Goal: Task Accomplishment & Management: Complete application form

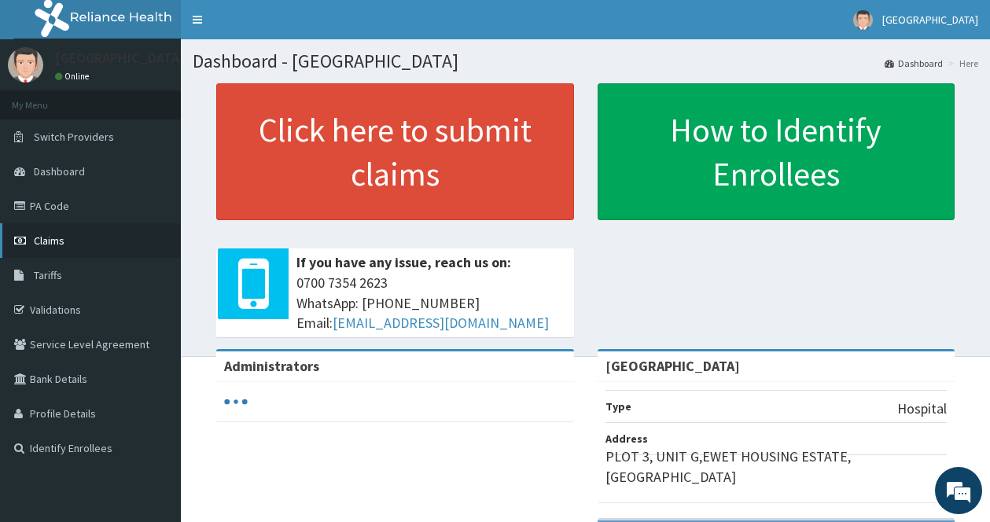
click at [39, 237] on span "Claims" at bounding box center [49, 240] width 31 height 14
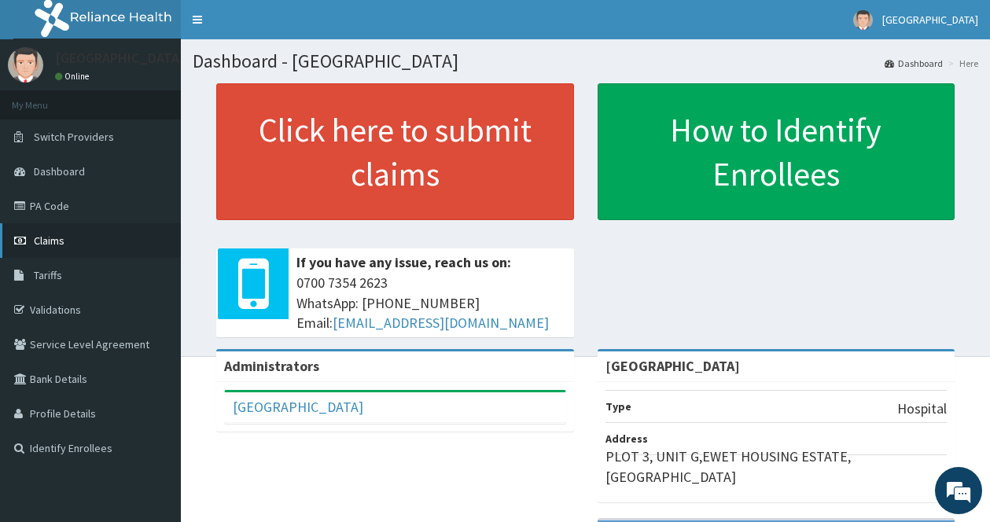
click at [38, 233] on span "Claims" at bounding box center [49, 240] width 31 height 14
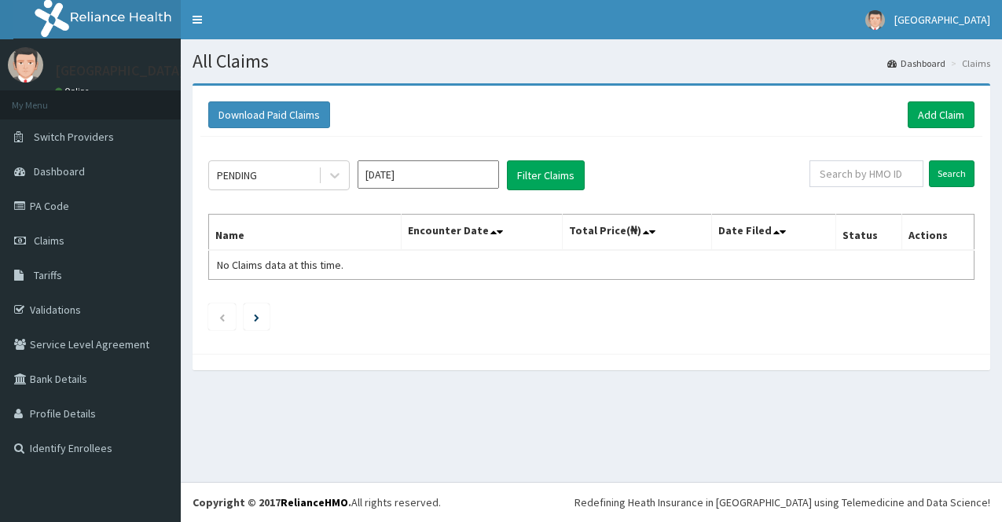
click at [438, 178] on input "[DATE]" at bounding box center [429, 174] width 142 height 28
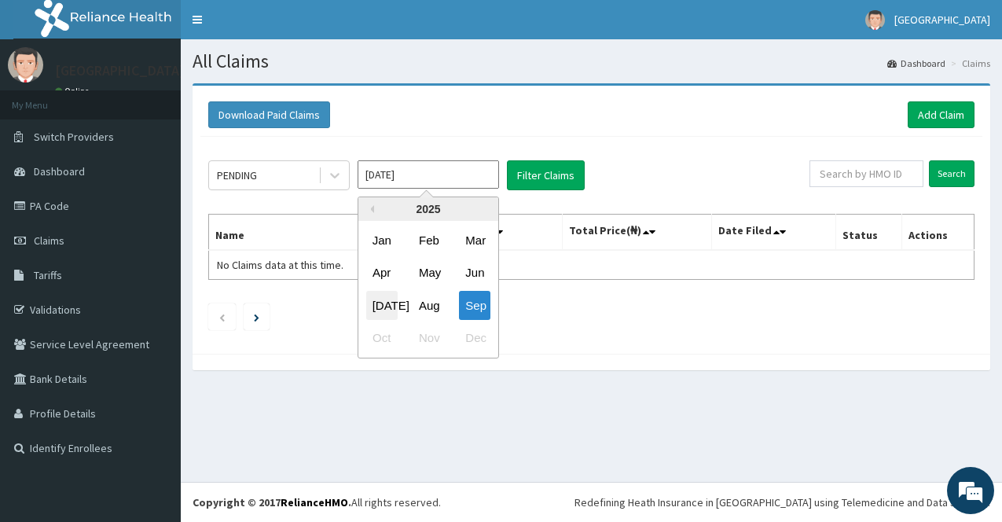
click at [381, 308] on div "Jul" at bounding box center [381, 305] width 31 height 29
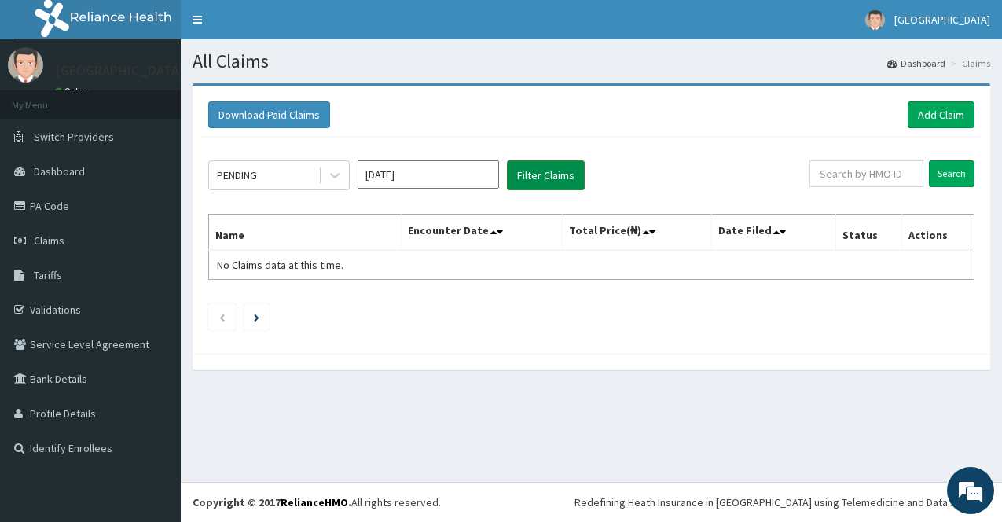
click at [545, 171] on button "Filter Claims" at bounding box center [546, 175] width 78 height 30
click at [564, 174] on button "Filter Claims" at bounding box center [546, 175] width 78 height 30
click at [546, 168] on button "Filter Claims" at bounding box center [546, 175] width 78 height 30
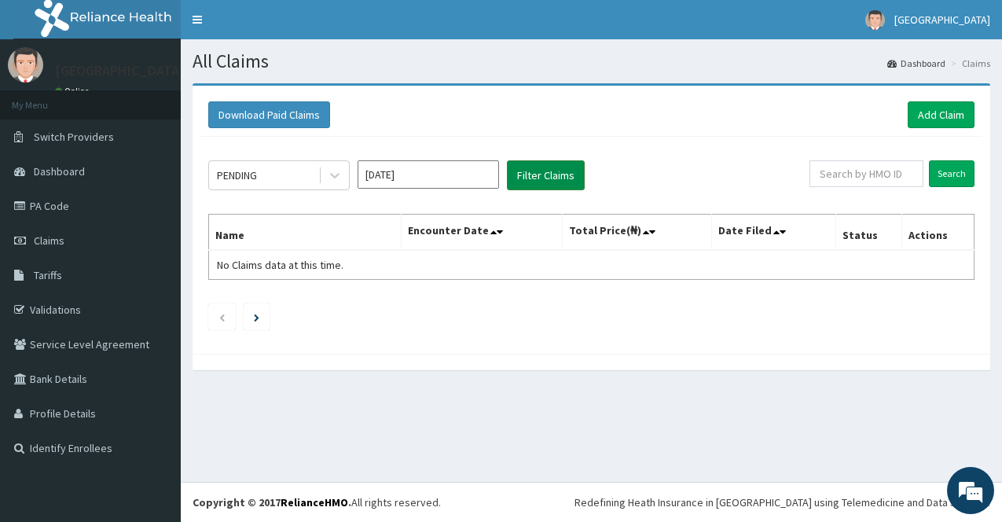
click at [546, 168] on button "Filter Claims" at bounding box center [546, 175] width 78 height 30
click at [456, 168] on input "Jul 2025" at bounding box center [429, 174] width 142 height 28
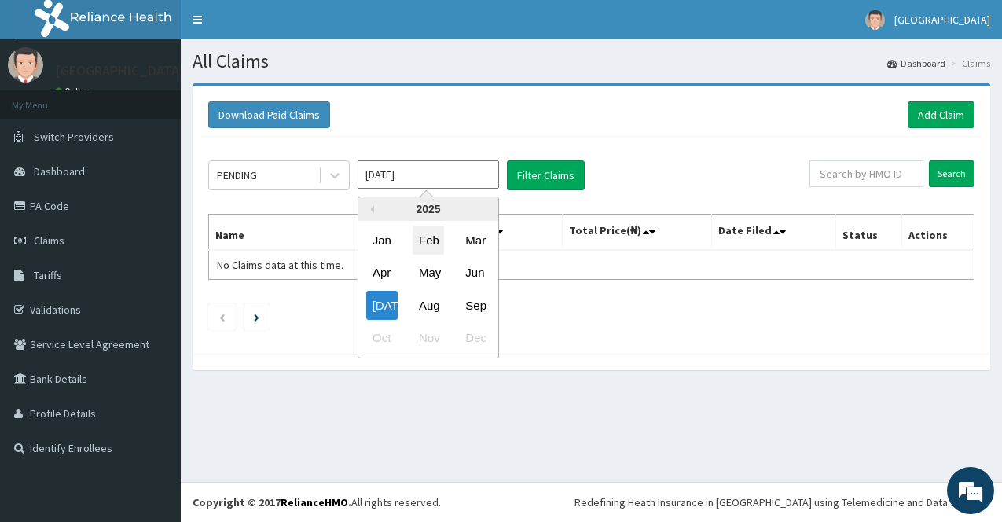
click at [436, 252] on div "Feb" at bounding box center [428, 240] width 31 height 29
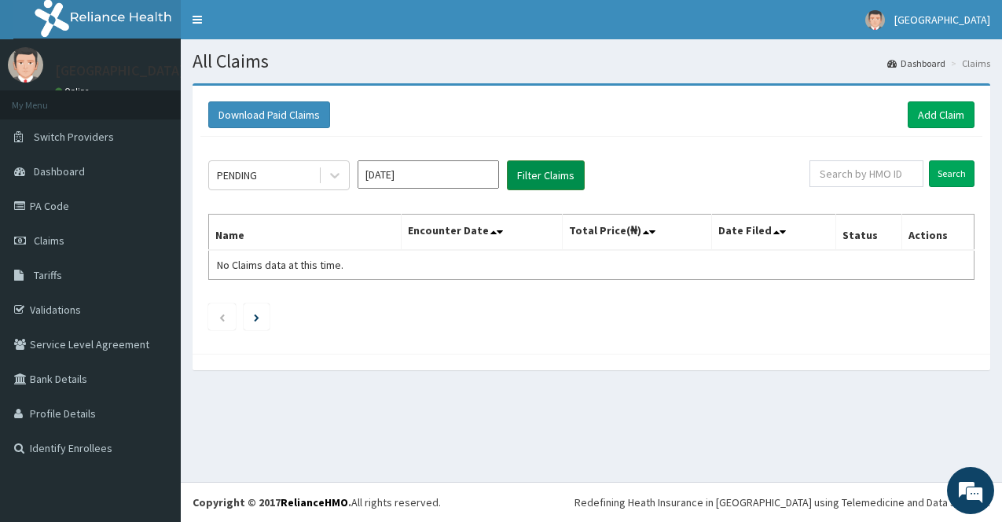
click at [572, 164] on button "Filter Claims" at bounding box center [546, 175] width 78 height 30
click at [569, 167] on button "Filter Claims" at bounding box center [546, 175] width 78 height 30
click at [568, 167] on button "Filter Claims" at bounding box center [546, 175] width 78 height 30
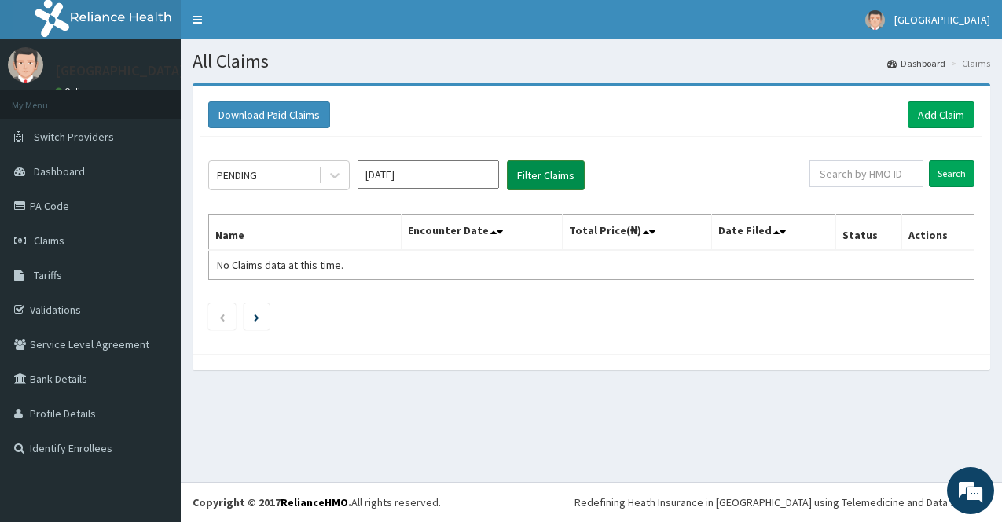
click at [568, 167] on button "Filter Claims" at bounding box center [546, 175] width 78 height 30
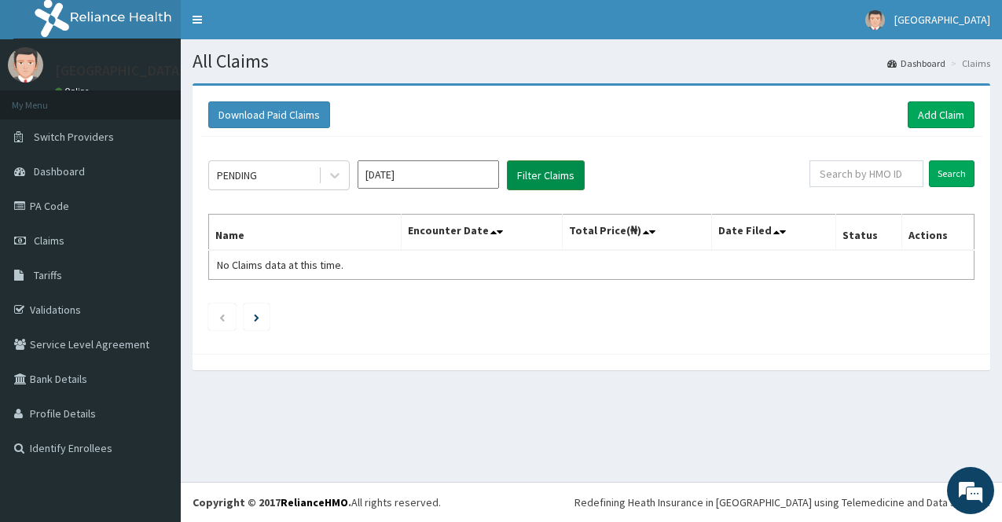
click at [568, 167] on button "Filter Claims" at bounding box center [546, 175] width 78 height 30
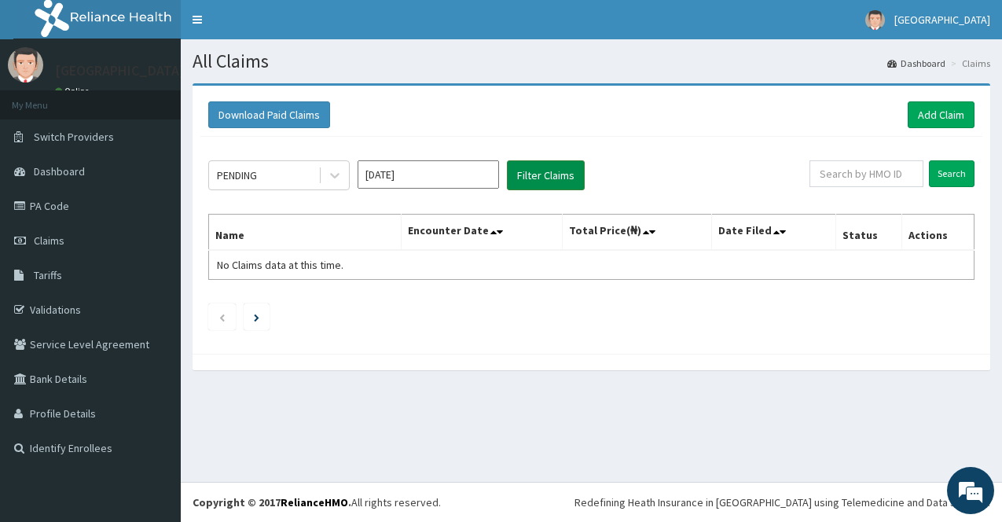
click at [568, 167] on button "Filter Claims" at bounding box center [546, 175] width 78 height 30
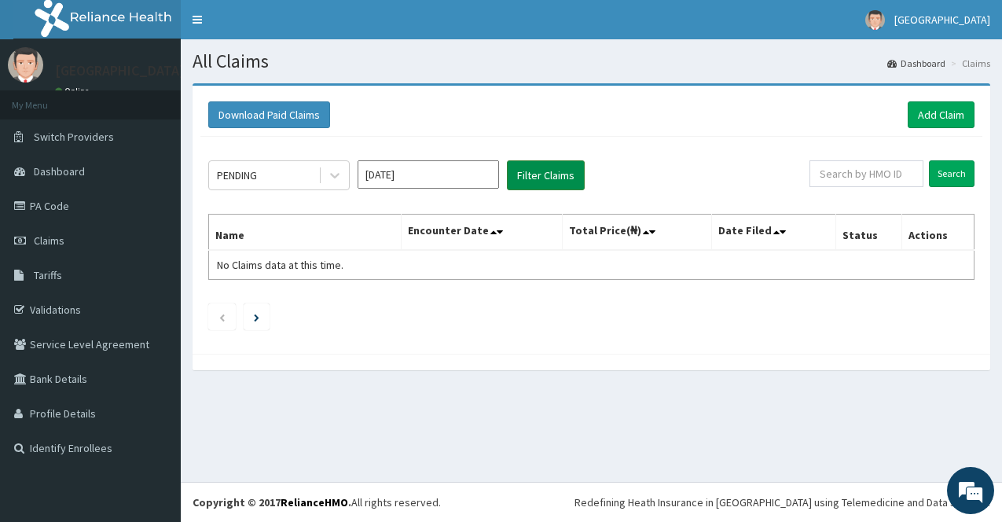
click at [568, 167] on button "Filter Claims" at bounding box center [546, 175] width 78 height 30
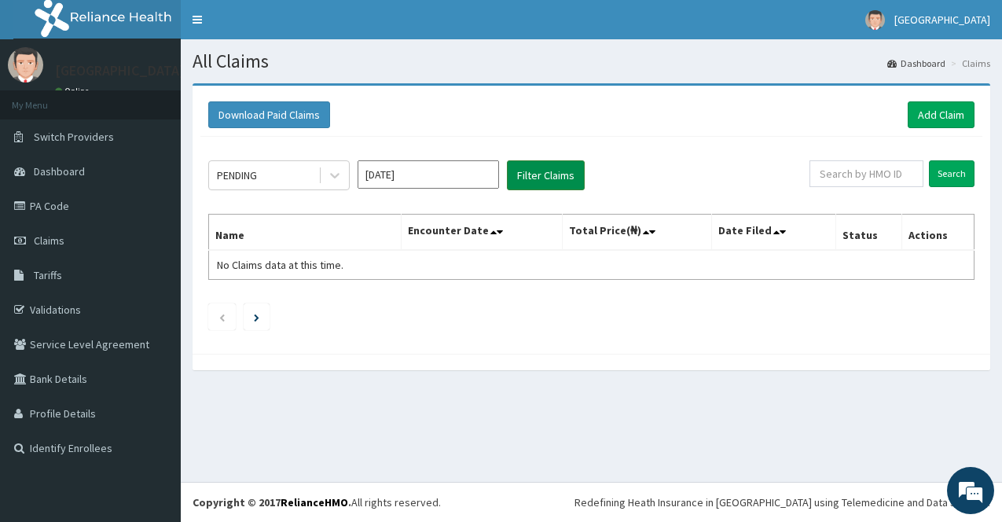
click at [568, 167] on button "Filter Claims" at bounding box center [546, 175] width 78 height 30
click at [332, 180] on icon at bounding box center [335, 175] width 16 height 16
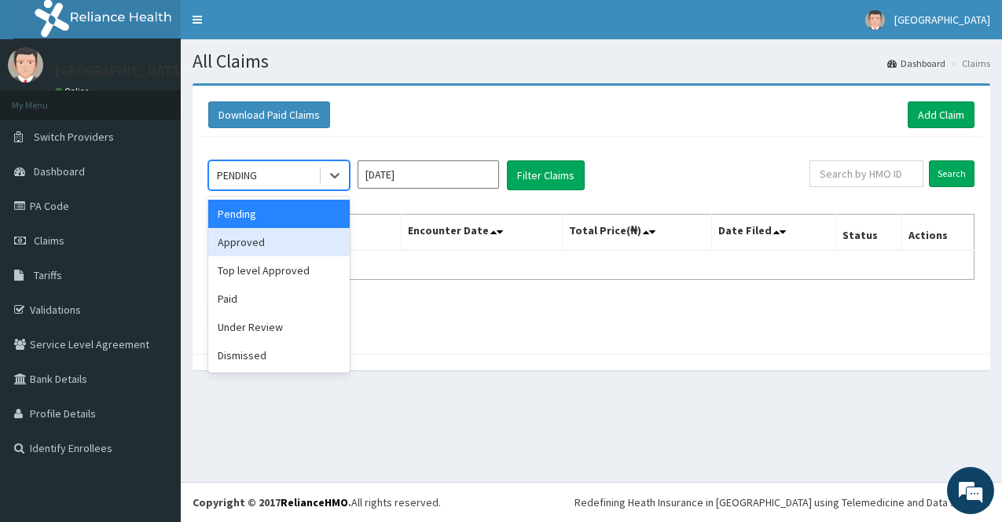
click at [298, 251] on div "Approved" at bounding box center [279, 242] width 142 height 28
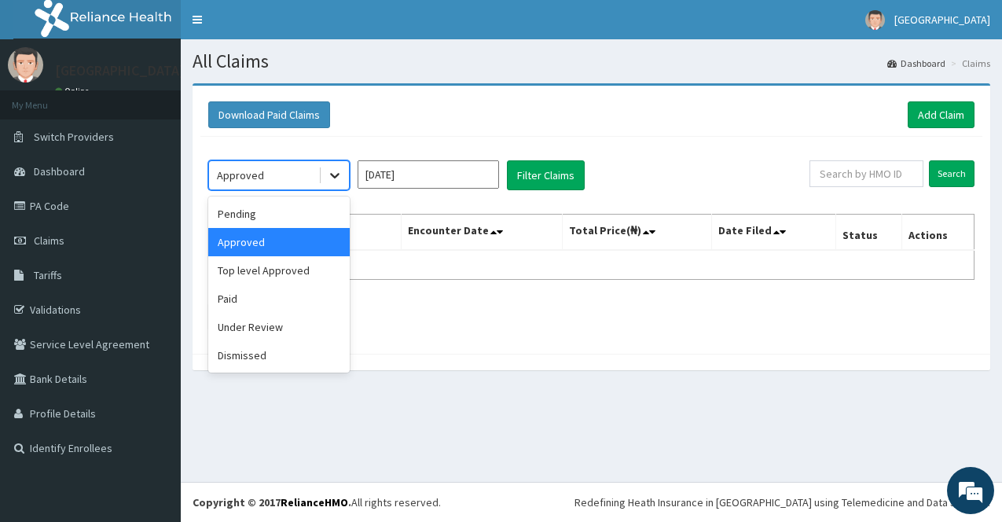
click at [343, 164] on div at bounding box center [335, 175] width 28 height 28
click at [295, 304] on div "Paid" at bounding box center [279, 299] width 142 height 28
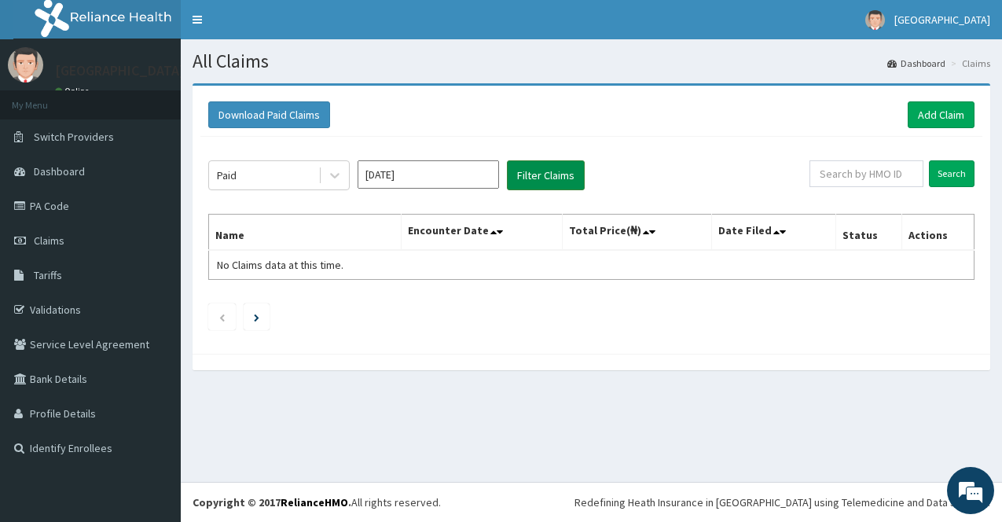
click at [563, 167] on button "Filter Claims" at bounding box center [546, 175] width 78 height 30
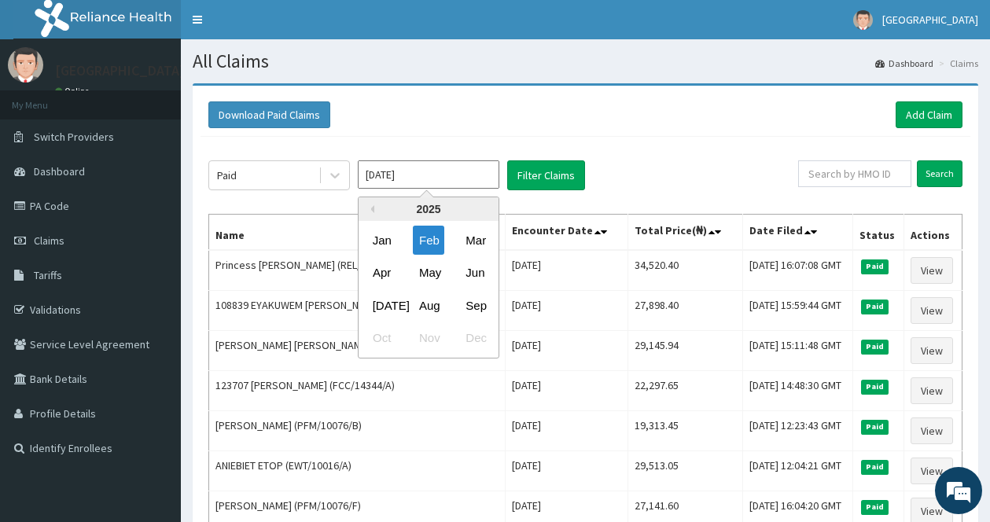
click at [417, 170] on input "Feb 2025" at bounding box center [429, 174] width 142 height 28
click at [386, 307] on div "Jul" at bounding box center [381, 305] width 31 height 29
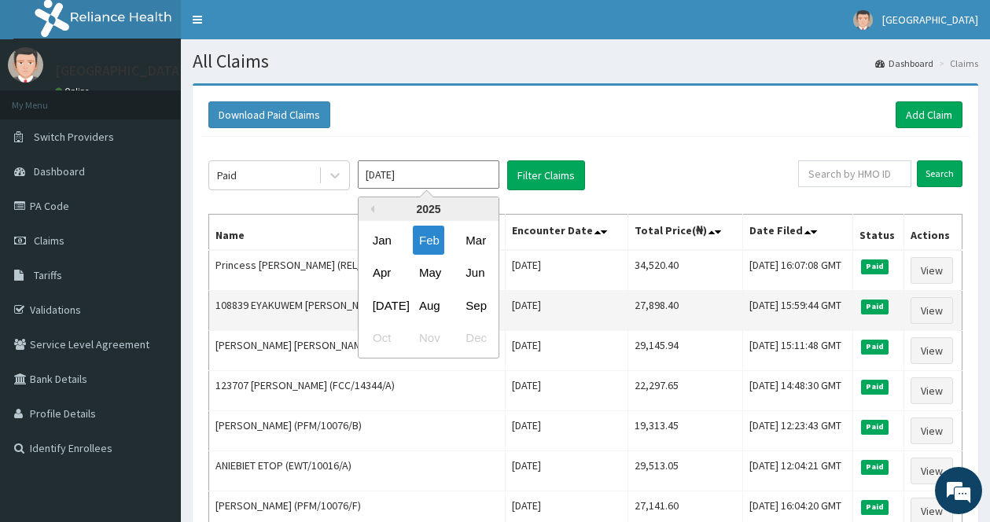
type input "Jul 2025"
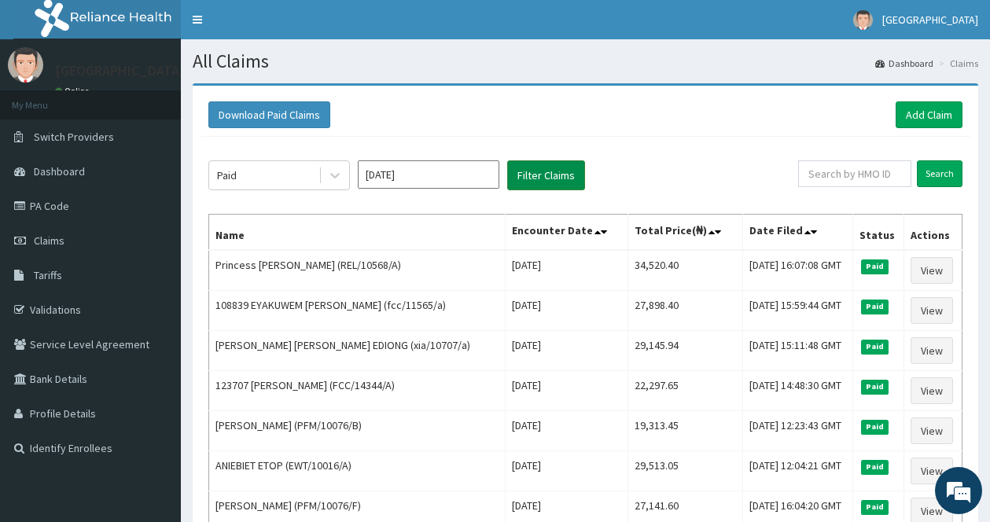
click at [563, 172] on button "Filter Claims" at bounding box center [546, 175] width 78 height 30
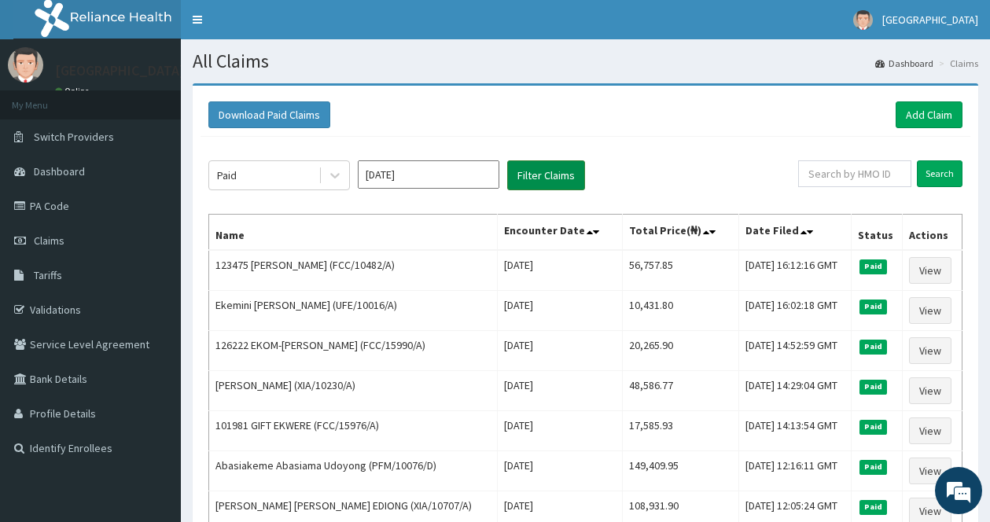
click at [563, 172] on button "Filter Claims" at bounding box center [546, 175] width 78 height 30
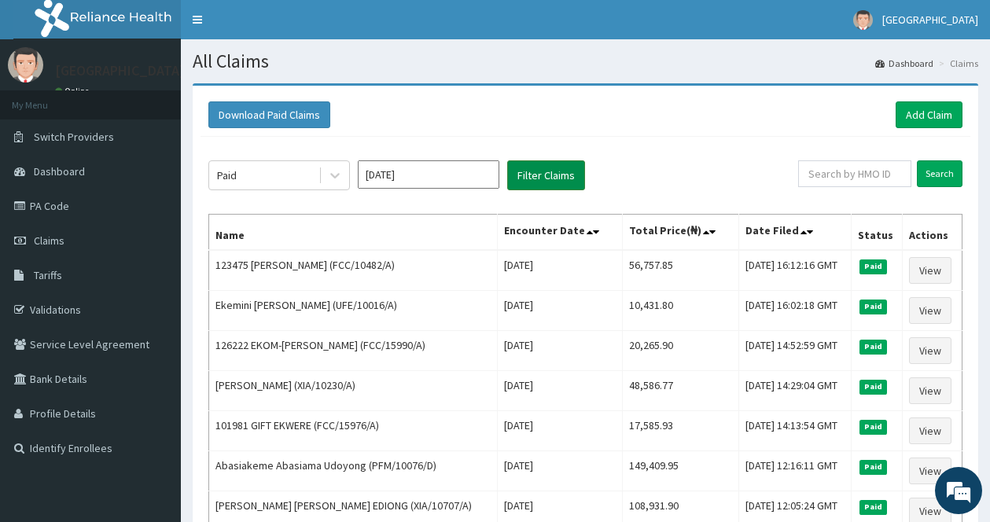
click at [563, 172] on button "Filter Claims" at bounding box center [546, 175] width 78 height 30
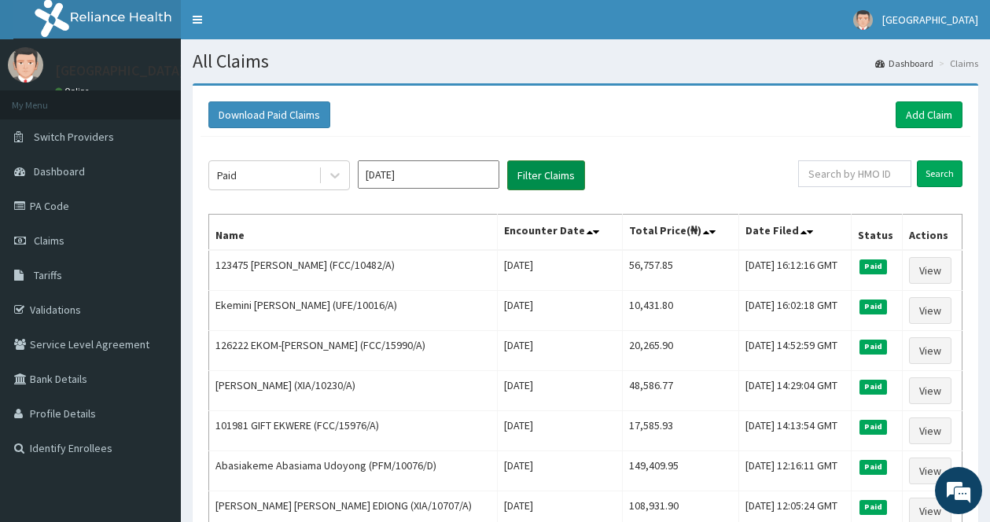
click at [563, 172] on button "Filter Claims" at bounding box center [546, 175] width 78 height 30
click at [332, 175] on icon at bounding box center [334, 177] width 9 height 6
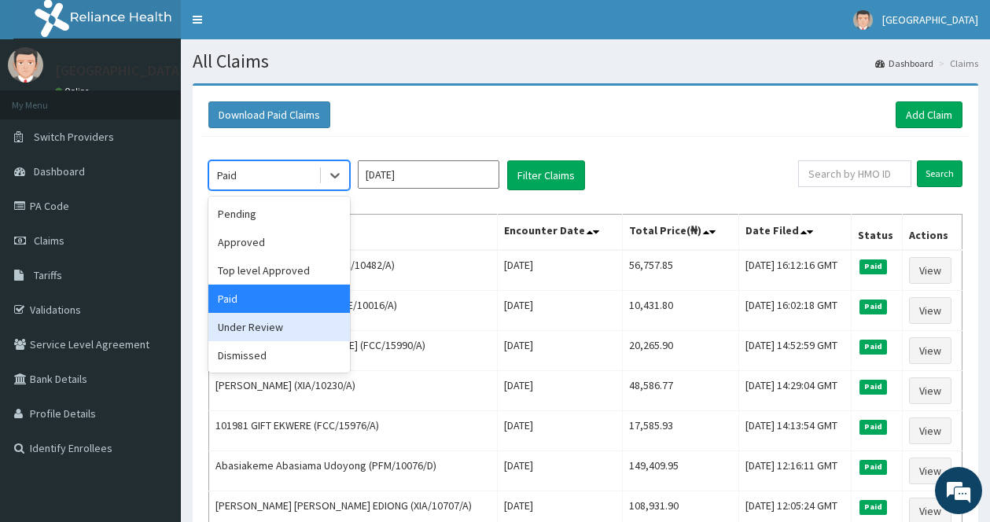
click at [248, 325] on div "Under Review" at bounding box center [279, 327] width 142 height 28
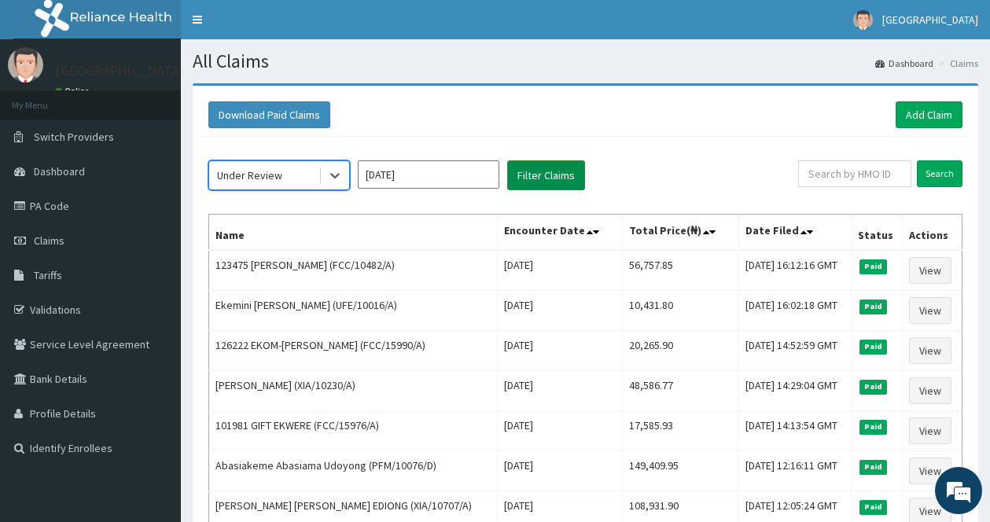
click at [572, 167] on button "Filter Claims" at bounding box center [546, 175] width 78 height 30
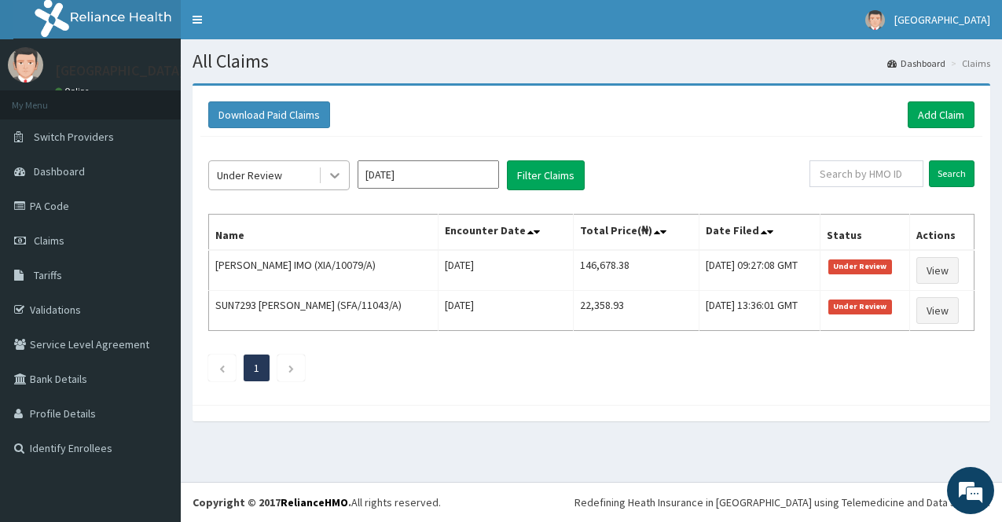
click at [325, 176] on div at bounding box center [335, 175] width 28 height 28
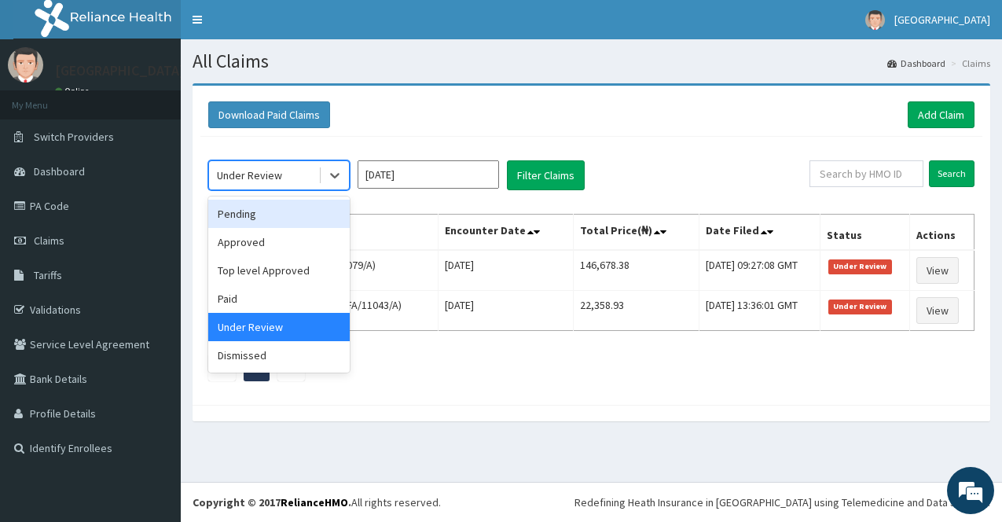
click at [267, 218] on div "Pending" at bounding box center [279, 214] width 142 height 28
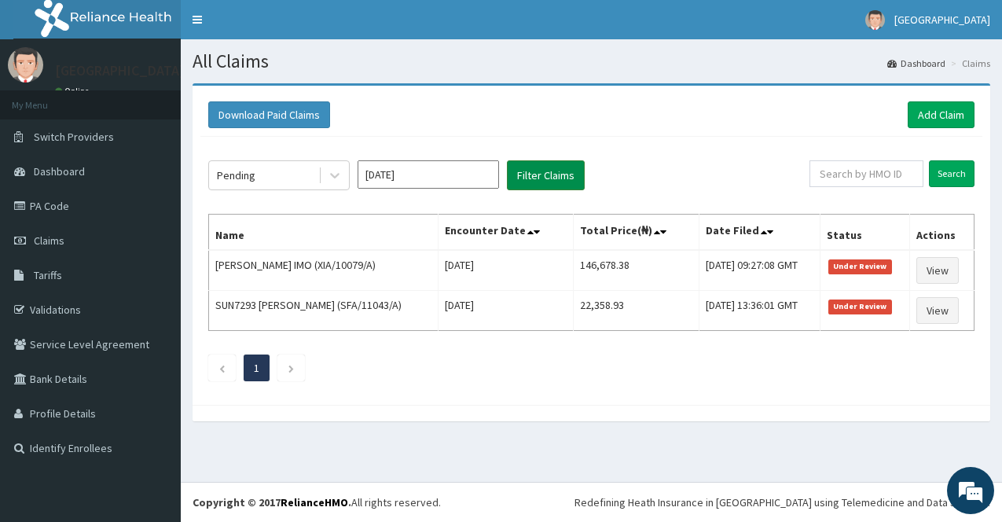
click at [569, 170] on button "Filter Claims" at bounding box center [546, 175] width 78 height 30
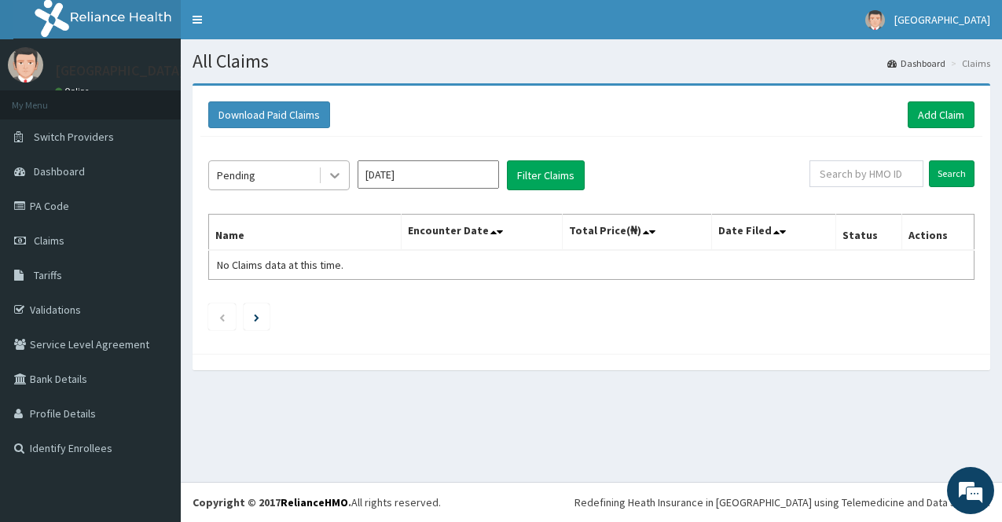
click at [326, 171] on div at bounding box center [335, 175] width 28 height 28
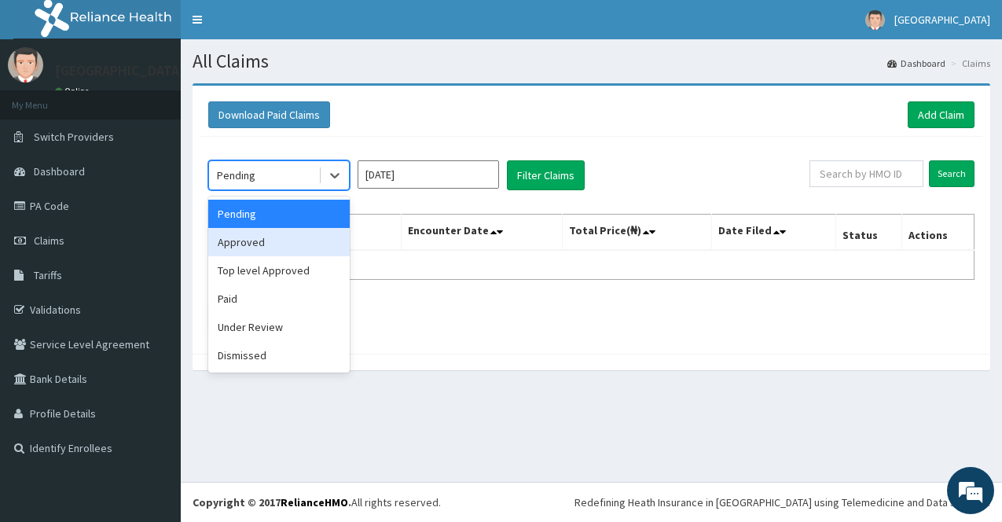
click at [274, 246] on div "Approved" at bounding box center [279, 242] width 142 height 28
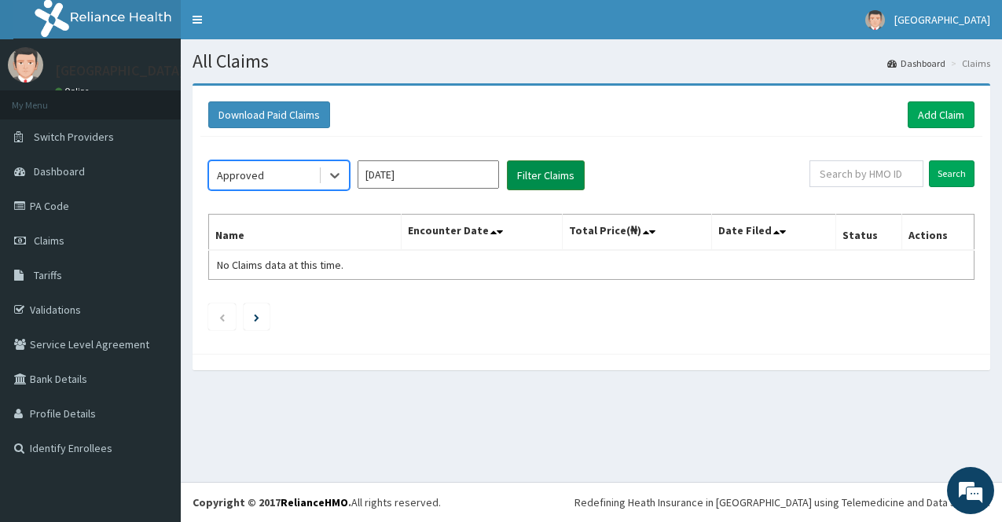
click at [559, 165] on button "Filter Claims" at bounding box center [546, 175] width 78 height 30
click at [555, 167] on button "Filter Claims" at bounding box center [546, 175] width 78 height 30
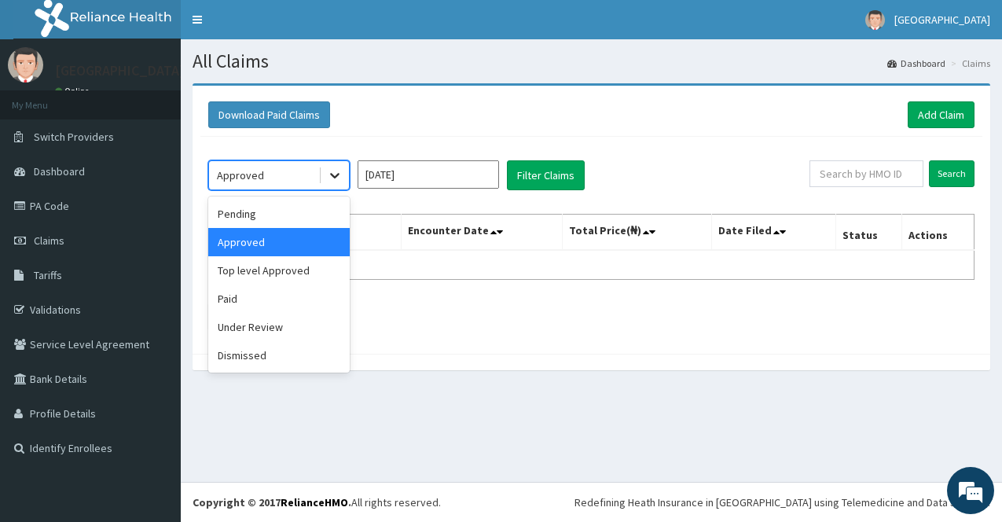
click at [329, 176] on icon at bounding box center [335, 175] width 16 height 16
click at [265, 302] on div "Paid" at bounding box center [279, 299] width 142 height 28
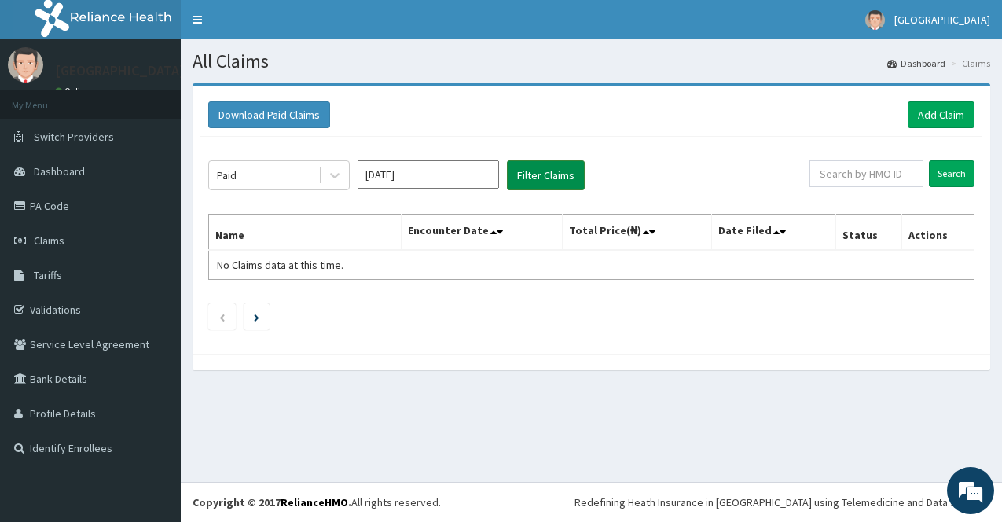
click at [560, 164] on button "Filter Claims" at bounding box center [546, 175] width 78 height 30
click at [557, 171] on button "Filter Claims" at bounding box center [546, 175] width 78 height 30
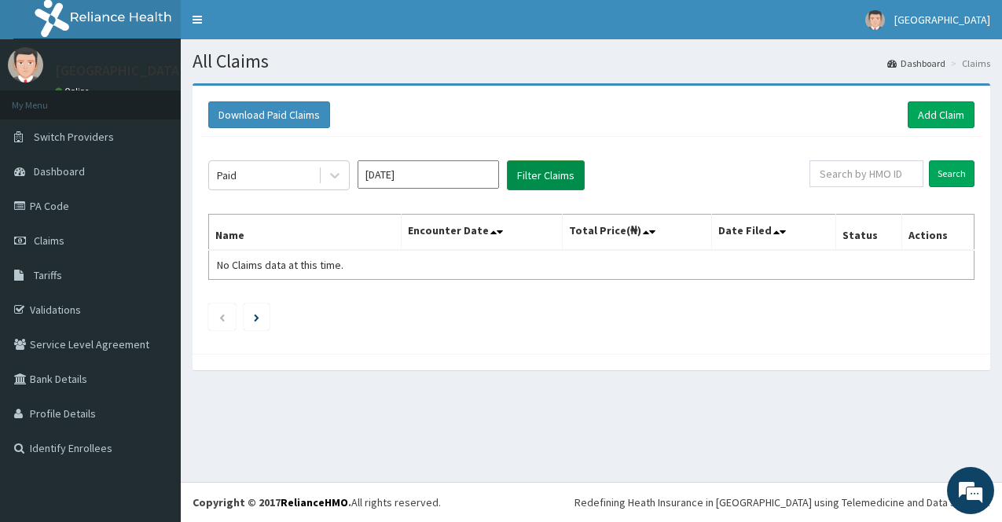
click at [557, 171] on button "Filter Claims" at bounding box center [546, 175] width 78 height 30
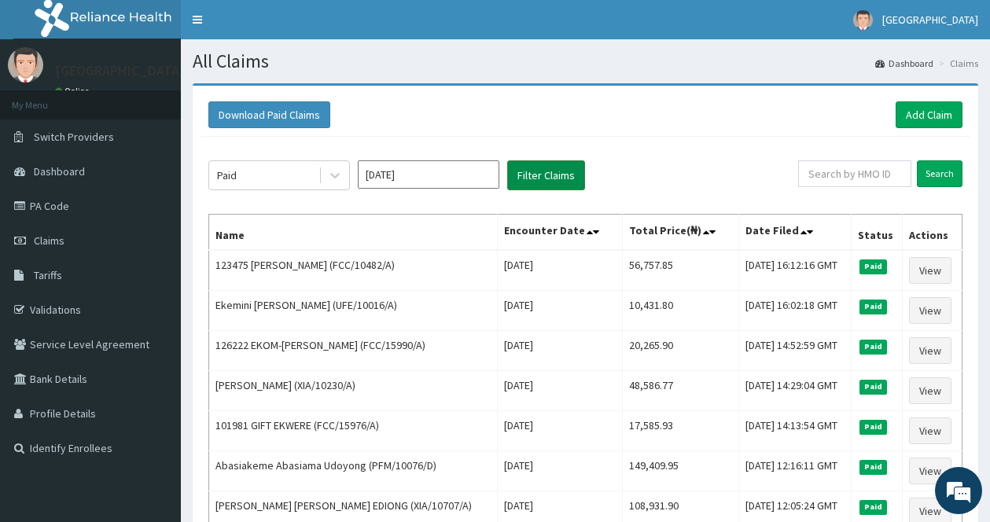
click at [557, 171] on button "Filter Claims" at bounding box center [546, 175] width 78 height 30
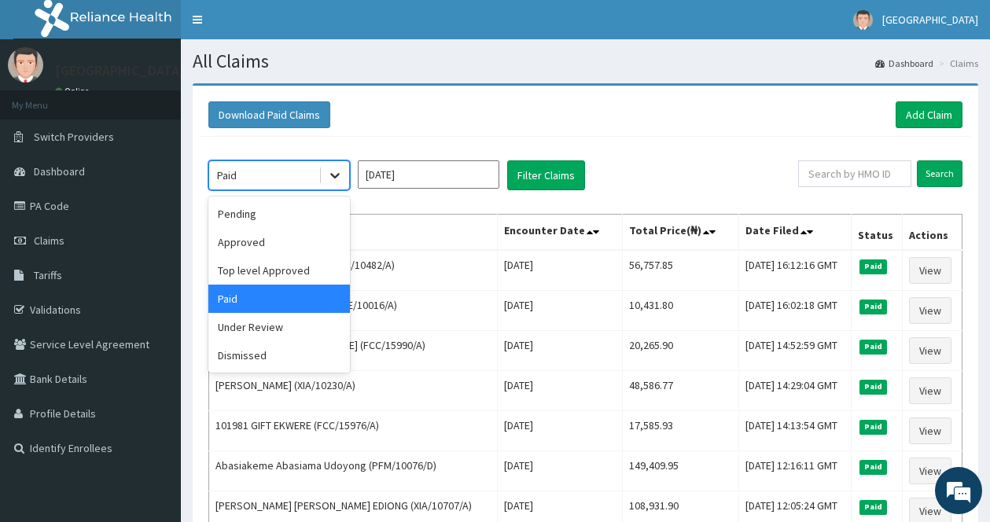
click at [331, 164] on div at bounding box center [335, 175] width 28 height 28
click at [267, 274] on div "Top level Approved" at bounding box center [279, 270] width 142 height 28
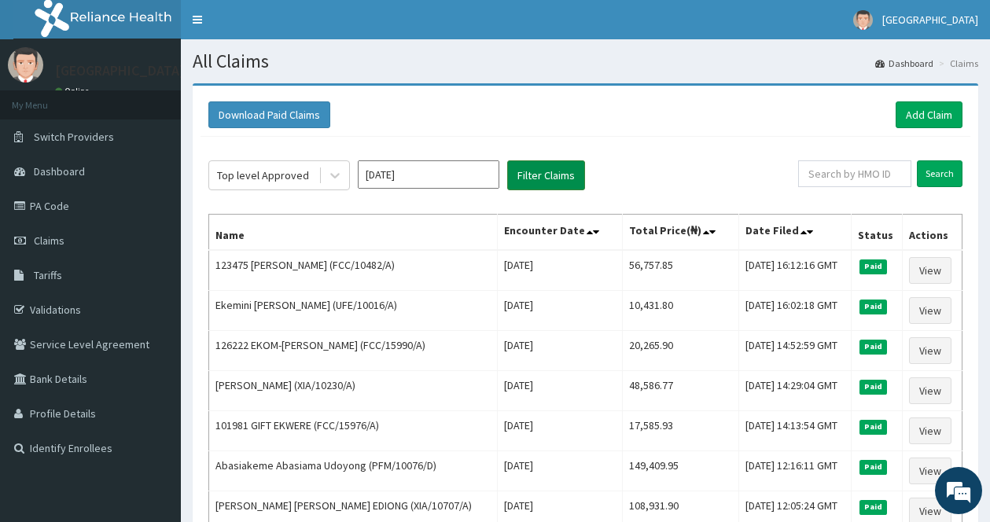
click at [565, 176] on button "Filter Claims" at bounding box center [546, 175] width 78 height 30
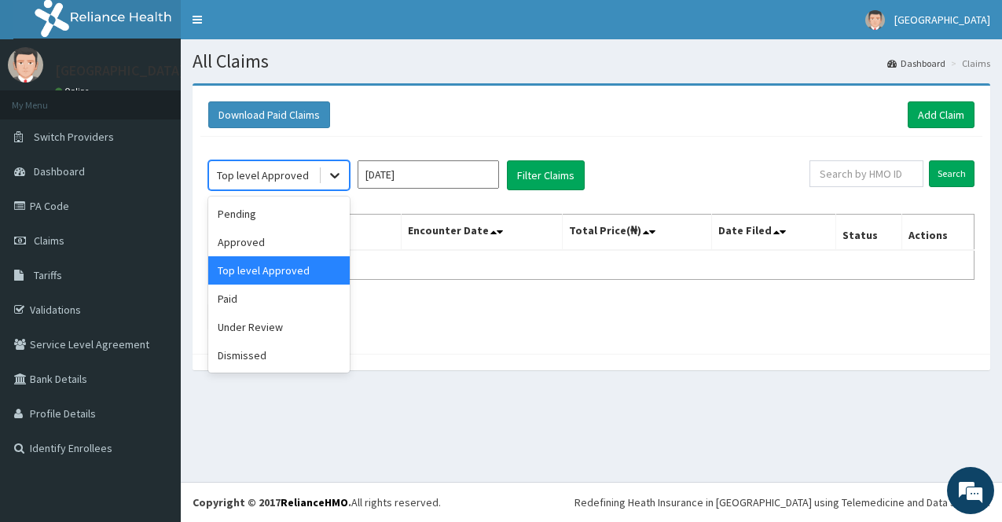
click at [332, 175] on icon at bounding box center [334, 177] width 9 height 6
click at [260, 322] on div "Under Review" at bounding box center [279, 327] width 142 height 28
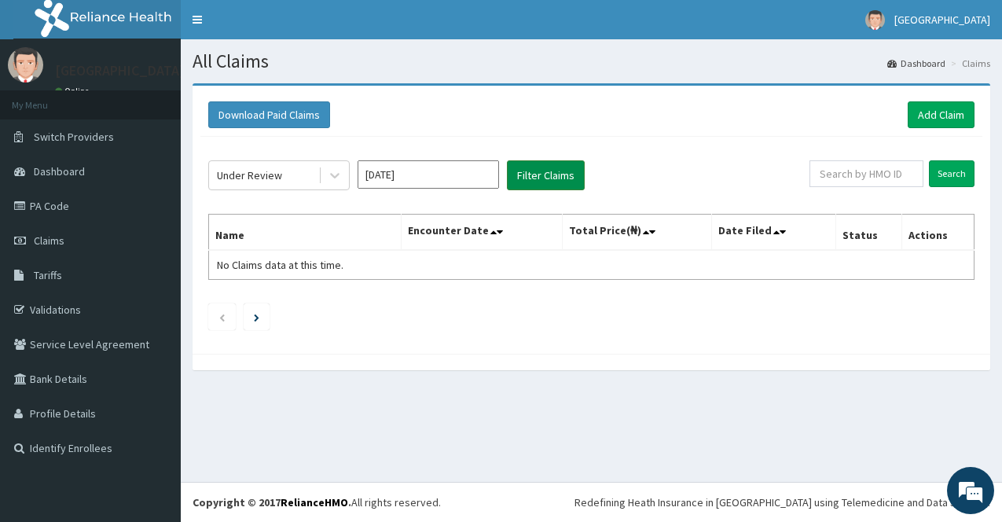
click at [547, 169] on button "Filter Claims" at bounding box center [546, 175] width 78 height 30
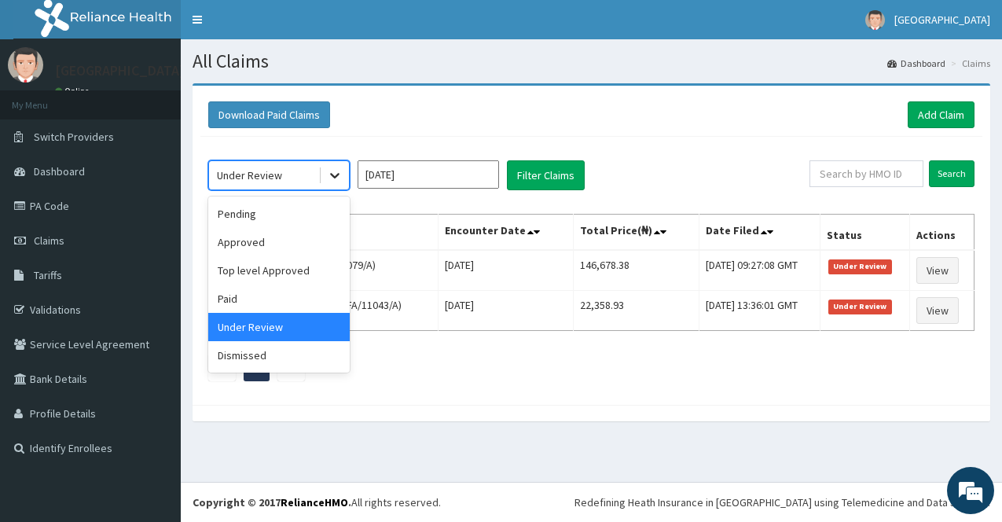
click at [332, 177] on icon at bounding box center [335, 175] width 16 height 16
click at [263, 303] on div "Paid" at bounding box center [279, 299] width 142 height 28
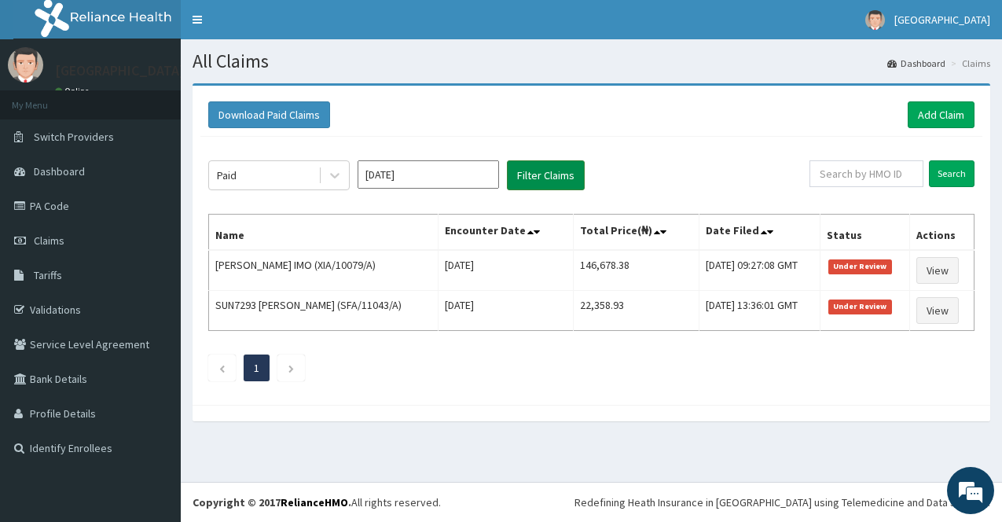
click at [558, 170] on button "Filter Claims" at bounding box center [546, 175] width 78 height 30
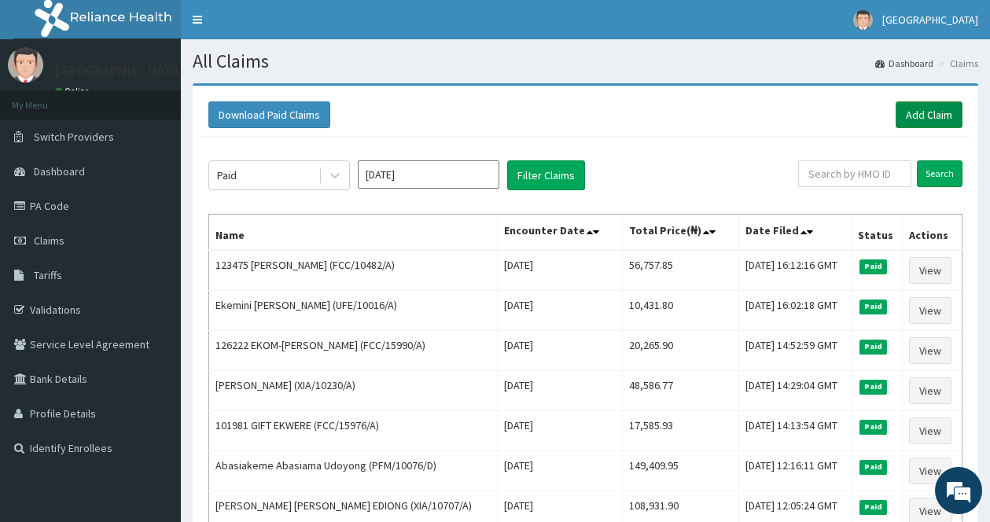
click at [922, 111] on link "Add Claim" at bounding box center [928, 114] width 67 height 27
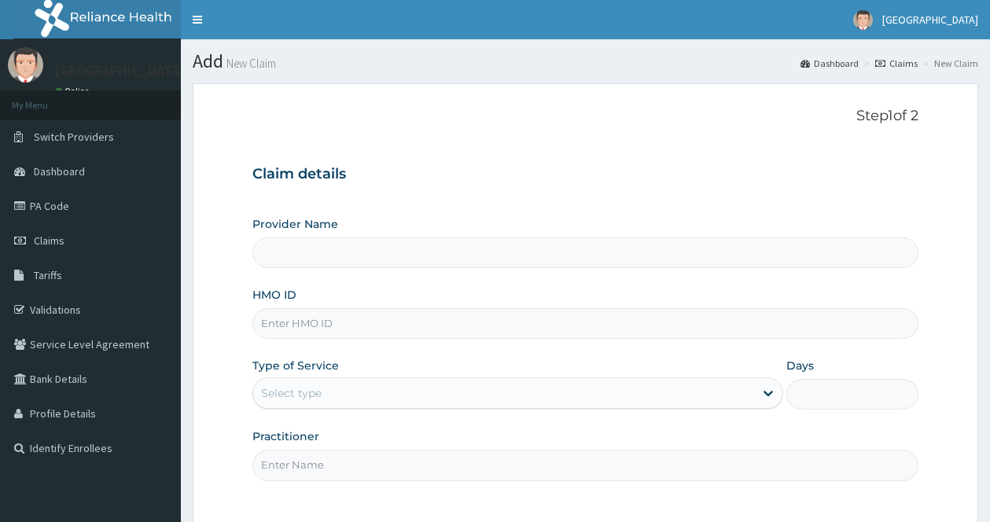
type input "[GEOGRAPHIC_DATA]"
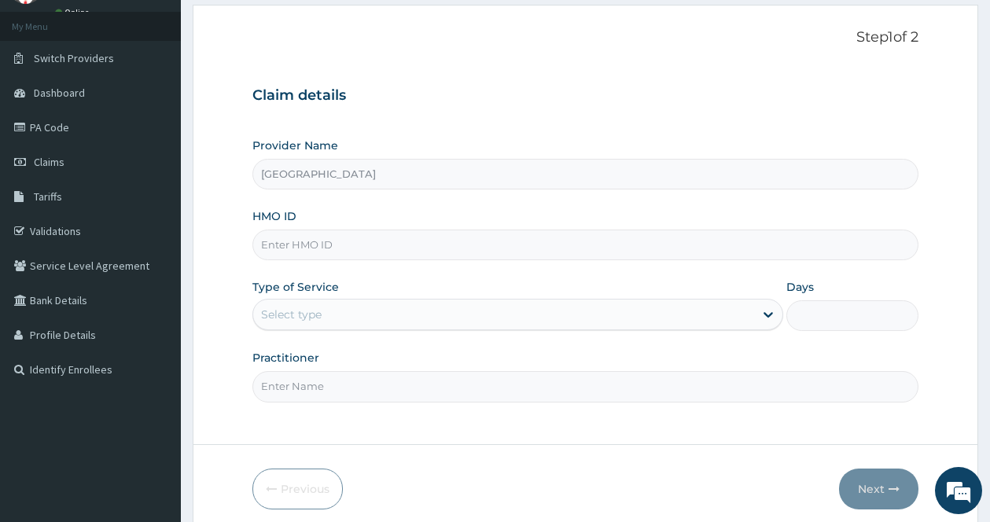
scroll to position [142, 0]
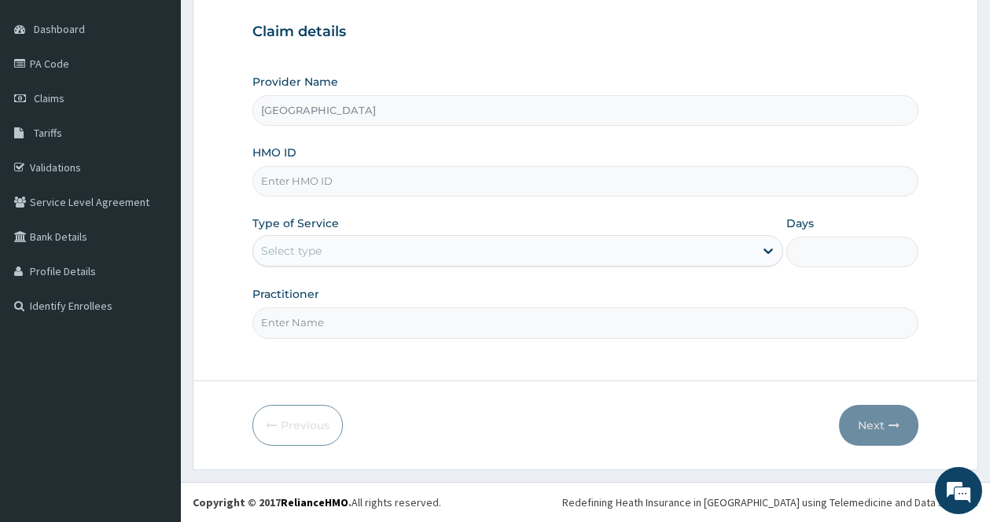
click at [448, 181] on input "HMO ID" at bounding box center [585, 181] width 666 height 31
type input "FCC/14493/A"
click at [499, 255] on div "Select type" at bounding box center [503, 250] width 501 height 25
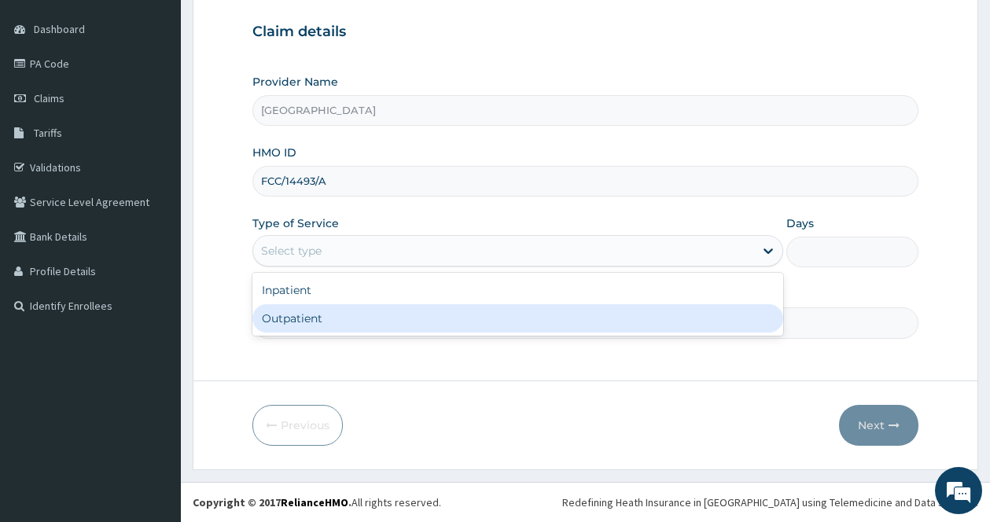
click at [425, 311] on div "Outpatient" at bounding box center [517, 318] width 531 height 28
type input "1"
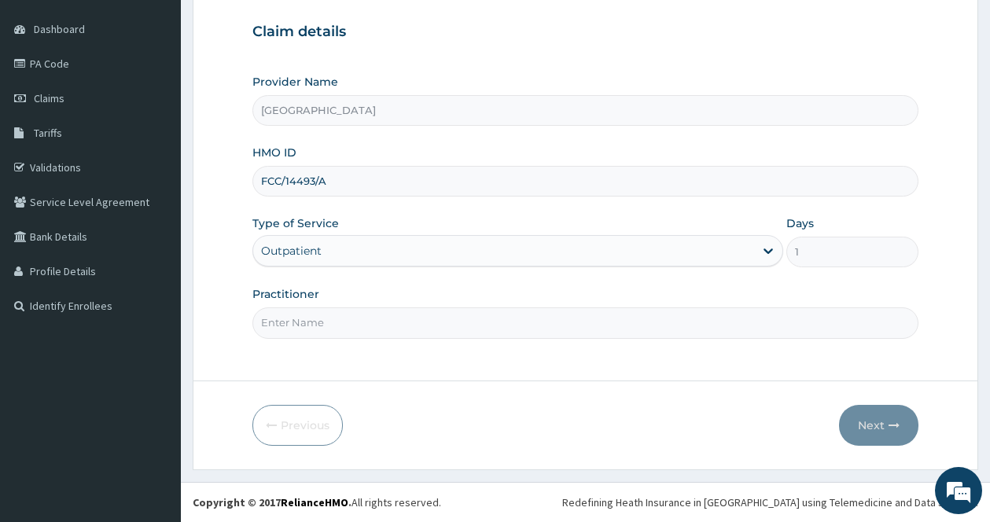
click at [572, 329] on input "Practitioner" at bounding box center [585, 322] width 666 height 31
type input "Dr Akpan"
click at [873, 424] on button "Next" at bounding box center [878, 425] width 79 height 41
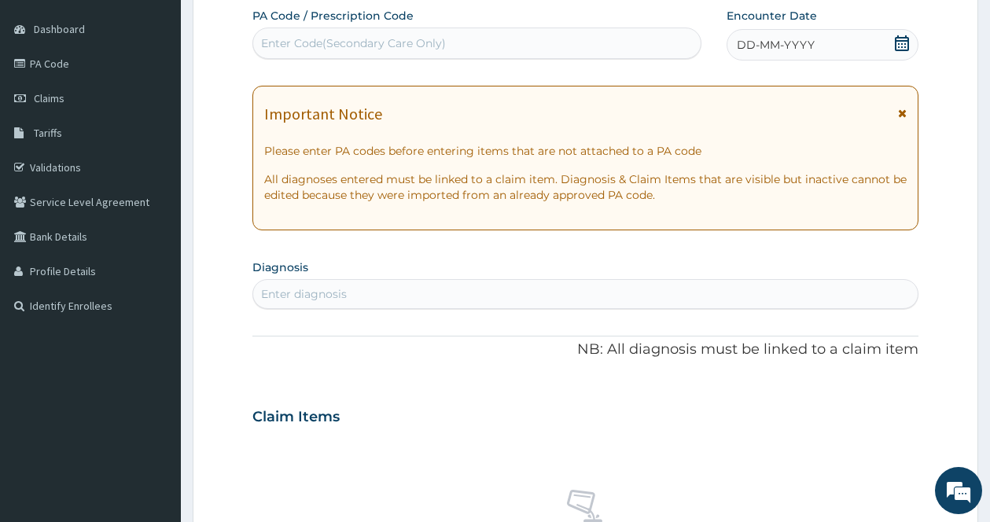
click at [902, 112] on icon at bounding box center [902, 113] width 9 height 11
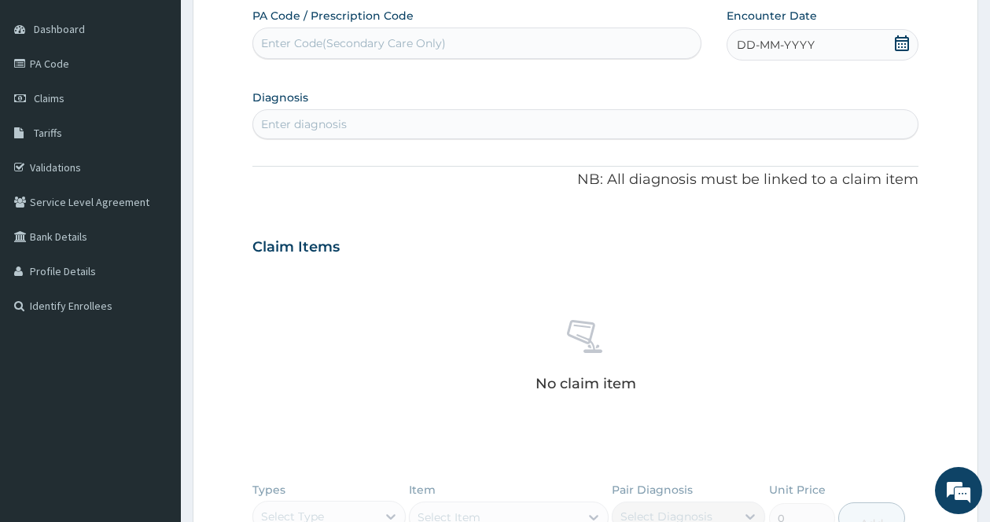
click at [901, 38] on icon at bounding box center [902, 43] width 14 height 16
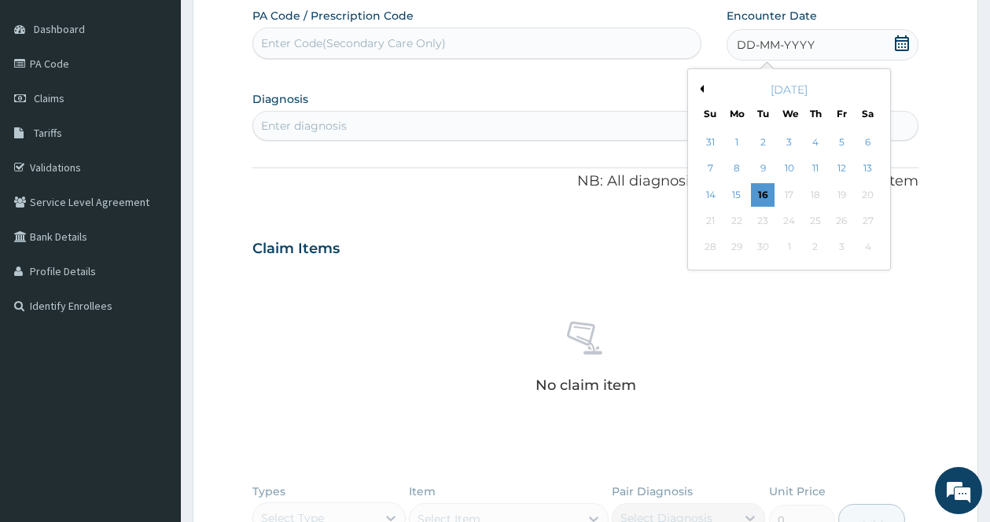
click at [698, 85] on button "Previous Month" at bounding box center [700, 89] width 8 height 8
click at [862, 163] on div "12" at bounding box center [867, 169] width 24 height 24
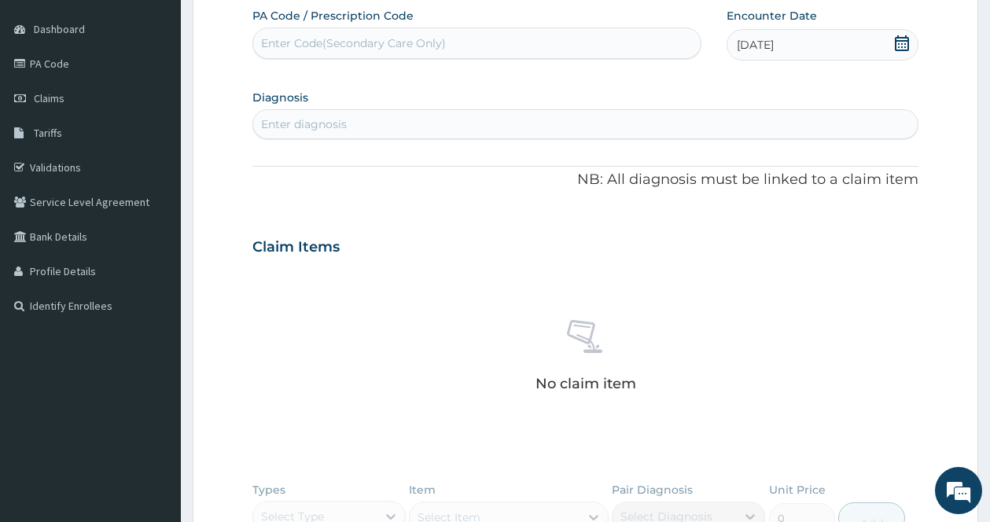
click at [491, 116] on div "Enter diagnosis" at bounding box center [585, 124] width 664 height 25
click at [419, 119] on div "Enter diagnosis" at bounding box center [585, 124] width 664 height 25
type input "MALARIA"
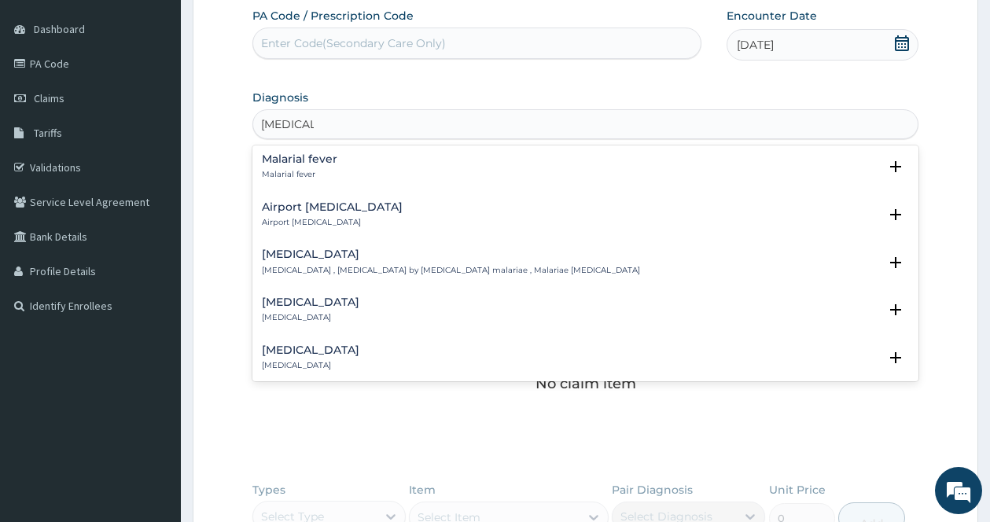
scroll to position [173, 0]
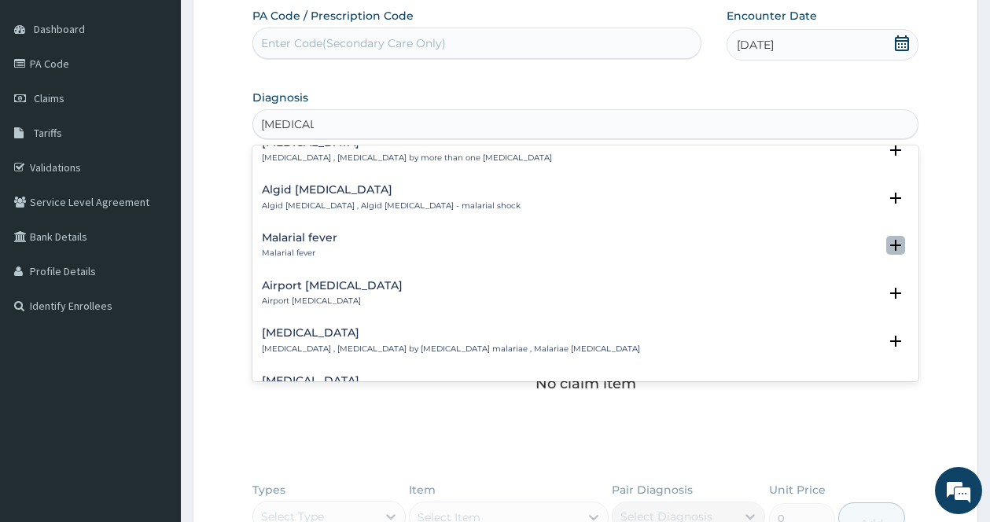
click at [892, 244] on icon "open select status" at bounding box center [895, 245] width 19 height 19
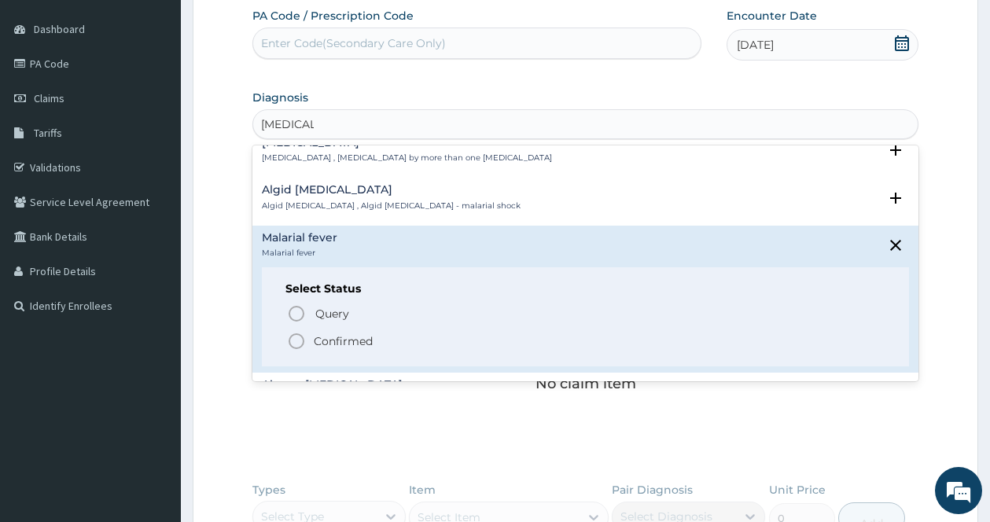
click at [302, 339] on icon "status option filled" at bounding box center [296, 341] width 19 height 19
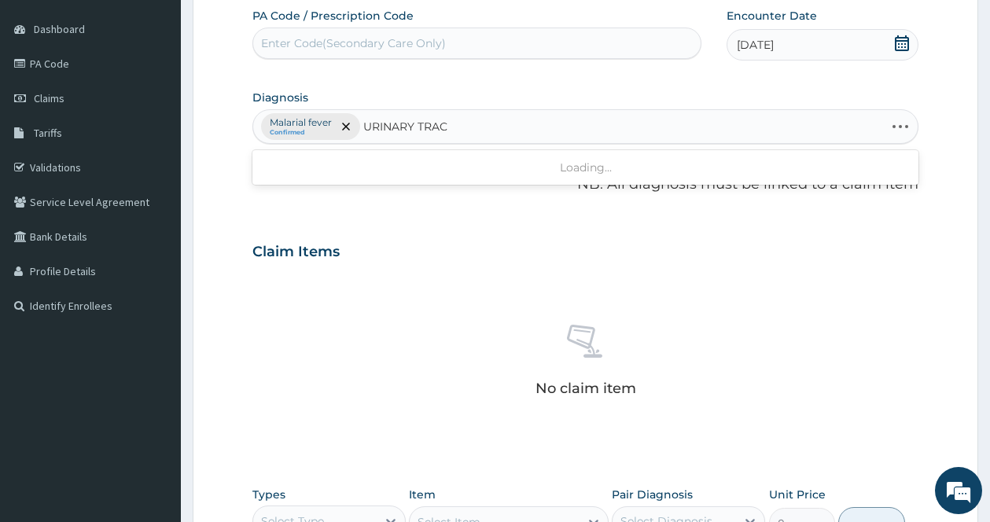
type input "URINARY TRACT"
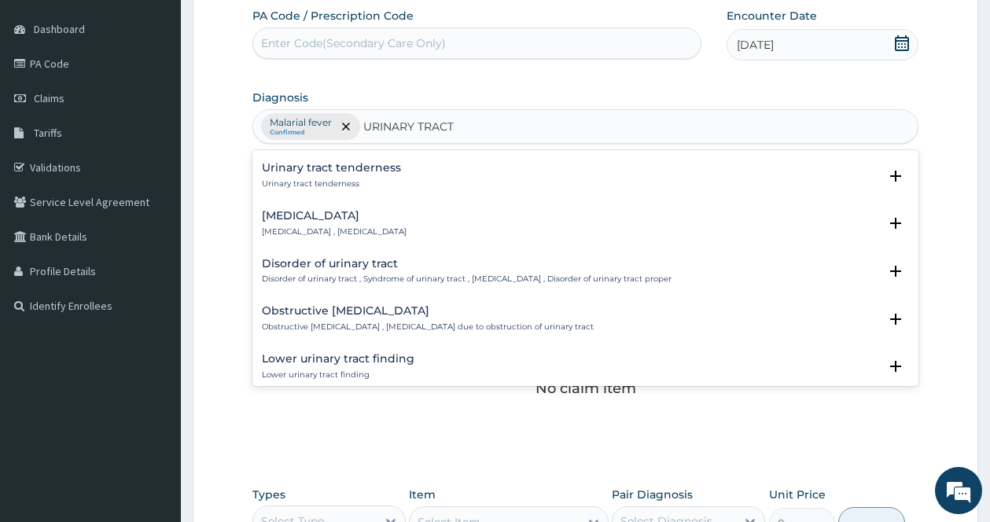
scroll to position [472, 0]
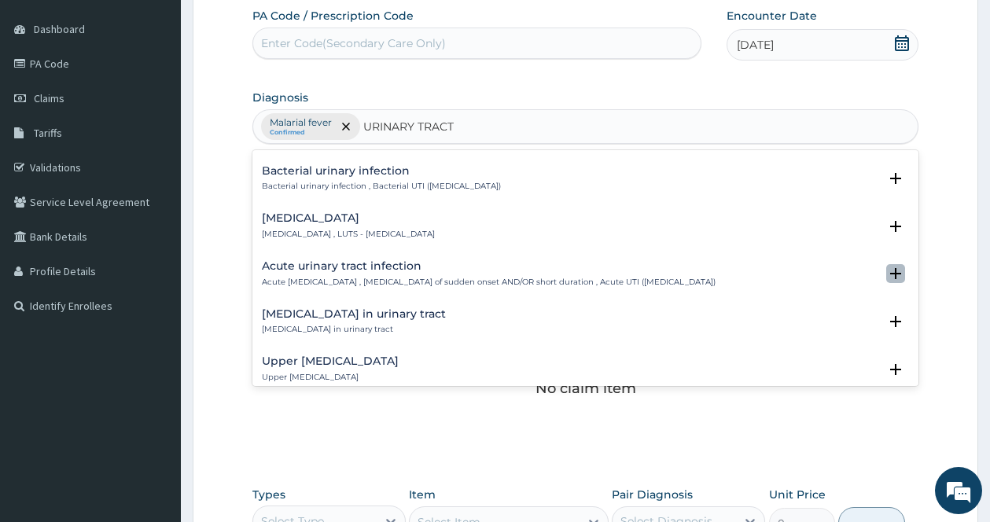
click at [890, 271] on icon "open select status" at bounding box center [895, 273] width 11 height 11
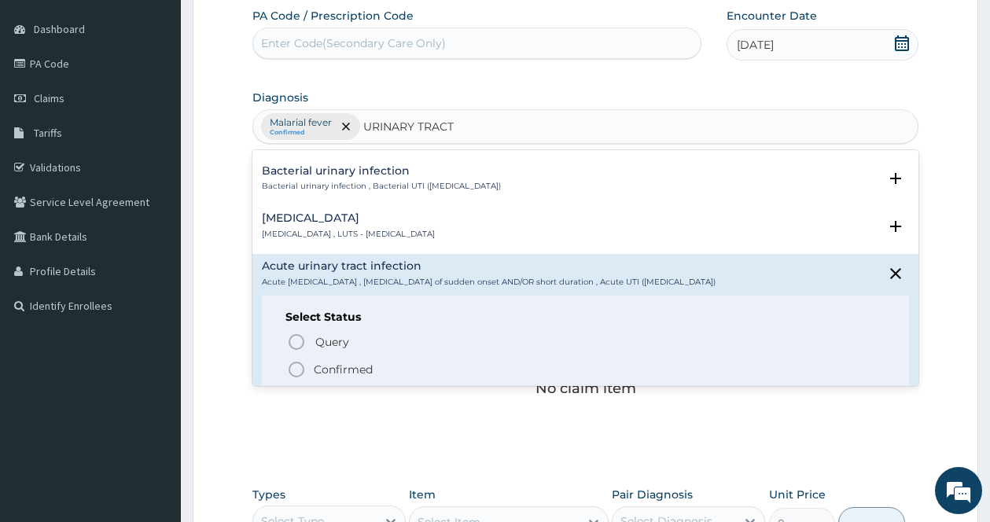
click at [303, 375] on icon "status option filled" at bounding box center [296, 369] width 19 height 19
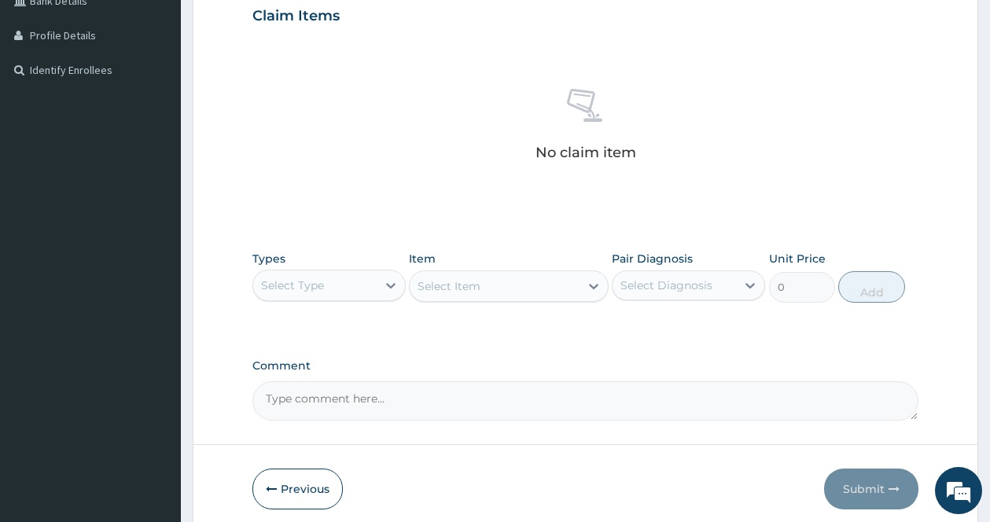
scroll to position [442, 0]
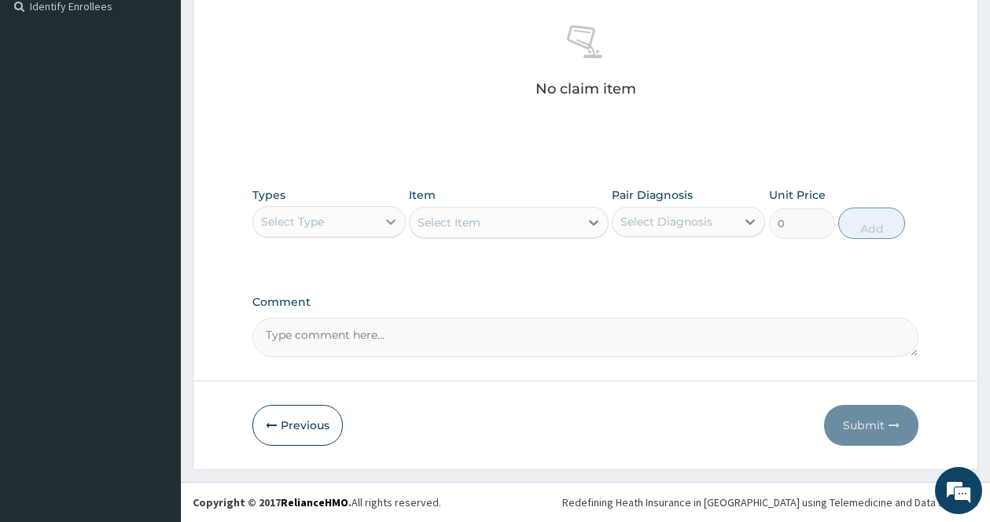
click at [391, 218] on icon at bounding box center [391, 222] width 16 height 16
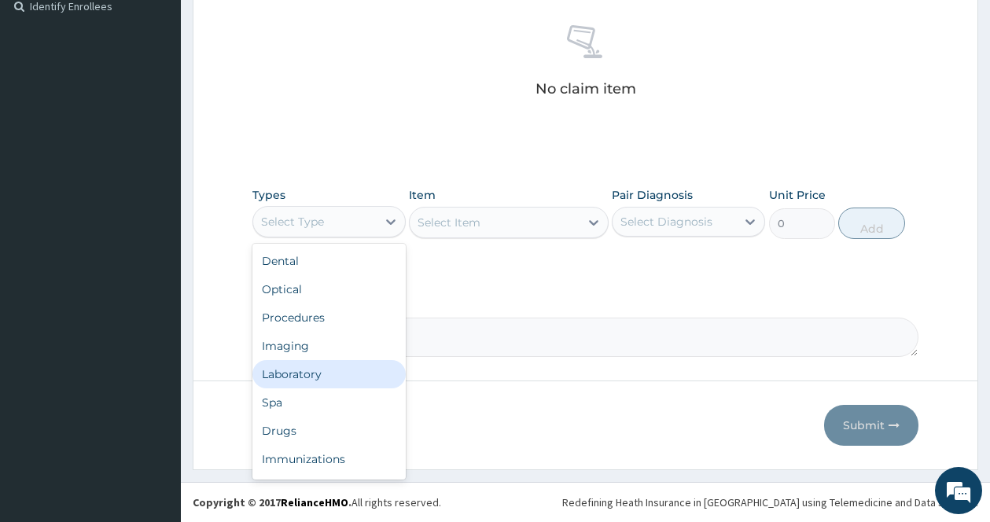
click at [316, 373] on div "Laboratory" at bounding box center [328, 374] width 153 height 28
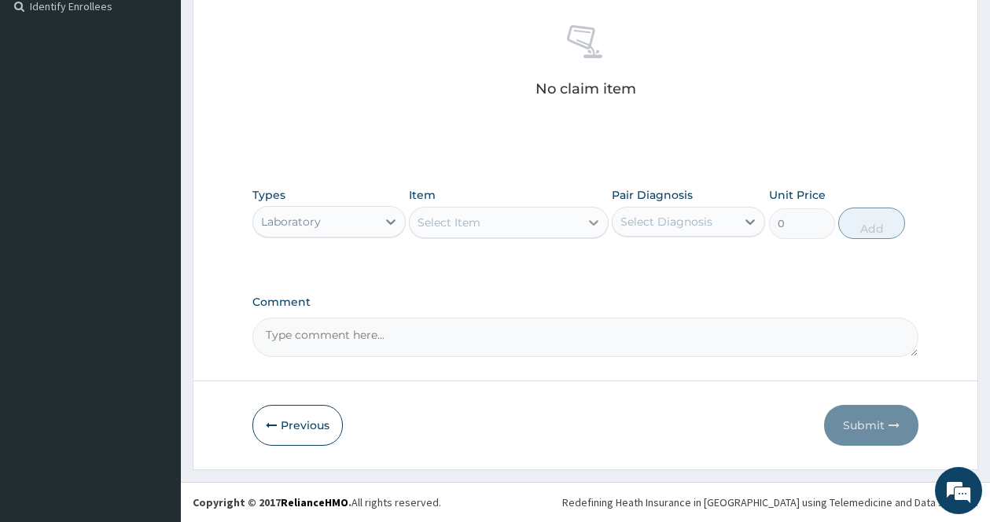
click at [594, 222] on icon at bounding box center [594, 223] width 16 height 16
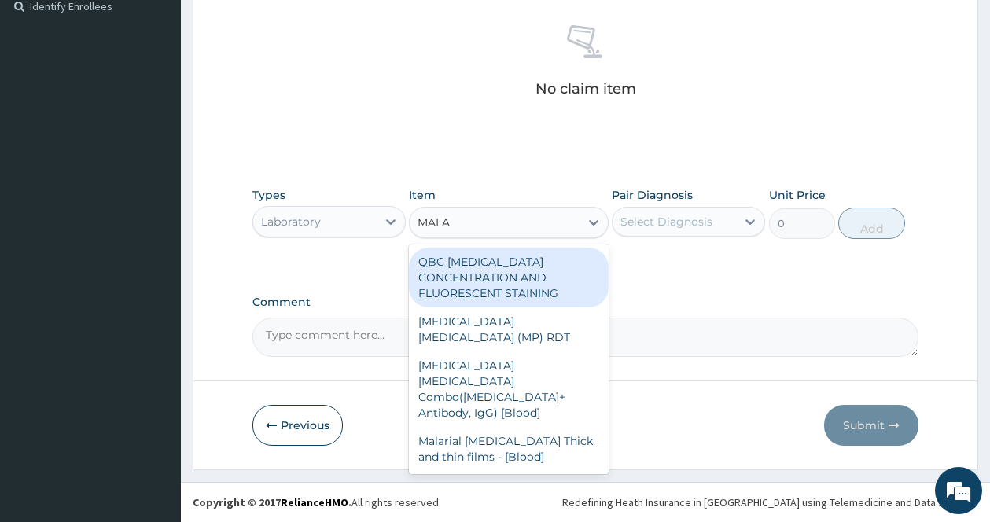
type input "MALAR"
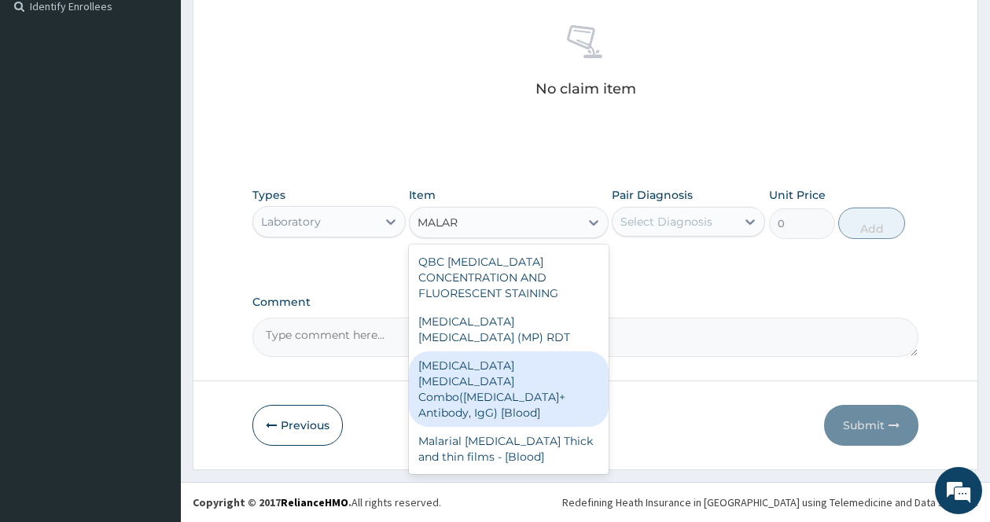
click at [513, 351] on div "[MEDICAL_DATA] [MEDICAL_DATA] Combo([MEDICAL_DATA]+ Antibody, IgG) [Blood]" at bounding box center [509, 388] width 200 height 75
type input "1612.5"
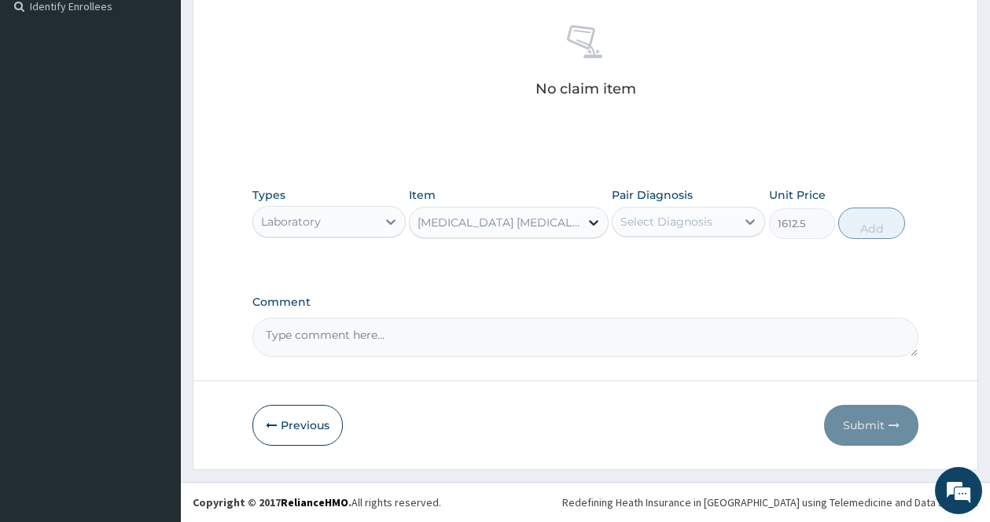
click at [592, 215] on icon at bounding box center [594, 223] width 16 height 16
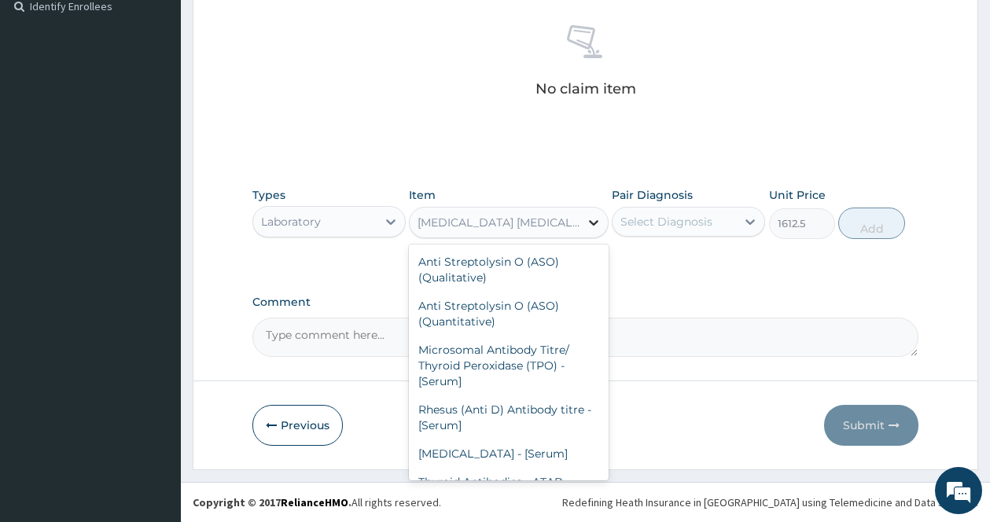
scroll to position [11936, 0]
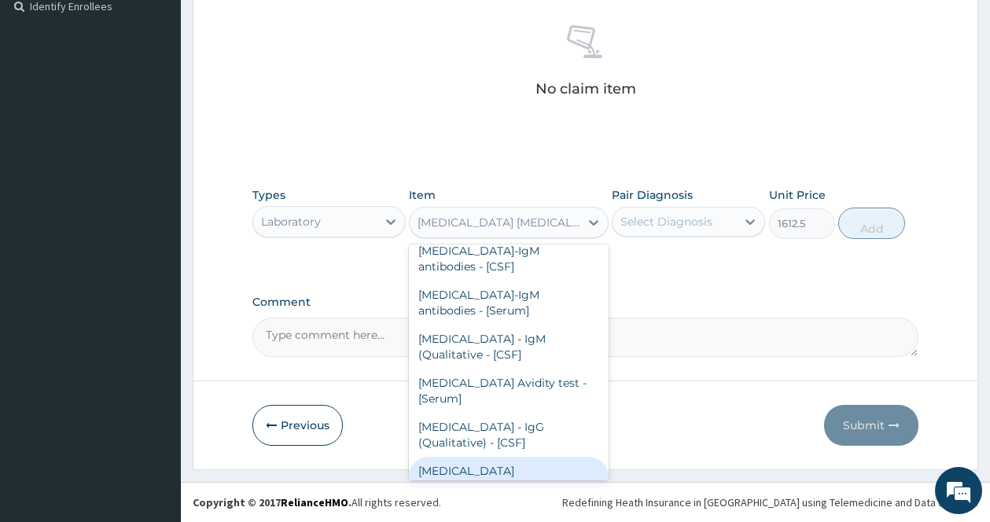
click at [513, 457] on div "[MEDICAL_DATA] [MEDICAL_DATA] (MP) RDT" at bounding box center [509, 479] width 200 height 44
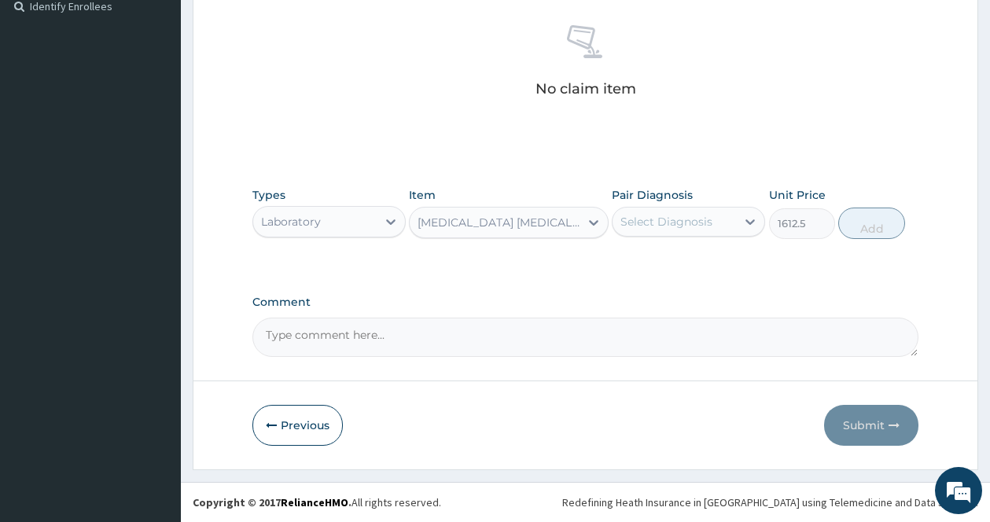
click at [711, 209] on div "Select Diagnosis" at bounding box center [673, 221] width 123 height 25
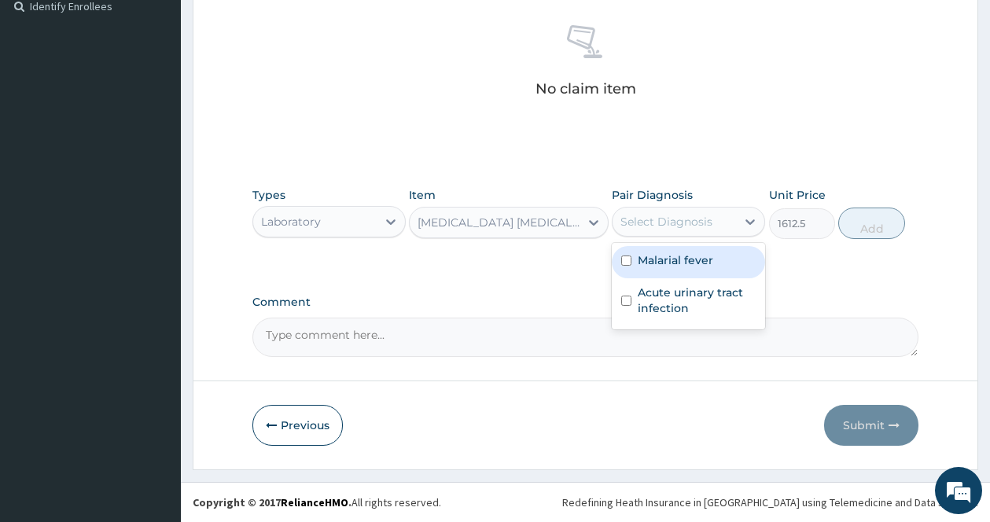
click at [627, 260] on input "checkbox" at bounding box center [626, 261] width 10 height 10
checkbox input "true"
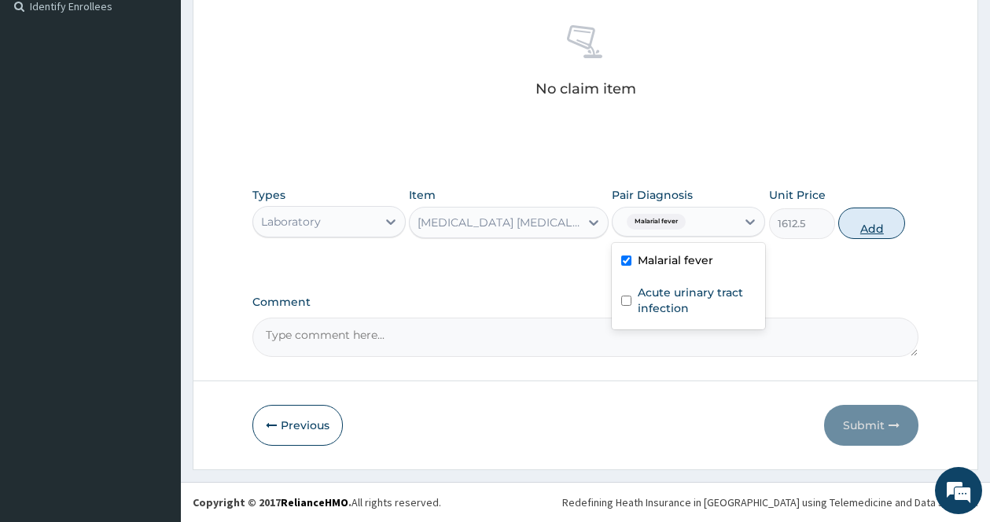
click at [858, 230] on button "Add" at bounding box center [871, 223] width 67 height 31
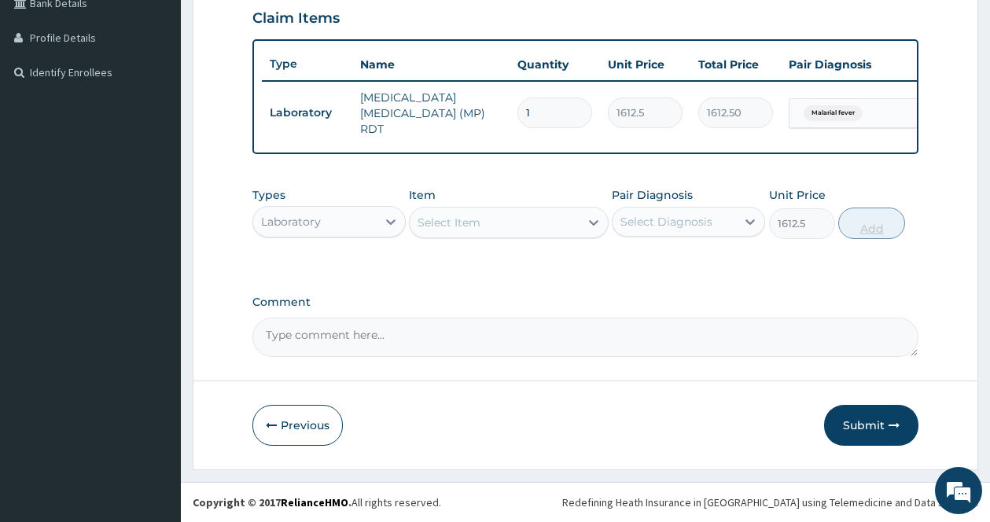
type input "0"
click at [588, 216] on icon at bounding box center [594, 223] width 16 height 16
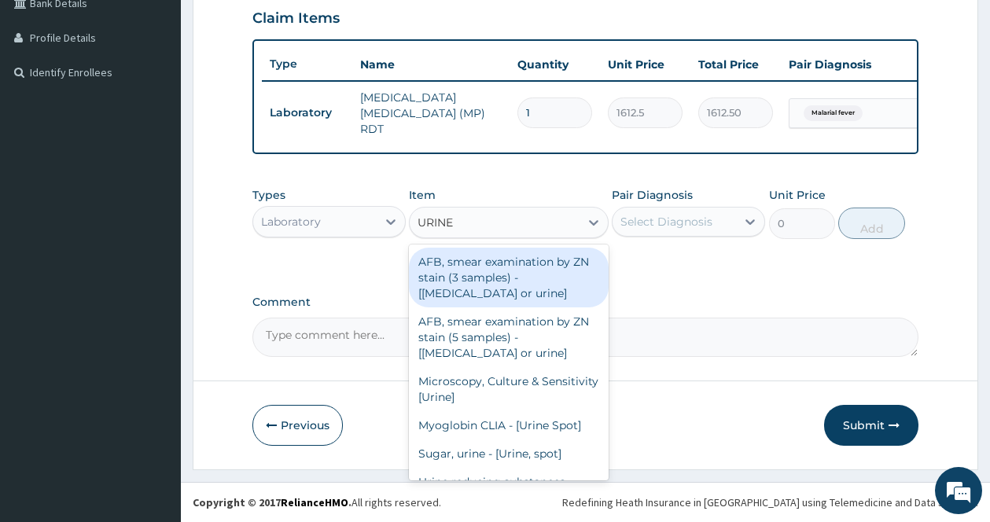
type input "URINE M"
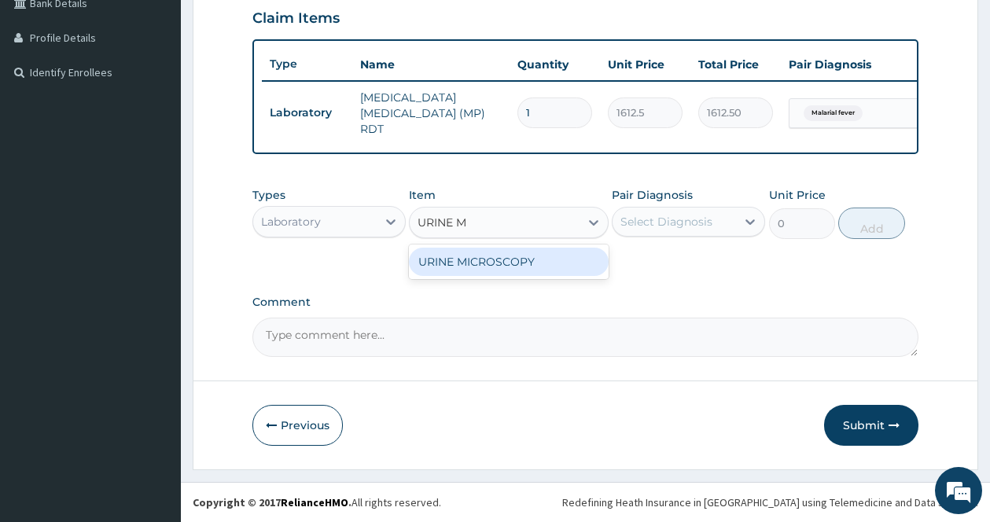
click at [531, 263] on div "URINE MICROSCOPY" at bounding box center [509, 262] width 200 height 28
type input "4837.5"
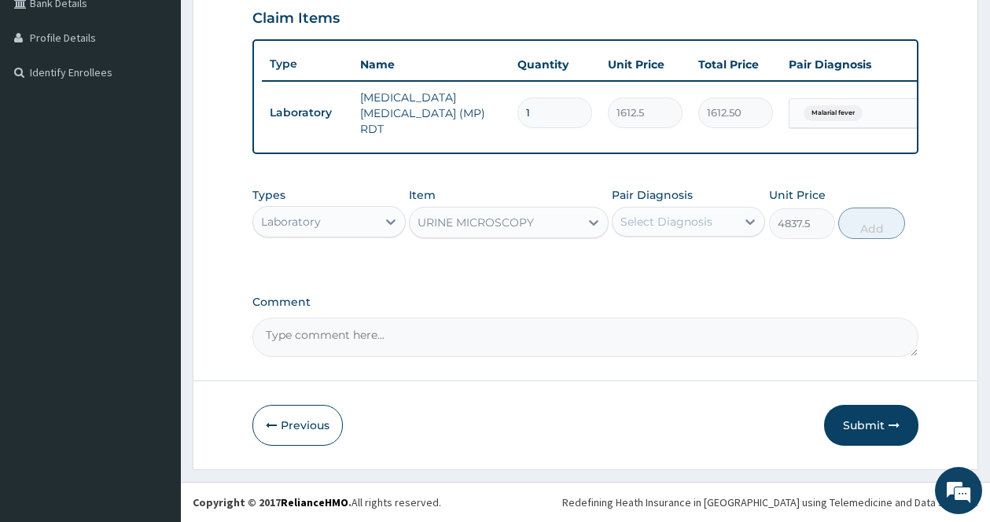
click at [711, 222] on div "Select Diagnosis" at bounding box center [666, 222] width 92 height 16
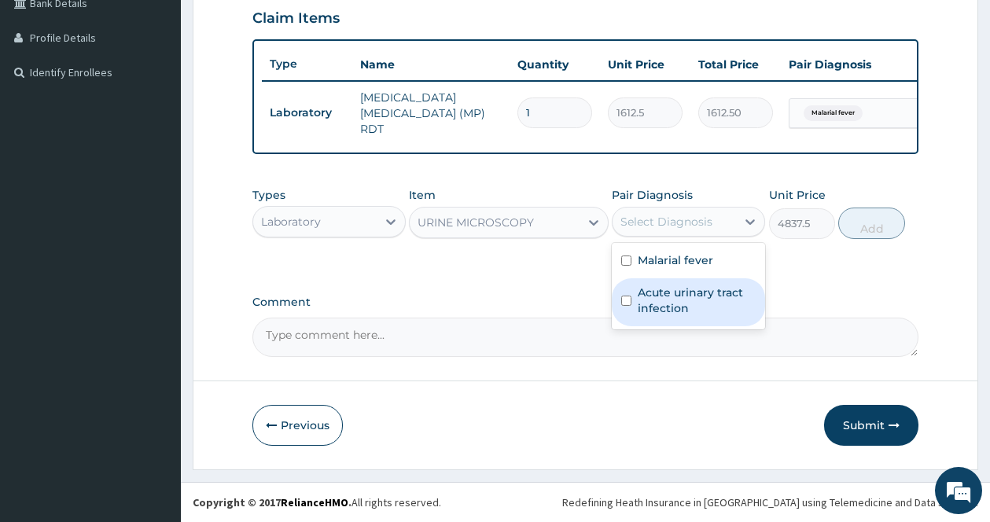
click at [681, 295] on label "Acute urinary tract infection" at bounding box center [697, 300] width 118 height 31
checkbox input "true"
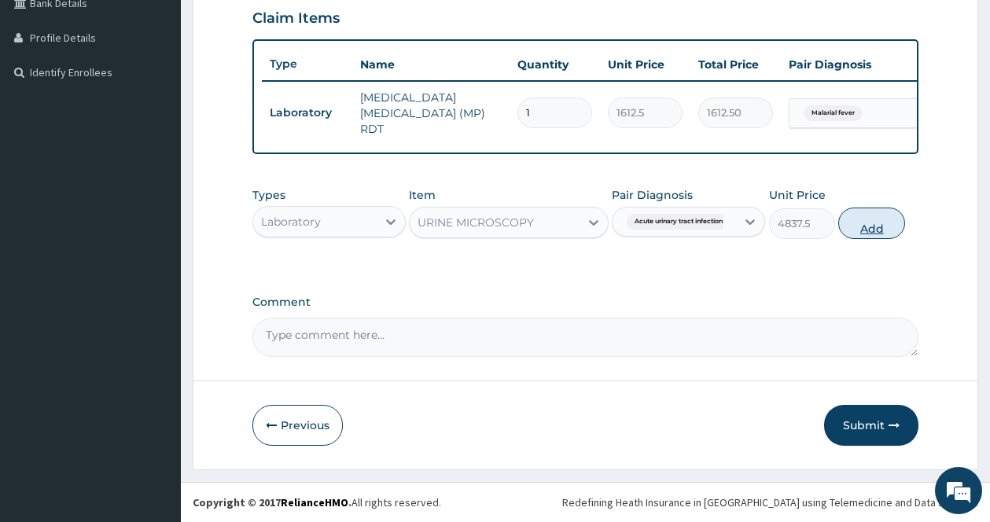
click at [874, 222] on button "Add" at bounding box center [871, 223] width 67 height 31
type input "0"
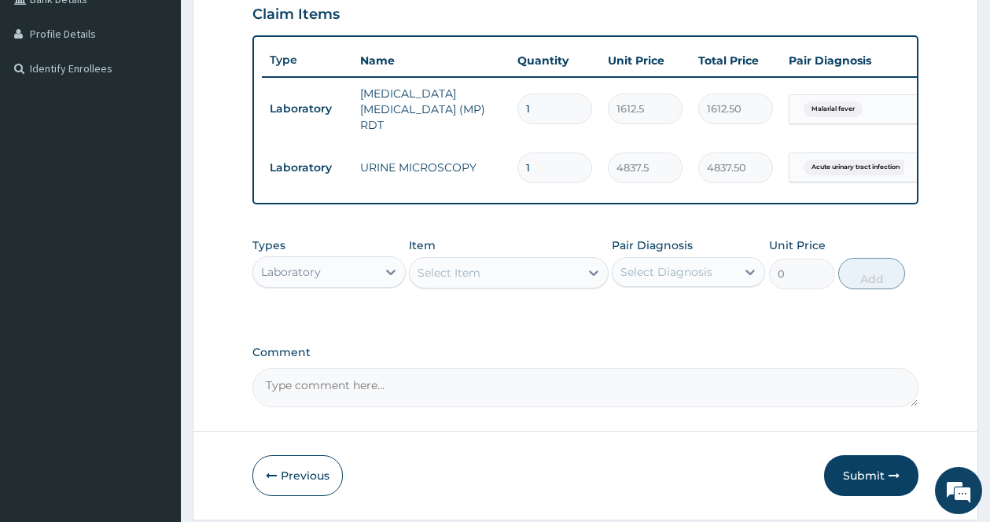
scroll to position [434, 0]
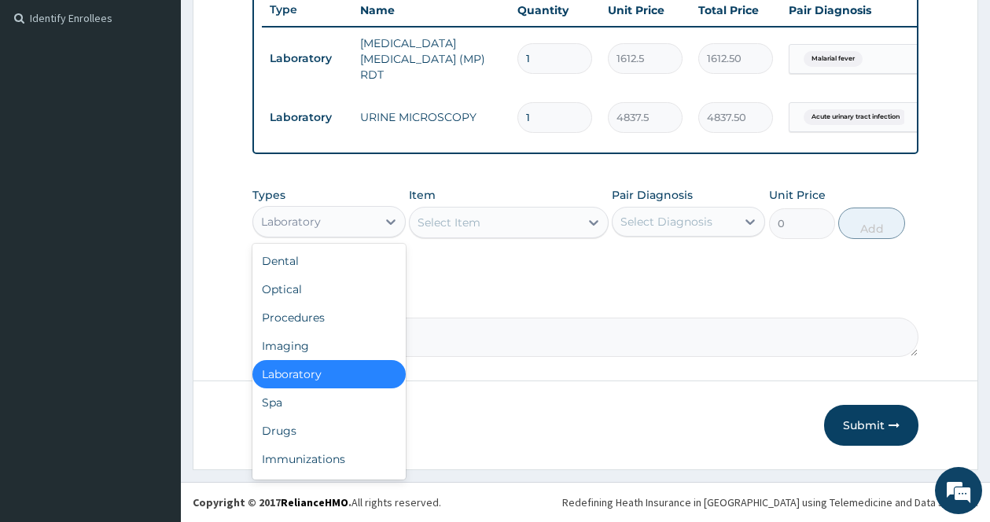
click at [376, 214] on div "Laboratory" at bounding box center [314, 221] width 123 height 25
click at [332, 319] on div "Procedures" at bounding box center [328, 317] width 153 height 28
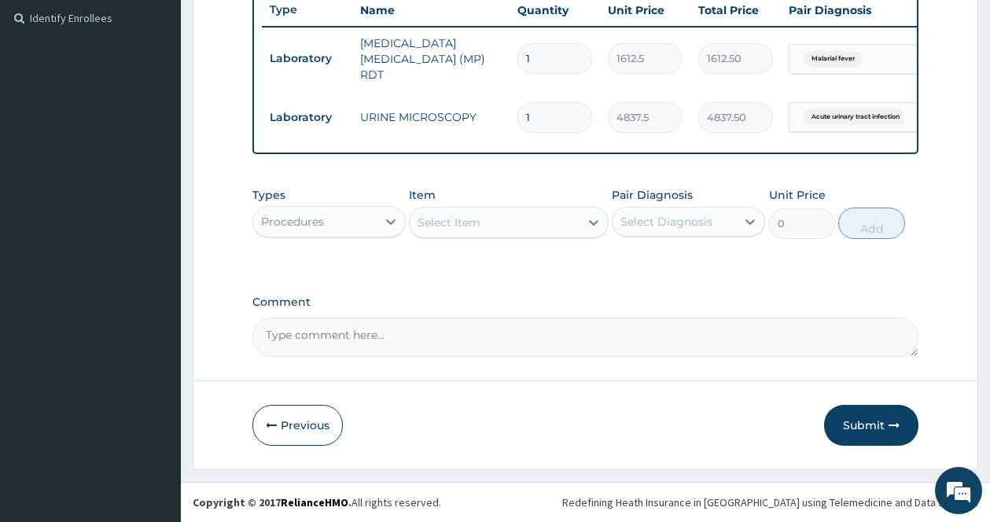
click at [594, 222] on icon at bounding box center [594, 223] width 16 height 16
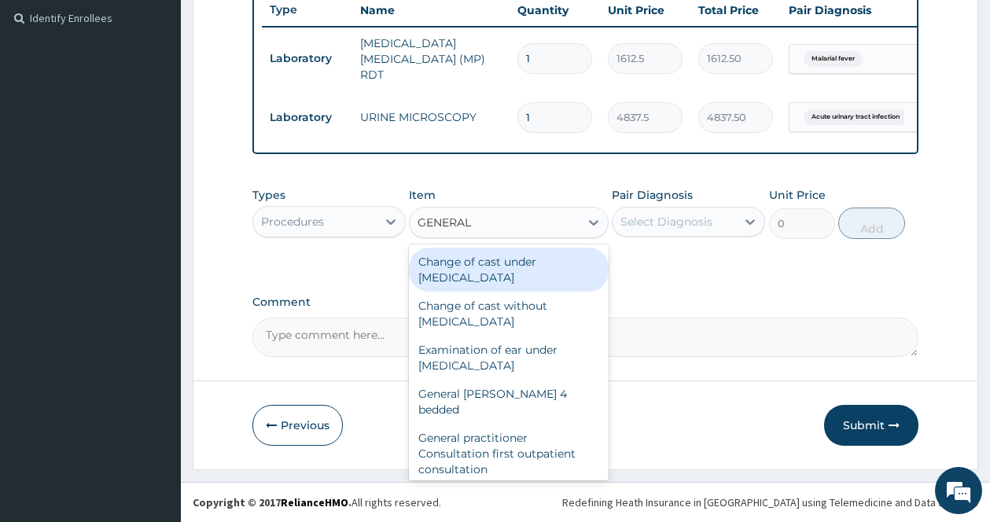
type input "GENERAL P"
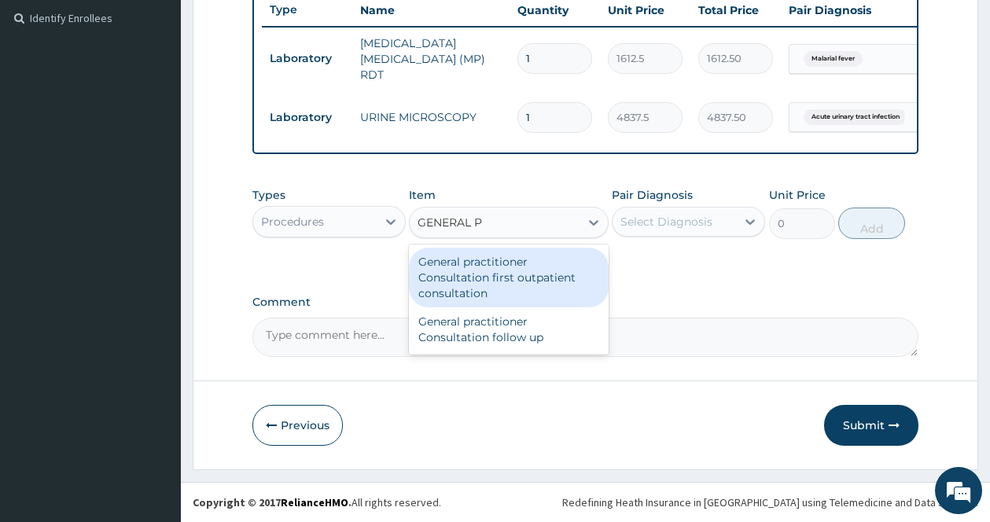
click at [495, 274] on div "General practitioner Consultation first outpatient consultation" at bounding box center [509, 278] width 200 height 60
type input "3547.5"
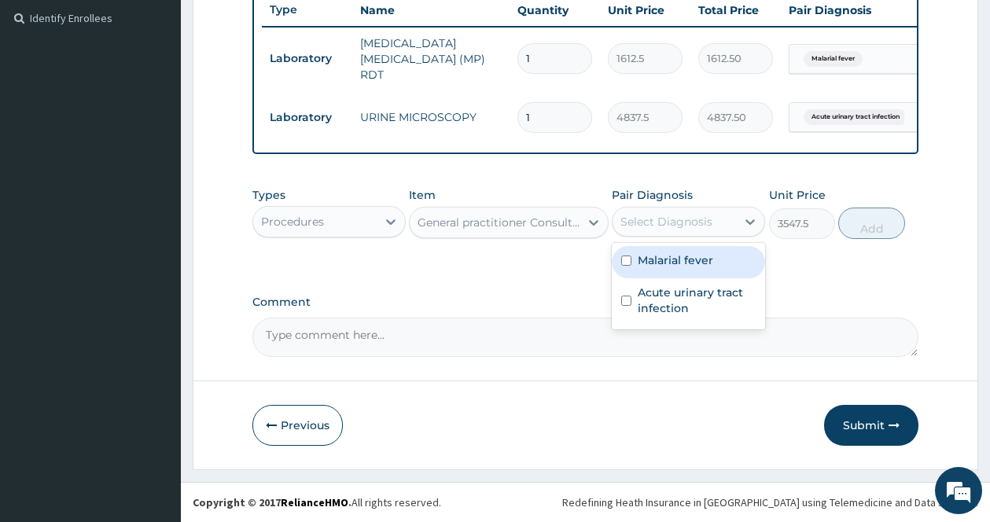
click at [667, 221] on div "Select Diagnosis" at bounding box center [666, 222] width 92 height 16
click at [629, 261] on input "checkbox" at bounding box center [626, 261] width 10 height 10
checkbox input "true"
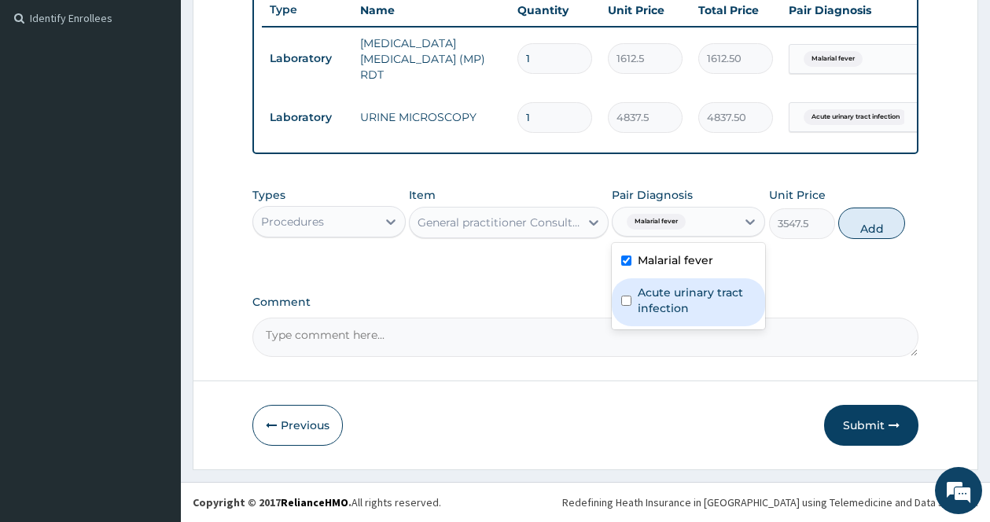
click at [627, 304] on input "checkbox" at bounding box center [626, 301] width 10 height 10
checkbox input "true"
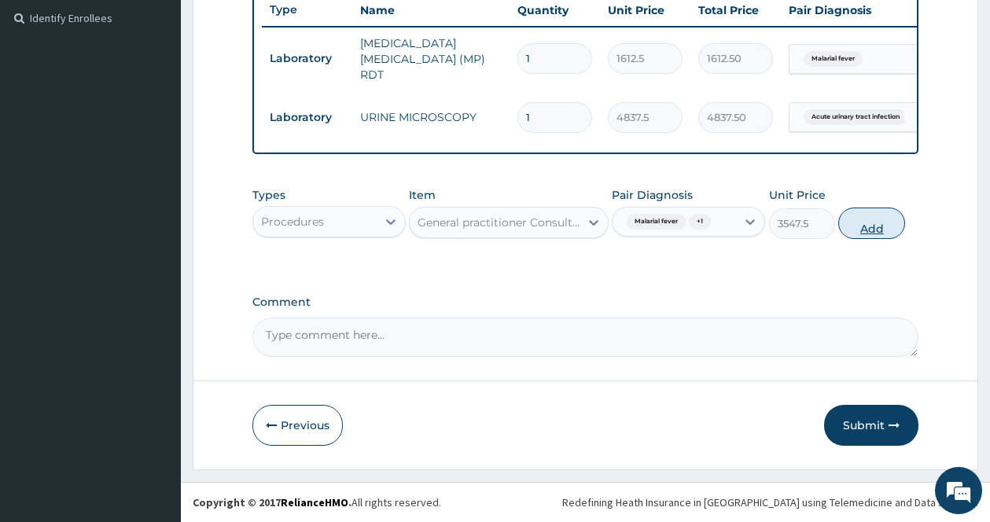
click at [864, 227] on button "Add" at bounding box center [871, 223] width 67 height 31
type input "0"
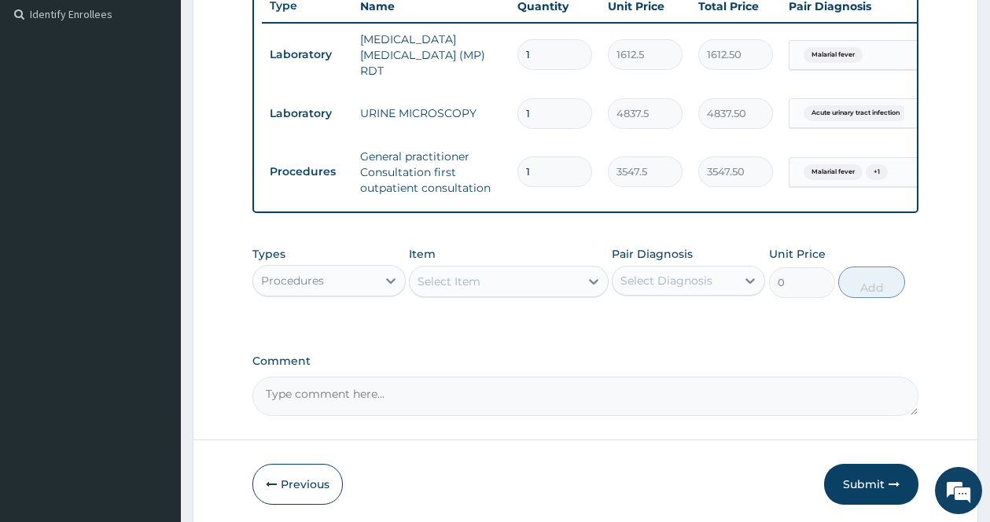
scroll to position [497, 0]
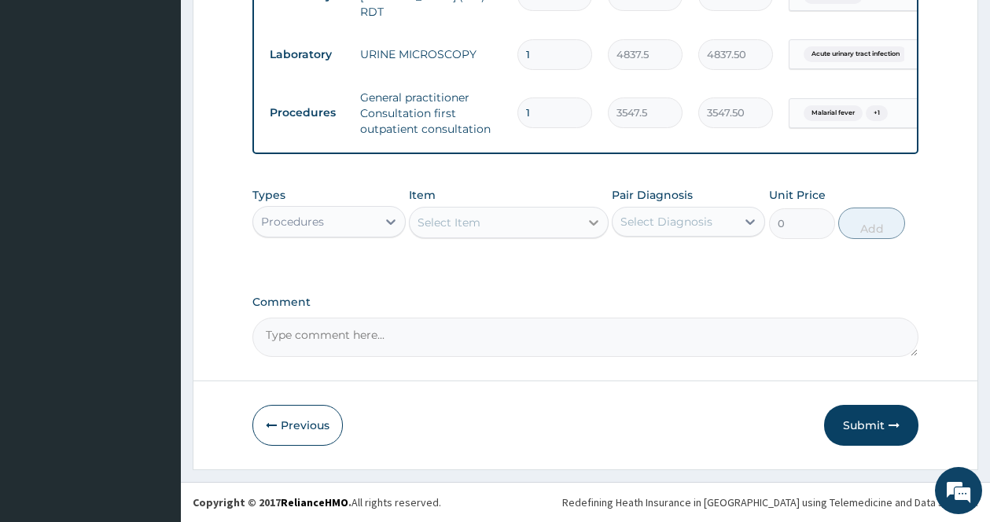
click at [596, 220] on icon at bounding box center [594, 223] width 16 height 16
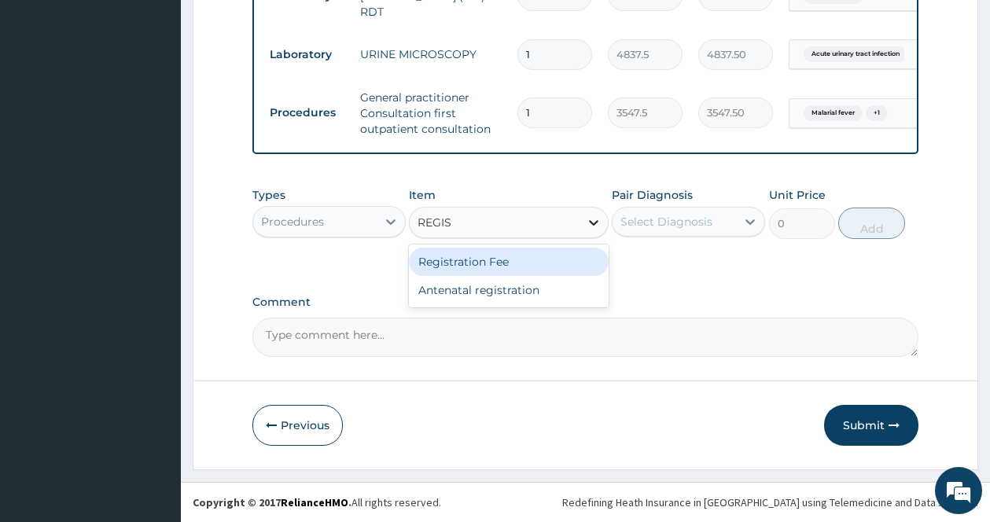
type input "REGIST"
click at [509, 262] on div "Registration Fee" at bounding box center [509, 262] width 200 height 28
type input "2150"
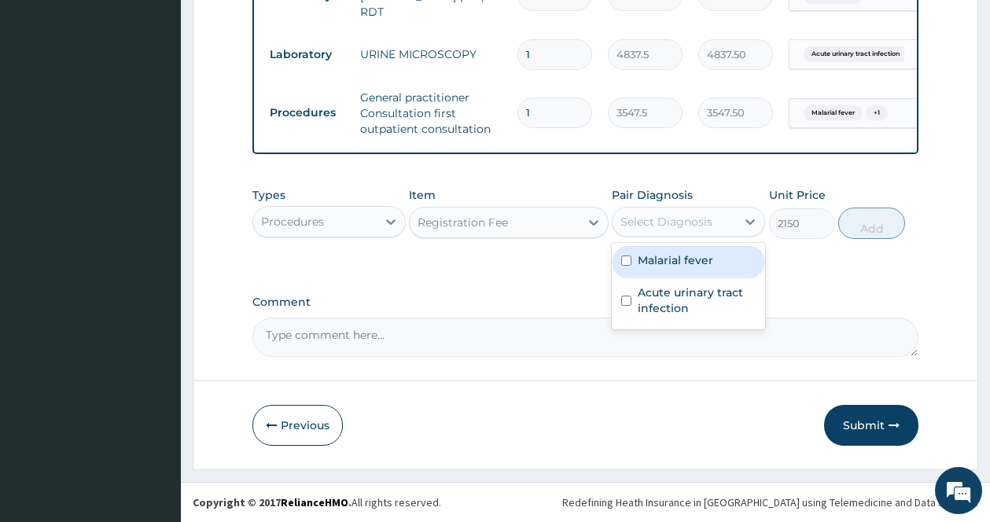
click at [689, 233] on div "Select Diagnosis" at bounding box center [673, 221] width 123 height 25
click at [652, 261] on label "Malarial fever" at bounding box center [675, 260] width 75 height 16
checkbox input "true"
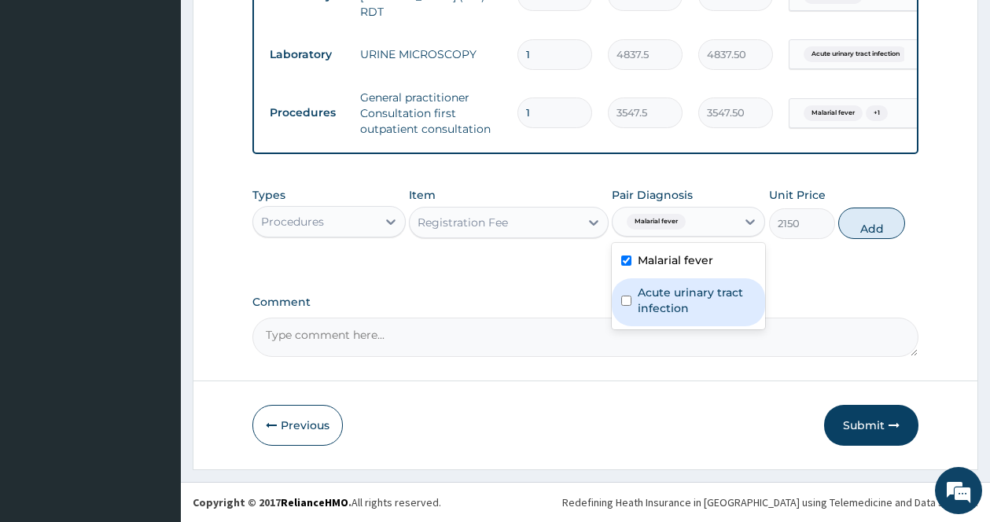
click at [636, 300] on div "Acute urinary tract infection" at bounding box center [688, 302] width 153 height 48
checkbox input "true"
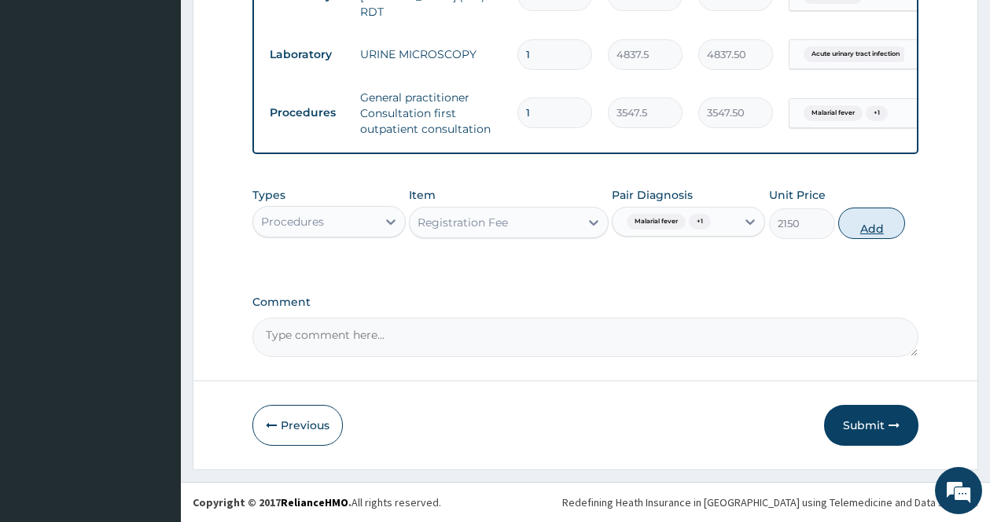
click at [868, 219] on button "Add" at bounding box center [871, 223] width 67 height 31
type input "0"
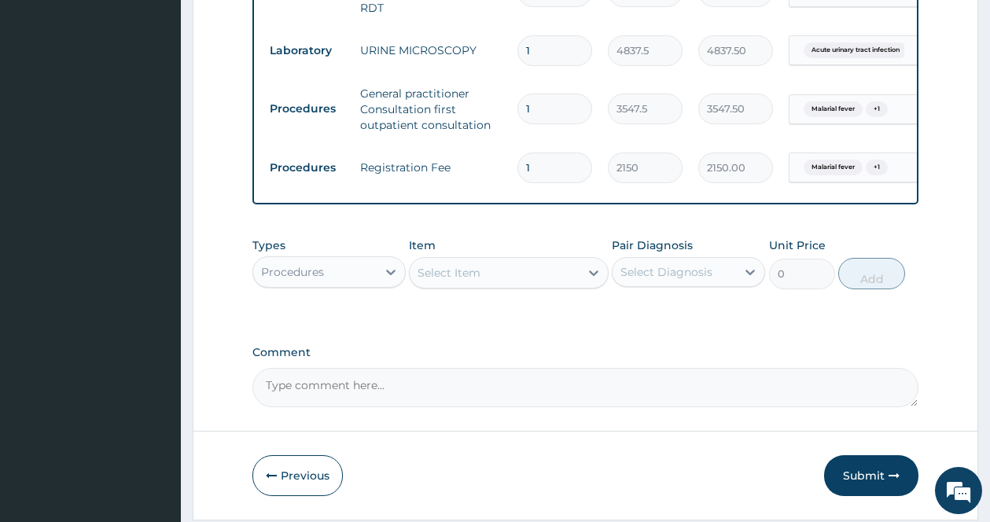
scroll to position [551, 0]
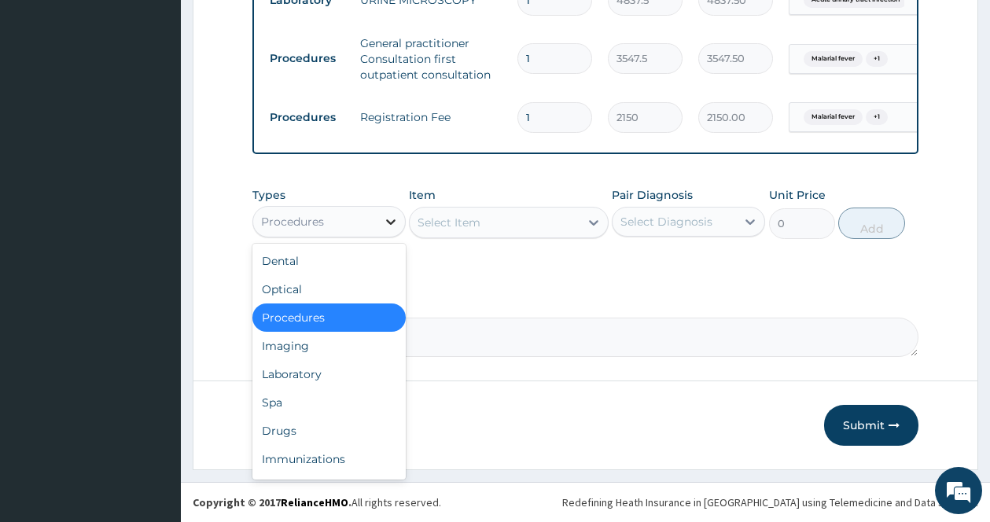
click at [380, 222] on div at bounding box center [391, 222] width 28 height 28
click at [277, 429] on div "Drugs" at bounding box center [328, 431] width 153 height 28
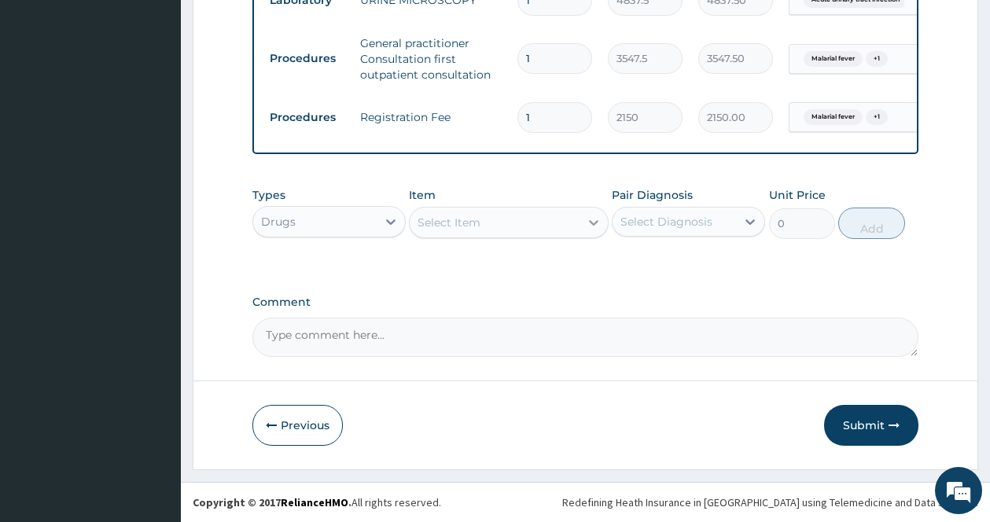
click at [592, 215] on icon at bounding box center [594, 223] width 16 height 16
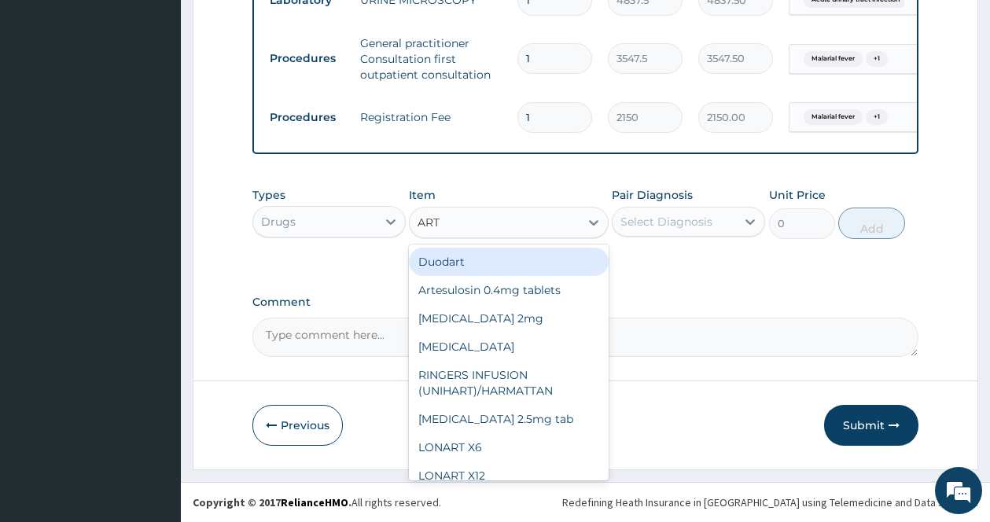
type input "ARTE"
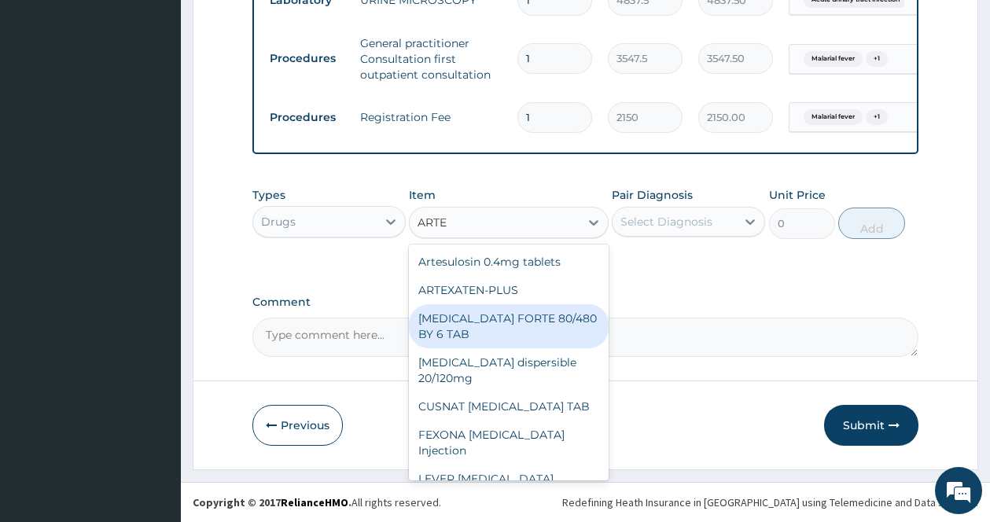
click at [522, 318] on div "[MEDICAL_DATA] FORTE 80/480 BY 6 TAB" at bounding box center [509, 326] width 200 height 44
type input "449.35"
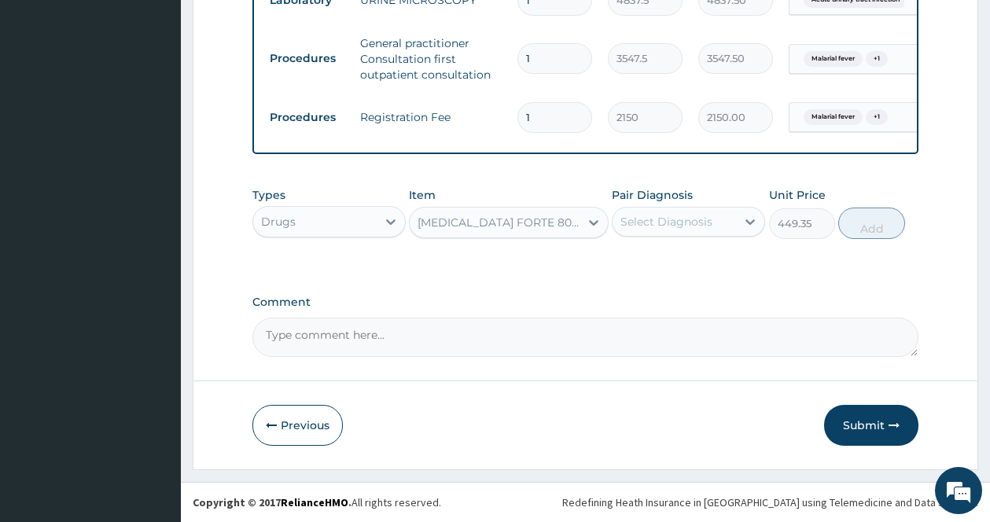
click at [705, 224] on div "Select Diagnosis" at bounding box center [666, 222] width 92 height 16
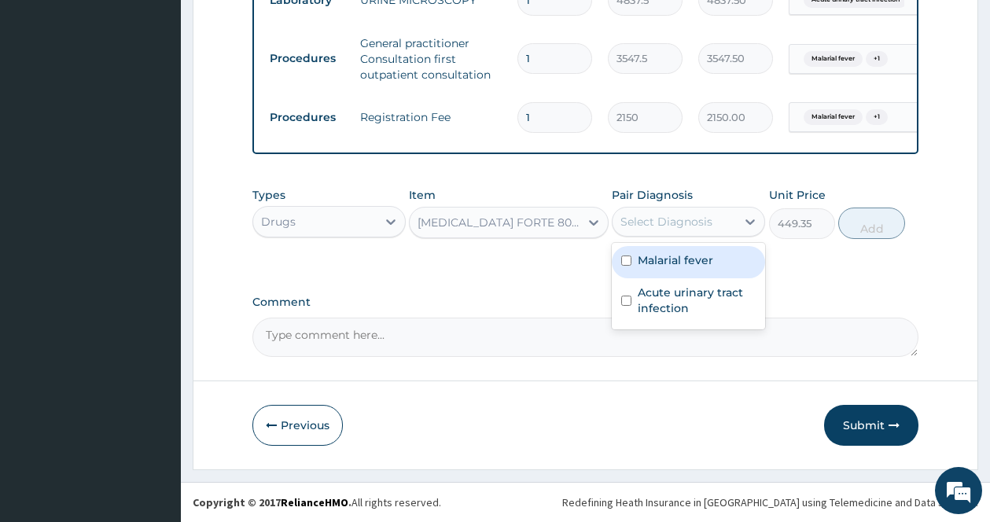
click at [678, 268] on div "Malarial fever" at bounding box center [688, 262] width 153 height 32
checkbox input "true"
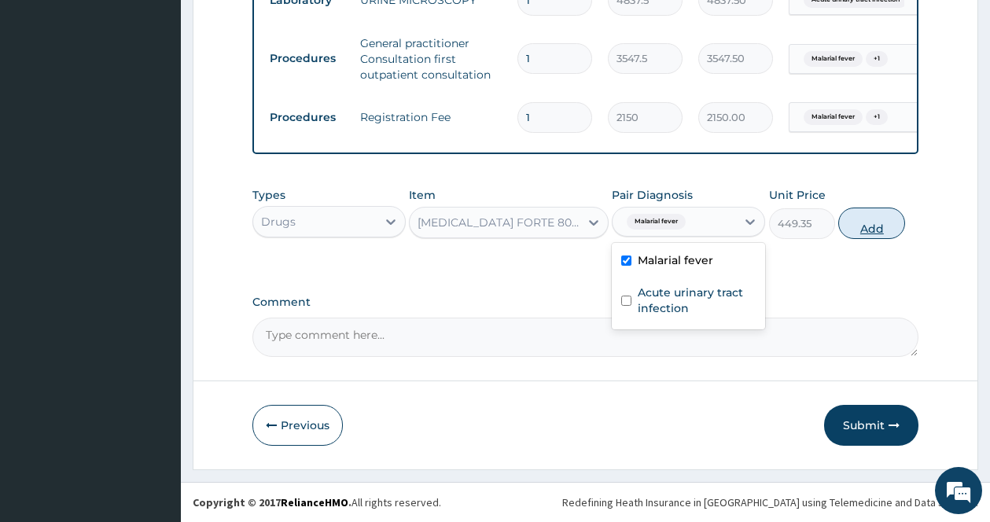
click at [884, 227] on button "Add" at bounding box center [871, 223] width 67 height 31
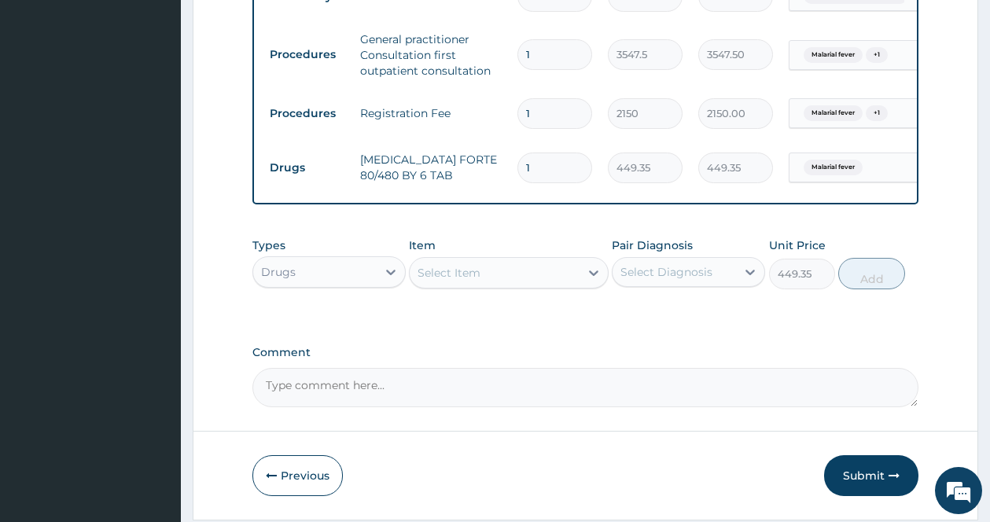
type input "0"
drag, startPoint x: 556, startPoint y: 160, endPoint x: 485, endPoint y: 158, distance: 70.8
click at [485, 158] on tr "Drugs COARTEM FORTE 80/480 BY 6 TAB 1 449.35 449.35 Malarial fever Delete" at bounding box center [647, 168] width 770 height 54
type input "6"
type input "2696.10"
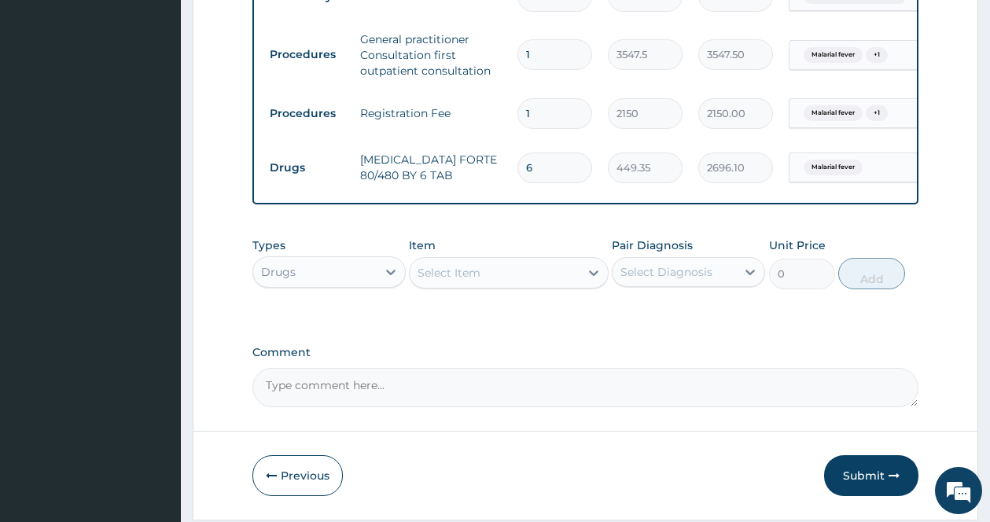
type input "6"
click at [546, 274] on div "Select Item" at bounding box center [495, 272] width 170 height 25
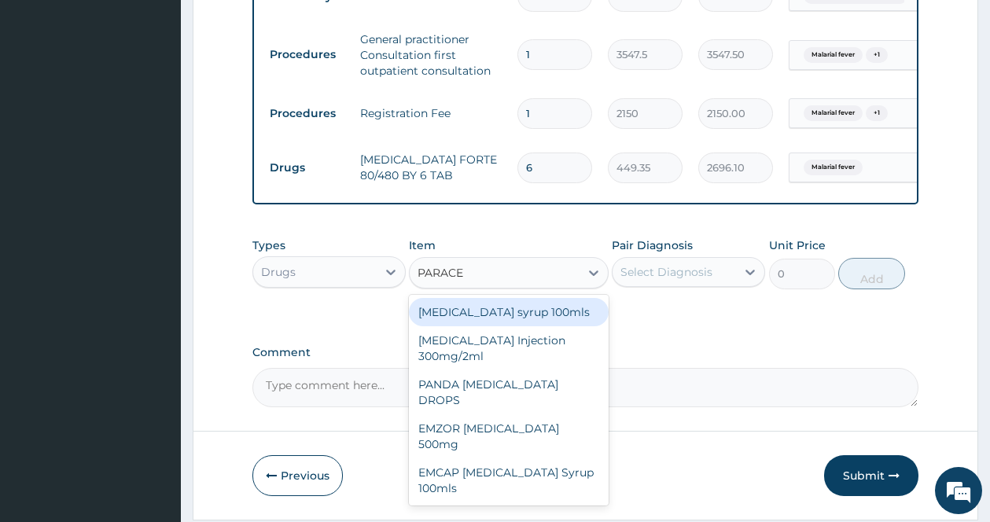
type input "PARACET"
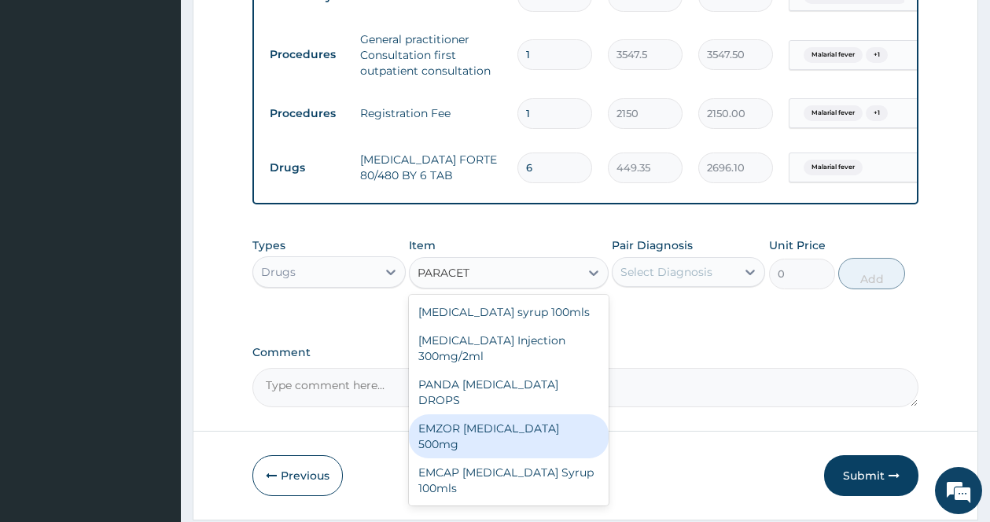
click at [520, 426] on div "EMZOR [MEDICAL_DATA] 500mg" at bounding box center [509, 436] width 200 height 44
type input "23.65"
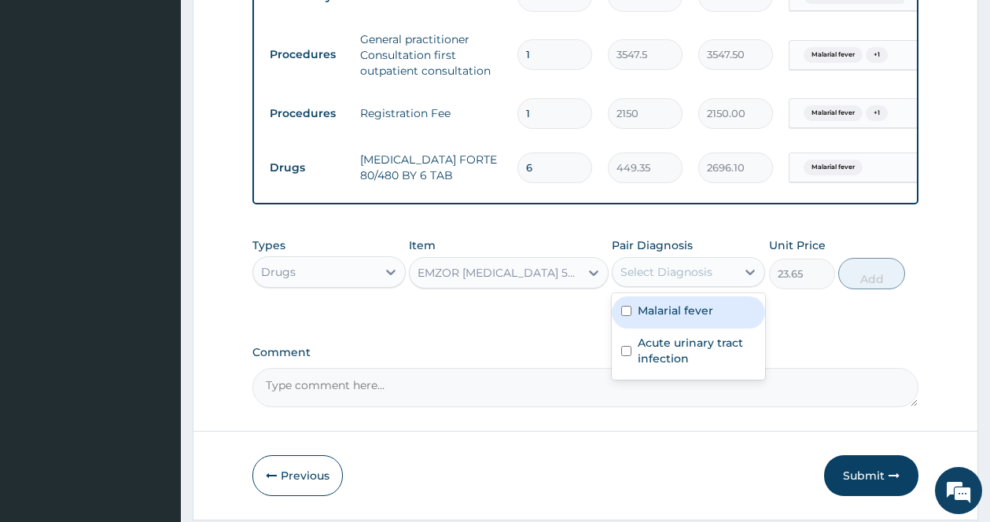
click at [711, 276] on div "Select Diagnosis" at bounding box center [666, 272] width 92 height 16
click at [649, 316] on label "Malarial fever" at bounding box center [675, 311] width 75 height 16
checkbox input "true"
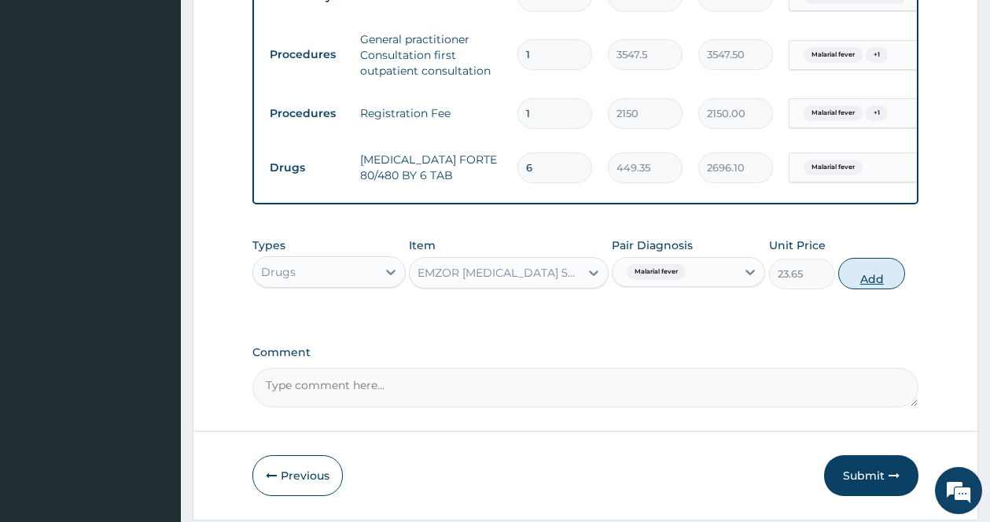
click at [867, 275] on button "Add" at bounding box center [871, 273] width 67 height 31
type input "0"
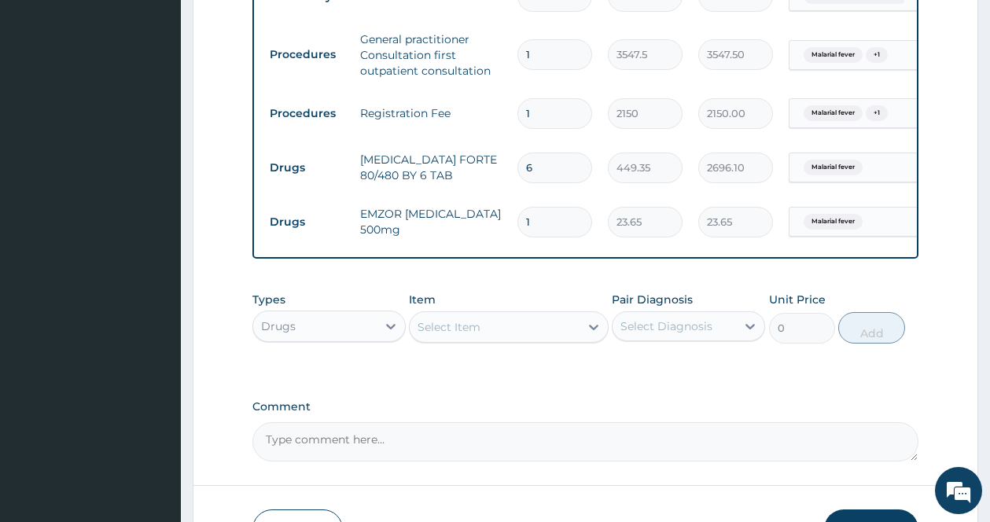
type input "18"
type input "425.70"
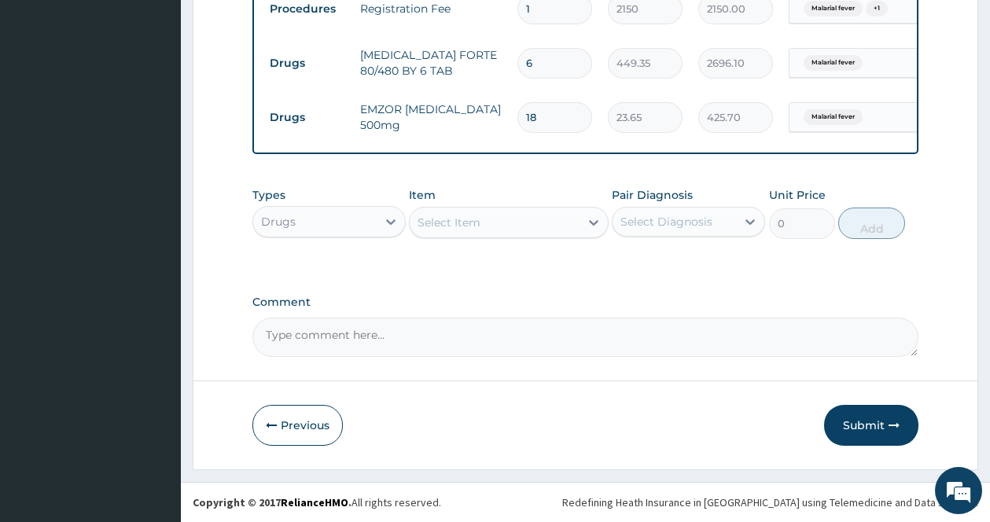
type input "18"
click at [554, 218] on div "Select Item" at bounding box center [495, 222] width 170 height 25
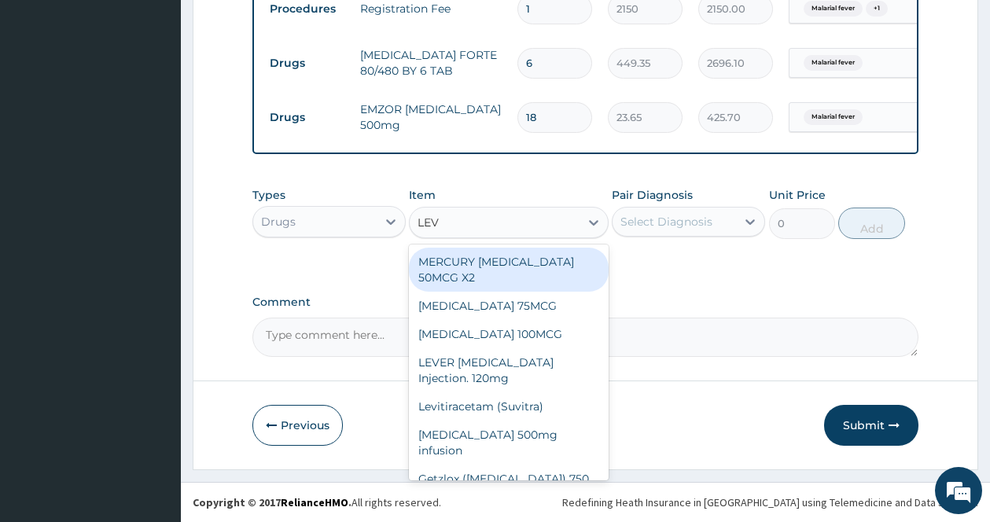
type input "LEVO"
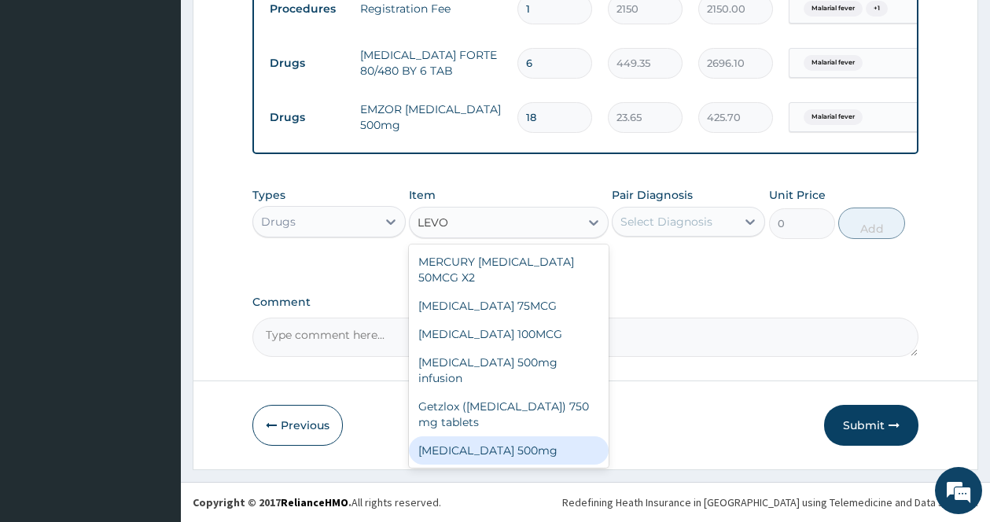
click at [505, 436] on div "LEVOFLOXACIN 500mg" at bounding box center [509, 450] width 200 height 28
type input "236.5"
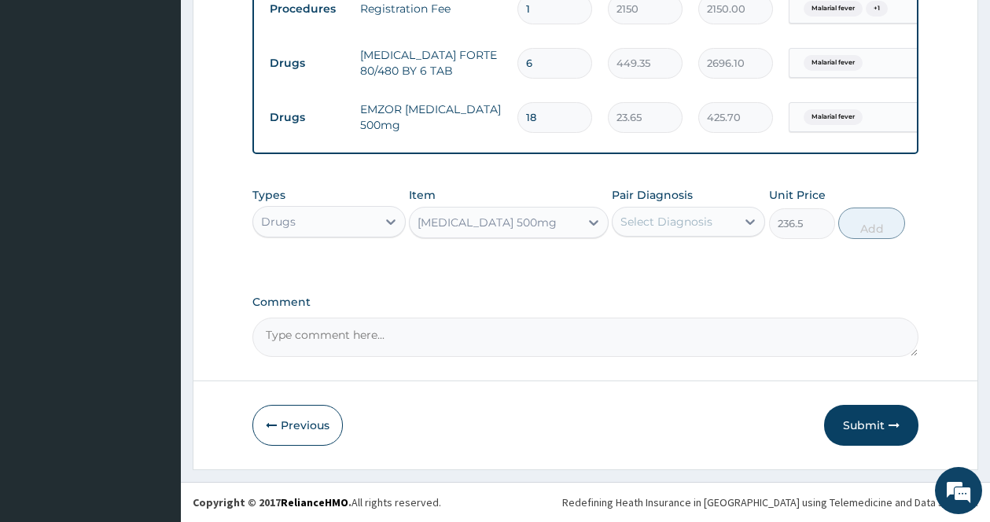
click at [721, 202] on div "Pair Diagnosis Select Diagnosis" at bounding box center [688, 213] width 153 height 52
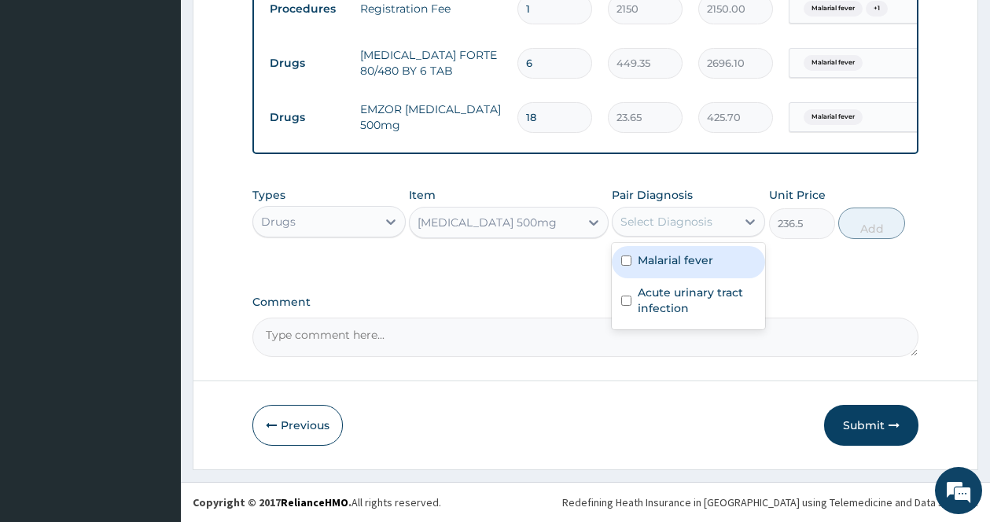
click at [722, 214] on div "Select Diagnosis" at bounding box center [673, 221] width 123 height 25
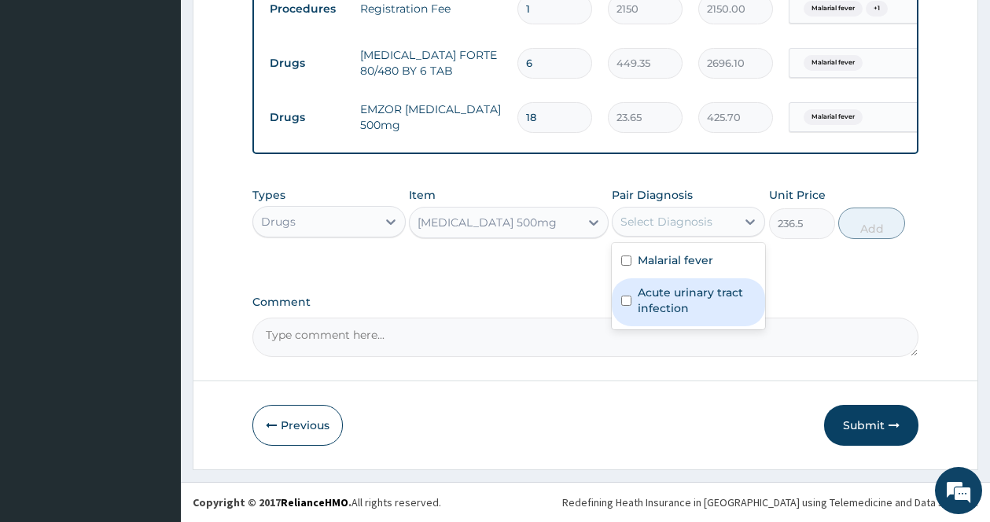
click at [652, 318] on div "Acute urinary tract infection" at bounding box center [688, 302] width 153 height 48
checkbox input "true"
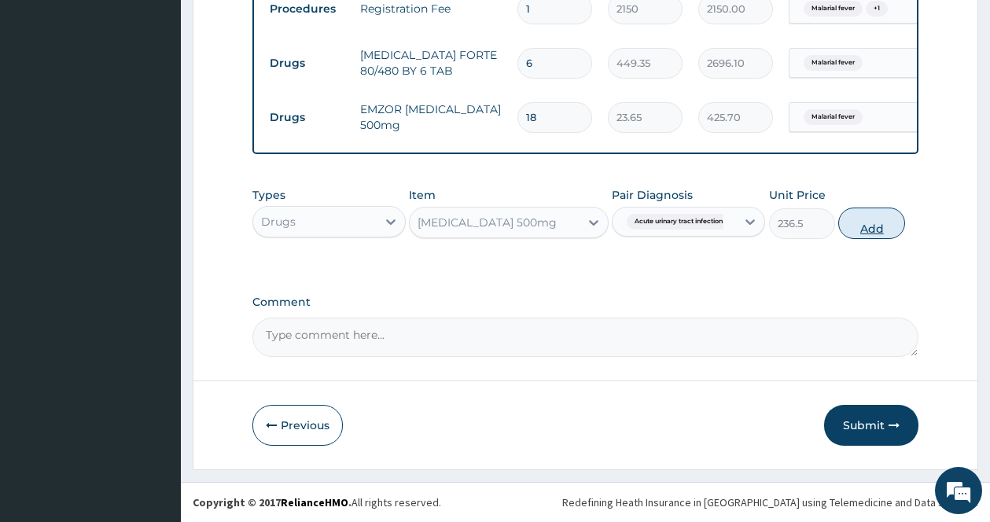
click at [866, 219] on button "Add" at bounding box center [871, 223] width 67 height 31
type input "0"
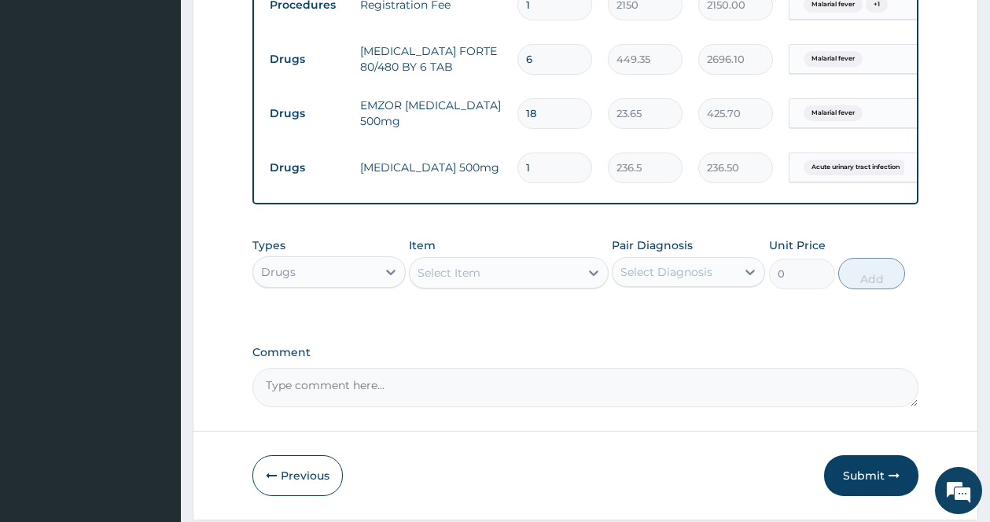
type input "10"
type input "2365.00"
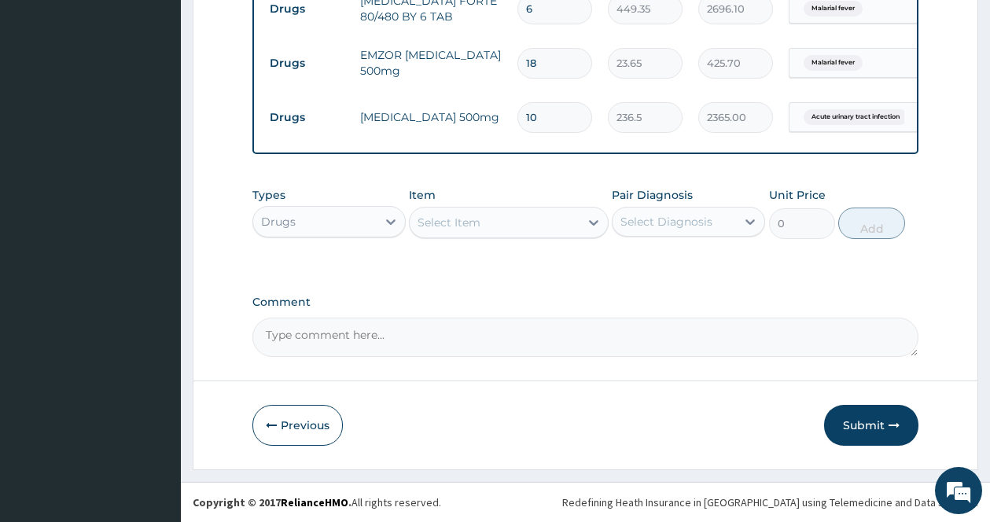
type input "10"
click at [578, 227] on div "Select Item" at bounding box center [495, 222] width 170 height 25
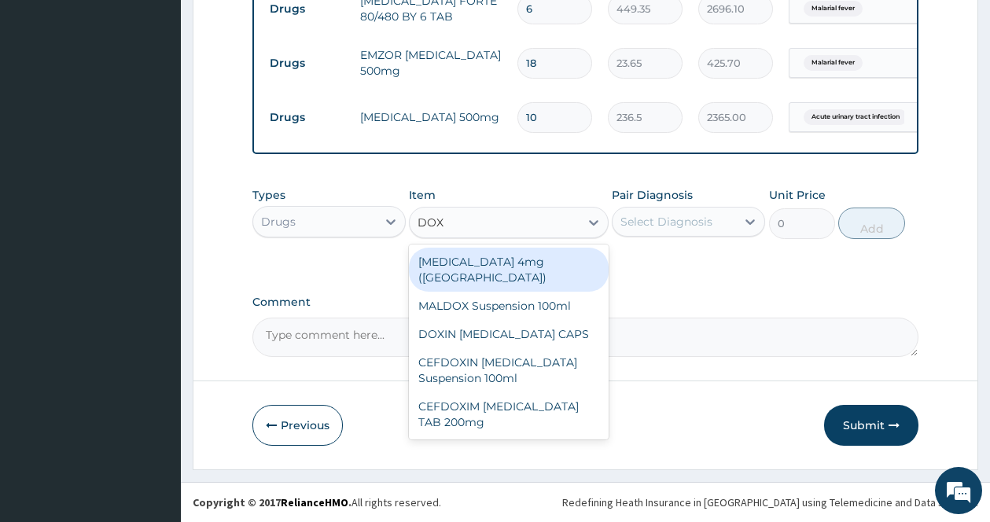
type input "DOXY"
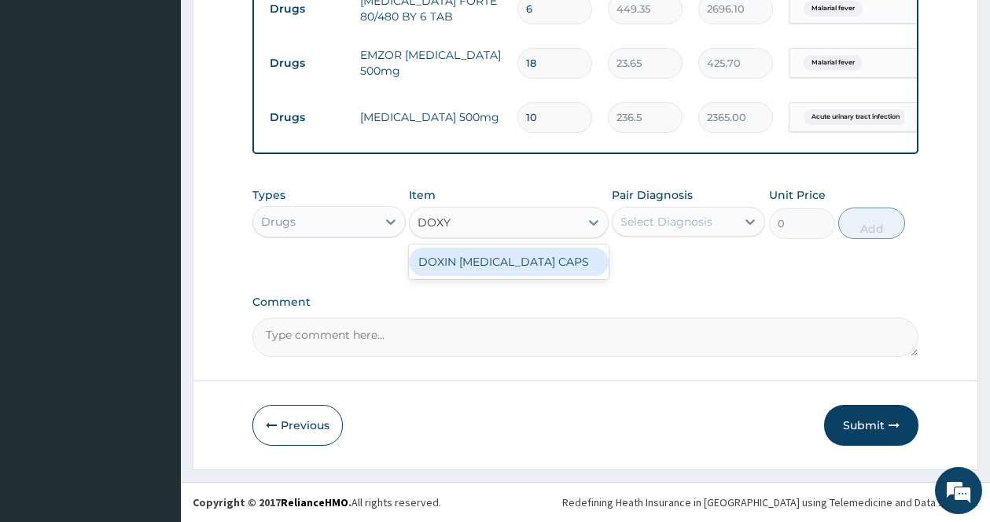
click at [520, 257] on div "DOXIN [MEDICAL_DATA] CAPS" at bounding box center [509, 262] width 200 height 28
type input "59.125"
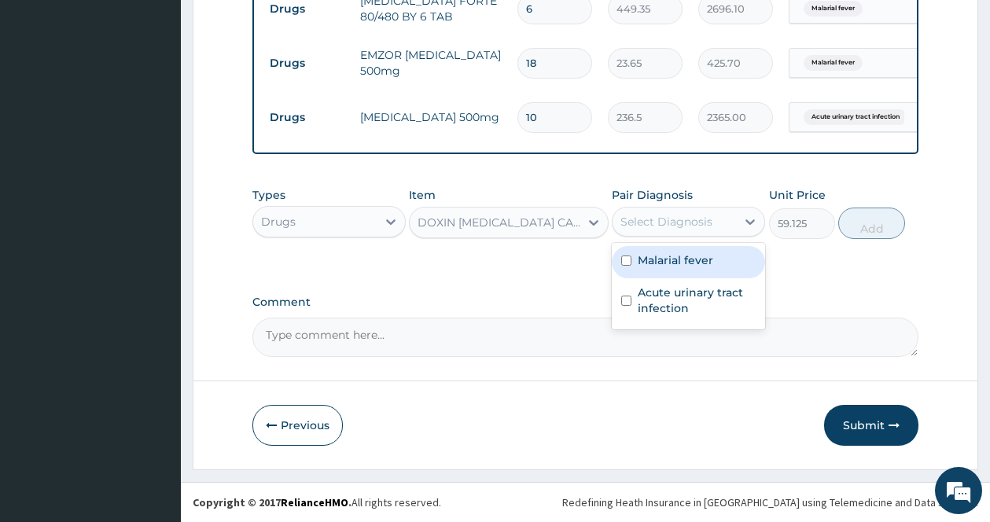
click at [682, 215] on div "Select Diagnosis" at bounding box center [666, 222] width 92 height 16
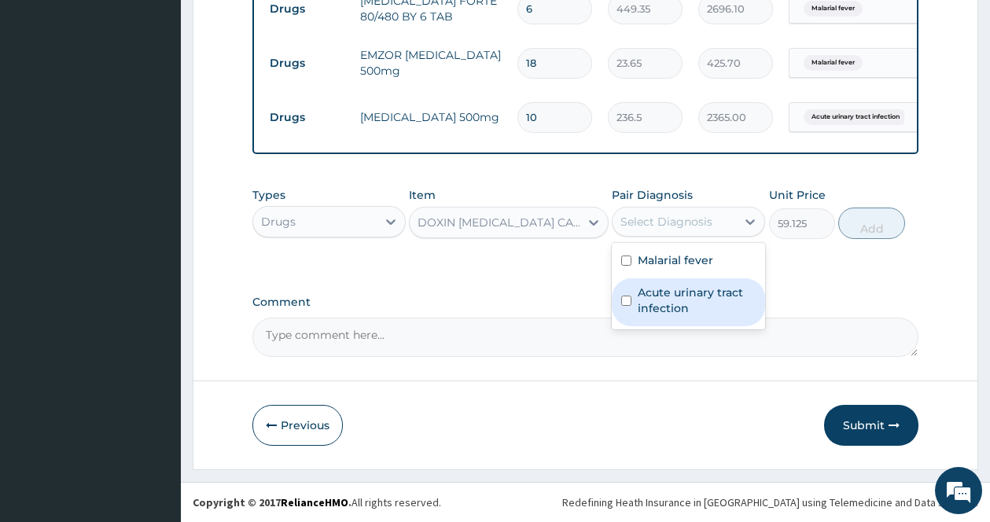
click at [664, 296] on label "Acute urinary tract infection" at bounding box center [697, 300] width 118 height 31
checkbox input "true"
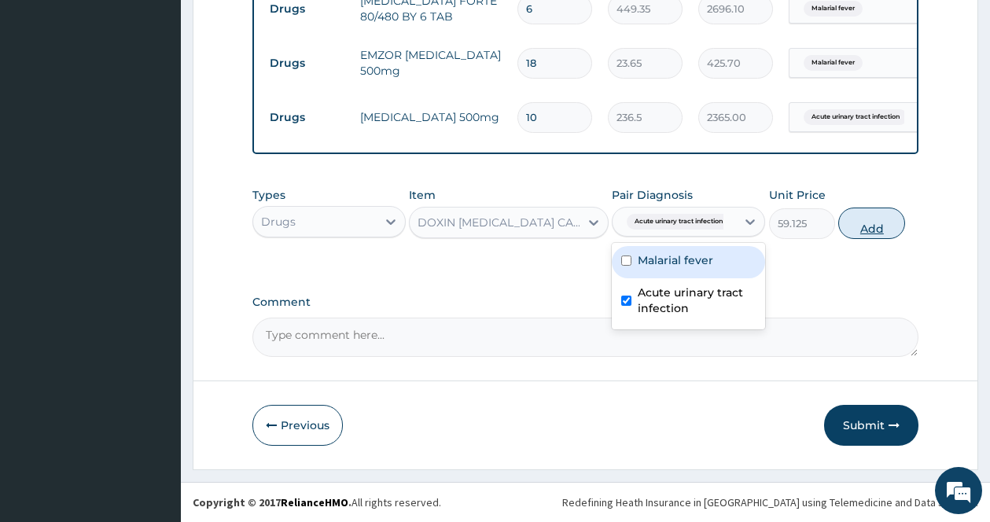
click at [857, 226] on button "Add" at bounding box center [871, 223] width 67 height 31
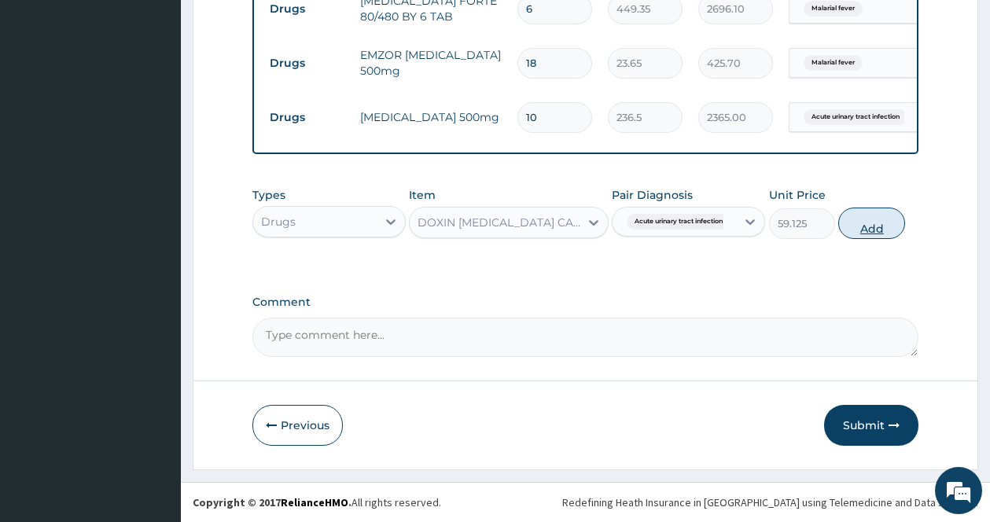
type input "0"
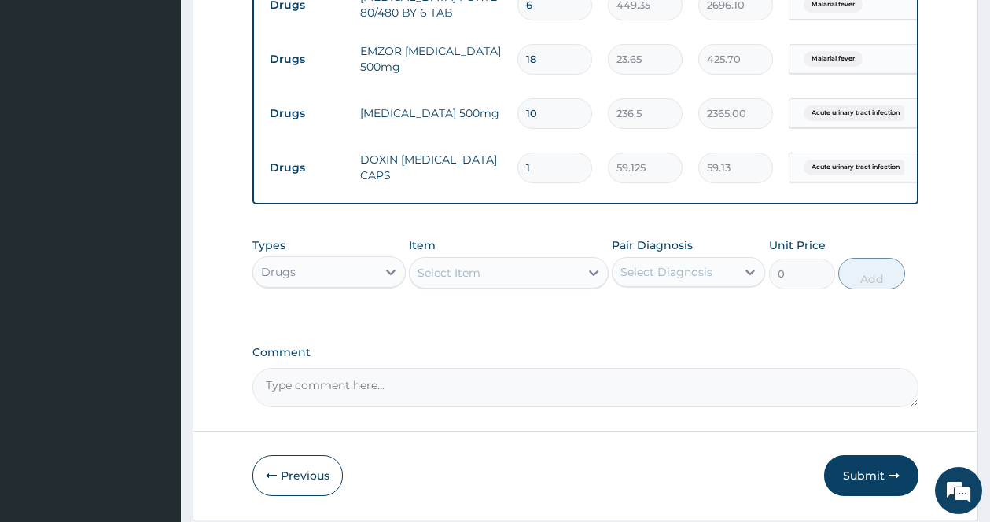
drag, startPoint x: 562, startPoint y: 162, endPoint x: 466, endPoint y: 151, distance: 96.5
click at [466, 151] on tr "Drugs DOXIN DOXYCYCLINE CAPS 1 59.125 59.13 Acute urinary tract infection Delete" at bounding box center [647, 168] width 770 height 54
type input "2"
type input "118.25"
type input "28"
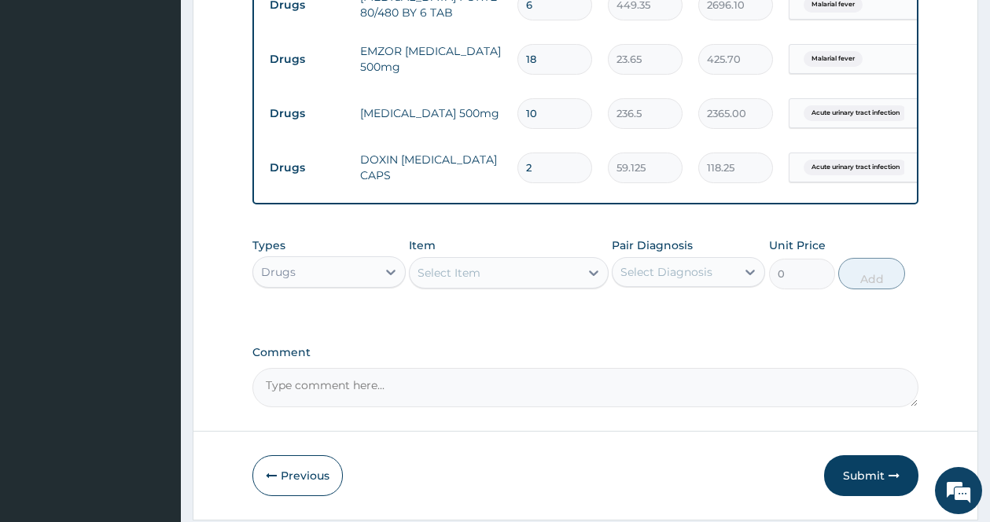
type input "1655.50"
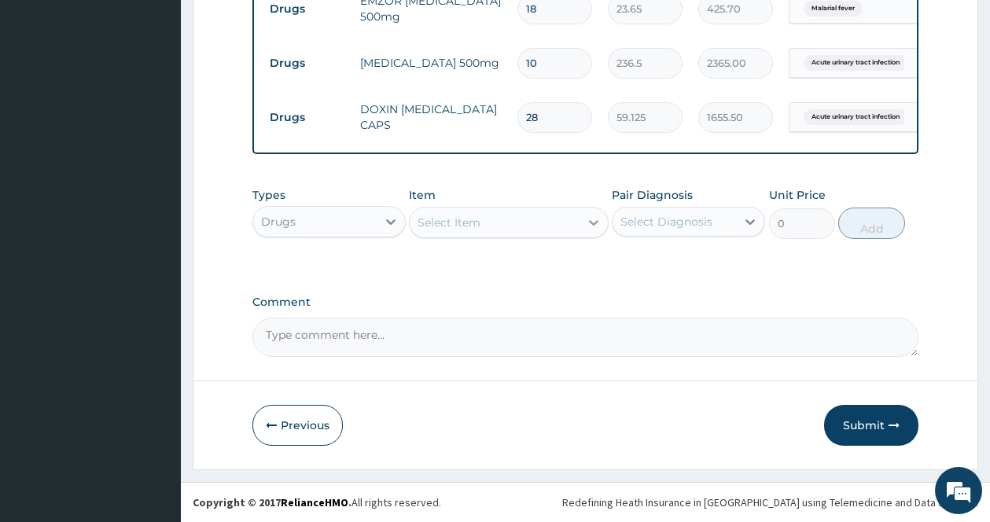
type input "28"
click at [584, 220] on div at bounding box center [593, 222] width 28 height 28
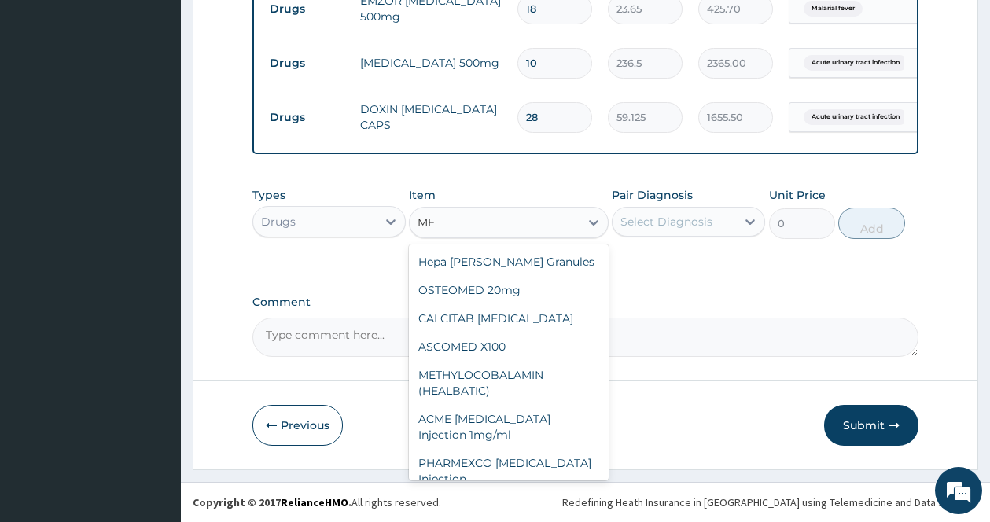
type input "M"
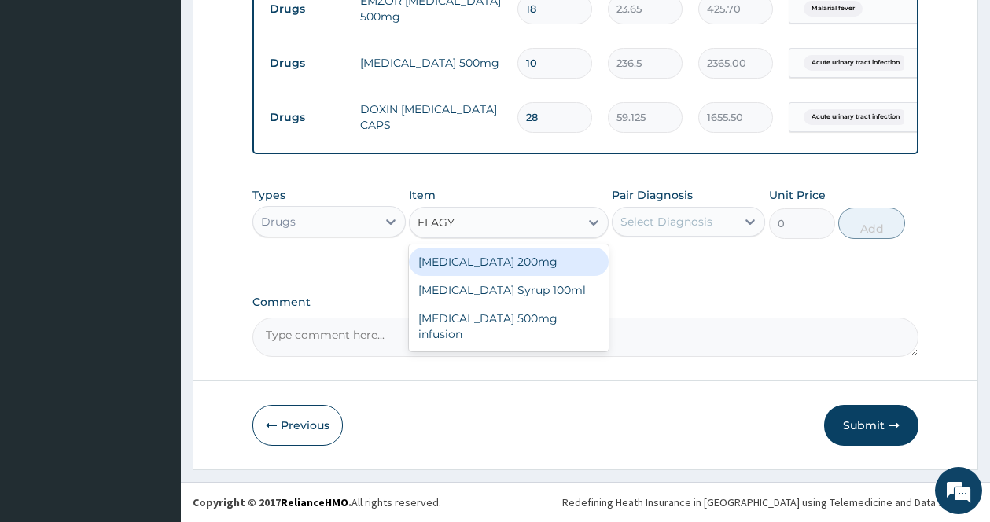
type input "FLAG"
click at [514, 257] on div "FLAGLY 400 SANOFI" at bounding box center [509, 262] width 200 height 28
type input "70.95"
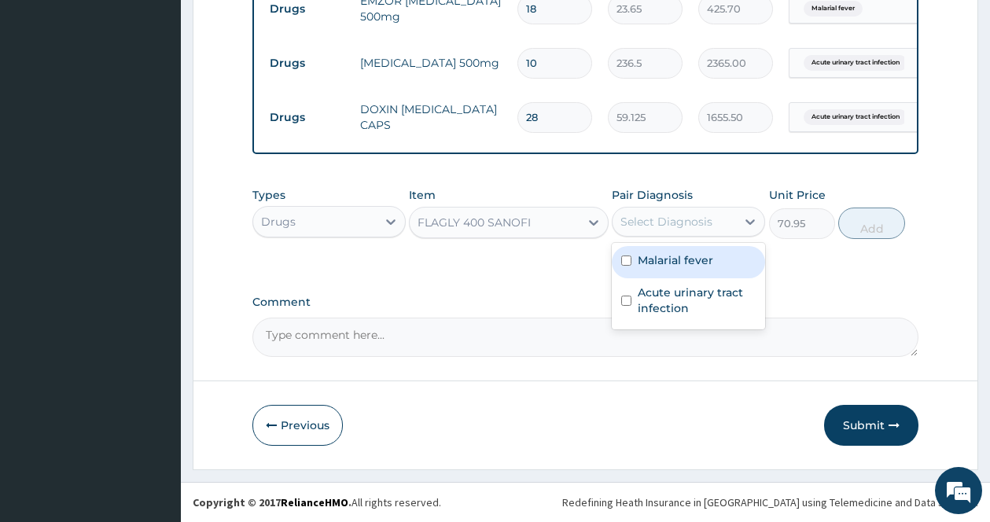
click at [690, 216] on div "Select Diagnosis" at bounding box center [666, 222] width 92 height 16
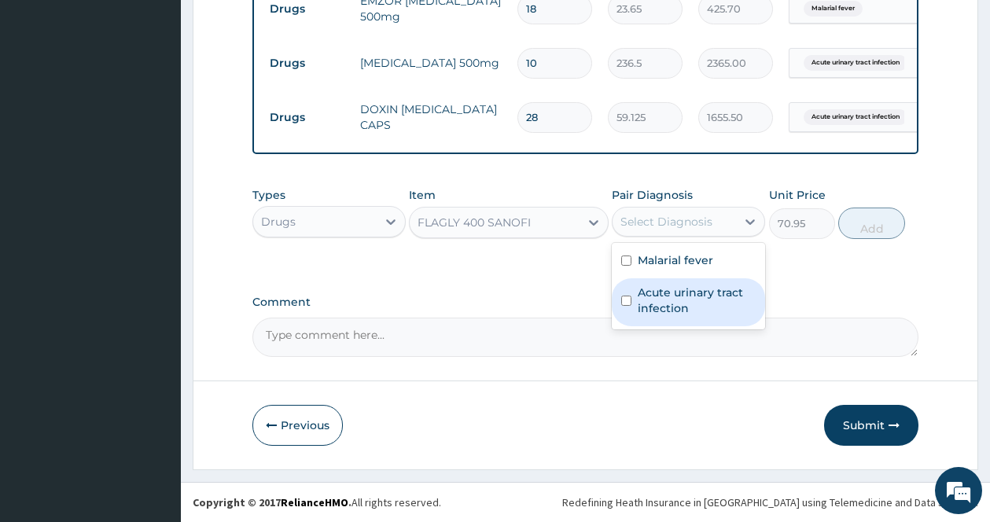
click at [670, 300] on label "Acute urinary tract infection" at bounding box center [697, 300] width 118 height 31
checkbox input "true"
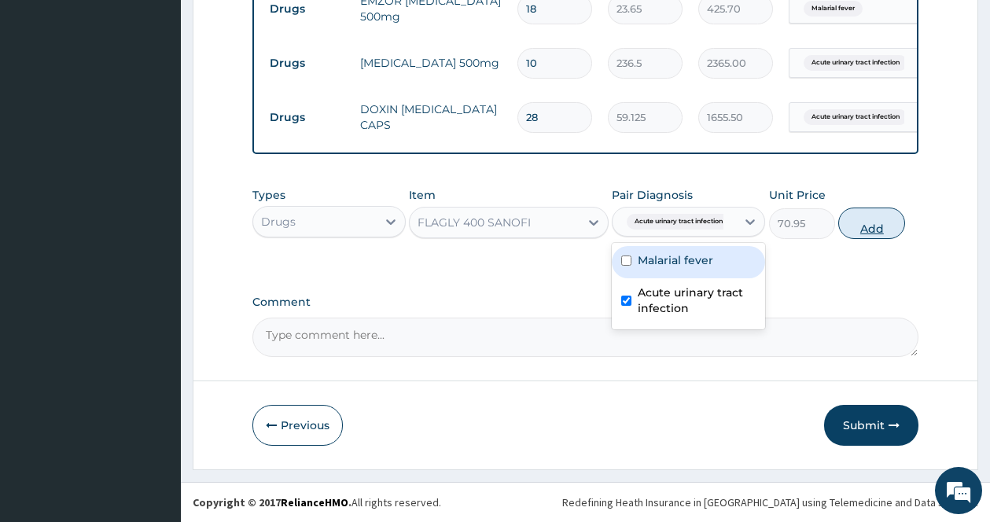
click at [878, 226] on button "Add" at bounding box center [871, 223] width 67 height 31
type input "0"
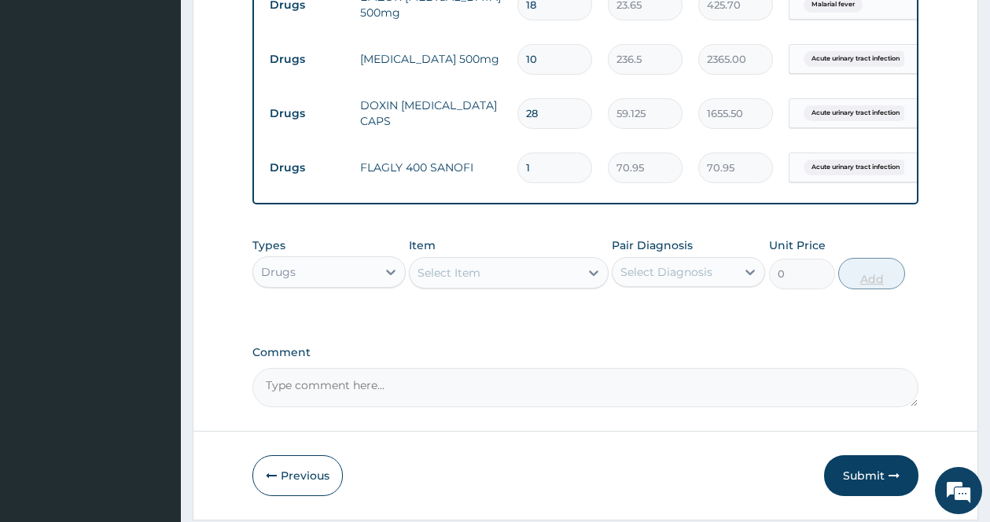
type input "15"
type input "1064.25"
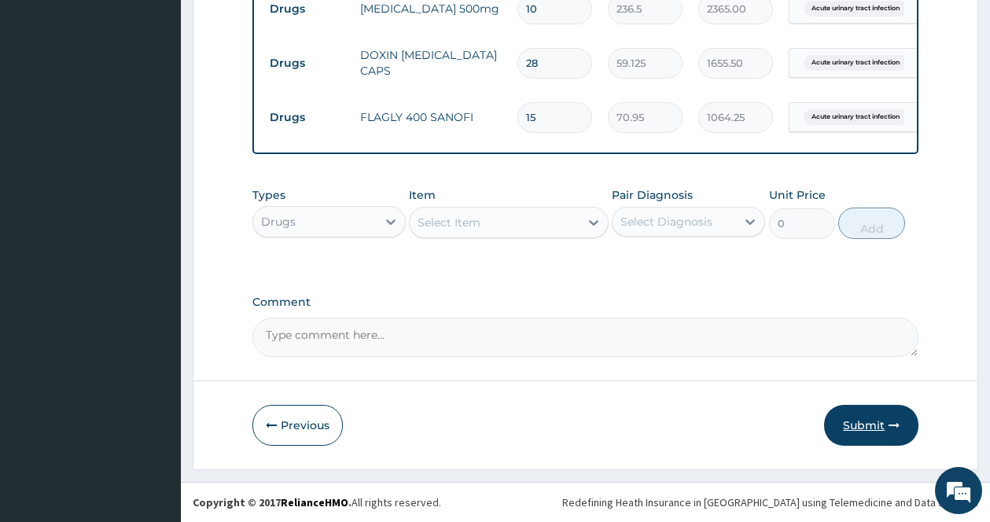
type input "15"
click at [869, 429] on button "Submit" at bounding box center [871, 425] width 94 height 41
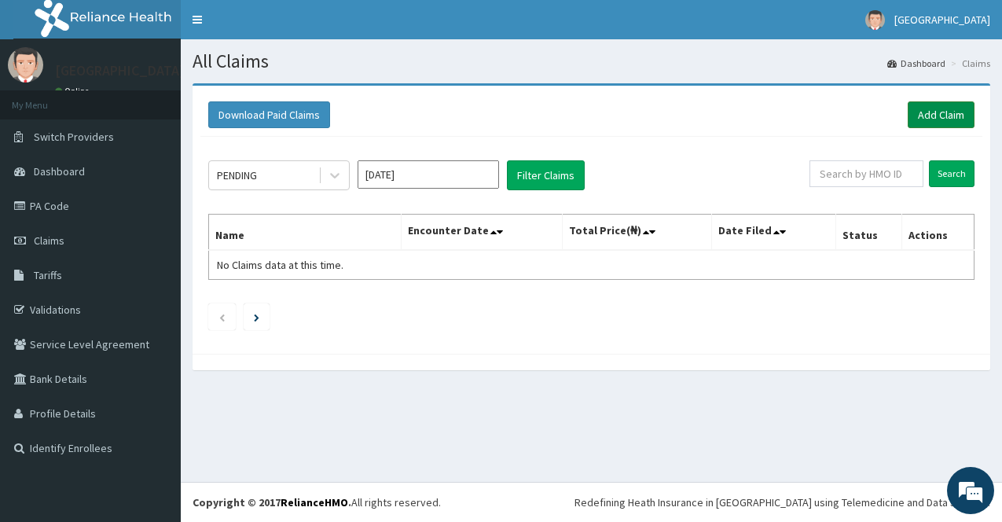
click at [943, 112] on link "Add Claim" at bounding box center [941, 114] width 67 height 27
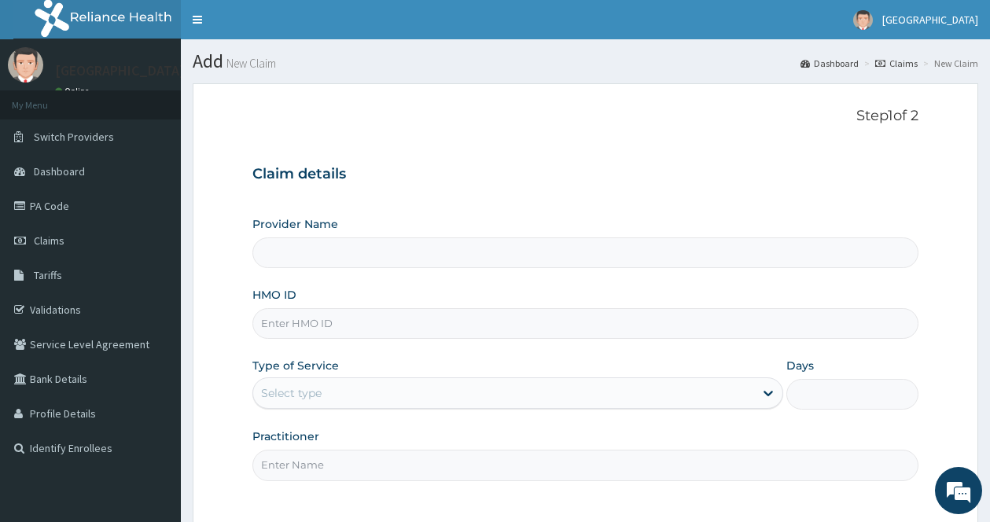
type input "[GEOGRAPHIC_DATA]"
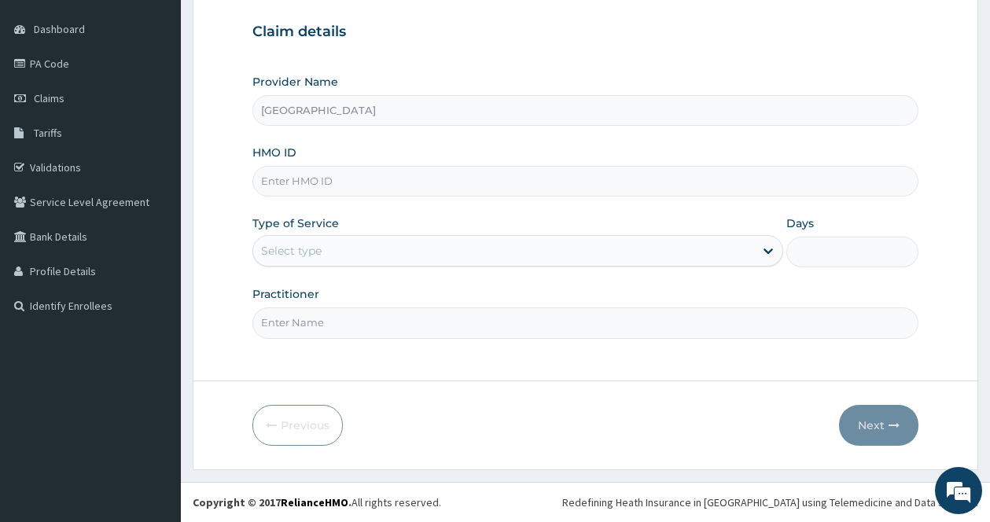
click at [585, 176] on input "HMO ID" at bounding box center [585, 181] width 666 height 31
type input "OSB/10055/C"
click at [520, 244] on div "Select type" at bounding box center [503, 250] width 501 height 25
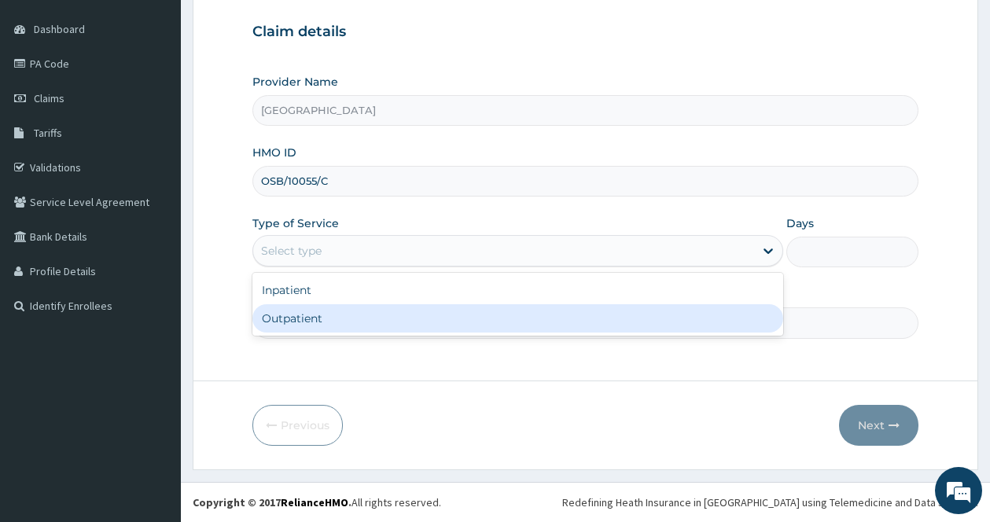
click at [452, 311] on div "Outpatient" at bounding box center [517, 318] width 531 height 28
type input "1"
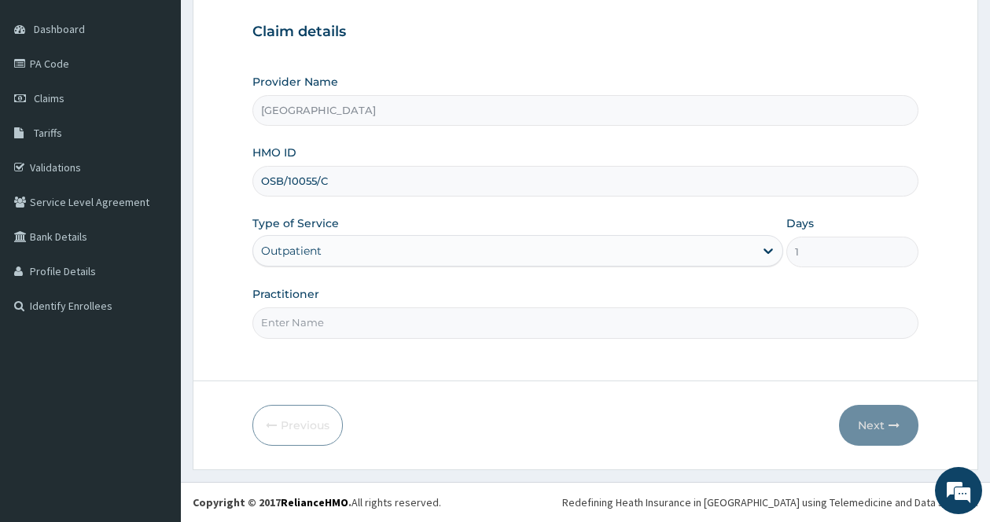
click at [465, 325] on input "Practitioner" at bounding box center [585, 322] width 666 height 31
type input "Dr Akpan"
click at [874, 432] on button "Next" at bounding box center [878, 425] width 79 height 41
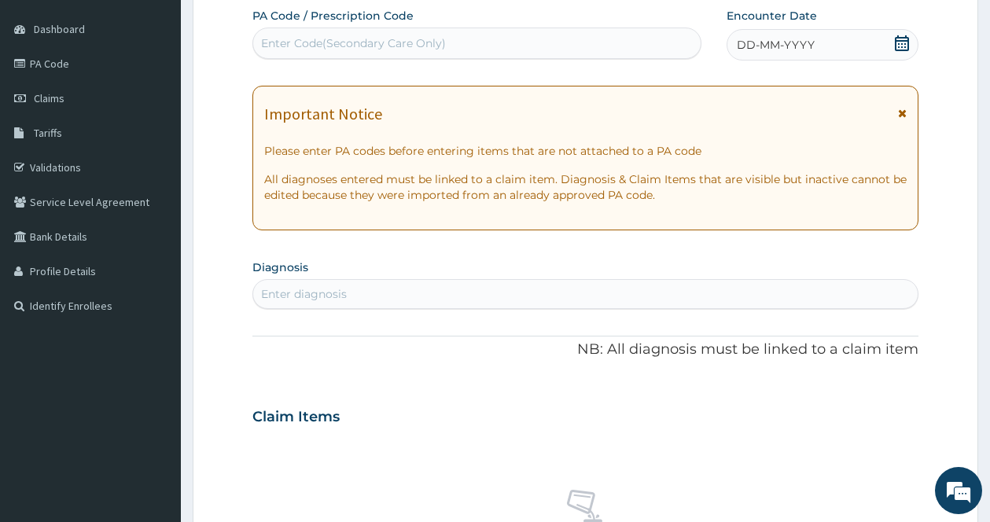
click at [900, 114] on icon at bounding box center [902, 113] width 9 height 11
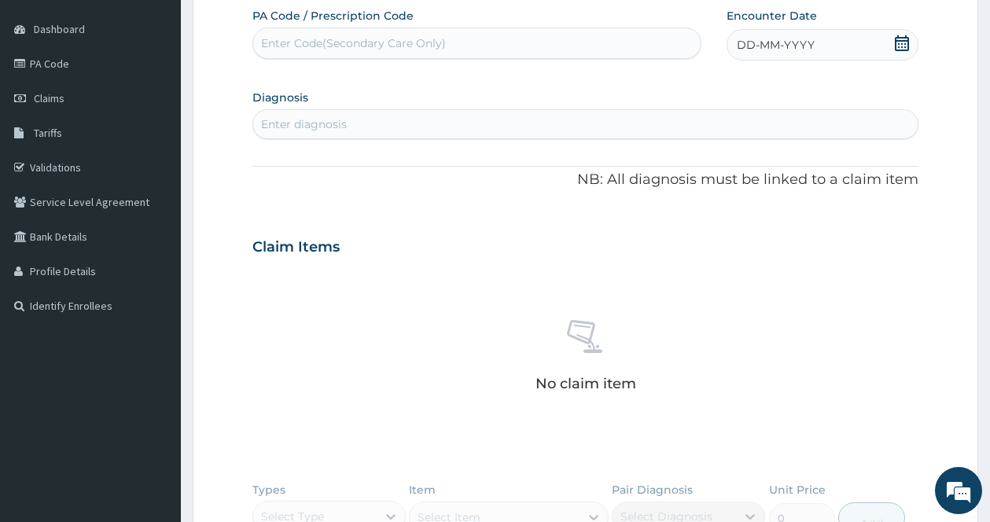
click at [903, 45] on icon at bounding box center [902, 43] width 16 height 16
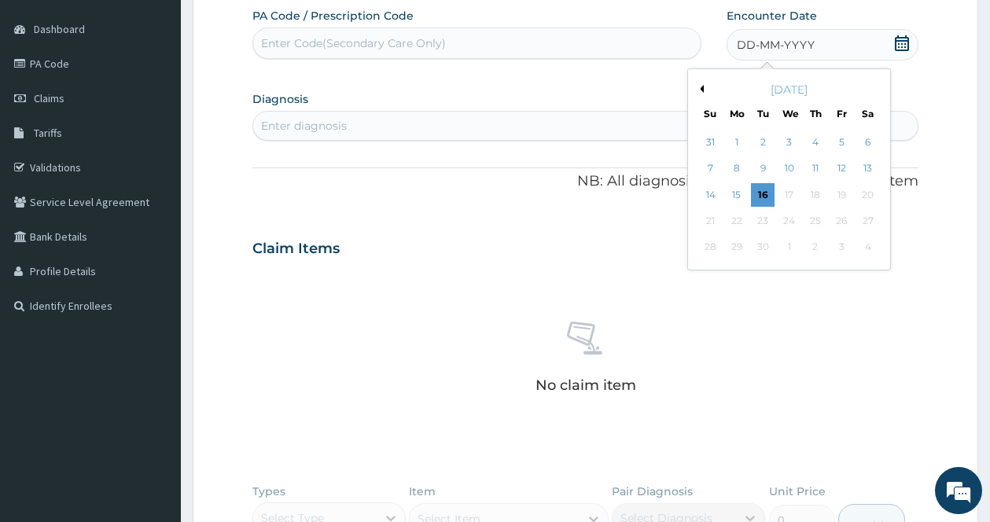
click at [696, 86] on button "Previous Month" at bounding box center [700, 89] width 8 height 8
click at [696, 87] on button "Previous Month" at bounding box center [700, 89] width 8 height 8
click at [814, 145] on div "3" at bounding box center [815, 143] width 24 height 24
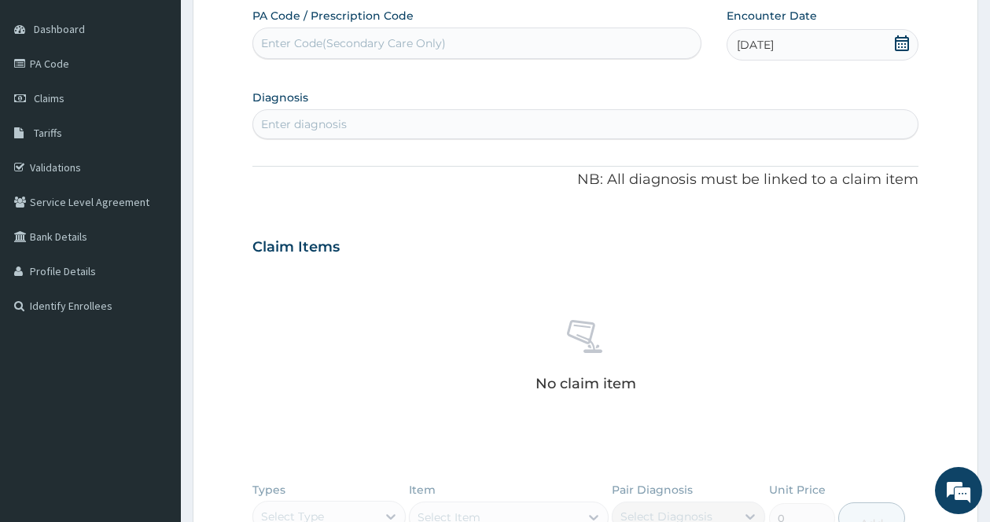
scroll to position [64, 0]
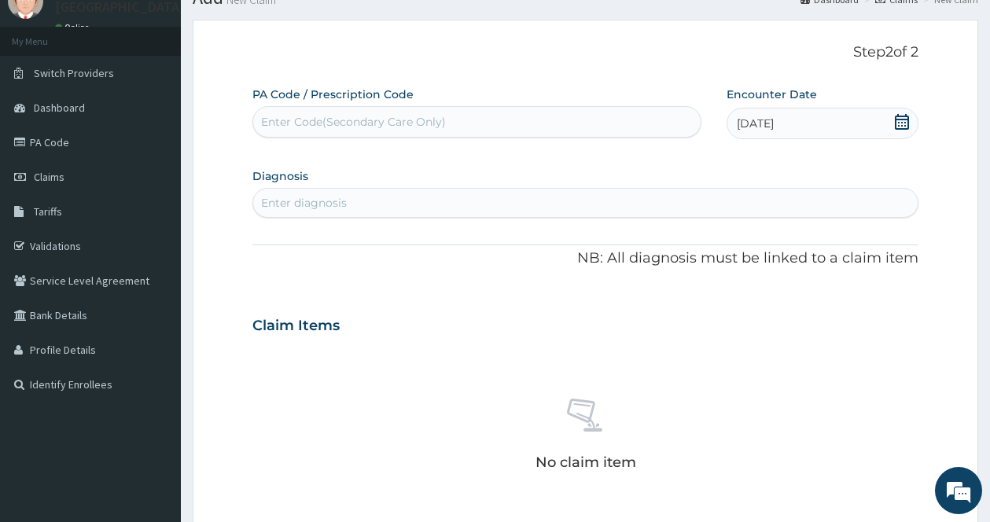
click at [428, 113] on div "Enter Code(Secondary Care Only)" at bounding box center [476, 121] width 447 height 25
type input "PA/934470"
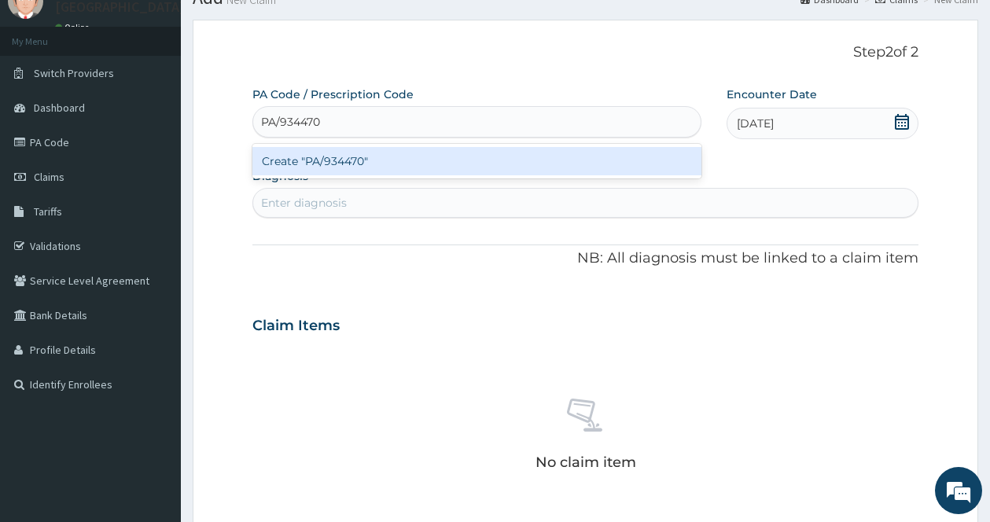
click at [455, 158] on div "Create "PA/934470"" at bounding box center [476, 161] width 449 height 28
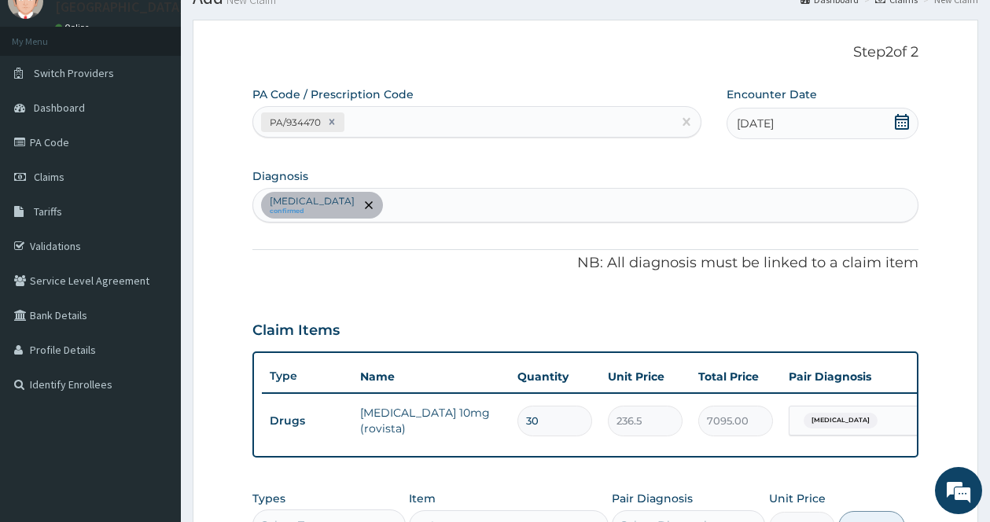
click at [474, 206] on div "Essential hypertension confirmed" at bounding box center [585, 205] width 664 height 33
type input "MALAR"
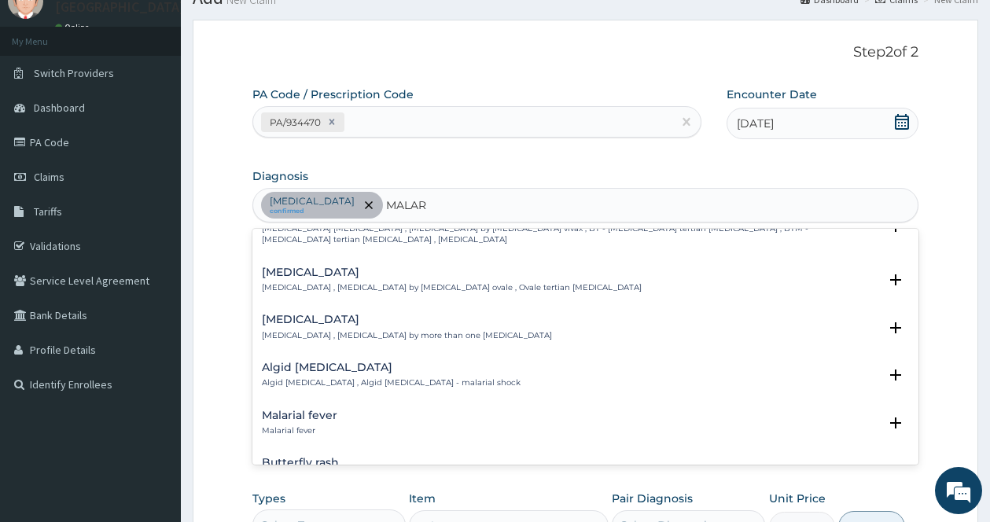
scroll to position [157, 0]
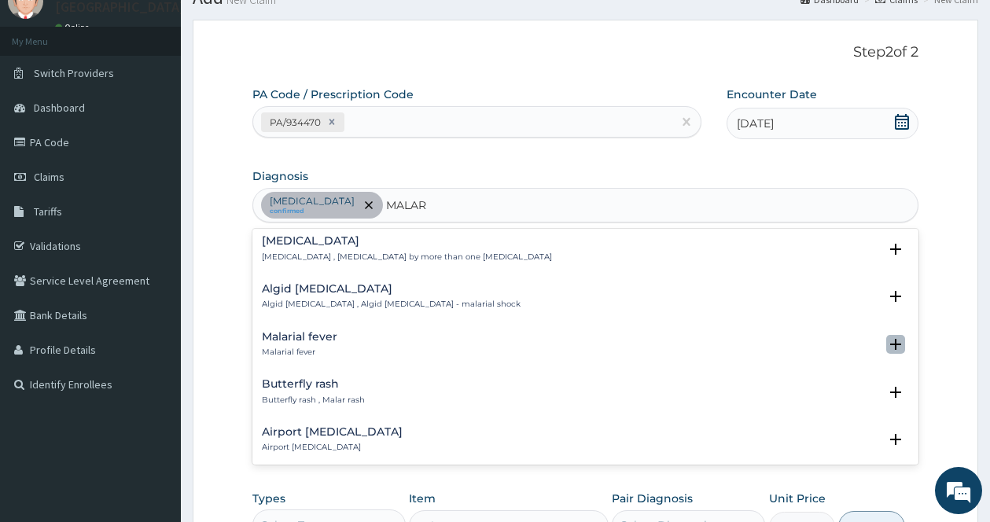
click at [892, 347] on icon "open select status" at bounding box center [895, 344] width 19 height 19
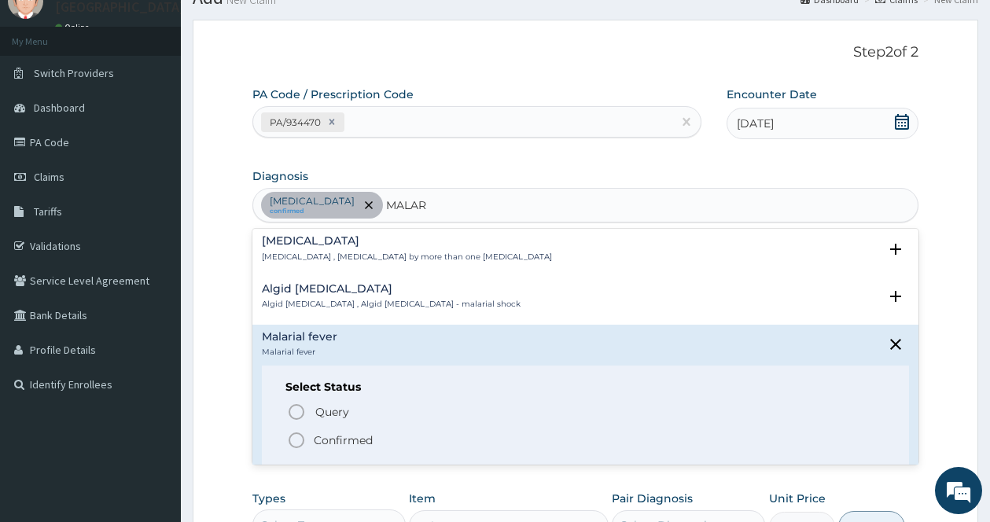
click at [296, 436] on icon "status option filled" at bounding box center [296, 440] width 19 height 19
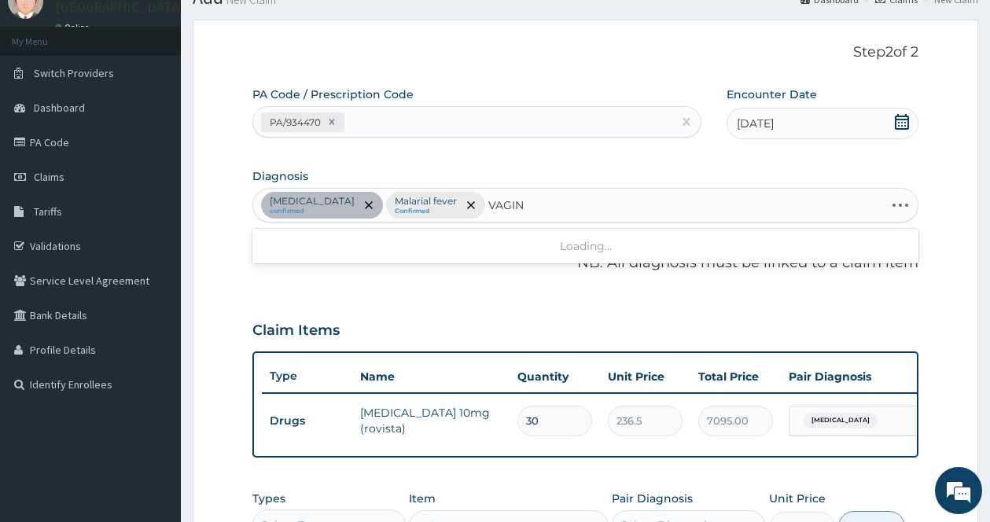
type input "VAGINI"
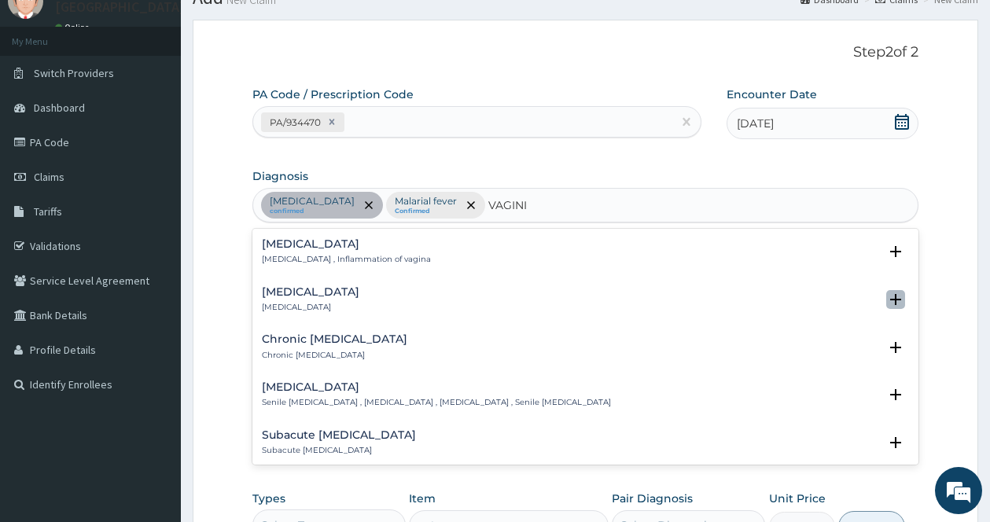
click at [886, 292] on icon "open select status" at bounding box center [895, 299] width 19 height 19
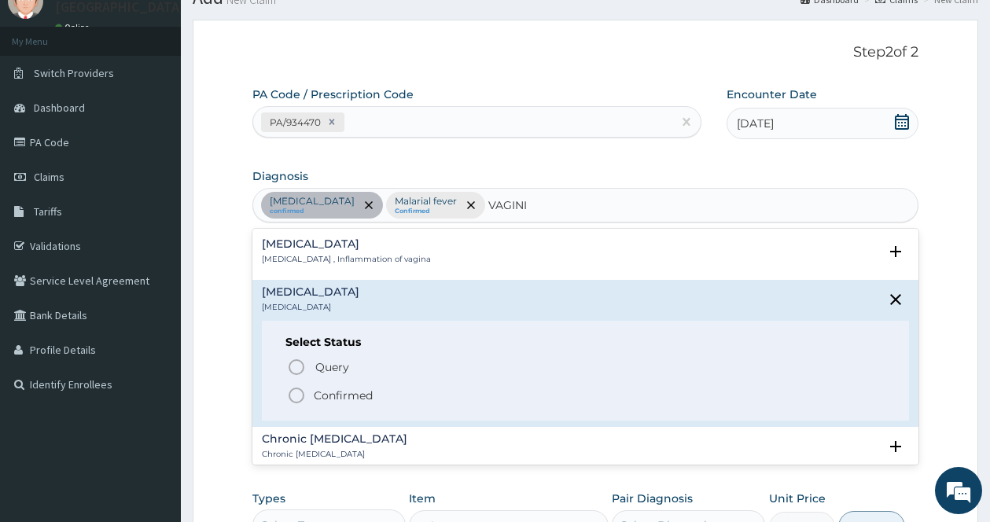
click at [299, 393] on icon "status option filled" at bounding box center [296, 395] width 19 height 19
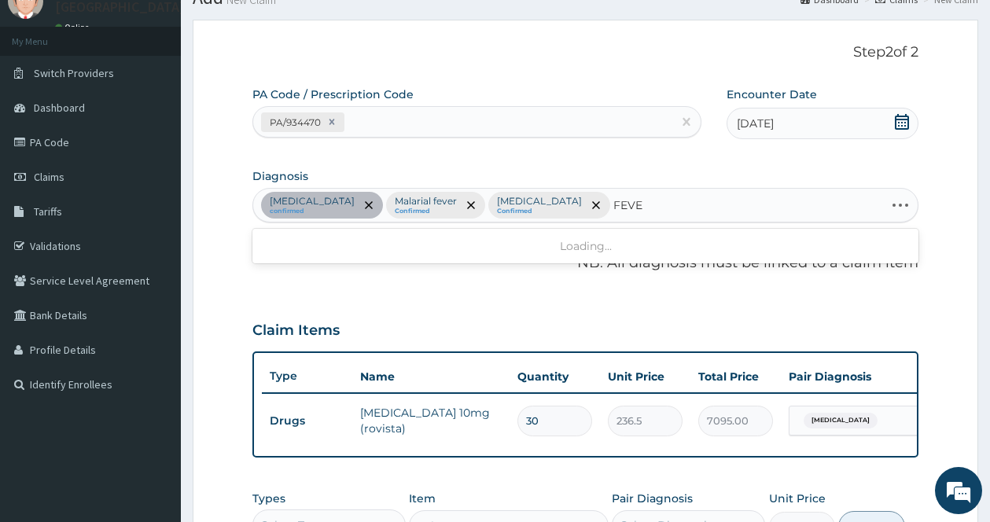
type input "FEVER"
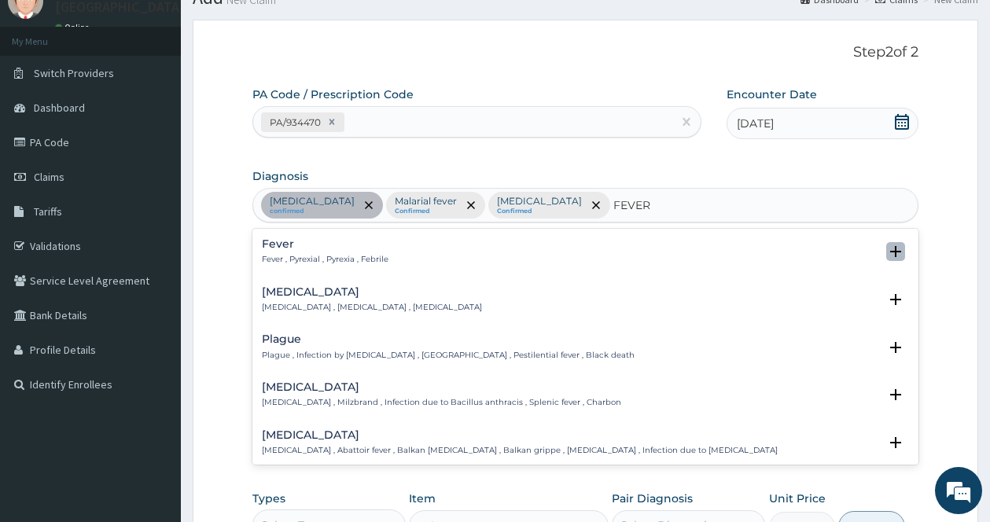
click at [892, 251] on icon "open select status" at bounding box center [895, 251] width 19 height 19
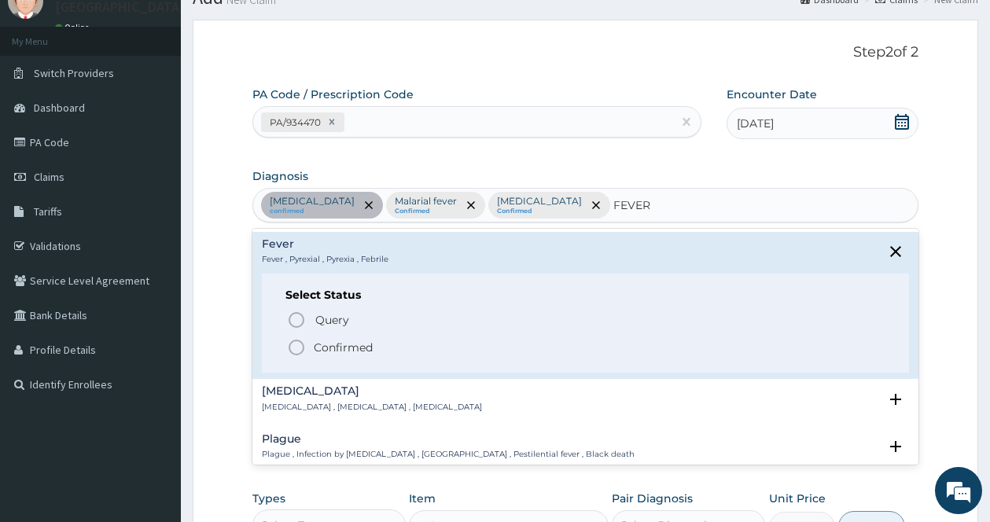
click at [298, 340] on circle "status option filled" at bounding box center [296, 347] width 14 height 14
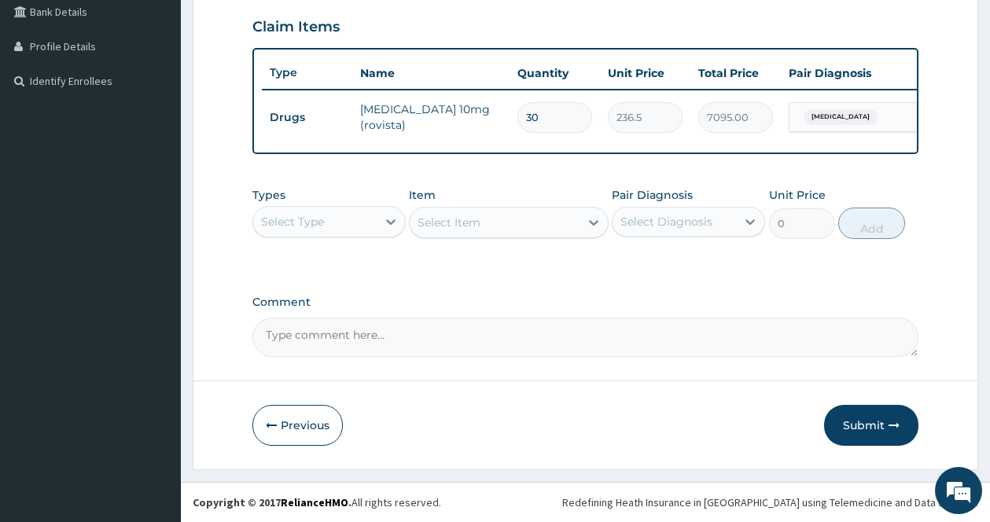
scroll to position [380, 0]
click at [386, 220] on icon at bounding box center [390, 222] width 9 height 6
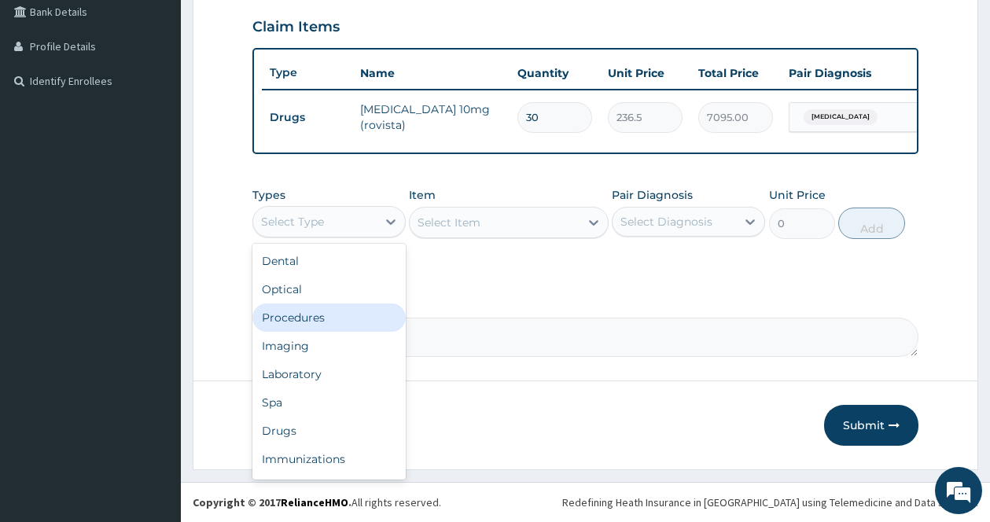
click at [295, 314] on div "Procedures" at bounding box center [328, 317] width 153 height 28
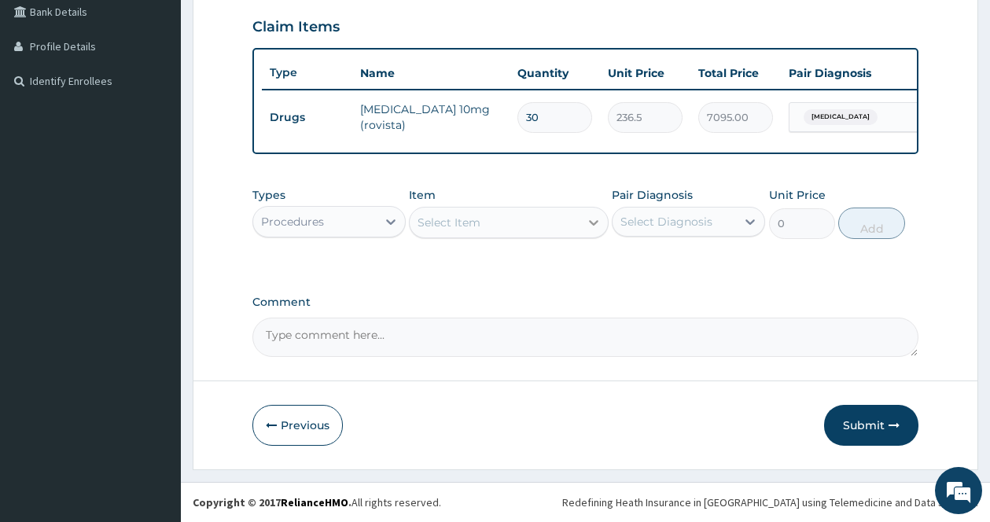
click at [599, 212] on div at bounding box center [593, 222] width 28 height 28
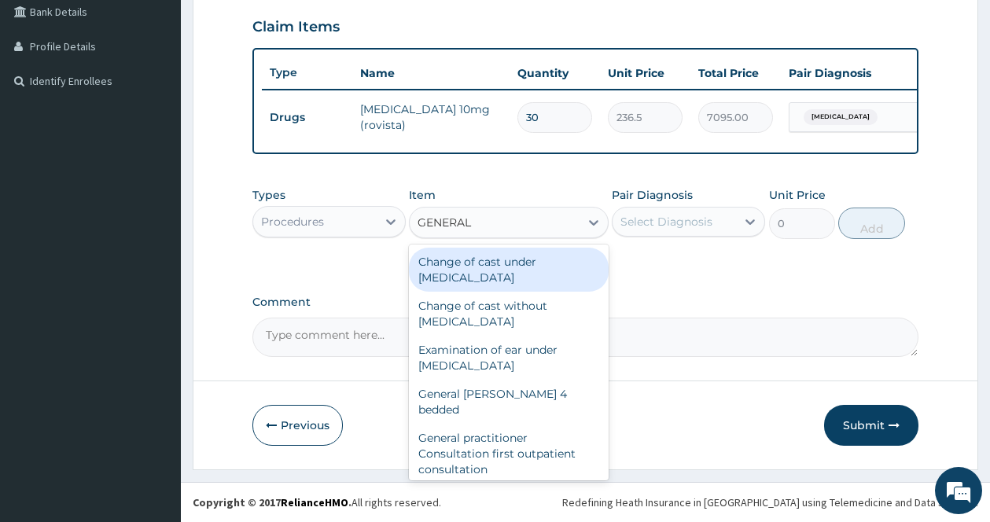
type input "GENERAL P"
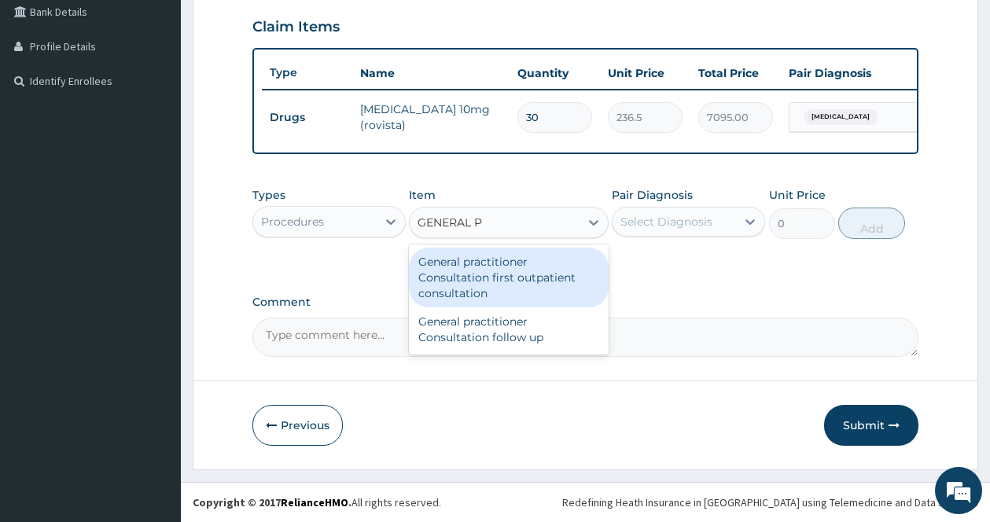
click at [513, 269] on div "General practitioner Consultation first outpatient consultation" at bounding box center [509, 278] width 200 height 60
type input "3547.5"
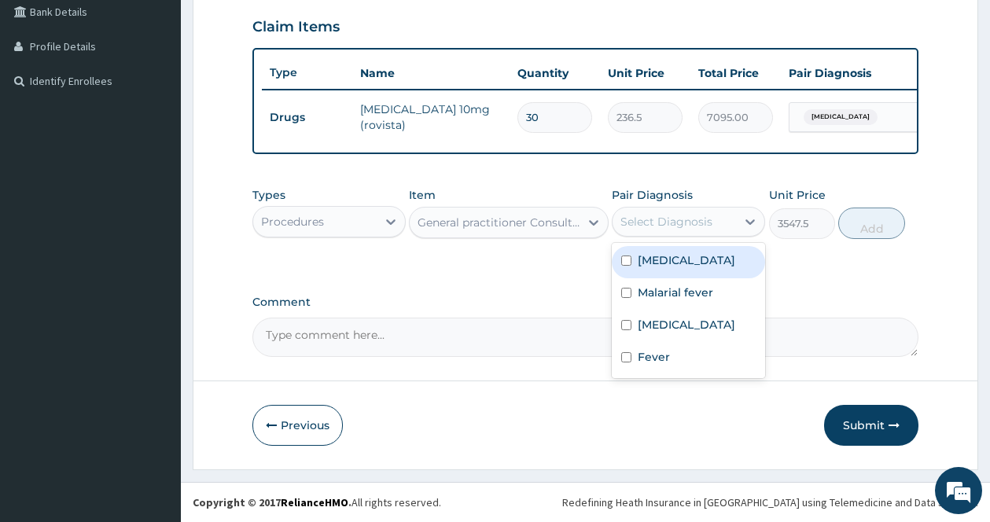
click at [686, 221] on div "Select Diagnosis" at bounding box center [666, 222] width 92 height 16
click at [630, 265] on input "checkbox" at bounding box center [626, 261] width 10 height 10
checkbox input "true"
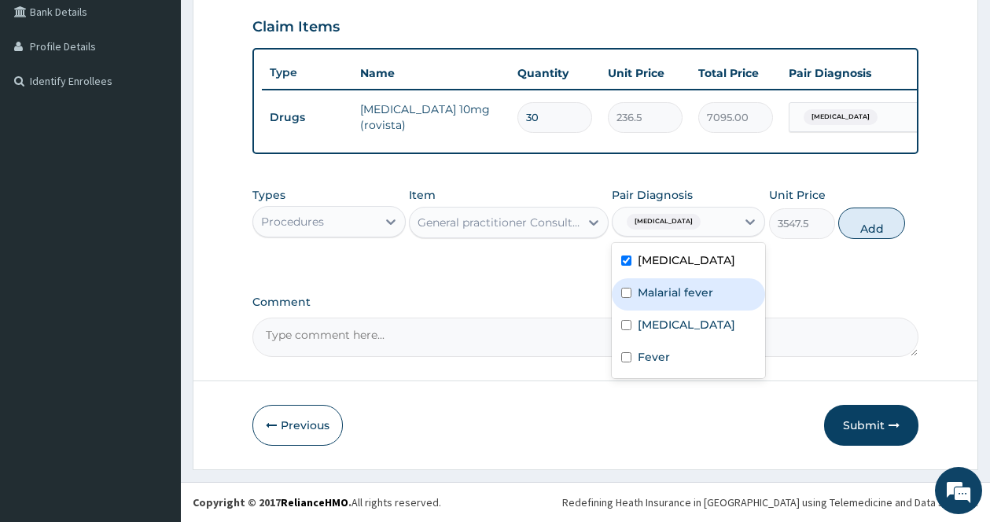
click at [623, 298] on input "checkbox" at bounding box center [626, 293] width 10 height 10
checkbox input "true"
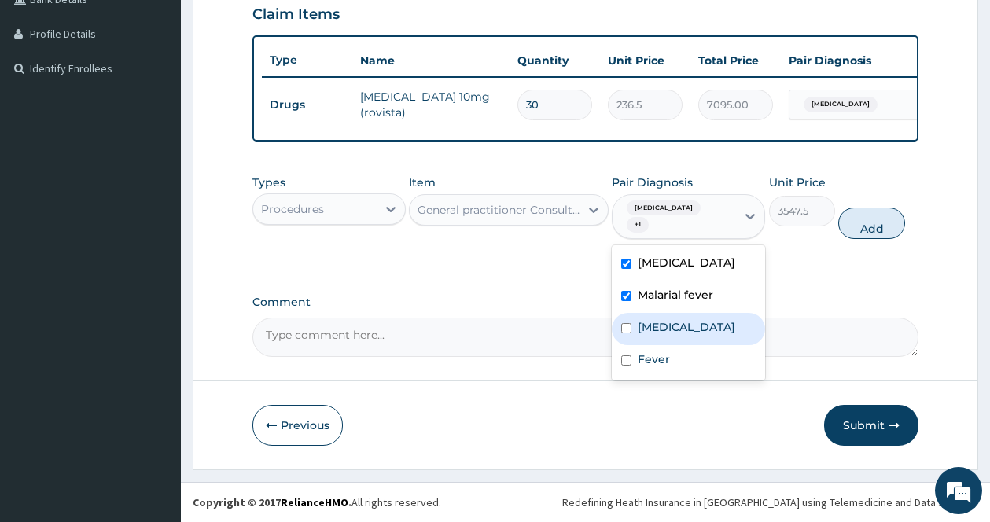
click at [623, 341] on div "Acute vaginitis" at bounding box center [688, 329] width 153 height 32
checkbox input "true"
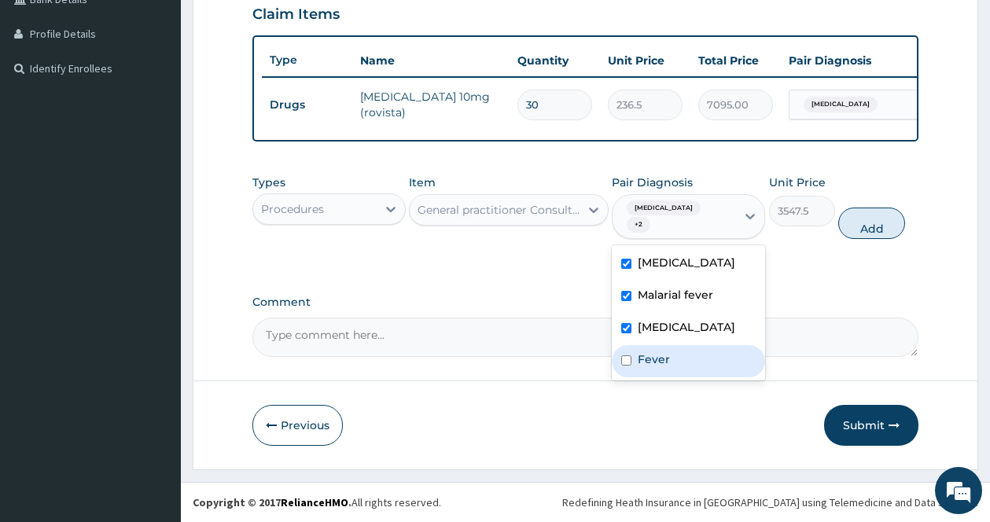
click at [621, 366] on input "checkbox" at bounding box center [626, 360] width 10 height 10
checkbox input "true"
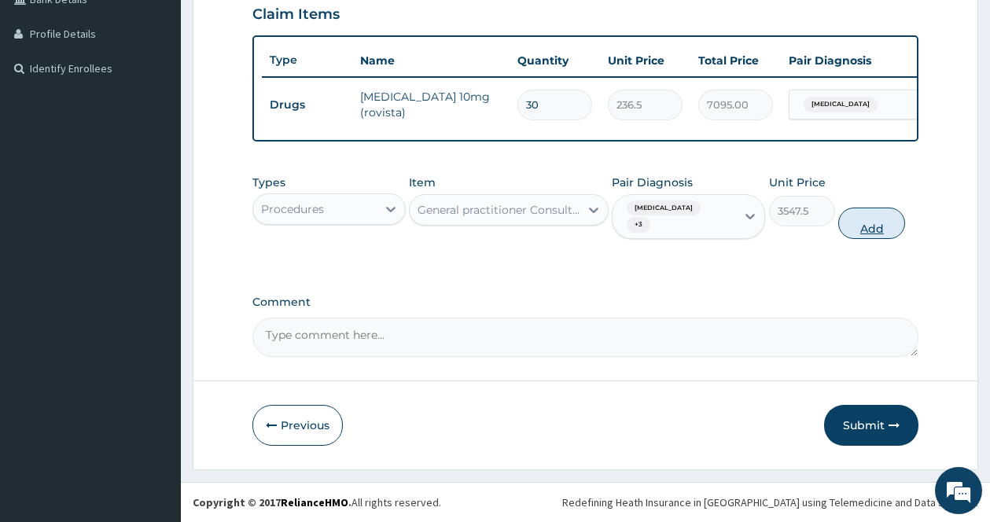
click at [892, 239] on button "Add" at bounding box center [871, 223] width 67 height 31
type input "0"
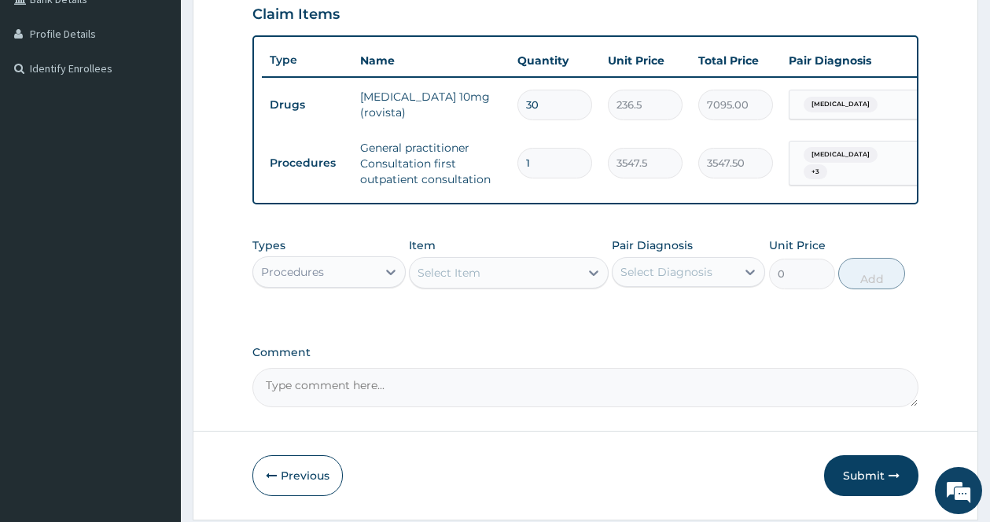
scroll to position [443, 0]
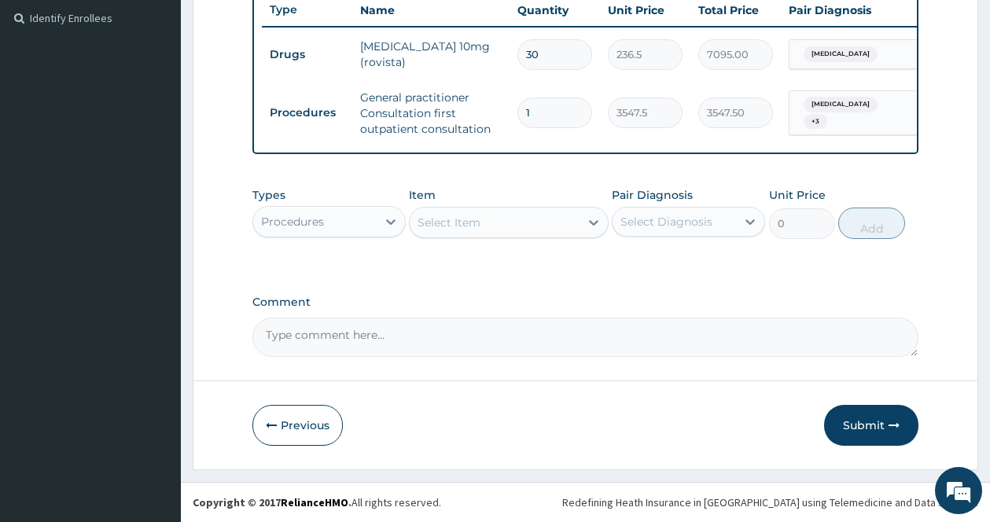
click at [583, 221] on div at bounding box center [593, 222] width 28 height 28
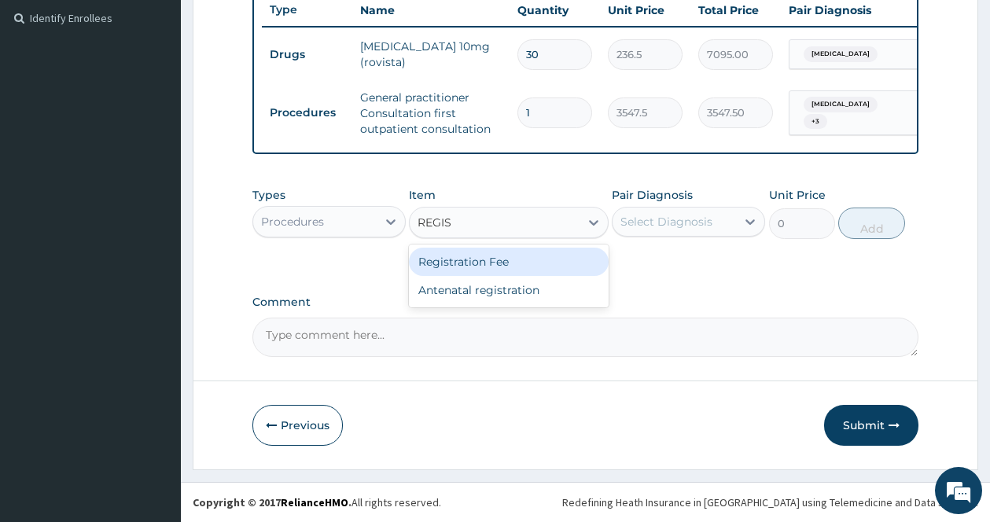
type input "REGIST"
drag, startPoint x: 477, startPoint y: 264, endPoint x: 492, endPoint y: 267, distance: 15.3
click at [479, 266] on div "Registration Fee" at bounding box center [509, 262] width 200 height 28
type input "2150"
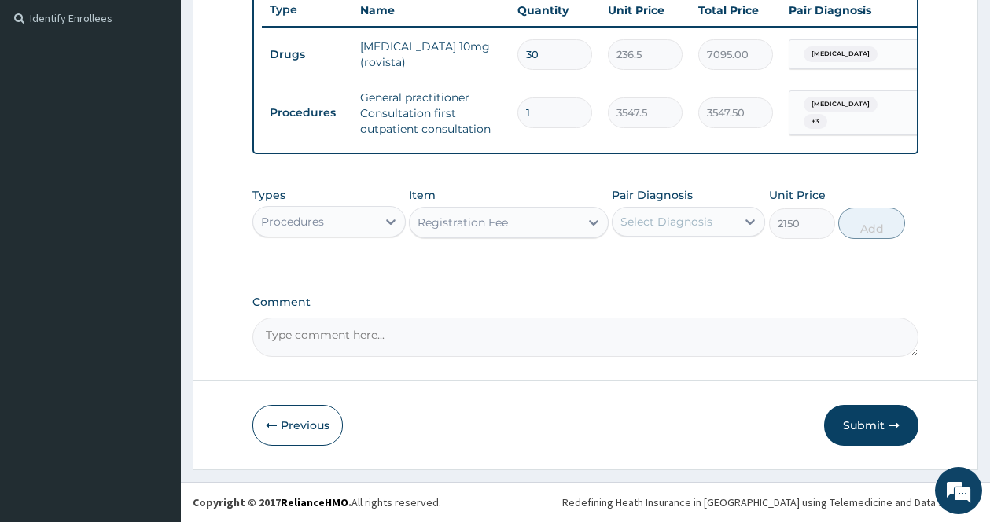
click at [697, 217] on div "Select Diagnosis" at bounding box center [666, 222] width 92 height 16
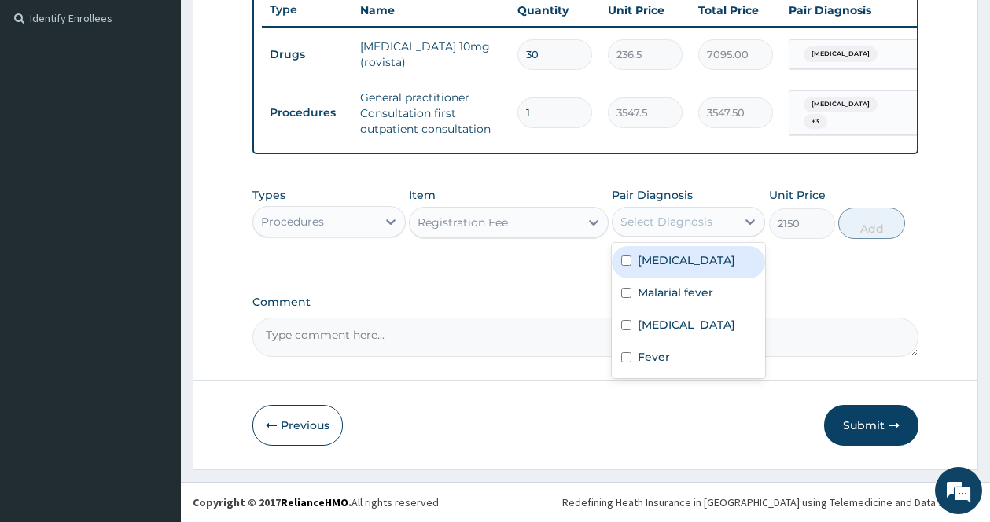
click at [646, 258] on label "Essential hypertension" at bounding box center [686, 260] width 97 height 16
checkbox input "true"
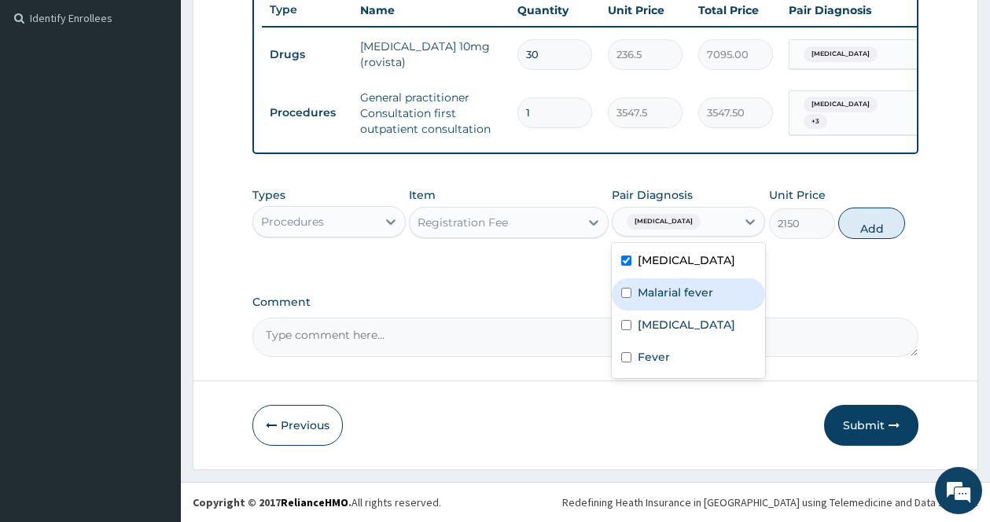
click at [638, 300] on label "Malarial fever" at bounding box center [675, 293] width 75 height 16
checkbox input "true"
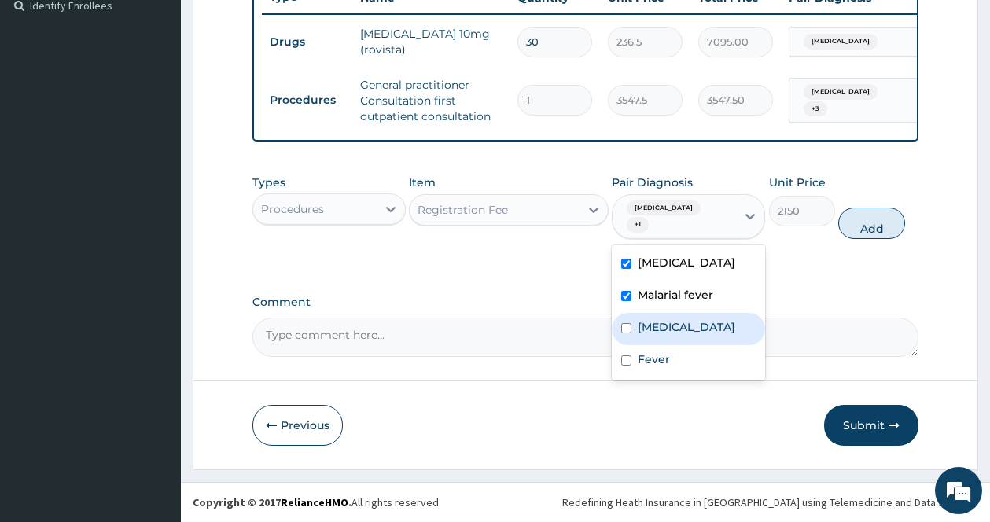
drag, startPoint x: 640, startPoint y: 343, endPoint x: 642, endPoint y: 352, distance: 9.6
click at [640, 344] on div "Acute vaginitis" at bounding box center [688, 329] width 153 height 32
checkbox input "true"
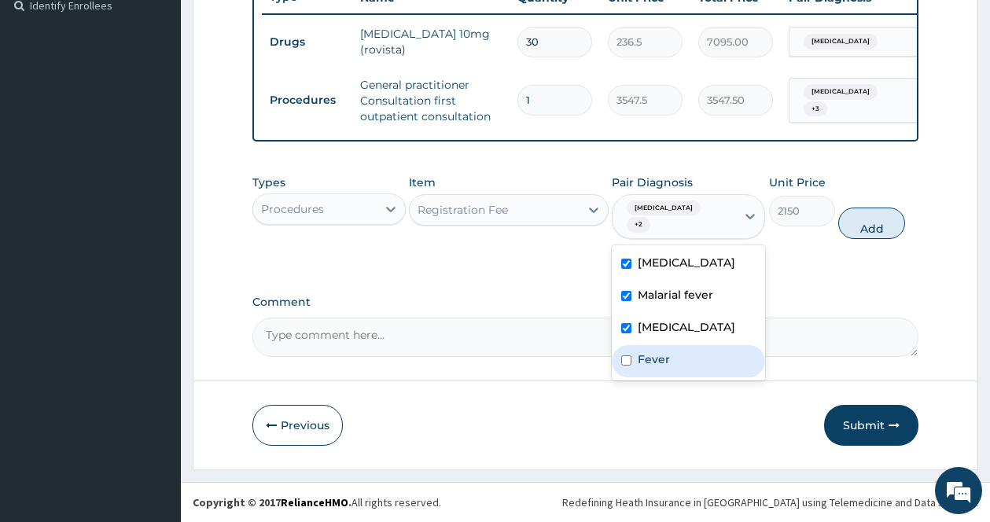
click at [649, 367] on label "Fever" at bounding box center [654, 359] width 32 height 16
checkbox input "true"
click at [888, 239] on button "Add" at bounding box center [871, 223] width 67 height 31
type input "0"
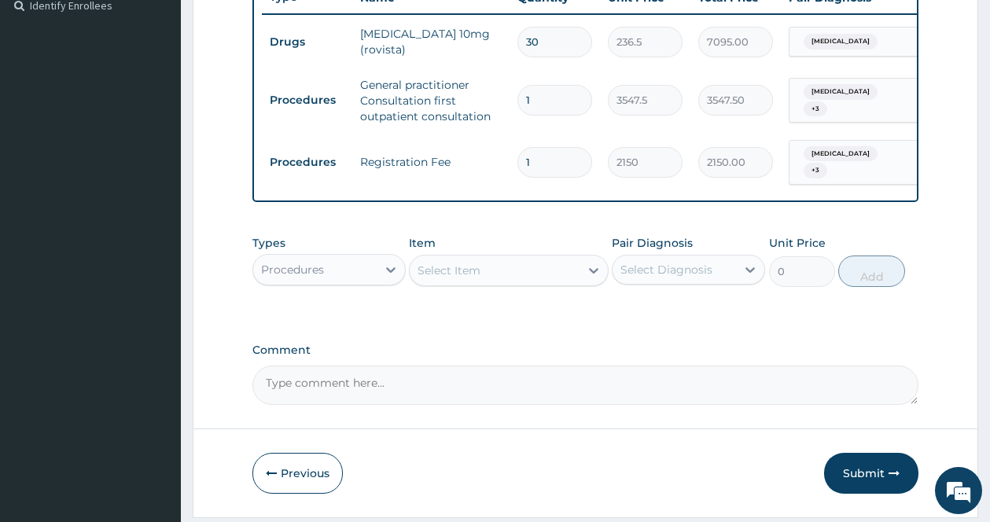
scroll to position [503, 0]
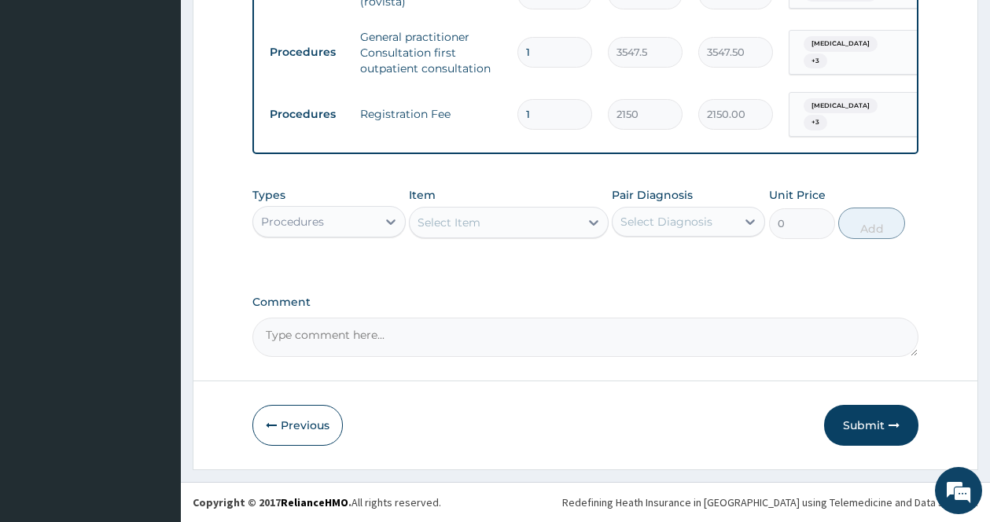
click at [579, 227] on div "Select Item" at bounding box center [495, 222] width 170 height 25
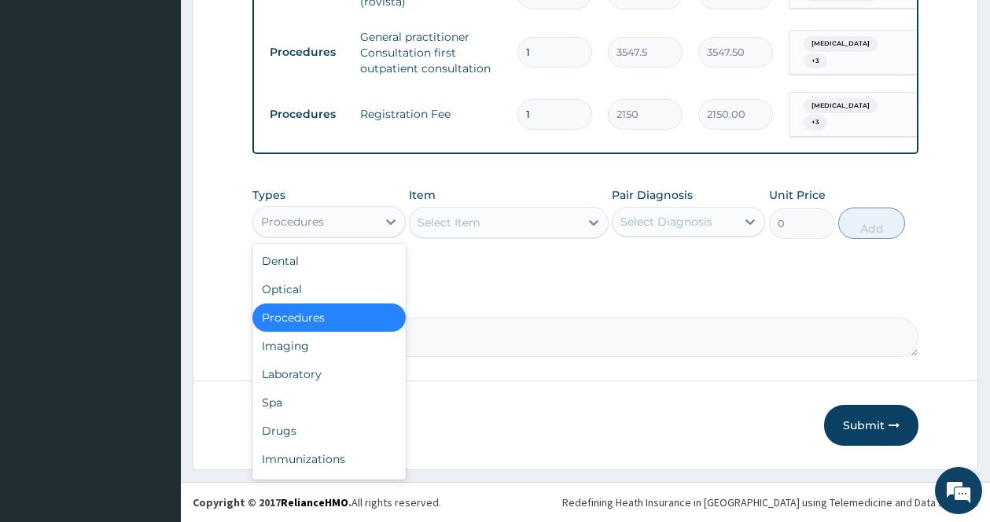
click at [347, 219] on div "Procedures" at bounding box center [314, 221] width 123 height 25
click at [280, 381] on div "Laboratory" at bounding box center [328, 374] width 153 height 28
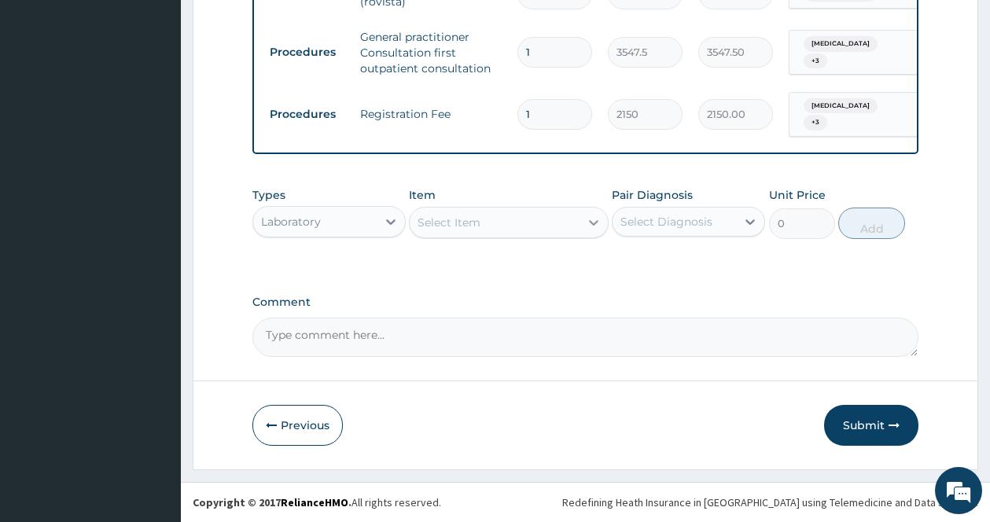
click at [595, 222] on icon at bounding box center [594, 223] width 16 height 16
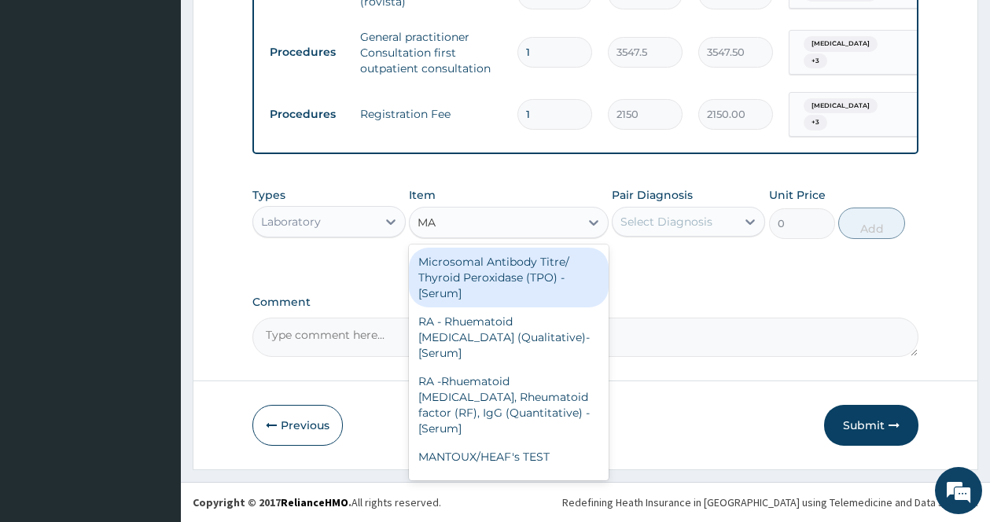
type input "MAL"
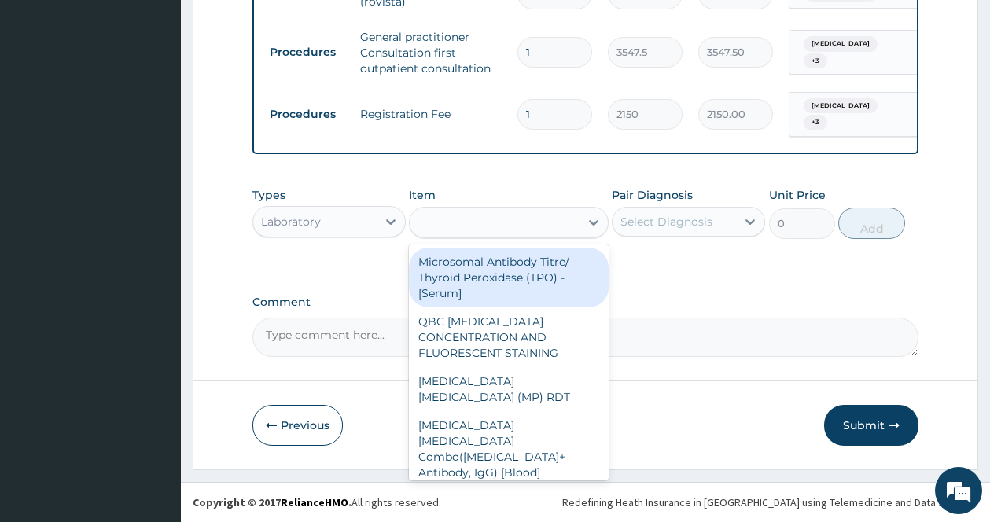
click at [523, 214] on div "MAL" at bounding box center [495, 222] width 170 height 25
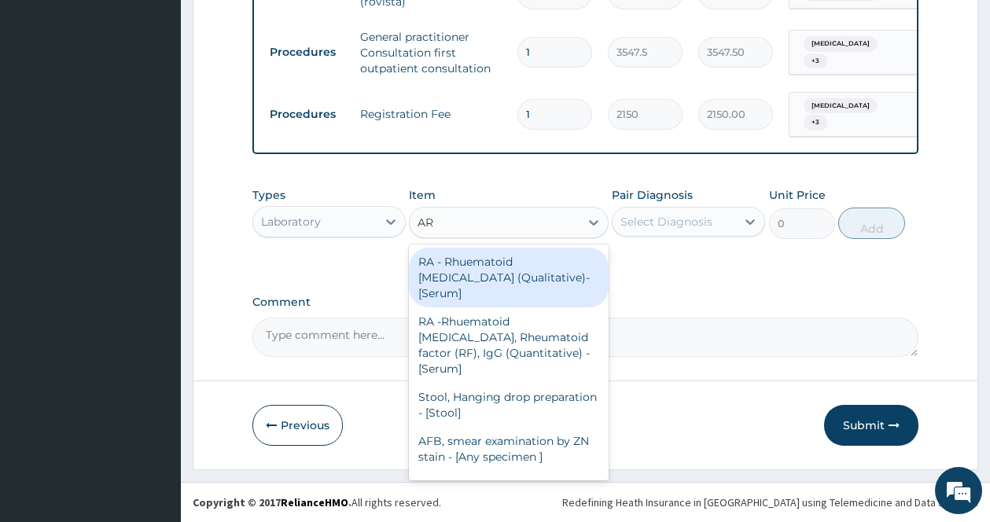
type input "A"
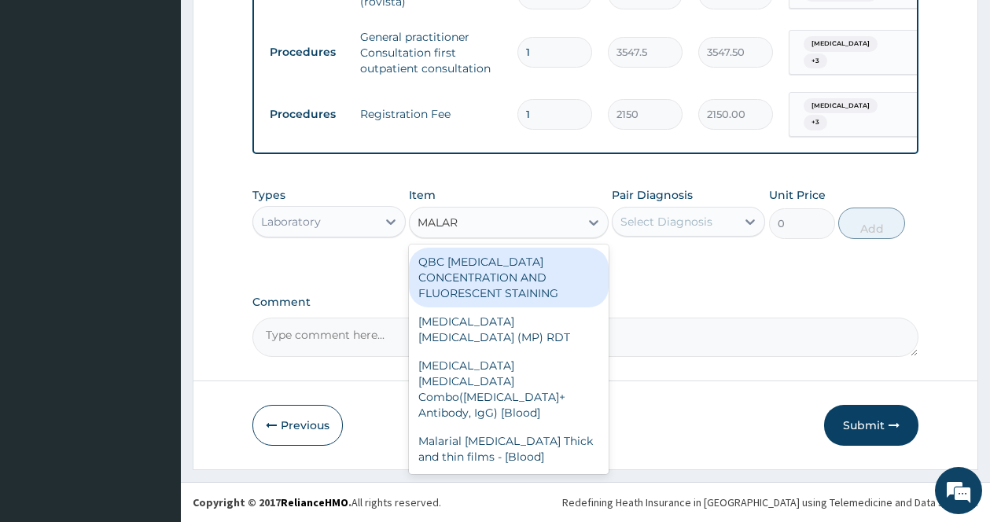
type input "MALARI"
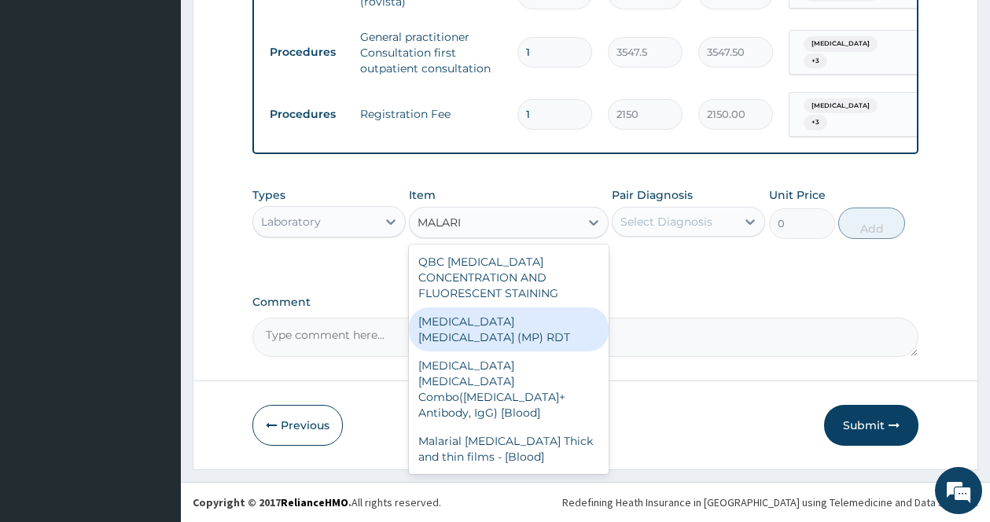
click at [520, 329] on div "[MEDICAL_DATA] [MEDICAL_DATA] (MP) RDT" at bounding box center [509, 329] width 200 height 44
type input "1612.5"
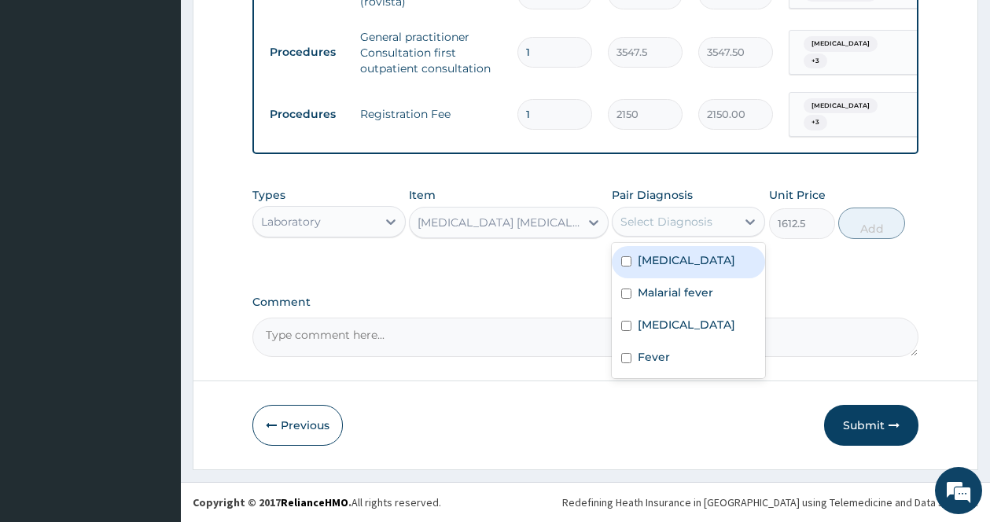
click at [683, 224] on div "Select Diagnosis" at bounding box center [666, 222] width 92 height 16
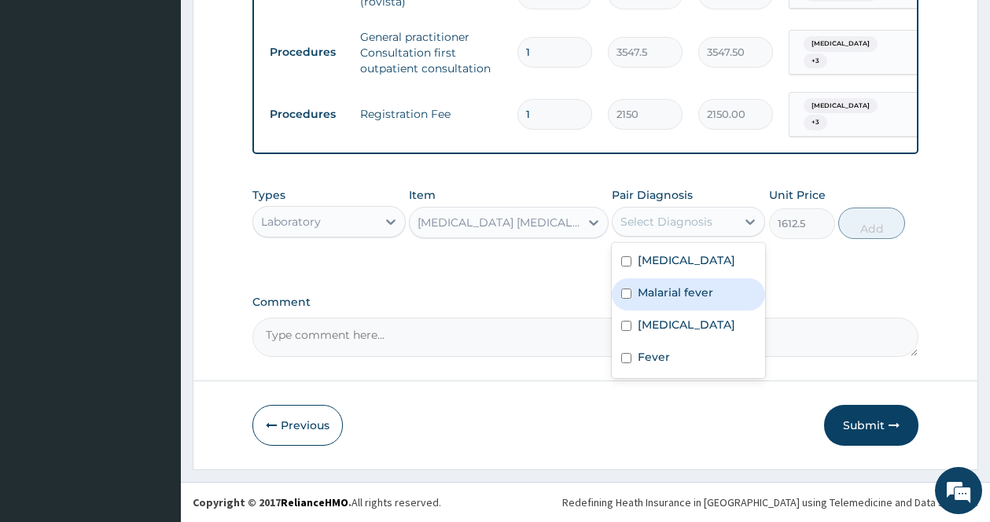
click at [637, 309] on div "Malarial fever" at bounding box center [688, 294] width 153 height 32
checkbox input "true"
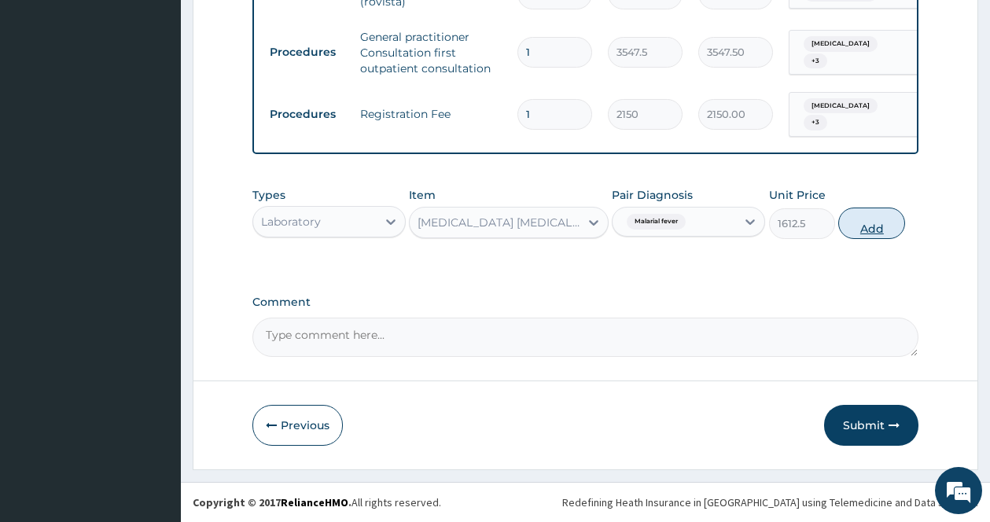
click at [879, 223] on button "Add" at bounding box center [871, 223] width 67 height 31
type input "0"
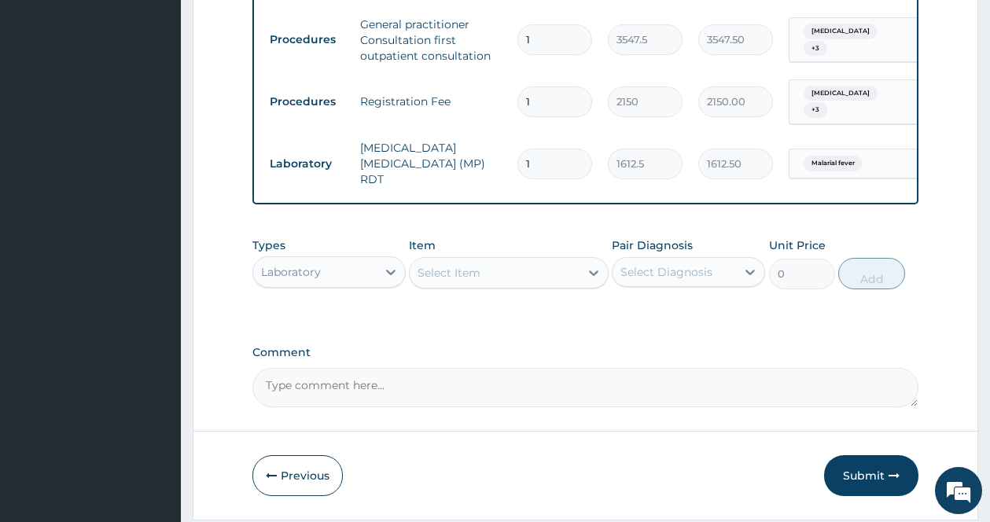
scroll to position [557, 0]
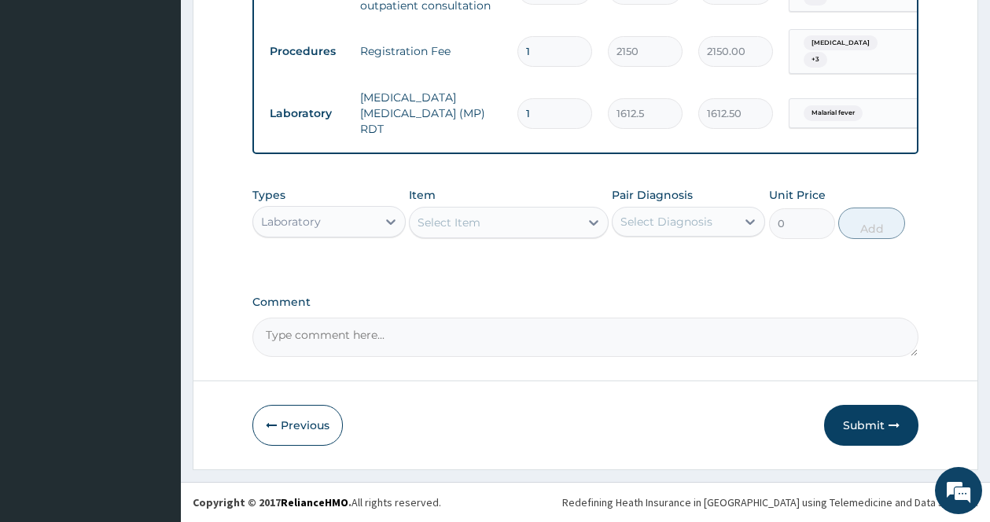
click at [586, 215] on icon at bounding box center [594, 223] width 16 height 16
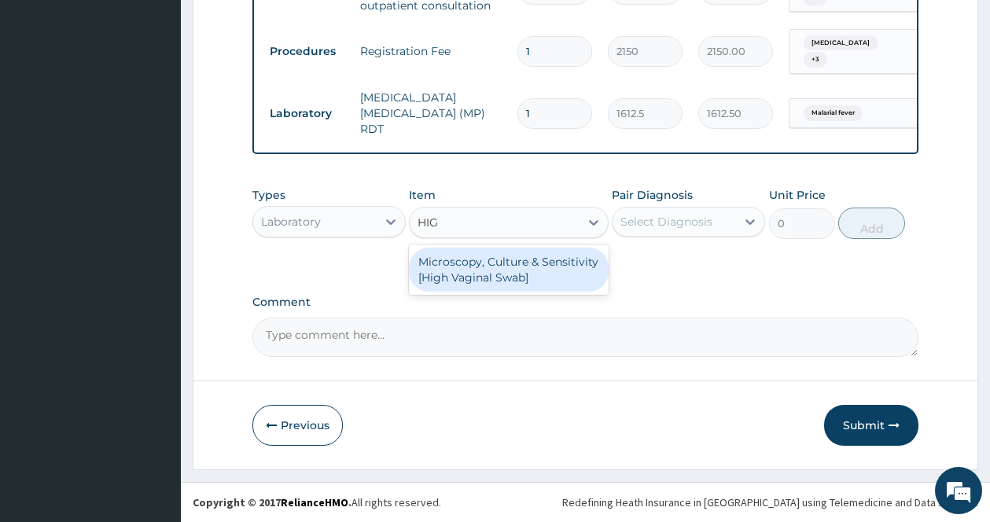
type input "HIGH"
click at [499, 269] on div "Microscopy, Culture & Sensitivity [High Vaginal Swab]" at bounding box center [509, 270] width 200 height 44
type input "4837.5"
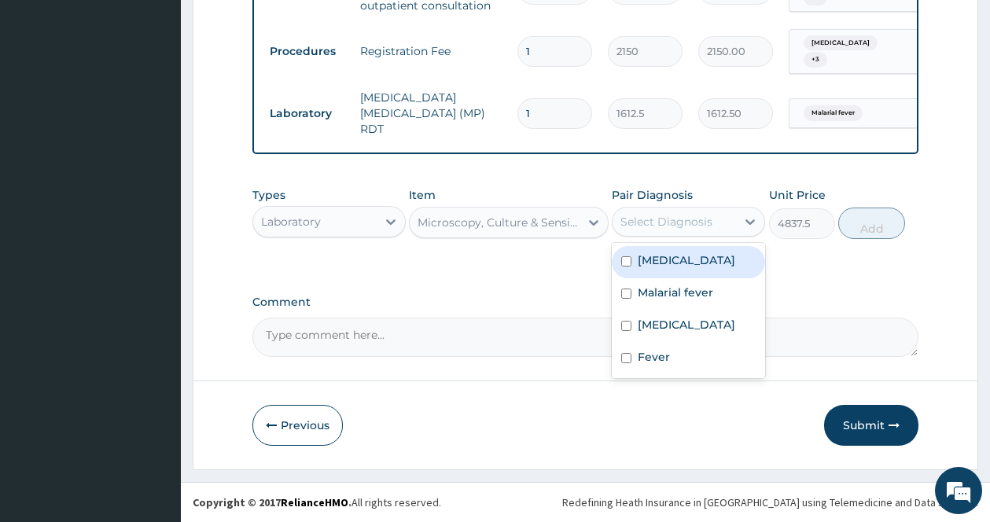
click at [693, 222] on div "Select Diagnosis" at bounding box center [666, 222] width 92 height 16
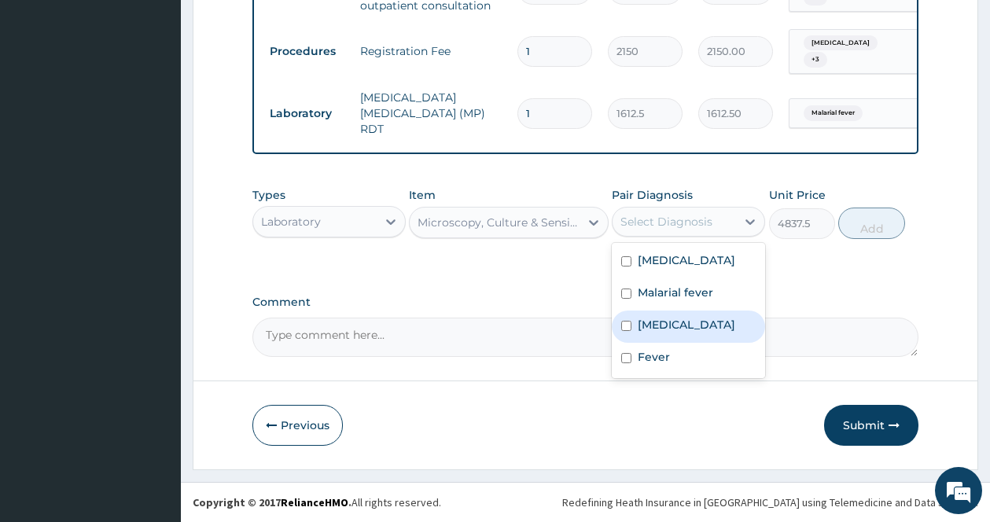
click at [671, 333] on label "Acute vaginitis" at bounding box center [686, 325] width 97 height 16
checkbox input "true"
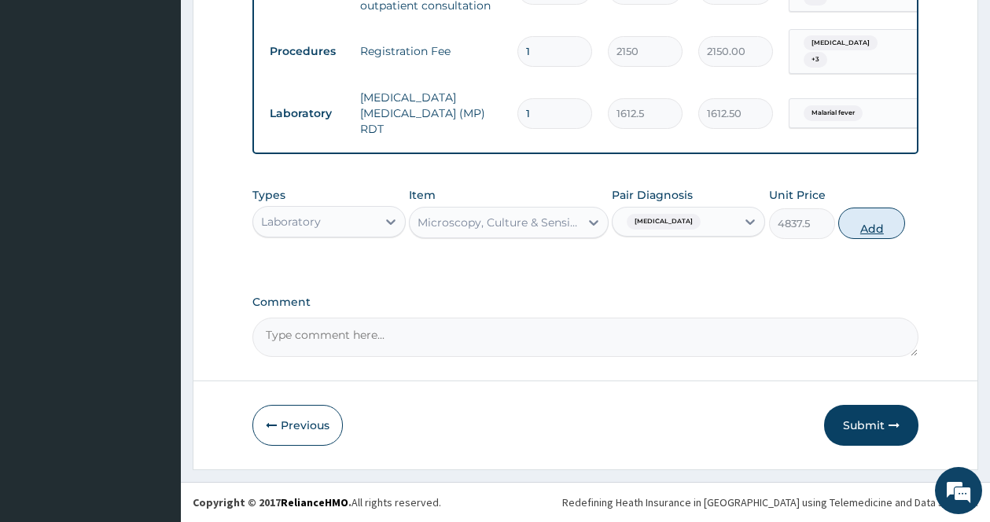
click at [881, 222] on button "Add" at bounding box center [871, 223] width 67 height 31
type input "0"
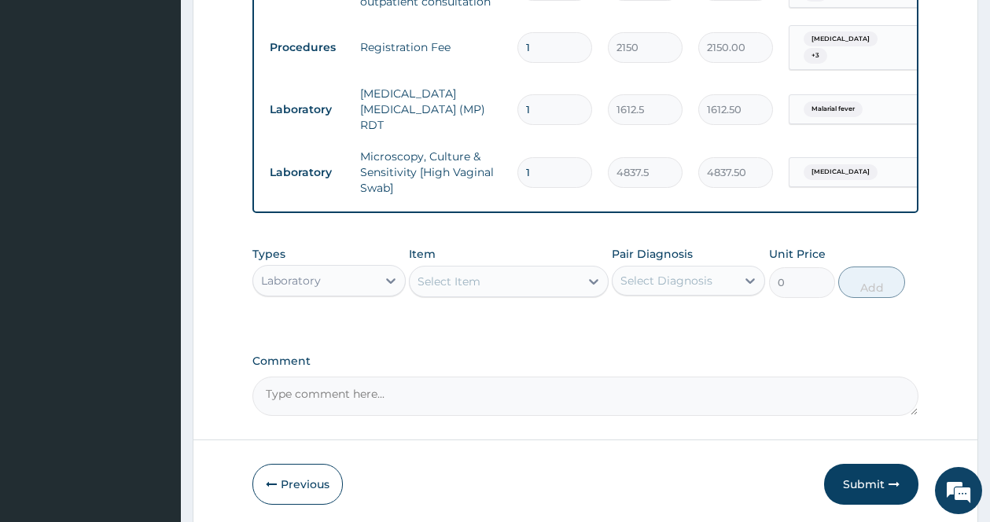
scroll to position [620, 0]
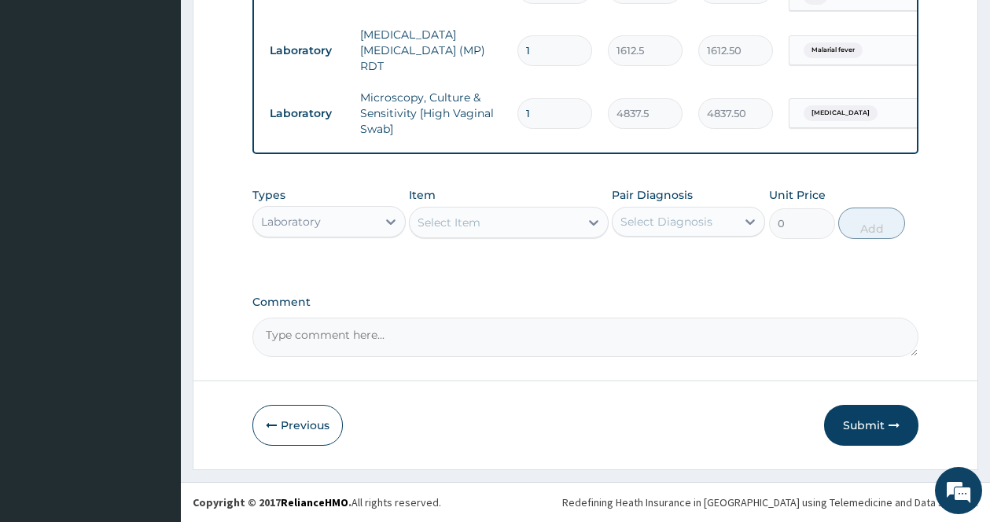
click at [565, 218] on div "Select Item" at bounding box center [495, 222] width 170 height 25
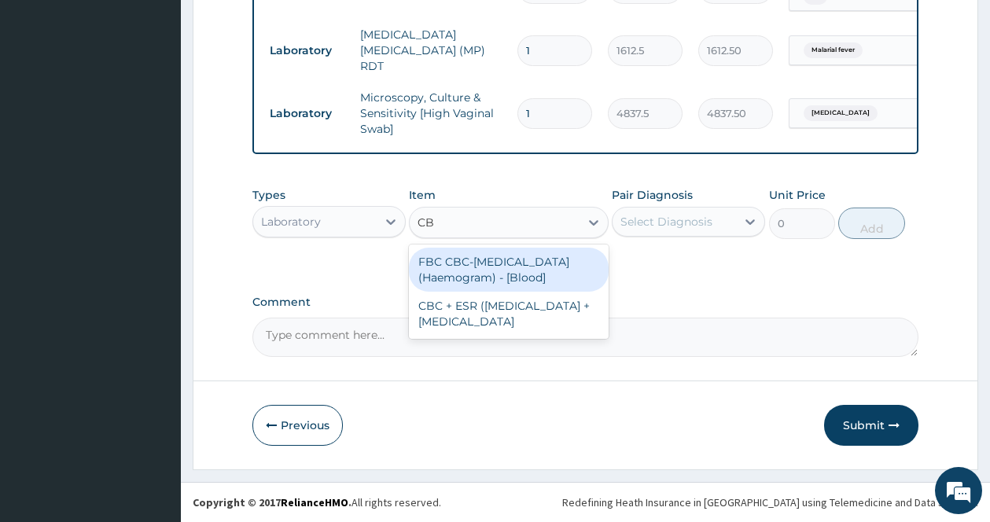
type input "CBC"
click at [519, 259] on div "FBC CBC-[MEDICAL_DATA] (Haemogram) - [Blood]" at bounding box center [509, 270] width 200 height 44
type input "4300"
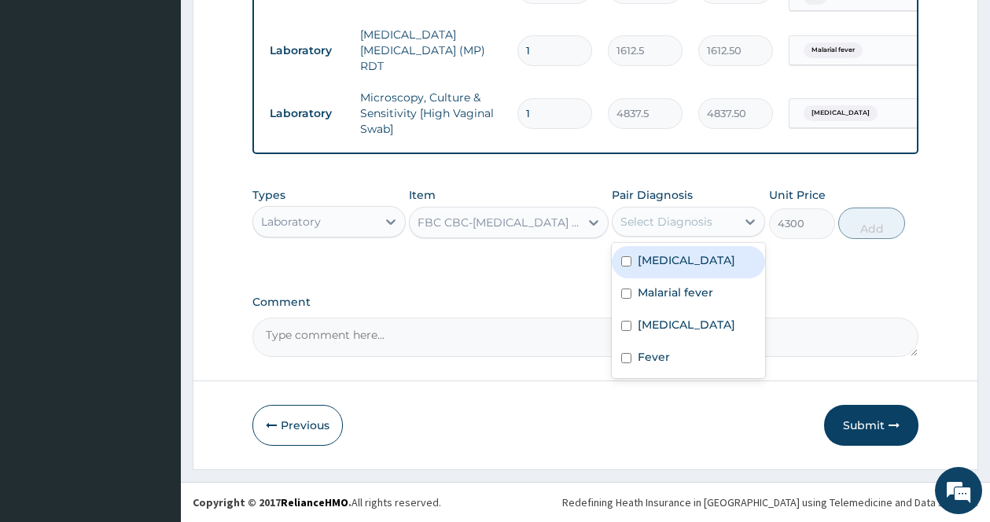
click at [702, 217] on div "Select Diagnosis" at bounding box center [666, 222] width 92 height 16
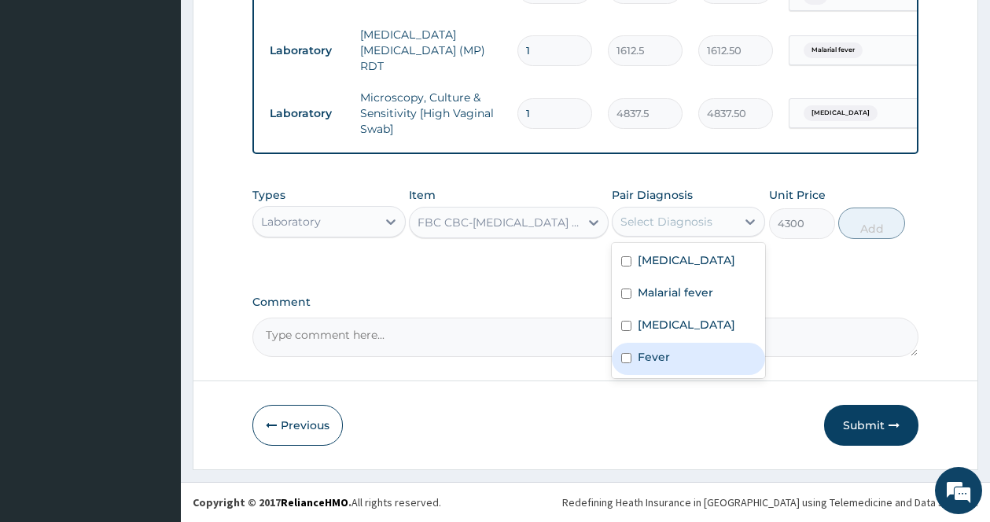
click at [651, 362] on div "Fever" at bounding box center [688, 359] width 153 height 32
checkbox input "true"
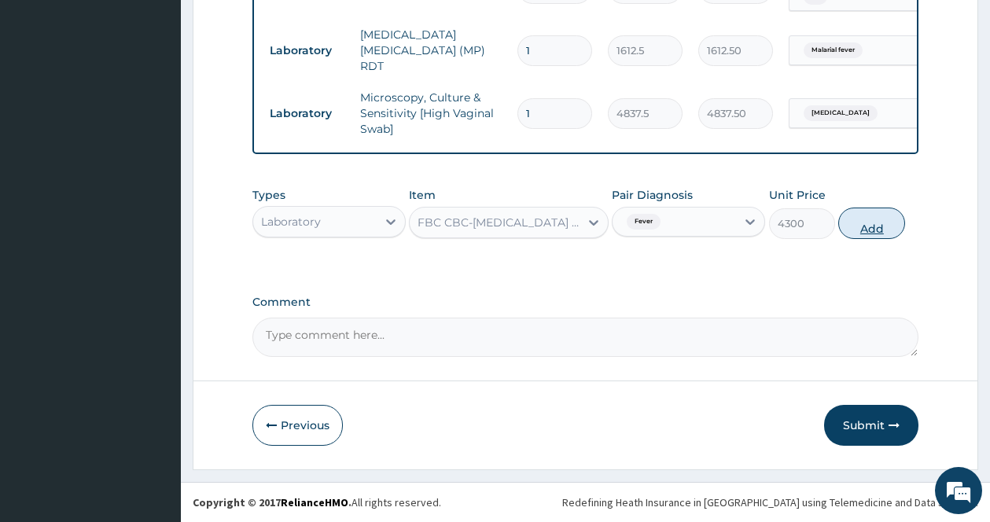
click at [878, 219] on button "Add" at bounding box center [871, 223] width 67 height 31
type input "0"
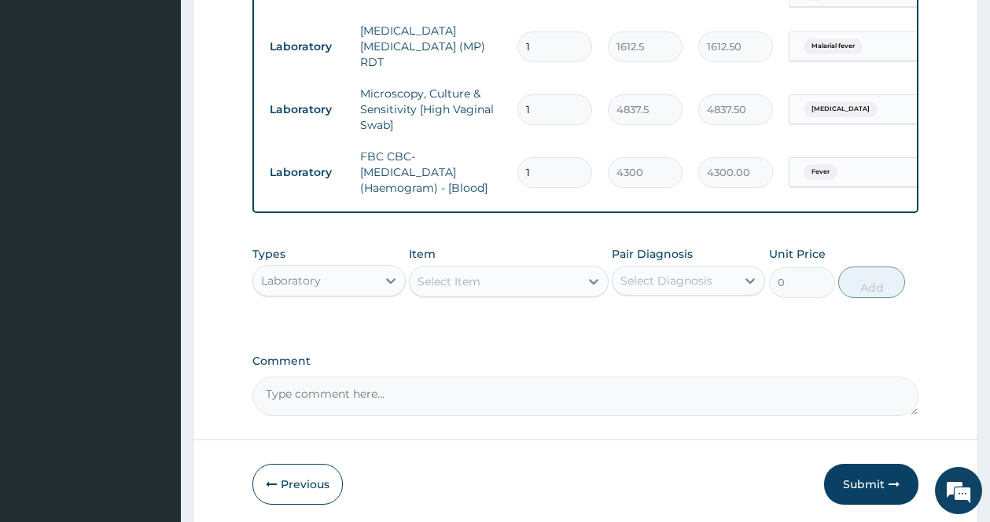
click at [310, 281] on div "Laboratory" at bounding box center [291, 281] width 60 height 16
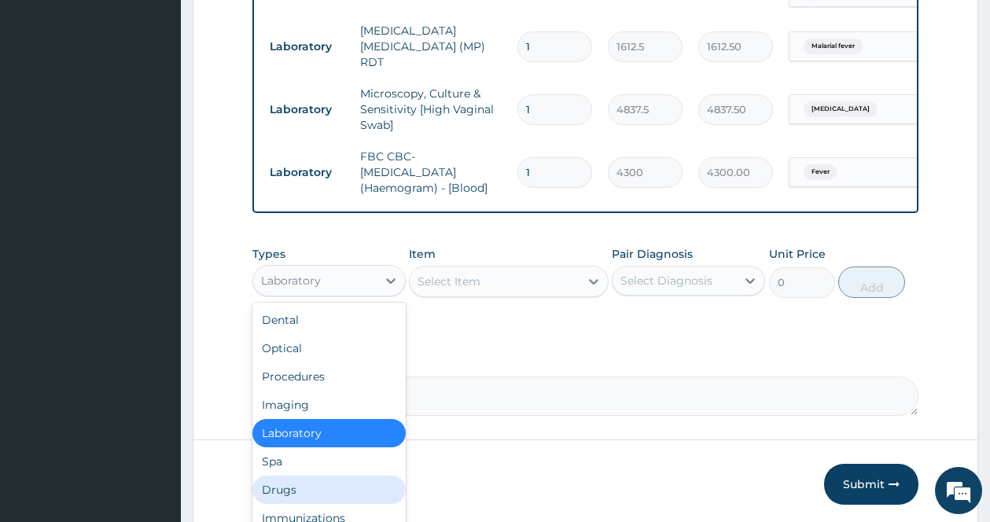
click at [307, 486] on div "Drugs" at bounding box center [328, 490] width 153 height 28
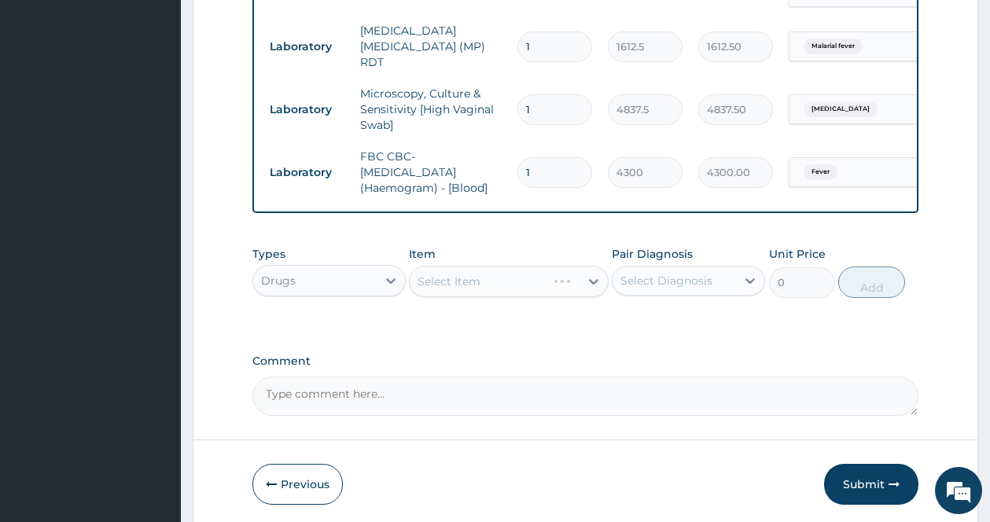
scroll to position [683, 0]
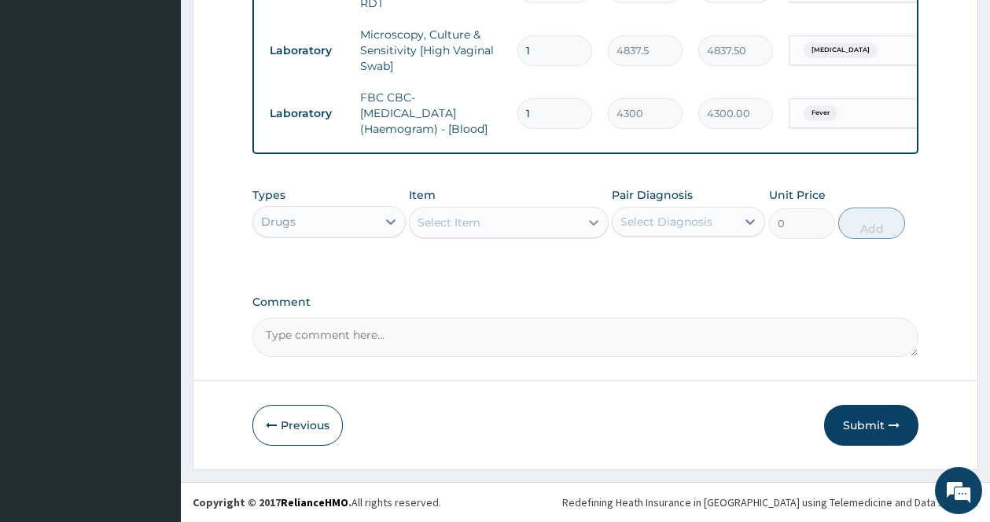
click at [587, 225] on icon at bounding box center [594, 223] width 16 height 16
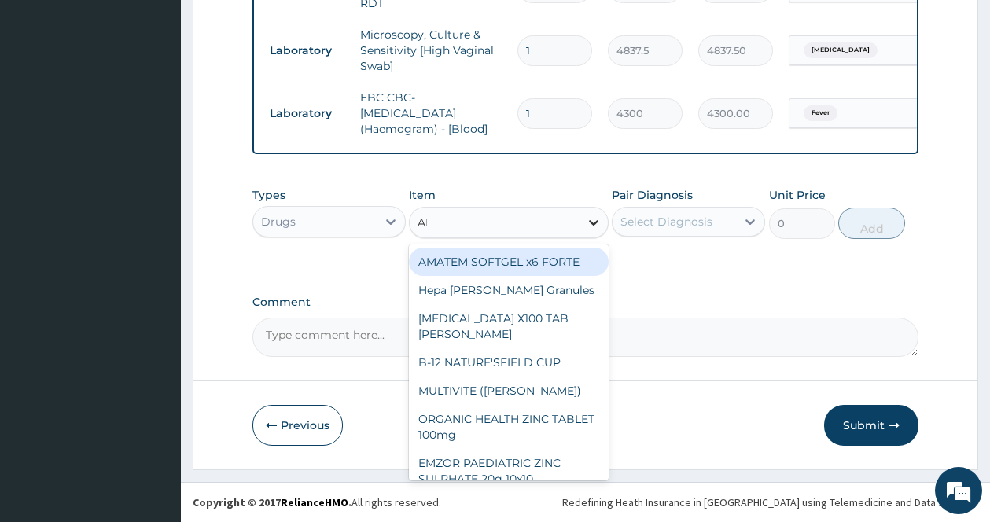
type input "ARTE"
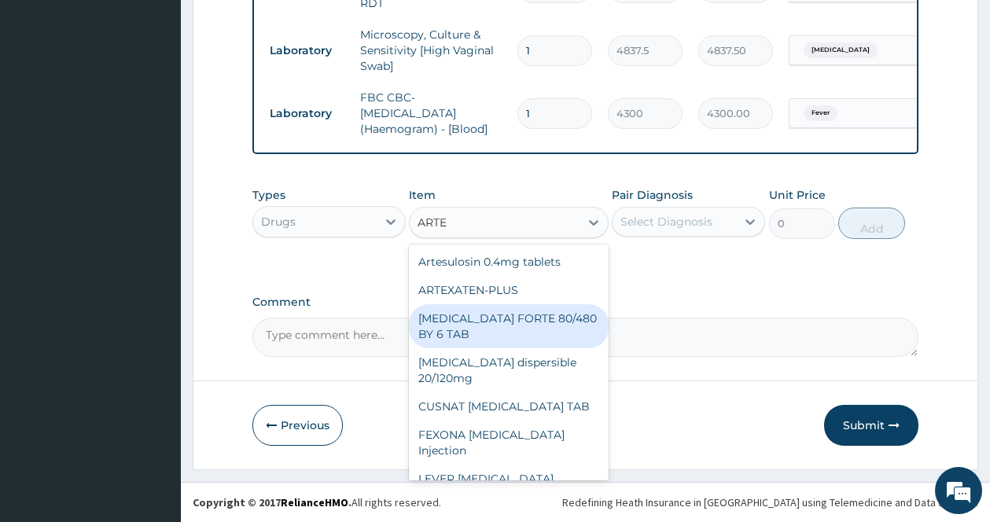
click at [528, 315] on div "[MEDICAL_DATA] FORTE 80/480 BY 6 TAB" at bounding box center [509, 326] width 200 height 44
type input "449.35"
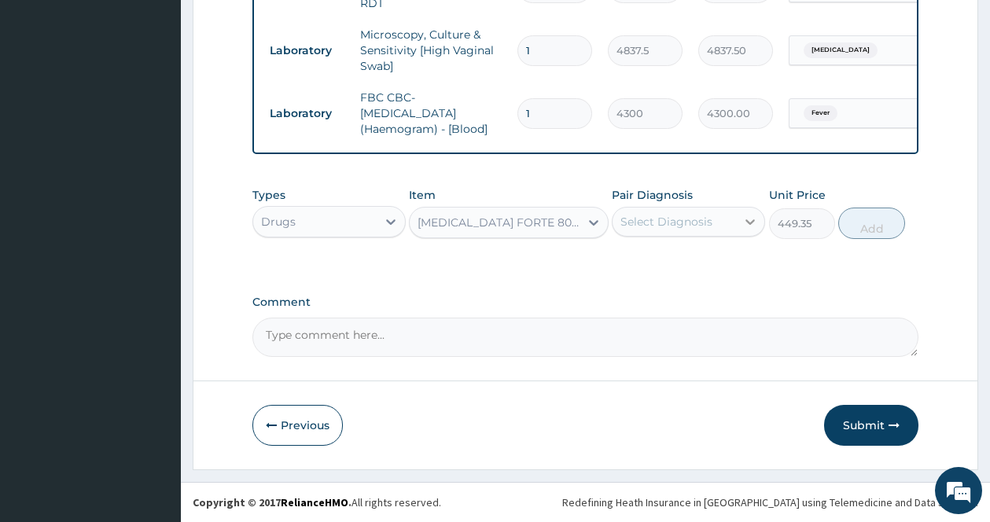
click at [748, 214] on icon at bounding box center [750, 222] width 16 height 16
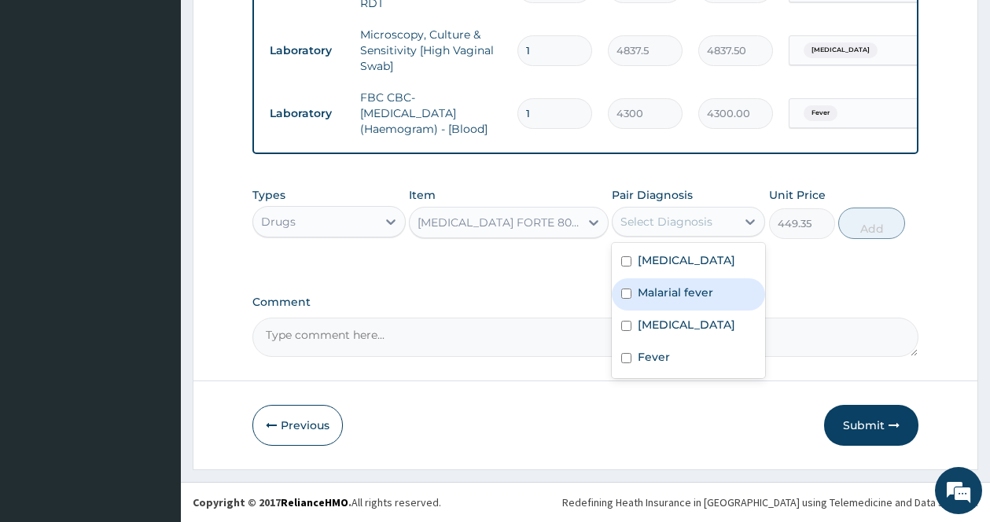
click at [669, 300] on label "Malarial fever" at bounding box center [675, 293] width 75 height 16
checkbox input "true"
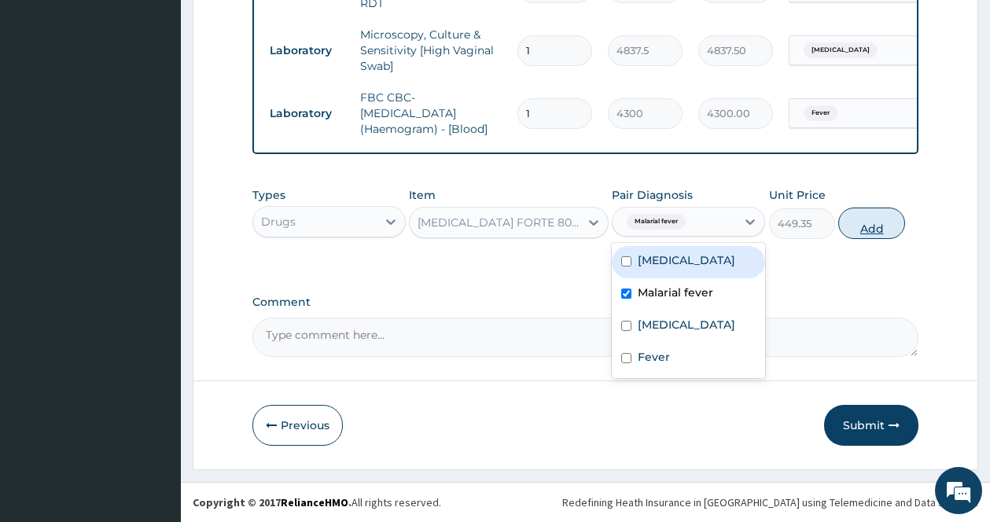
click at [868, 232] on button "Add" at bounding box center [871, 223] width 67 height 31
type input "0"
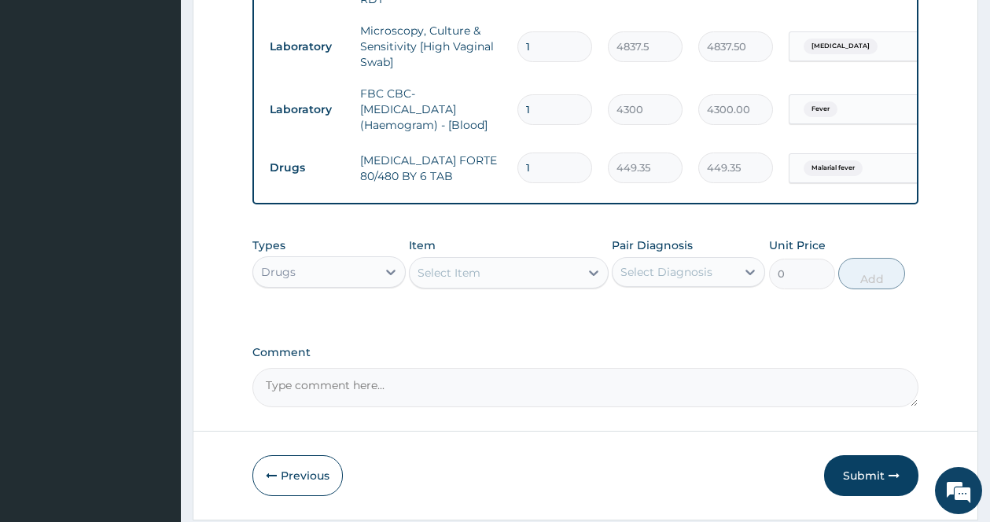
drag, startPoint x: 539, startPoint y: 161, endPoint x: 449, endPoint y: 161, distance: 90.4
click at [449, 161] on tr "Drugs COARTEM FORTE 80/480 BY 6 TAB 1 449.35 449.35 Malarial fever Delete" at bounding box center [647, 168] width 770 height 54
type input "6"
type input "2696.10"
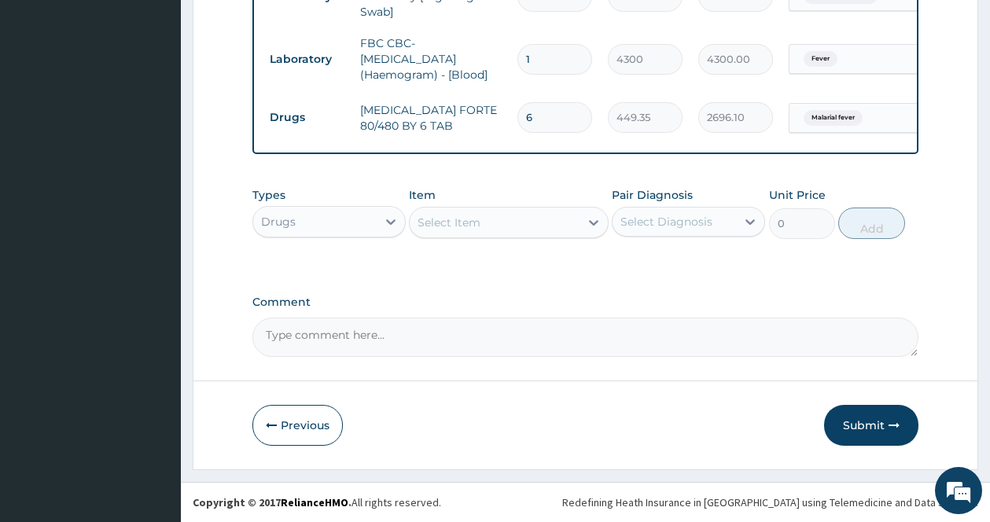
type input "6"
click at [573, 215] on div "Select Item" at bounding box center [495, 222] width 170 height 25
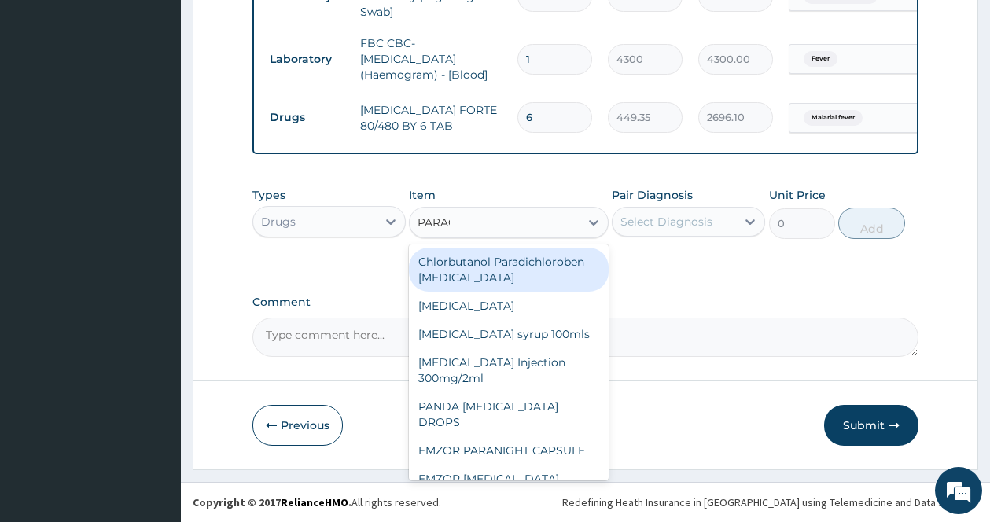
type input "PARACE"
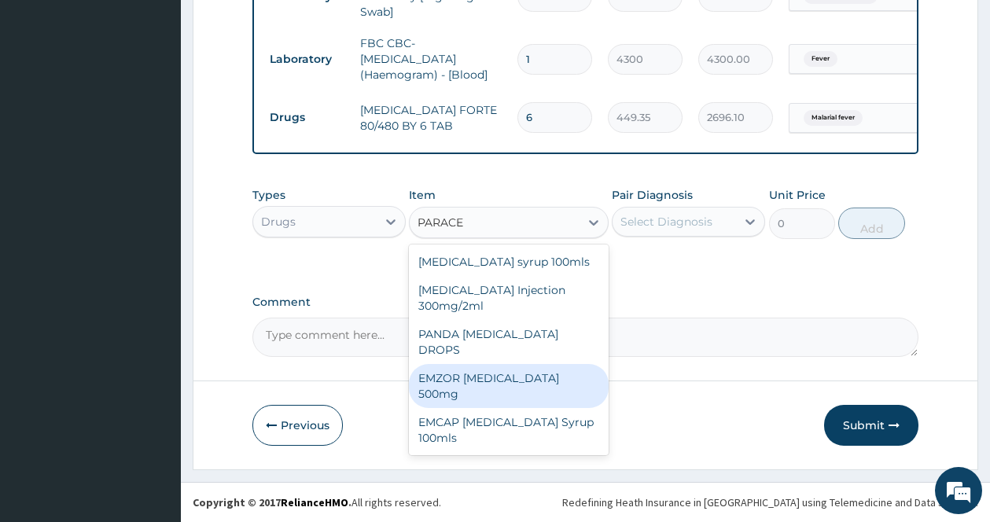
click at [561, 368] on div "EMZOR [MEDICAL_DATA] 500mg" at bounding box center [509, 386] width 200 height 44
type input "23.65"
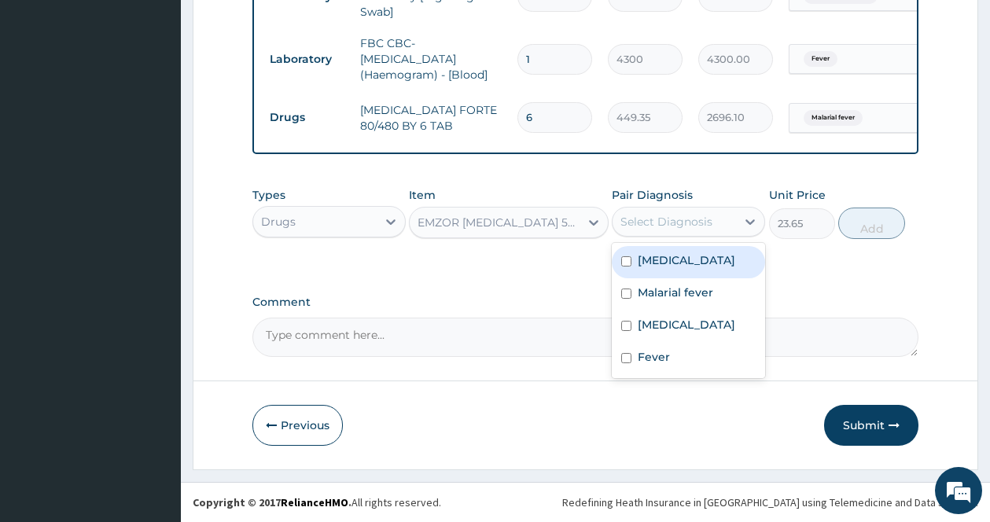
click at [688, 215] on div "Select Diagnosis" at bounding box center [666, 222] width 92 height 16
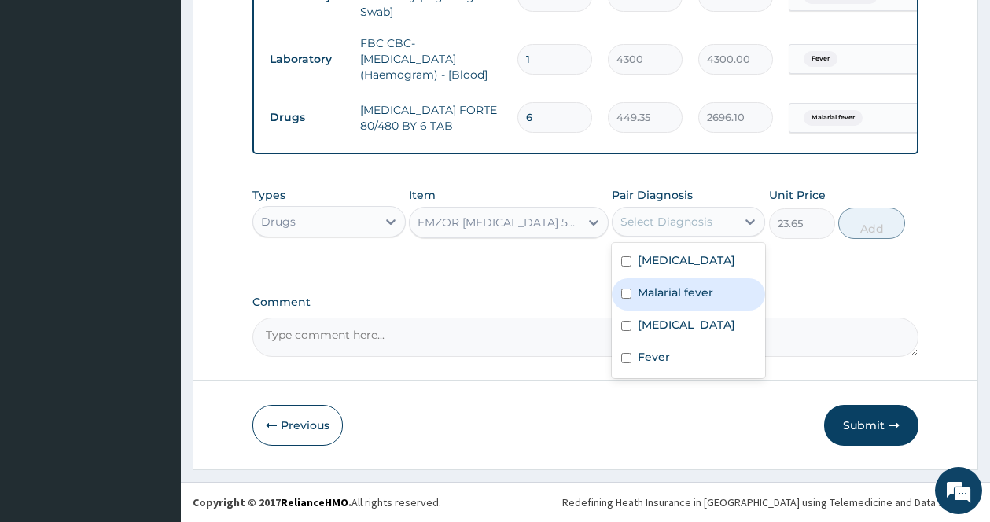
click at [654, 300] on label "Malarial fever" at bounding box center [675, 293] width 75 height 16
checkbox input "true"
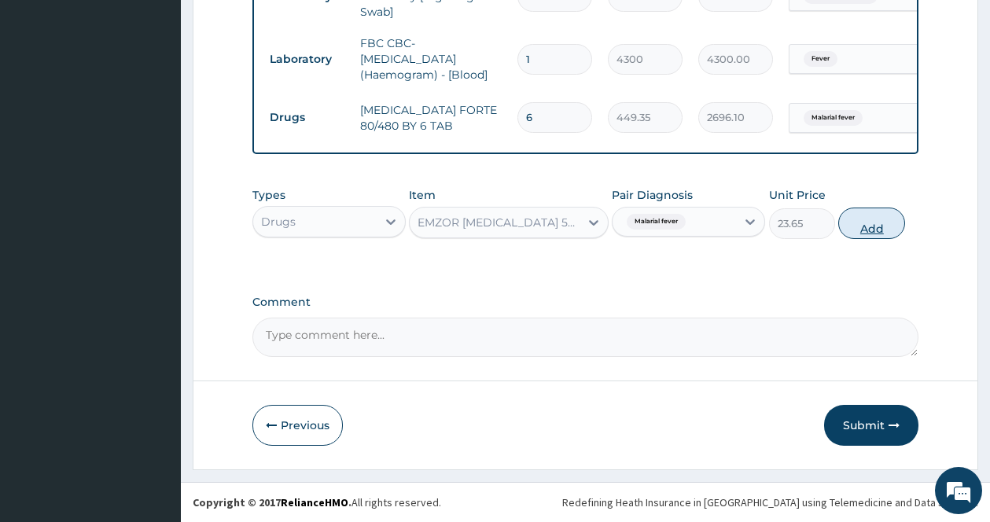
click at [874, 215] on button "Add" at bounding box center [871, 223] width 67 height 31
type input "0"
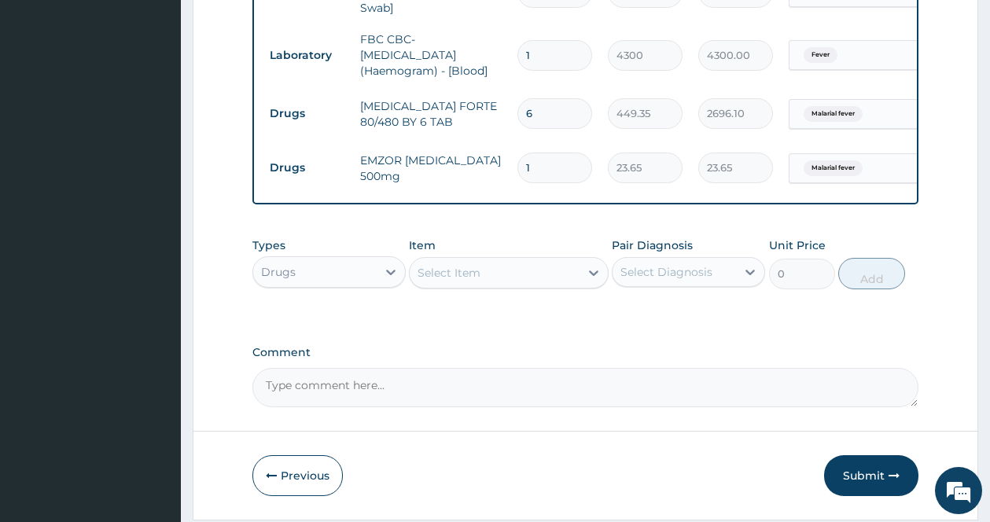
type input "18"
type input "425.70"
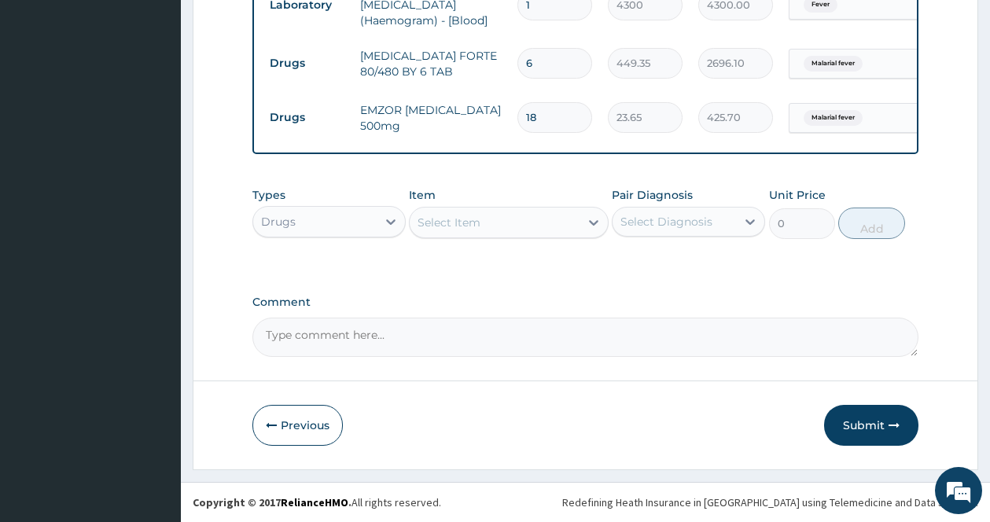
type input "18"
click at [711, 223] on div "Select Diagnosis" at bounding box center [666, 222] width 92 height 16
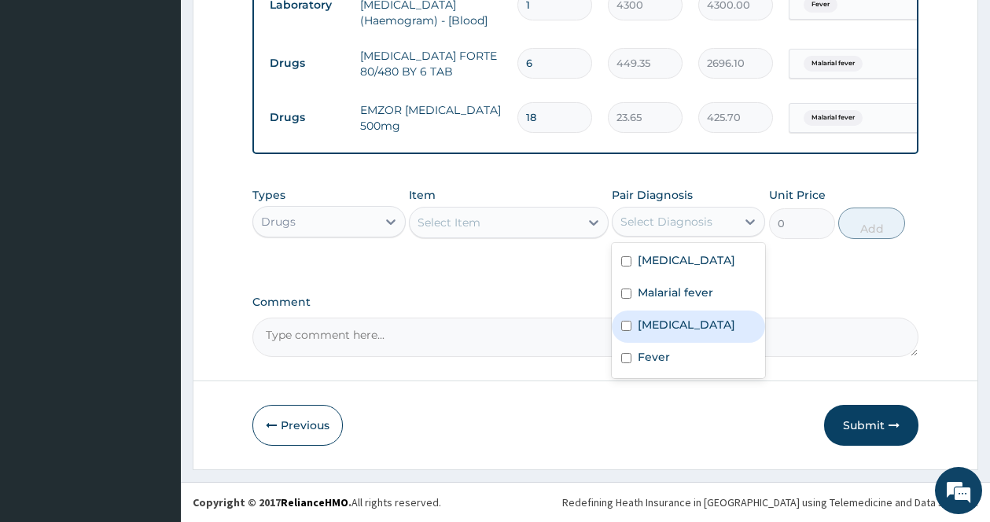
click at [653, 333] on label "Acute vaginitis" at bounding box center [686, 325] width 97 height 16
checkbox input "true"
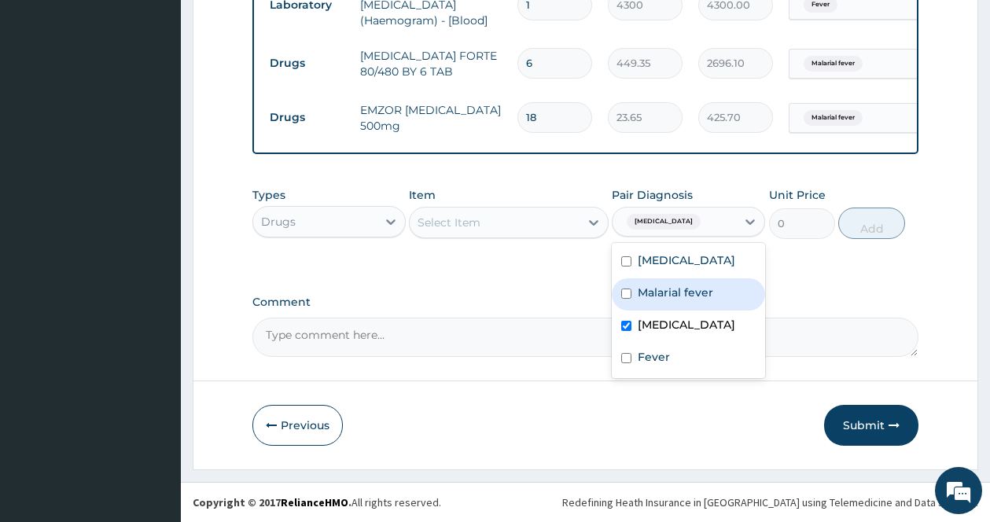
click at [566, 209] on div "Select Item" at bounding box center [509, 222] width 200 height 31
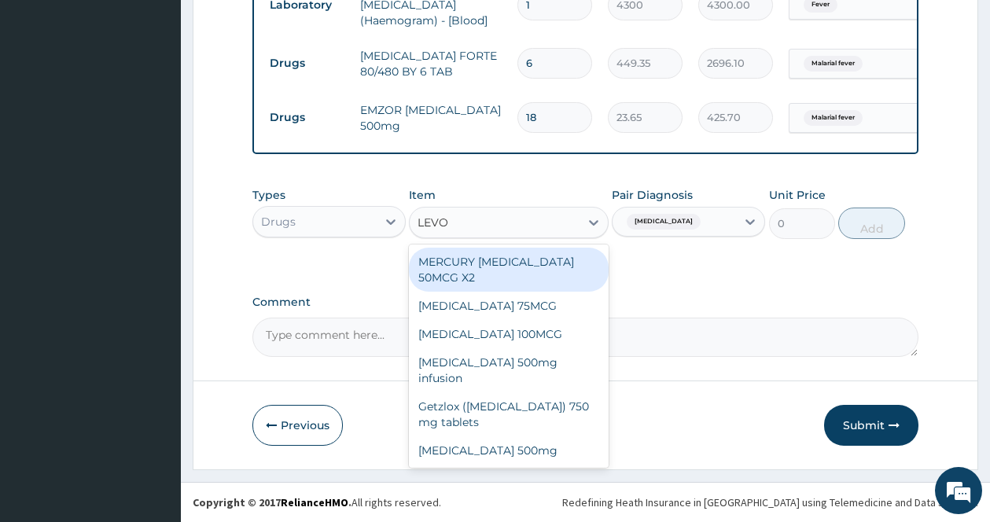
type input "LEVOF"
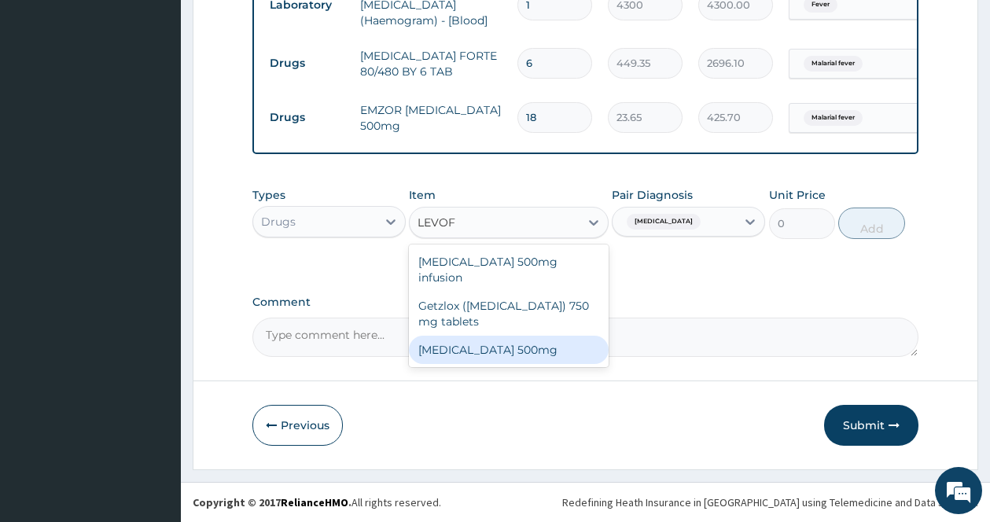
click at [521, 336] on div "LEVOFLOXACIN 500mg" at bounding box center [509, 350] width 200 height 28
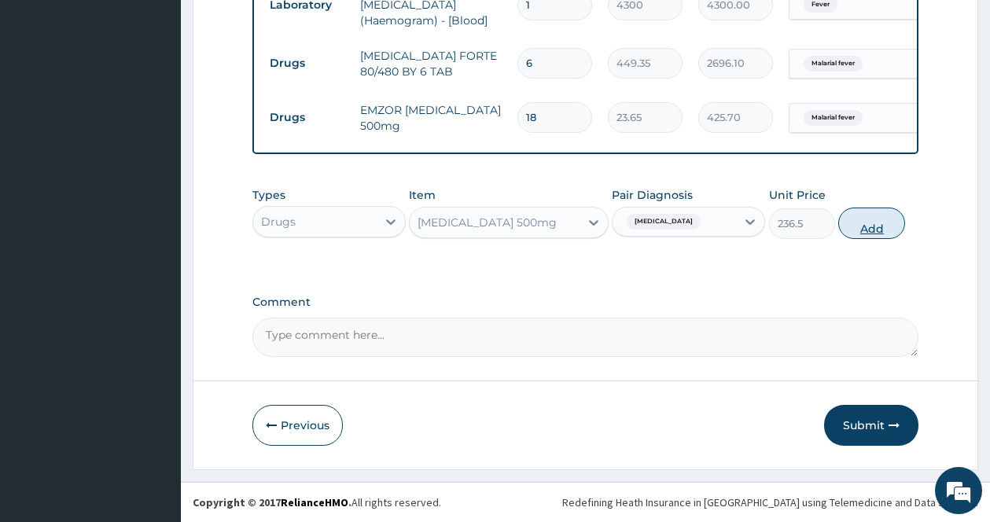
click at [868, 221] on button "Add" at bounding box center [871, 223] width 67 height 31
type input "0"
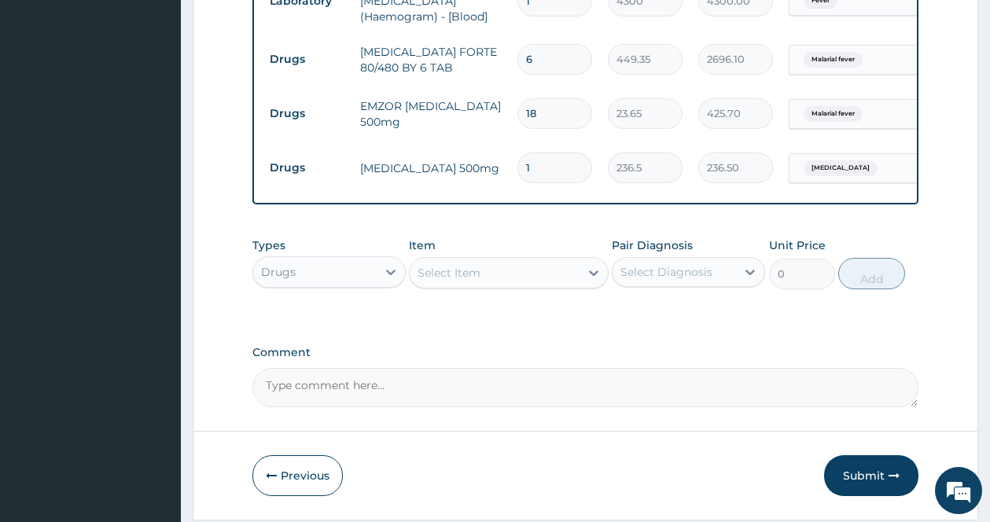
type input "10"
type input "2365.00"
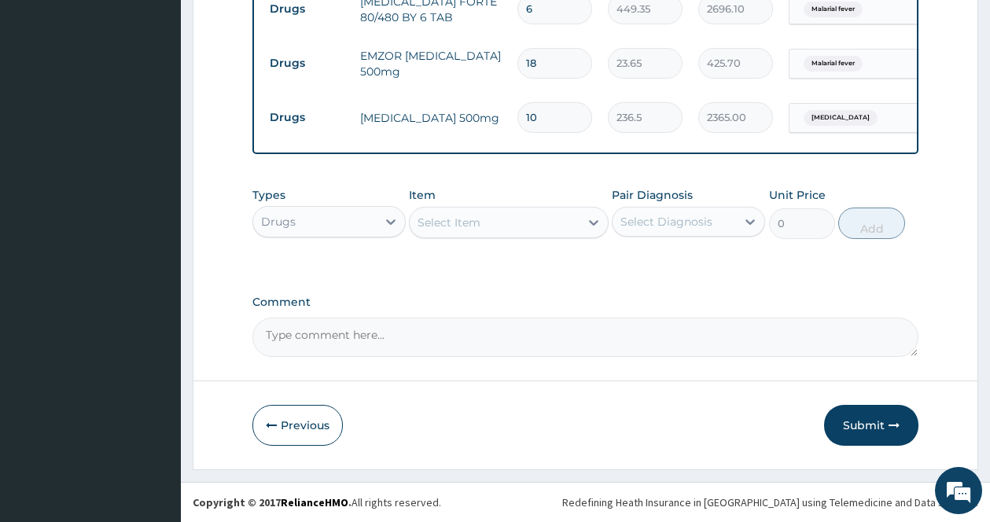
type input "10"
click at [572, 219] on div "Select Item" at bounding box center [495, 222] width 170 height 25
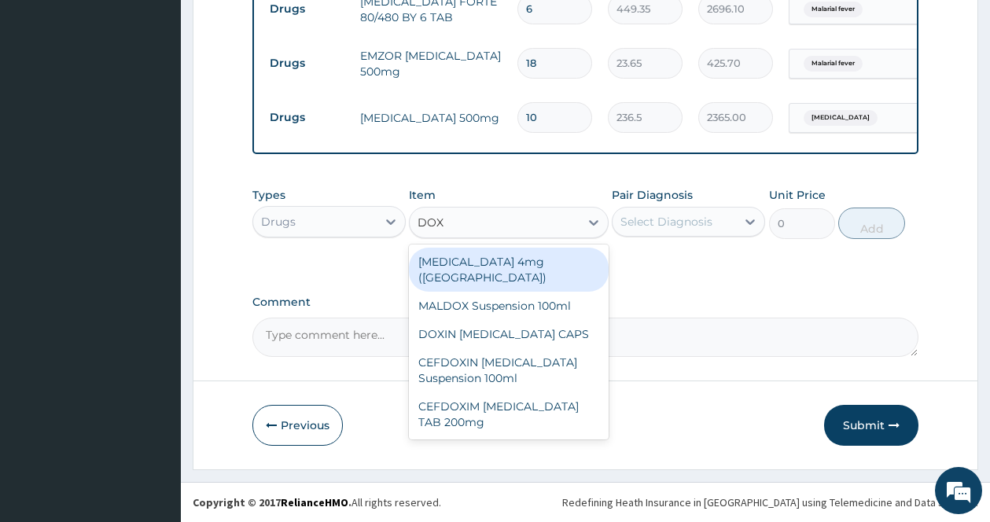
type input "DOXY"
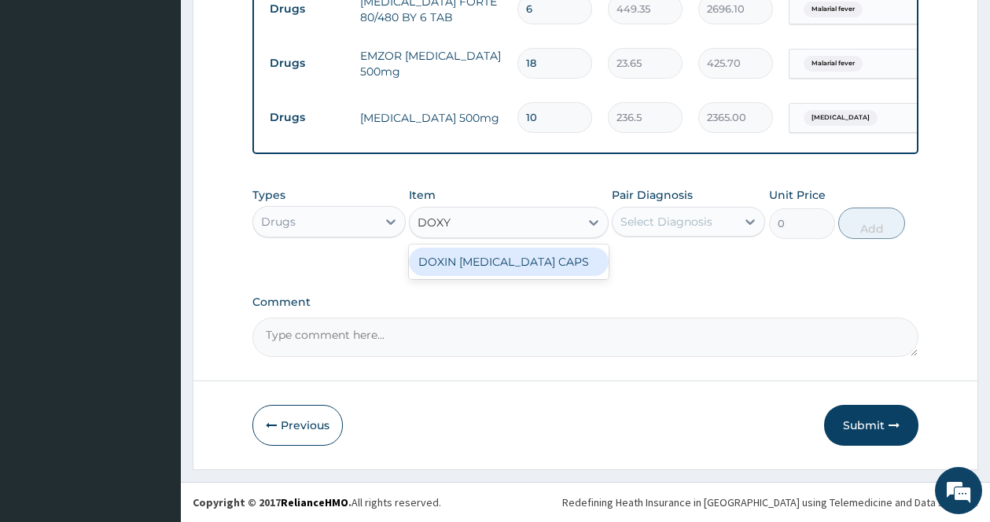
click at [515, 254] on div "DOXIN [MEDICAL_DATA] CAPS" at bounding box center [509, 262] width 200 height 28
type input "59.125"
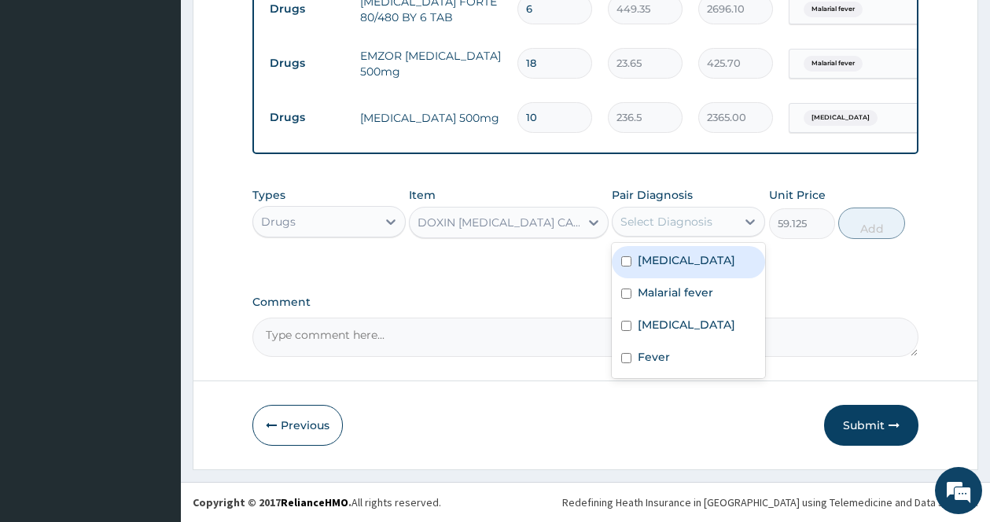
click at [735, 209] on div "Select Diagnosis" at bounding box center [673, 221] width 123 height 25
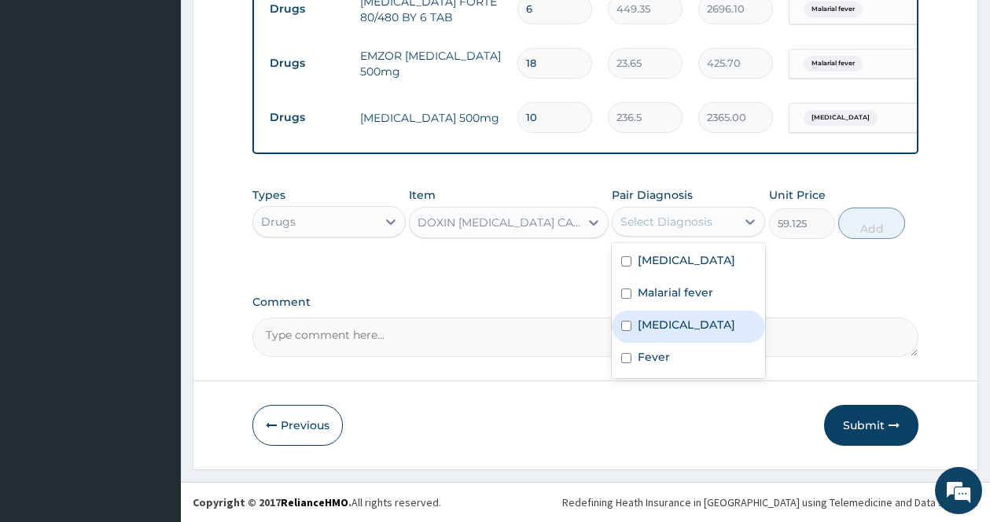
click at [674, 328] on div "Acute vaginitis" at bounding box center [688, 327] width 153 height 32
checkbox input "true"
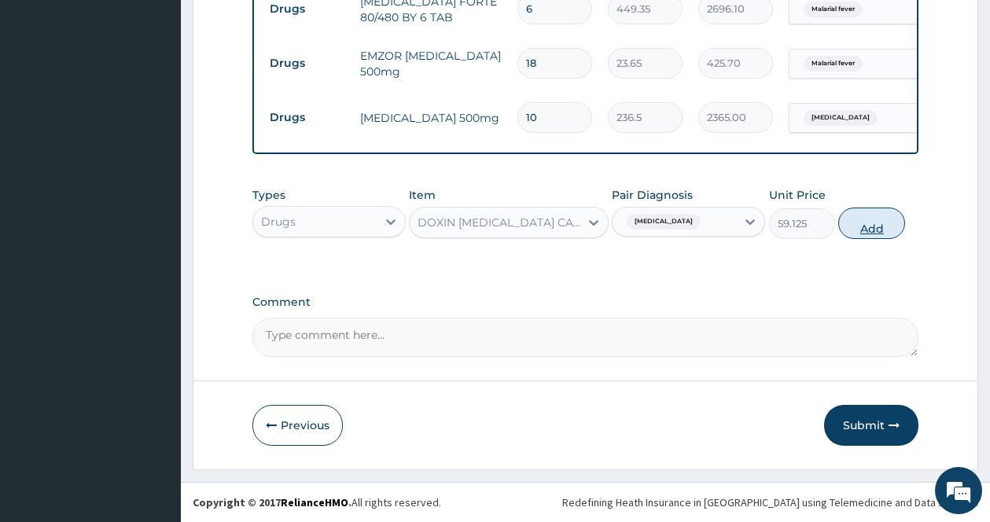
click at [862, 210] on button "Add" at bounding box center [871, 223] width 67 height 31
type input "0"
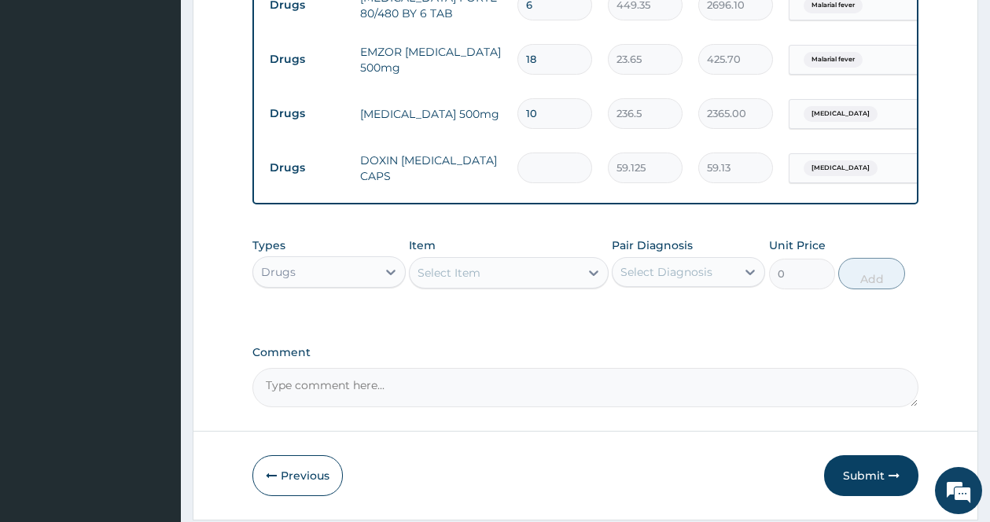
type input "0.00"
type input "2"
type input "118.25"
type input "28"
type input "1655.50"
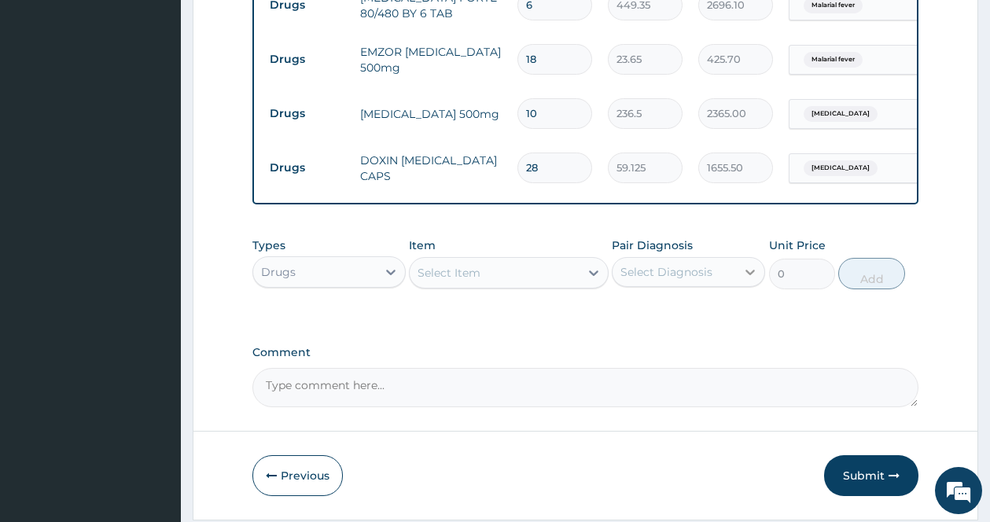
scroll to position [900, 0]
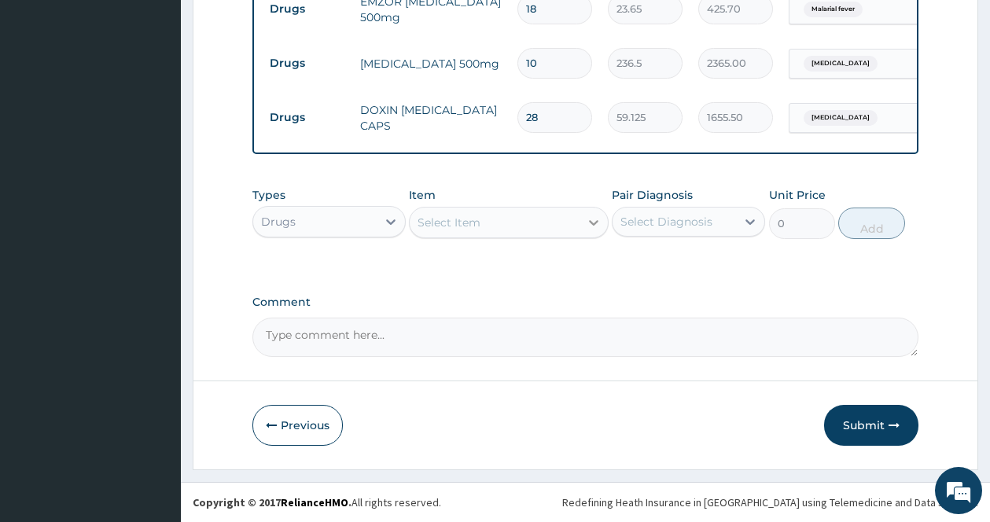
type input "28"
click at [582, 213] on div at bounding box center [593, 222] width 28 height 28
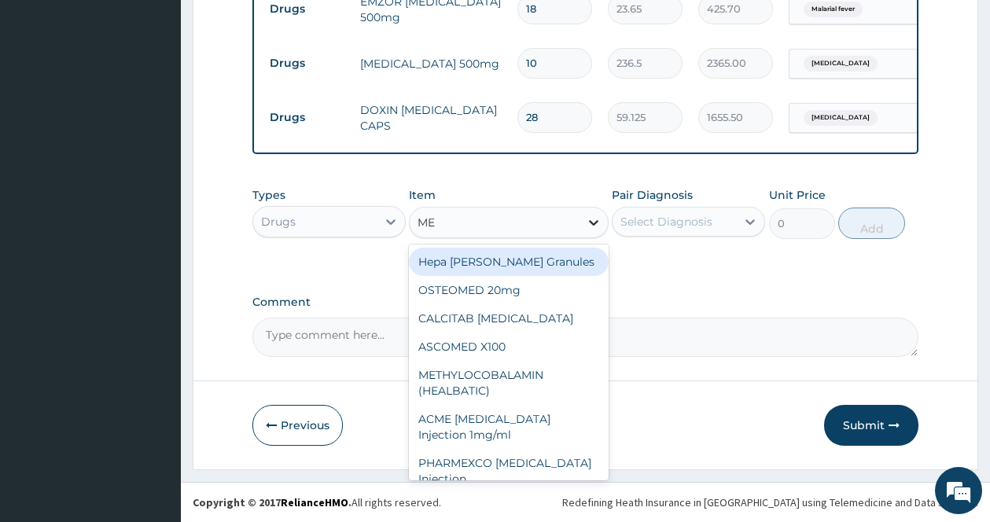
type input "M"
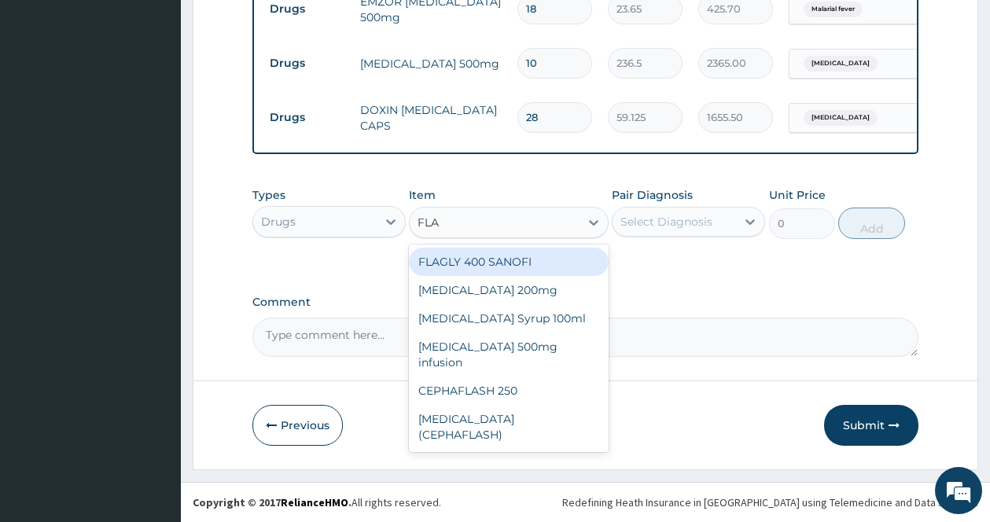
type input "FLAG"
click at [520, 256] on div "FLAGLY 400 SANOFI" at bounding box center [509, 262] width 200 height 28
type input "70.95"
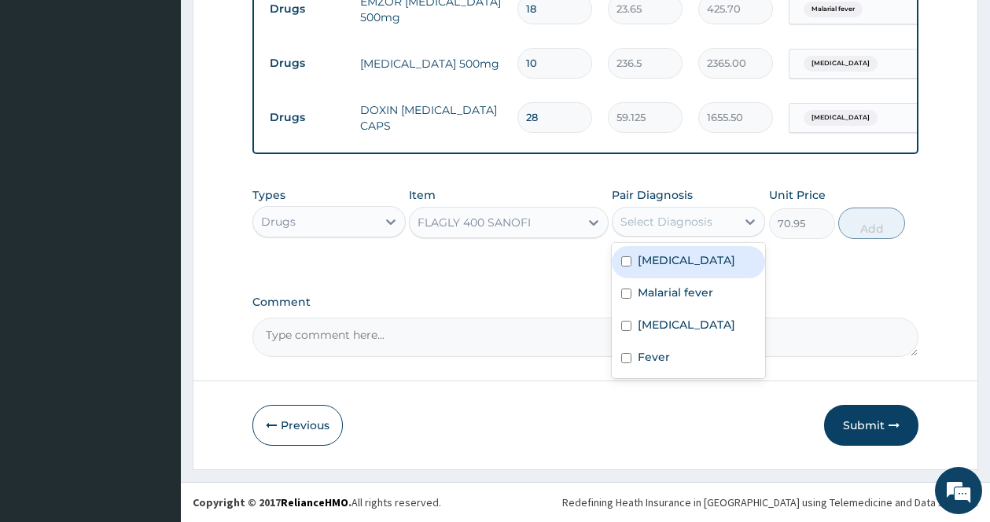
click at [663, 222] on div "Select Diagnosis" at bounding box center [666, 222] width 92 height 16
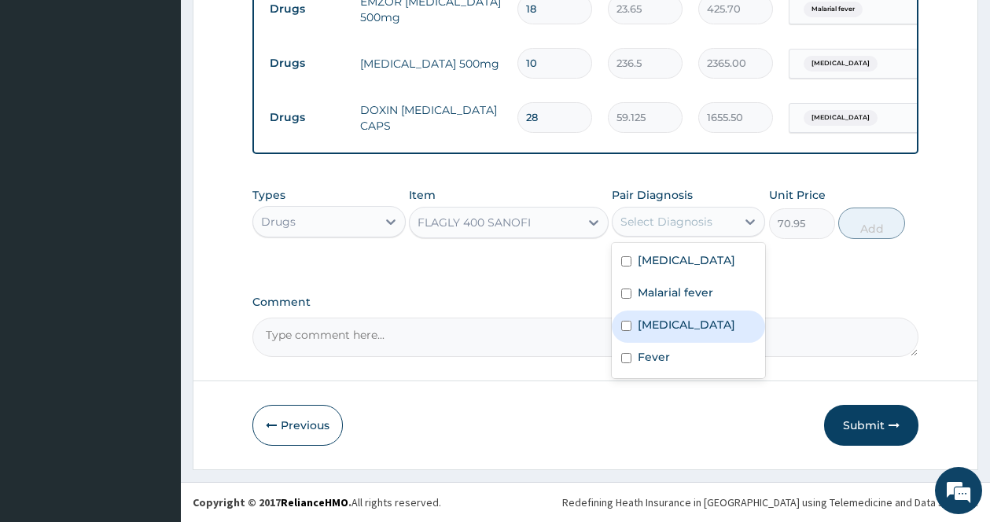
click at [657, 333] on label "Acute vaginitis" at bounding box center [686, 325] width 97 height 16
checkbox input "true"
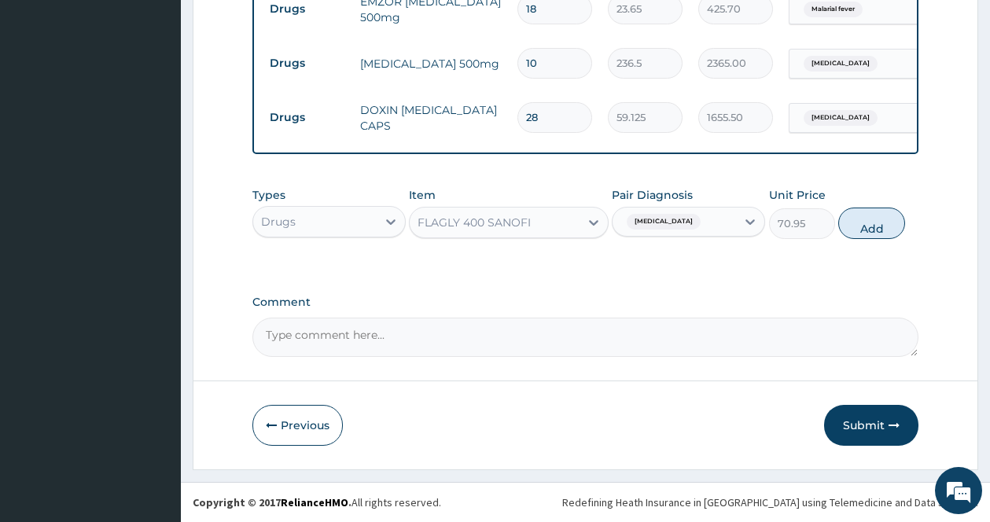
click at [873, 205] on div "Types Drugs Item FLAGLY 400 SANOFI Pair Diagnosis Acute vaginitis Unit Price 70…" at bounding box center [585, 213] width 666 height 68
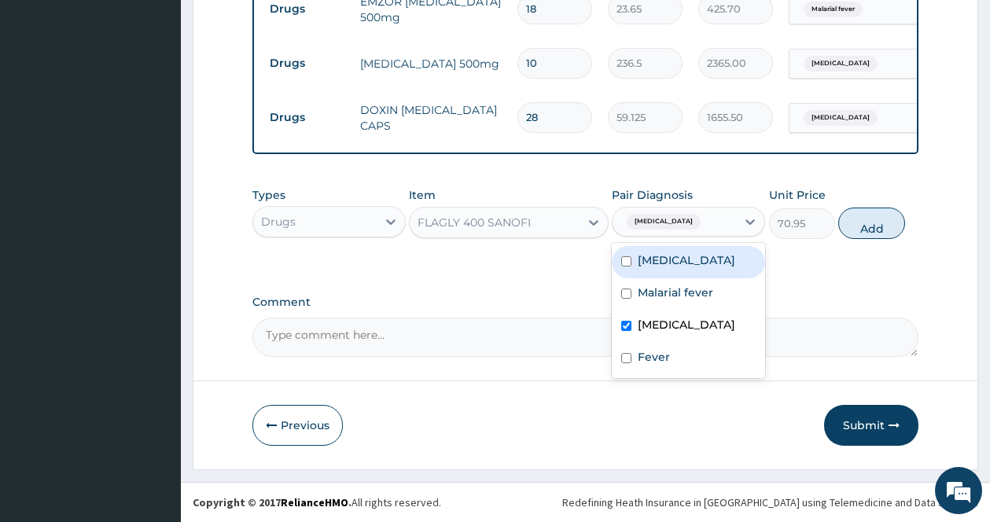
click at [734, 219] on div "Acute vaginitis" at bounding box center [673, 221] width 123 height 27
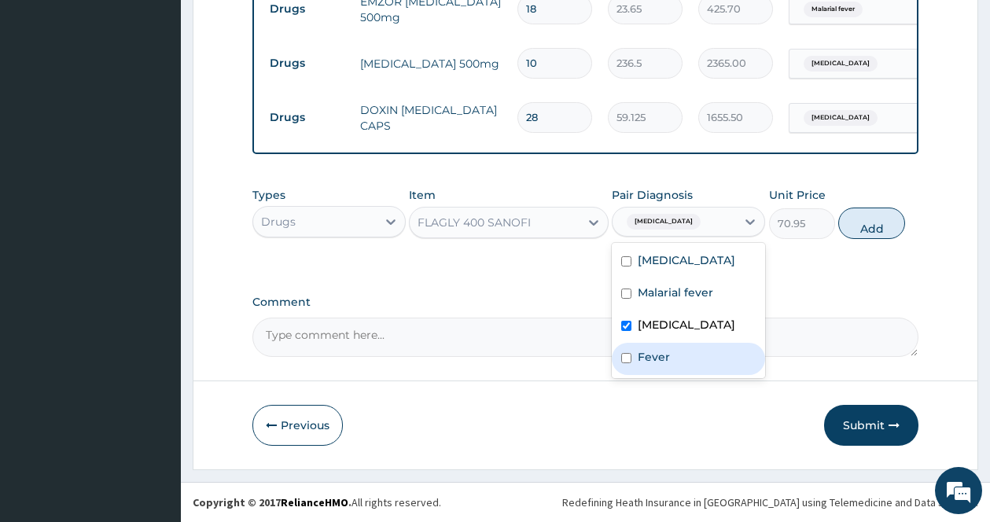
click at [653, 365] on label "Fever" at bounding box center [654, 357] width 32 height 16
checkbox input "true"
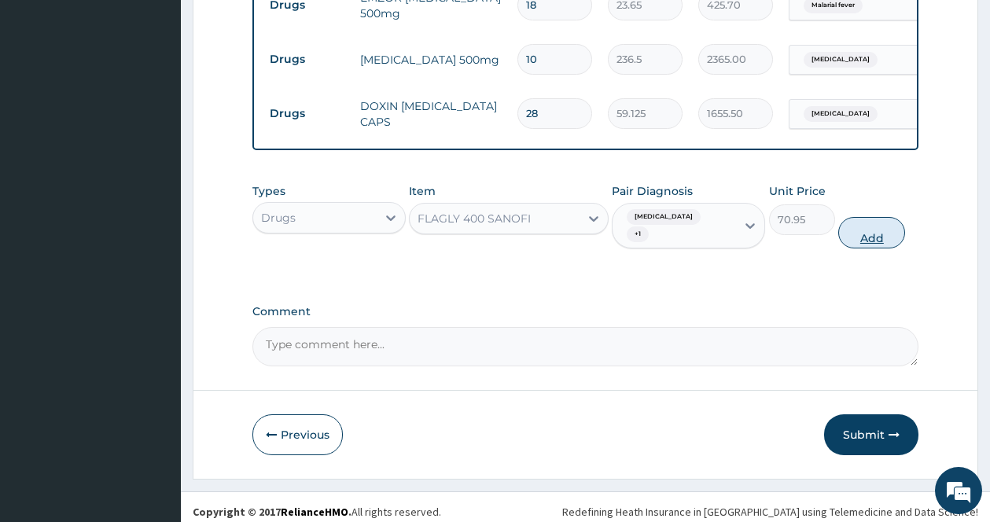
click at [869, 230] on button "Add" at bounding box center [871, 232] width 67 height 31
type input "0"
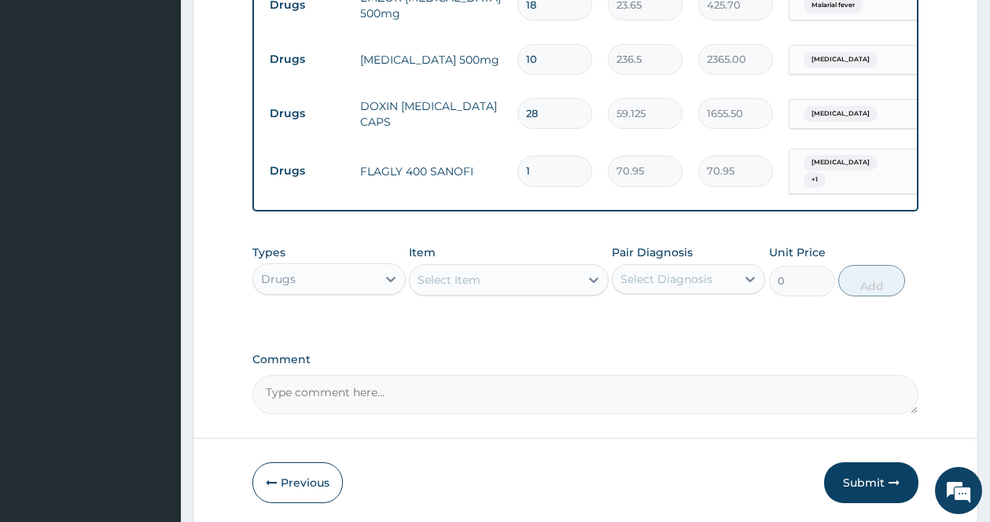
type input "15"
type input "1064.25"
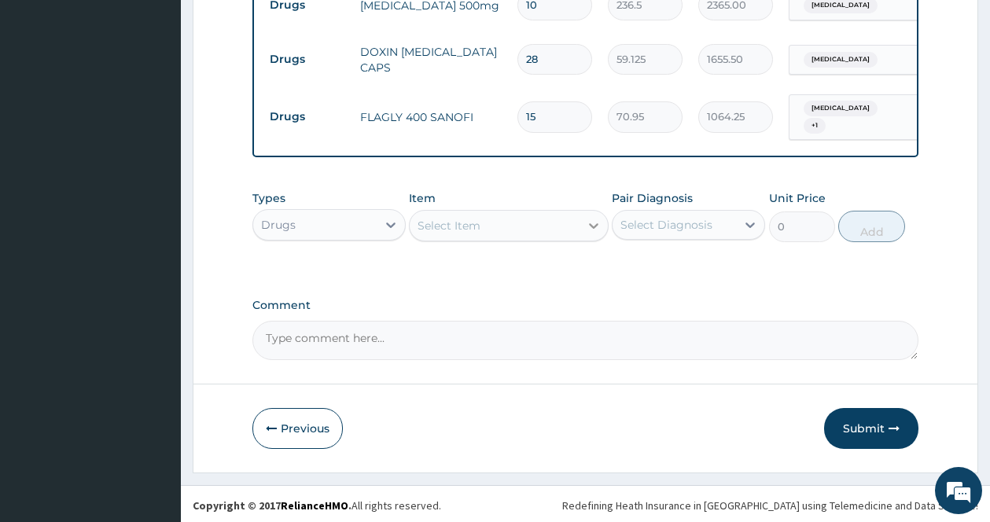
type input "15"
click at [590, 218] on icon at bounding box center [594, 226] width 16 height 16
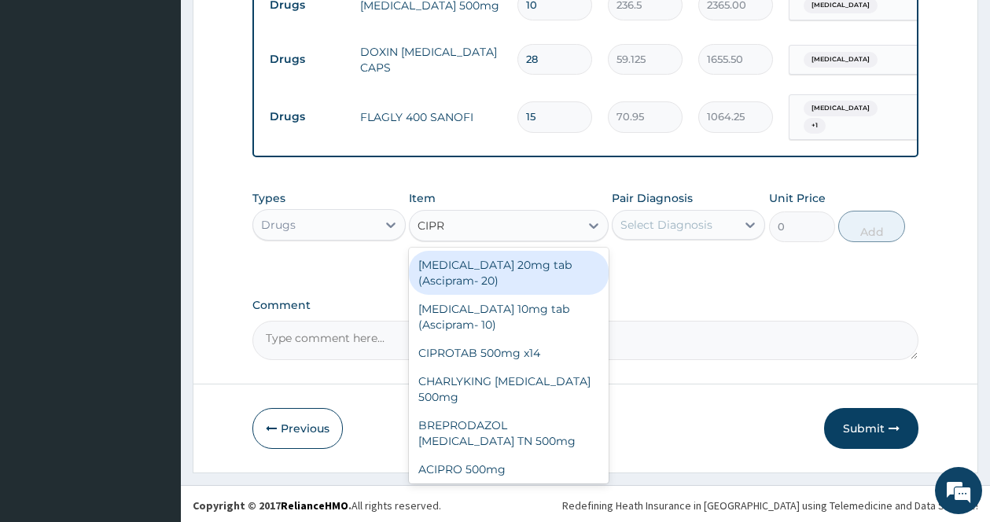
type input "CIPRO"
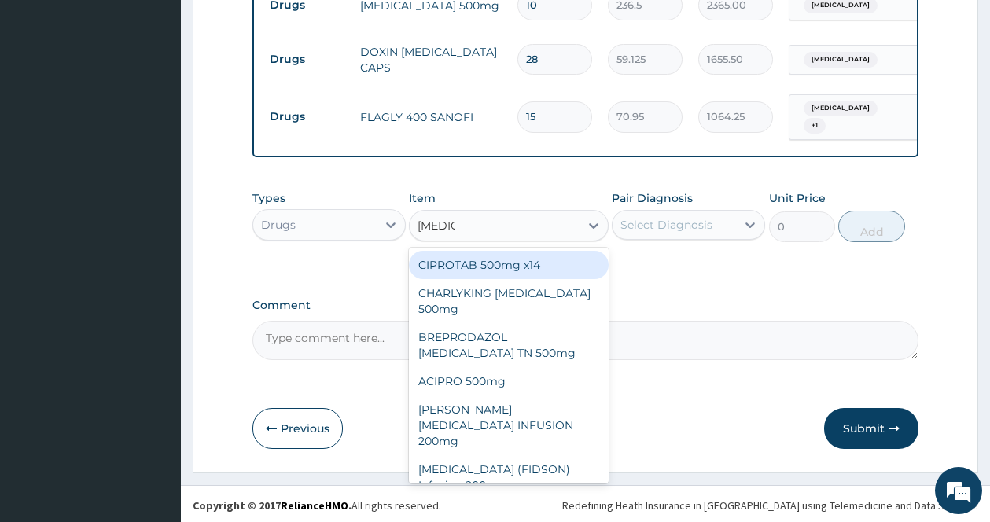
click at [535, 259] on div "CIPROTAB 500mg x14" at bounding box center [509, 265] width 200 height 28
type input "319.275"
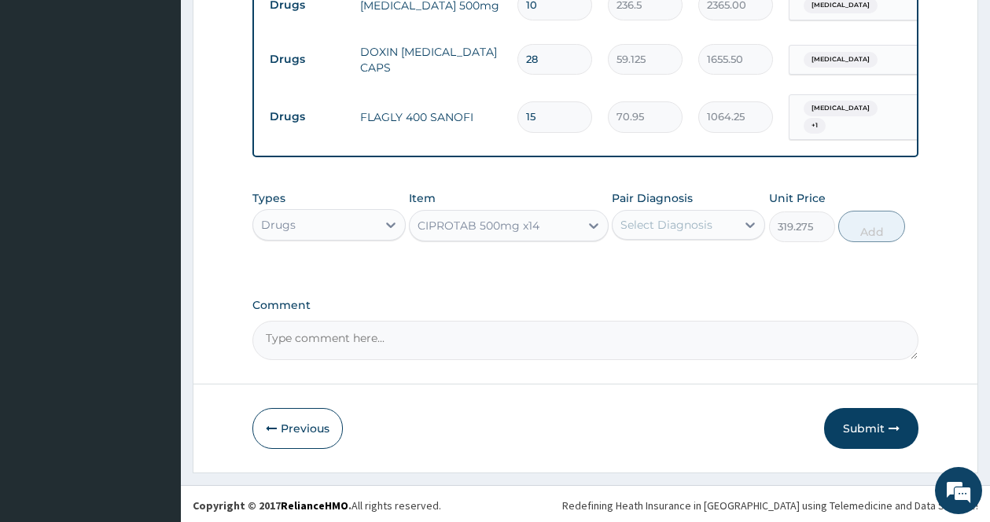
click at [725, 222] on div "Select Diagnosis" at bounding box center [673, 224] width 123 height 25
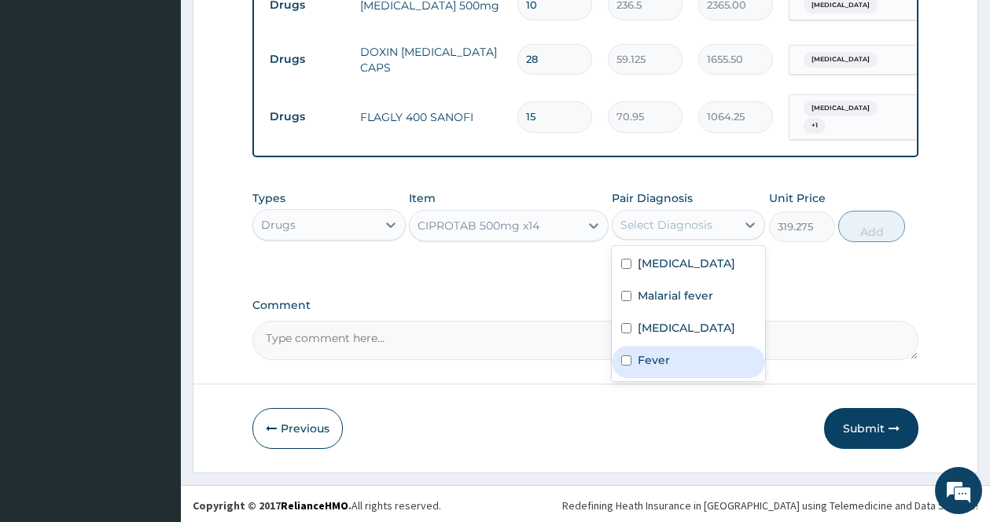
click at [666, 368] on label "Fever" at bounding box center [654, 360] width 32 height 16
checkbox input "true"
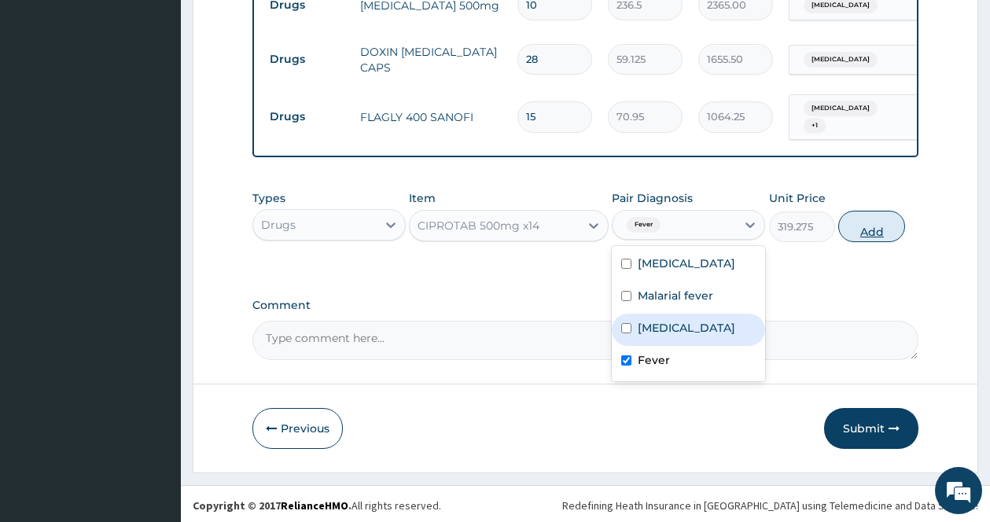
click at [869, 229] on button "Add" at bounding box center [871, 226] width 67 height 31
type input "0"
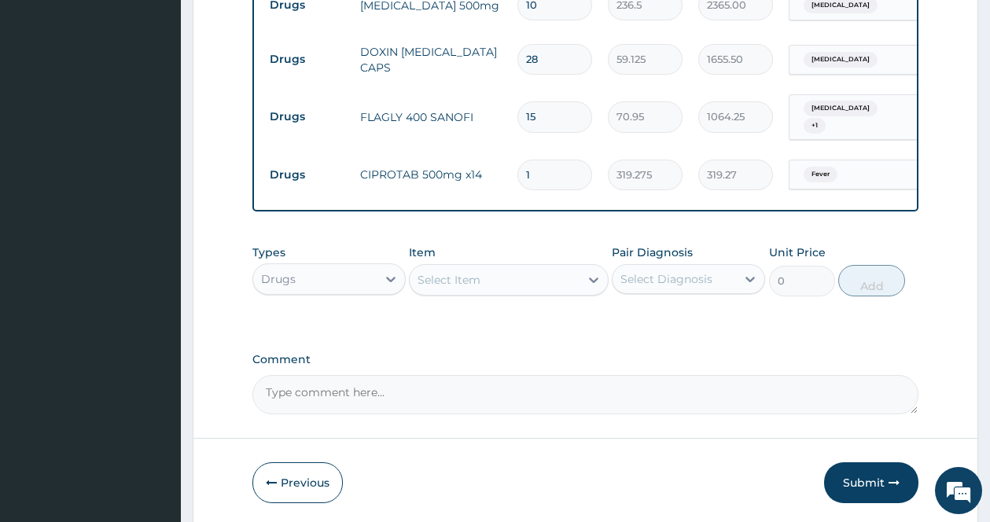
type input "14"
type input "4469.85"
click at [876, 481] on button "Submit" at bounding box center [871, 482] width 94 height 41
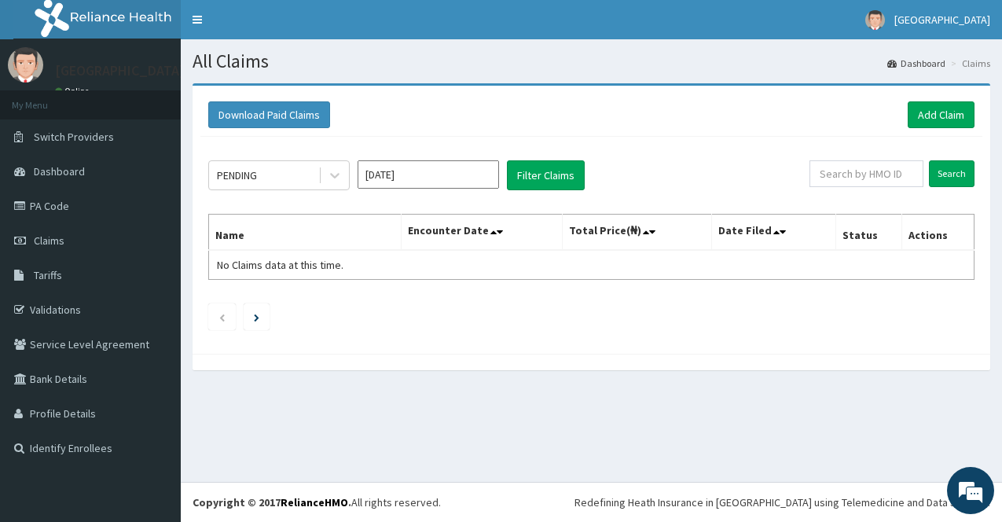
click at [435, 180] on input "Sep 2025" at bounding box center [429, 174] width 142 height 28
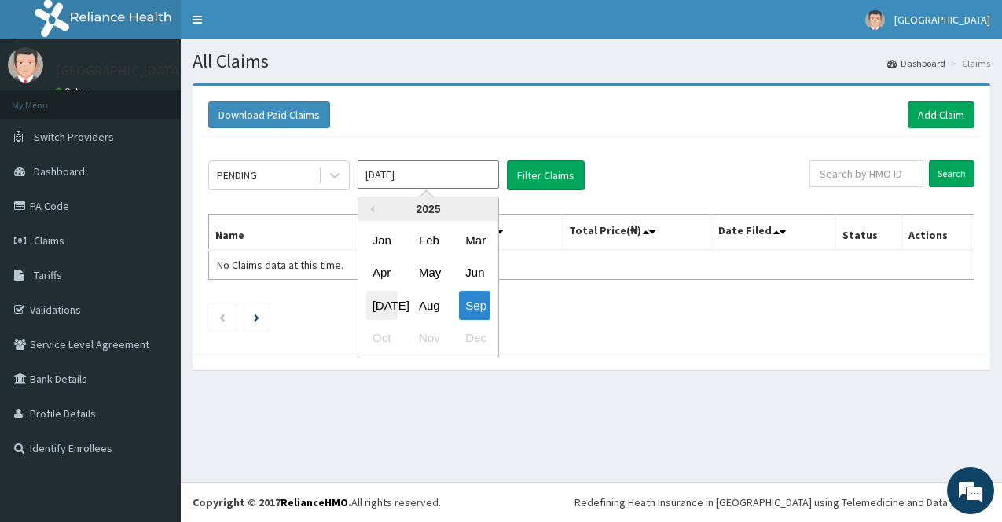
click at [384, 305] on div "Jul" at bounding box center [381, 305] width 31 height 29
type input "Jul 2025"
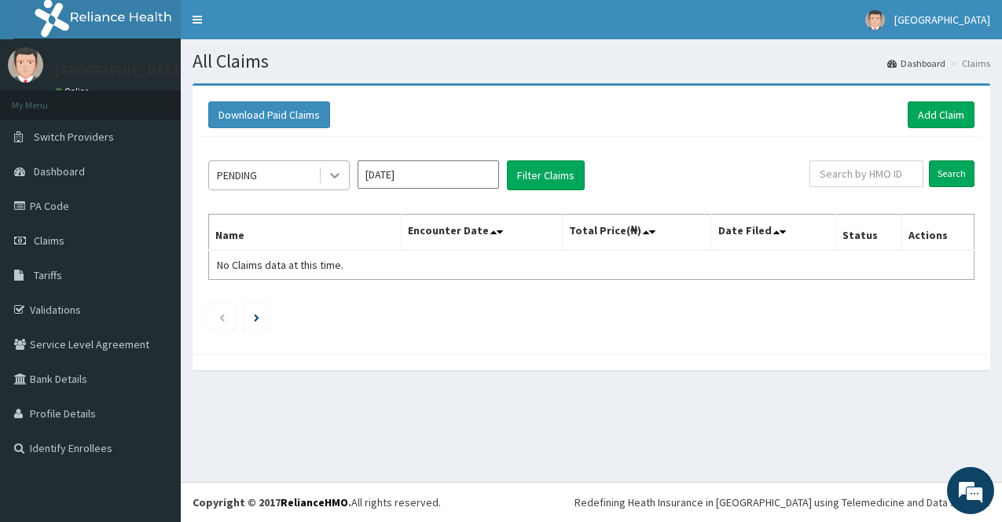
click at [336, 170] on icon at bounding box center [335, 175] width 16 height 16
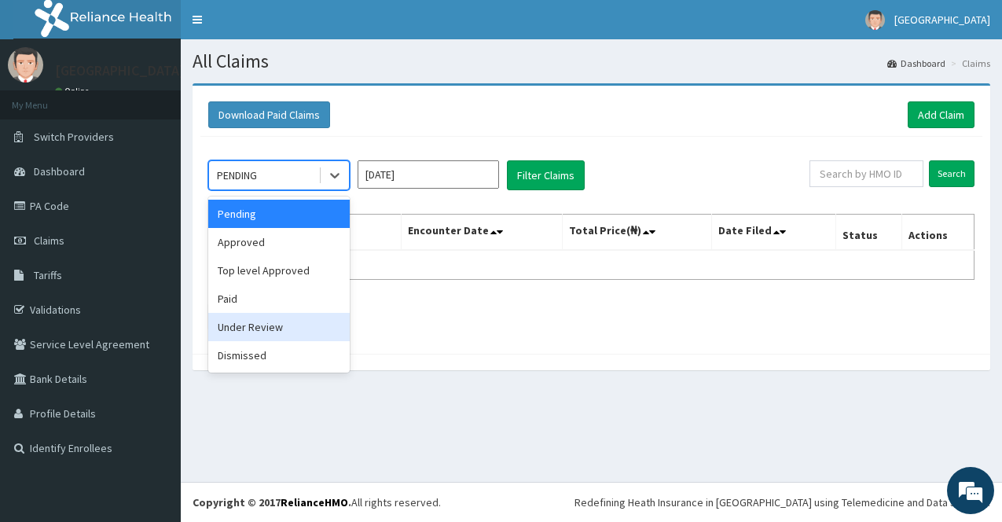
click at [251, 328] on div "Under Review" at bounding box center [279, 327] width 142 height 28
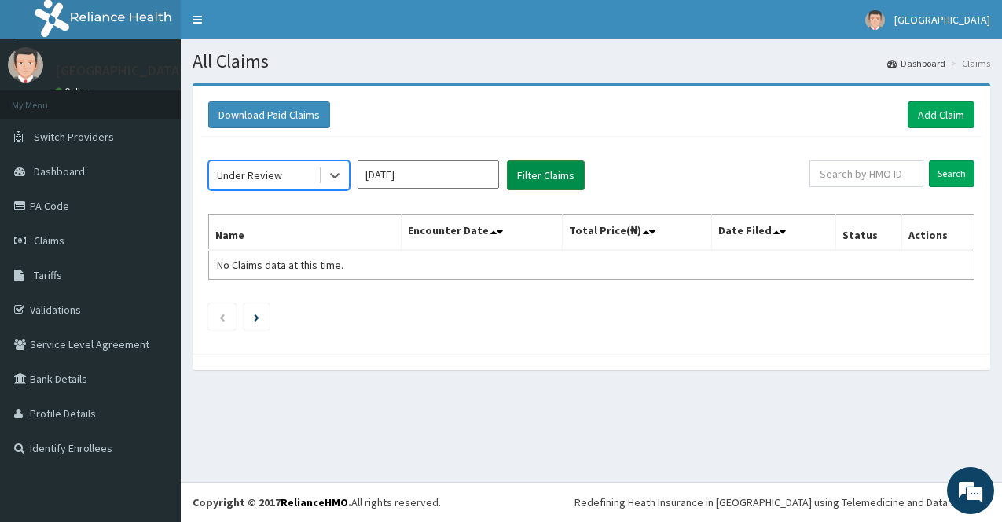
click at [561, 171] on button "Filter Claims" at bounding box center [546, 175] width 78 height 30
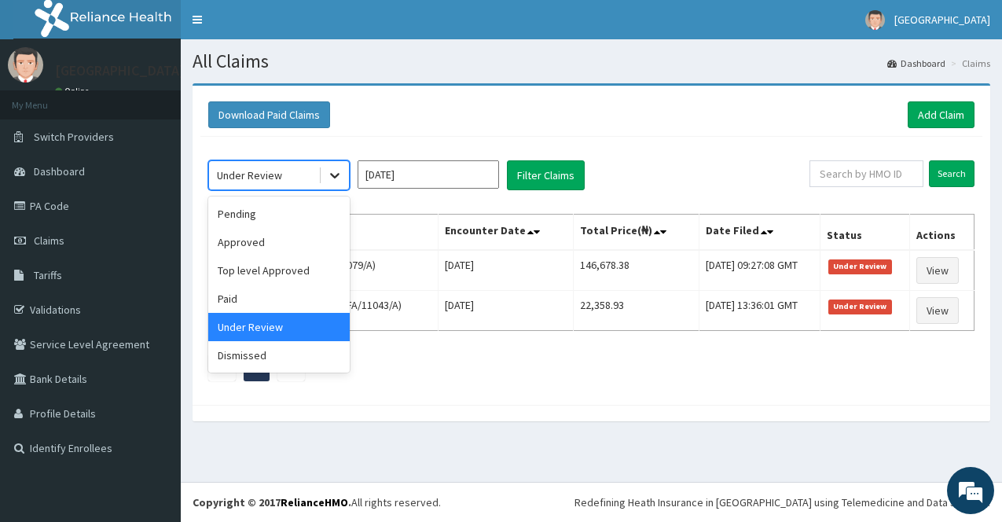
click at [330, 170] on icon at bounding box center [335, 175] width 16 height 16
click at [252, 212] on div "Pending" at bounding box center [279, 214] width 142 height 28
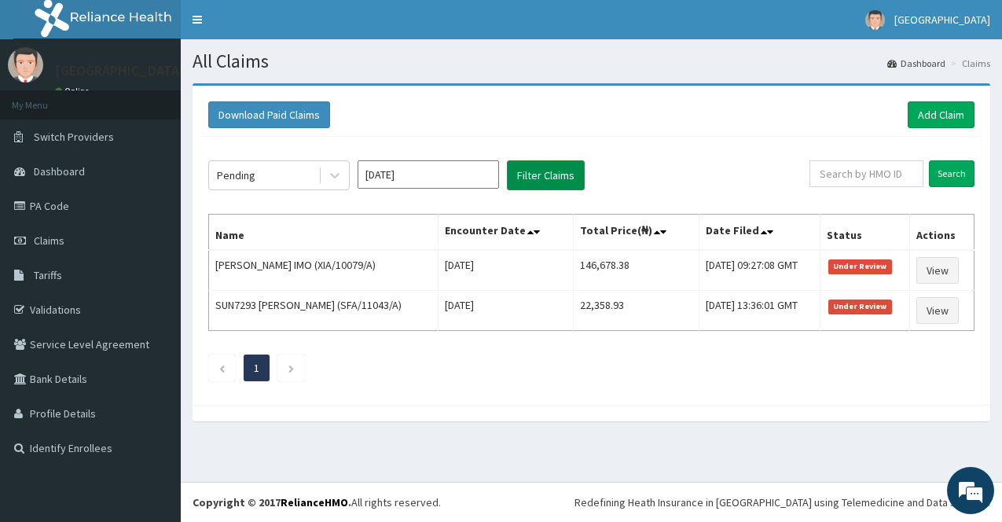
click at [539, 175] on button "Filter Claims" at bounding box center [546, 175] width 78 height 30
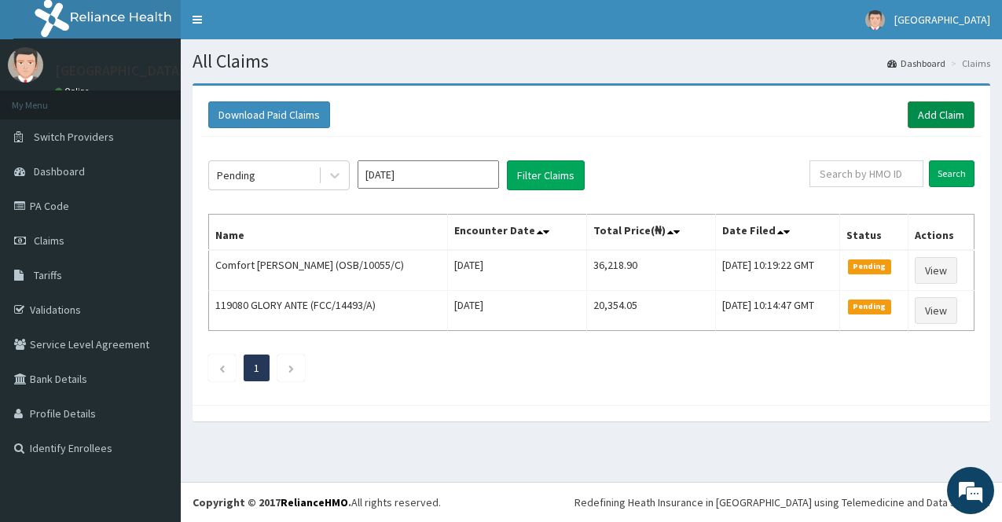
click at [952, 116] on link "Add Claim" at bounding box center [941, 114] width 67 height 27
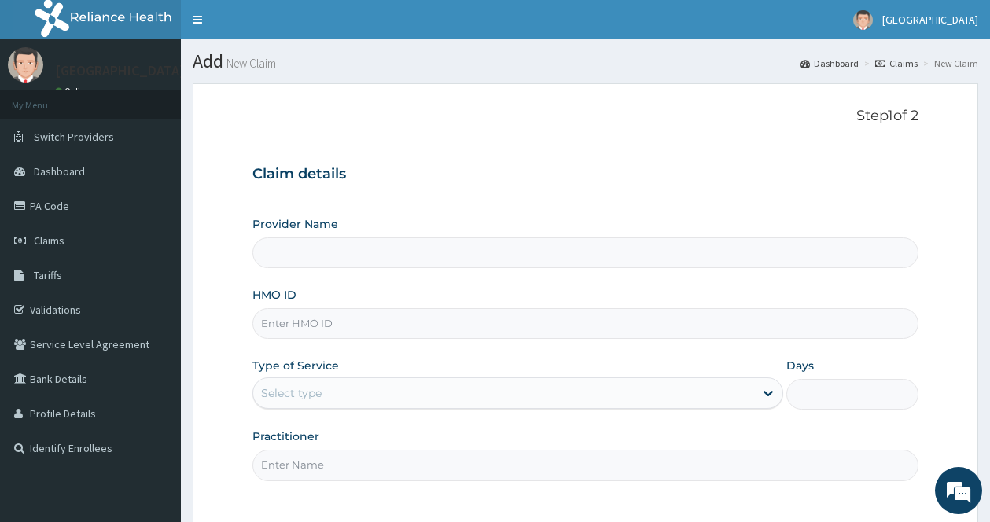
type input "[GEOGRAPHIC_DATA]"
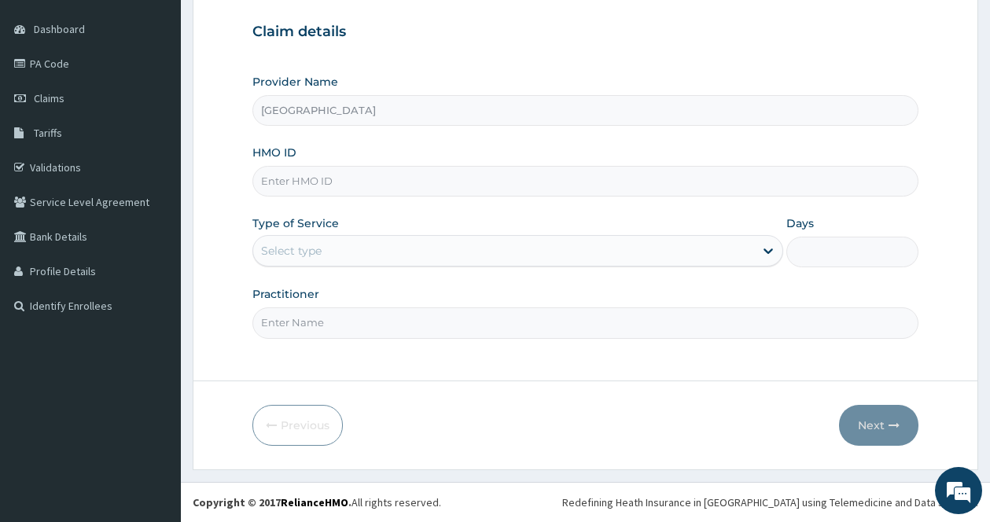
click at [428, 174] on input "HMO ID" at bounding box center [585, 181] width 666 height 31
type input "CBA/10105/A"
click at [498, 260] on div "Select type" at bounding box center [503, 250] width 501 height 25
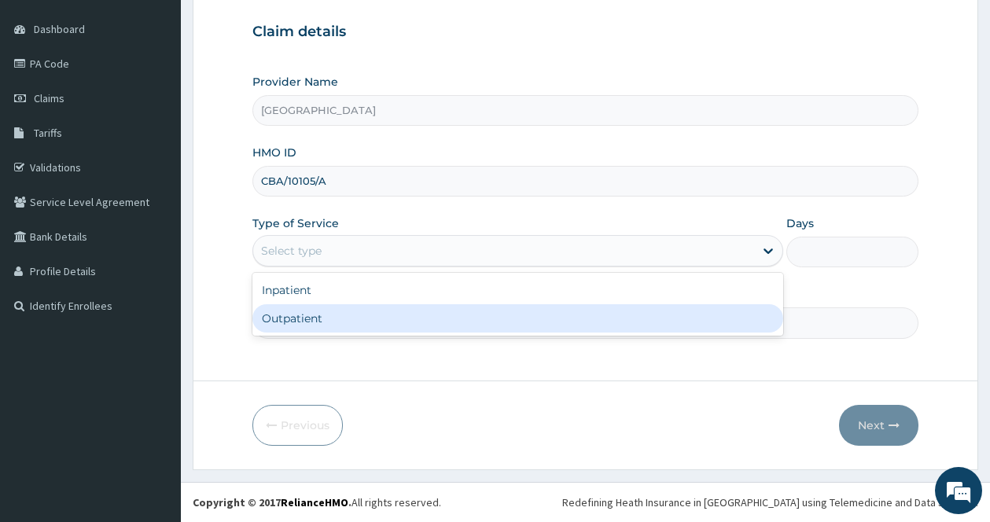
click at [461, 313] on div "Outpatient" at bounding box center [517, 318] width 531 height 28
type input "1"
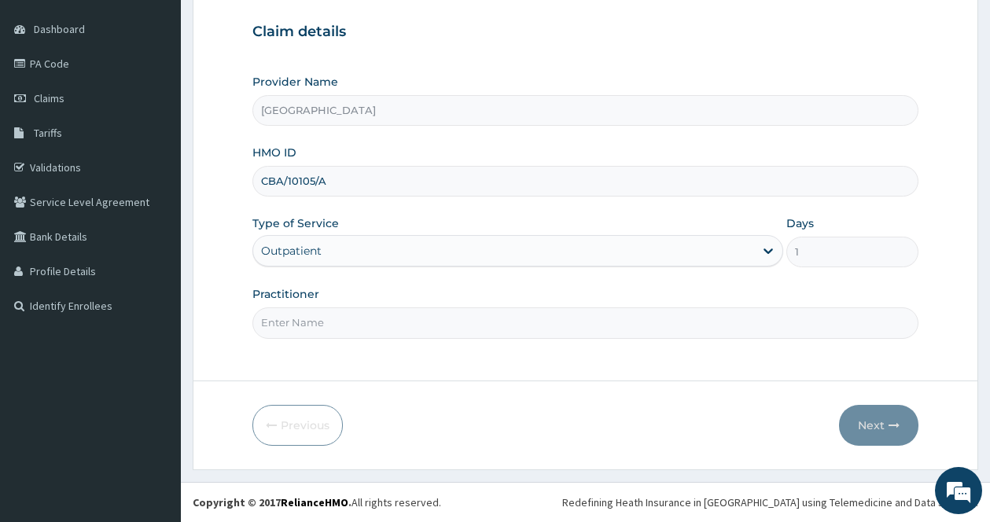
click at [632, 337] on input "Practitioner" at bounding box center [585, 322] width 666 height 31
type input "[PERSON_NAME]"
click at [871, 427] on button "Next" at bounding box center [878, 425] width 79 height 41
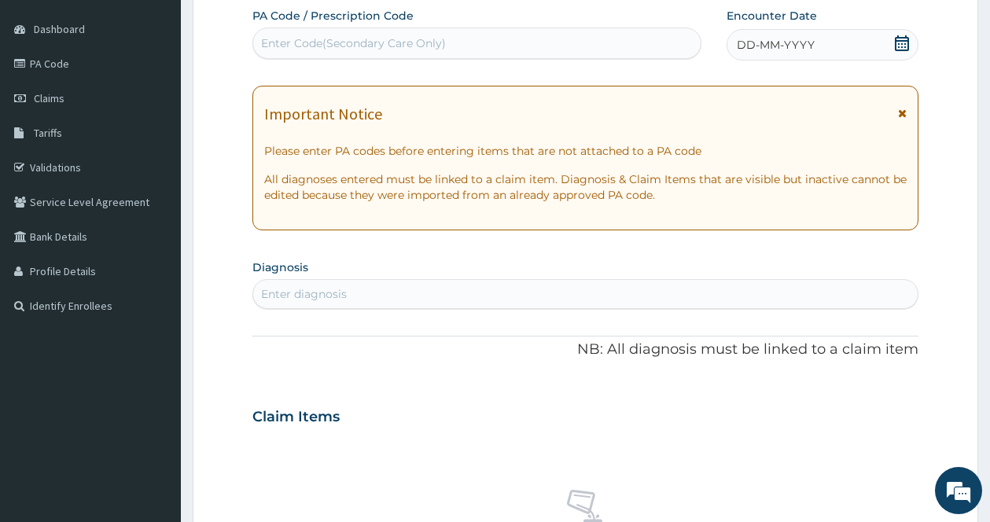
click at [900, 112] on icon at bounding box center [902, 113] width 9 height 11
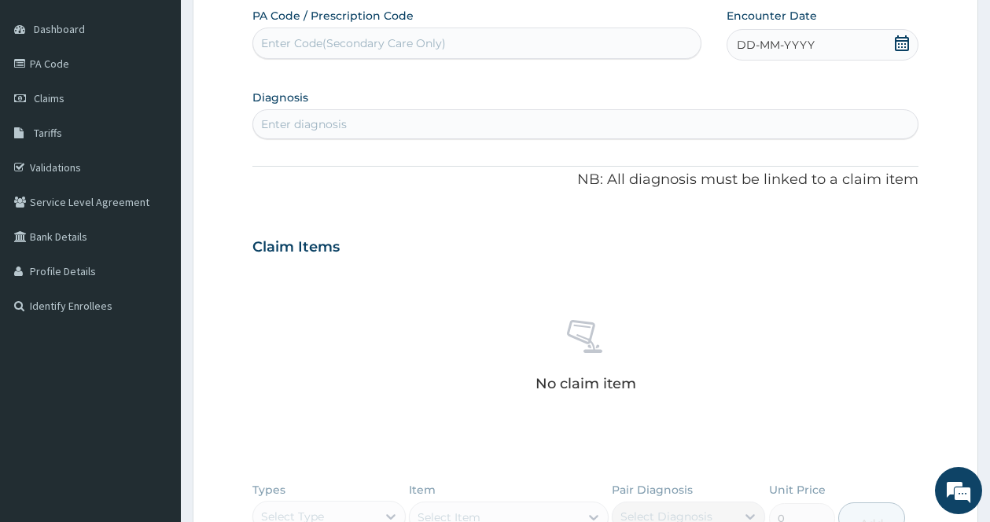
click at [898, 42] on icon at bounding box center [902, 43] width 16 height 16
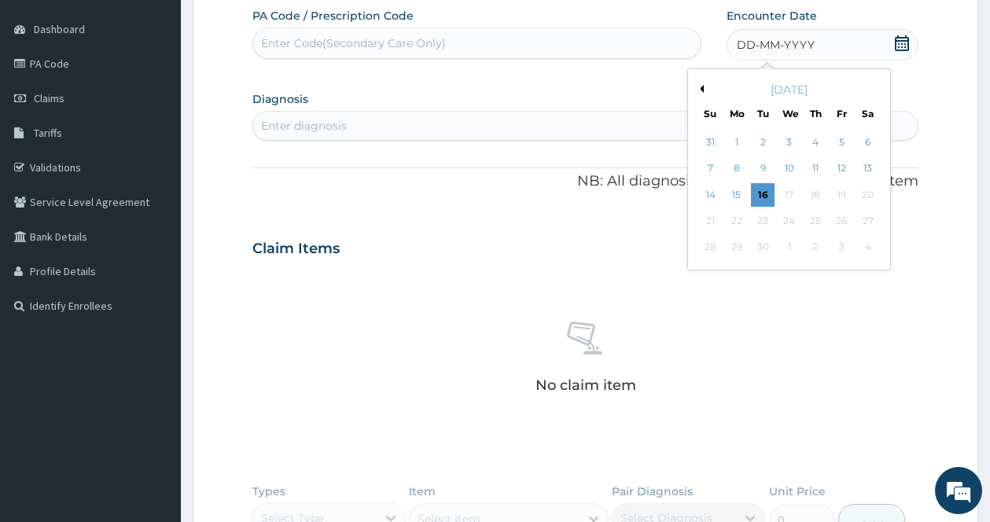
click at [700, 83] on div "[DATE]" at bounding box center [788, 90] width 189 height 16
click at [704, 90] on div "[DATE]" at bounding box center [788, 90] width 189 height 16
click at [702, 90] on button "Previous Month" at bounding box center [700, 89] width 8 height 8
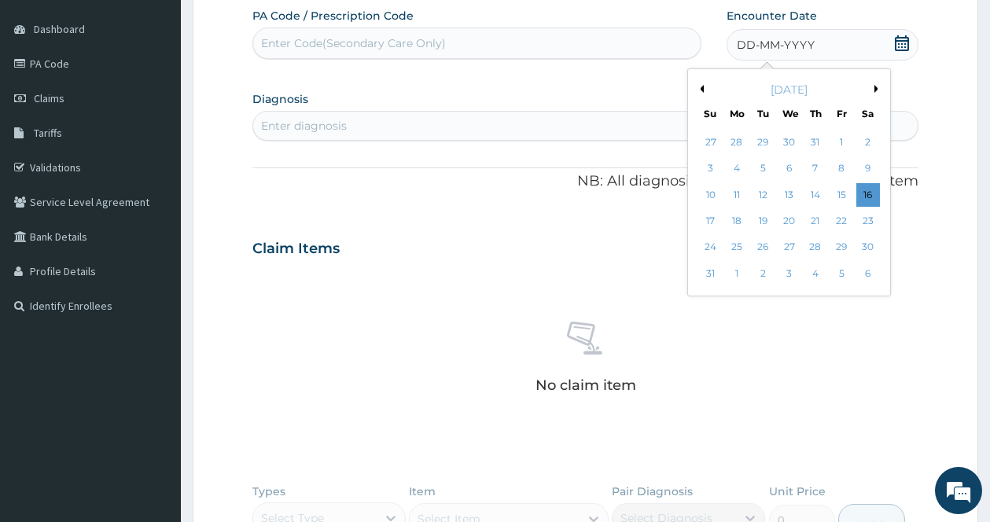
click at [700, 90] on button "Previous Month" at bounding box center [700, 89] width 8 height 8
click at [736, 248] on div "28" at bounding box center [737, 248] width 24 height 24
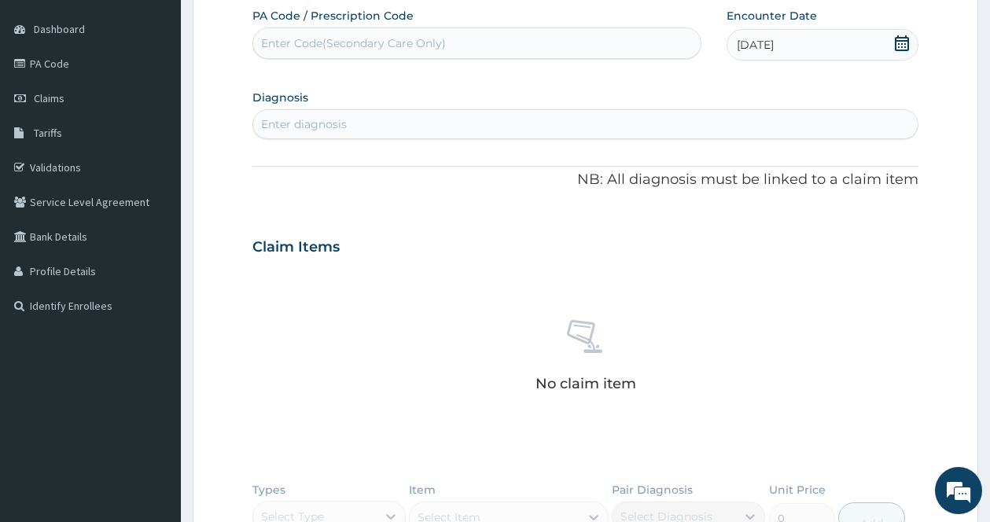
click at [696, 278] on div "No claim item" at bounding box center [585, 358] width 666 height 181
click at [362, 122] on div "Enter diagnosis" at bounding box center [585, 124] width 664 height 25
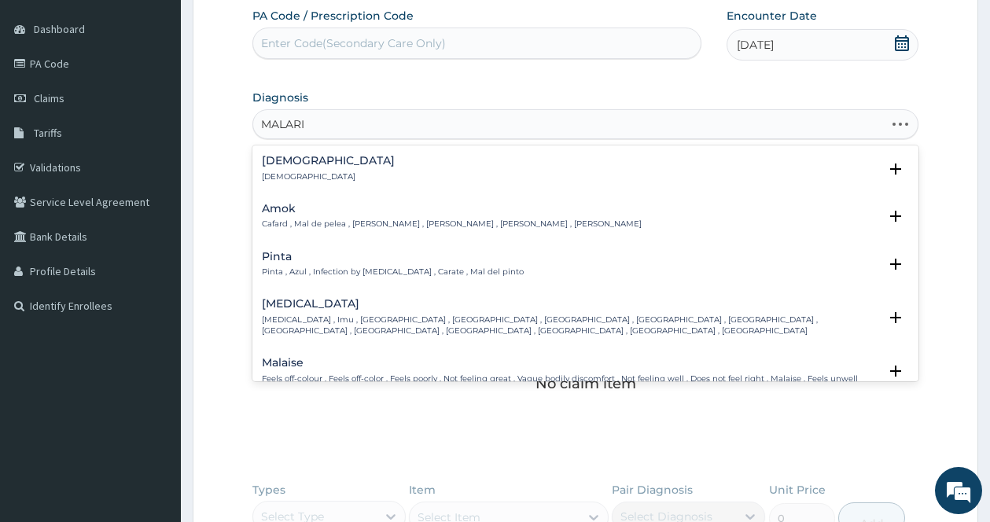
type input "MALARIA"
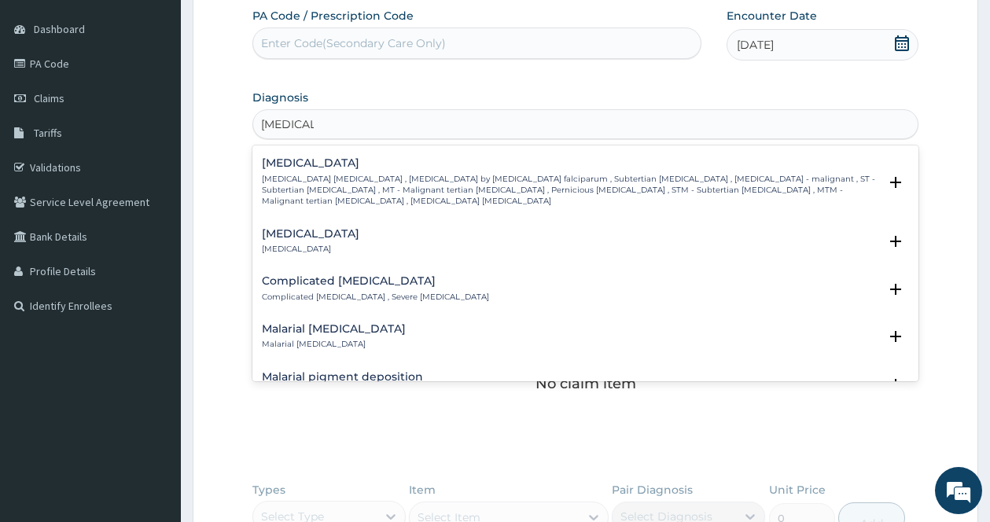
scroll to position [708, 0]
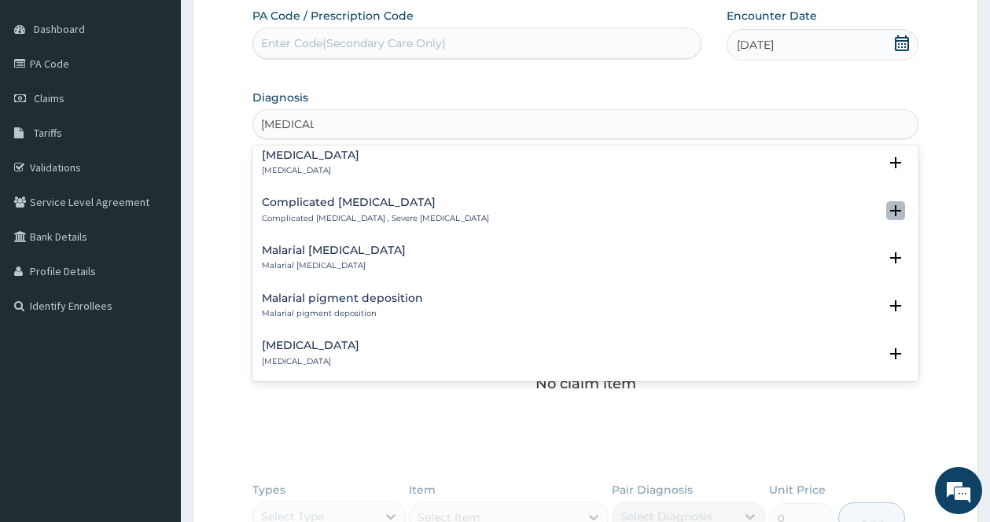
click at [890, 208] on icon "open select status" at bounding box center [895, 210] width 11 height 11
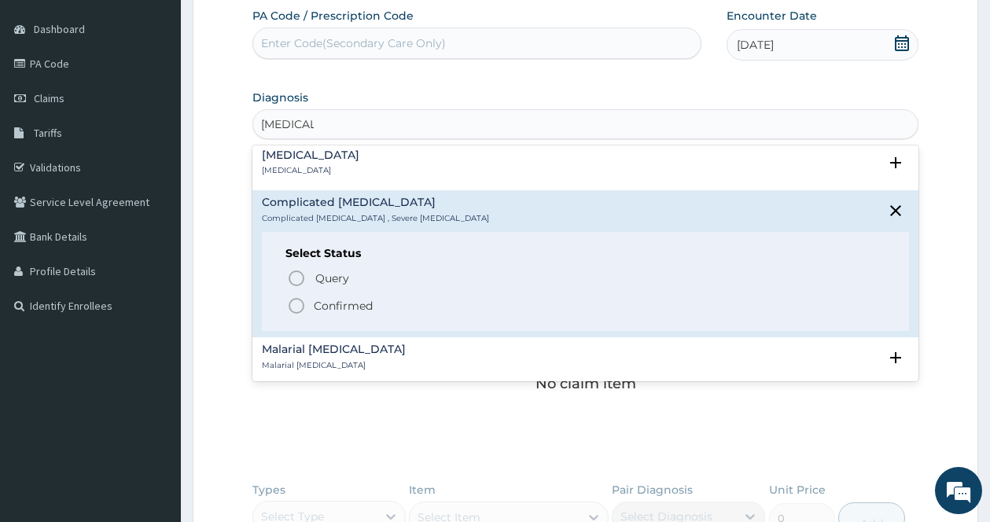
click at [300, 302] on icon "status option filled" at bounding box center [296, 305] width 19 height 19
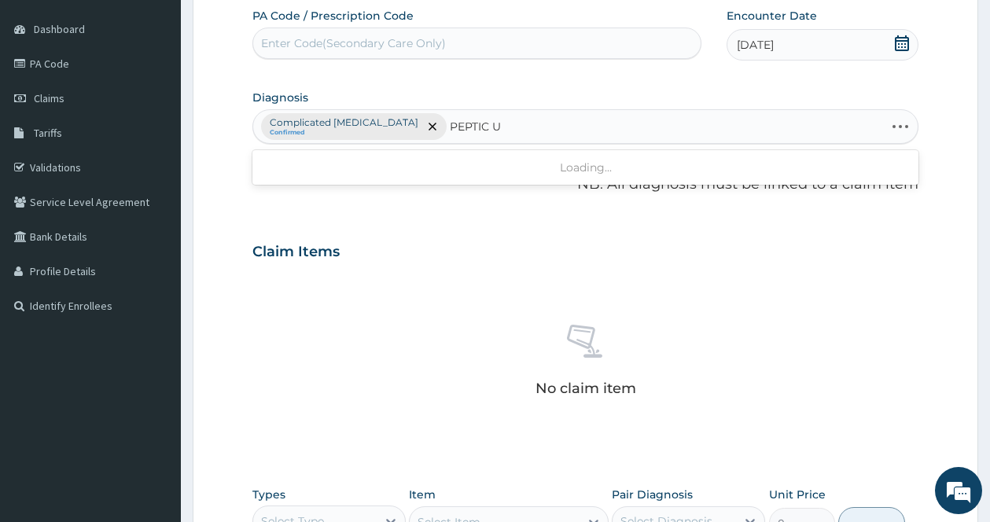
type input "PEPTIC UL"
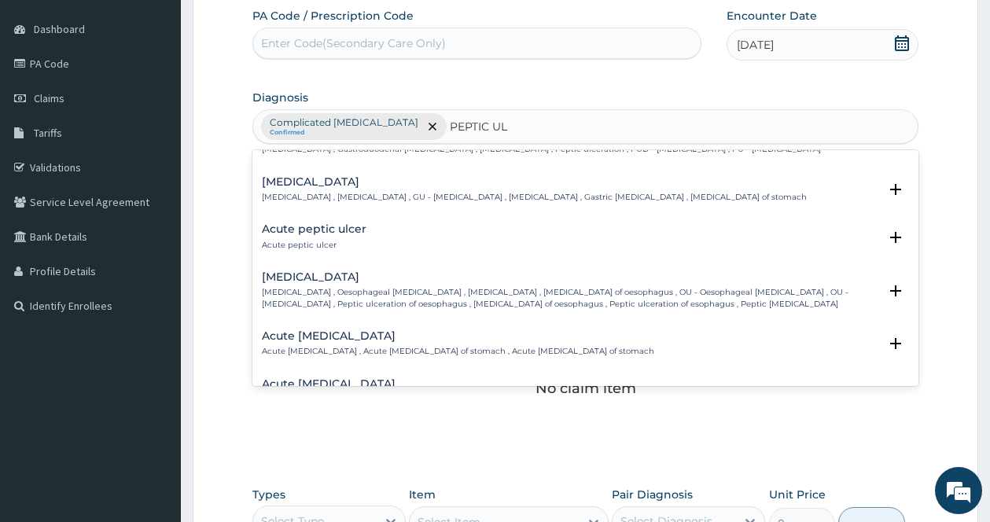
scroll to position [63, 0]
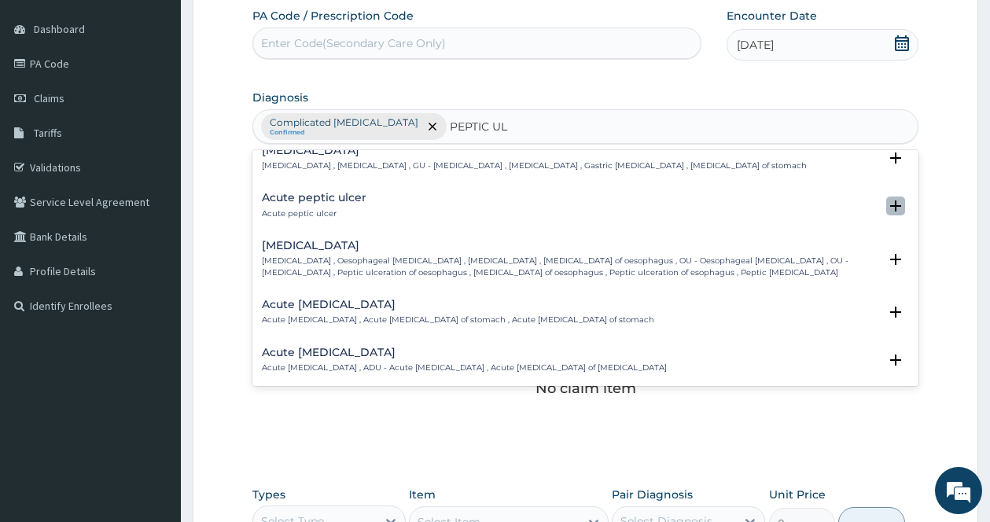
click at [890, 200] on icon "open select status" at bounding box center [895, 205] width 11 height 11
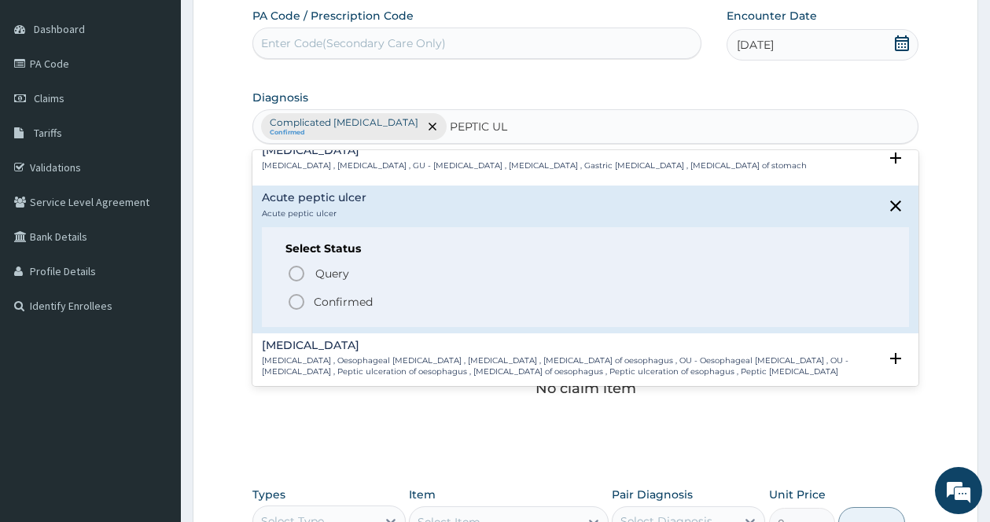
click at [303, 296] on icon "status option filled" at bounding box center [296, 301] width 19 height 19
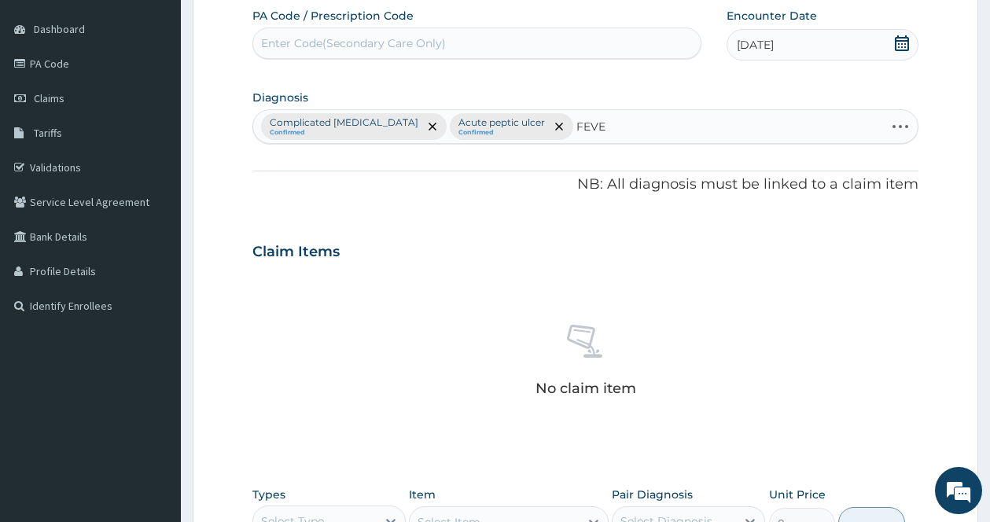
type input "FEVER"
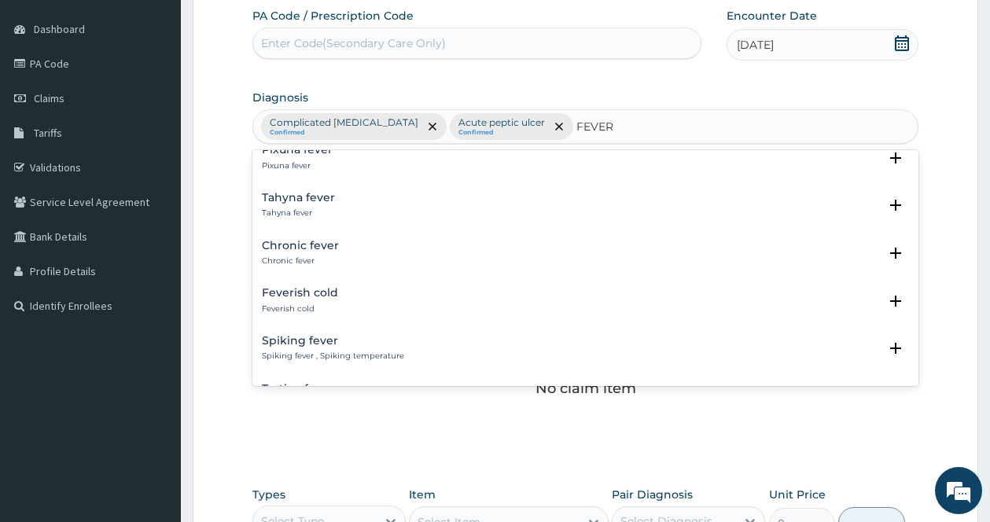
scroll to position [1321, 0]
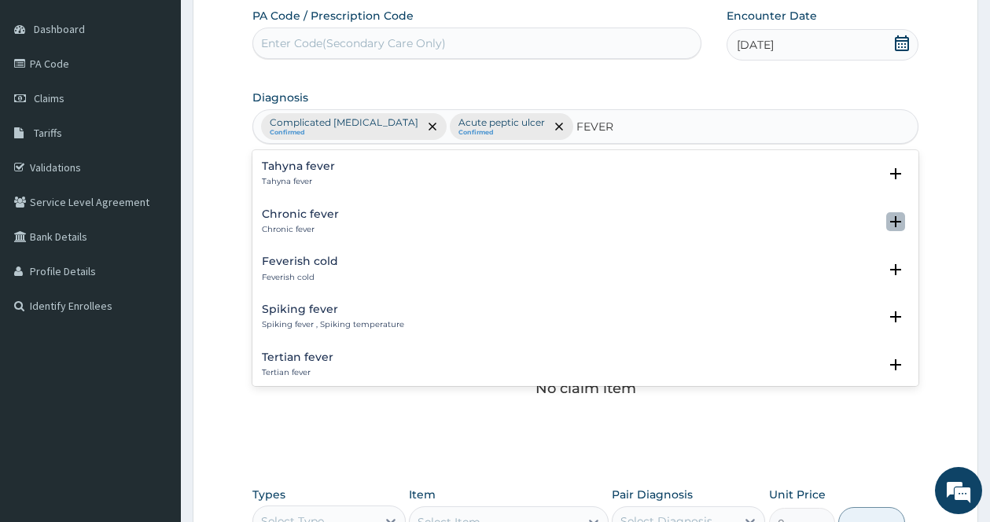
click at [890, 216] on icon "open select status" at bounding box center [895, 221] width 11 height 11
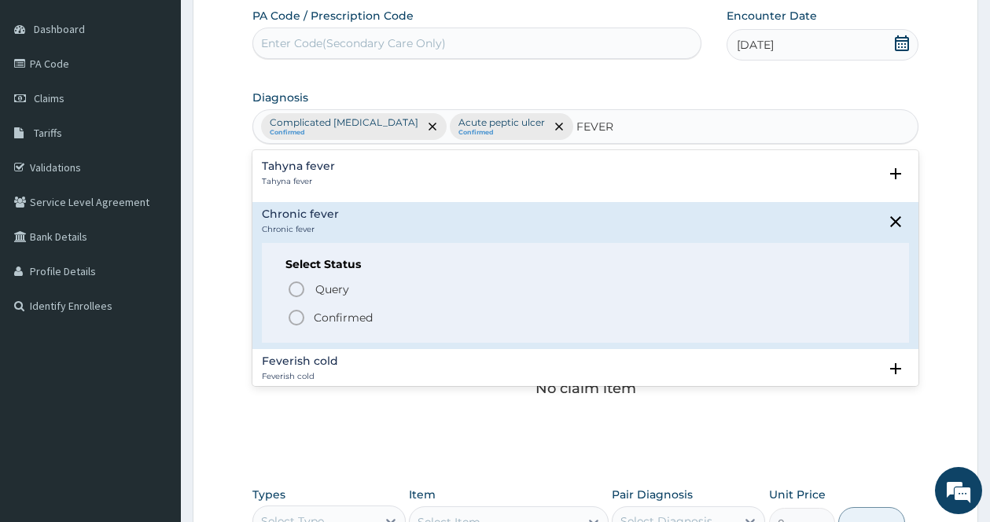
click at [300, 308] on icon "status option filled" at bounding box center [296, 317] width 19 height 19
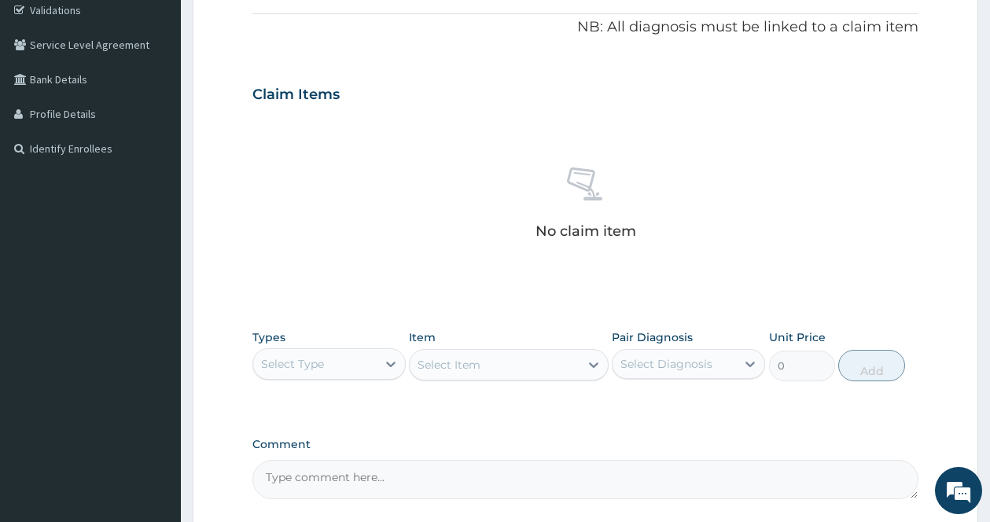
scroll to position [442, 0]
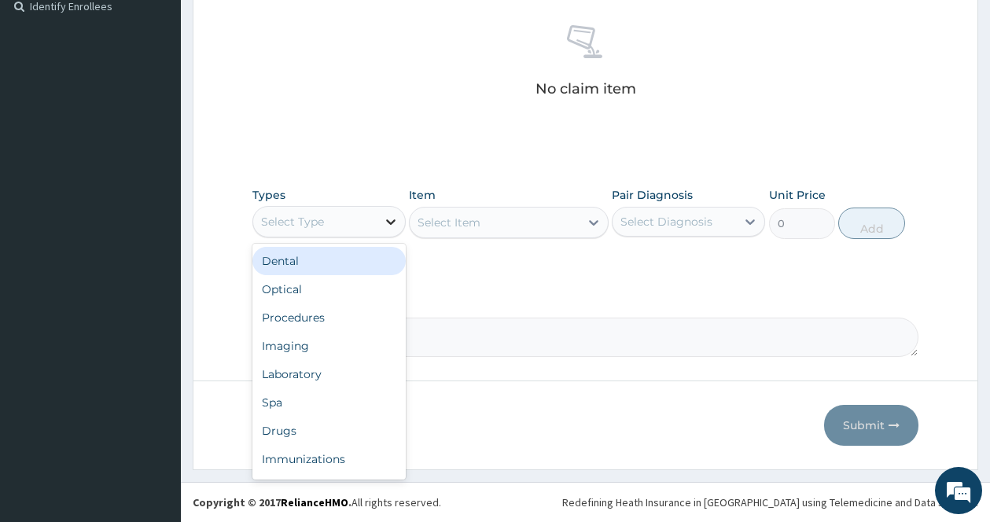
click at [381, 213] on div at bounding box center [391, 222] width 28 height 28
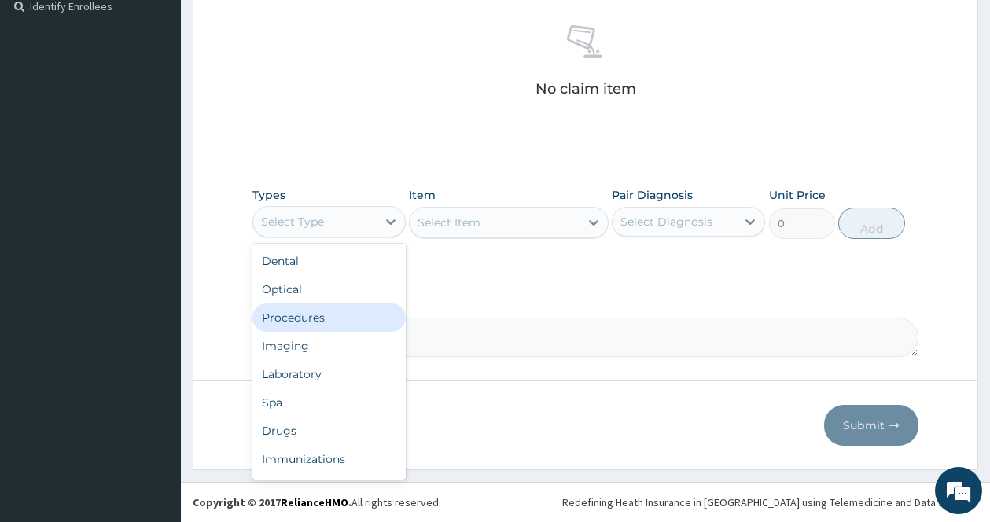
click at [303, 315] on div "Procedures" at bounding box center [328, 317] width 153 height 28
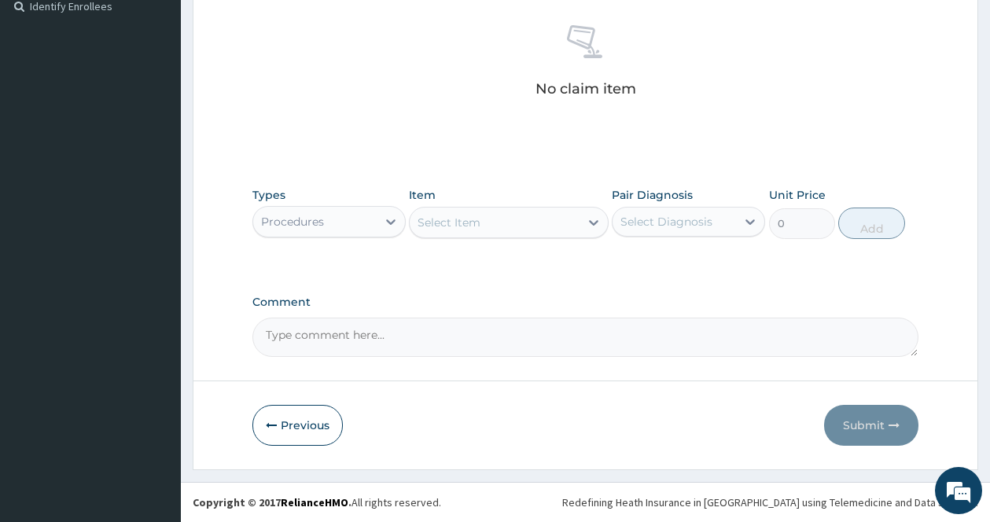
click at [573, 214] on div "Select Item" at bounding box center [495, 222] width 170 height 25
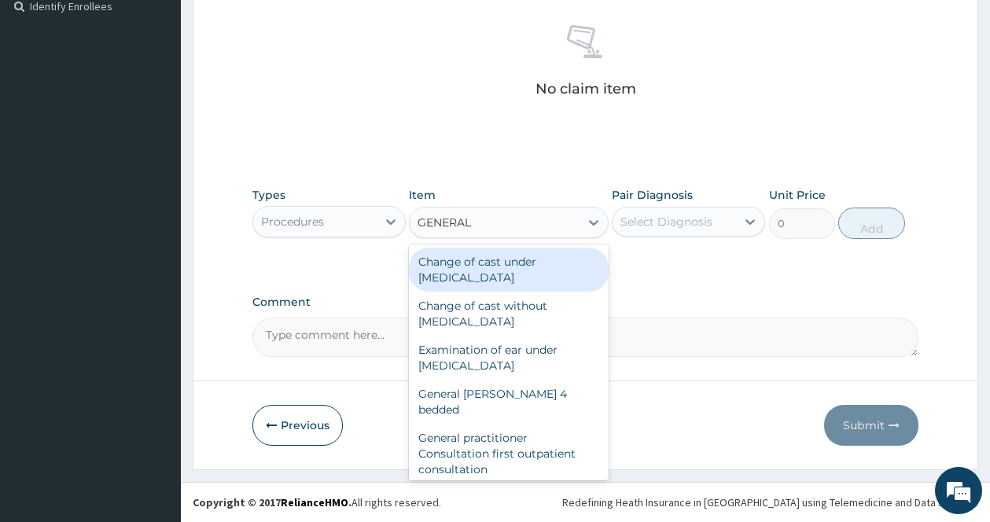
type input "GENERAL P"
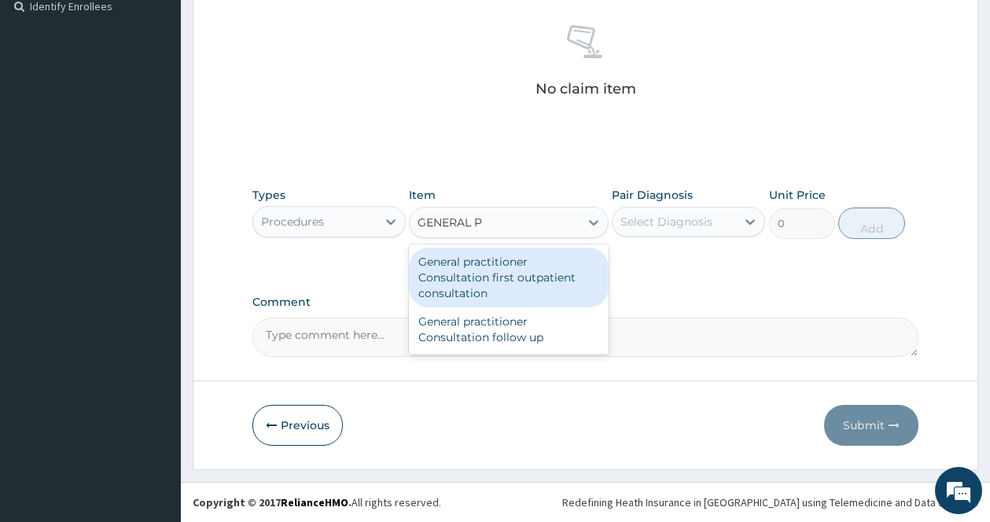
click at [489, 267] on div "General practitioner Consultation first outpatient consultation" at bounding box center [509, 278] width 200 height 60
type input "3547.5"
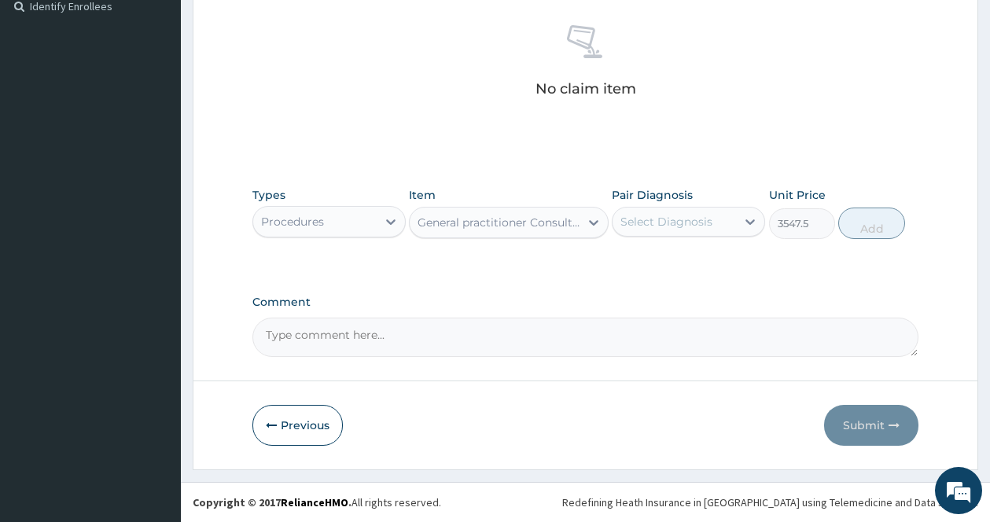
click at [700, 211] on div "Select Diagnosis" at bounding box center [673, 221] width 123 height 25
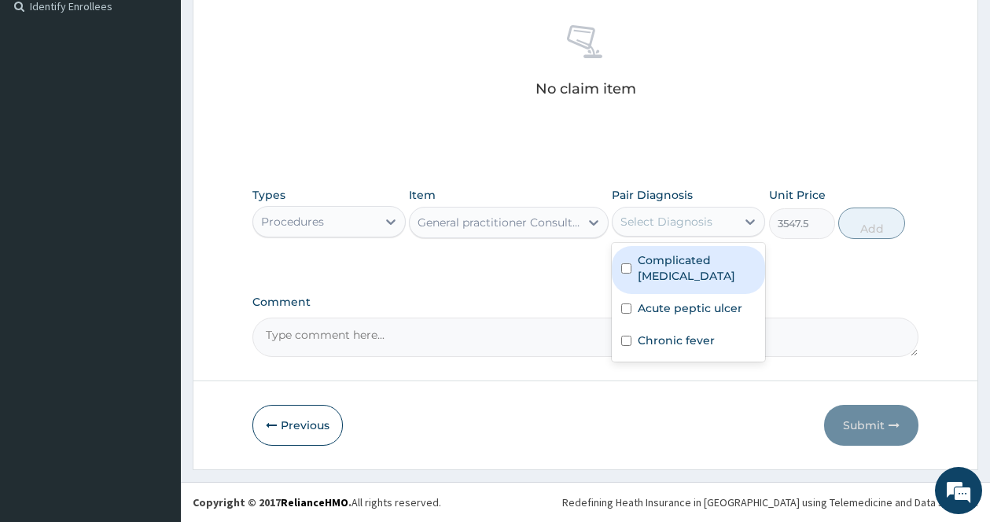
click at [631, 269] on input "checkbox" at bounding box center [626, 268] width 10 height 10
checkbox input "true"
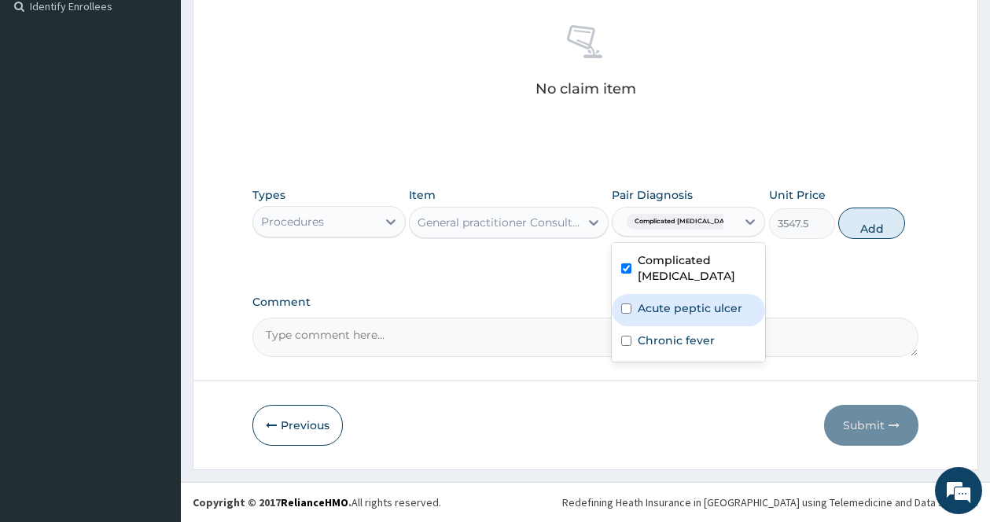
click at [629, 312] on input "checkbox" at bounding box center [626, 308] width 10 height 10
checkbox input "true"
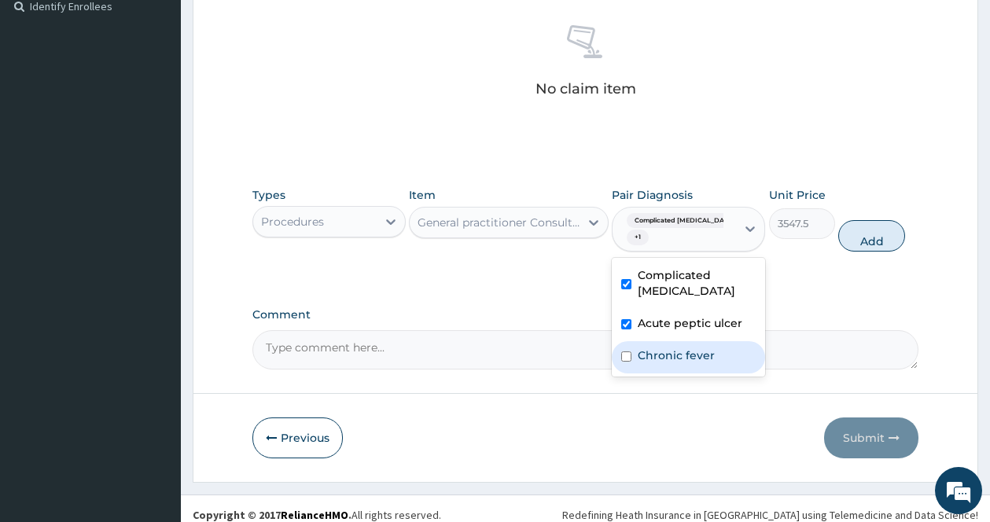
click at [627, 355] on input "checkbox" at bounding box center [626, 356] width 10 height 10
checkbox input "true"
click at [864, 233] on button "Add" at bounding box center [871, 235] width 67 height 31
type input "0"
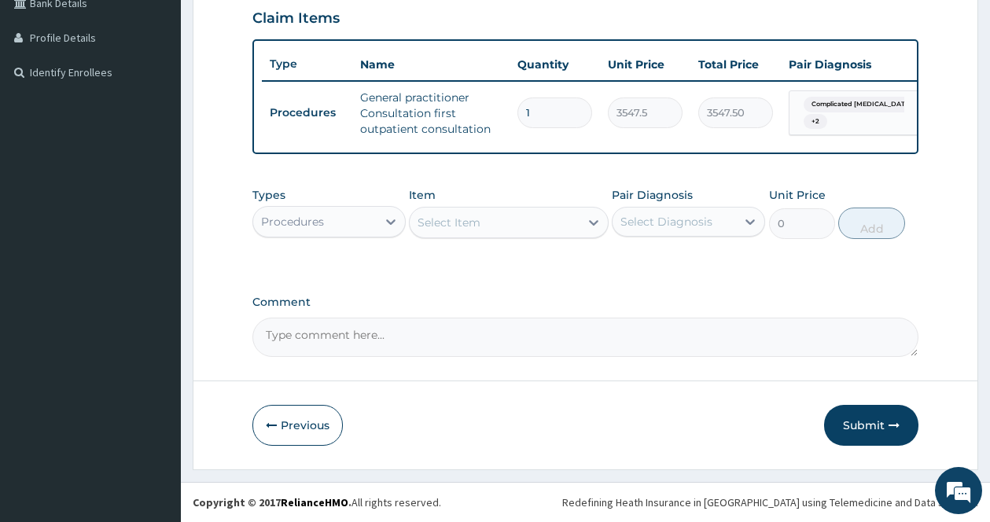
scroll to position [388, 0]
click at [584, 216] on div at bounding box center [593, 222] width 28 height 28
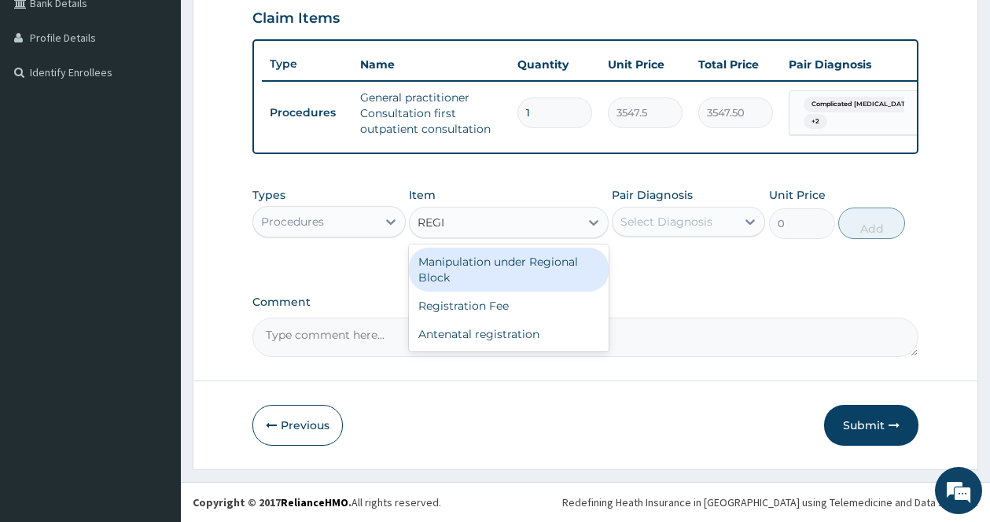
type input "REGIS"
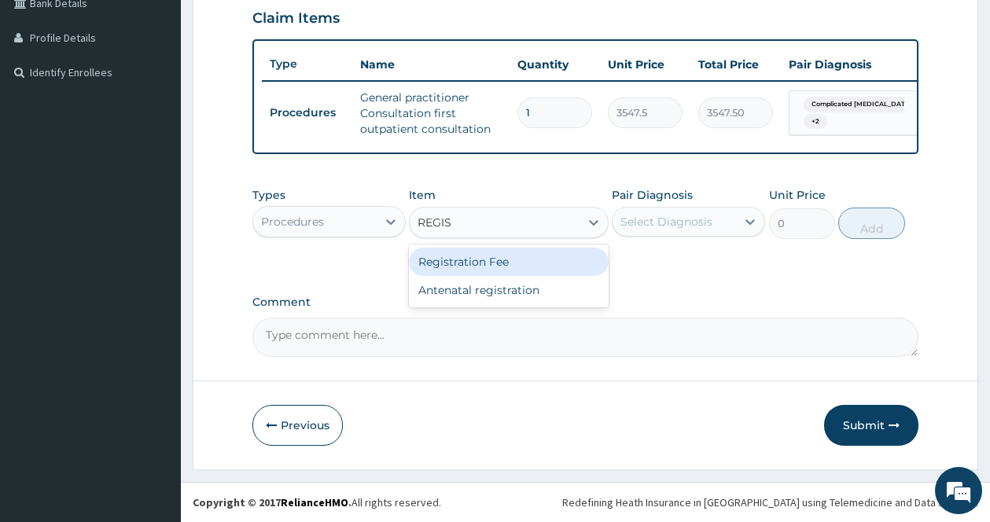
click at [502, 259] on div "Registration Fee" at bounding box center [509, 262] width 200 height 28
type input "2150"
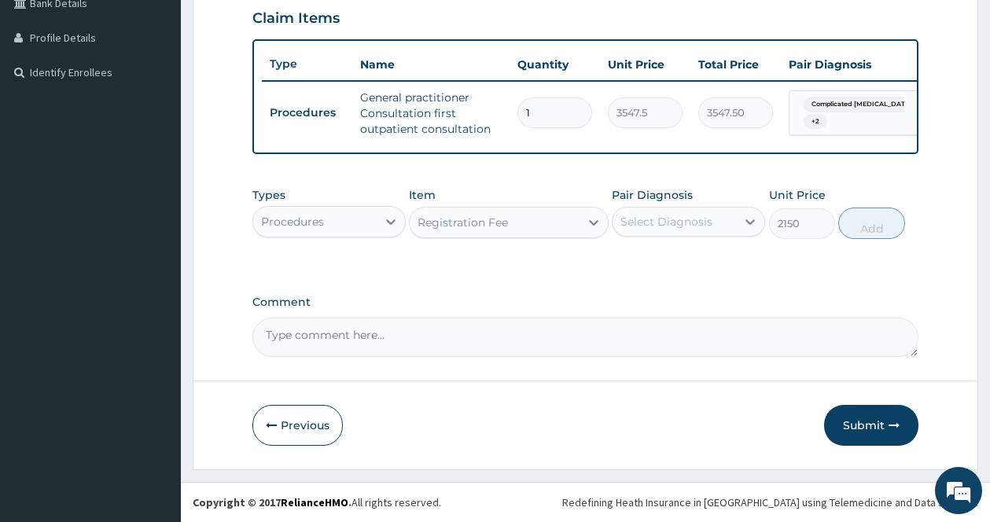
click at [680, 214] on div "Select Diagnosis" at bounding box center [666, 222] width 92 height 16
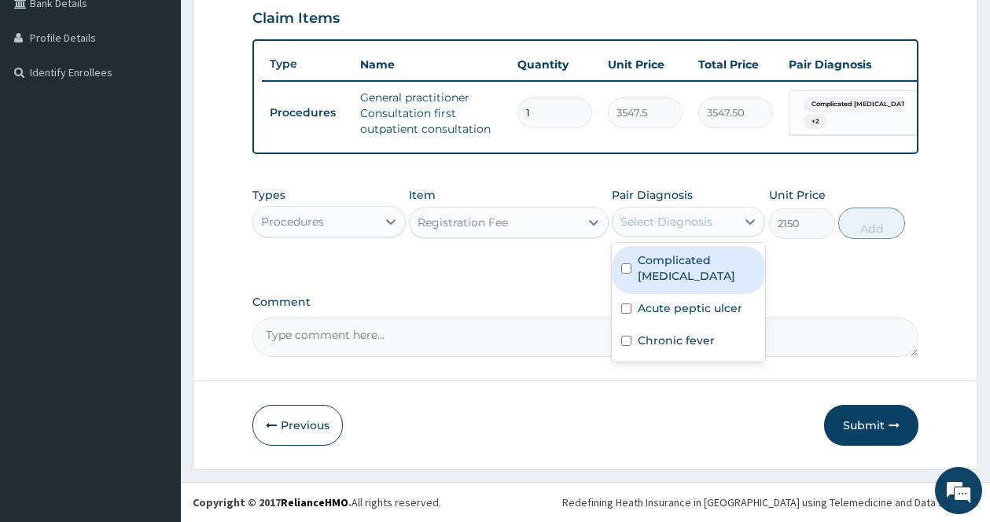
click at [633, 267] on div "Complicated [MEDICAL_DATA]" at bounding box center [688, 270] width 153 height 48
checkbox input "true"
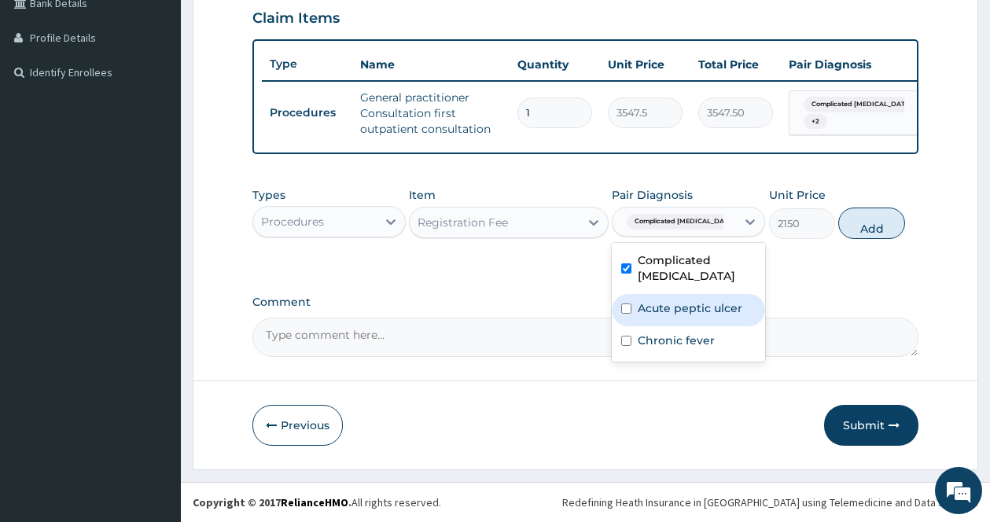
click at [628, 318] on div "Acute peptic ulcer" at bounding box center [688, 310] width 153 height 32
checkbox input "true"
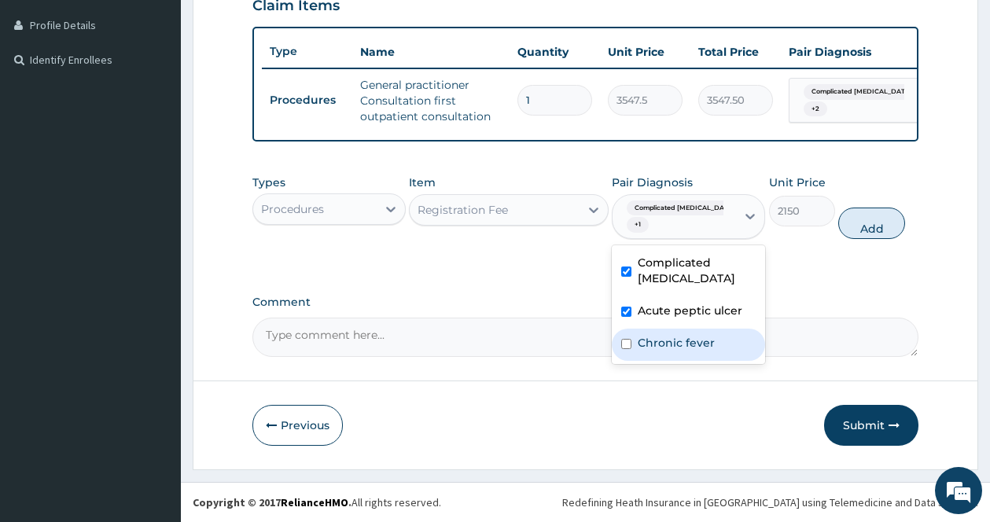
click at [623, 349] on input "checkbox" at bounding box center [626, 344] width 10 height 10
checkbox input "true"
click at [861, 233] on button "Add" at bounding box center [871, 223] width 67 height 31
type input "0"
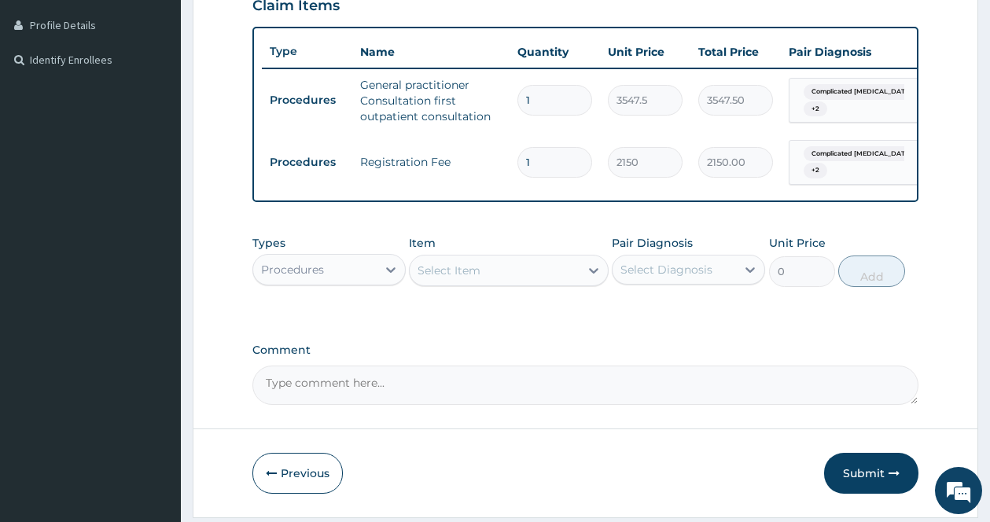
scroll to position [449, 0]
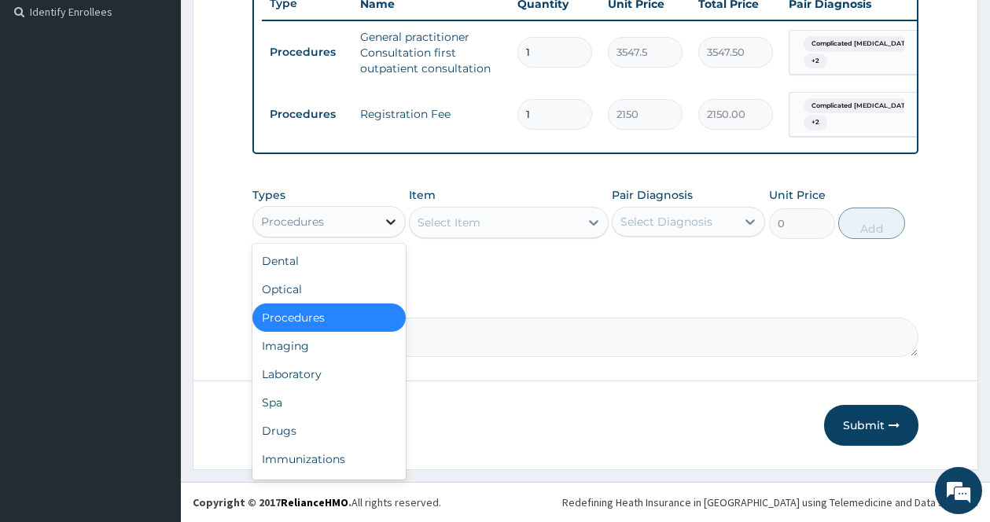
click at [385, 219] on icon at bounding box center [391, 222] width 16 height 16
click at [319, 366] on div "Laboratory" at bounding box center [328, 374] width 153 height 28
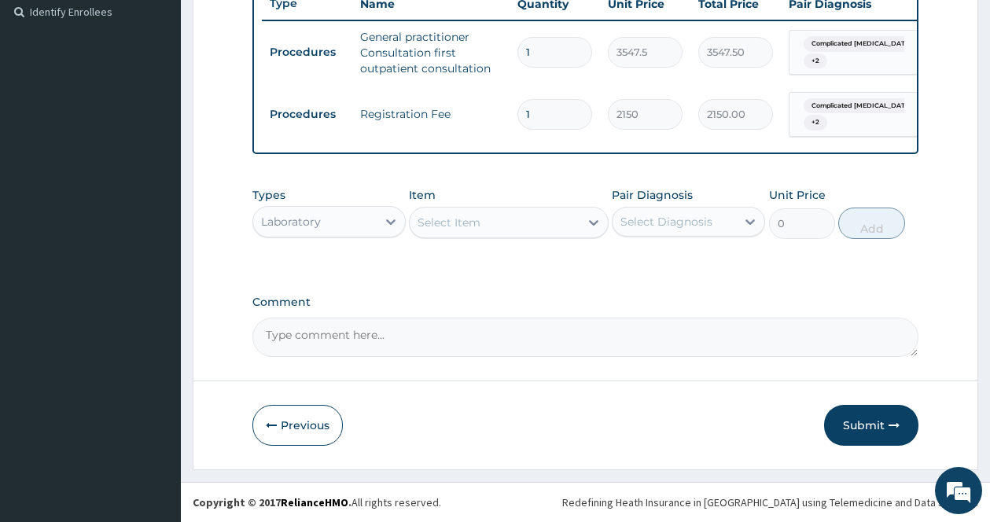
click at [575, 218] on div "Select Item" at bounding box center [495, 222] width 170 height 25
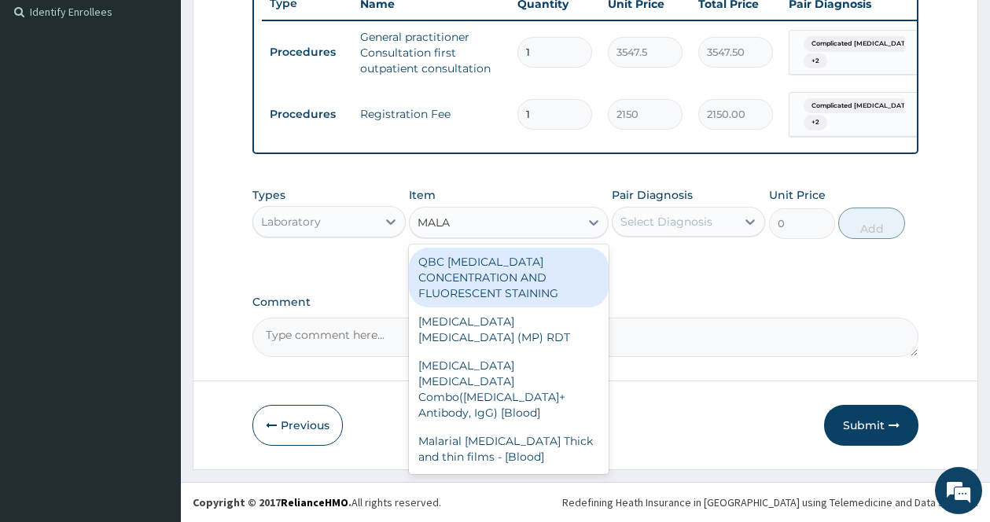
type input "MALAR"
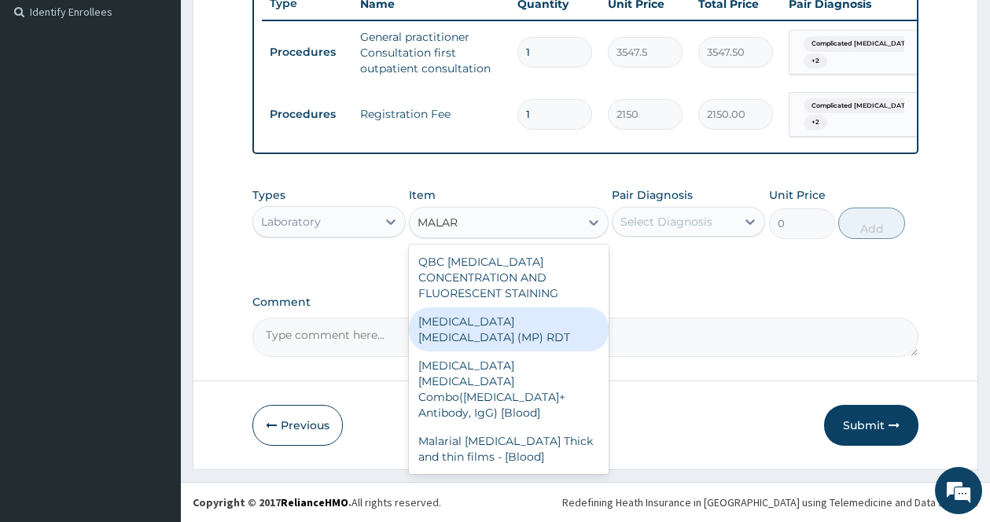
click at [500, 321] on div "[MEDICAL_DATA] [MEDICAL_DATA] (MP) RDT" at bounding box center [509, 329] width 200 height 44
type input "1612.5"
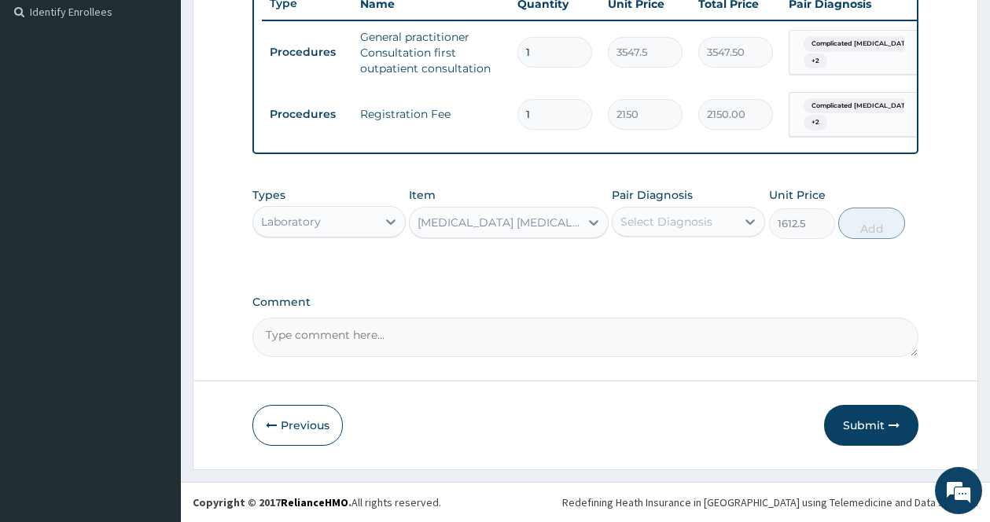
click at [697, 220] on div "Select Diagnosis" at bounding box center [666, 222] width 92 height 16
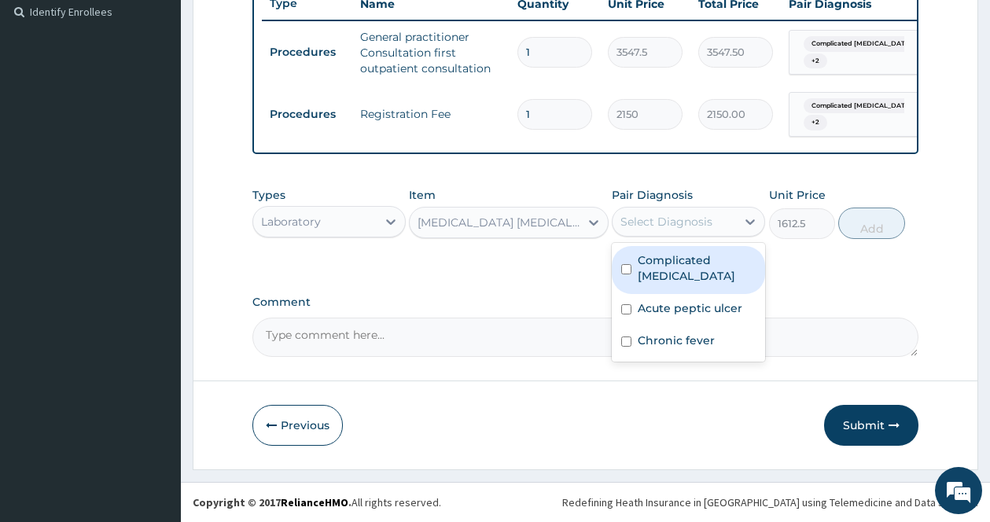
click at [653, 274] on label "Complicated [MEDICAL_DATA]" at bounding box center [697, 267] width 118 height 31
checkbox input "true"
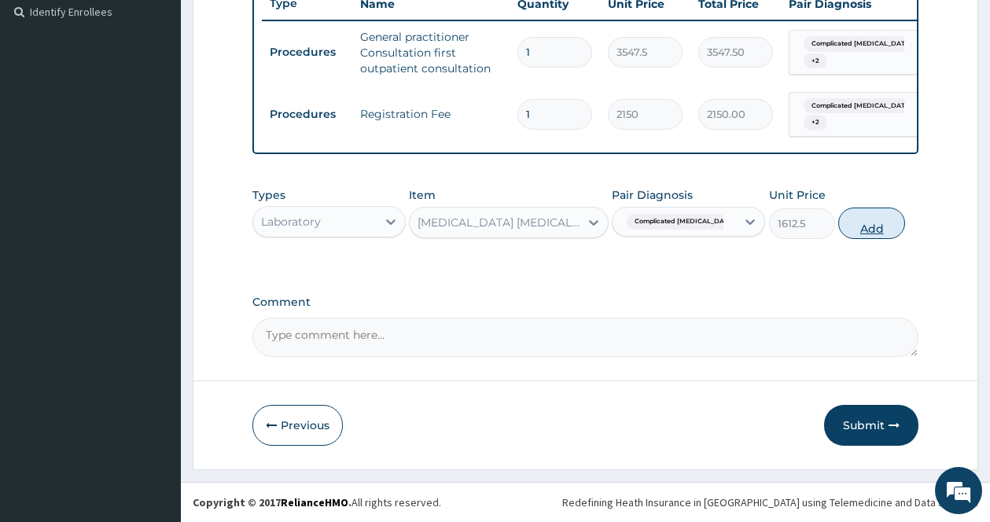
click at [877, 231] on button "Add" at bounding box center [871, 223] width 67 height 31
type input "0"
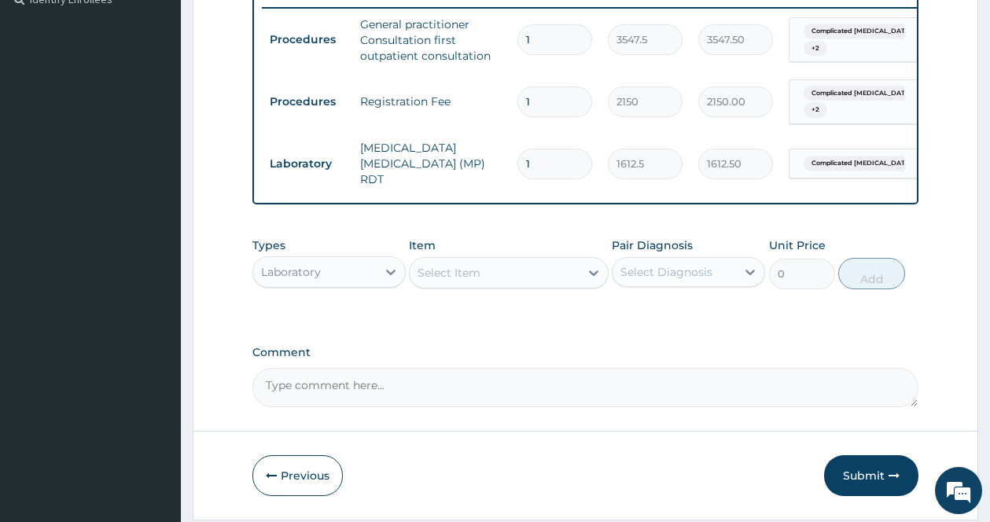
scroll to position [503, 0]
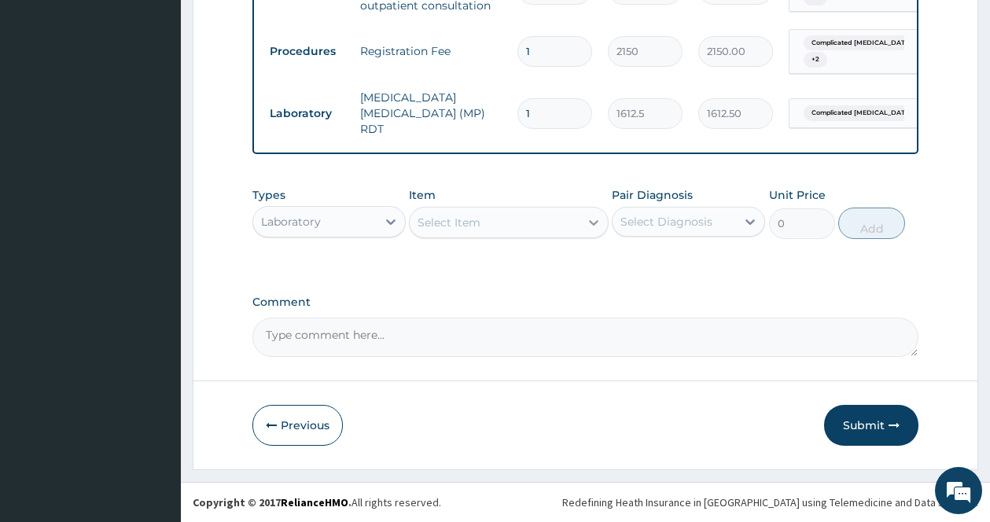
click at [589, 219] on icon at bounding box center [594, 223] width 16 height 16
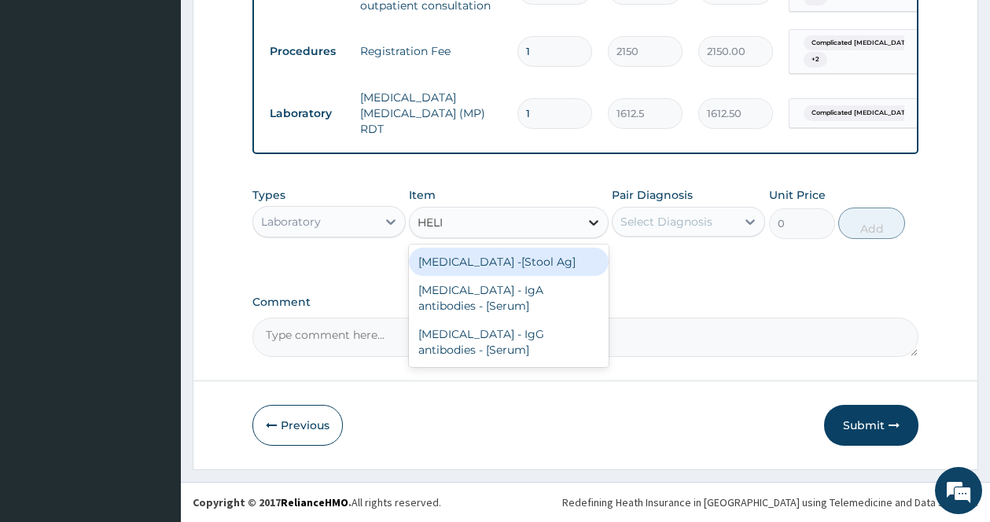
type input "HELIC"
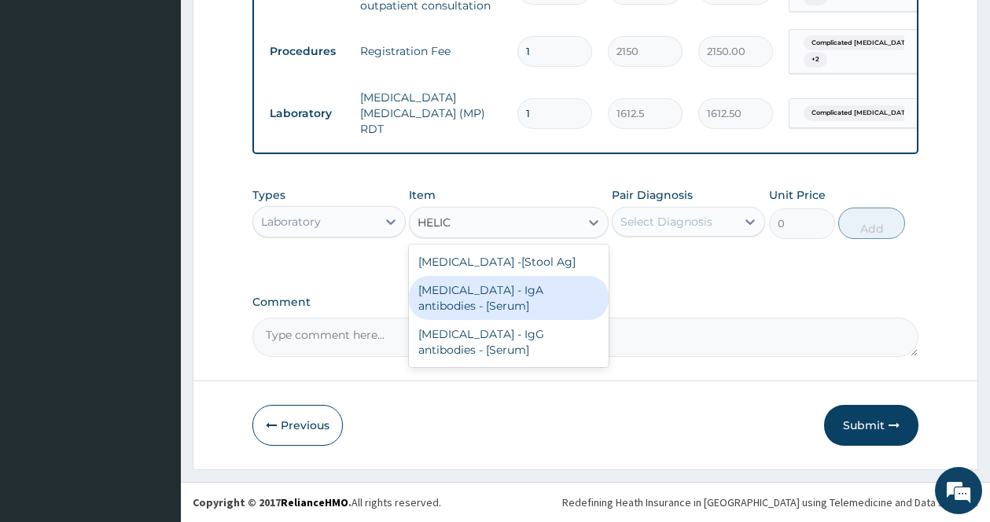
click at [506, 314] on div "[MEDICAL_DATA] - IgA antibodies - [Serum]" at bounding box center [509, 298] width 200 height 44
type input "5375"
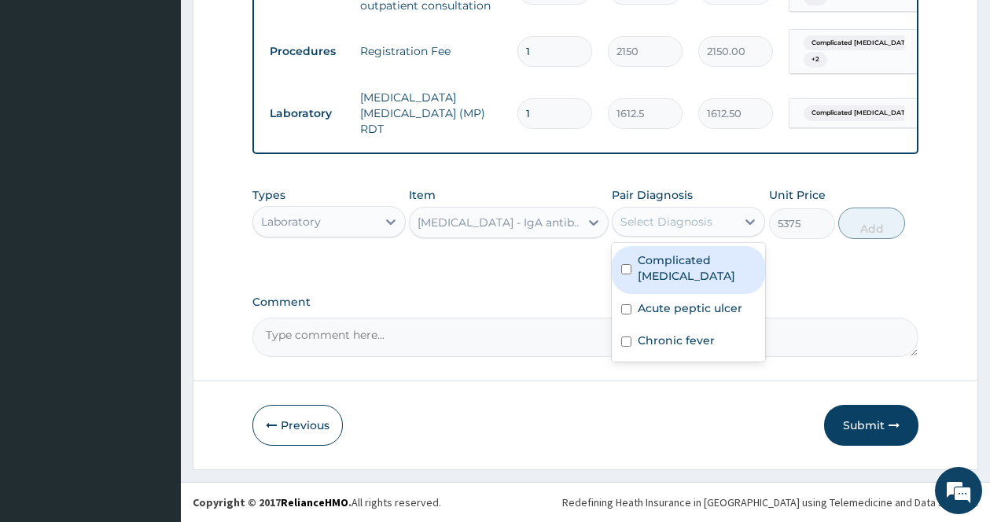
click at [726, 208] on div "Select Diagnosis" at bounding box center [688, 222] width 153 height 30
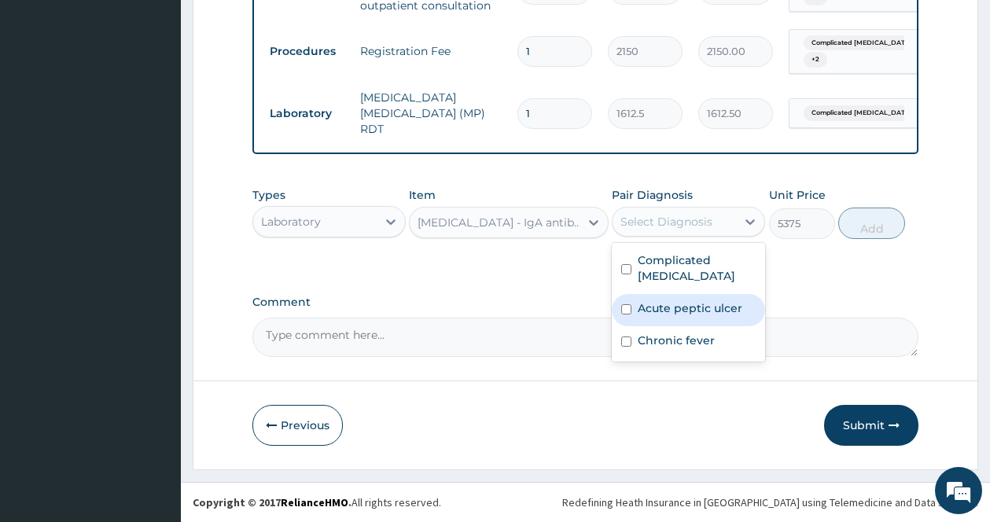
click at [680, 307] on label "Acute peptic ulcer" at bounding box center [690, 308] width 105 height 16
checkbox input "true"
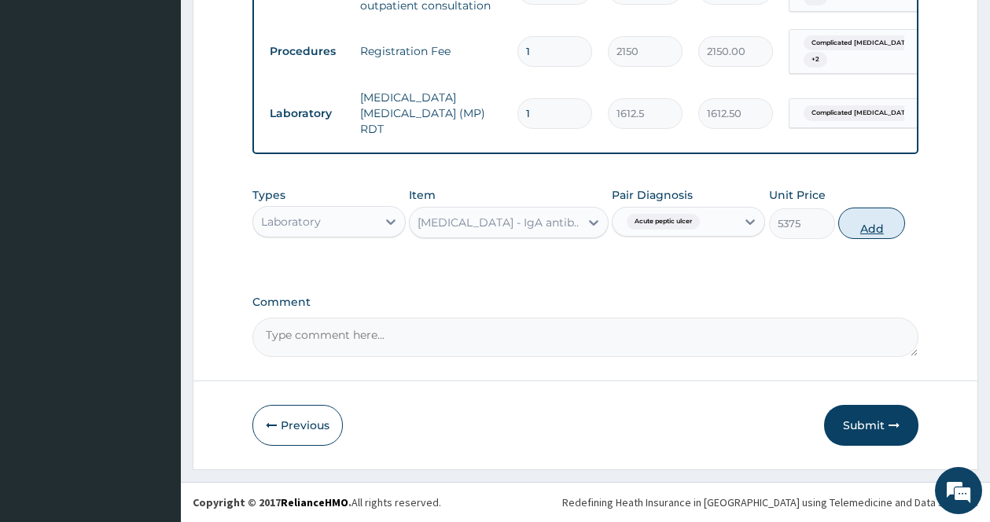
click at [869, 226] on button "Add" at bounding box center [871, 223] width 67 height 31
type input "0"
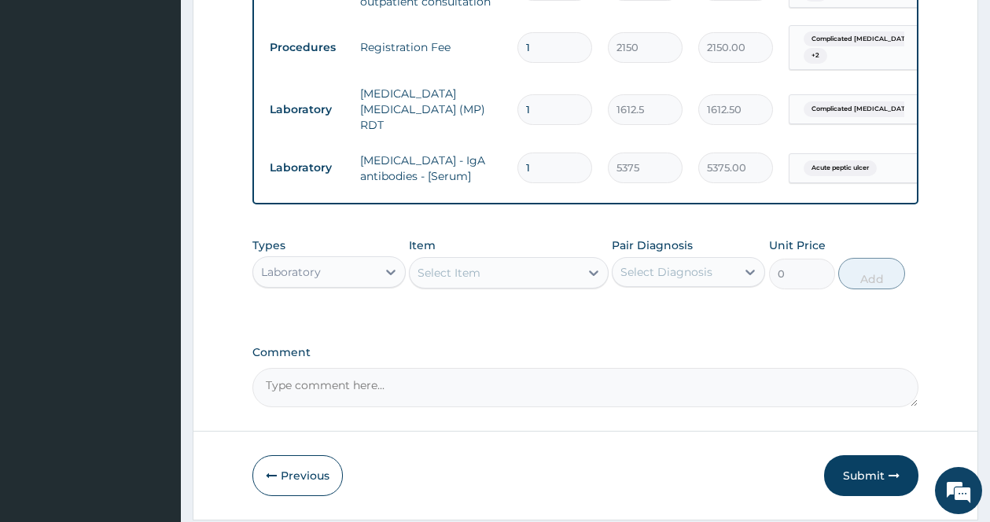
scroll to position [557, 0]
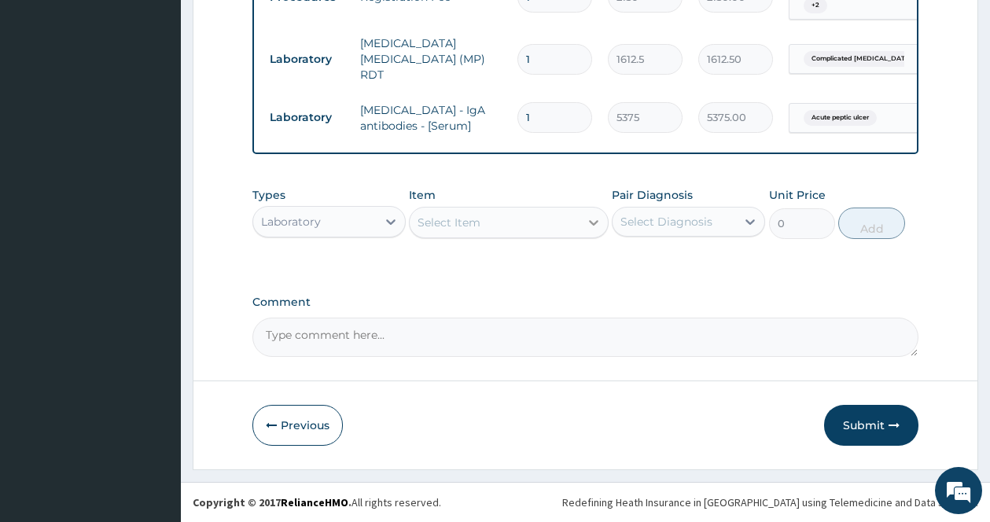
click at [589, 226] on icon at bounding box center [594, 223] width 16 height 16
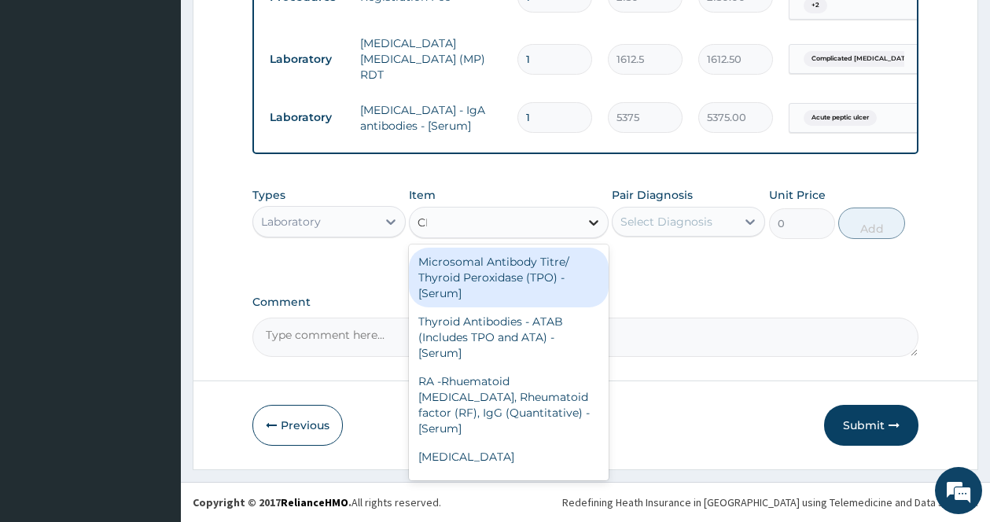
type input "CBC"
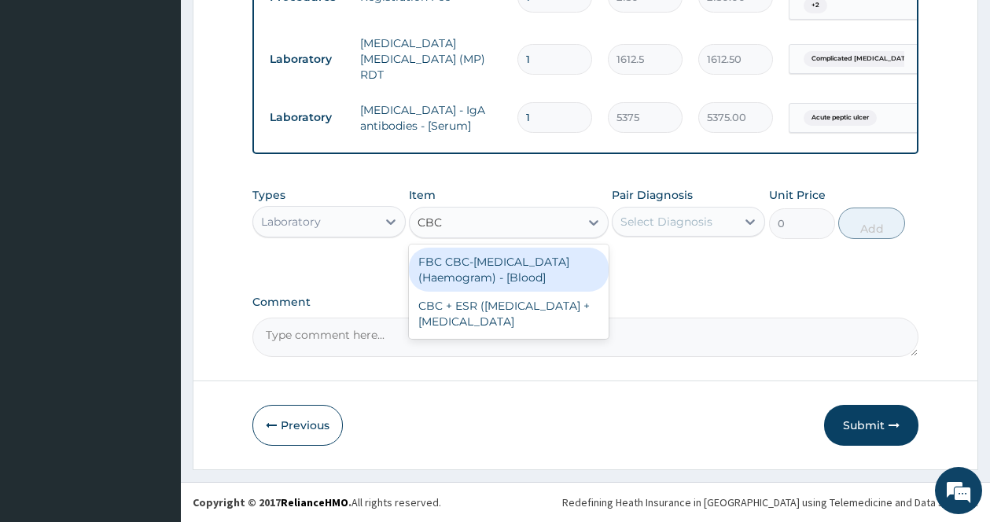
click at [530, 262] on div "FBC CBC-[MEDICAL_DATA] (Haemogram) - [Blood]" at bounding box center [509, 270] width 200 height 44
type input "4300"
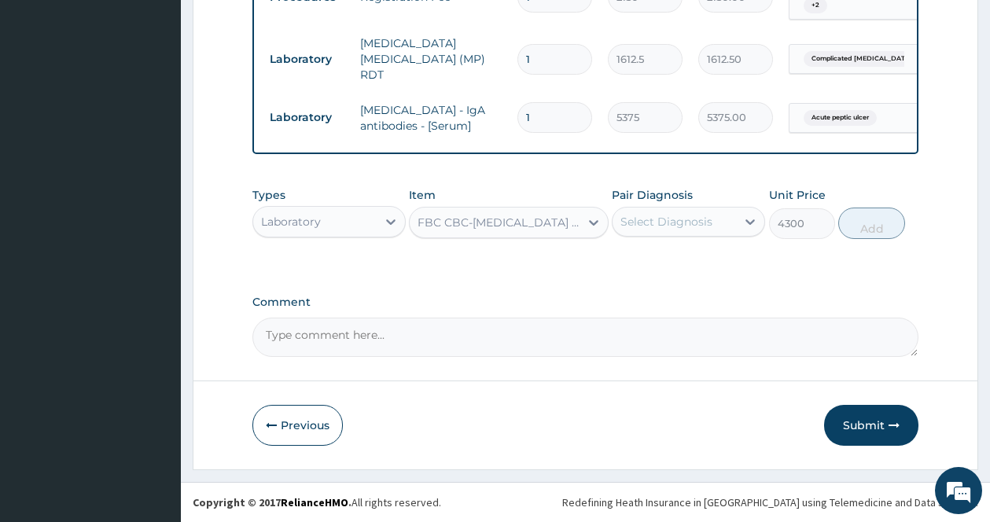
click at [684, 223] on div "Select Diagnosis" at bounding box center [666, 222] width 92 height 16
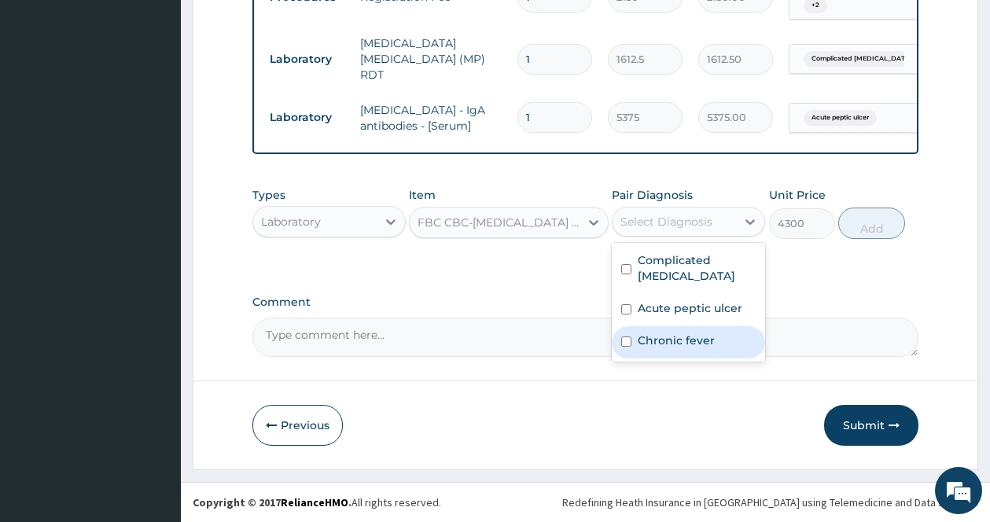
click at [669, 342] on label "Chronic fever" at bounding box center [676, 341] width 77 height 16
checkbox input "true"
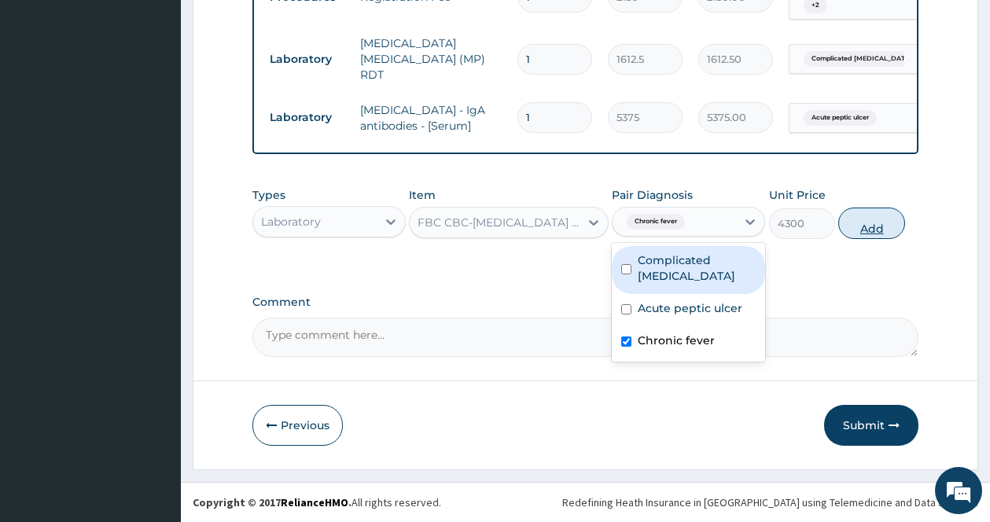
click at [868, 223] on button "Add" at bounding box center [871, 223] width 67 height 31
type input "0"
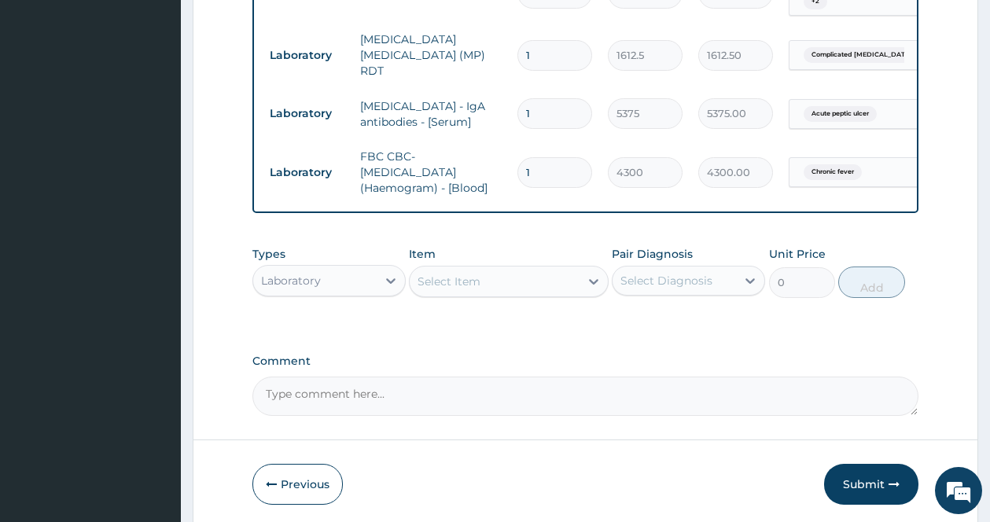
click at [363, 278] on div "Laboratory" at bounding box center [314, 280] width 123 height 25
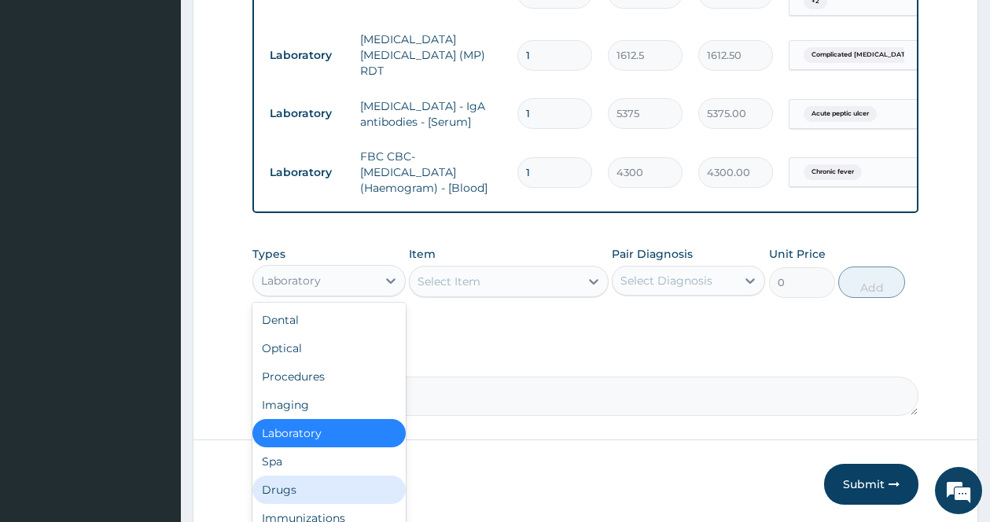
click at [281, 498] on div "Drugs" at bounding box center [328, 490] width 153 height 28
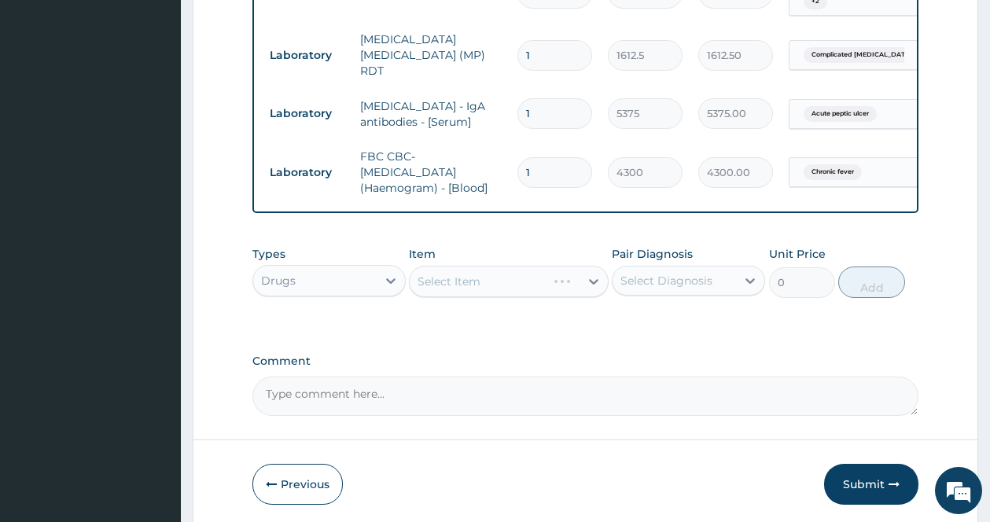
scroll to position [620, 0]
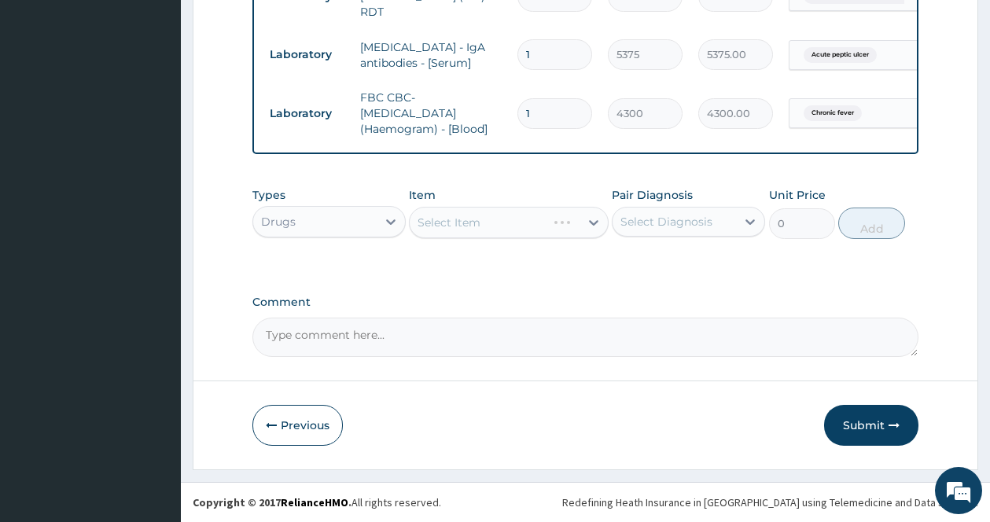
click at [583, 218] on div "Select Item" at bounding box center [509, 222] width 200 height 31
click at [582, 222] on div at bounding box center [593, 222] width 28 height 28
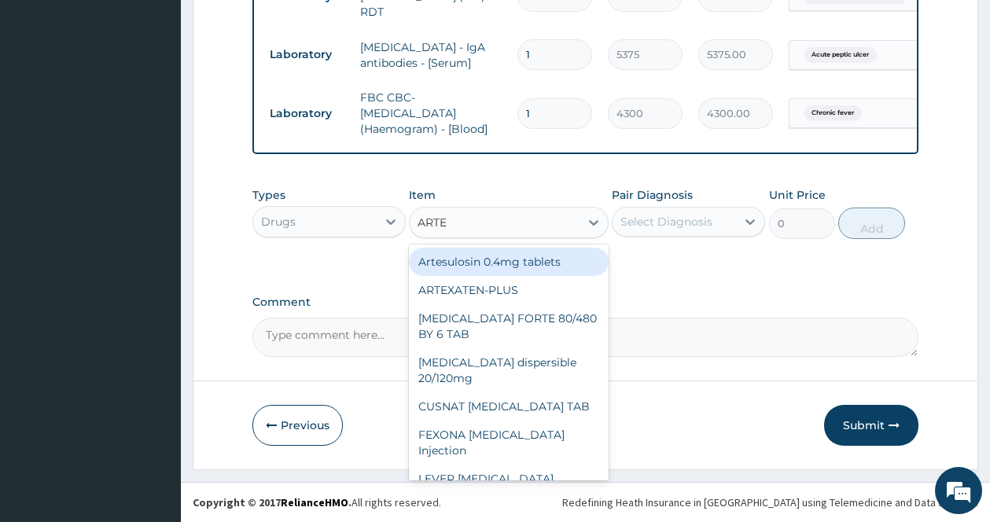
type input "ARTES"
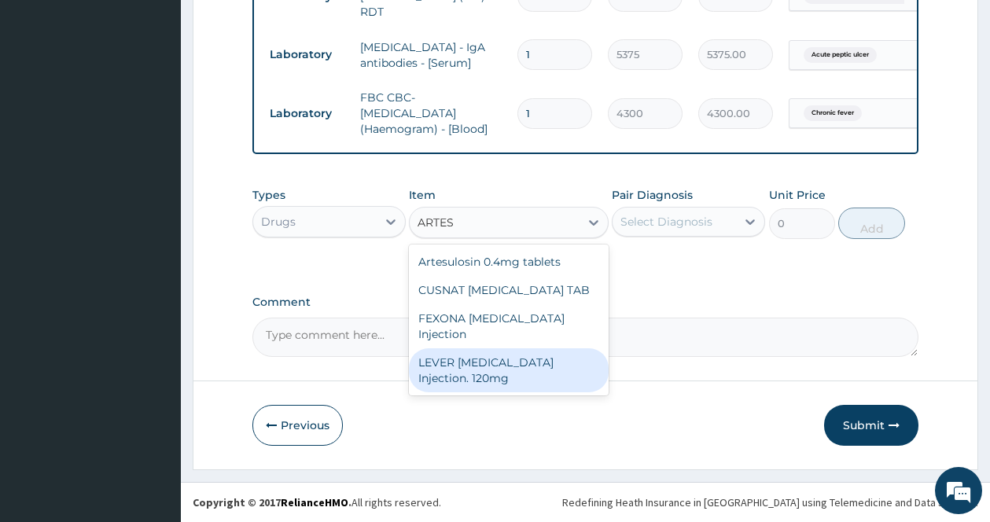
click at [487, 348] on div "LEVER [MEDICAL_DATA] Injection. 120mg" at bounding box center [509, 370] width 200 height 44
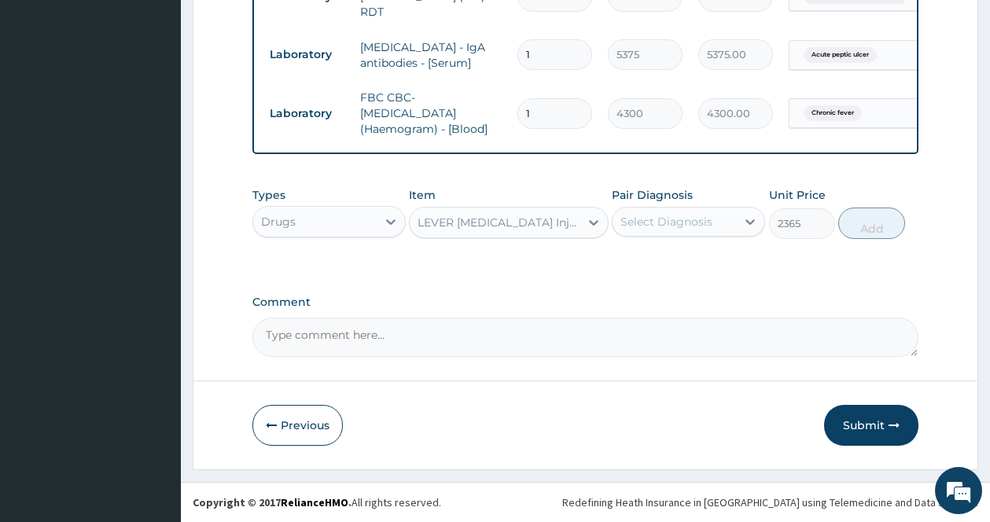
click at [579, 219] on div "LEVER [MEDICAL_DATA] Injection. 120mg" at bounding box center [499, 223] width 164 height 16
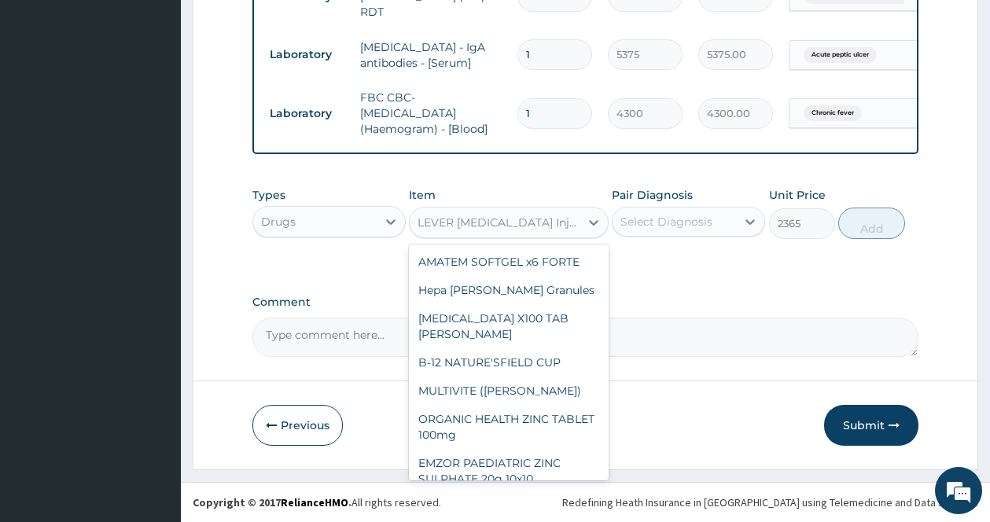
scroll to position [9693, 0]
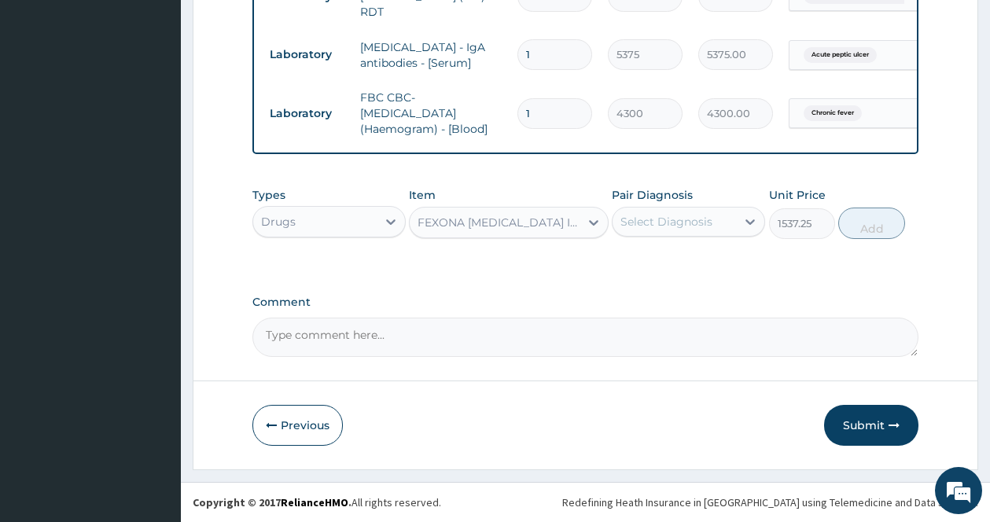
click at [576, 216] on div "FEXONA ARTESUNATE Injection" at bounding box center [499, 223] width 164 height 16
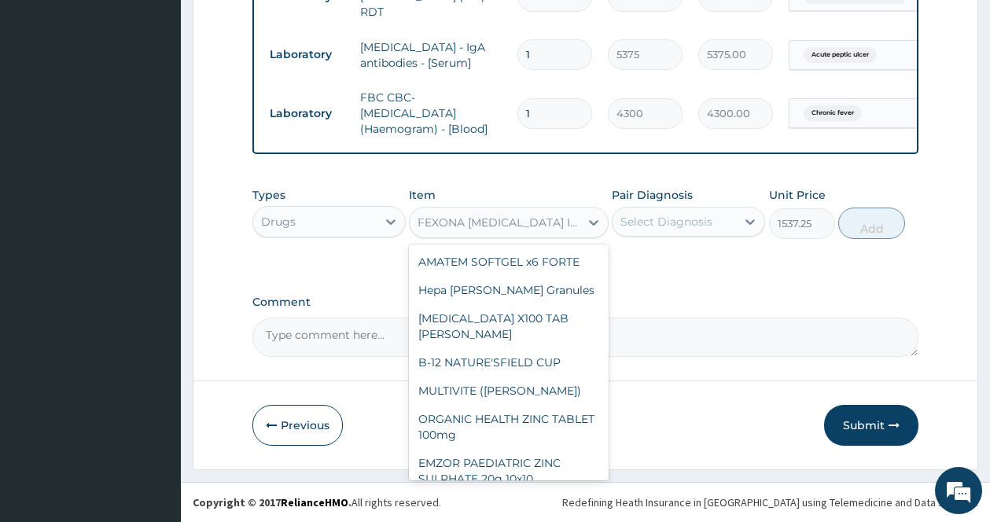
scroll to position [9649, 0]
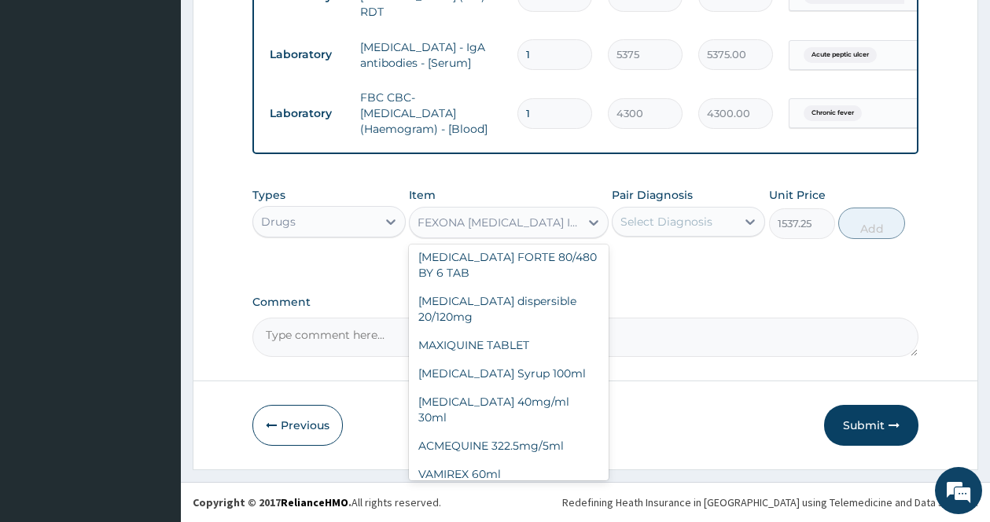
type input "2365"
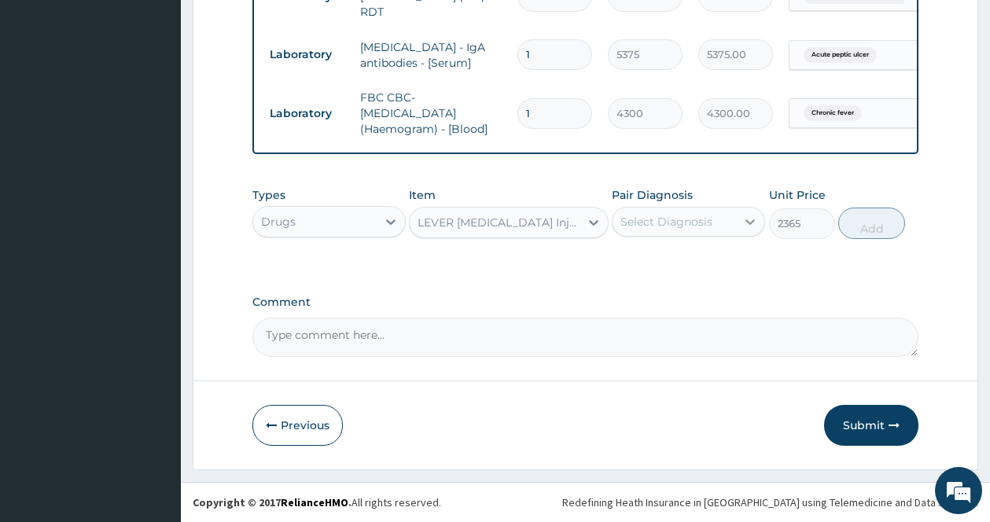
click at [752, 211] on div at bounding box center [750, 222] width 28 height 28
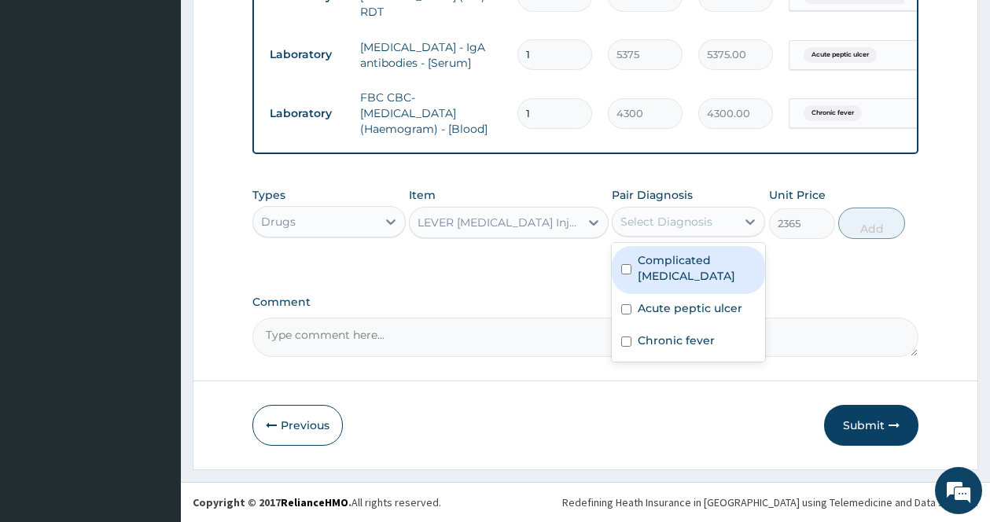
click at [643, 267] on label "Complicated malaria" at bounding box center [697, 267] width 118 height 31
checkbox input "true"
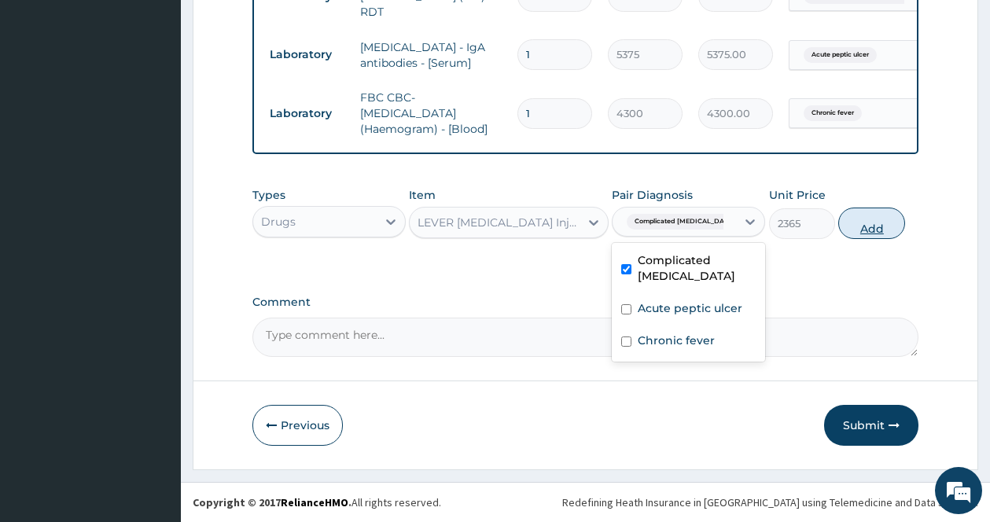
click at [874, 229] on button "Add" at bounding box center [871, 223] width 67 height 31
type input "0"
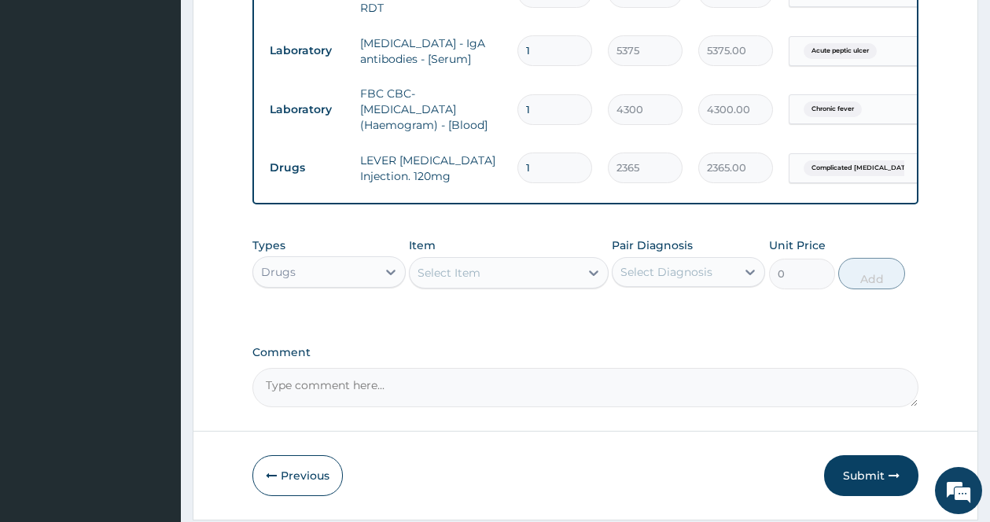
drag, startPoint x: 560, startPoint y: 160, endPoint x: 474, endPoint y: 156, distance: 85.8
click at [475, 156] on tr "Drugs LEVER ARTESUNATE Injection. 120mg 1 2365 2365.00 Complicated malaria Dele…" at bounding box center [647, 168] width 770 height 54
type input "3"
type input "7095.00"
type input "3"
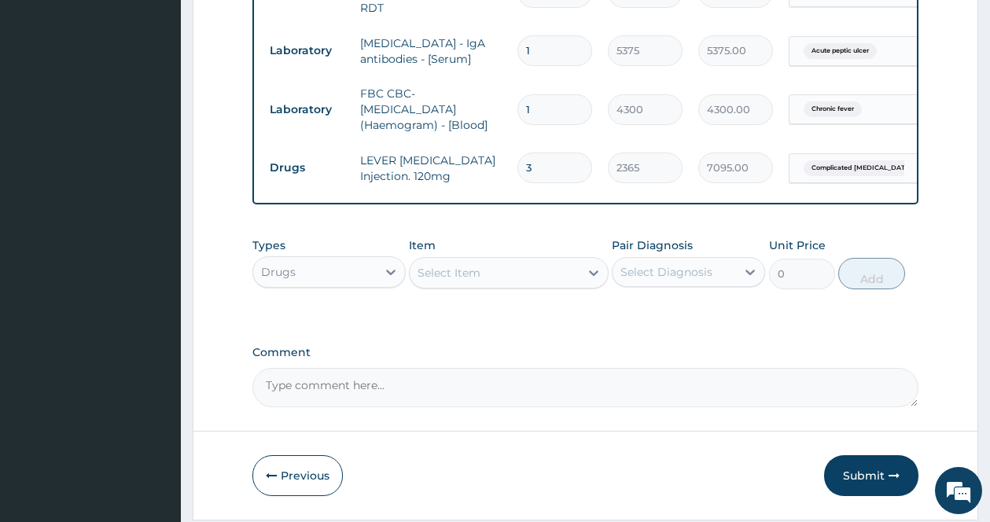
click at [580, 359] on label "Comment" at bounding box center [585, 352] width 666 height 13
click at [580, 368] on textarea "Comment" at bounding box center [585, 387] width 666 height 39
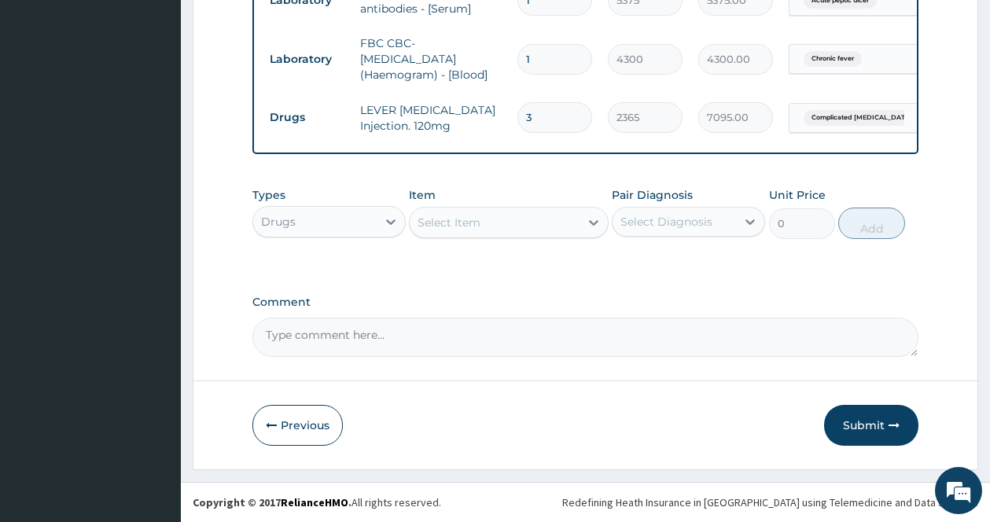
click at [583, 208] on div at bounding box center [593, 223] width 28 height 30
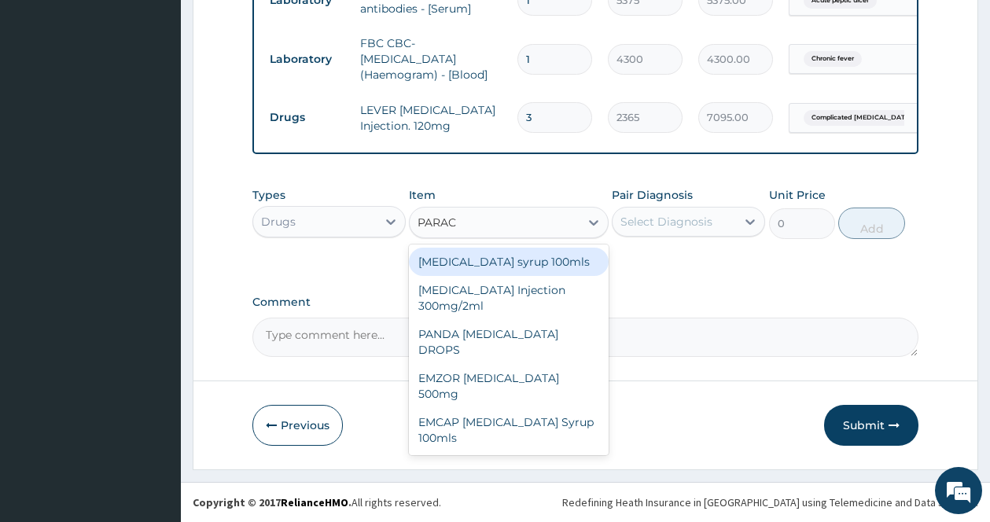
type input "PARACE"
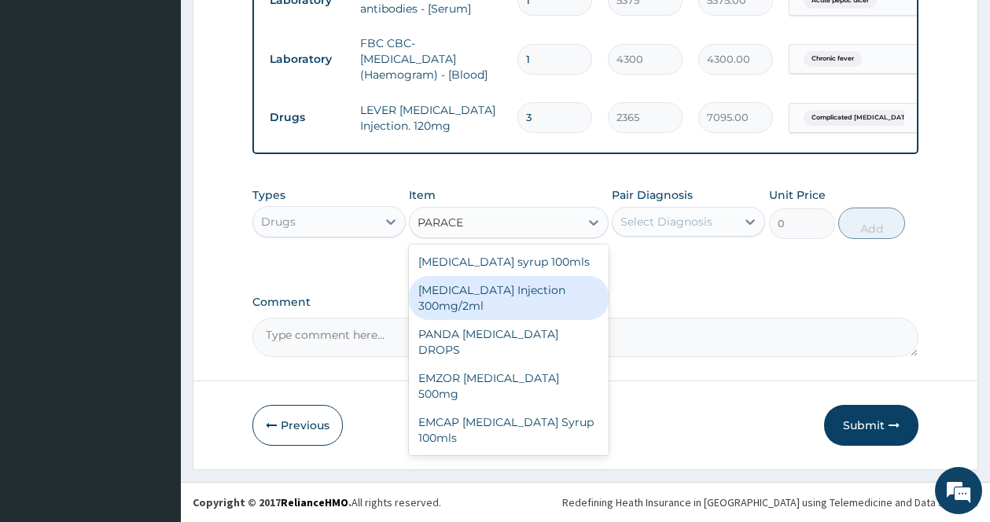
click at [513, 292] on div "[MEDICAL_DATA] Injection 300mg/2ml" at bounding box center [509, 298] width 200 height 44
type input "260.15"
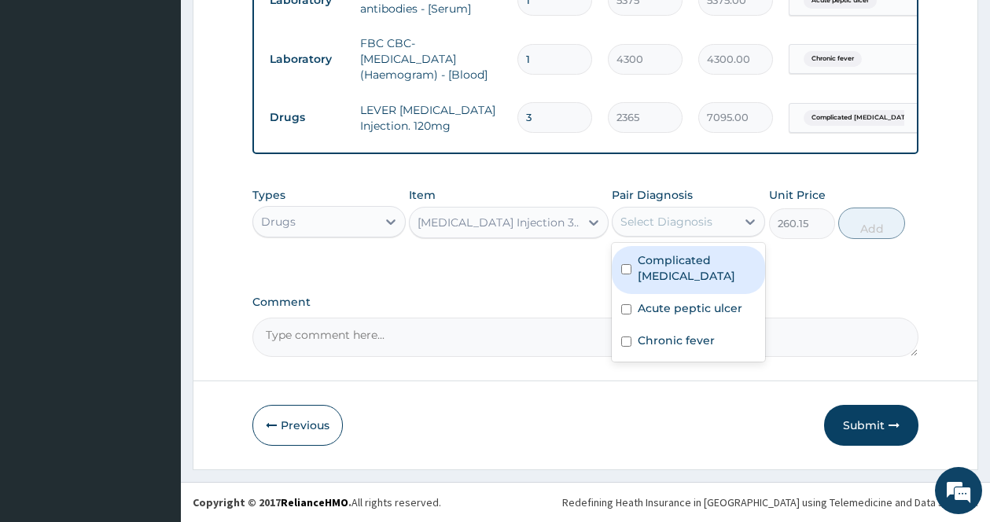
click at [701, 224] on div "Select Diagnosis" at bounding box center [666, 222] width 92 height 16
click at [648, 278] on label "Complicated [MEDICAL_DATA]" at bounding box center [697, 267] width 118 height 31
checkbox input "true"
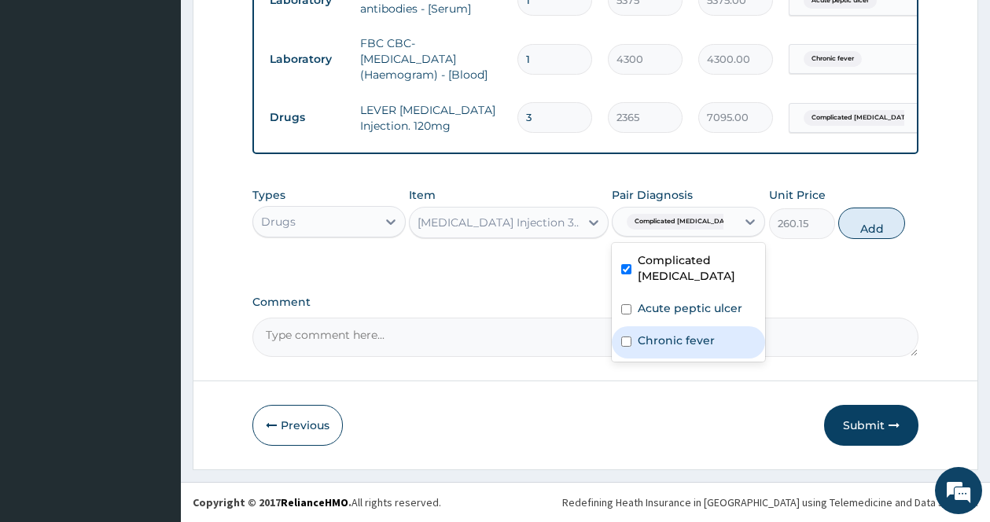
click at [681, 352] on div "Chronic fever" at bounding box center [688, 342] width 153 height 32
checkbox input "true"
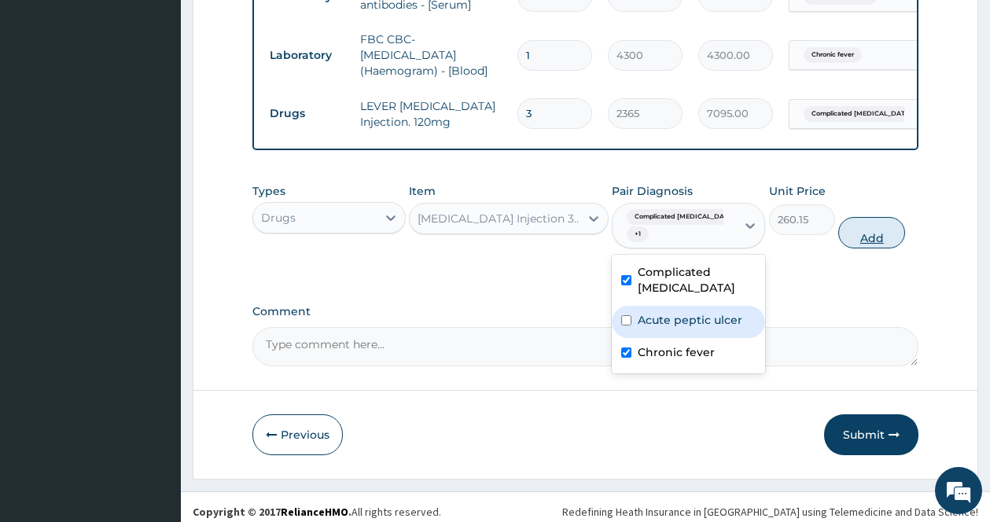
click at [877, 237] on button "Add" at bounding box center [871, 232] width 67 height 31
type input "0"
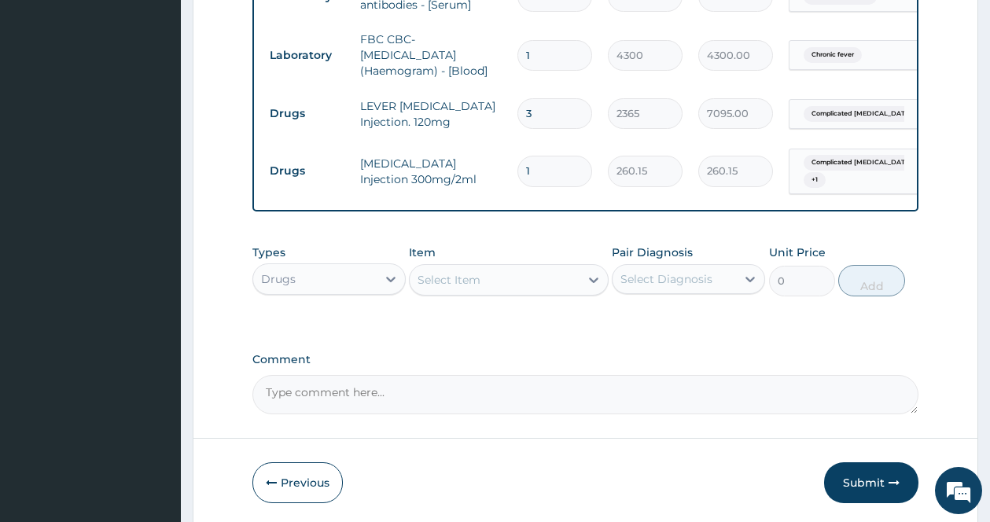
drag, startPoint x: 559, startPoint y: 163, endPoint x: 494, endPoint y: 158, distance: 64.6
click at [499, 160] on tr "Drugs PARACETAMOL Injection 300mg/2ml 1 260.15 260.15 Complicated malaria + 1 D…" at bounding box center [647, 171] width 770 height 61
type input "2"
type input "520.30"
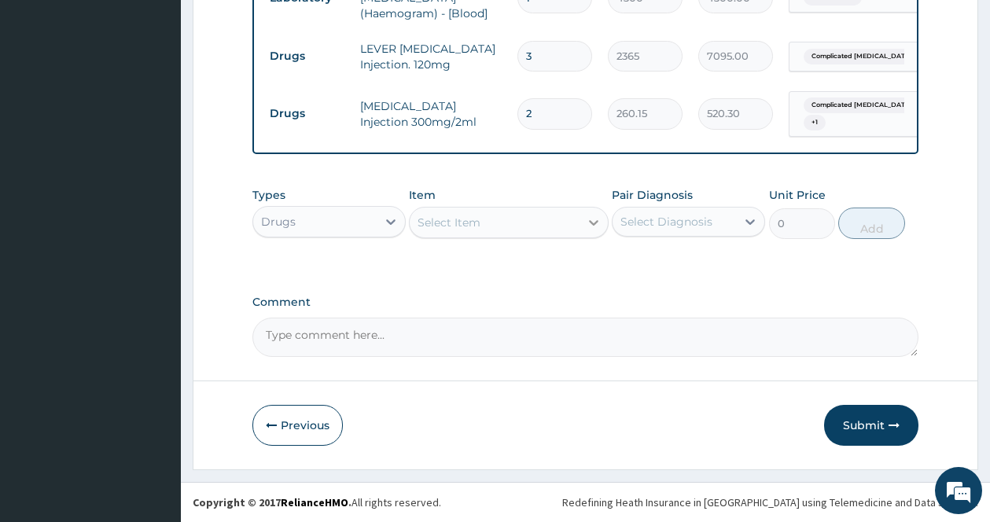
type input "2"
click at [588, 229] on icon at bounding box center [594, 223] width 16 height 16
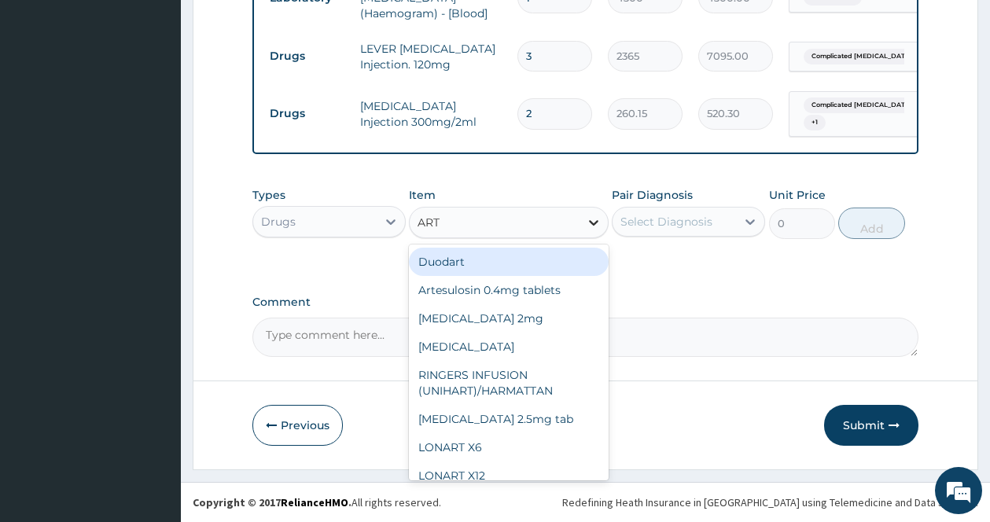
type input "ARTE"
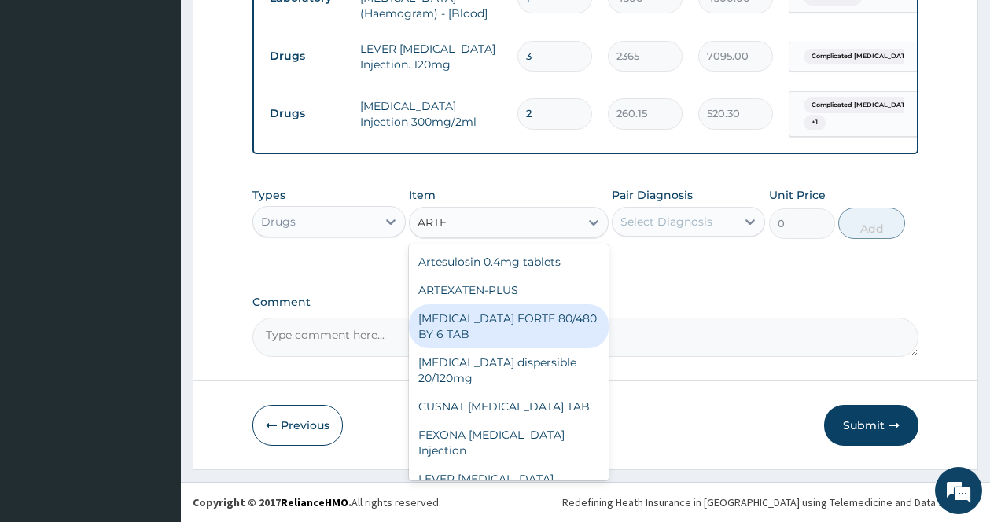
click at [549, 315] on div "[MEDICAL_DATA] FORTE 80/480 BY 6 TAB" at bounding box center [509, 326] width 200 height 44
type input "449.35"
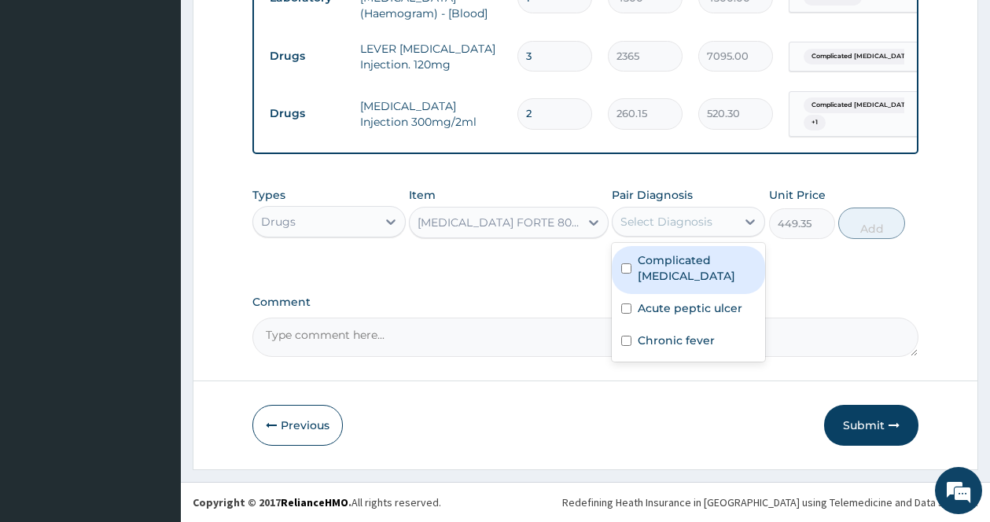
click at [708, 212] on div "Select Diagnosis" at bounding box center [673, 221] width 123 height 25
click at [667, 269] on label "Complicated [MEDICAL_DATA]" at bounding box center [697, 267] width 118 height 31
checkbox input "true"
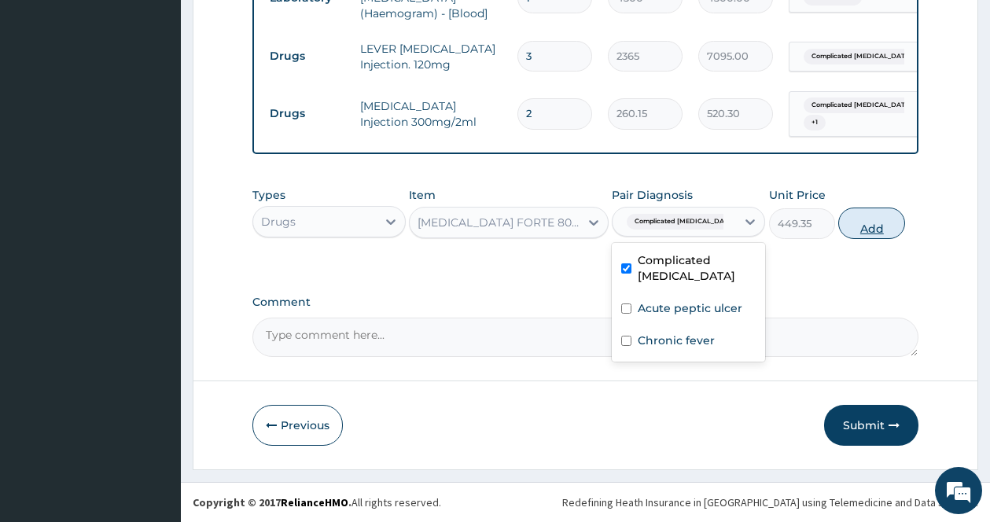
click at [851, 231] on button "Add" at bounding box center [871, 223] width 67 height 31
type input "0"
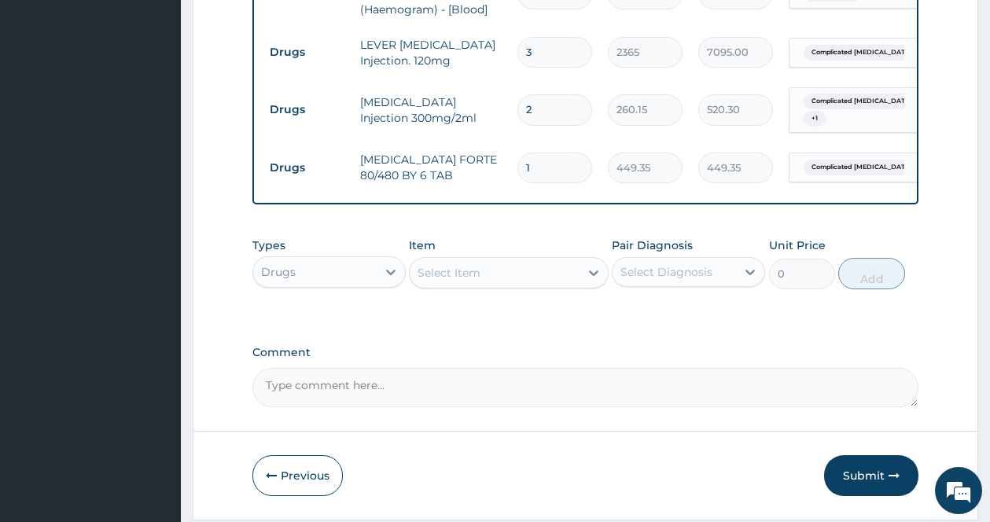
drag, startPoint x: 545, startPoint y: 155, endPoint x: 495, endPoint y: 156, distance: 49.5
click at [495, 156] on tr "Drugs COARTEM FORTE 80/480 BY 6 TAB 1 449.35 449.35 Complicated malaria Delete" at bounding box center [647, 168] width 770 height 54
type input "6"
type input "2696.10"
type input "6"
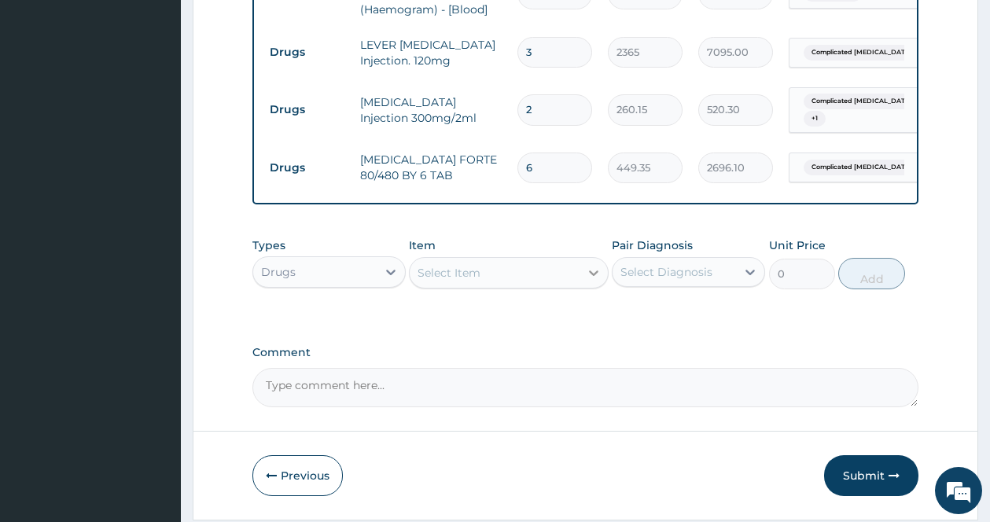
click at [585, 283] on div at bounding box center [593, 273] width 28 height 28
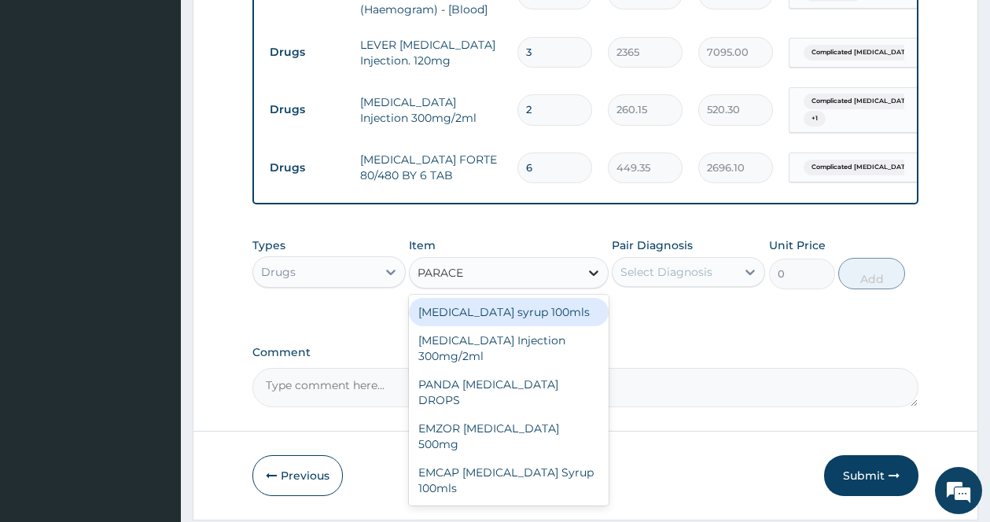
type input "PARACET"
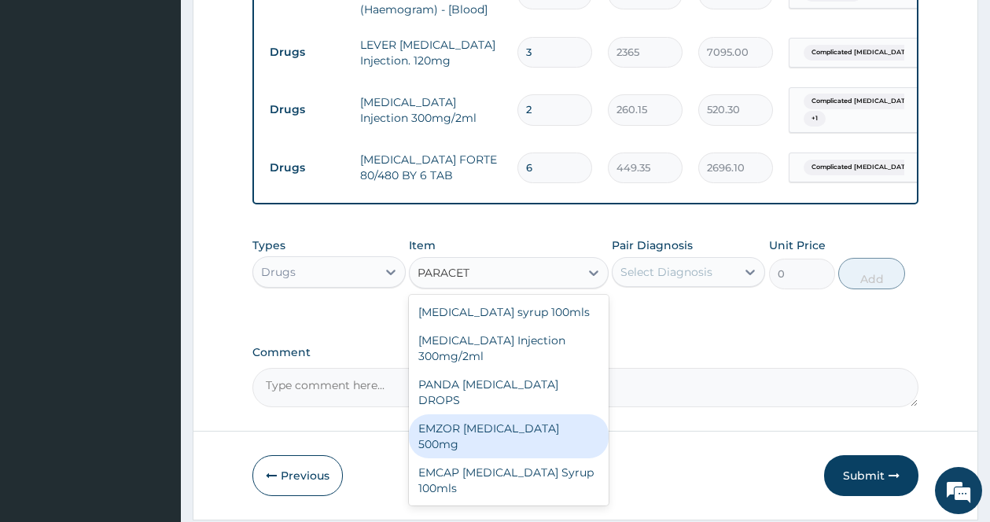
click at [517, 414] on div "EMZOR [MEDICAL_DATA] 500mg" at bounding box center [509, 436] width 200 height 44
type input "23.65"
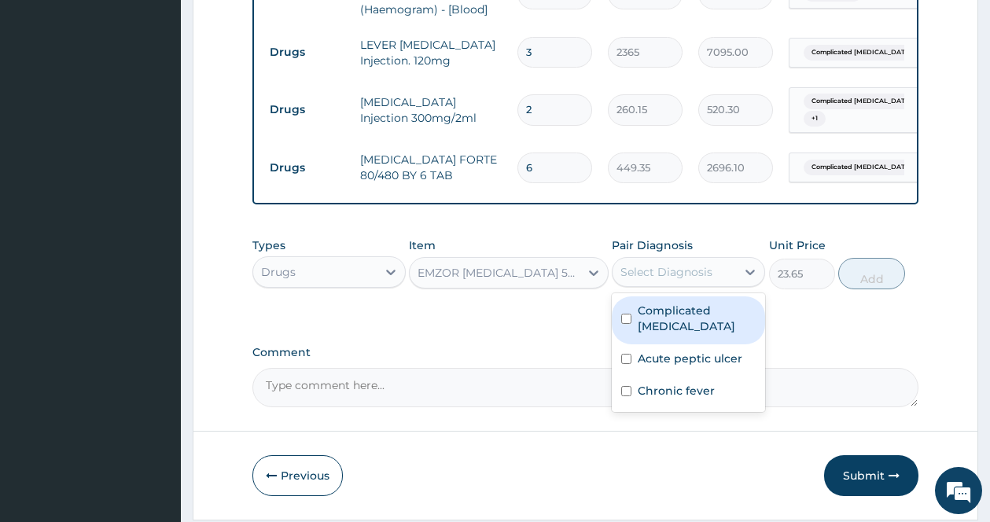
click at [697, 267] on div "Select Diagnosis" at bounding box center [673, 271] width 123 height 25
click at [652, 322] on label "Complicated [MEDICAL_DATA]" at bounding box center [697, 318] width 118 height 31
checkbox input "true"
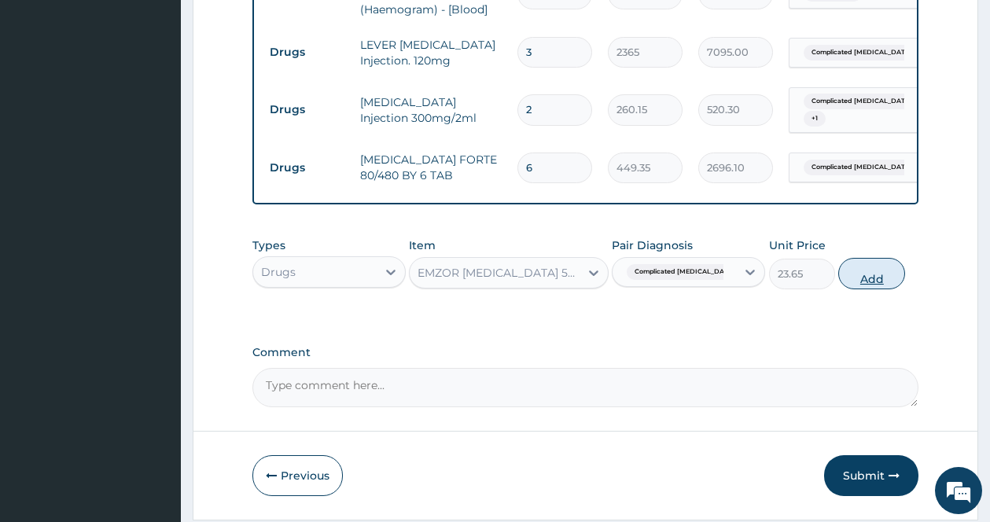
click at [869, 278] on button "Add" at bounding box center [871, 273] width 67 height 31
type input "0"
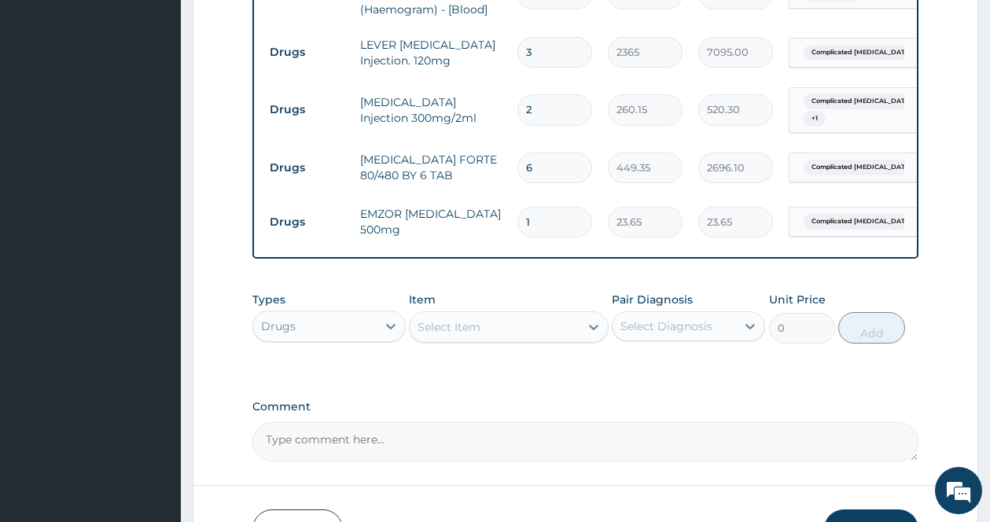
type input "18"
type input "425.70"
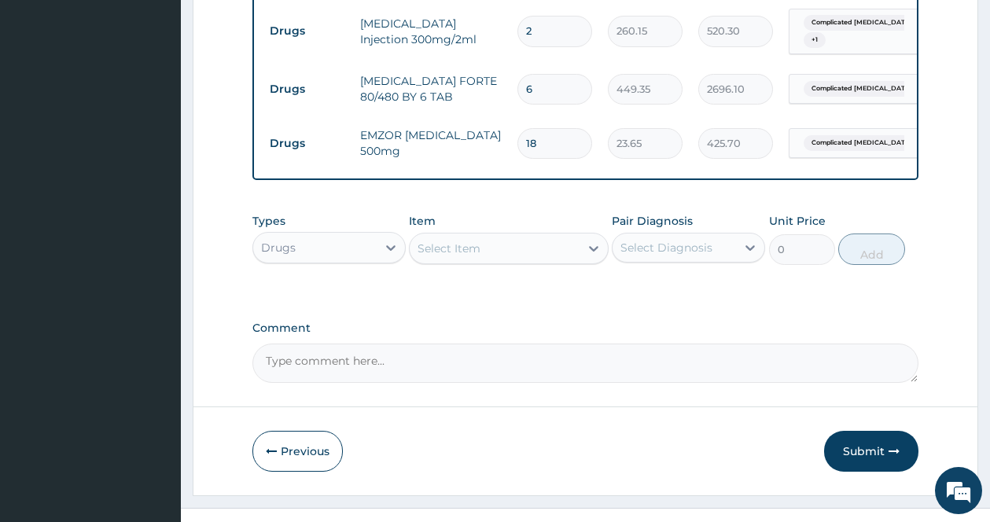
scroll to position [844, 0]
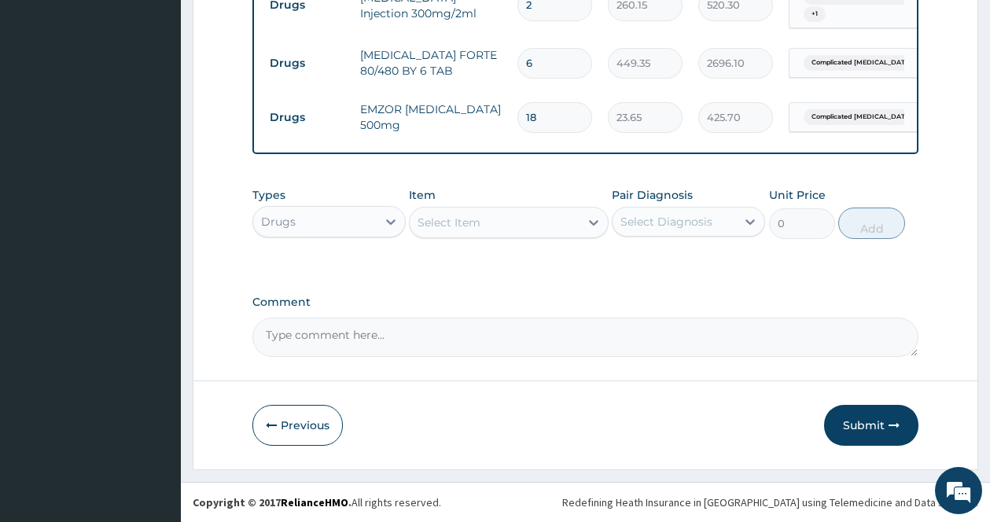
type input "18"
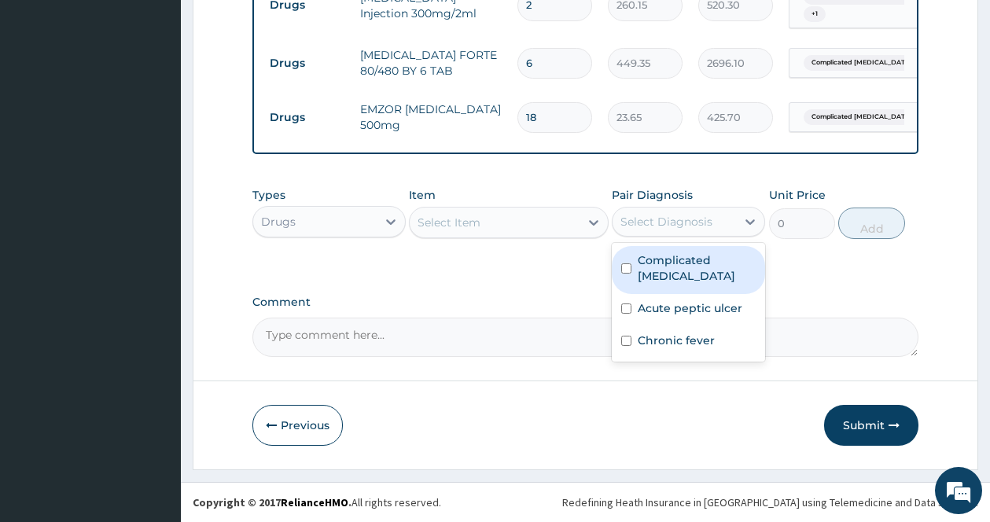
click at [656, 217] on div "Select Diagnosis" at bounding box center [666, 222] width 92 height 16
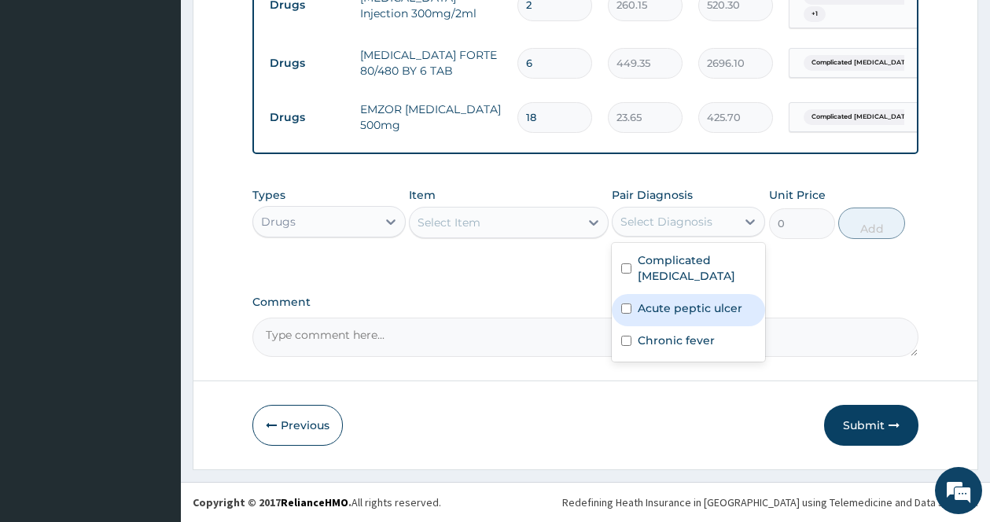
click at [652, 309] on label "Acute peptic ulcer" at bounding box center [690, 308] width 105 height 16
checkbox input "true"
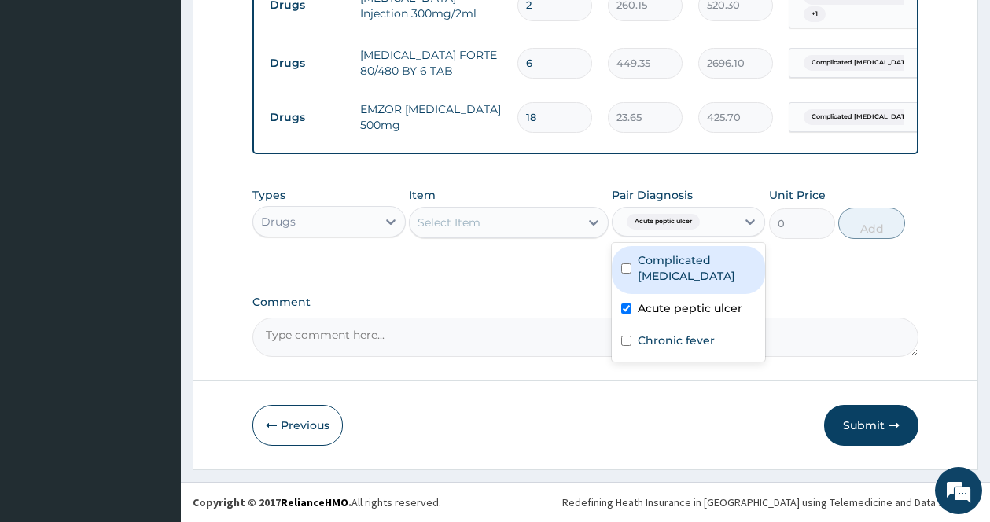
click at [576, 217] on div "Select Item" at bounding box center [495, 222] width 170 height 25
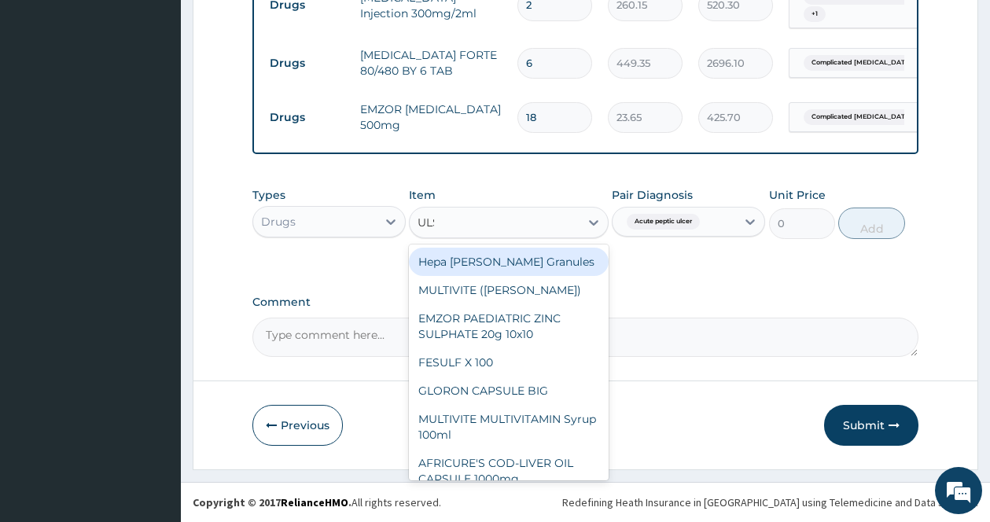
type input "ULSA"
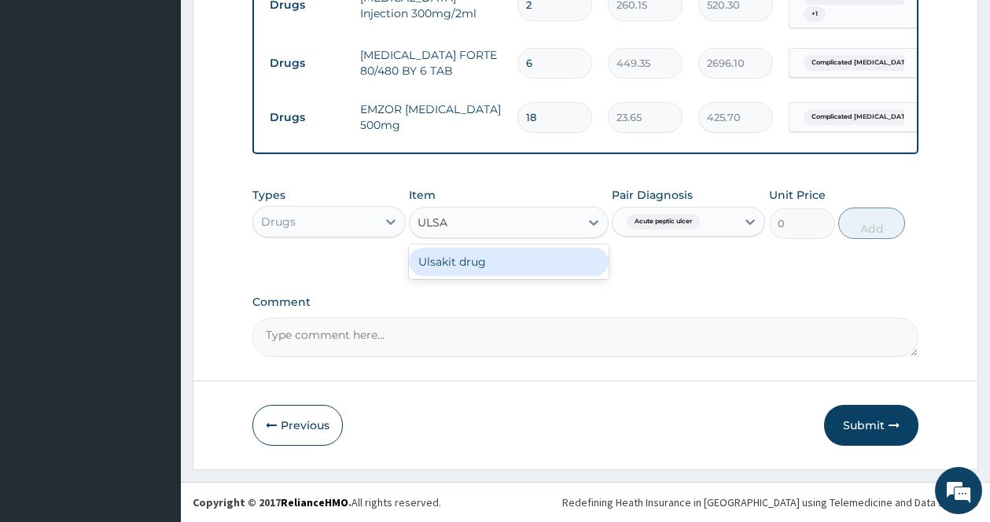
click at [502, 265] on div "Ulsakit drug" at bounding box center [509, 262] width 200 height 28
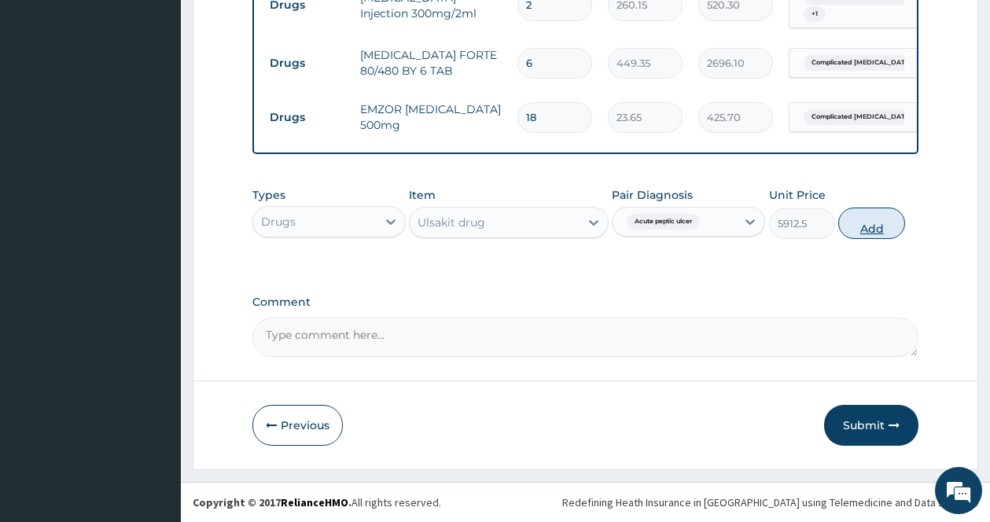
click at [892, 223] on button "Add" at bounding box center [871, 223] width 67 height 31
type input "0"
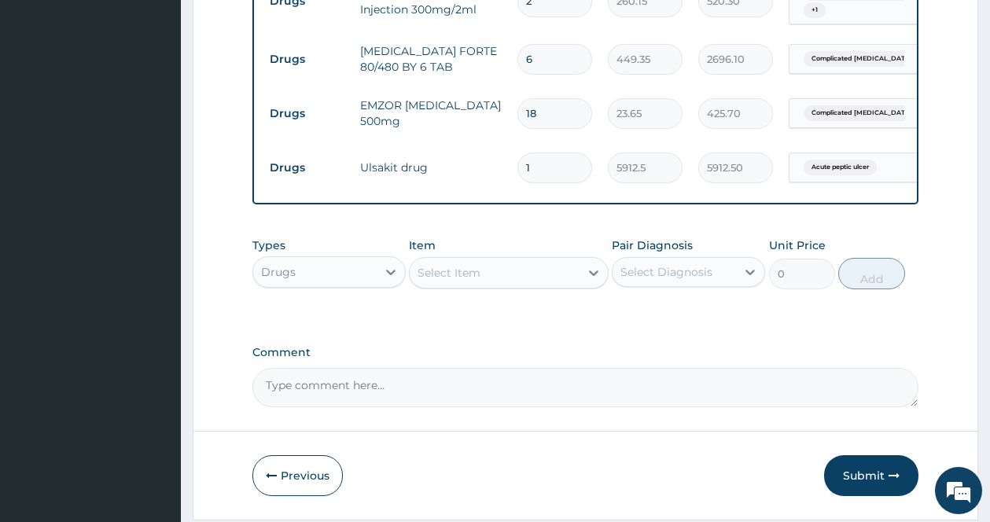
drag, startPoint x: 547, startPoint y: 155, endPoint x: 483, endPoint y: 152, distance: 64.5
click at [484, 152] on tr "Drugs Ulsakit drug 1 5912.5 5912.50 Acute peptic ulcer Delete" at bounding box center [647, 168] width 770 height 54
type input "5"
type input "29562.50"
drag, startPoint x: 539, startPoint y: 158, endPoint x: 514, endPoint y: 157, distance: 24.4
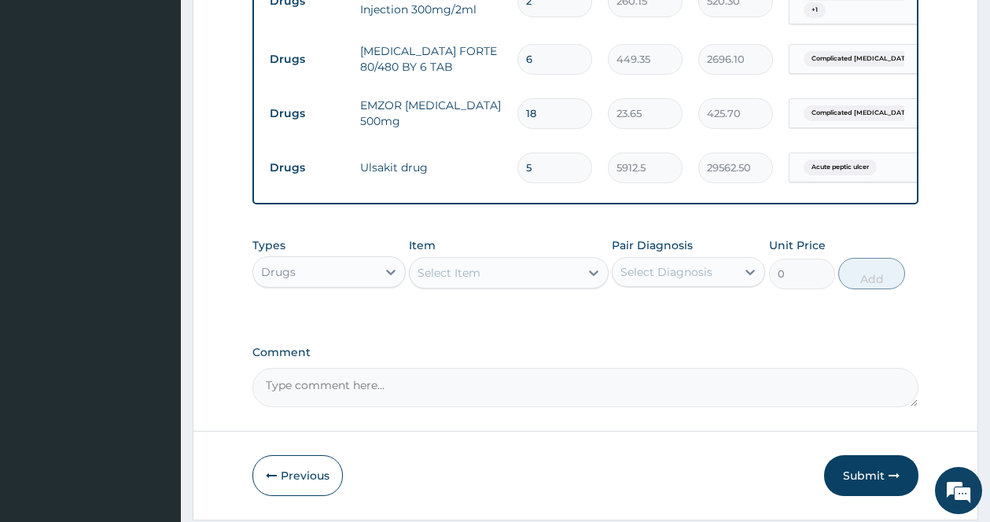
click at [514, 157] on td "5" at bounding box center [554, 168] width 90 height 46
type input "8"
type input "47300.00"
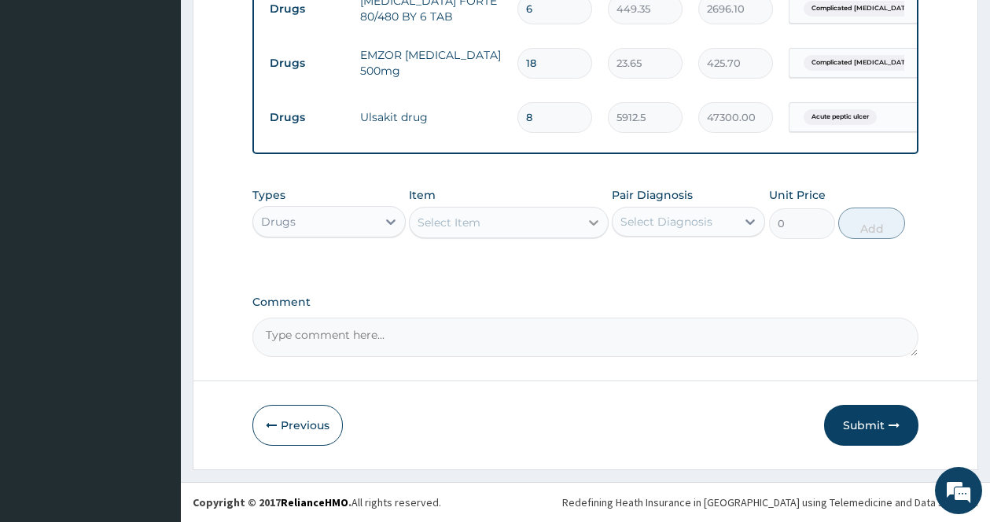
type input "8"
click at [583, 215] on div at bounding box center [593, 222] width 28 height 28
type input "G"
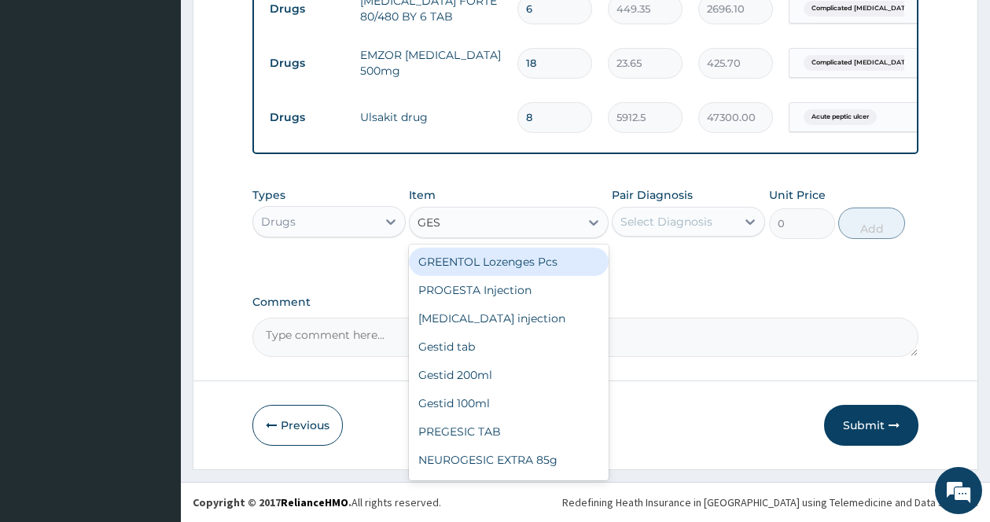
type input "GEST"
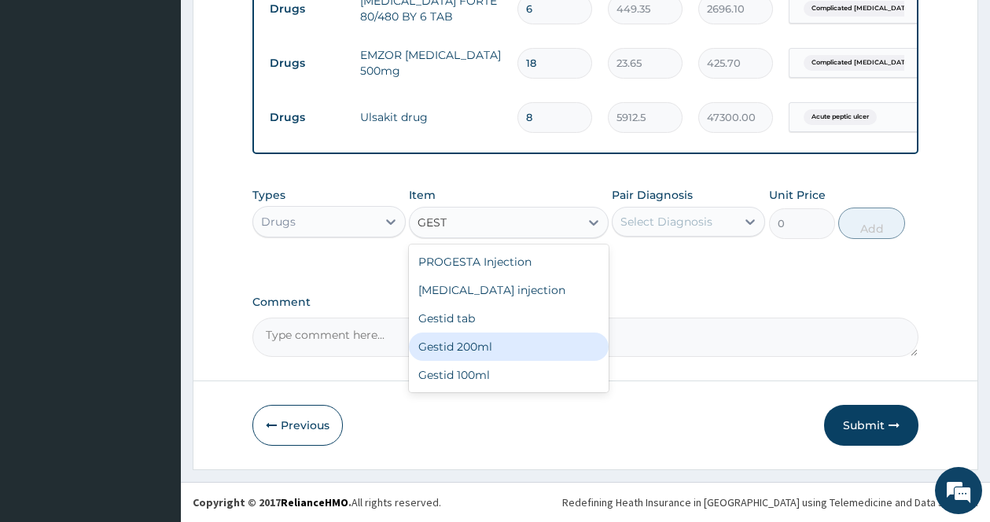
click at [488, 348] on div "Gestid 200ml" at bounding box center [509, 347] width 200 height 28
type input "1064.25"
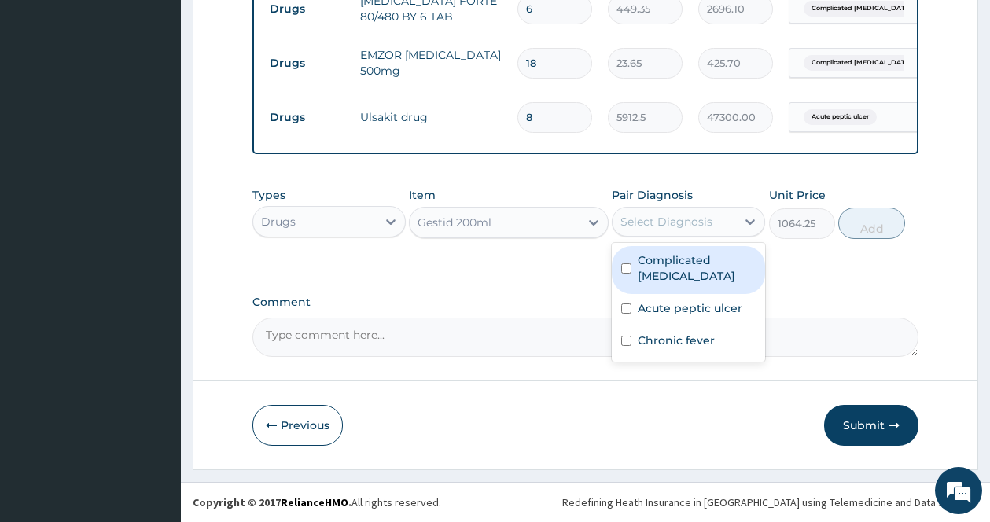
click at [685, 218] on div "Select Diagnosis" at bounding box center [666, 222] width 92 height 16
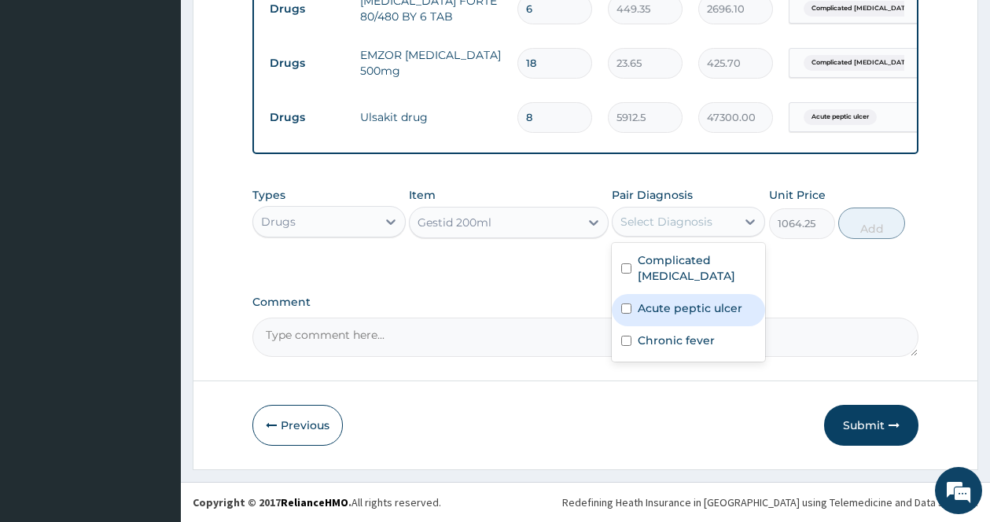
click at [660, 315] on label "Acute peptic ulcer" at bounding box center [690, 308] width 105 height 16
checkbox input "true"
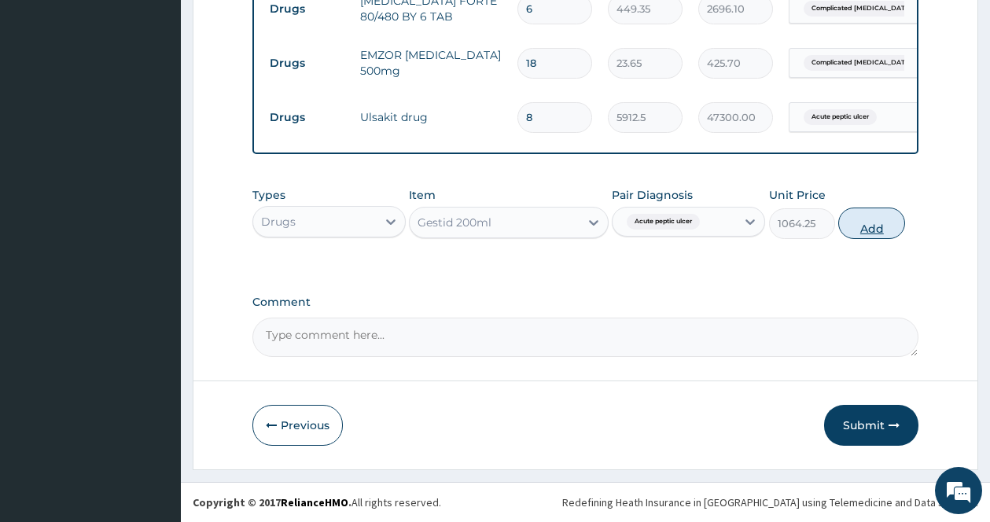
click at [871, 233] on button "Add" at bounding box center [871, 223] width 67 height 31
type input "0"
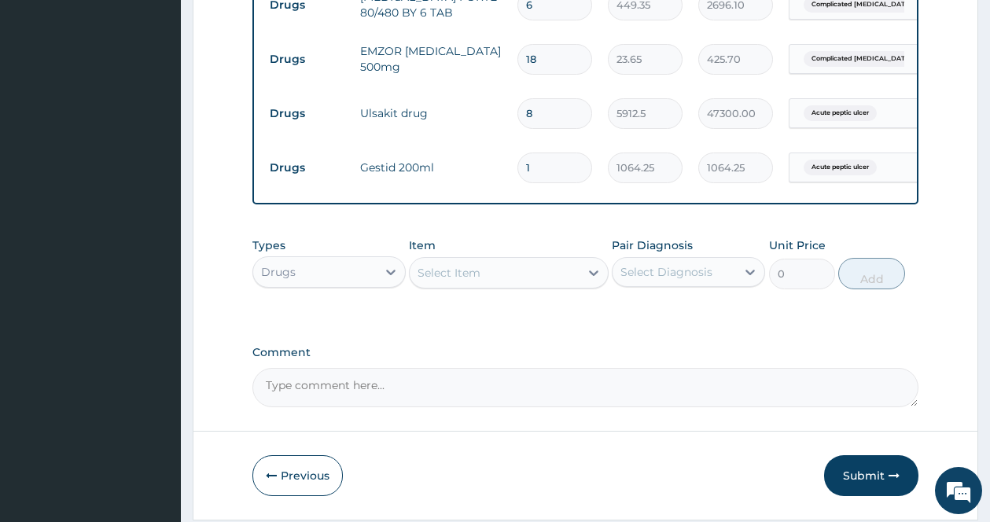
scroll to position [953, 0]
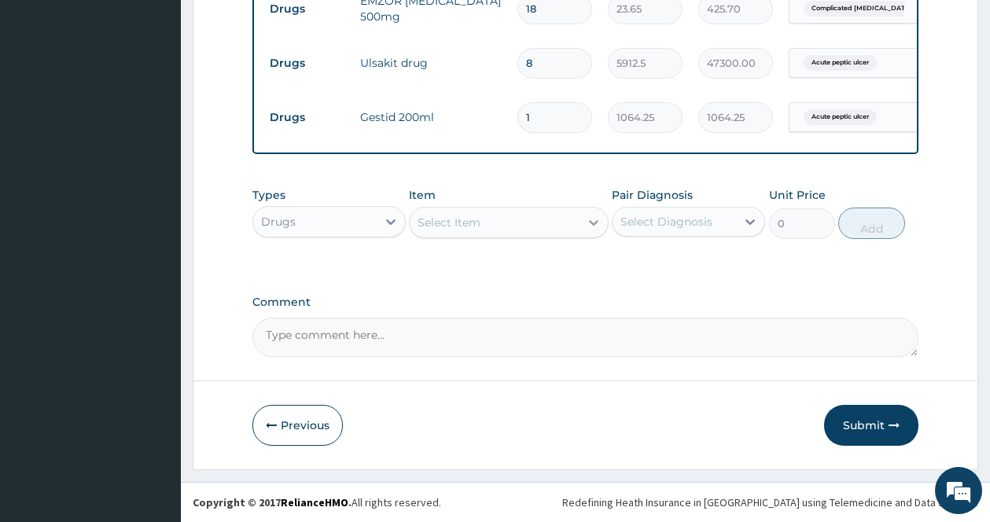
click at [586, 218] on icon at bounding box center [594, 223] width 16 height 16
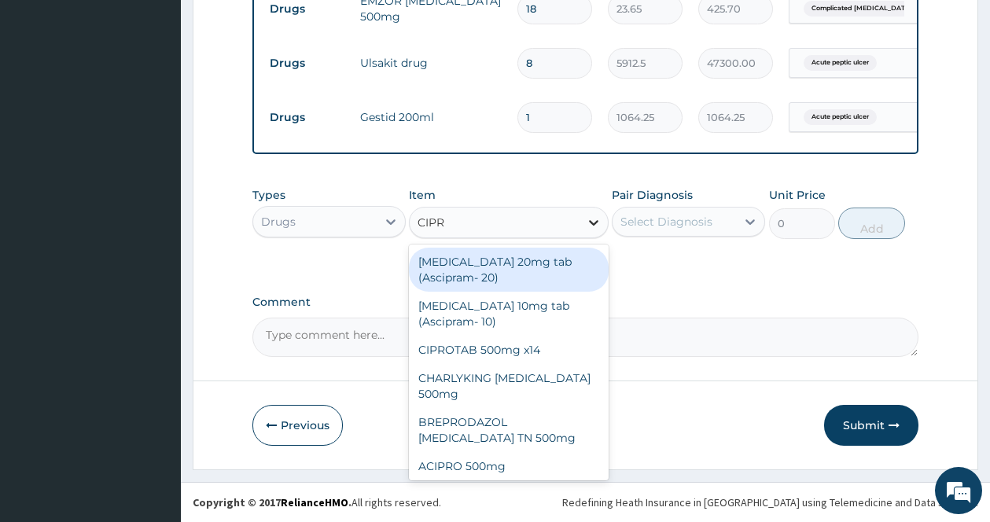
type input "CIPRO"
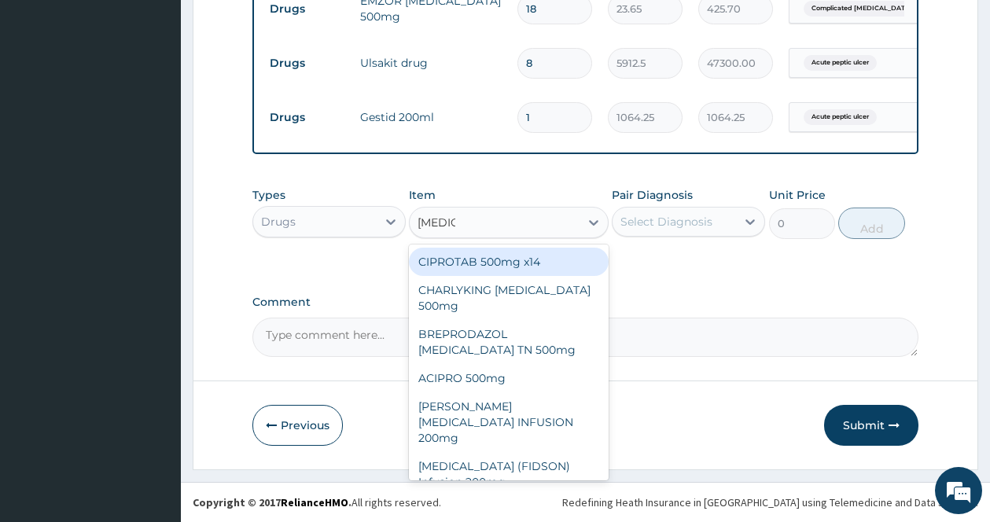
click at [545, 265] on div "CIPROTAB 500mg x14" at bounding box center [509, 262] width 200 height 28
type input "319.275"
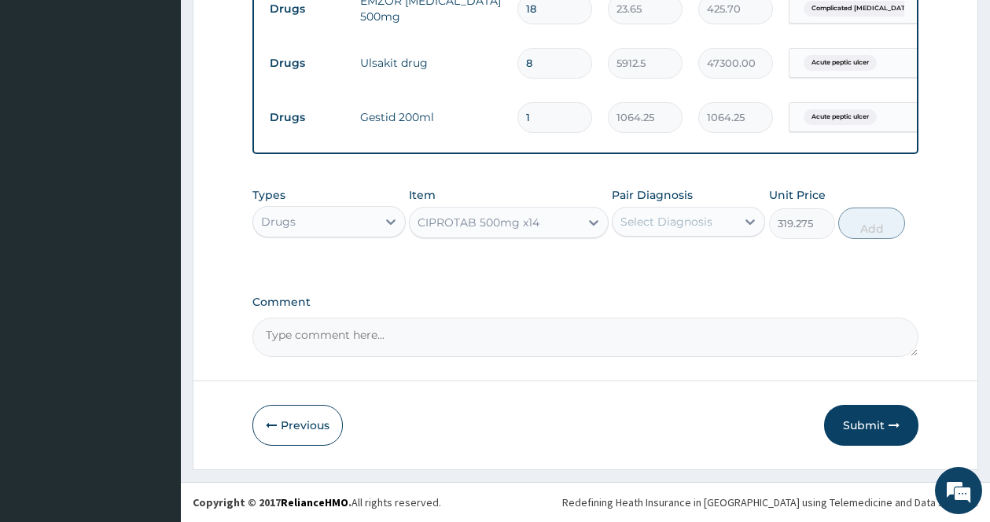
click at [695, 228] on div "Select Diagnosis" at bounding box center [666, 222] width 92 height 16
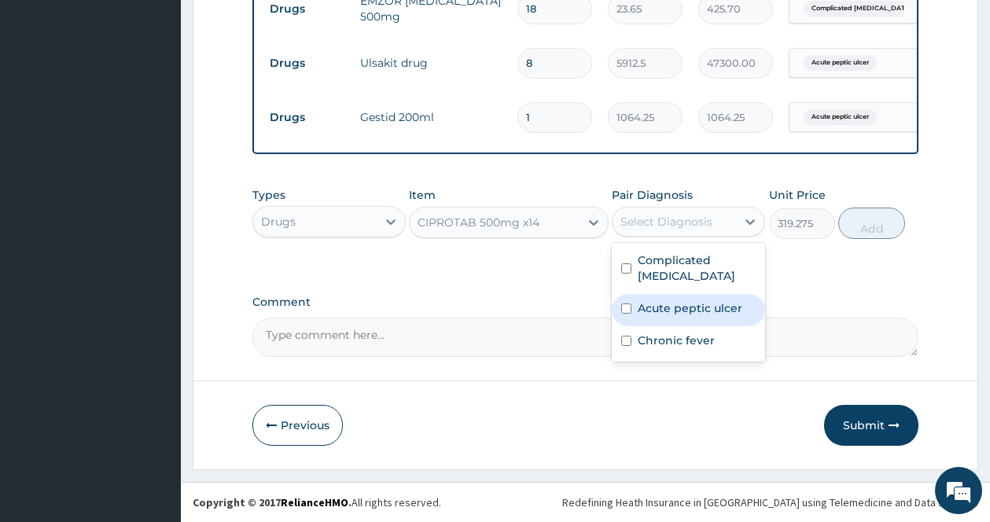
click at [670, 300] on label "Acute peptic ulcer" at bounding box center [690, 308] width 105 height 16
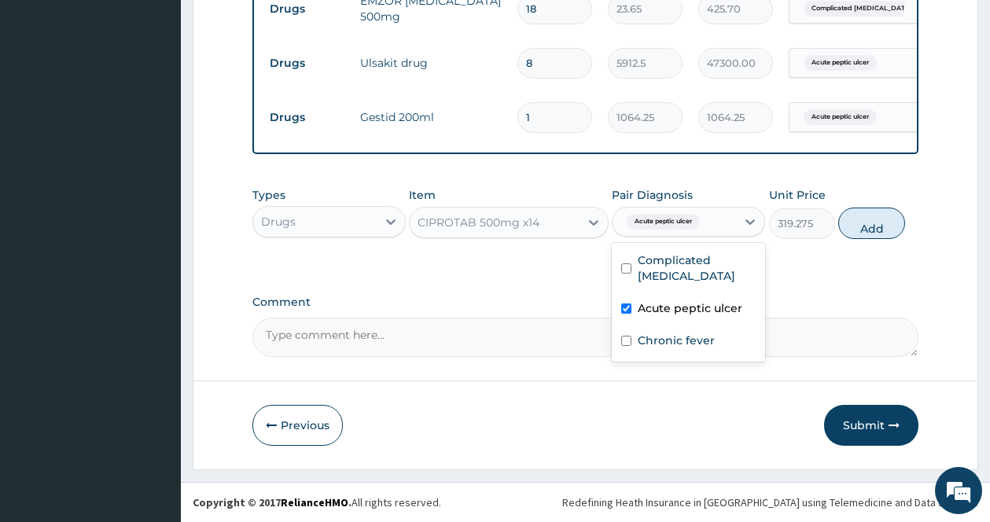
click at [662, 303] on label "Acute peptic ulcer" at bounding box center [690, 308] width 105 height 16
checkbox input "false"
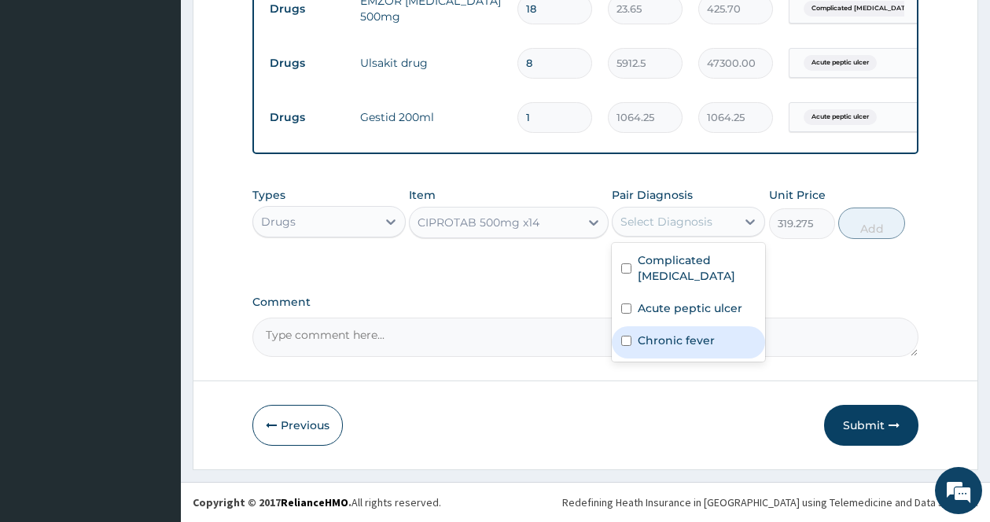
click at [658, 341] on label "Chronic fever" at bounding box center [676, 341] width 77 height 16
checkbox input "true"
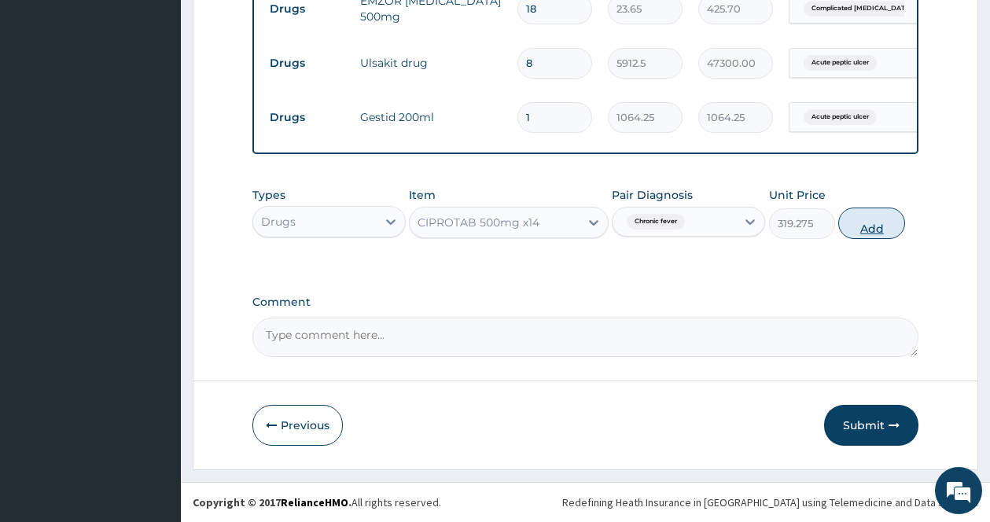
click at [876, 230] on button "Add" at bounding box center [871, 223] width 67 height 31
type input "0"
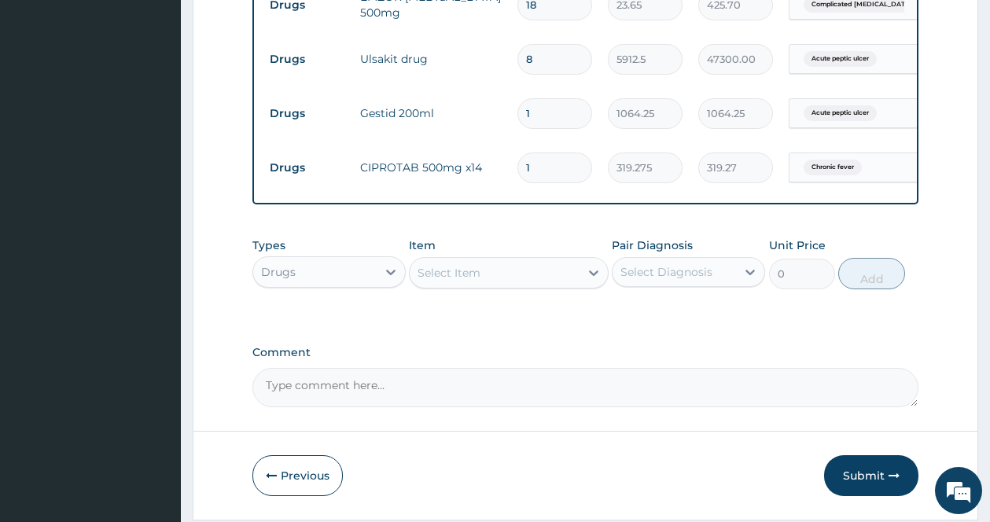
type input "14"
type input "4469.85"
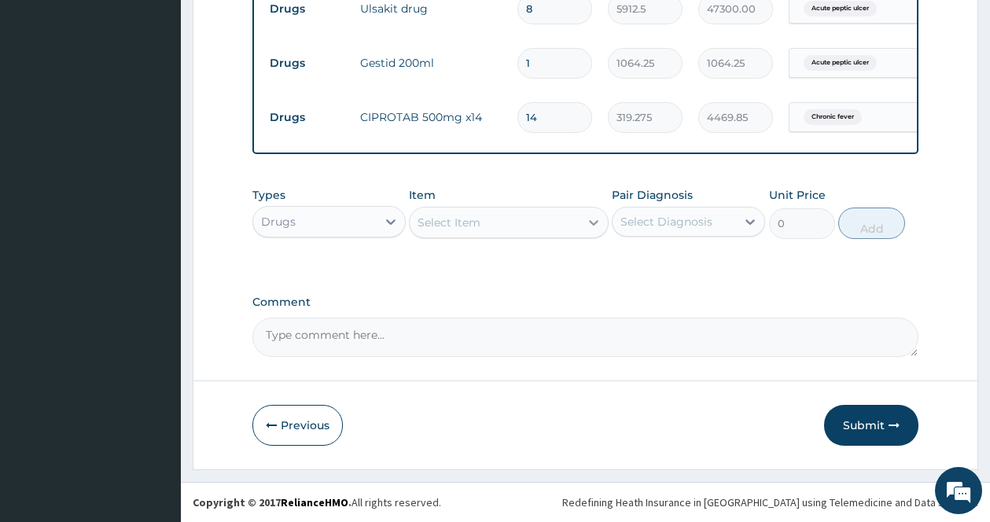
type input "14"
click at [583, 220] on div at bounding box center [593, 222] width 28 height 28
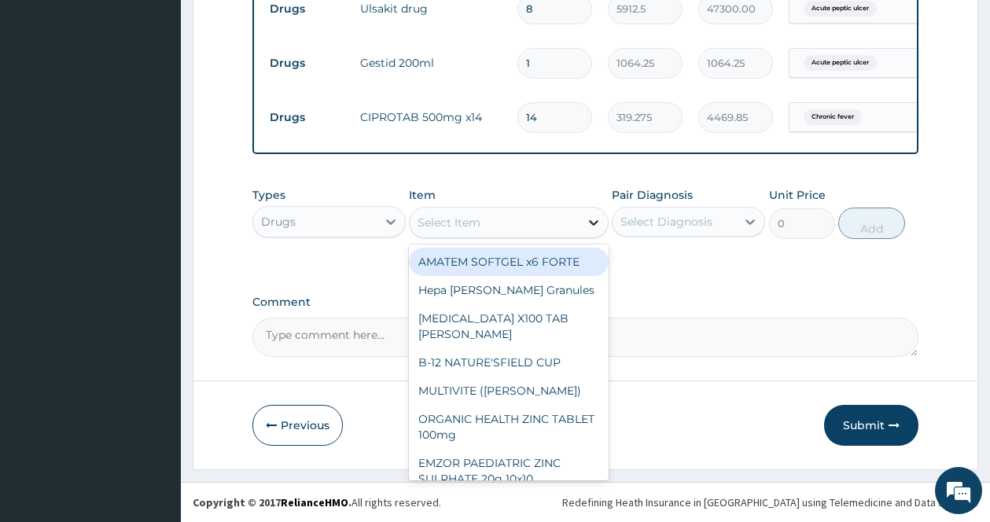
type input "M"
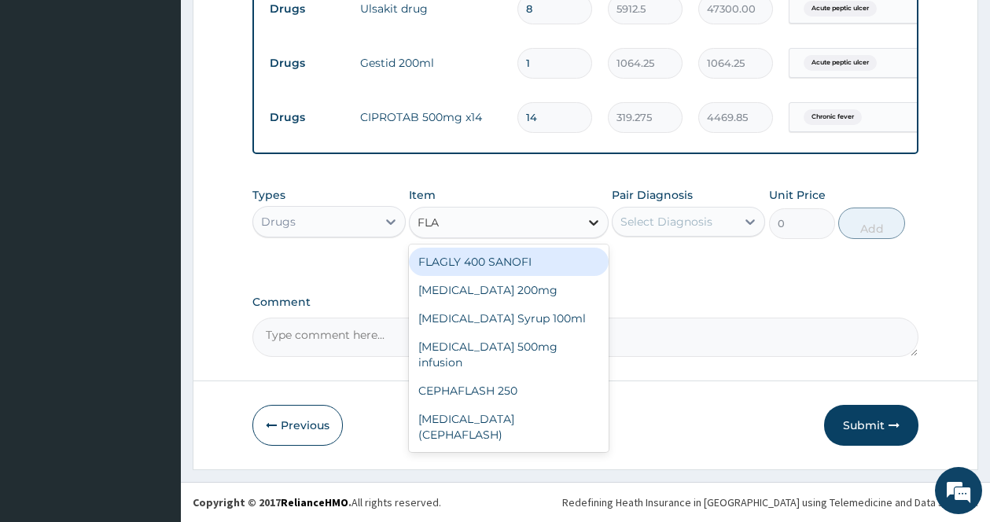
type input "FLAG"
click at [520, 256] on div "FLAGLY 400 SANOFI" at bounding box center [509, 262] width 200 height 28
type input "70.95"
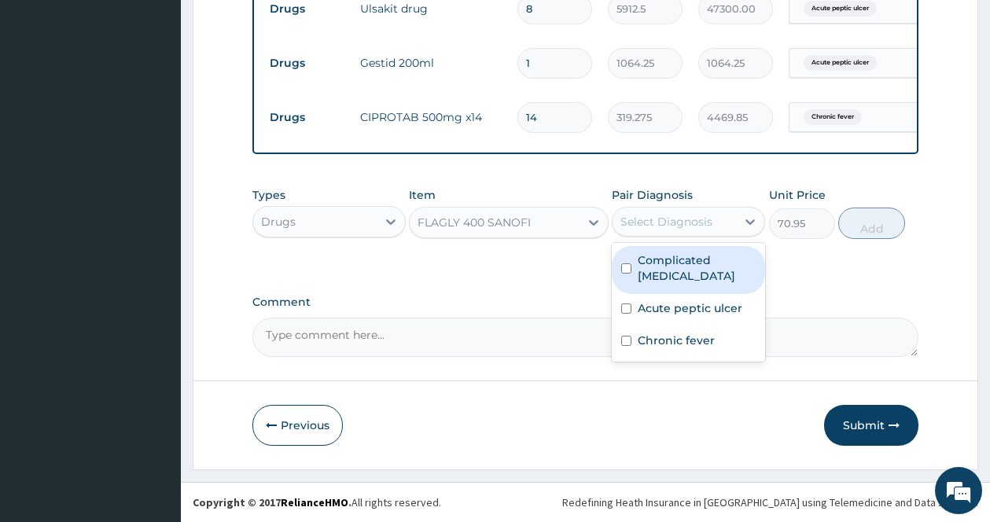
click at [689, 222] on div "Select Diagnosis" at bounding box center [666, 222] width 92 height 16
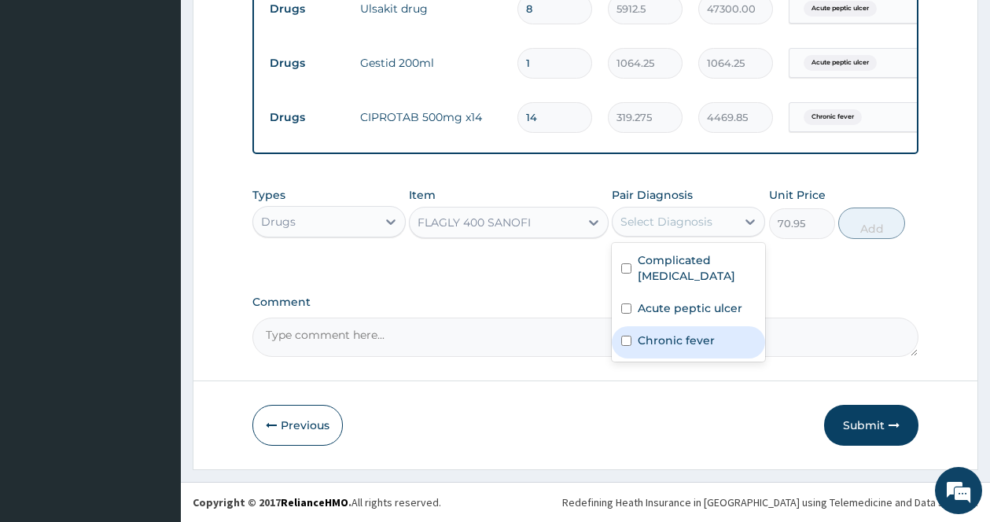
click at [661, 340] on label "Chronic fever" at bounding box center [676, 341] width 77 height 16
checkbox input "true"
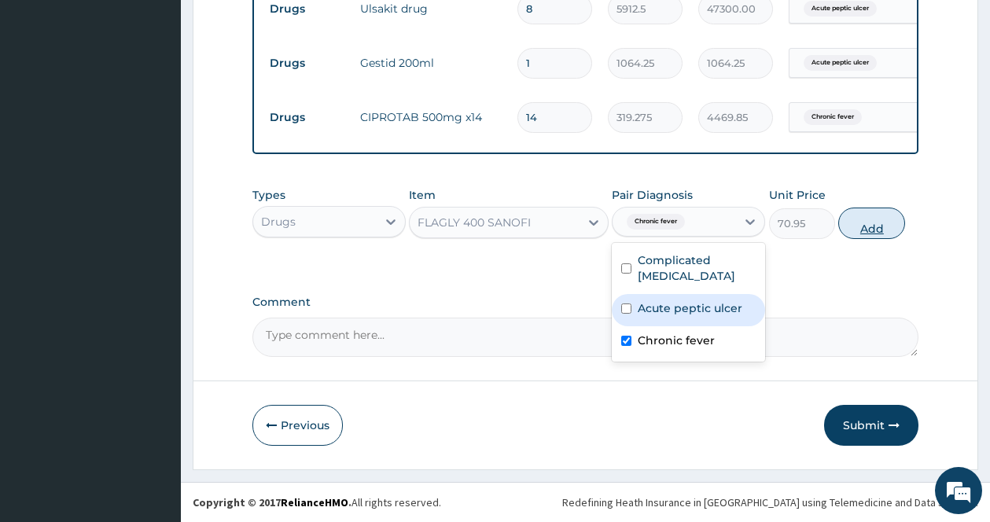
click at [872, 226] on button "Add" at bounding box center [871, 223] width 67 height 31
type input "0"
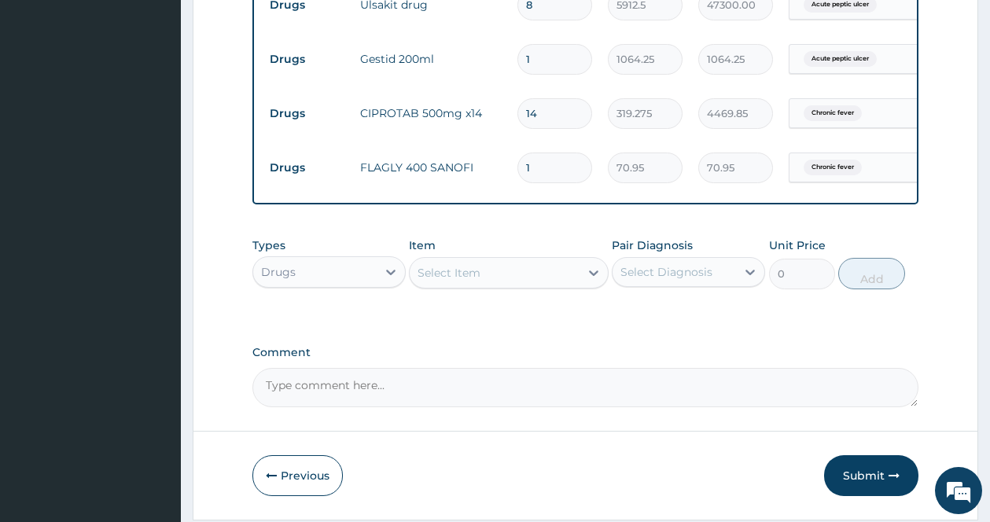
type input "15"
type input "1064.25"
type input "15"
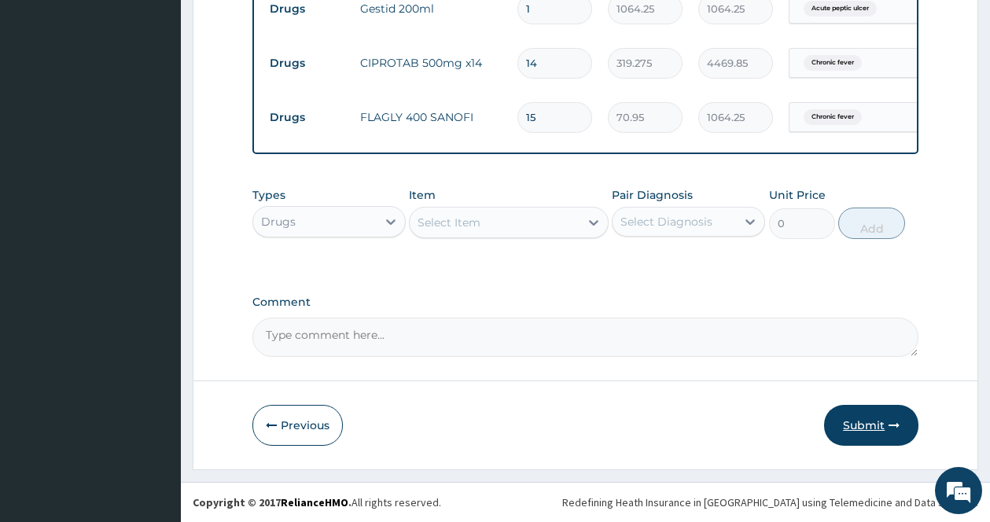
click at [868, 426] on button "Submit" at bounding box center [871, 425] width 94 height 41
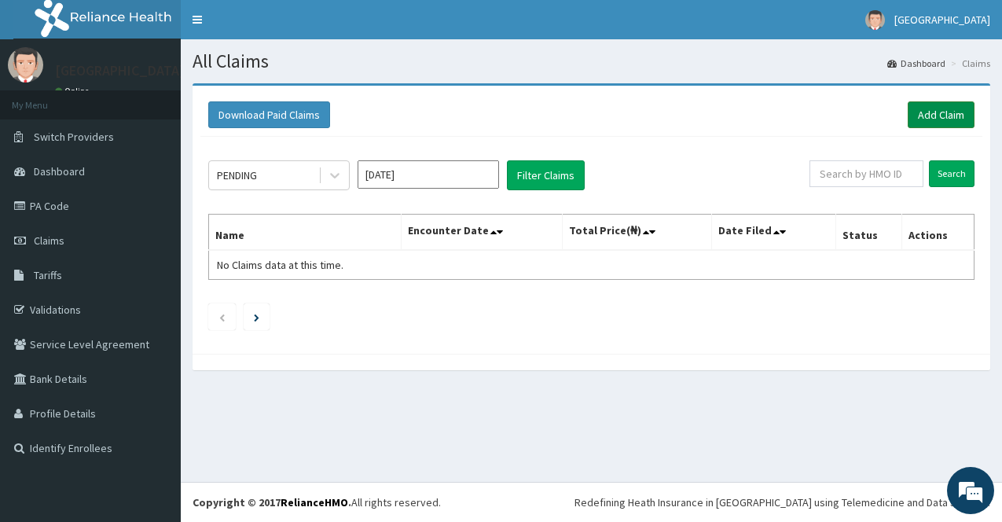
click at [952, 113] on link "Add Claim" at bounding box center [941, 114] width 67 height 27
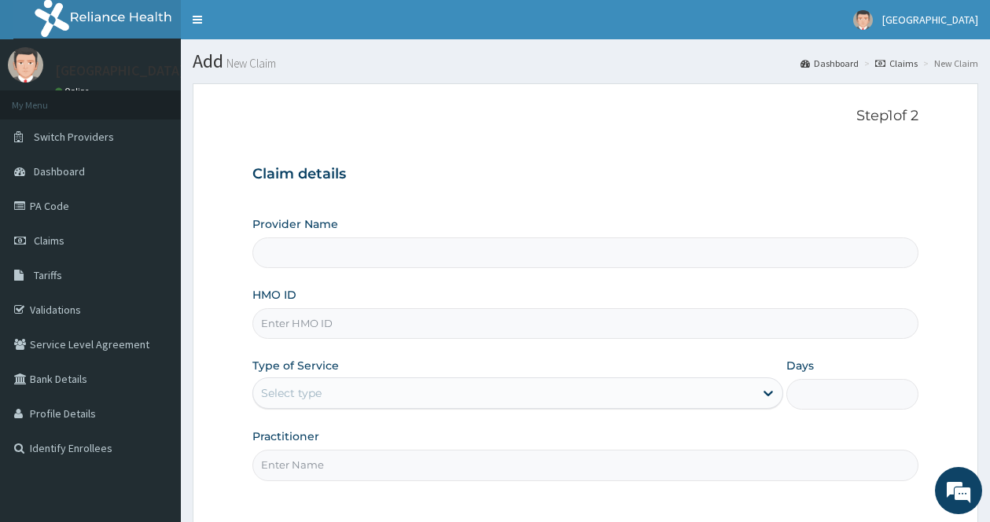
scroll to position [142, 0]
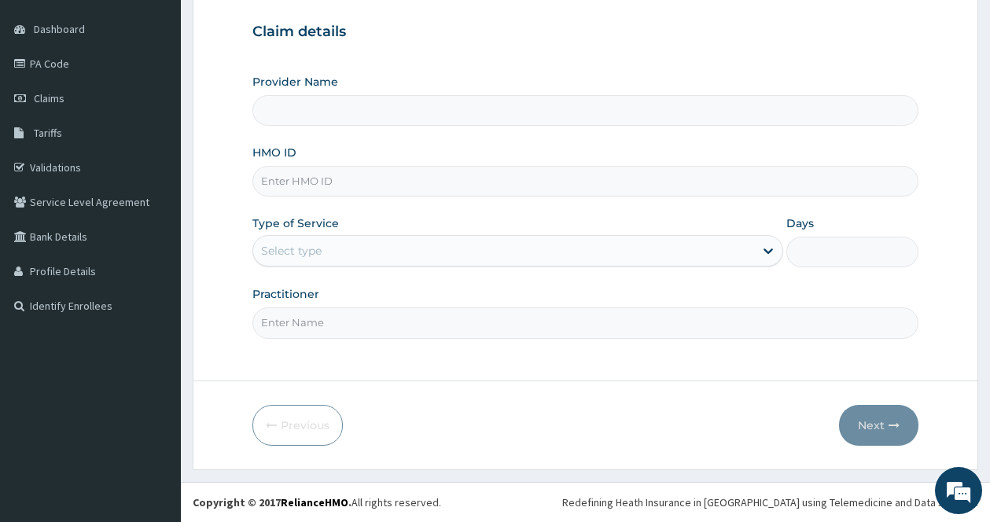
type input "[GEOGRAPHIC_DATA]"
click at [450, 175] on input "HMO ID" at bounding box center [585, 181] width 666 height 31
type input "FAB/10107/A"
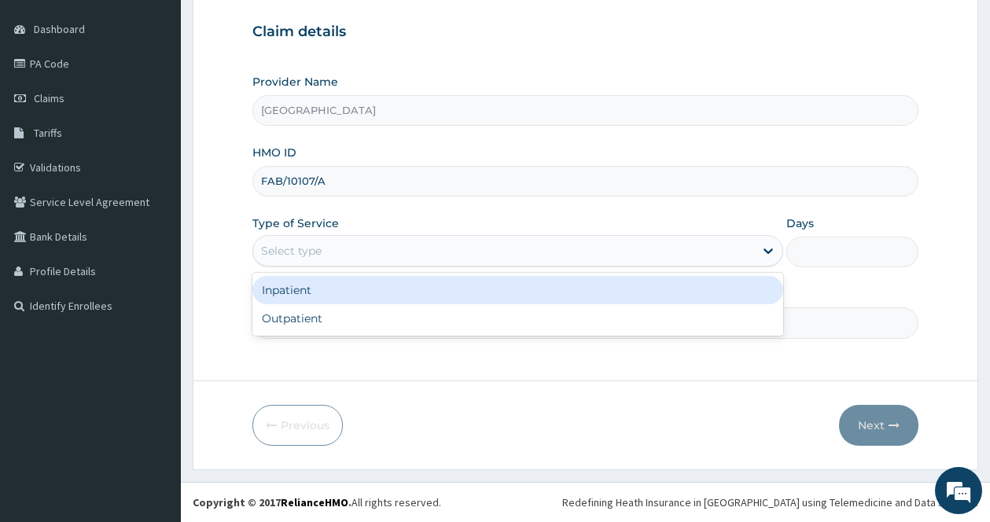
click at [736, 248] on div "Select type" at bounding box center [503, 250] width 501 height 25
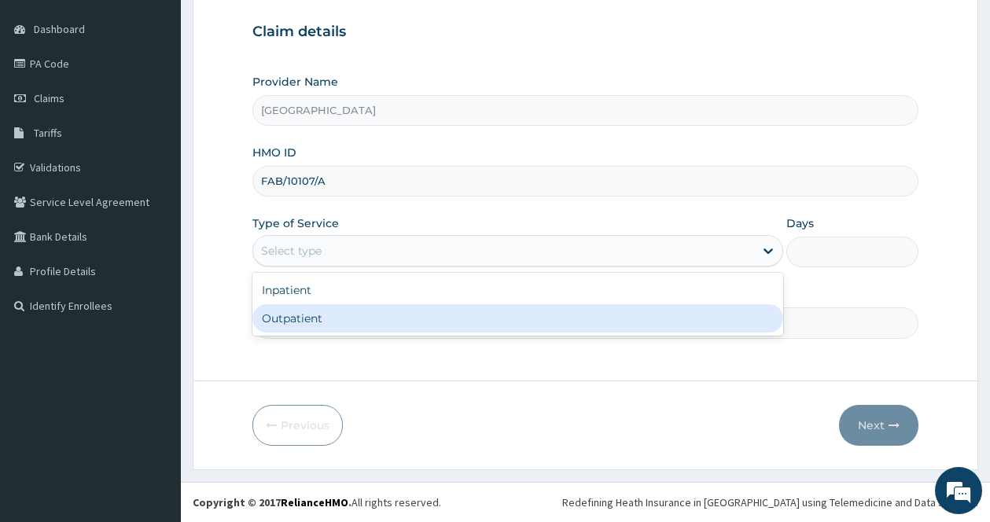
click at [576, 318] on div "Outpatient" at bounding box center [517, 318] width 531 height 28
type input "1"
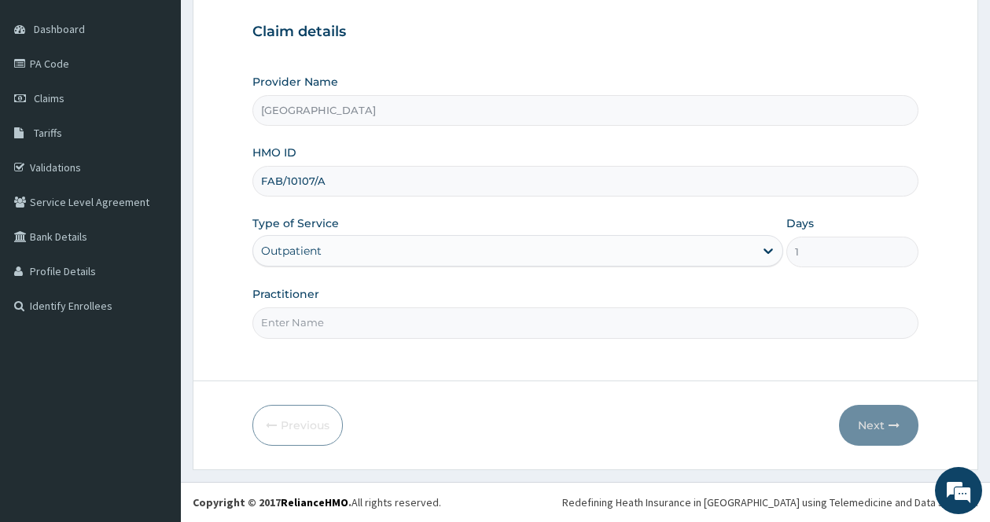
click at [546, 333] on input "Practitioner" at bounding box center [585, 322] width 666 height 31
type input "[PERSON_NAME]"
click at [865, 421] on button "Next" at bounding box center [878, 425] width 79 height 41
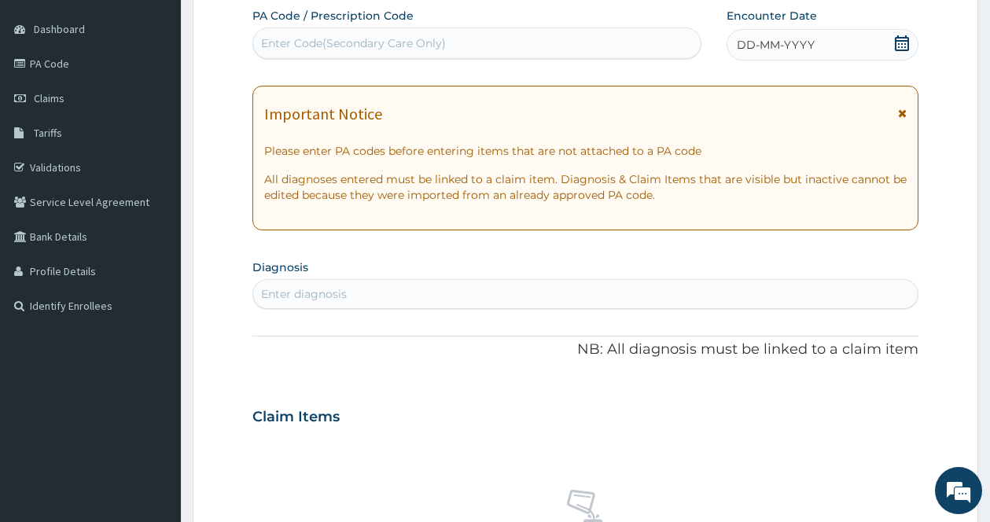
click at [901, 113] on icon at bounding box center [902, 113] width 9 height 11
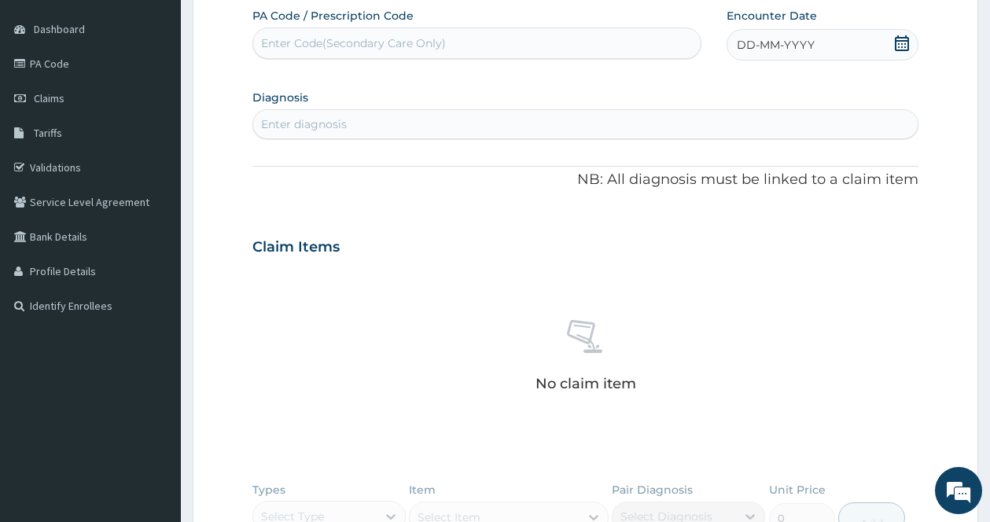
click at [903, 39] on icon at bounding box center [902, 43] width 16 height 16
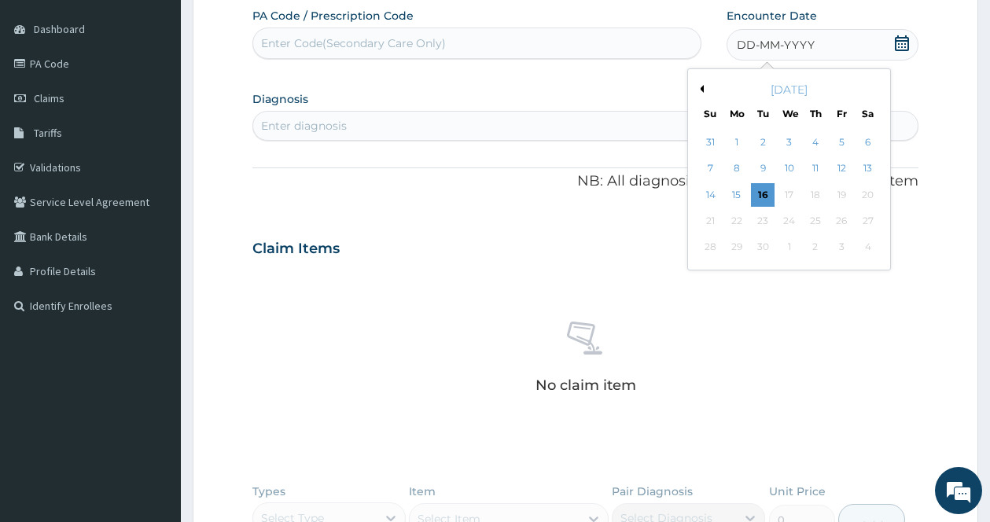
click at [702, 86] on button "Previous Month" at bounding box center [700, 89] width 8 height 8
click at [711, 239] on div "27" at bounding box center [710, 248] width 24 height 24
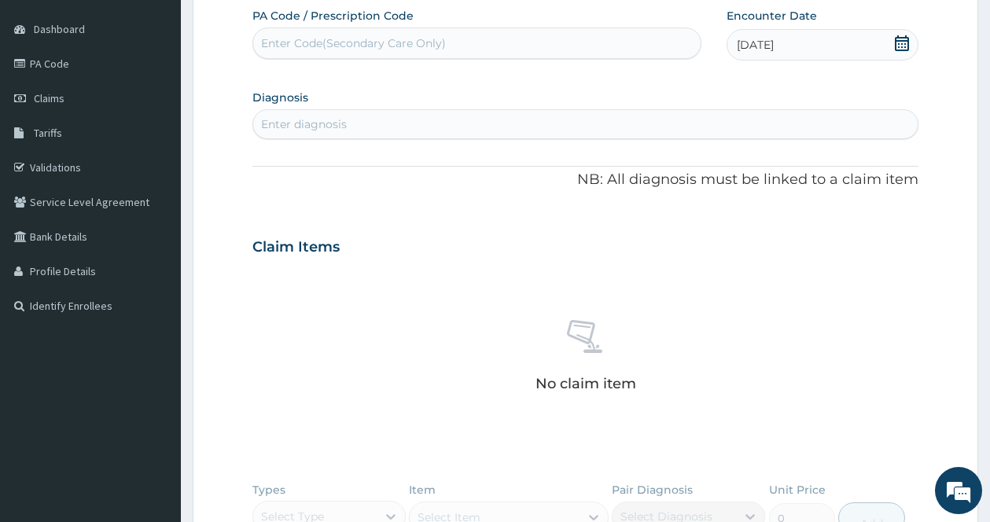
click at [520, 124] on div "Enter diagnosis" at bounding box center [585, 124] width 664 height 25
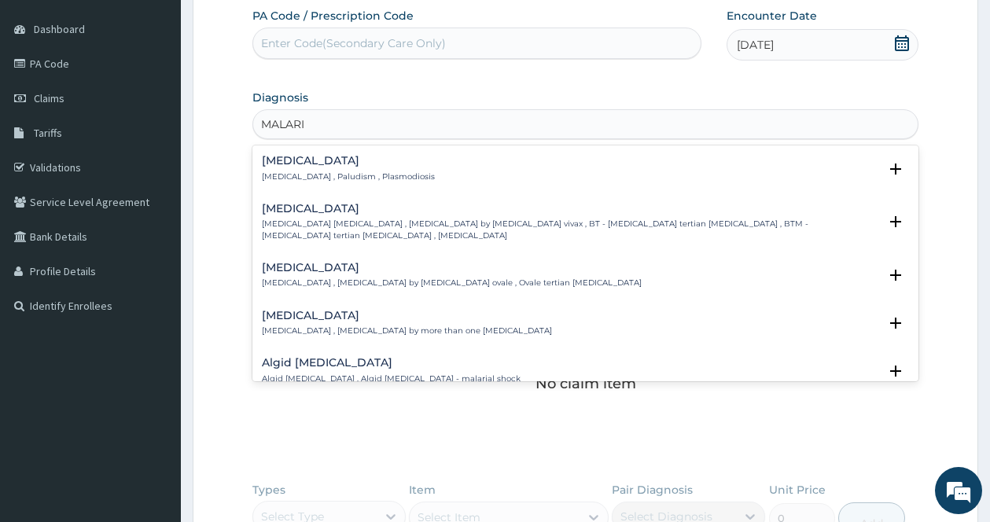
type input "[MEDICAL_DATA]"
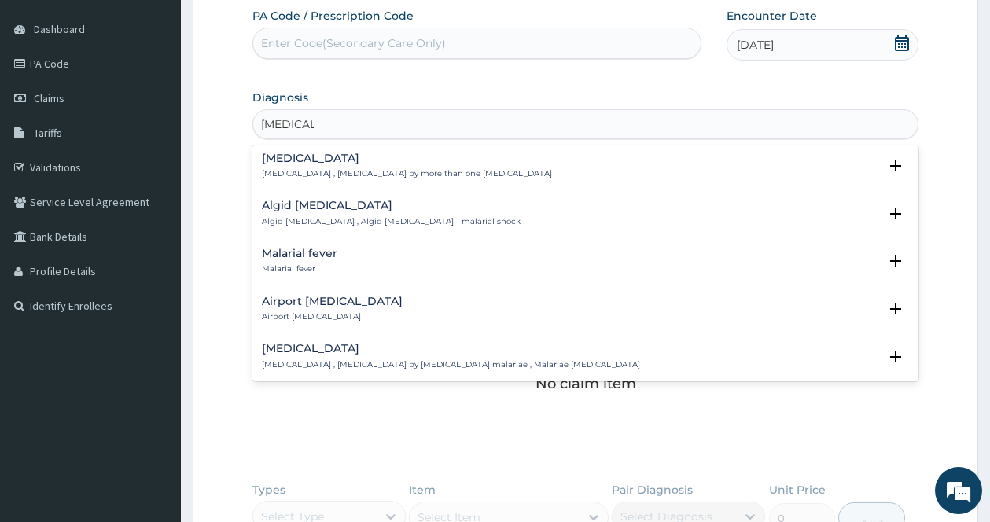
scroll to position [236, 0]
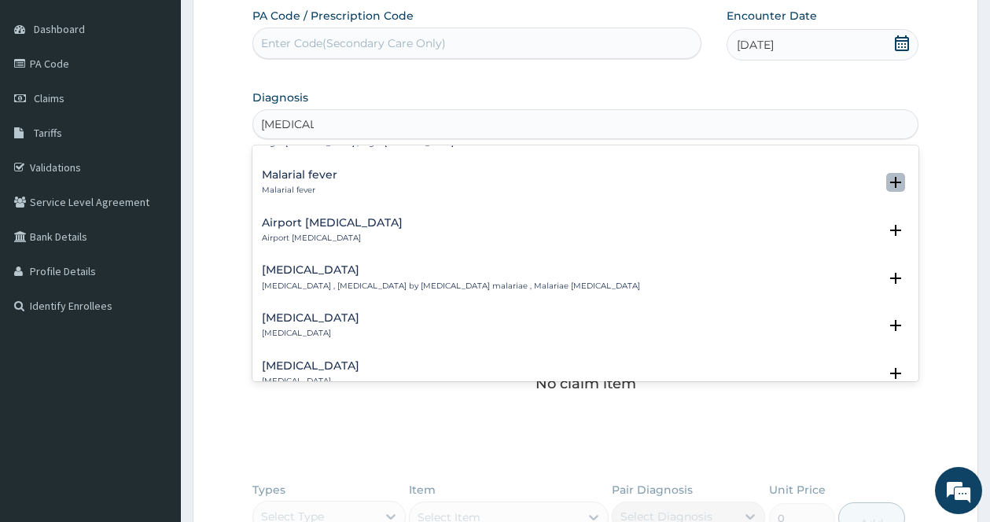
click at [890, 179] on icon "open select status" at bounding box center [895, 182] width 11 height 11
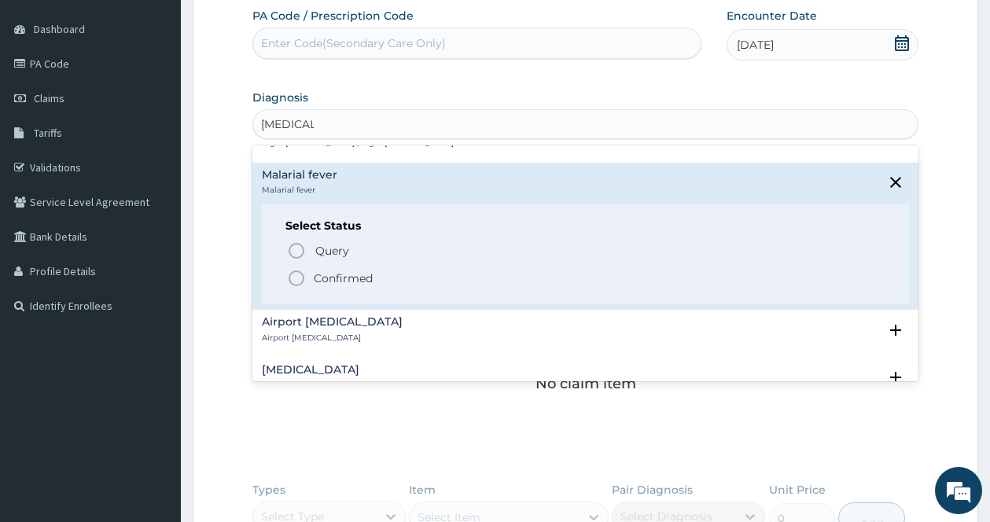
click at [300, 279] on icon "status option filled" at bounding box center [296, 278] width 19 height 19
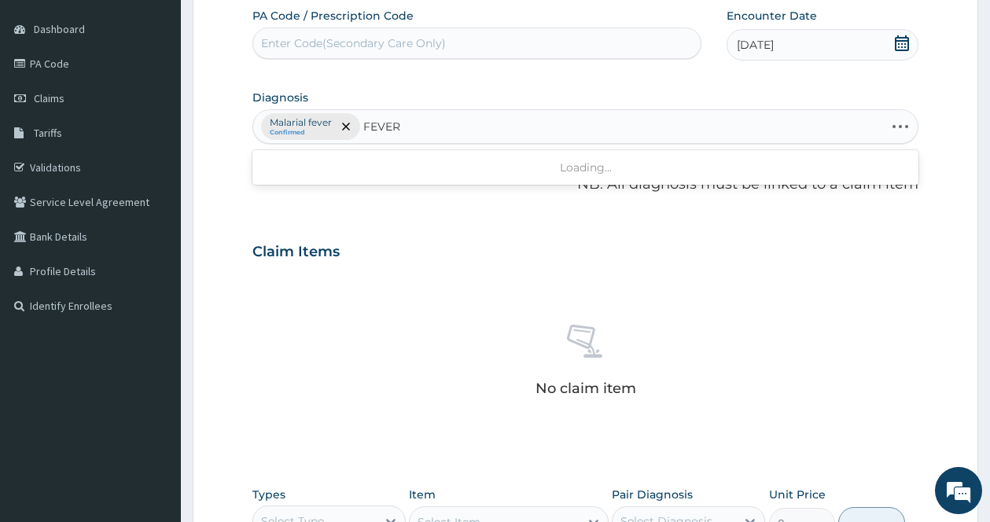
type input "FEVER"
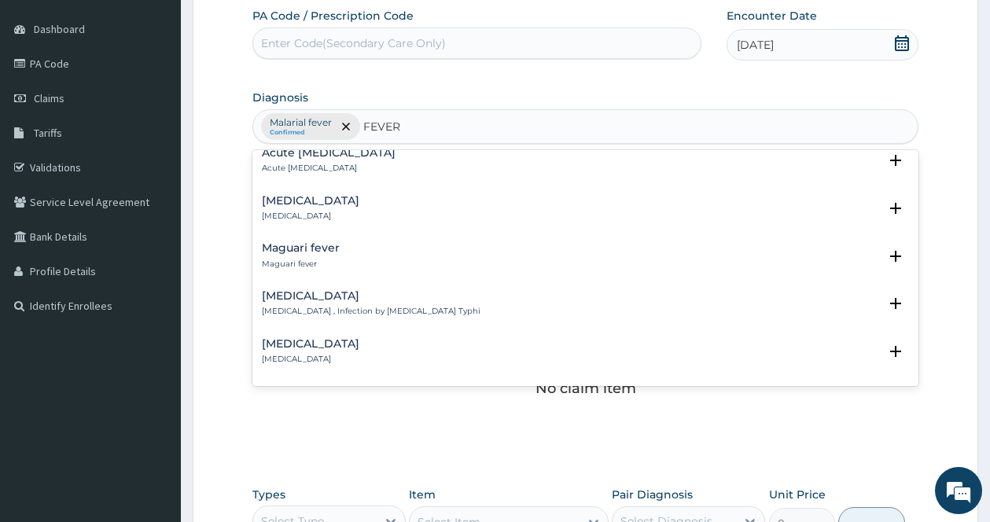
scroll to position [2044, 0]
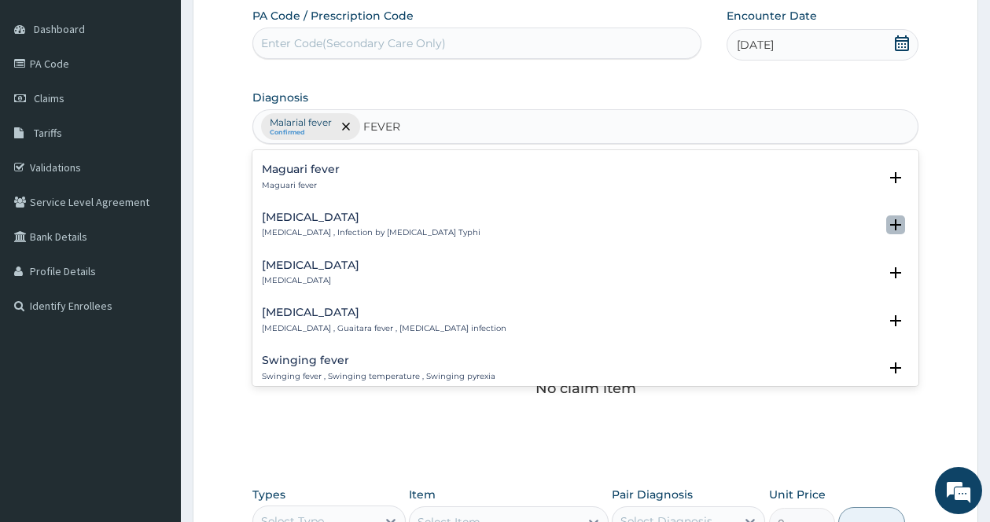
click at [890, 219] on icon "open select status" at bounding box center [895, 224] width 11 height 11
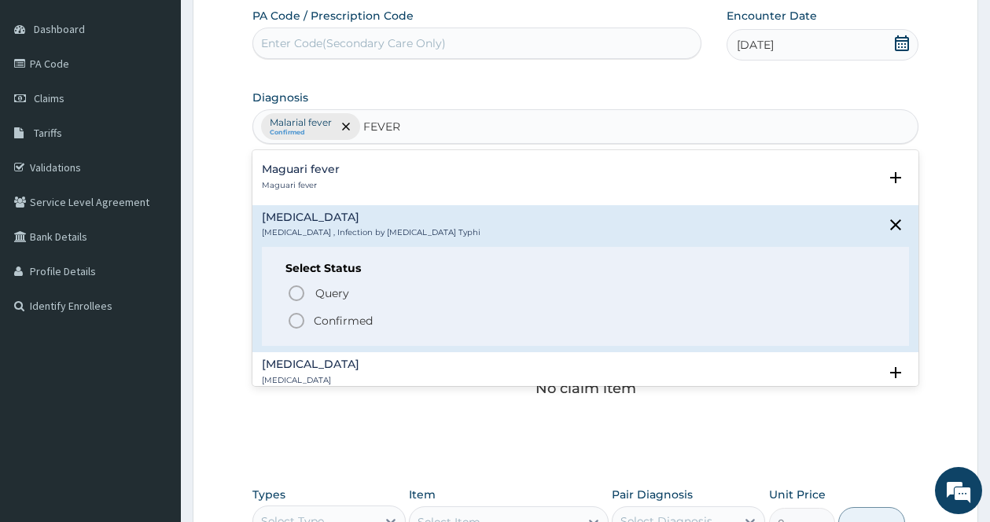
click at [306, 311] on span "Confirmed" at bounding box center [586, 320] width 598 height 19
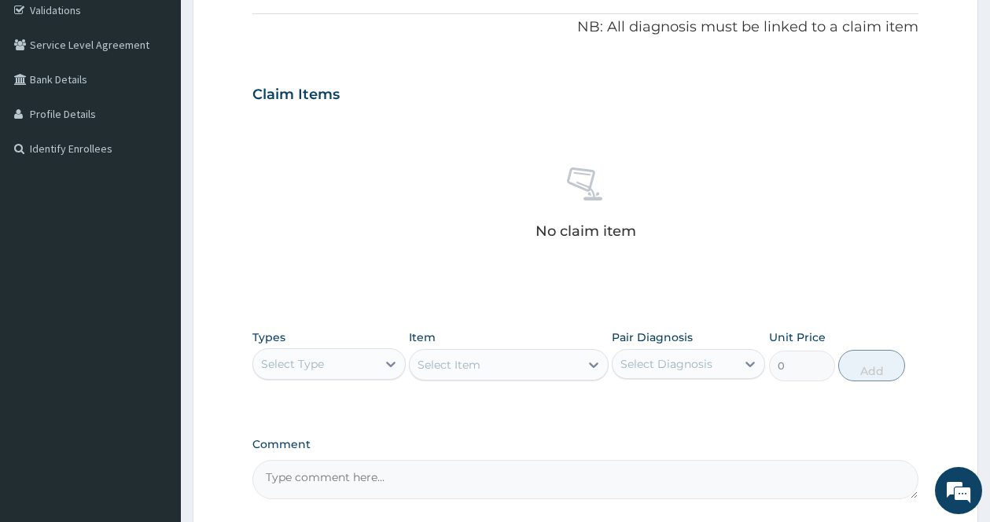
scroll to position [442, 0]
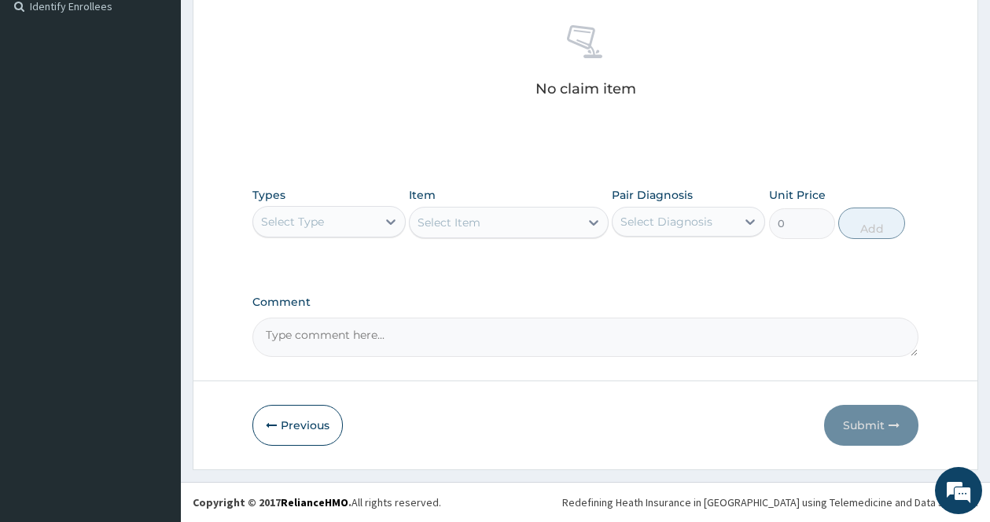
click at [371, 215] on div "Select Type" at bounding box center [314, 221] width 123 height 25
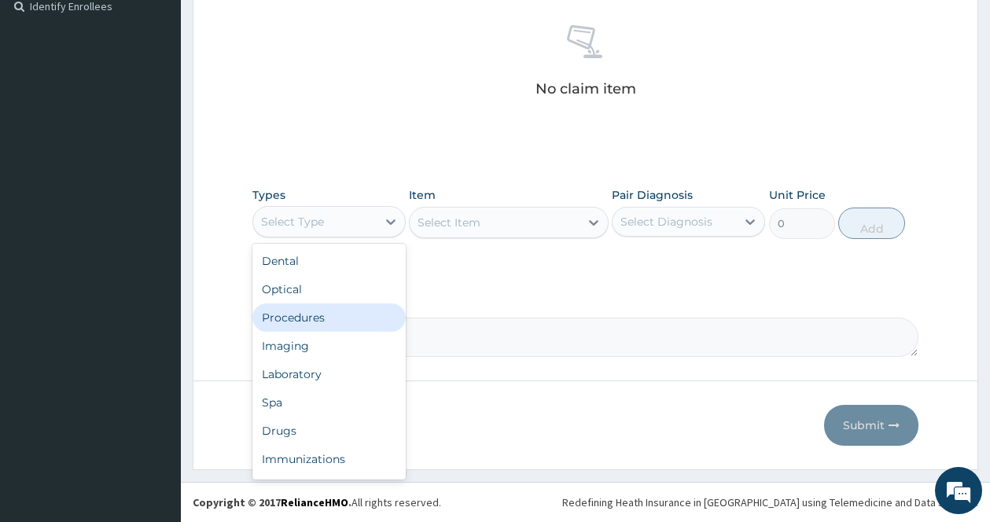
click at [320, 322] on div "Procedures" at bounding box center [328, 317] width 153 height 28
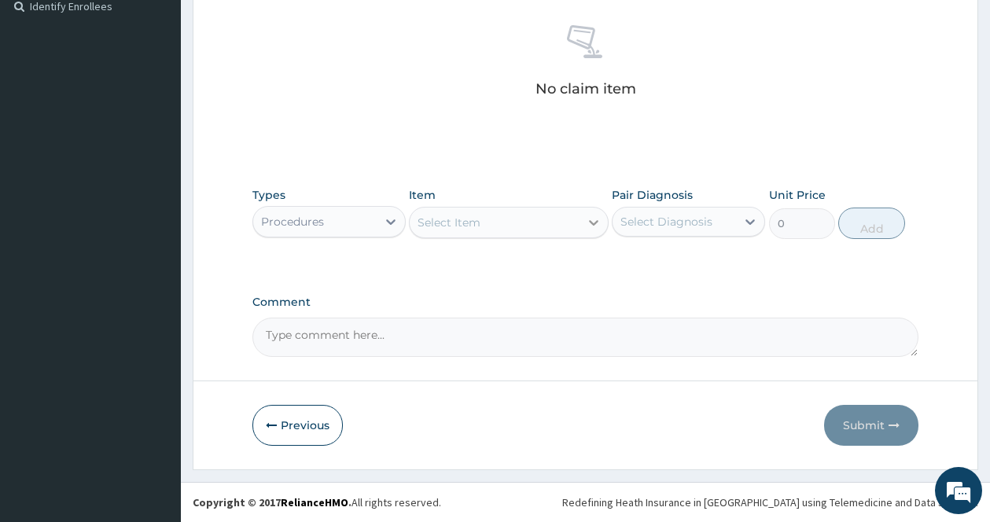
click at [601, 221] on icon at bounding box center [594, 223] width 16 height 16
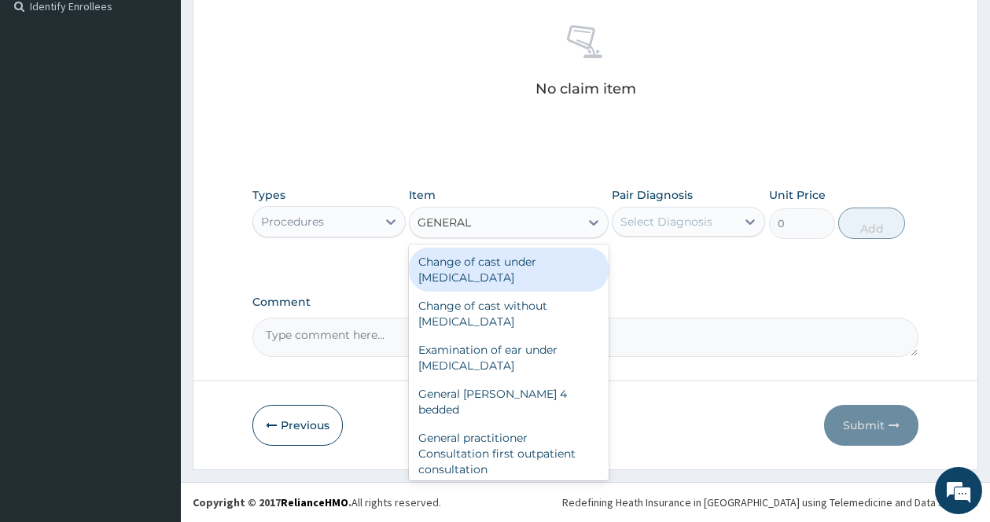
type input "GENERAL P"
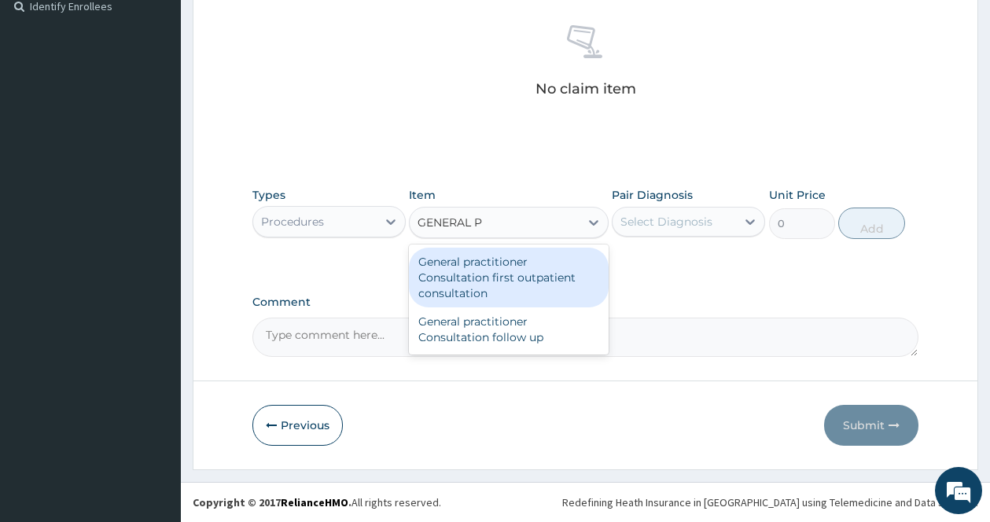
click at [542, 278] on div "General practitioner Consultation first outpatient consultation" at bounding box center [509, 278] width 200 height 60
type input "3547.5"
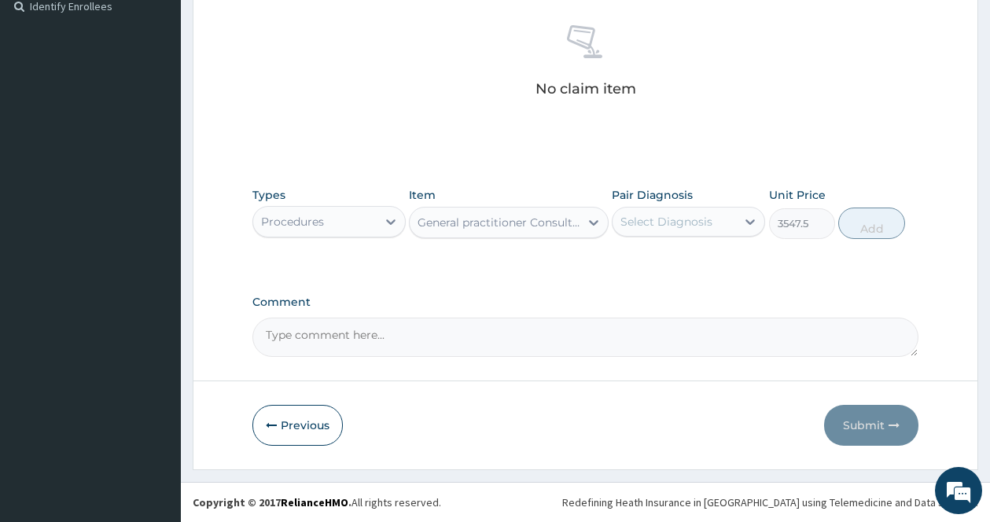
click at [707, 212] on div "Select Diagnosis" at bounding box center [673, 221] width 123 height 25
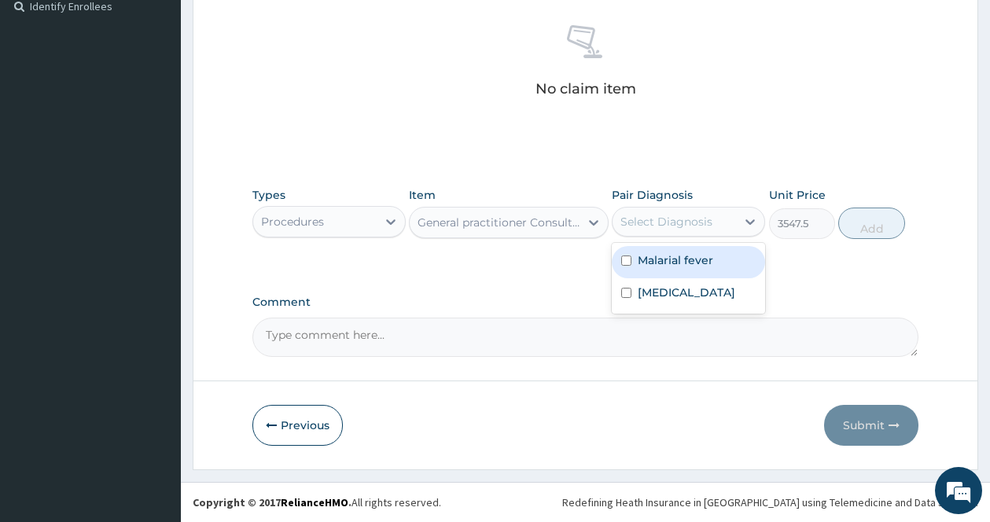
click at [627, 259] on input "checkbox" at bounding box center [626, 261] width 10 height 10
checkbox input "true"
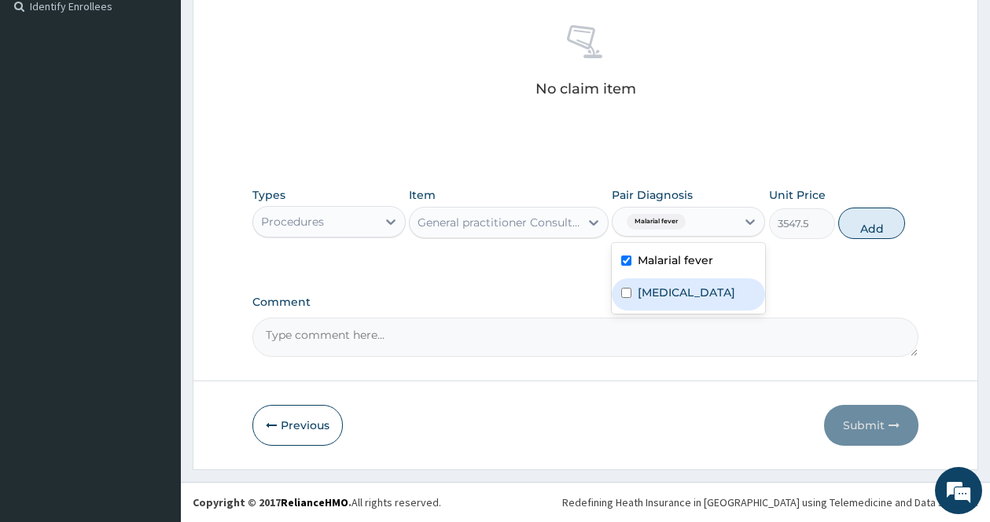
click at [627, 301] on div "Typhoid fever" at bounding box center [688, 294] width 153 height 32
checkbox input "true"
click at [872, 231] on button "Add" at bounding box center [871, 223] width 67 height 31
type input "0"
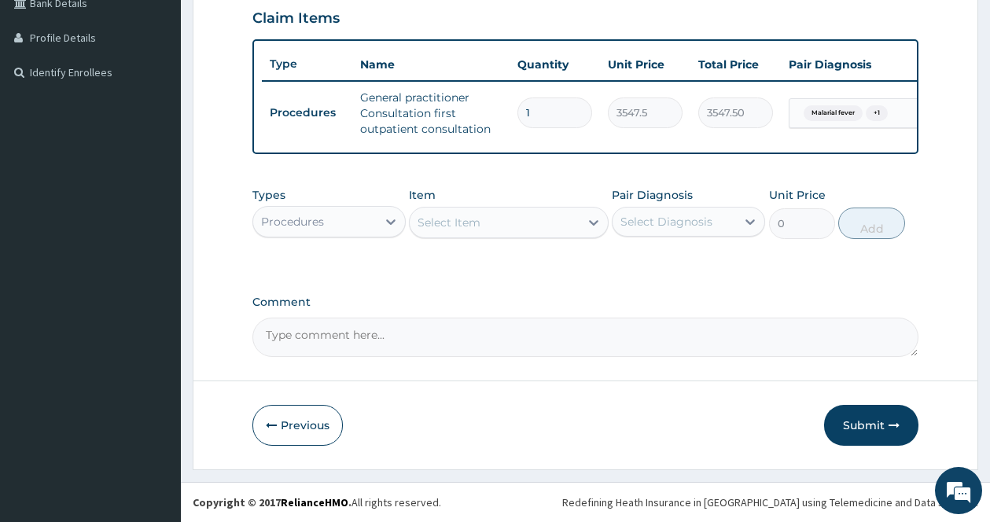
scroll to position [388, 0]
click at [587, 226] on icon at bounding box center [594, 223] width 16 height 16
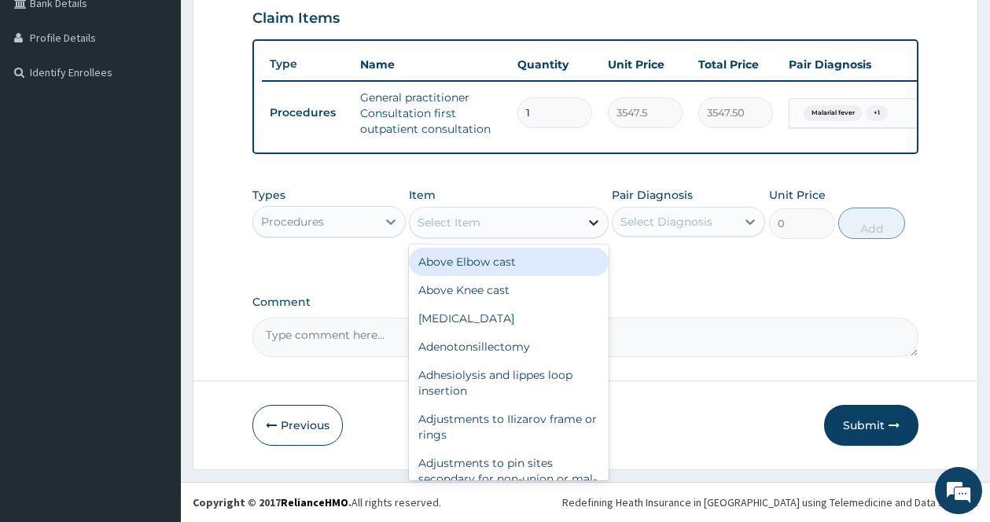
type input "C"
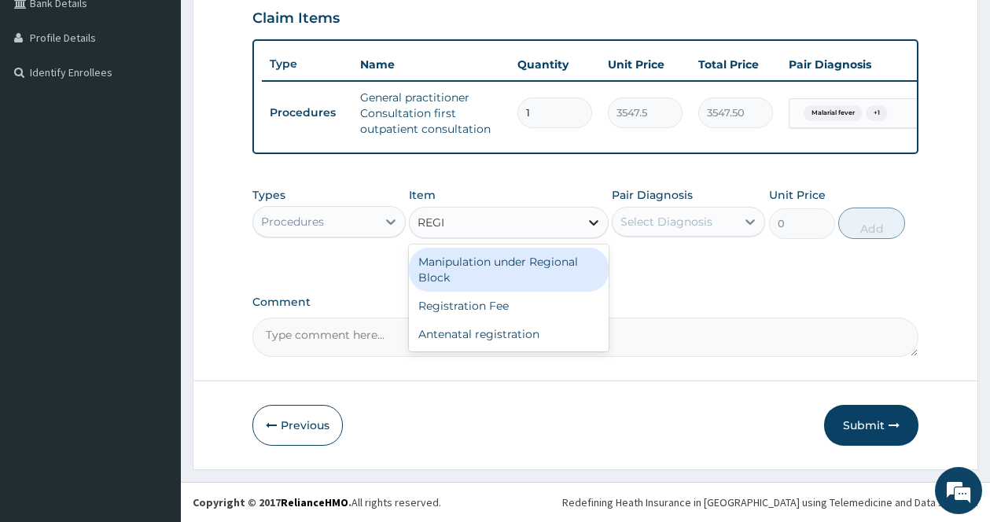
type input "REGIS"
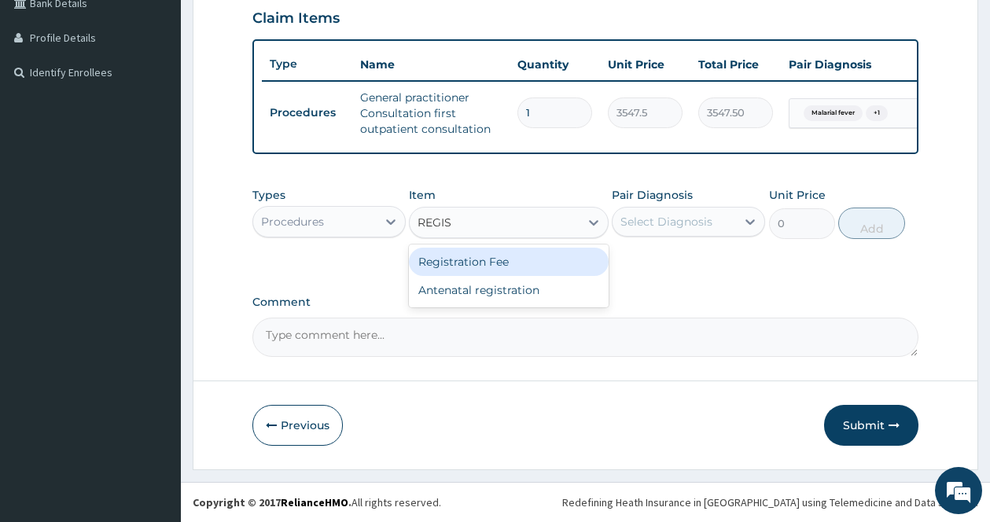
click at [509, 263] on div "Registration Fee" at bounding box center [509, 262] width 200 height 28
type input "2150"
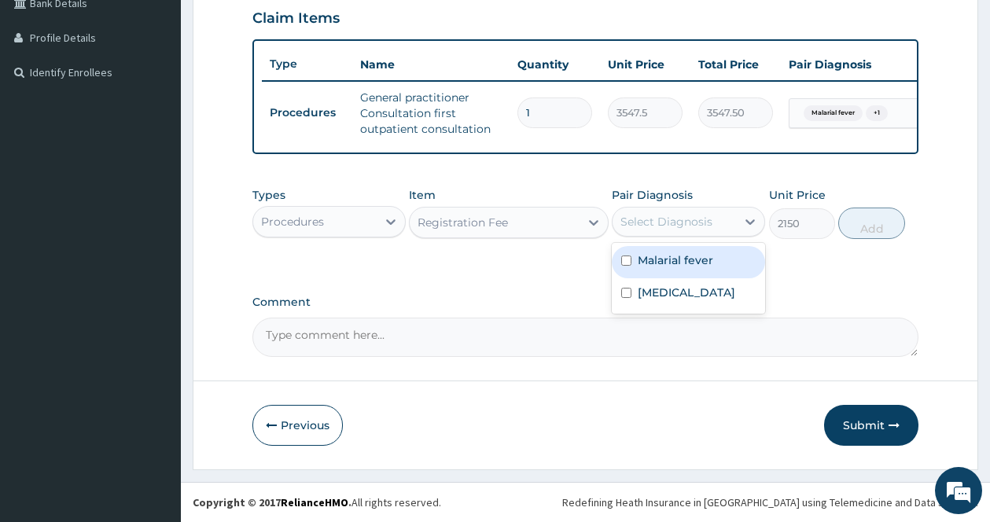
click at [662, 229] on div "Select Diagnosis" at bounding box center [666, 222] width 92 height 16
click at [644, 256] on label "Malarial fever" at bounding box center [675, 260] width 75 height 16
checkbox input "true"
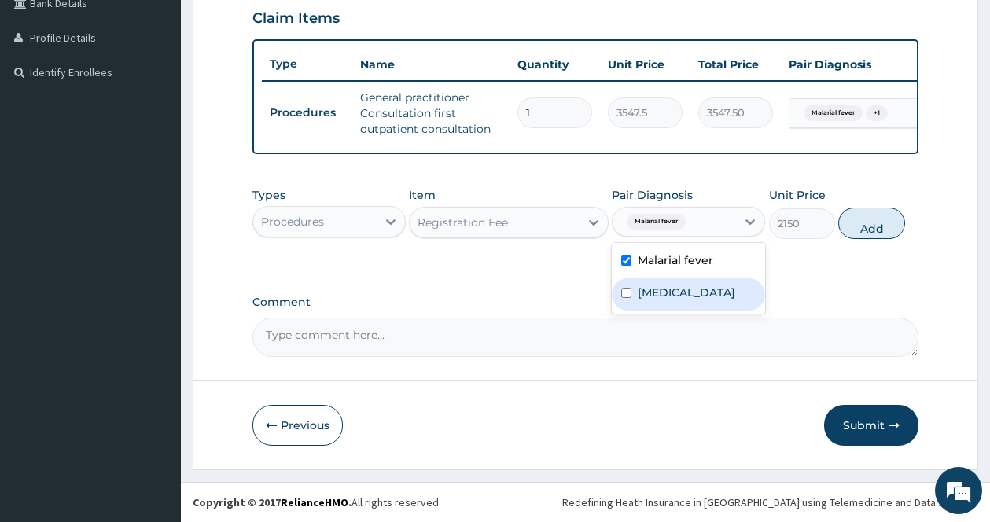
click at [636, 289] on div "Typhoid fever" at bounding box center [688, 294] width 153 height 32
checkbox input "true"
click at [865, 231] on button "Add" at bounding box center [871, 223] width 67 height 31
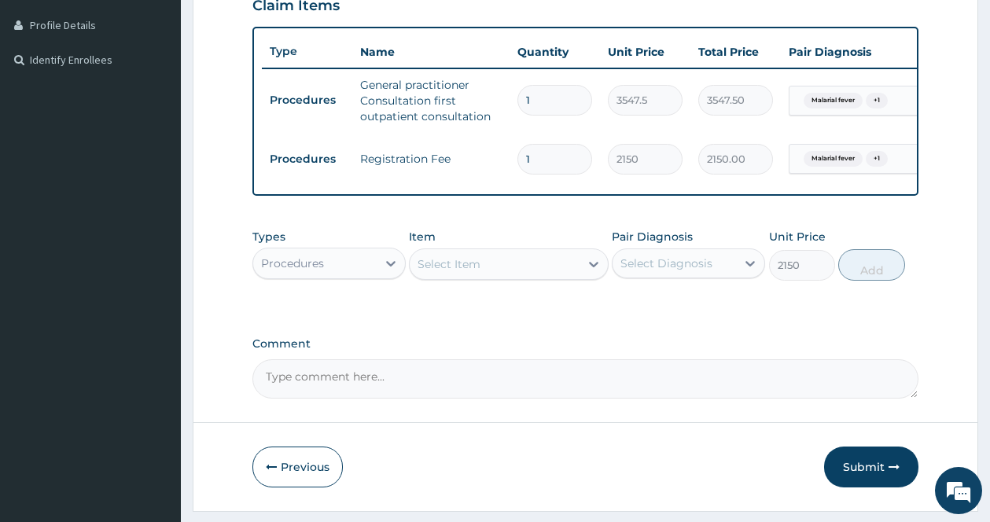
type input "0"
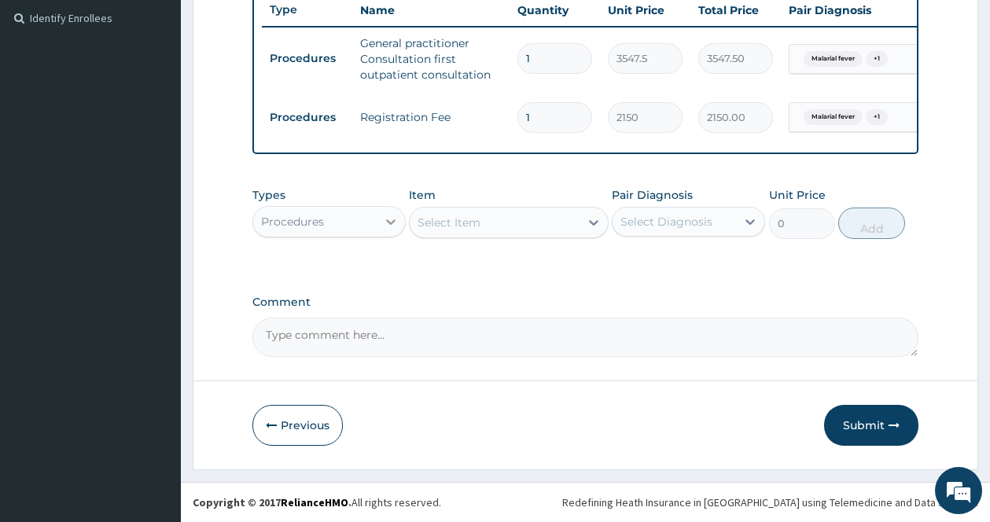
click at [388, 222] on icon at bounding box center [391, 222] width 16 height 16
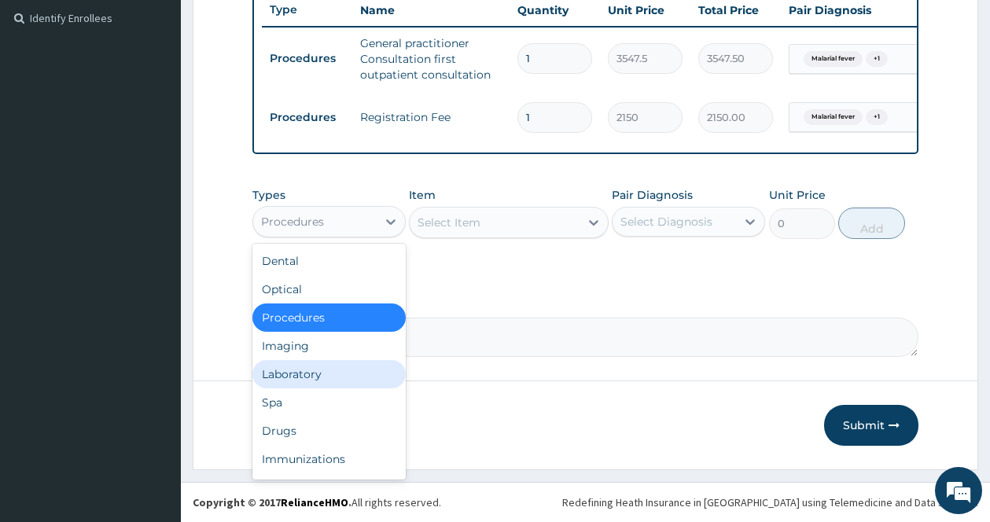
click at [303, 379] on div "Laboratory" at bounding box center [328, 374] width 153 height 28
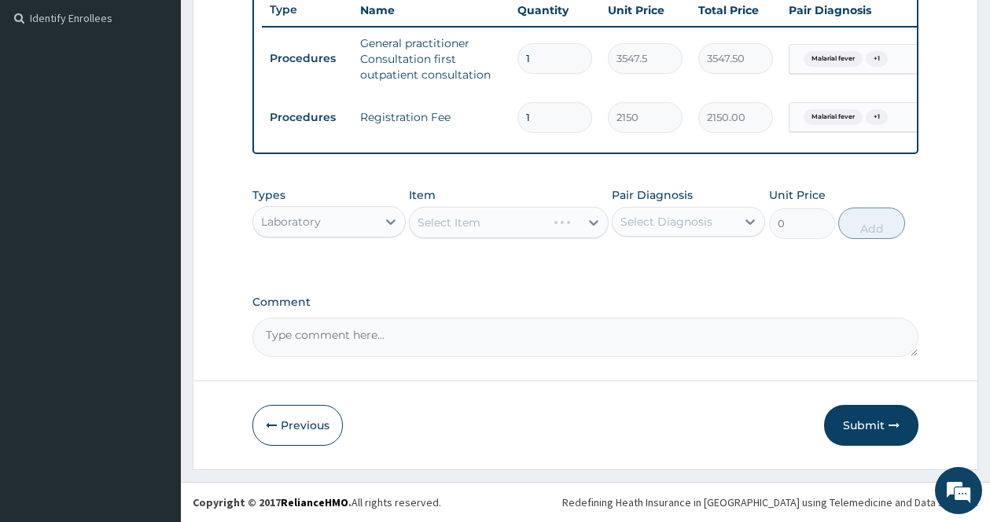
click at [724, 221] on div "Select Diagnosis" at bounding box center [673, 221] width 123 height 25
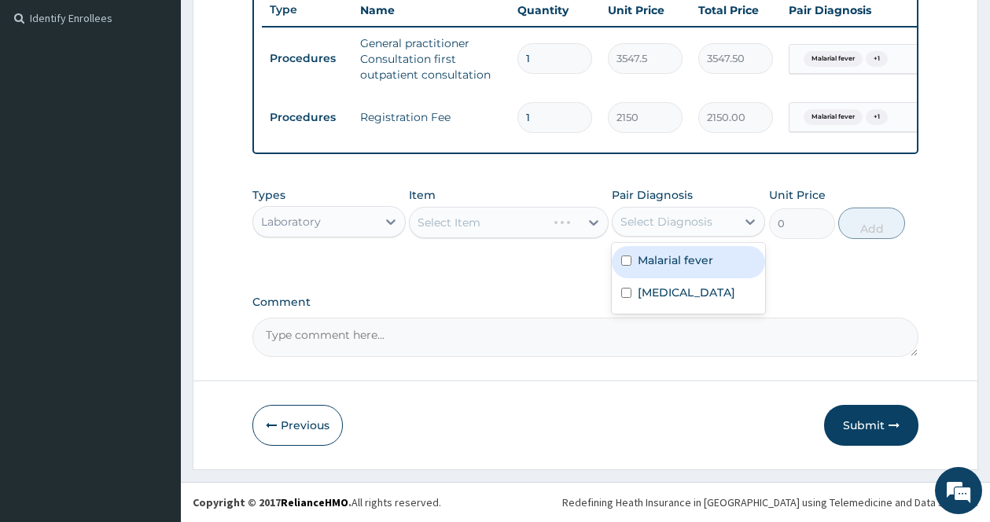
click at [675, 270] on div "Malarial fever" at bounding box center [688, 262] width 153 height 32
checkbox input "true"
click at [585, 219] on div "Select Item" at bounding box center [509, 222] width 200 height 31
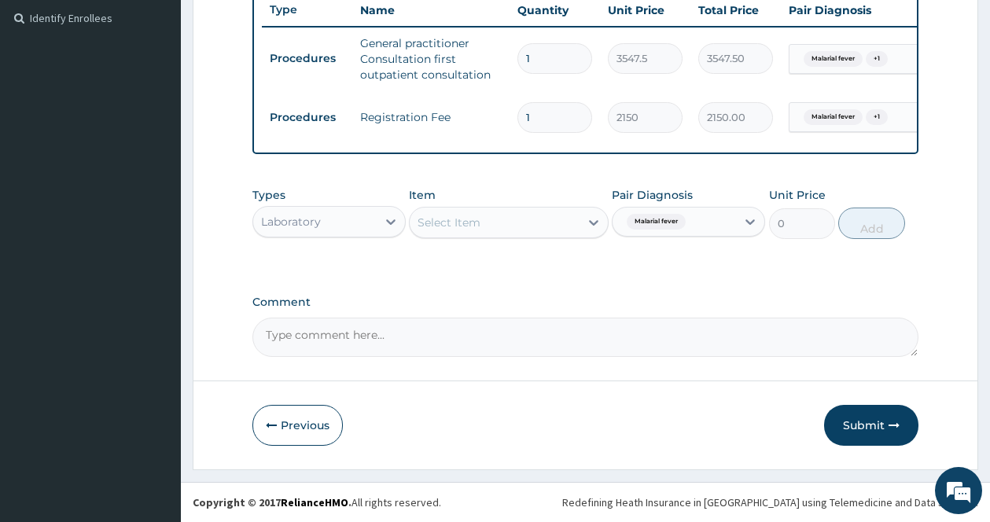
click at [590, 219] on icon at bounding box center [594, 223] width 16 height 16
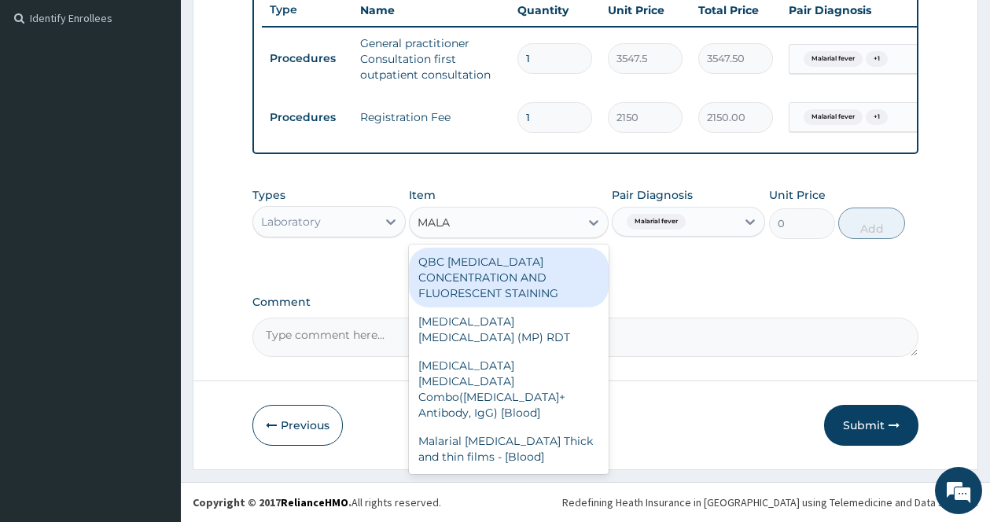
type input "MALAR"
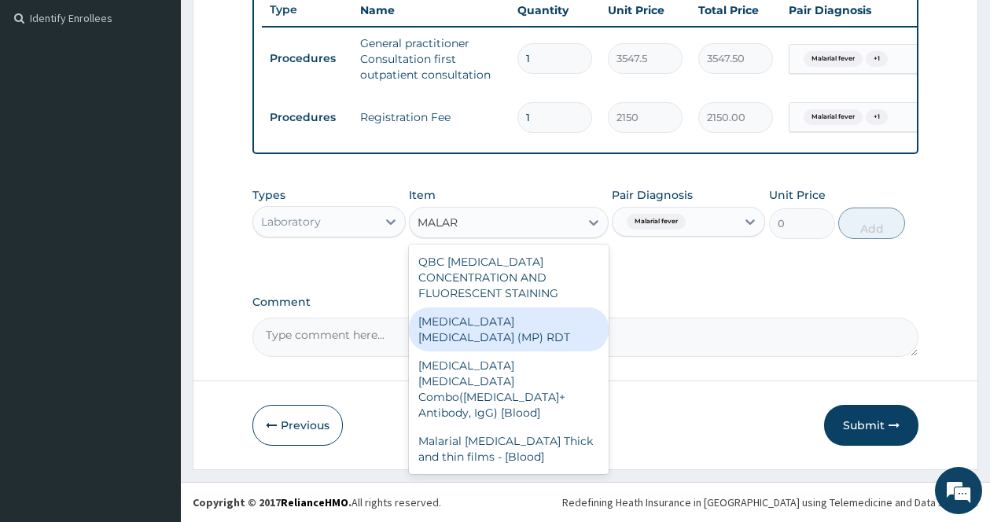
click at [521, 315] on div "[MEDICAL_DATA] [MEDICAL_DATA] (MP) RDT" at bounding box center [509, 329] width 200 height 44
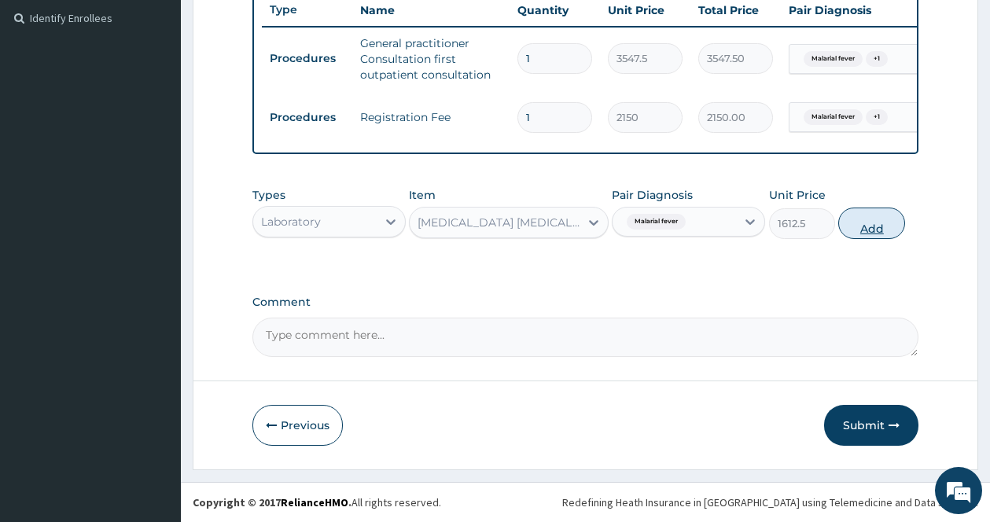
click at [884, 217] on button "Add" at bounding box center [871, 223] width 67 height 31
type input "0"
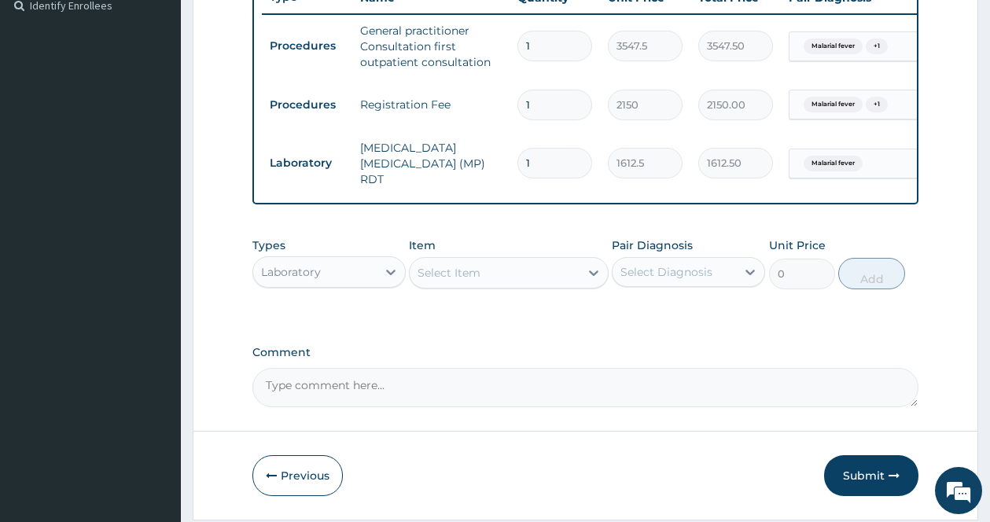
scroll to position [497, 0]
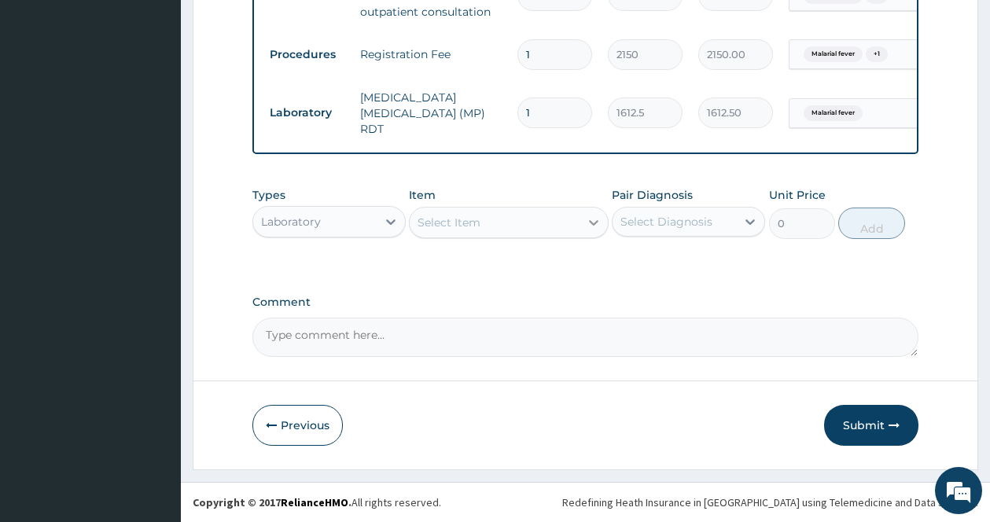
click at [583, 216] on div at bounding box center [593, 222] width 28 height 28
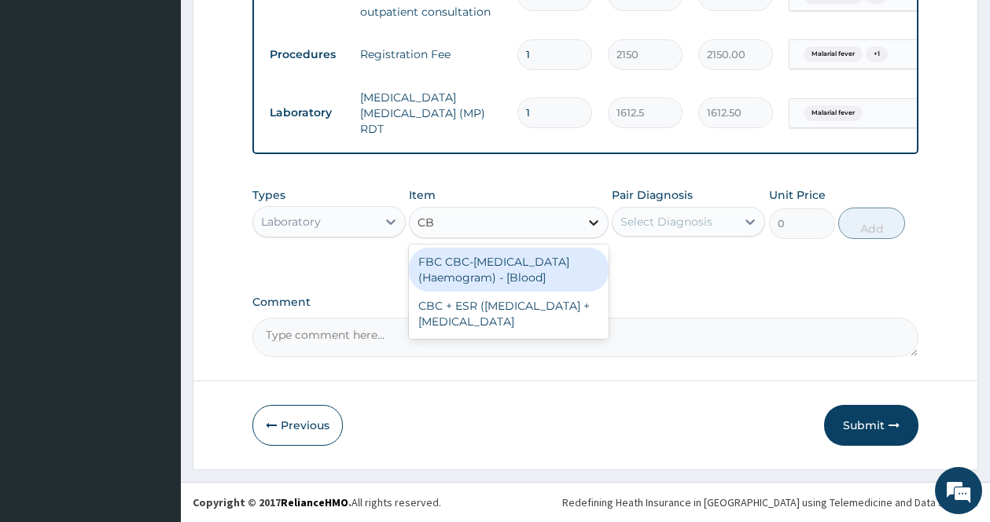
type input "CBC"
click at [553, 259] on div "FBC CBC-[MEDICAL_DATA] (Haemogram) - [Blood]" at bounding box center [509, 270] width 200 height 44
type input "4300"
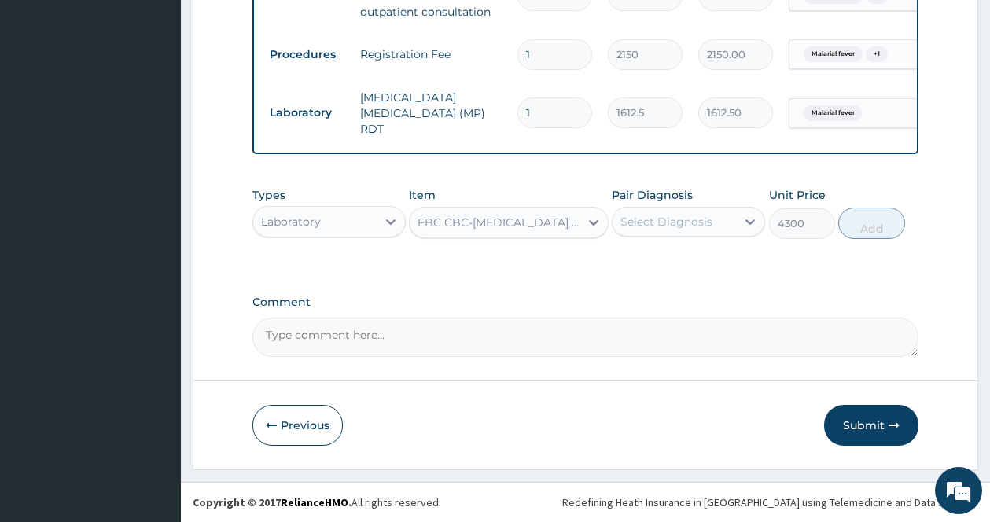
click at [671, 210] on div "Select Diagnosis" at bounding box center [673, 221] width 123 height 25
click at [656, 295] on label "Typhoid fever" at bounding box center [686, 293] width 97 height 16
checkbox input "true"
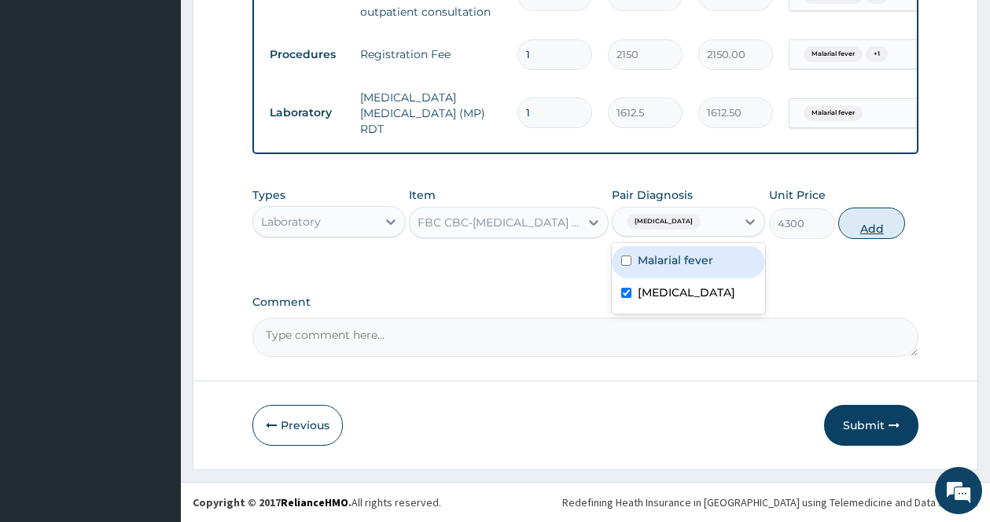
click at [886, 235] on button "Add" at bounding box center [871, 223] width 67 height 31
type input "0"
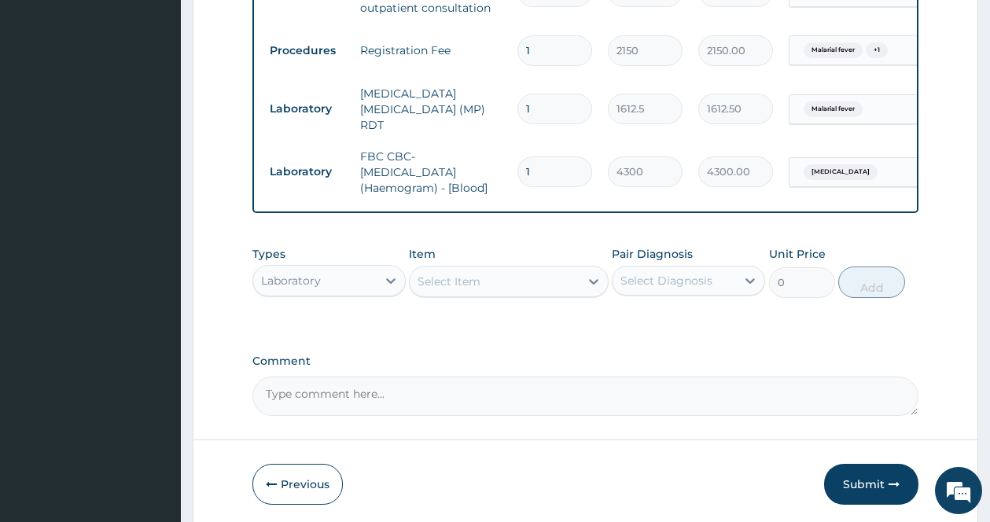
scroll to position [560, 0]
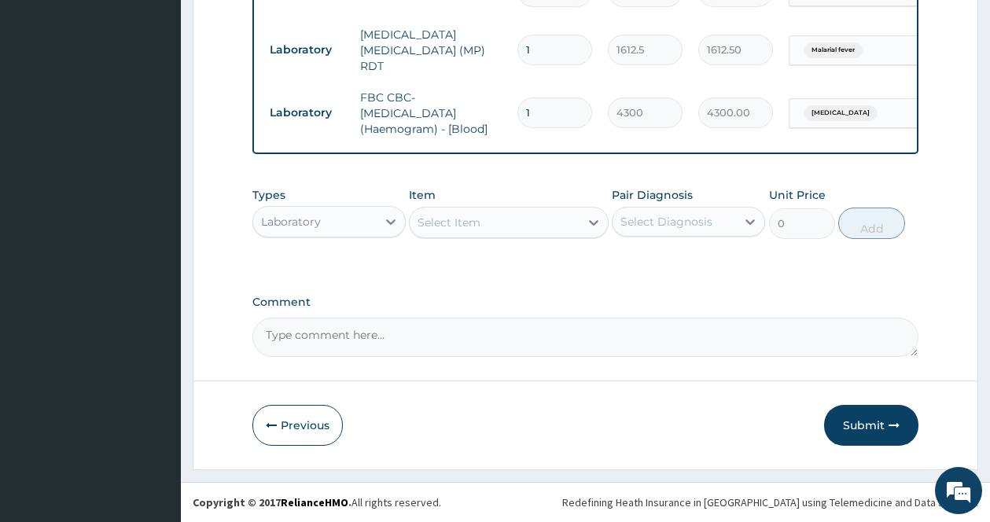
click at [359, 223] on div "Laboratory" at bounding box center [314, 221] width 123 height 25
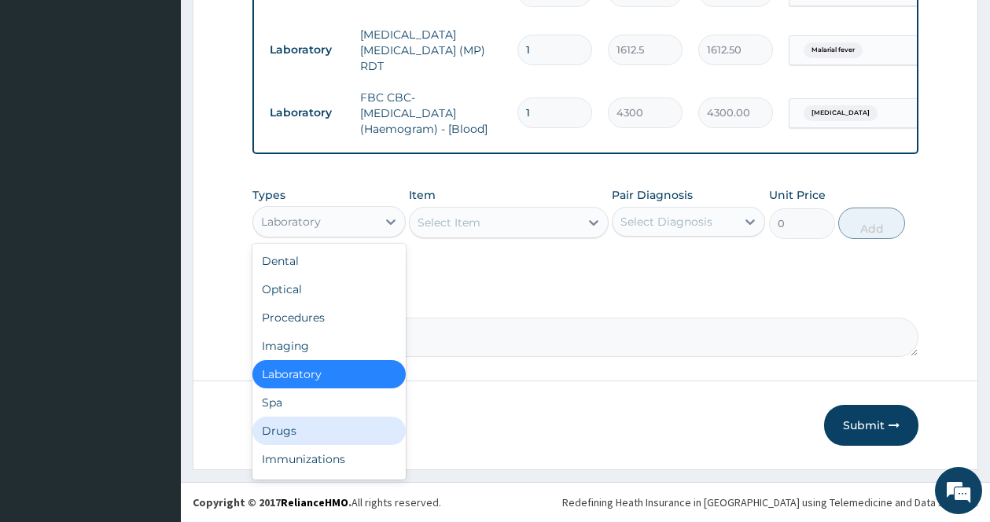
click at [281, 427] on div "Drugs" at bounding box center [328, 431] width 153 height 28
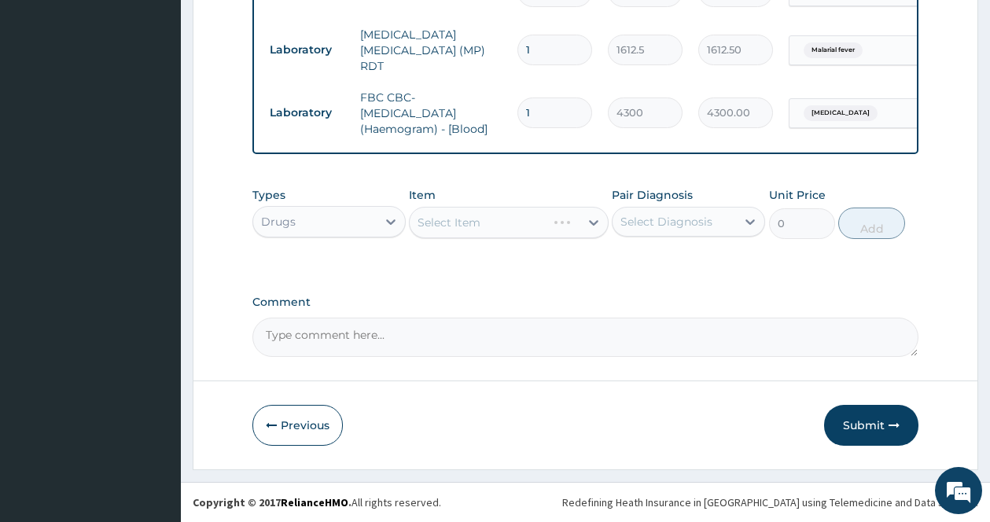
click at [578, 215] on div "Select Item" at bounding box center [509, 222] width 200 height 31
click at [583, 215] on div at bounding box center [593, 222] width 28 height 28
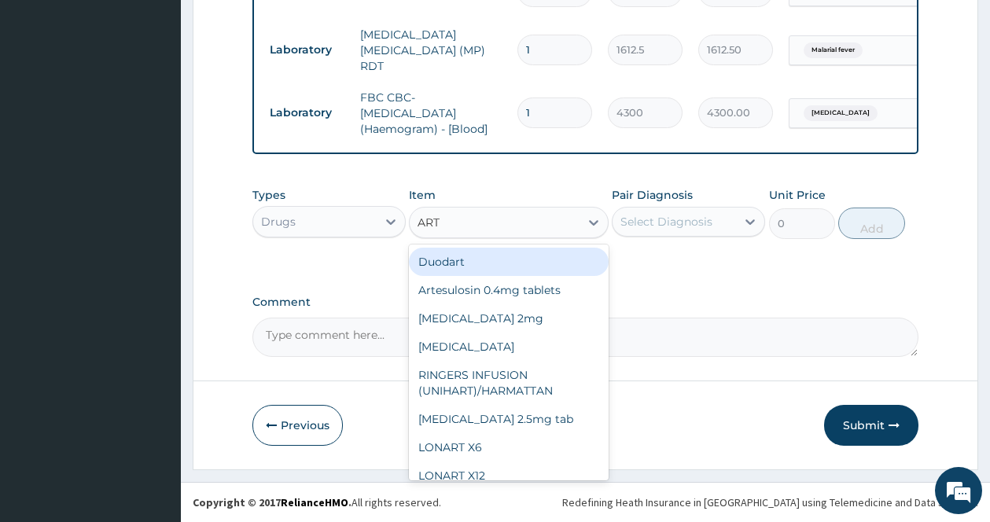
type input "ARTE"
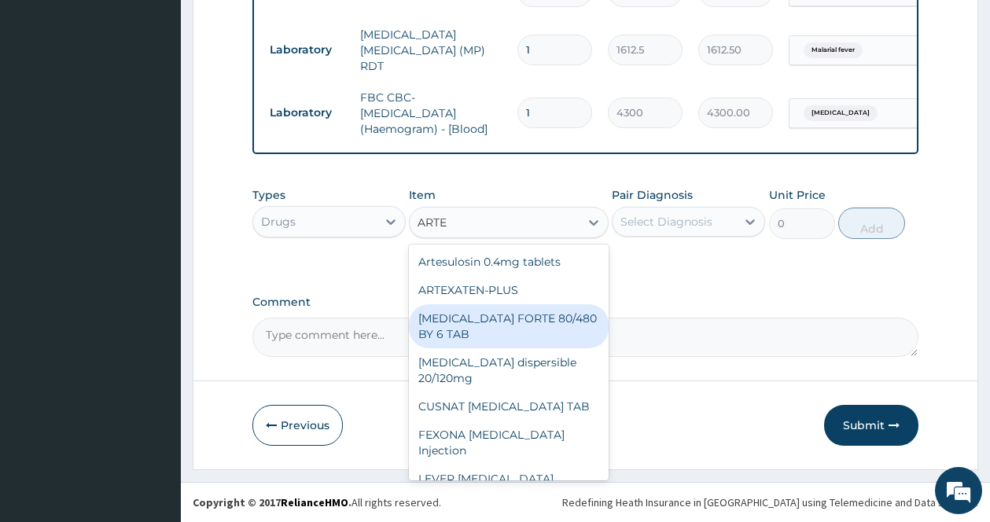
click at [531, 324] on div "[MEDICAL_DATA] FORTE 80/480 BY 6 TAB" at bounding box center [509, 326] width 200 height 44
type input "449.35"
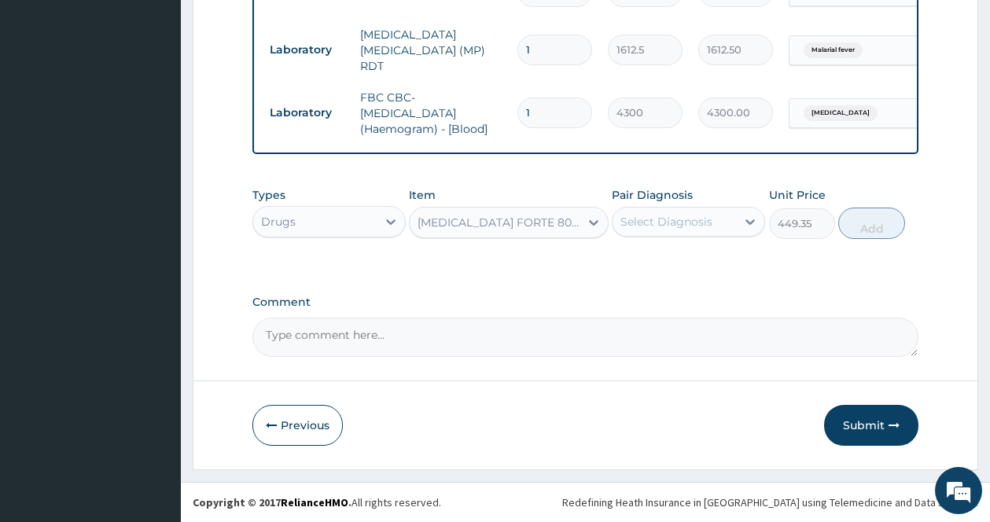
click at [735, 214] on div "Select Diagnosis" at bounding box center [673, 221] width 123 height 25
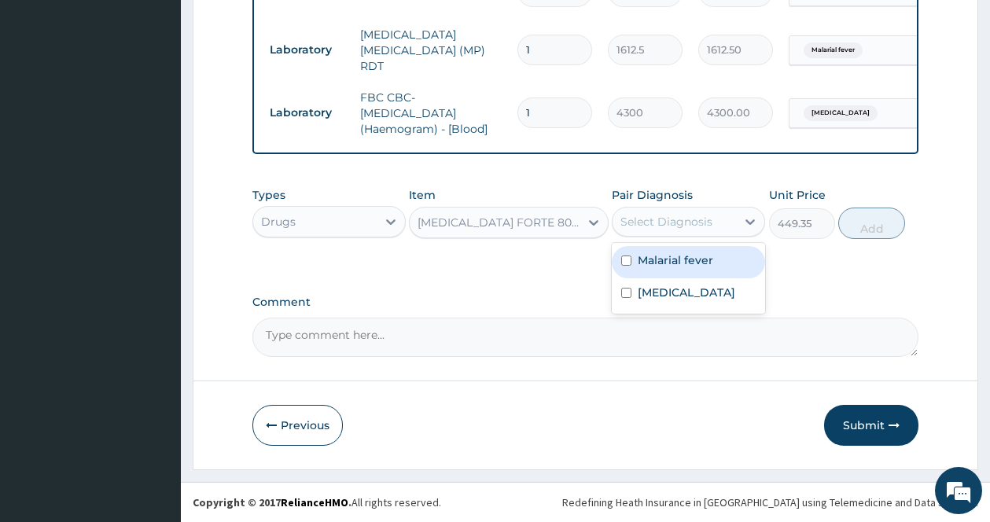
click at [664, 272] on div "Malarial fever" at bounding box center [688, 262] width 153 height 32
checkbox input "true"
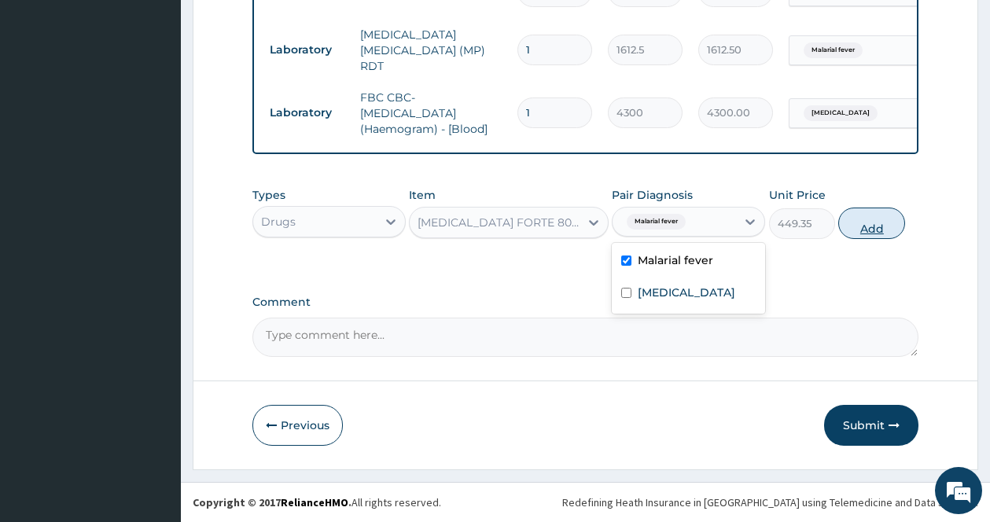
click at [893, 227] on button "Add" at bounding box center [871, 223] width 67 height 31
type input "0"
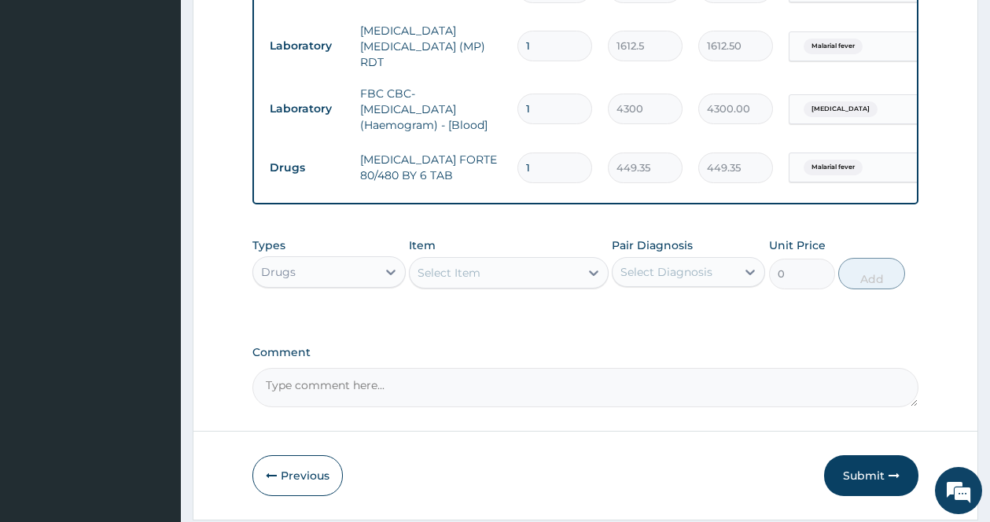
drag, startPoint x: 556, startPoint y: 155, endPoint x: 447, endPoint y: 156, distance: 109.3
click at [457, 156] on tr "Drugs COARTEM FORTE 80/480 BY 6 TAB 1 449.35 449.35 Malarial fever Delete" at bounding box center [647, 168] width 770 height 54
type input "6"
type input "2696.10"
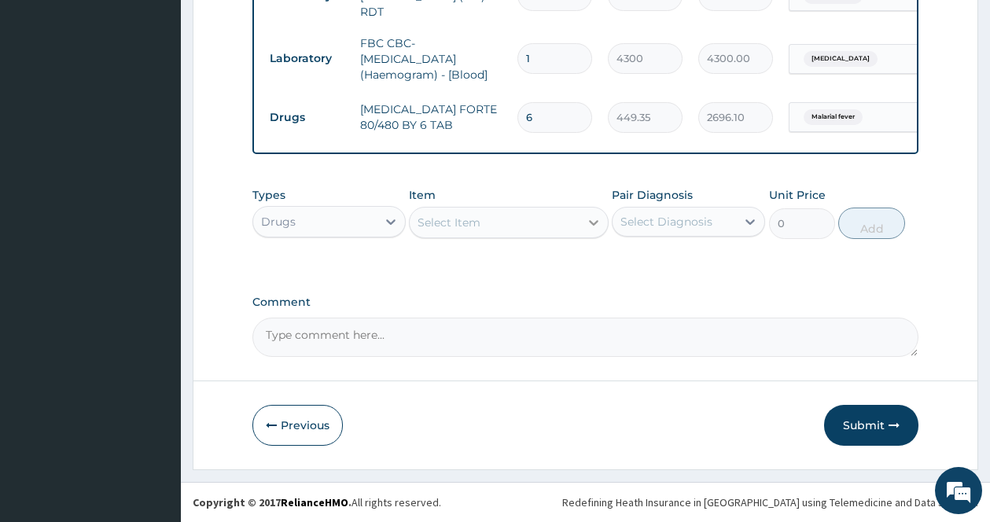
type input "6"
click at [584, 213] on div at bounding box center [593, 222] width 28 height 28
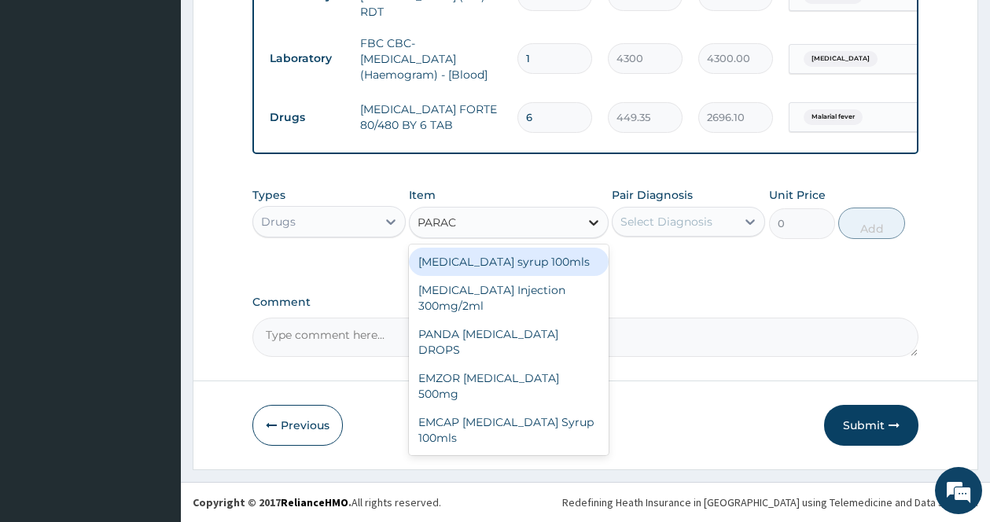
type input "PARACE"
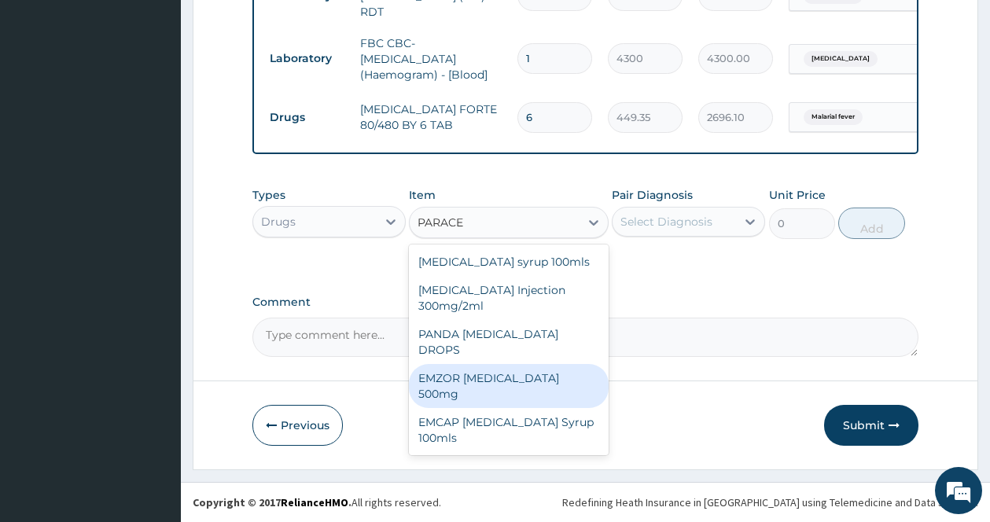
click at [535, 364] on div "EMZOR [MEDICAL_DATA] 500mg" at bounding box center [509, 386] width 200 height 44
type input "23.65"
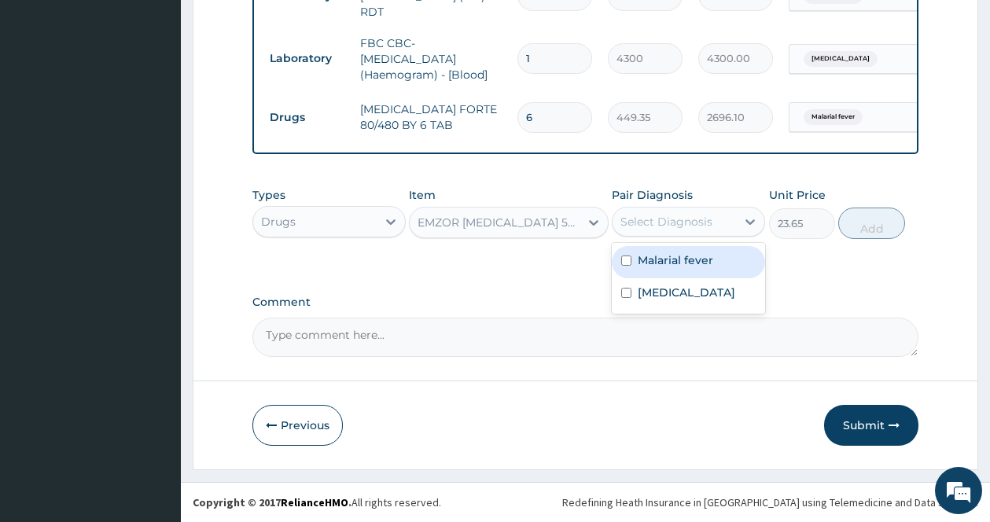
click at [711, 215] on div "Select Diagnosis" at bounding box center [666, 222] width 92 height 16
click at [665, 266] on label "Malarial fever" at bounding box center [675, 260] width 75 height 16
checkbox input "true"
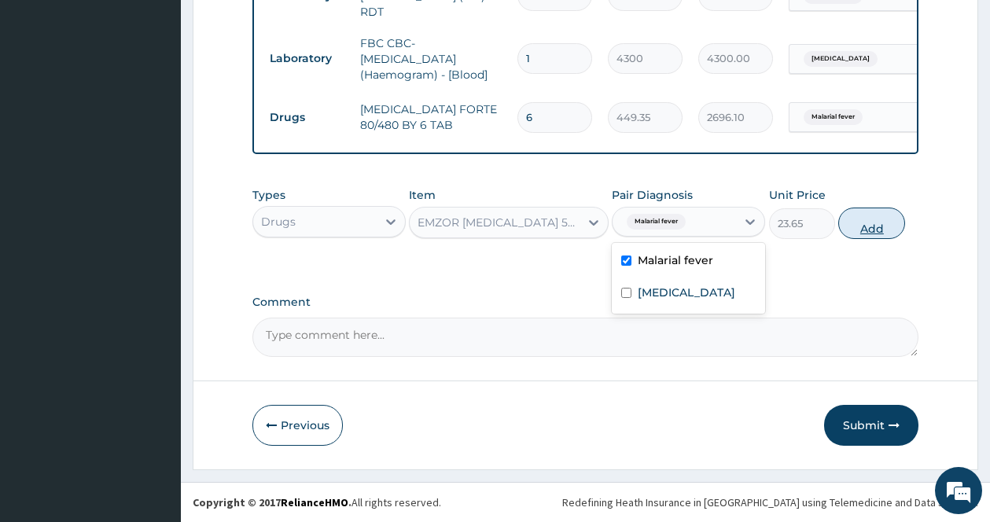
click at [883, 222] on button "Add" at bounding box center [871, 223] width 67 height 31
type input "0"
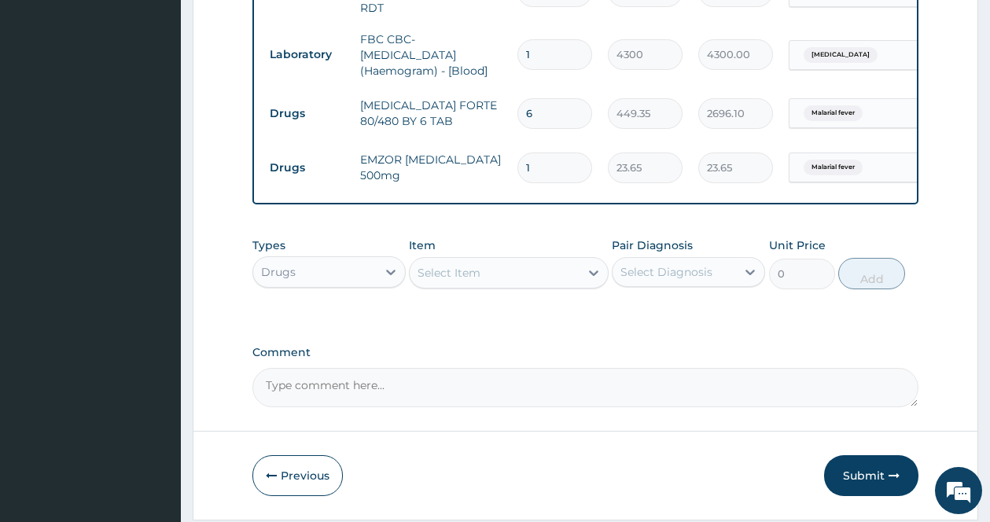
type input "18"
type input "425.70"
type input "18"
click at [736, 277] on div "Select Diagnosis" at bounding box center [673, 271] width 123 height 25
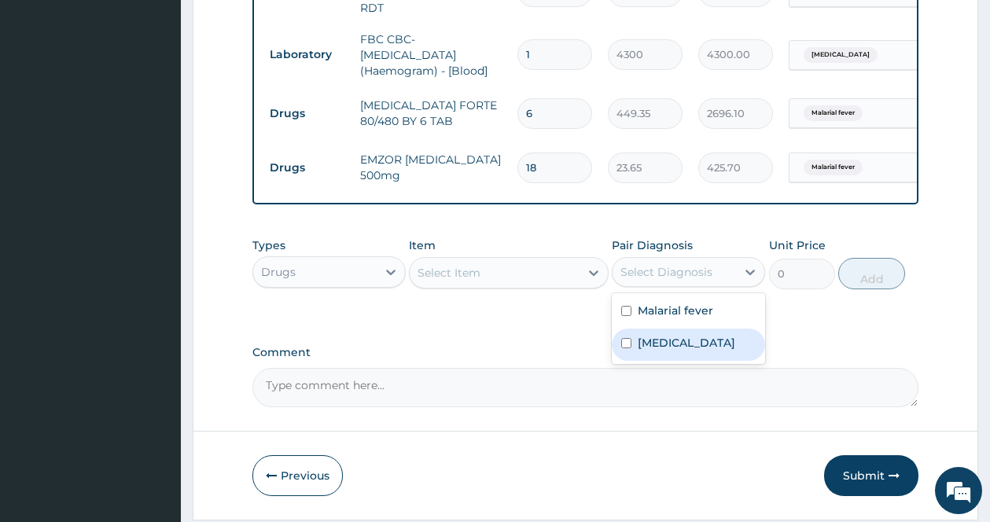
click at [684, 350] on label "Typhoid fever" at bounding box center [686, 343] width 97 height 16
checkbox input "true"
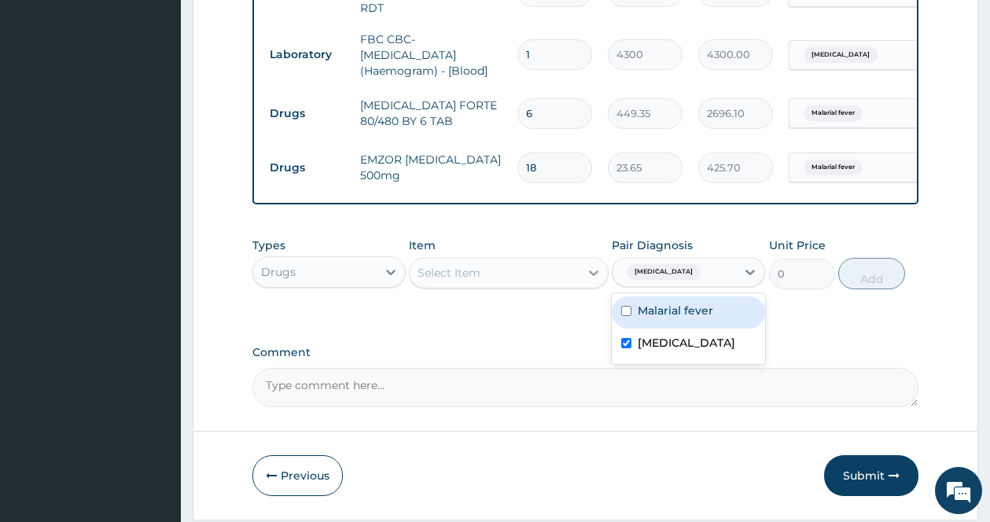
click at [588, 270] on icon at bounding box center [594, 273] width 16 height 16
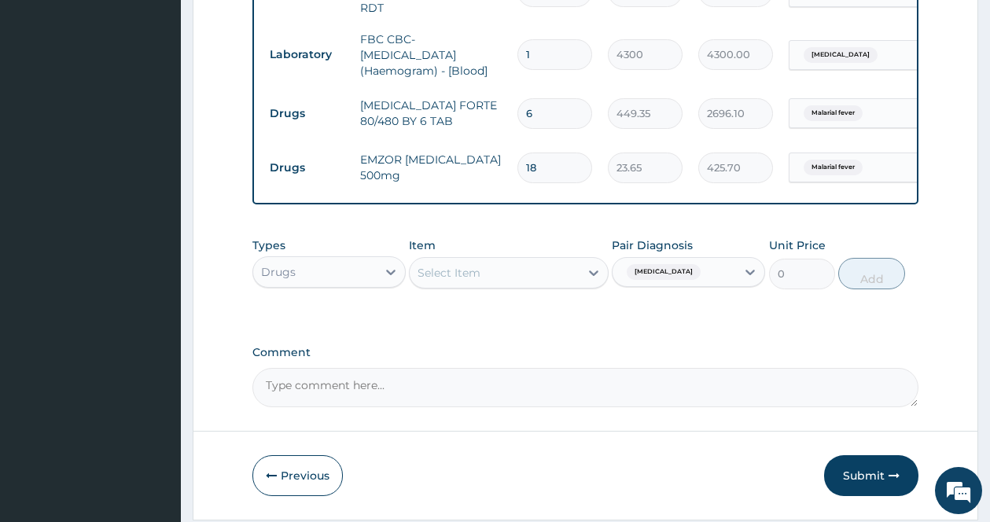
drag, startPoint x: 587, startPoint y: 273, endPoint x: 578, endPoint y: 272, distance: 9.5
click at [584, 274] on div at bounding box center [593, 273] width 28 height 28
click at [583, 272] on div at bounding box center [593, 273] width 28 height 28
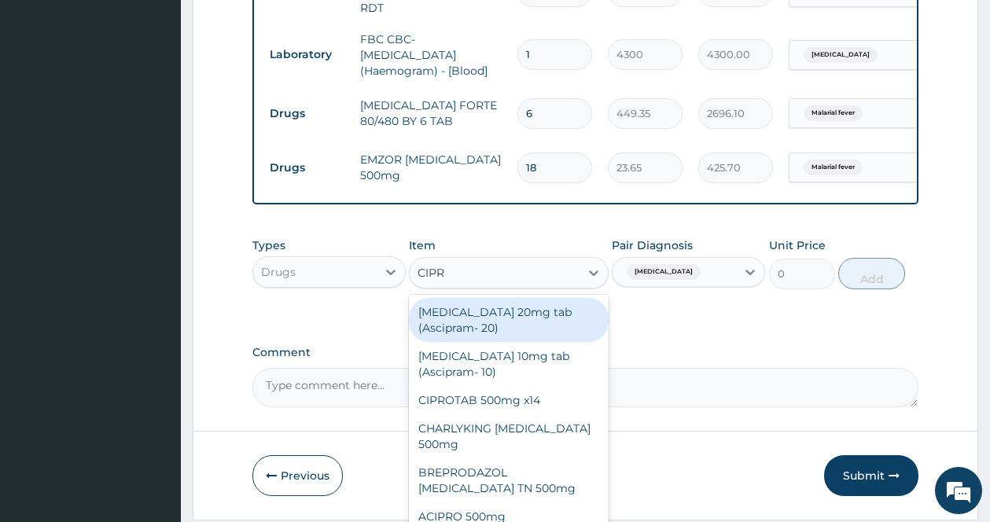
type input "CIPRO"
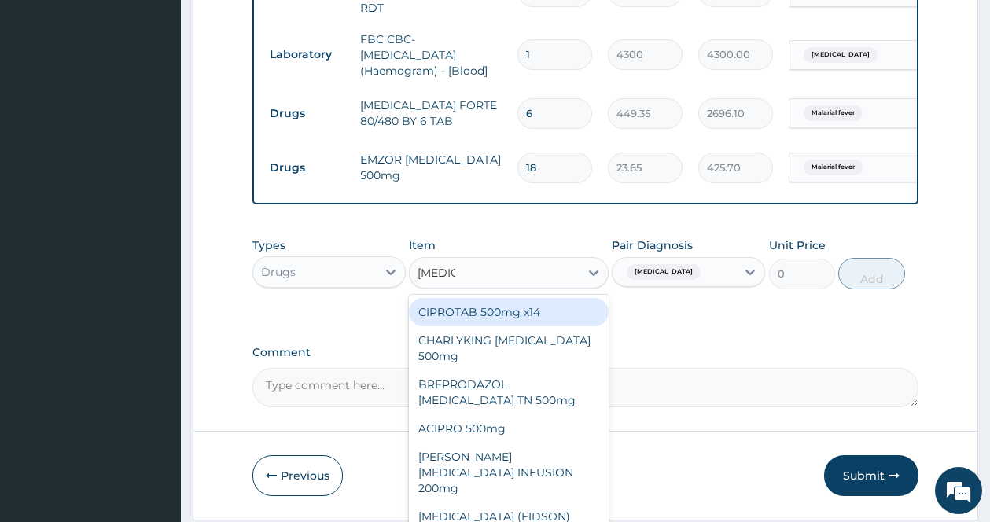
click at [528, 307] on div "CIPROTAB 500mg x14" at bounding box center [509, 312] width 200 height 28
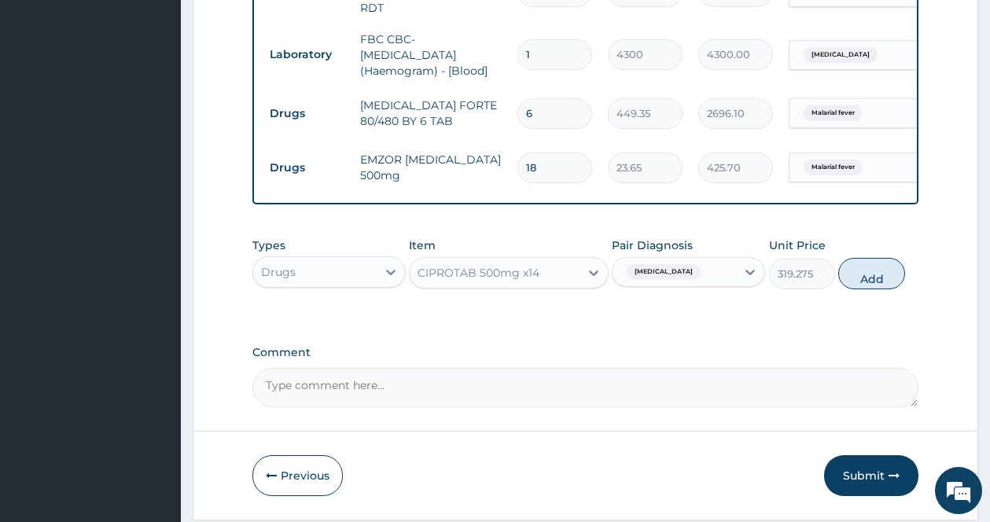
click at [861, 289] on button "Add" at bounding box center [871, 273] width 67 height 31
type input "0"
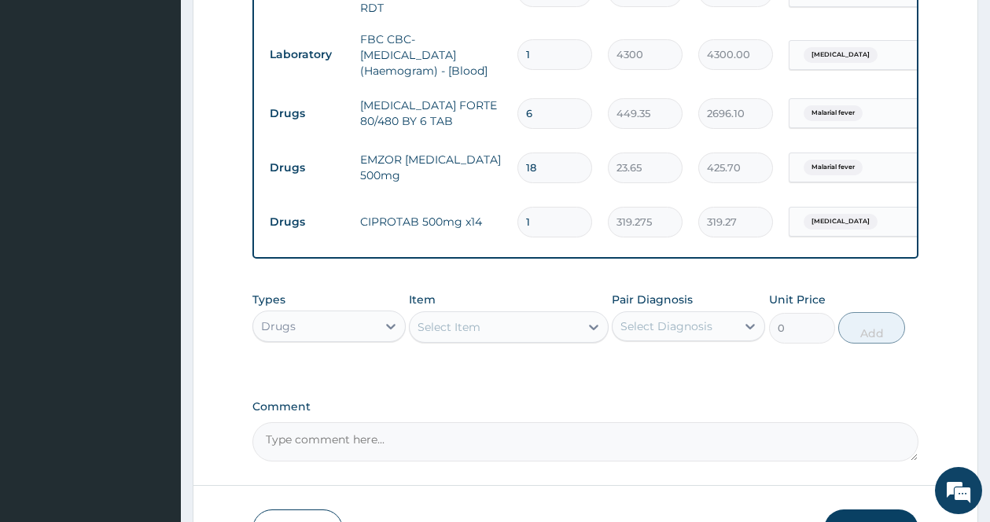
type input "14"
type input "4469.85"
type input "14"
click at [590, 325] on icon at bounding box center [594, 327] width 16 height 16
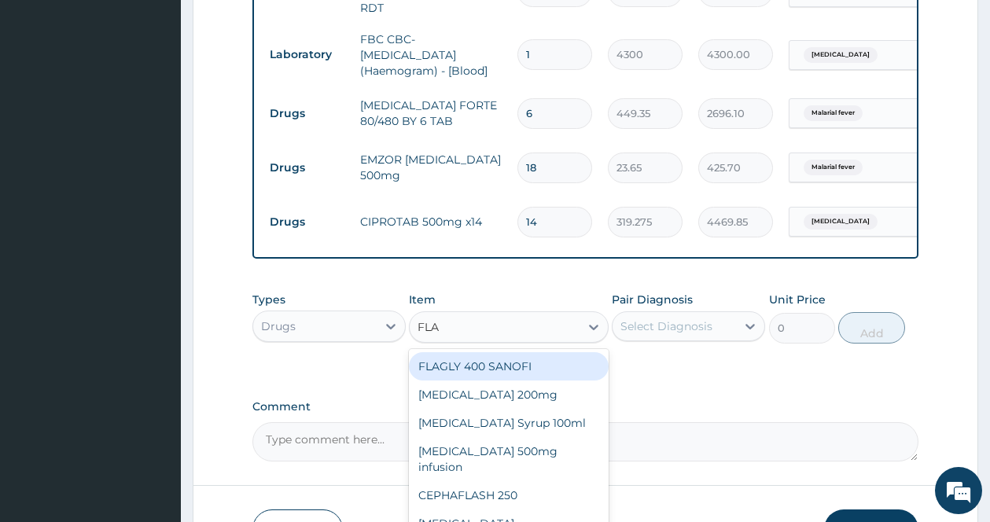
type input "FLAG"
click at [539, 368] on div "FLAGLY 400 SANOFI" at bounding box center [509, 366] width 200 height 28
type input "70.95"
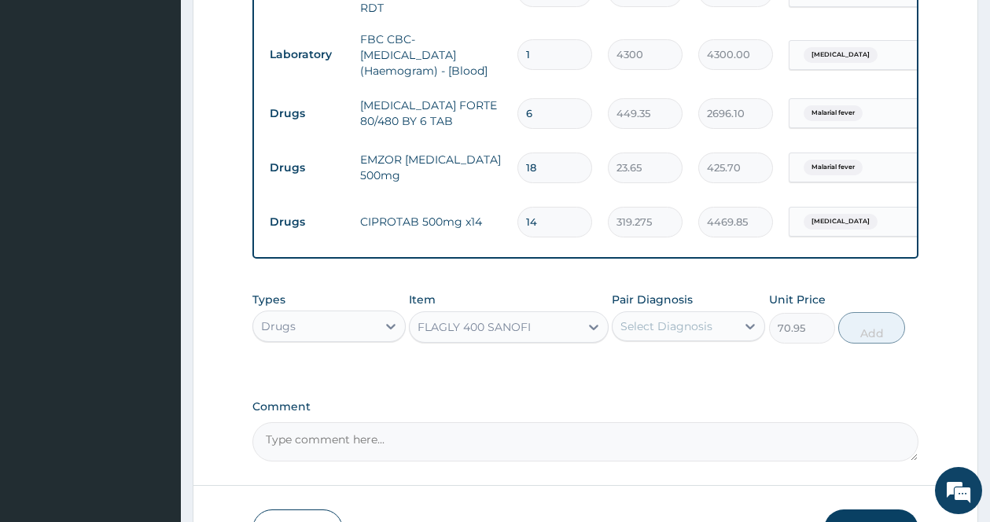
click at [724, 336] on div "Select Diagnosis" at bounding box center [673, 326] width 123 height 25
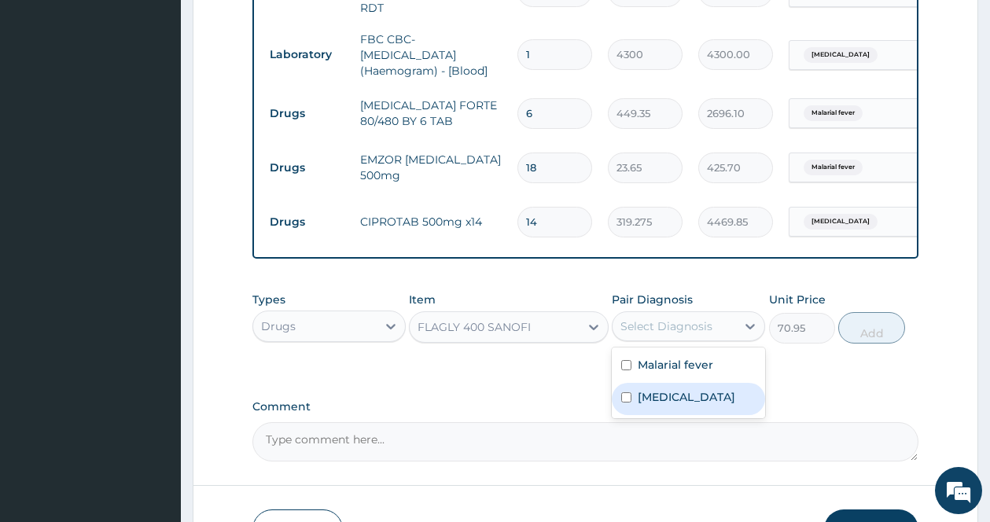
click at [672, 395] on label "Typhoid fever" at bounding box center [686, 397] width 97 height 16
checkbox input "true"
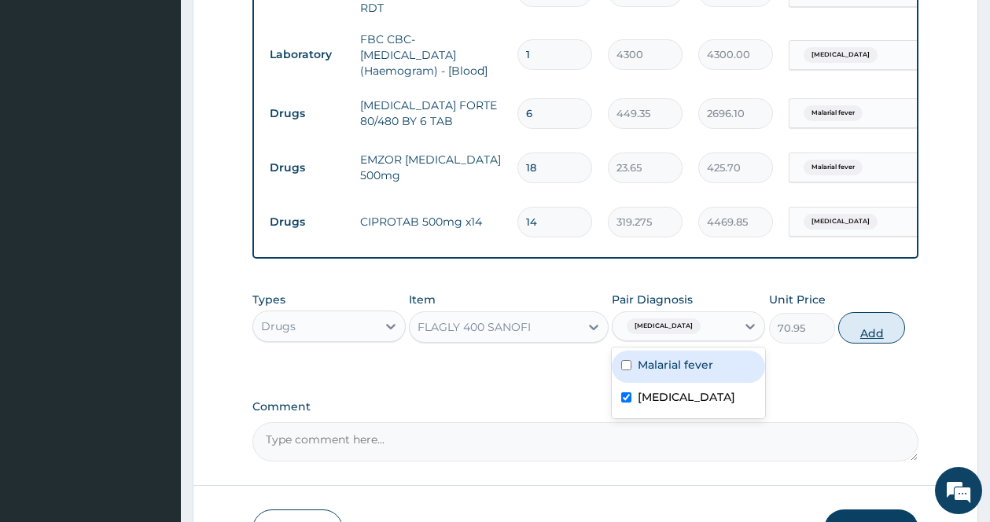
click at [858, 344] on button "Add" at bounding box center [871, 327] width 67 height 31
type input "0"
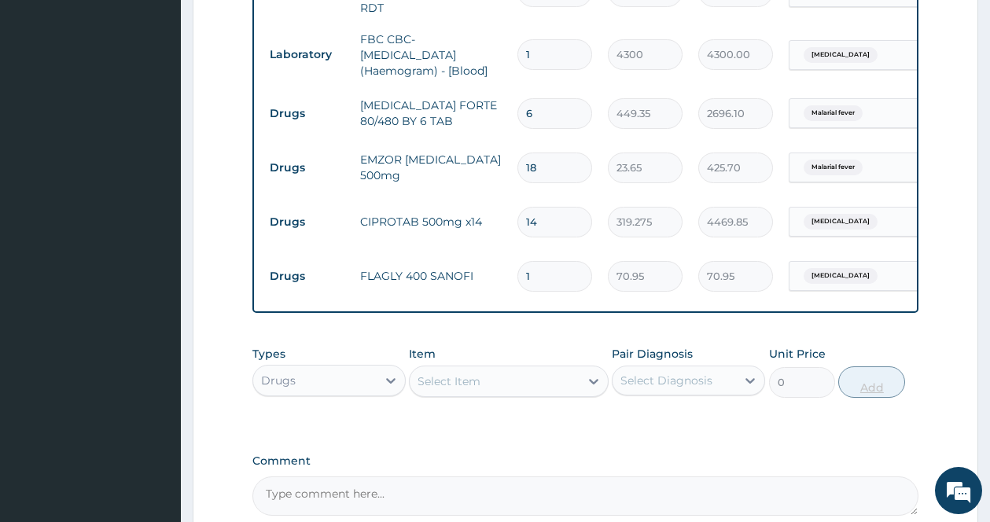
type input "15"
type input "1064.25"
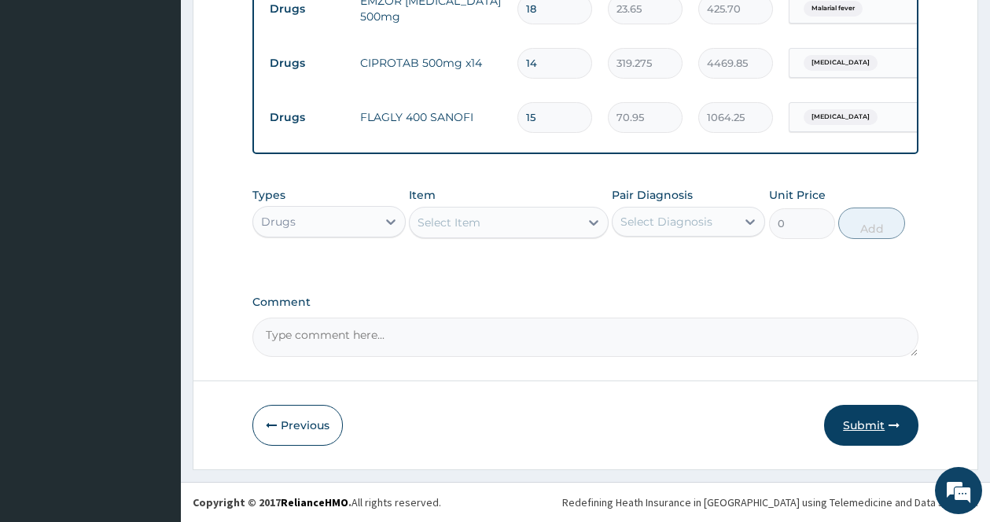
click at [868, 419] on button "Submit" at bounding box center [871, 425] width 94 height 41
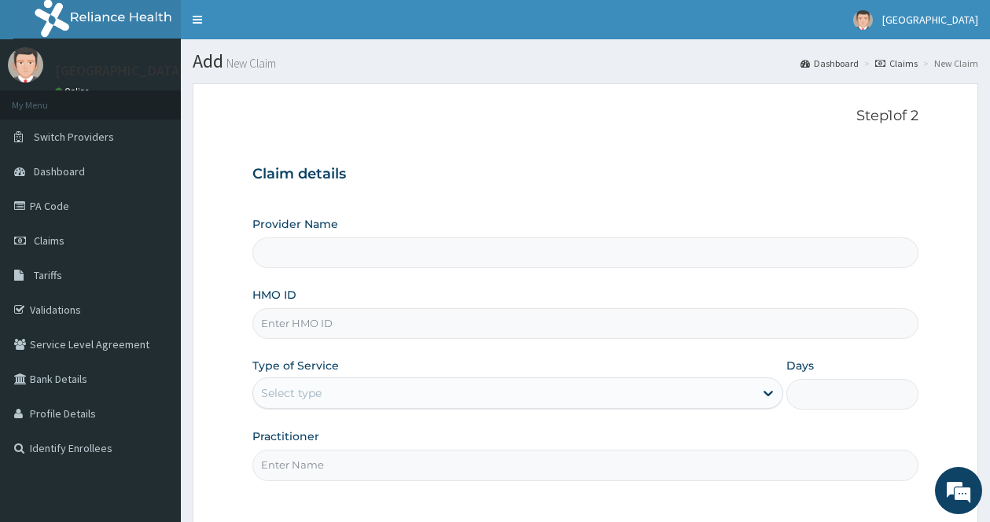
type input "[GEOGRAPHIC_DATA]"
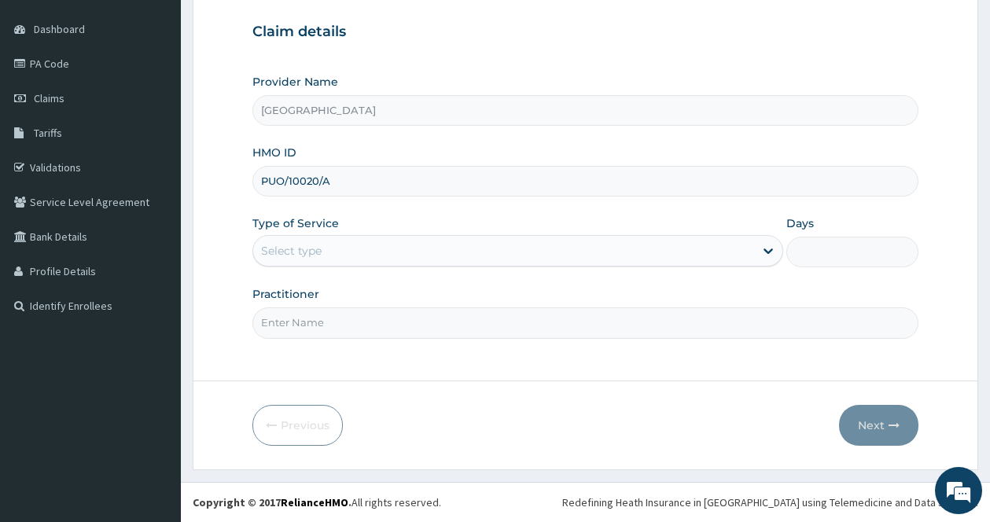
click at [500, 180] on input "PUO/10020/A" at bounding box center [585, 181] width 666 height 31
type input "PUO/10020/A"
click at [476, 248] on div "Select type" at bounding box center [503, 250] width 501 height 25
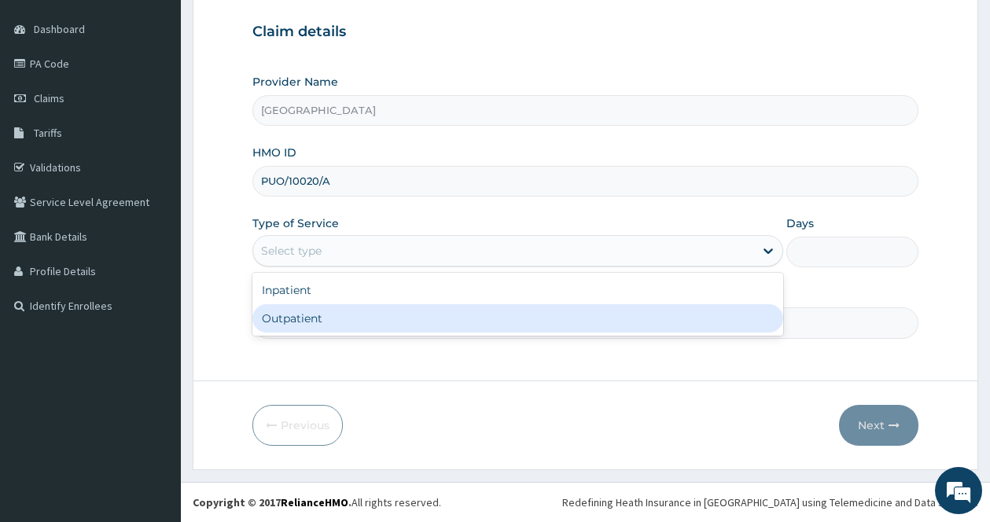
click at [439, 311] on div "Outpatient" at bounding box center [517, 318] width 531 height 28
type input "1"
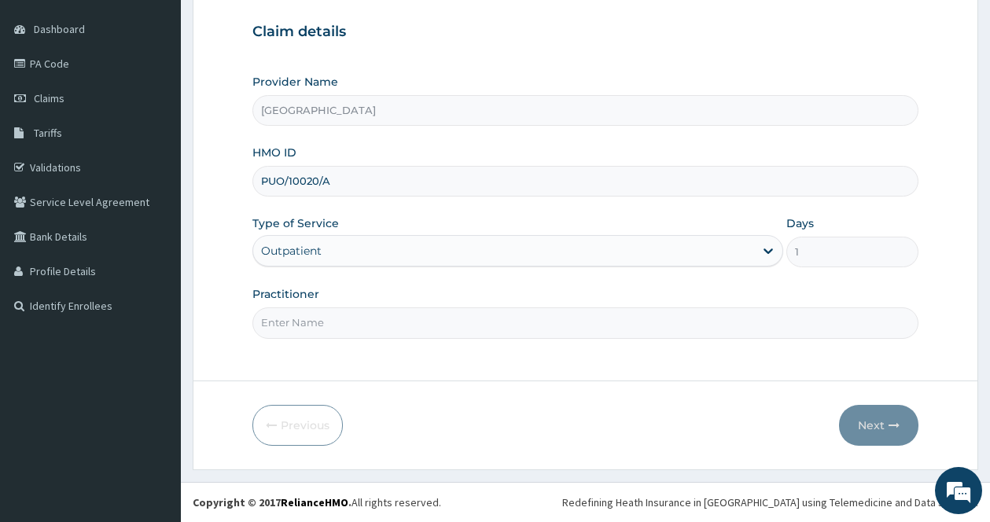
click at [444, 312] on input "Practitioner" at bounding box center [585, 322] width 666 height 31
type input "[PERSON_NAME]"
click at [857, 418] on button "Next" at bounding box center [878, 425] width 79 height 41
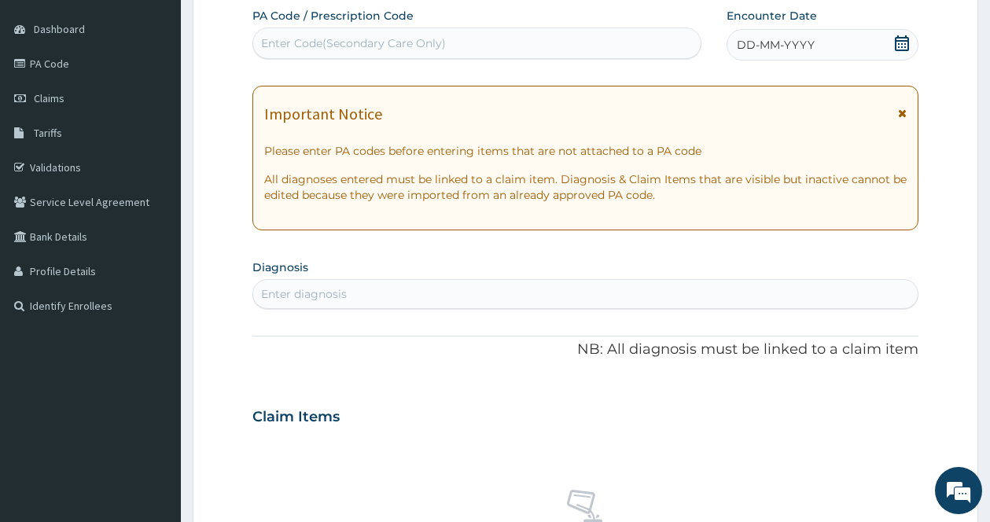
click at [906, 114] on icon at bounding box center [902, 113] width 9 height 11
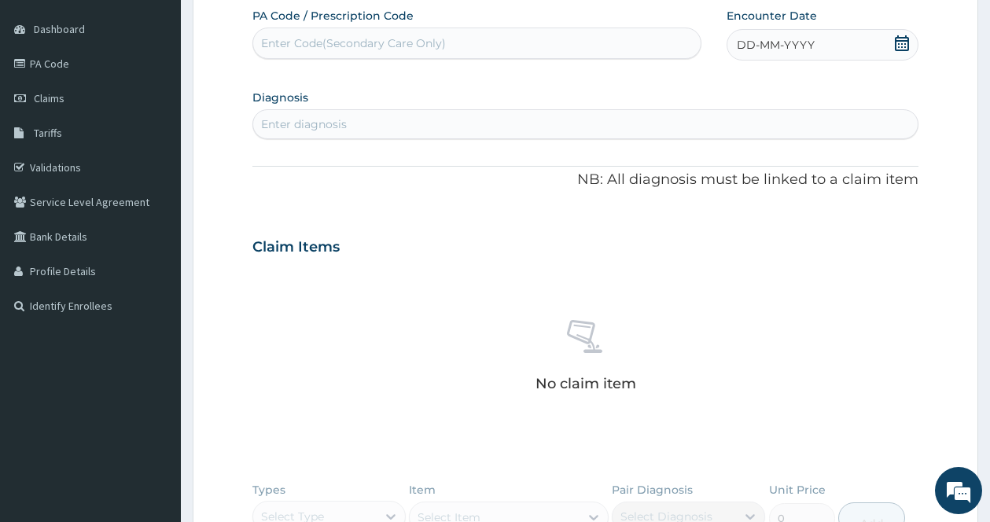
click at [903, 42] on icon at bounding box center [902, 43] width 16 height 16
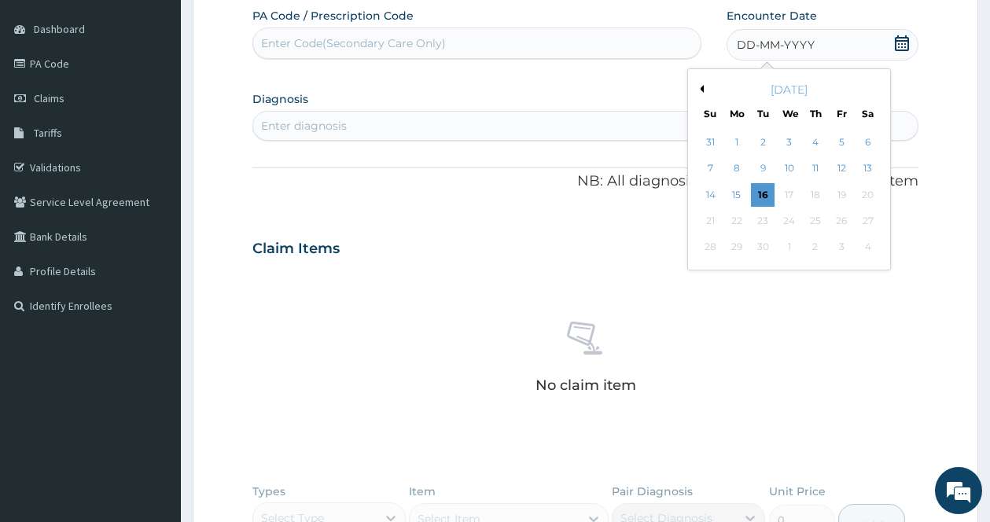
click at [706, 89] on div "[DATE]" at bounding box center [788, 90] width 189 height 16
click at [700, 86] on button "Previous Month" at bounding box center [700, 89] width 8 height 8
click at [713, 241] on div "27" at bounding box center [710, 248] width 24 height 24
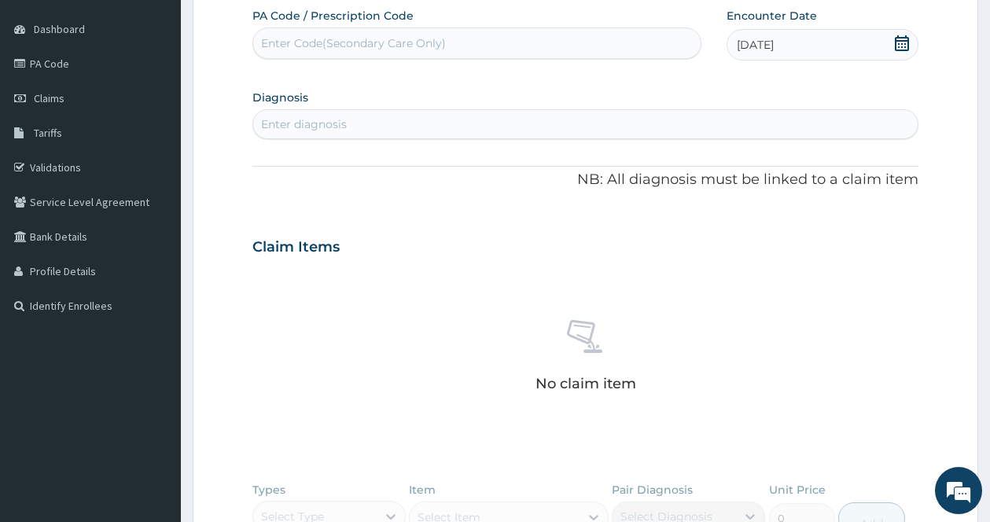
click at [526, 124] on div "Enter diagnosis" at bounding box center [585, 124] width 664 height 25
type input "[MEDICAL_DATA]"
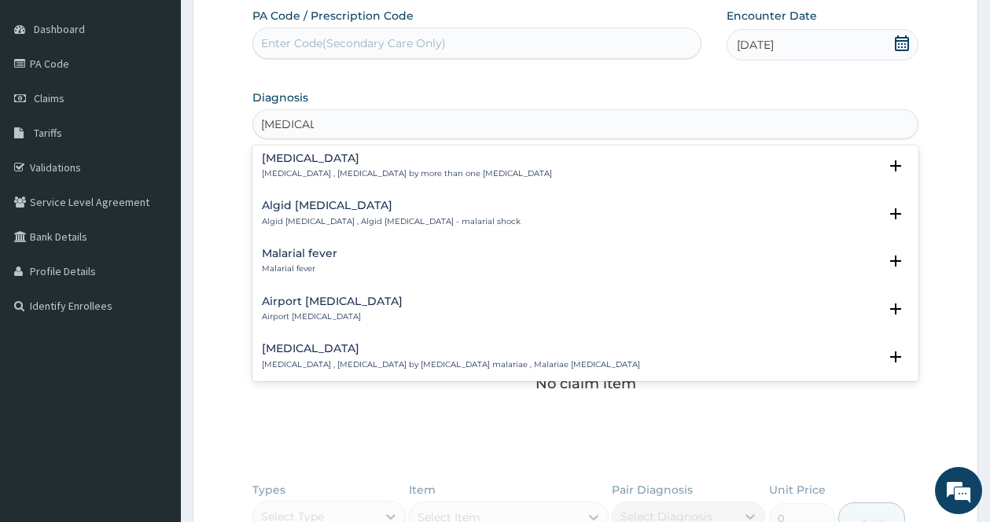
scroll to position [236, 0]
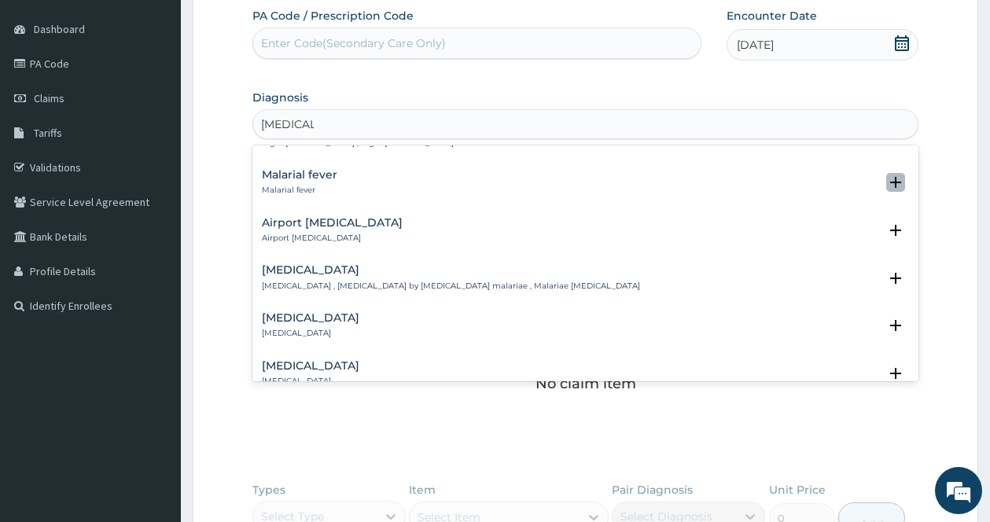
click at [890, 186] on icon "open select status" at bounding box center [895, 182] width 11 height 11
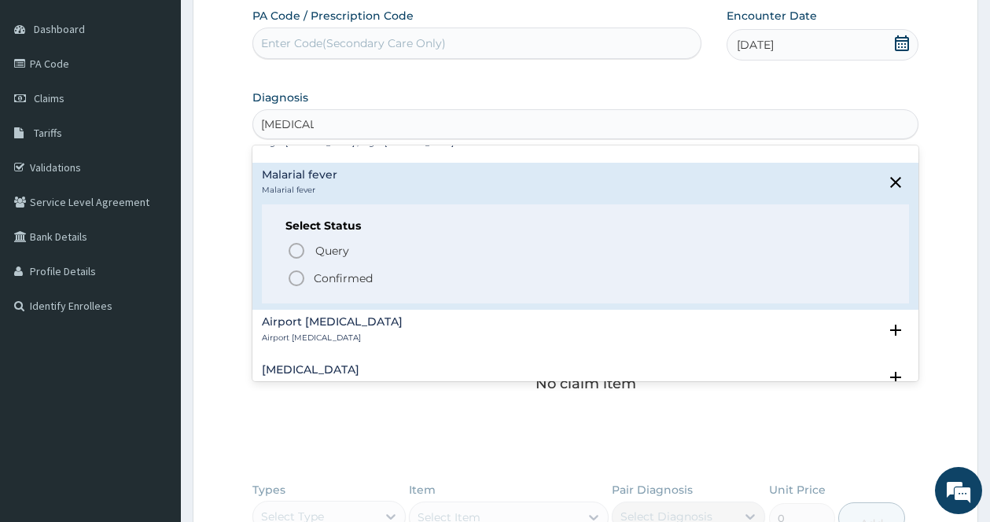
click at [292, 274] on icon "status option filled" at bounding box center [296, 278] width 19 height 19
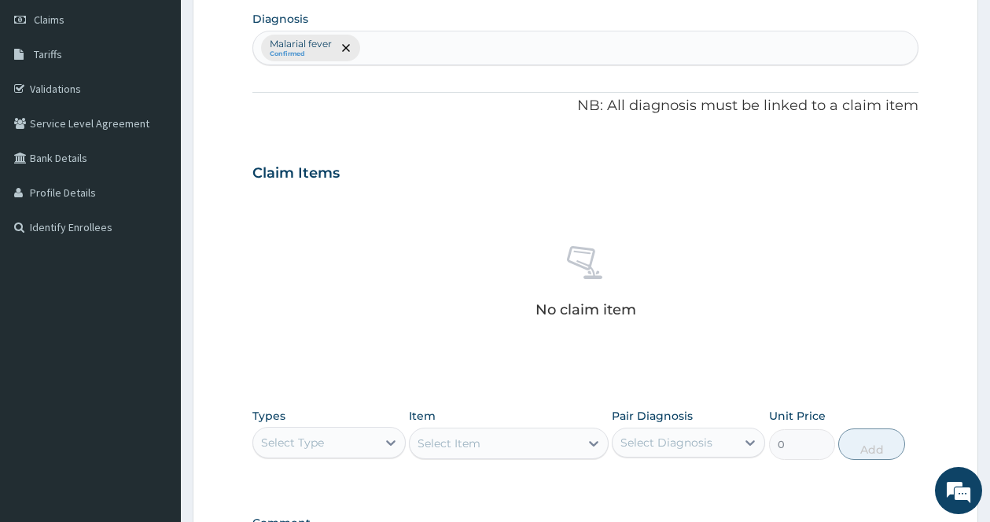
scroll to position [300, 0]
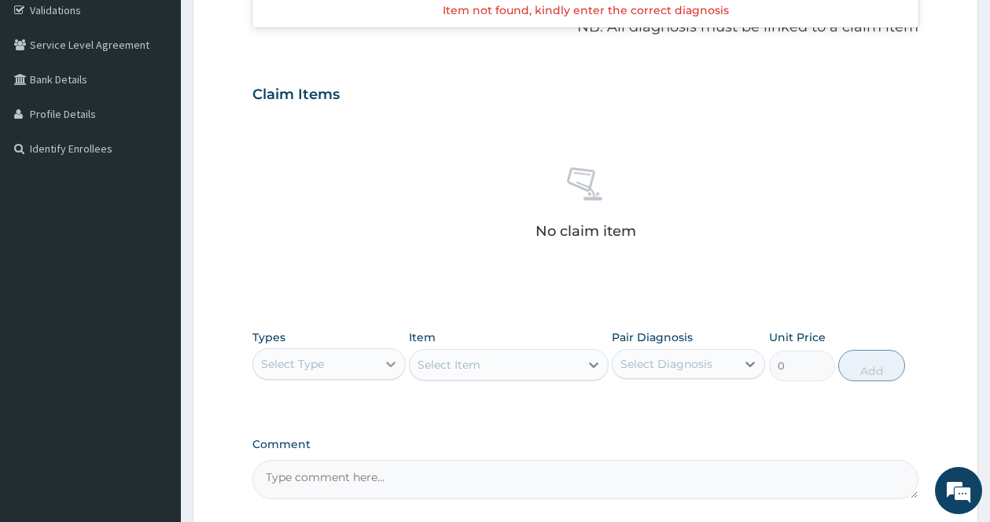
click at [388, 359] on icon at bounding box center [391, 364] width 16 height 16
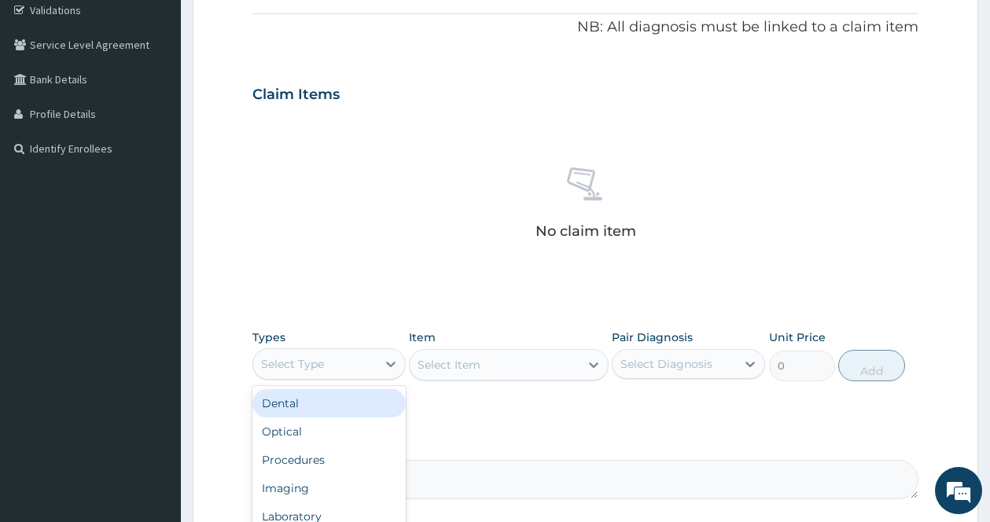
scroll to position [442, 0]
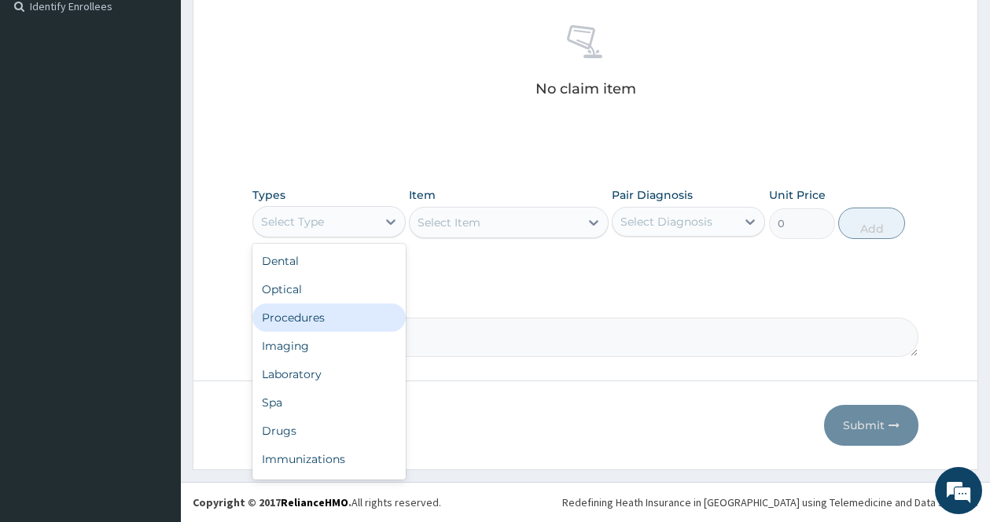
click at [332, 315] on div "Procedures" at bounding box center [328, 317] width 153 height 28
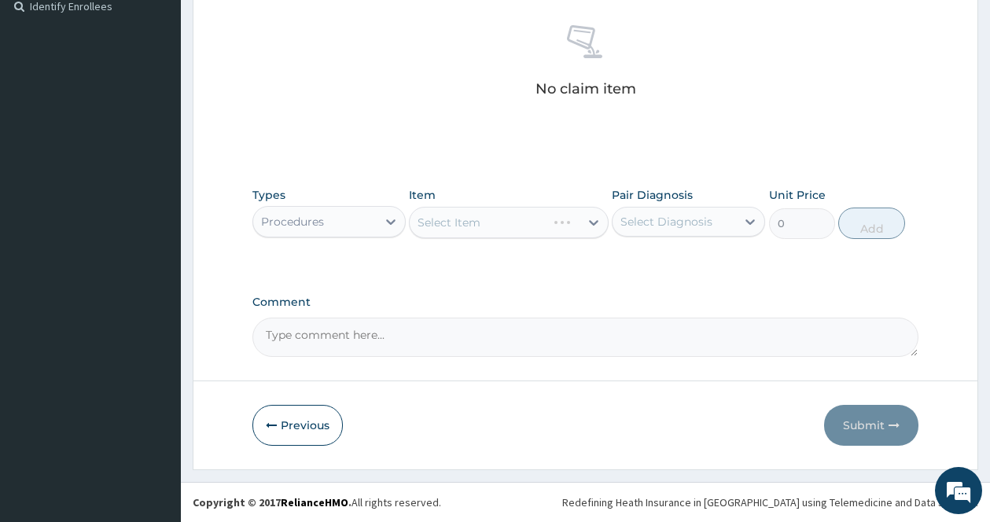
click at [332, 315] on div "Comment" at bounding box center [585, 326] width 666 height 61
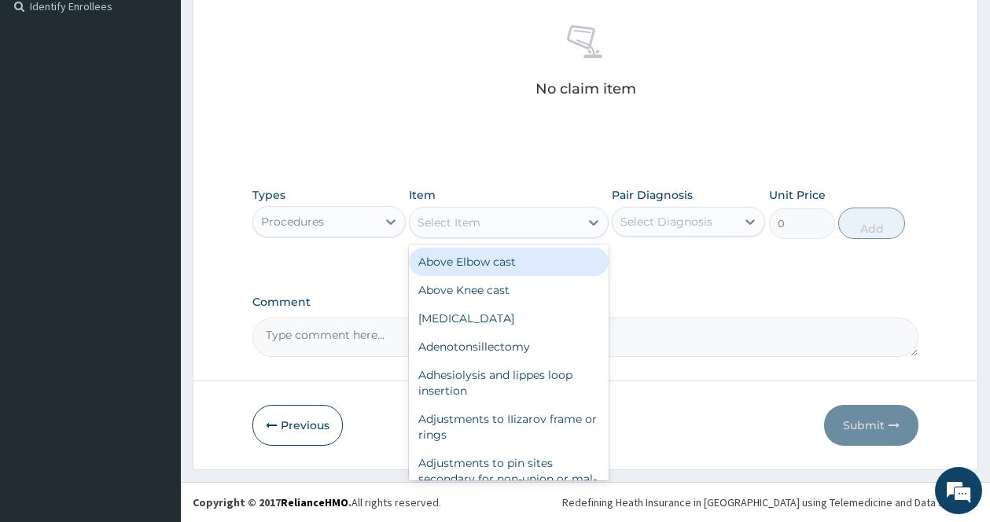
click at [589, 222] on icon at bounding box center [594, 223] width 16 height 16
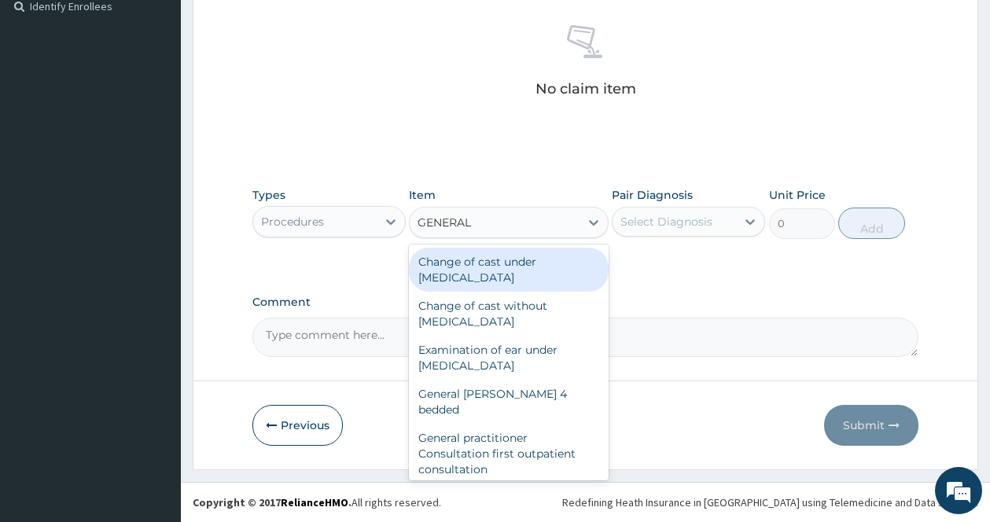
type input "GENERAL P"
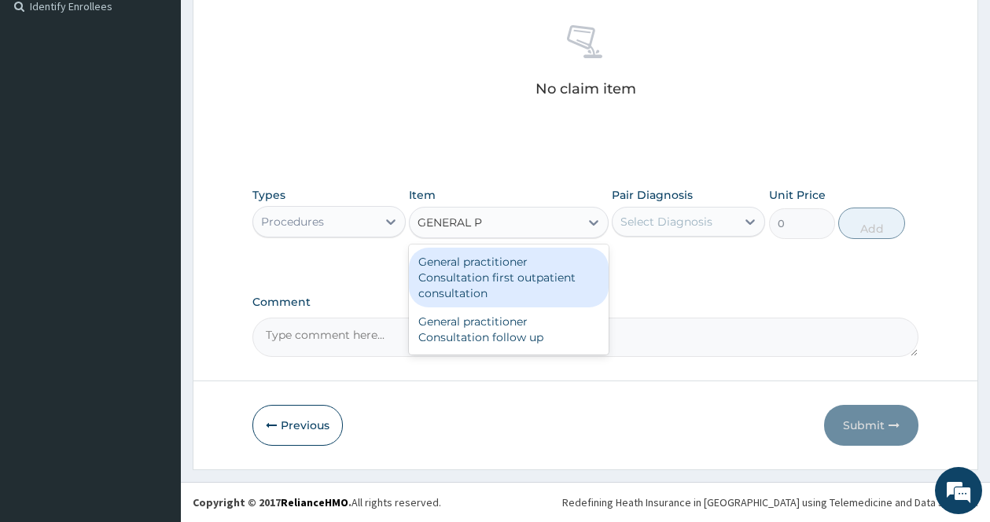
click at [537, 281] on div "General practitioner Consultation first outpatient consultation" at bounding box center [509, 278] width 200 height 60
type input "3547.5"
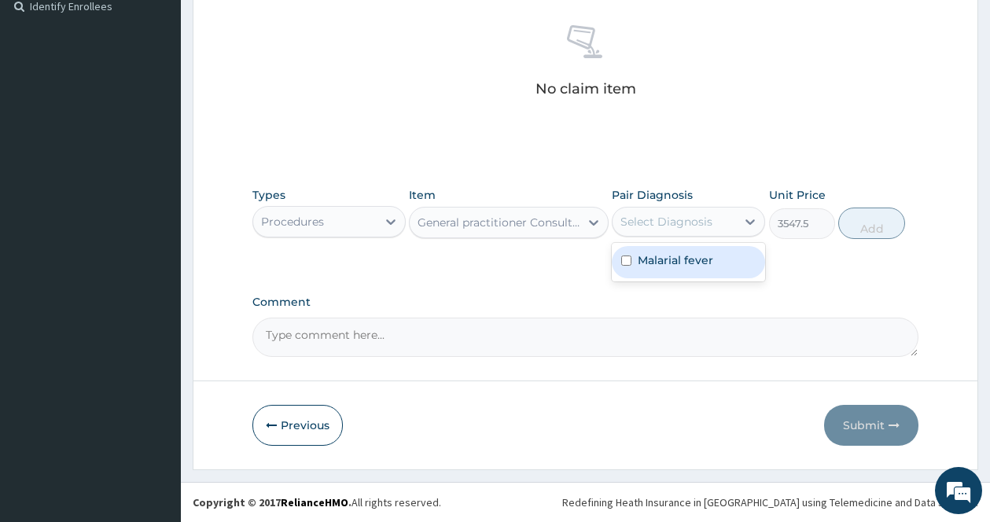
click at [690, 229] on div "Select Diagnosis" at bounding box center [666, 222] width 92 height 16
click at [651, 254] on label "Malarial fever" at bounding box center [675, 260] width 75 height 16
checkbox input "true"
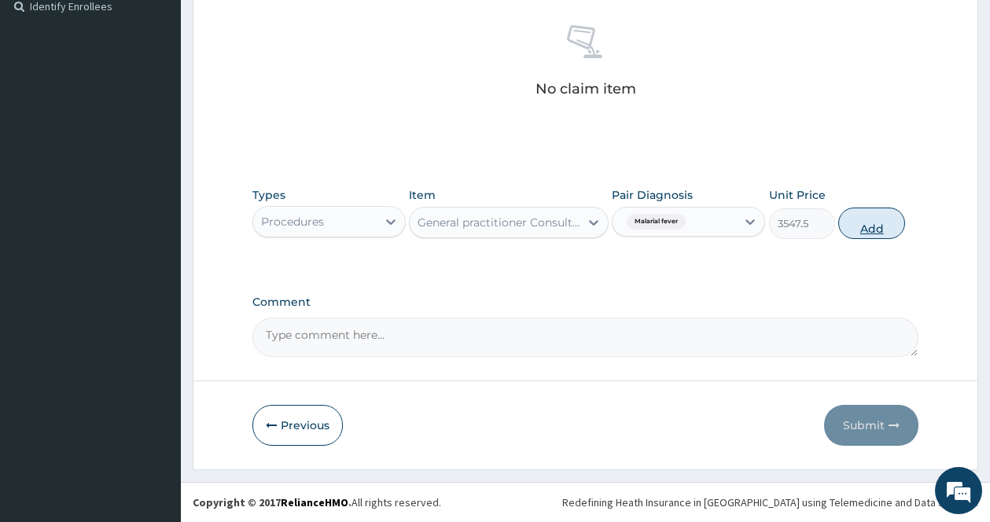
click at [847, 230] on button "Add" at bounding box center [871, 223] width 67 height 31
type input "0"
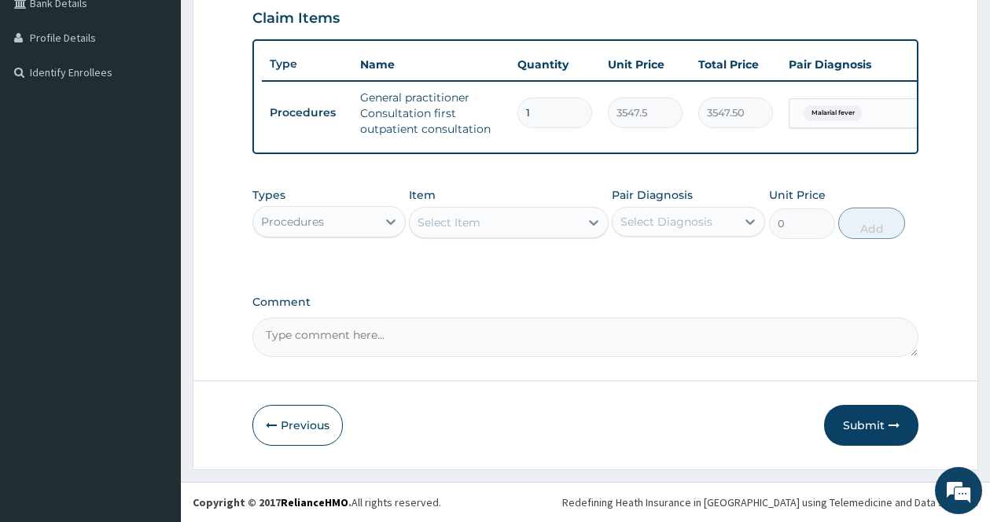
scroll to position [388, 0]
click at [595, 222] on icon at bounding box center [593, 223] width 9 height 6
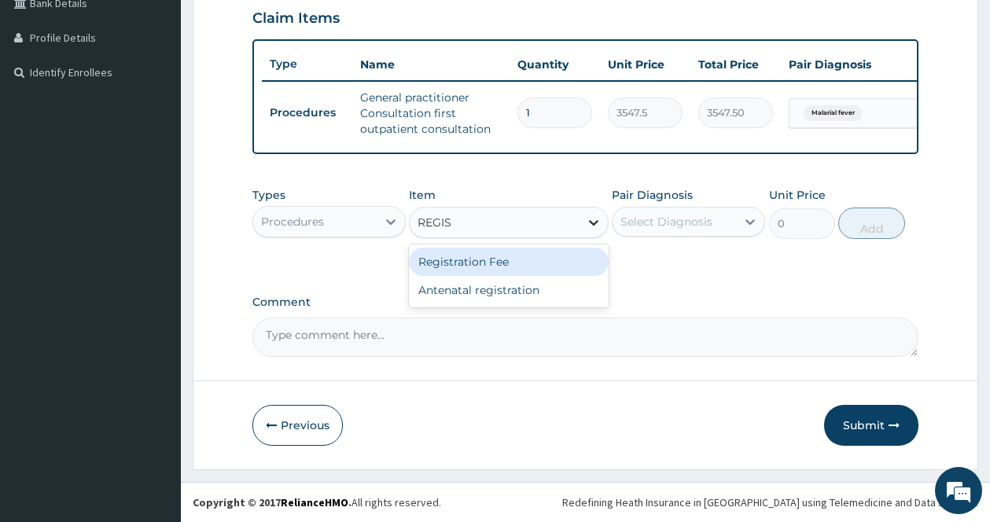
type input "REGIST"
click at [550, 255] on div "Registration Fee" at bounding box center [509, 262] width 200 height 28
type input "2150"
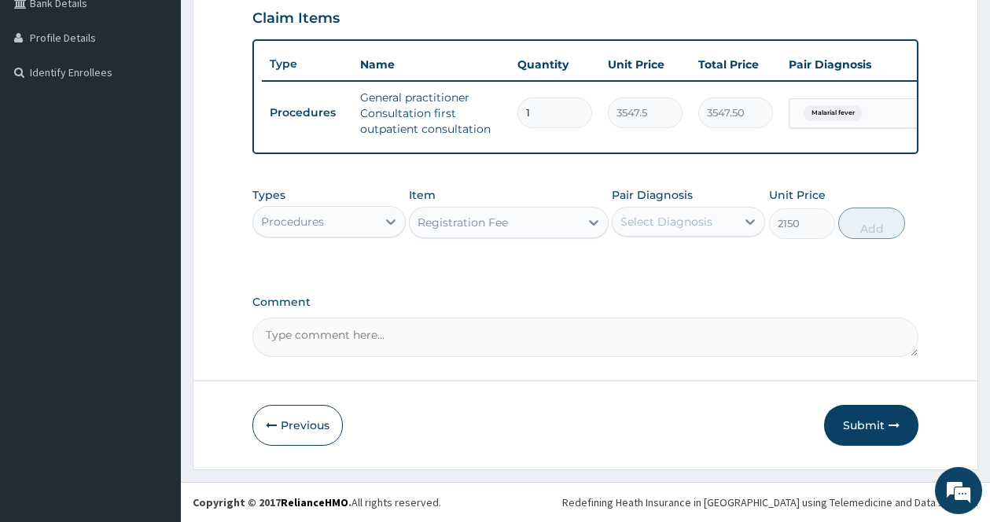
click at [651, 217] on div "Select Diagnosis" at bounding box center [666, 222] width 92 height 16
click at [636, 266] on div "Malarial fever" at bounding box center [688, 262] width 153 height 32
checkbox input "true"
click at [860, 235] on button "Add" at bounding box center [871, 223] width 67 height 31
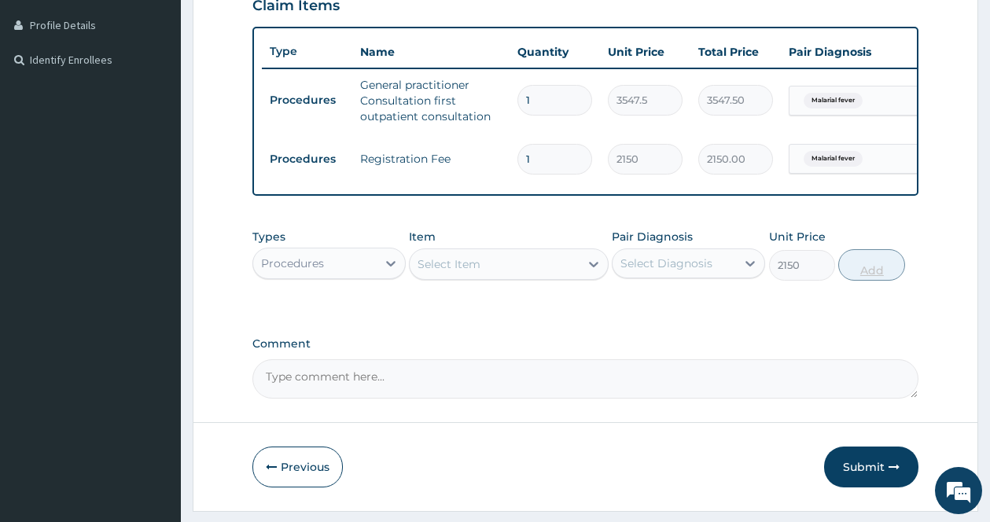
type input "0"
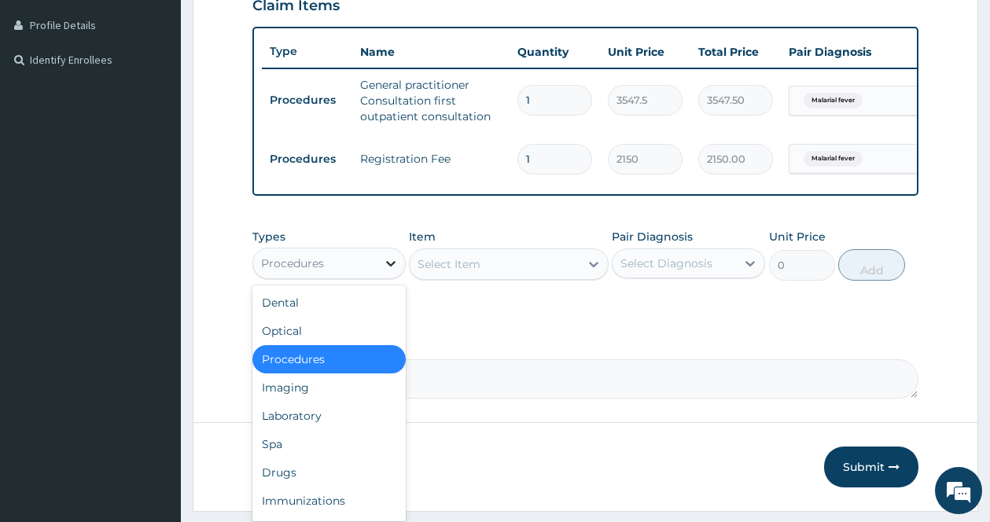
click at [390, 271] on icon at bounding box center [391, 264] width 16 height 16
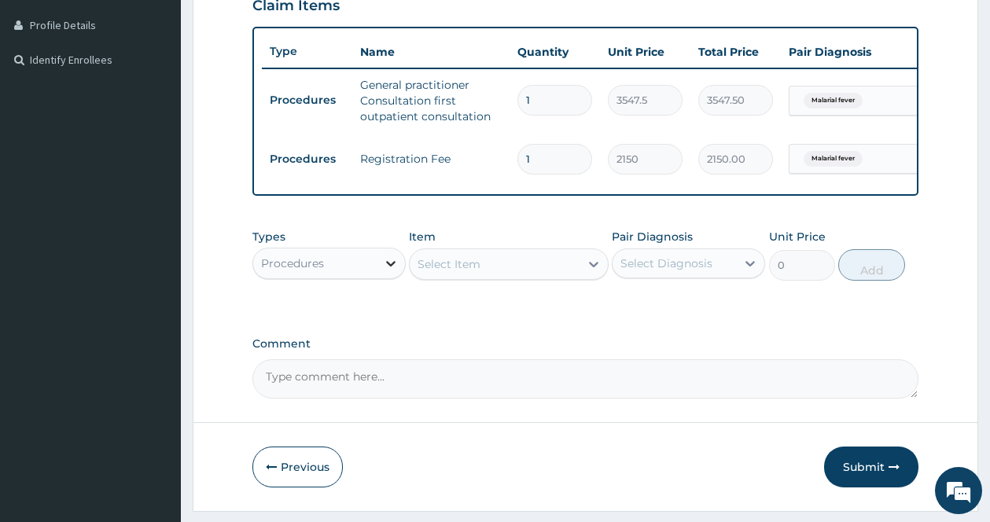
click at [390, 271] on icon at bounding box center [391, 264] width 16 height 16
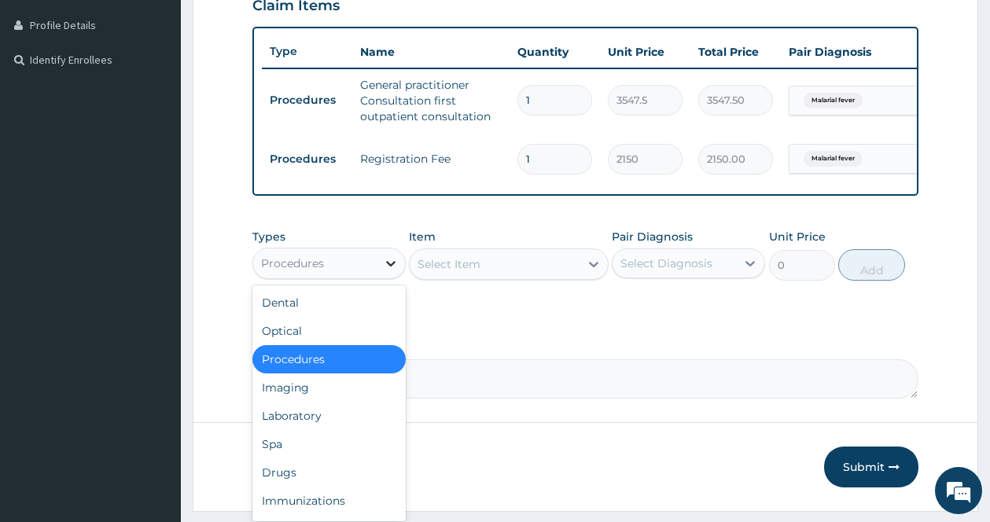
click at [390, 271] on icon at bounding box center [391, 264] width 16 height 16
click at [318, 421] on div "Laboratory" at bounding box center [328, 416] width 153 height 28
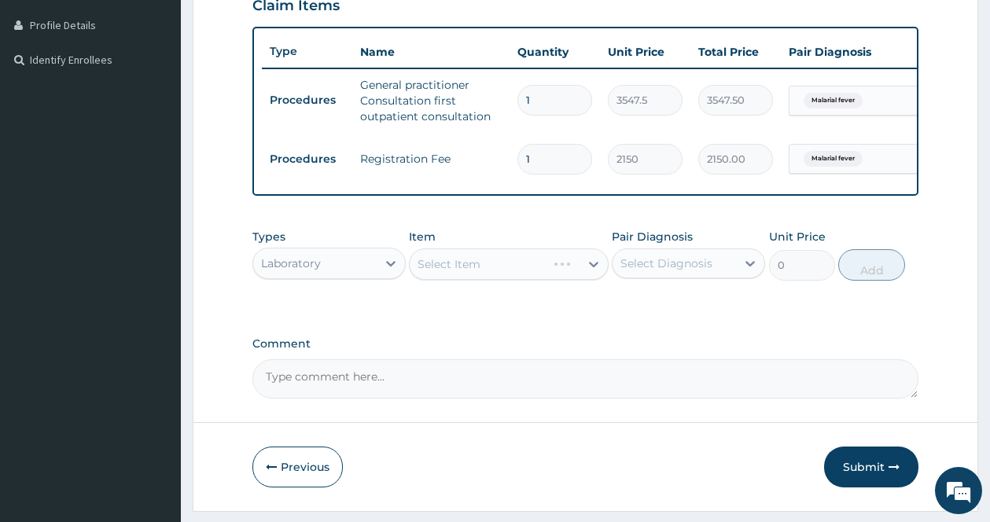
scroll to position [443, 0]
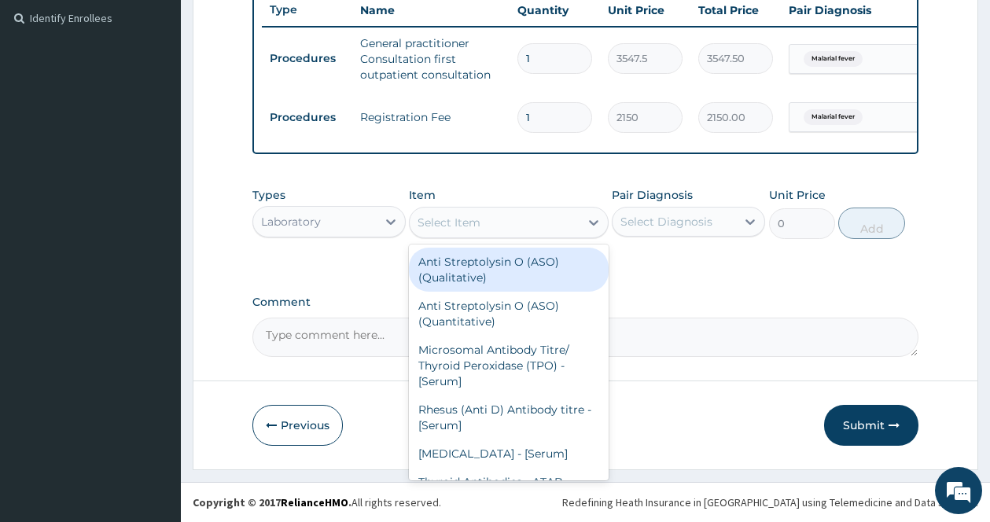
click at [564, 224] on div "Select Item" at bounding box center [495, 222] width 170 height 25
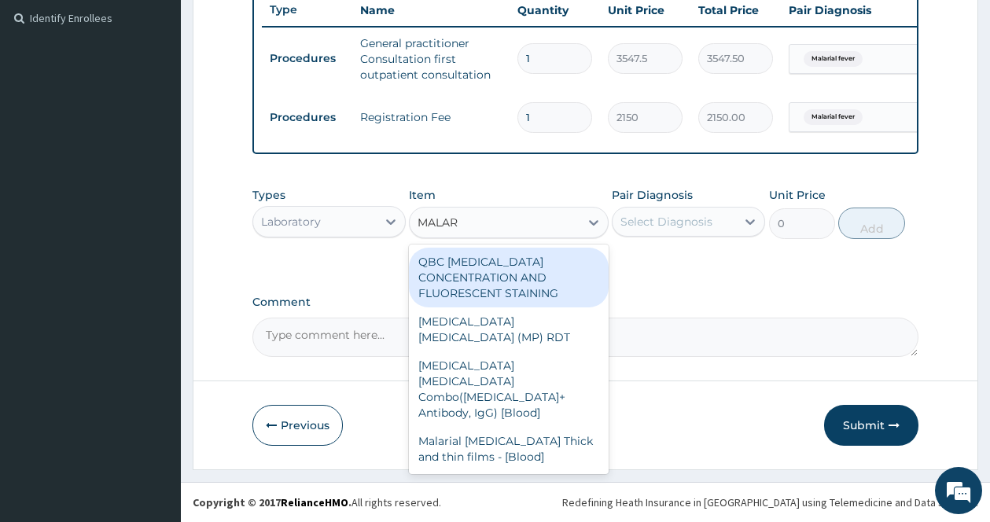
type input "MALARI"
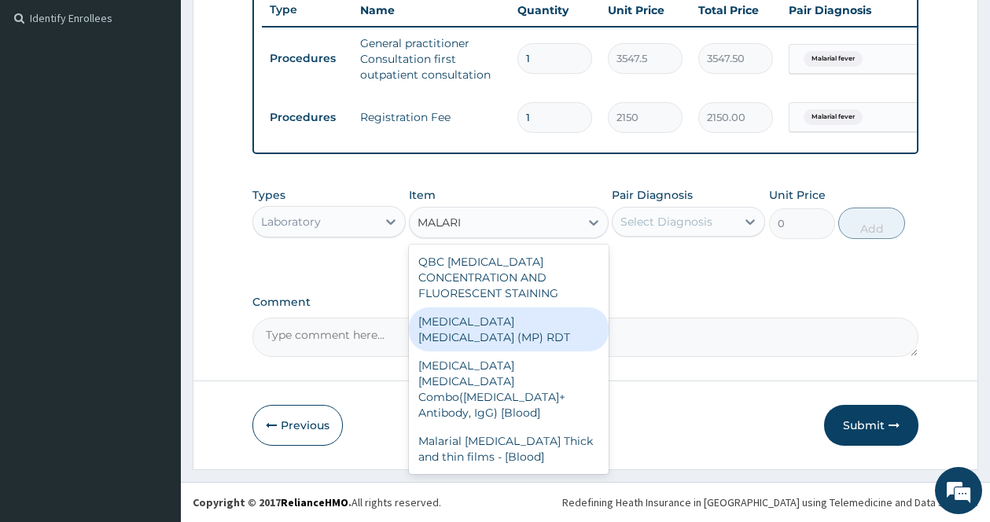
click at [518, 313] on div "[MEDICAL_DATA] [MEDICAL_DATA] (MP) RDT" at bounding box center [509, 329] width 200 height 44
type input "1612.5"
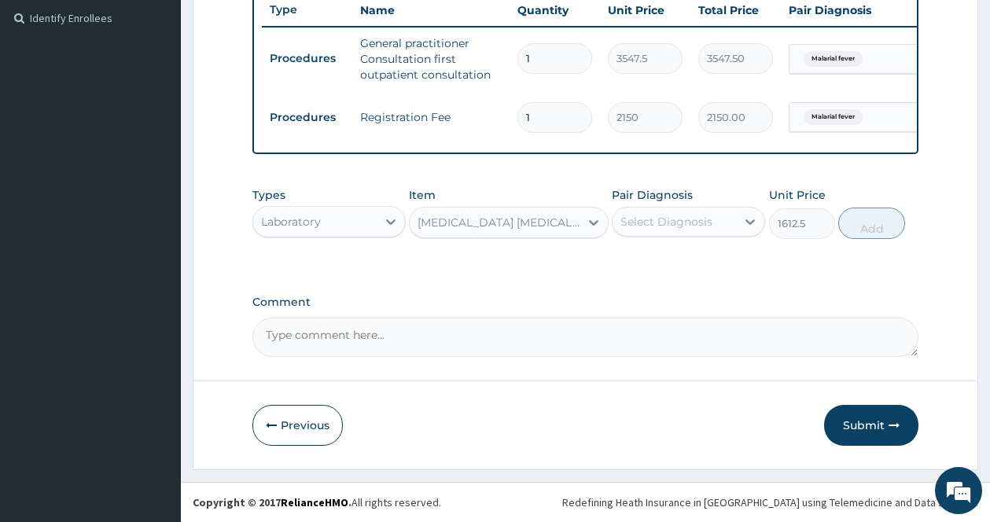
click at [518, 313] on div "Comment" at bounding box center [585, 326] width 666 height 61
click at [667, 220] on div "Select Diagnosis" at bounding box center [666, 222] width 92 height 16
click at [656, 263] on label "Malarial fever" at bounding box center [675, 260] width 75 height 16
checkbox input "true"
click at [846, 225] on button "Add" at bounding box center [871, 223] width 67 height 31
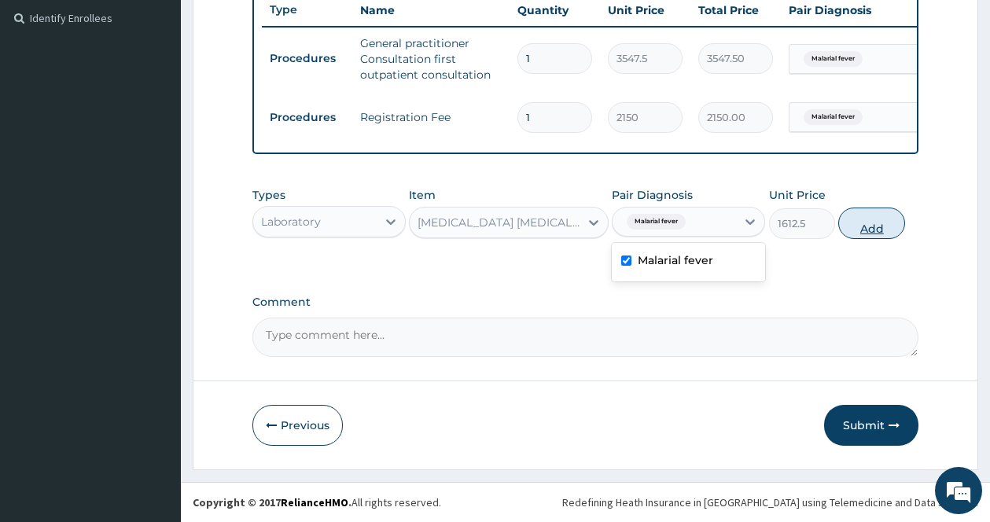
type input "0"
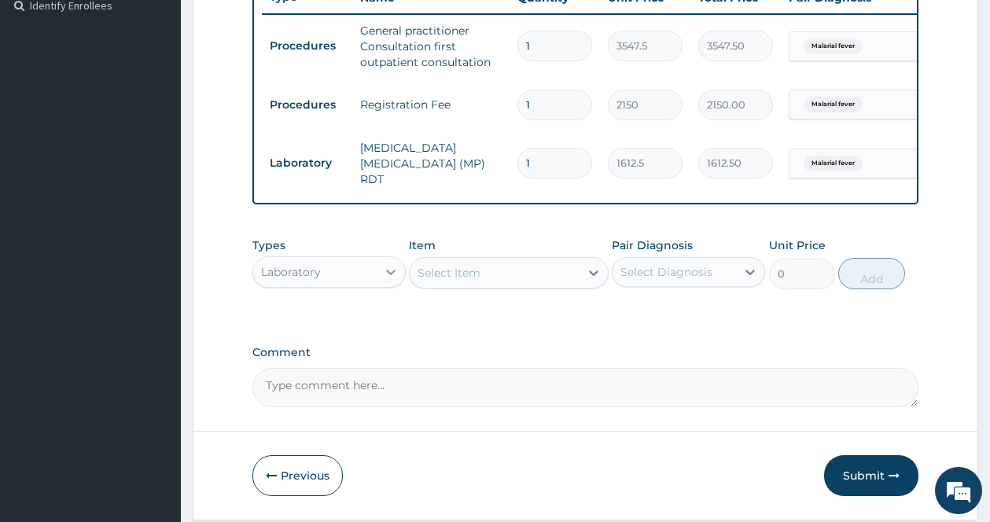
click at [379, 272] on div at bounding box center [391, 272] width 28 height 28
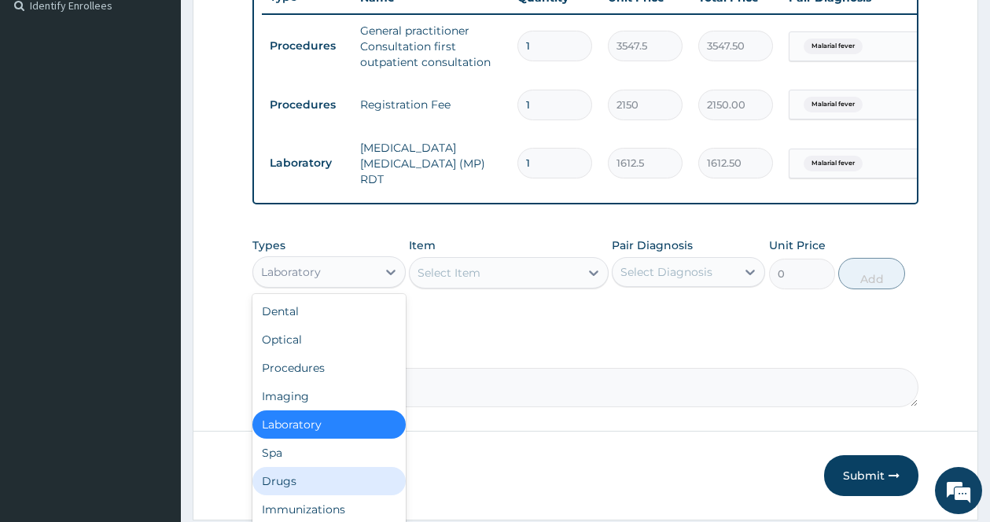
click at [303, 472] on div "Drugs" at bounding box center [328, 481] width 153 height 28
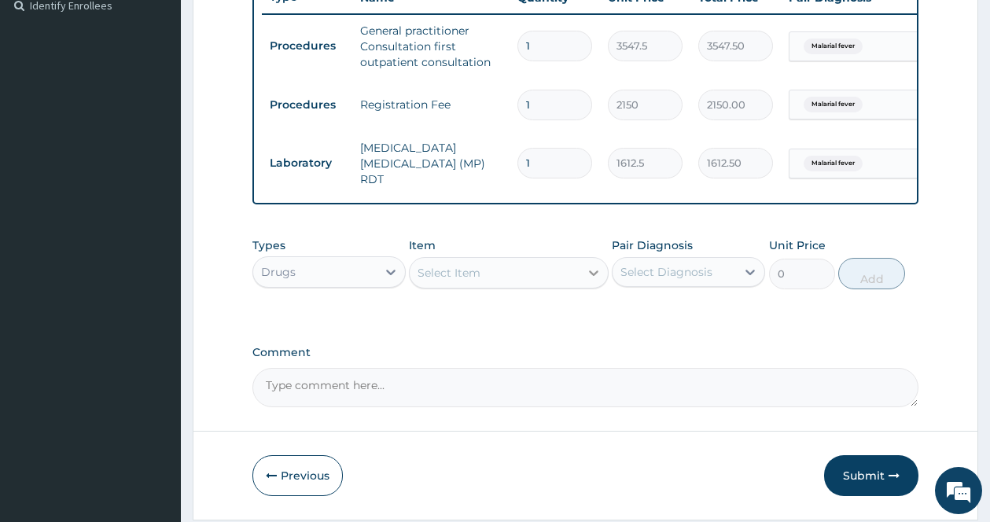
click at [585, 284] on div at bounding box center [593, 273] width 28 height 28
type input "ARTE"
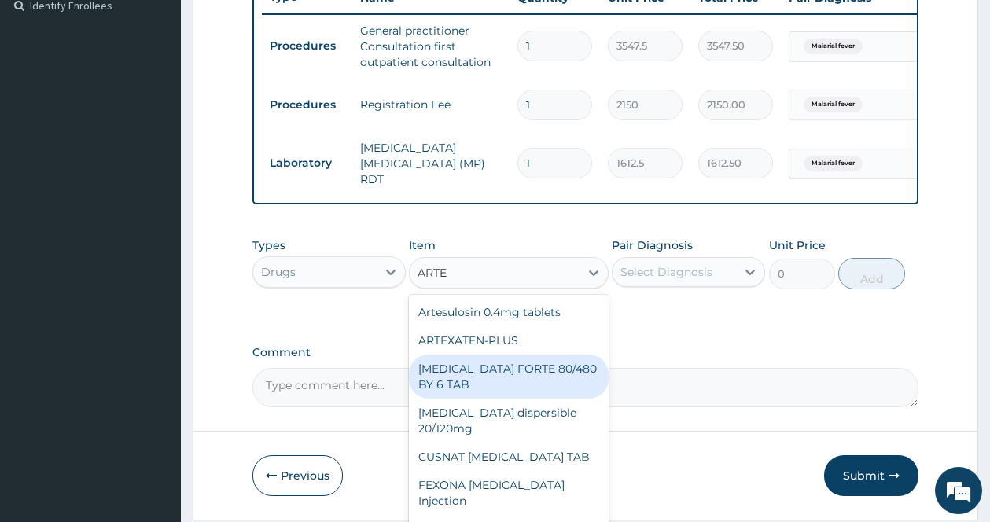
click at [538, 364] on div "[MEDICAL_DATA] FORTE 80/480 BY 6 TAB" at bounding box center [509, 377] width 200 height 44
type input "449.35"
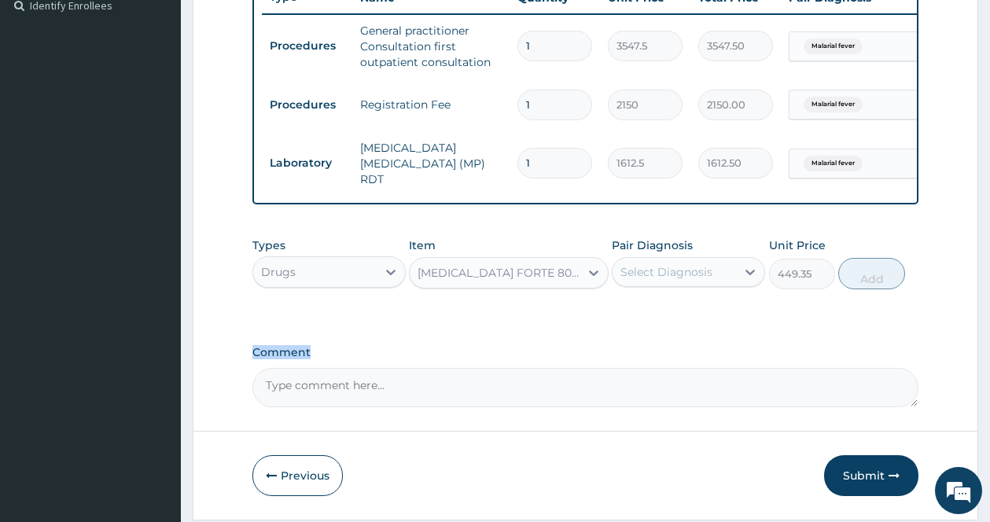
click at [538, 364] on div "Comment" at bounding box center [585, 376] width 666 height 61
click at [662, 285] on div "Select Diagnosis" at bounding box center [673, 271] width 123 height 25
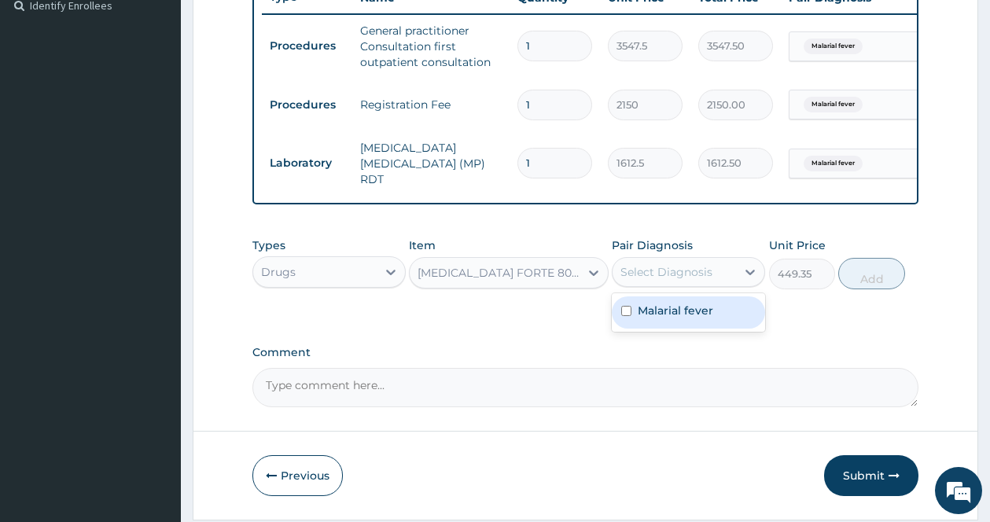
click at [657, 313] on label "Malarial fever" at bounding box center [675, 311] width 75 height 16
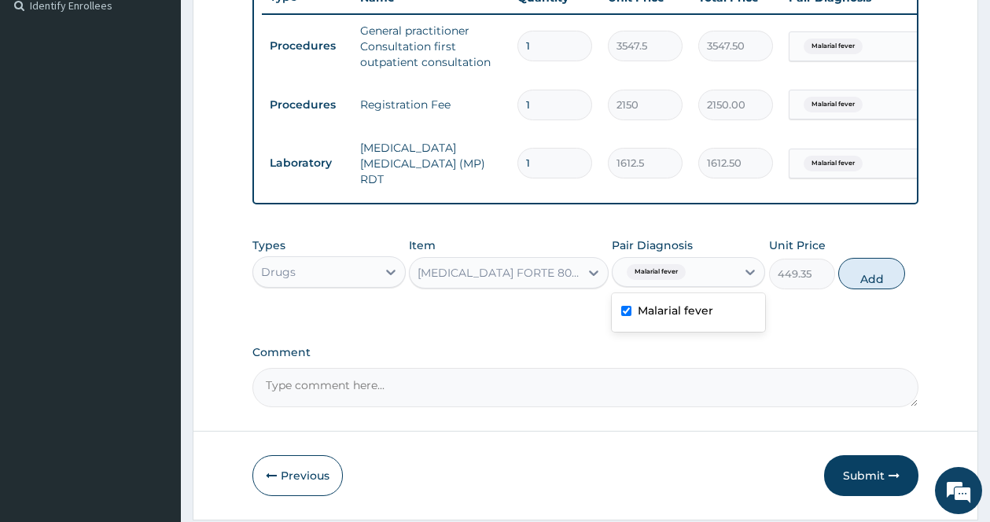
checkbox input "true"
click at [858, 285] on button "Add" at bounding box center [871, 273] width 67 height 31
type input "0"
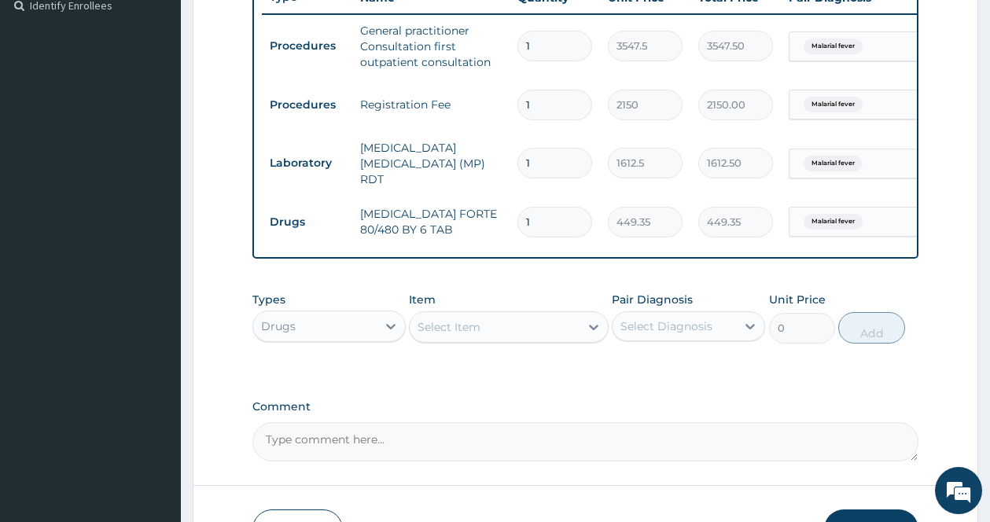
type input "0.00"
type input "6"
type input "2696.10"
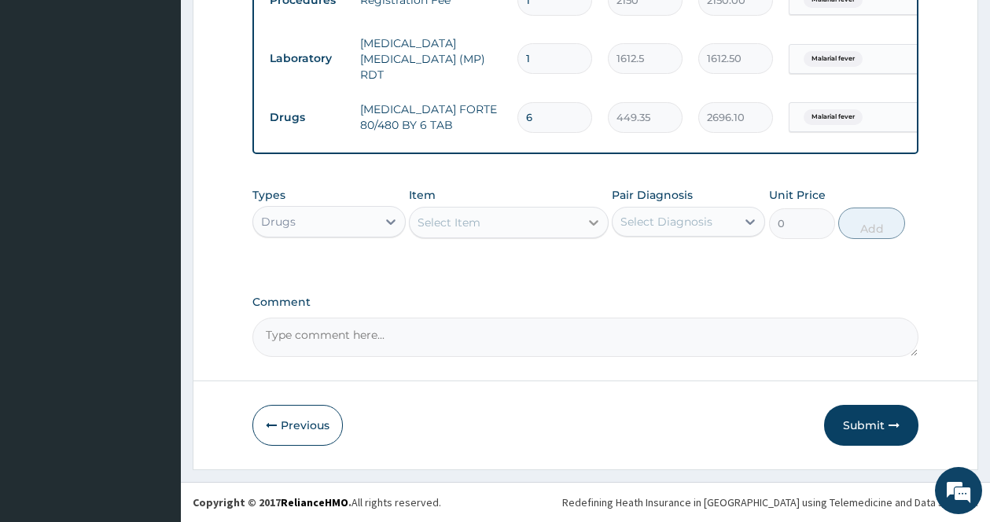
type input "6"
click at [597, 223] on icon at bounding box center [594, 223] width 16 height 16
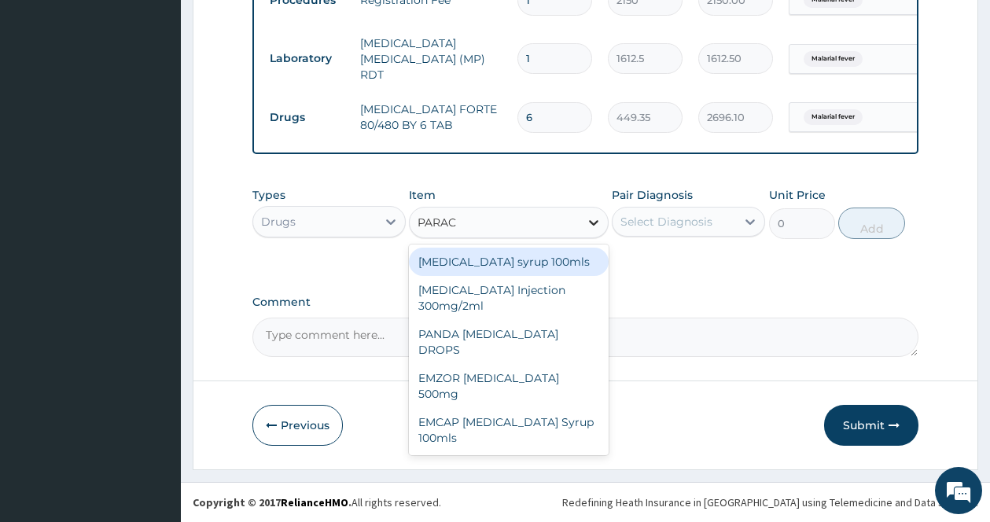
type input "PARACE"
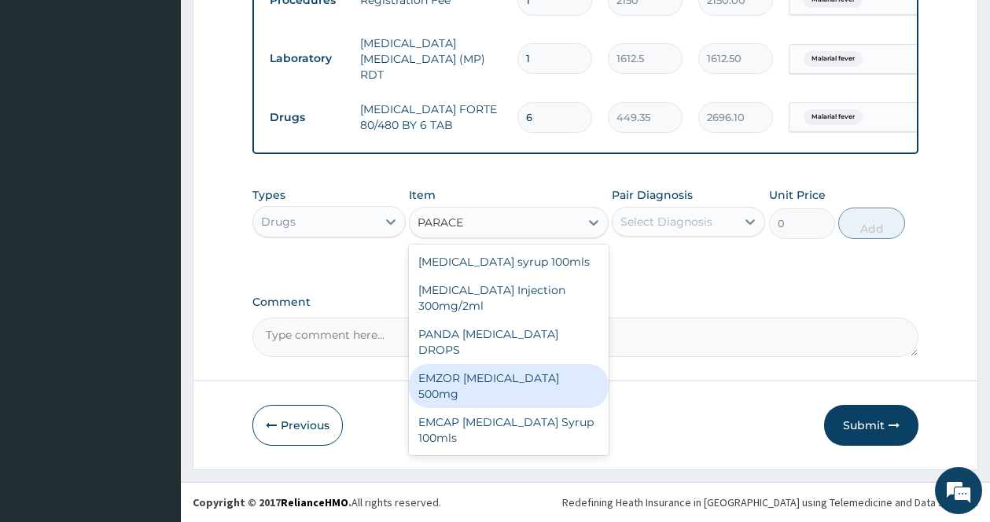
click at [551, 364] on div "EMZOR [MEDICAL_DATA] 500mg" at bounding box center [509, 386] width 200 height 44
type input "23.65"
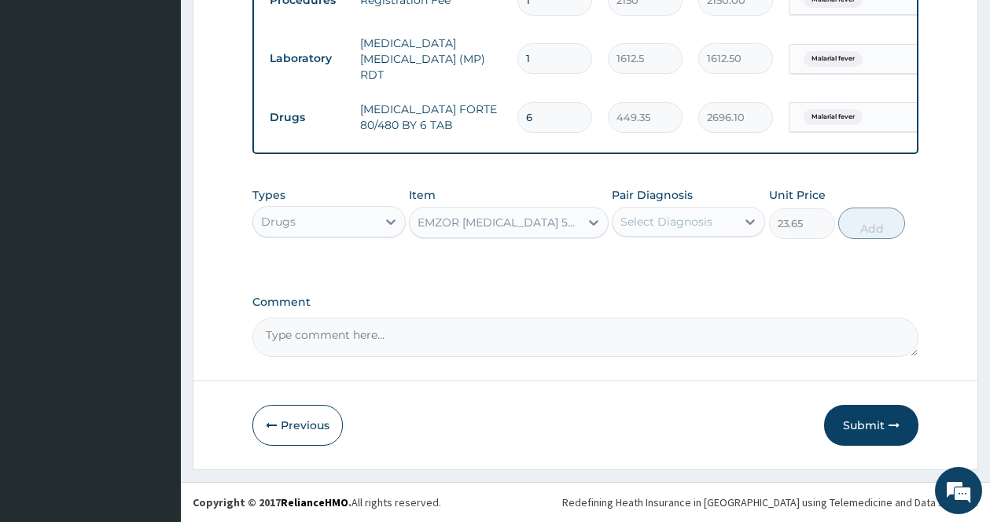
click at [708, 223] on div "Select Diagnosis" at bounding box center [666, 222] width 92 height 16
click at [688, 251] on div "Malarial fever" at bounding box center [688, 262] width 153 height 32
click at [681, 252] on label "Malarial fever" at bounding box center [675, 260] width 75 height 16
click at [743, 252] on div "Malarial fever" at bounding box center [688, 262] width 153 height 32
checkbox input "true"
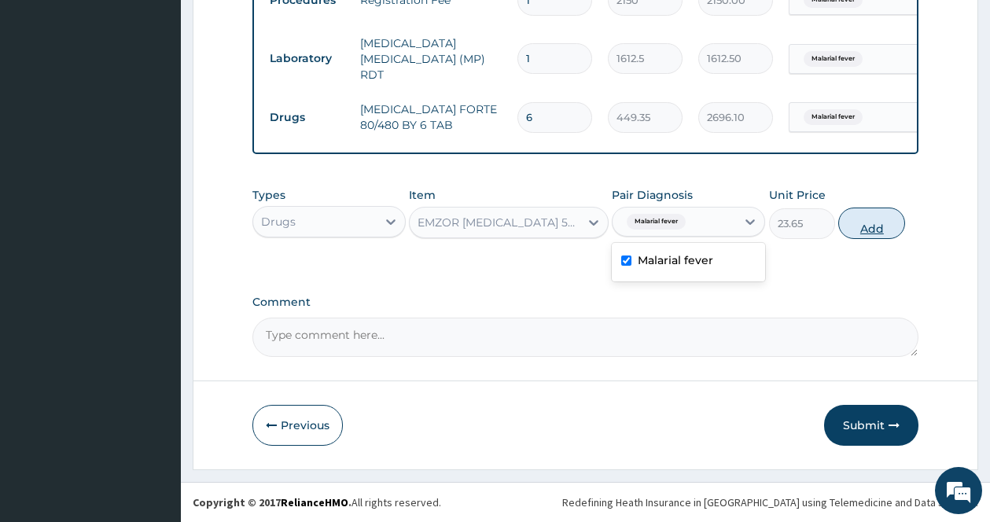
click at [854, 222] on button "Add" at bounding box center [871, 223] width 67 height 31
type input "0"
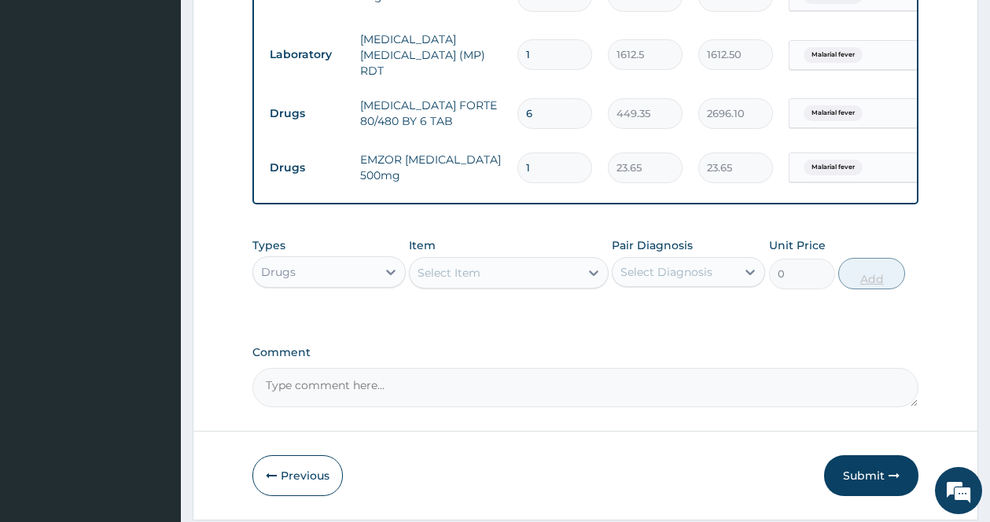
type input "18"
type input "425.70"
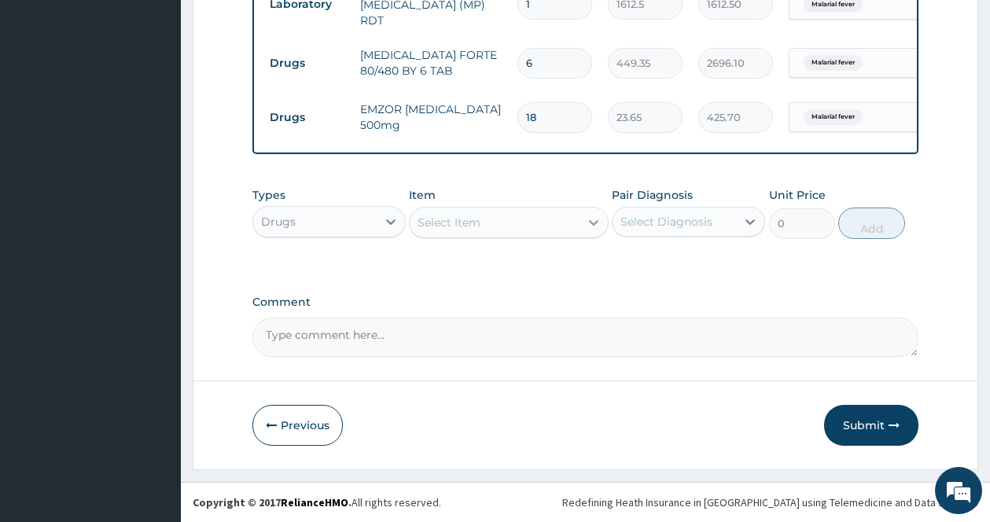
type input "18"
click at [597, 216] on icon at bounding box center [594, 223] width 16 height 16
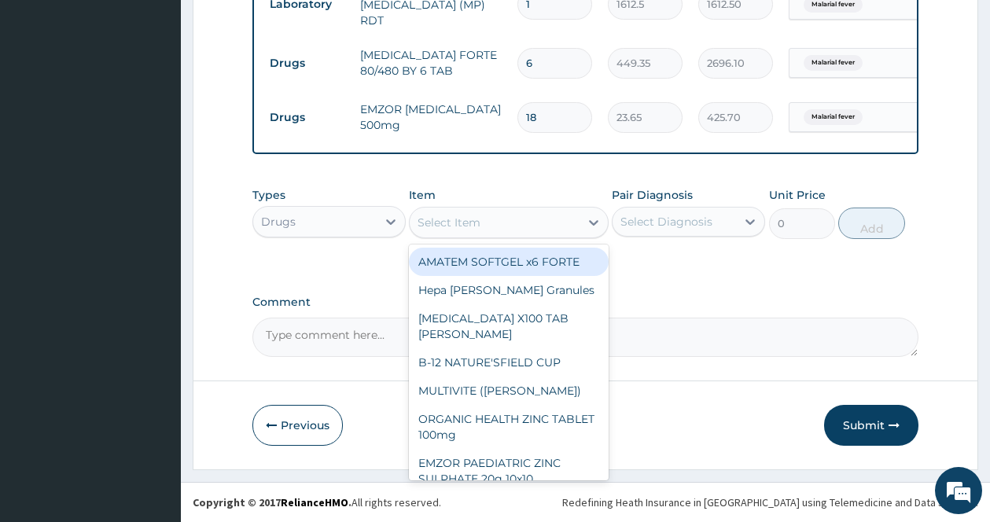
click at [644, 240] on div "Types Drugs Item option EMZOR [MEDICAL_DATA] 500mg, selected. option AMATEM SOF…" at bounding box center [585, 213] width 666 height 68
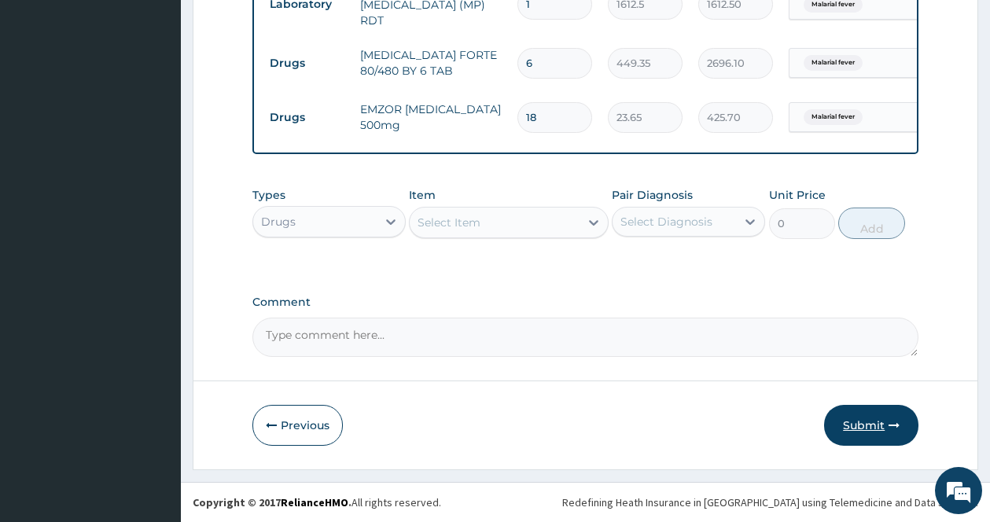
click at [851, 418] on button "Submit" at bounding box center [871, 425] width 94 height 41
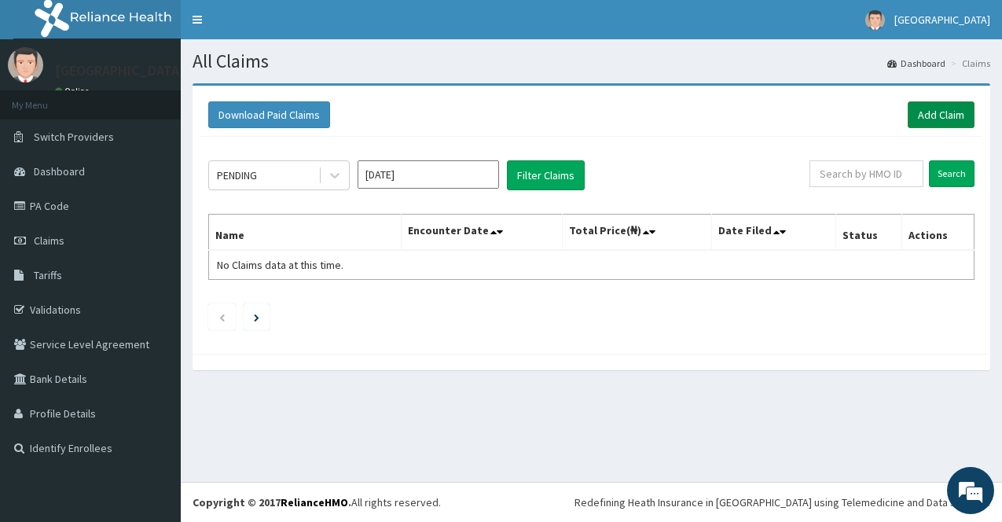
click at [943, 103] on link "Add Claim" at bounding box center [941, 114] width 67 height 27
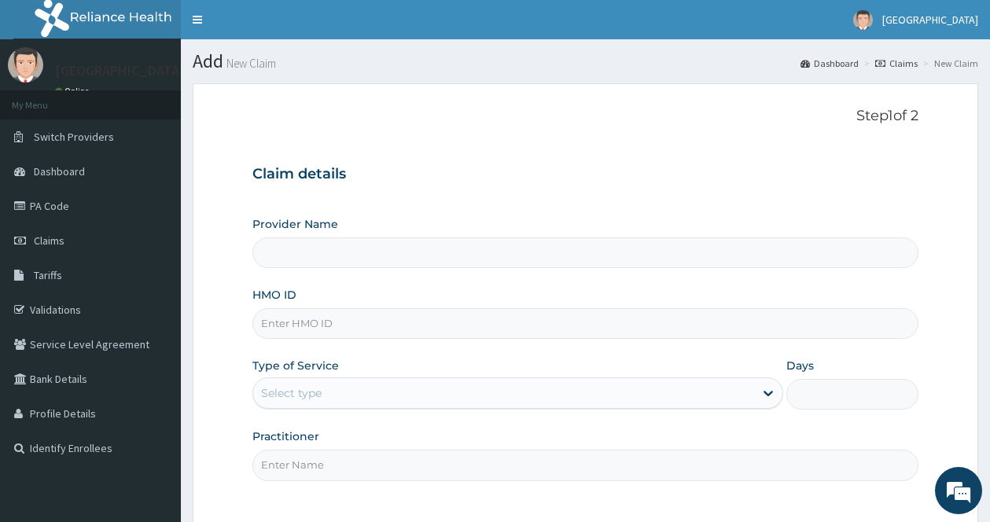
type input "[GEOGRAPHIC_DATA]"
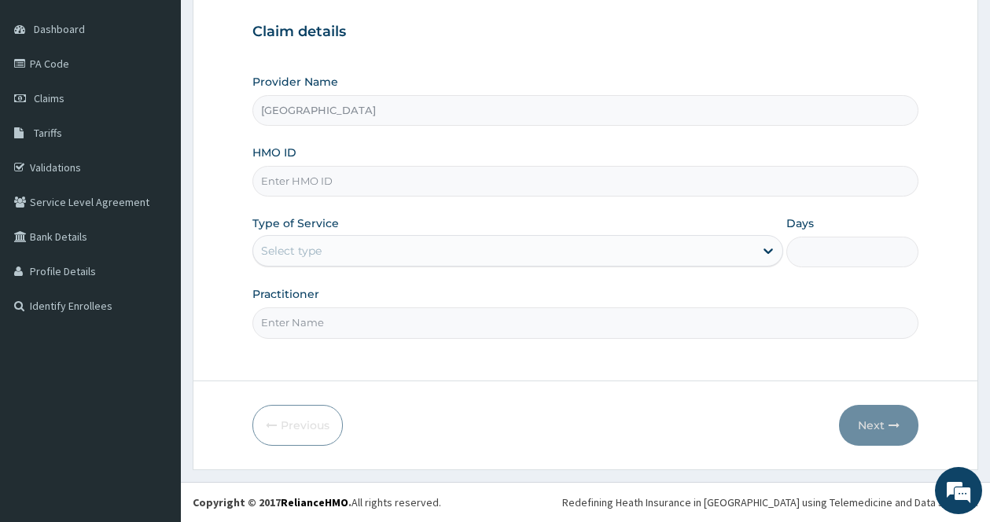
click at [697, 184] on input "HMO ID" at bounding box center [585, 181] width 666 height 31
type input "PFM/10297/E"
click at [769, 252] on icon at bounding box center [767, 252] width 9 height 6
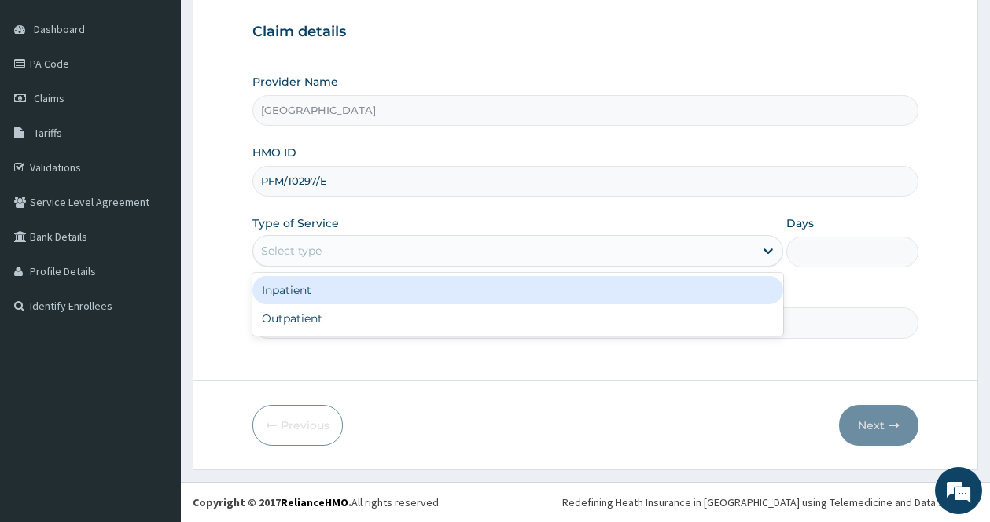
click at [696, 284] on div "Inpatient" at bounding box center [517, 290] width 531 height 28
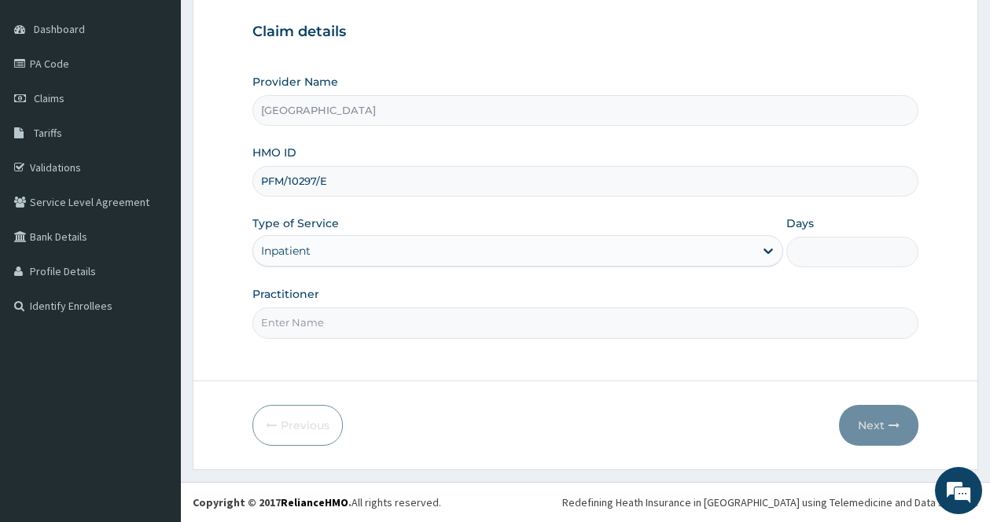
click at [381, 312] on input "Practitioner" at bounding box center [585, 322] width 666 height 31
type input "Dr Okeke"
click at [834, 243] on input "Days" at bounding box center [852, 252] width 133 height 31
type input "2"
click at [884, 434] on button "Next" at bounding box center [878, 425] width 79 height 41
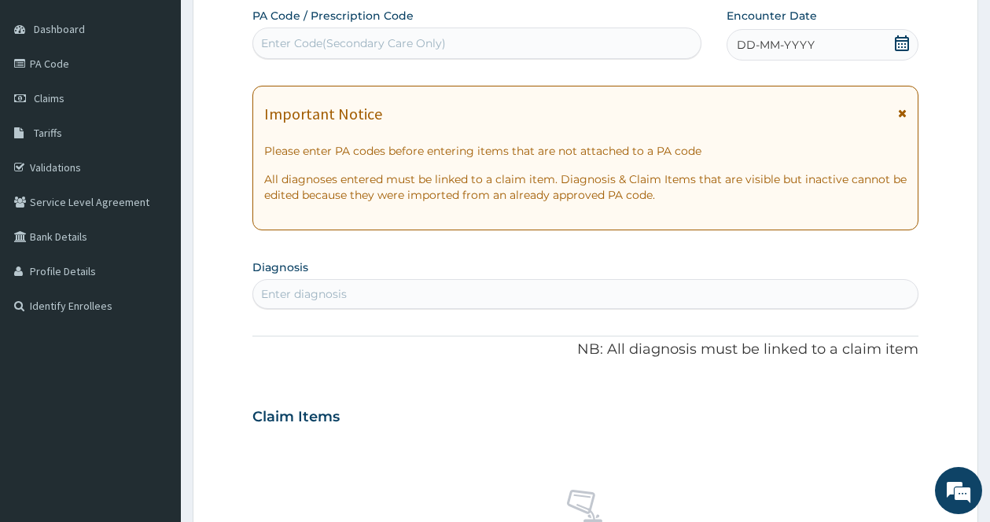
click at [393, 41] on div "Enter Code(Secondary Care Only)" at bounding box center [353, 43] width 185 height 16
type input "PA/A87FA8"
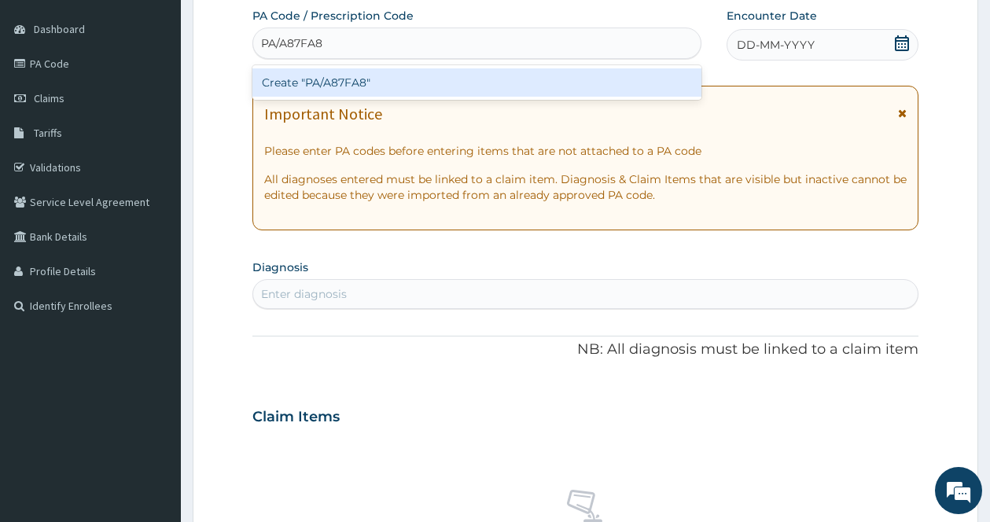
click at [388, 76] on div "Create "PA/A87FA8"" at bounding box center [476, 82] width 449 height 28
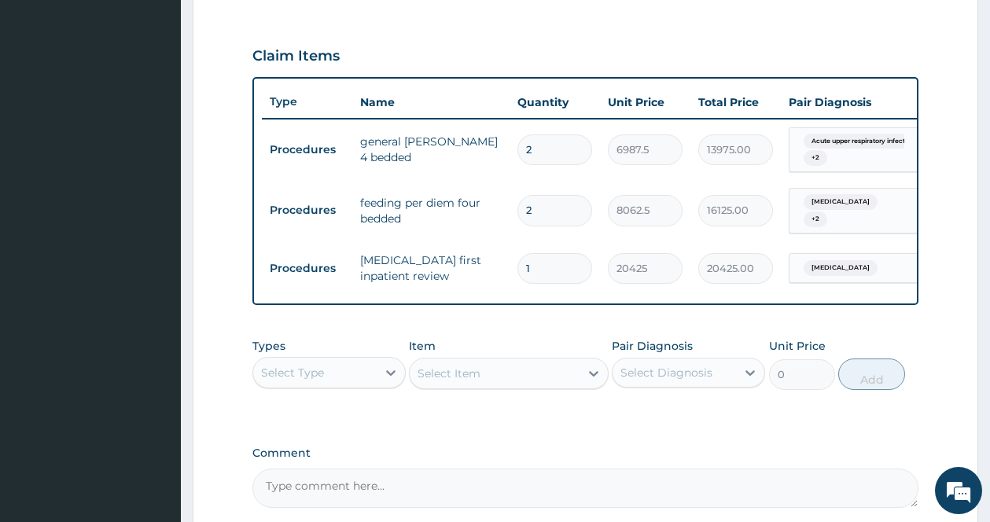
scroll to position [0, 123]
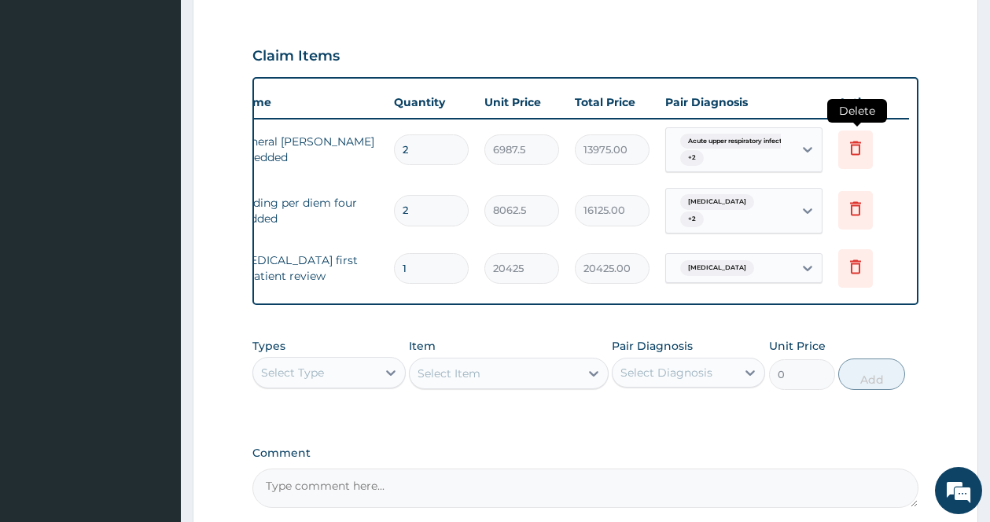
click at [855, 144] on icon at bounding box center [855, 147] width 19 height 19
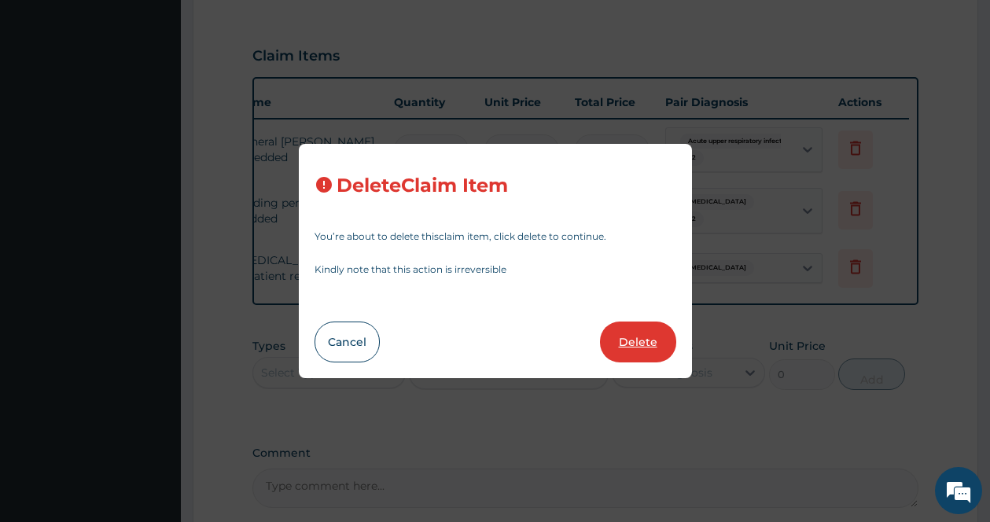
click at [653, 342] on button "Delete" at bounding box center [638, 342] width 76 height 41
type input "8062.5"
type input "16125.00"
type input "1"
type input "20425"
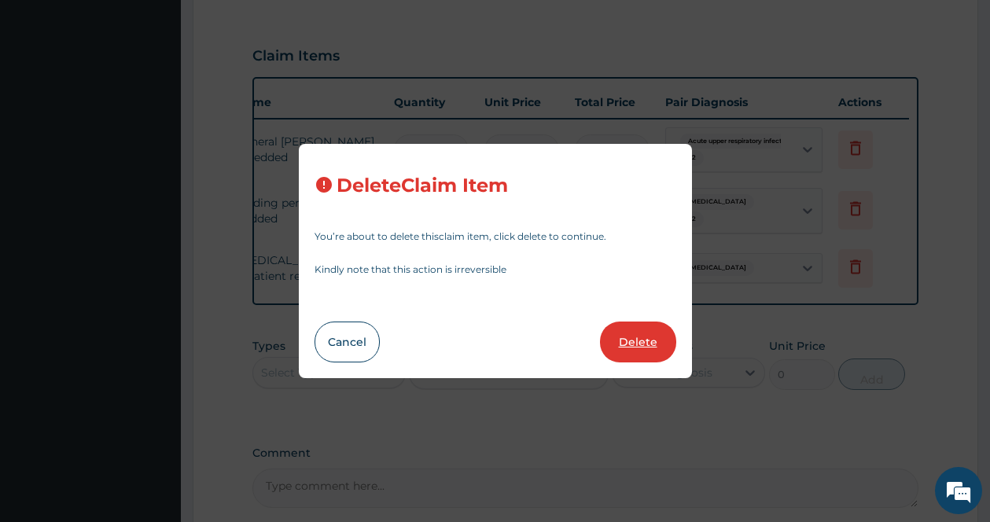
type input "20425.00"
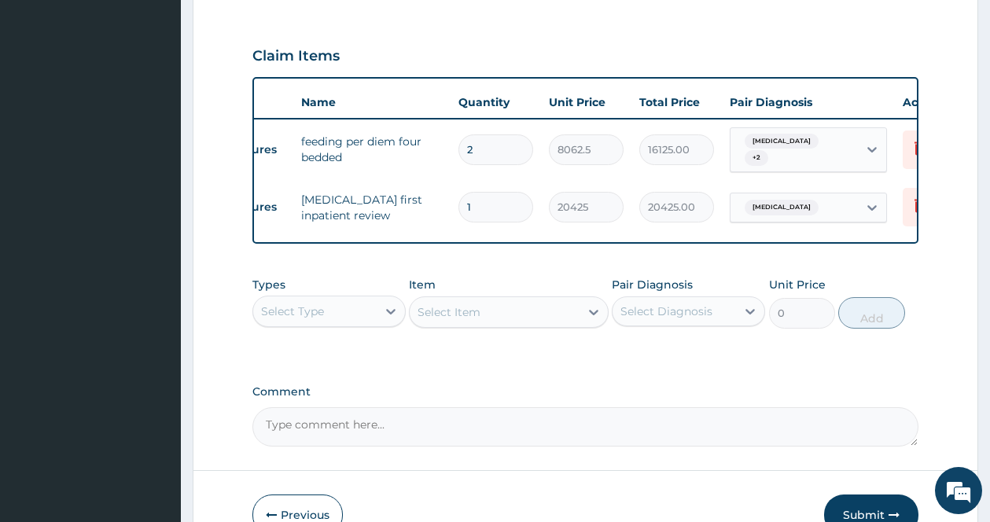
scroll to position [0, 0]
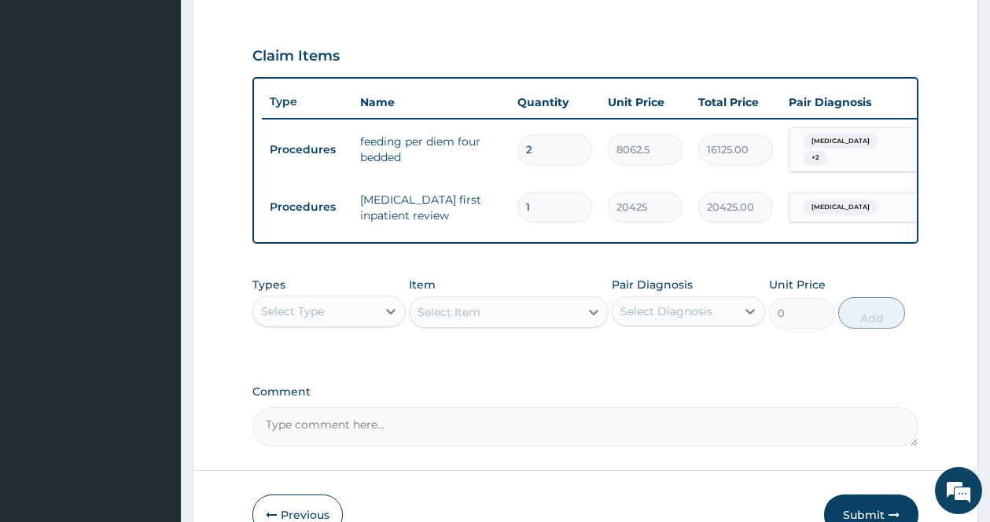
click at [353, 313] on div "Select Type" at bounding box center [314, 311] width 123 height 25
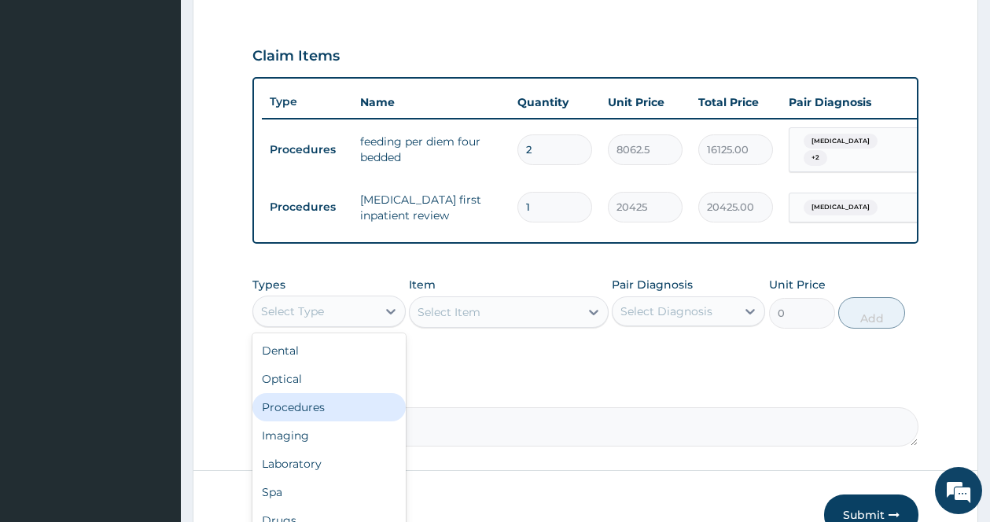
scroll to position [53, 0]
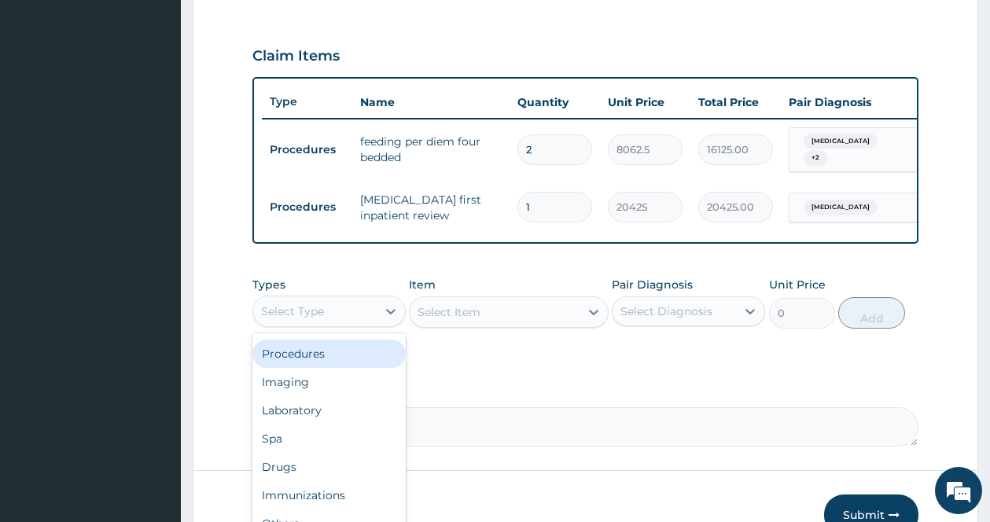
click at [311, 359] on div "Procedures" at bounding box center [328, 354] width 153 height 28
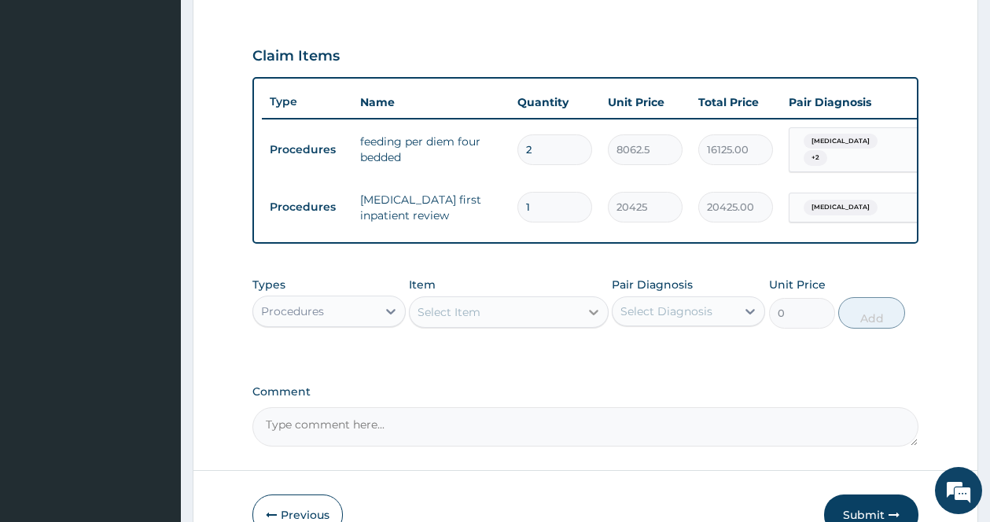
click at [590, 320] on icon at bounding box center [594, 312] width 16 height 16
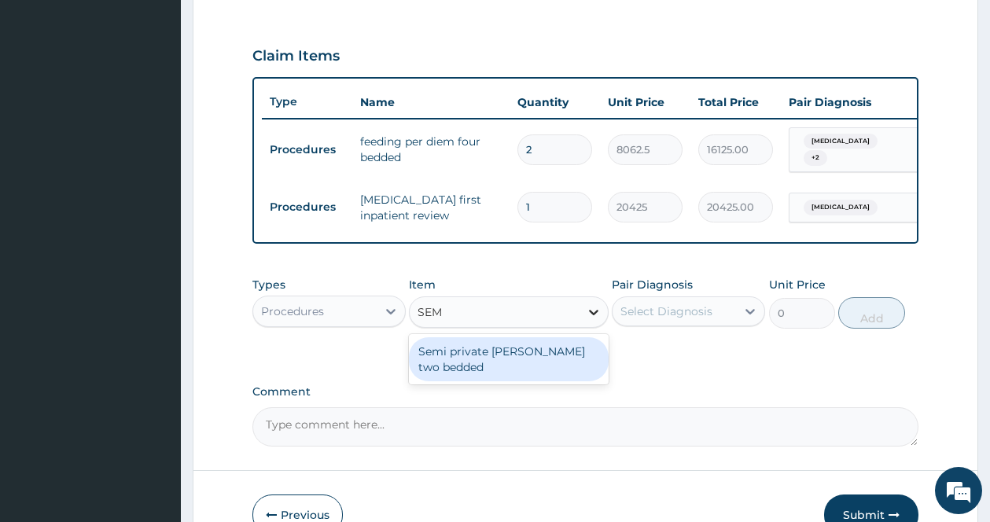
type input "SEMI"
click at [559, 357] on div "Semi private [PERSON_NAME] two bedded" at bounding box center [509, 359] width 200 height 44
type input "9675"
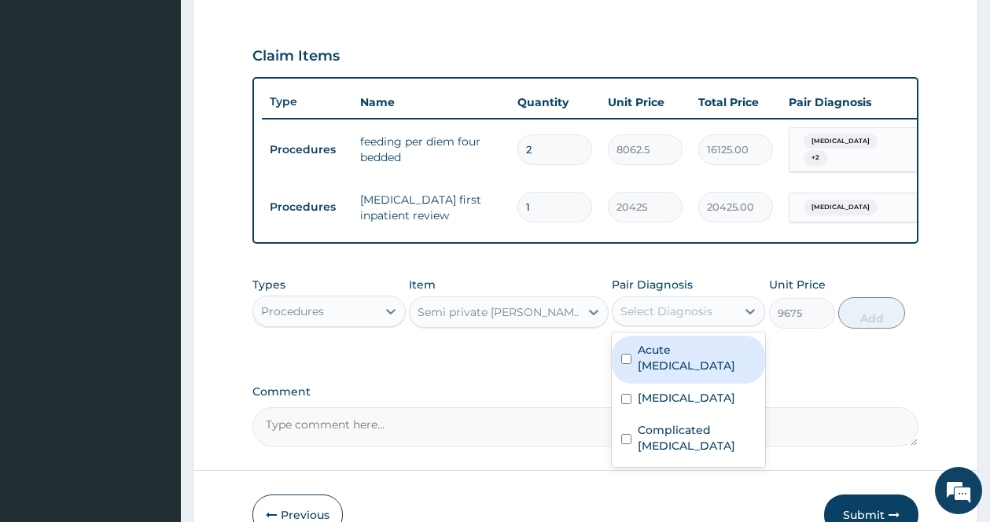
click at [635, 324] on div "Select Diagnosis" at bounding box center [673, 311] width 123 height 25
click at [625, 364] on input "checkbox" at bounding box center [626, 359] width 10 height 10
checkbox input "true"
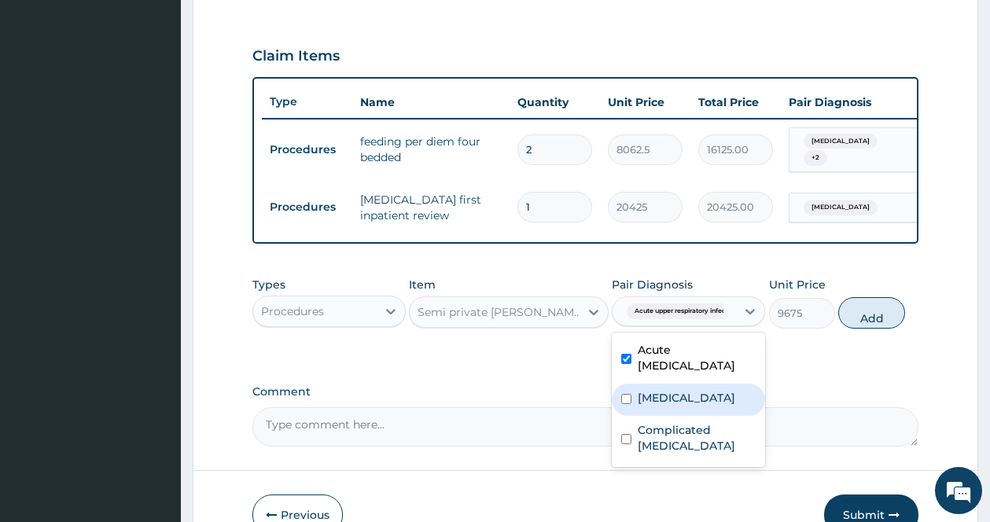
click at [625, 403] on input "checkbox" at bounding box center [626, 399] width 10 height 10
checkbox input "true"
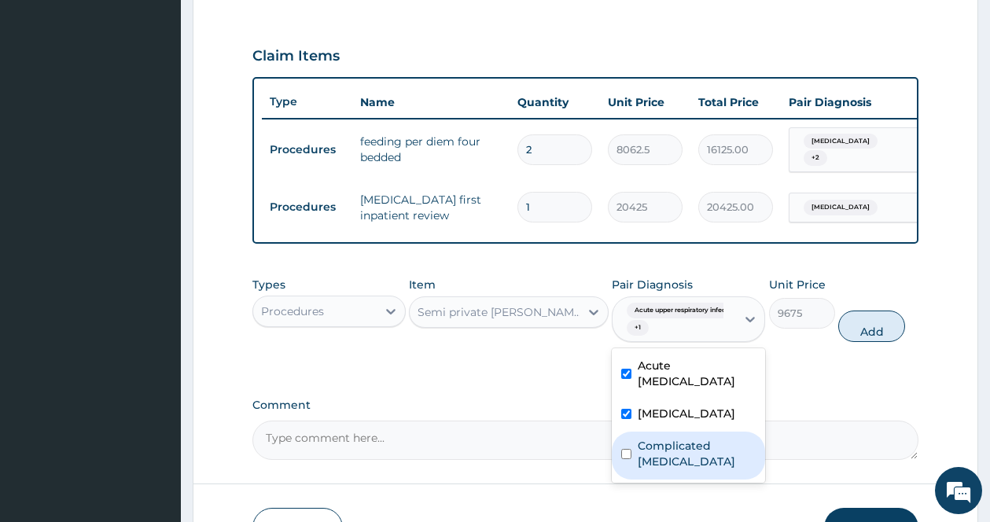
click at [630, 458] on input "checkbox" at bounding box center [626, 454] width 10 height 10
checkbox input "true"
click at [877, 325] on button "Add" at bounding box center [871, 326] width 67 height 31
type input "0"
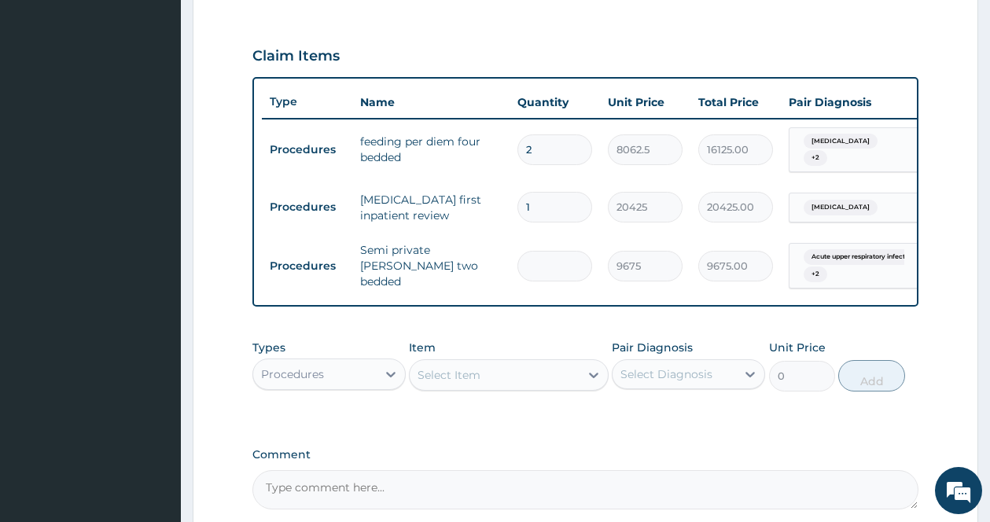
type input "0.00"
type input "2"
type input "19350.00"
type input "2"
click at [534, 325] on div "PA Code / Prescription Code PA/A87FA8 Encounter Date 15-07-2025 Important Notic…" at bounding box center [585, 75] width 666 height 867
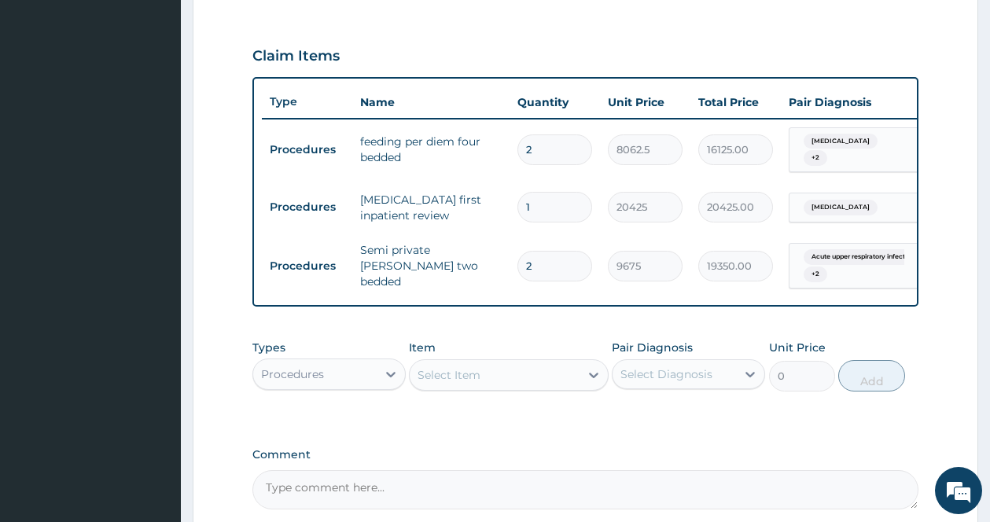
scroll to position [664, 0]
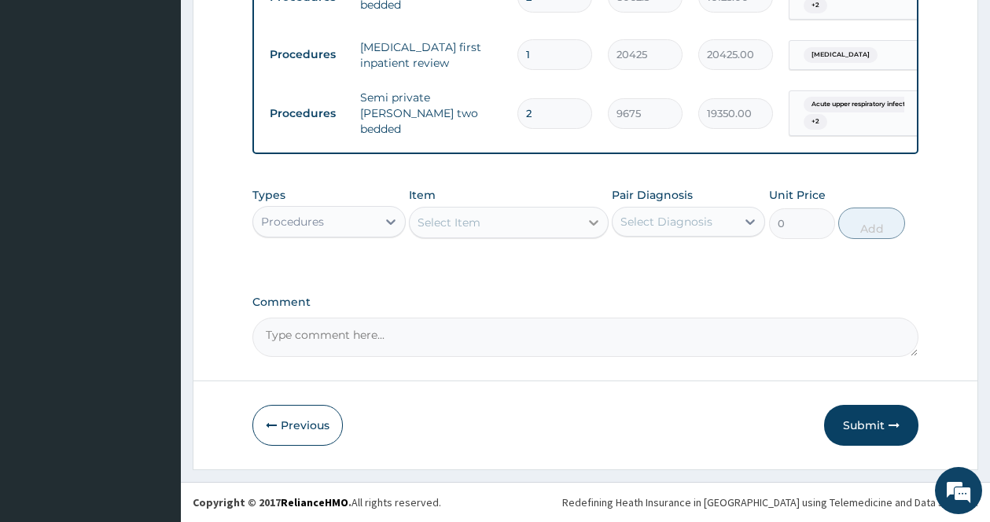
click at [585, 217] on div at bounding box center [593, 222] width 28 height 28
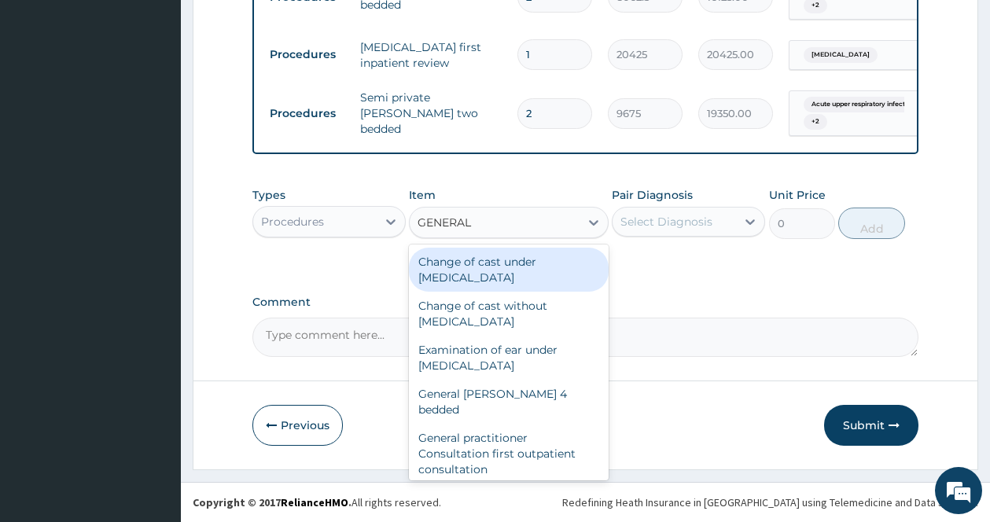
type input "GENERAL P"
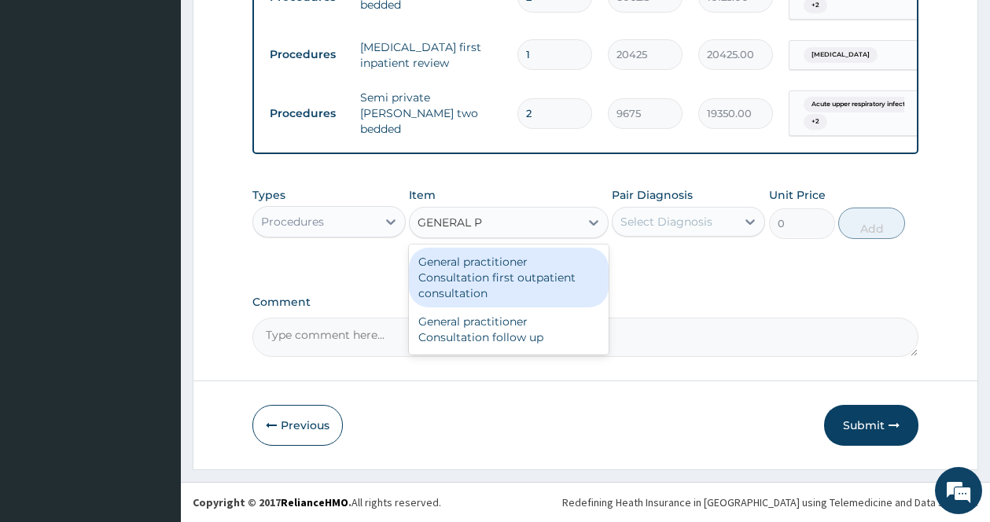
click at [539, 273] on div "General practitioner Consultation first outpatient consultation" at bounding box center [509, 278] width 200 height 60
type input "3547.5"
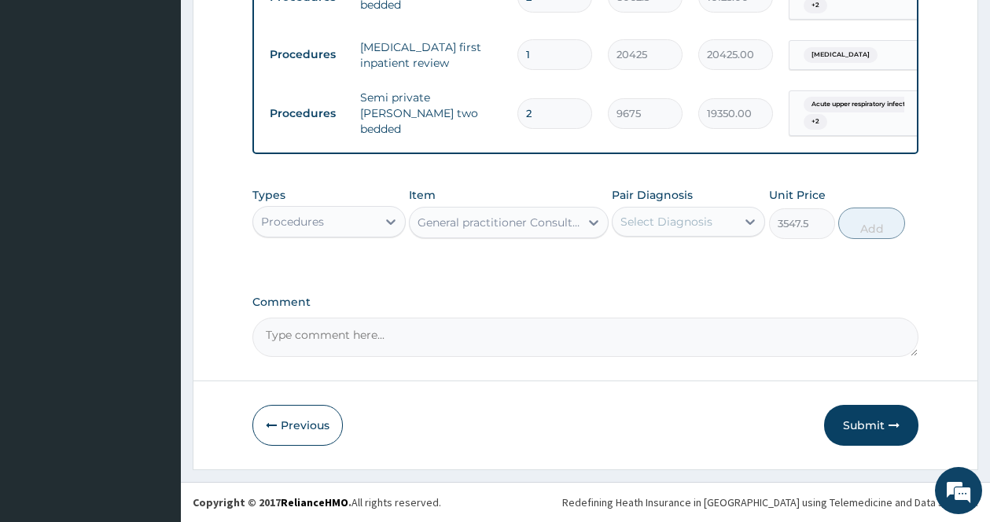
click at [658, 222] on div "Select Diagnosis" at bounding box center [666, 222] width 92 height 16
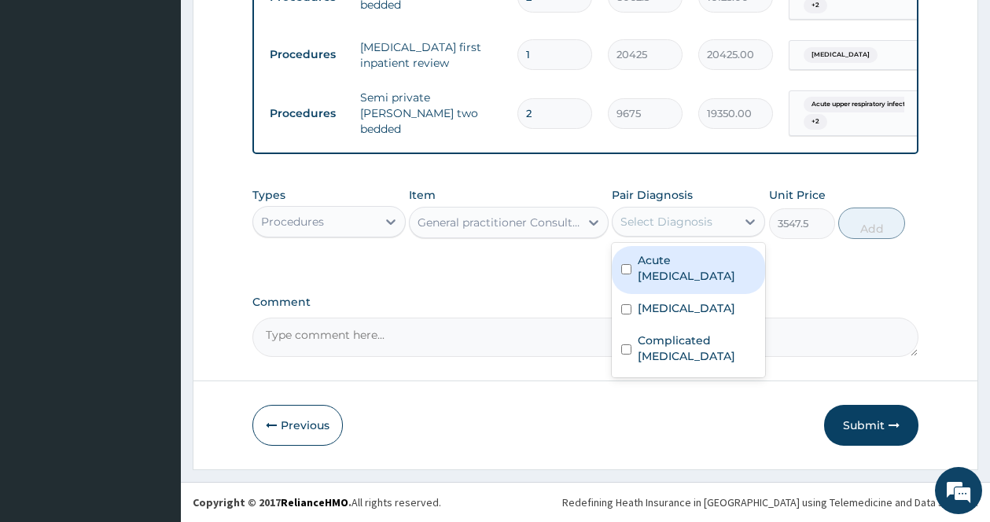
click at [631, 267] on input "checkbox" at bounding box center [626, 269] width 10 height 10
checkbox input "true"
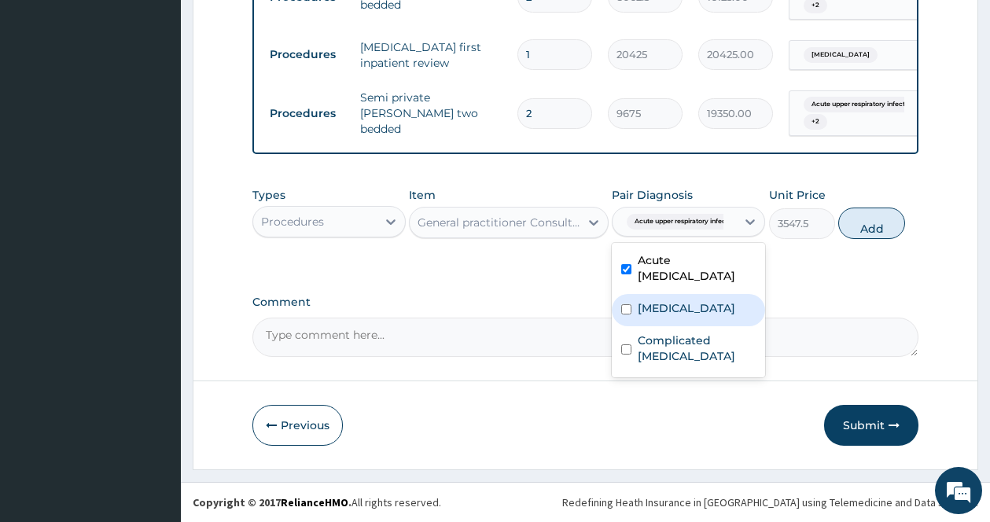
click at [630, 303] on div "Sepsis" at bounding box center [688, 310] width 153 height 32
checkbox input "true"
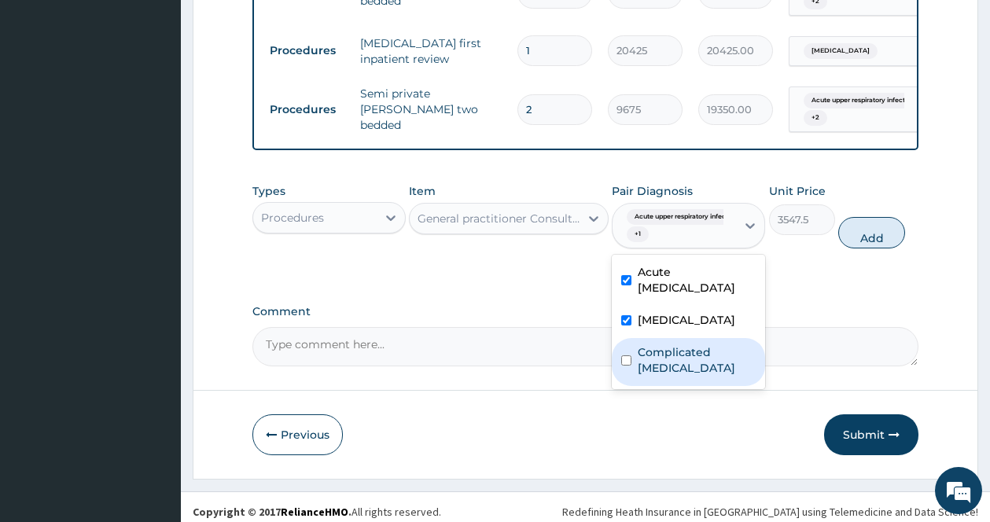
click at [632, 358] on div "Complicated [MEDICAL_DATA]" at bounding box center [688, 362] width 153 height 48
checkbox input "true"
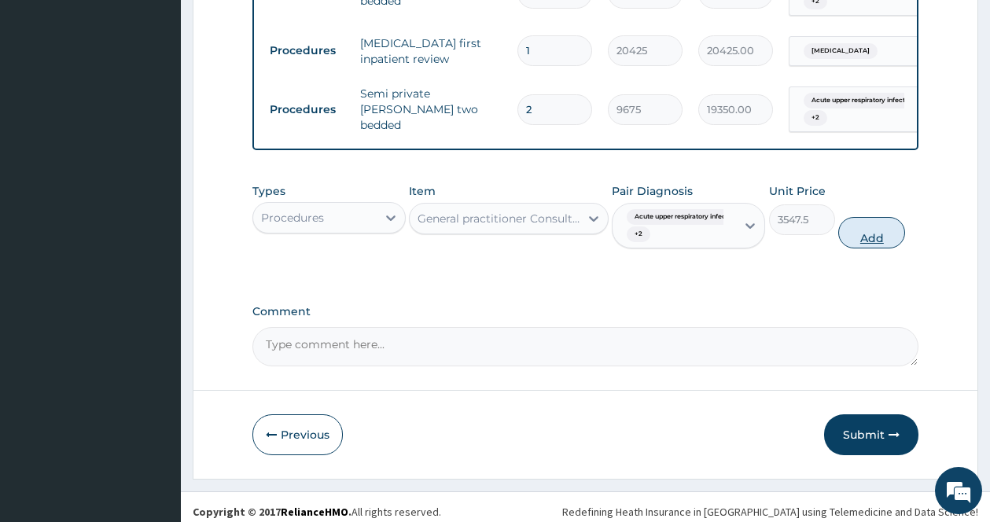
click at [875, 244] on button "Add" at bounding box center [871, 232] width 67 height 31
type input "0"
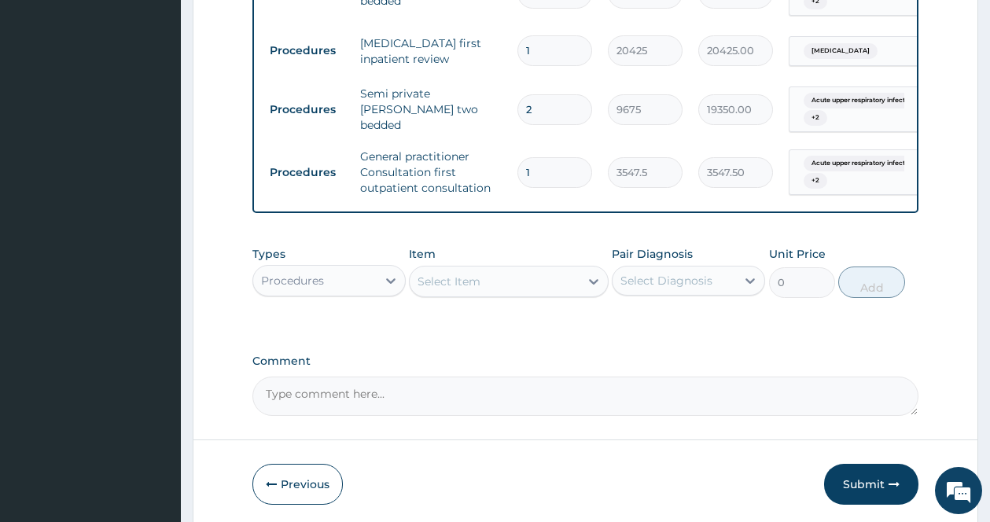
scroll to position [727, 0]
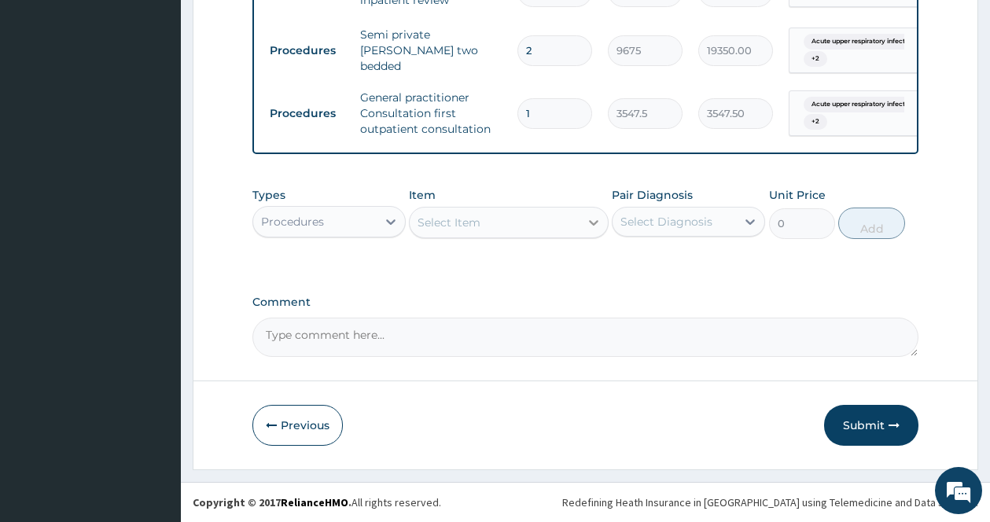
click at [586, 220] on icon at bounding box center [594, 223] width 16 height 16
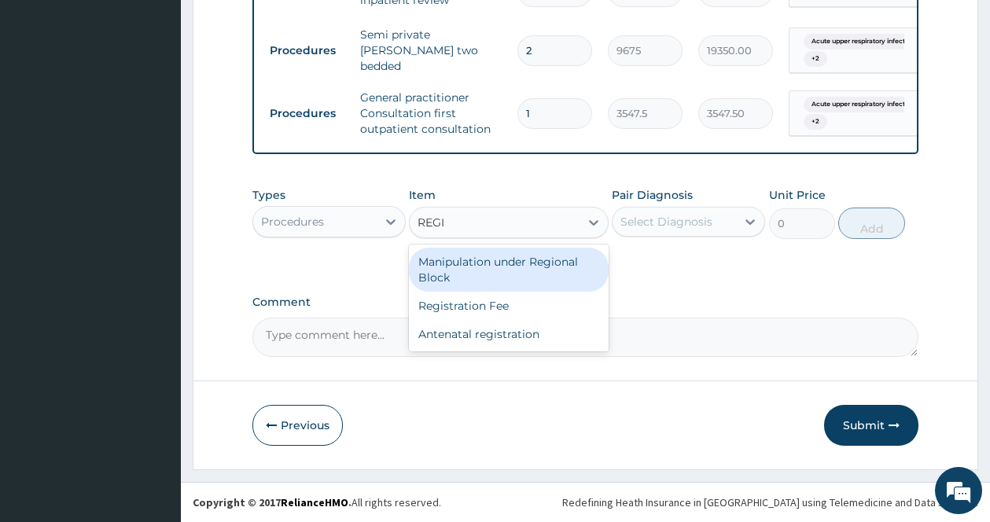
type input "REGIS"
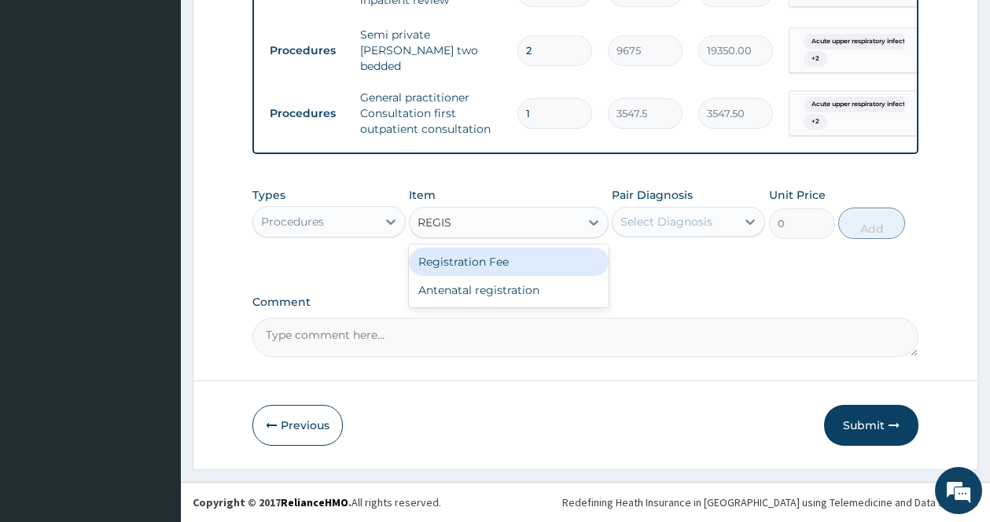
click at [494, 256] on div "Registration Fee" at bounding box center [509, 262] width 200 height 28
type input "2150"
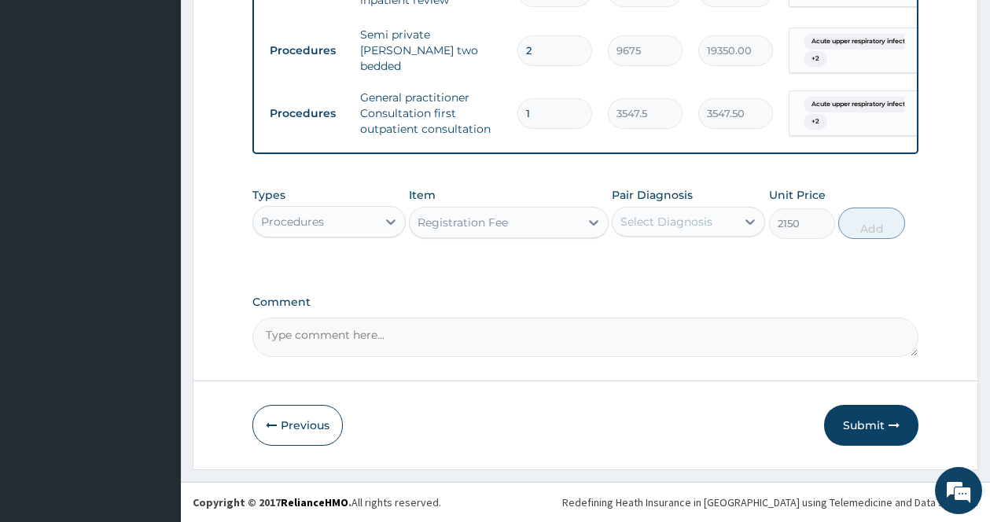
click at [648, 223] on div "Select Diagnosis" at bounding box center [666, 222] width 92 height 16
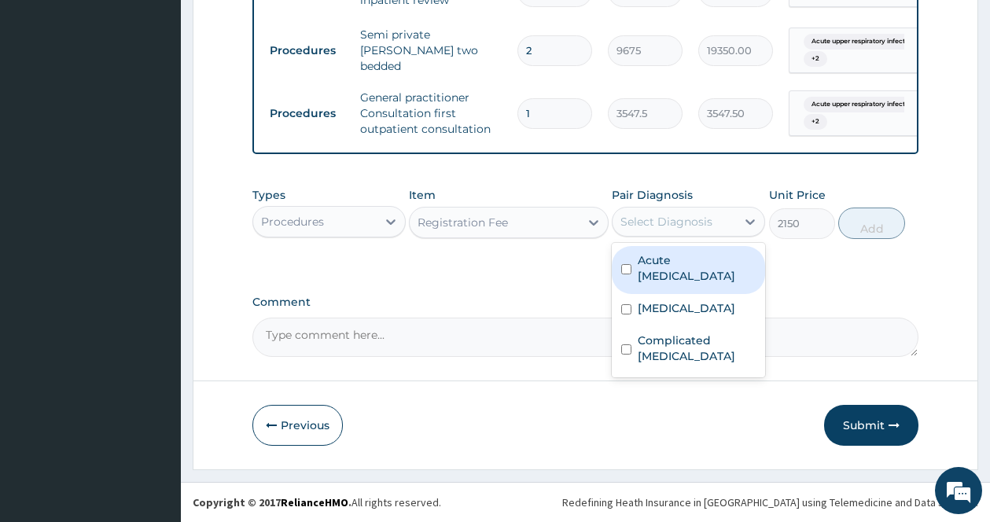
click at [650, 256] on label "Acute upper respiratory infection" at bounding box center [697, 267] width 118 height 31
checkbox input "true"
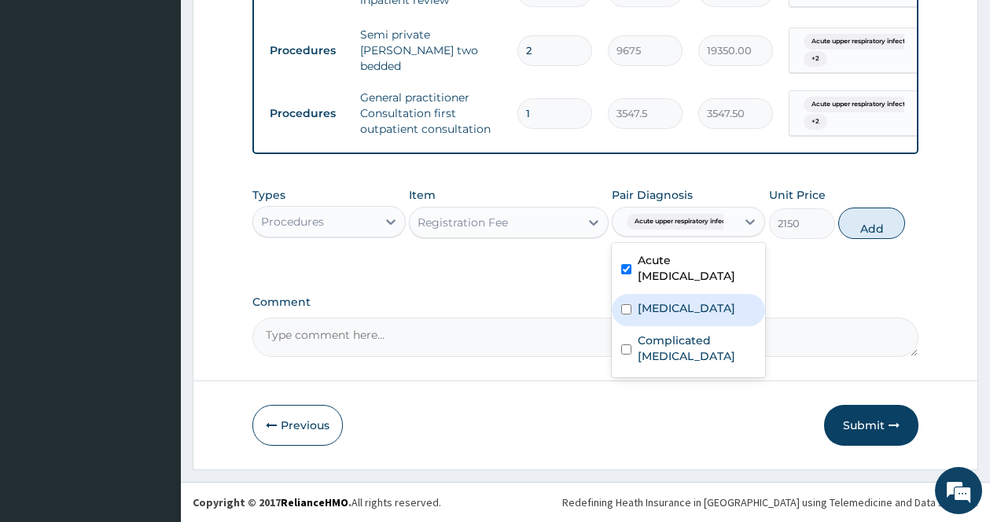
click at [632, 307] on div "Sepsis" at bounding box center [688, 310] width 153 height 32
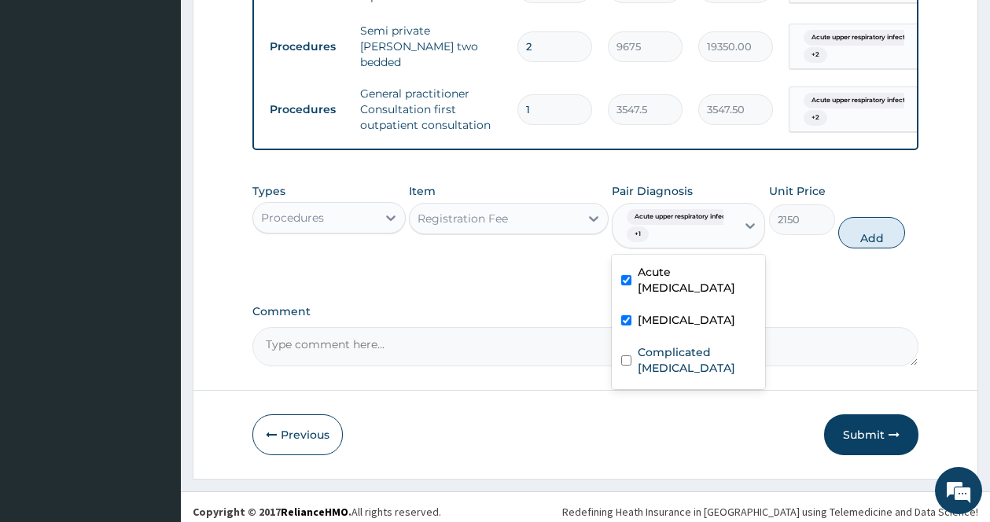
checkbox input "true"
click at [642, 363] on label "Complicated [MEDICAL_DATA]" at bounding box center [697, 359] width 118 height 31
checkbox input "true"
click at [862, 238] on button "Add" at bounding box center [871, 232] width 67 height 31
type input "0"
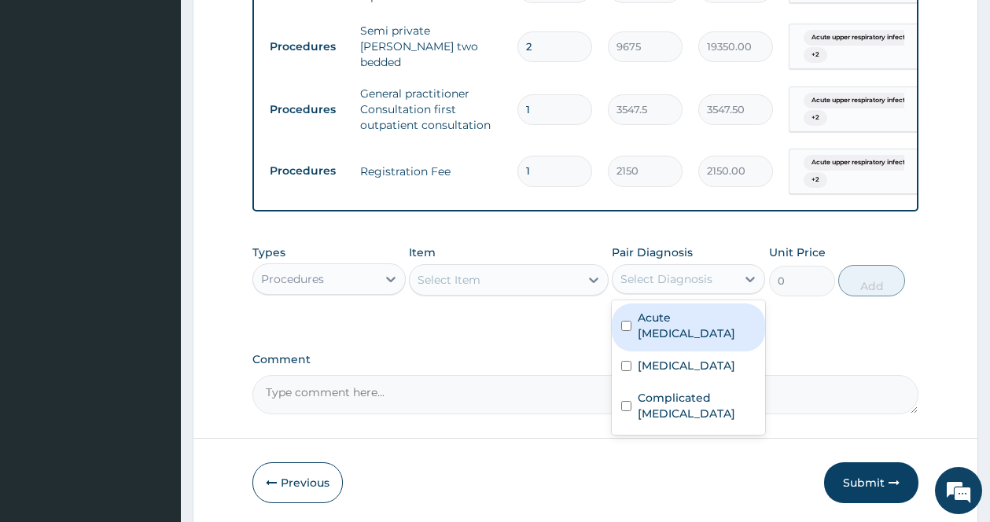
click at [643, 274] on div "Select Diagnosis" at bounding box center [673, 279] width 123 height 25
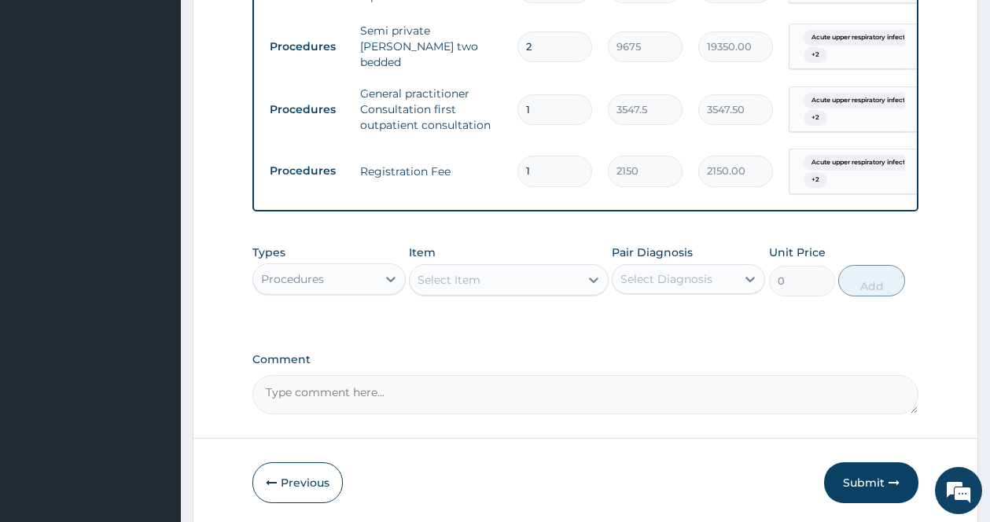
click at [643, 274] on div "Select Diagnosis" at bounding box center [673, 279] width 123 height 25
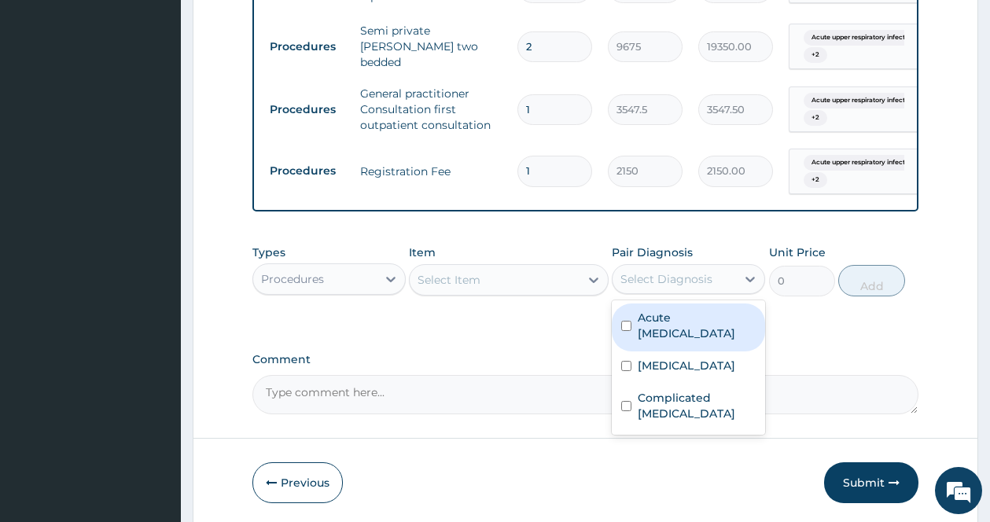
click at [643, 274] on div "Select Diagnosis" at bounding box center [673, 279] width 123 height 25
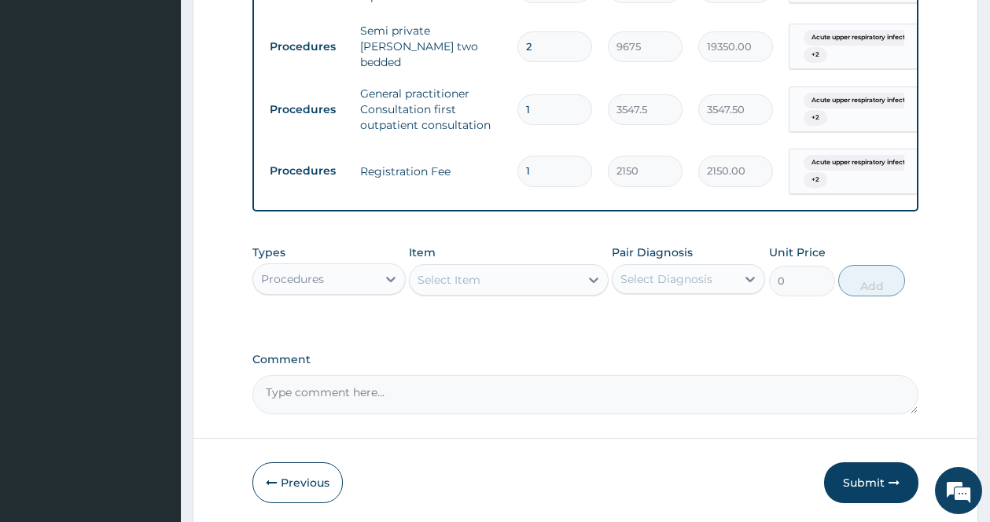
click at [643, 274] on div "Select Diagnosis" at bounding box center [673, 279] width 123 height 25
click at [391, 282] on icon at bounding box center [390, 280] width 9 height 6
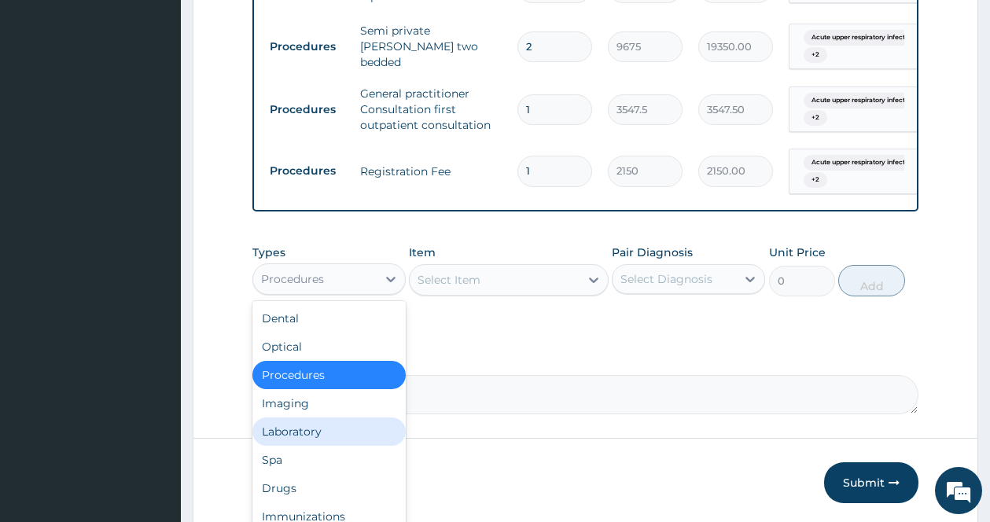
click at [341, 423] on div "Laboratory" at bounding box center [328, 431] width 153 height 28
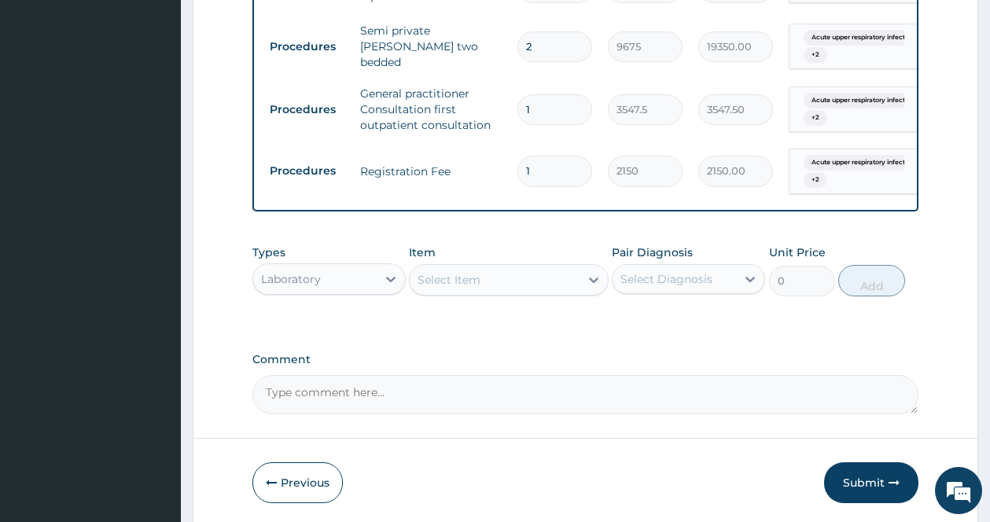
click at [574, 285] on div "Select Item" at bounding box center [495, 279] width 170 height 25
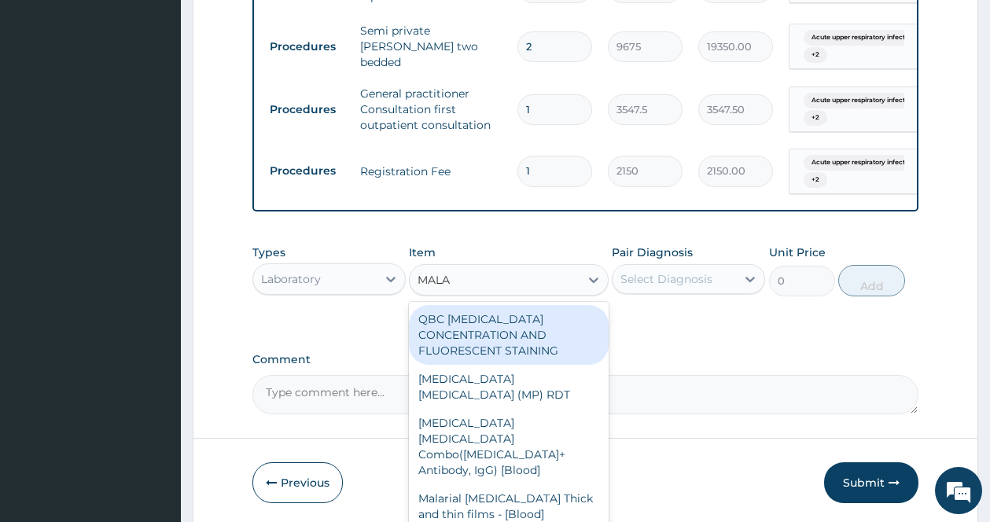
type input "MALAR"
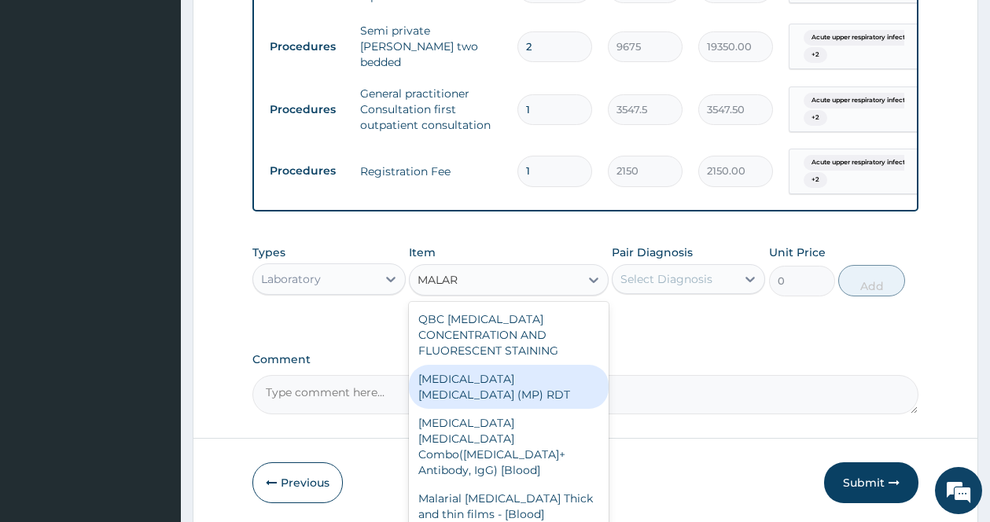
click at [508, 368] on div "MALARIA PARASITE (MP) RDT" at bounding box center [509, 387] width 200 height 44
type input "1612.5"
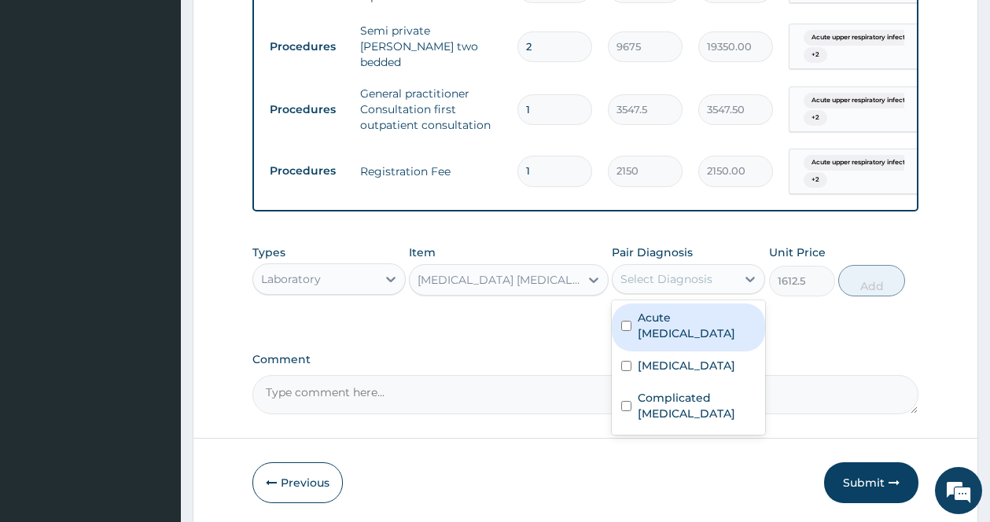
click at [667, 286] on div "Select Diagnosis" at bounding box center [666, 279] width 92 height 16
click at [636, 332] on div "Acute upper respiratory infection" at bounding box center [688, 327] width 153 height 48
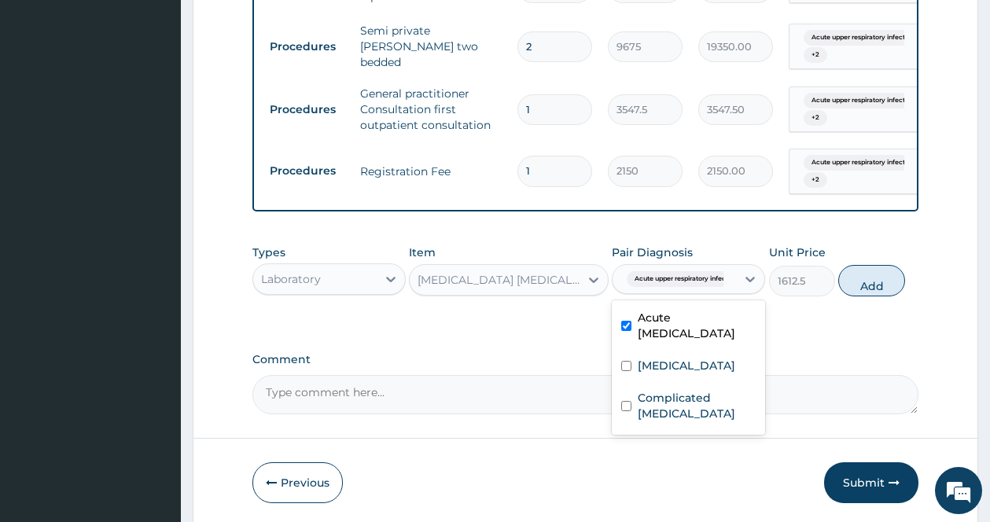
click at [636, 338] on div "Acute upper respiratory infection" at bounding box center [688, 327] width 153 height 48
checkbox input "false"
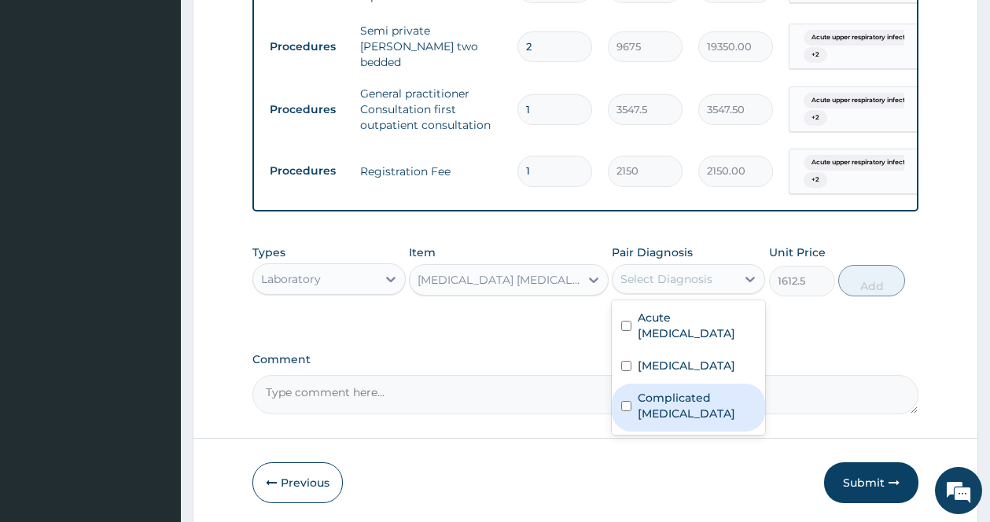
click at [633, 399] on div "Complicated malaria" at bounding box center [688, 408] width 153 height 48
checkbox input "true"
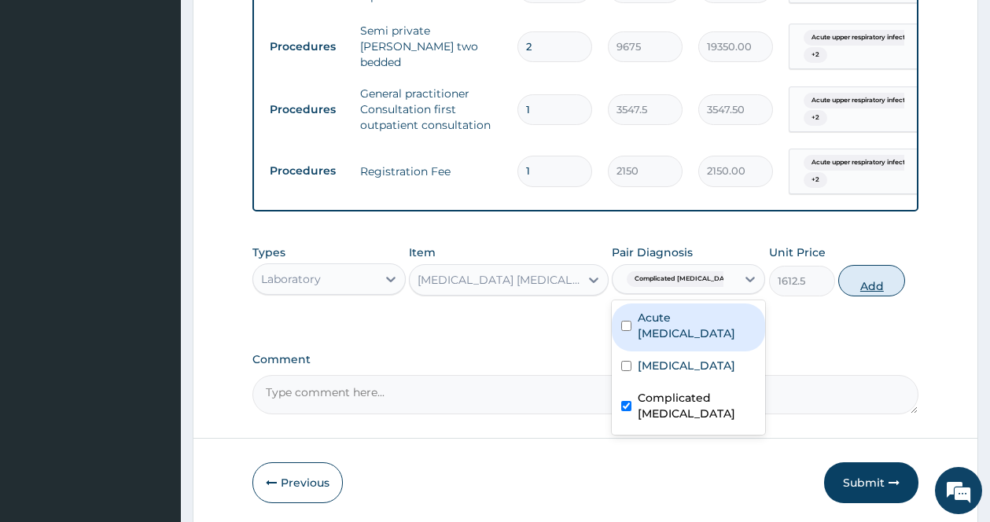
click at [853, 289] on button "Add" at bounding box center [871, 280] width 67 height 31
type input "0"
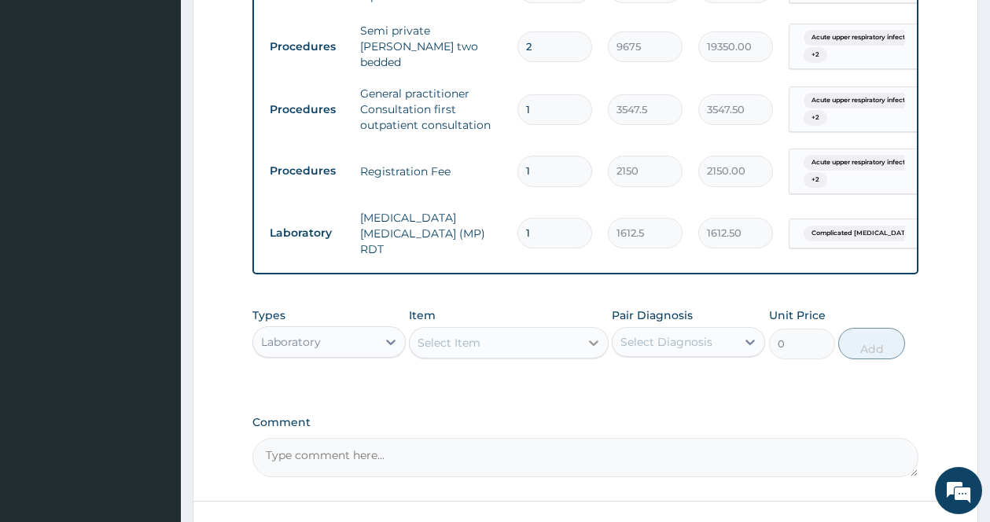
click at [591, 329] on div at bounding box center [593, 343] width 28 height 28
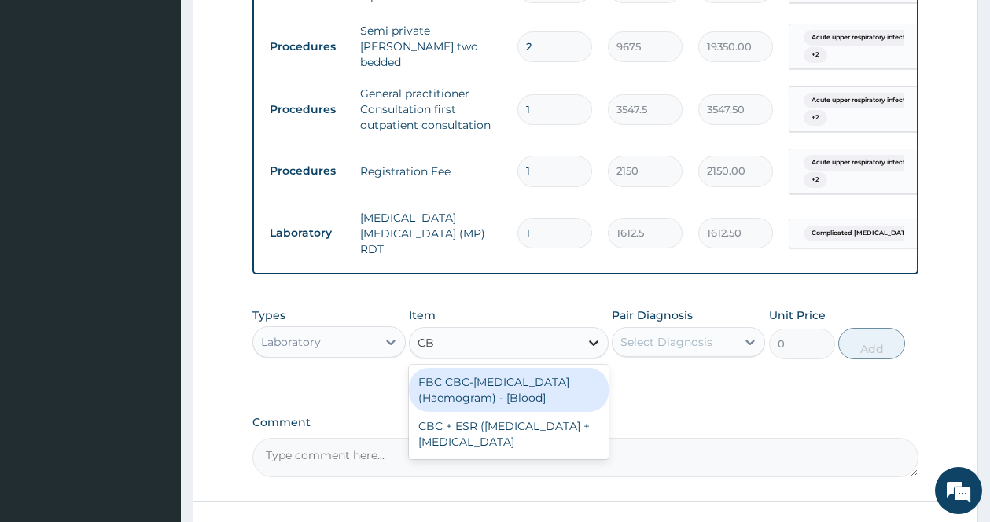
type input "CBC"
click at [541, 402] on div "FBC CBC-[MEDICAL_DATA] (Haemogram) - [Blood]" at bounding box center [509, 390] width 200 height 44
type input "4300"
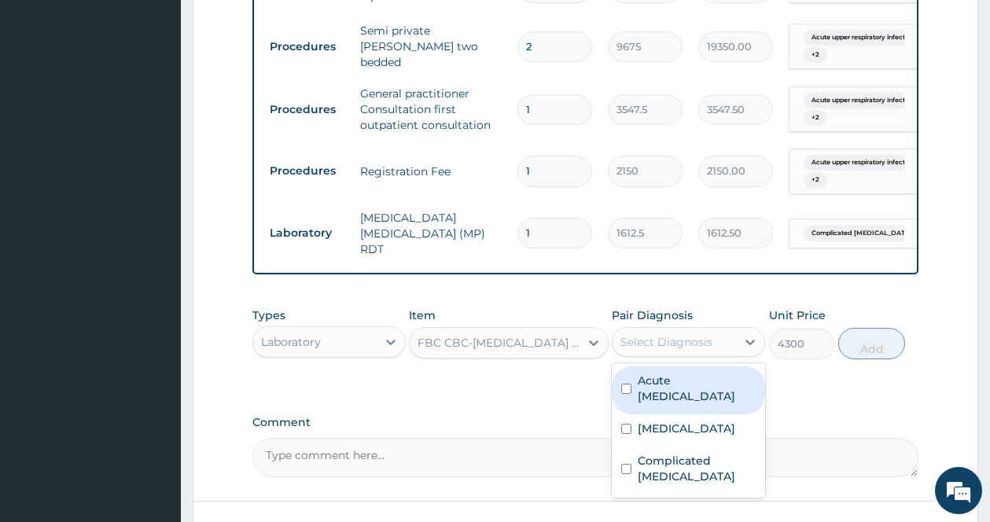
click at [689, 334] on div "Select Diagnosis" at bounding box center [666, 342] width 92 height 16
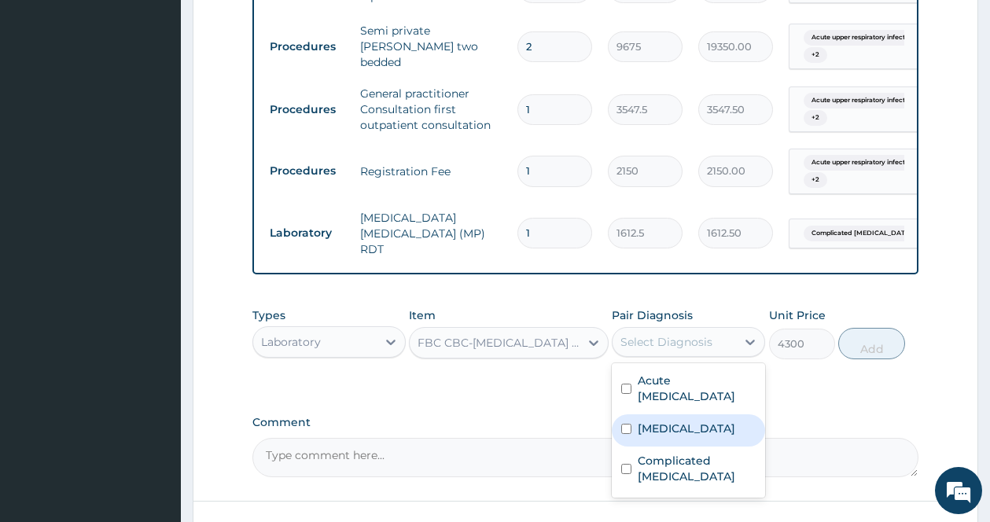
click at [635, 431] on div "Sepsis" at bounding box center [688, 430] width 153 height 32
checkbox input "true"
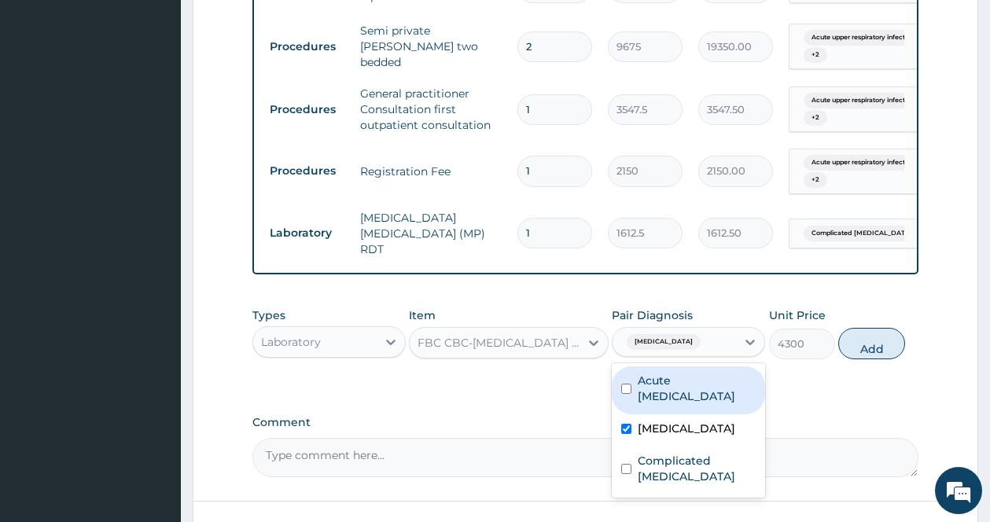
click at [642, 382] on label "Acute upper respiratory infection" at bounding box center [697, 388] width 118 height 31
checkbox input "true"
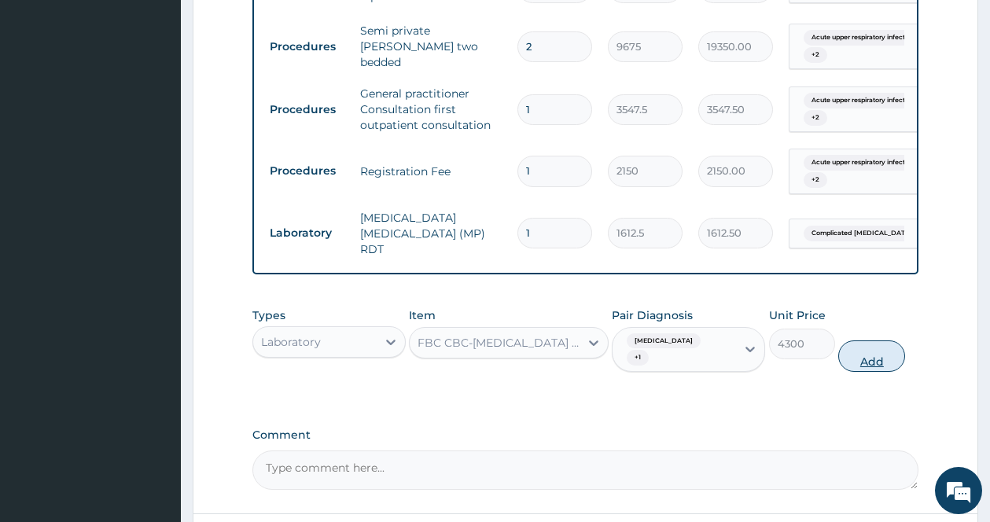
click at [873, 340] on button "Add" at bounding box center [871, 355] width 67 height 31
type input "0"
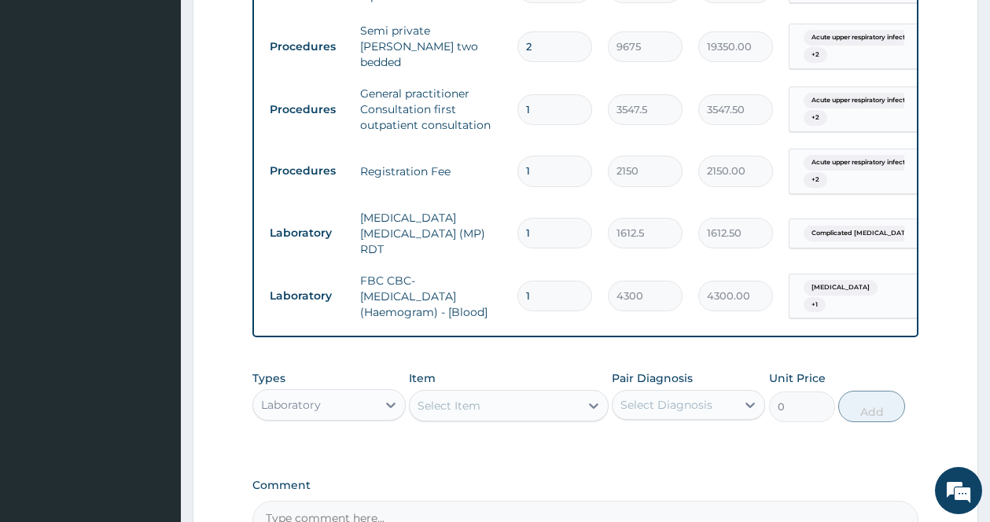
scroll to position [806, 0]
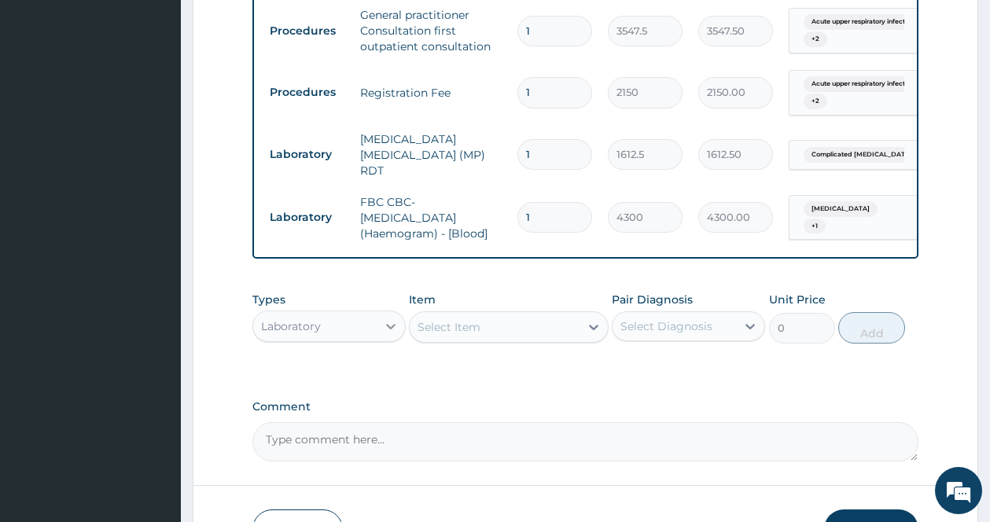
click at [386, 322] on icon at bounding box center [391, 326] width 16 height 16
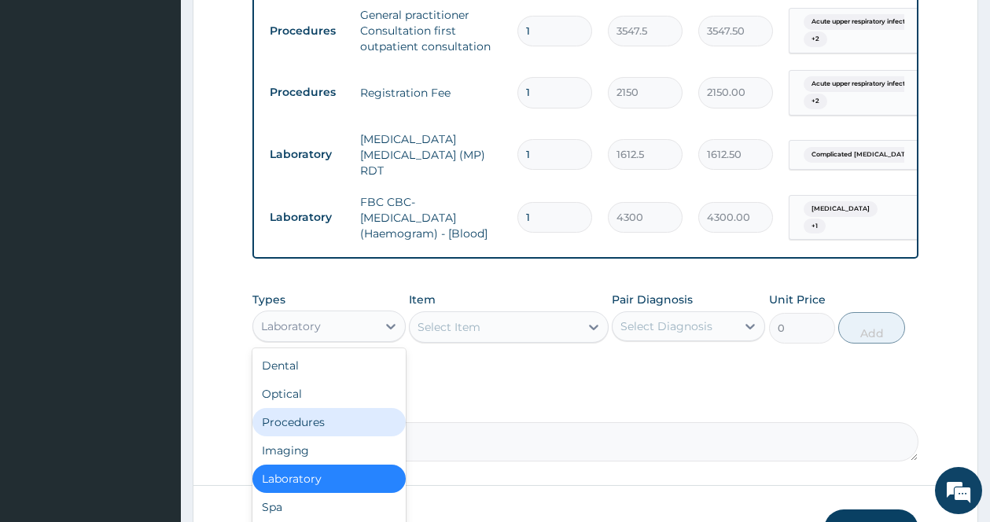
scroll to position [53, 0]
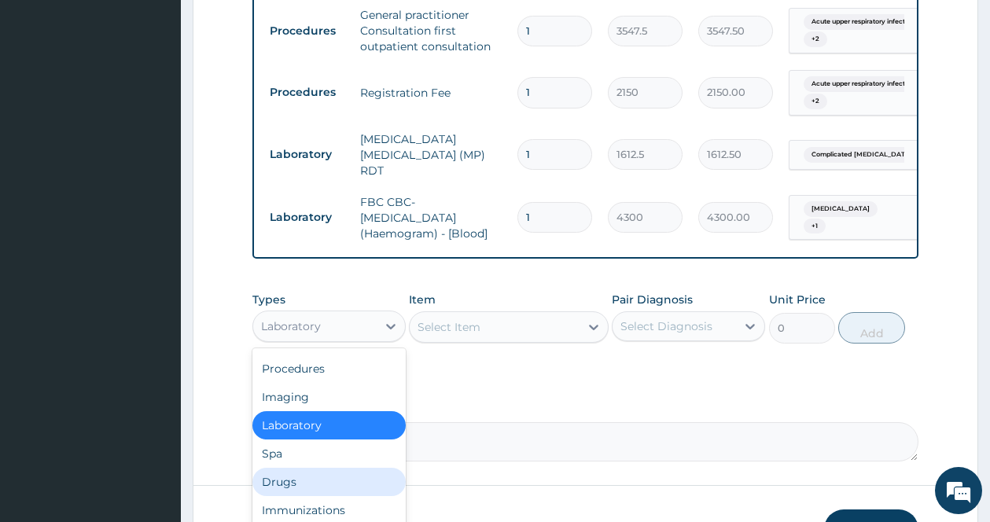
click at [342, 469] on div "Drugs" at bounding box center [328, 482] width 153 height 28
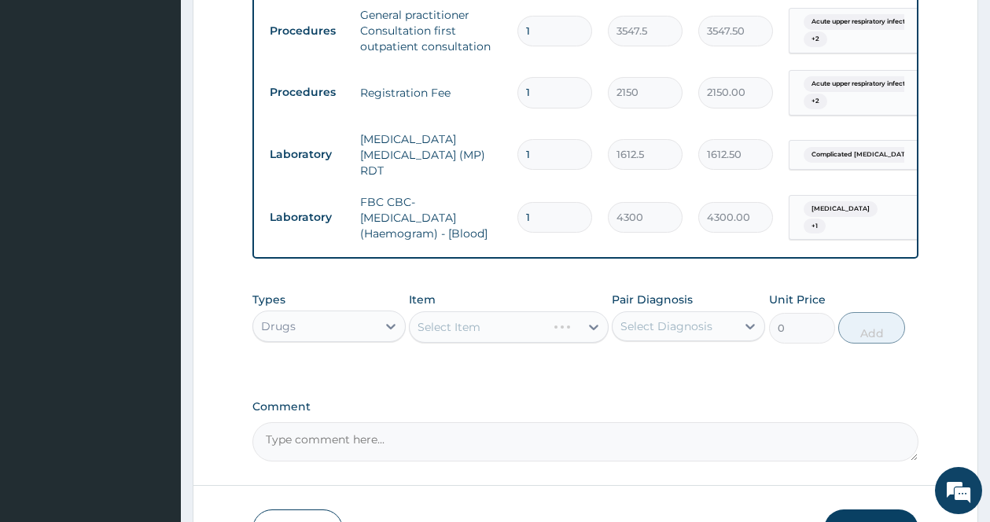
click at [590, 313] on div at bounding box center [593, 327] width 28 height 28
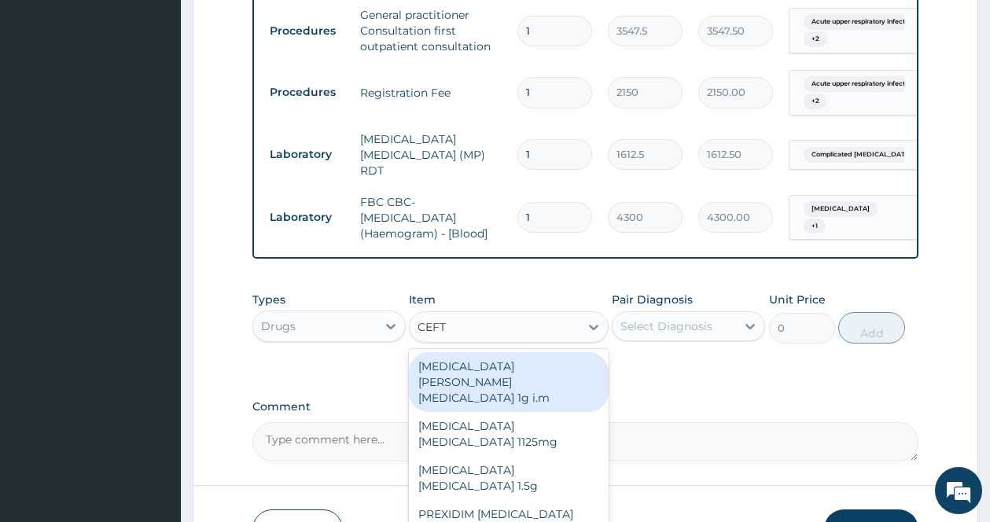
type input "CEFTR"
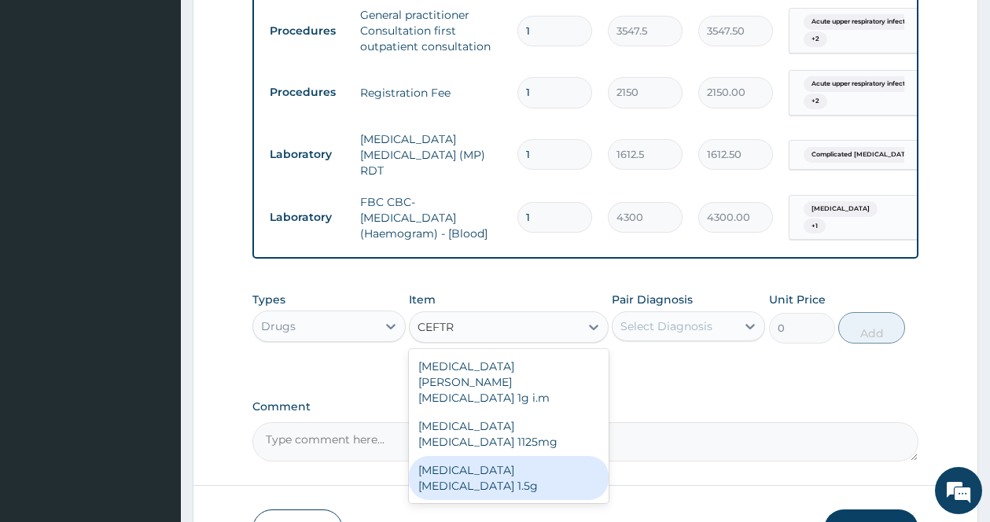
click at [530, 456] on div "Ceftriaxone sulbactam 1.5g" at bounding box center [509, 478] width 200 height 44
type input "1419"
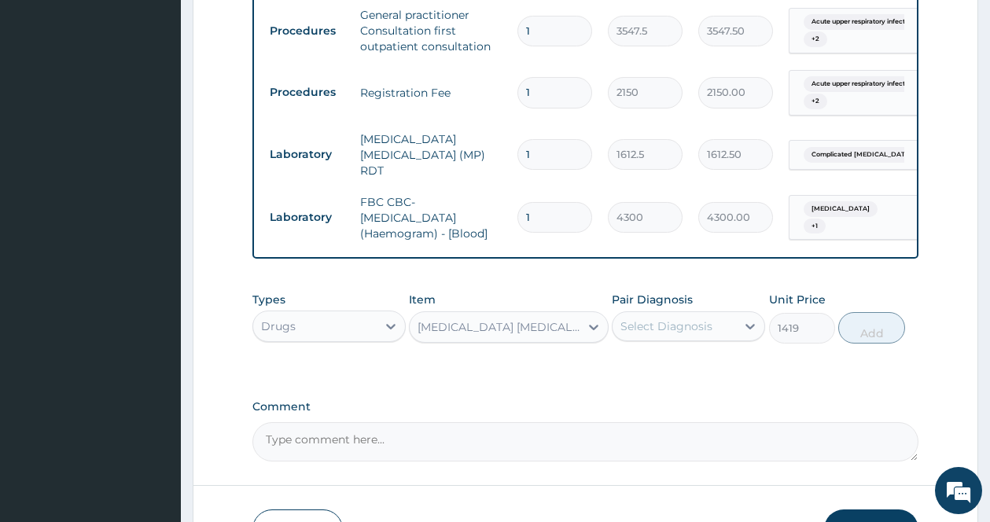
click at [531, 407] on label "Comment" at bounding box center [585, 406] width 666 height 13
click at [531, 422] on textarea "Comment" at bounding box center [585, 441] width 666 height 39
click at [670, 320] on div "Select Diagnosis" at bounding box center [666, 326] width 92 height 16
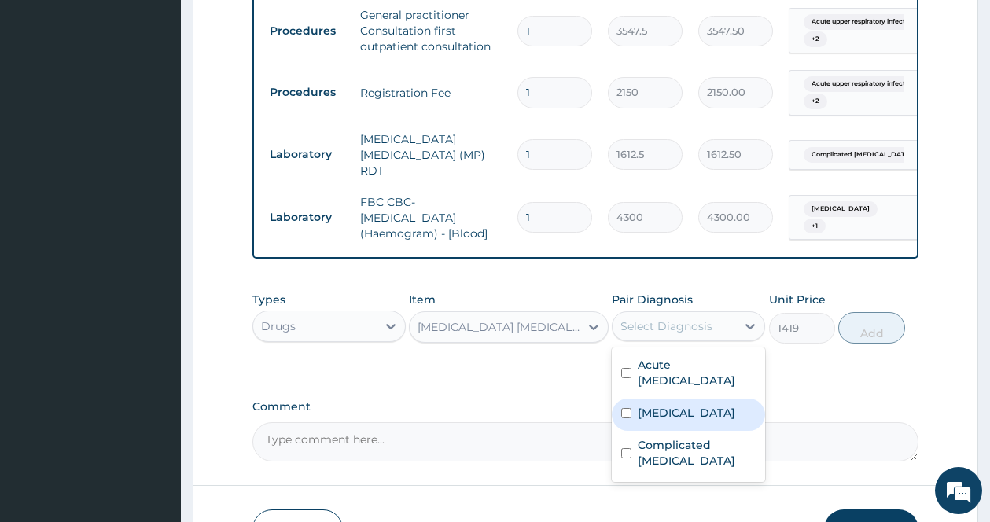
click at [640, 410] on label "Sepsis" at bounding box center [686, 413] width 97 height 16
checkbox input "true"
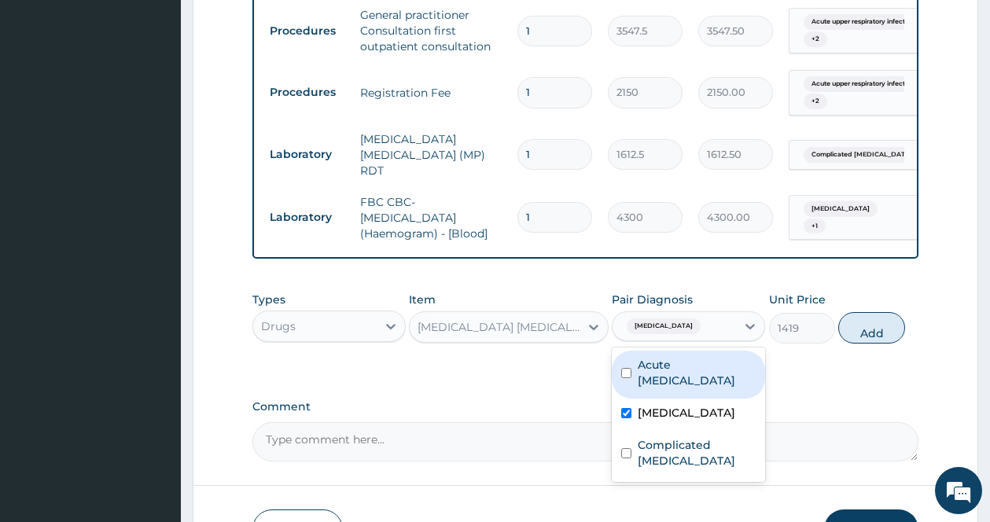
click at [653, 377] on label "Acute upper respiratory infection" at bounding box center [697, 372] width 118 height 31
checkbox input "true"
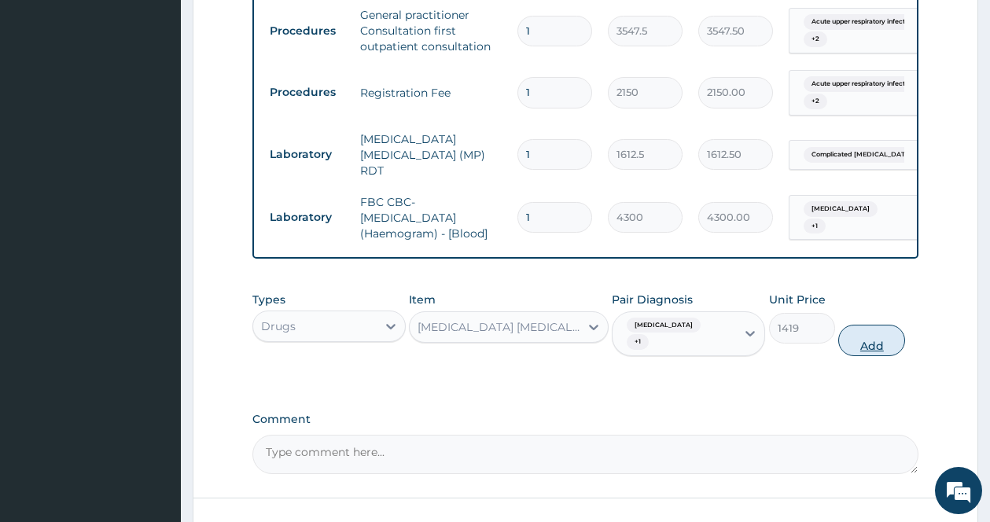
click at [860, 331] on button "Add" at bounding box center [871, 340] width 67 height 31
type input "0"
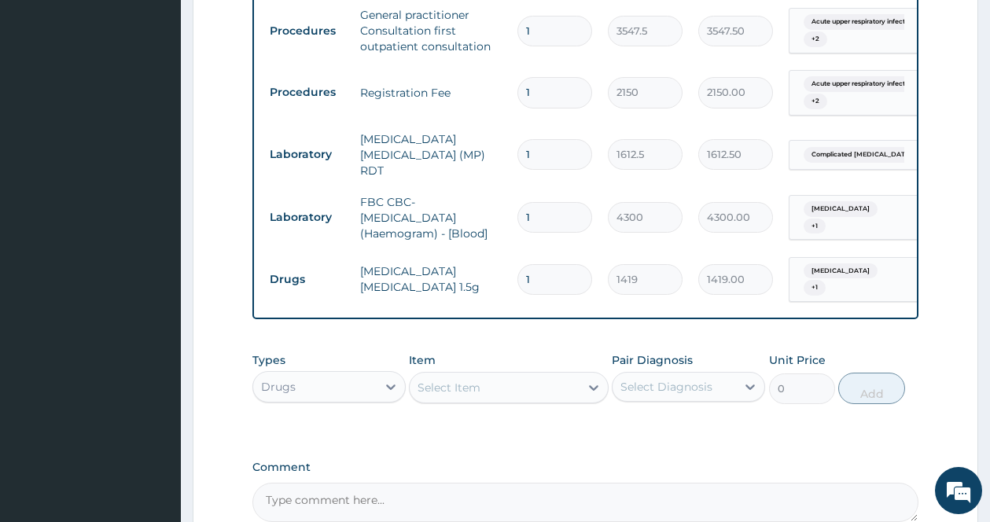
drag, startPoint x: 555, startPoint y: 264, endPoint x: 508, endPoint y: 254, distance: 48.3
click at [508, 254] on tr "Drugs Ceftriaxone sulbactam 1.5g 1 1419 1419.00 Sepsis + 1 Delete" at bounding box center [647, 279] width 770 height 61
type input "4"
type input "5676.00"
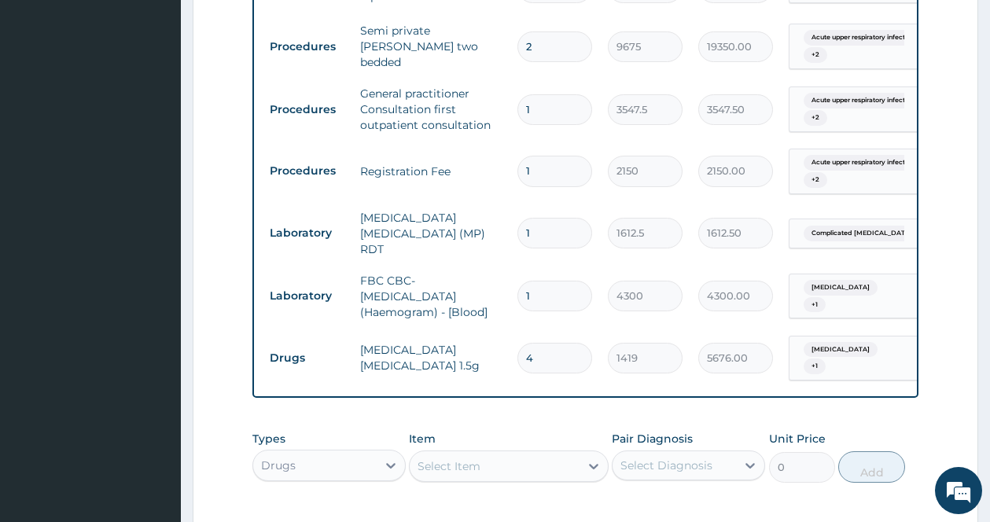
scroll to position [960, 0]
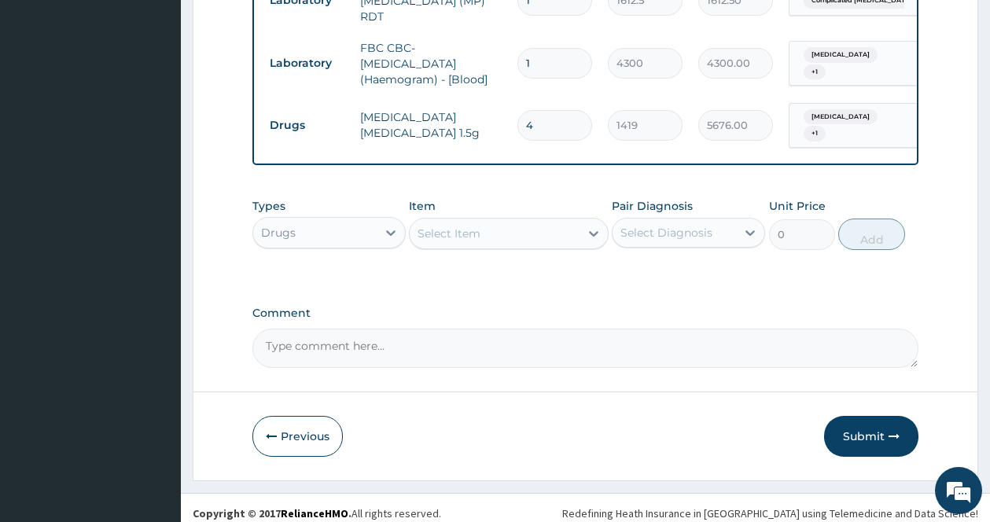
type input "4"
click at [569, 226] on div "Select Item" at bounding box center [495, 233] width 170 height 25
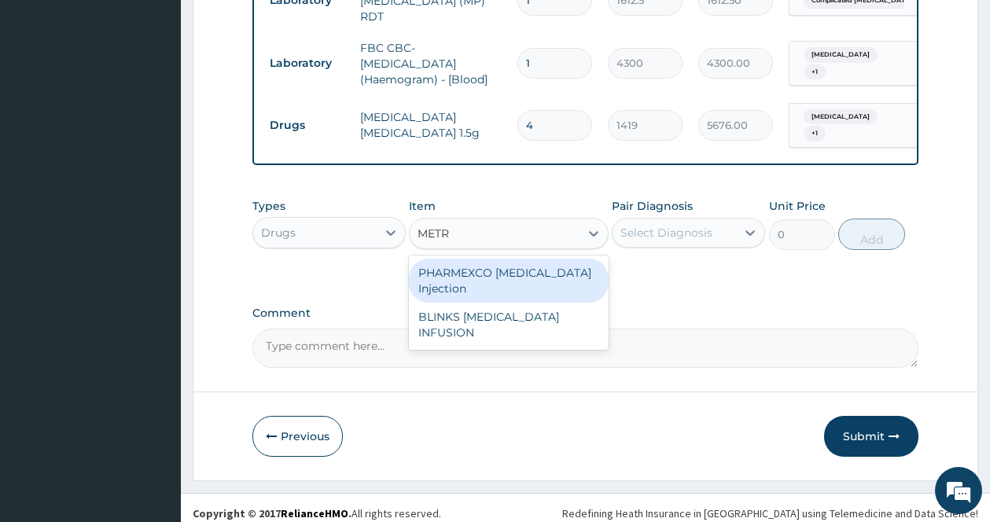
type input "METRO"
click at [558, 259] on div "BLINKS METRONIDAZOLE INFUSION" at bounding box center [509, 281] width 200 height 44
type input "709.5"
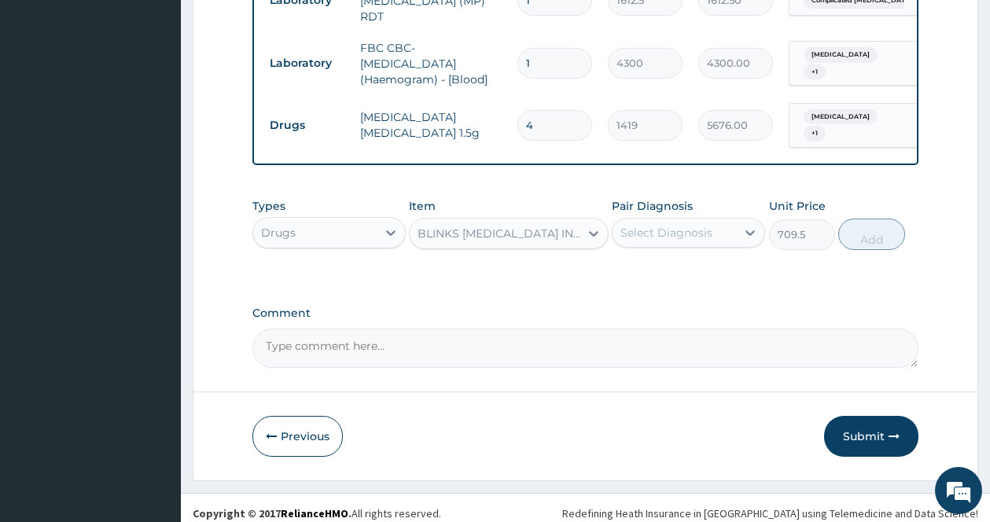
click at [726, 220] on div "Select Diagnosis" at bounding box center [673, 232] width 123 height 25
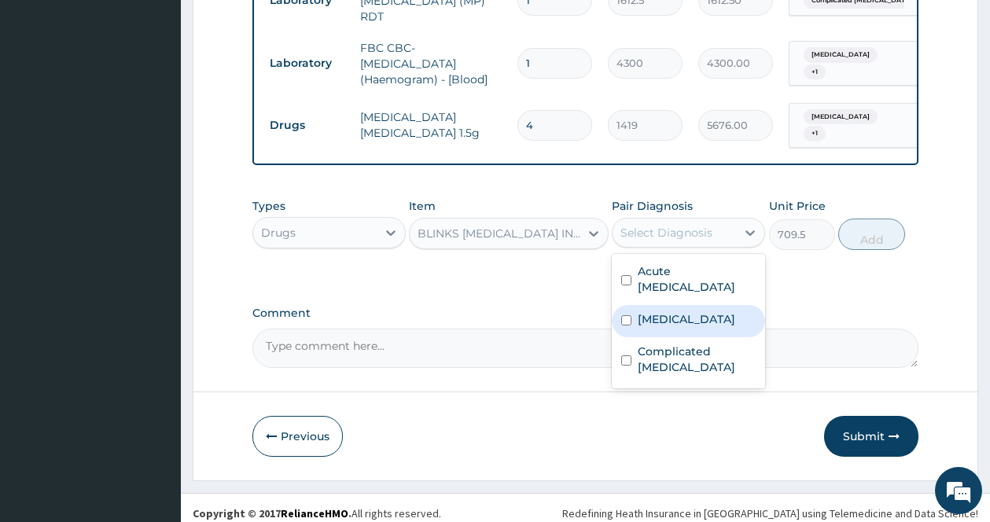
click at [649, 305] on div "Sepsis" at bounding box center [688, 321] width 153 height 32
checkbox input "true"
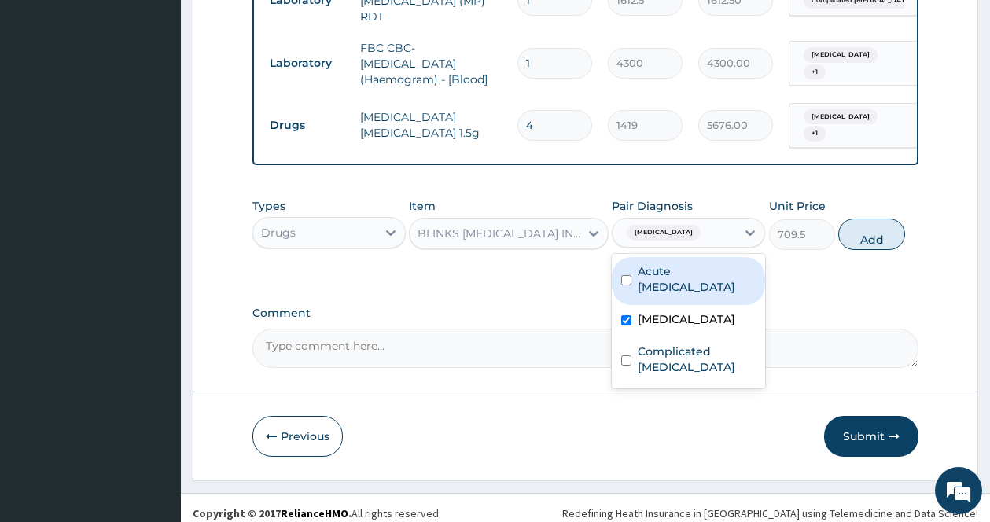
click at [740, 267] on label "Acute upper respiratory infection" at bounding box center [697, 278] width 118 height 31
checkbox input "true"
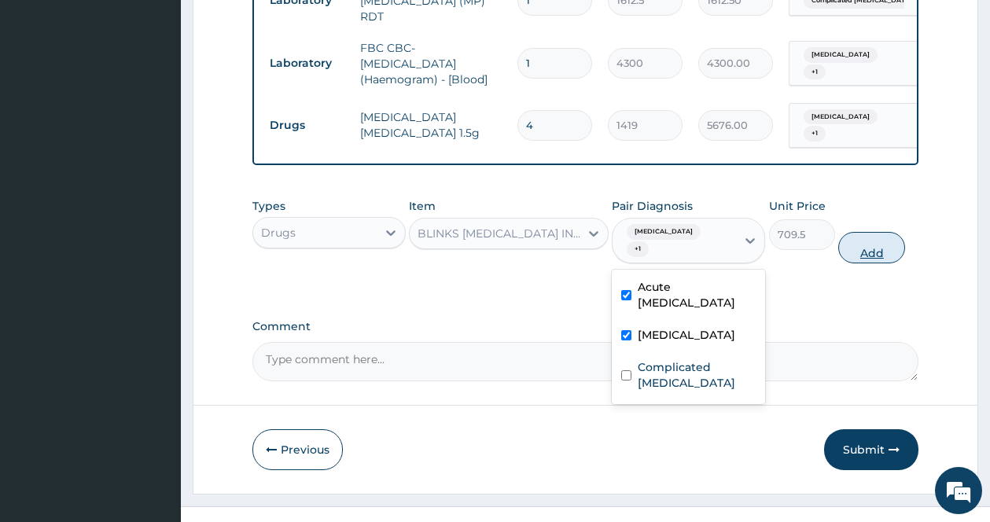
click at [870, 232] on button "Add" at bounding box center [871, 247] width 67 height 31
type input "0"
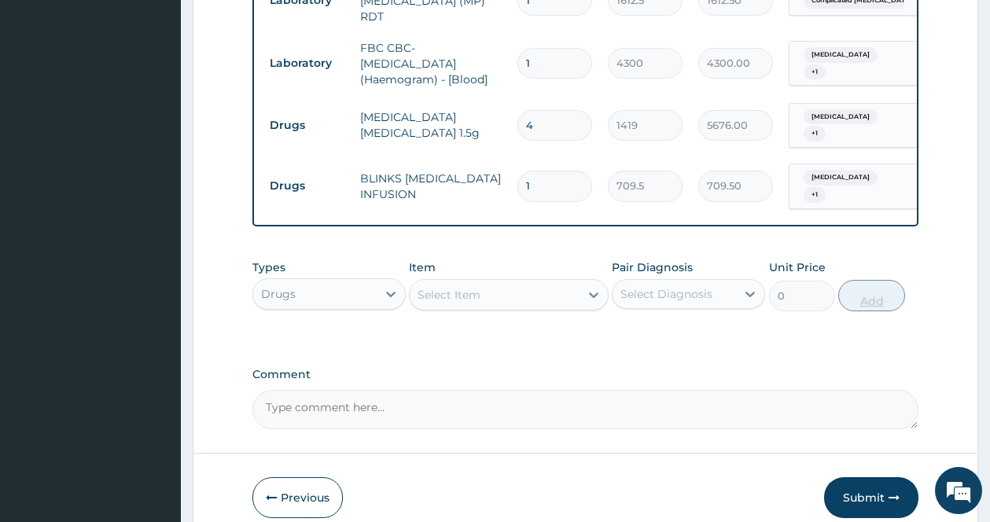
type input "0.00"
type input "6"
type input "4257.00"
type input "6"
click at [553, 292] on div "Select Item" at bounding box center [495, 294] width 170 height 25
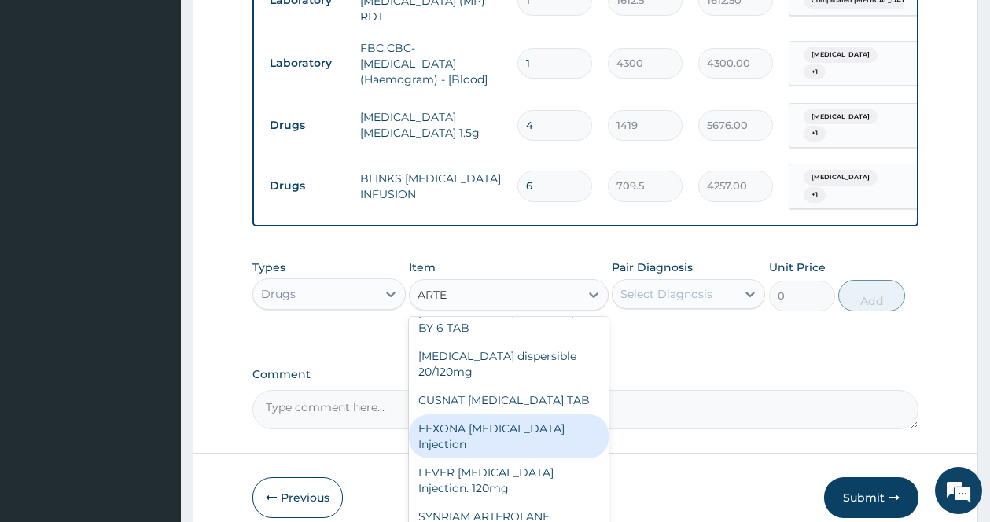
scroll to position [0, 0]
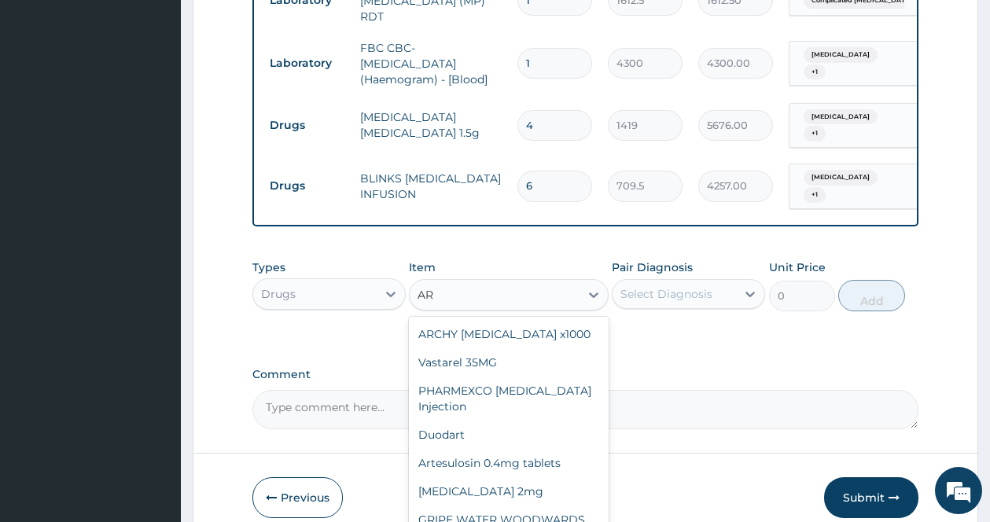
type input "A"
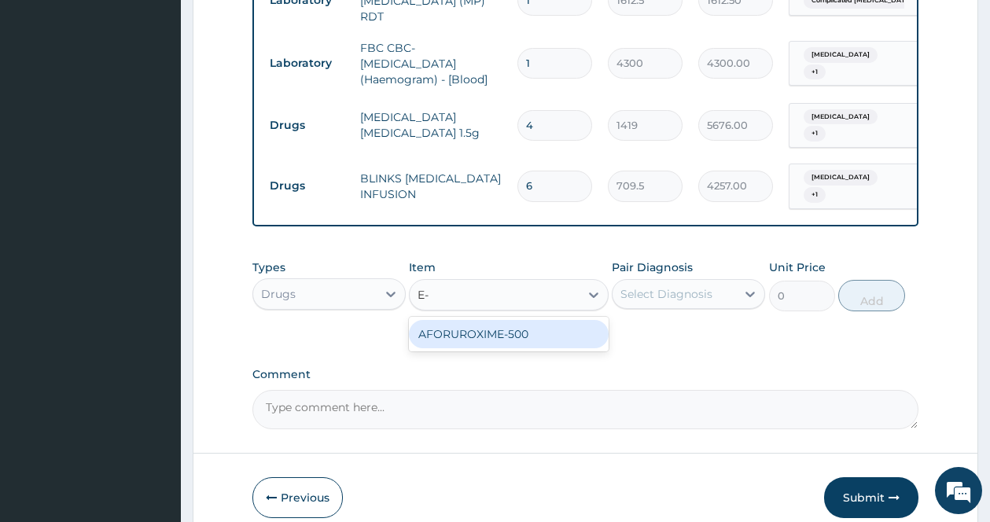
type input "E"
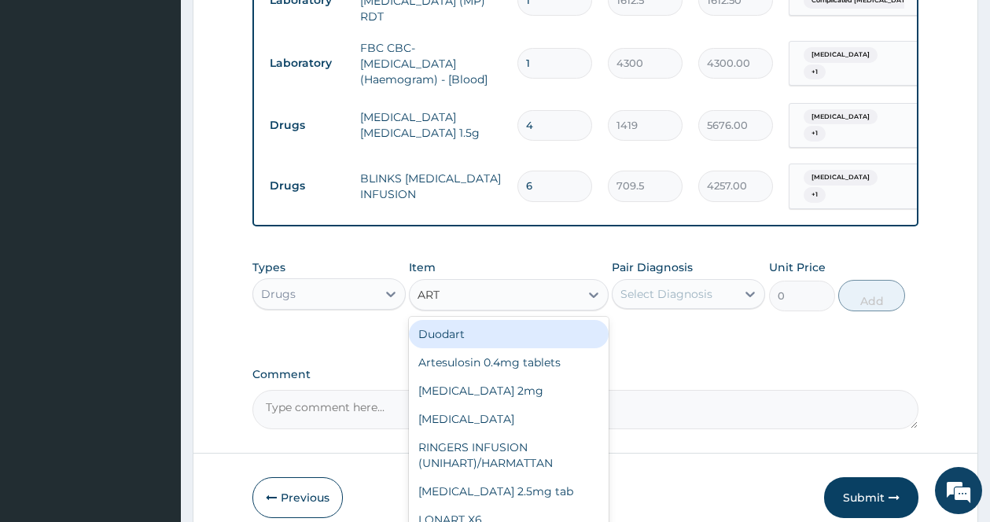
type input "ARTE"
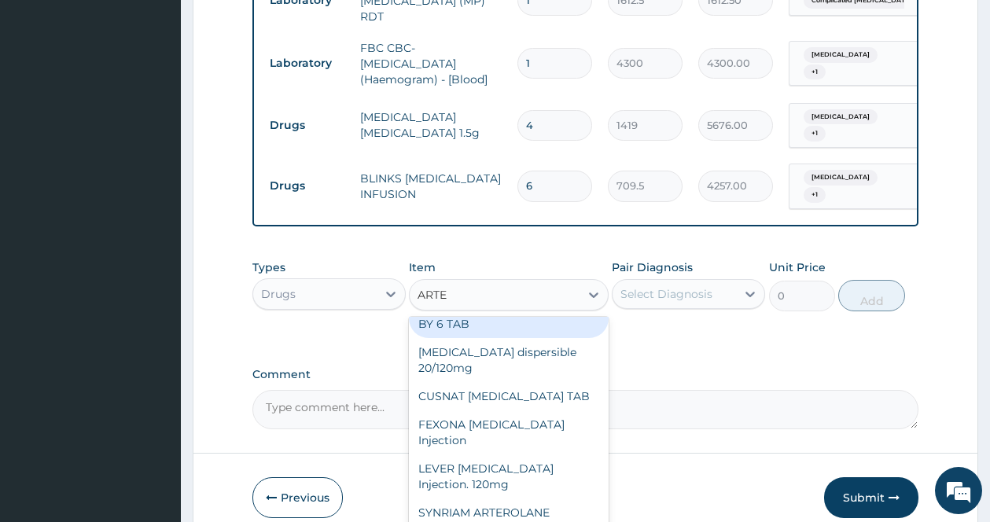
scroll to position [86, 0]
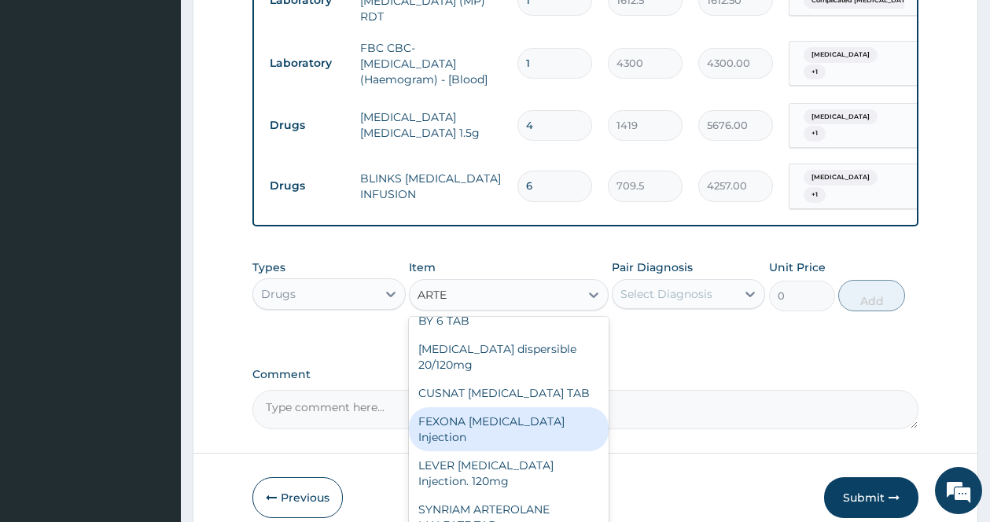
click at [493, 407] on div "FEXONA ARTESUNATE Injection" at bounding box center [509, 429] width 200 height 44
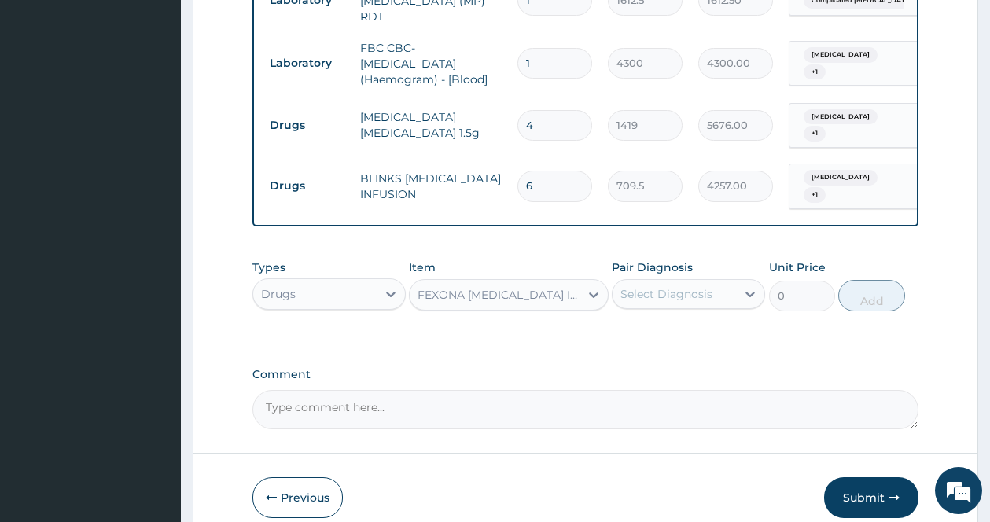
type input "1537.25"
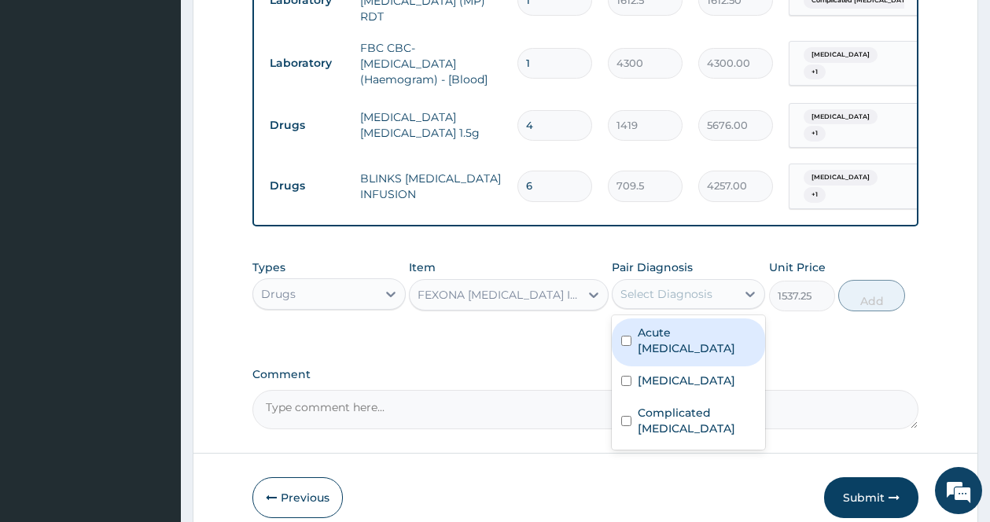
click at [711, 289] on div "Select Diagnosis" at bounding box center [666, 294] width 92 height 16
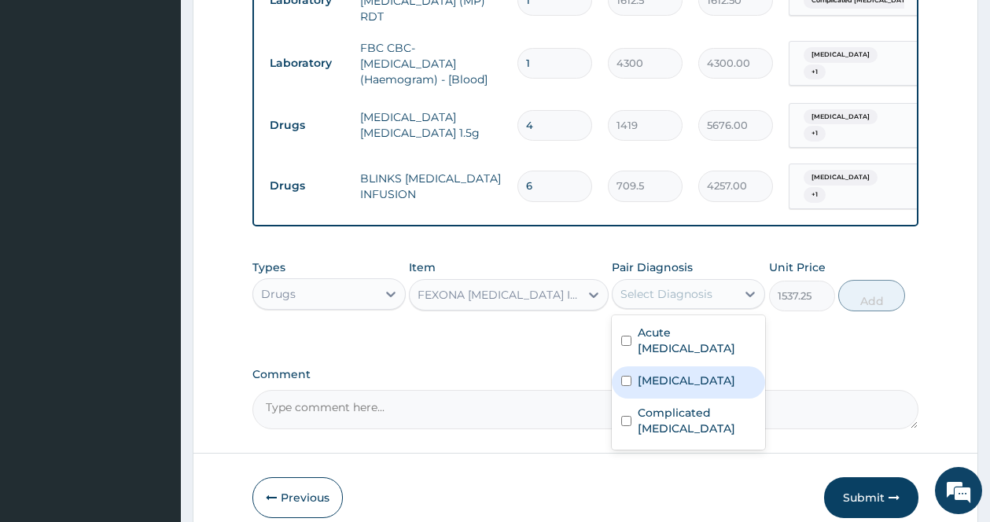
click at [639, 373] on label "Sepsis" at bounding box center [686, 381] width 97 height 16
checkbox input "true"
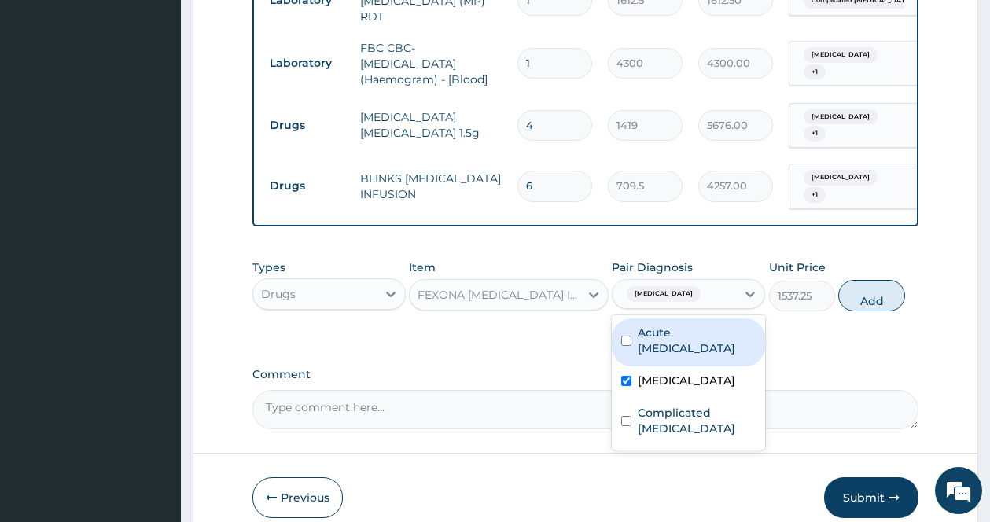
click at [640, 346] on label "Acute upper respiratory infection" at bounding box center [697, 340] width 118 height 31
checkbox input "true"
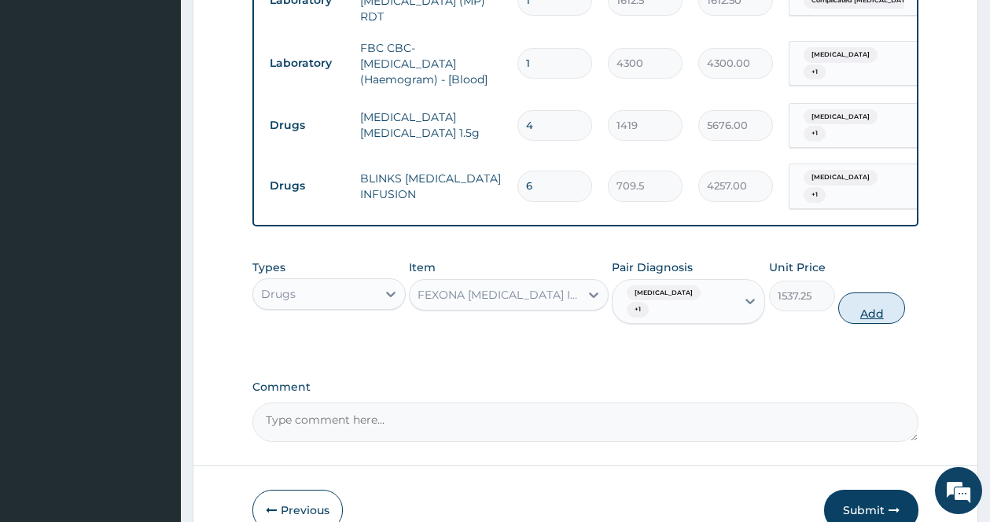
click at [854, 292] on button "Add" at bounding box center [871, 307] width 67 height 31
type input "0"
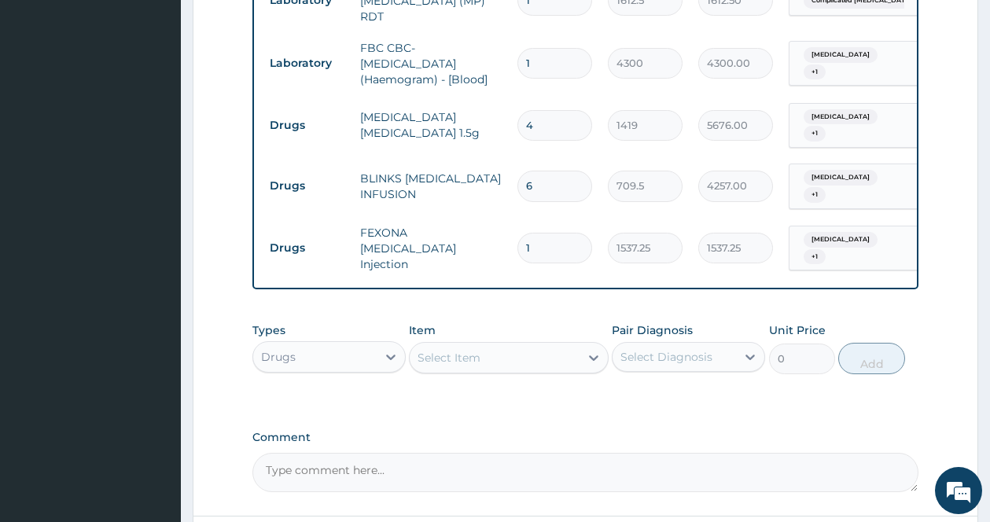
type input "0.00"
type input "4"
type input "6149.00"
type input "4"
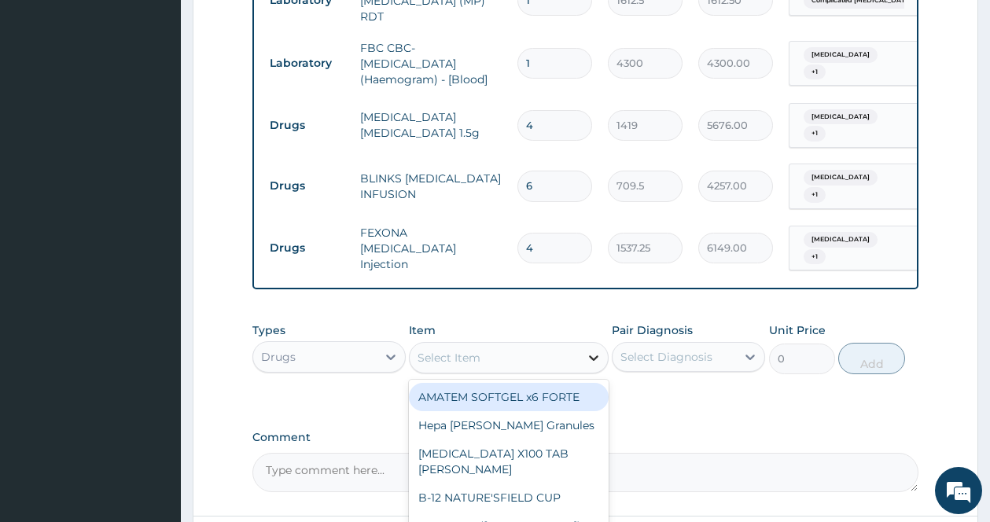
click at [591, 350] on icon at bounding box center [594, 358] width 16 height 16
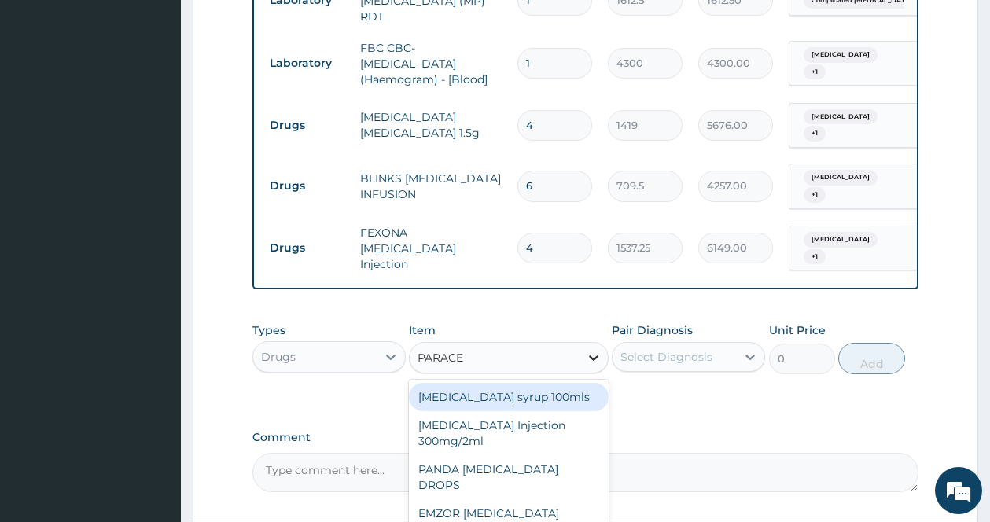
type input "PARACET"
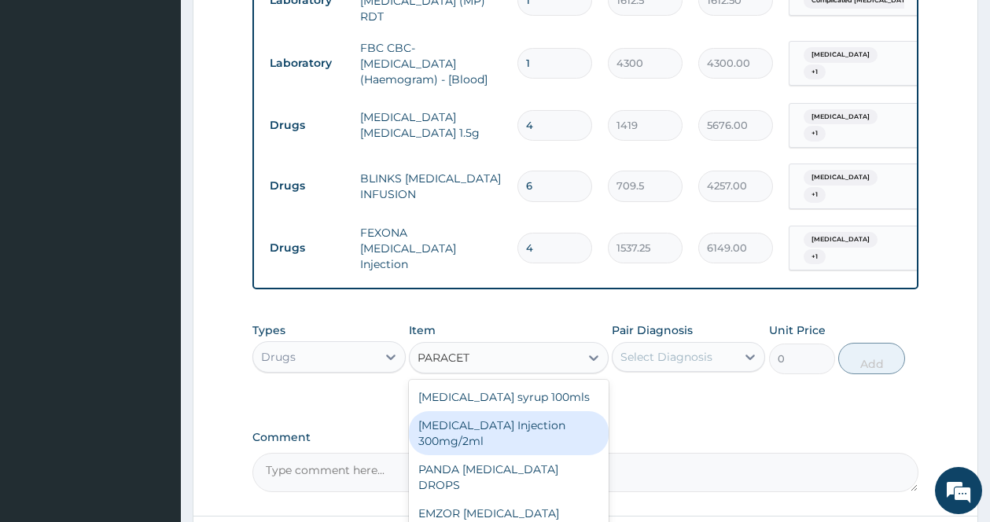
click at [531, 411] on div "PARACETAMOL Injection 300mg/2ml" at bounding box center [509, 433] width 200 height 44
type input "260.15"
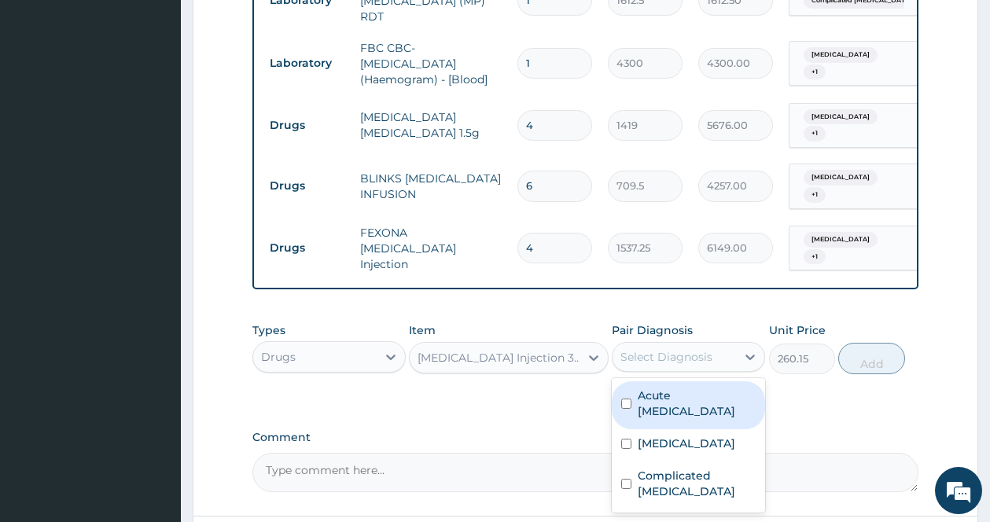
click at [702, 349] on div "Select Diagnosis" at bounding box center [666, 357] width 92 height 16
click at [675, 388] on label "Acute upper respiratory infection" at bounding box center [697, 403] width 118 height 31
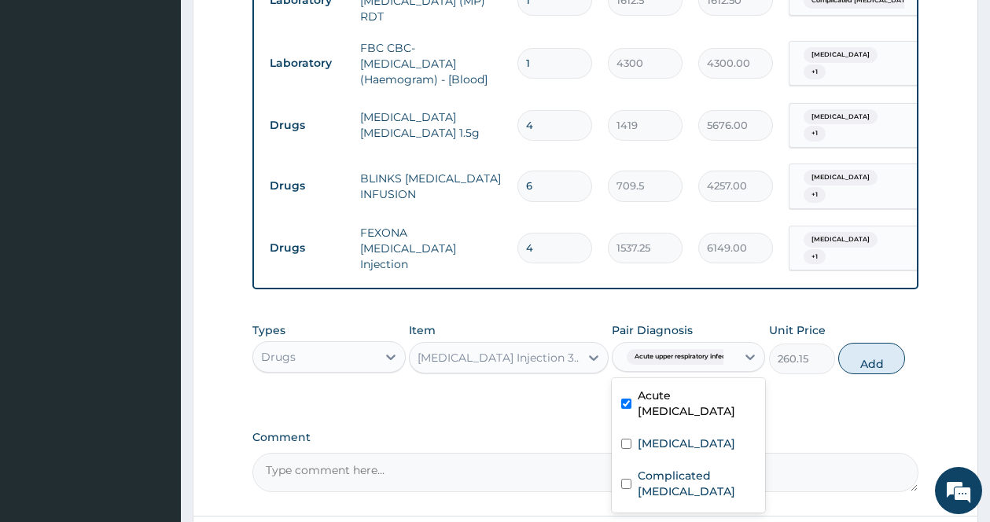
click at [652, 406] on div "Acute upper respiratory infection" at bounding box center [688, 405] width 153 height 48
checkbox input "false"
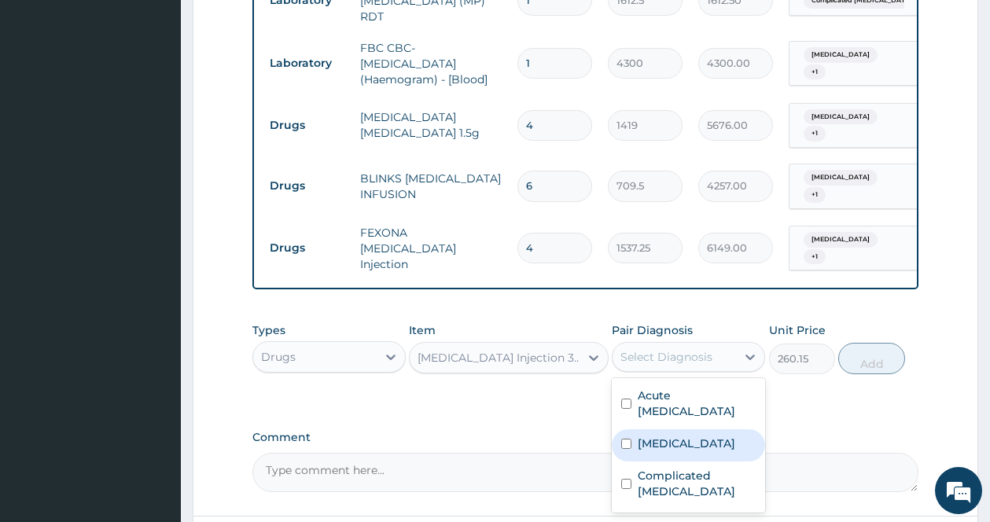
click at [645, 436] on label "Sepsis" at bounding box center [686, 444] width 97 height 16
checkbox input "true"
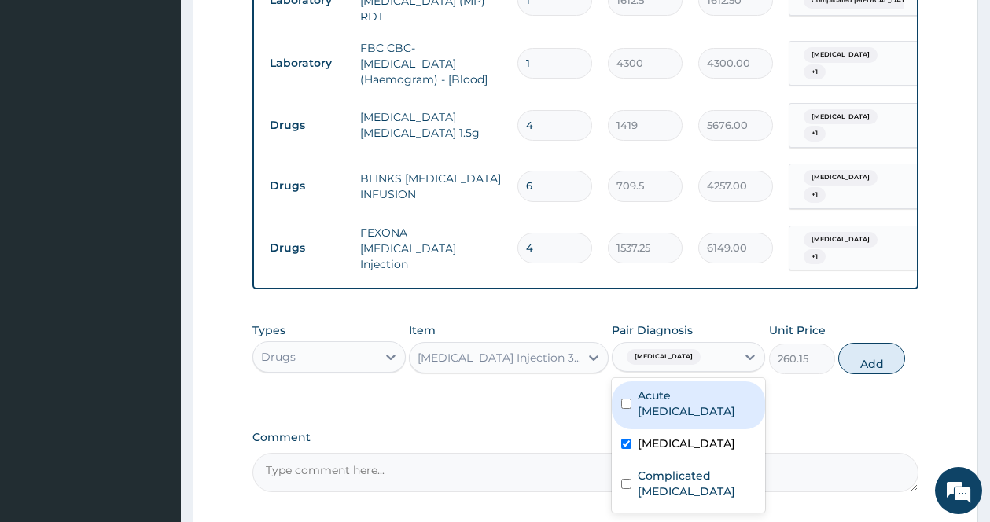
click at [652, 388] on label "Acute upper respiratory infection" at bounding box center [697, 403] width 118 height 31
checkbox input "true"
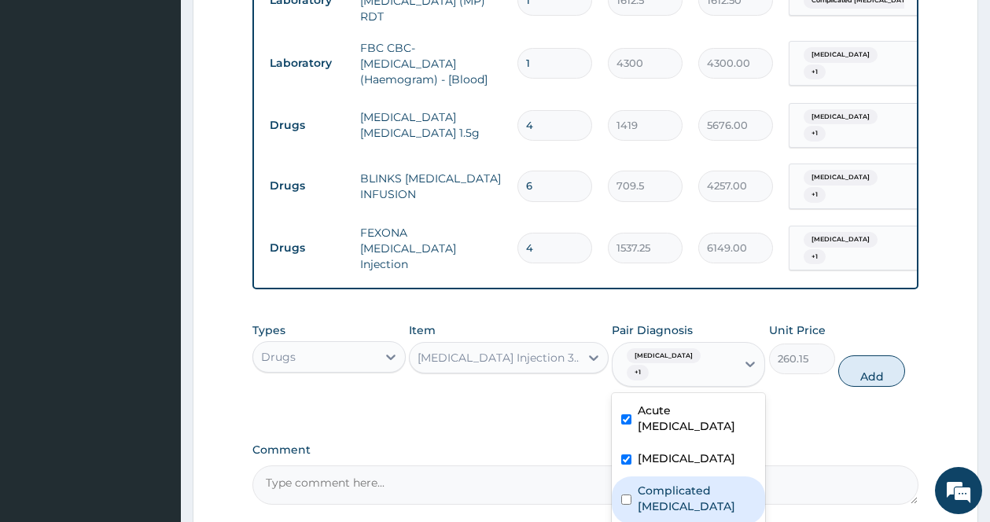
click at [653, 483] on label "Complicated malaria" at bounding box center [697, 498] width 118 height 31
checkbox input "false"
click at [656, 403] on label "Acute upper respiratory infection" at bounding box center [697, 418] width 118 height 31
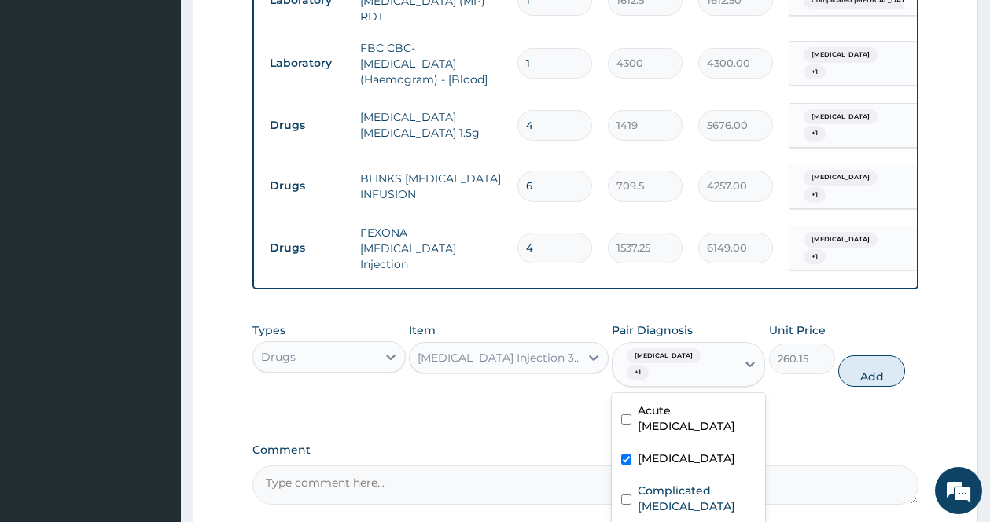
checkbox input "false"
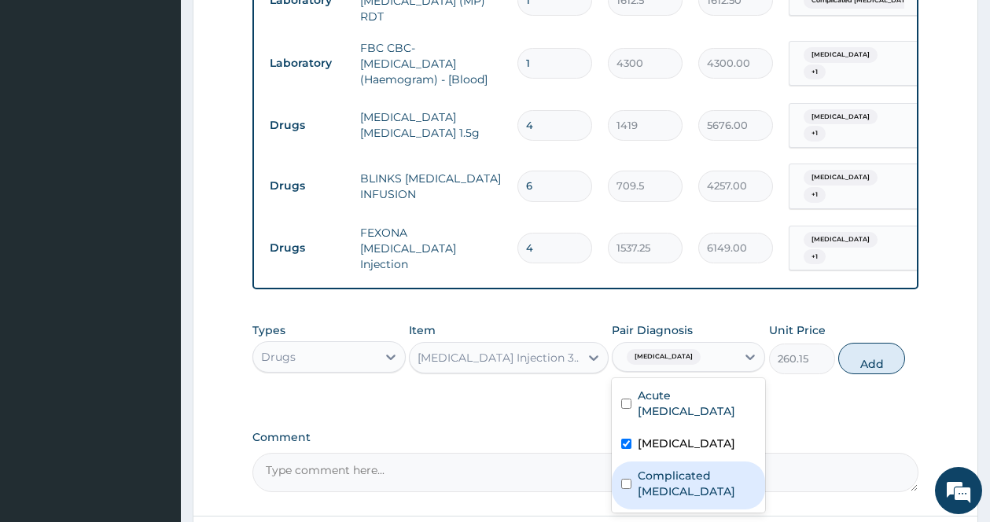
click at [628, 461] on div "Complicated malaria" at bounding box center [688, 485] width 153 height 48
checkbox input "true"
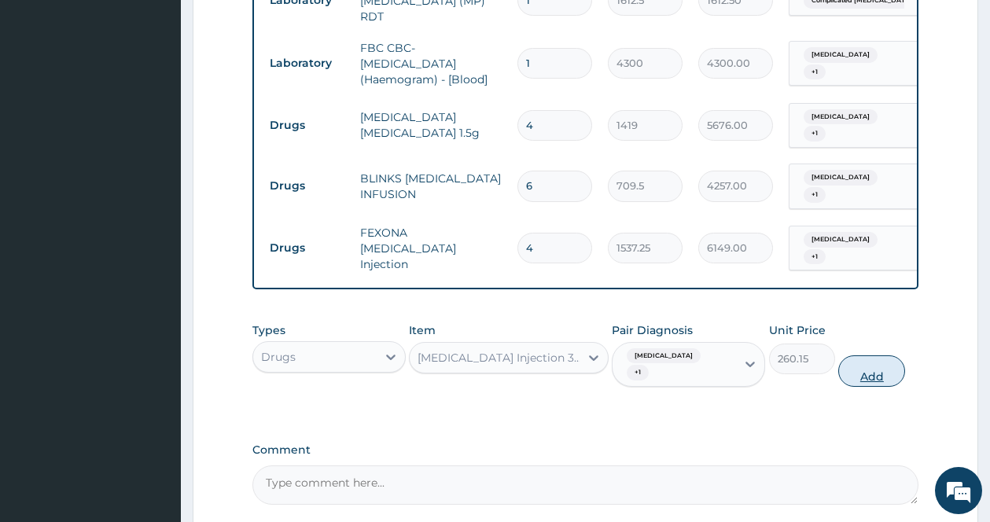
click at [858, 355] on button "Add" at bounding box center [871, 370] width 67 height 31
type input "0"
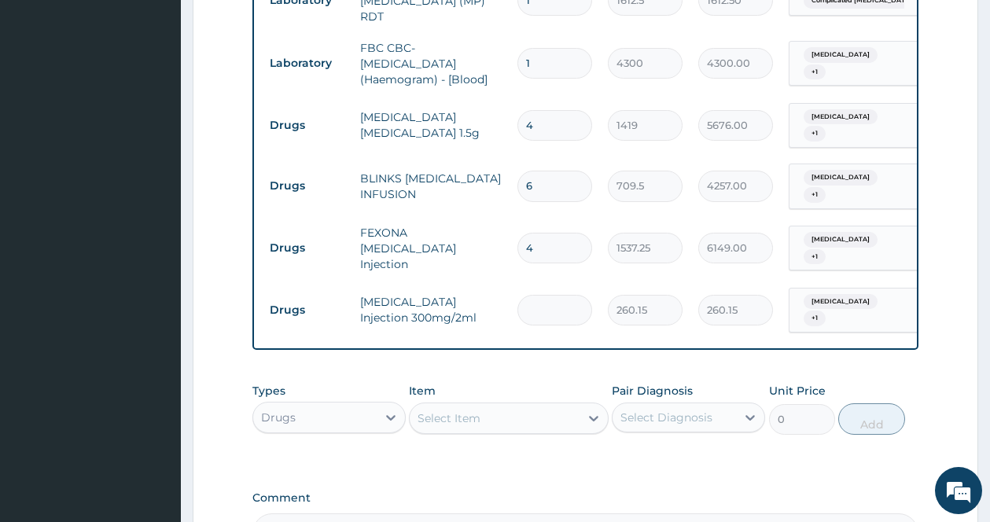
type input "0.00"
type input "3"
type input "780.45"
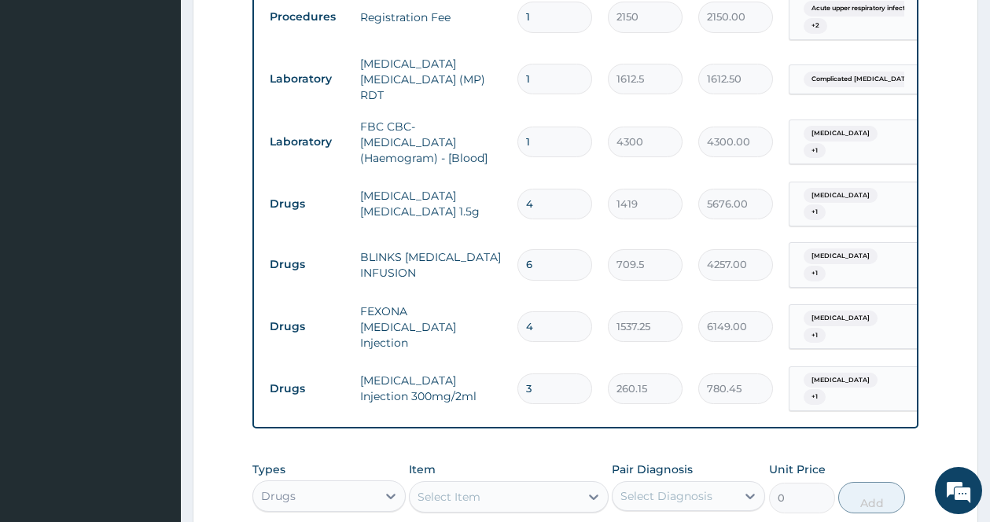
scroll to position [1131, 0]
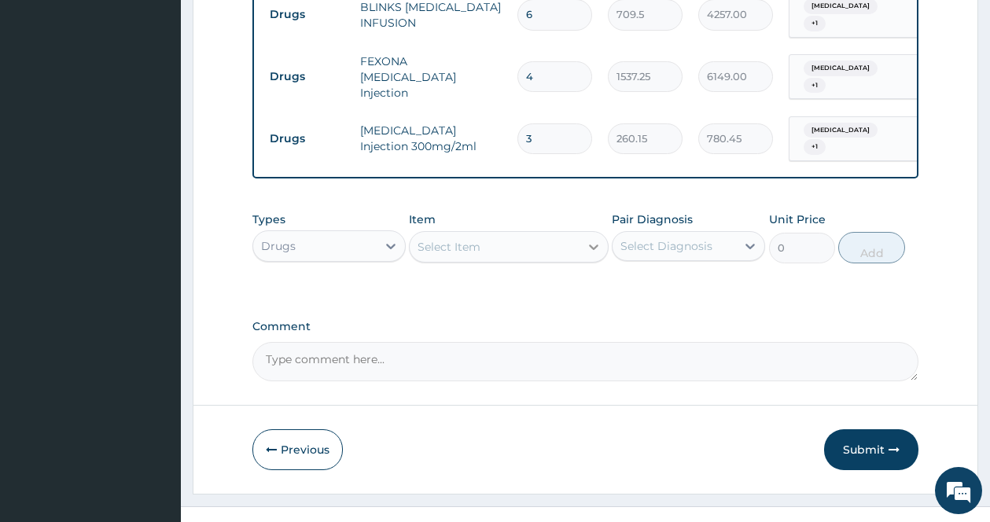
type input "3"
click at [581, 233] on div at bounding box center [593, 247] width 28 height 28
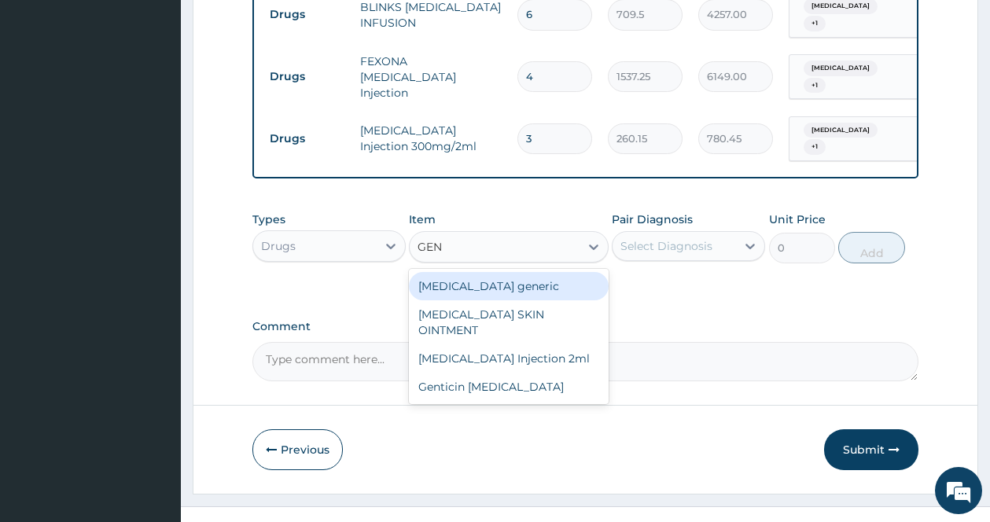
type input "GENT"
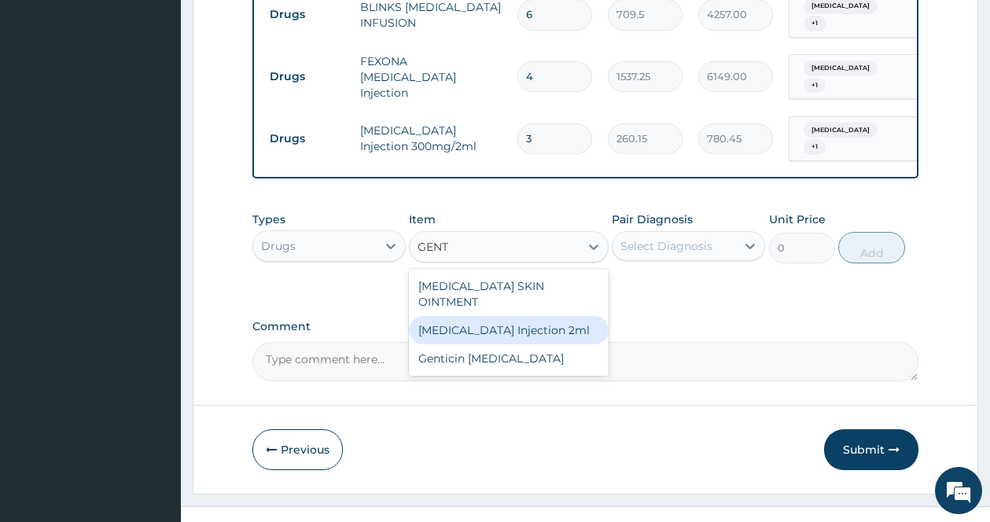
click at [527, 316] on div "GENTAMICIN Injection 2ml" at bounding box center [509, 330] width 200 height 28
type input "331.1"
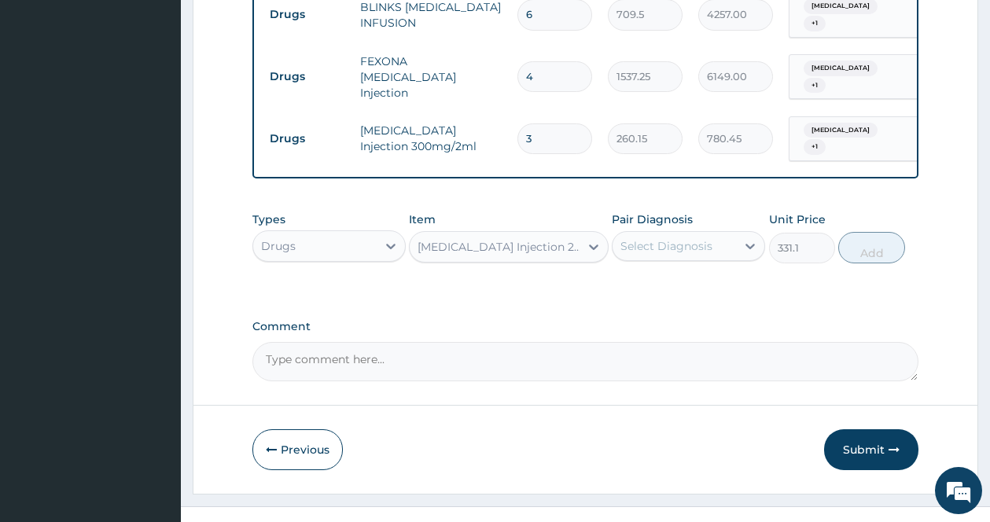
click at [730, 233] on div "Select Diagnosis" at bounding box center [673, 245] width 123 height 25
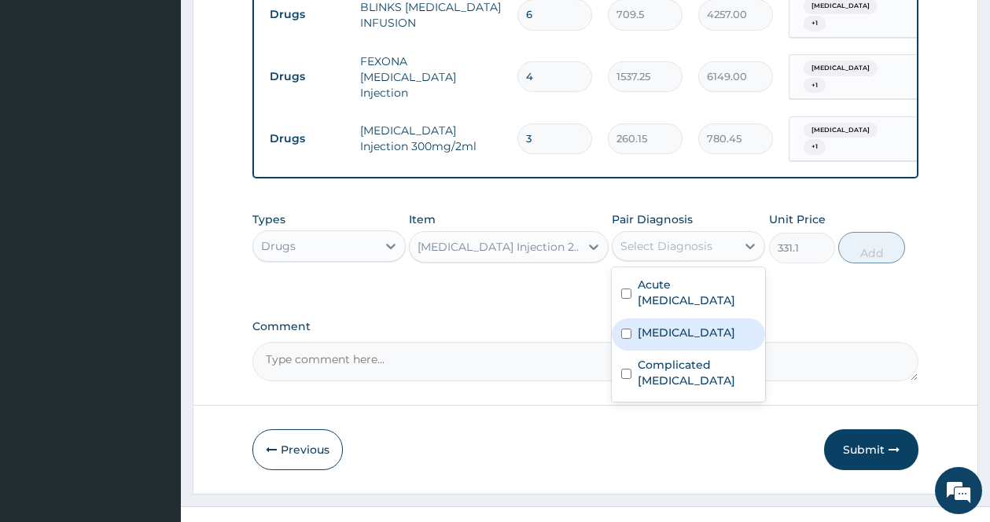
click at [669, 325] on label "Sepsis" at bounding box center [686, 333] width 97 height 16
checkbox input "true"
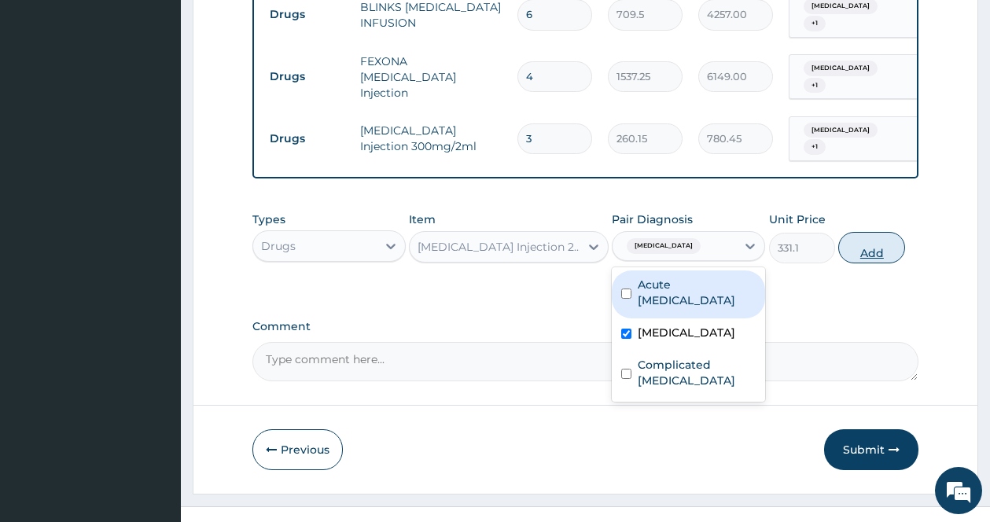
click at [873, 235] on button "Add" at bounding box center [871, 247] width 67 height 31
type input "0"
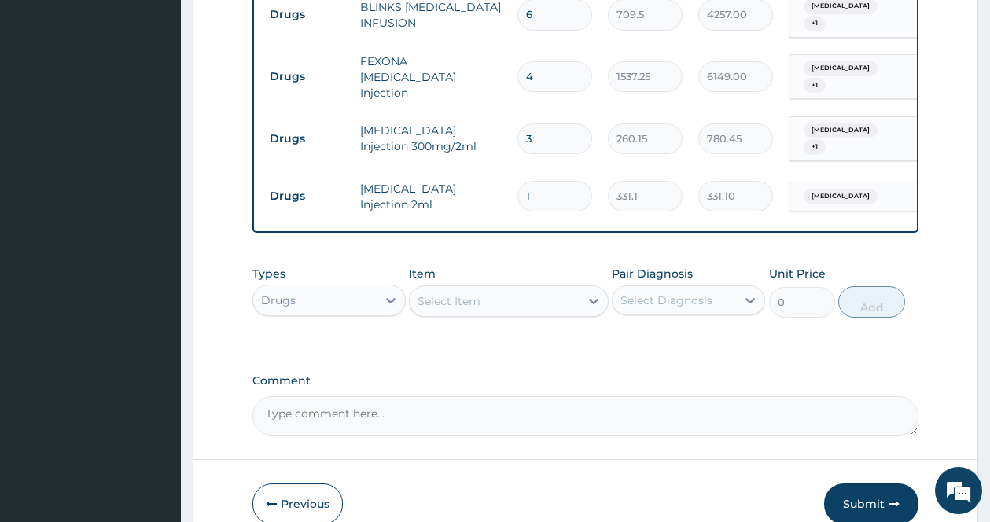
drag, startPoint x: 557, startPoint y: 160, endPoint x: 516, endPoint y: 156, distance: 41.8
click at [517, 181] on input "1" at bounding box center [554, 196] width 75 height 31
type input "6"
type input "1986.60"
type input "6"
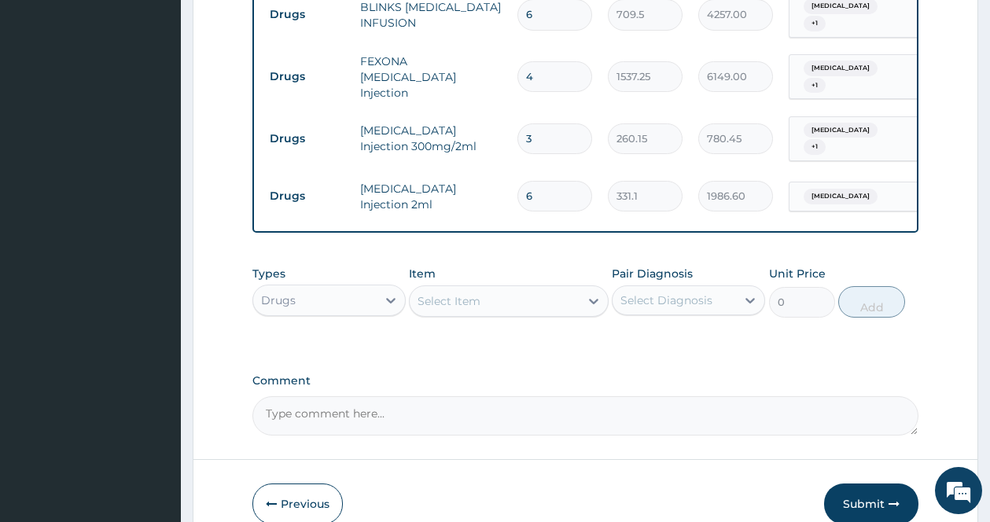
click at [588, 293] on icon at bounding box center [594, 301] width 16 height 16
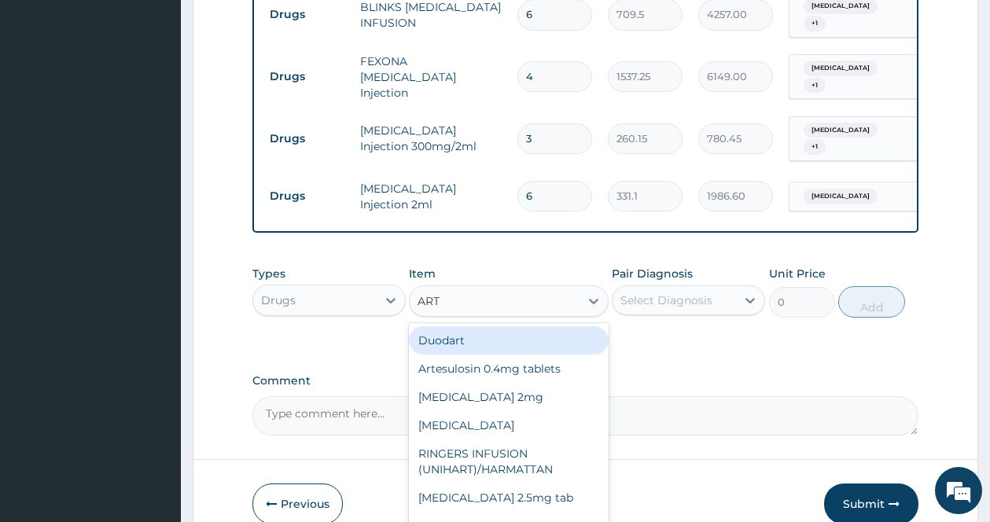
type input "ARTE"
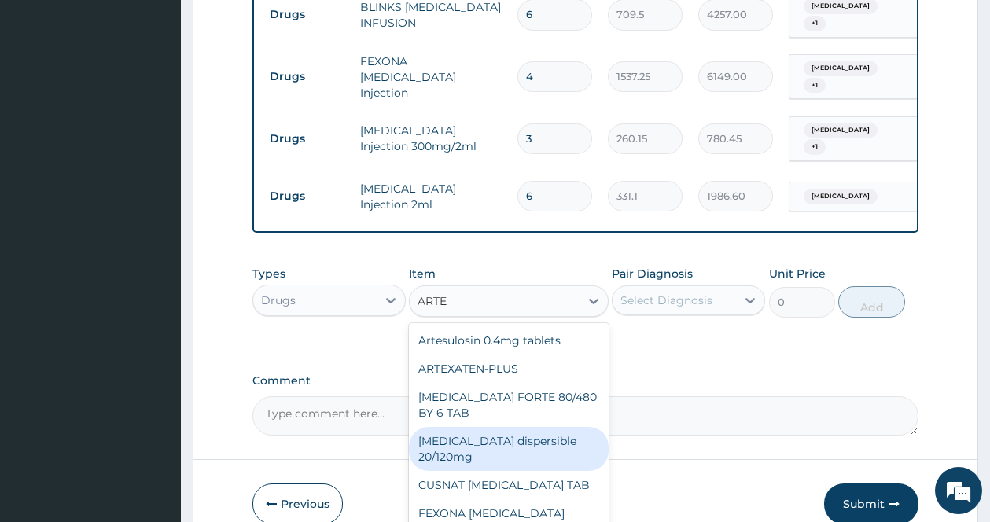
click at [527, 427] on div "Coartem dispersible 20/120mg" at bounding box center [509, 449] width 200 height 44
type input "112.3375"
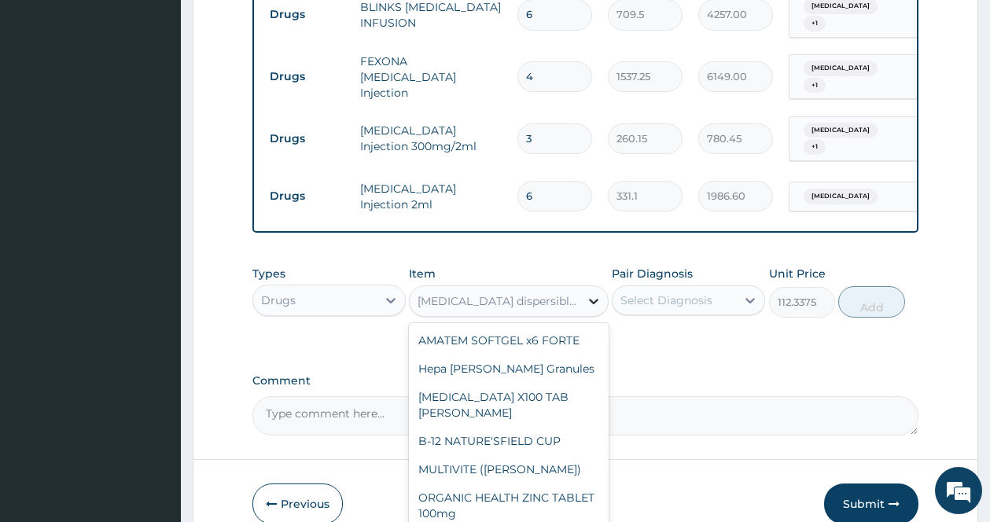
scroll to position [9242, 0]
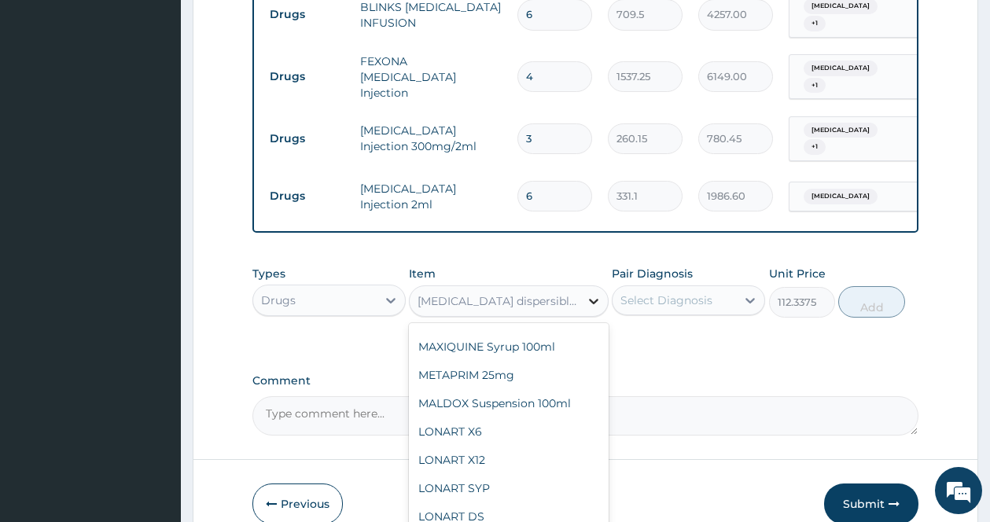
click at [585, 287] on div at bounding box center [593, 301] width 28 height 28
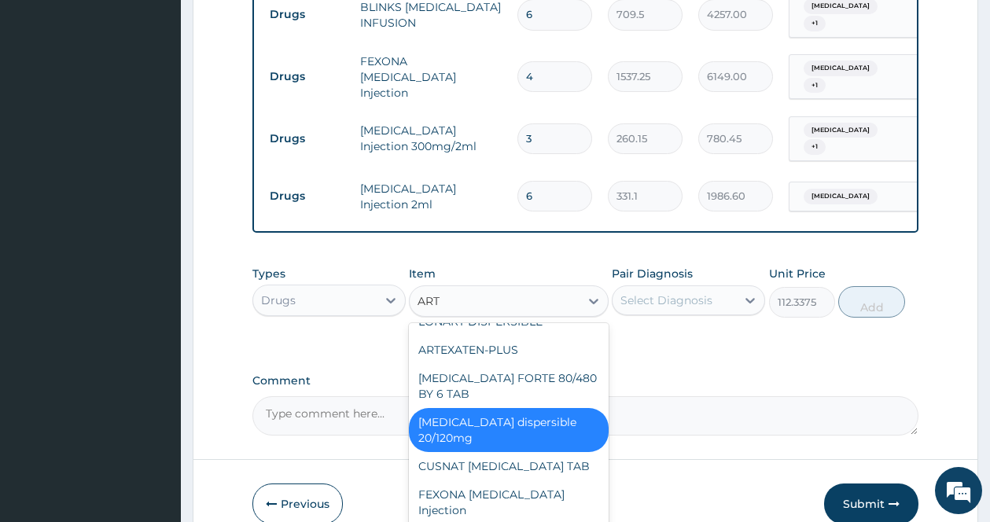
type input "ARTE"
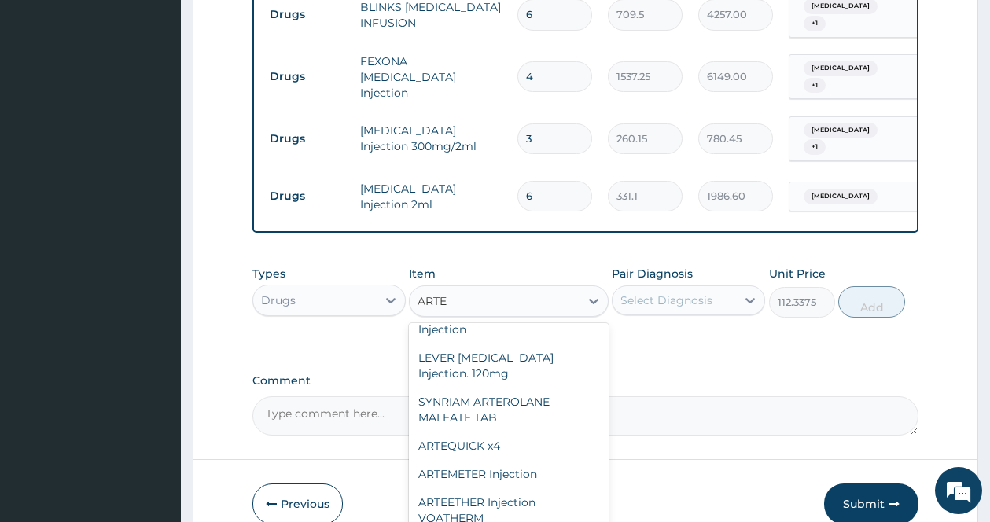
scroll to position [204, 0]
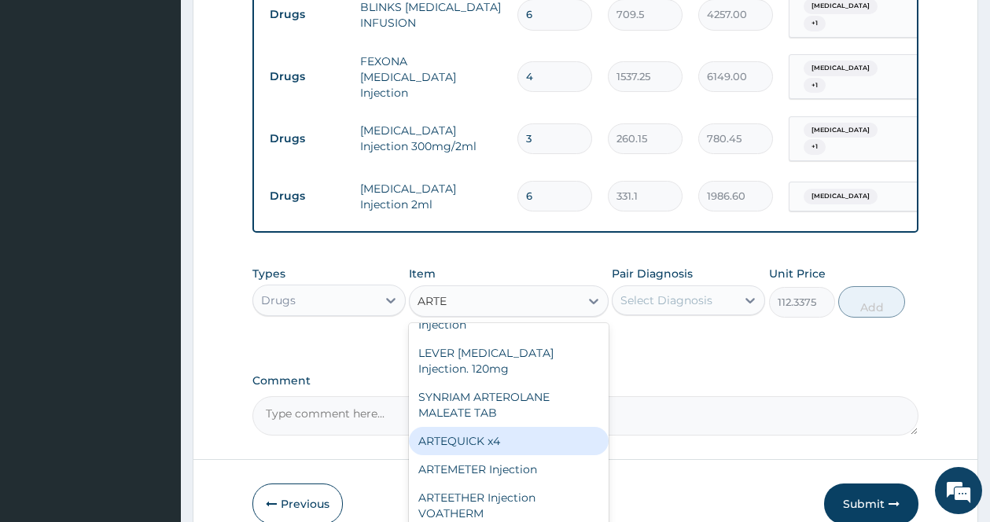
click at [527, 427] on div "ARTEQUICK x4" at bounding box center [509, 441] width 200 height 28
type input "366.575"
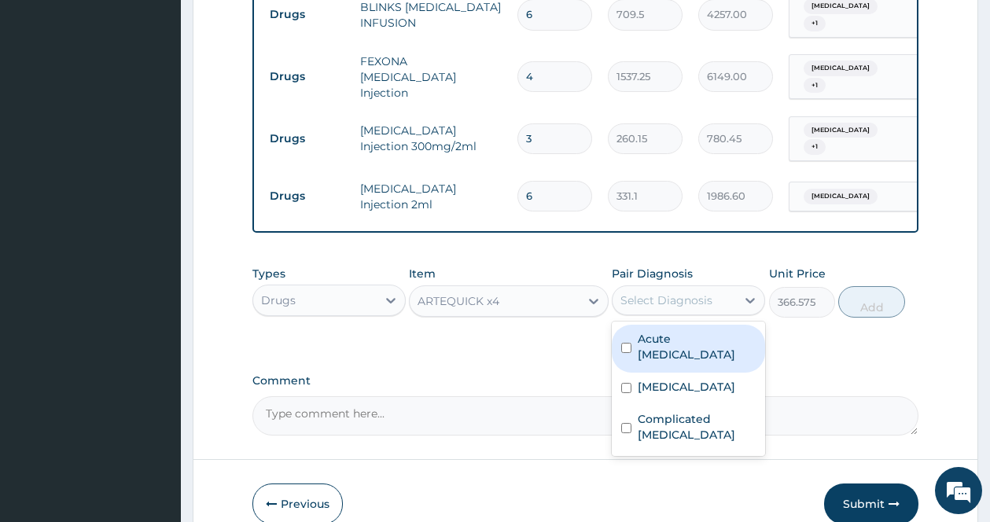
click at [690, 292] on div "Select Diagnosis" at bounding box center [666, 300] width 92 height 16
click at [580, 285] on div "ARTEQUICK x4" at bounding box center [509, 300] width 200 height 31
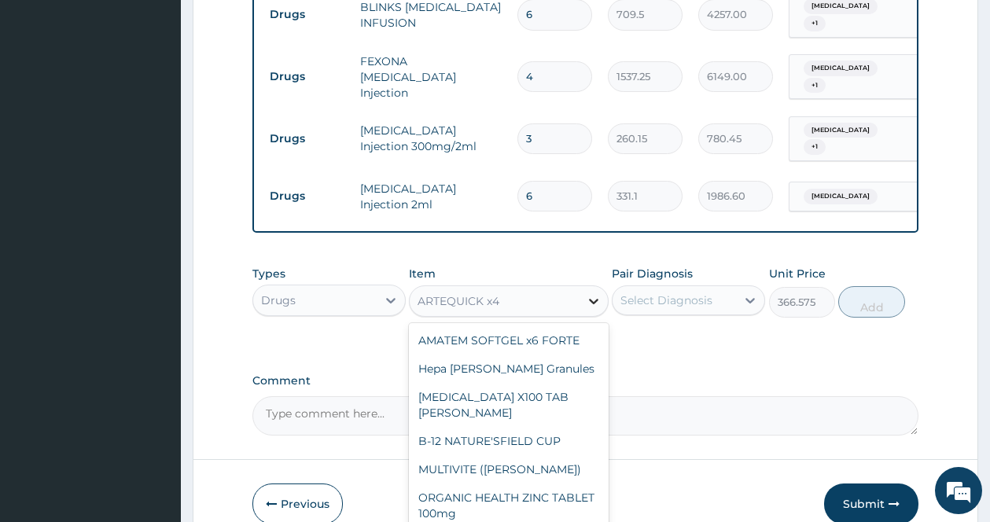
scroll to position [9818, 0]
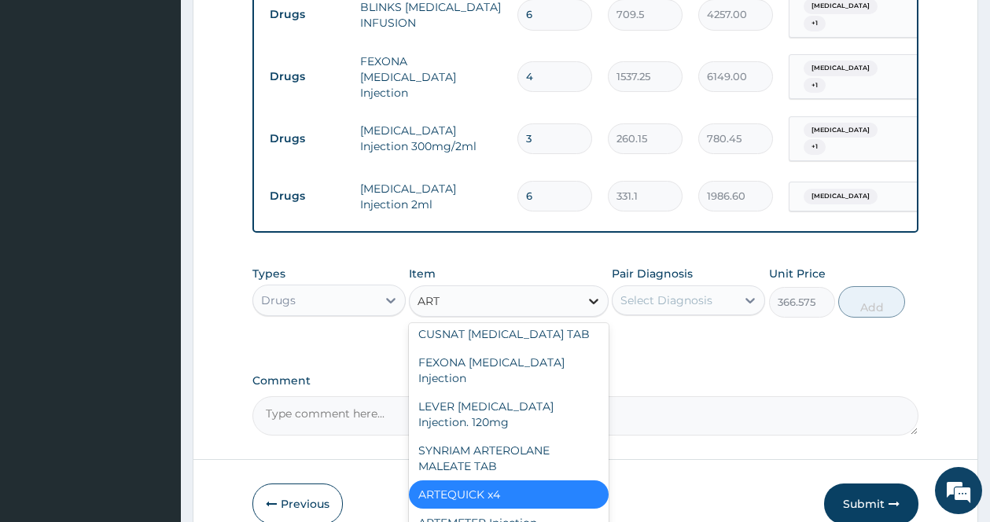
type input "ARTE"
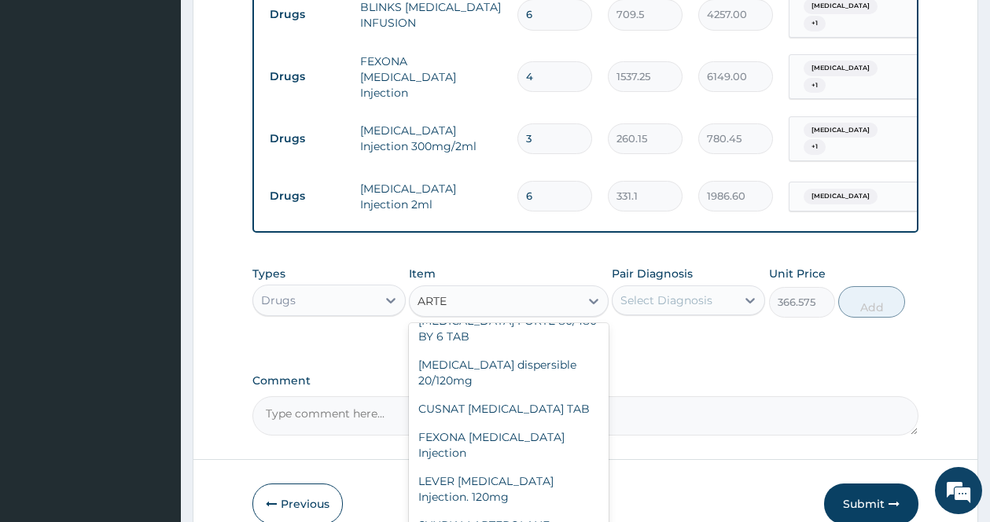
scroll to position [72, 0]
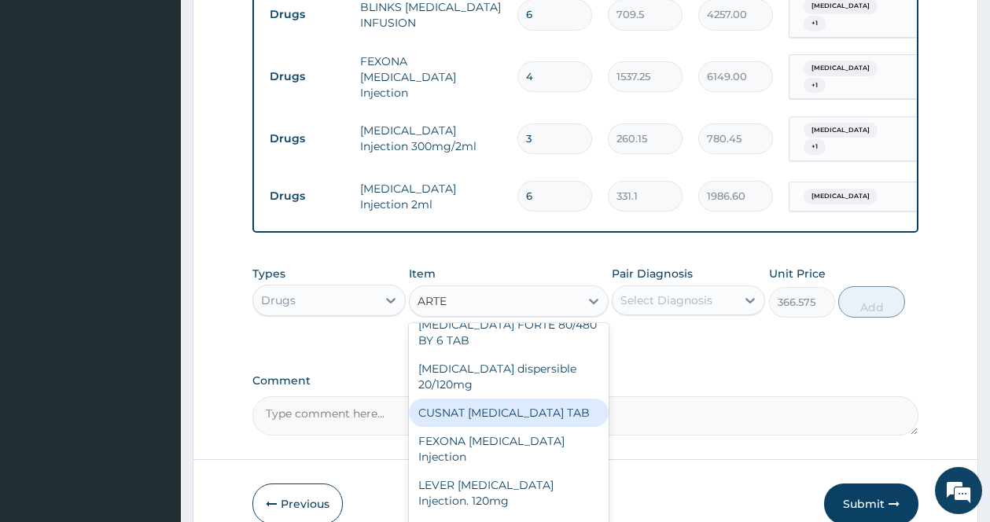
click at [515, 399] on div "CUSNAT ARTESUNATE TAB" at bounding box center [509, 413] width 200 height 28
type input "177.375"
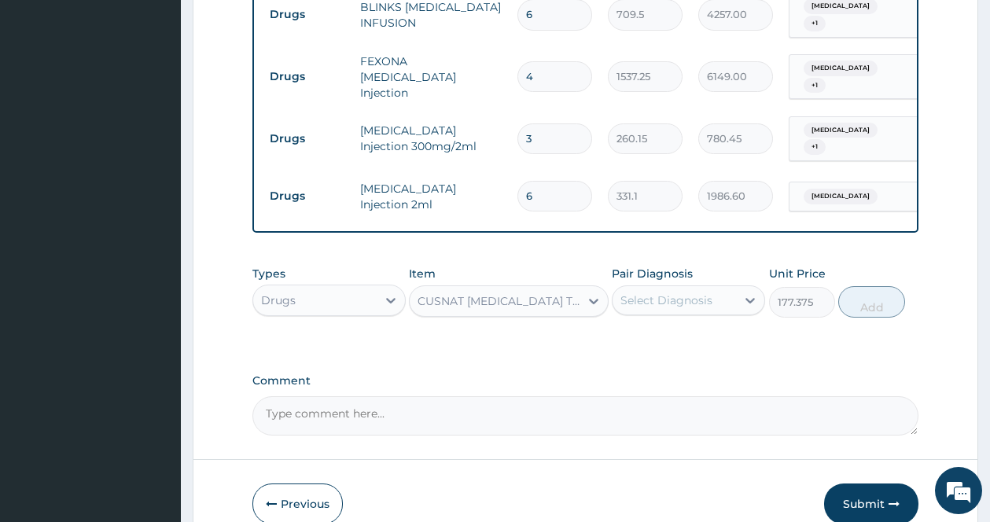
click at [515, 374] on div "Comment" at bounding box center [585, 404] width 666 height 61
click at [588, 293] on icon at bounding box center [594, 301] width 16 height 16
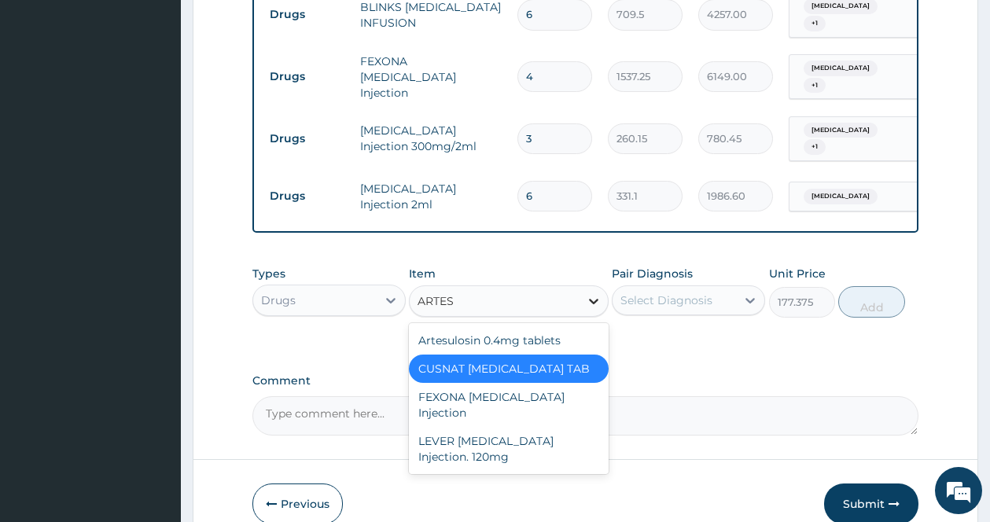
scroll to position [0, 0]
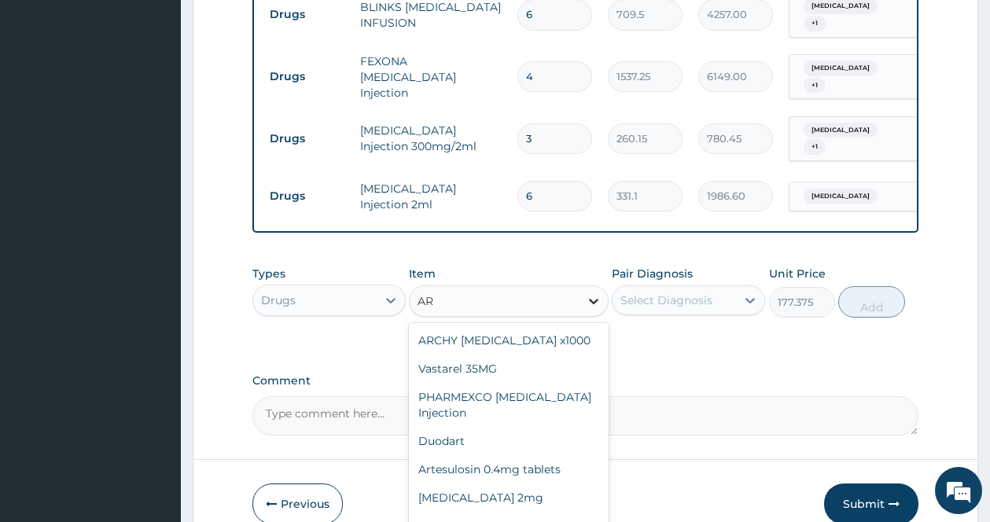
type input "A"
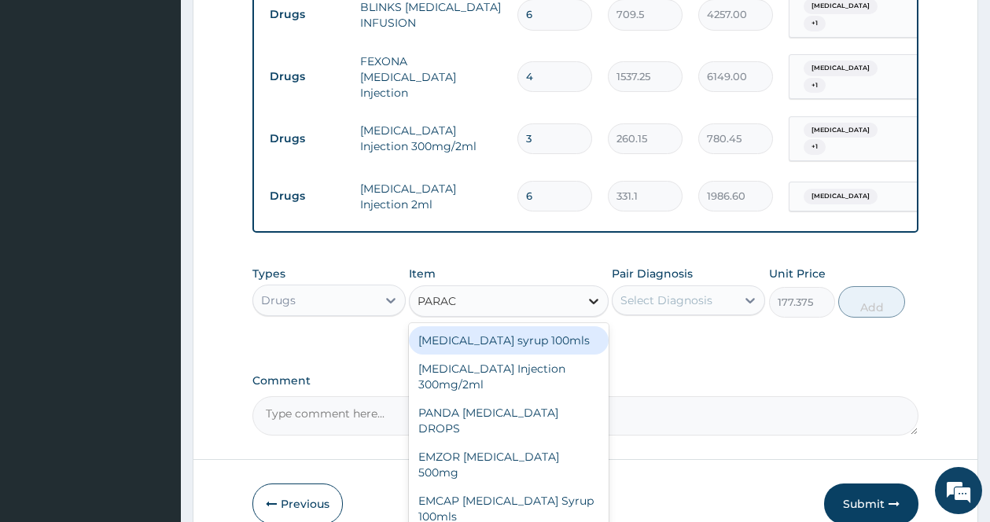
type input "PARACE"
click at [544, 326] on div "Paracetamol syrup 100mls" at bounding box center [509, 340] width 200 height 28
type input "709.5"
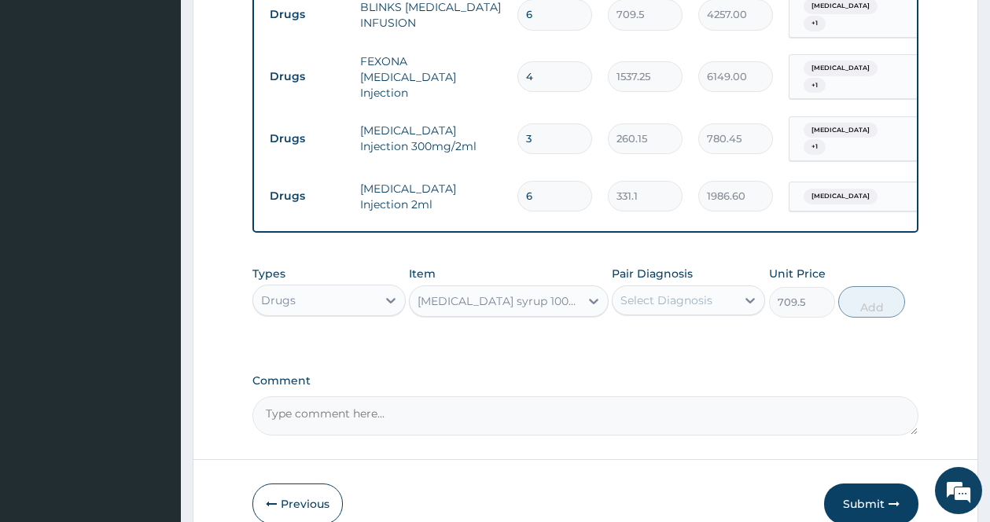
click at [719, 288] on div "Select Diagnosis" at bounding box center [673, 300] width 123 height 25
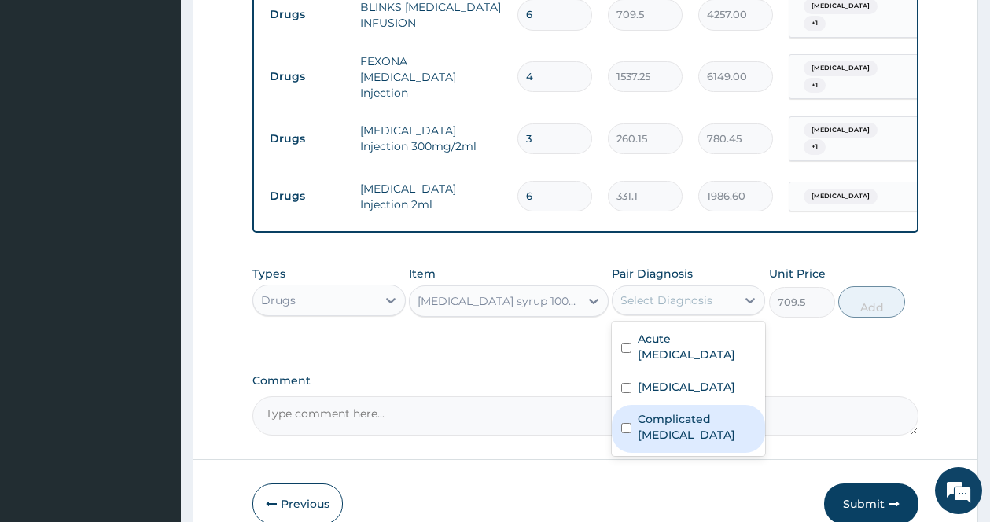
click at [661, 380] on div "Acute upper respiratory infection Sepsis Complicated malaria" at bounding box center [688, 389] width 153 height 134
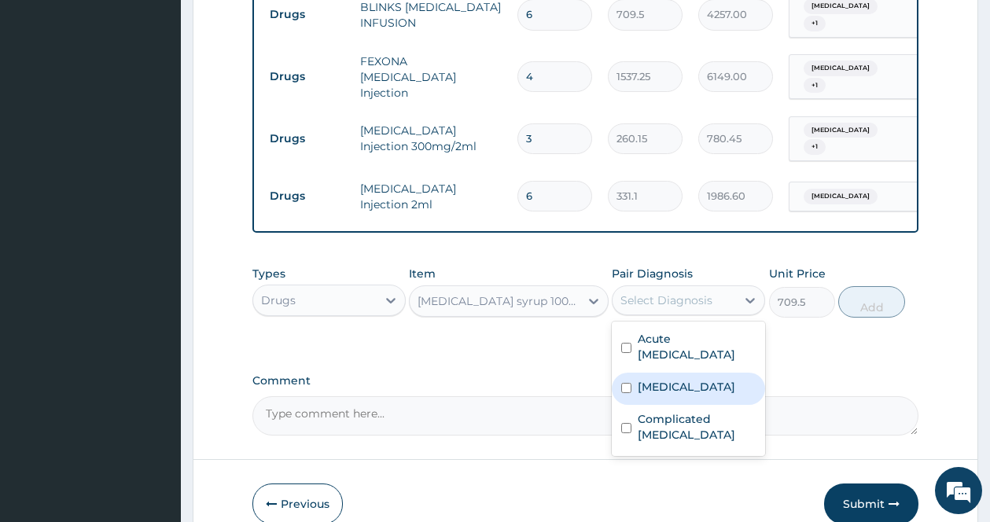
click at [638, 379] on label "Sepsis" at bounding box center [686, 387] width 97 height 16
checkbox input "true"
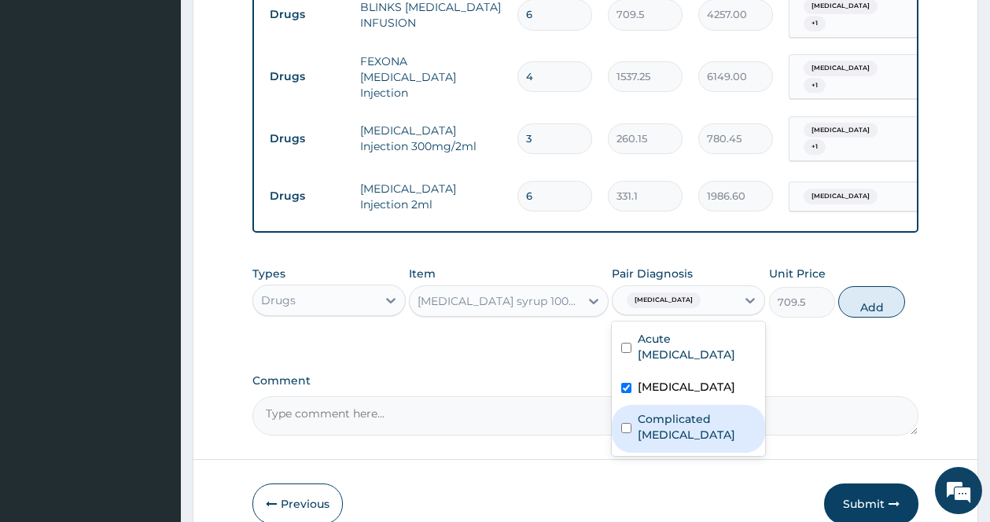
click at [633, 405] on div "Complicated malaria" at bounding box center [688, 429] width 153 height 48
checkbox input "true"
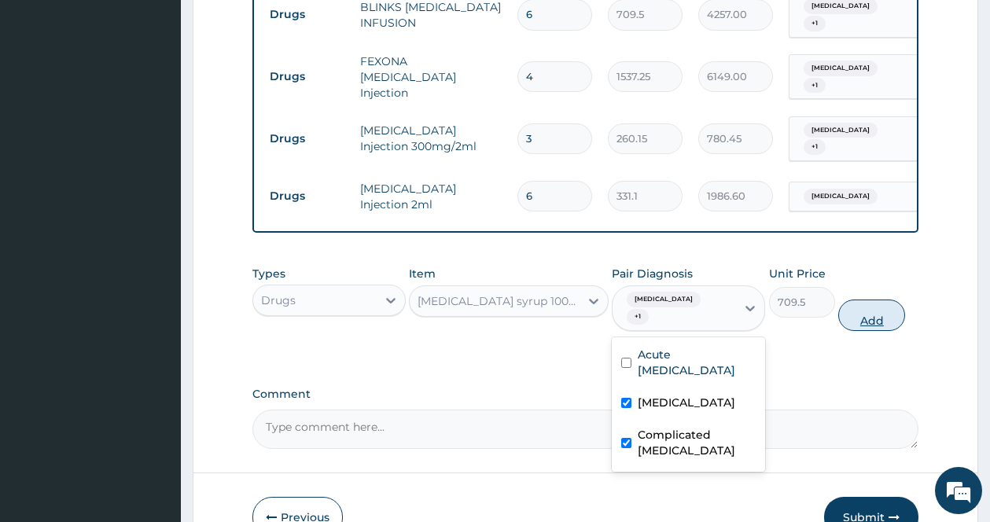
click at [866, 300] on button "Add" at bounding box center [871, 315] width 67 height 31
type input "0"
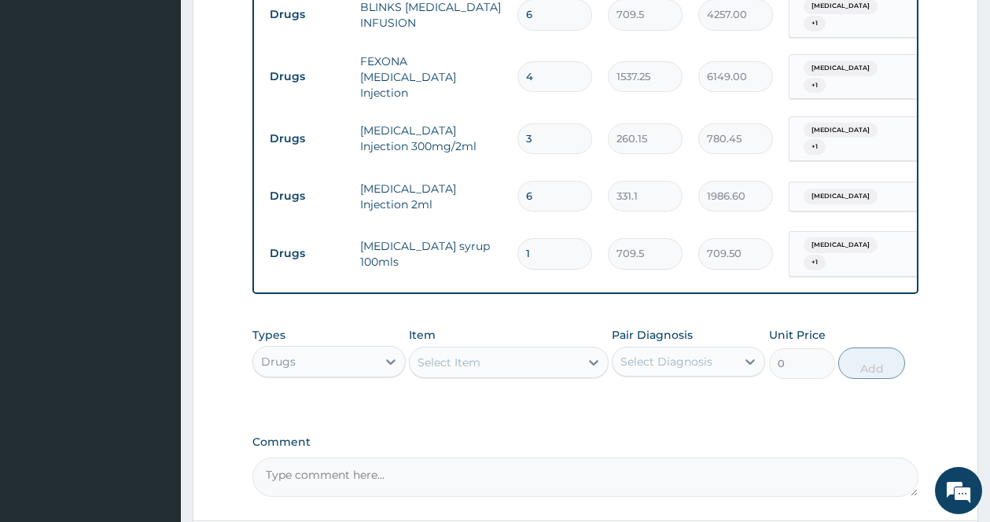
scroll to position [1210, 0]
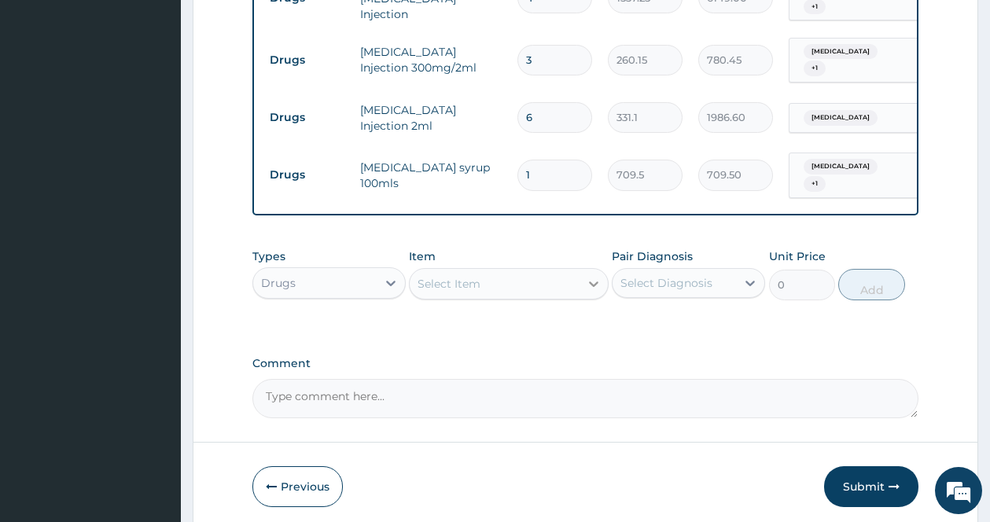
click at [602, 270] on div at bounding box center [593, 284] width 28 height 28
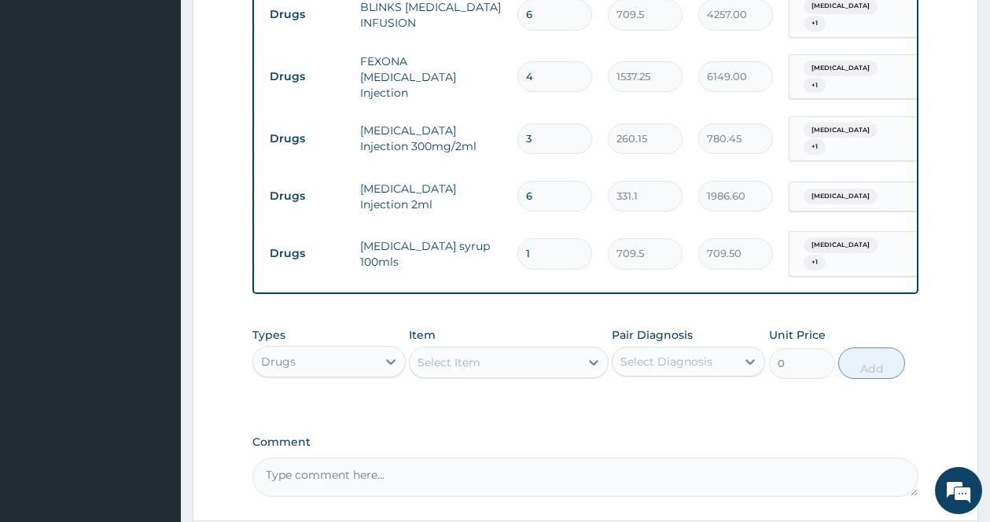
scroll to position [1240, 0]
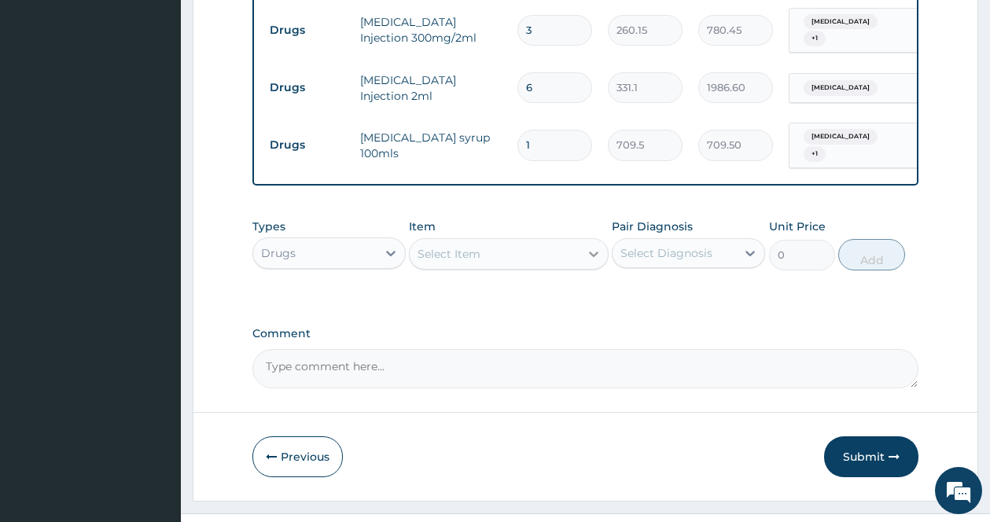
click at [586, 246] on icon at bounding box center [594, 254] width 16 height 16
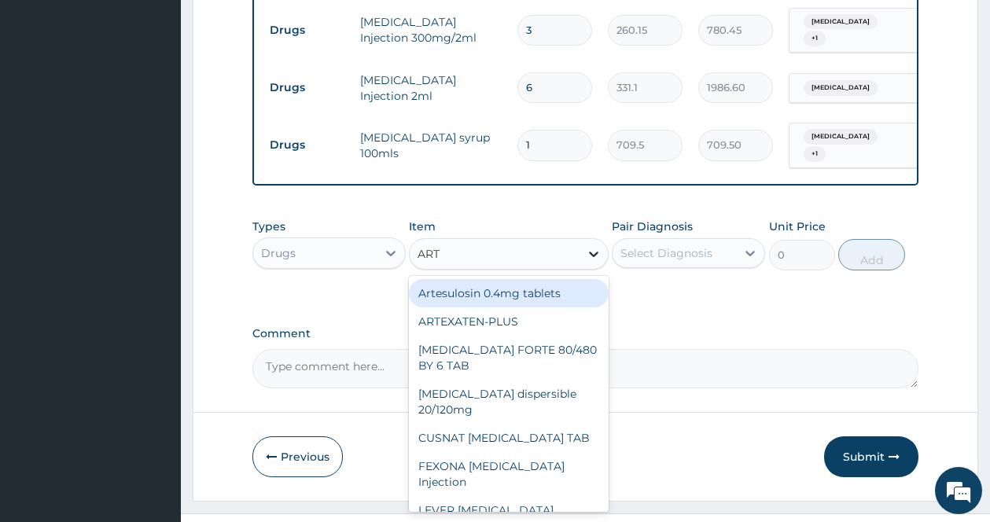
type input "ARTE"
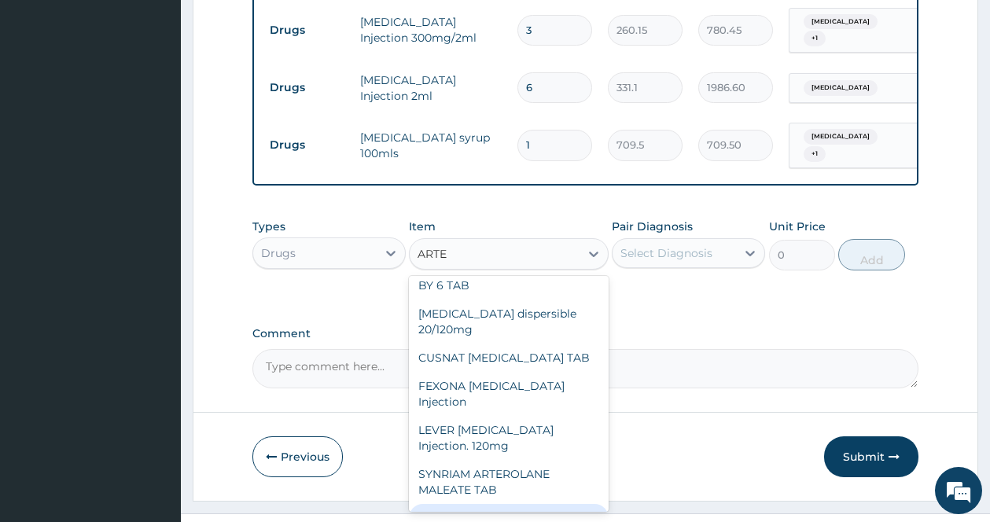
scroll to position [69, 0]
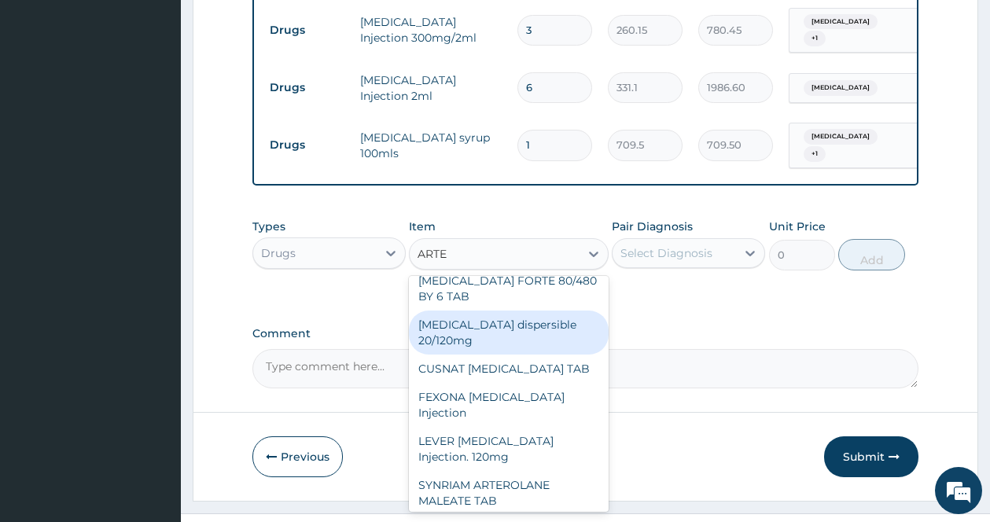
click at [574, 311] on div "Coartem dispersible 20/120mg" at bounding box center [509, 333] width 200 height 44
type input "112.3375"
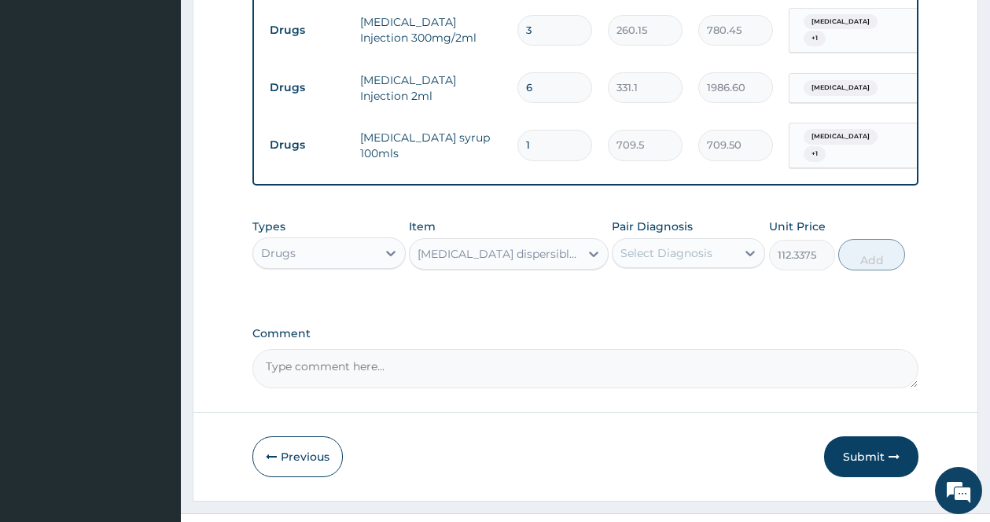
click at [715, 241] on div "Select Diagnosis" at bounding box center [673, 253] width 123 height 25
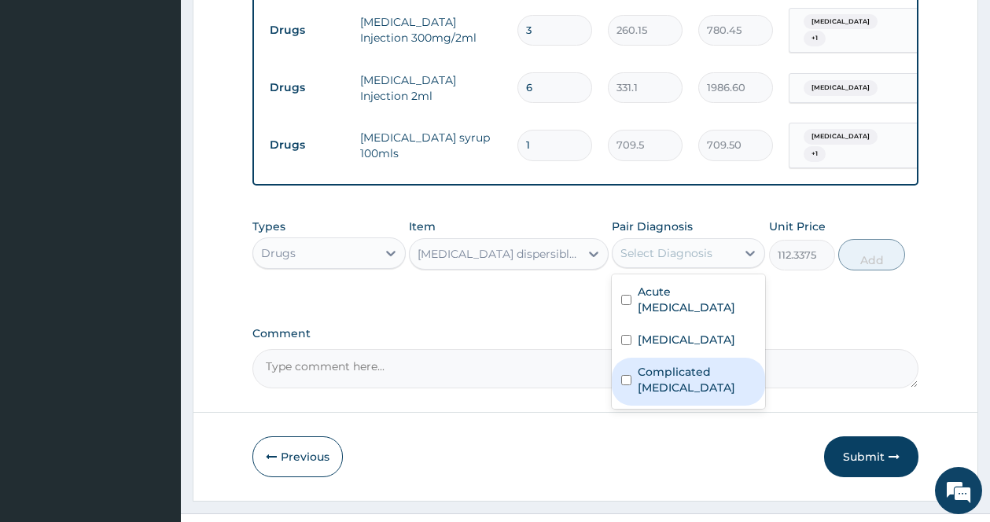
click at [674, 364] on label "Complicated malaria" at bounding box center [697, 379] width 118 height 31
checkbox input "true"
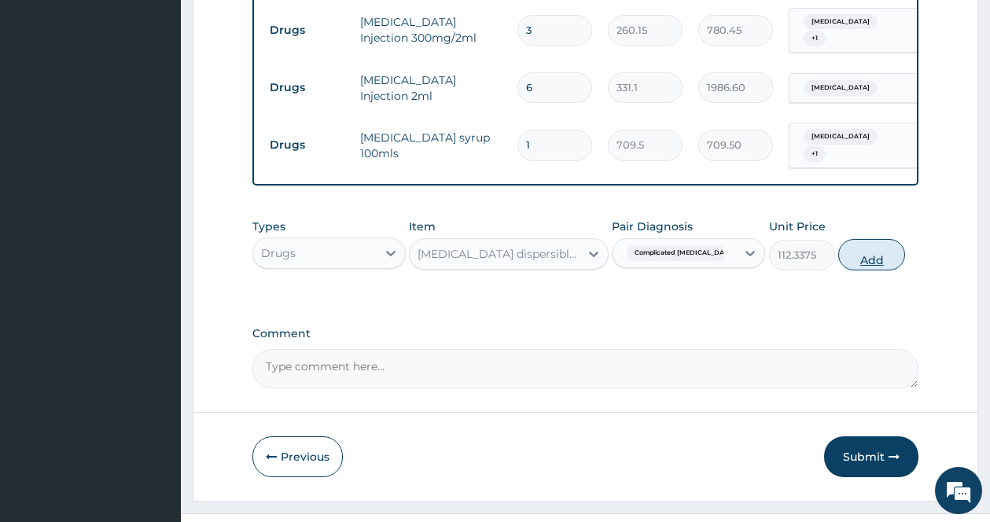
click at [869, 239] on button "Add" at bounding box center [871, 254] width 67 height 31
type input "0"
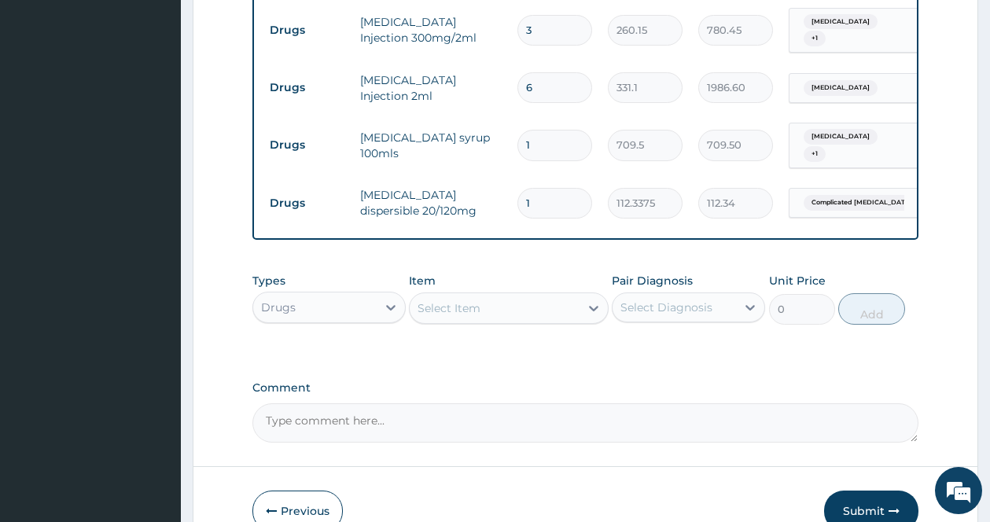
type input "0.00"
type input "6"
type input "674.03"
type input "6"
drag, startPoint x: 592, startPoint y: 271, endPoint x: 579, endPoint y: 271, distance: 13.4
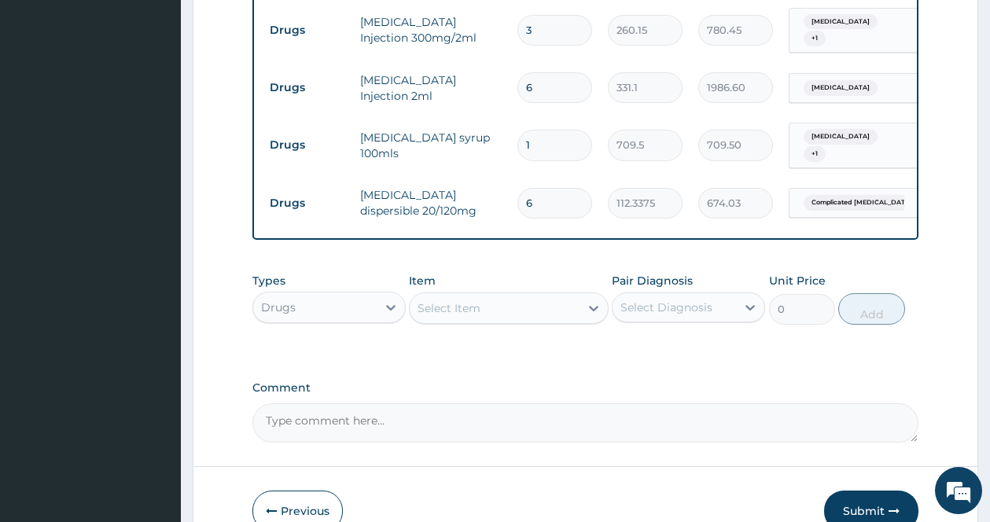
click at [589, 300] on icon at bounding box center [594, 308] width 16 height 16
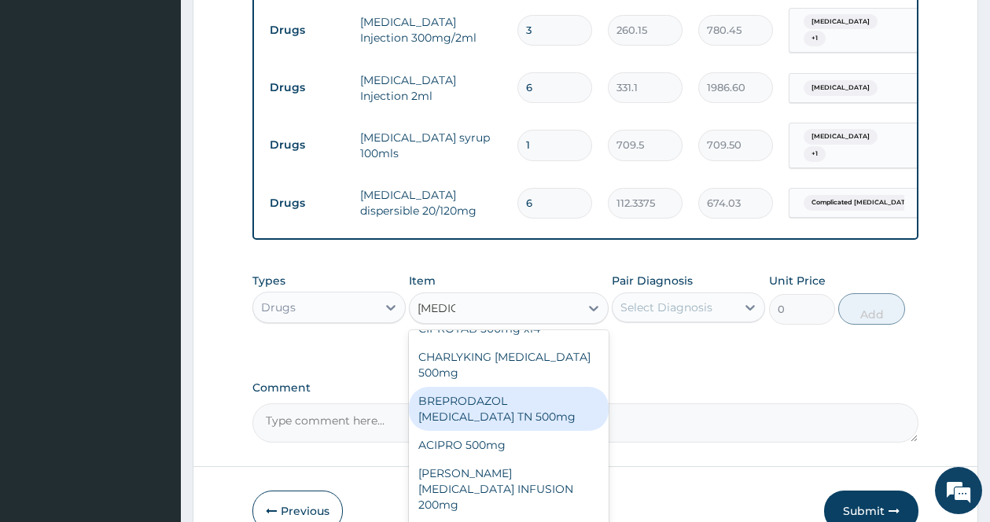
scroll to position [0, 0]
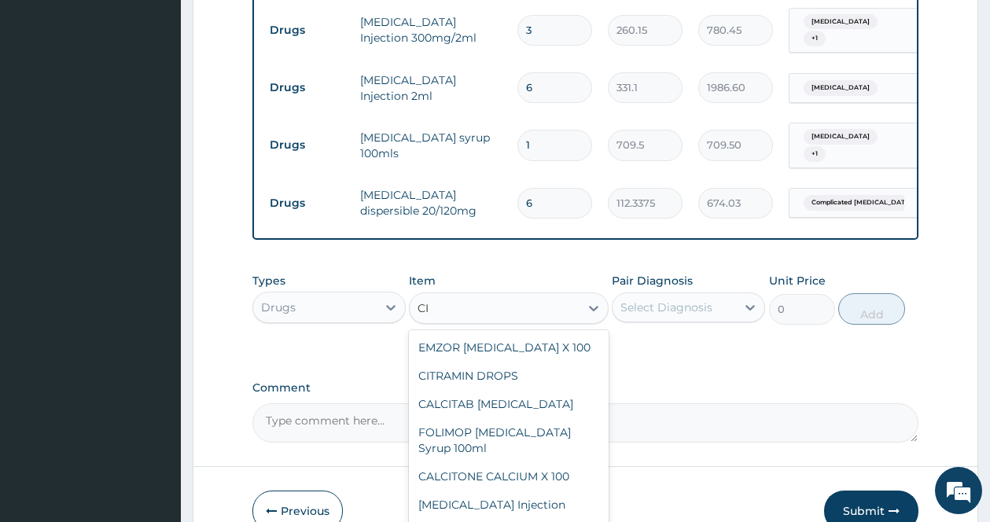
type input "C"
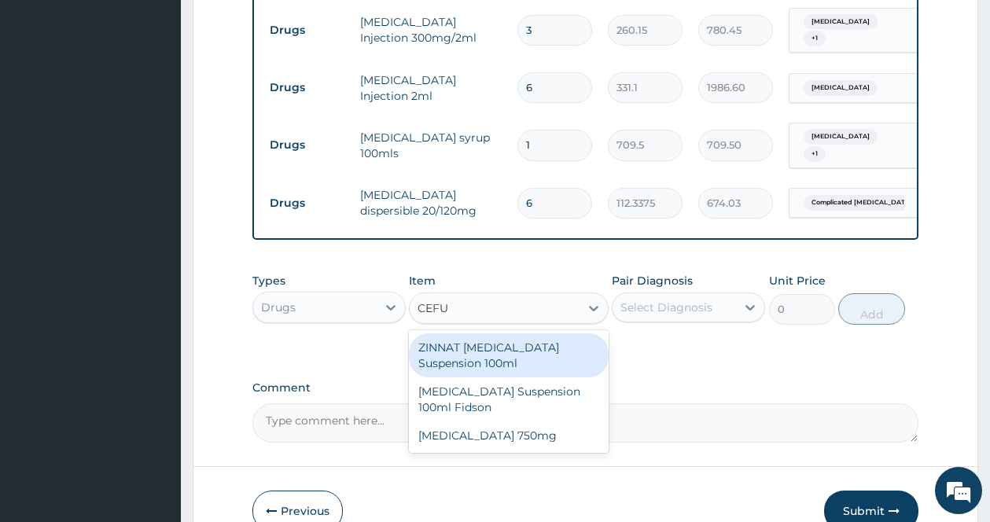
type input "CEFUR"
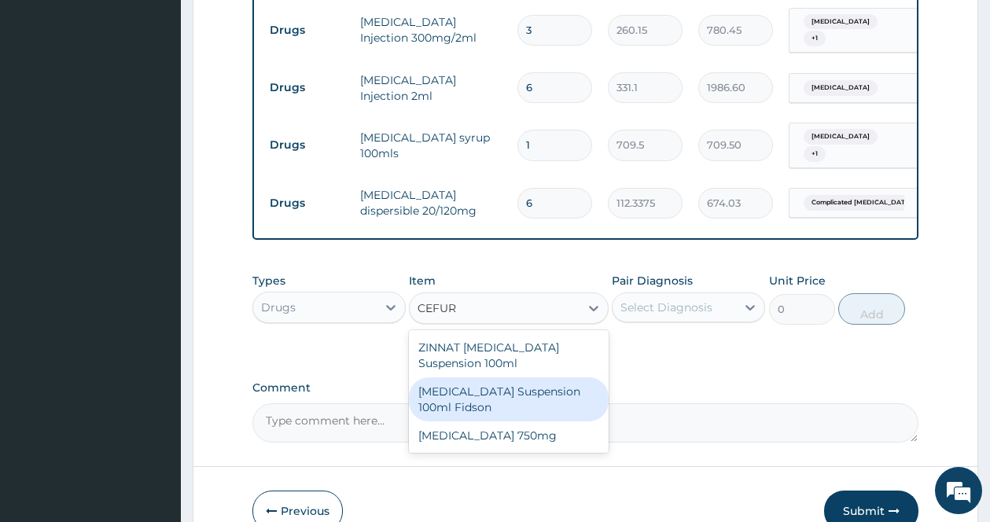
click at [521, 377] on div "Cefuroxime Suspension 100ml Fidson" at bounding box center [509, 399] width 200 height 44
type input "2365"
click at [521, 381] on label "Comment" at bounding box center [585, 387] width 666 height 13
click at [521, 403] on textarea "Comment" at bounding box center [585, 422] width 666 height 39
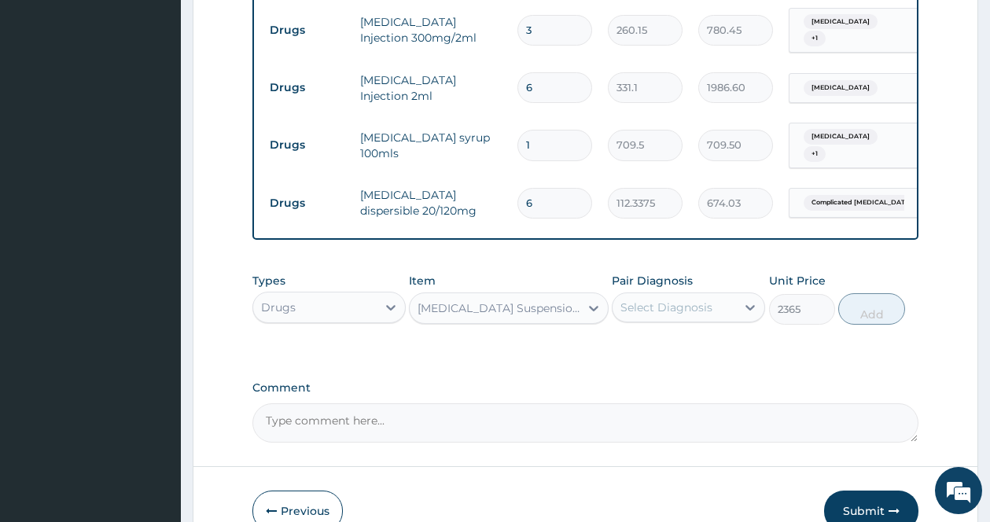
click at [687, 300] on div "Select Diagnosis" at bounding box center [666, 308] width 92 height 16
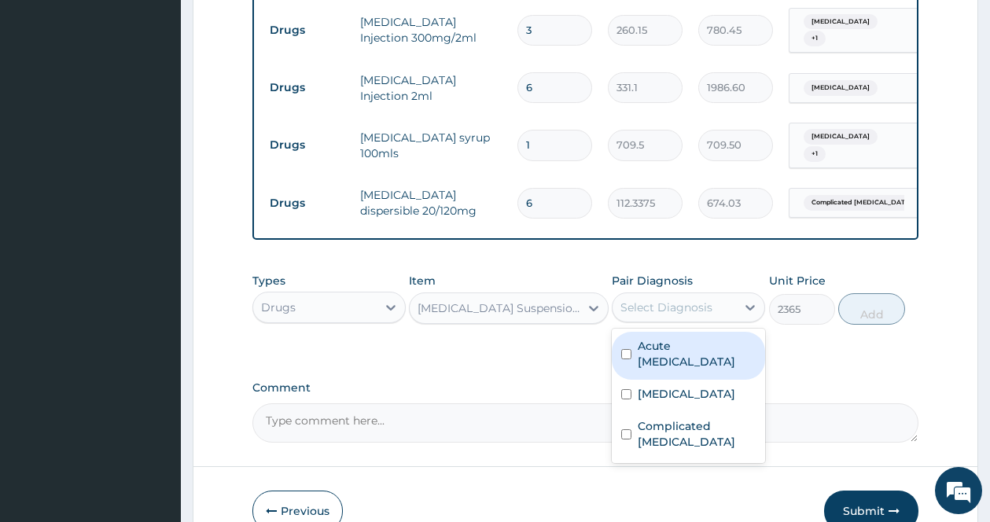
click at [649, 338] on label "Acute upper respiratory infection" at bounding box center [697, 353] width 118 height 31
checkbox input "true"
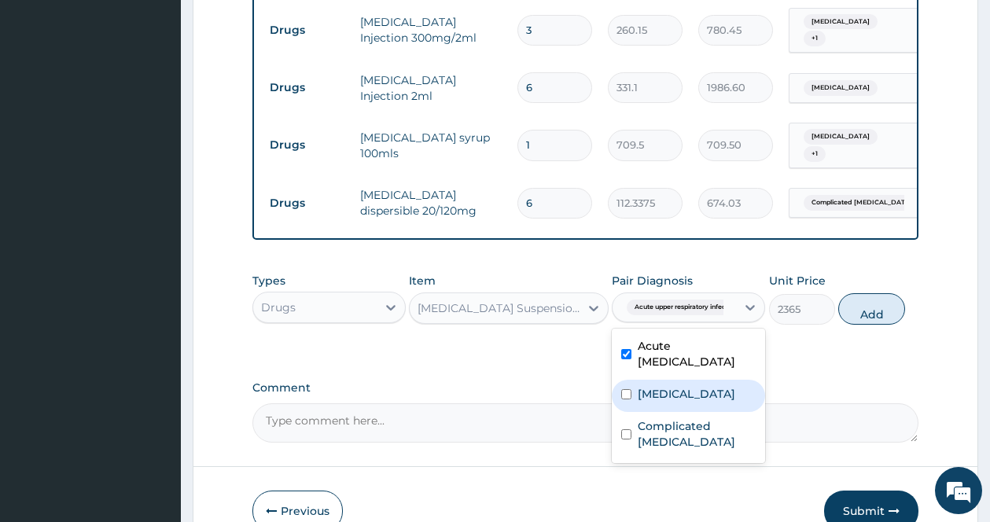
click at [631, 380] on div "Sepsis" at bounding box center [688, 396] width 153 height 32
checkbox input "true"
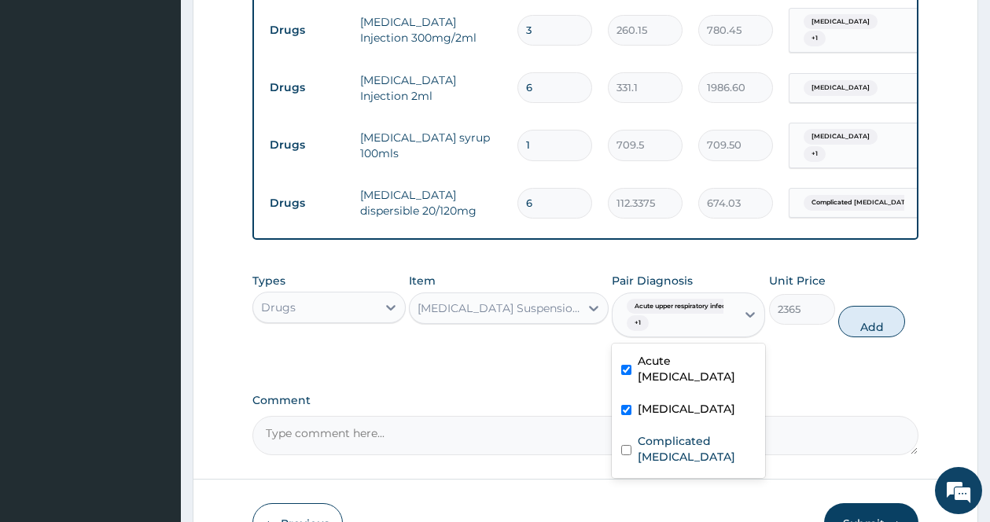
click at [651, 362] on div "Acute upper respiratory infection" at bounding box center [688, 371] width 153 height 48
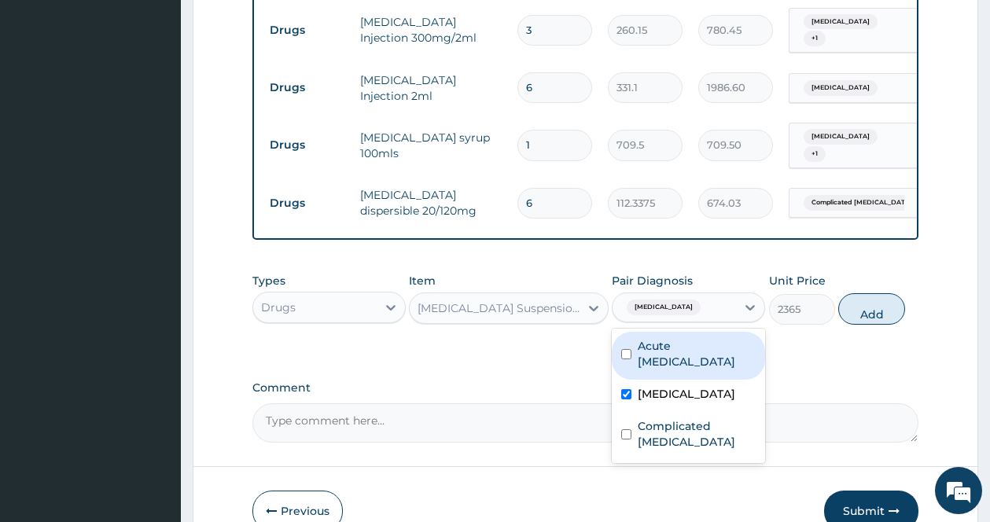
click at [643, 338] on label "Acute upper respiratory infection" at bounding box center [697, 353] width 118 height 31
checkbox input "true"
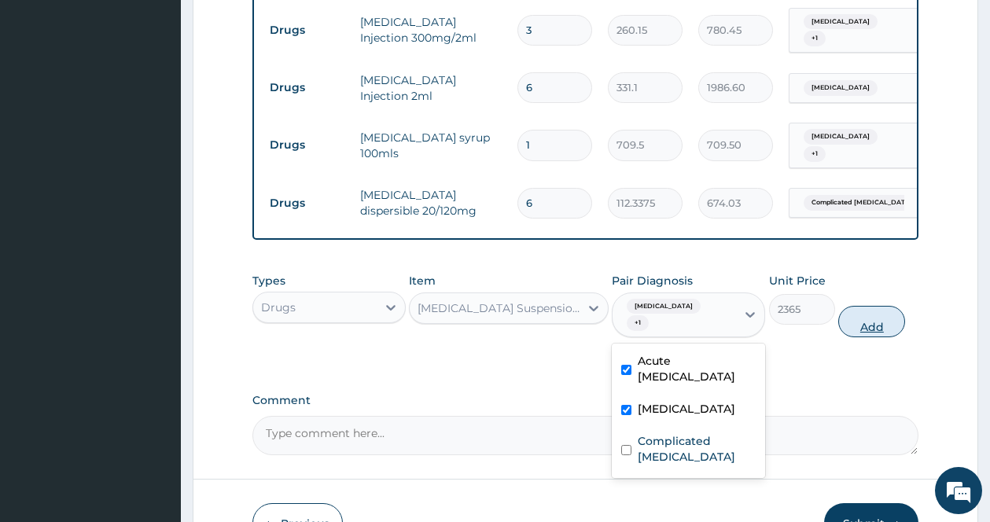
click at [874, 306] on button "Add" at bounding box center [871, 321] width 67 height 31
type input "0"
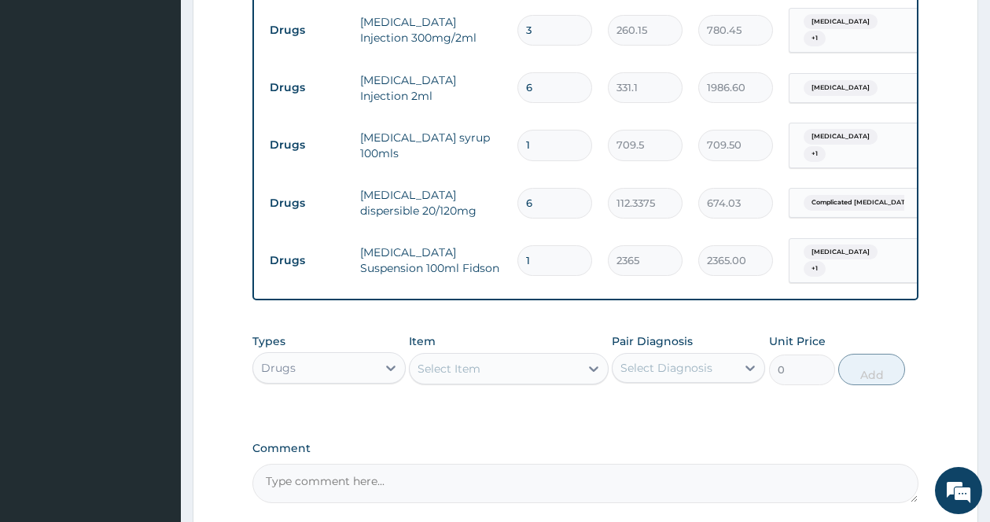
scroll to position [1318, 0]
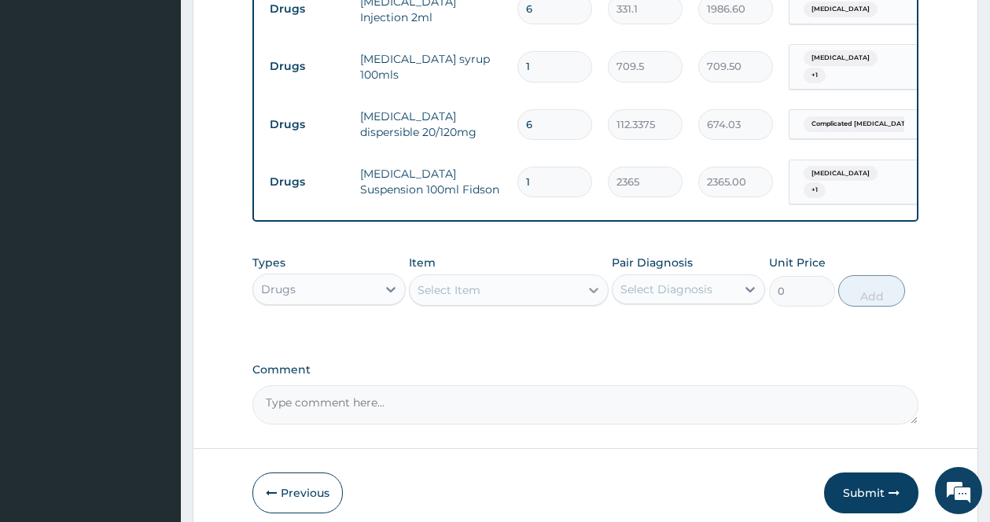
click at [594, 282] on icon at bounding box center [594, 290] width 16 height 16
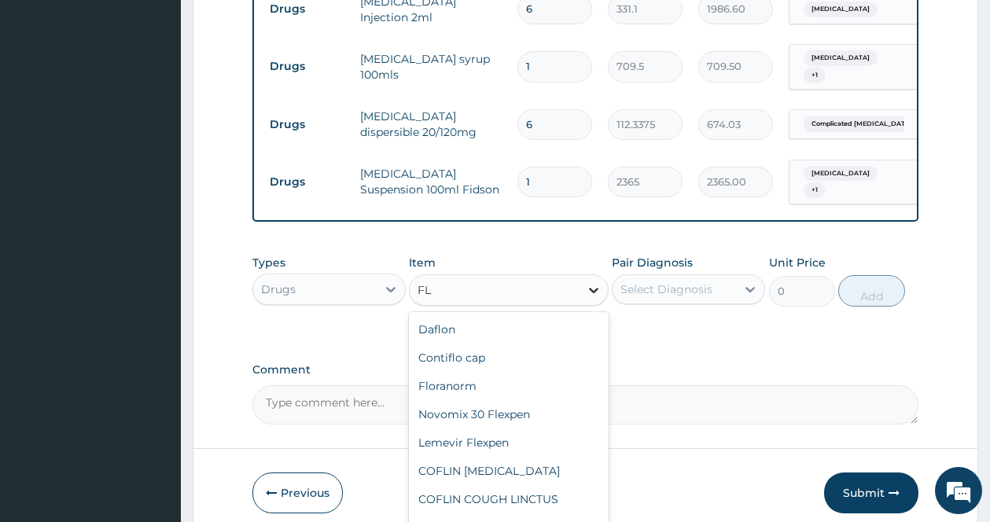
type input "F"
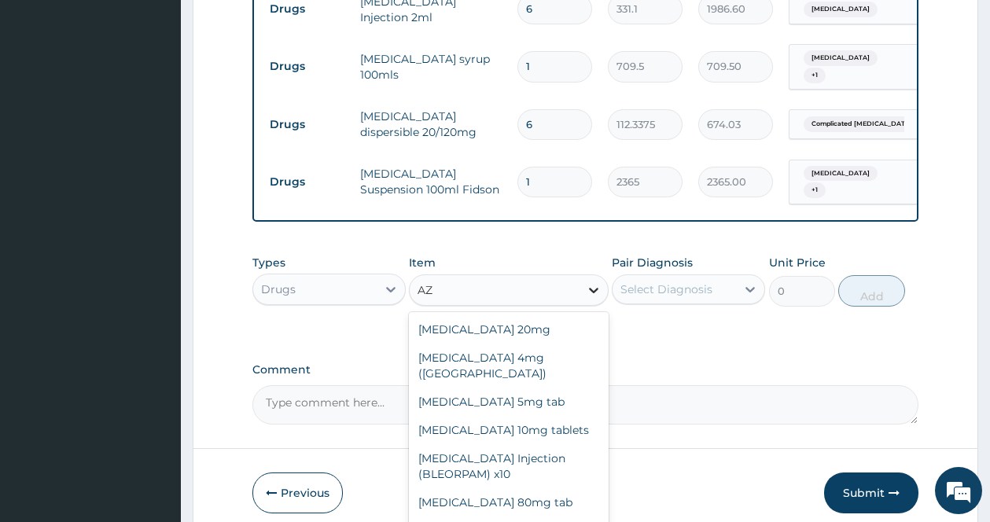
type input "A"
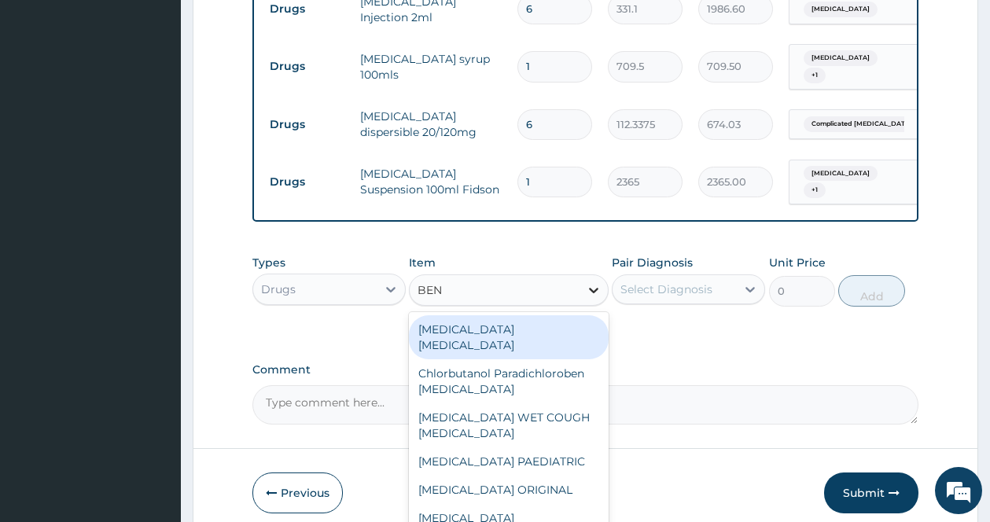
type input "BENY"
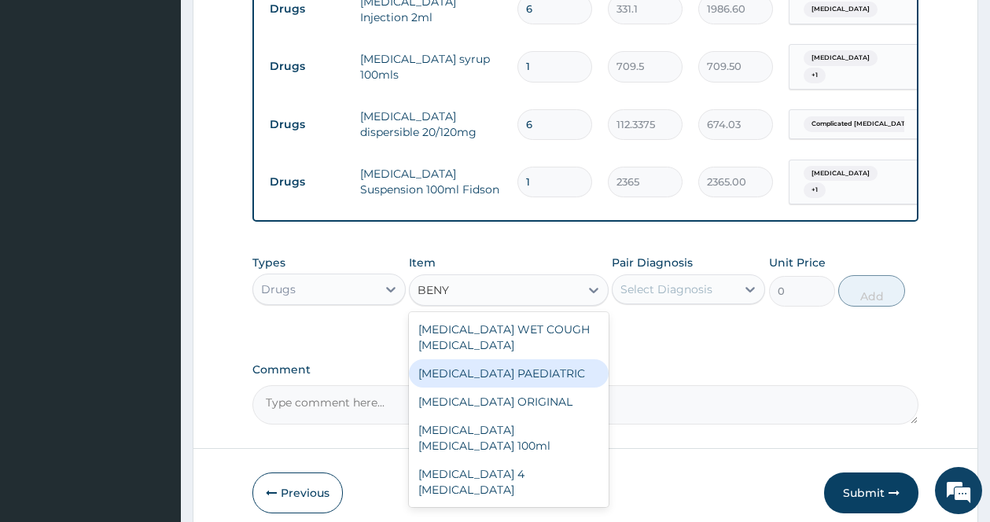
click at [535, 359] on div "BENYLIN PAEDIATRIC" at bounding box center [509, 373] width 200 height 28
type input "1773.75"
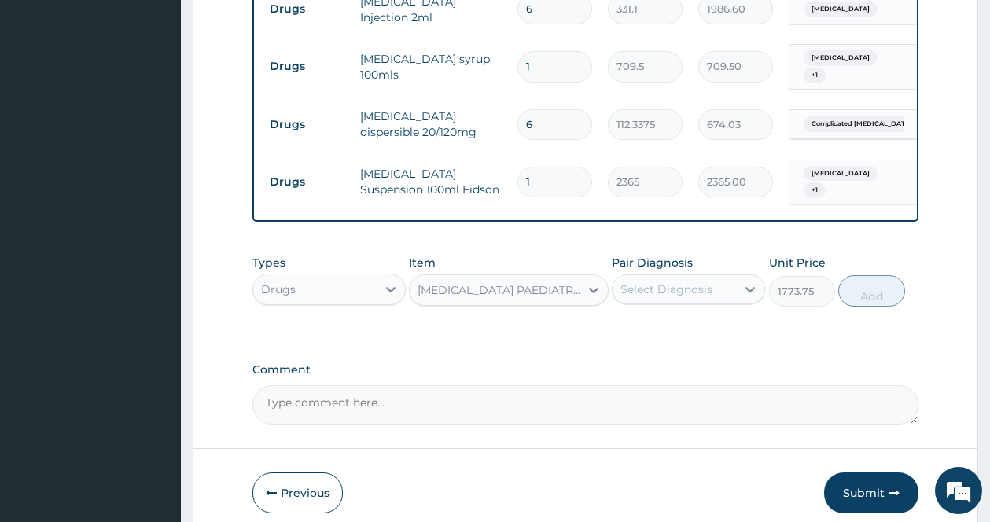
click at [660, 281] on div "Select Diagnosis" at bounding box center [666, 289] width 92 height 16
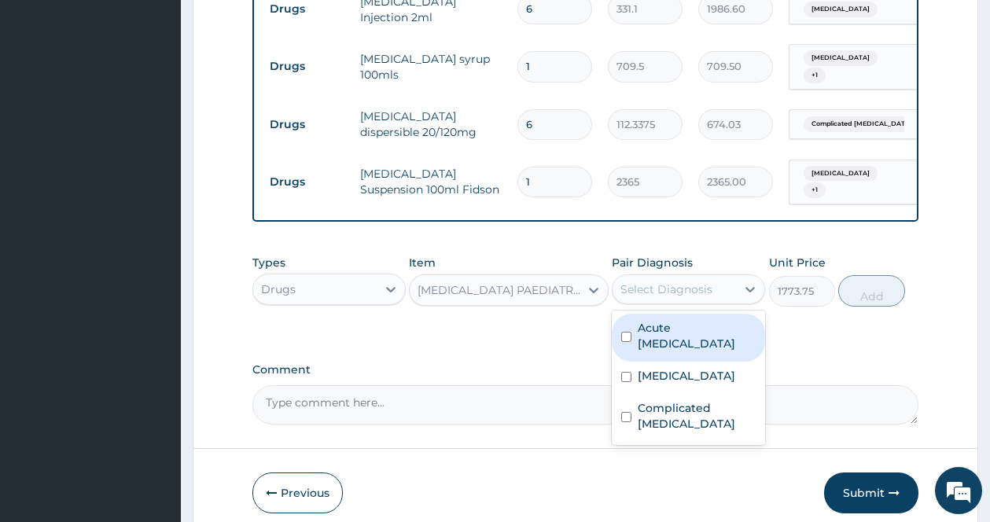
click at [654, 320] on label "Acute upper respiratory infection" at bounding box center [697, 335] width 118 height 31
checkbox input "true"
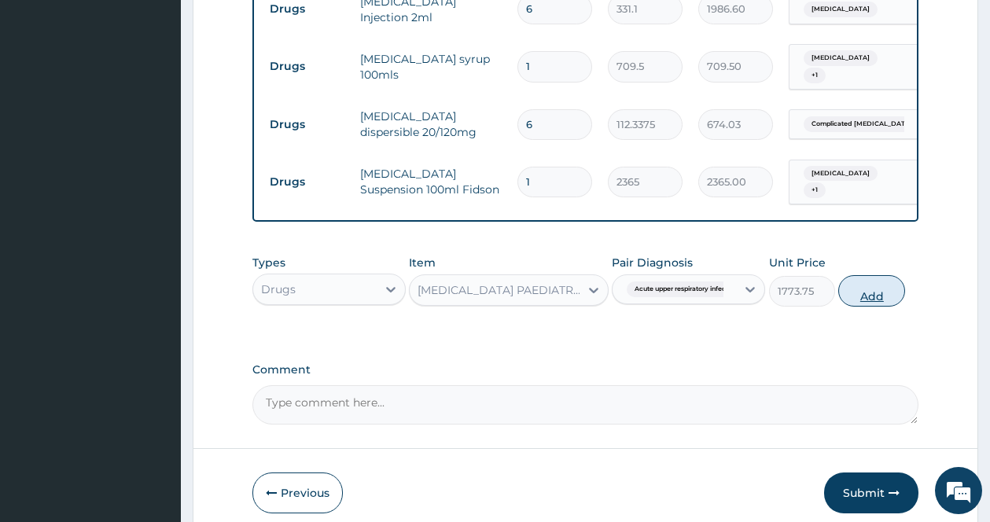
click at [888, 275] on button "Add" at bounding box center [871, 290] width 67 height 31
type input "0"
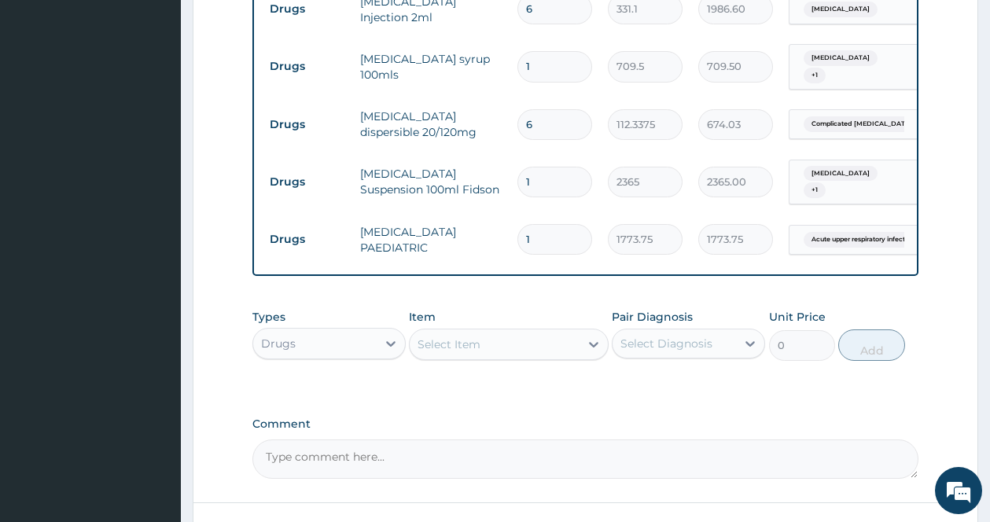
scroll to position [1403, 0]
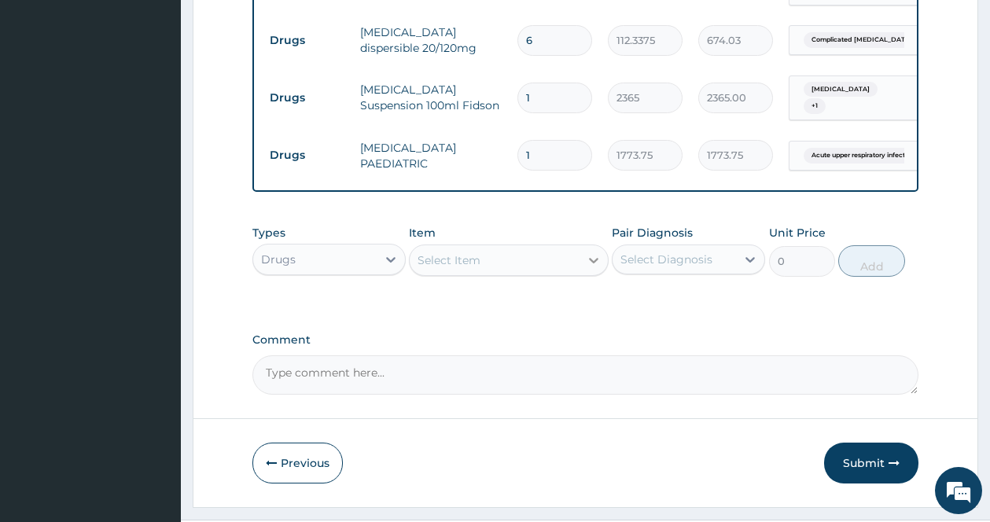
click at [592, 258] on icon at bounding box center [593, 261] width 9 height 6
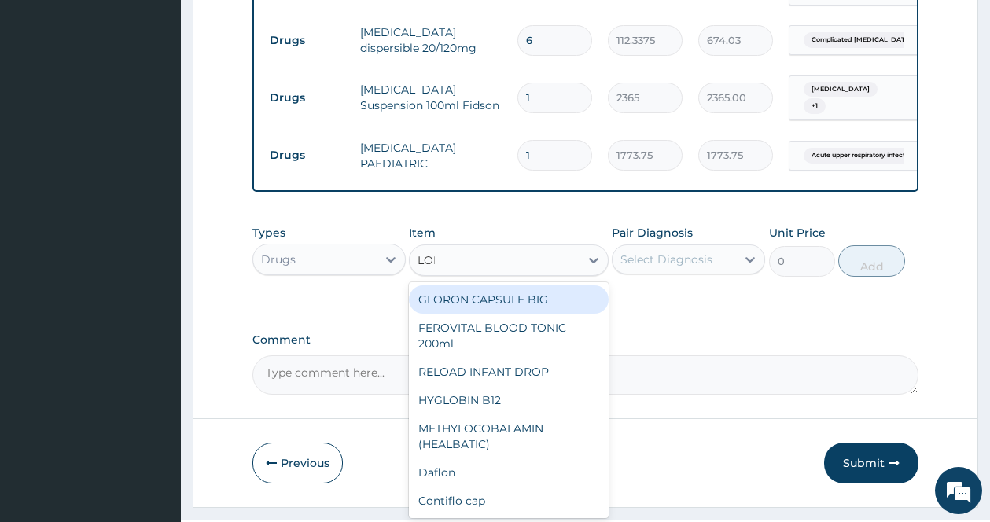
type input "LORA"
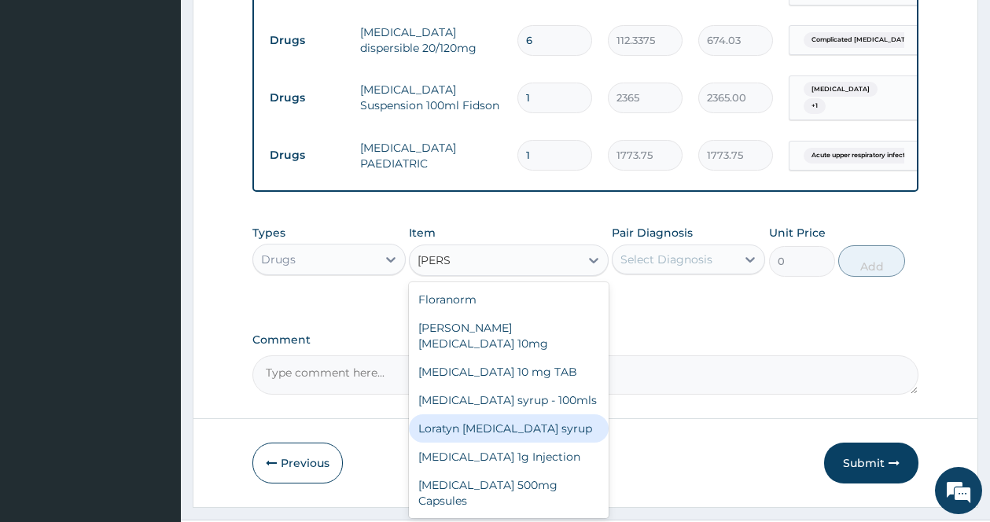
click at [514, 414] on div "Loratyn Loratadine syrup" at bounding box center [509, 428] width 200 height 28
type input "1182.5"
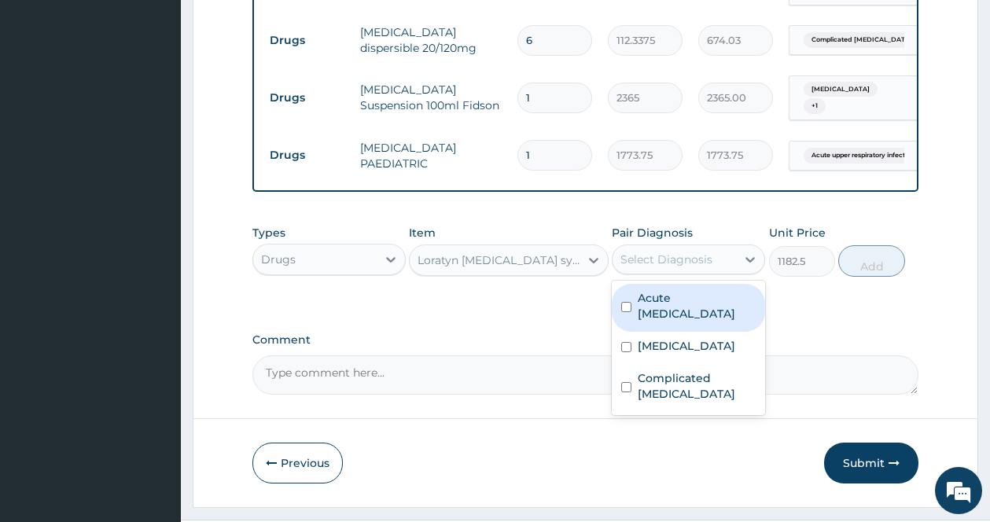
click at [689, 252] on div "Select Diagnosis" at bounding box center [666, 260] width 92 height 16
click at [653, 292] on div "Acute upper respiratory infection" at bounding box center [688, 308] width 153 height 48
checkbox input "true"
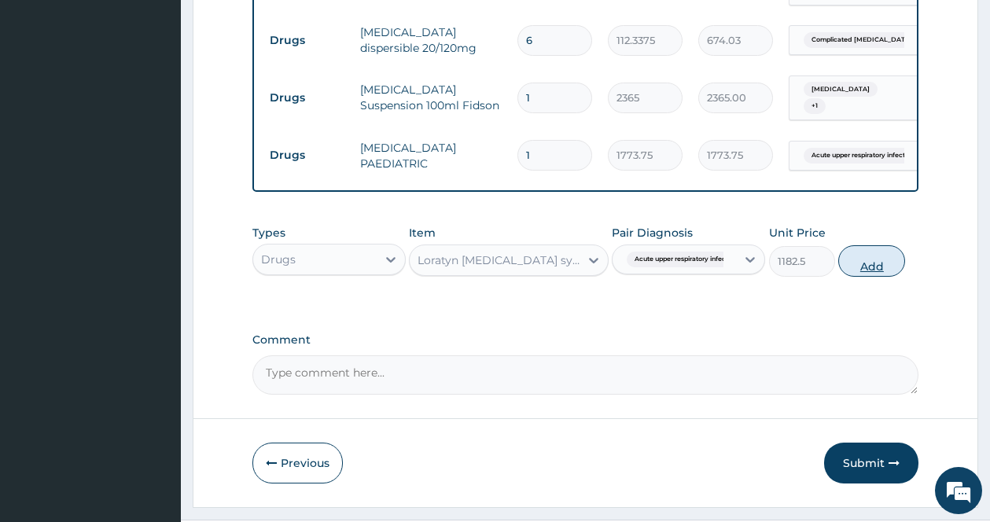
click at [878, 245] on button "Add" at bounding box center [871, 260] width 67 height 31
type input "0"
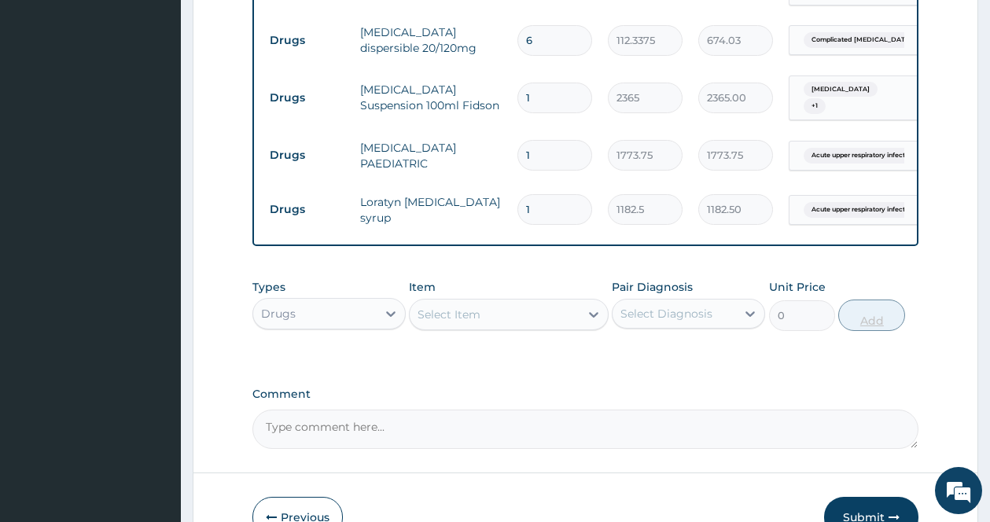
click at [585, 300] on div at bounding box center [593, 314] width 28 height 28
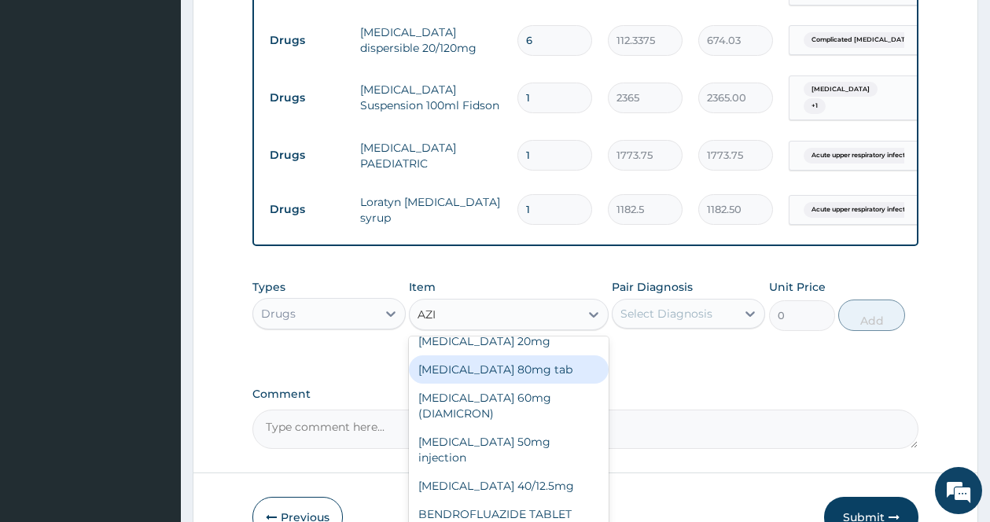
scroll to position [0, 0]
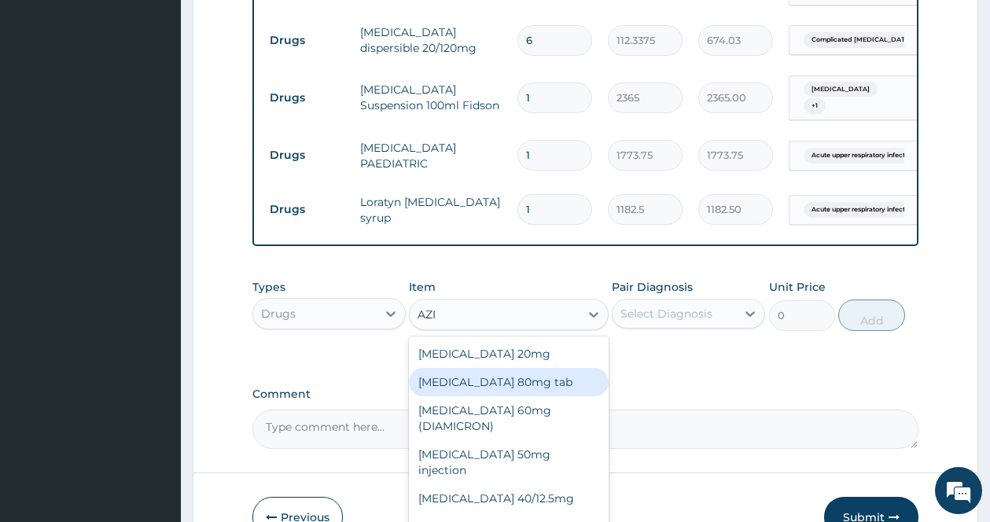
type input "AZI"
click at [658, 323] on div "Types Drugs Item option Loratyn Loratadine syrup, selected. option Gliclazide 8…" at bounding box center [585, 316] width 666 height 91
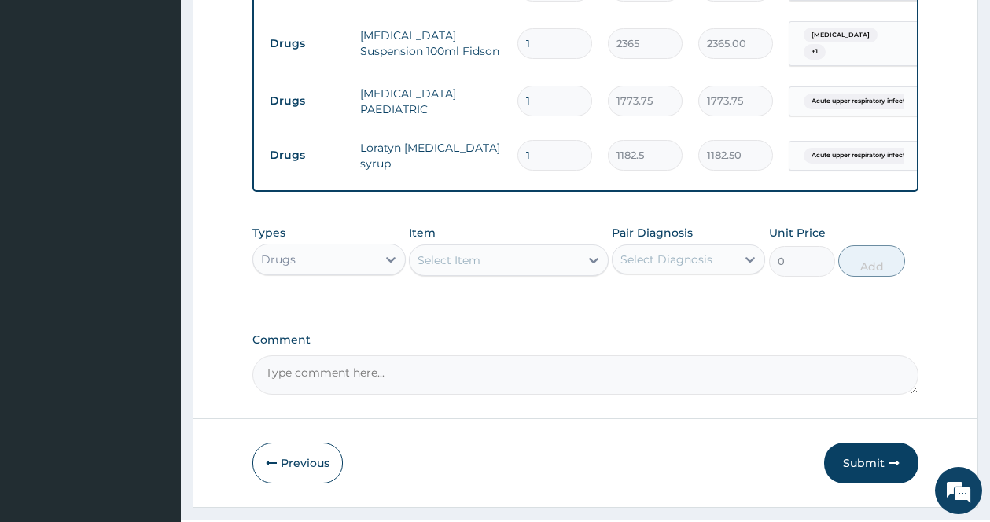
scroll to position [1378, 0]
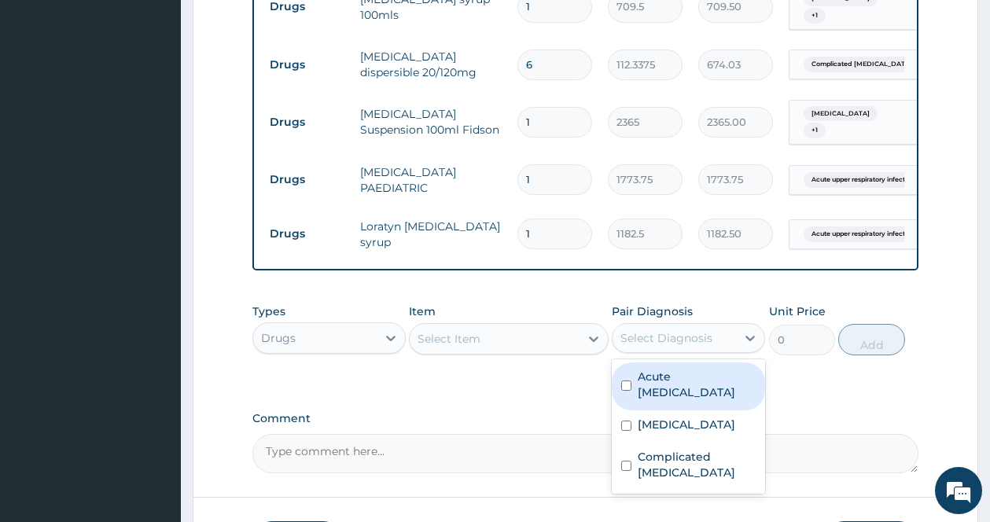
click at [640, 330] on div "Select Diagnosis" at bounding box center [666, 338] width 92 height 16
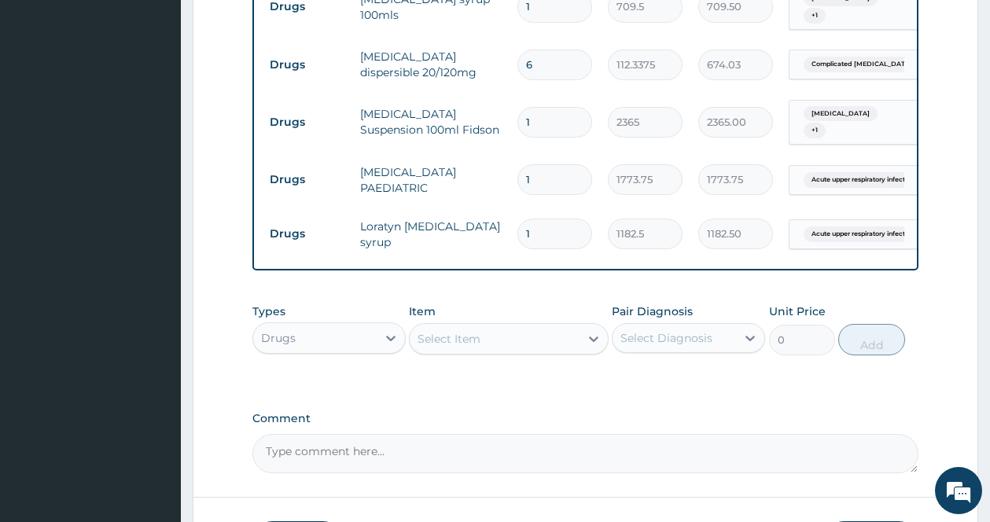
click at [640, 330] on div "Select Diagnosis" at bounding box center [666, 338] width 92 height 16
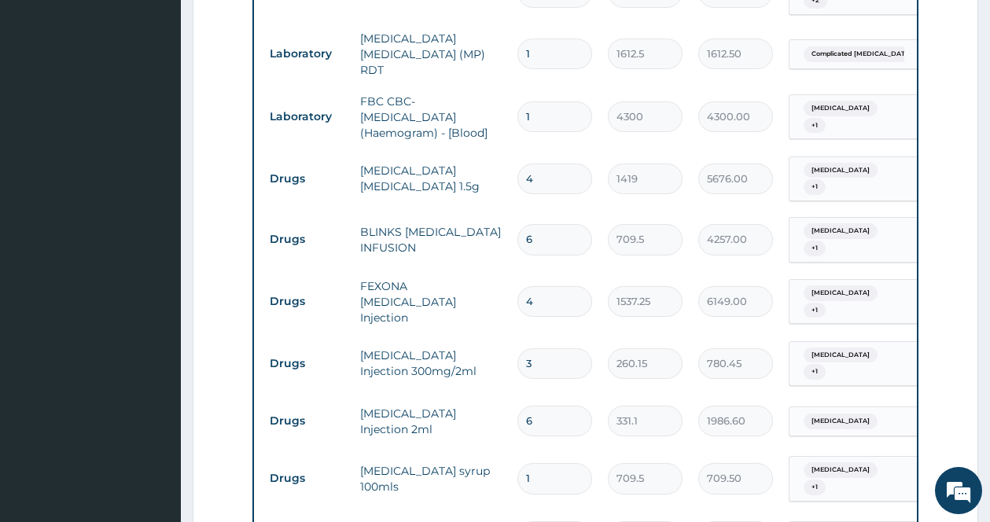
scroll to position [1300, 0]
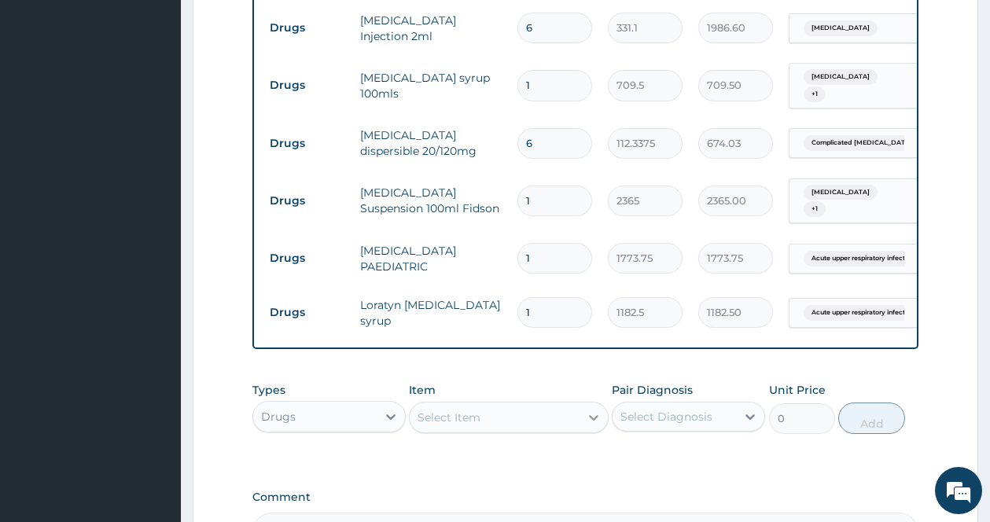
click at [586, 410] on icon at bounding box center [594, 418] width 16 height 16
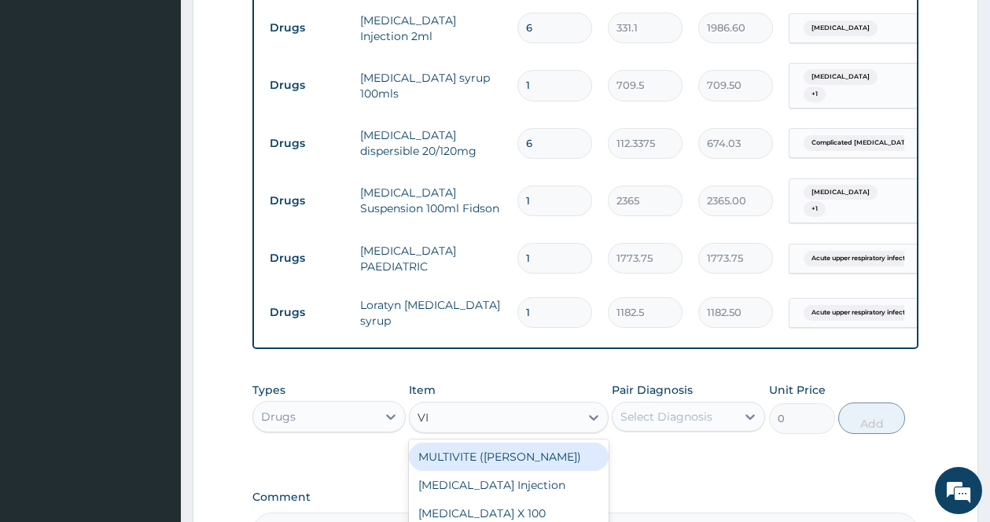
type input "VIT"
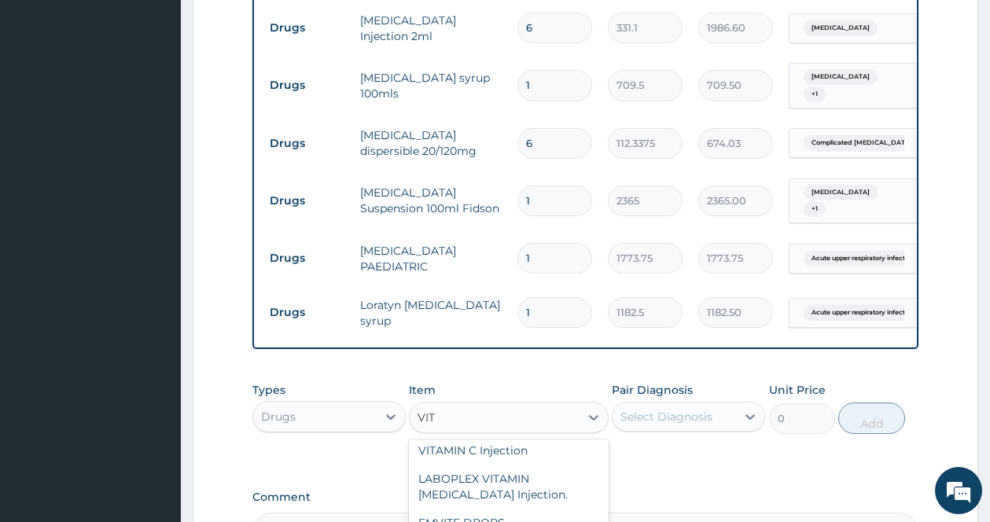
scroll to position [330, 0]
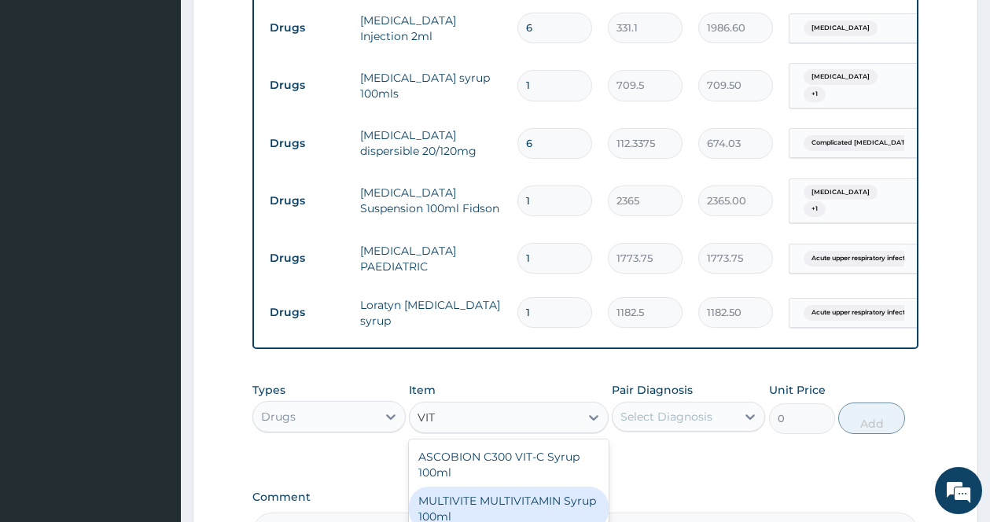
click at [543, 487] on div "MULTIVITE MULTIVITAMIN Syrup 100ml" at bounding box center [509, 509] width 200 height 44
type input "946"
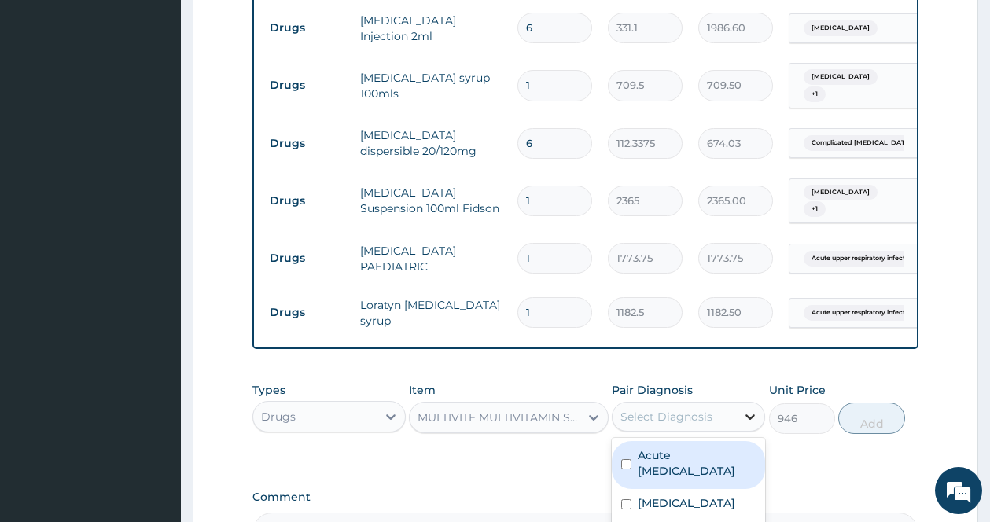
click at [755, 409] on icon at bounding box center [750, 417] width 16 height 16
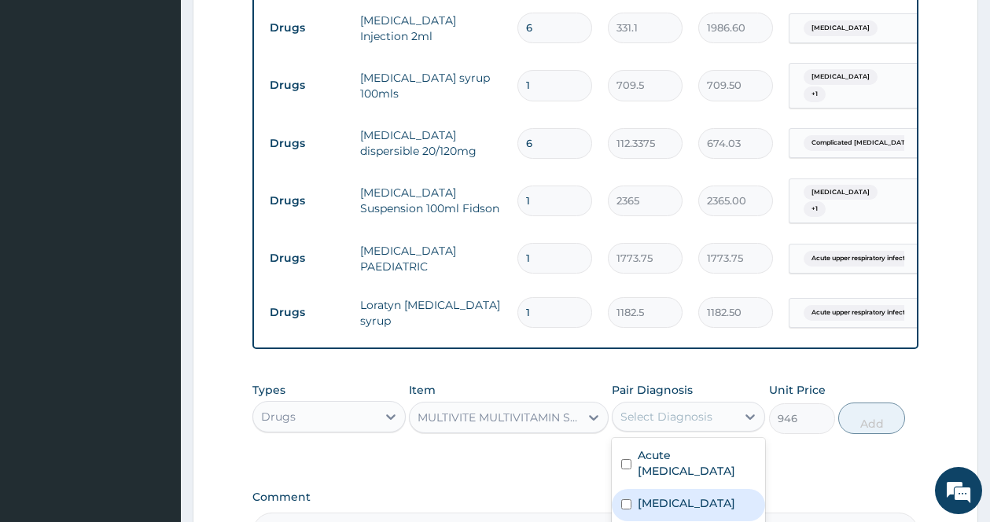
click at [649, 495] on label "Sepsis" at bounding box center [686, 503] width 97 height 16
checkbox input "true"
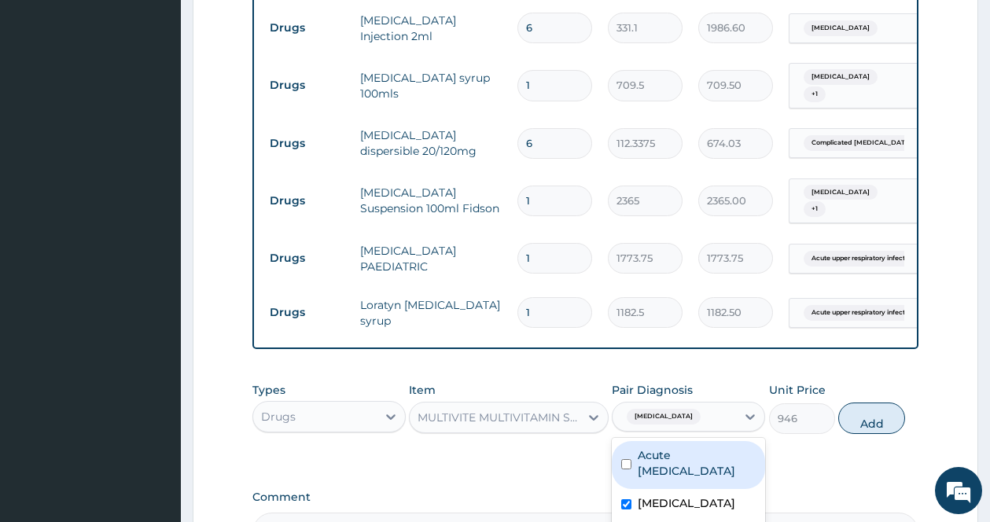
drag, startPoint x: 866, startPoint y: 388, endPoint x: 875, endPoint y: 386, distance: 9.0
click at [866, 403] on button "Add" at bounding box center [871, 418] width 67 height 31
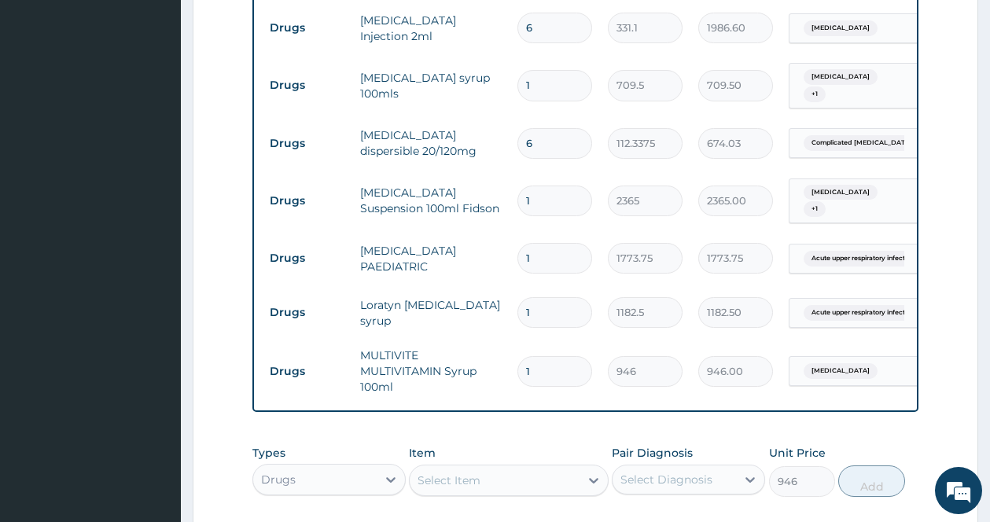
type input "0"
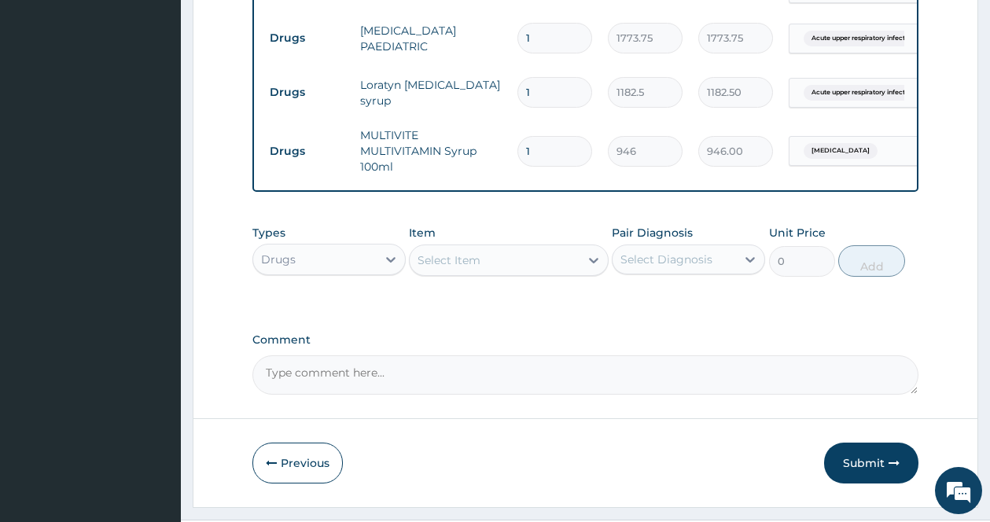
click at [795, 443] on div "Previous Submit" at bounding box center [585, 463] width 666 height 41
click at [867, 443] on button "Submit" at bounding box center [871, 463] width 94 height 41
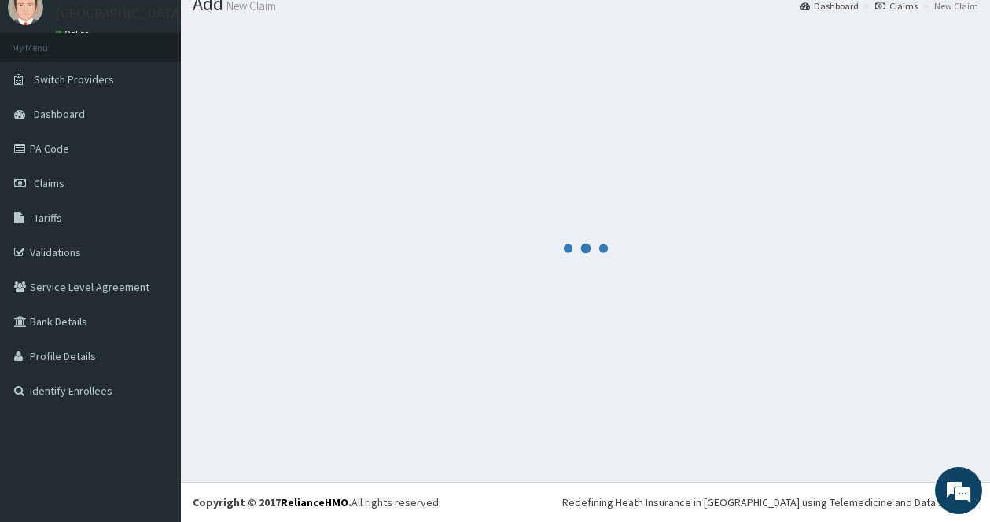
scroll to position [57, 0]
click at [868, 424] on div at bounding box center [585, 247] width 785 height 443
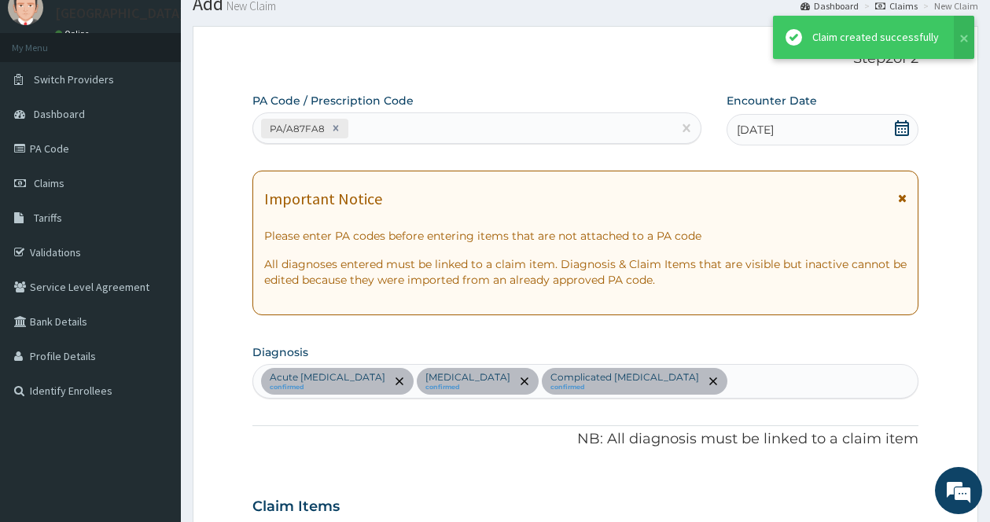
scroll to position [1520, 0]
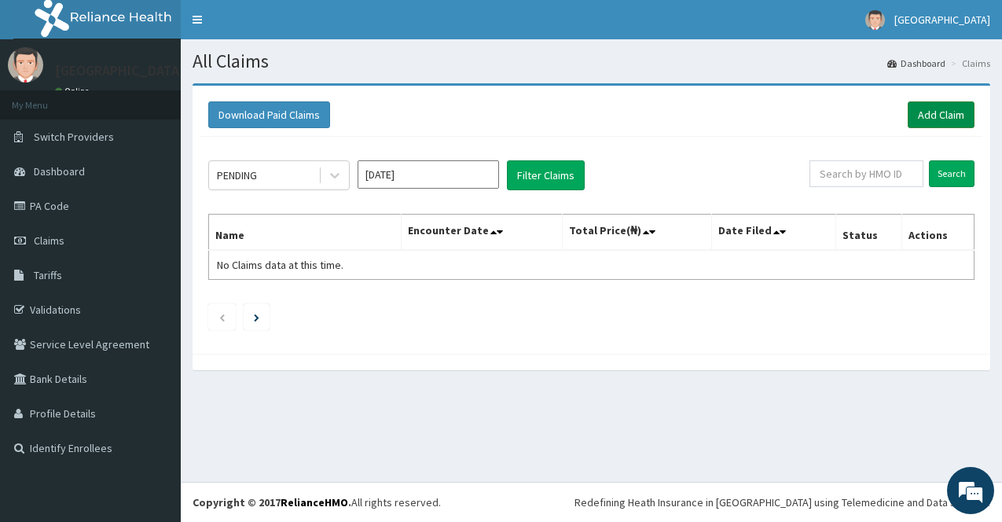
click at [943, 112] on link "Add Claim" at bounding box center [941, 114] width 67 height 27
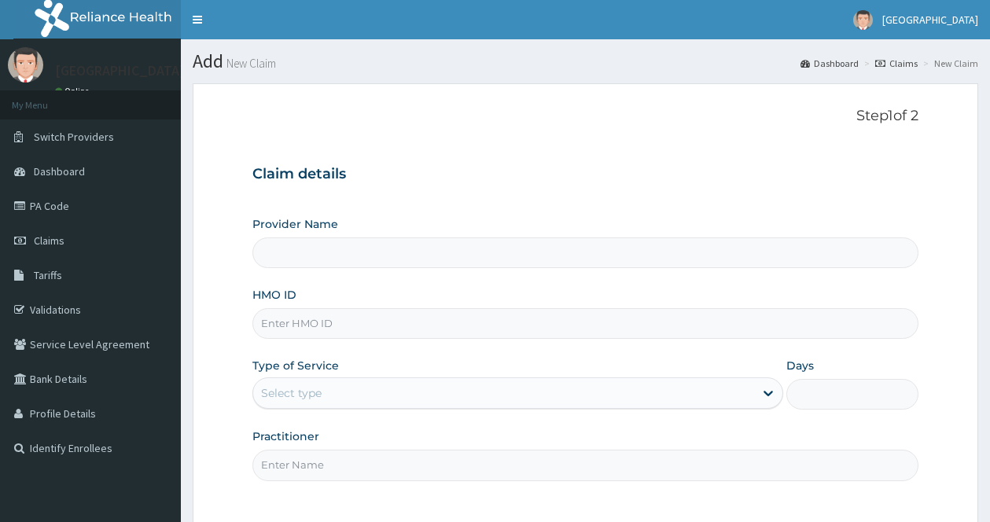
type input "[GEOGRAPHIC_DATA]"
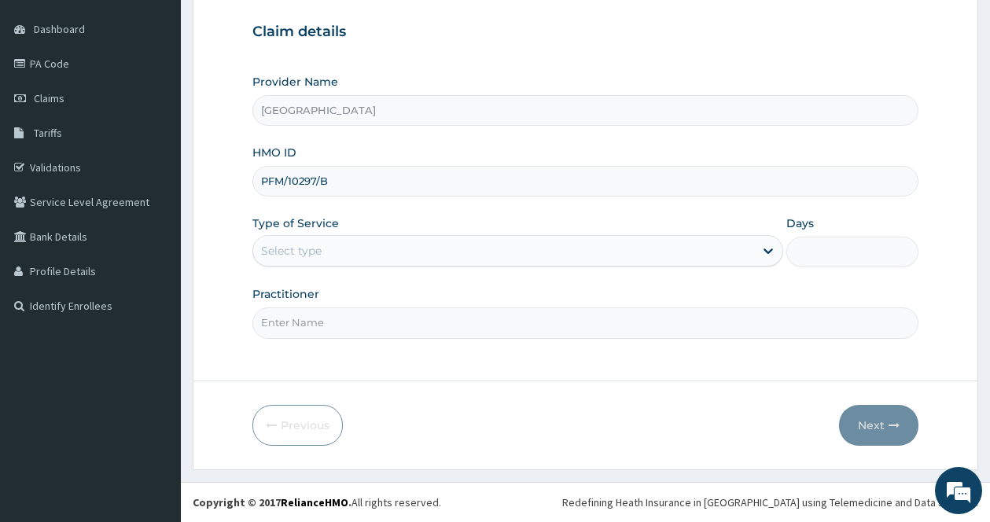
click at [634, 178] on input "PFM/10297/B" at bounding box center [585, 181] width 666 height 31
type input "PFM/10297/B"
click at [619, 250] on div "Select type" at bounding box center [503, 250] width 501 height 25
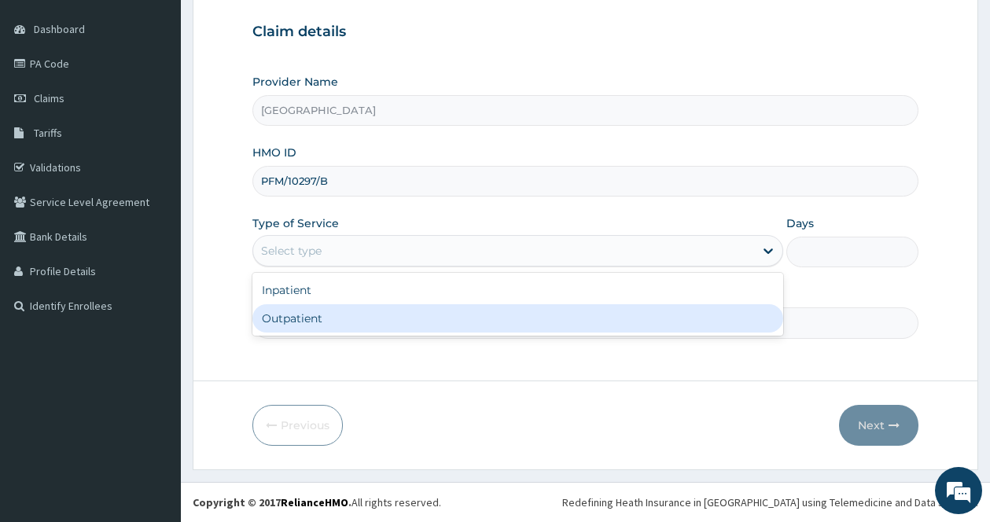
click at [597, 322] on div "Outpatient" at bounding box center [517, 318] width 531 height 28
type input "1"
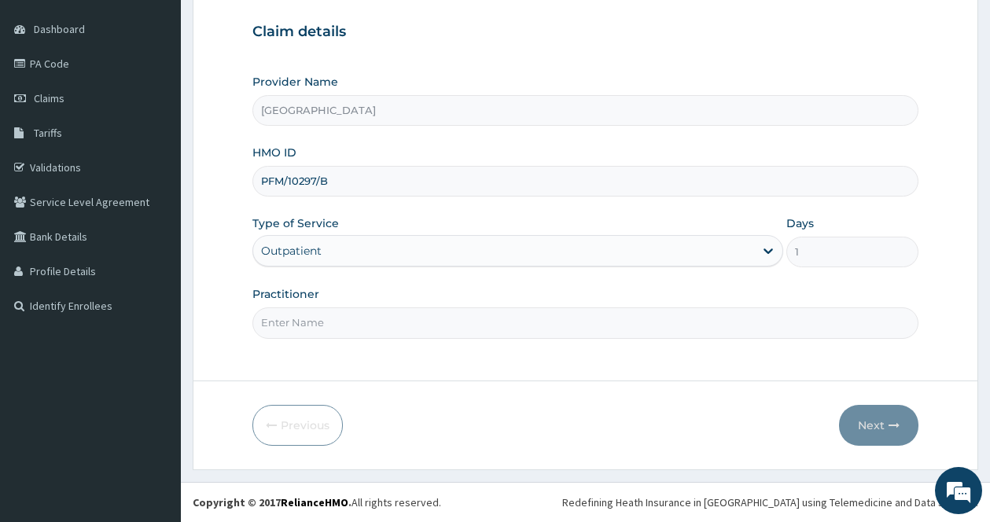
click at [535, 330] on input "Practitioner" at bounding box center [585, 322] width 666 height 31
type input "[PERSON_NAME]"
click at [848, 412] on button "Next" at bounding box center [878, 425] width 79 height 41
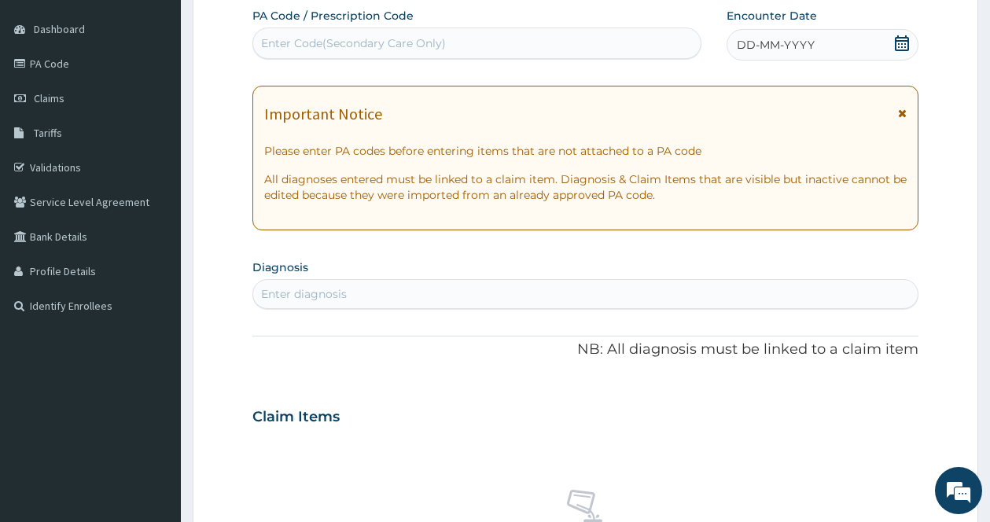
click at [520, 41] on div "Enter Code(Secondary Care Only)" at bounding box center [476, 43] width 447 height 25
type input "PA/B462EE"
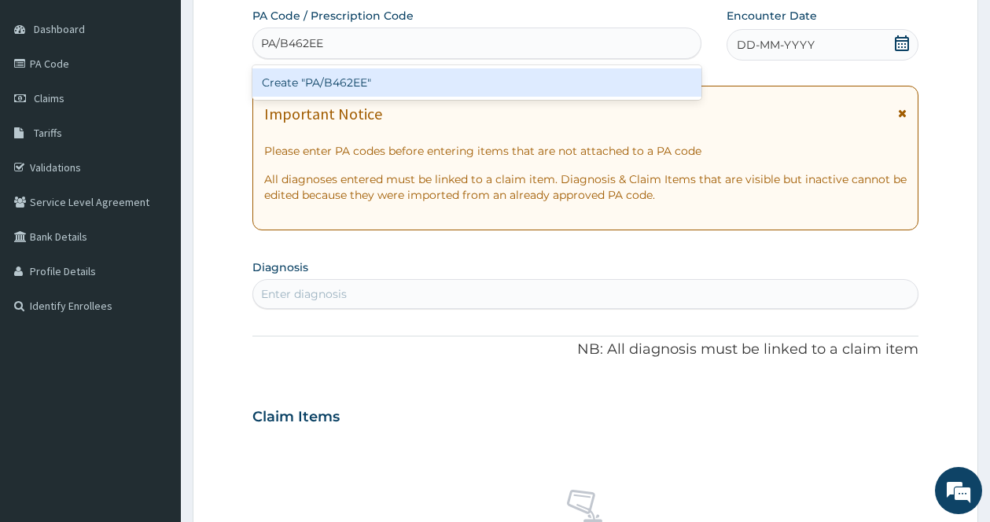
click at [517, 81] on div "Create "PA/B462EE"" at bounding box center [476, 82] width 449 height 28
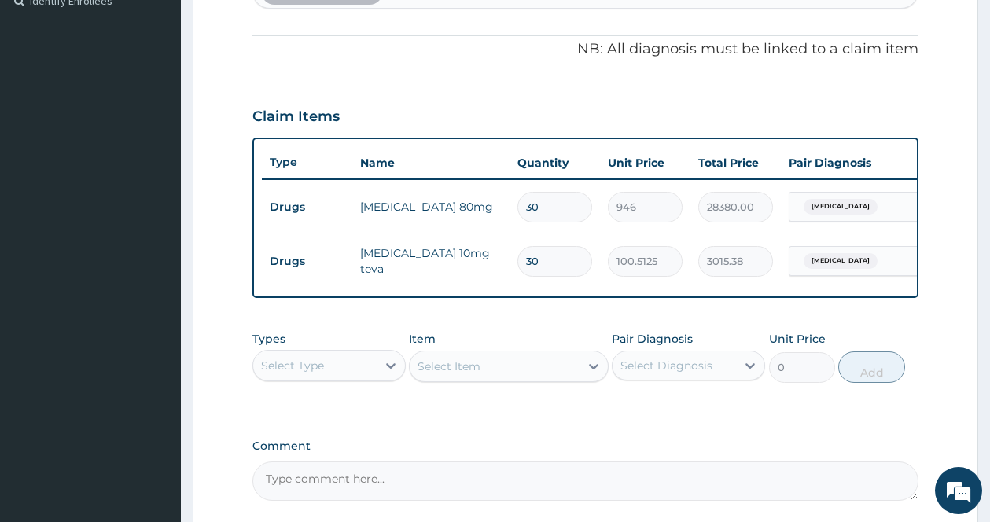
scroll to position [290, 0]
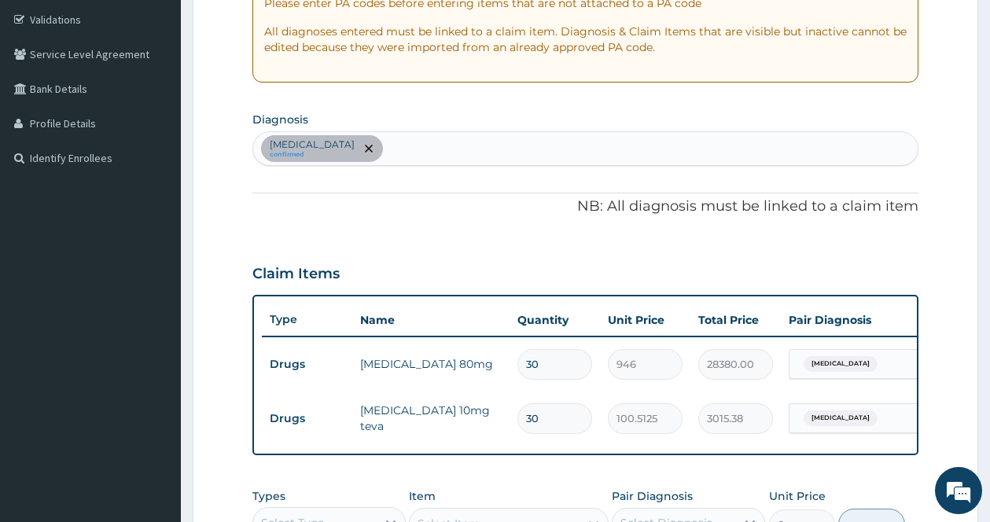
click at [474, 150] on div "[MEDICAL_DATA] confirmed" at bounding box center [585, 148] width 664 height 33
type input "[MEDICAL_DATA]"
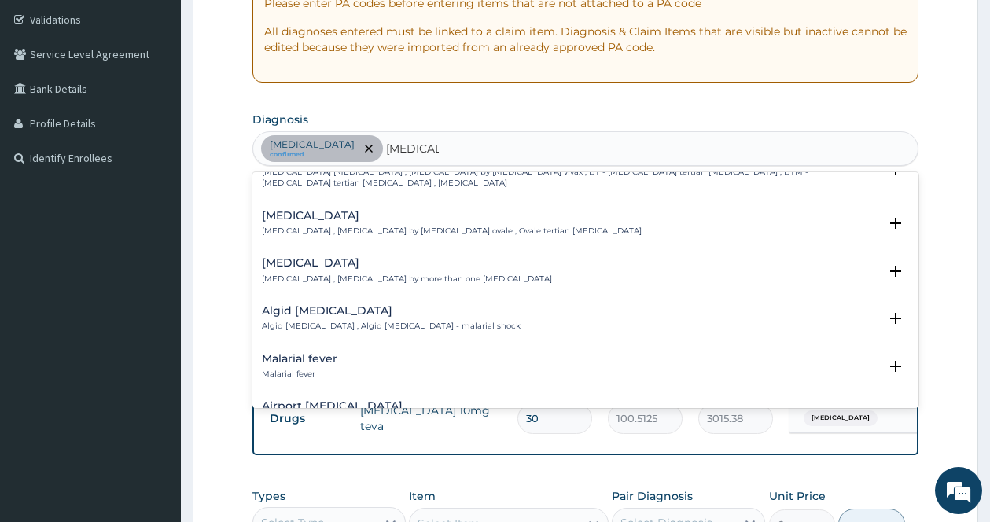
scroll to position [157, 0]
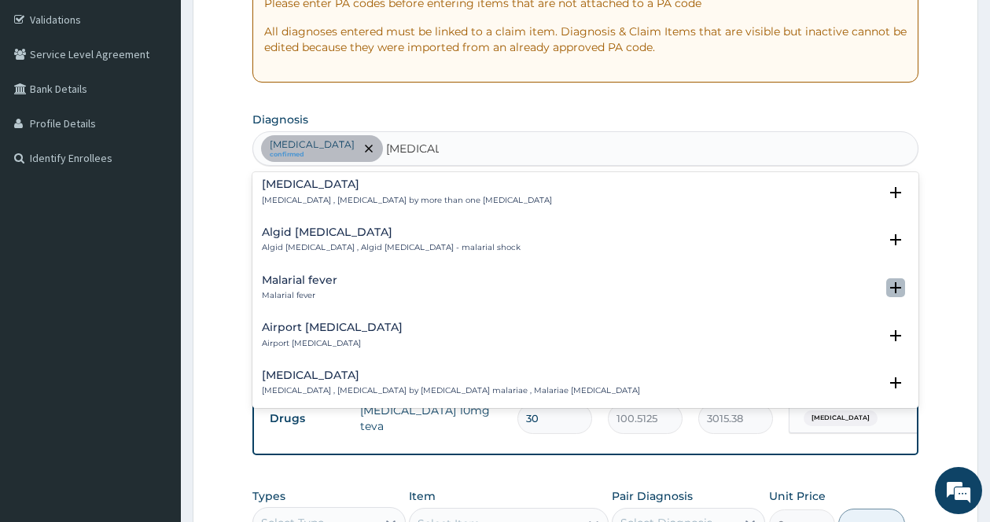
click at [890, 292] on icon "open select status" at bounding box center [895, 287] width 11 height 11
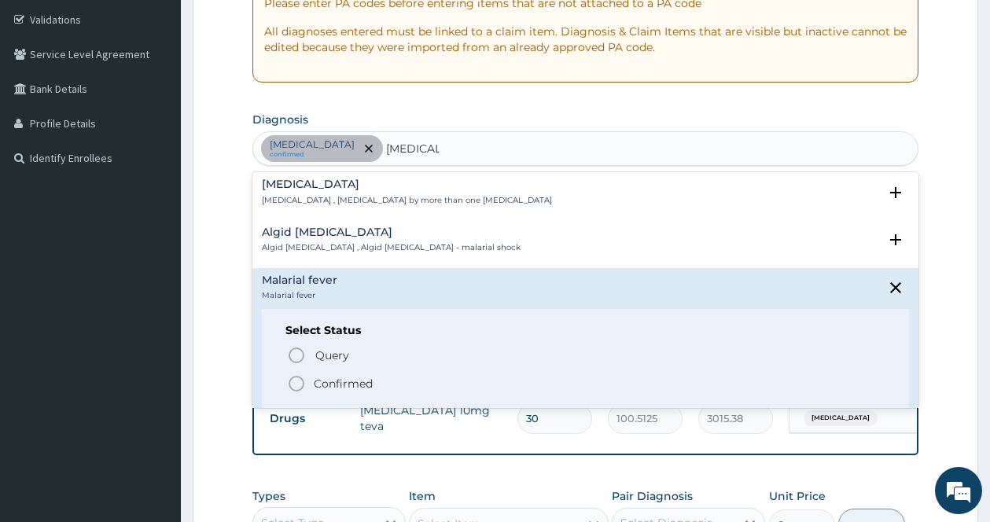
click at [296, 379] on icon "status option filled" at bounding box center [296, 383] width 19 height 19
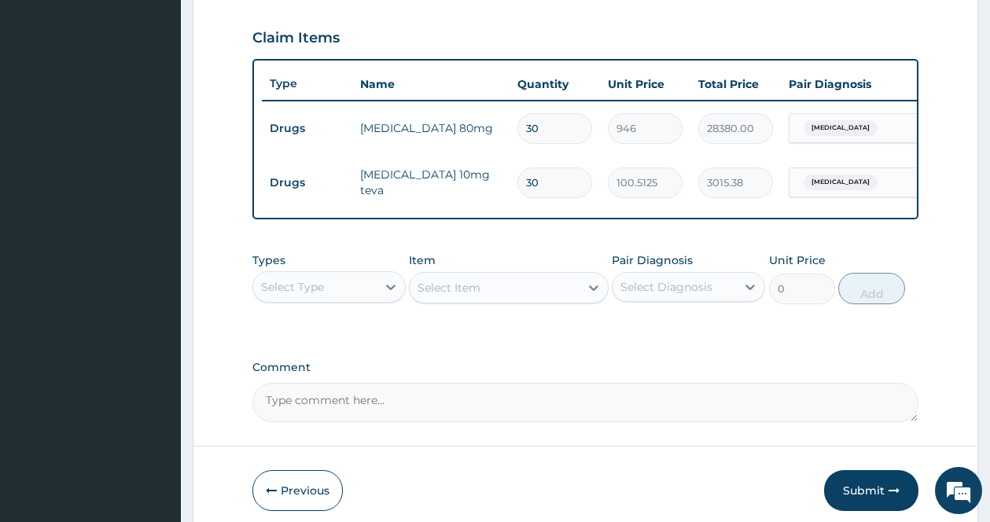
scroll to position [604, 0]
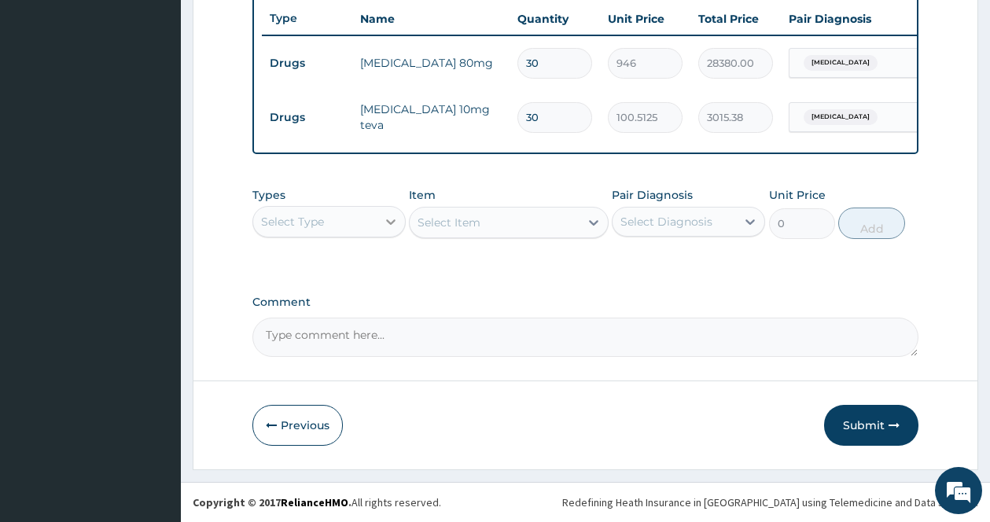
click at [392, 222] on icon at bounding box center [390, 222] width 9 height 6
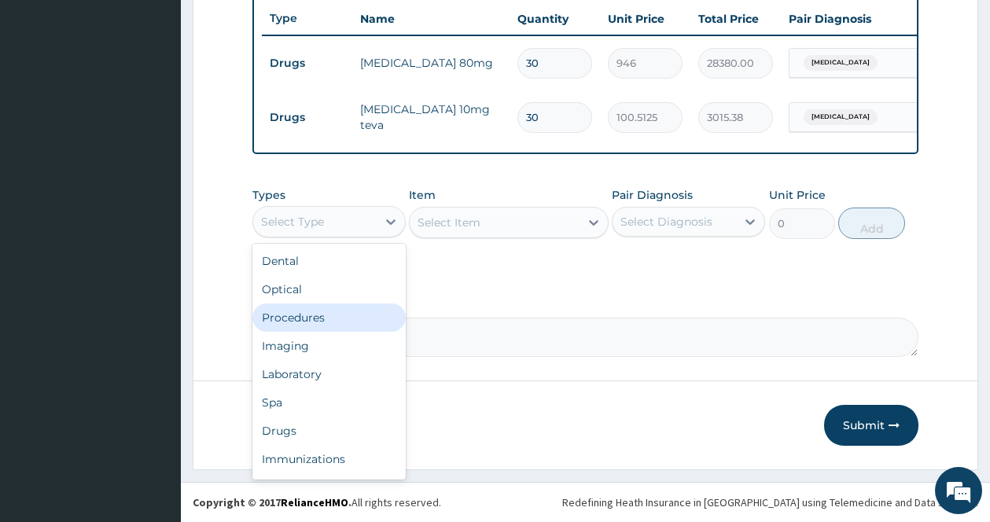
click at [325, 329] on div "Procedures" at bounding box center [328, 317] width 153 height 28
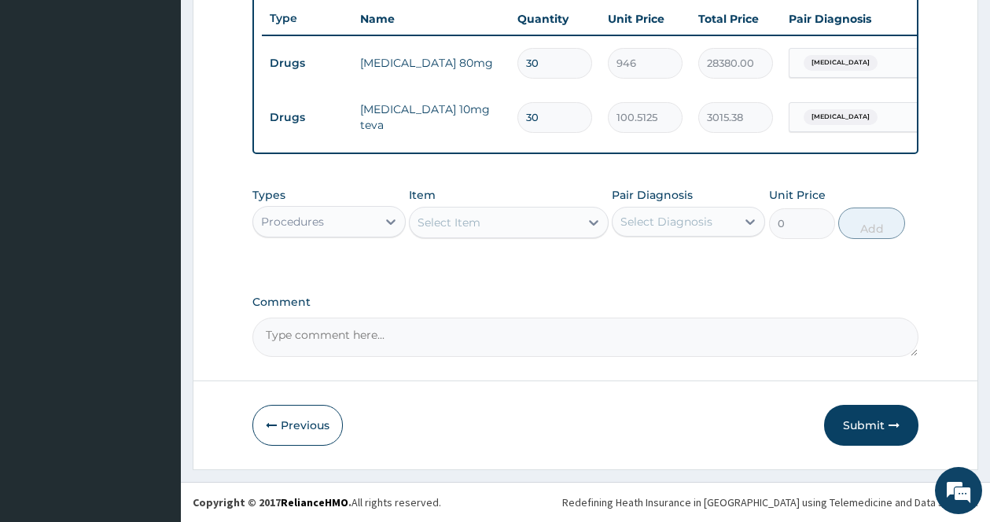
click at [581, 223] on div "Select Item" at bounding box center [509, 222] width 200 height 31
click at [577, 222] on div "Select Item" at bounding box center [495, 222] width 170 height 25
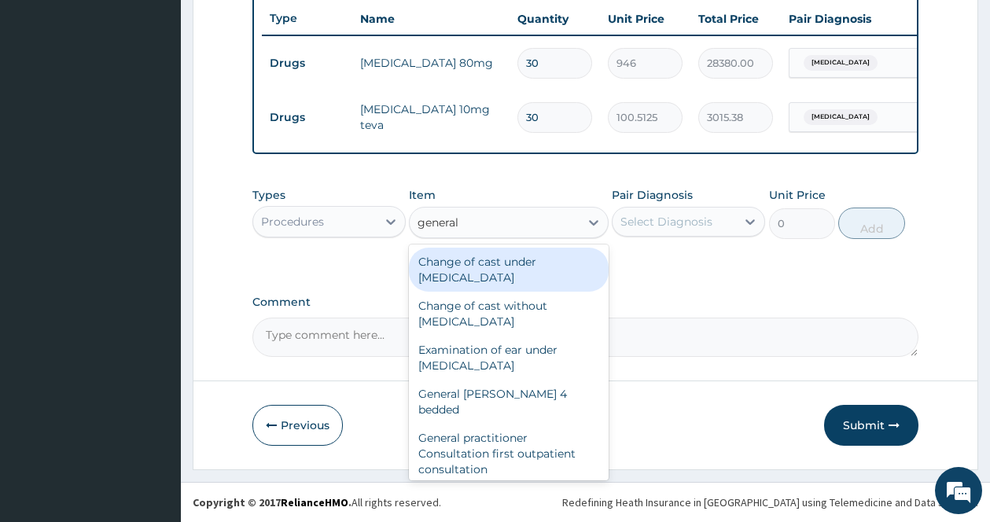
type input "general p"
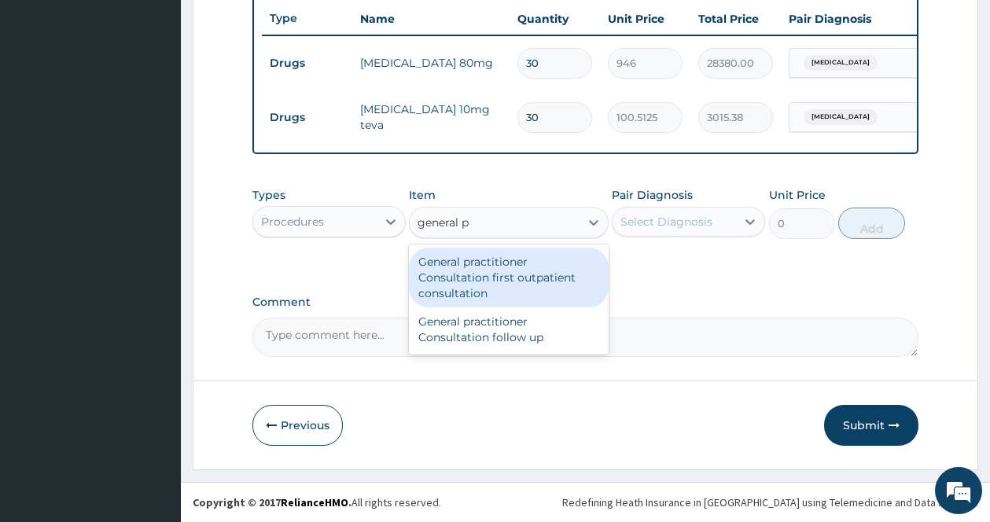
click at [538, 274] on div "General practitioner Consultation first outpatient consultation" at bounding box center [509, 278] width 200 height 60
type input "3547.5"
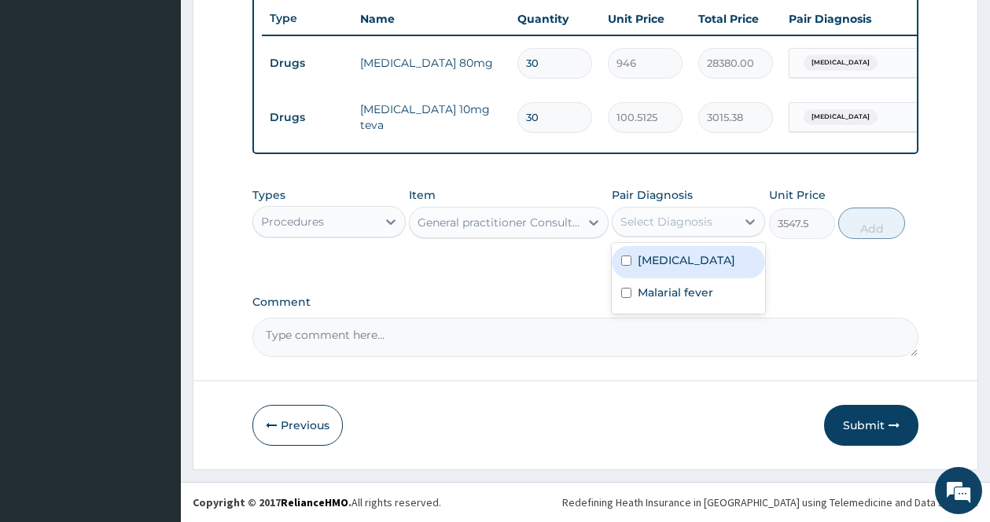
click at [721, 226] on div "Select Diagnosis" at bounding box center [673, 221] width 123 height 25
click at [662, 267] on label "Essential hypertension" at bounding box center [686, 260] width 97 height 16
checkbox input "true"
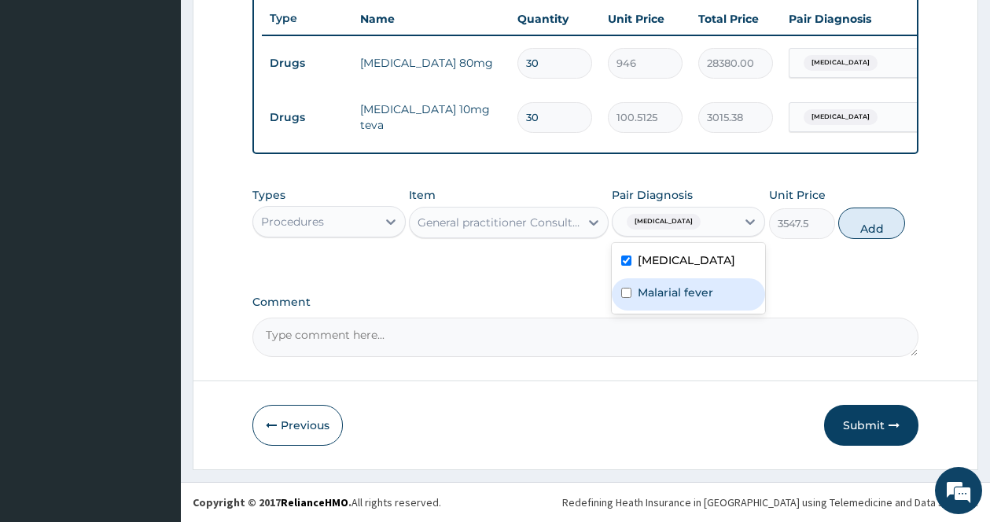
click at [654, 300] on label "Malarial fever" at bounding box center [675, 293] width 75 height 16
checkbox input "true"
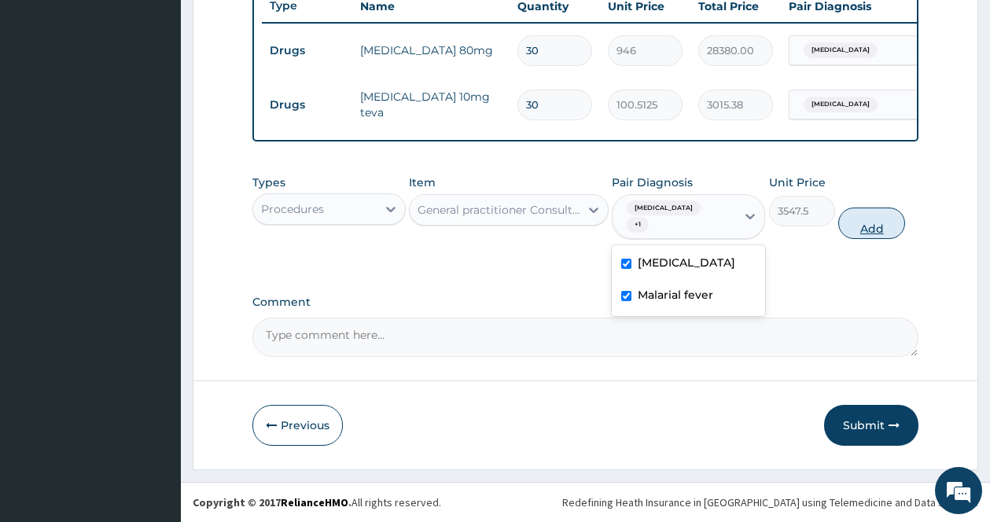
click at [862, 239] on button "Add" at bounding box center [871, 223] width 67 height 31
type input "0"
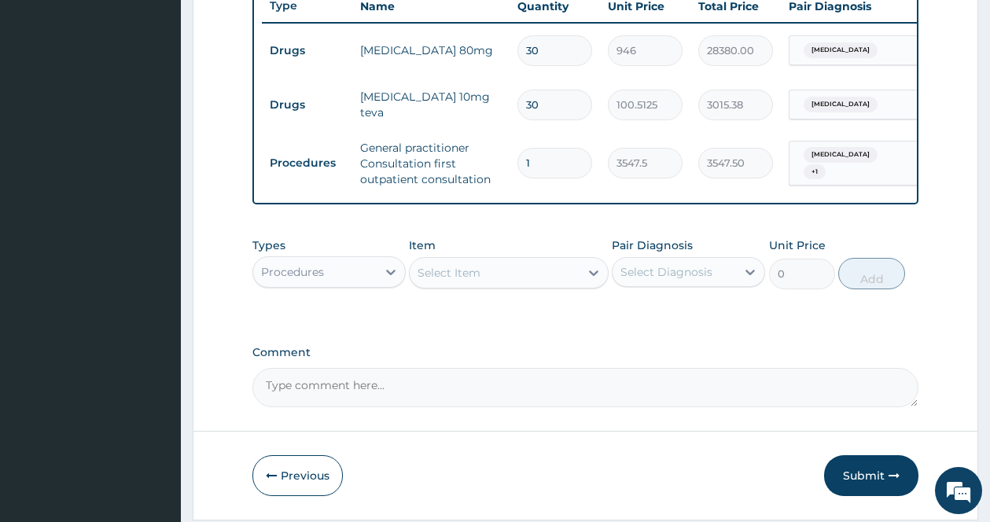
click at [583, 265] on div "Item Select Item" at bounding box center [509, 263] width 200 height 52
click at [579, 274] on div "Select Item" at bounding box center [495, 272] width 170 height 25
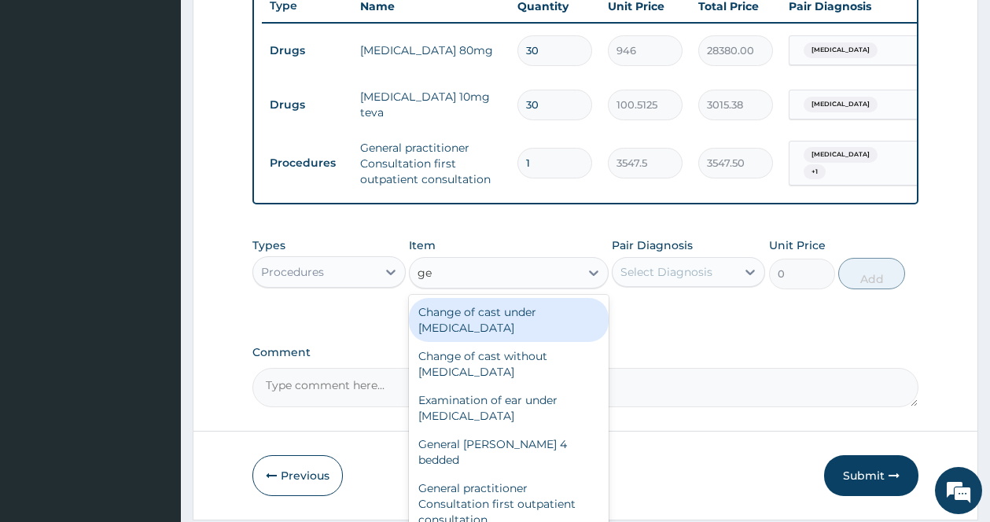
type input "g"
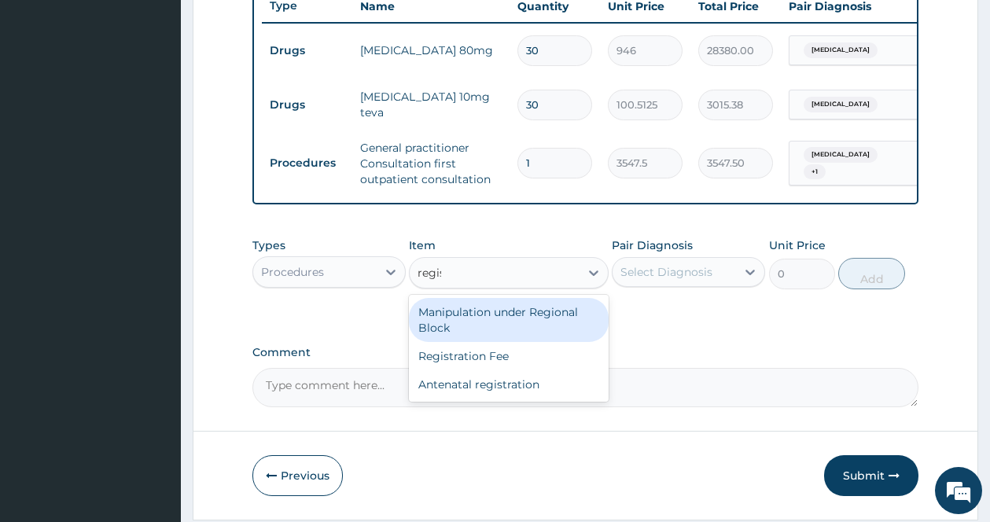
type input "regist"
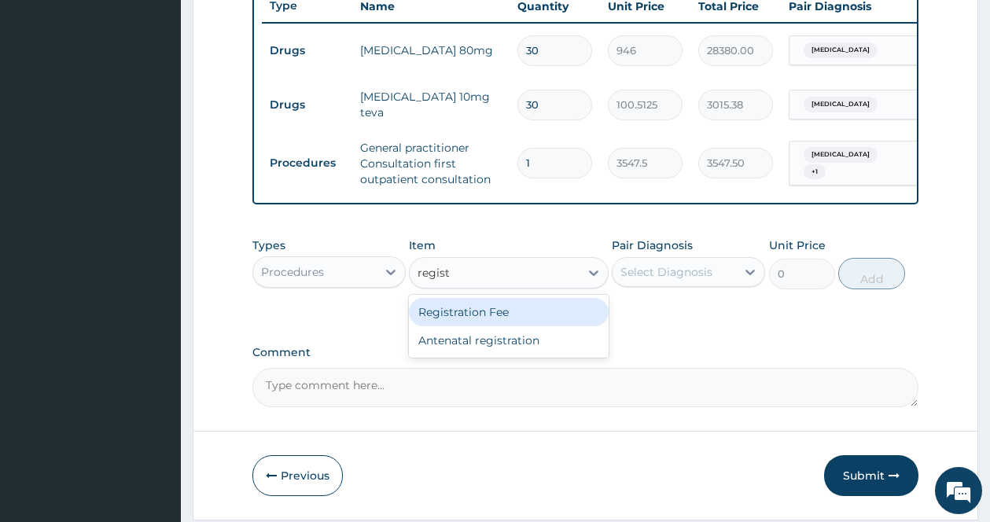
click at [481, 326] on div "Registration Fee" at bounding box center [509, 312] width 200 height 28
type input "2150"
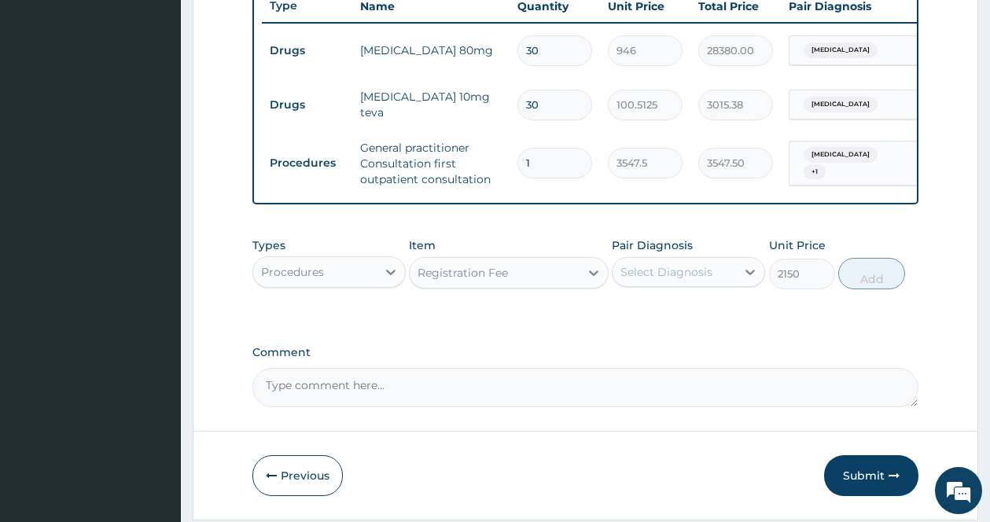
click at [698, 278] on div "Select Diagnosis" at bounding box center [666, 272] width 92 height 16
click at [664, 318] on label "Essential hypertension" at bounding box center [686, 311] width 97 height 16
checkbox input "true"
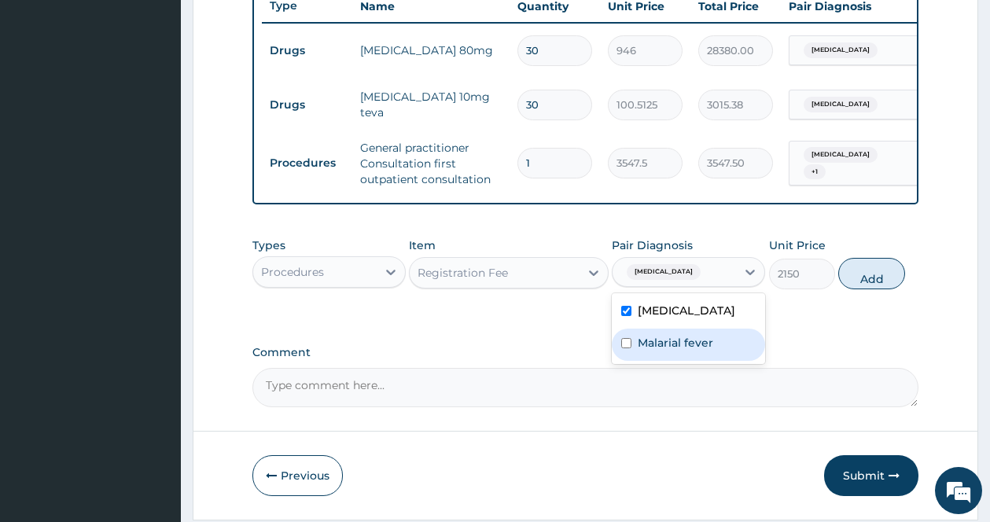
click at [654, 351] on label "Malarial fever" at bounding box center [675, 343] width 75 height 16
checkbox input "true"
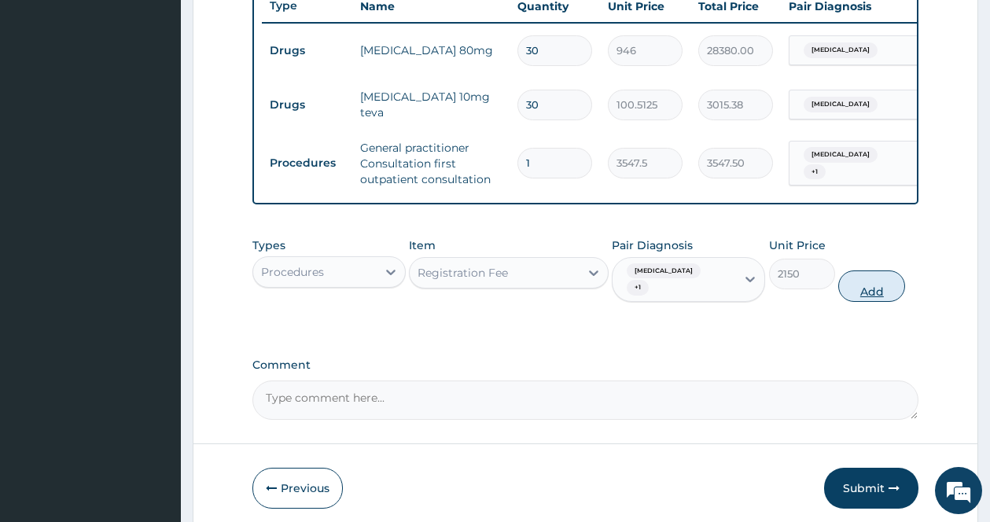
click at [868, 302] on button "Add" at bounding box center [871, 285] width 67 height 31
type input "0"
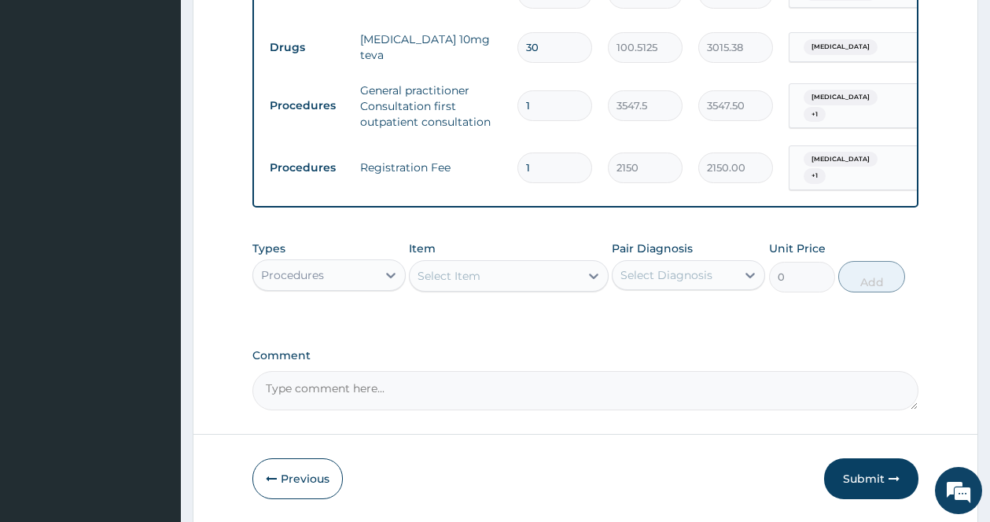
scroll to position [727, 0]
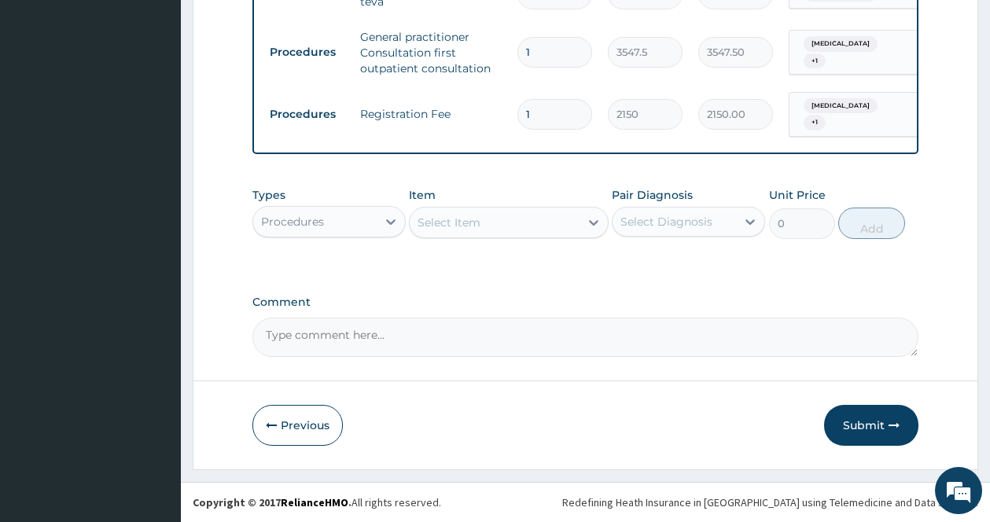
click at [351, 221] on div "Procedures" at bounding box center [314, 221] width 123 height 25
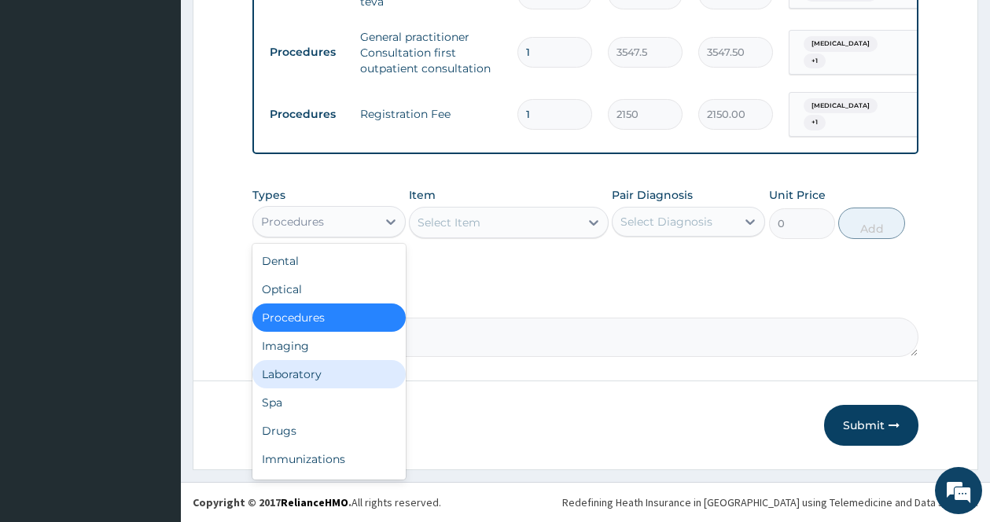
click at [307, 379] on div "Laboratory" at bounding box center [328, 374] width 153 height 28
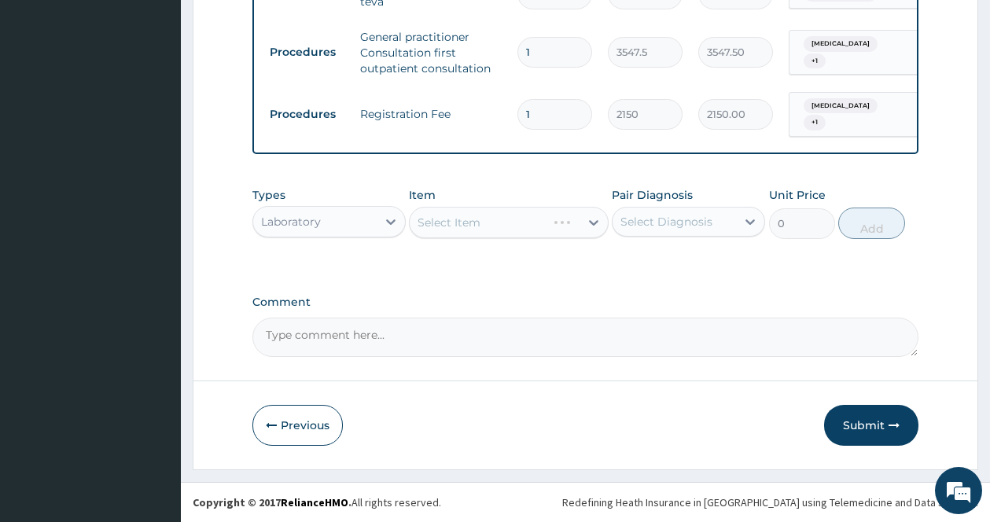
click at [587, 218] on div "Select Item" at bounding box center [509, 222] width 200 height 31
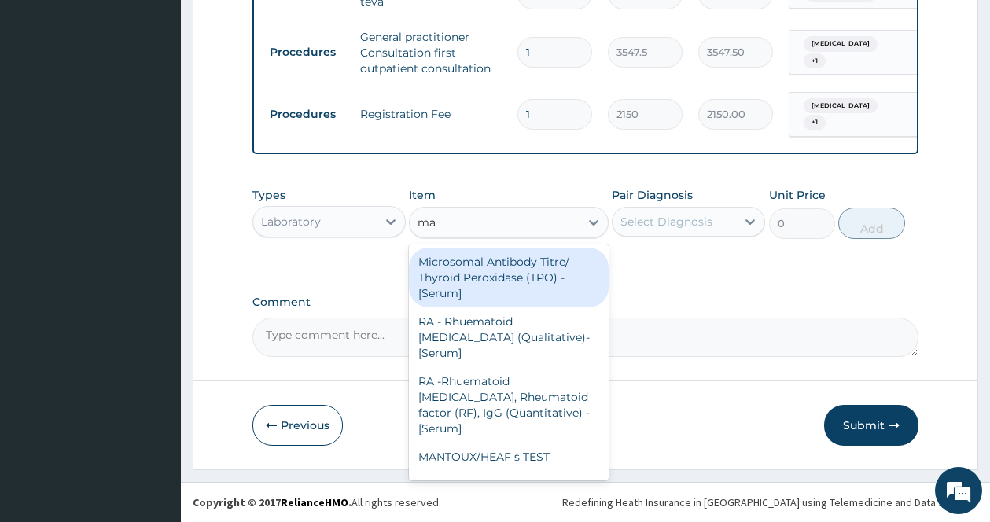
click at [587, 218] on icon at bounding box center [594, 223] width 16 height 16
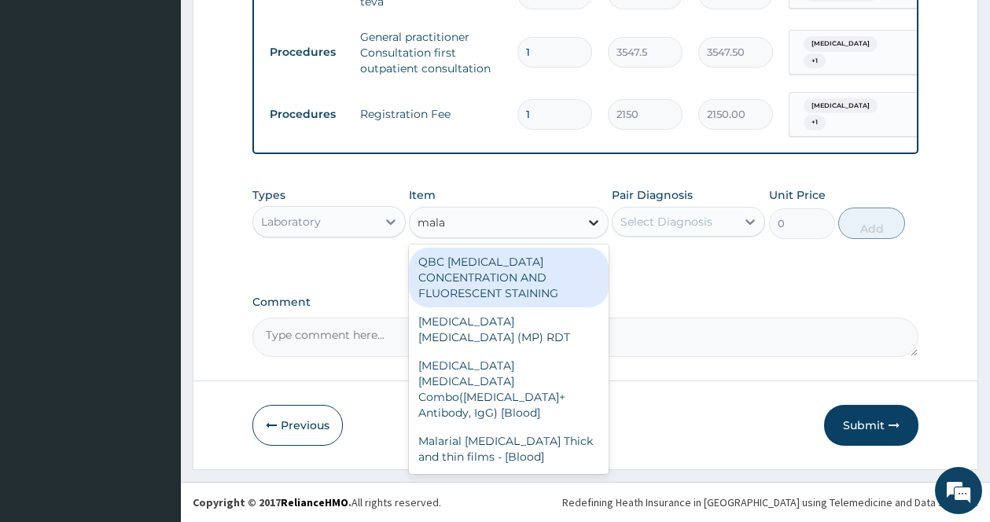
type input "malar"
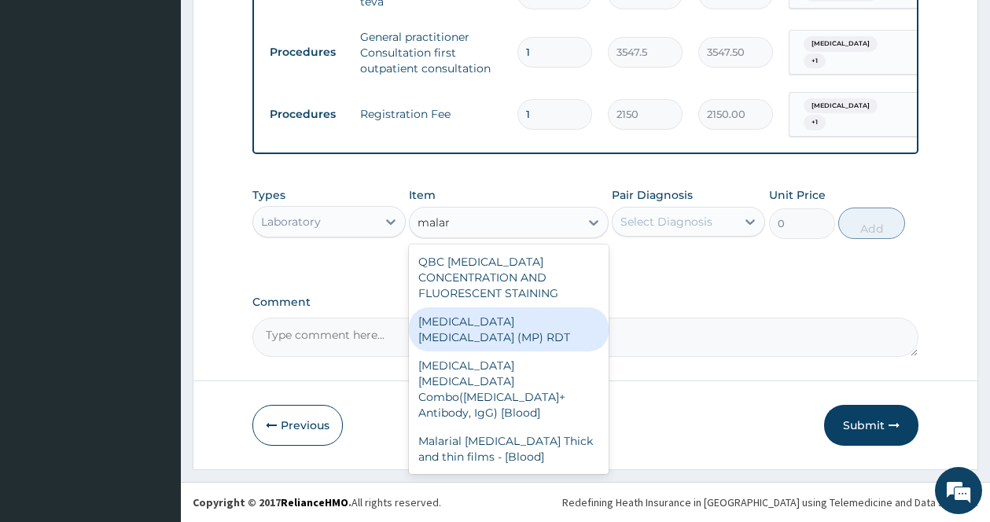
click at [530, 310] on div "MALARIA PARASITE (MP) RDT" at bounding box center [509, 329] width 200 height 44
type input "1612.5"
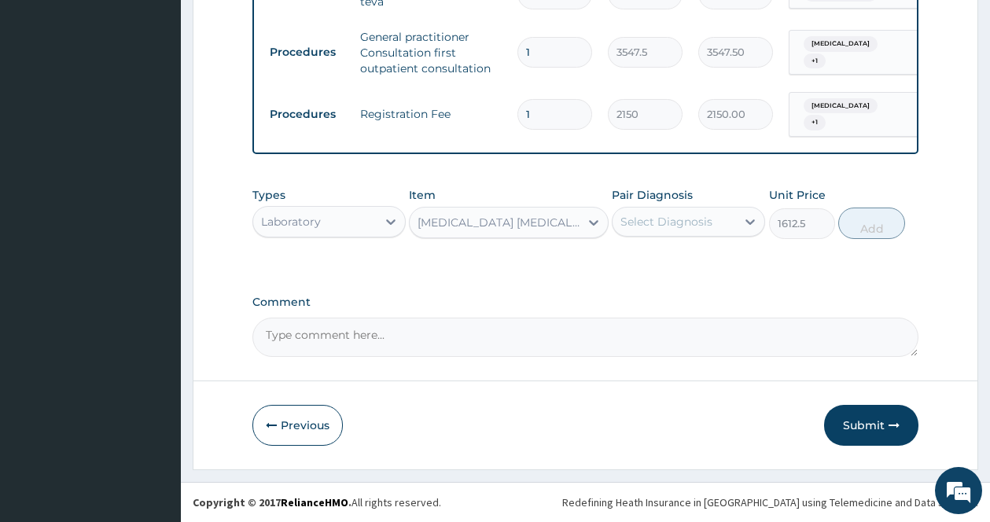
click at [729, 215] on div "Select Diagnosis" at bounding box center [673, 221] width 123 height 25
click at [682, 257] on label "Essential hypertension" at bounding box center [686, 260] width 97 height 16
checkbox input "true"
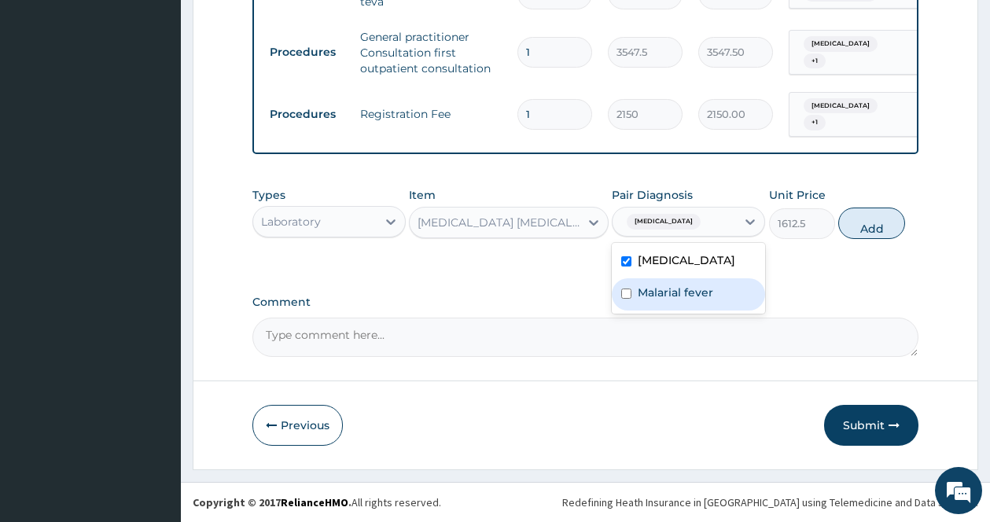
click at [654, 295] on div "Malarial fever" at bounding box center [688, 294] width 153 height 32
checkbox input "true"
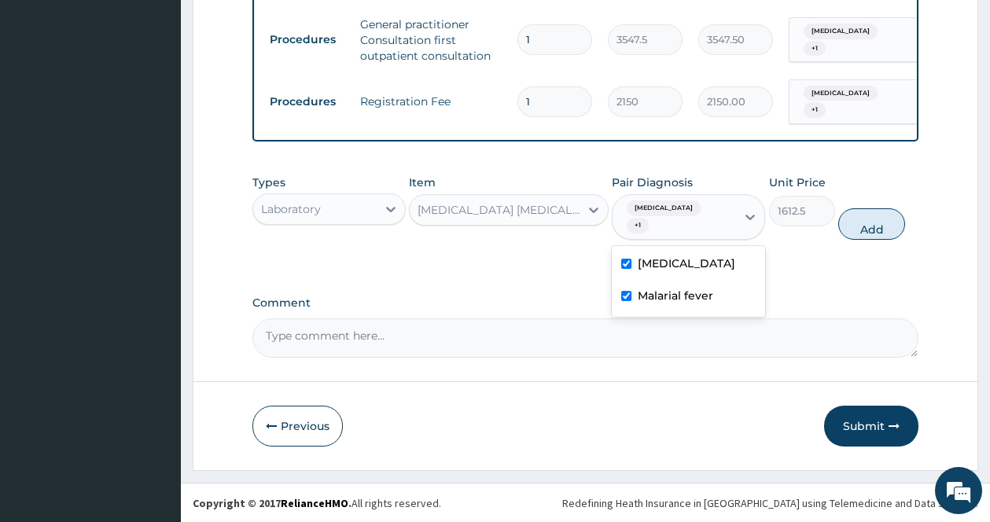
click at [653, 270] on label "Essential hypertension" at bounding box center [686, 264] width 97 height 16
checkbox input "false"
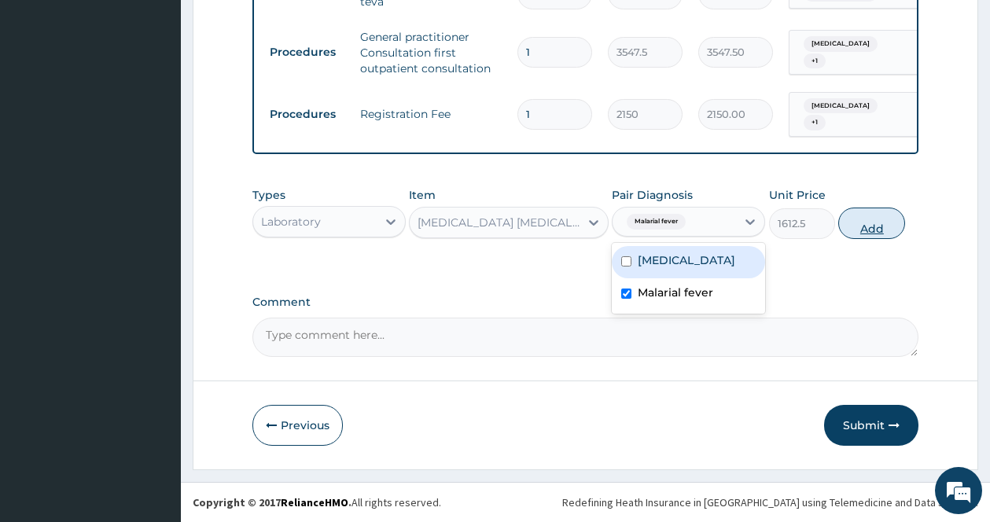
click at [881, 227] on button "Add" at bounding box center [871, 223] width 67 height 31
type input "0"
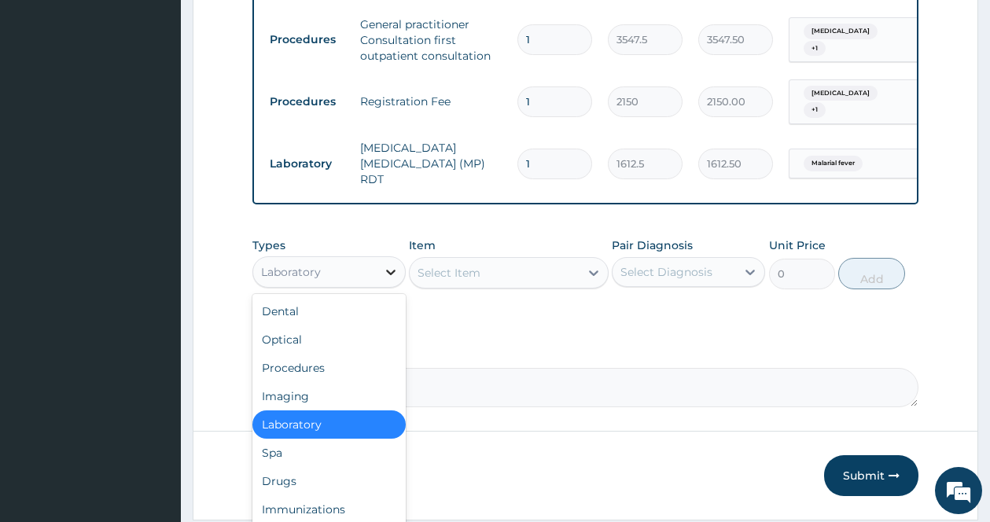
click at [387, 275] on icon at bounding box center [390, 273] width 9 height 6
click at [304, 480] on div "Drugs" at bounding box center [328, 481] width 153 height 28
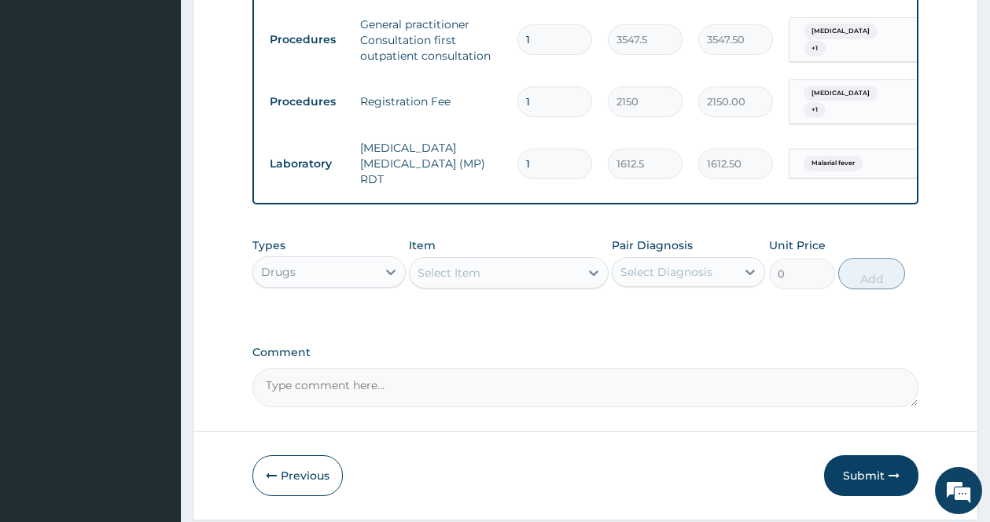
scroll to position [781, 0]
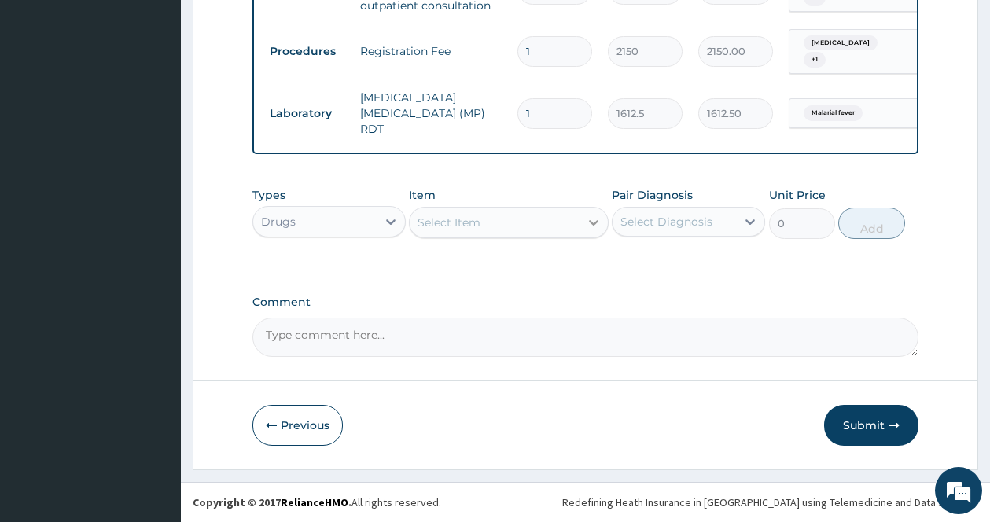
click at [591, 222] on icon at bounding box center [593, 223] width 9 height 6
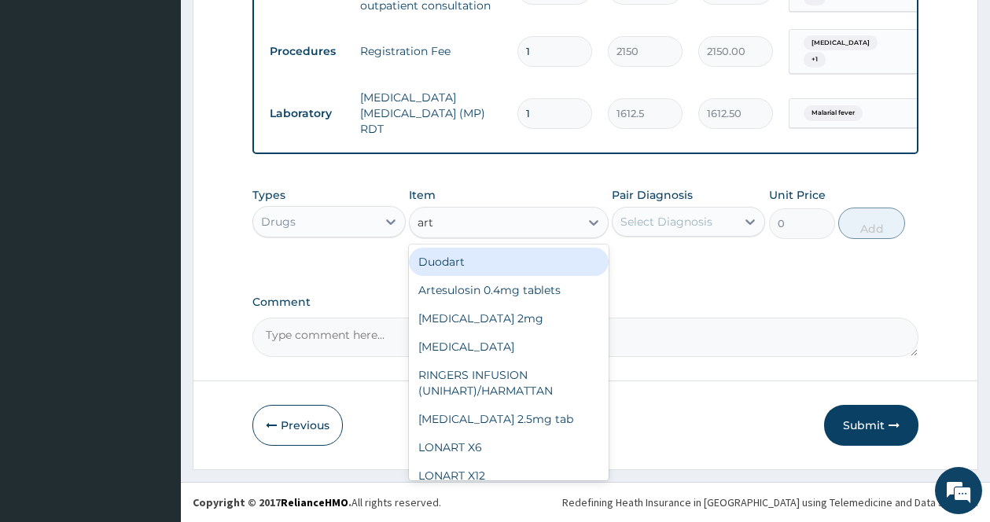
type input "arte"
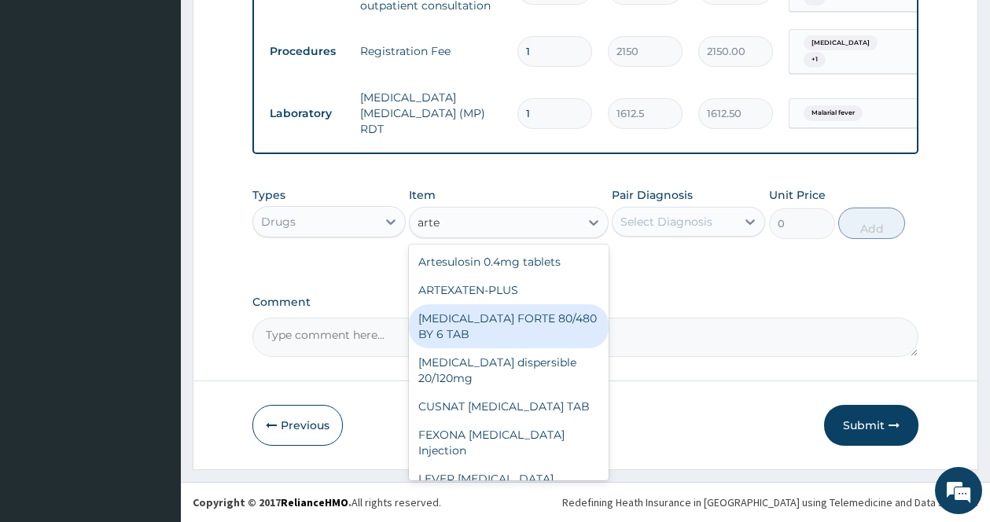
click at [532, 308] on div "[MEDICAL_DATA] FORTE 80/480 BY 6 TAB" at bounding box center [509, 326] width 200 height 44
type input "449.35"
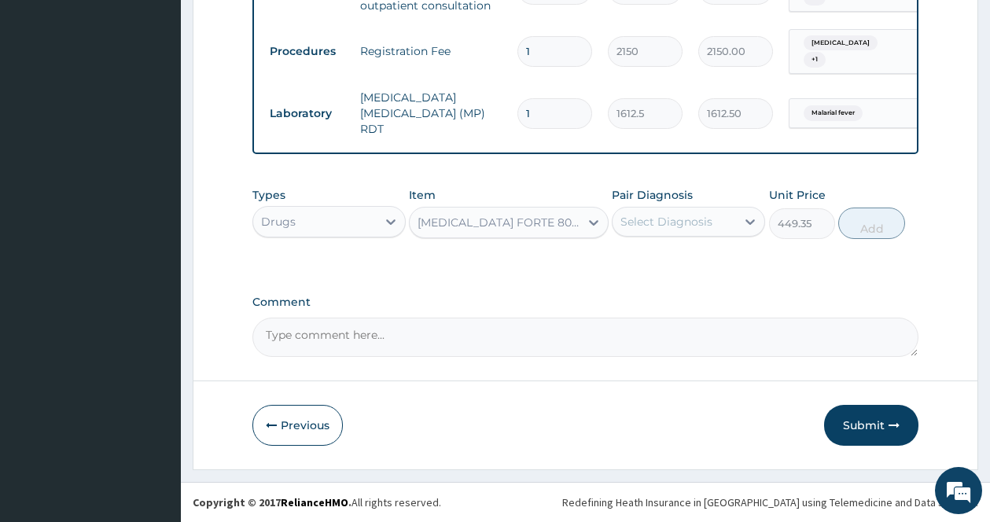
click at [662, 223] on div "Select Diagnosis" at bounding box center [666, 222] width 92 height 16
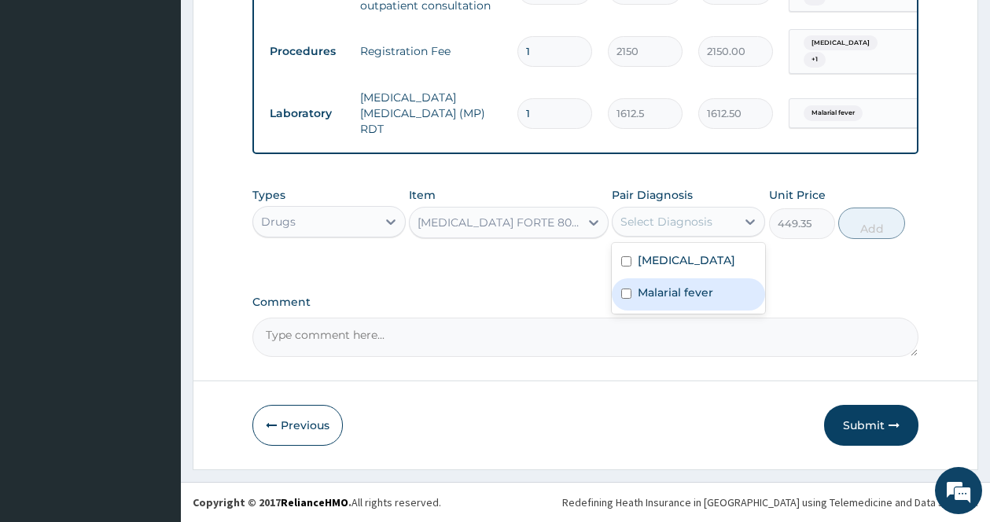
click at [667, 300] on label "Malarial fever" at bounding box center [675, 293] width 75 height 16
checkbox input "true"
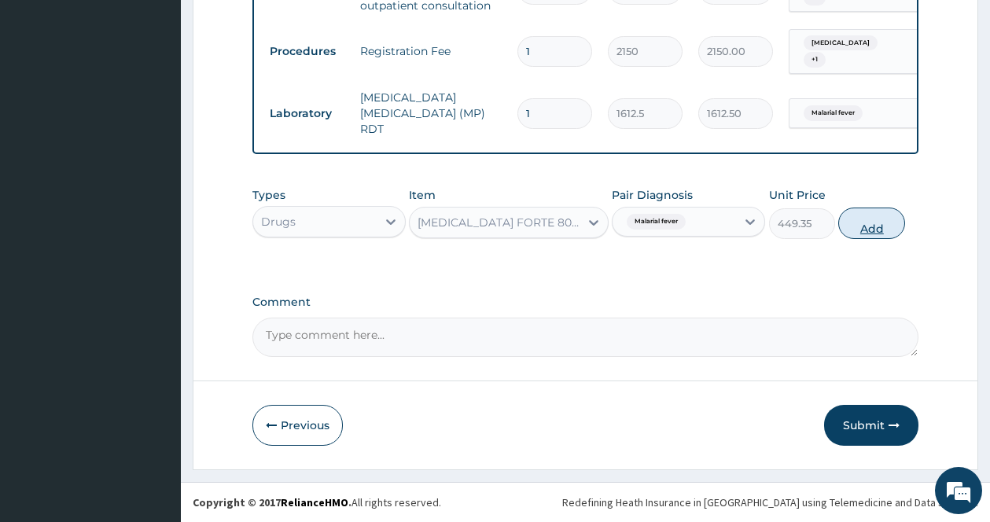
click at [862, 222] on button "Add" at bounding box center [871, 223] width 67 height 31
type input "0"
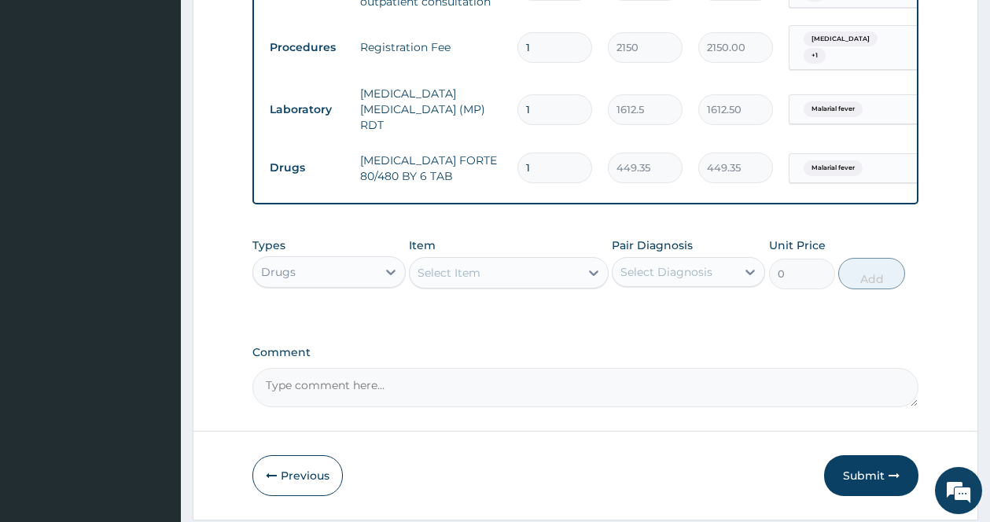
click at [561, 164] on input "1" at bounding box center [554, 168] width 75 height 31
type input "0.00"
type input "6"
type input "2696.10"
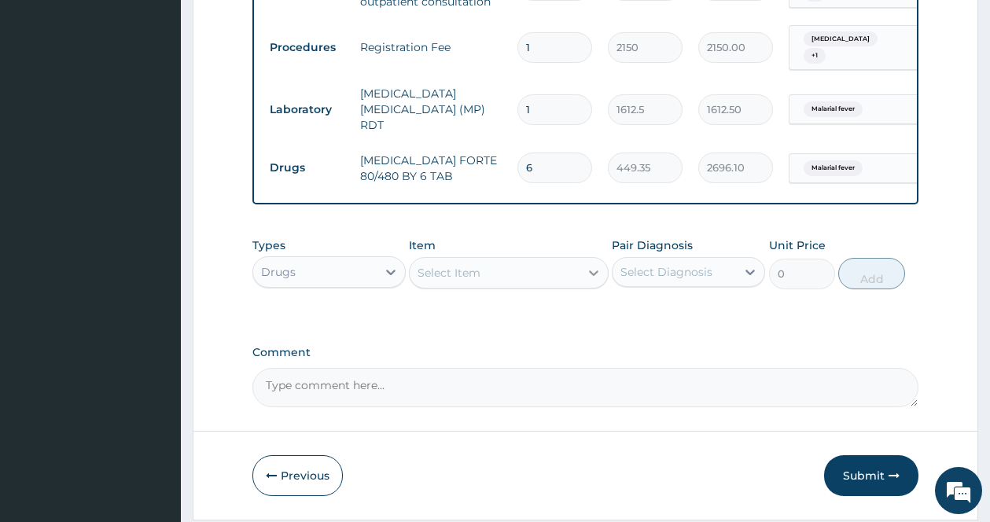
type input "6"
click at [590, 274] on icon at bounding box center [594, 273] width 16 height 16
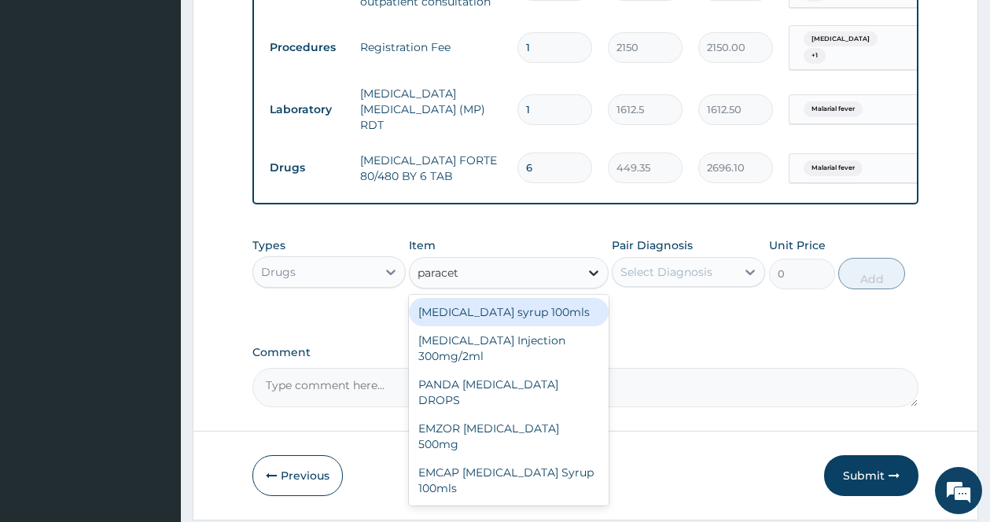
type input "paraceta"
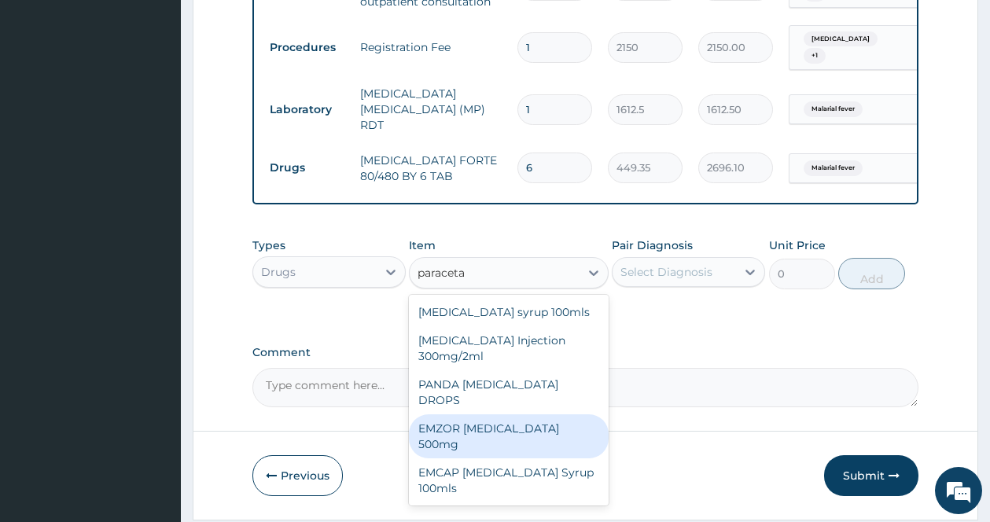
click at [560, 414] on div "EMZOR [MEDICAL_DATA] 500mg" at bounding box center [509, 436] width 200 height 44
type input "23.65"
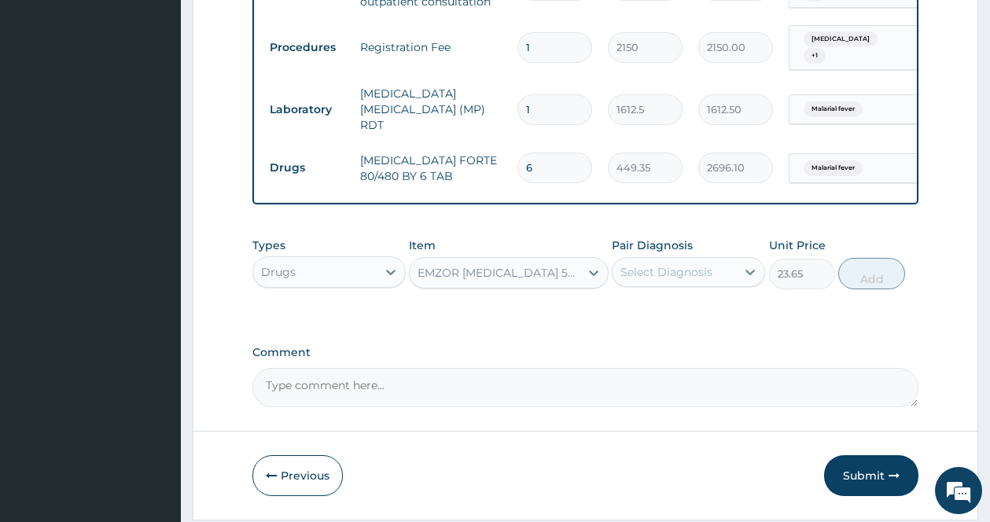
click at [686, 278] on div "Select Diagnosis" at bounding box center [666, 272] width 92 height 16
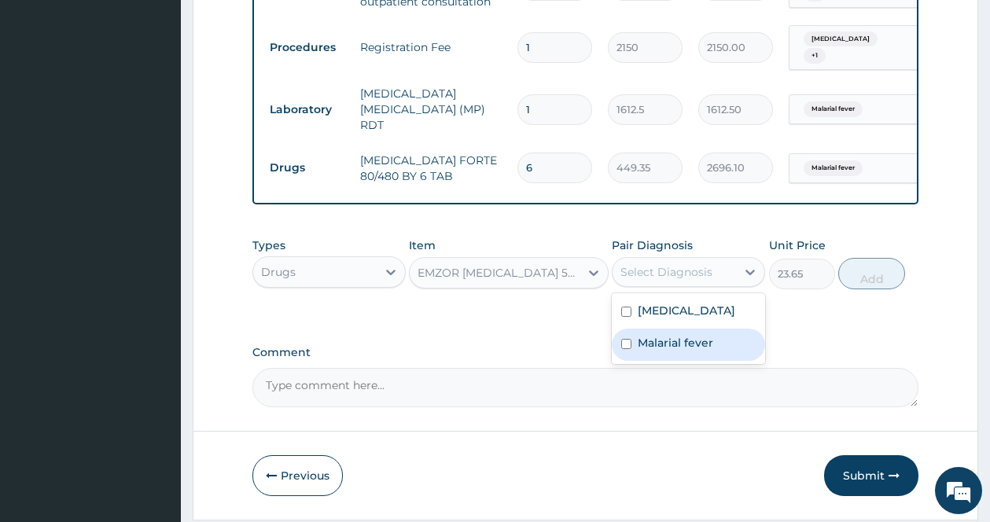
click at [665, 351] on label "Malarial fever" at bounding box center [675, 343] width 75 height 16
checkbox input "true"
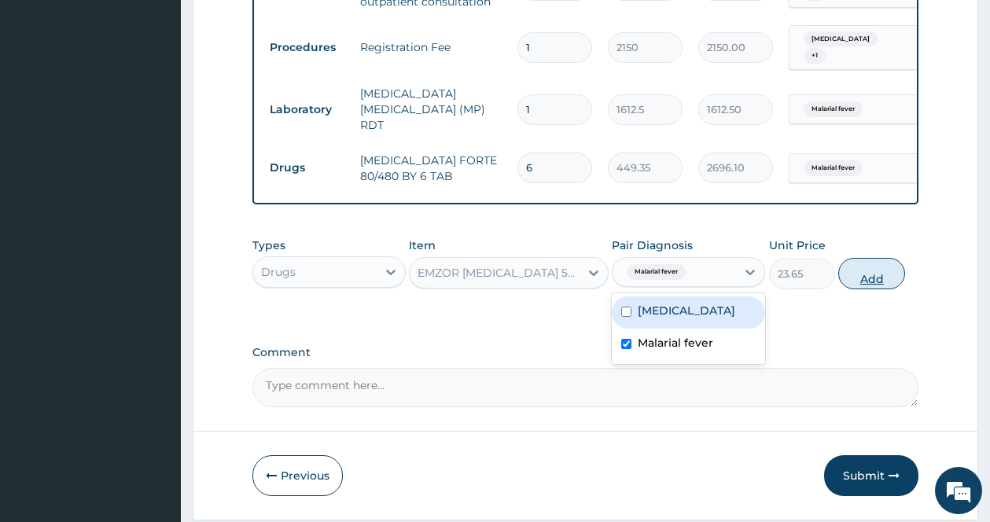
click at [873, 281] on button "Add" at bounding box center [871, 273] width 67 height 31
type input "0"
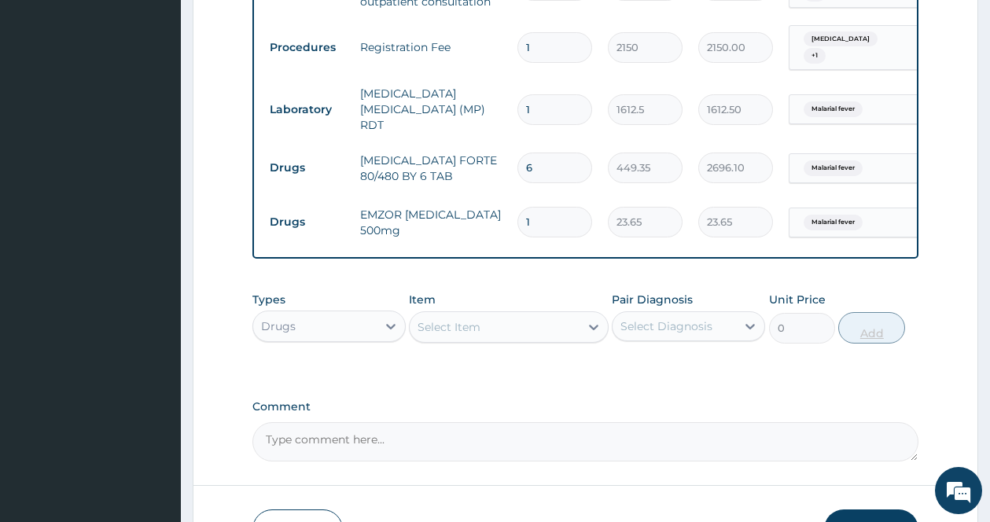
type input "18"
type input "425.70"
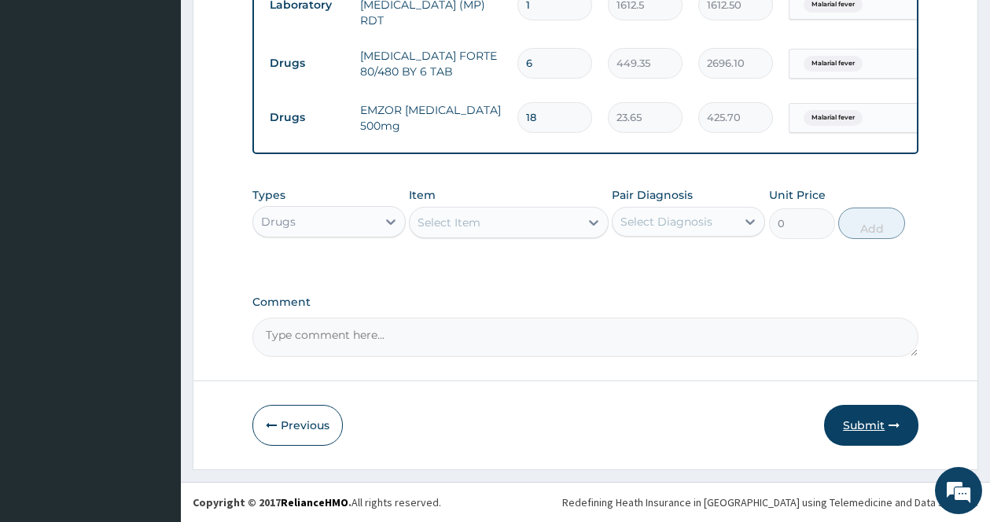
click at [874, 435] on button "Submit" at bounding box center [871, 425] width 94 height 41
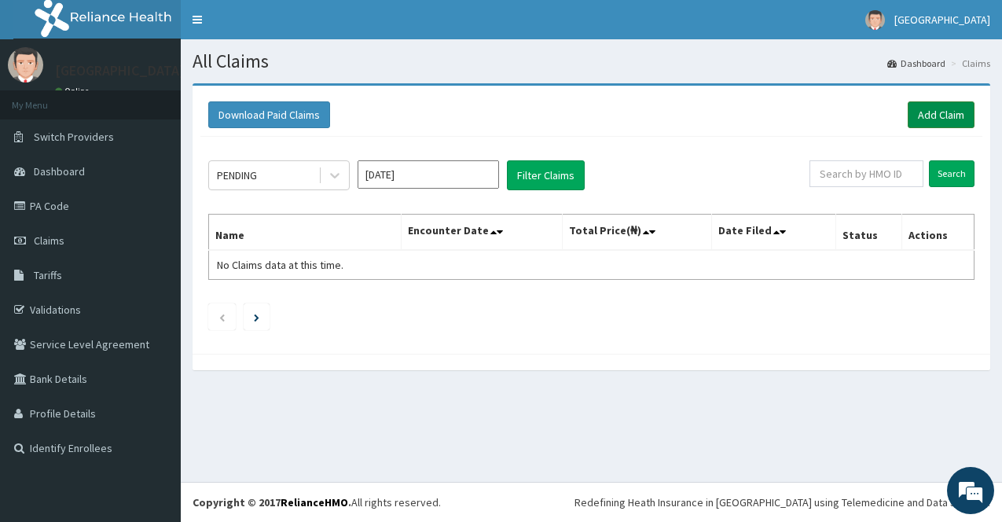
click at [939, 120] on link "Add Claim" at bounding box center [941, 114] width 67 height 27
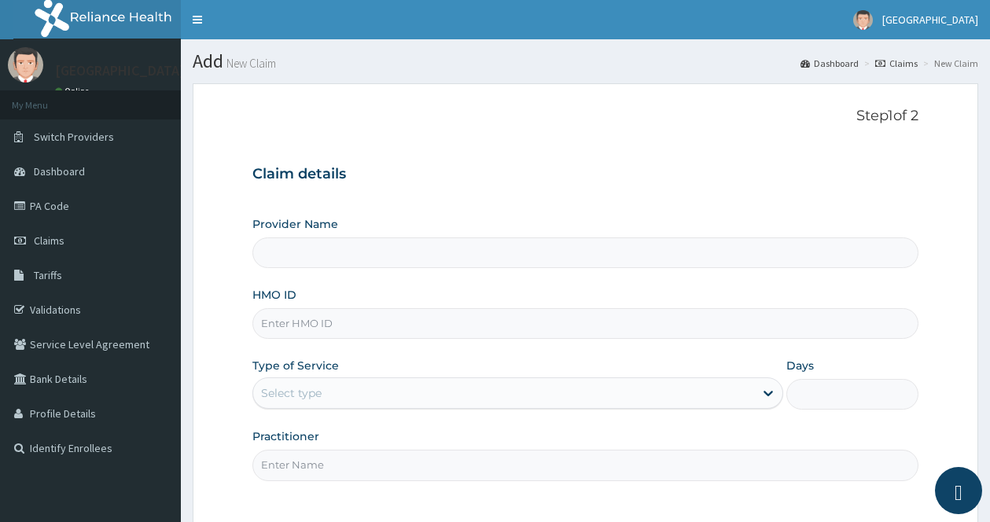
type input "[GEOGRAPHIC_DATA]"
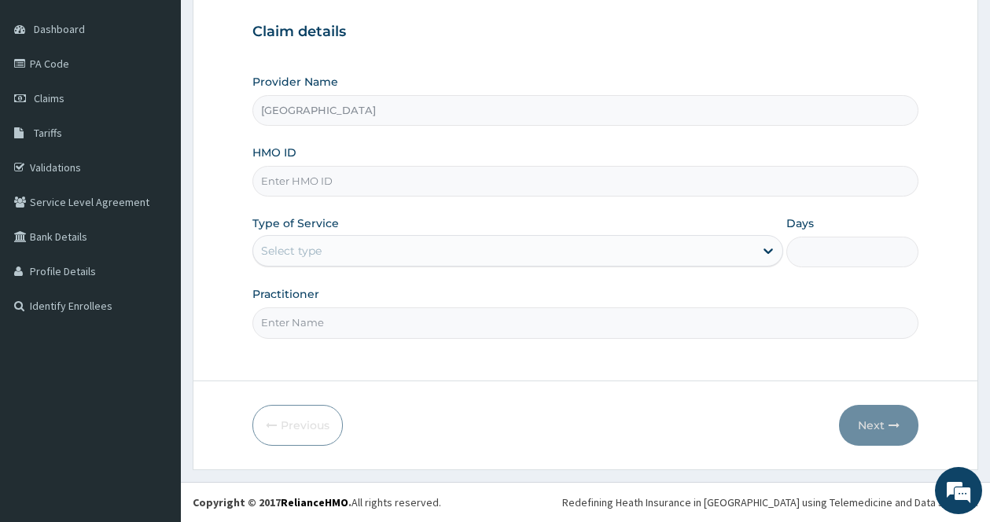
click at [651, 188] on input "HMO ID" at bounding box center [585, 181] width 666 height 31
type input "EWT/10016/A"
click at [572, 236] on div "Select type" at bounding box center [517, 250] width 531 height 31
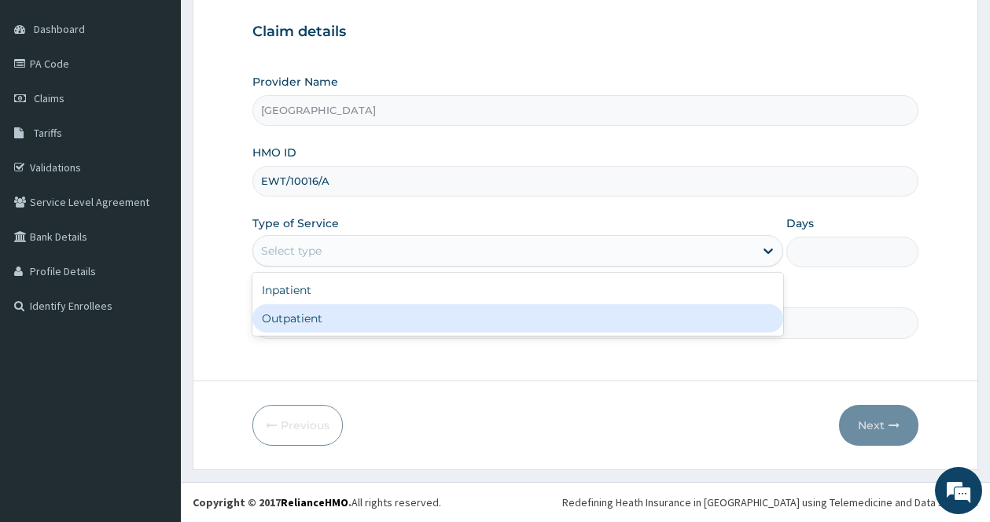
click at [541, 312] on div "Outpatient" at bounding box center [517, 318] width 531 height 28
type input "1"
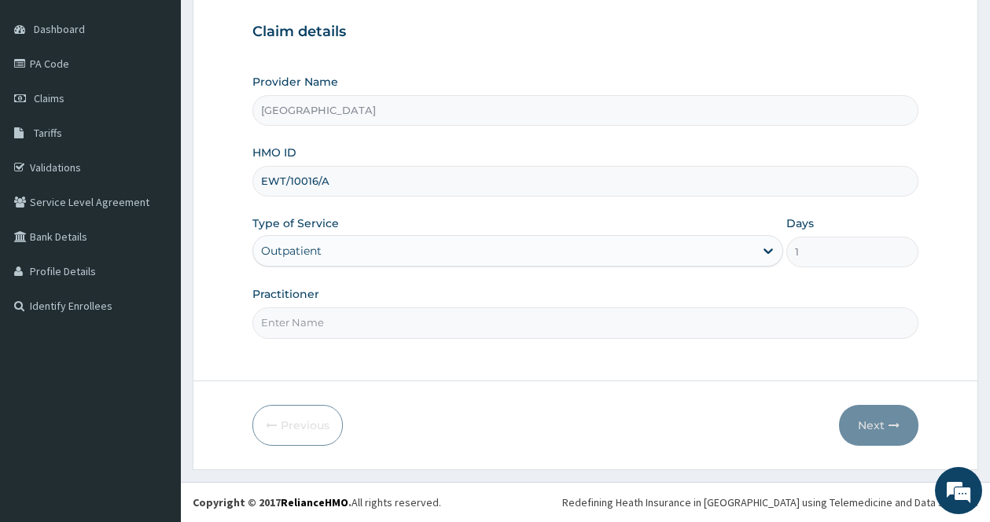
click at [514, 318] on input "Practitioner" at bounding box center [585, 322] width 666 height 31
type input "[PERSON_NAME]"
click at [868, 423] on button "Next" at bounding box center [878, 425] width 79 height 41
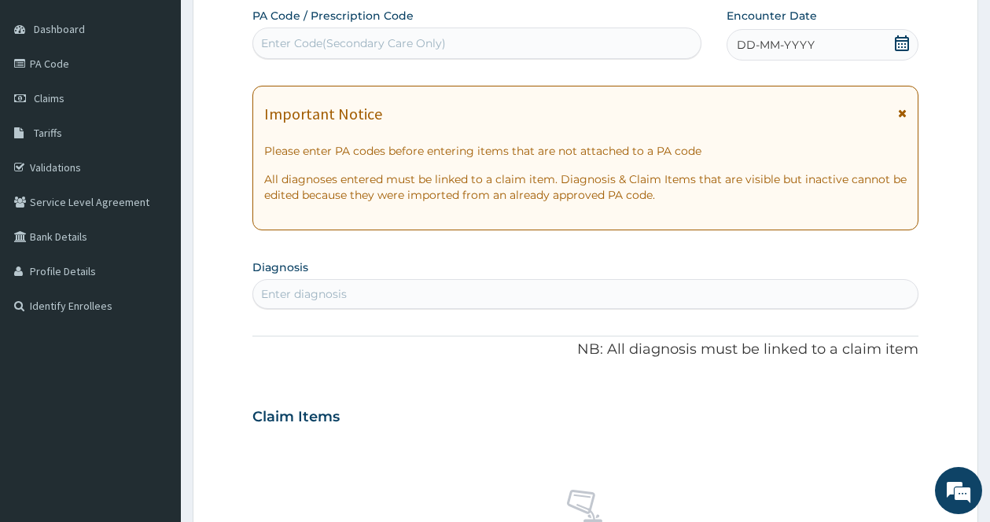
click at [905, 112] on icon at bounding box center [902, 113] width 9 height 11
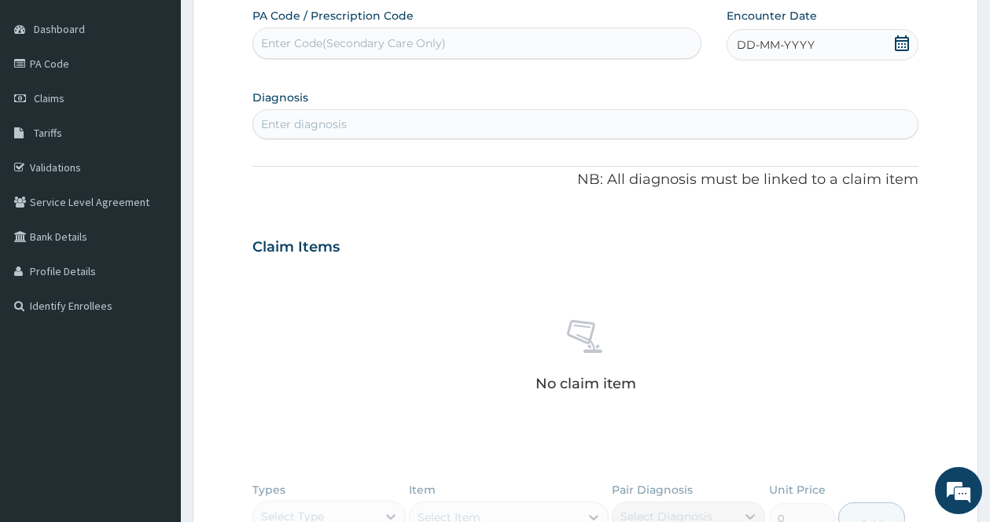
click at [899, 35] on icon at bounding box center [902, 43] width 16 height 16
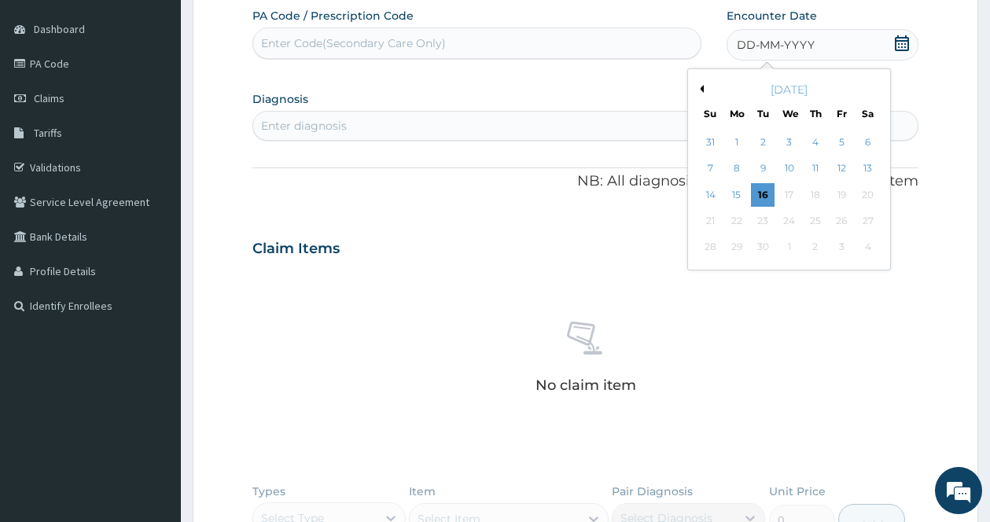
click at [700, 90] on button "Previous Month" at bounding box center [700, 89] width 8 height 8
click at [873, 91] on div "[DATE]" at bounding box center [788, 90] width 189 height 16
click at [873, 90] on div "[DATE]" at bounding box center [788, 90] width 189 height 16
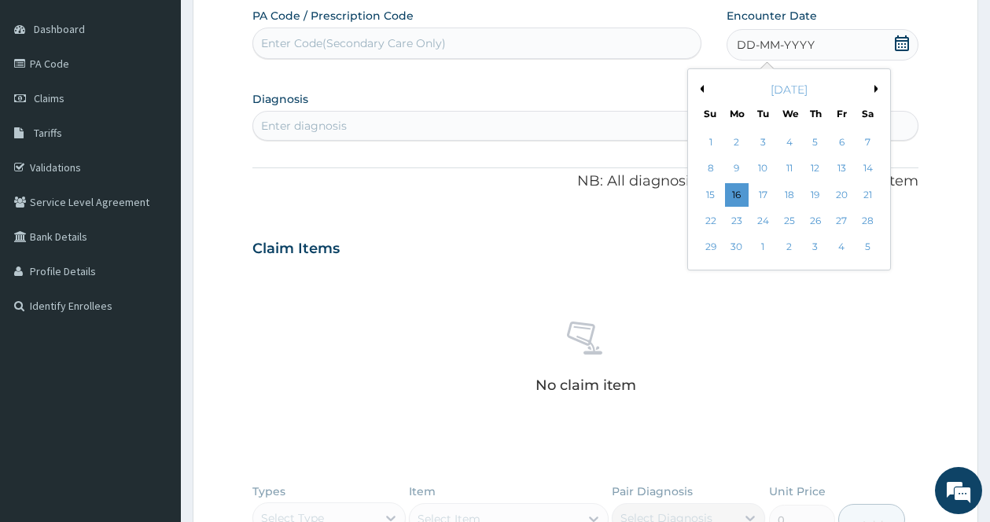
click at [873, 90] on div "[DATE]" at bounding box center [788, 90] width 189 height 16
click at [874, 79] on div "[DATE] Su Mo Tu We Th Fr Sa" at bounding box center [788, 98] width 189 height 46
click at [876, 89] on button "Next Month" at bounding box center [878, 89] width 8 height 8
click at [739, 246] on div "28" at bounding box center [737, 248] width 24 height 24
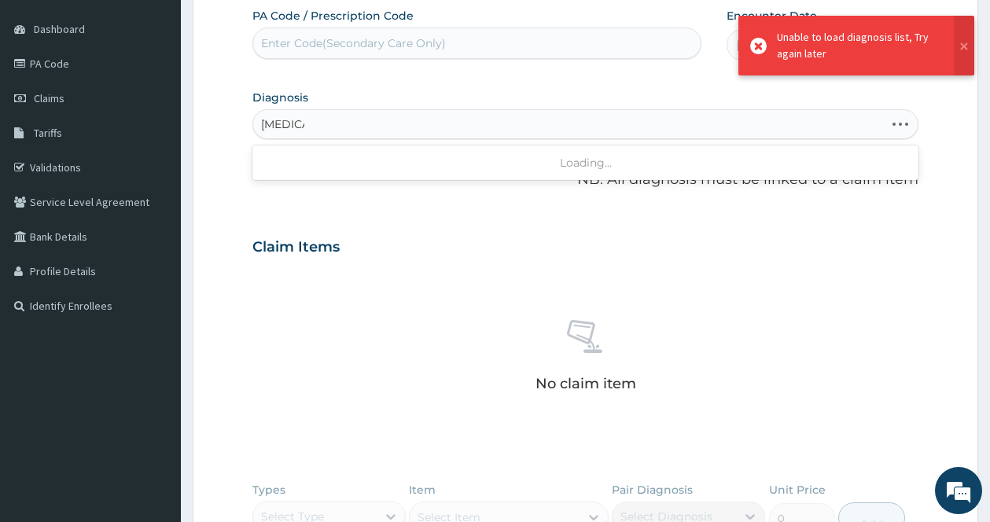
type input "[MEDICAL_DATA]"
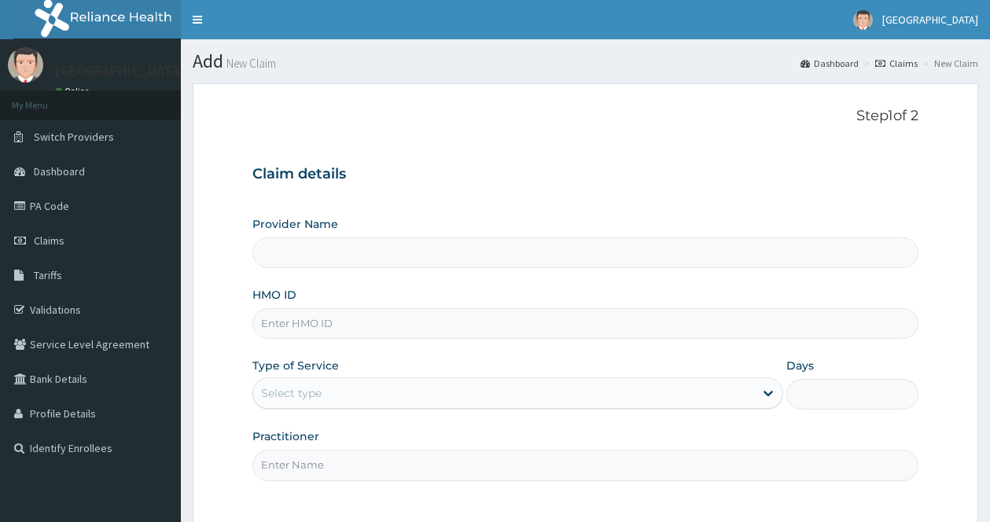
type input "[GEOGRAPHIC_DATA]"
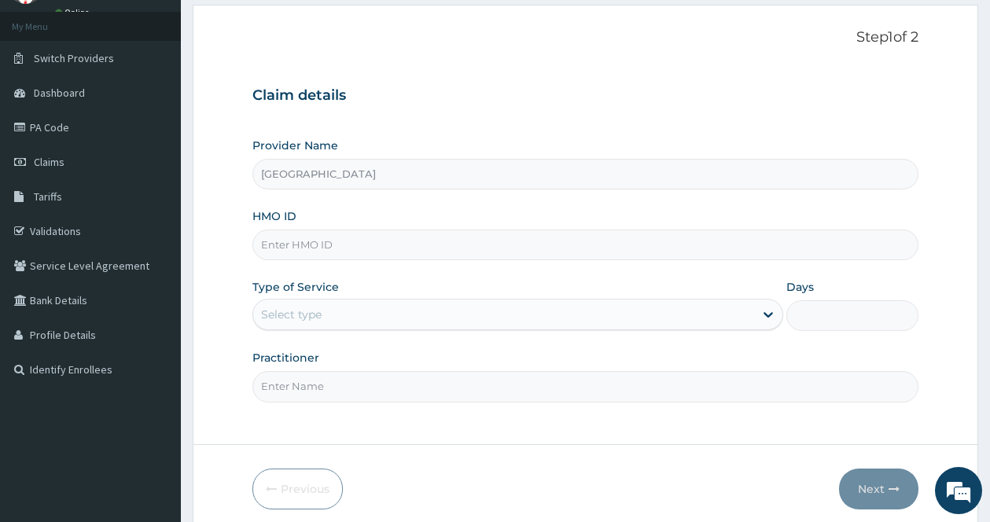
click at [574, 249] on input "HMO ID" at bounding box center [585, 245] width 666 height 31
type input "EWT/10016/A"
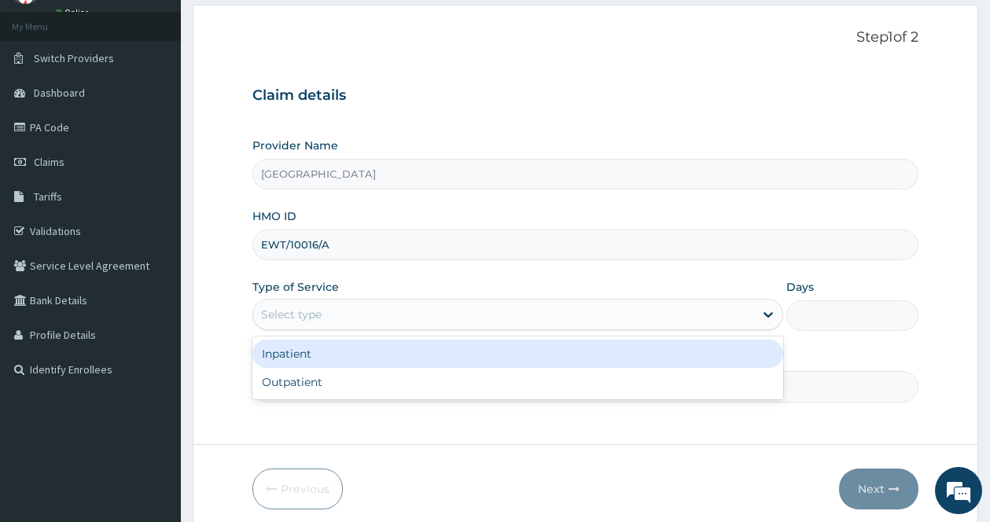
click at [621, 302] on div "Select type" at bounding box center [503, 314] width 501 height 25
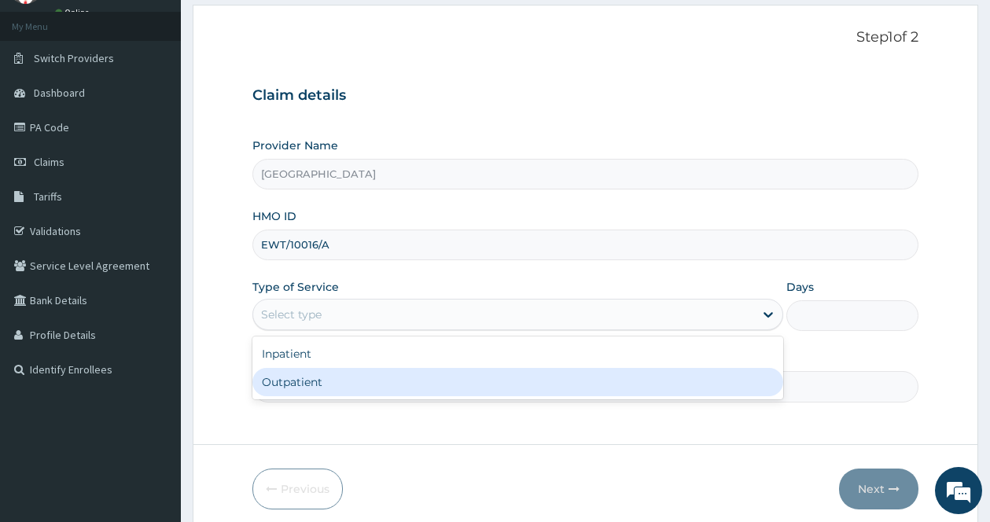
click at [468, 369] on div "Outpatient" at bounding box center [517, 382] width 531 height 28
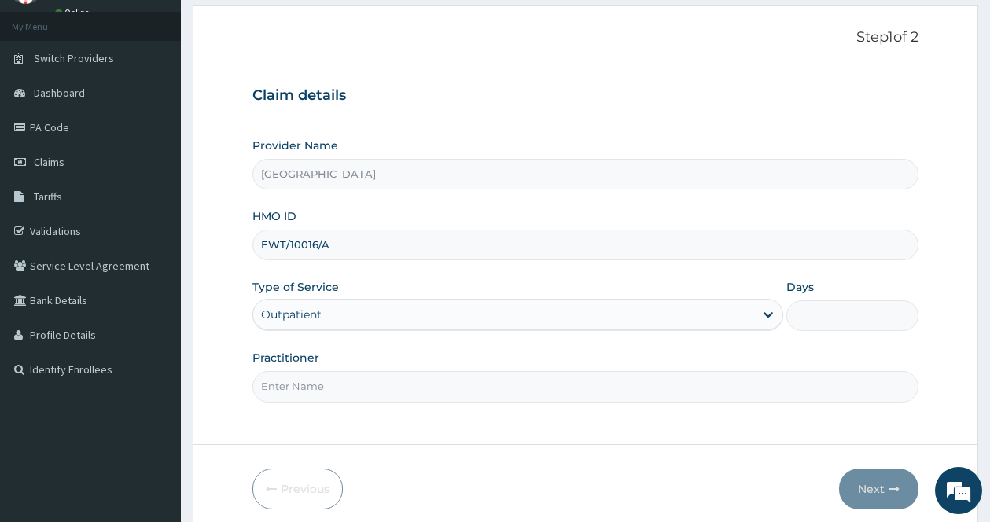
type input "1"
click at [481, 397] on input "Practitioner" at bounding box center [585, 386] width 666 height 31
type input "[PERSON_NAME]"
click at [879, 486] on button "Next" at bounding box center [878, 489] width 79 height 41
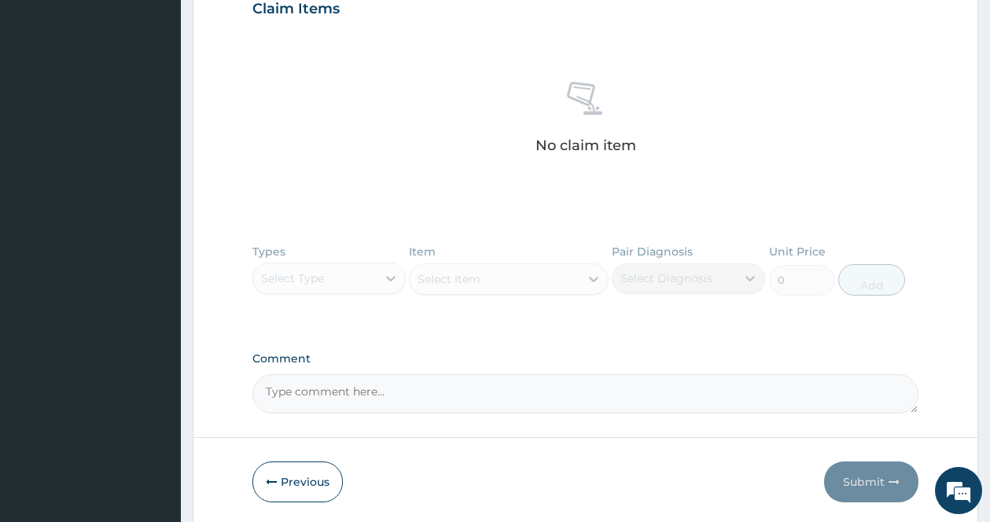
scroll to position [607, 0]
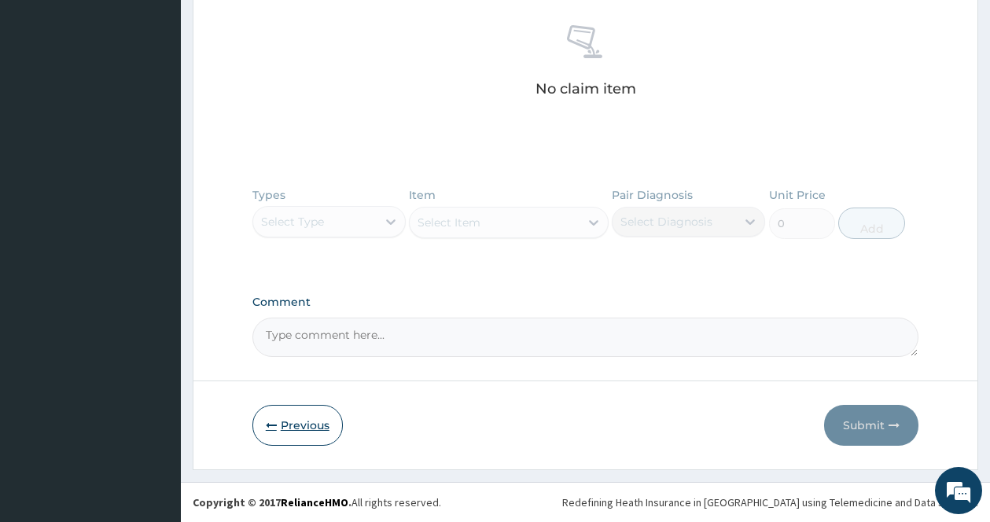
click at [326, 416] on button "Previous" at bounding box center [297, 425] width 90 height 41
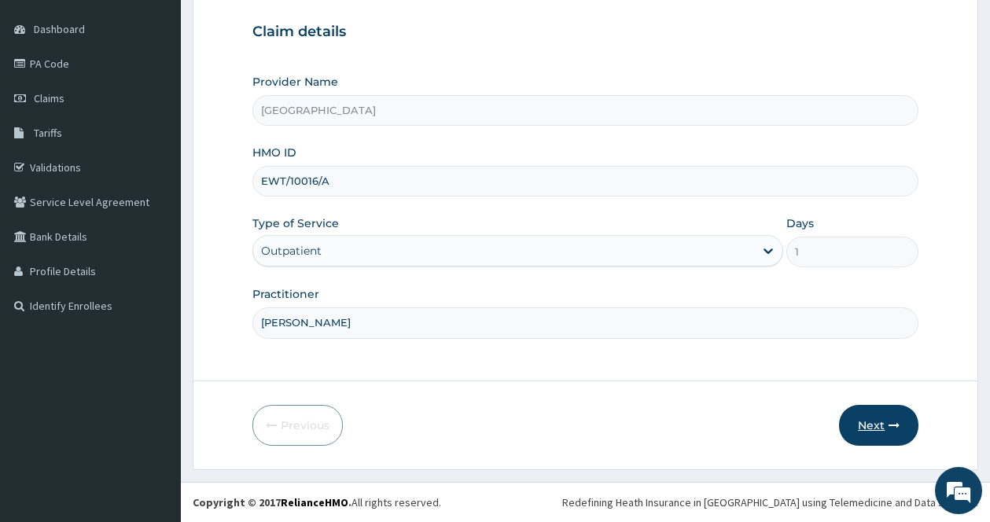
click at [866, 419] on button "Next" at bounding box center [878, 425] width 79 height 41
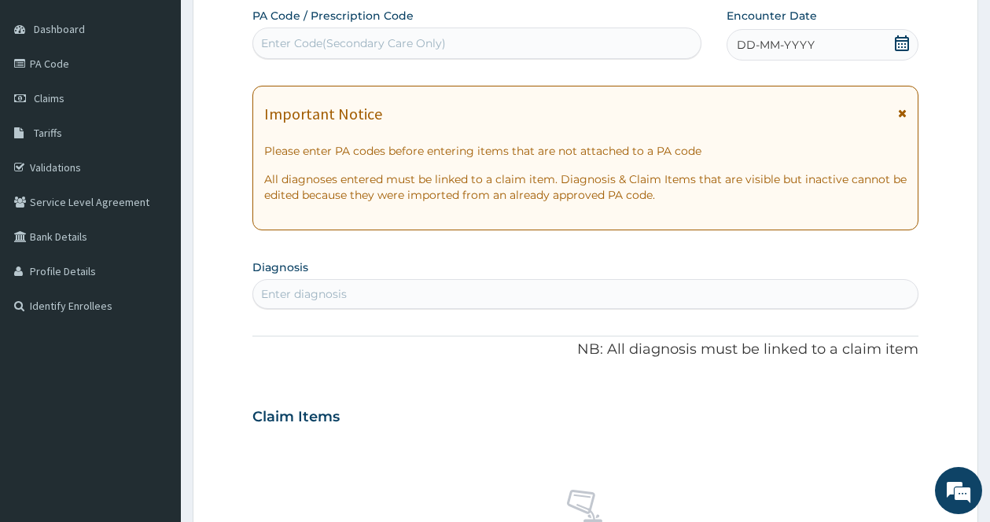
click at [903, 112] on icon at bounding box center [902, 113] width 9 height 11
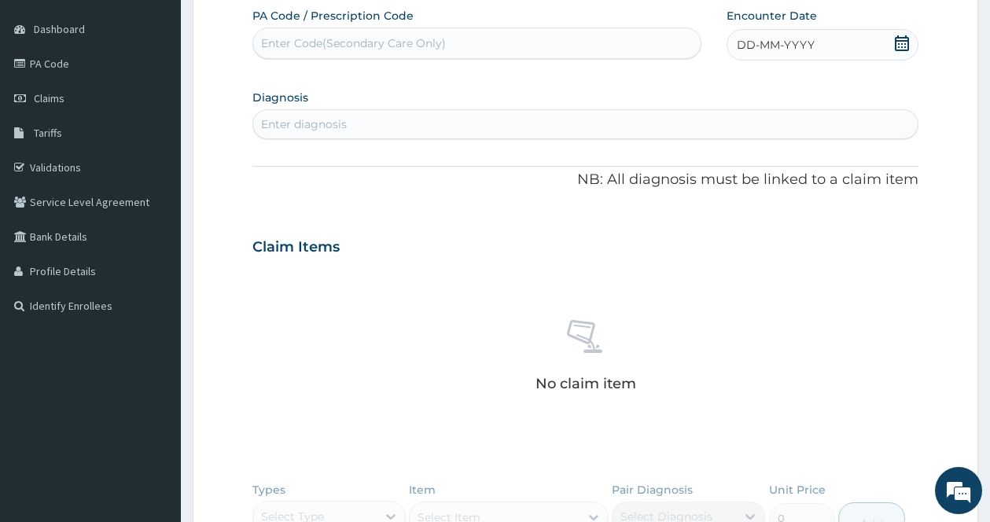
click at [905, 41] on icon at bounding box center [902, 43] width 14 height 16
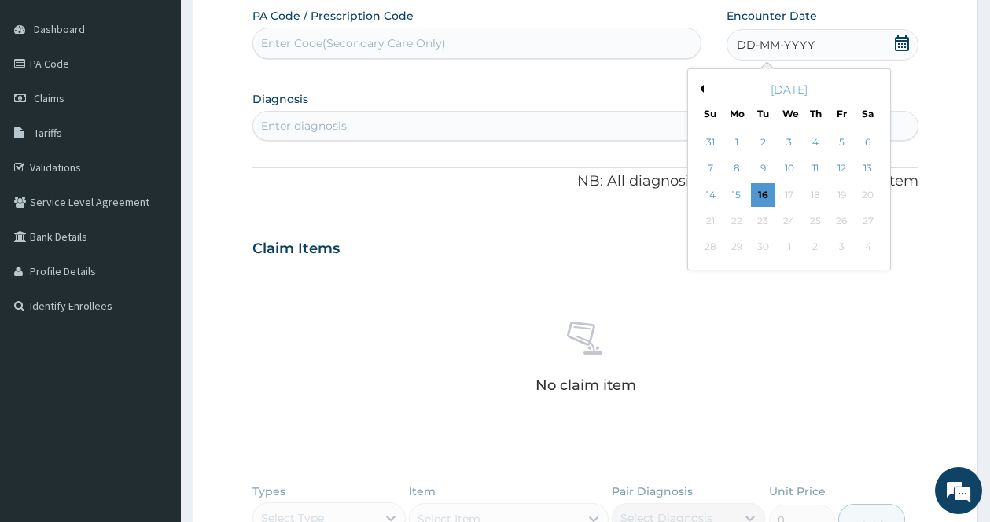
click at [704, 89] on div "[DATE]" at bounding box center [788, 90] width 189 height 16
click at [702, 90] on button "Previous Month" at bounding box center [700, 89] width 8 height 8
click at [700, 90] on button "Previous Month" at bounding box center [700, 89] width 8 height 8
click at [701, 90] on button "Previous Month" at bounding box center [700, 89] width 8 height 8
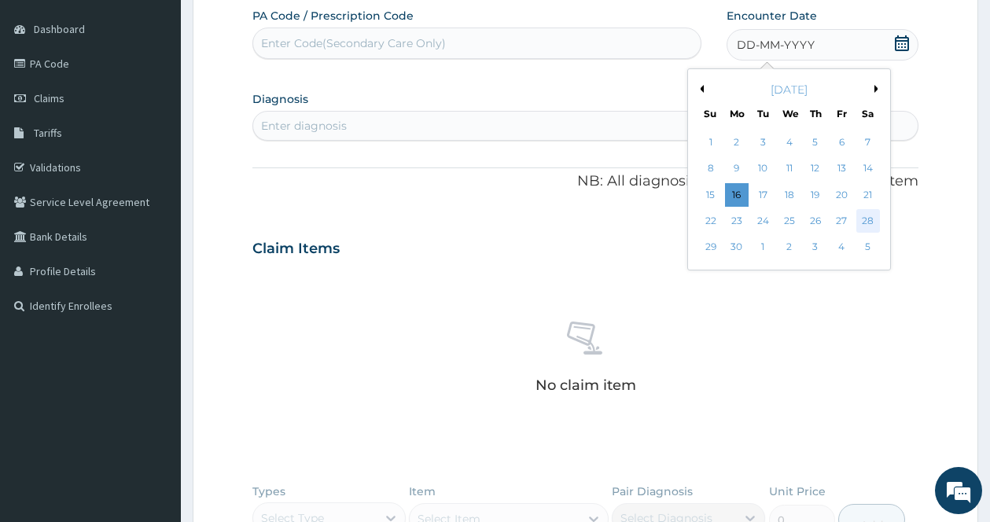
click at [873, 222] on div "28" at bounding box center [867, 221] width 24 height 24
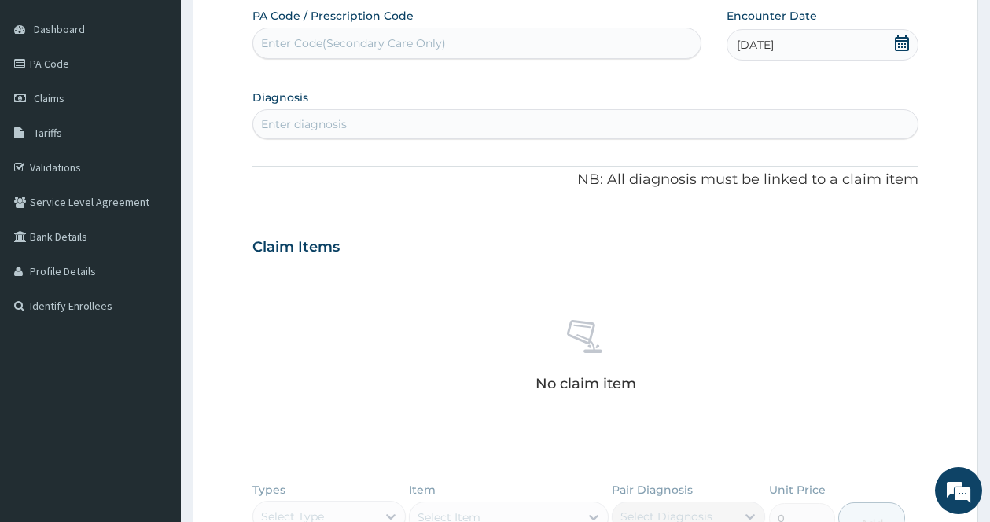
click at [331, 134] on div "Enter diagnosis" at bounding box center [585, 124] width 664 height 25
type input "[MEDICAL_DATA]"
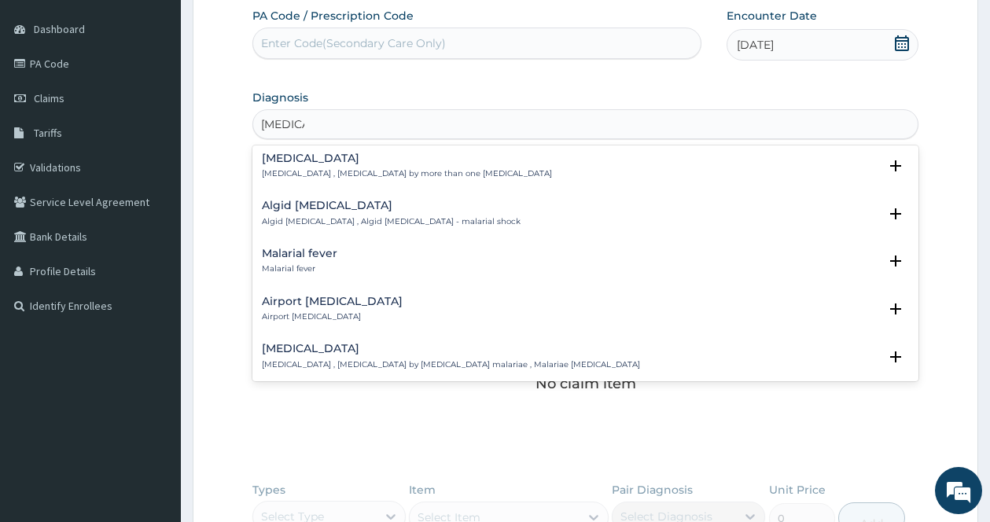
scroll to position [236, 0]
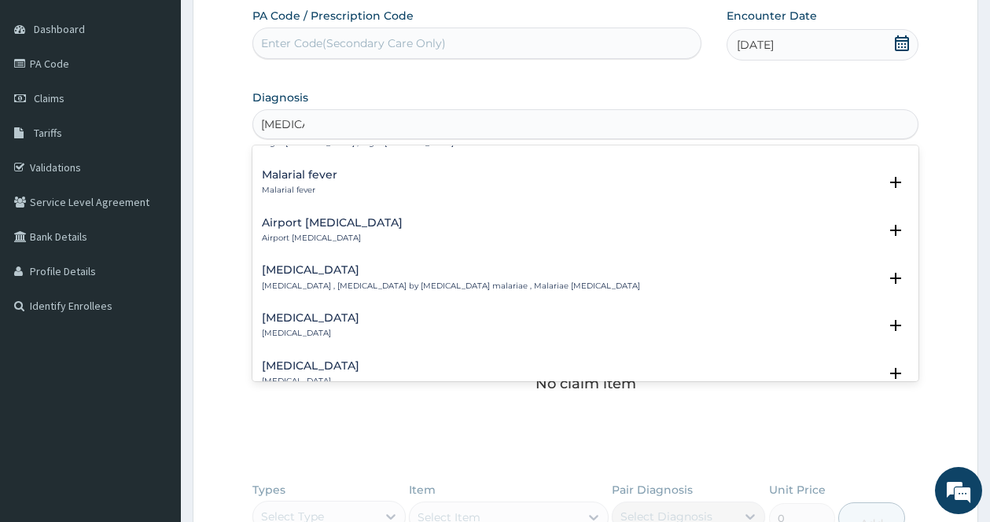
click at [867, 177] on div "Malarial fever Malarial fever" at bounding box center [585, 183] width 647 height 28
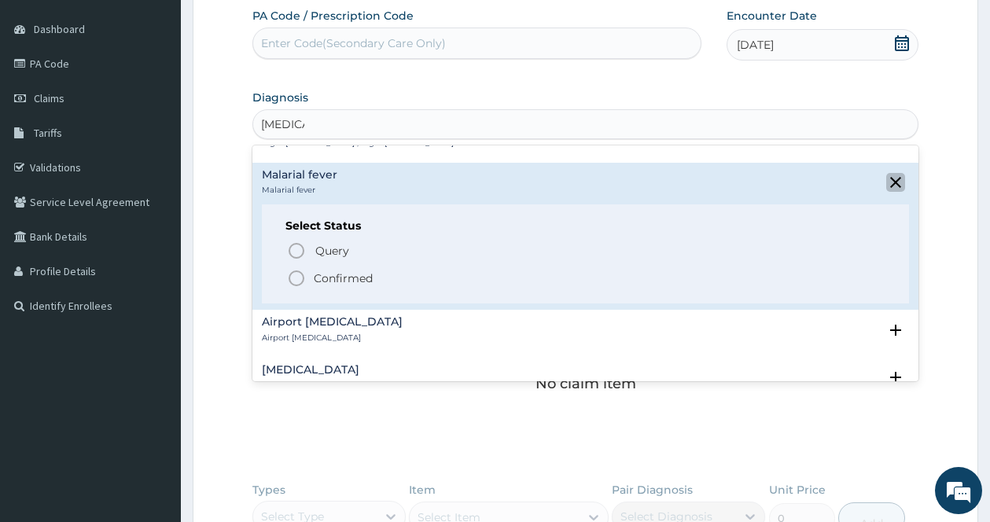
click at [890, 178] on icon "close select status" at bounding box center [895, 182] width 11 height 11
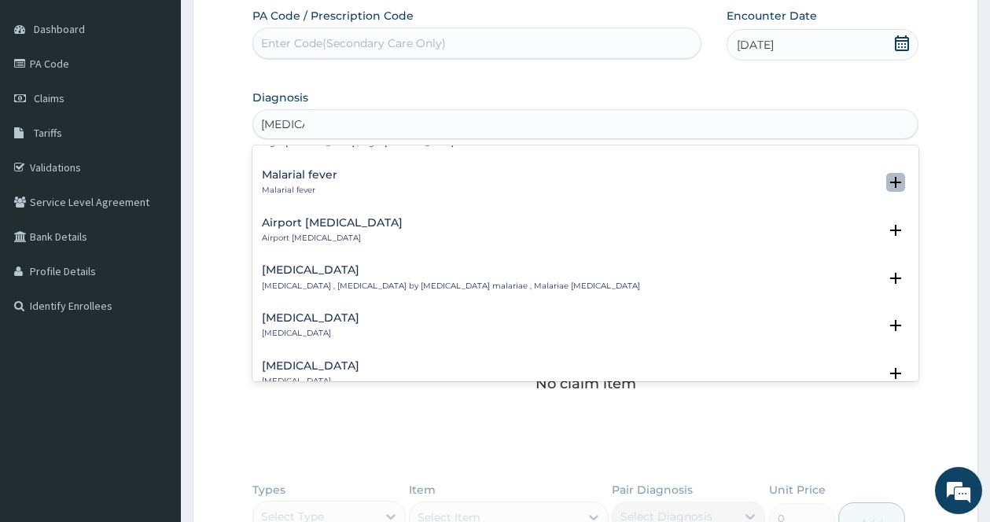
click at [890, 178] on icon "open select status" at bounding box center [895, 182] width 11 height 11
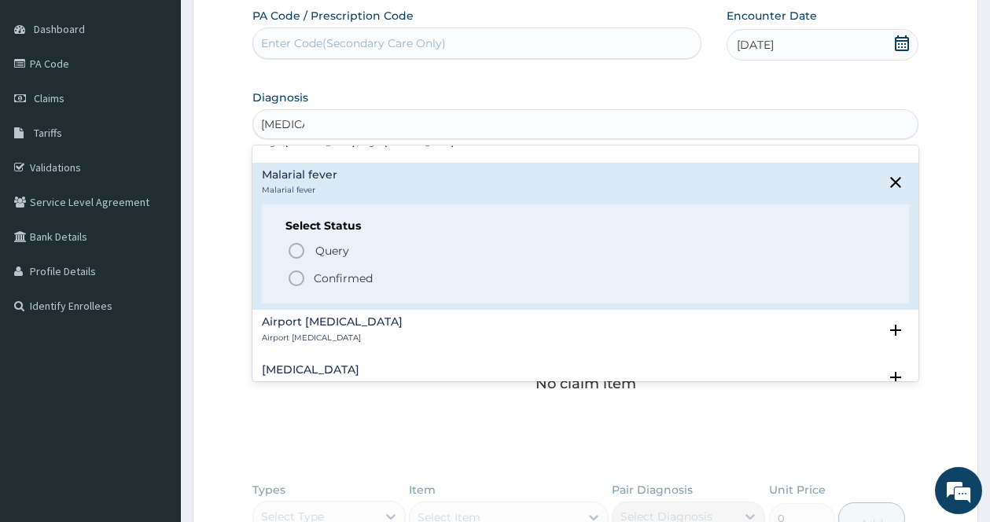
click at [303, 278] on icon "status option filled" at bounding box center [296, 278] width 19 height 19
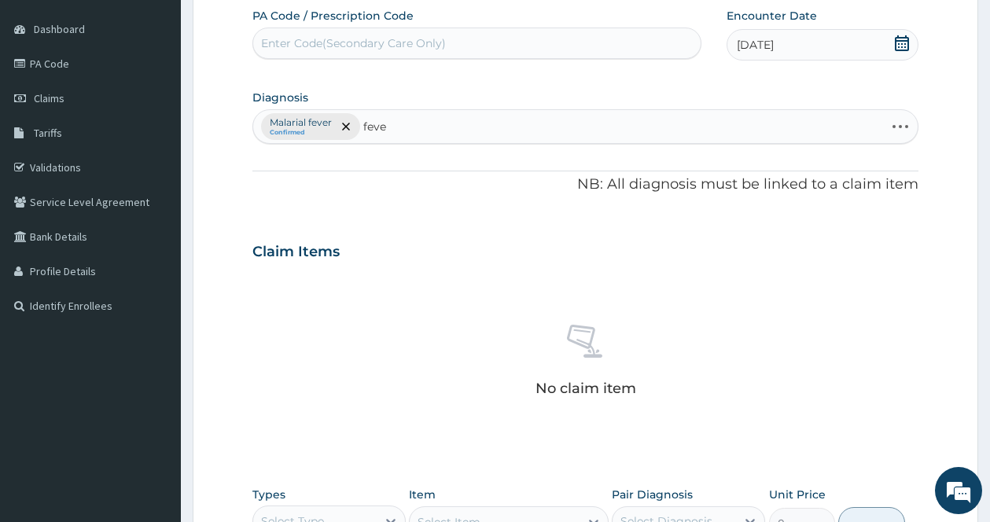
type input "fever"
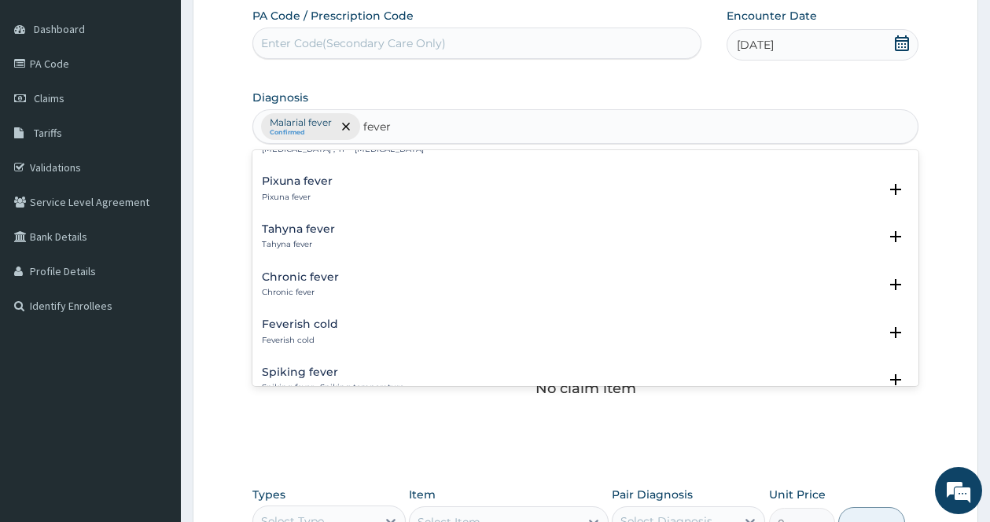
scroll to position [1336, 0]
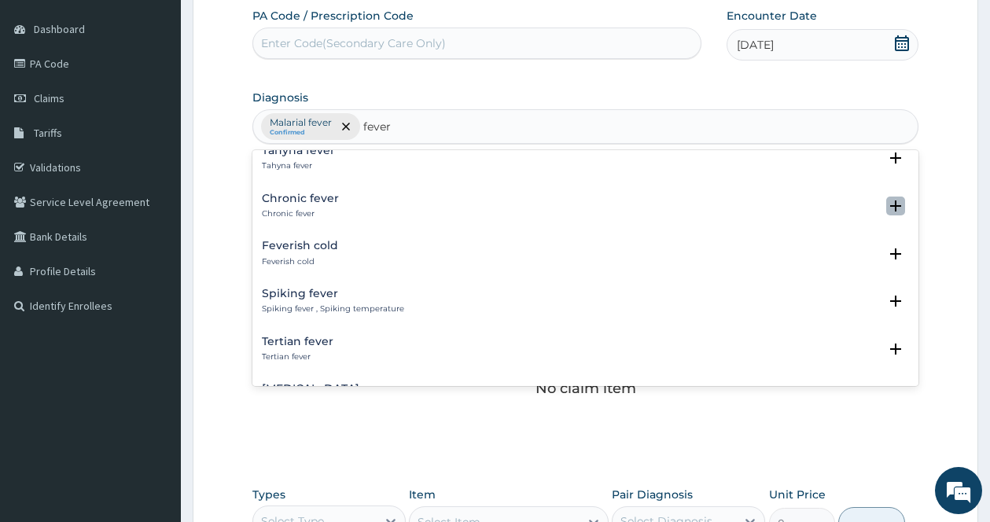
click at [890, 200] on icon "open select status" at bounding box center [895, 205] width 11 height 11
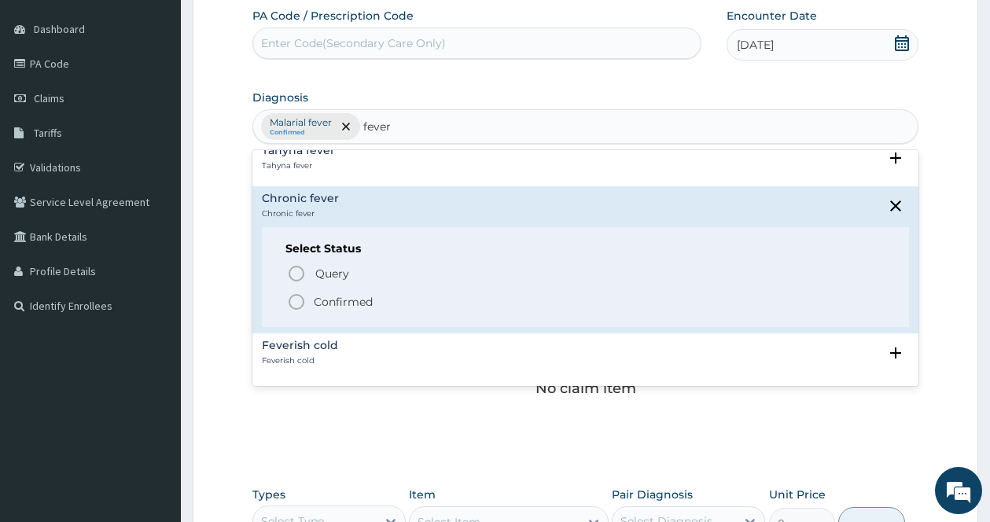
click at [294, 292] on icon "status option filled" at bounding box center [296, 301] width 19 height 19
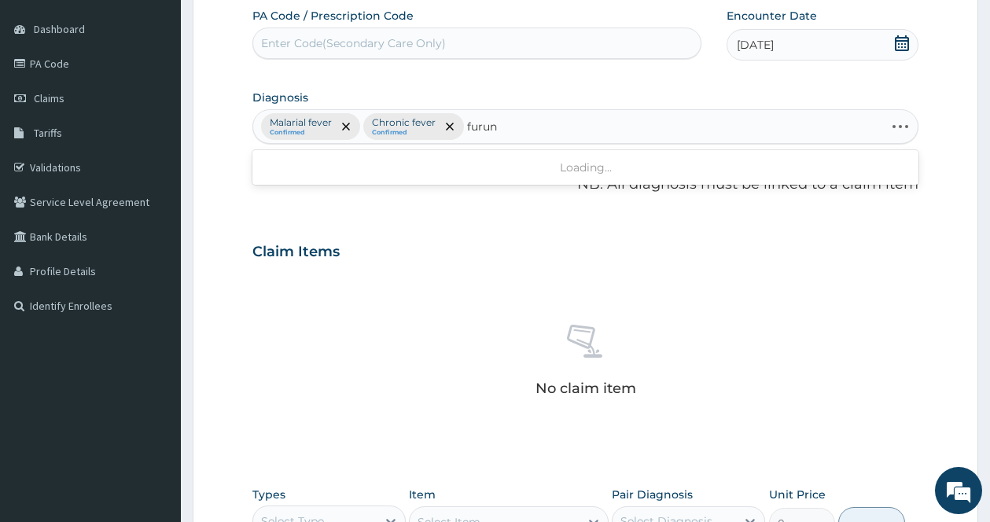
type input "furunc"
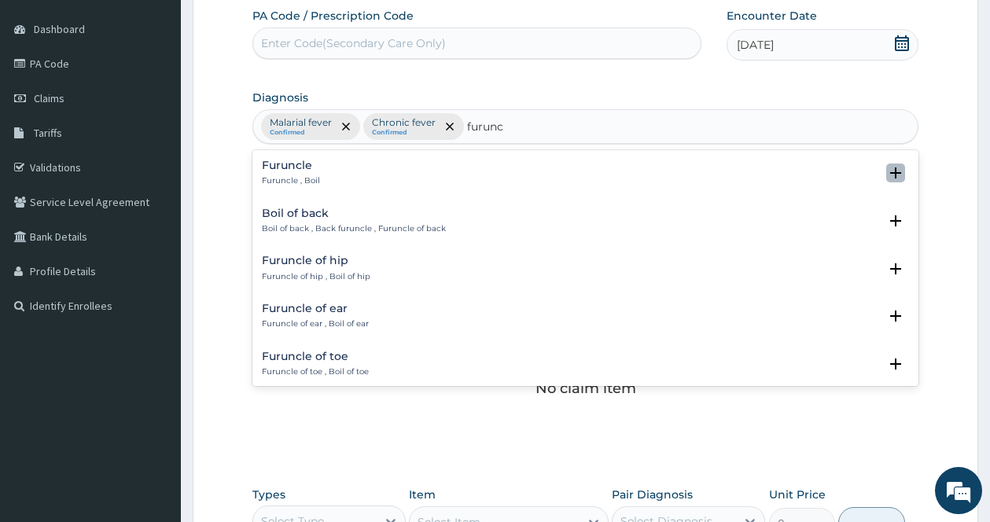
click at [890, 173] on icon "open select status" at bounding box center [895, 172] width 11 height 11
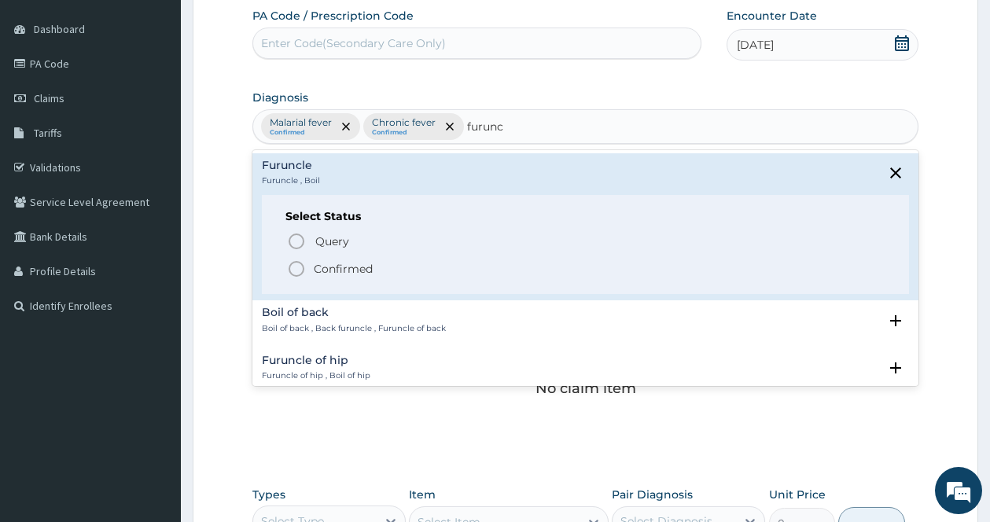
click at [305, 271] on icon "status option filled" at bounding box center [296, 268] width 19 height 19
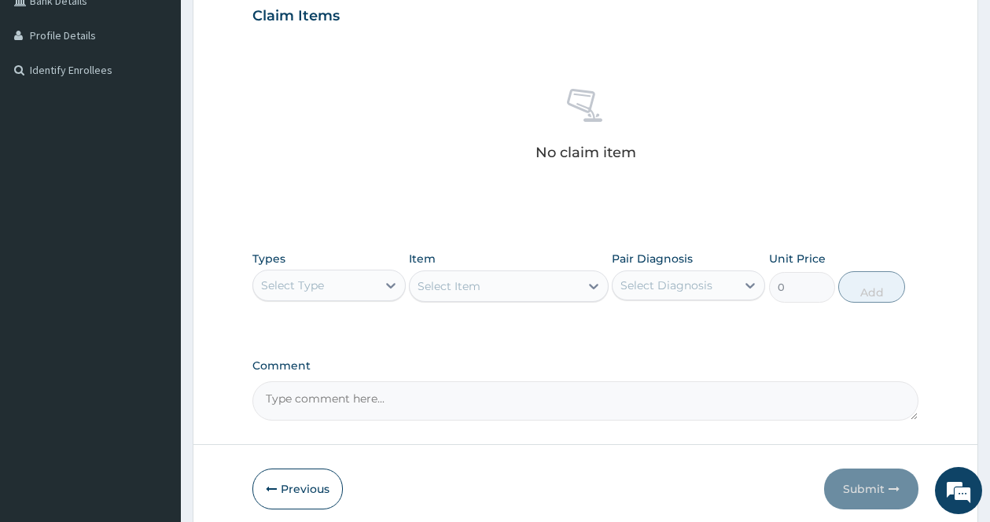
scroll to position [442, 0]
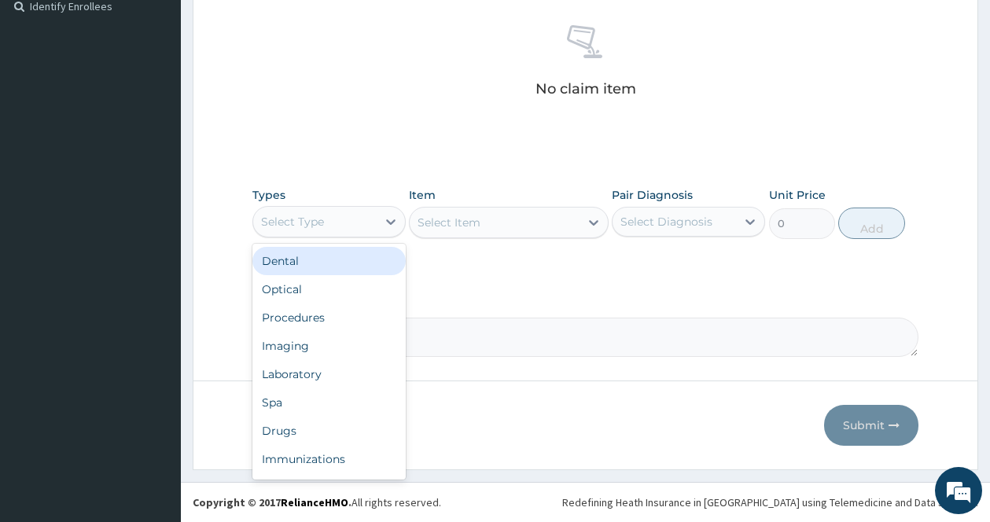
click at [375, 215] on div "Select Type" at bounding box center [314, 221] width 123 height 25
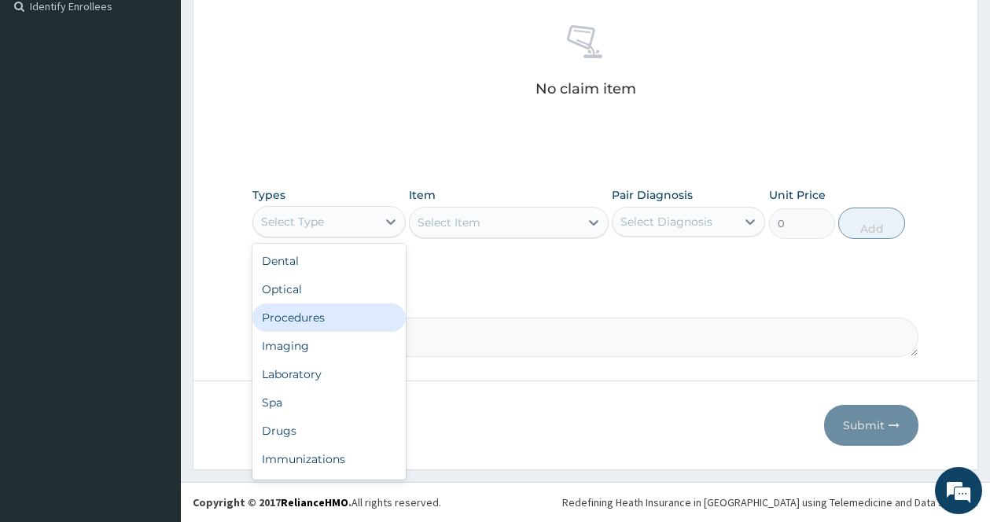
click at [306, 316] on div "Procedures" at bounding box center [328, 317] width 153 height 28
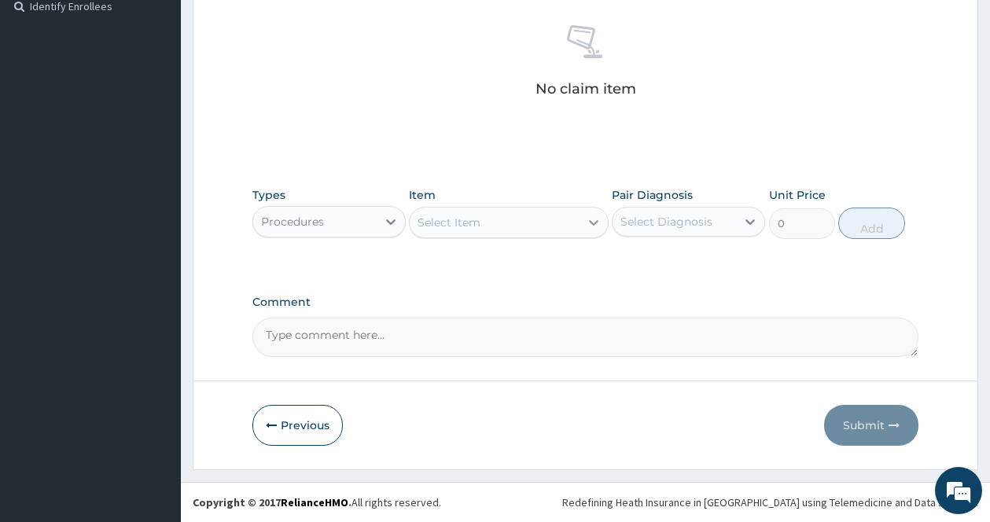
click at [590, 223] on icon at bounding box center [594, 223] width 16 height 16
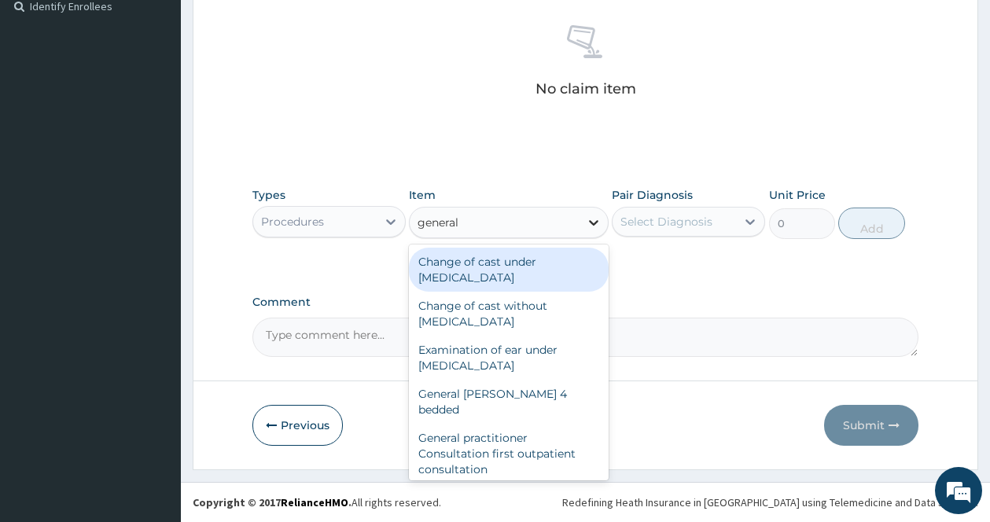
type input "general p"
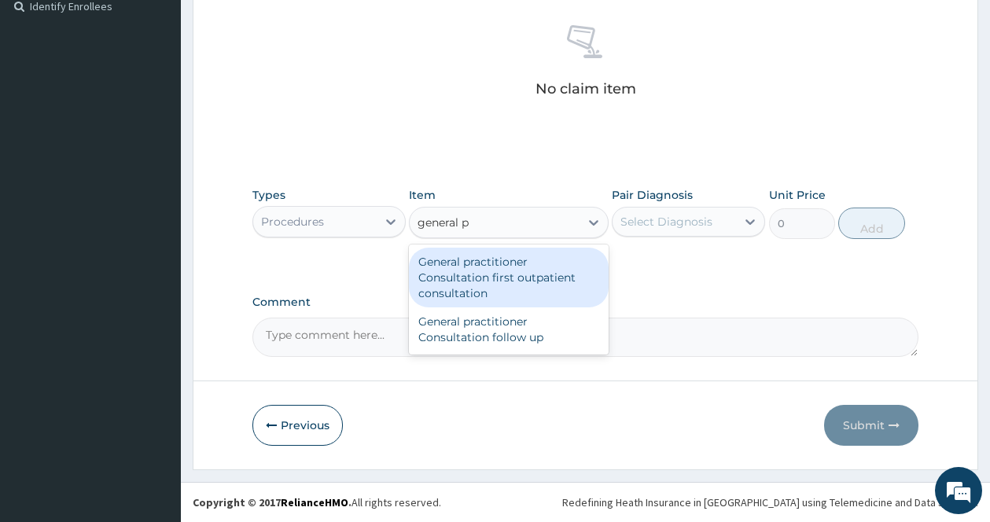
click at [546, 279] on div "General practitioner Consultation first outpatient consultation" at bounding box center [509, 278] width 200 height 60
type input "3547.5"
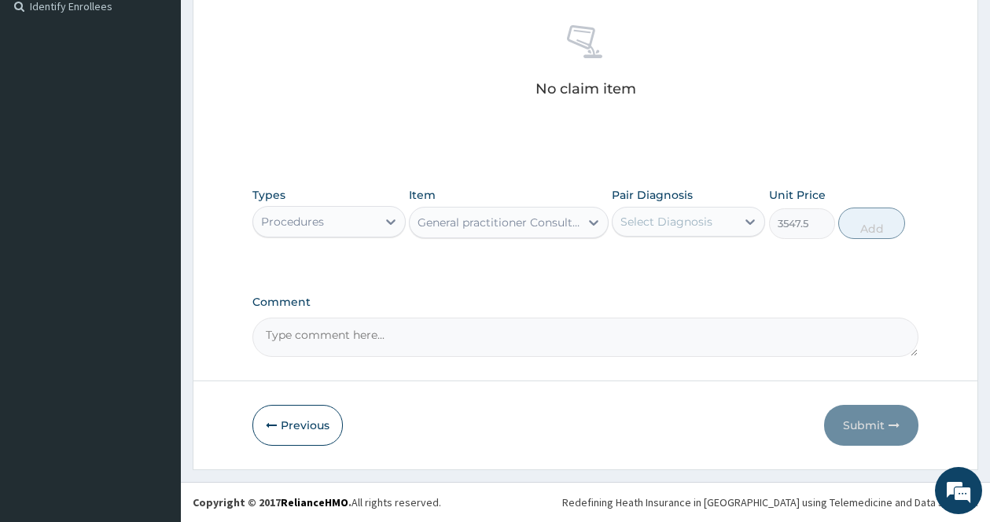
click at [671, 204] on div "Pair Diagnosis Select Diagnosis" at bounding box center [688, 213] width 153 height 52
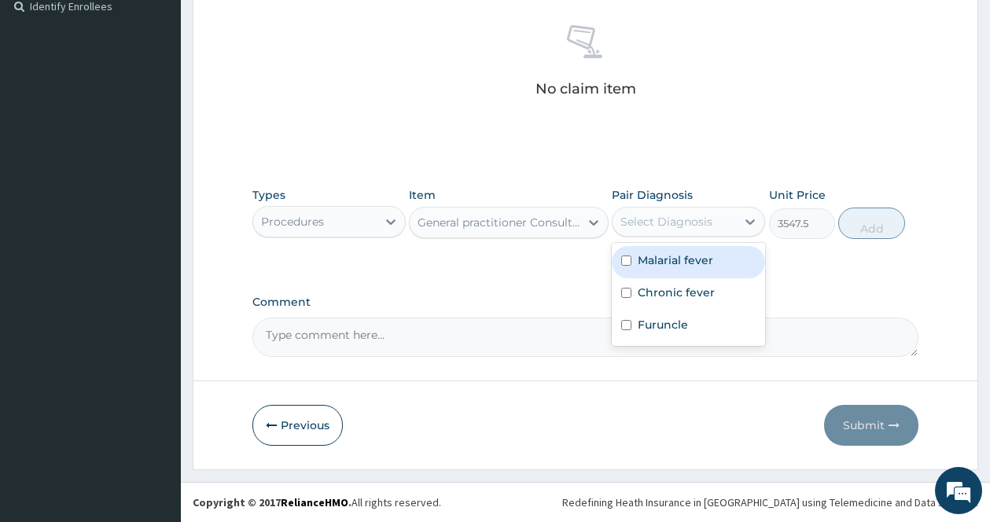
click at [667, 233] on div "Select Diagnosis" at bounding box center [673, 221] width 123 height 25
click at [653, 271] on div "Malarial fever" at bounding box center [688, 262] width 153 height 32
checkbox input "true"
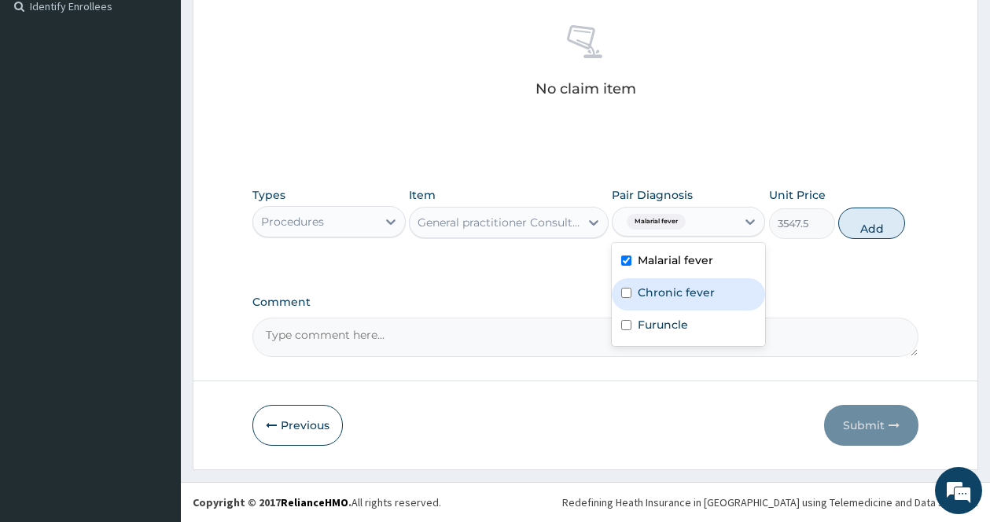
click at [634, 299] on div "Chronic fever" at bounding box center [688, 294] width 153 height 32
checkbox input "true"
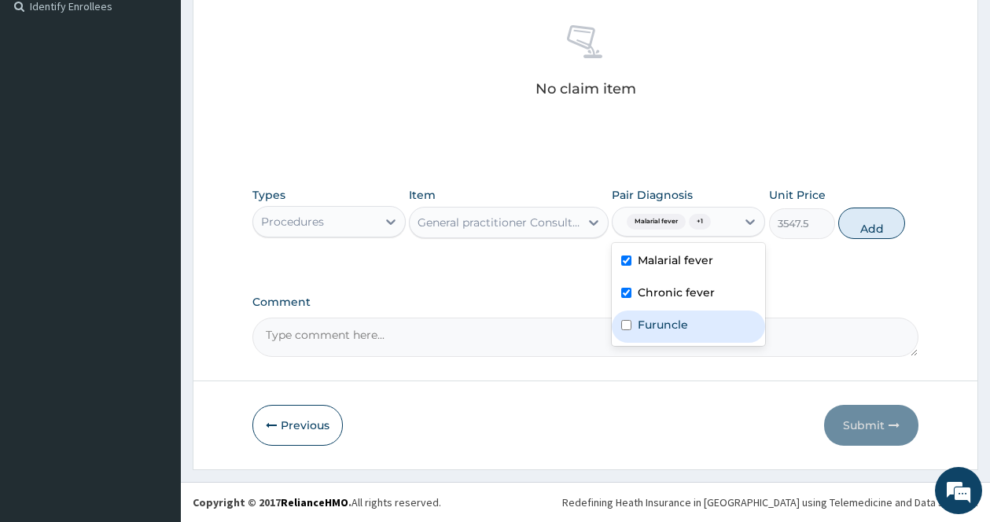
click at [631, 328] on input "checkbox" at bounding box center [626, 325] width 10 height 10
checkbox input "true"
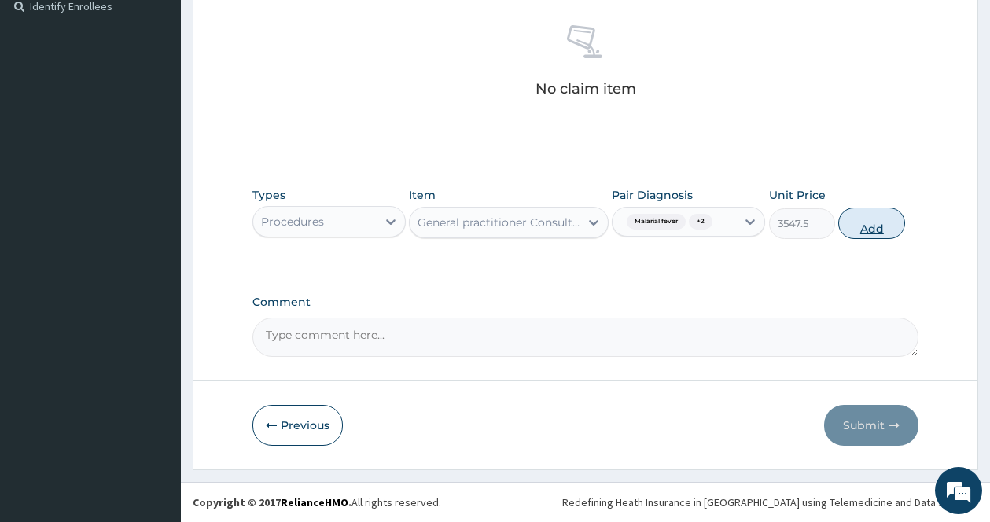
click at [886, 222] on button "Add" at bounding box center [871, 223] width 67 height 31
type input "0"
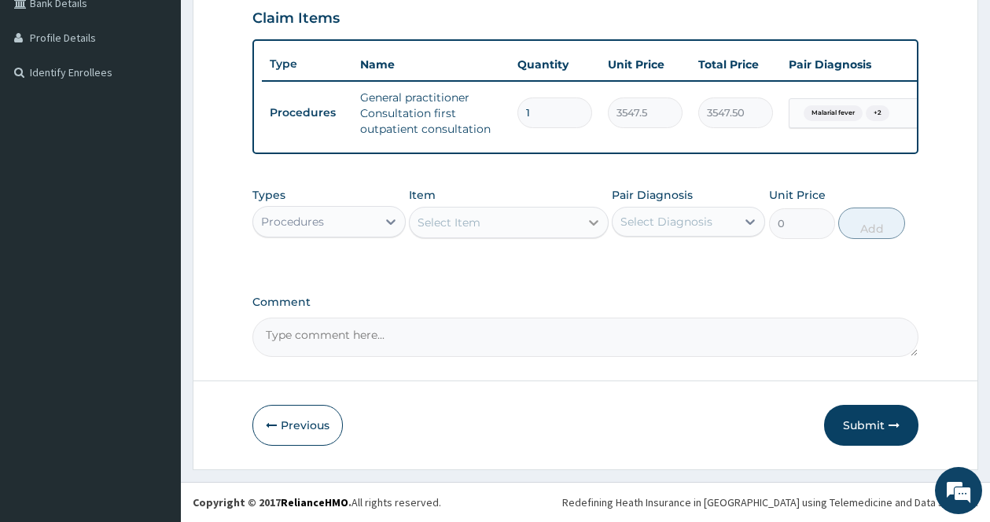
click at [592, 218] on icon at bounding box center [594, 223] width 16 height 16
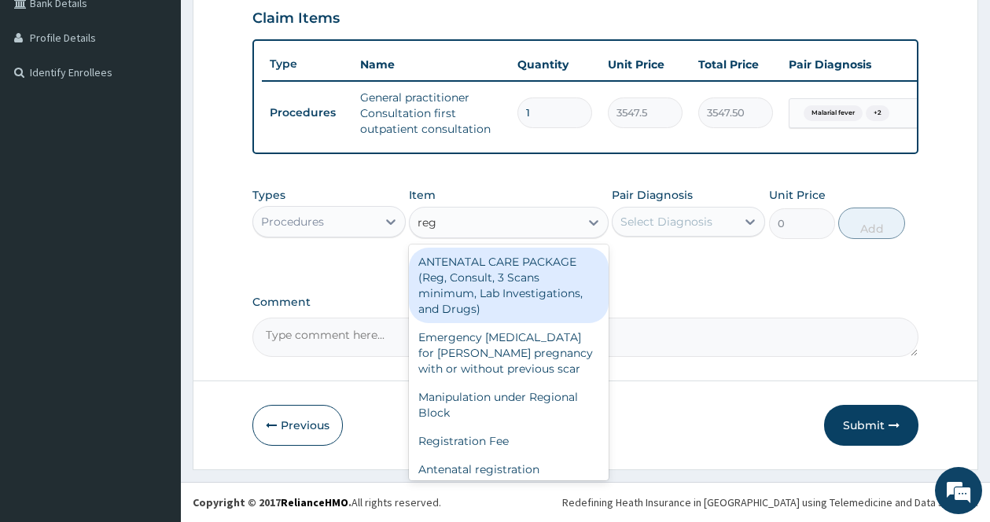
type input "regi"
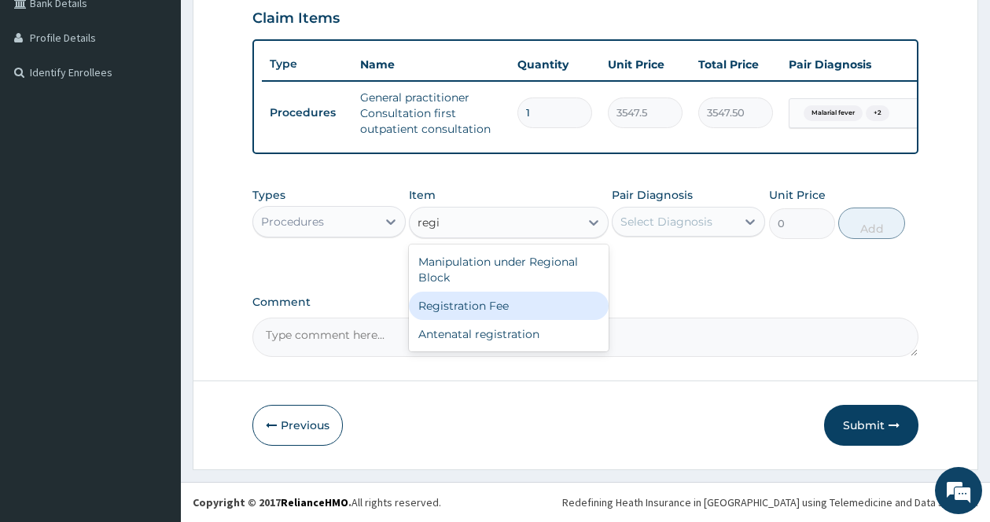
click at [492, 308] on div "Registration Fee" at bounding box center [509, 306] width 200 height 28
type input "2150"
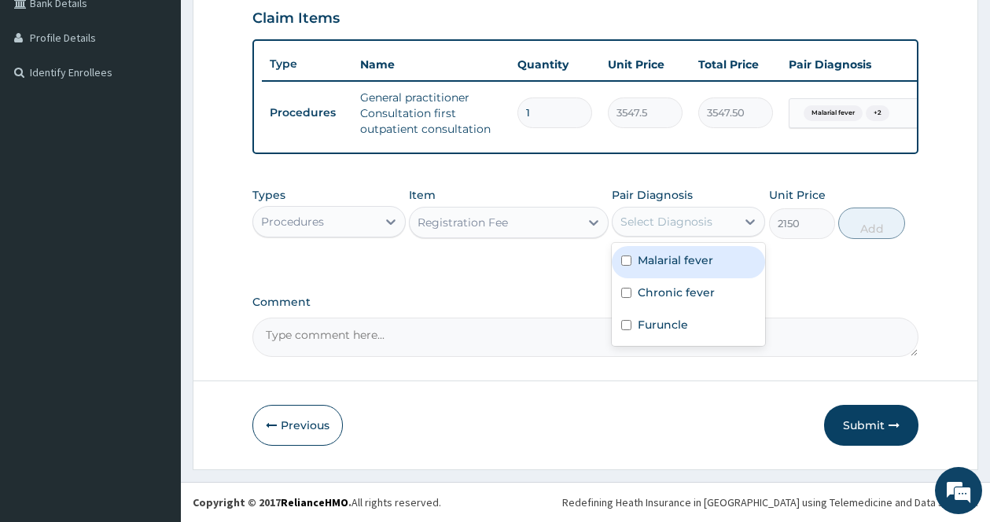
click at [664, 209] on div "Select Diagnosis" at bounding box center [673, 221] width 123 height 25
click at [642, 267] on label "Malarial fever" at bounding box center [675, 260] width 75 height 16
checkbox input "true"
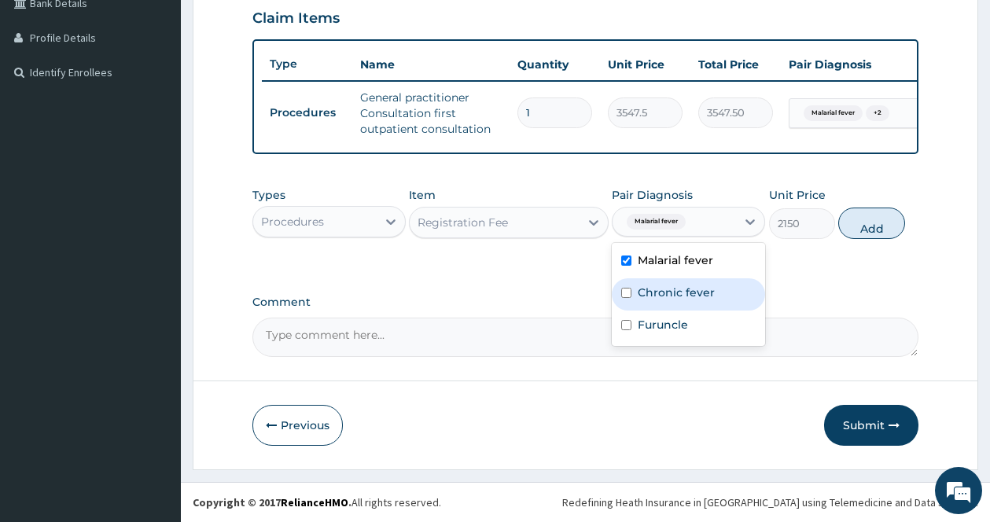
click at [636, 296] on div "Chronic fever" at bounding box center [688, 294] width 153 height 32
checkbox input "true"
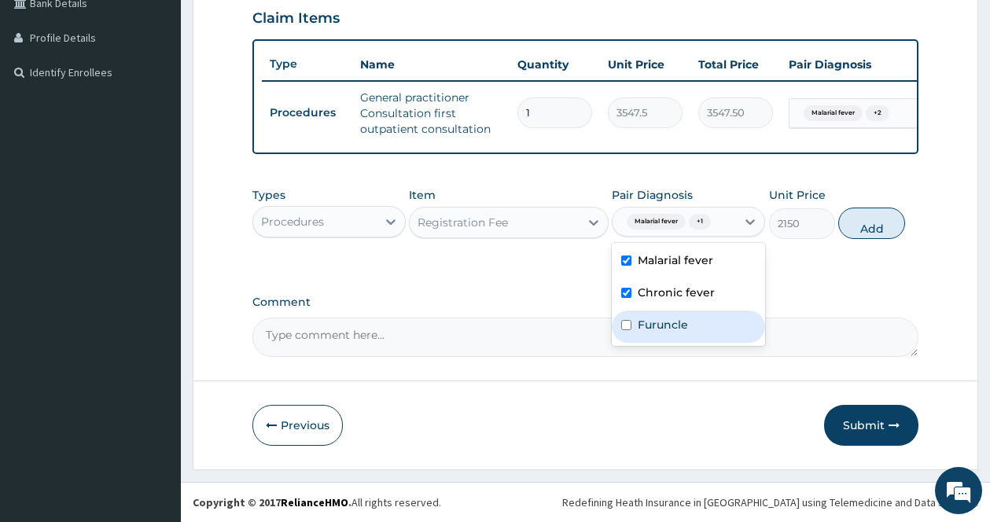
click at [640, 329] on label "Furuncle" at bounding box center [663, 325] width 50 height 16
checkbox input "true"
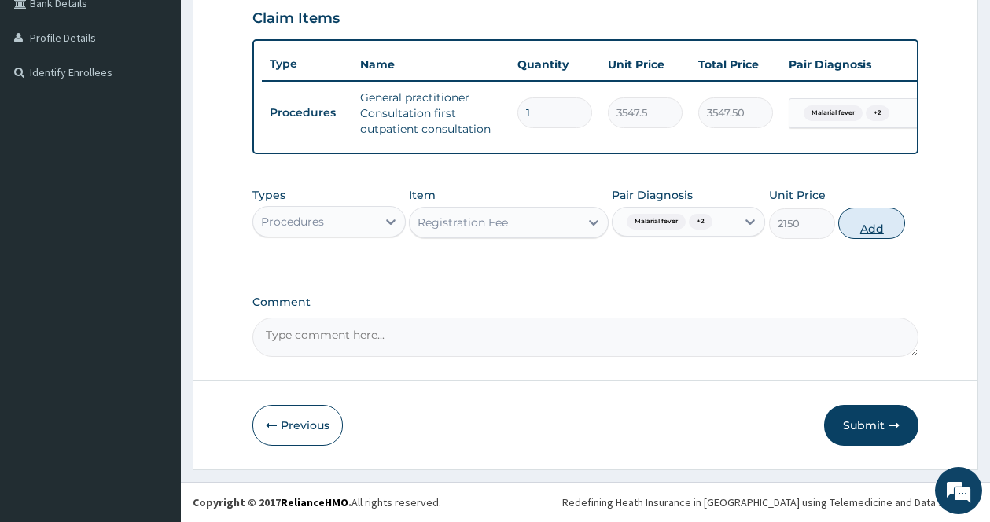
click at [888, 213] on button "Add" at bounding box center [871, 223] width 67 height 31
type input "0"
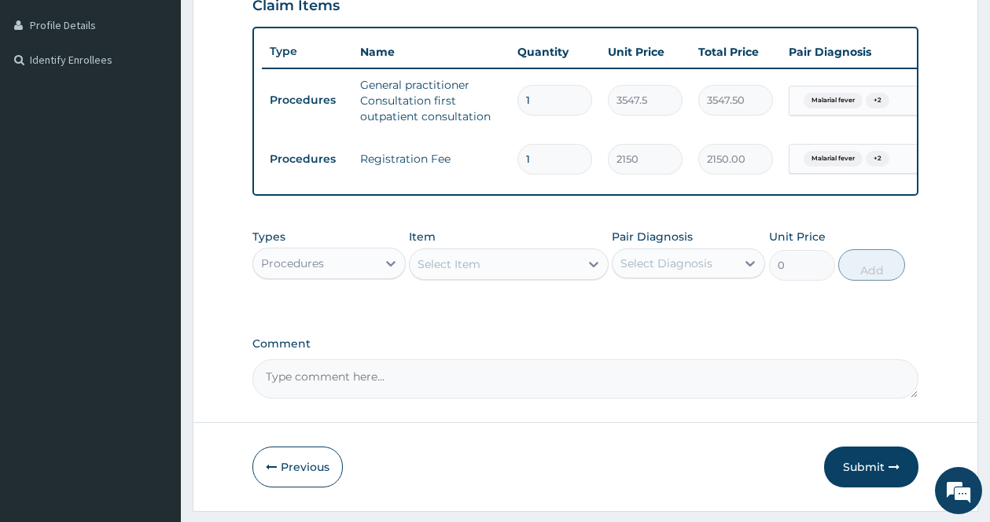
scroll to position [443, 0]
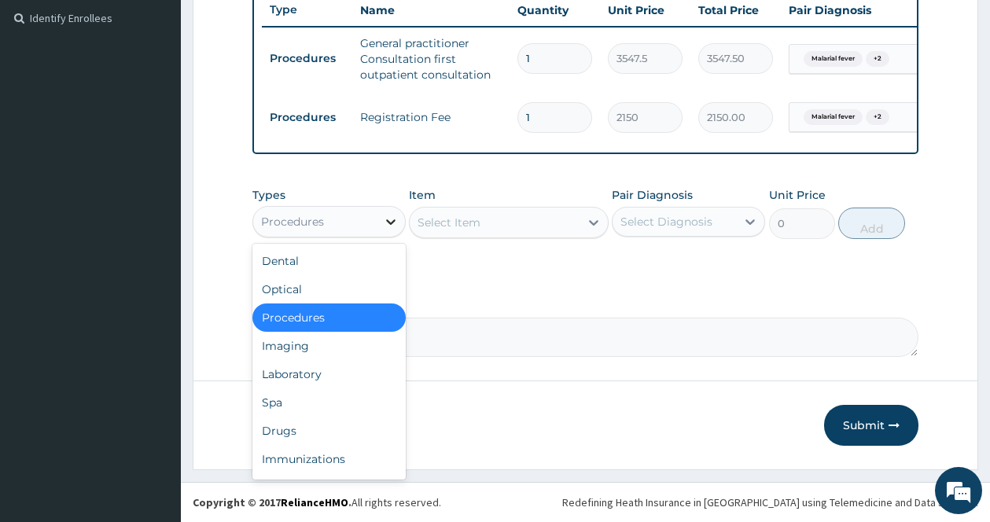
click at [387, 214] on icon at bounding box center [391, 222] width 16 height 16
click at [299, 376] on div "Laboratory" at bounding box center [328, 374] width 153 height 28
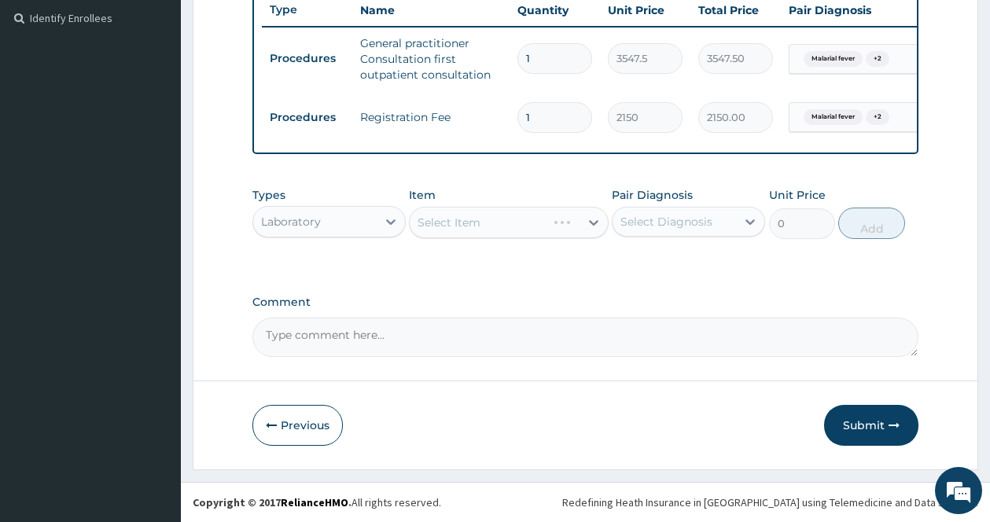
click at [763, 203] on div "Pair Diagnosis Select Diagnosis" at bounding box center [688, 213] width 153 height 52
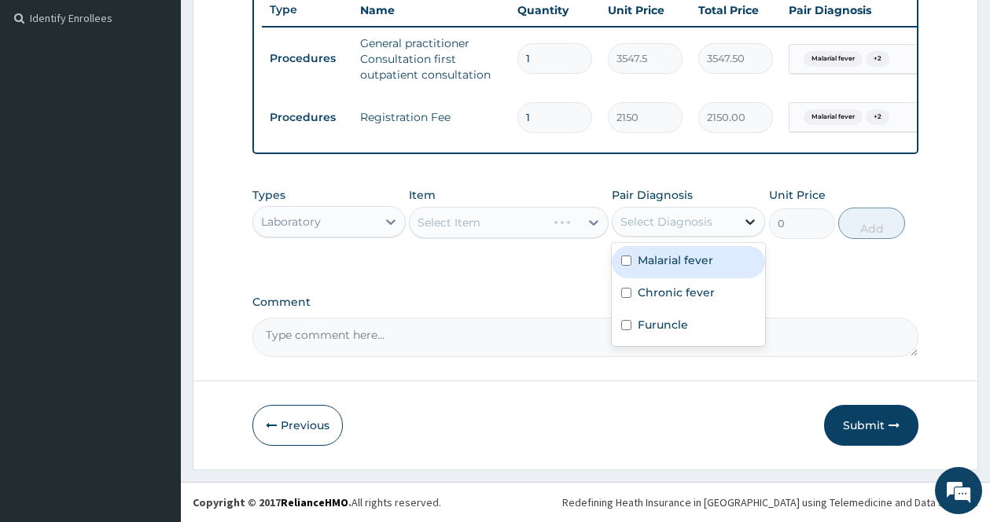
click at [741, 209] on div at bounding box center [750, 222] width 28 height 28
click at [694, 256] on label "Malarial fever" at bounding box center [675, 260] width 75 height 16
checkbox input "true"
click at [587, 218] on icon at bounding box center [594, 223] width 16 height 16
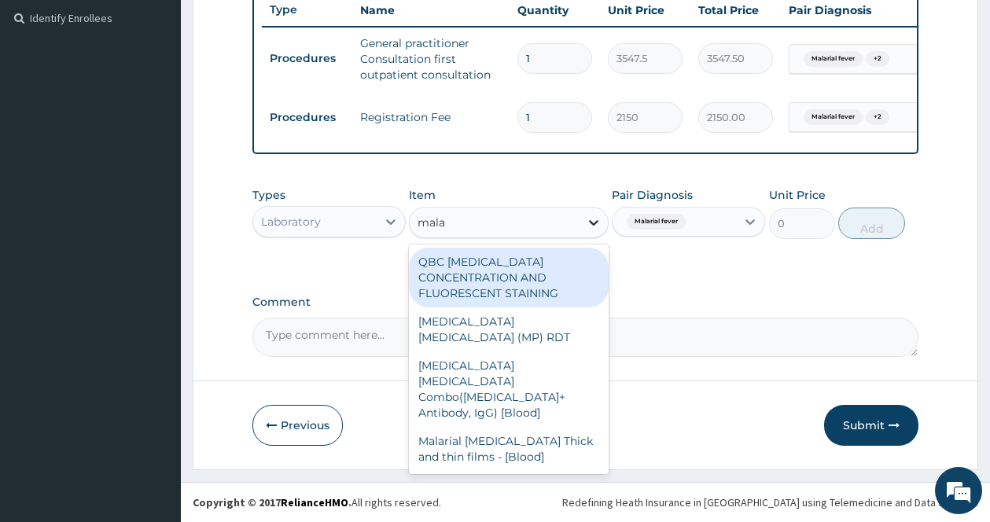
type input "malar"
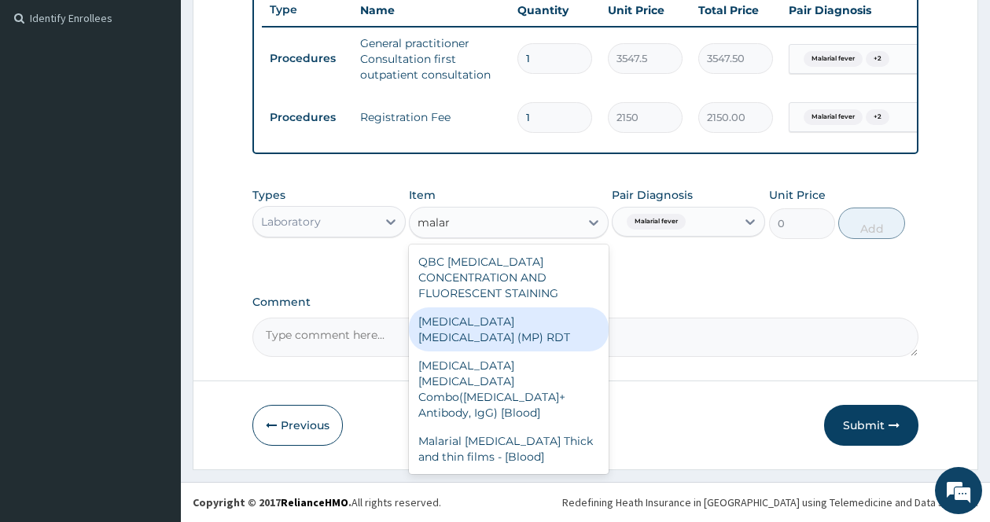
click at [539, 327] on div "[MEDICAL_DATA] [MEDICAL_DATA] (MP) RDT" at bounding box center [509, 329] width 200 height 44
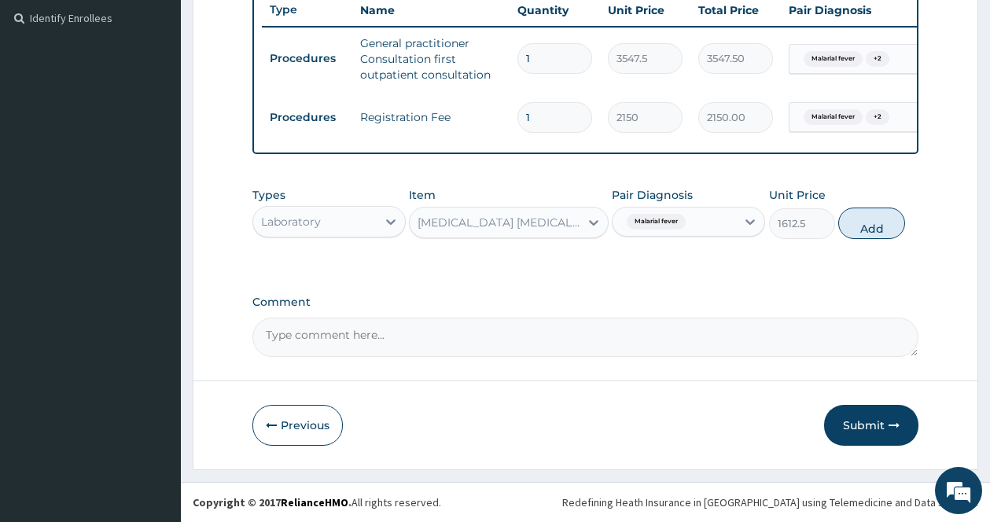
click at [884, 230] on button "Add" at bounding box center [871, 223] width 67 height 31
type input "0"
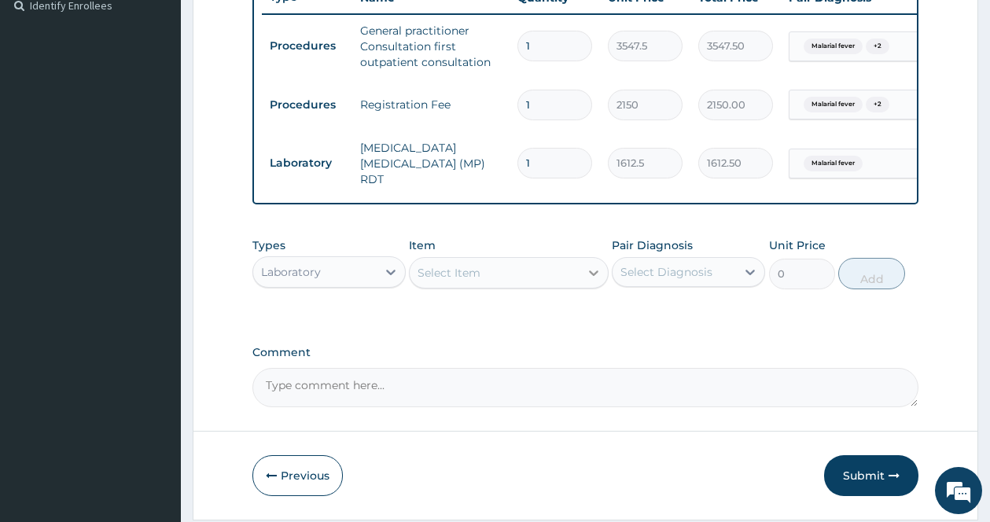
scroll to position [497, 0]
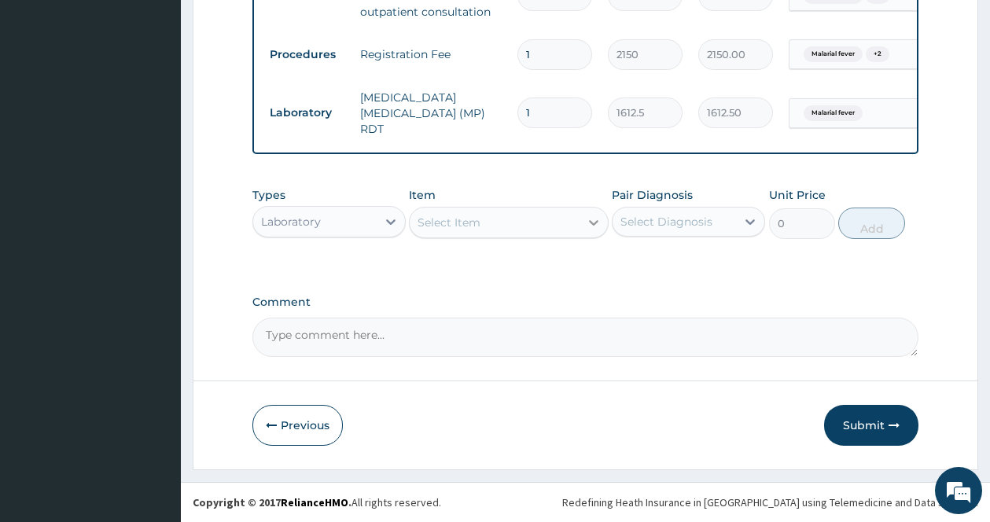
click at [586, 216] on icon at bounding box center [594, 223] width 16 height 16
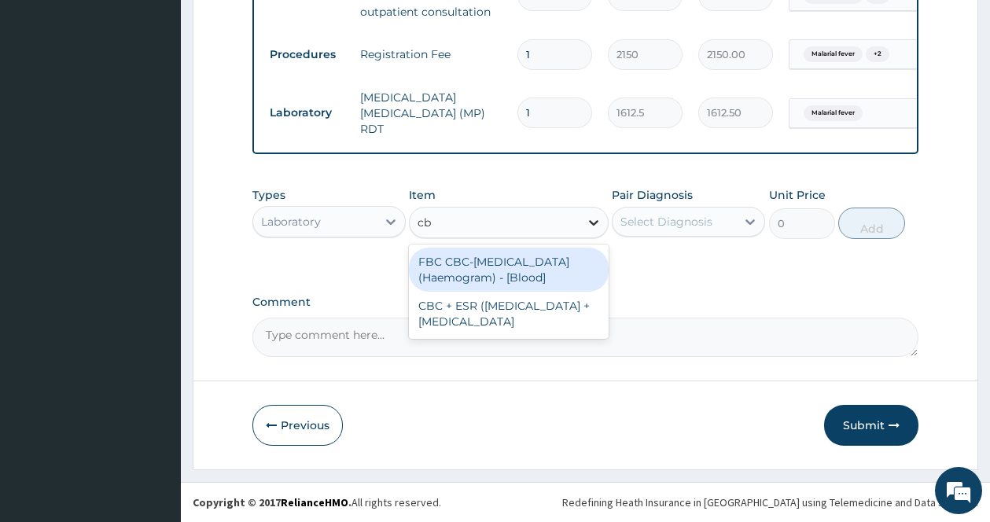
type input "cbc"
click at [535, 262] on div "FBC CBC-[MEDICAL_DATA] (Haemogram) - [Blood]" at bounding box center [509, 270] width 200 height 44
type input "4300"
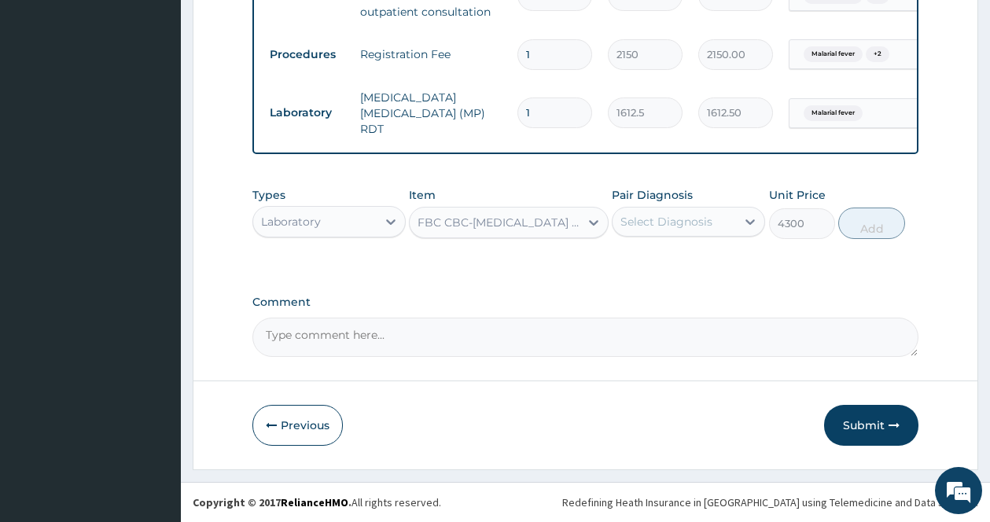
click at [686, 219] on div "Select Diagnosis" at bounding box center [666, 222] width 92 height 16
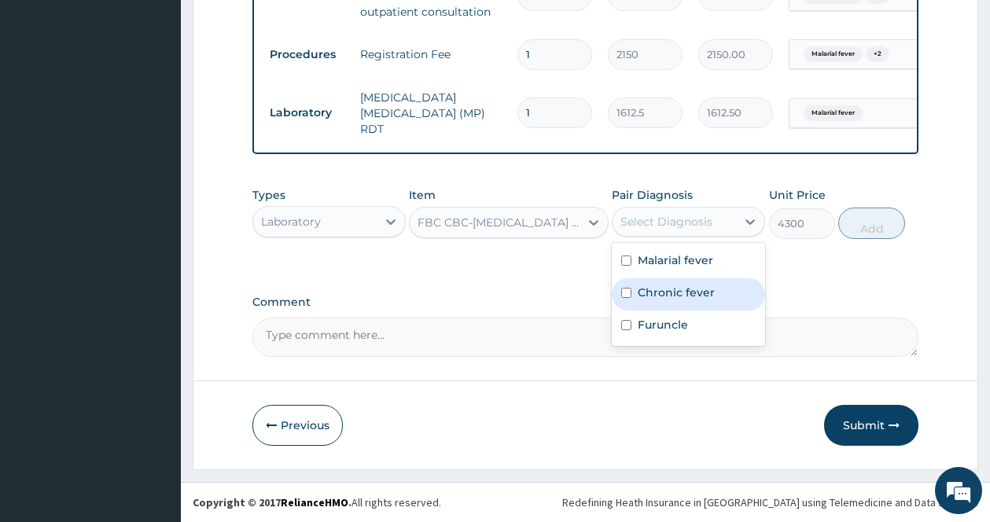
click at [644, 300] on div "Chronic fever" at bounding box center [688, 294] width 153 height 32
checkbox input "true"
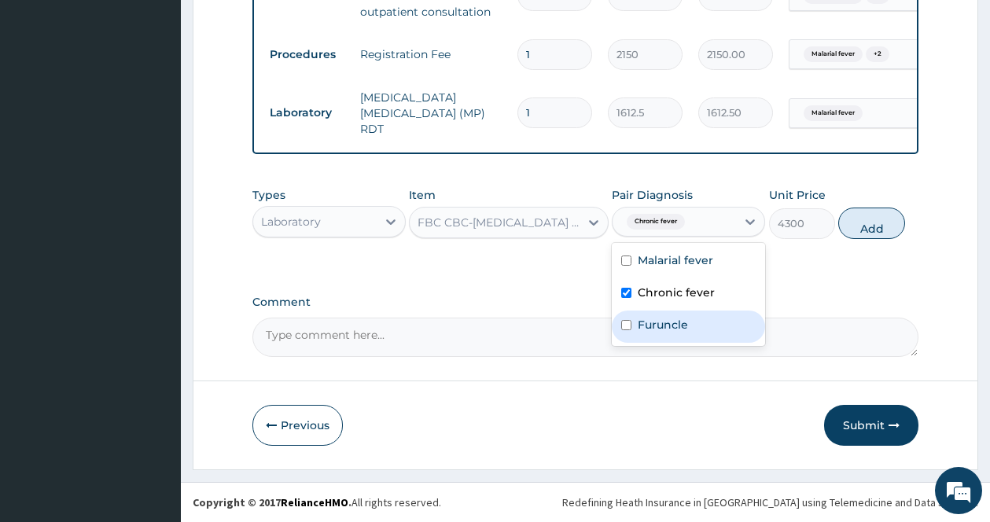
click at [638, 325] on label "Furuncle" at bounding box center [663, 325] width 50 height 16
checkbox input "true"
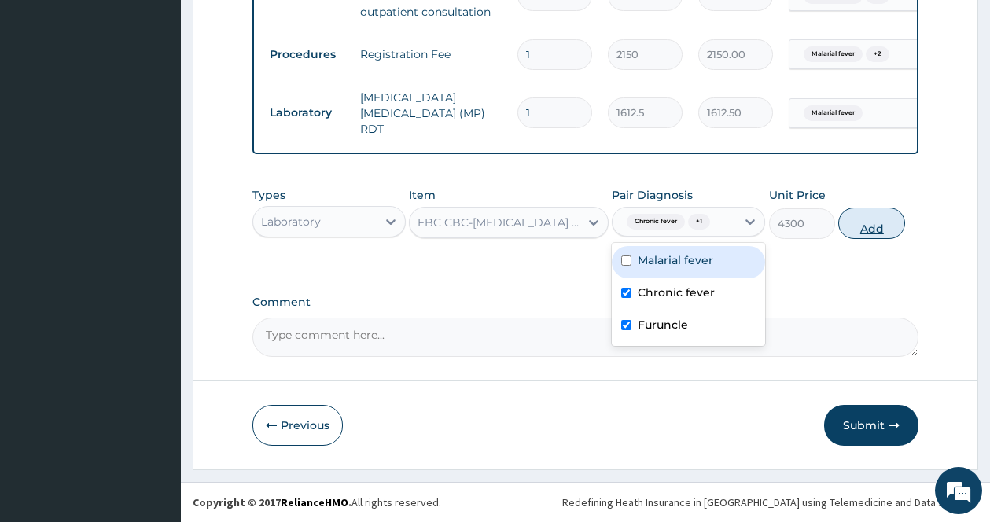
click at [883, 210] on button "Add" at bounding box center [871, 223] width 67 height 31
type input "0"
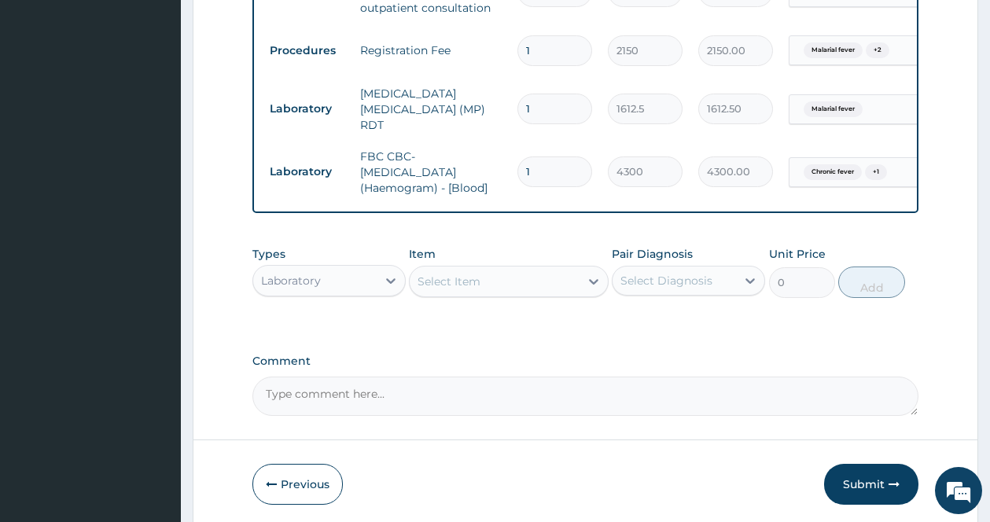
scroll to position [560, 0]
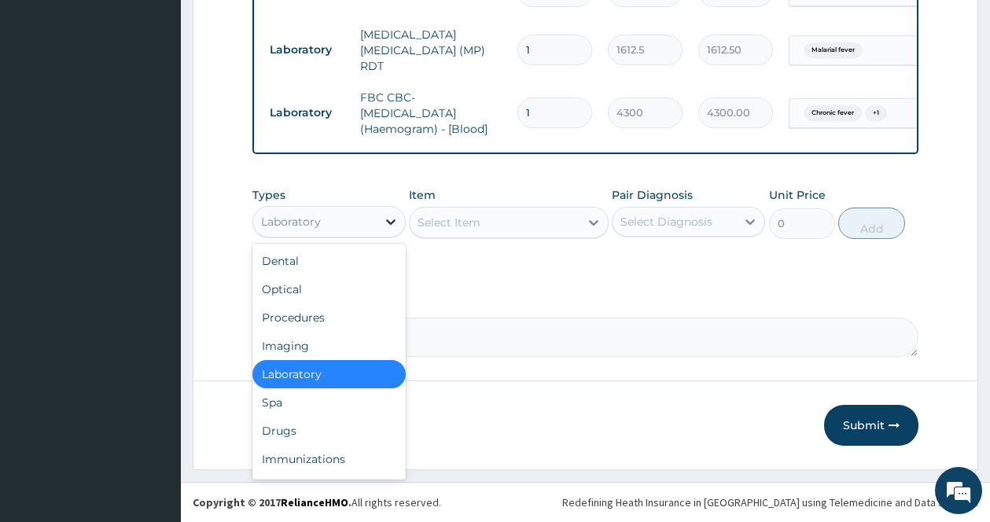
click at [390, 217] on icon at bounding box center [391, 222] width 16 height 16
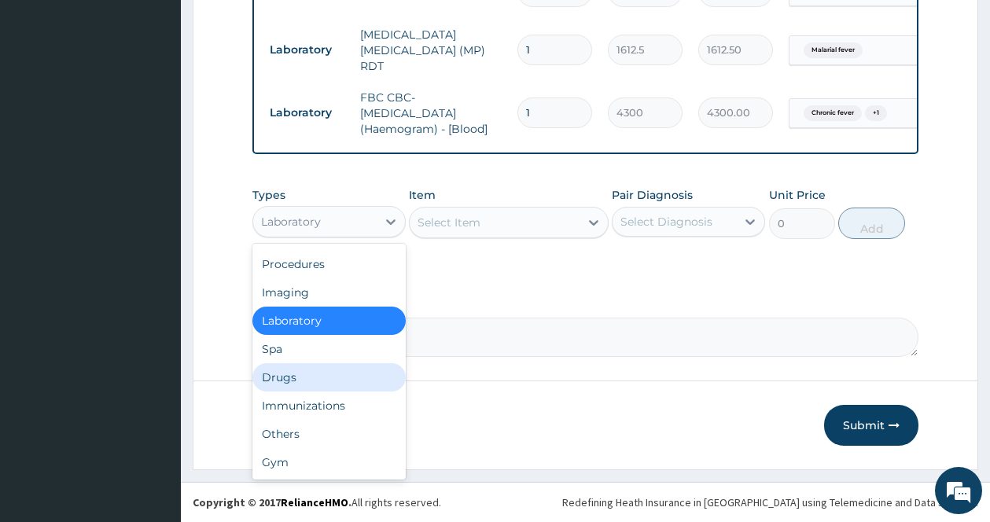
click at [291, 371] on div "Drugs" at bounding box center [328, 377] width 153 height 28
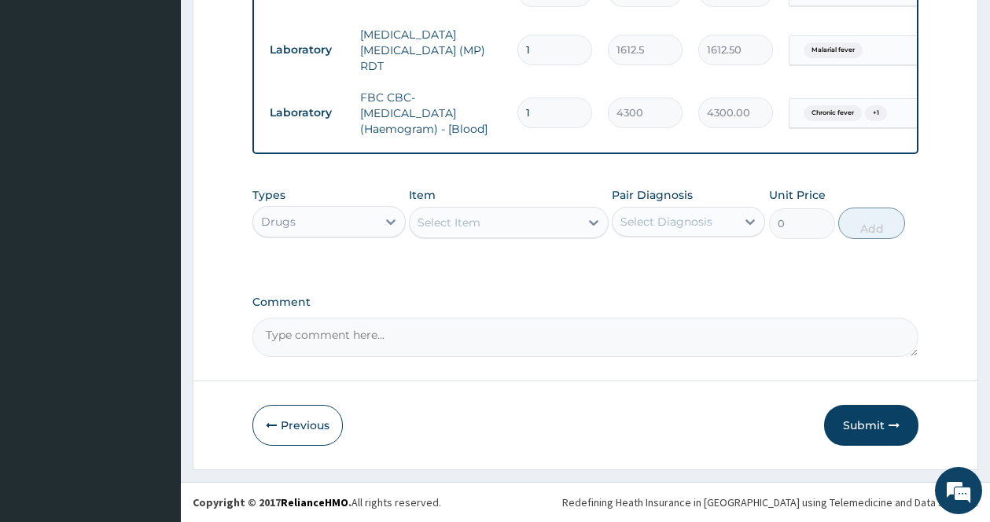
click at [693, 212] on div "Select Diagnosis" at bounding box center [673, 221] width 123 height 25
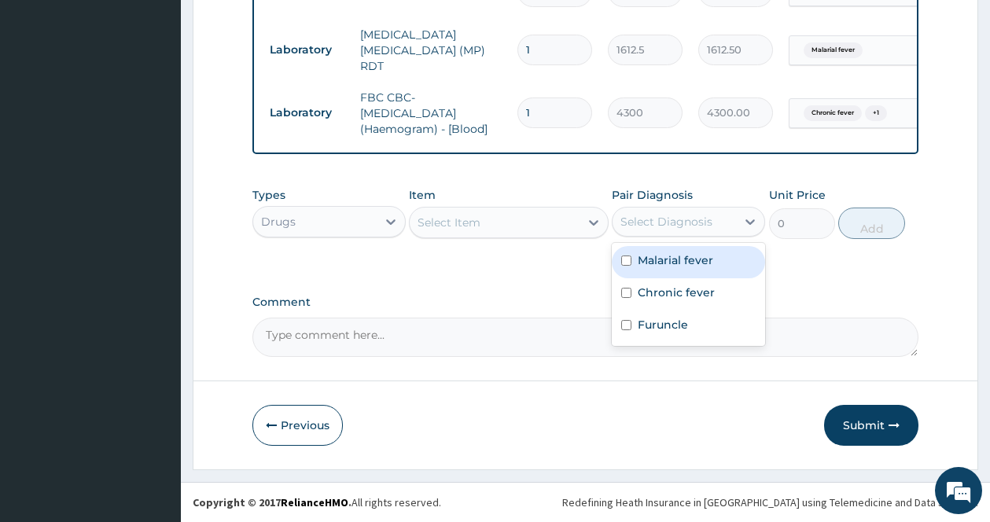
click at [680, 255] on label "Malarial fever" at bounding box center [675, 260] width 75 height 16
checkbox input "true"
click at [573, 219] on div "Select Item" at bounding box center [495, 222] width 170 height 25
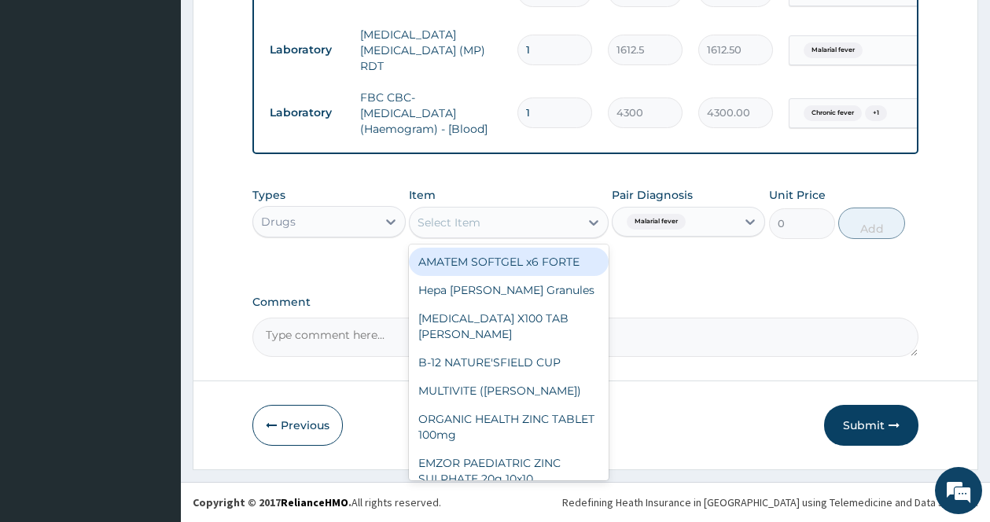
click at [534, 259] on div "AMATEM SOFTGEL x6 FORTE" at bounding box center [509, 262] width 200 height 28
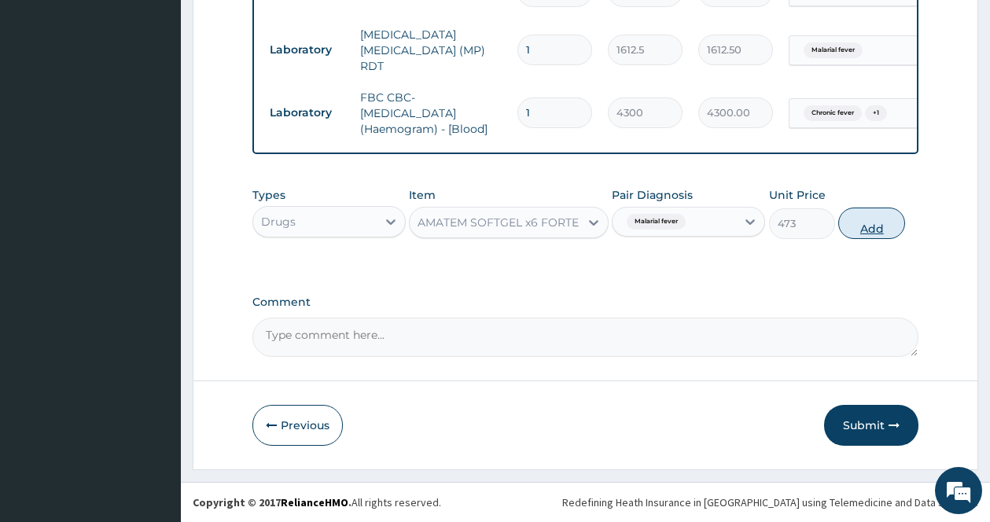
click at [877, 222] on button "Add" at bounding box center [871, 223] width 67 height 31
type input "0"
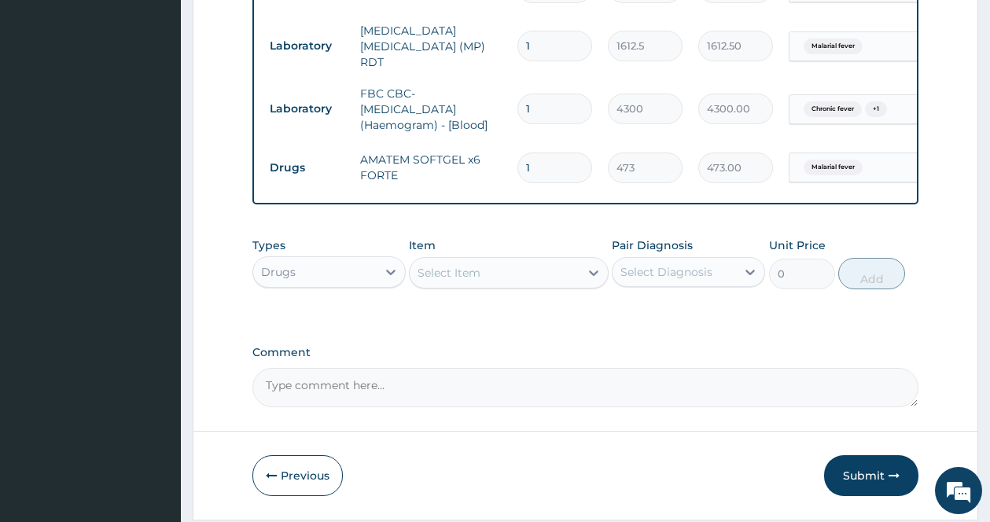
drag, startPoint x: 552, startPoint y: 154, endPoint x: 479, endPoint y: 158, distance: 73.2
click at [481, 158] on tr "Drugs AMATEM SOFTGEL x6 FORTE 1 473 473.00 Malarial fever Delete" at bounding box center [647, 168] width 770 height 54
type input "6"
type input "2838.00"
type input "6"
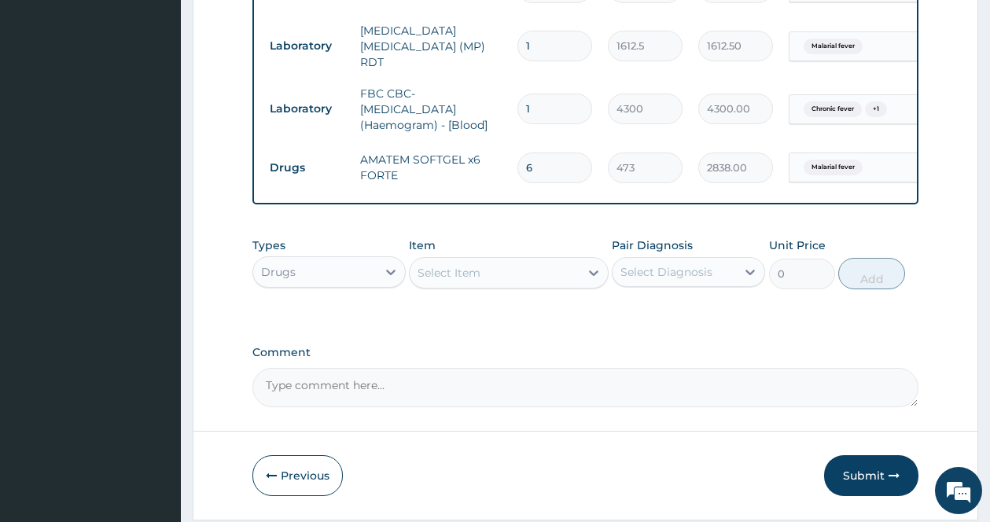
click at [579, 388] on textarea "Comment" at bounding box center [585, 387] width 666 height 39
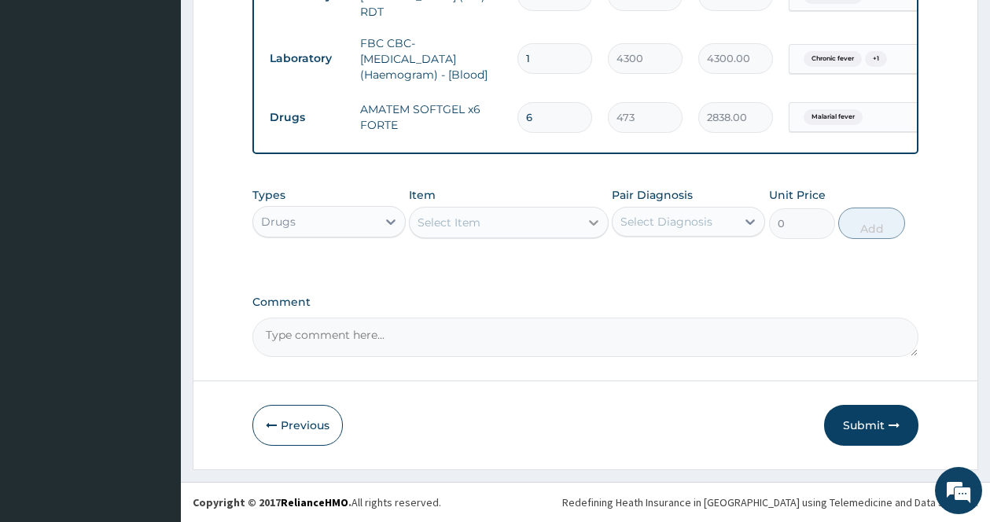
click at [589, 212] on div at bounding box center [593, 222] width 28 height 28
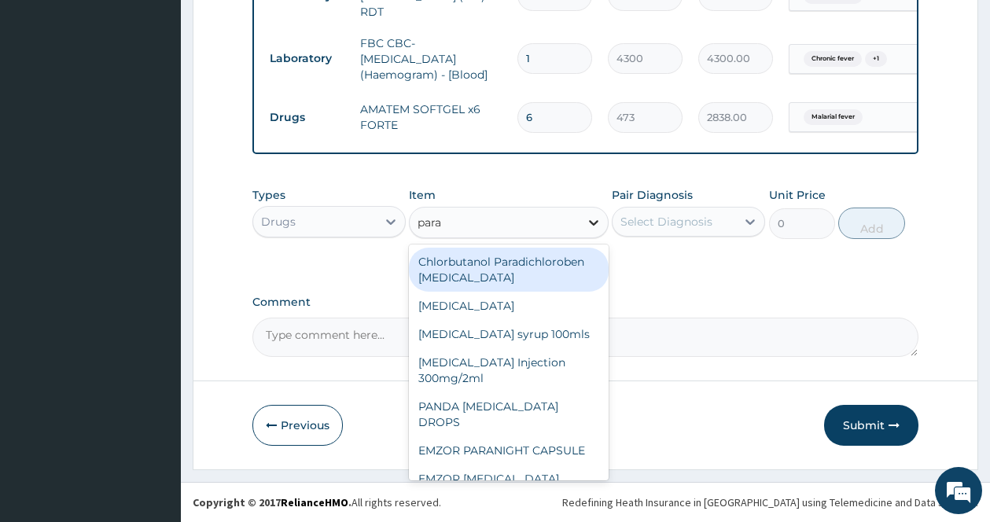
type input "parac"
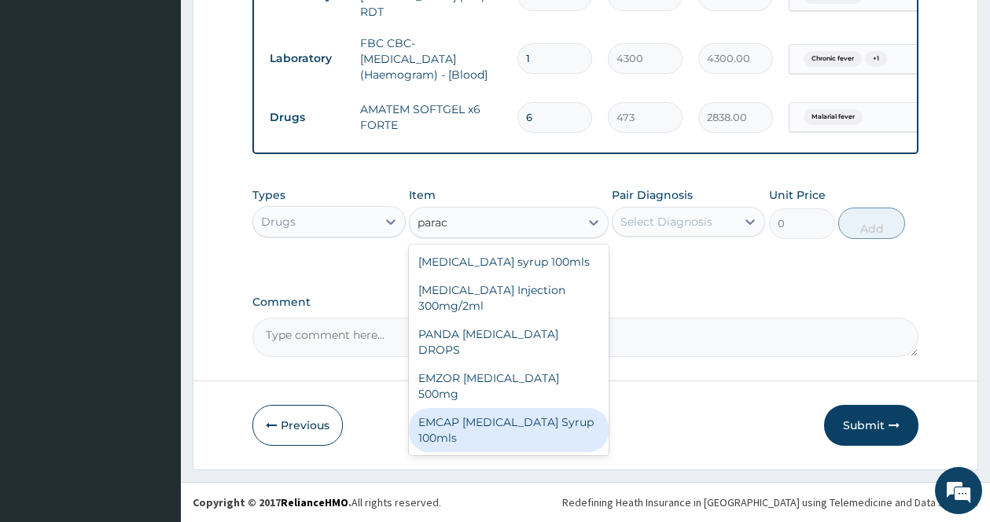
click at [543, 372] on div "EMZOR [MEDICAL_DATA] 500mg" at bounding box center [509, 386] width 200 height 44
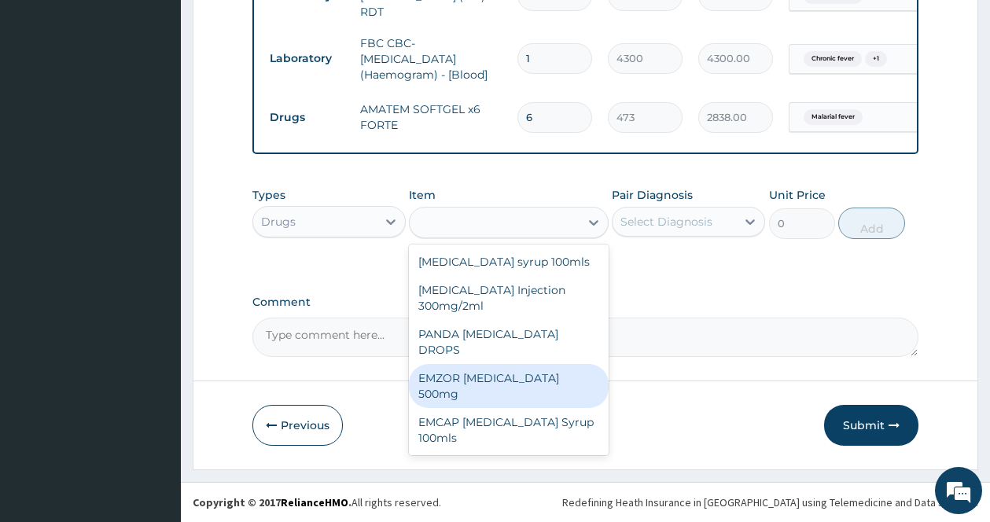
type input "23.65"
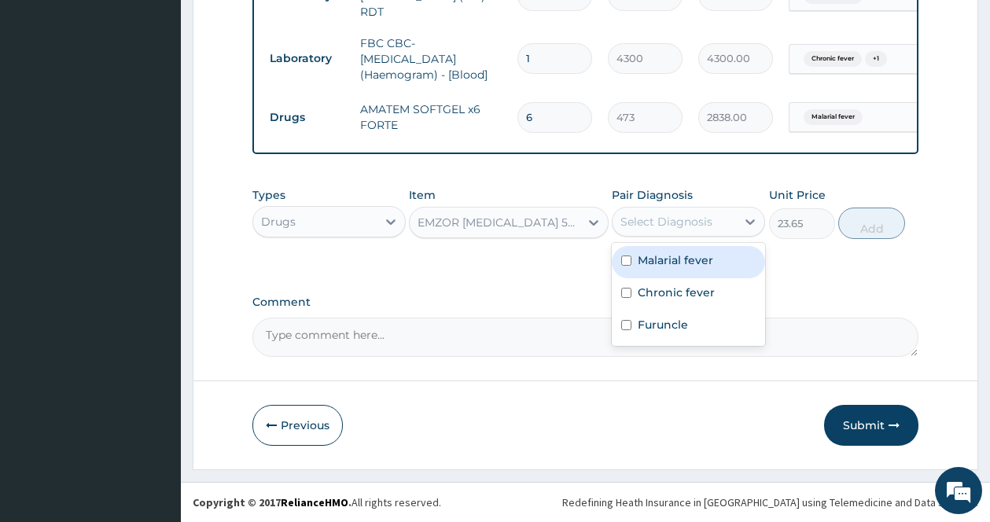
click at [700, 215] on div "Select Diagnosis" at bounding box center [666, 222] width 92 height 16
click at [660, 261] on label "Malarial fever" at bounding box center [675, 260] width 75 height 16
checkbox input "true"
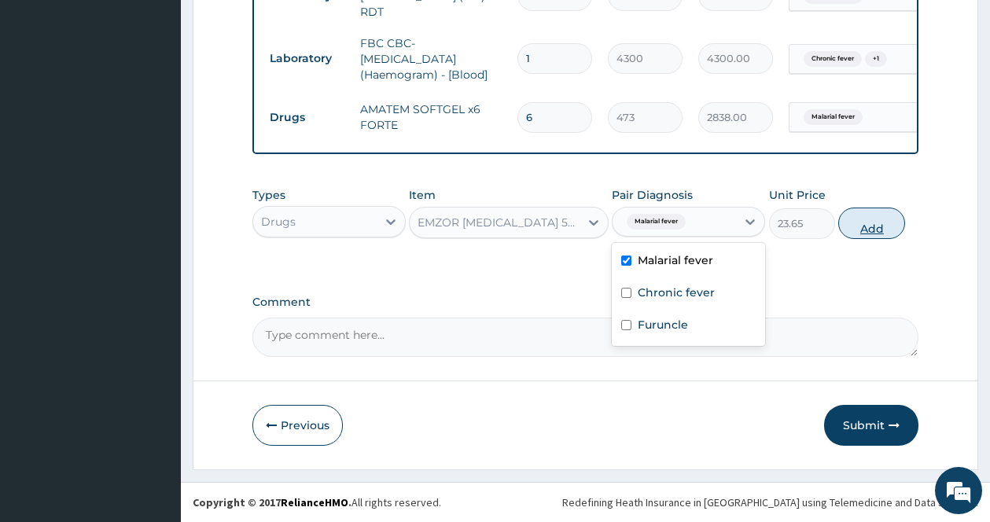
click at [878, 227] on button "Add" at bounding box center [871, 223] width 67 height 31
type input "0"
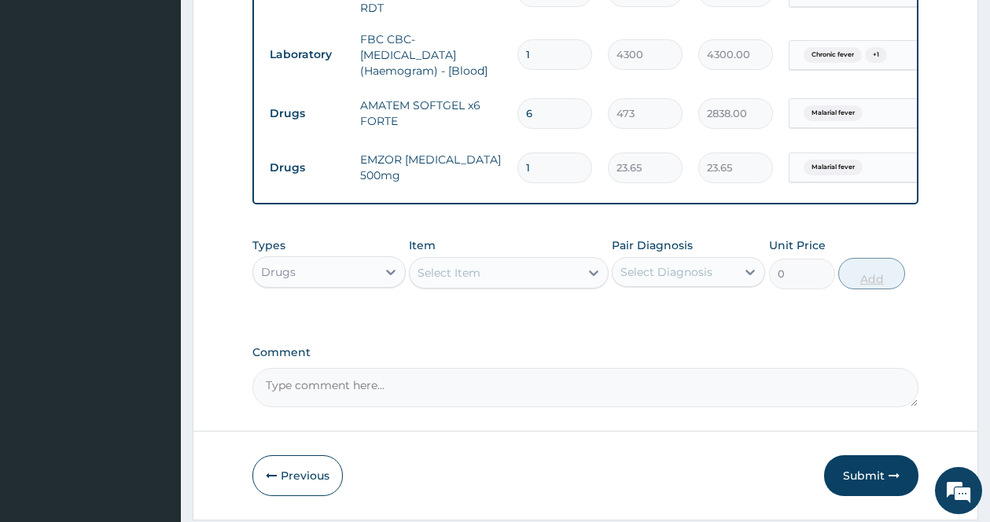
type input "18"
type input "425.70"
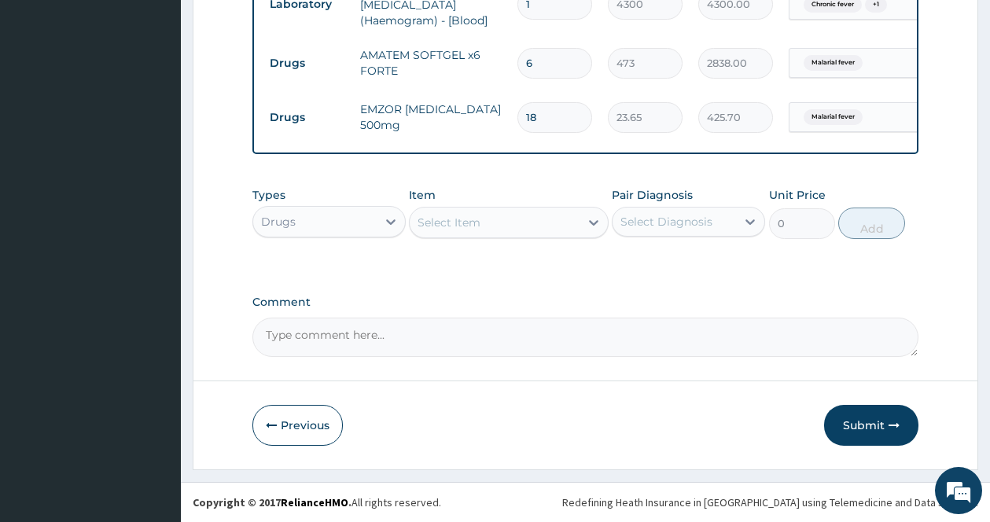
type input "18"
click at [715, 219] on div "Select Diagnosis" at bounding box center [673, 221] width 123 height 25
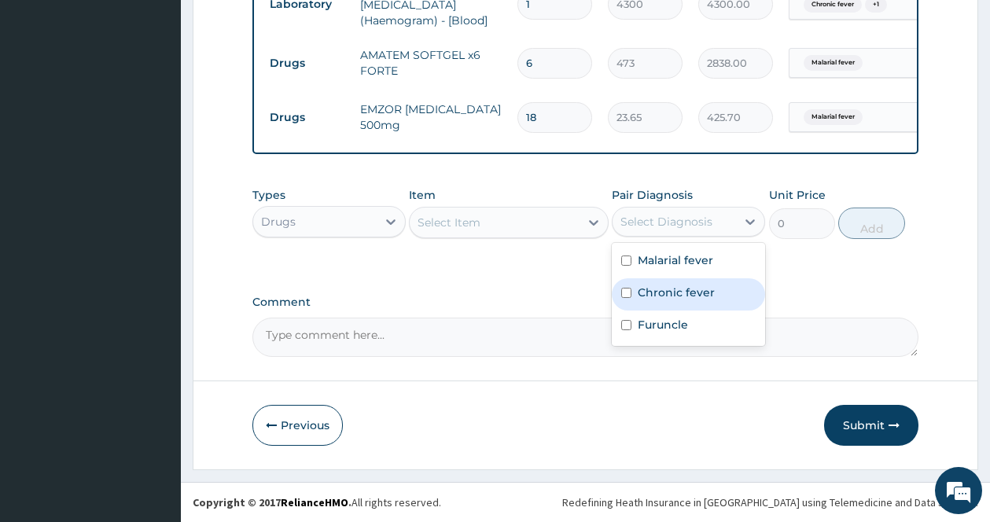
click at [681, 289] on label "Chronic fever" at bounding box center [676, 293] width 77 height 16
checkbox input "true"
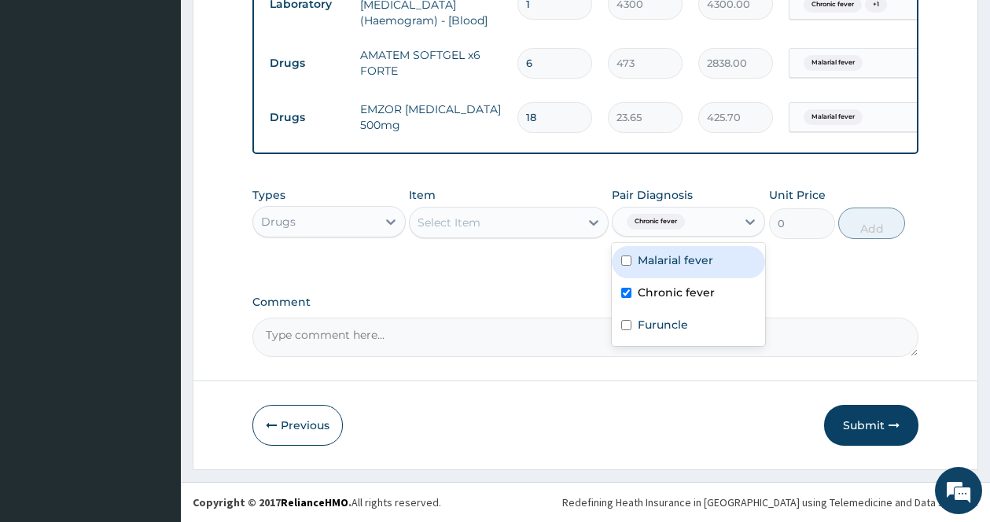
drag, startPoint x: 540, startPoint y: 195, endPoint x: 540, endPoint y: 210, distance: 14.9
click at [540, 197] on div "Item Select Item" at bounding box center [509, 213] width 200 height 52
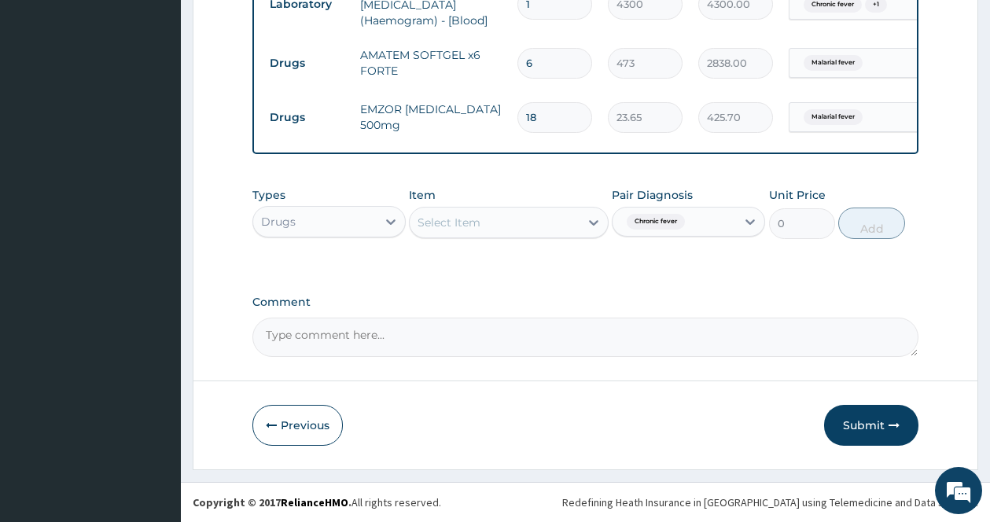
click at [542, 217] on div "Select Item" at bounding box center [495, 222] width 170 height 25
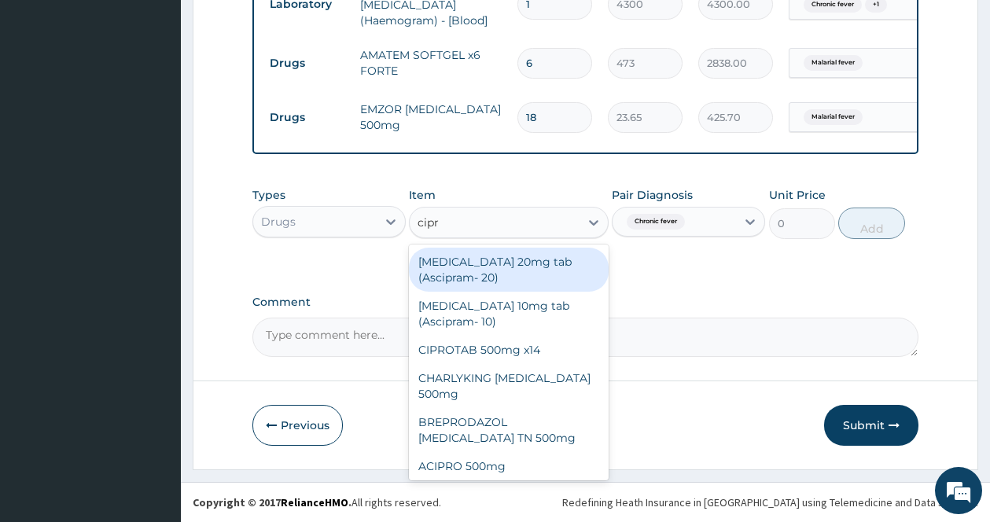
type input "[MEDICAL_DATA]"
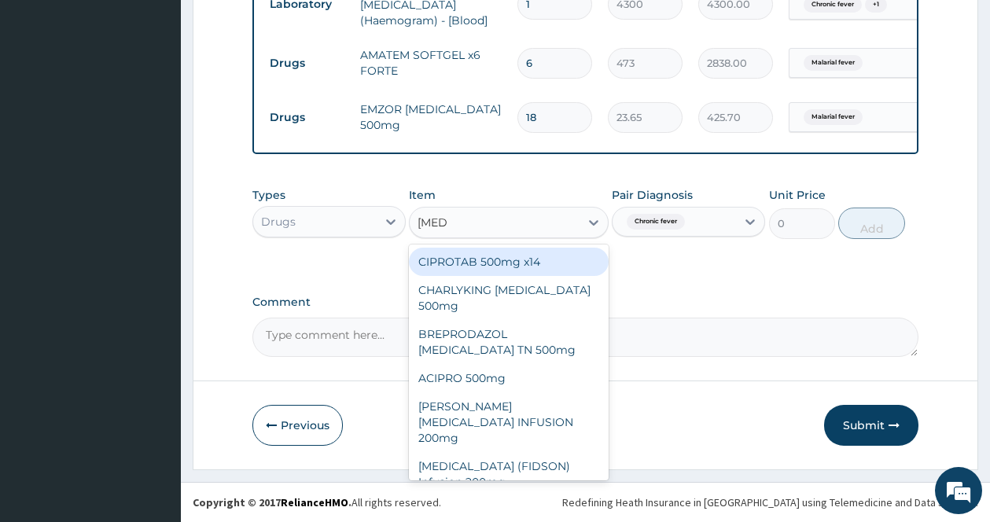
click at [497, 262] on div "CIPROTAB 500mg x14" at bounding box center [509, 262] width 200 height 28
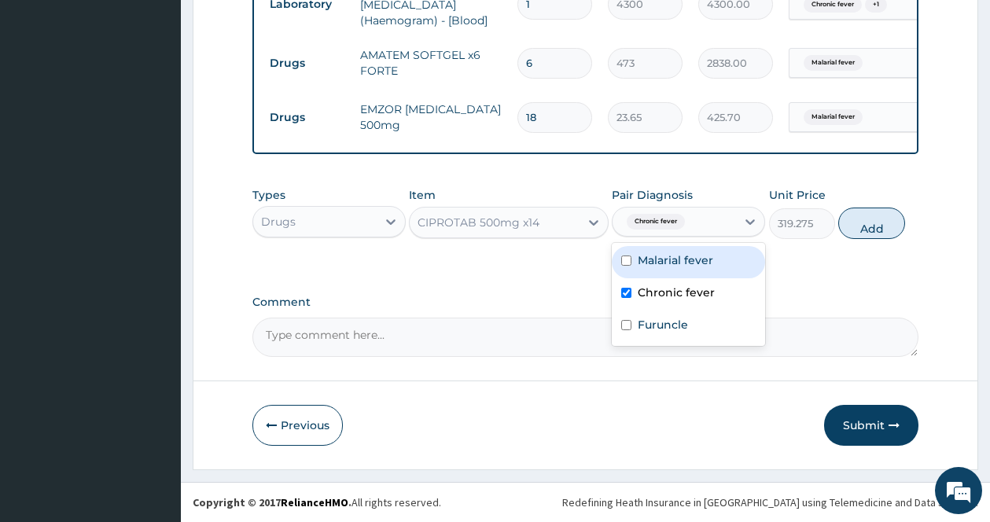
click at [673, 215] on span "Chronic fever" at bounding box center [656, 222] width 58 height 16
click at [869, 221] on button "Add" at bounding box center [871, 223] width 67 height 31
type input "0"
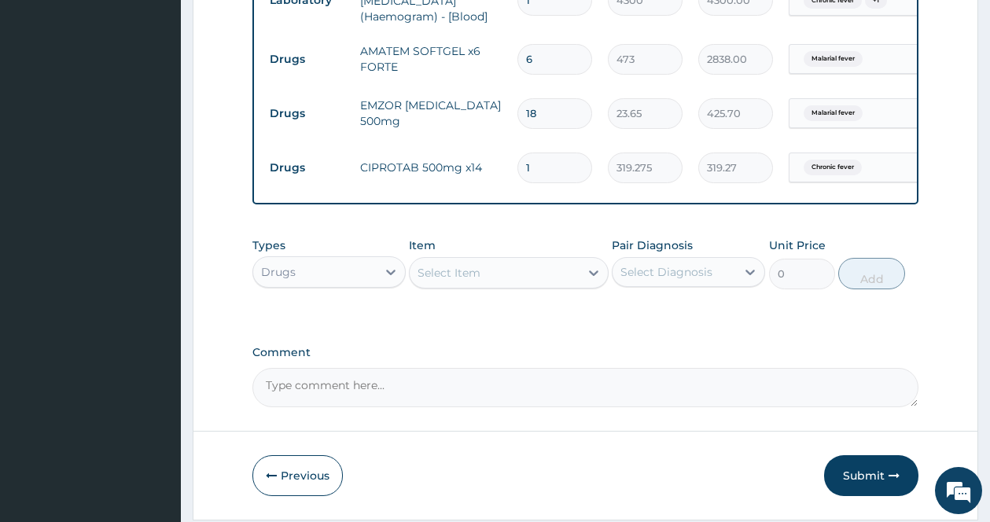
type input "14"
type input "4469.85"
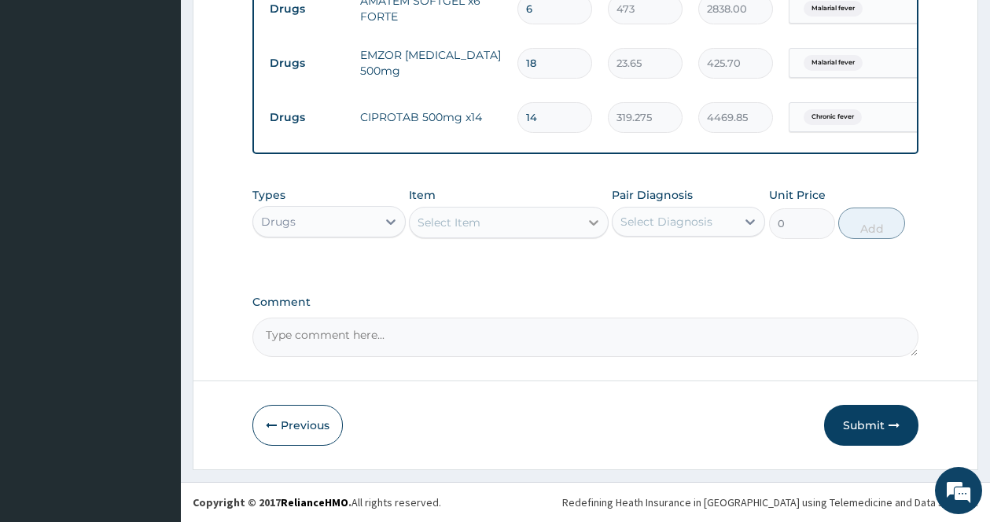
type input "14"
click at [591, 222] on icon at bounding box center [593, 223] width 9 height 6
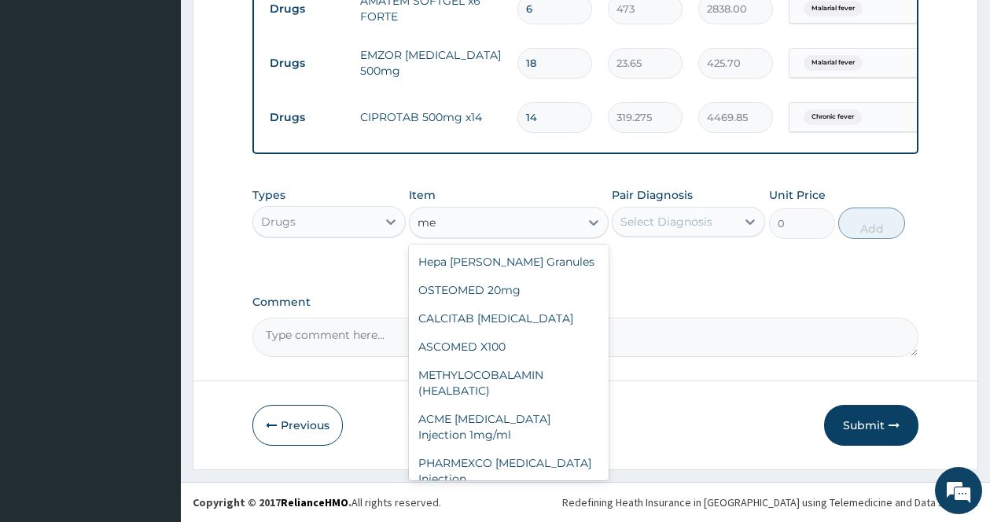
type input "m"
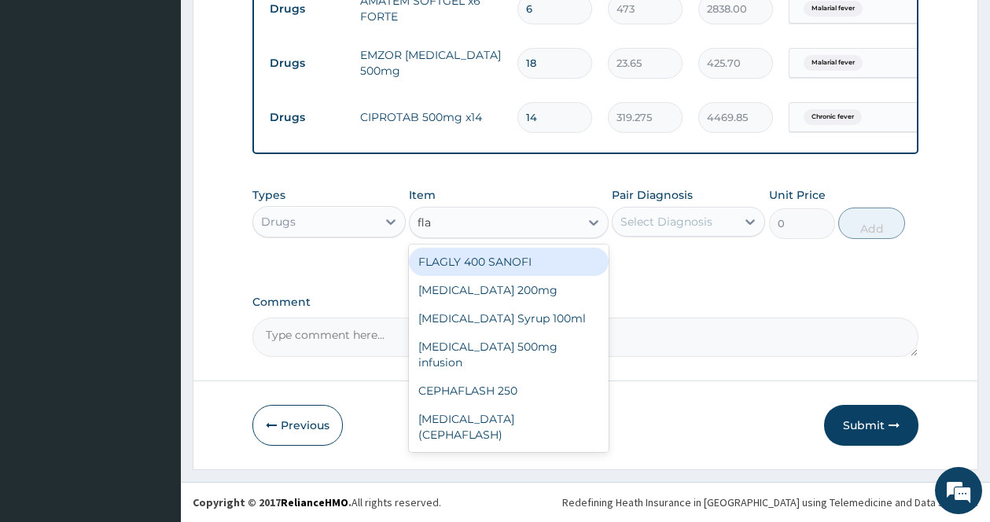
type input "flag"
click at [554, 259] on div "FLAGLY 400 SANOFI" at bounding box center [509, 262] width 200 height 28
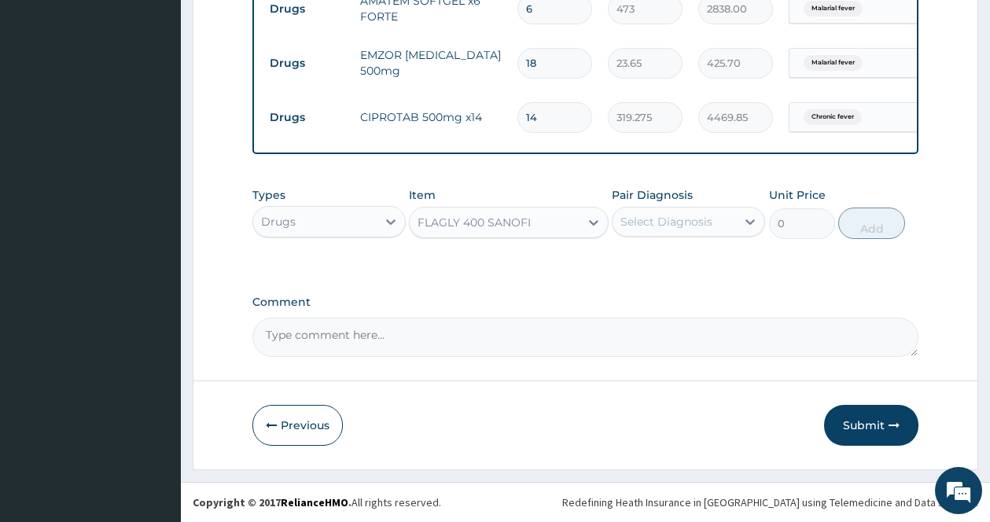
type input "70.95"
click at [656, 226] on div "Select Diagnosis" at bounding box center [666, 222] width 92 height 16
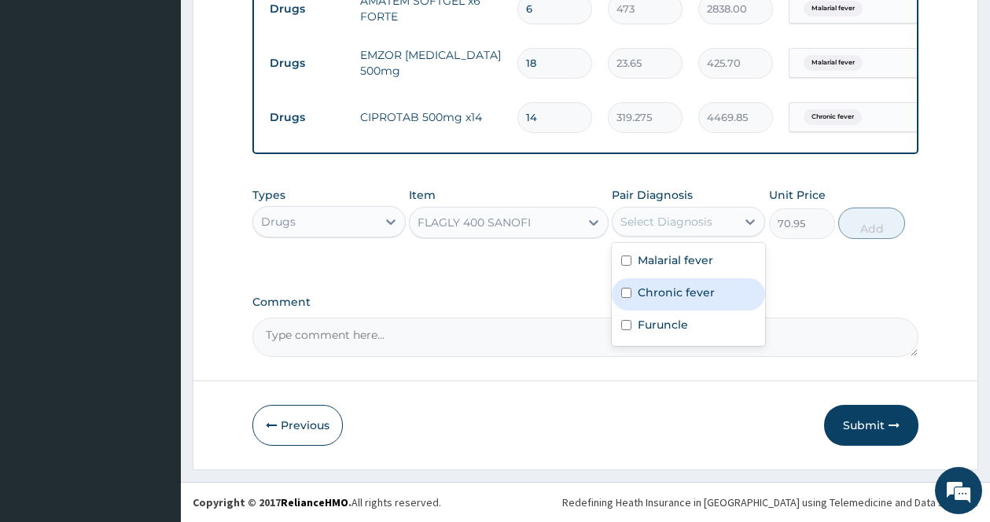
click at [634, 300] on div "Chronic fever" at bounding box center [688, 294] width 153 height 32
checkbox input "true"
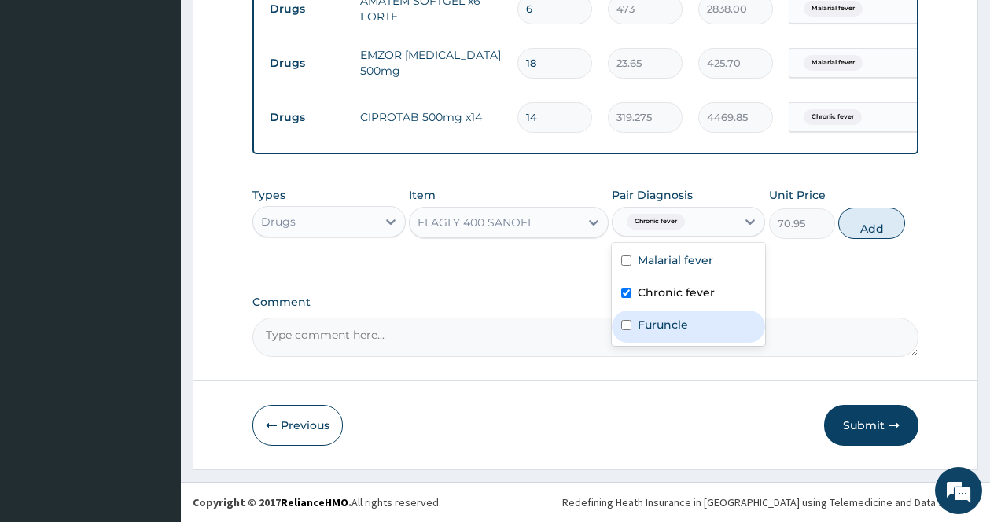
click at [682, 328] on label "Furuncle" at bounding box center [663, 325] width 50 height 16
checkbox input "true"
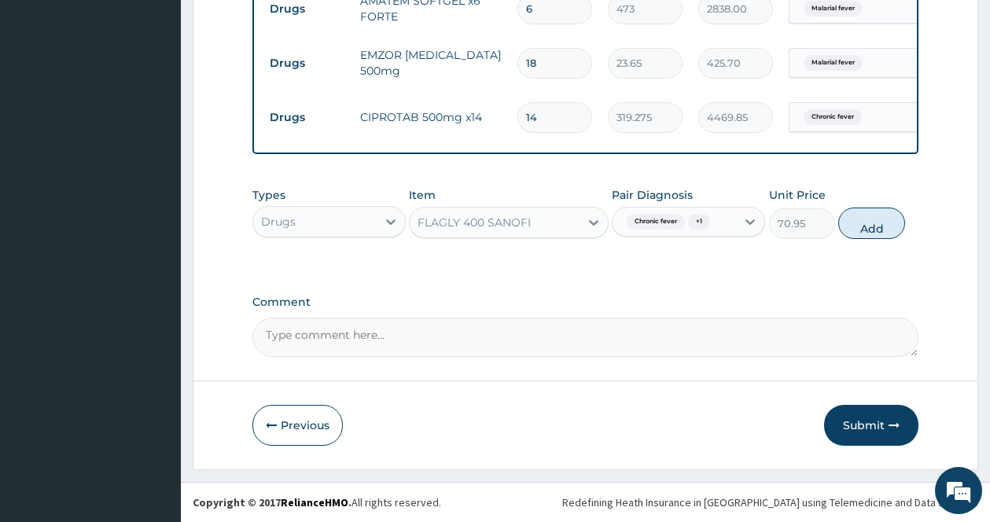
drag, startPoint x: 888, startPoint y: 226, endPoint x: 879, endPoint y: 230, distance: 10.5
click at [885, 228] on button "Add" at bounding box center [871, 223] width 67 height 31
type input "0"
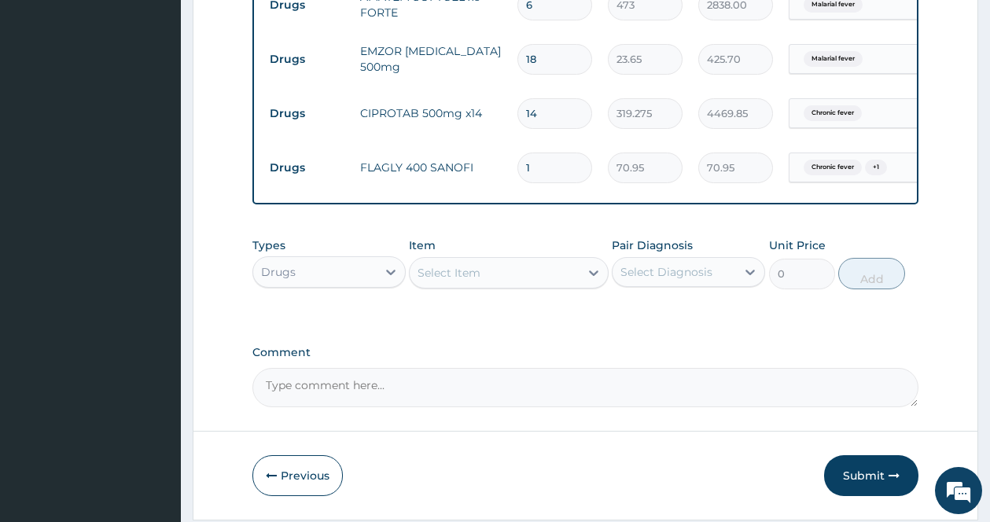
type input "15"
type input "1064.25"
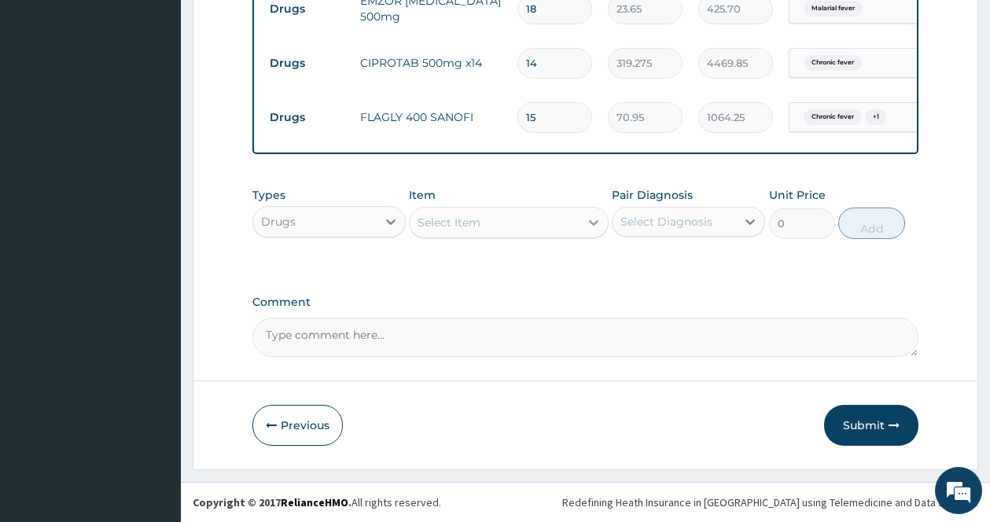
type input "15"
click at [590, 216] on icon at bounding box center [594, 223] width 16 height 16
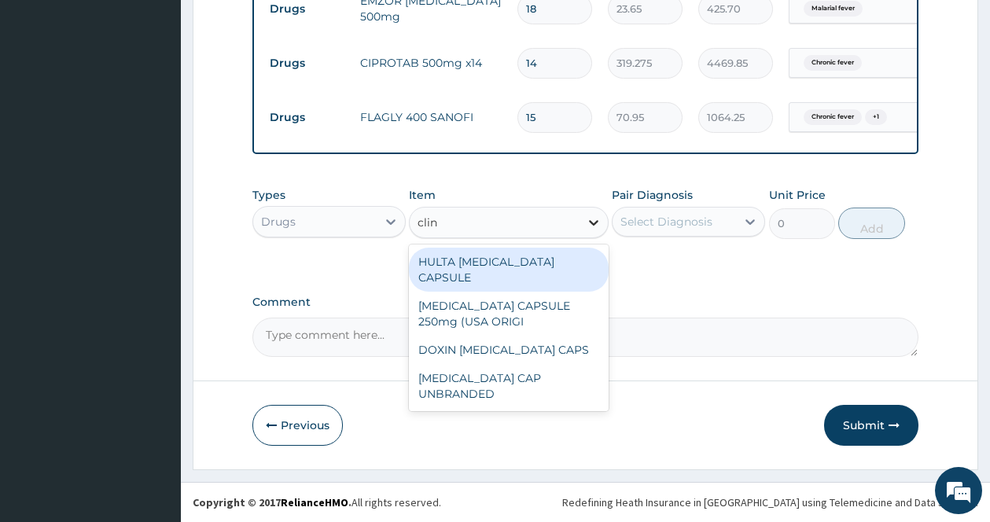
type input "clind"
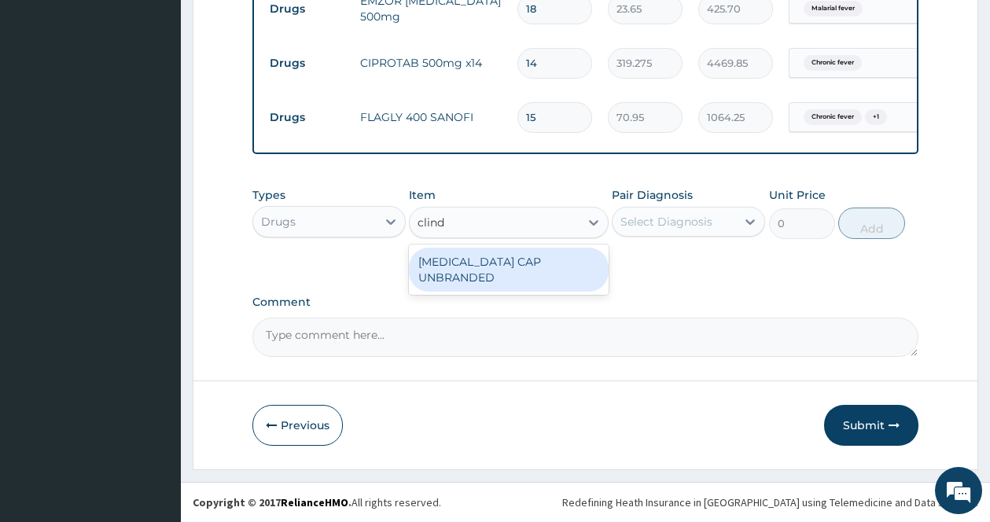
click at [506, 272] on div "CLINDAMYCIN CAP UNBRANDED" at bounding box center [509, 270] width 200 height 44
type input "141.9"
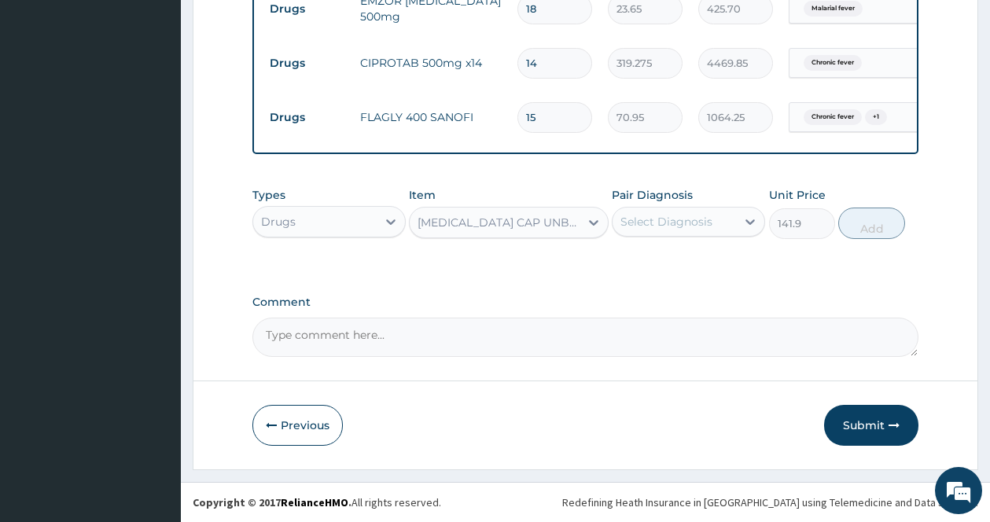
click at [704, 214] on div "Select Diagnosis" at bounding box center [666, 222] width 92 height 16
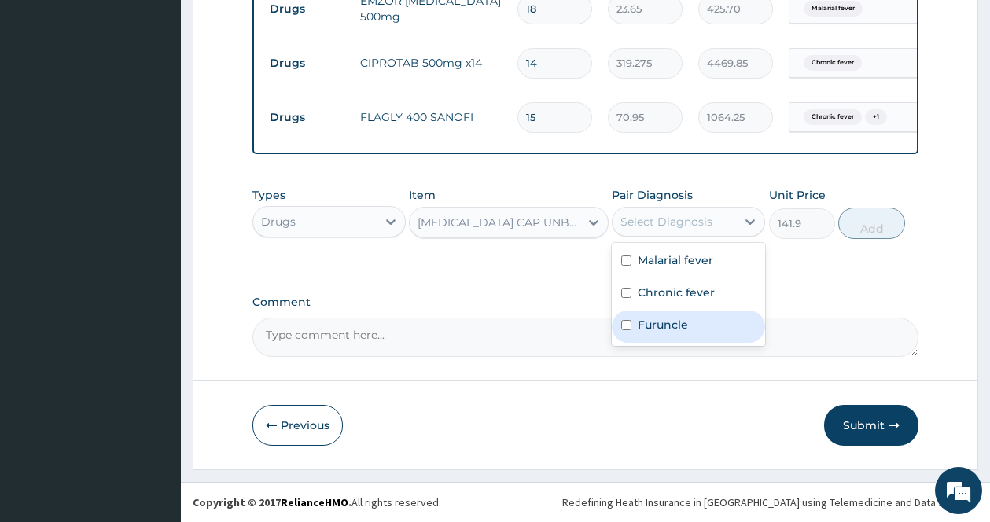
click at [627, 328] on input "checkbox" at bounding box center [626, 325] width 10 height 10
checkbox input "true"
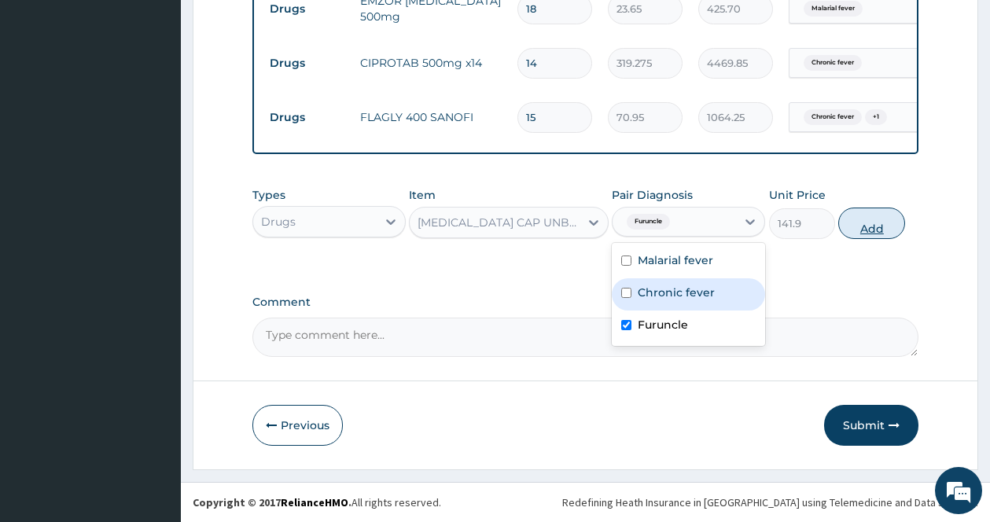
click at [888, 222] on button "Add" at bounding box center [871, 223] width 67 height 31
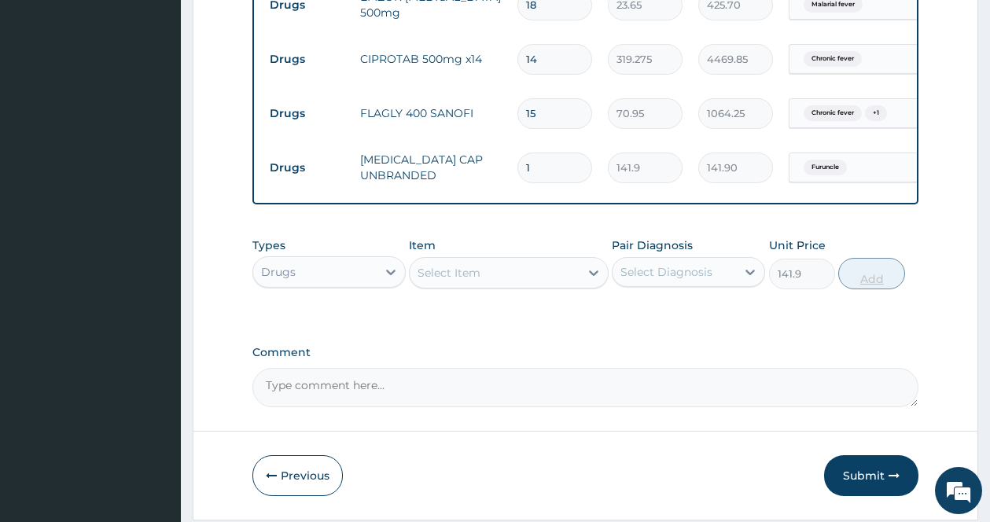
type input "0"
type input "14"
type input "1986.60"
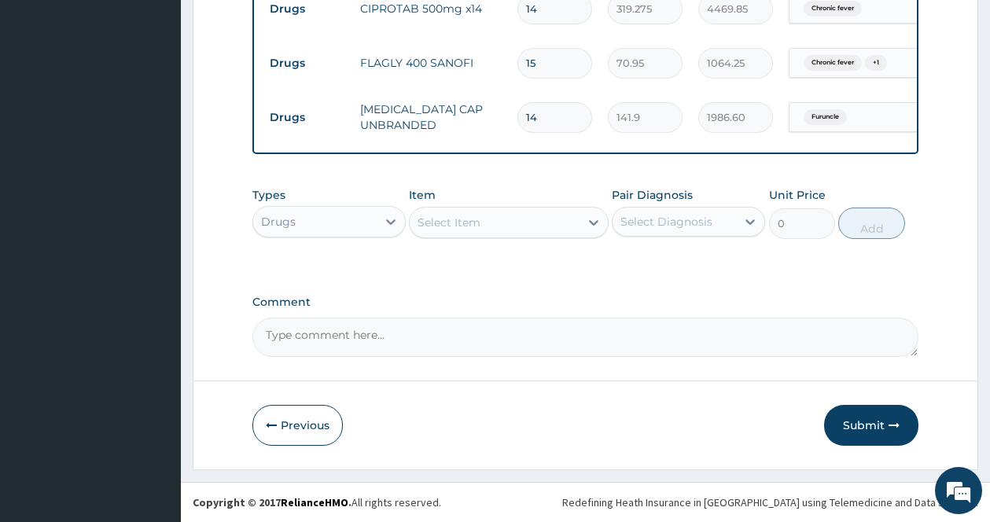
type input "14"
click at [578, 225] on div "Select Item" at bounding box center [495, 222] width 170 height 25
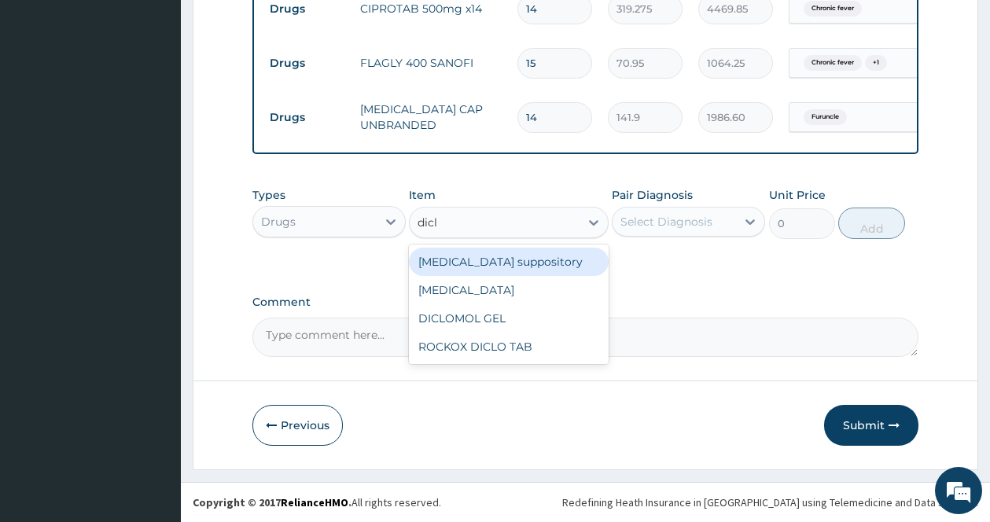
type input "diclo"
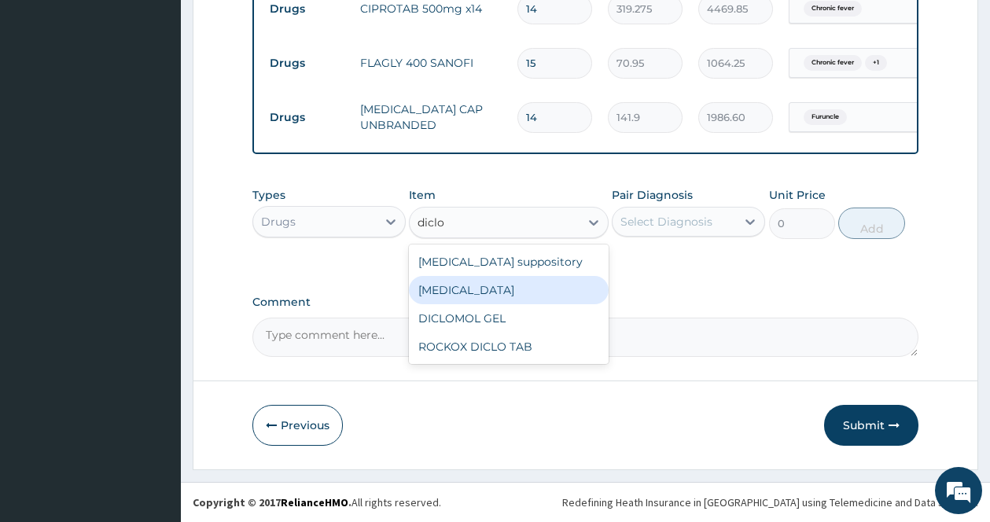
click at [462, 289] on div "Diclofenac" at bounding box center [509, 290] width 200 height 28
type input "591.25"
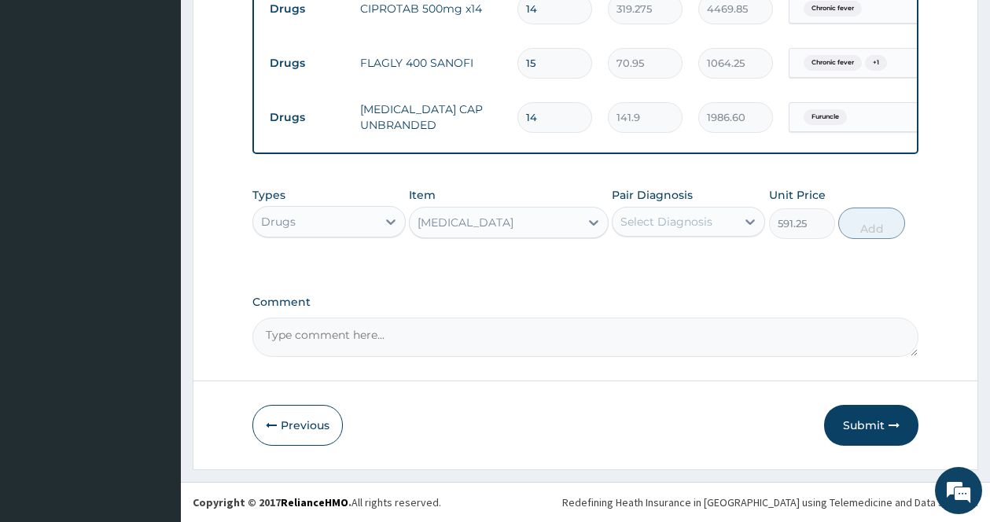
click at [690, 226] on div "Select Diagnosis" at bounding box center [666, 222] width 92 height 16
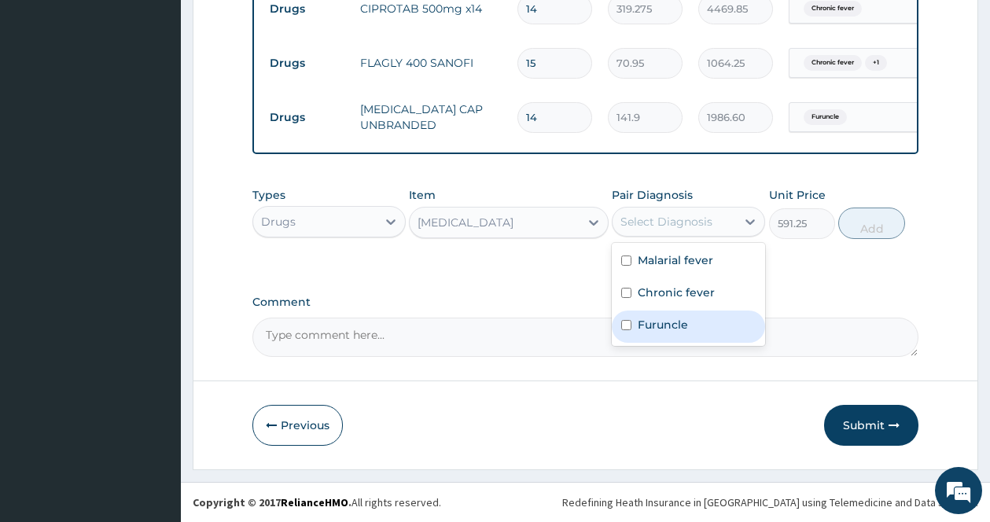
click at [652, 336] on div "Furuncle" at bounding box center [688, 327] width 153 height 32
checkbox input "true"
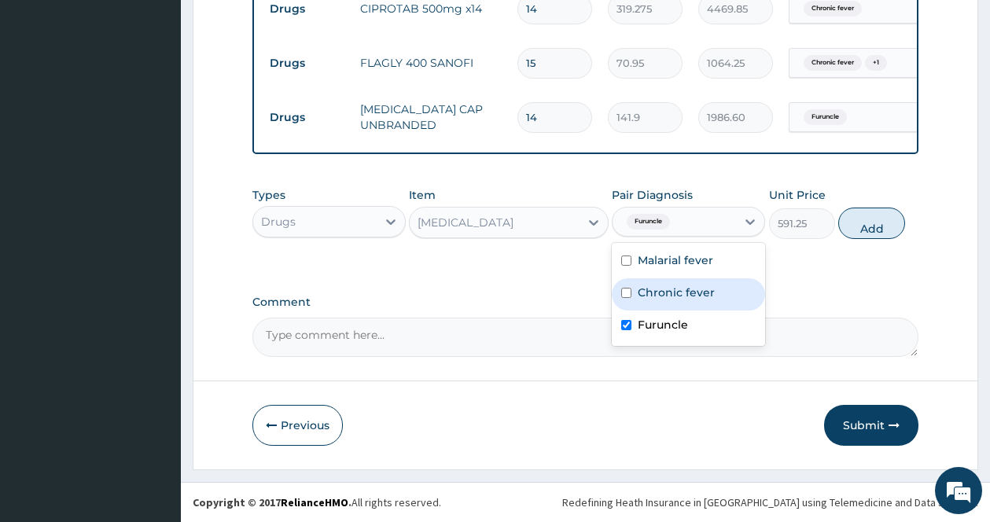
click at [888, 222] on button "Add" at bounding box center [871, 223] width 67 height 31
type input "0"
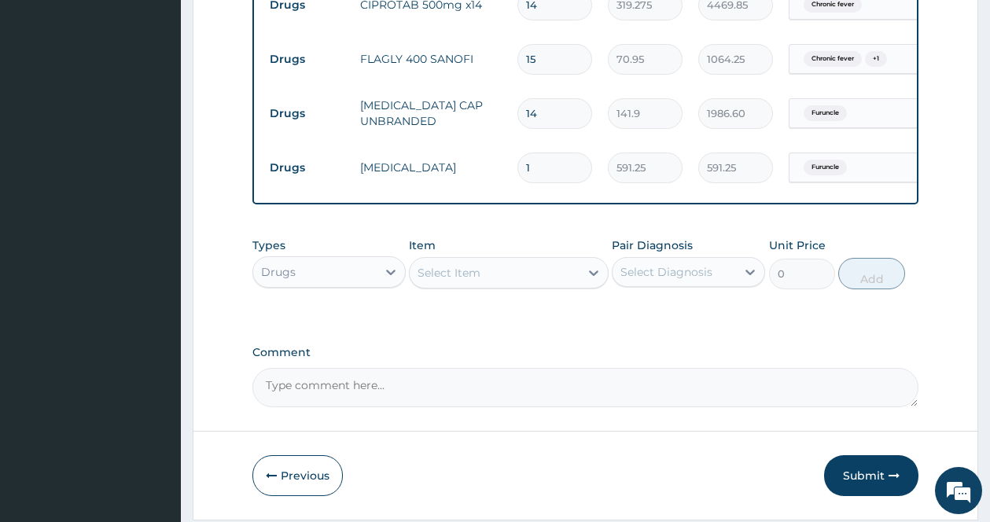
scroll to position [885, 0]
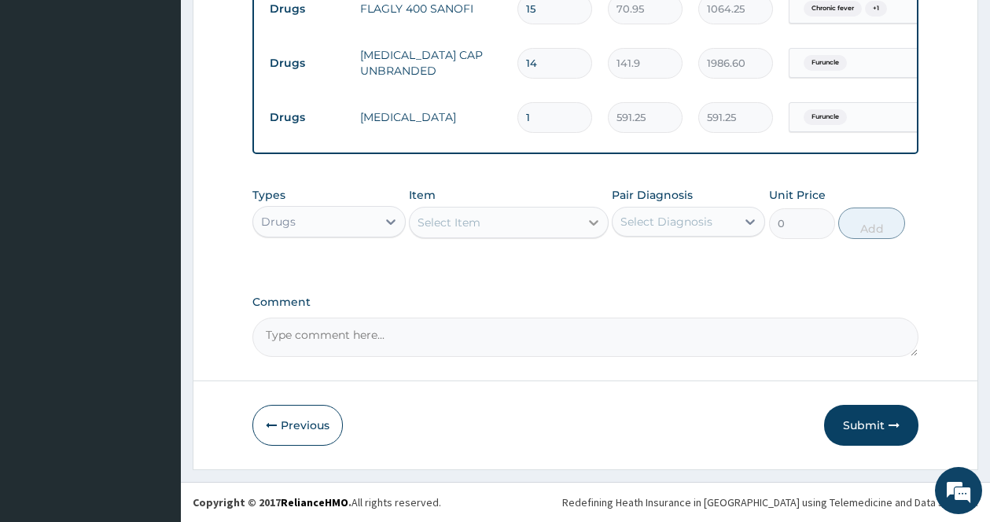
click at [590, 222] on icon at bounding box center [593, 223] width 9 height 6
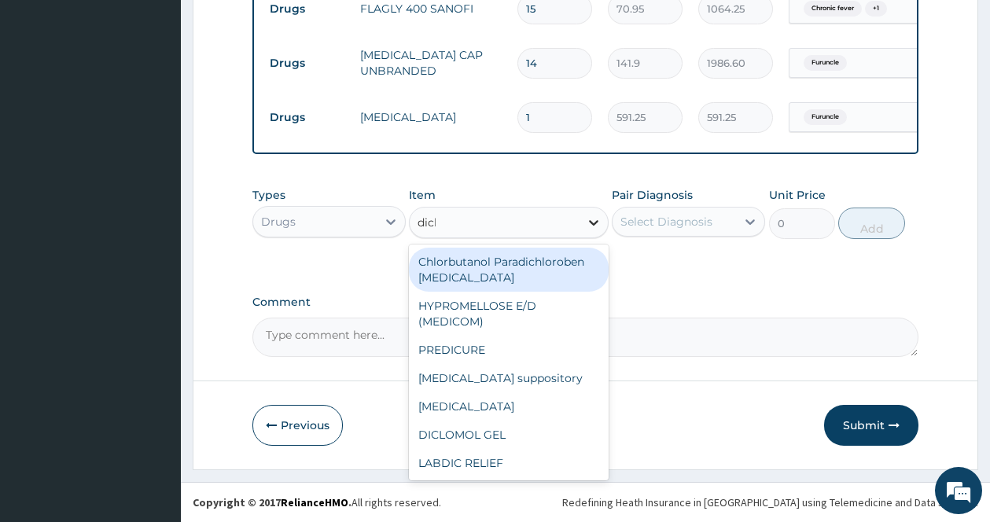
type input "diclo"
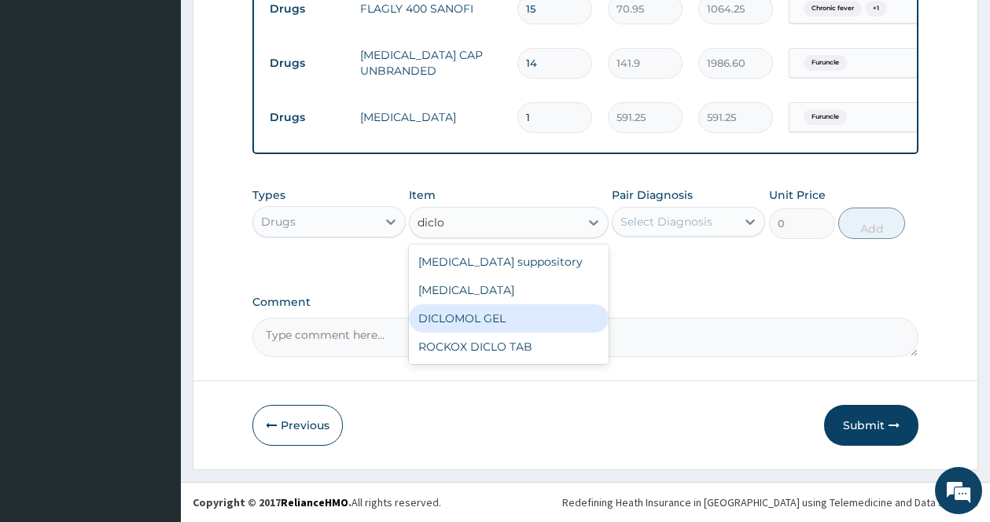
click at [509, 325] on div "DICLOMOL GEL" at bounding box center [509, 318] width 200 height 28
type input "827.75"
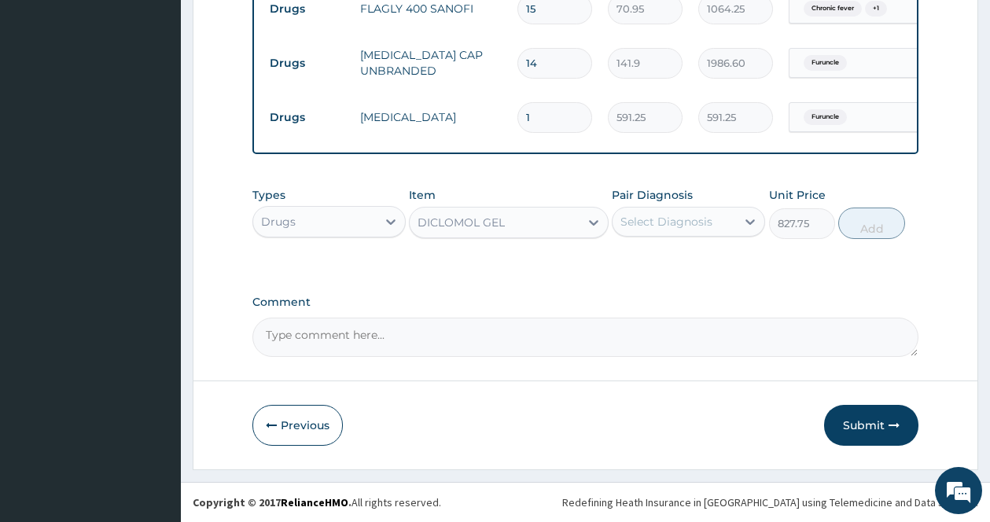
click at [735, 207] on div "Select Diagnosis" at bounding box center [688, 222] width 153 height 30
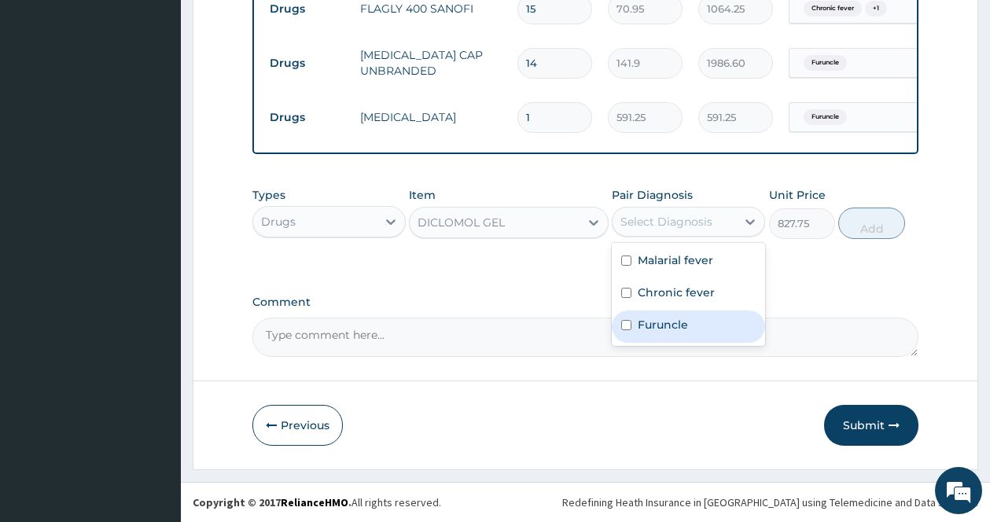
click at [653, 322] on label "Furuncle" at bounding box center [663, 325] width 50 height 16
checkbox input "true"
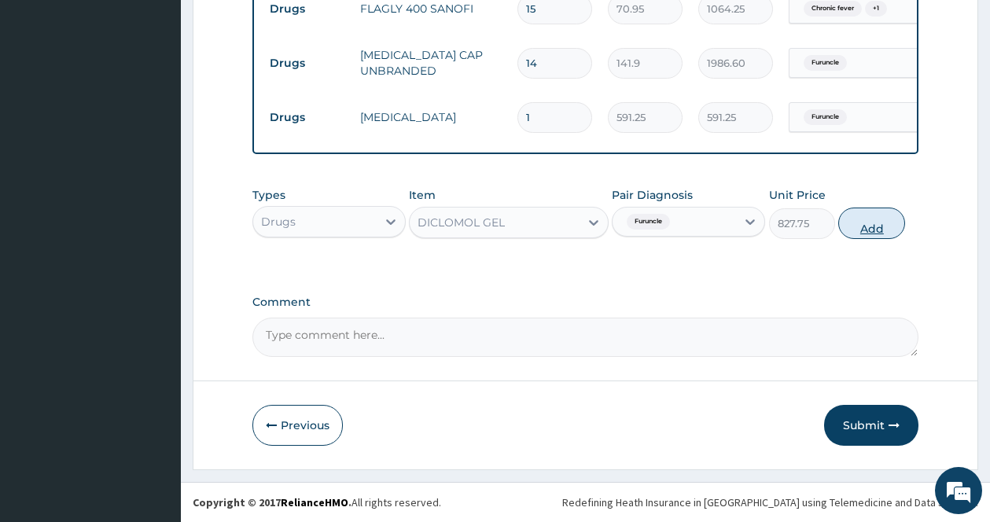
click at [865, 231] on button "Add" at bounding box center [871, 223] width 67 height 31
type input "0"
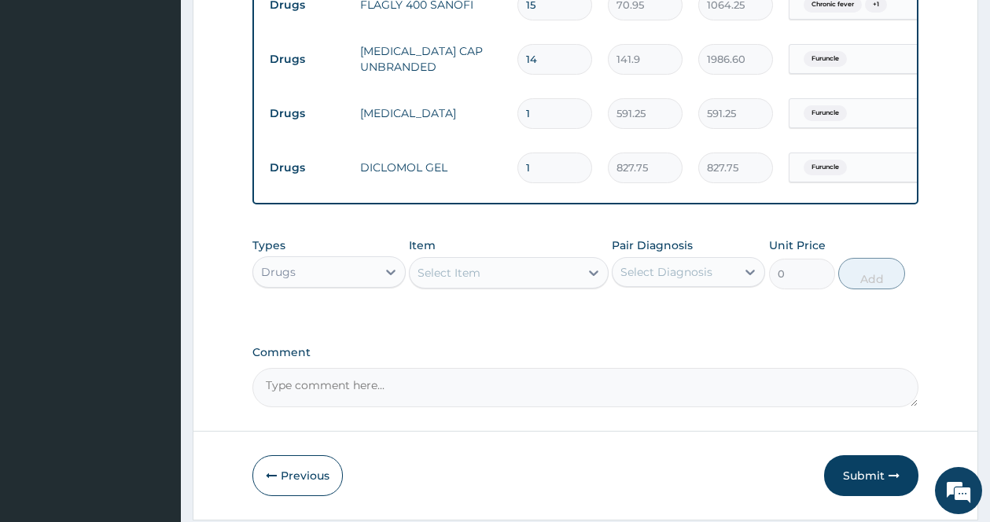
scroll to position [939, 0]
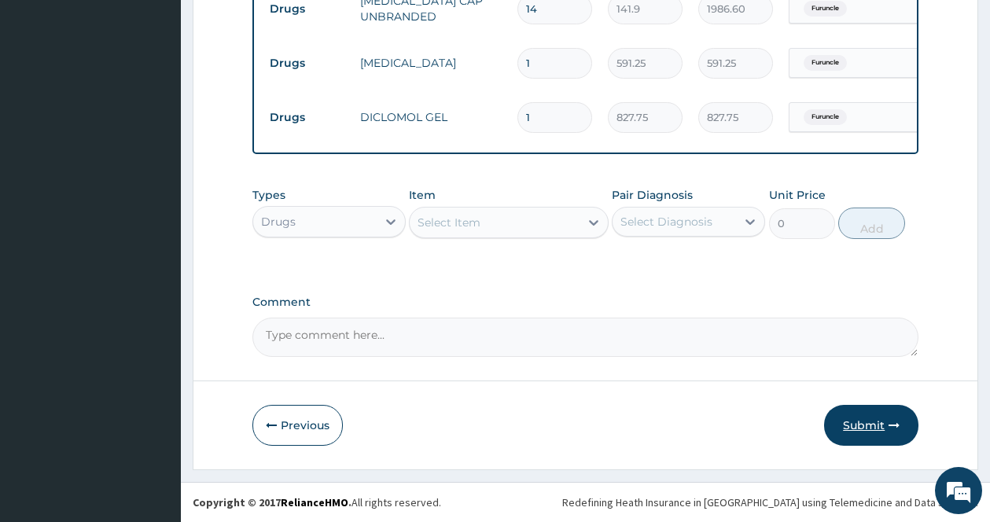
click at [873, 425] on button "Submit" at bounding box center [871, 425] width 94 height 41
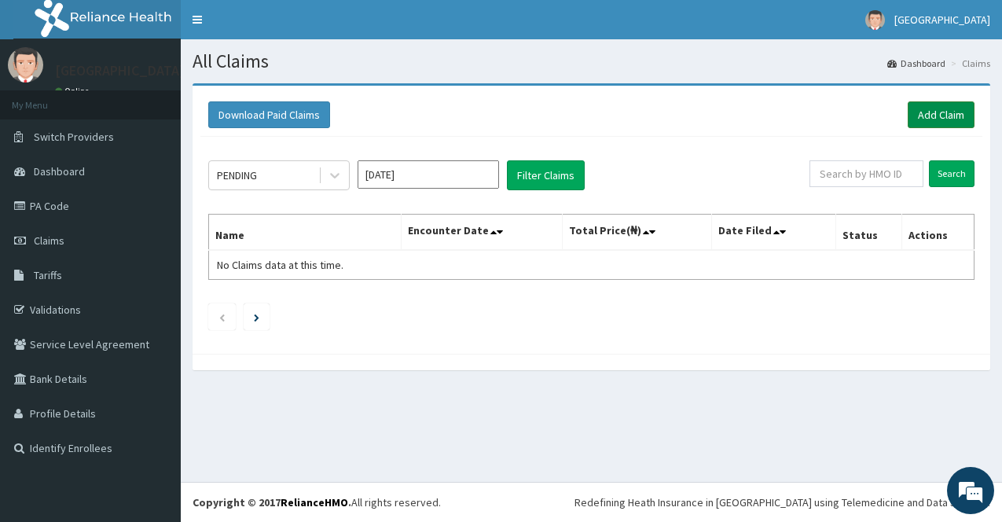
click at [950, 109] on link "Add Claim" at bounding box center [941, 114] width 67 height 27
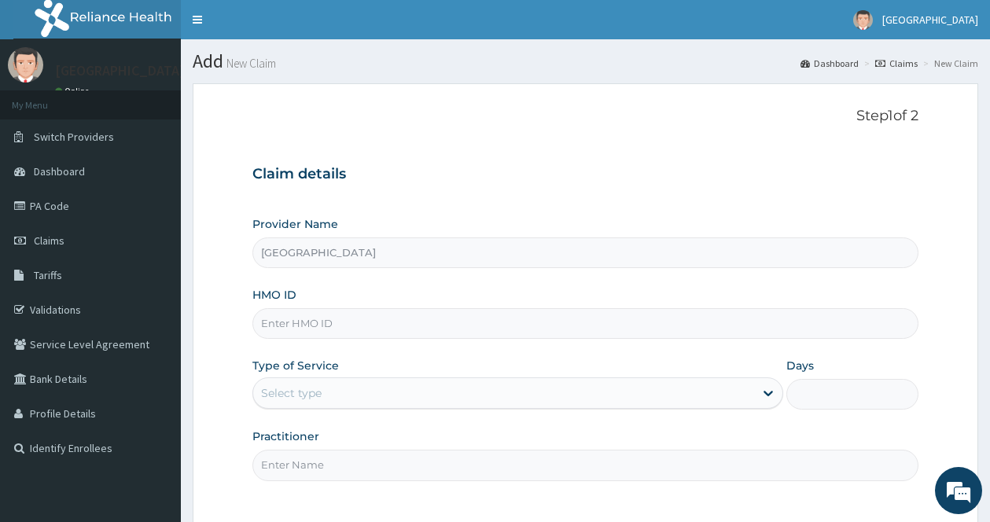
scroll to position [142, 0]
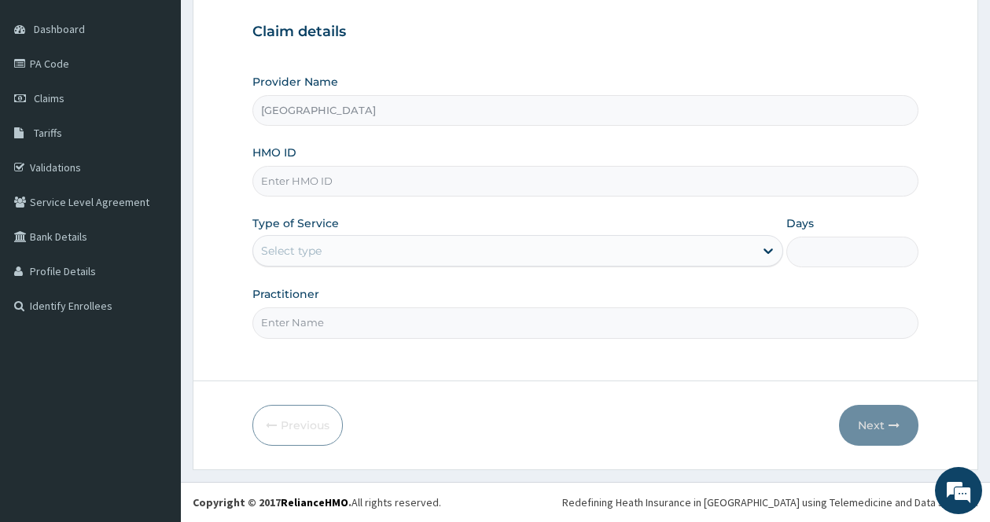
click at [483, 168] on input "HMO ID" at bounding box center [585, 181] width 666 height 31
type input "PFM/10076/A"
click at [509, 251] on div "Select type" at bounding box center [503, 250] width 501 height 25
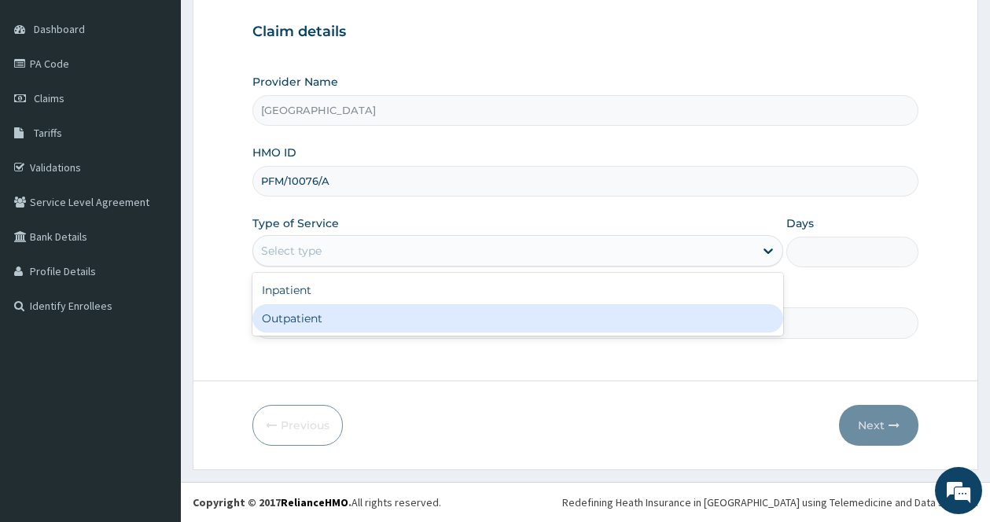
click at [468, 316] on div "Outpatient" at bounding box center [517, 318] width 531 height 28
type input "1"
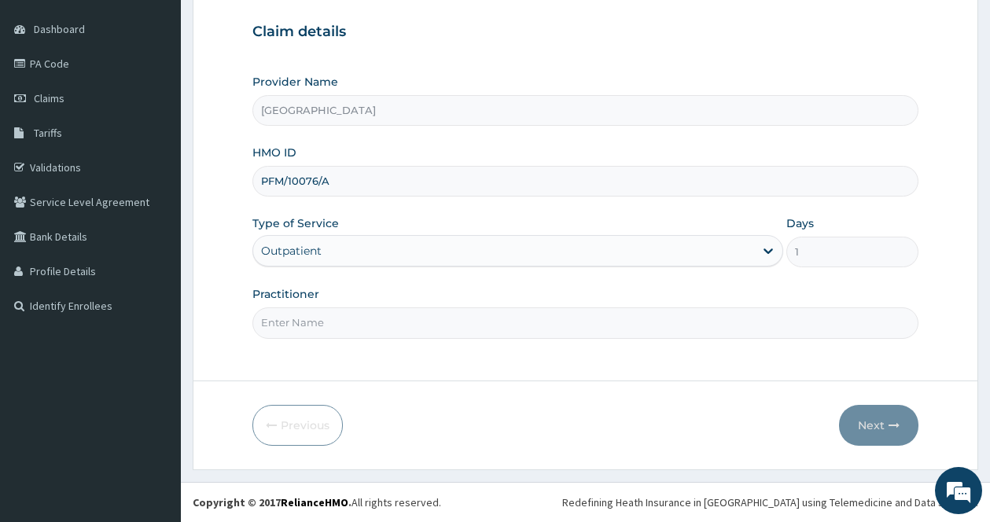
click at [675, 327] on input "Practitioner" at bounding box center [585, 322] width 666 height 31
type input "[PERSON_NAME]"
click at [874, 425] on button "Next" at bounding box center [878, 425] width 79 height 41
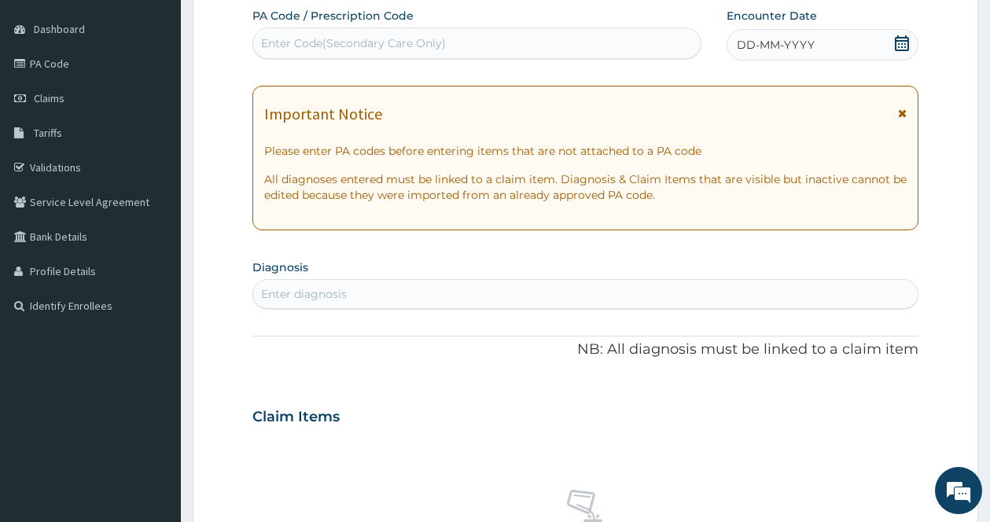
click at [898, 113] on icon at bounding box center [902, 113] width 9 height 11
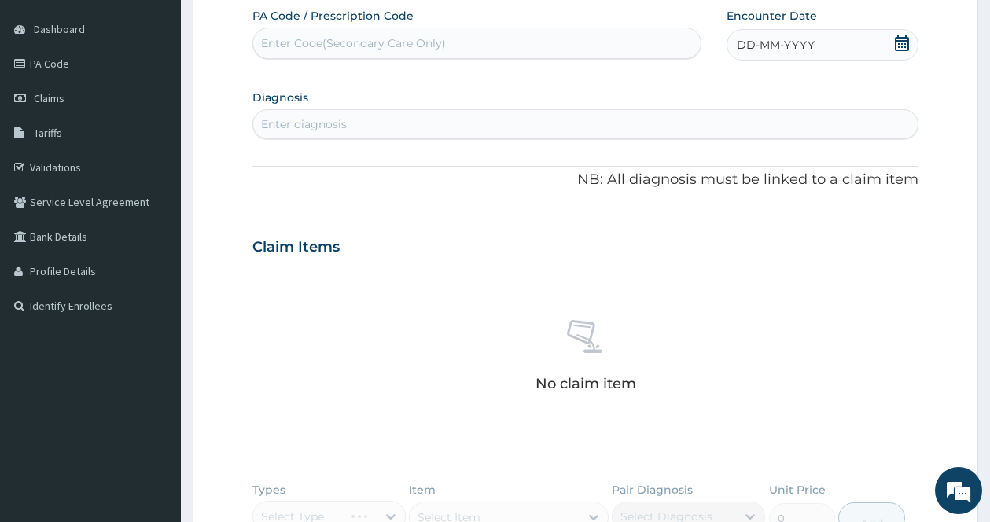
click at [896, 39] on icon at bounding box center [902, 43] width 14 height 16
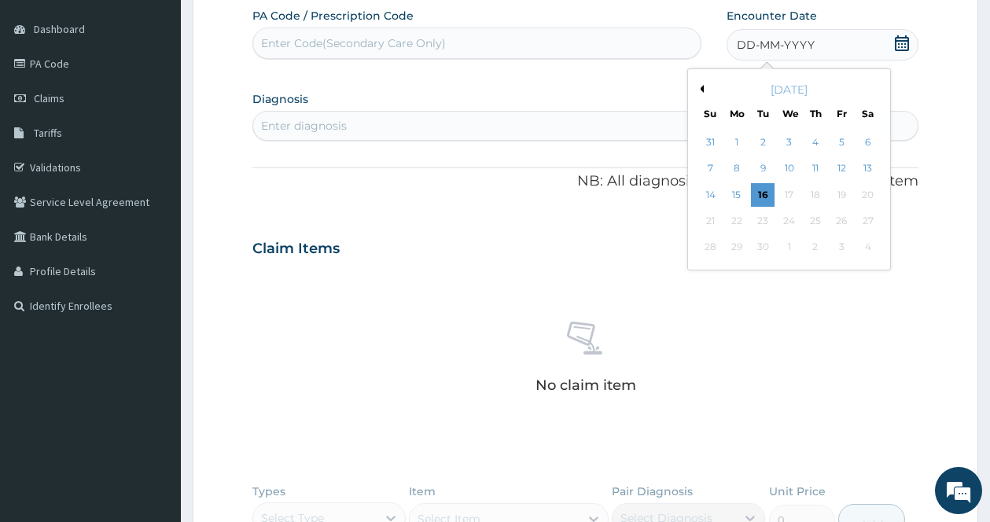
click at [700, 88] on button "Previous Month" at bounding box center [700, 89] width 8 height 8
click at [866, 162] on div "12" at bounding box center [867, 169] width 24 height 24
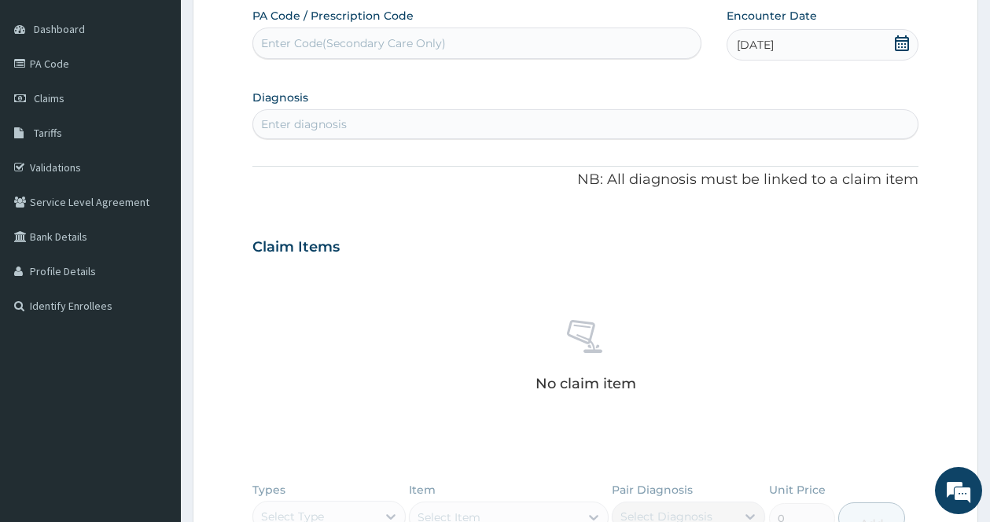
click at [513, 122] on div "Enter diagnosis" at bounding box center [585, 124] width 664 height 25
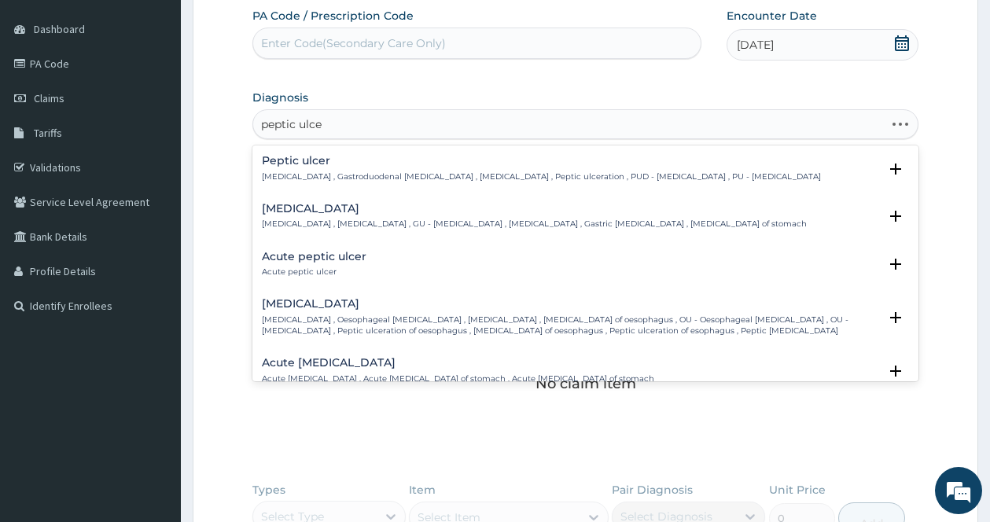
type input "[MEDICAL_DATA]"
click at [886, 258] on icon "open select status" at bounding box center [895, 264] width 19 height 19
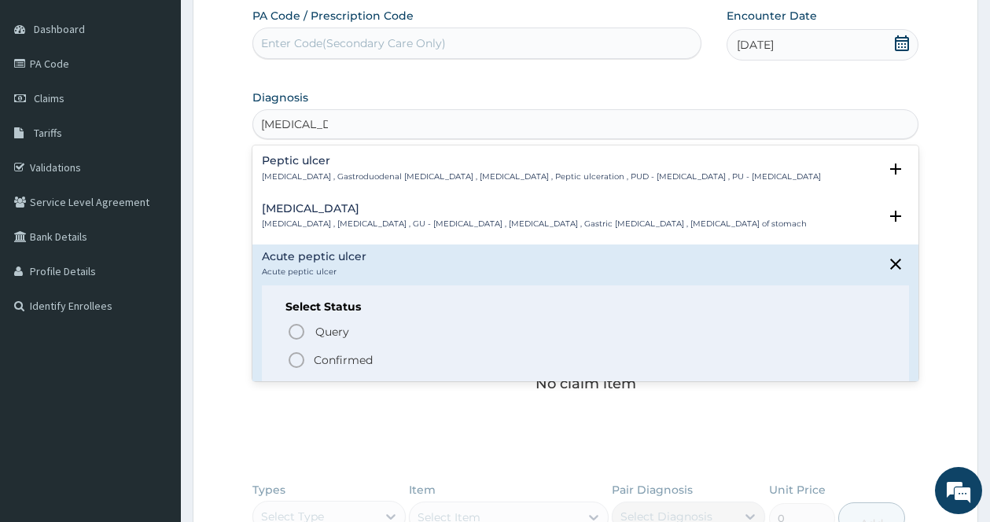
click at [296, 360] on icon "status option filled" at bounding box center [296, 360] width 19 height 19
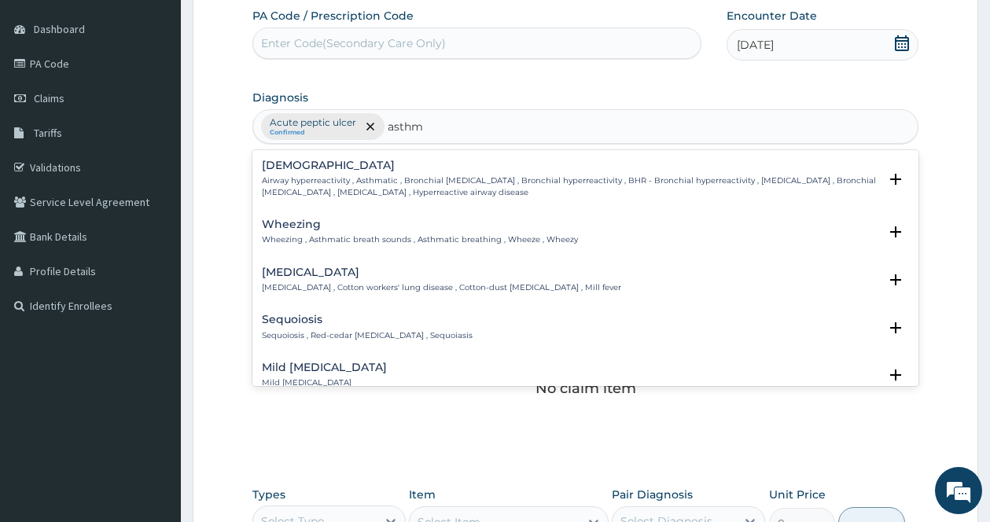
type input "[MEDICAL_DATA]"
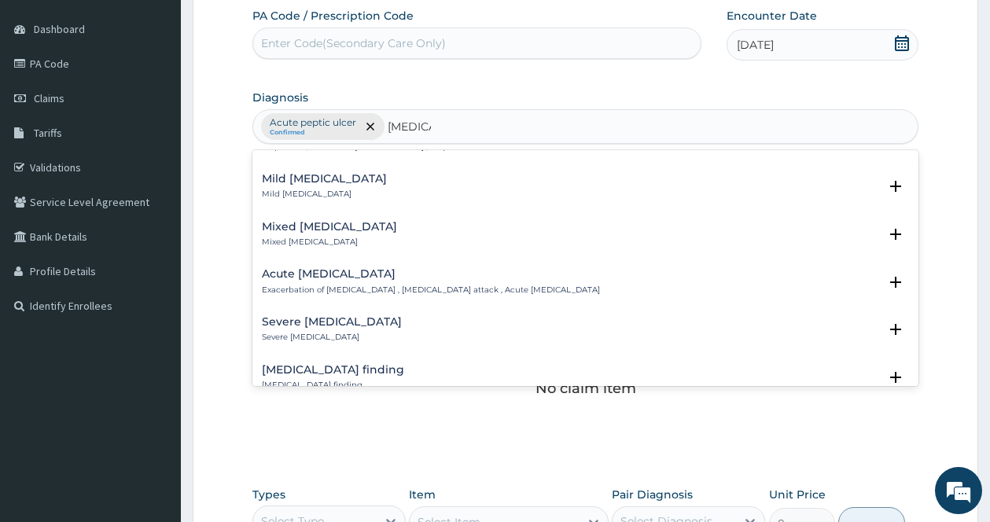
scroll to position [252, 0]
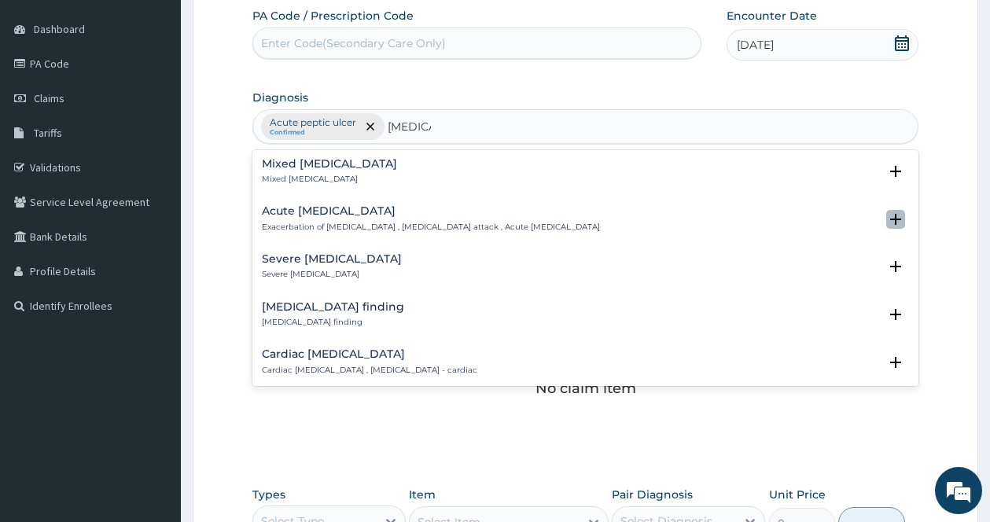
click at [890, 216] on icon "open select status" at bounding box center [895, 219] width 11 height 11
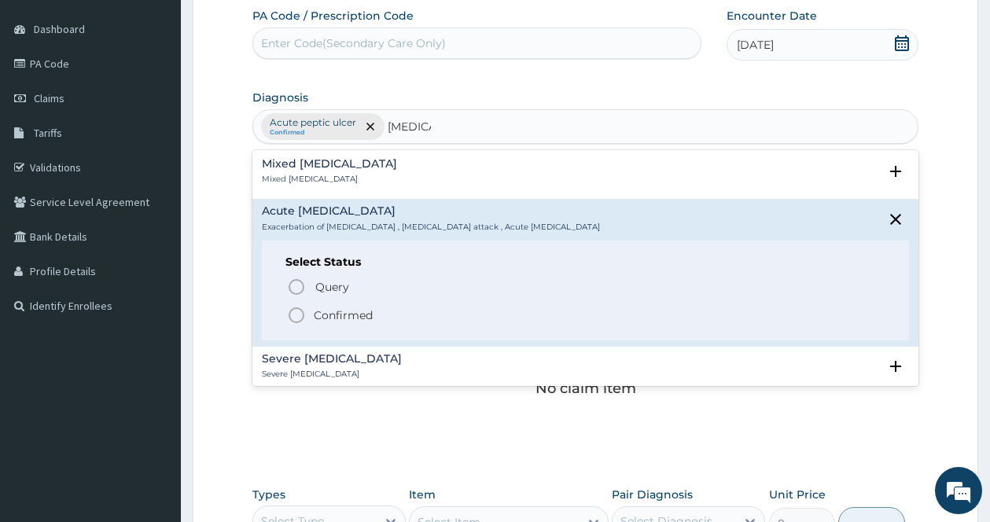
click at [291, 316] on icon "status option filled" at bounding box center [296, 315] width 19 height 19
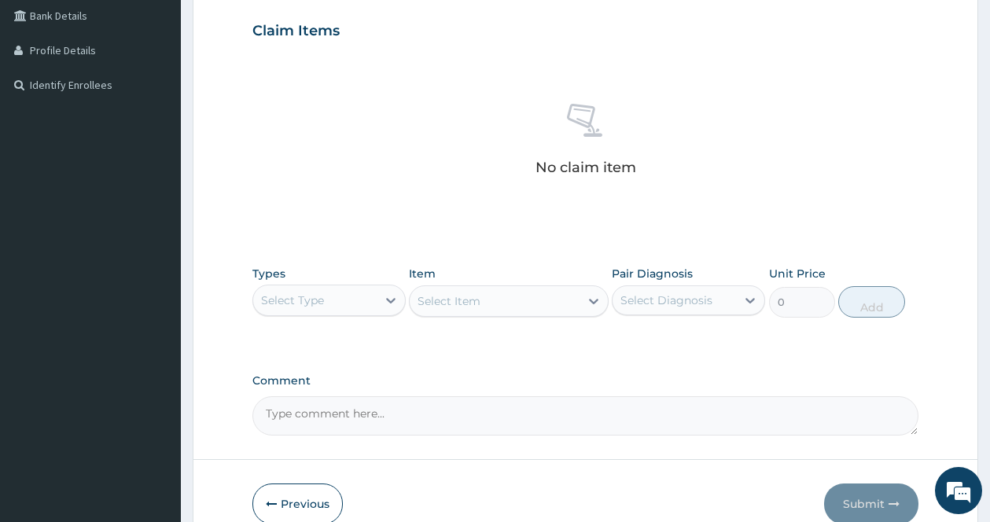
scroll to position [442, 0]
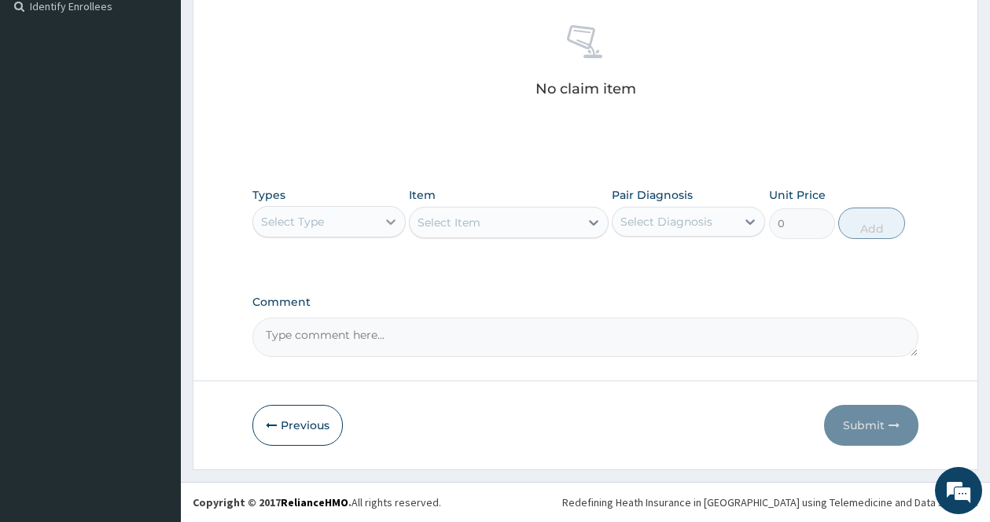
click at [383, 217] on icon at bounding box center [391, 222] width 16 height 16
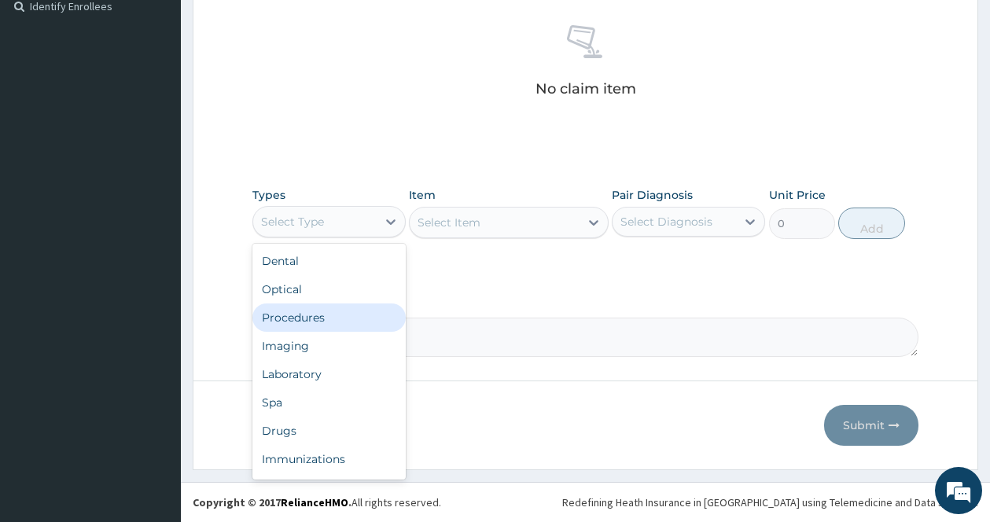
click at [319, 313] on div "Procedures" at bounding box center [328, 317] width 153 height 28
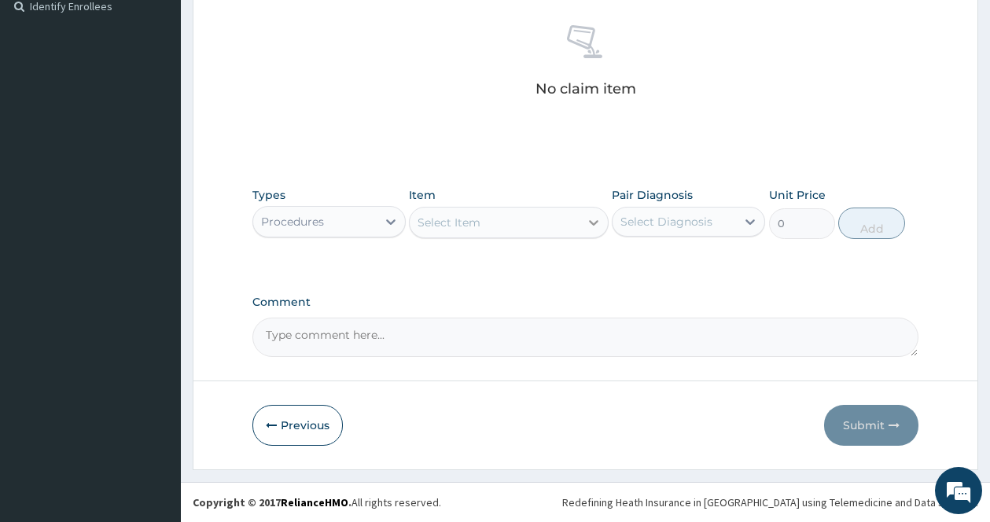
click at [592, 220] on icon at bounding box center [594, 223] width 16 height 16
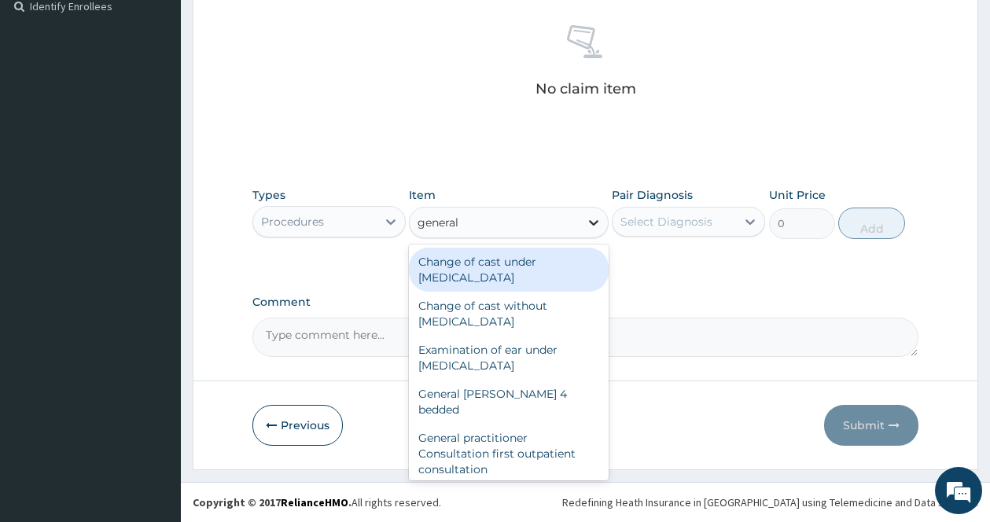
type input "general p"
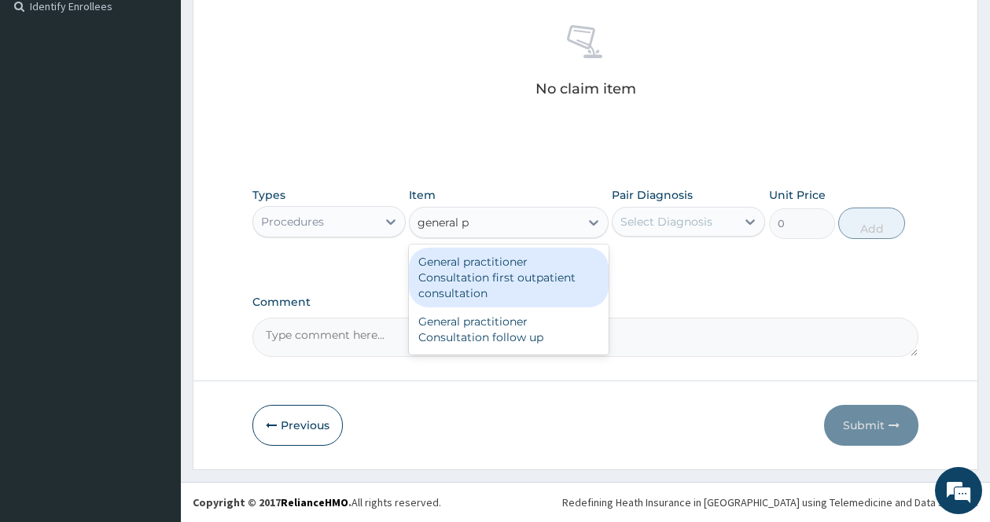
click at [556, 289] on div "General practitioner Consultation first outpatient consultation" at bounding box center [509, 278] width 200 height 60
type input "3547.5"
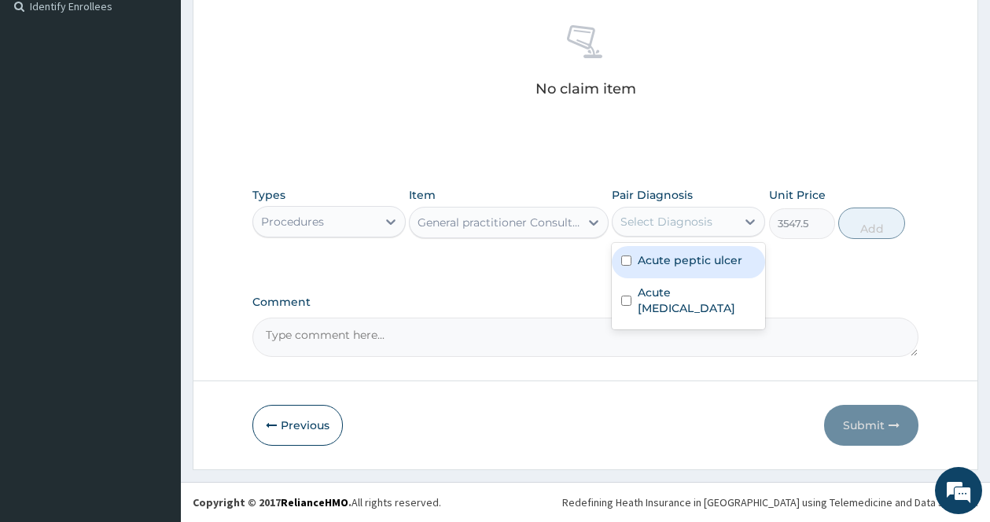
click at [714, 228] on div "Select Diagnosis" at bounding box center [673, 221] width 123 height 25
click at [686, 259] on label "Acute peptic ulcer" at bounding box center [690, 260] width 105 height 16
checkbox input "true"
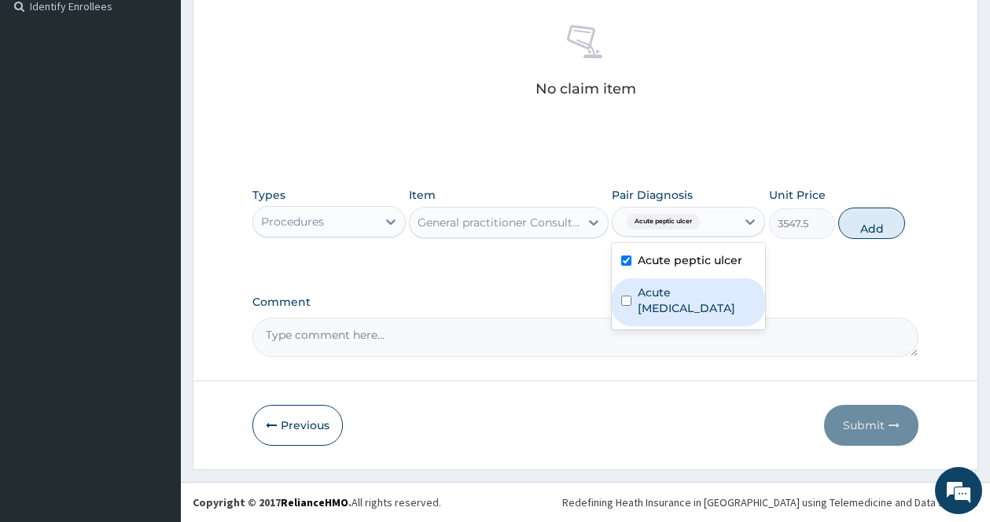
click at [667, 300] on label "Acute [MEDICAL_DATA]" at bounding box center [697, 300] width 118 height 31
checkbox input "true"
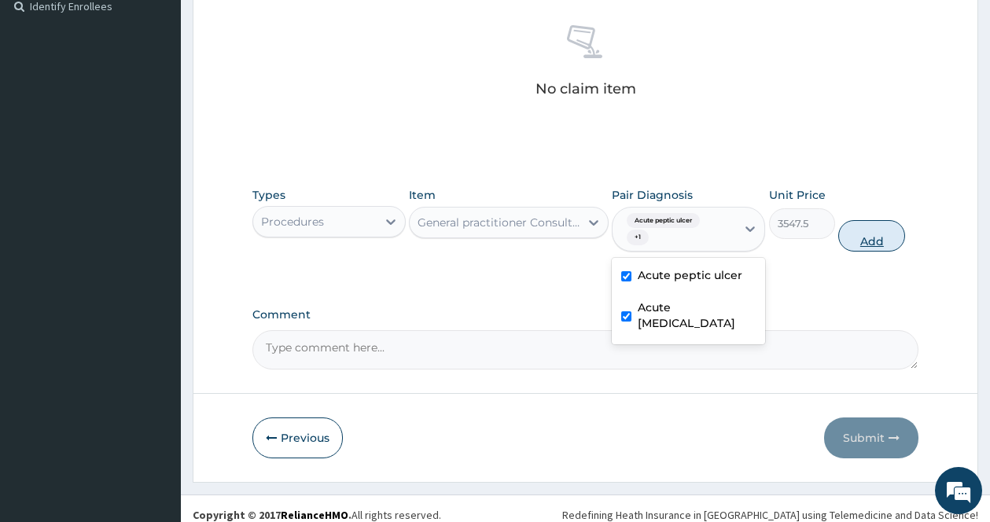
click at [892, 238] on button "Add" at bounding box center [871, 235] width 67 height 31
type input "0"
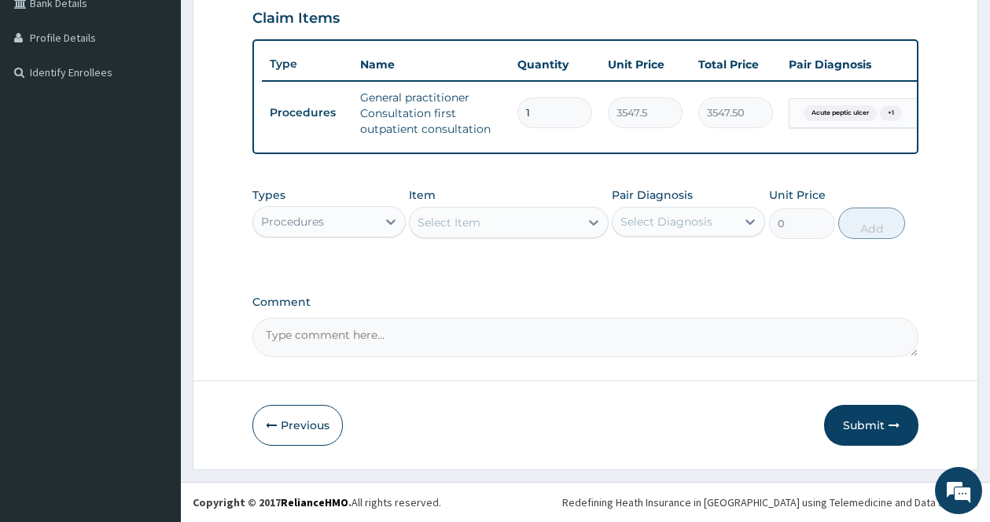
scroll to position [388, 0]
click at [577, 215] on div "Select Item" at bounding box center [495, 222] width 170 height 25
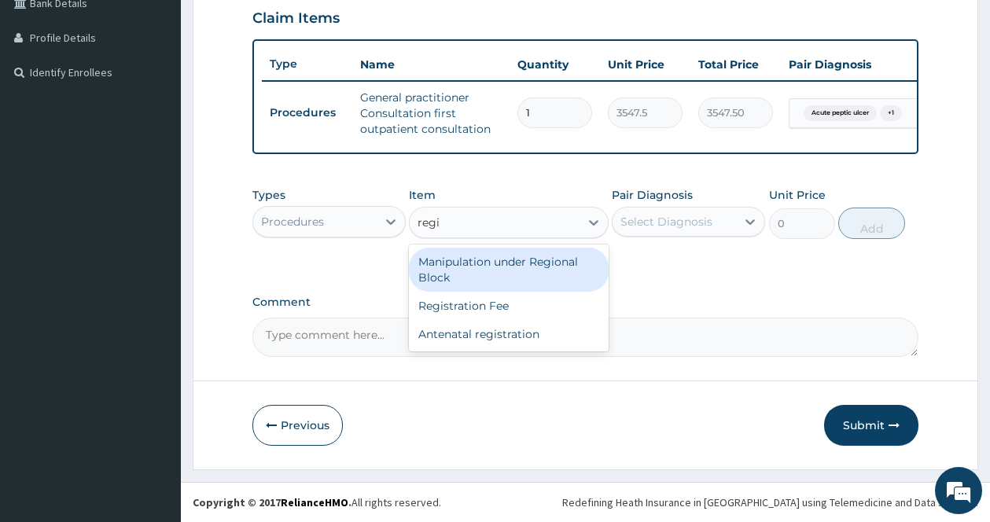
type input "regis"
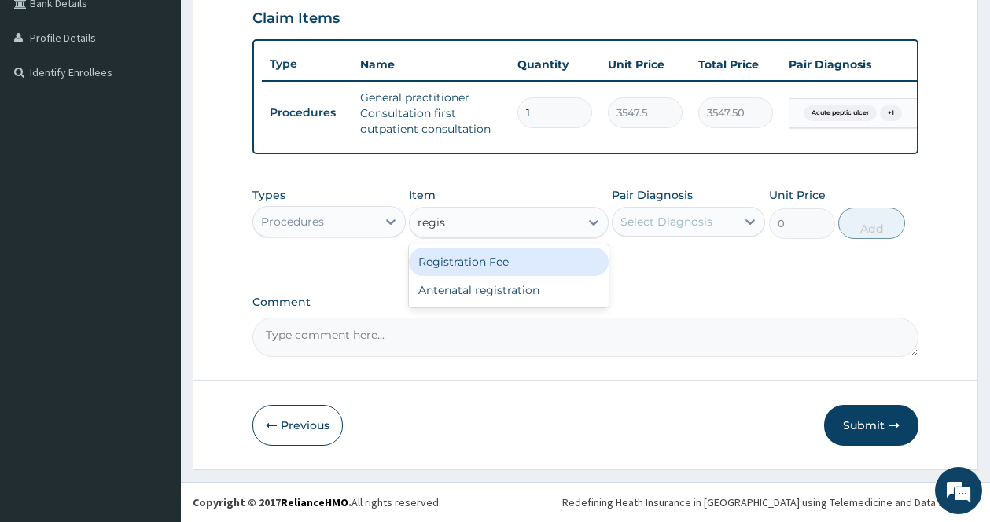
click at [524, 263] on div "Registration Fee" at bounding box center [509, 262] width 200 height 28
type input "2150"
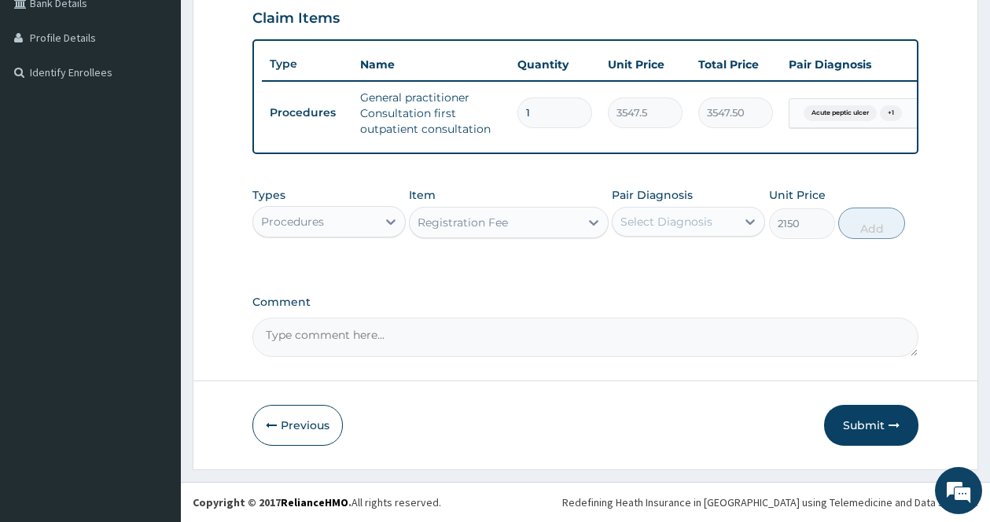
click at [713, 221] on div "Select Diagnosis" at bounding box center [673, 221] width 123 height 25
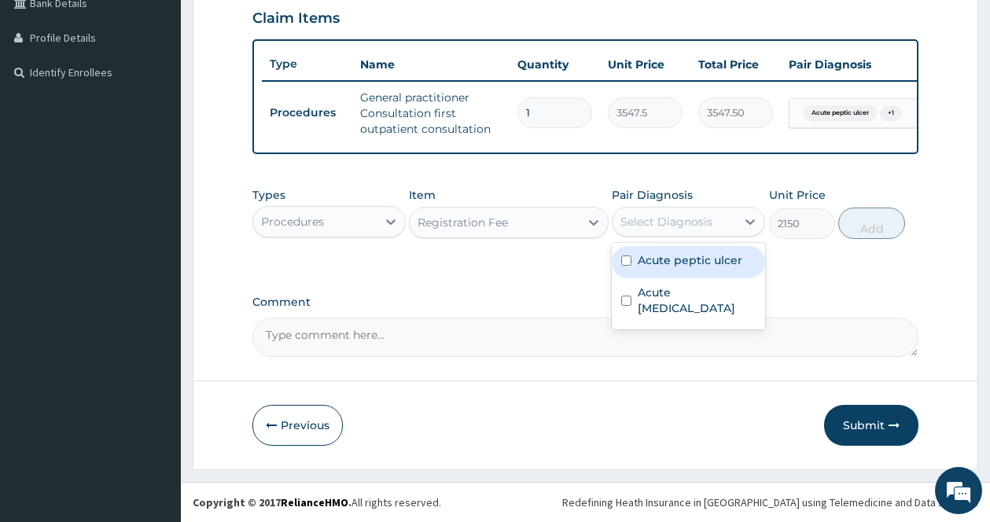
click at [684, 255] on label "Acute peptic ulcer" at bounding box center [690, 260] width 105 height 16
checkbox input "true"
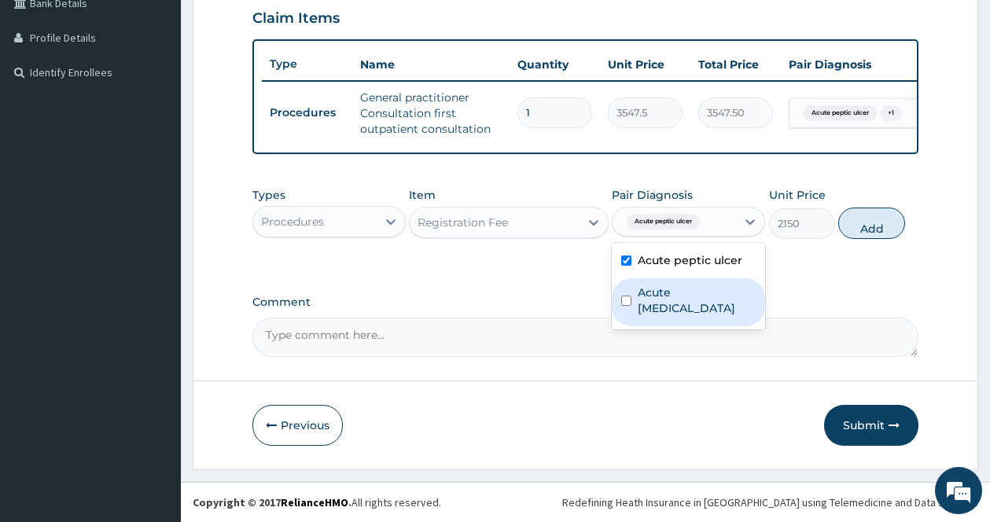
click at [664, 289] on label "Acute asthma" at bounding box center [697, 300] width 118 height 31
checkbox input "true"
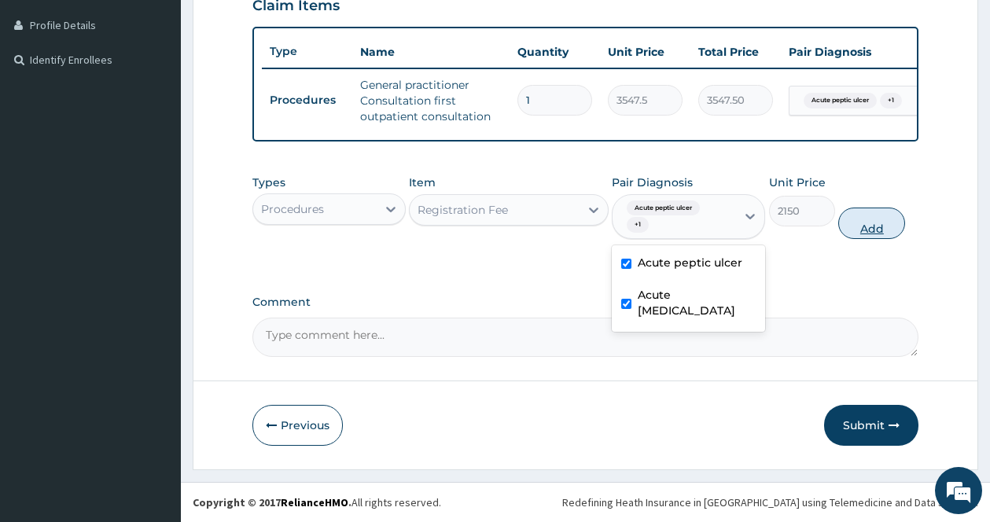
click at [878, 225] on button "Add" at bounding box center [871, 223] width 67 height 31
type input "0"
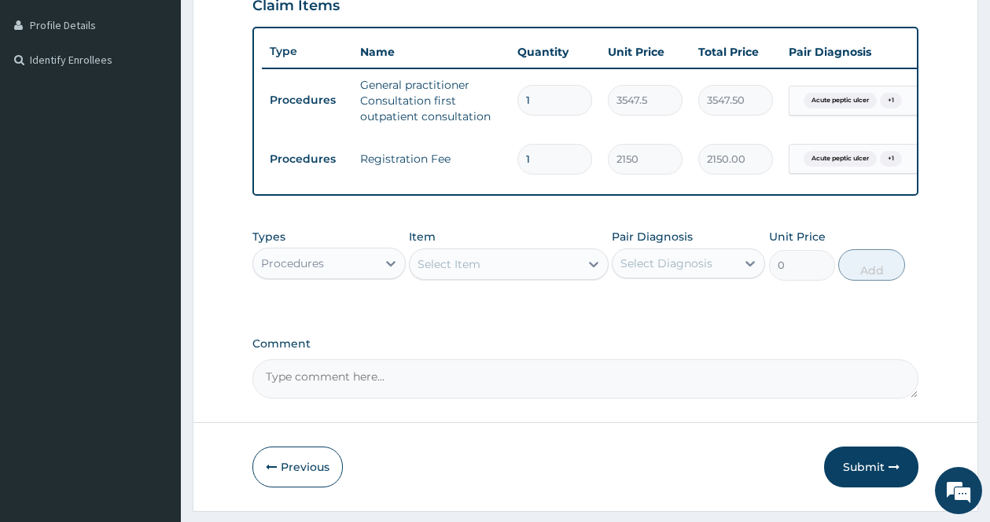
scroll to position [443, 0]
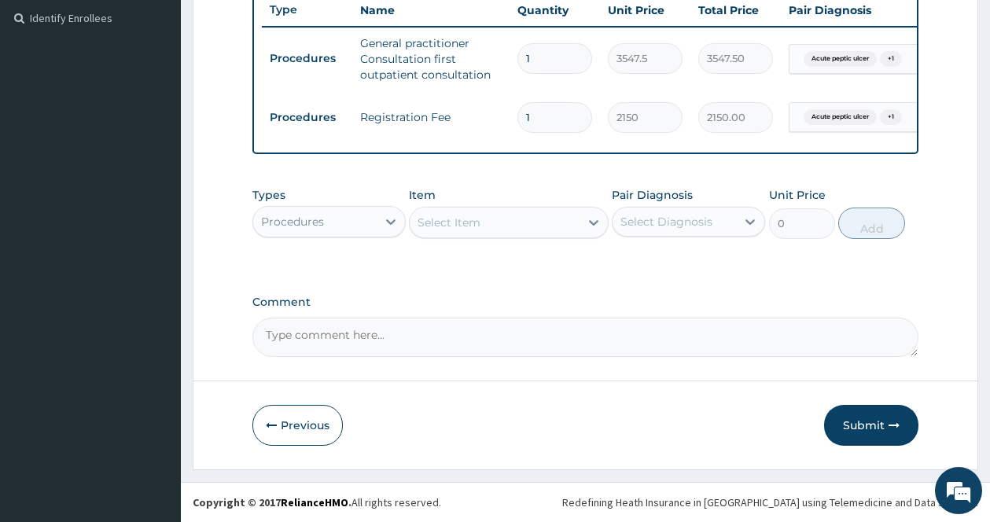
click at [368, 208] on div "Procedures" at bounding box center [328, 221] width 153 height 31
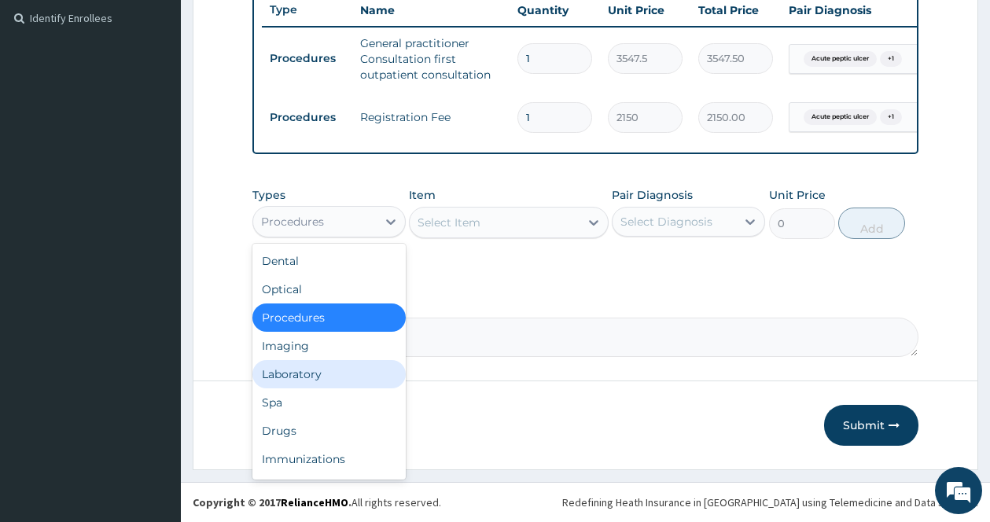
click at [330, 369] on div "Laboratory" at bounding box center [328, 374] width 153 height 28
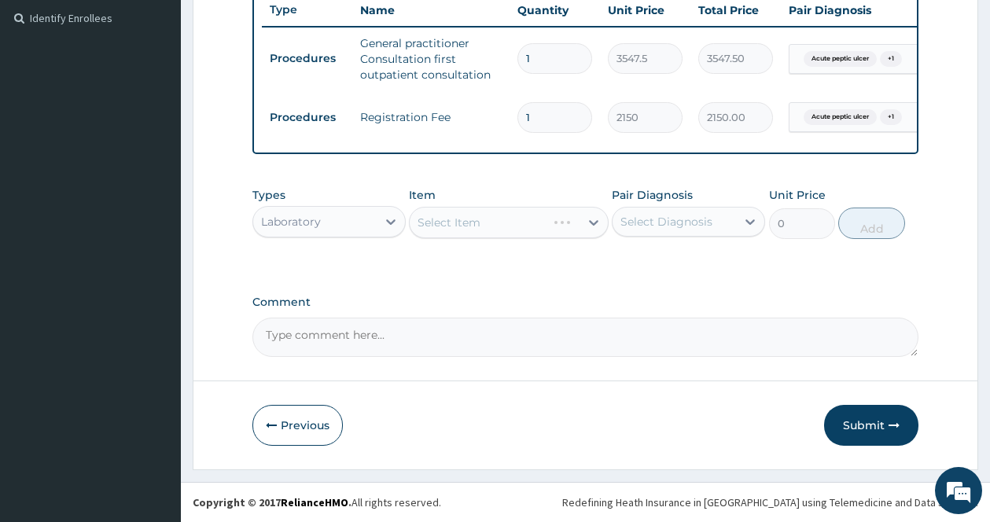
click at [719, 217] on div "Select Diagnosis" at bounding box center [673, 221] width 123 height 25
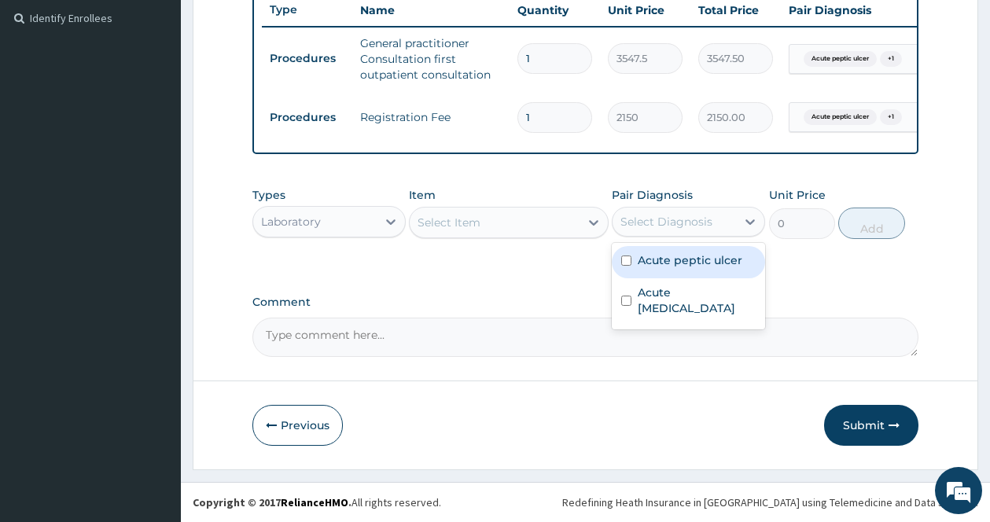
click at [686, 257] on label "Acute peptic ulcer" at bounding box center [690, 260] width 105 height 16
checkbox input "true"
click at [582, 218] on div at bounding box center [593, 222] width 28 height 28
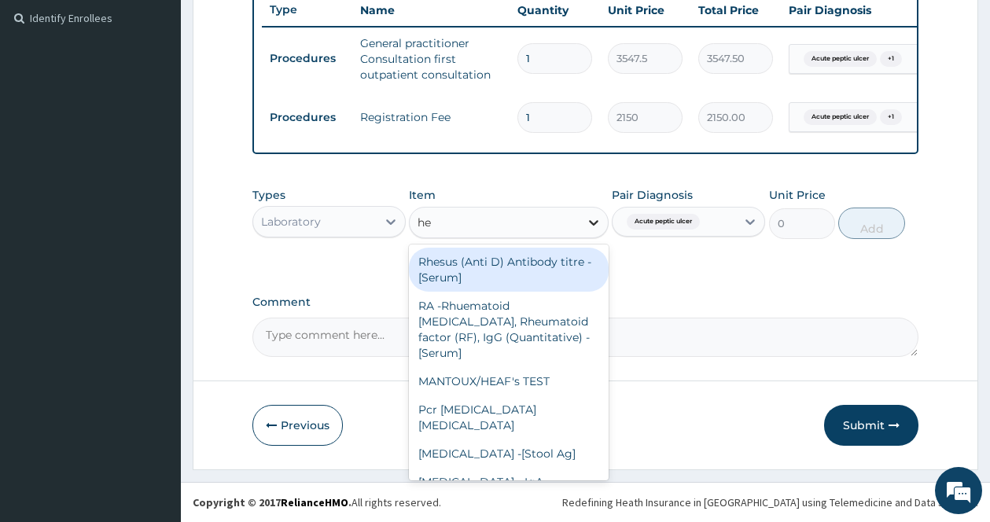
type input "hel"
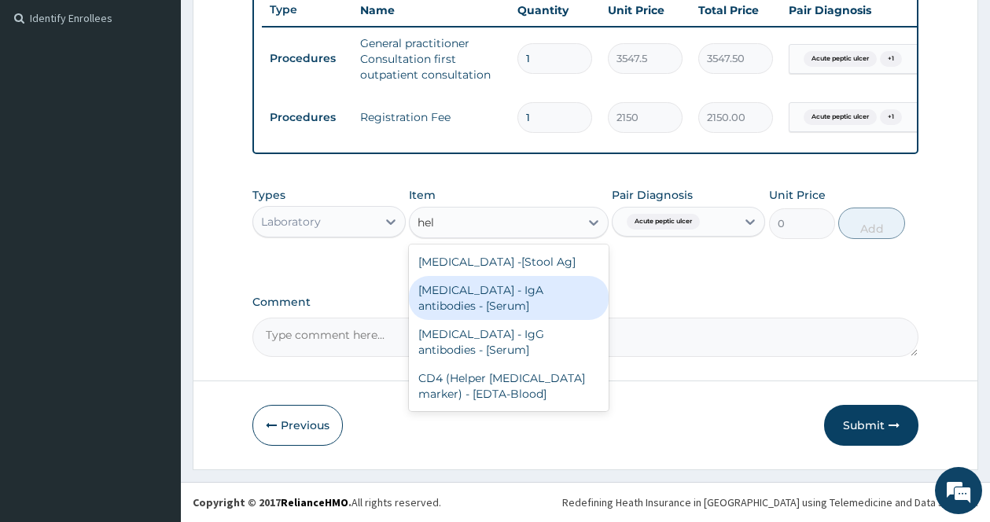
click at [541, 305] on div "Helicobacter Pylori - IgA antibodies - [Serum]" at bounding box center [509, 298] width 200 height 44
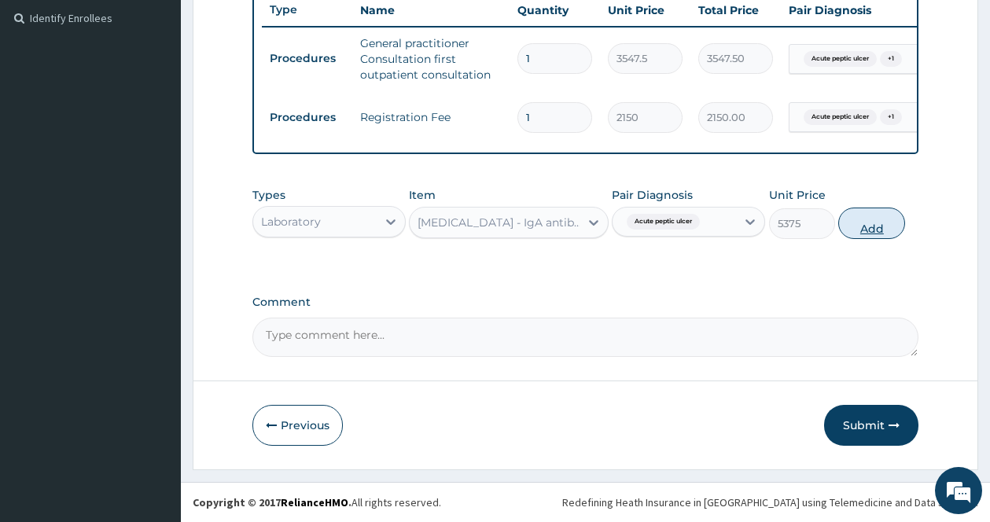
click at [886, 219] on button "Add" at bounding box center [871, 223] width 67 height 31
type input "0"
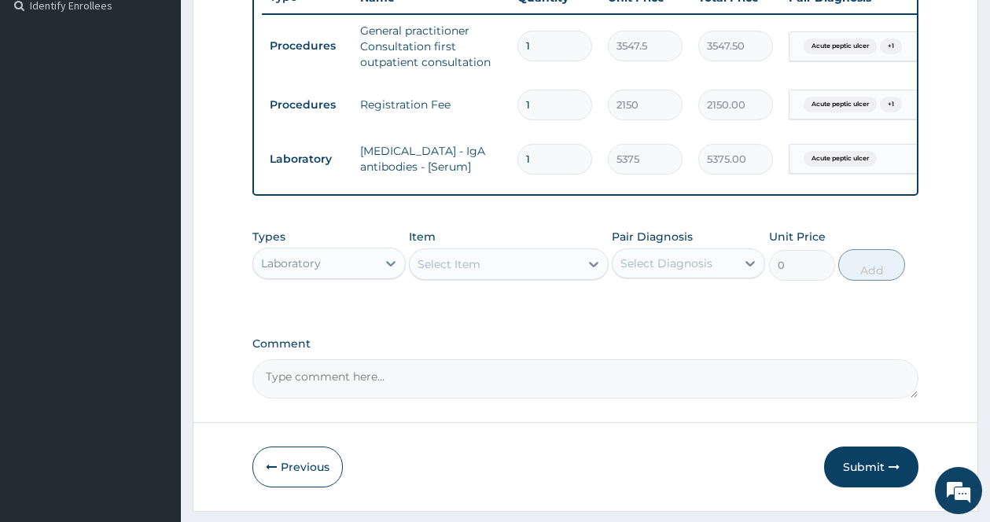
scroll to position [497, 0]
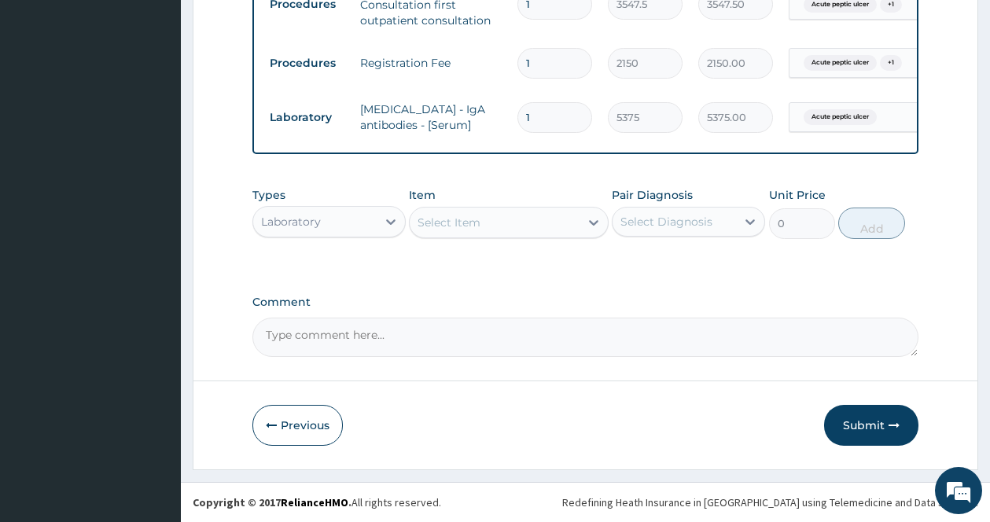
click at [668, 216] on div "Select Diagnosis" at bounding box center [666, 222] width 92 height 16
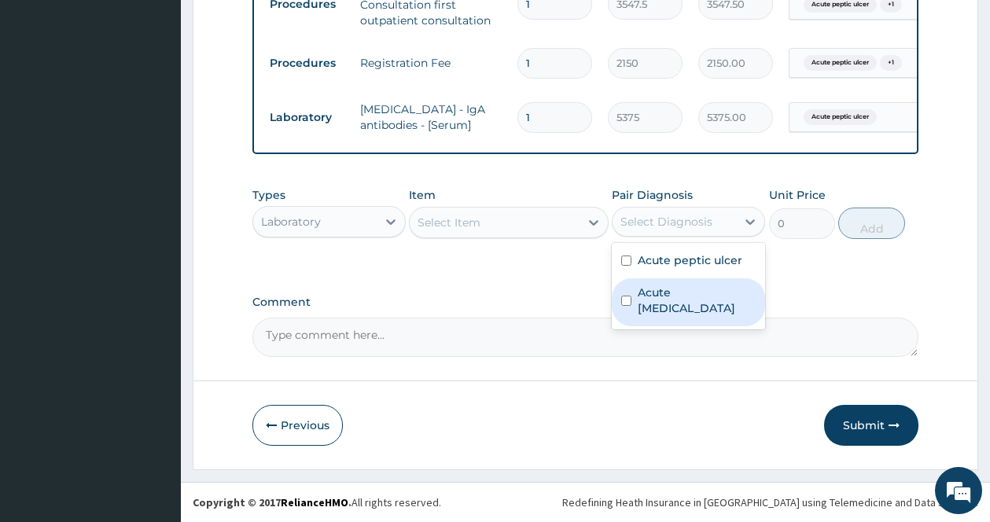
click at [656, 288] on label "Acute asthma" at bounding box center [697, 300] width 118 height 31
checkbox input "true"
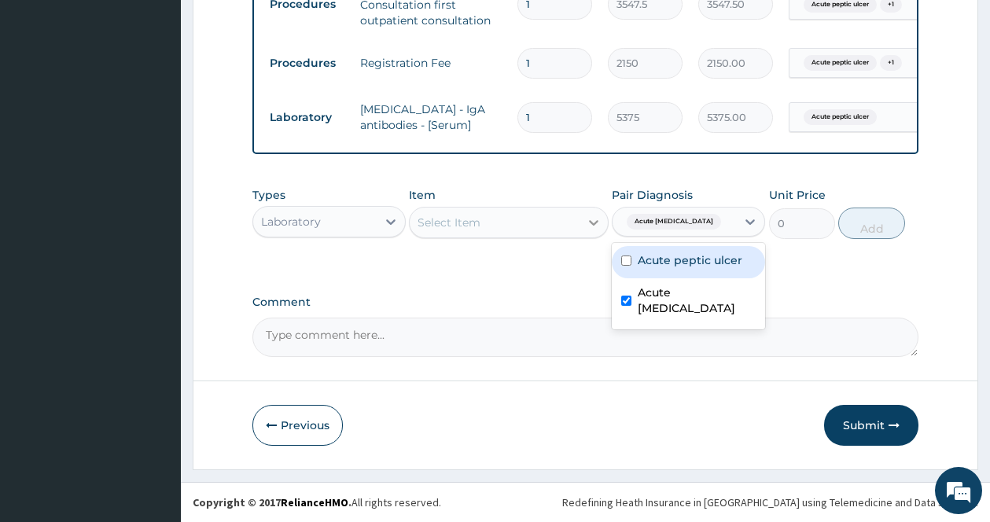
click at [593, 212] on div at bounding box center [593, 222] width 28 height 28
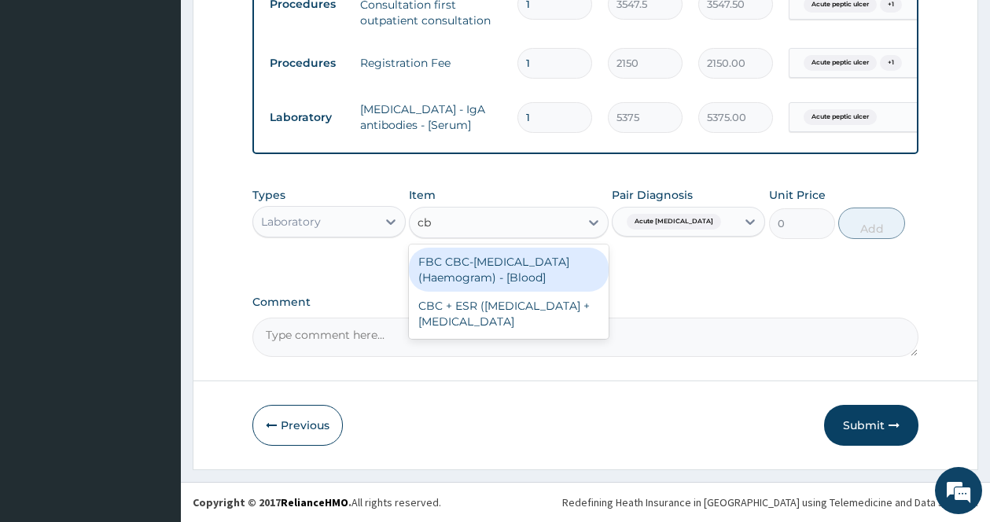
type input "cbc"
click at [527, 270] on div "FBC CBC-[MEDICAL_DATA] (Haemogram) - [Blood]" at bounding box center [509, 270] width 200 height 44
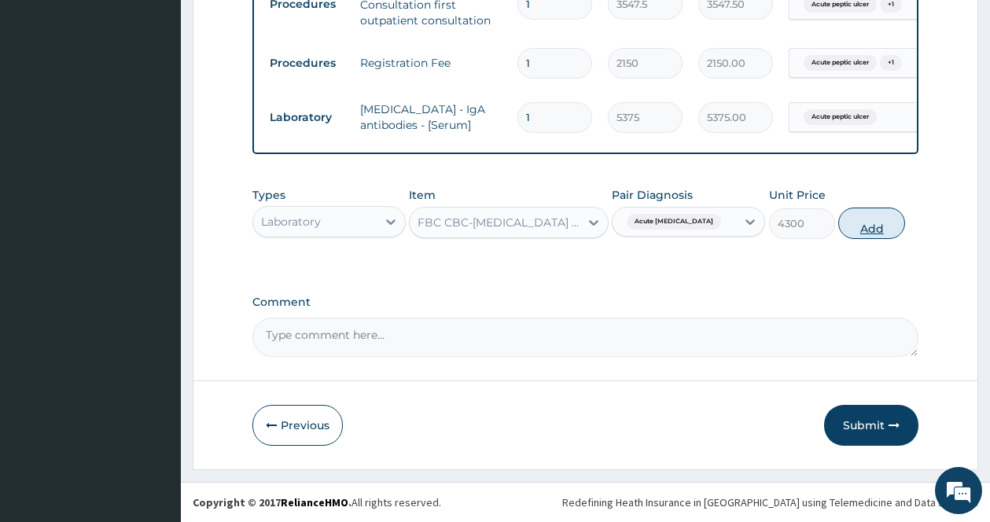
click at [887, 220] on button "Add" at bounding box center [871, 223] width 67 height 31
type input "0"
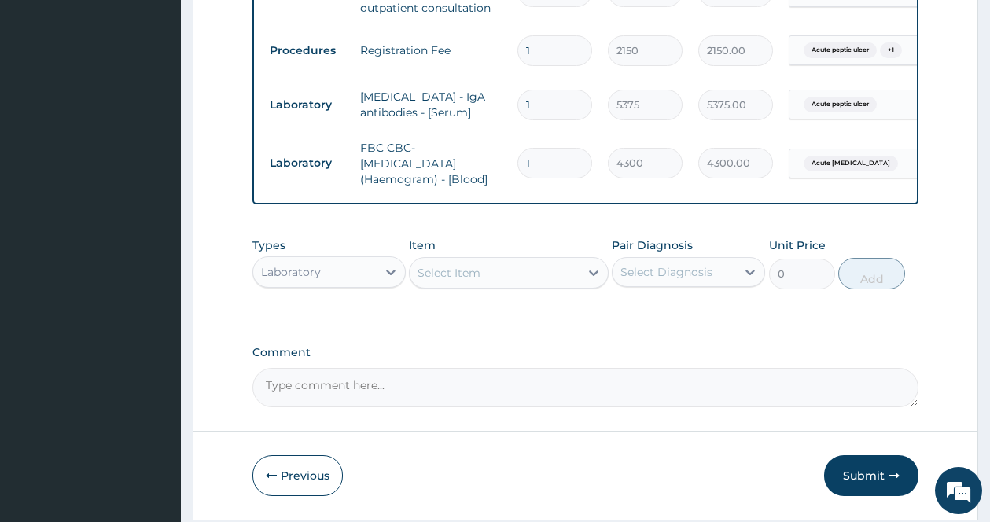
scroll to position [560, 0]
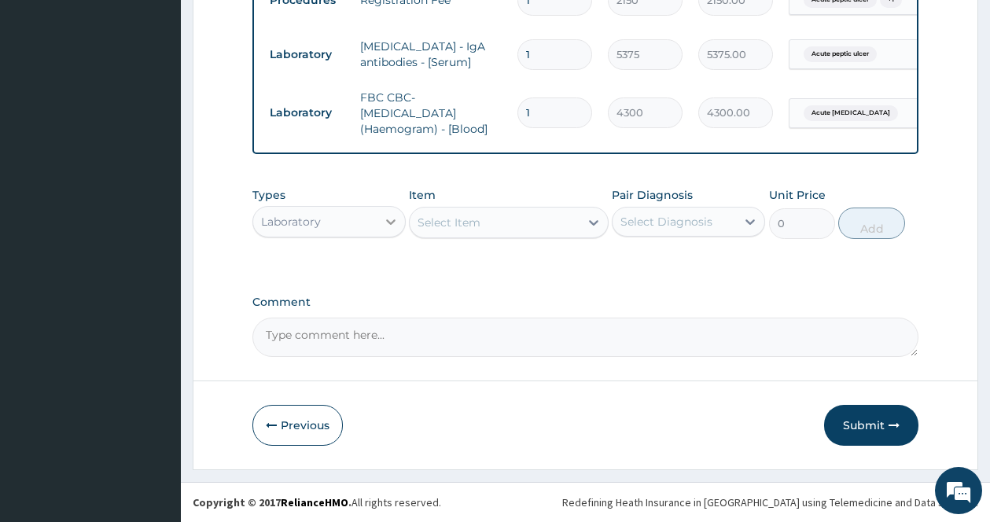
click at [380, 216] on div at bounding box center [391, 222] width 28 height 28
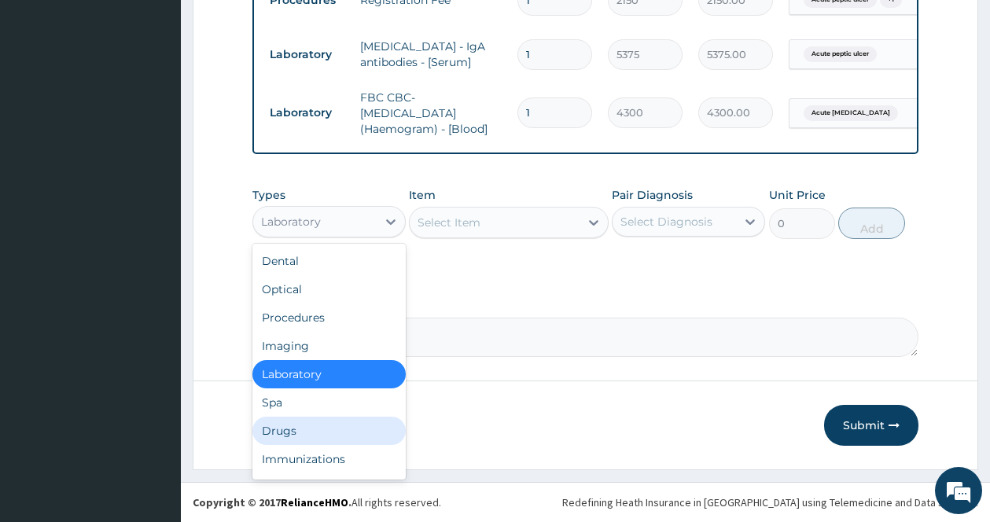
click at [307, 427] on div "Drugs" at bounding box center [328, 431] width 153 height 28
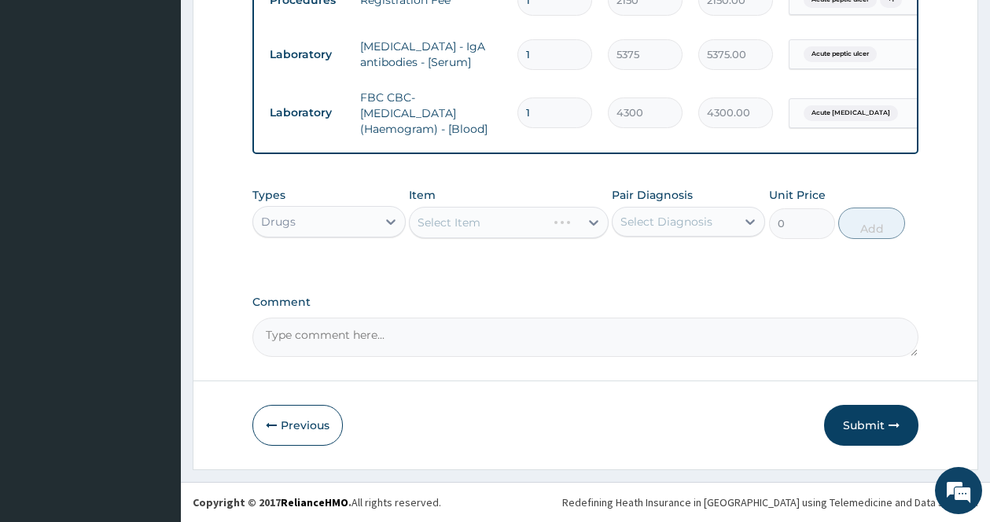
click at [585, 226] on div "Select Item" at bounding box center [509, 222] width 200 height 31
click at [593, 219] on icon at bounding box center [594, 223] width 16 height 16
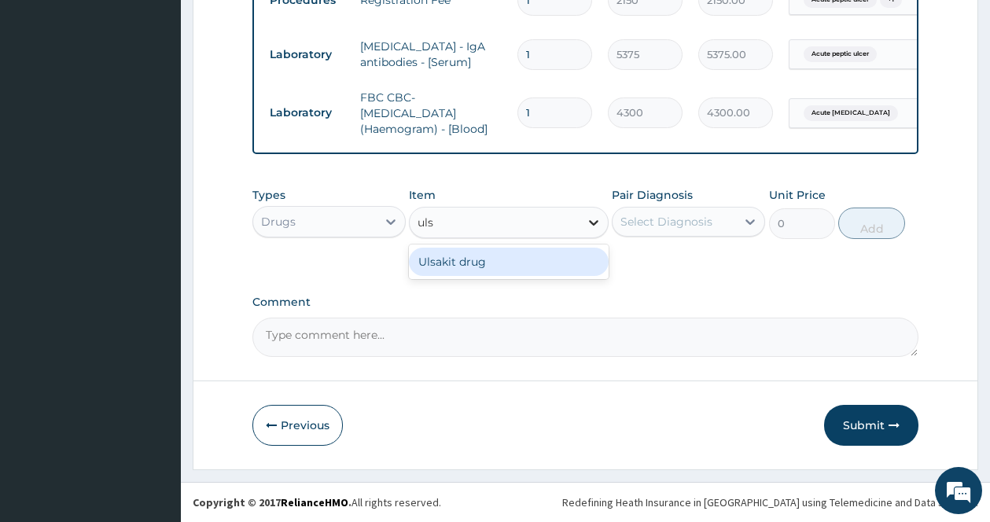
type input "ulsa"
click at [539, 260] on div "Ulsakit drug" at bounding box center [509, 262] width 200 height 28
type input "5912.5"
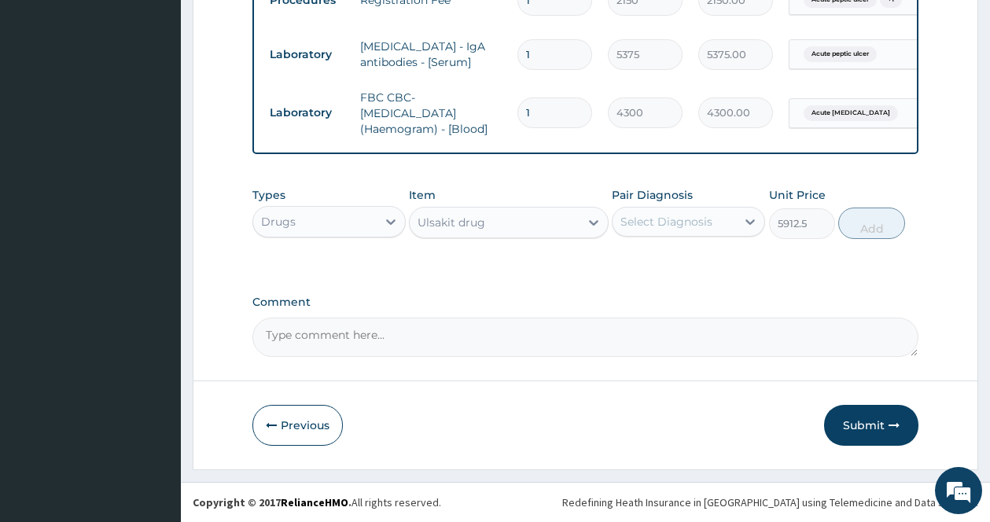
click at [698, 214] on div "Select Diagnosis" at bounding box center [666, 222] width 92 height 16
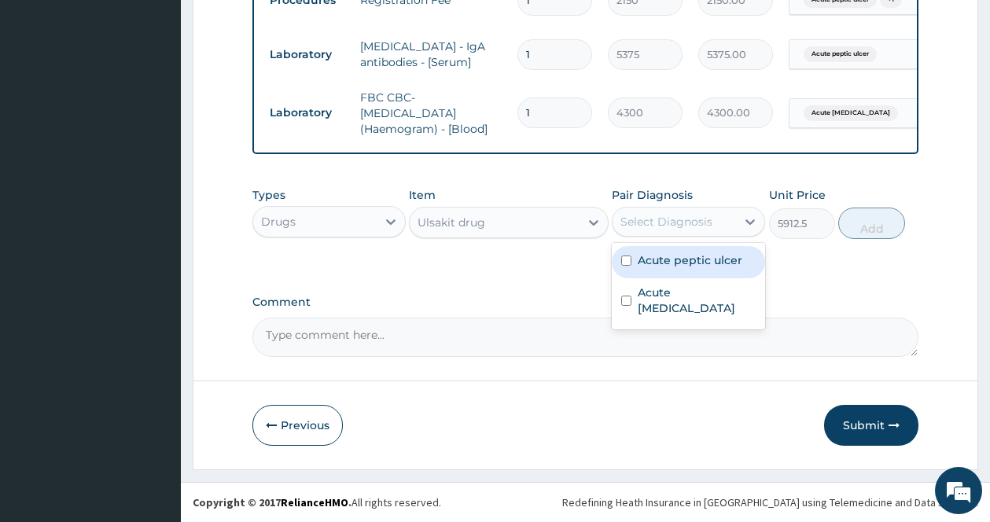
click at [662, 260] on label "Acute peptic ulcer" at bounding box center [690, 260] width 105 height 16
checkbox input "true"
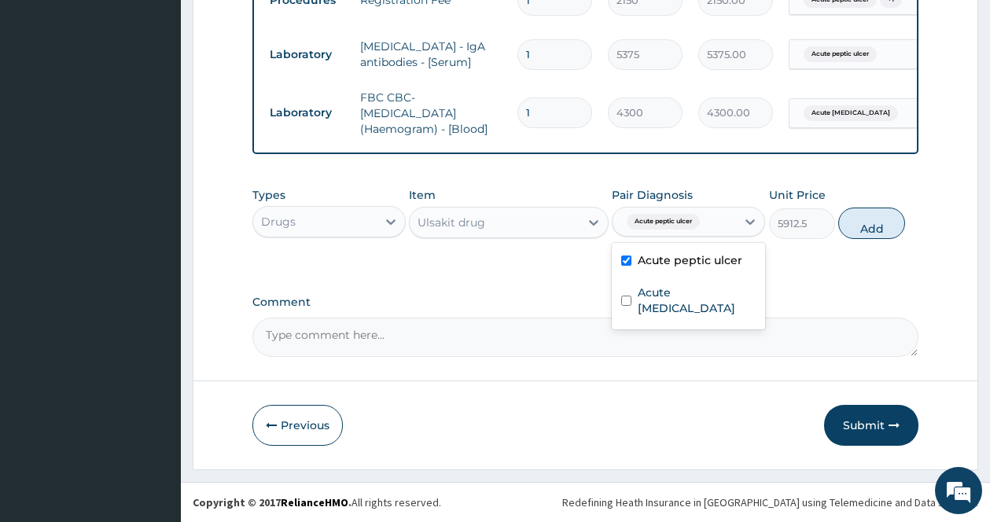
drag, startPoint x: 874, startPoint y: 227, endPoint x: 777, endPoint y: 230, distance: 97.5
click at [873, 229] on button "Add" at bounding box center [871, 223] width 67 height 31
type input "0"
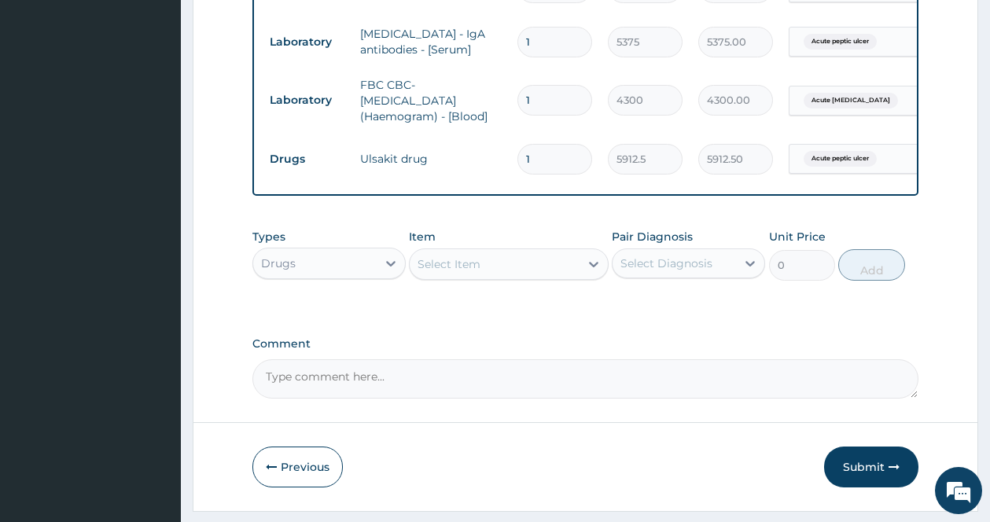
drag, startPoint x: 533, startPoint y: 156, endPoint x: 497, endPoint y: 155, distance: 36.2
click at [497, 155] on tr "Drugs Ulsakit drug 1 5912.5 5912.50 Acute peptic ulcer Delete" at bounding box center [647, 159] width 770 height 54
type input "8"
type input "47300.00"
type input "8"
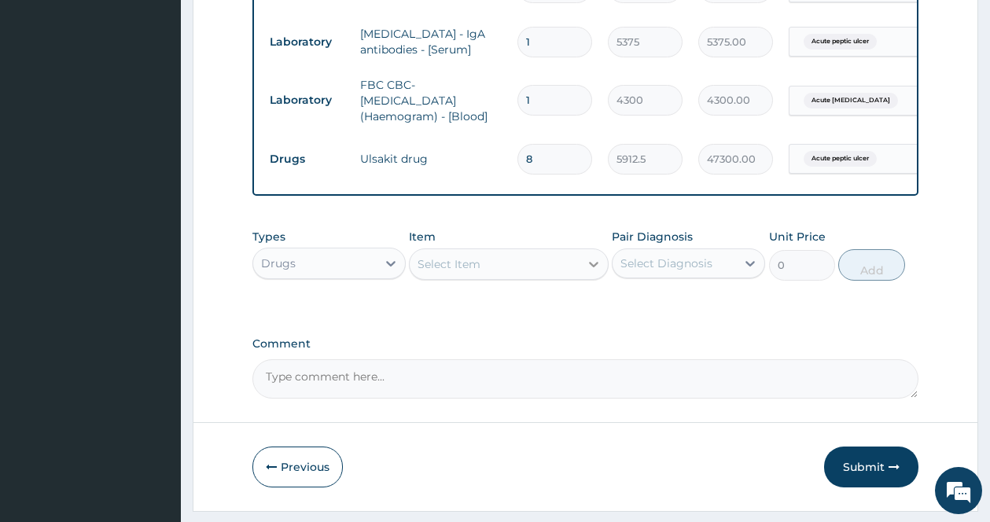
click at [583, 263] on div at bounding box center [593, 264] width 28 height 28
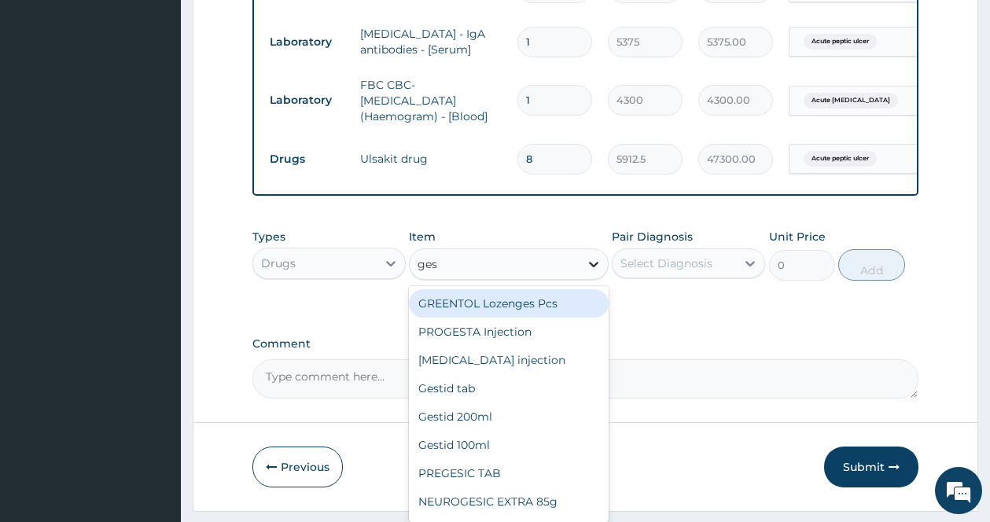
type input "gest"
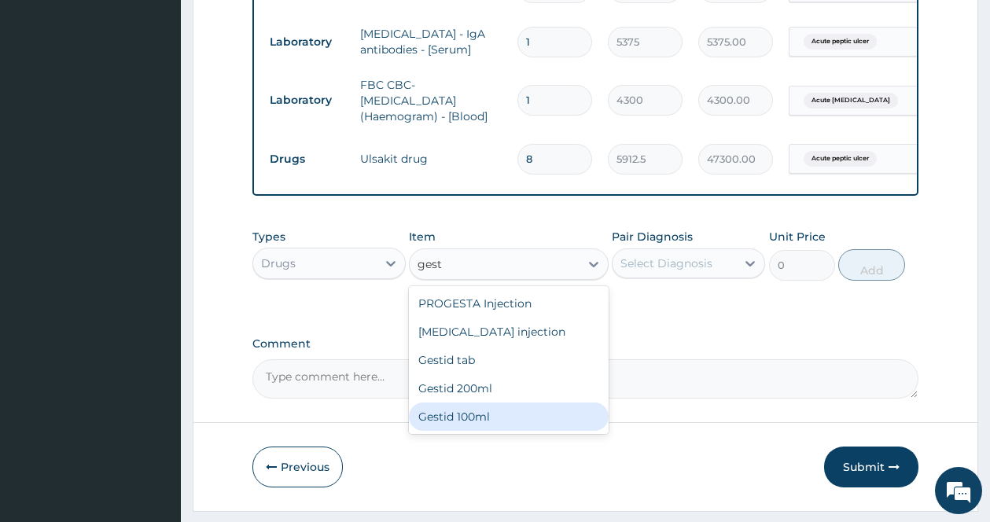
click at [487, 426] on div "Gestid 100ml" at bounding box center [509, 417] width 200 height 28
type input "827.75"
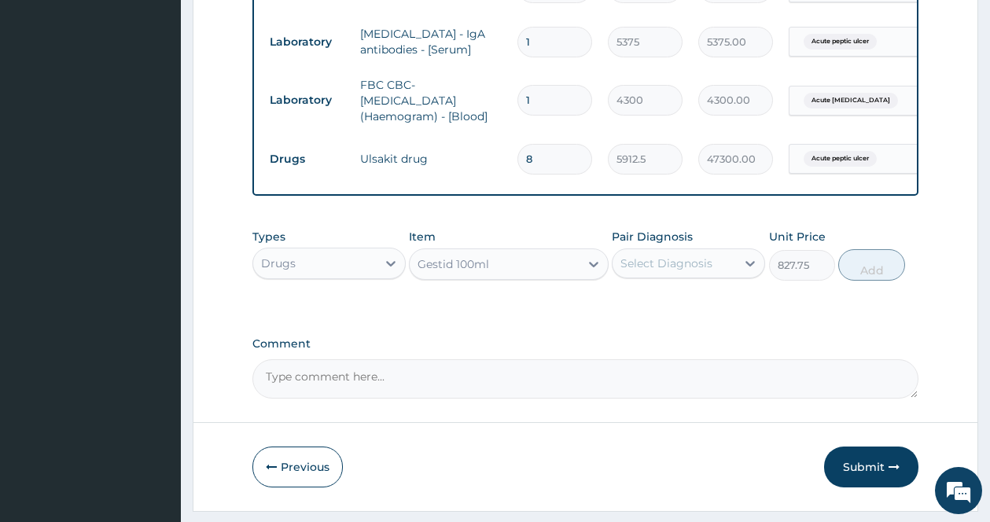
click at [731, 268] on div "Select Diagnosis" at bounding box center [673, 263] width 123 height 25
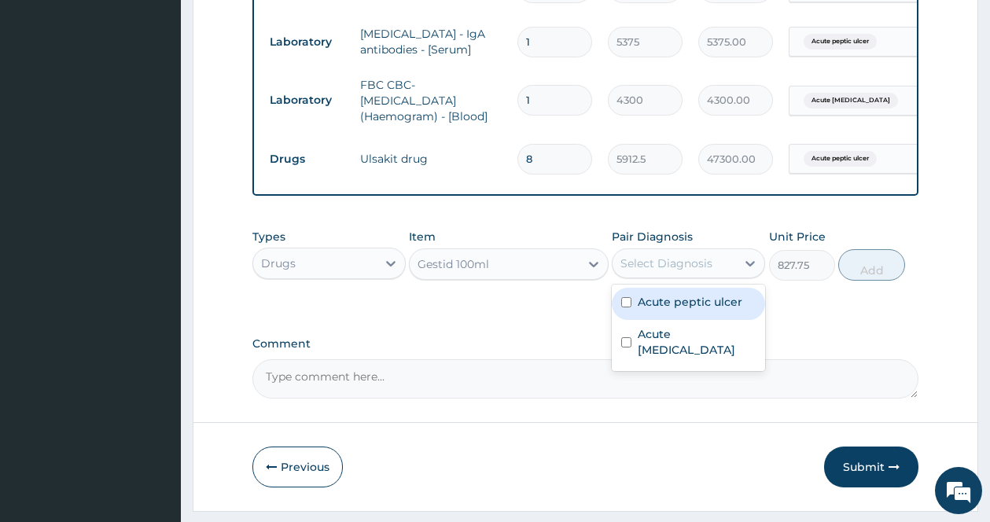
click at [676, 310] on label "Acute peptic ulcer" at bounding box center [690, 302] width 105 height 16
checkbox input "true"
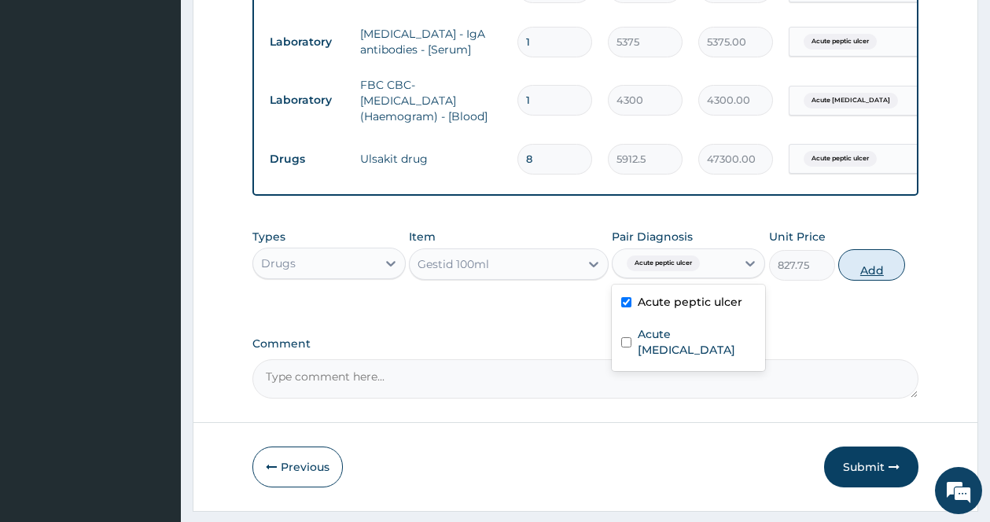
click at [872, 275] on button "Add" at bounding box center [871, 264] width 67 height 31
type input "0"
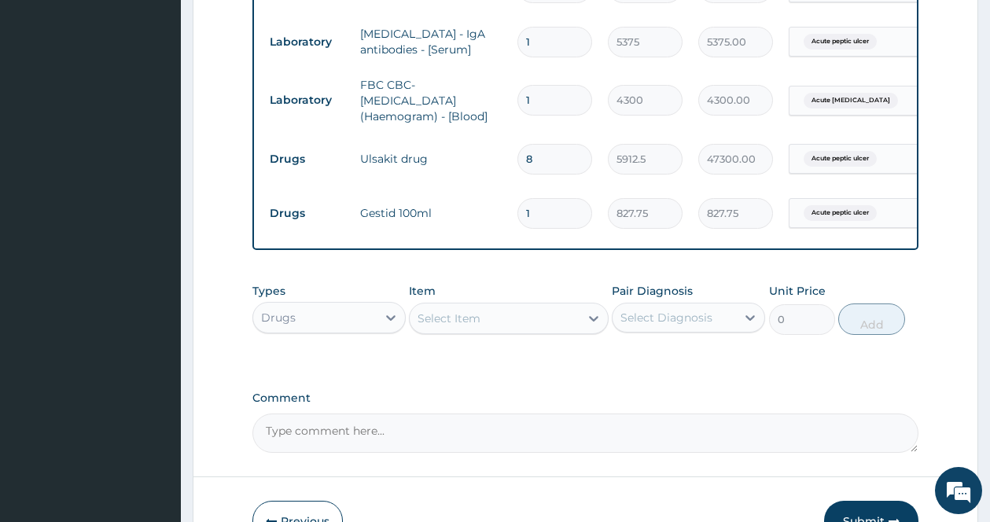
scroll to position [668, 0]
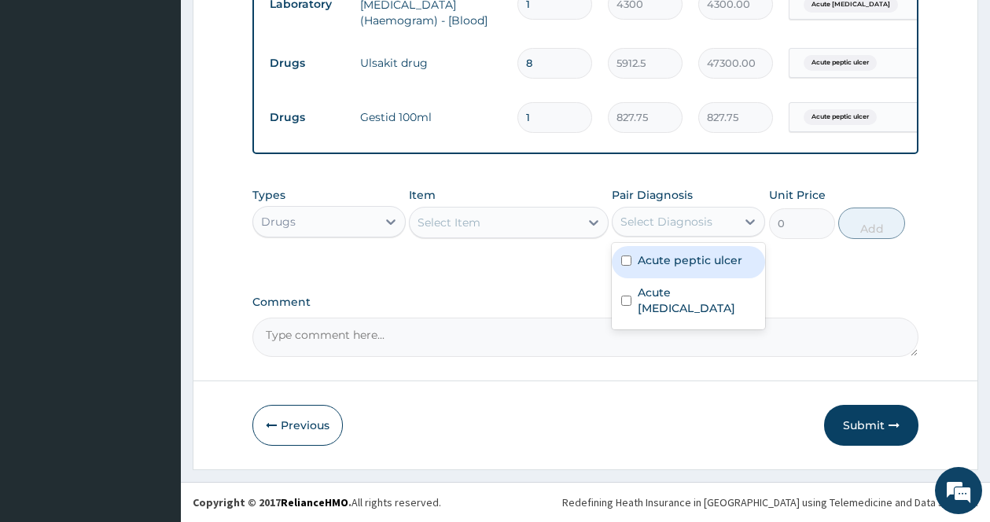
click at [681, 225] on div "Select Diagnosis" at bounding box center [666, 222] width 92 height 16
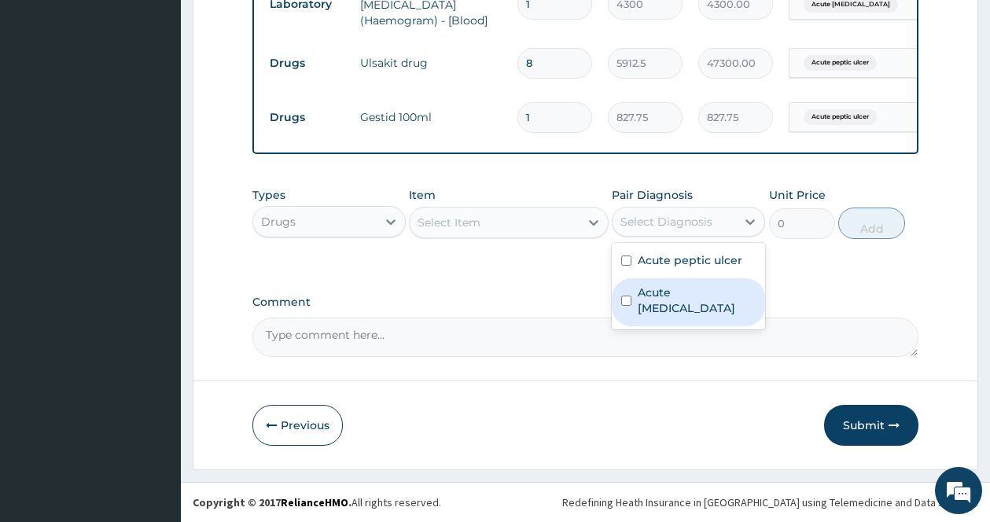
click at [680, 285] on label "Acute asthma" at bounding box center [697, 300] width 118 height 31
checkbox input "true"
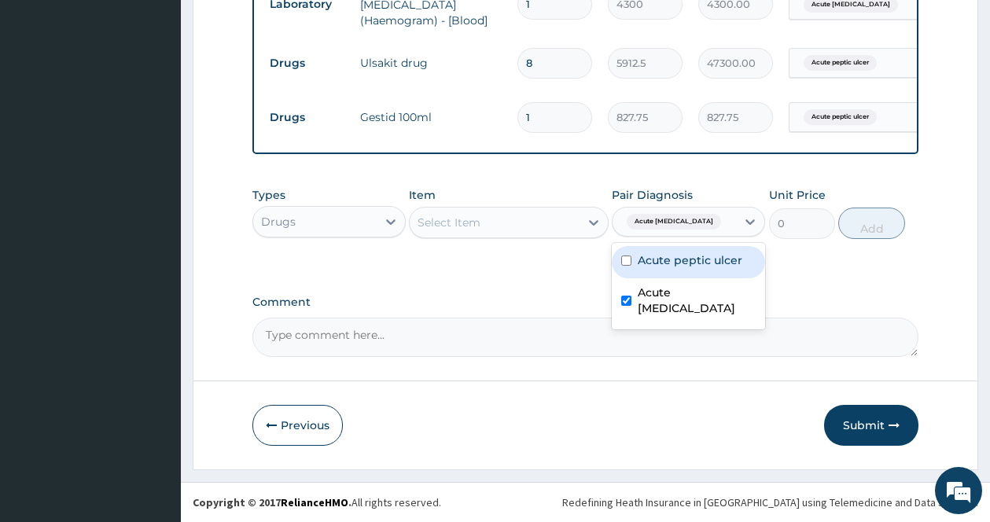
click at [565, 210] on div "Select Item" at bounding box center [495, 222] width 170 height 25
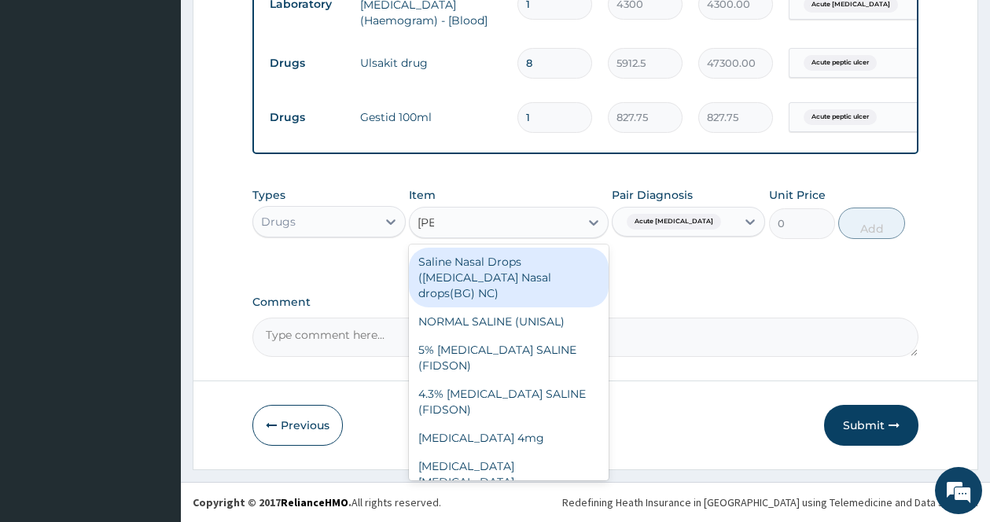
type input "salb"
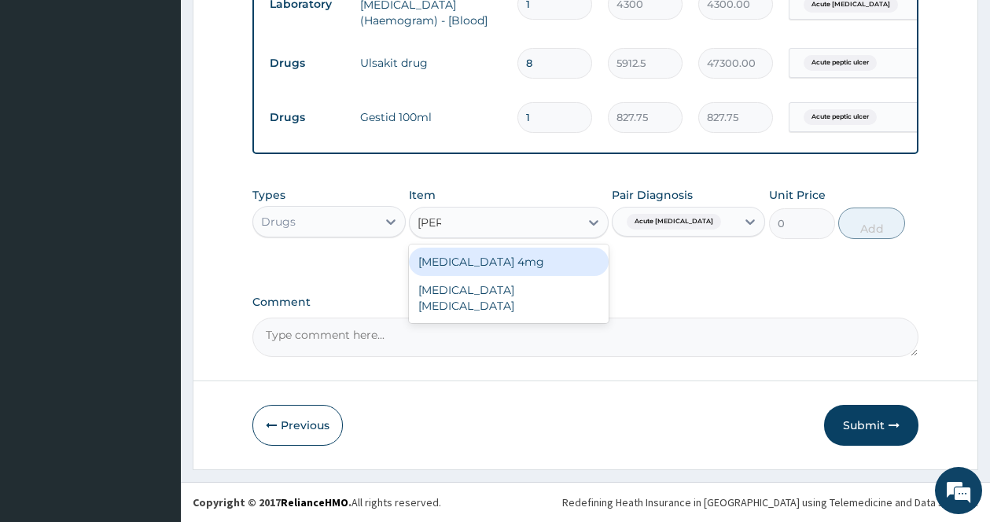
click at [506, 257] on div "[MEDICAL_DATA] 4mg" at bounding box center [509, 262] width 200 height 28
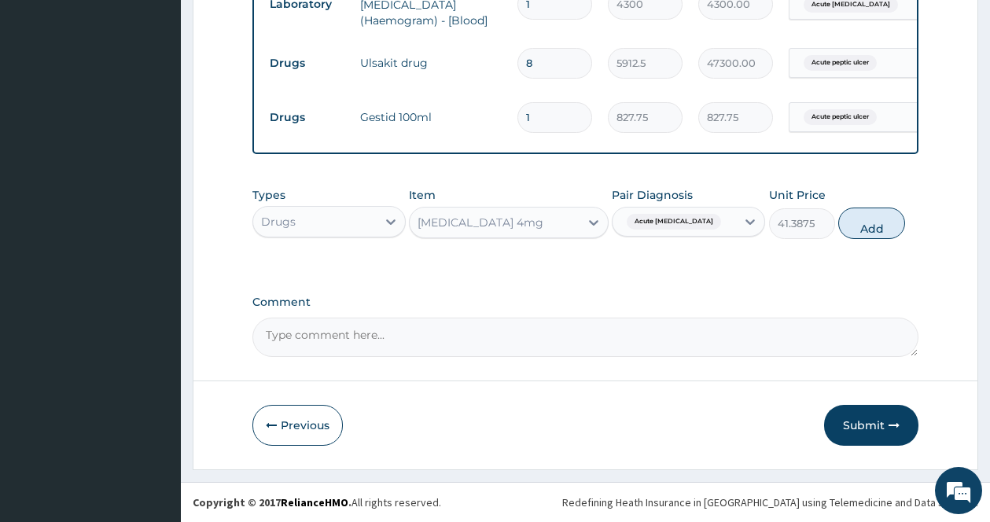
click at [905, 225] on div "Types Drugs Item option Salbutamol 4mg, selected. Select is focused ,type to re…" at bounding box center [585, 213] width 666 height 68
click at [872, 230] on button "Add" at bounding box center [871, 223] width 67 height 31
type input "0"
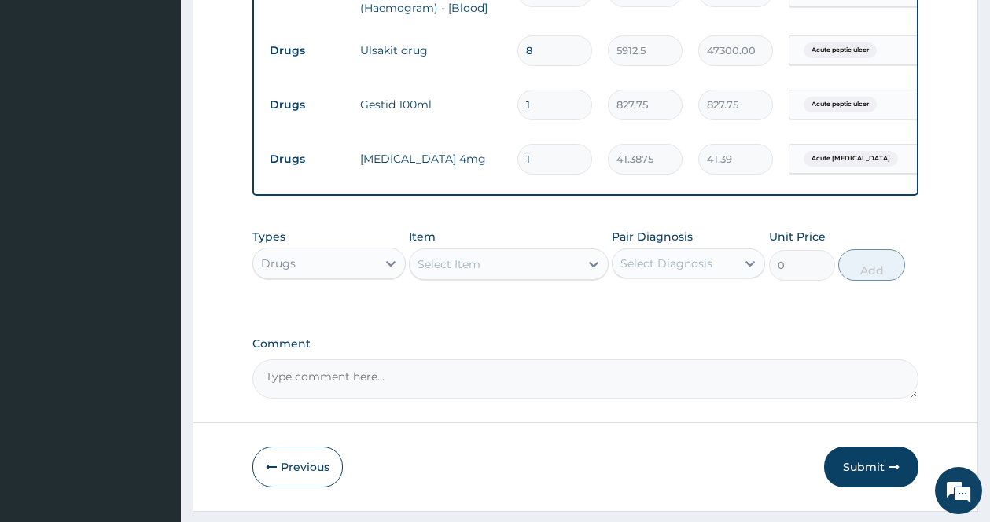
click at [530, 158] on input "1" at bounding box center [554, 159] width 75 height 31
drag, startPoint x: 530, startPoint y: 158, endPoint x: 515, endPoint y: 159, distance: 15.0
click at [516, 159] on td "1" at bounding box center [554, 159] width 90 height 46
type input "2"
type input "82.78"
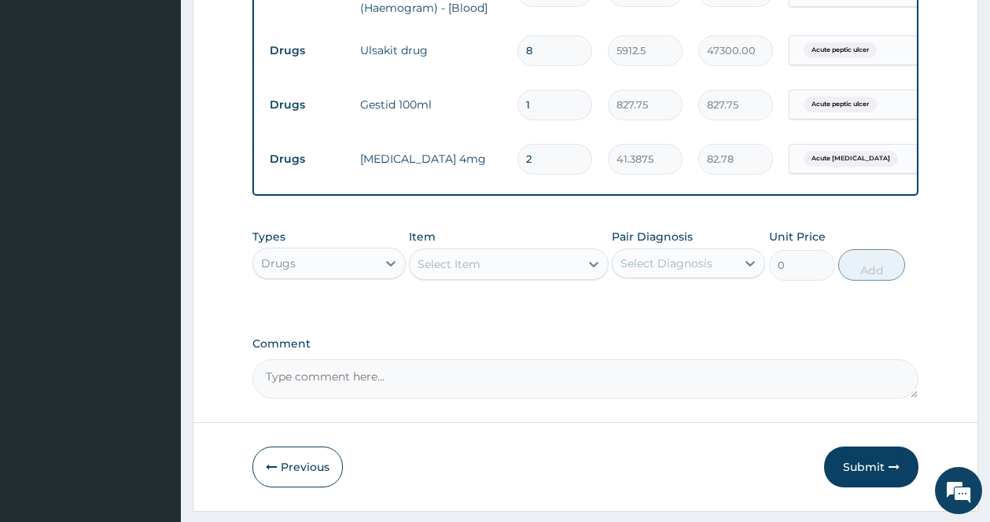
type input "21"
type input "869.14"
type input "21"
click at [590, 373] on textarea "Comment" at bounding box center [585, 378] width 666 height 39
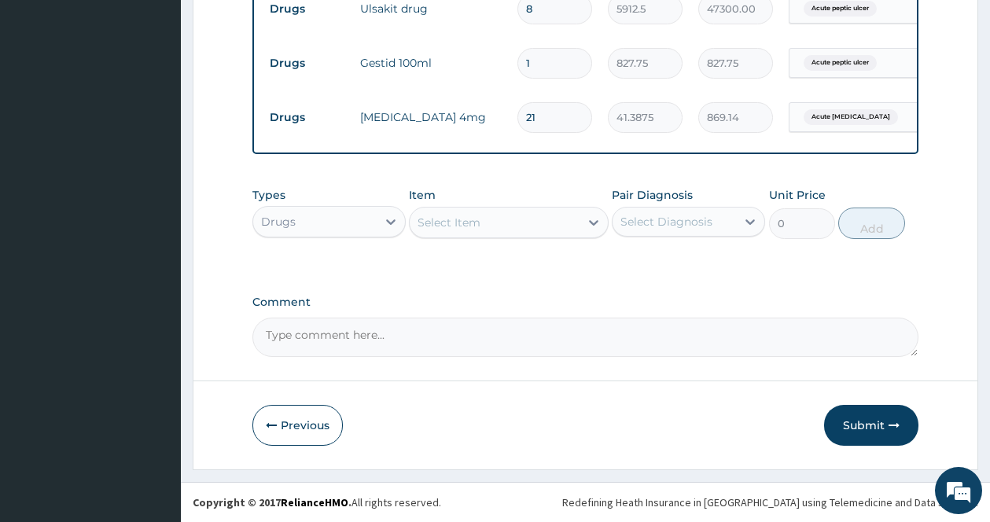
click at [573, 217] on div "Select Item" at bounding box center [495, 222] width 170 height 25
type input "[PERSON_NAME]"
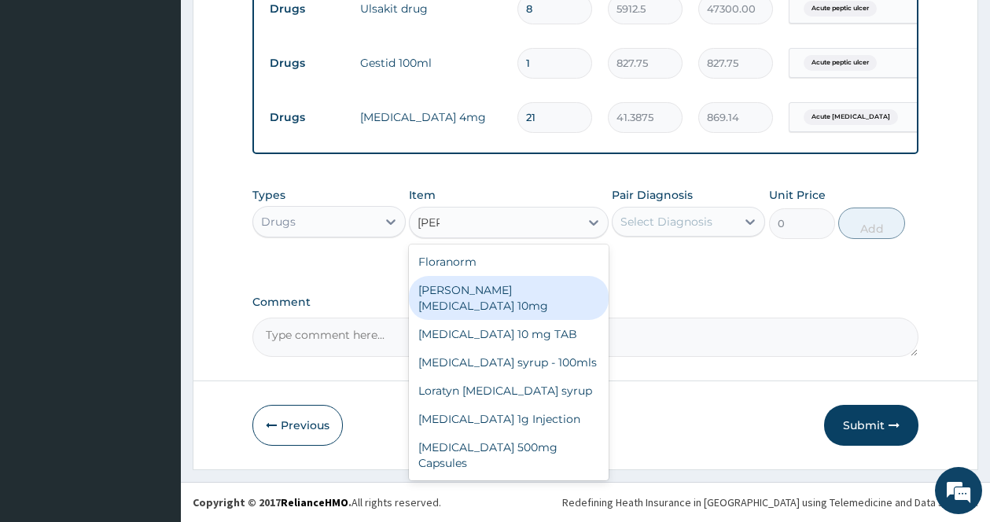
click at [503, 292] on div "[PERSON_NAME][MEDICAL_DATA] 10mg" at bounding box center [509, 298] width 200 height 44
type input "88.6875"
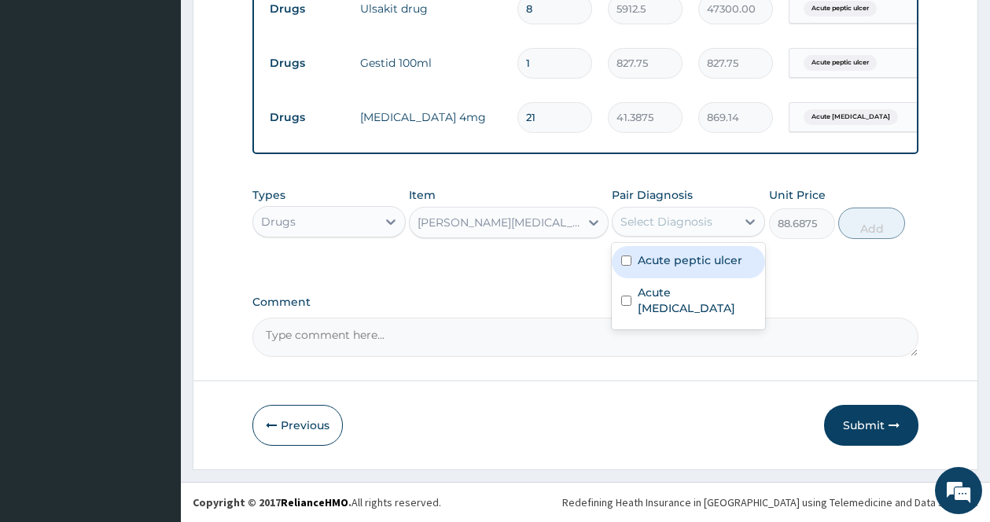
click at [726, 219] on div "Select Diagnosis" at bounding box center [673, 221] width 123 height 25
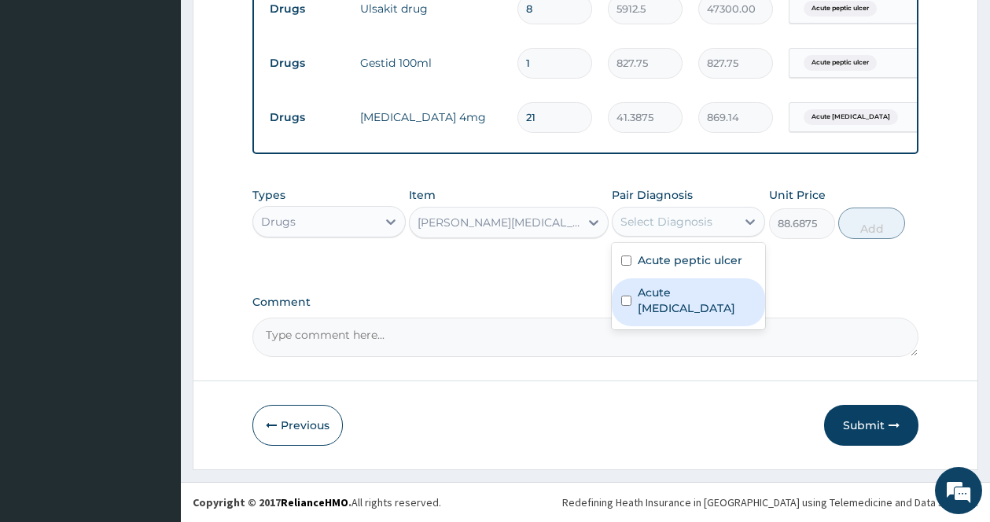
click at [661, 293] on label "Acute asthma" at bounding box center [697, 300] width 118 height 31
checkbox input "true"
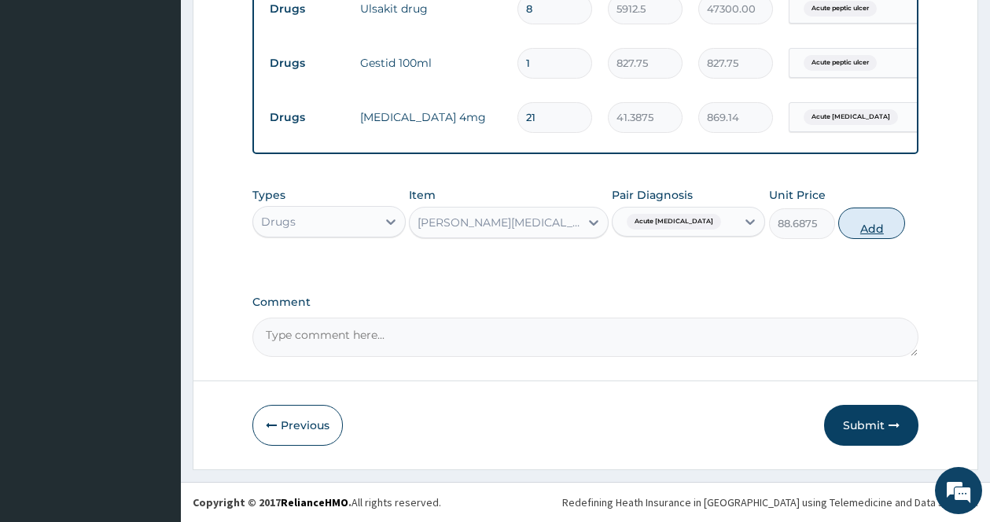
click at [865, 214] on button "Add" at bounding box center [871, 223] width 67 height 31
type input "0"
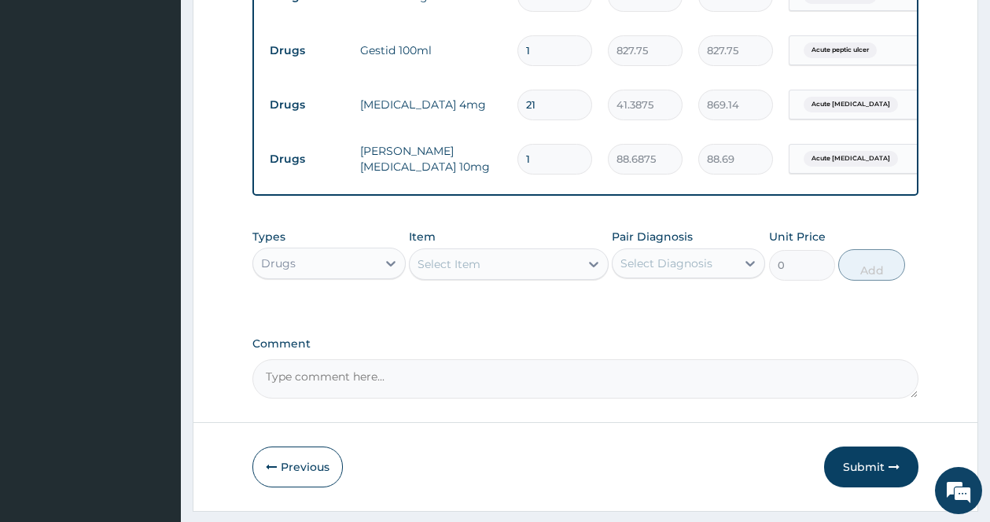
type input "10"
type input "886.88"
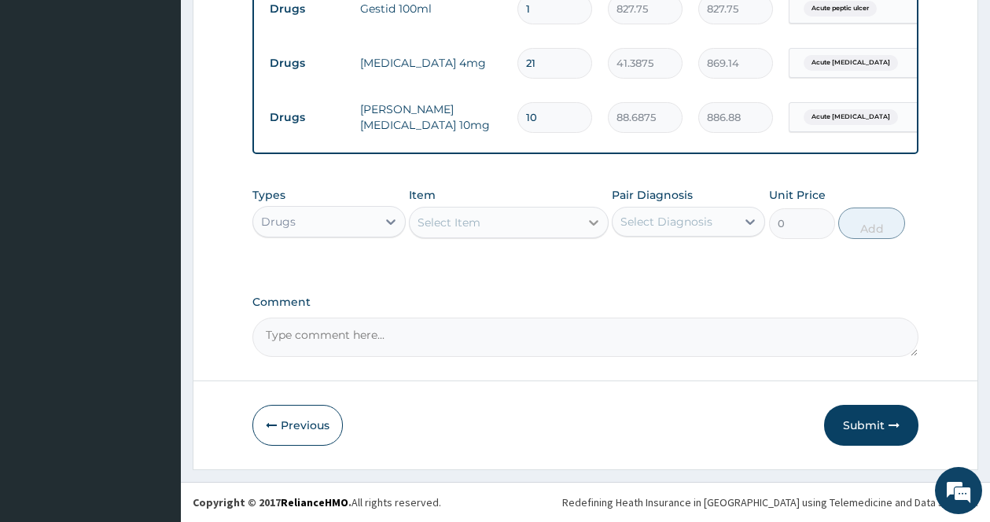
type input "10"
click at [586, 217] on icon at bounding box center [594, 223] width 16 height 16
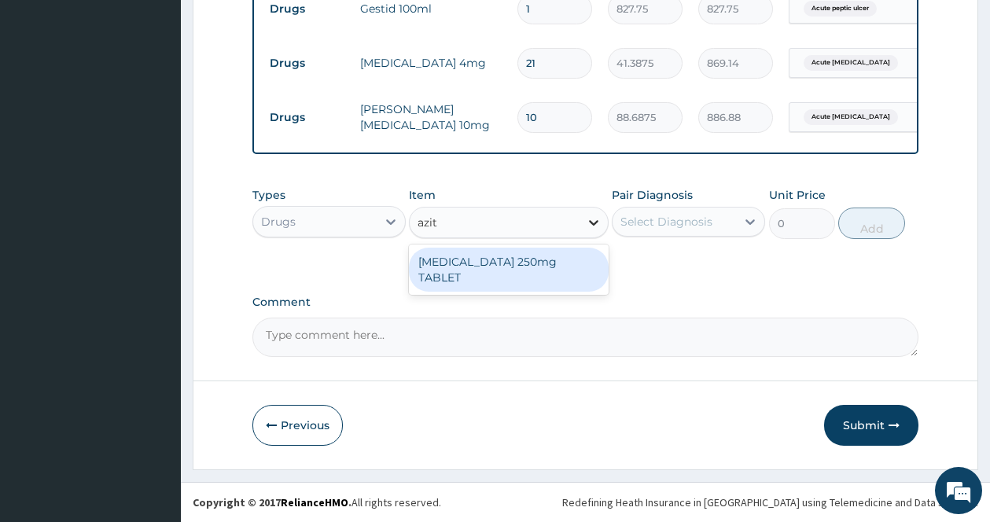
type input "azith"
click at [540, 261] on div "[MEDICAL_DATA] 250mg TABLET" at bounding box center [509, 270] width 200 height 44
type input "177.375"
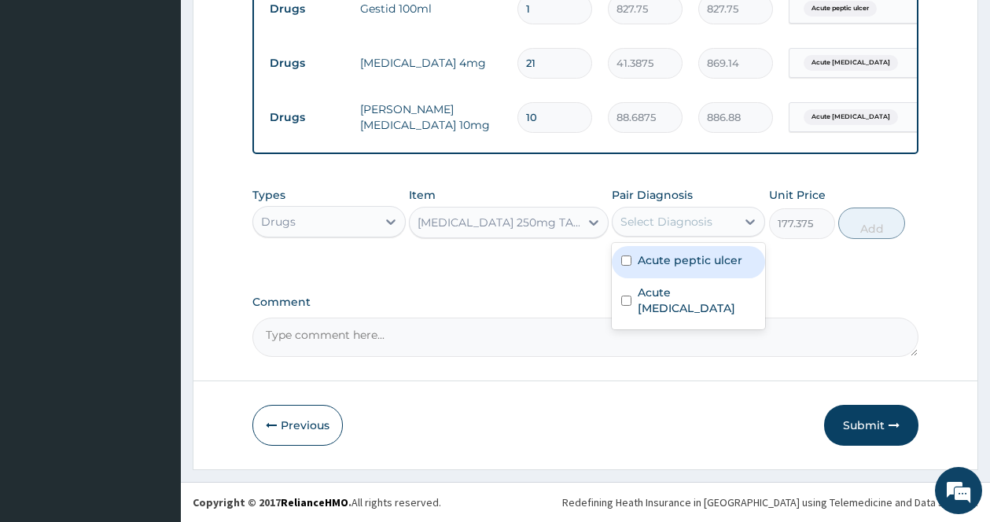
click at [718, 218] on div "Select Diagnosis" at bounding box center [673, 221] width 123 height 25
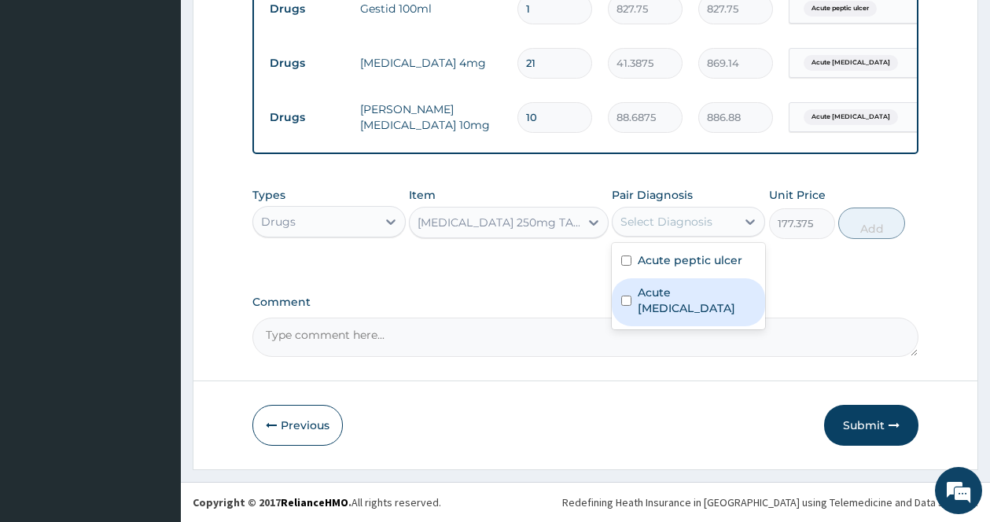
drag, startPoint x: 692, startPoint y: 289, endPoint x: 726, endPoint y: 280, distance: 35.9
click at [691, 290] on label "Acute asthma" at bounding box center [697, 300] width 118 height 31
checkbox input "true"
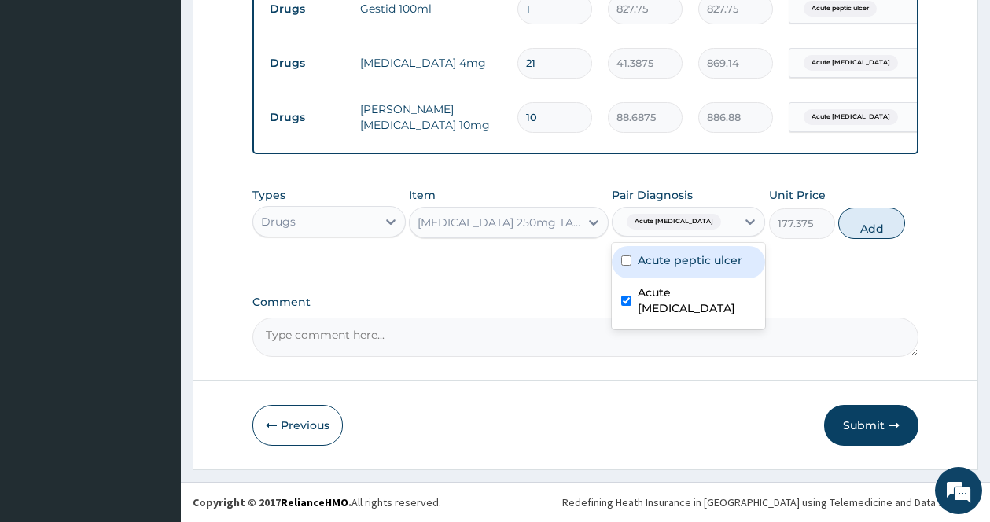
click at [878, 226] on button "Add" at bounding box center [871, 223] width 67 height 31
type input "0"
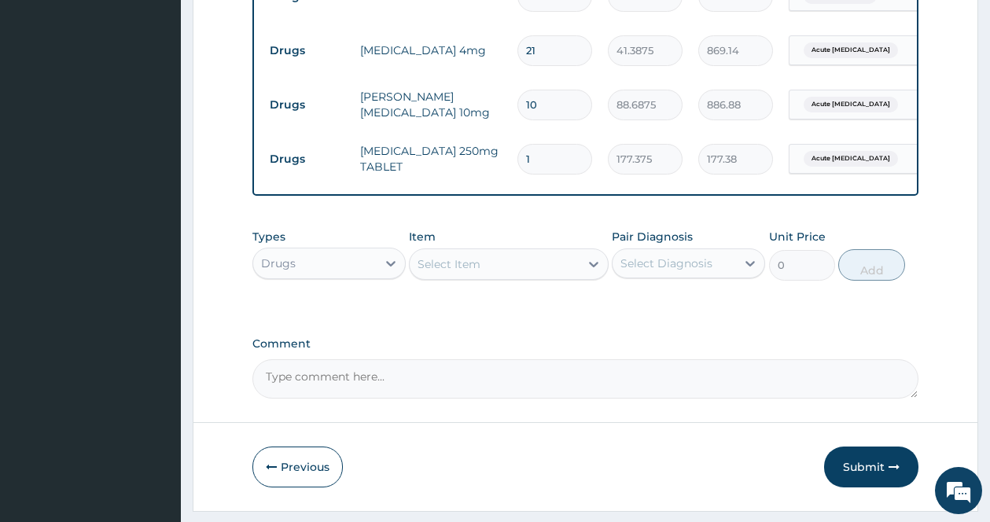
drag, startPoint x: 539, startPoint y: 155, endPoint x: 509, endPoint y: 155, distance: 29.1
click at [509, 155] on td "1" at bounding box center [554, 159] width 90 height 46
type input "2"
type input "354.75"
type input "28"
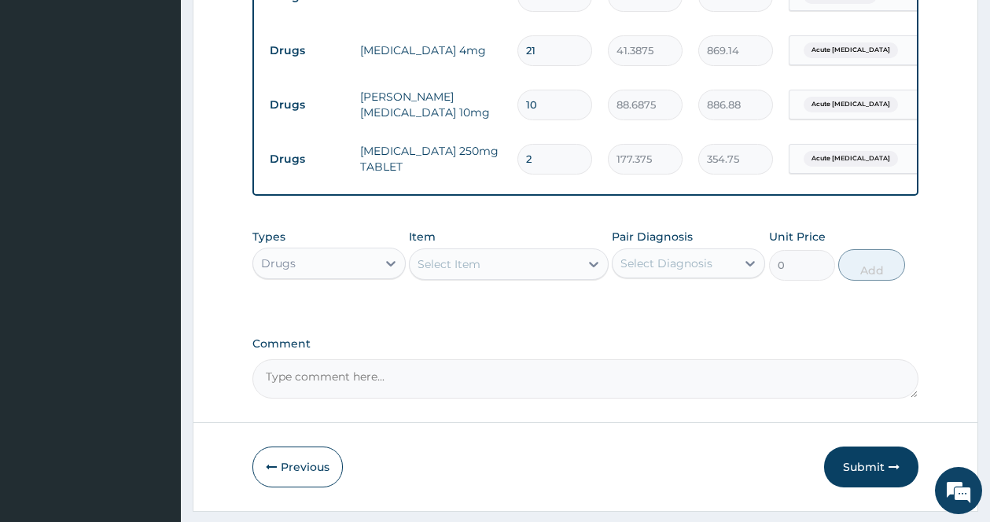
type input "4966.50"
type input "28"
click at [528, 235] on div "Types Drugs Item Select Item Pair Diagnosis Select Diagnosis Unit Price 0 Add" at bounding box center [585, 255] width 666 height 68
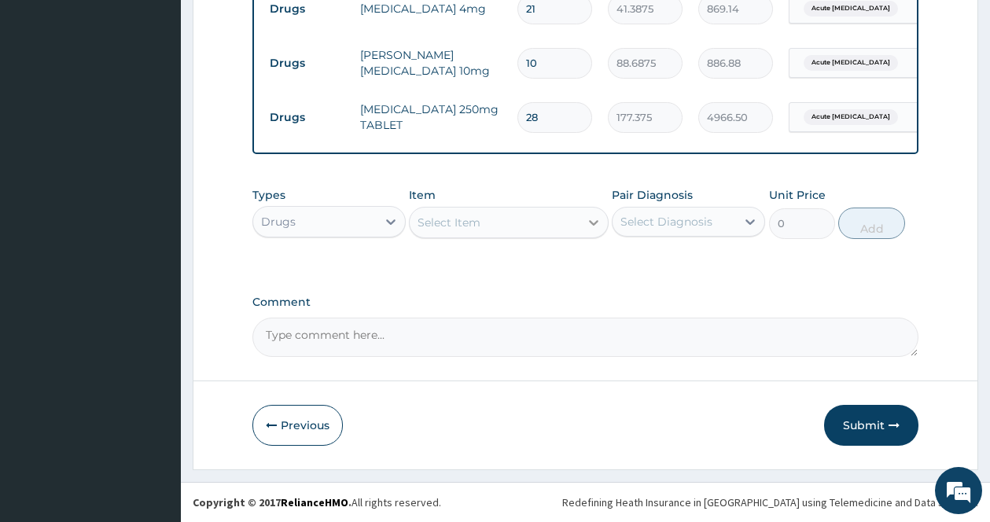
click at [582, 225] on div at bounding box center [593, 222] width 28 height 28
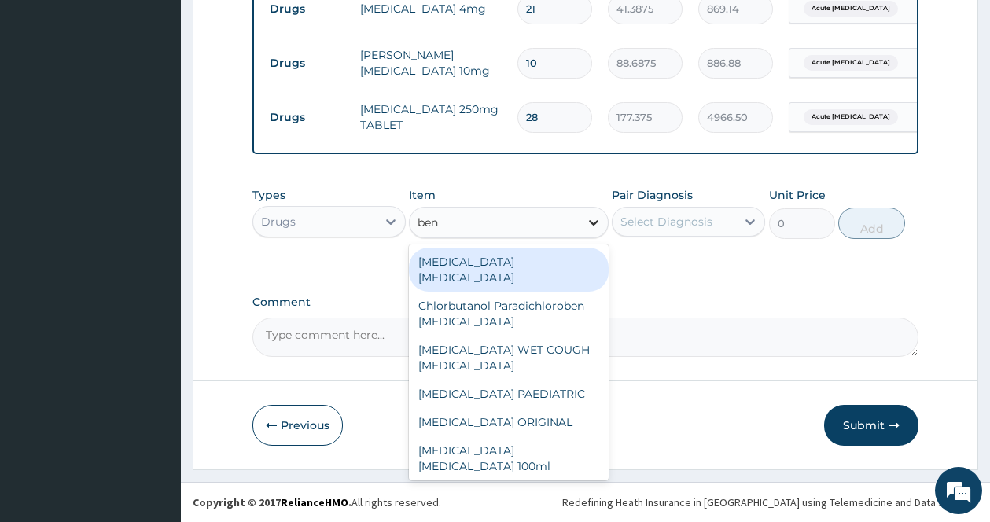
type input "beny"
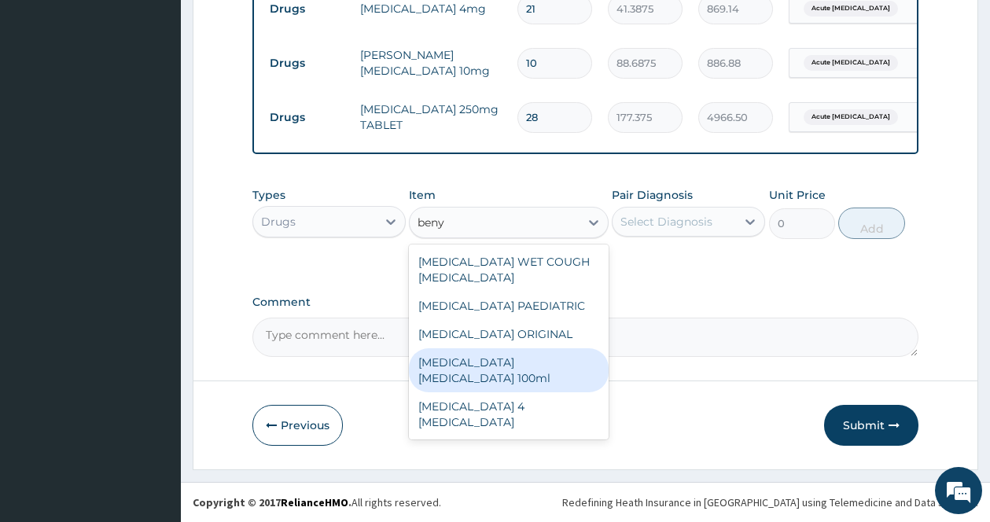
click at [519, 359] on div "[MEDICAL_DATA] [MEDICAL_DATA] 100ml" at bounding box center [509, 370] width 200 height 44
type input "1773.75"
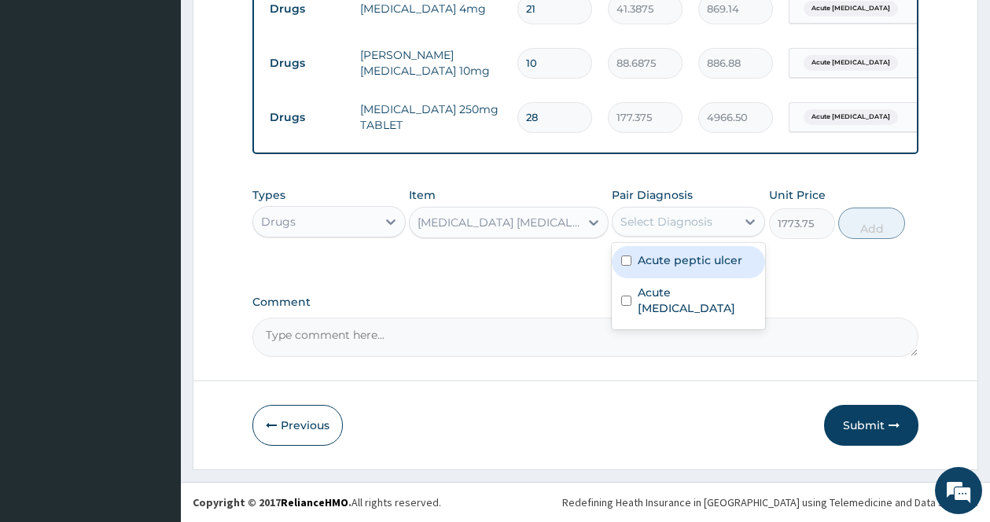
click at [721, 221] on div "Select Diagnosis" at bounding box center [673, 221] width 123 height 25
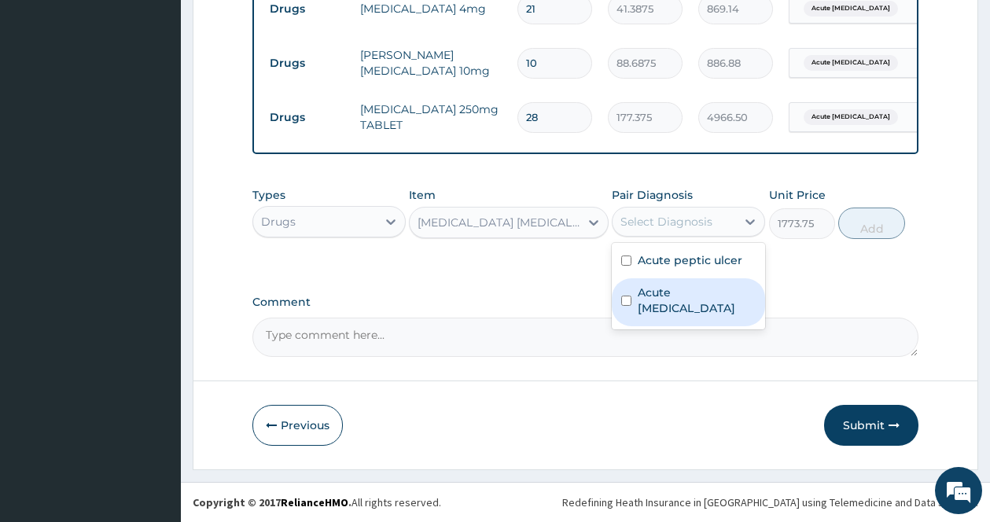
click at [668, 290] on label "Acute asthma" at bounding box center [697, 300] width 118 height 31
checkbox input "true"
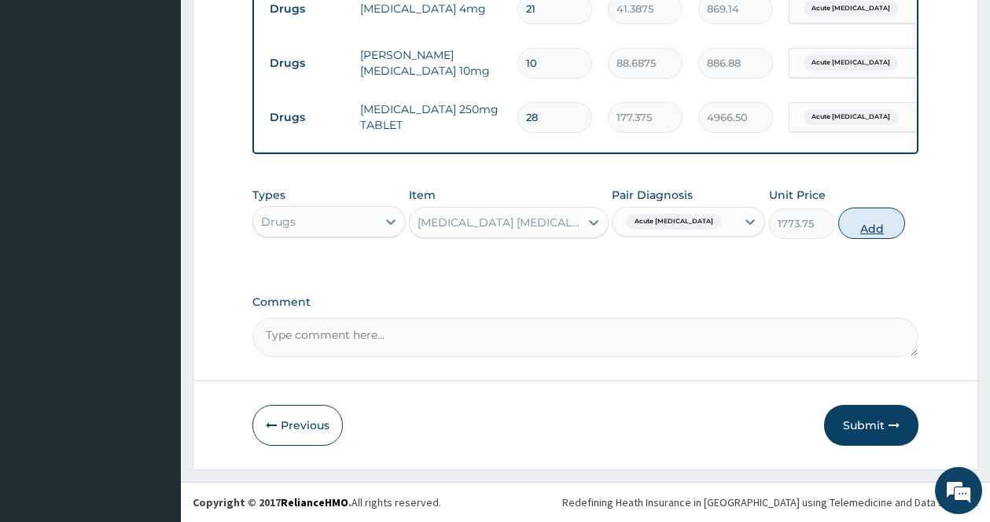
click at [875, 225] on button "Add" at bounding box center [871, 223] width 67 height 31
type input "0"
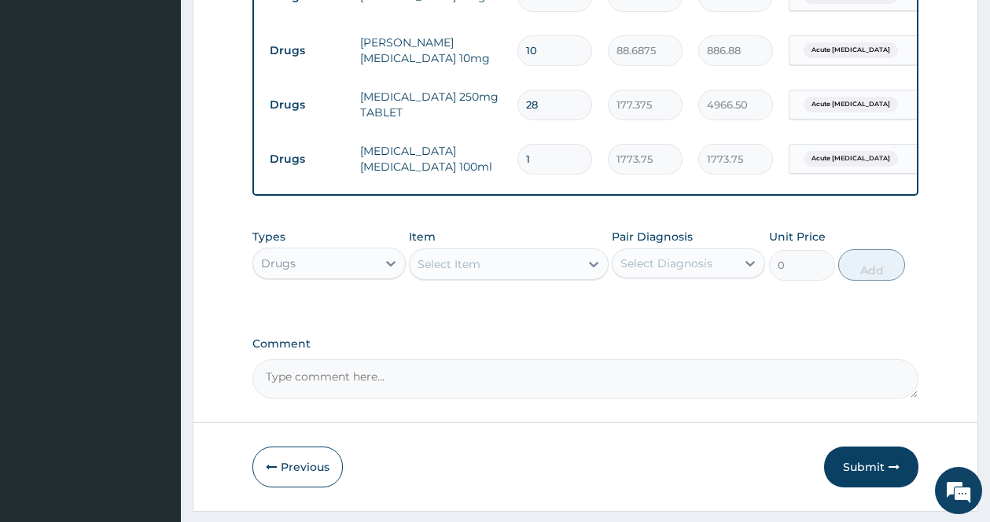
scroll to position [885, 0]
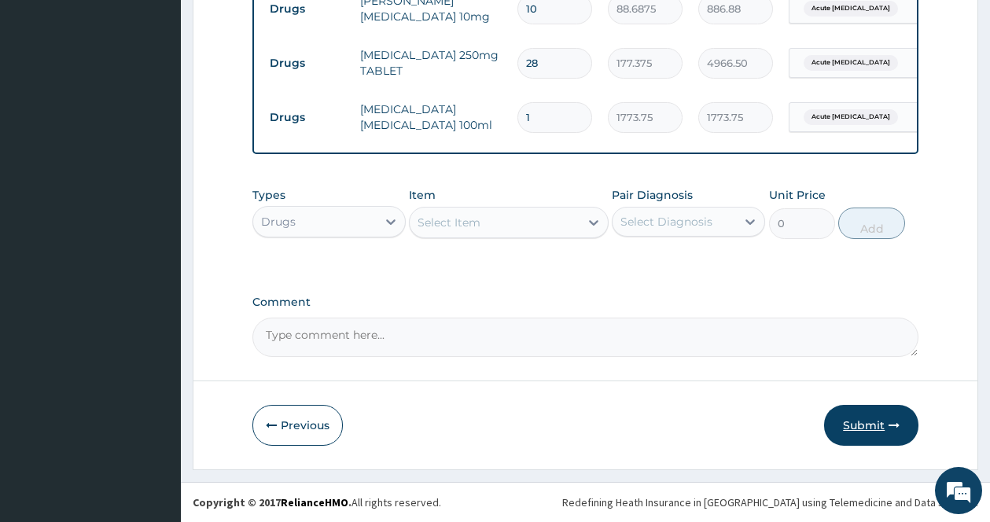
click at [854, 430] on button "Submit" at bounding box center [871, 425] width 94 height 41
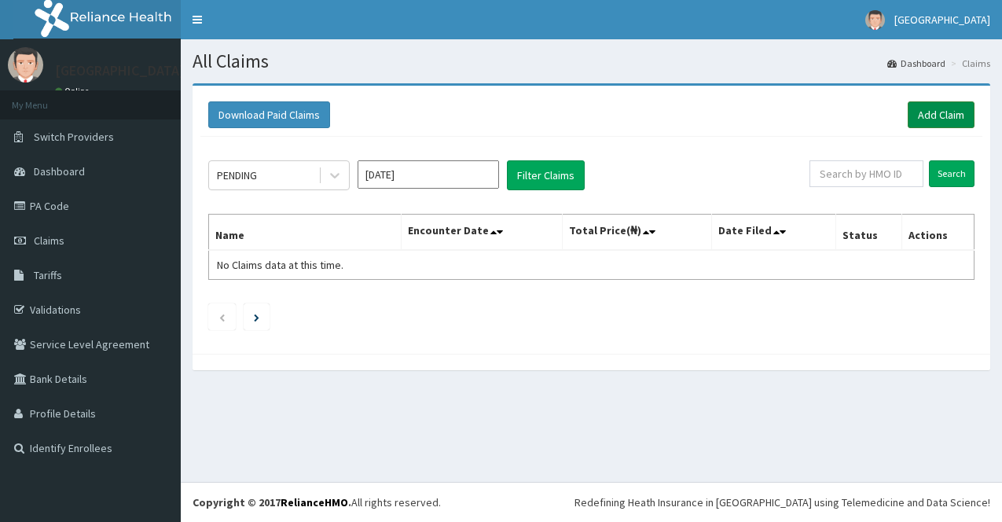
click at [963, 118] on link "Add Claim" at bounding box center [941, 114] width 67 height 27
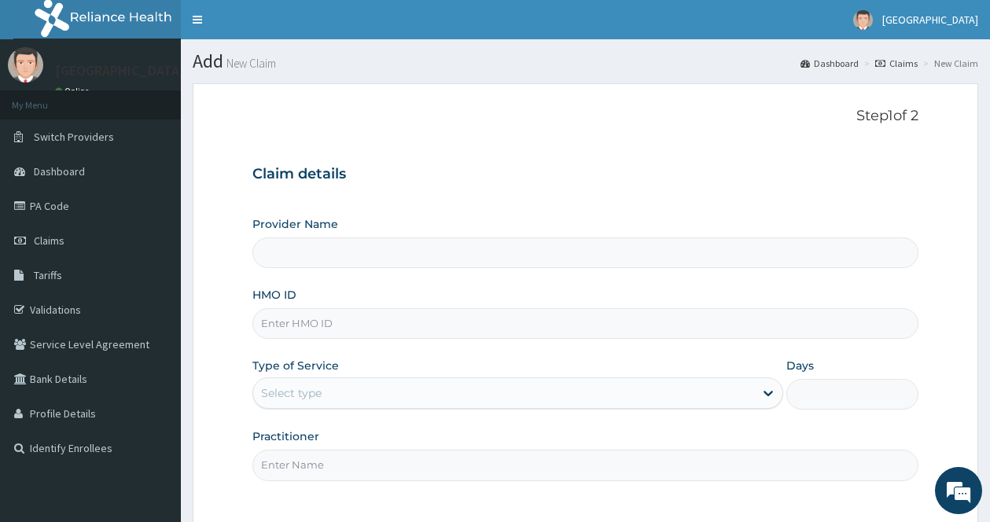
type input "[GEOGRAPHIC_DATA]"
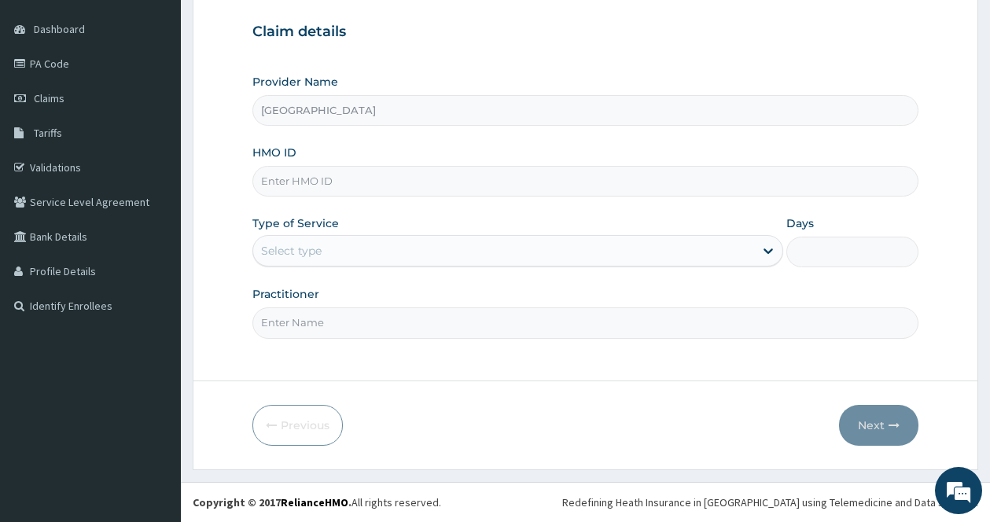
click at [443, 177] on input "HMO ID" at bounding box center [585, 181] width 666 height 31
click at [436, 175] on input "HMO ID" at bounding box center [585, 181] width 666 height 31
type input "fcc/16208/a"
click at [461, 221] on div "Type of Service Select type" at bounding box center [517, 241] width 531 height 52
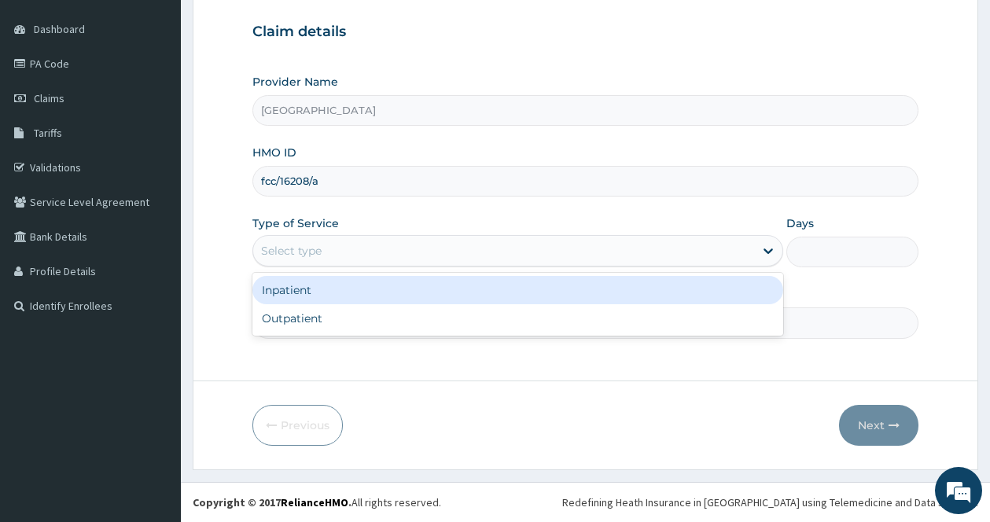
click at [480, 252] on div "Select type" at bounding box center [503, 250] width 501 height 25
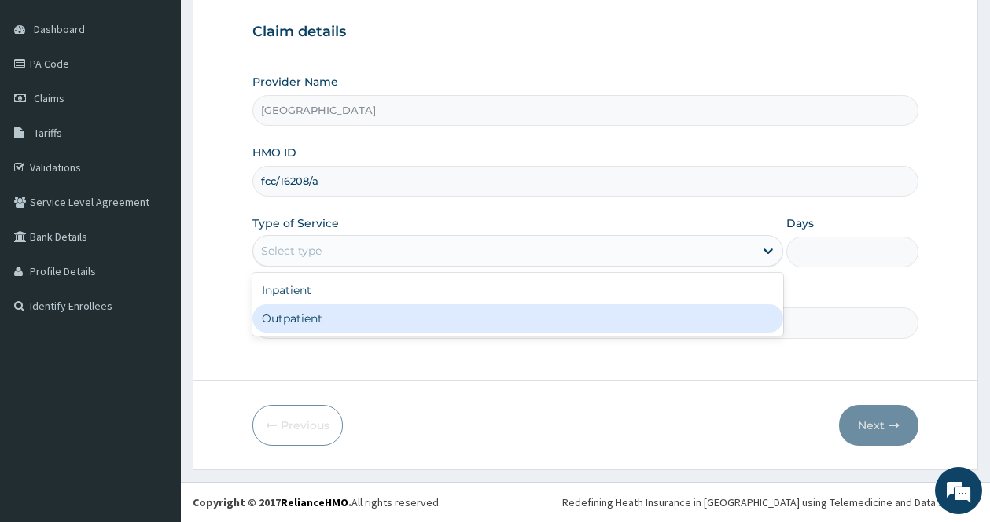
click at [414, 318] on div "Outpatient" at bounding box center [517, 318] width 531 height 28
type input "1"
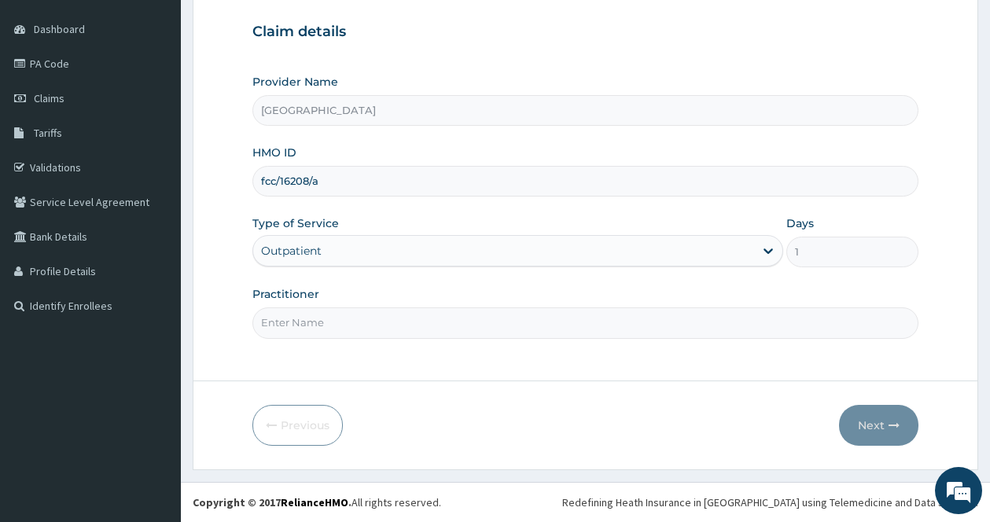
click at [450, 327] on input "Practitioner" at bounding box center [585, 322] width 666 height 31
type input "[PERSON_NAME]"
click at [880, 423] on button "Next" at bounding box center [878, 425] width 79 height 41
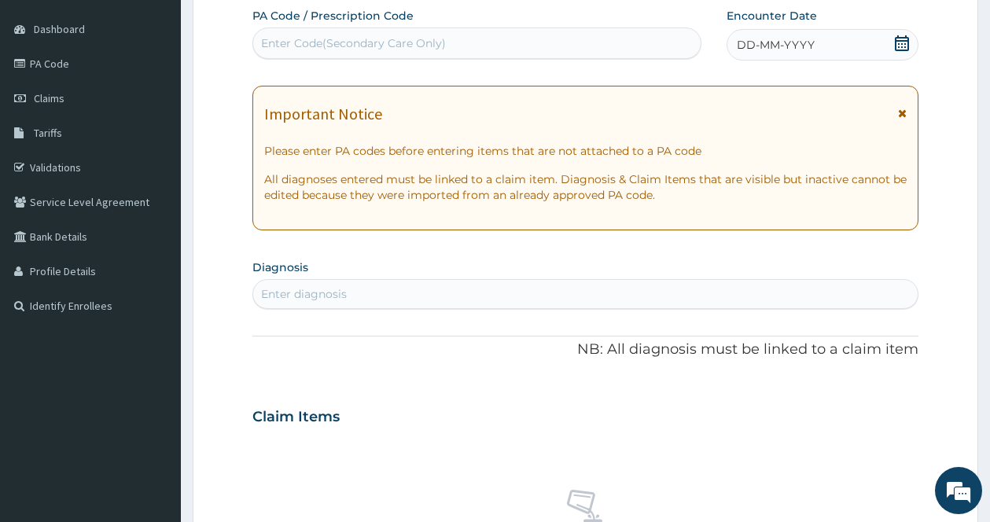
click at [901, 41] on icon at bounding box center [902, 43] width 14 height 16
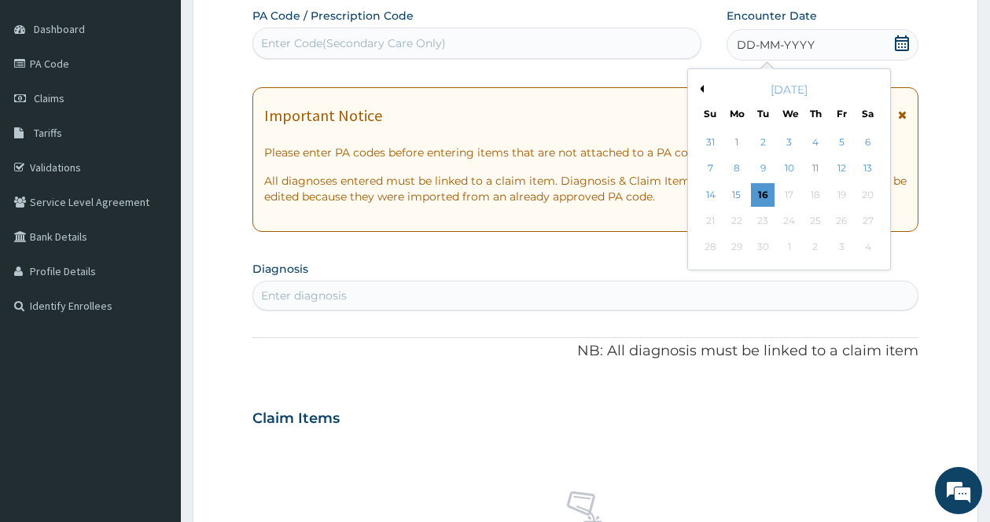
click at [701, 89] on button "Previous Month" at bounding box center [700, 89] width 8 height 8
click at [716, 236] on div "27" at bounding box center [710, 248] width 24 height 24
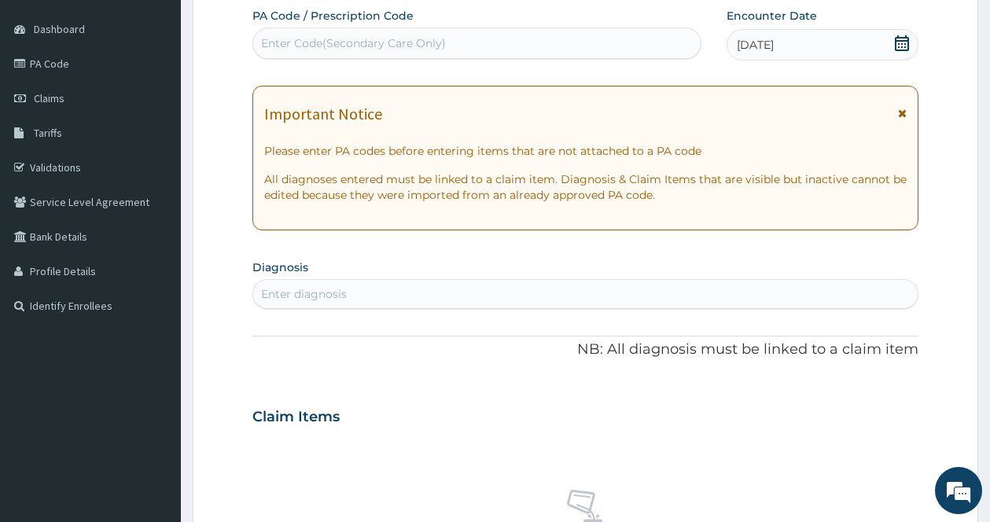
click at [896, 111] on div "Important Notice" at bounding box center [585, 117] width 642 height 25
click at [899, 113] on icon at bounding box center [902, 113] width 9 height 11
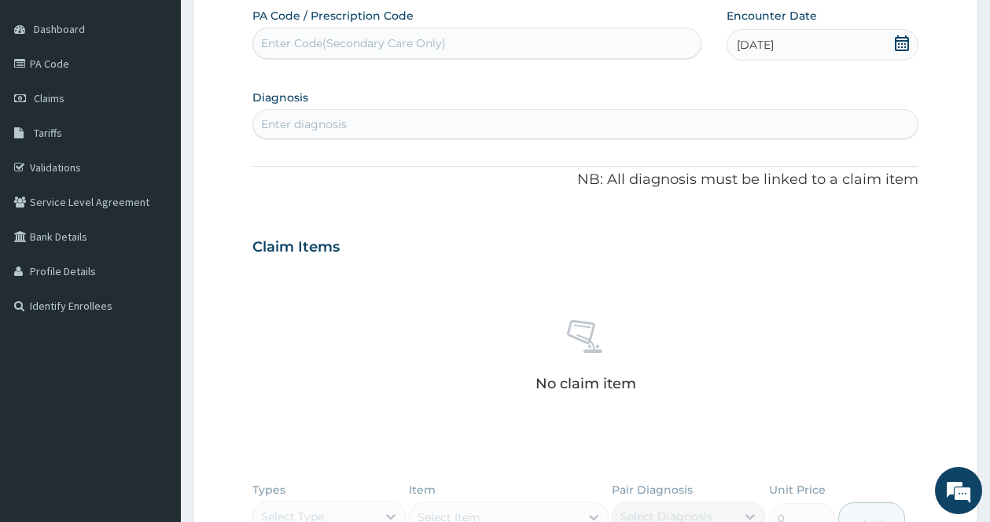
scroll to position [221, 0]
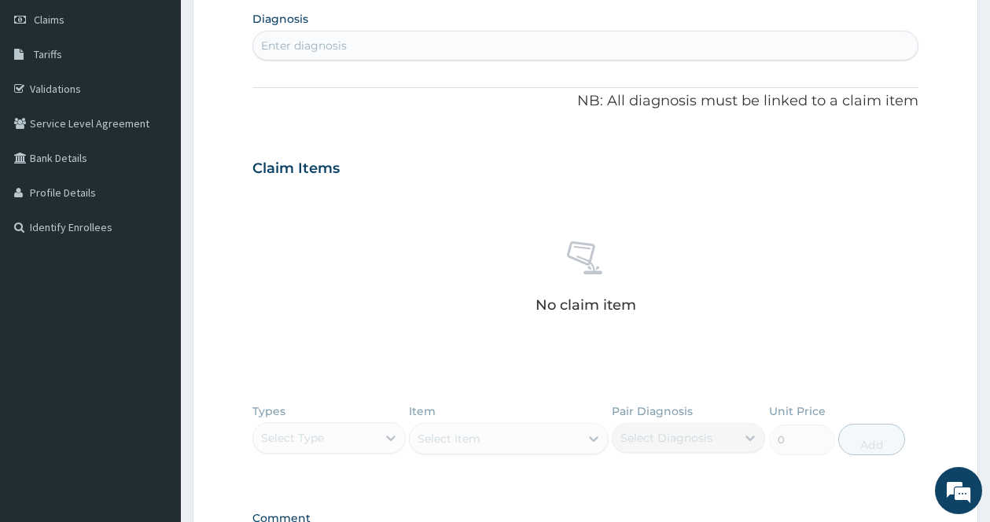
click at [414, 40] on div "Enter diagnosis" at bounding box center [585, 45] width 664 height 25
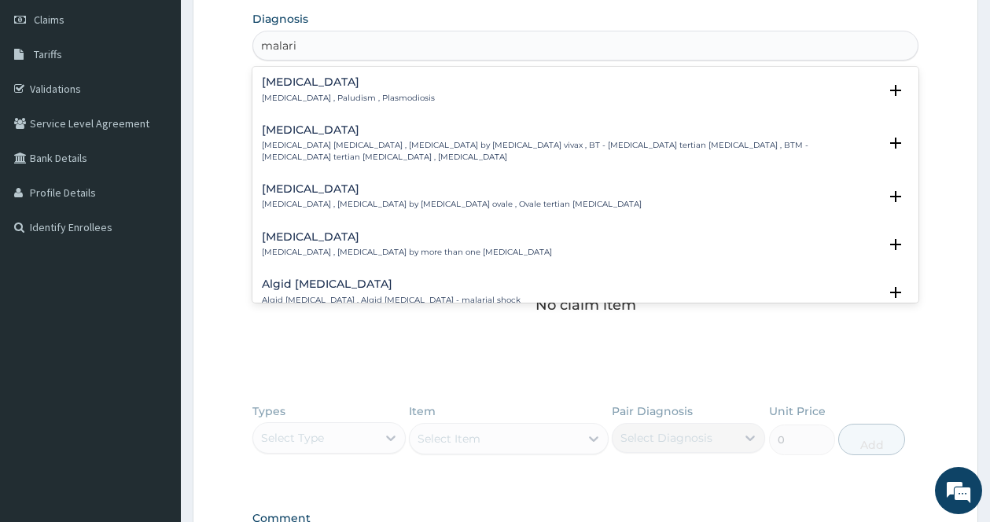
type input "[MEDICAL_DATA]"
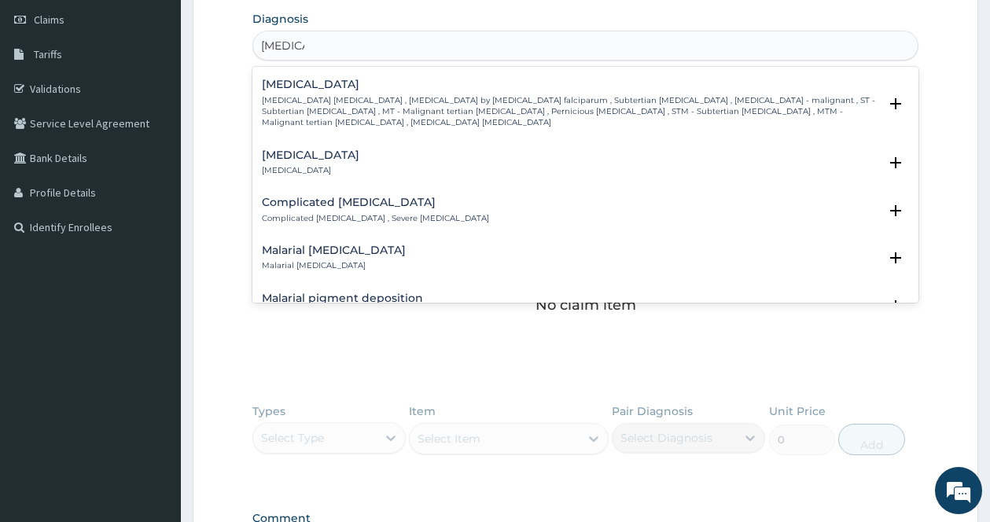
scroll to position [708, 0]
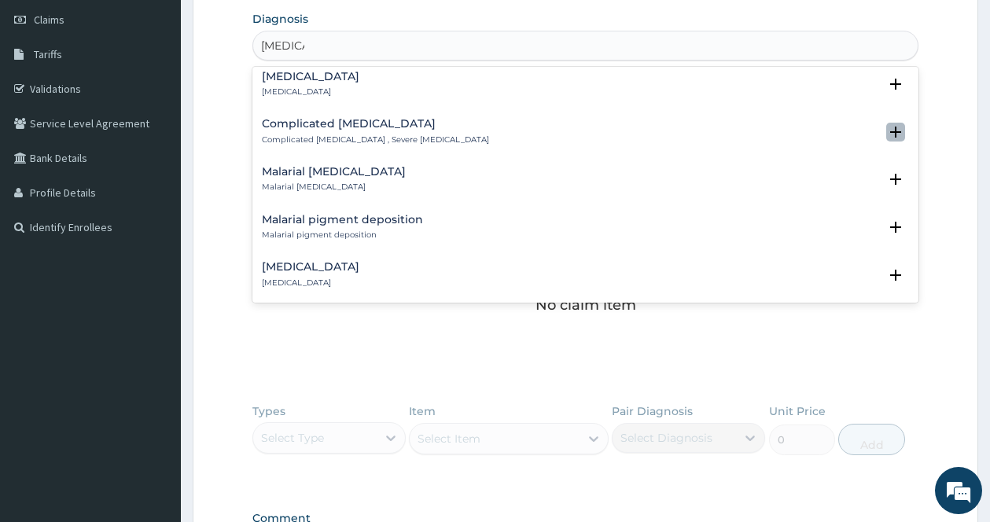
click at [890, 129] on icon "open select status" at bounding box center [895, 132] width 11 height 11
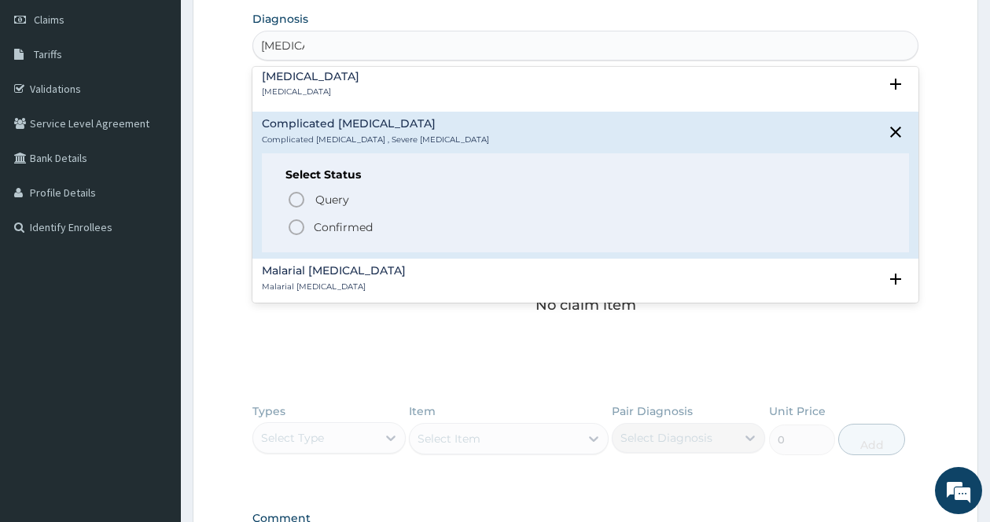
click at [296, 220] on circle "status option filled" at bounding box center [296, 227] width 14 height 14
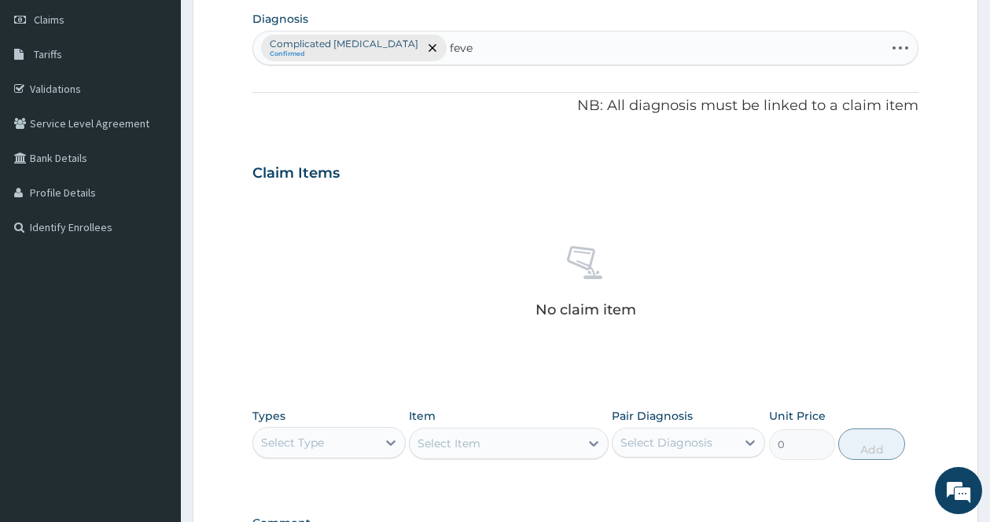
type input "fever"
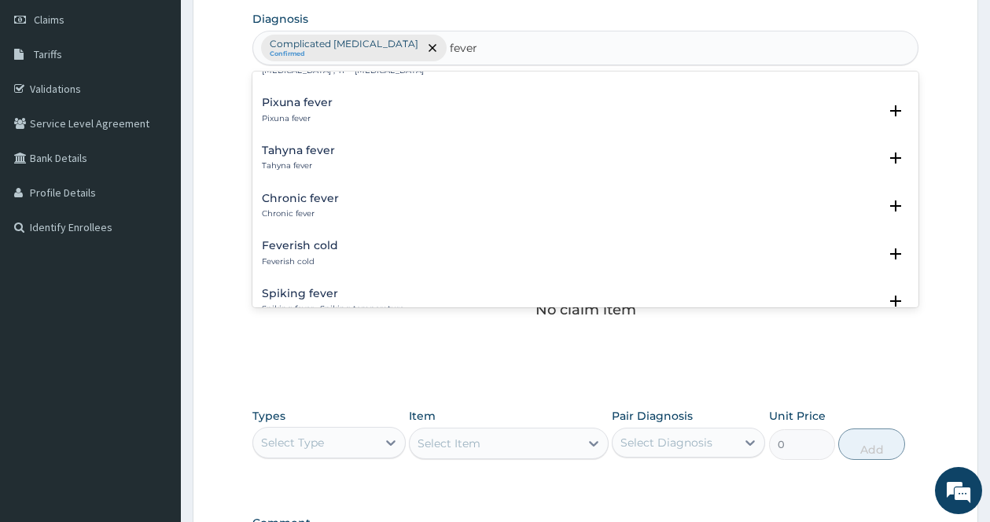
scroll to position [1336, 0]
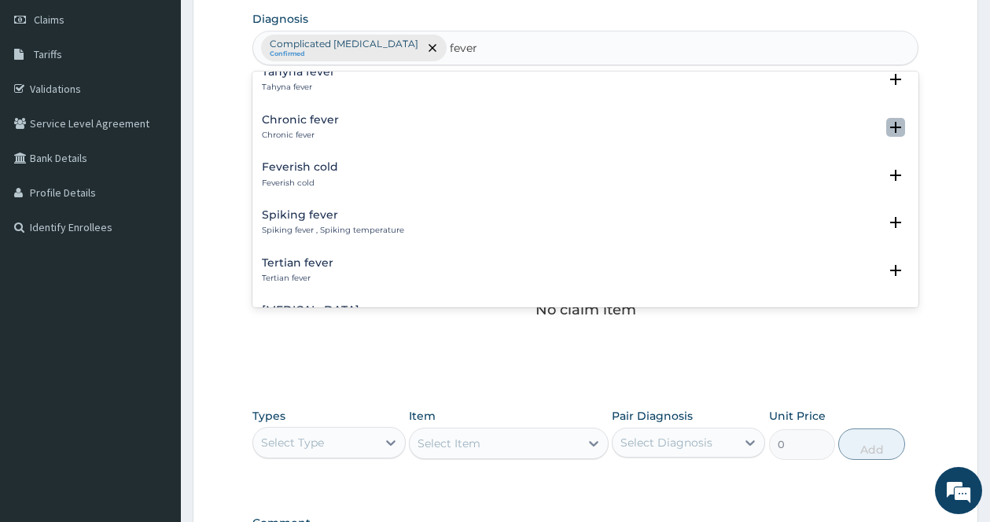
click at [890, 122] on icon "open select status" at bounding box center [895, 127] width 11 height 11
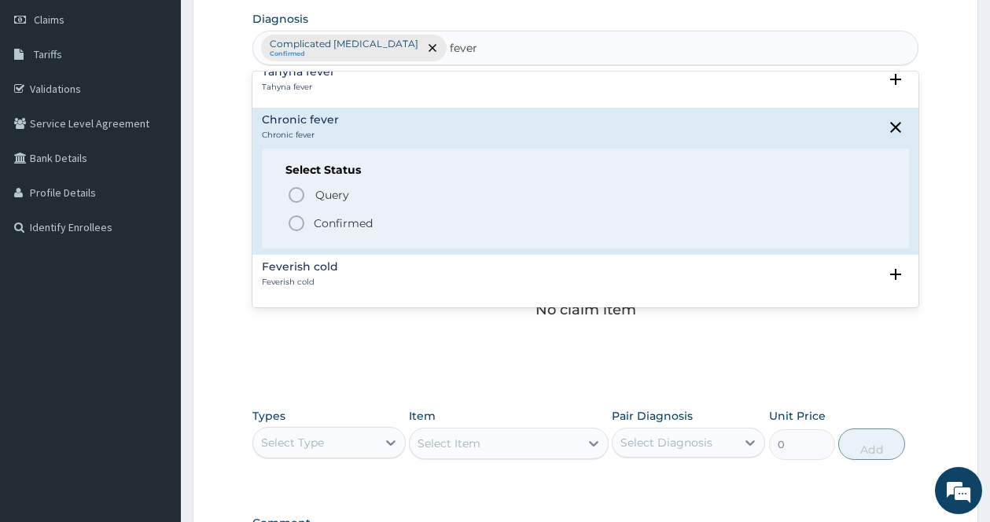
click at [299, 214] on icon "status option filled" at bounding box center [296, 223] width 19 height 19
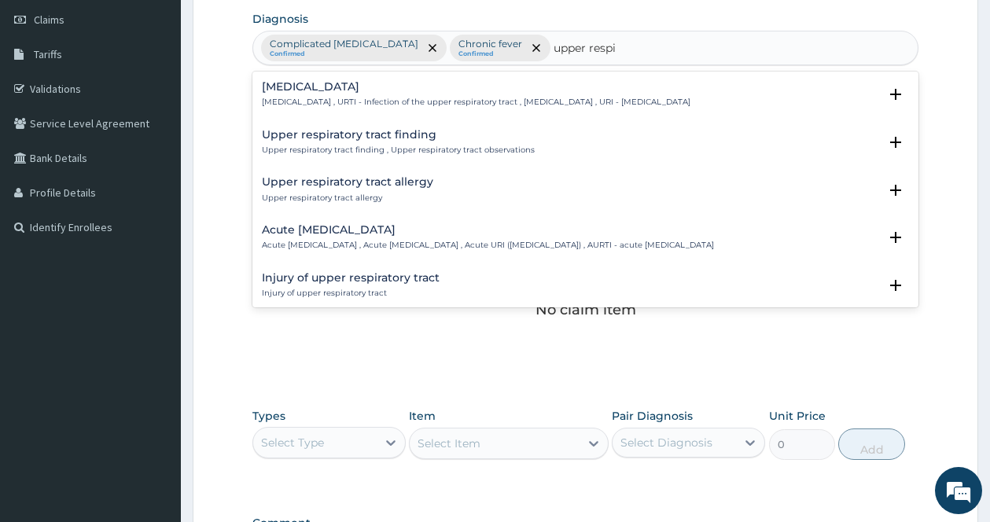
type input "upper respir"
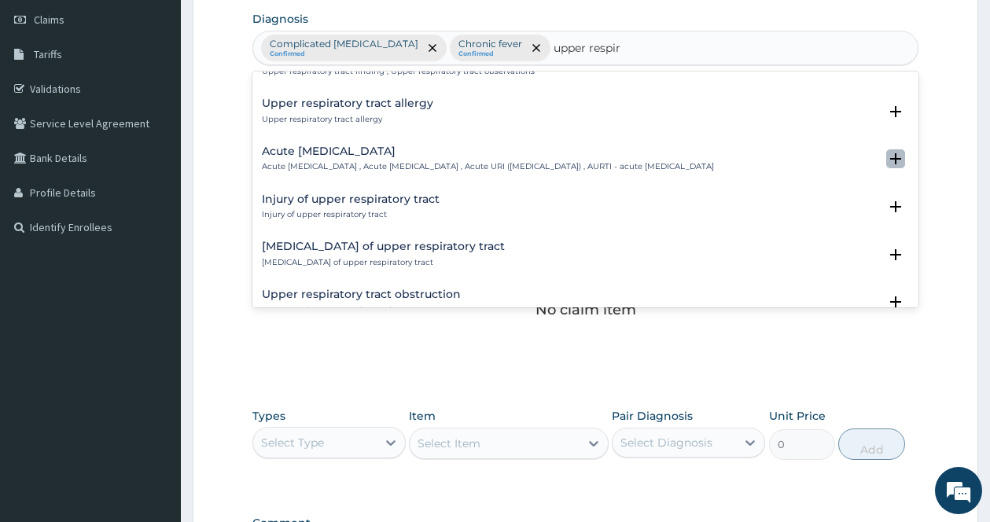
click at [886, 163] on icon "open select status" at bounding box center [895, 158] width 19 height 19
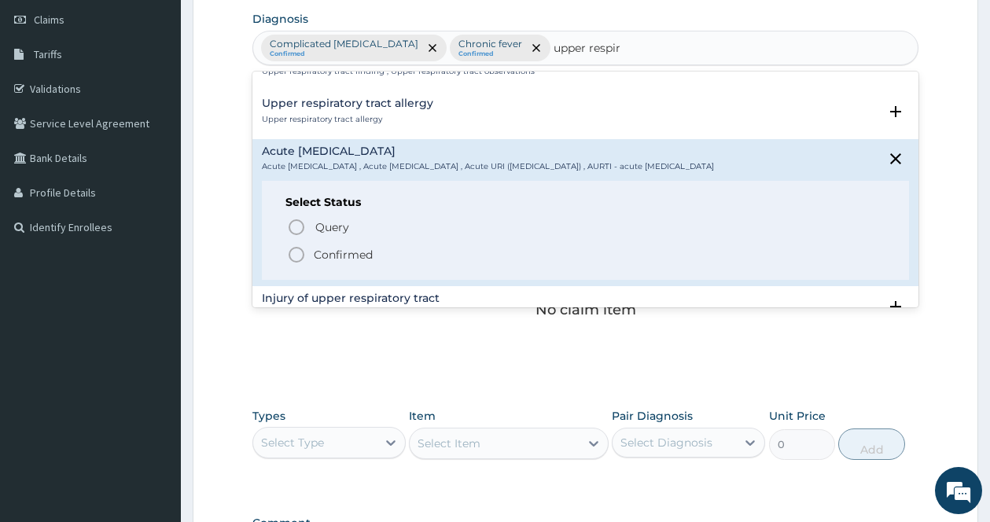
click at [292, 262] on circle "status option filled" at bounding box center [296, 255] width 14 height 14
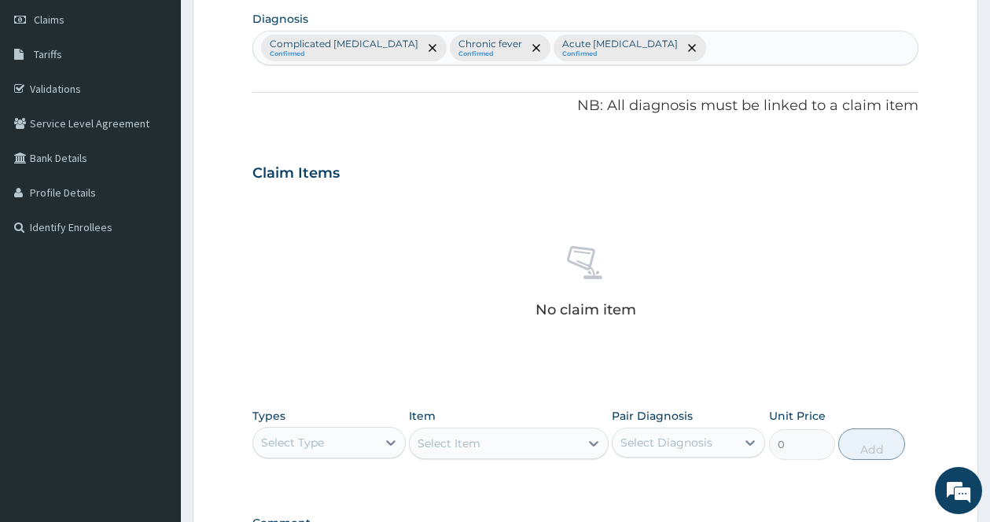
scroll to position [442, 0]
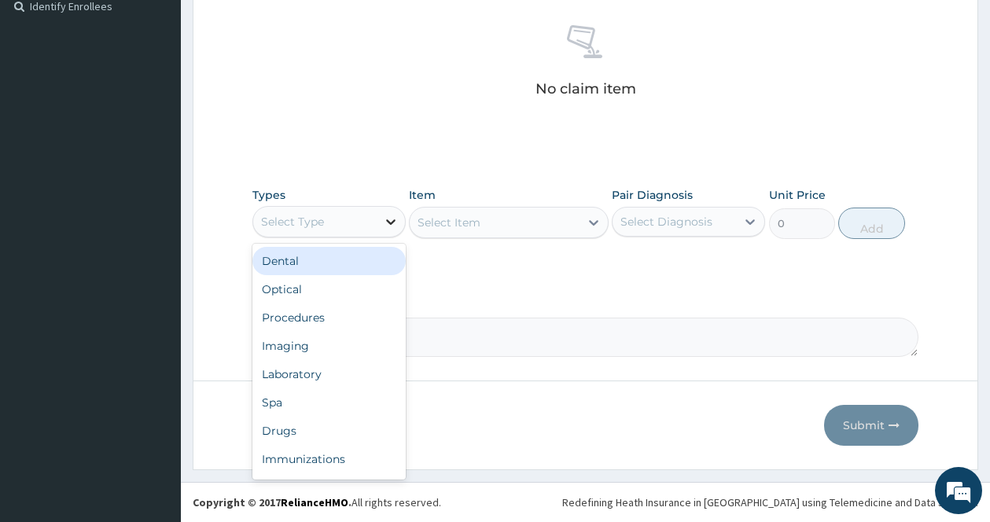
click at [383, 219] on icon at bounding box center [391, 222] width 16 height 16
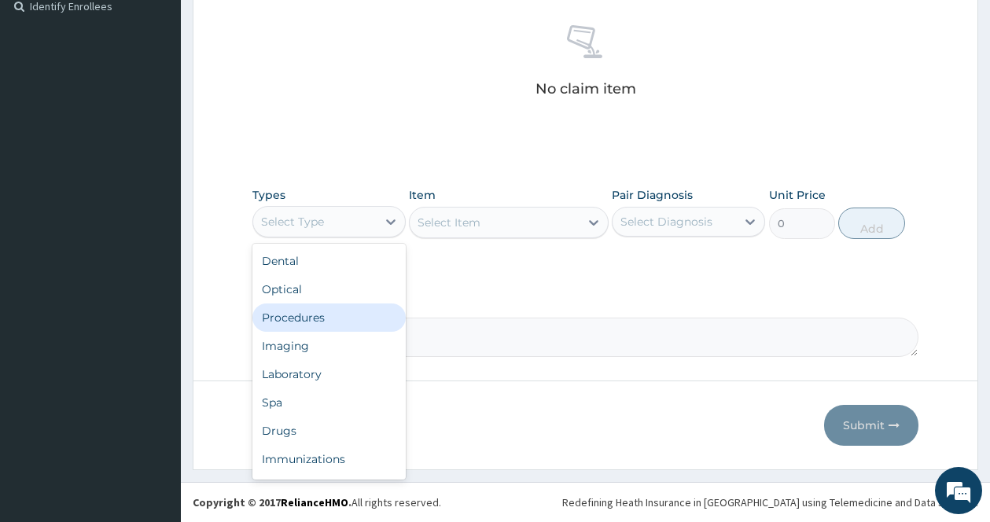
click at [317, 314] on div "Procedures" at bounding box center [328, 317] width 153 height 28
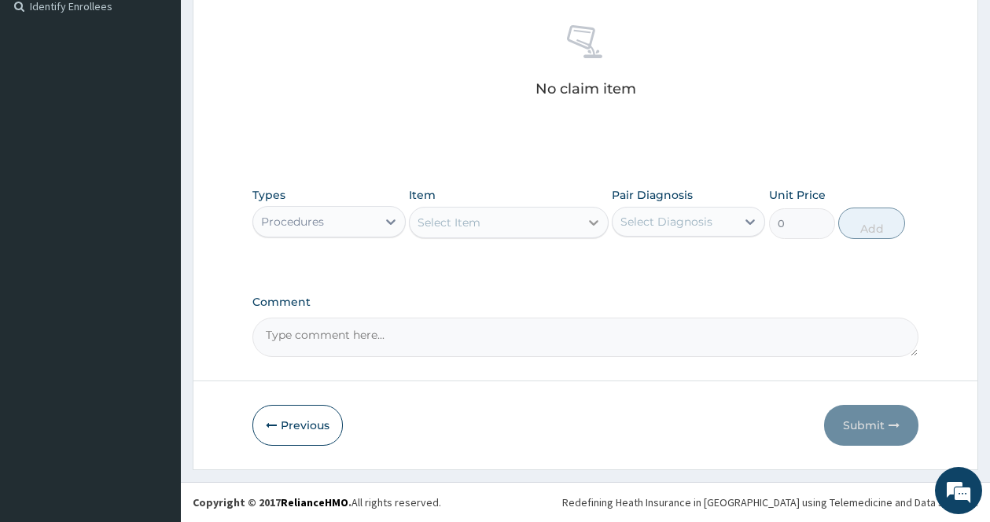
click at [590, 224] on icon at bounding box center [594, 223] width 16 height 16
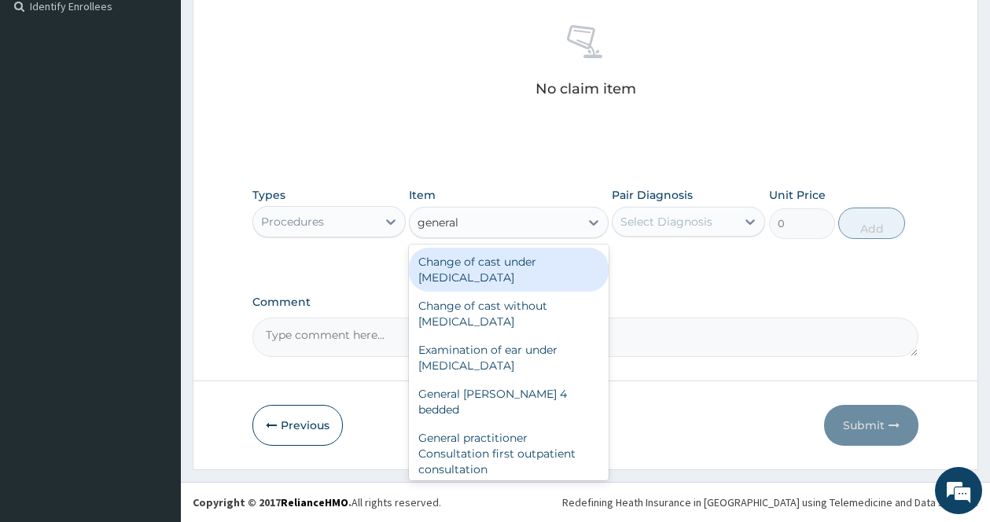
type input "general p"
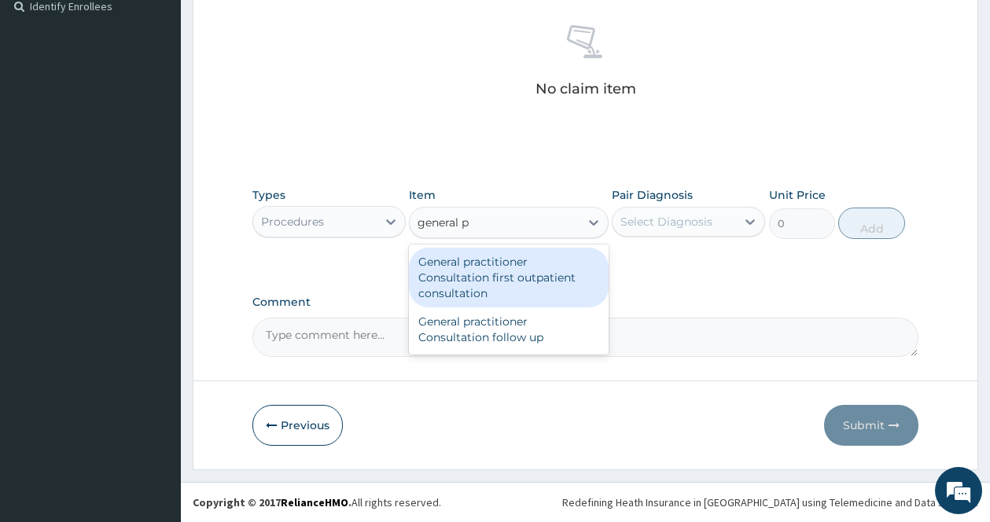
click at [552, 270] on div "General practitioner Consultation first outpatient consultation" at bounding box center [509, 278] width 200 height 60
type input "3547.5"
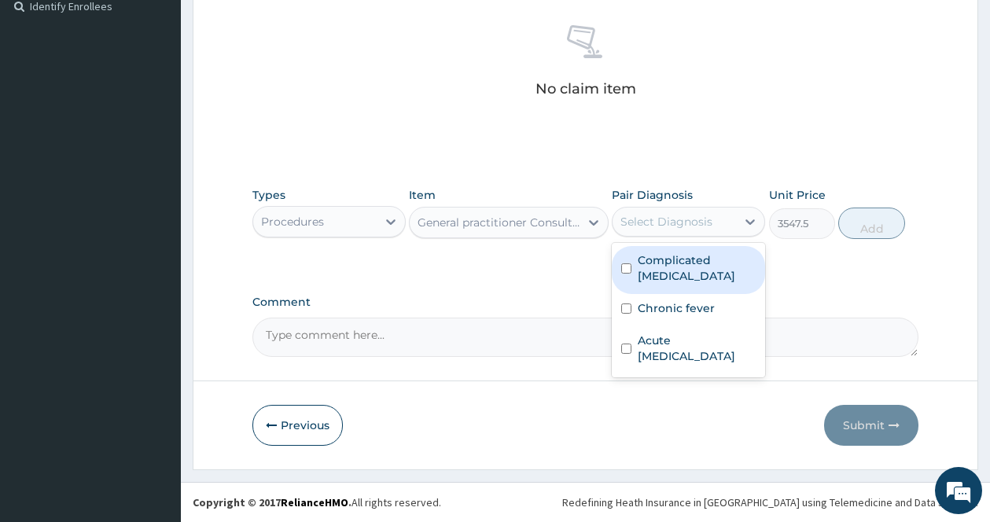
click at [697, 222] on div "Select Diagnosis" at bounding box center [666, 222] width 92 height 16
click at [676, 267] on label "Complicated malaria" at bounding box center [697, 267] width 118 height 31
checkbox input "true"
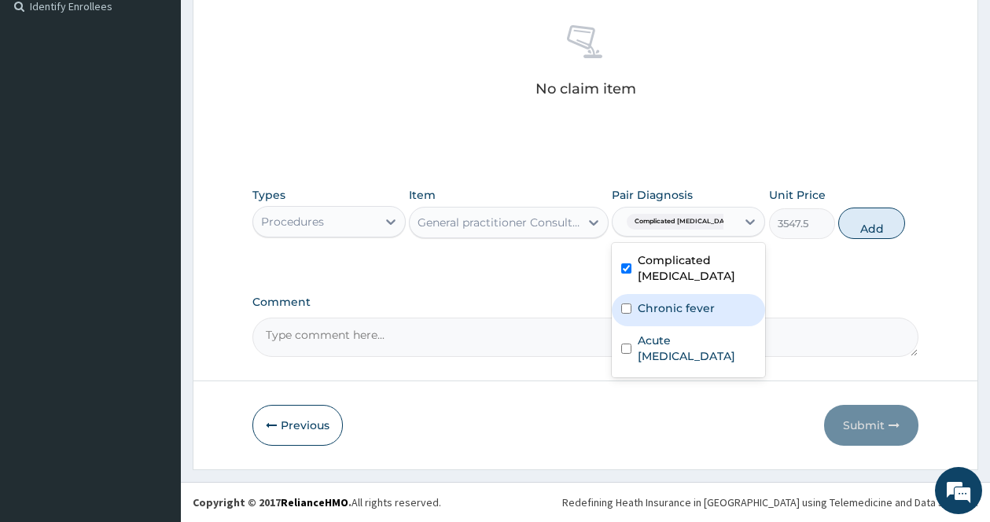
click at [627, 314] on div "Chronic fever" at bounding box center [688, 310] width 153 height 32
checkbox input "true"
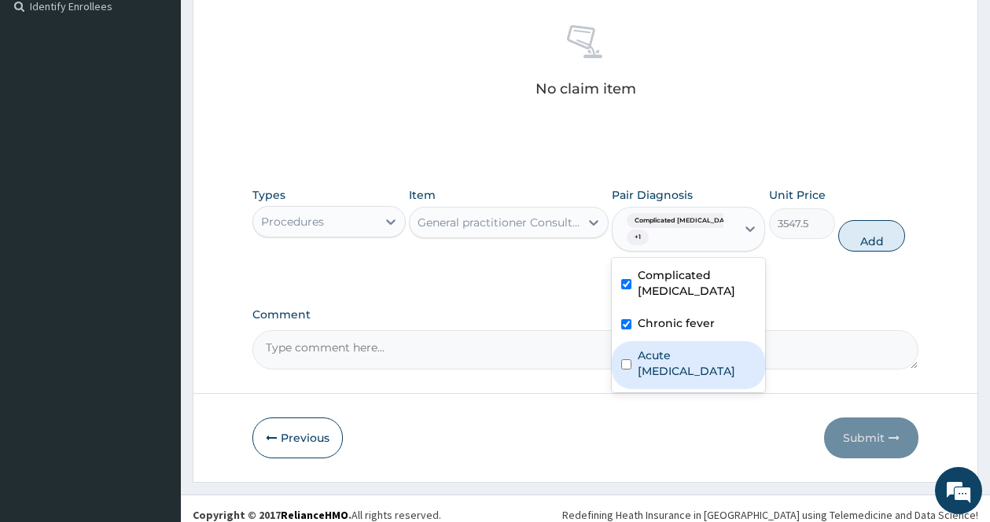
click at [631, 362] on input "checkbox" at bounding box center [626, 364] width 10 height 10
checkbox input "true"
click at [887, 226] on button "Add" at bounding box center [871, 235] width 67 height 31
type input "0"
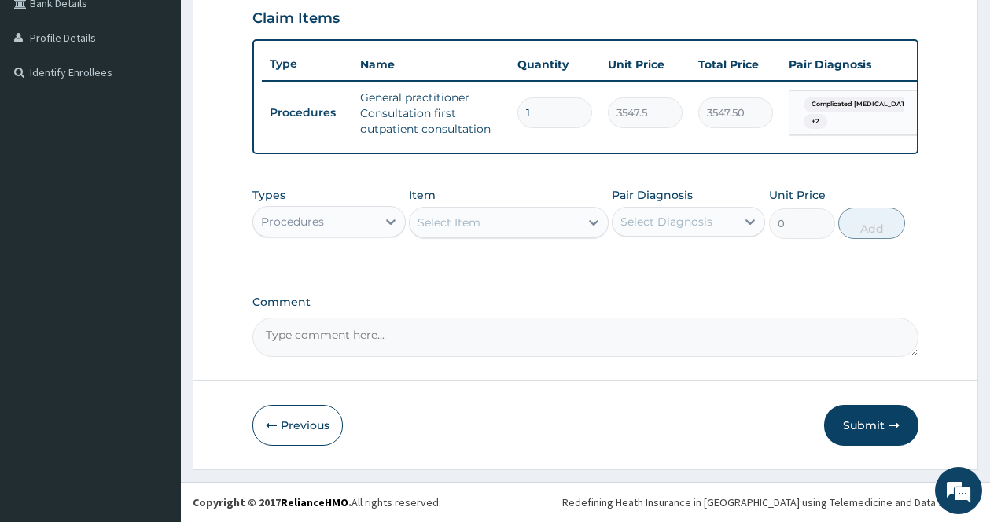
scroll to position [388, 0]
click at [576, 228] on div "Select Item" at bounding box center [495, 222] width 170 height 25
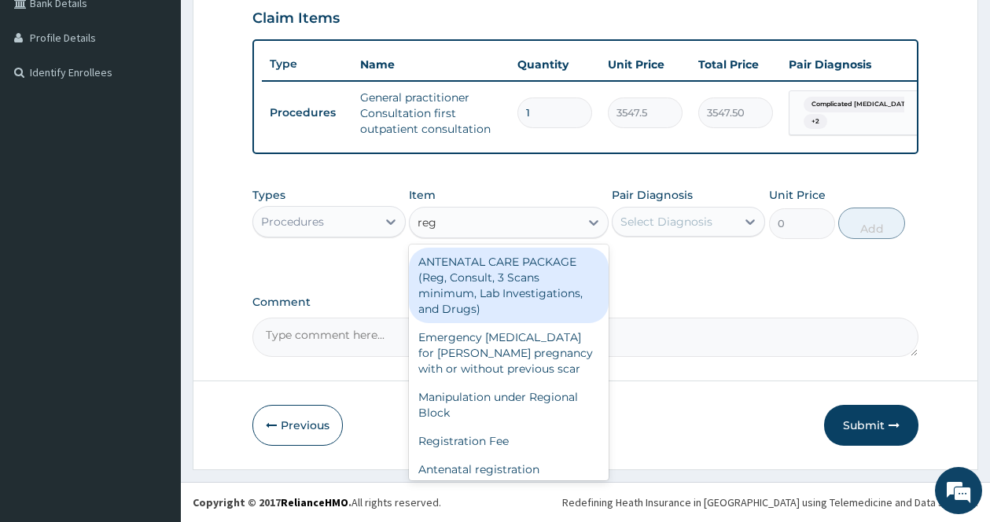
type input "regi"
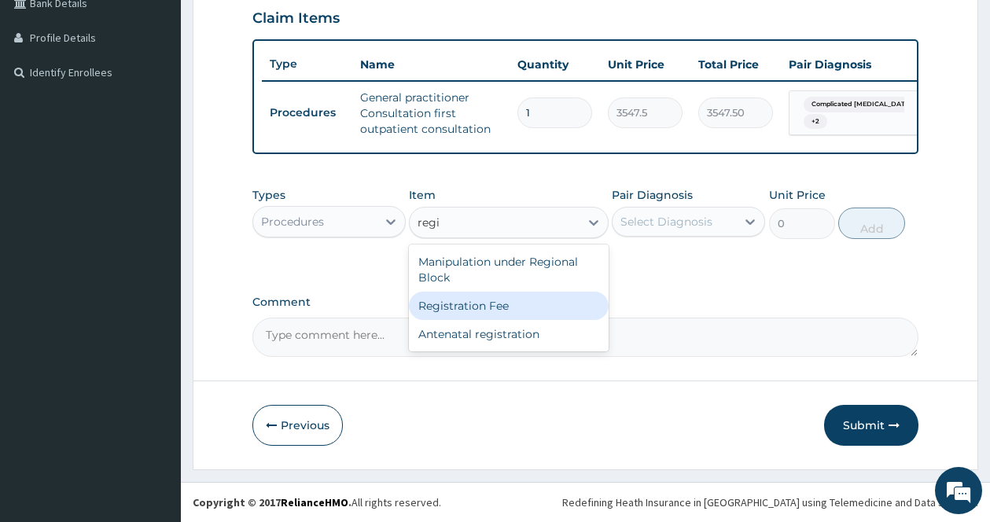
click at [530, 304] on div "Registration Fee" at bounding box center [509, 306] width 200 height 28
type input "2150"
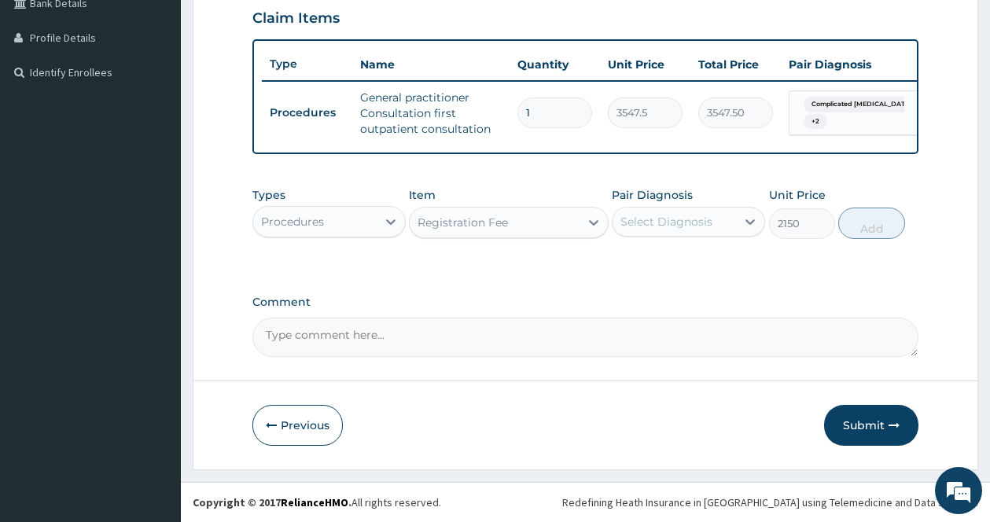
click at [660, 219] on div "Select Diagnosis" at bounding box center [666, 222] width 92 height 16
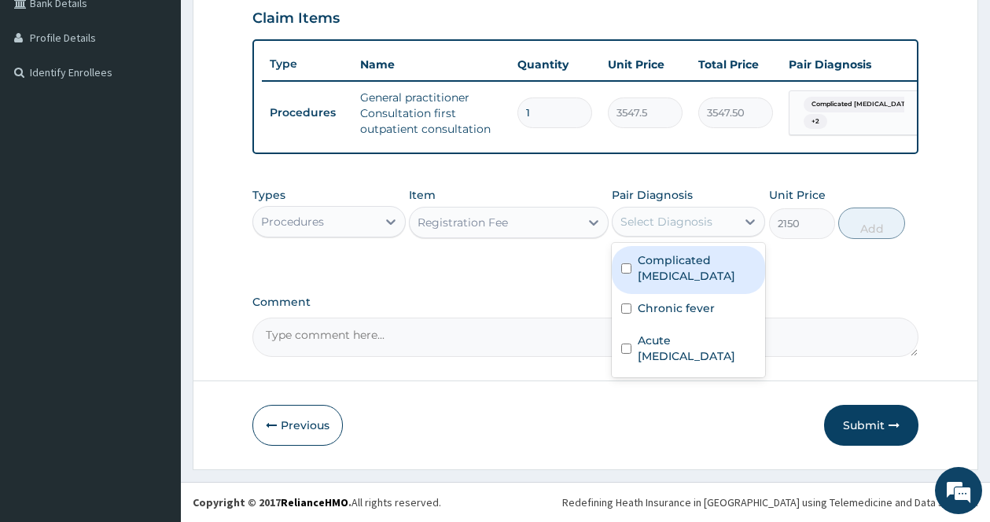
click at [638, 269] on label "Complicated [MEDICAL_DATA]" at bounding box center [697, 267] width 118 height 31
checkbox input "true"
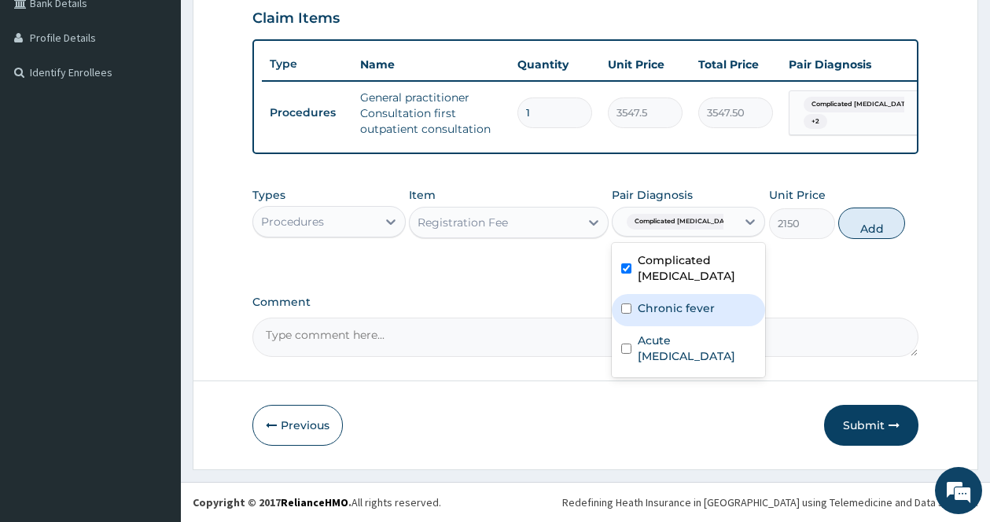
click at [632, 307] on div "Chronic fever" at bounding box center [688, 310] width 153 height 32
checkbox input "true"
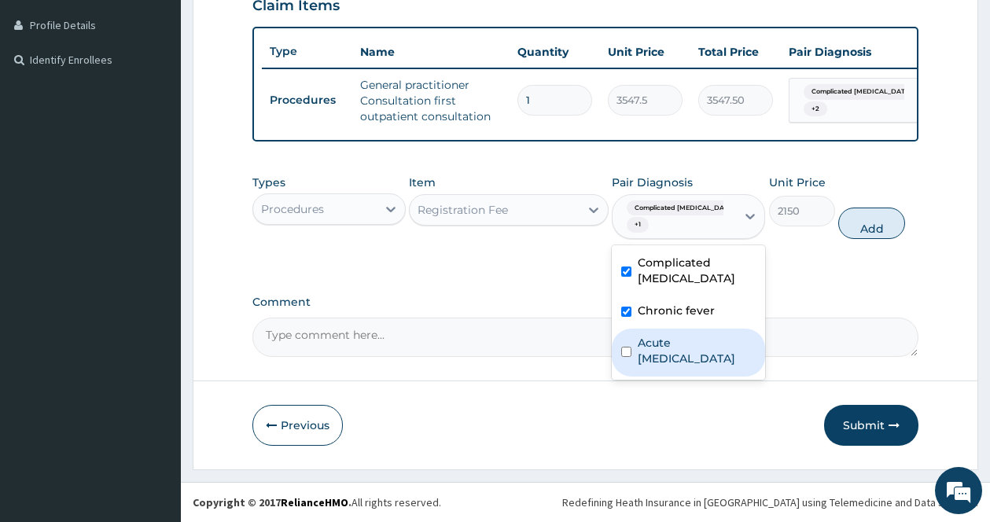
click at [634, 357] on div "Acute upper respiratory infection" at bounding box center [688, 353] width 153 height 48
checkbox input "true"
click at [875, 221] on button "Add" at bounding box center [871, 223] width 67 height 31
type input "0"
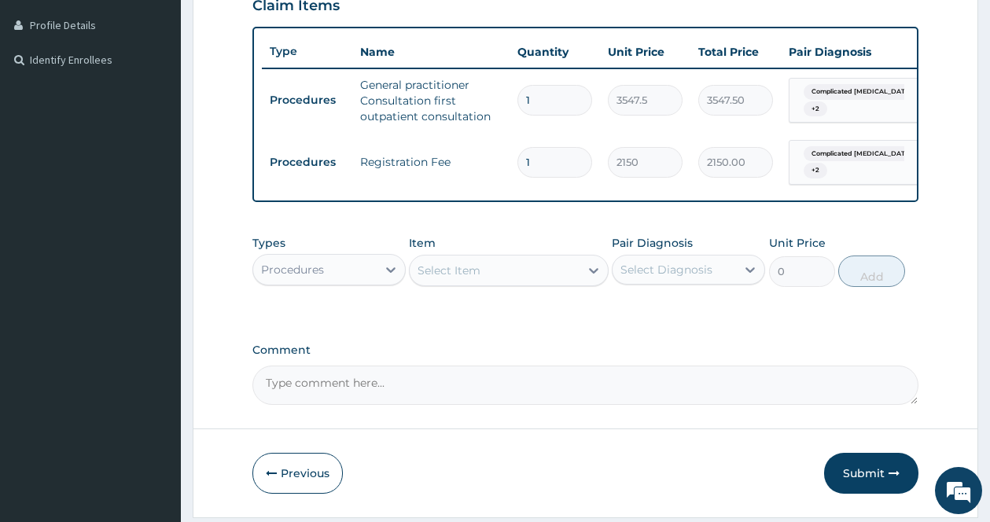
click at [368, 282] on div "Procedures" at bounding box center [314, 269] width 123 height 25
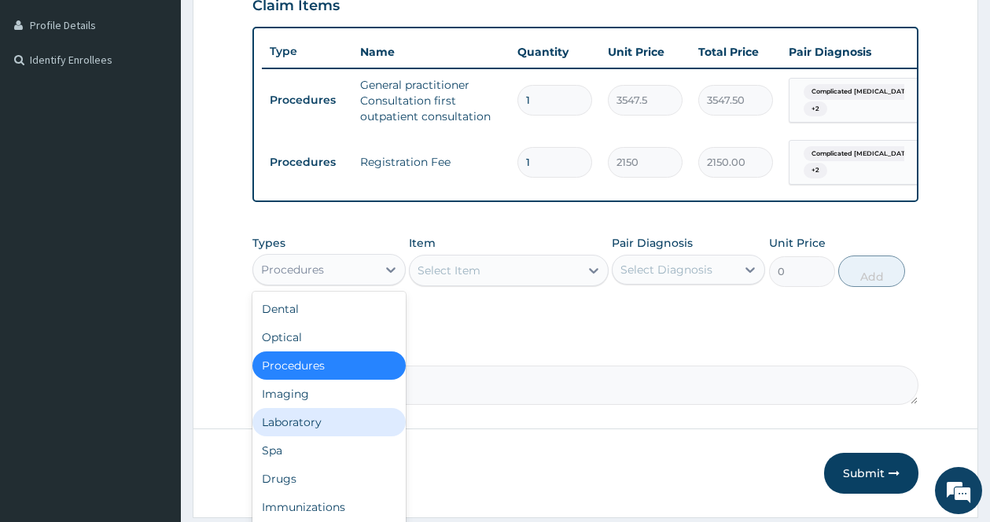
click at [327, 429] on div "Laboratory" at bounding box center [328, 422] width 153 height 28
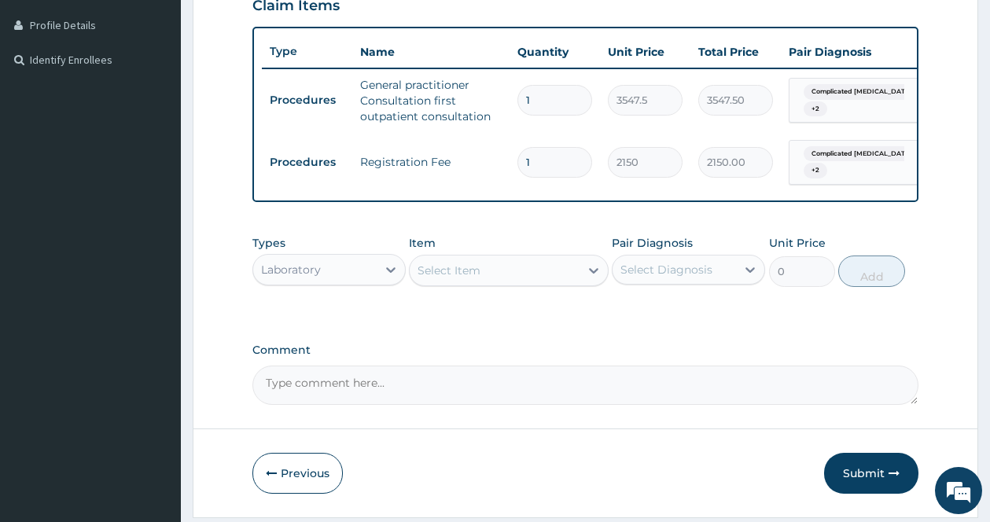
click at [564, 272] on div "Select Item" at bounding box center [495, 270] width 170 height 25
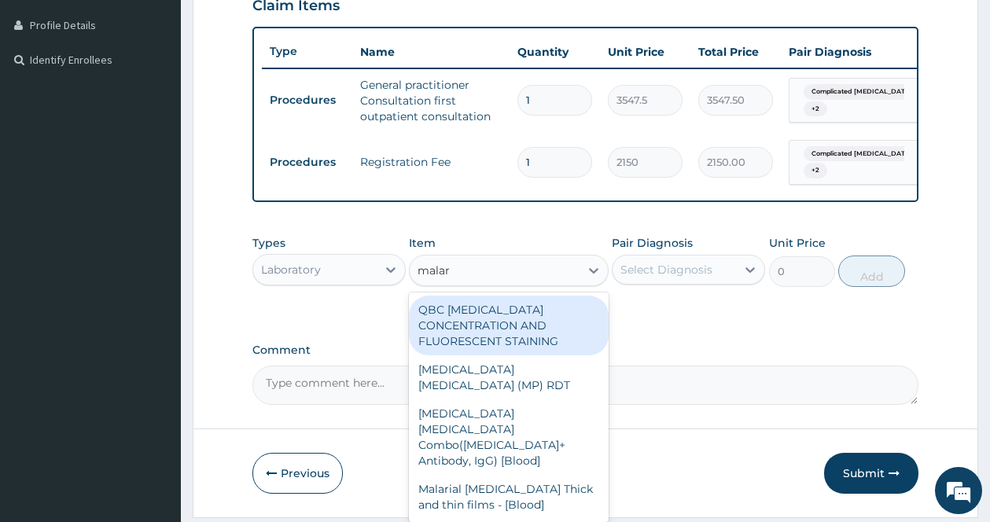
type input "malari"
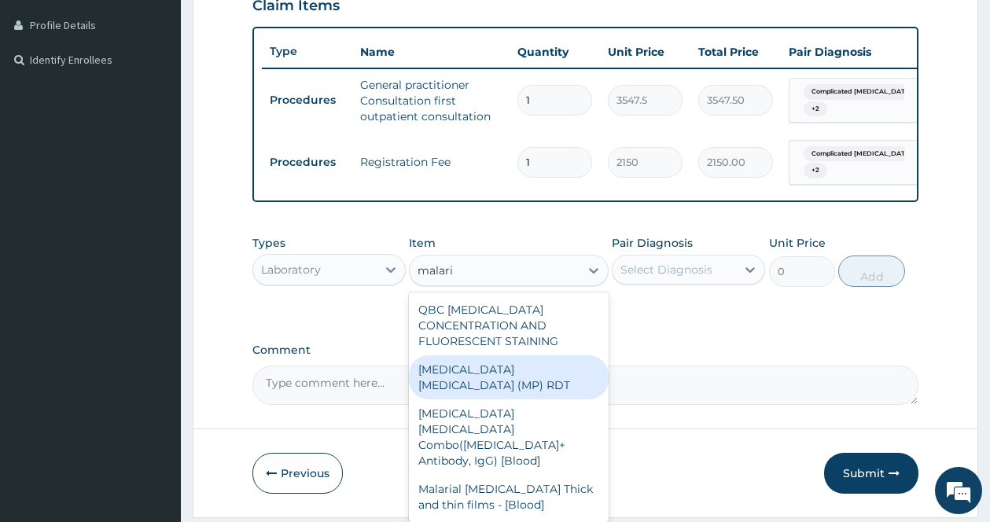
click at [532, 373] on div "[MEDICAL_DATA] [MEDICAL_DATA] (MP) RDT" at bounding box center [509, 377] width 200 height 44
type input "1612.5"
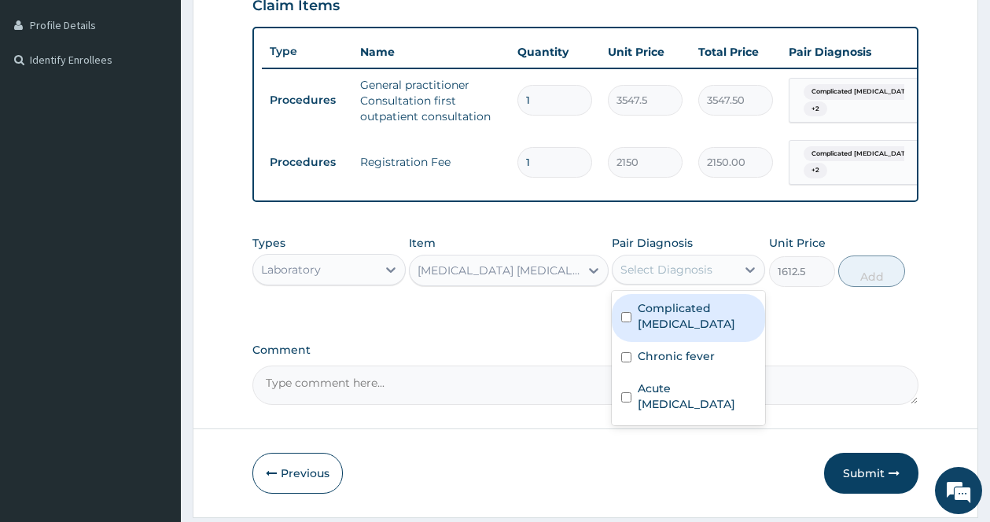
click at [697, 274] on div "Select Diagnosis" at bounding box center [673, 269] width 123 height 25
click at [657, 325] on label "Complicated [MEDICAL_DATA]" at bounding box center [697, 315] width 118 height 31
checkbox input "true"
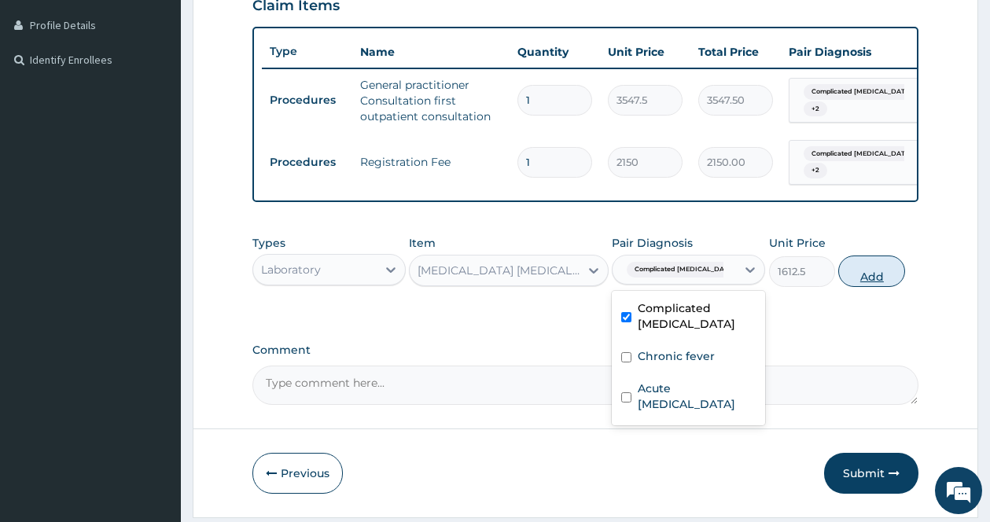
click at [896, 274] on button "Add" at bounding box center [871, 271] width 67 height 31
type input "0"
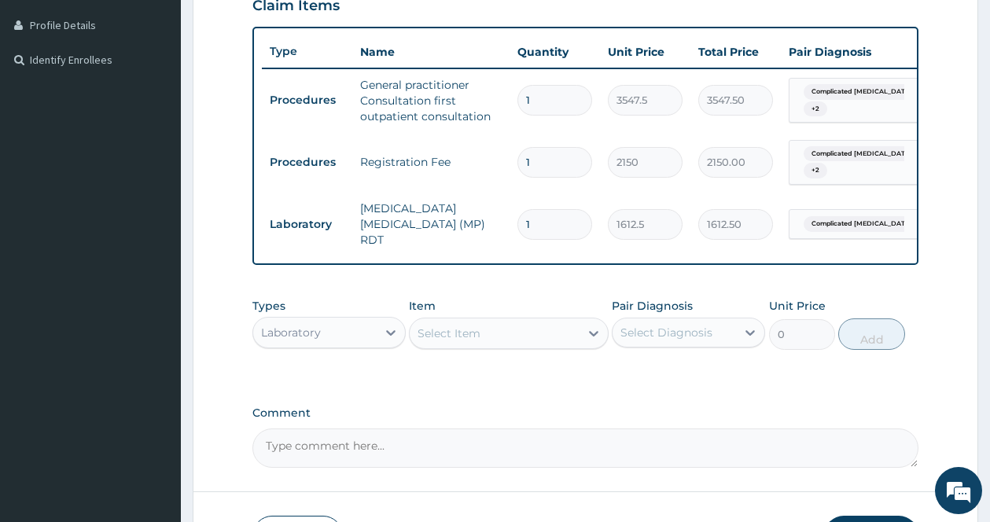
scroll to position [503, 0]
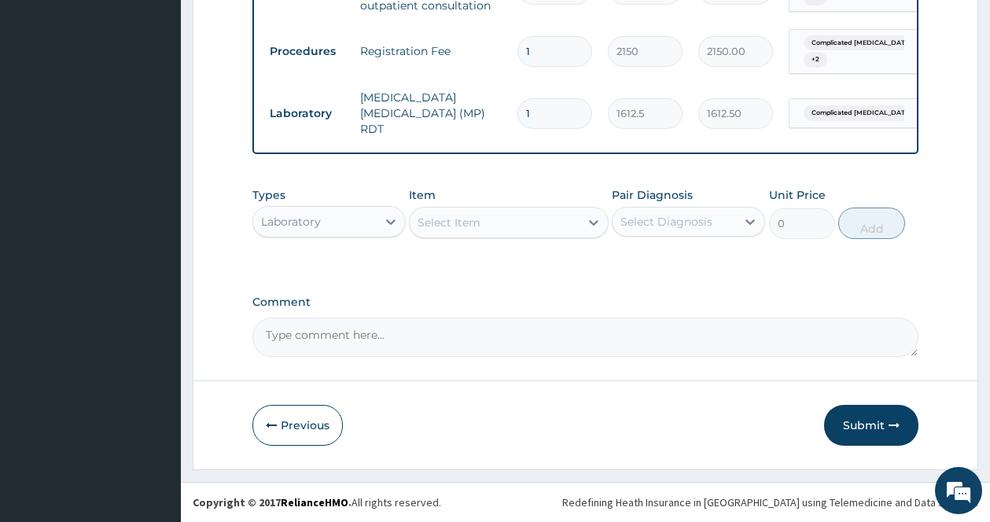
click at [569, 223] on div "Select Item" at bounding box center [495, 222] width 170 height 25
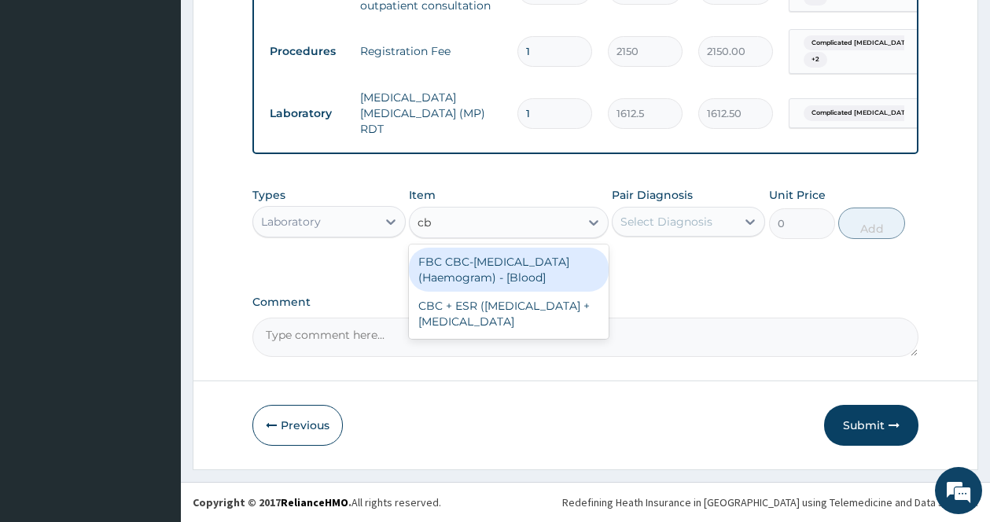
type input "cbc"
click at [548, 267] on div "FBC CBC-[MEDICAL_DATA] (Haemogram) - [Blood]" at bounding box center [509, 270] width 200 height 44
type input "4300"
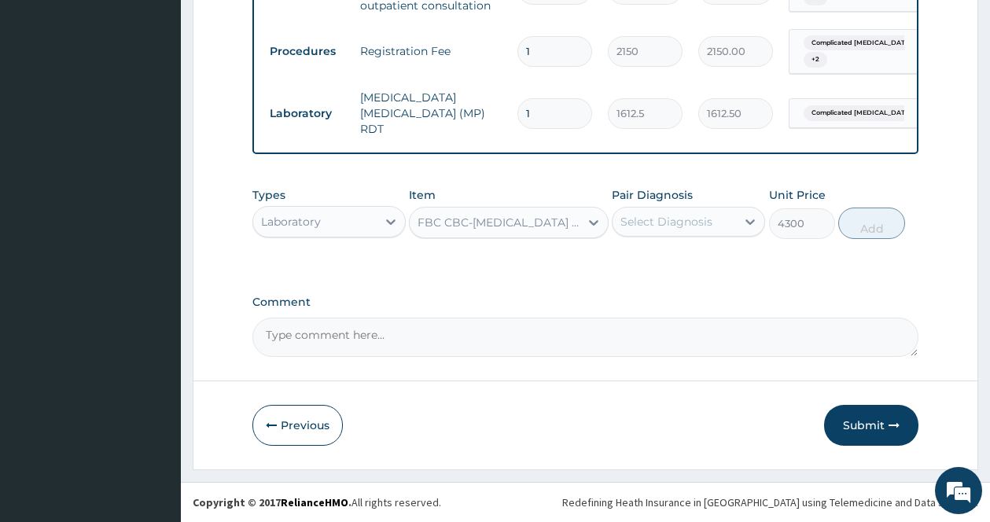
click at [660, 234] on div "Select Diagnosis" at bounding box center [673, 221] width 123 height 25
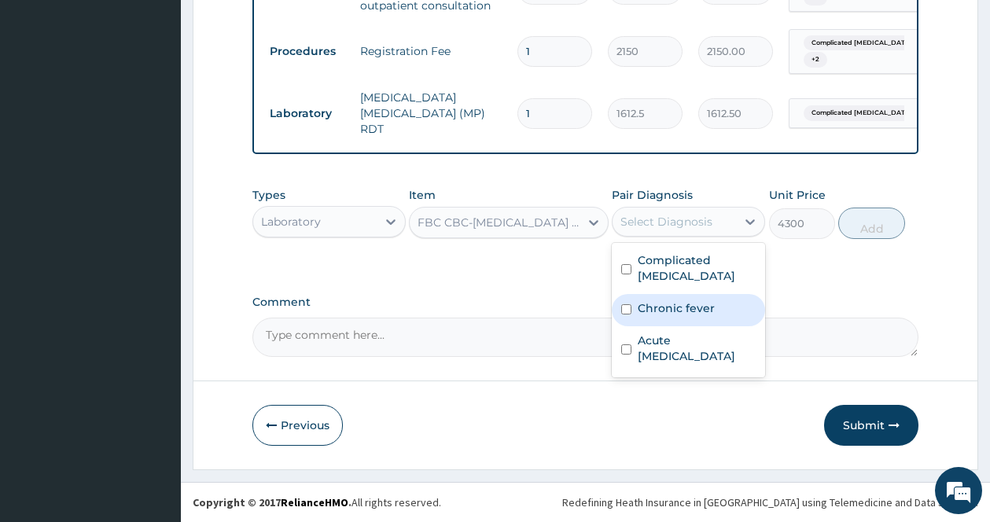
click at [644, 300] on label "Chronic fever" at bounding box center [676, 308] width 77 height 16
checkbox input "true"
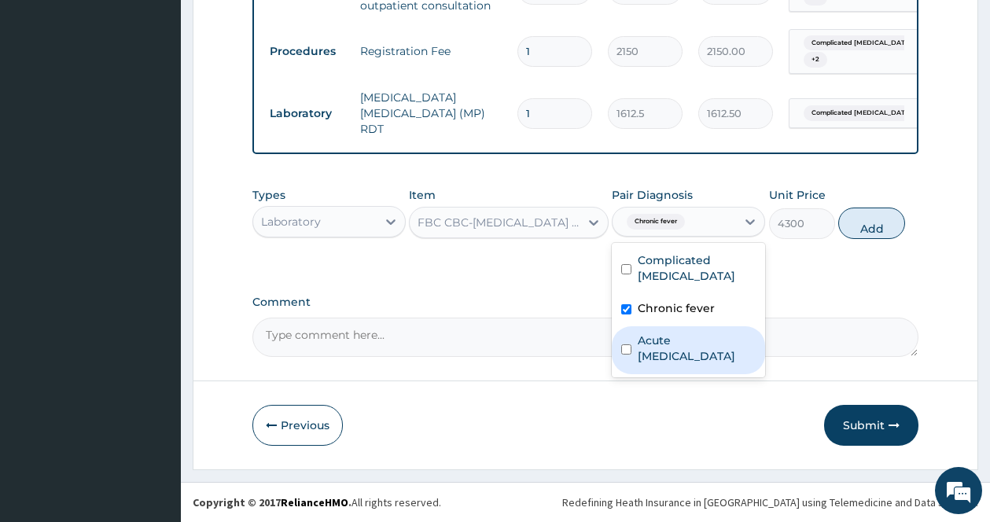
click at [643, 350] on label "Acute upper respiratory infection" at bounding box center [697, 348] width 118 height 31
checkbox input "true"
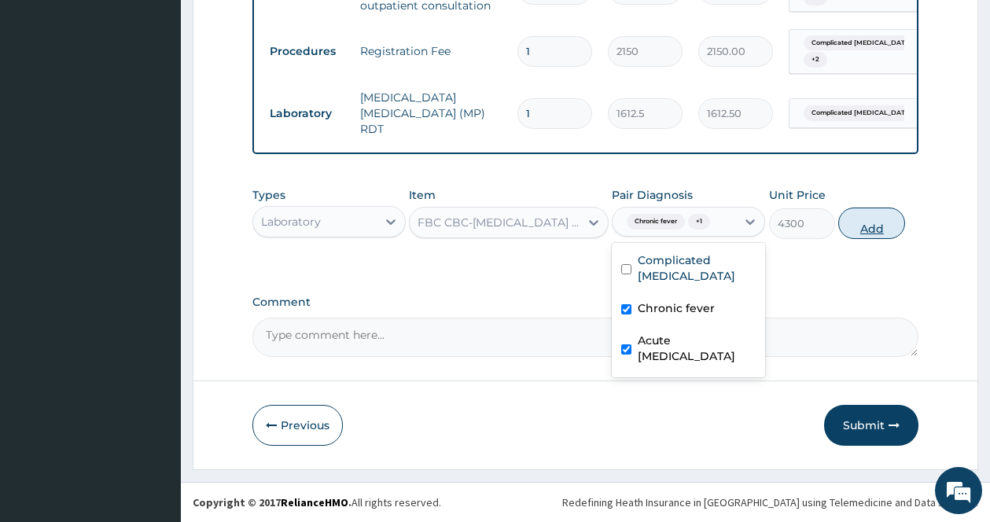
click at [892, 224] on button "Add" at bounding box center [871, 223] width 67 height 31
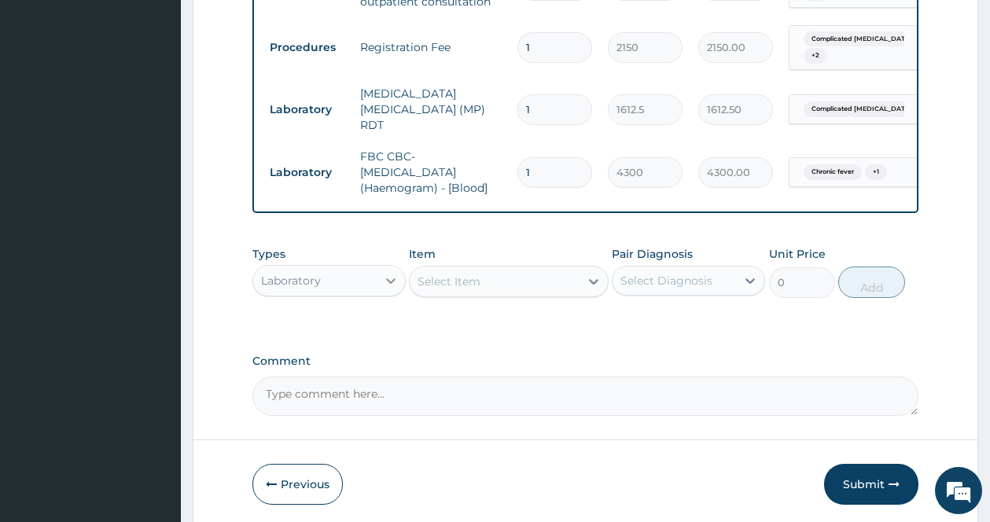
click at [379, 285] on div at bounding box center [391, 281] width 28 height 28
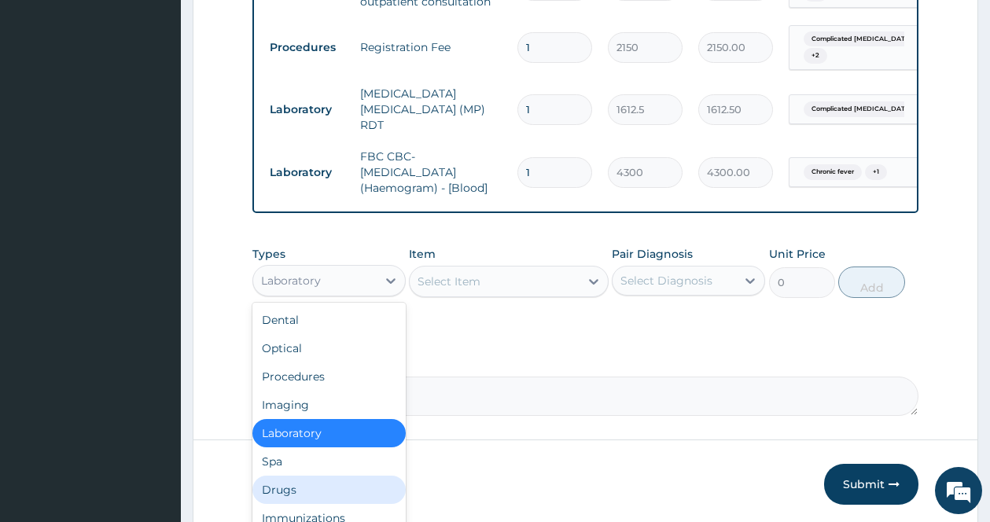
click at [310, 494] on div "Drugs" at bounding box center [328, 490] width 153 height 28
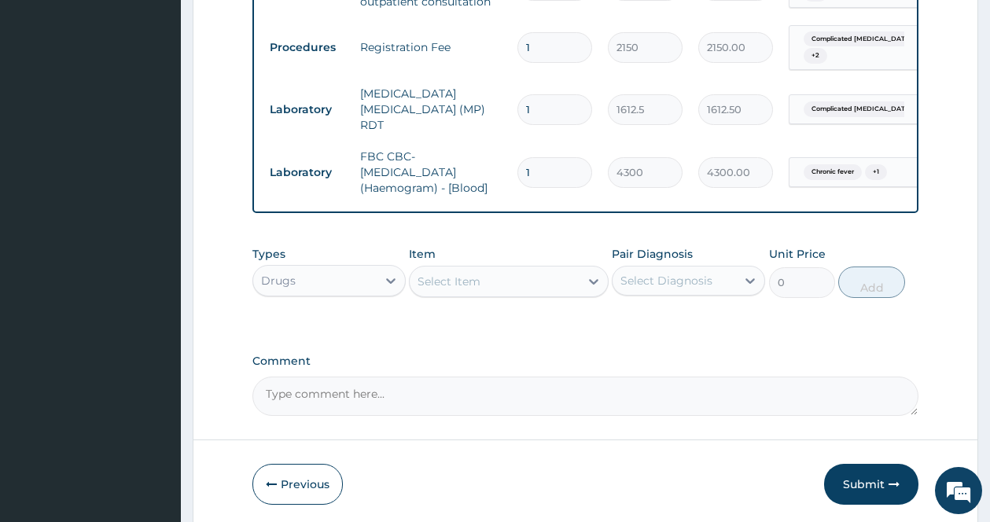
scroll to position [566, 0]
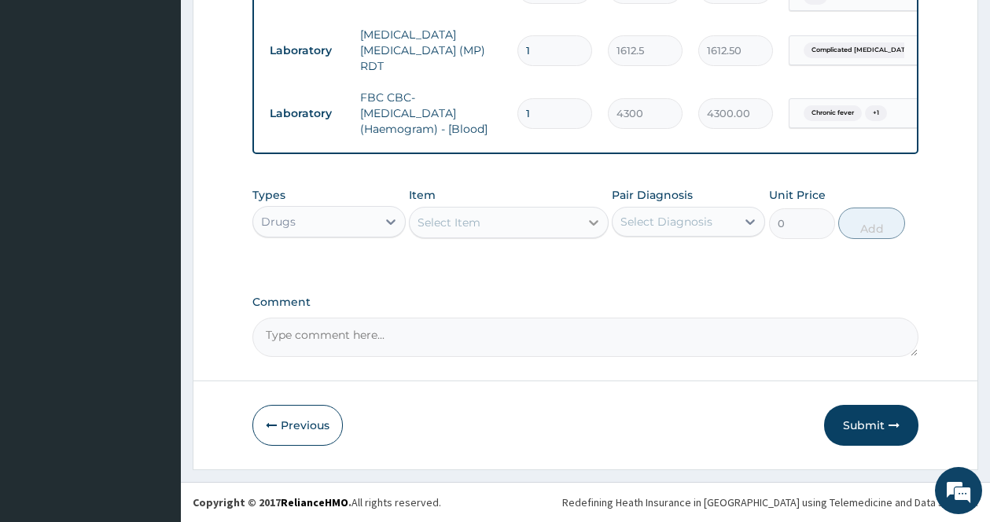
click at [588, 222] on icon at bounding box center [594, 223] width 16 height 16
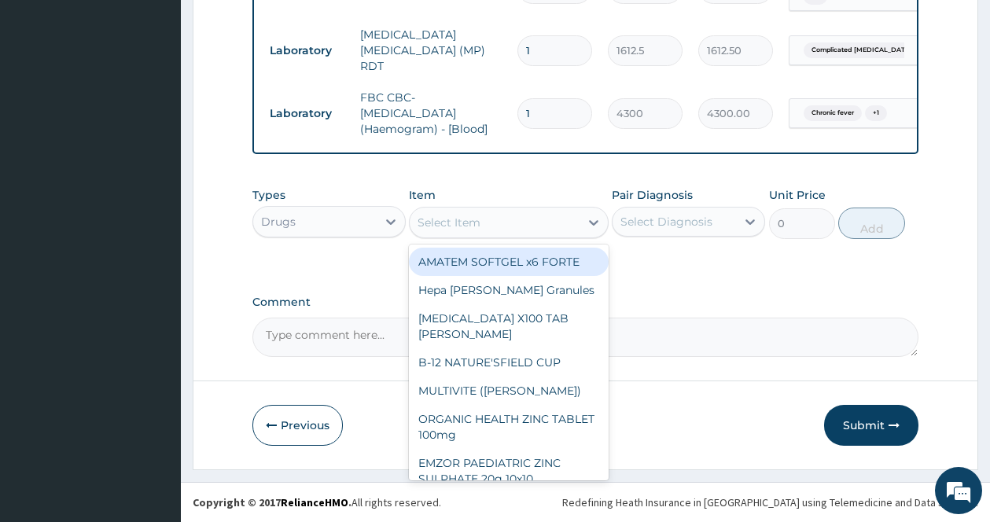
click at [557, 262] on div "AMATEM SOFTGEL x6 FORTE" at bounding box center [509, 262] width 200 height 28
type input "473"
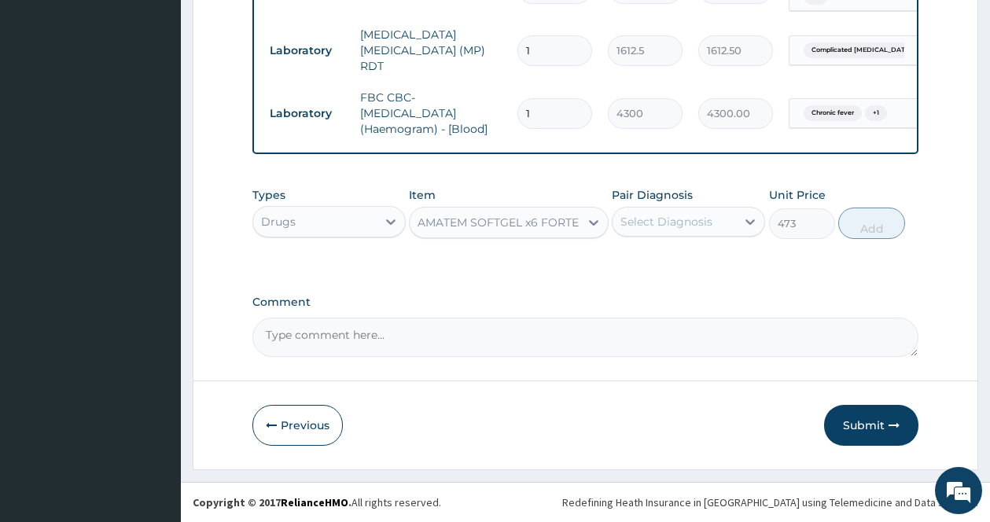
click at [708, 212] on div "Select Diagnosis" at bounding box center [673, 221] width 123 height 25
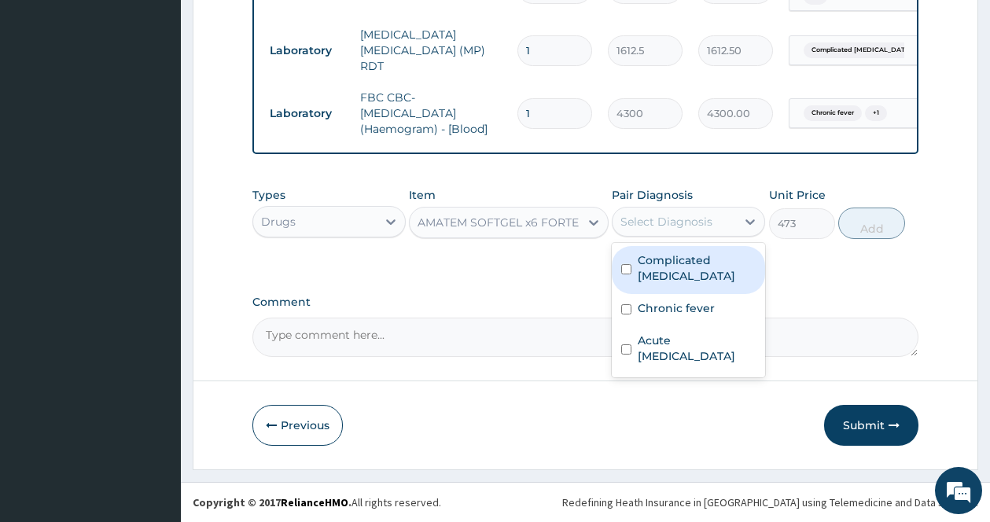
click at [672, 271] on label "Complicated [MEDICAL_DATA]" at bounding box center [697, 267] width 118 height 31
checkbox input "true"
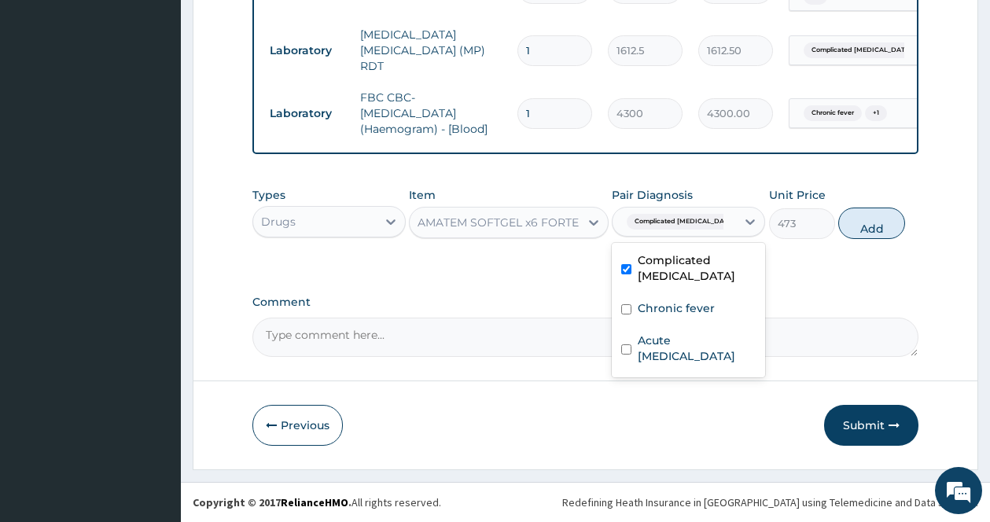
click at [867, 222] on button "Add" at bounding box center [871, 223] width 67 height 31
type input "0"
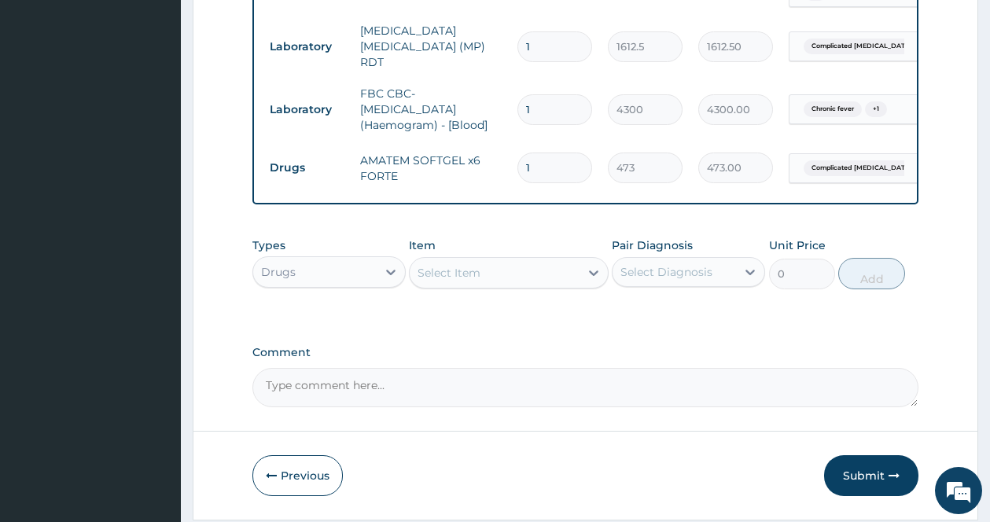
drag, startPoint x: 548, startPoint y: 157, endPoint x: 487, endPoint y: 157, distance: 61.3
click at [492, 156] on tr "Drugs AMATEM SOFTGEL x6 FORTE 1 473 473.00 Complicated malaria Delete" at bounding box center [647, 168] width 770 height 54
type input "6"
type input "2838.00"
type input "6"
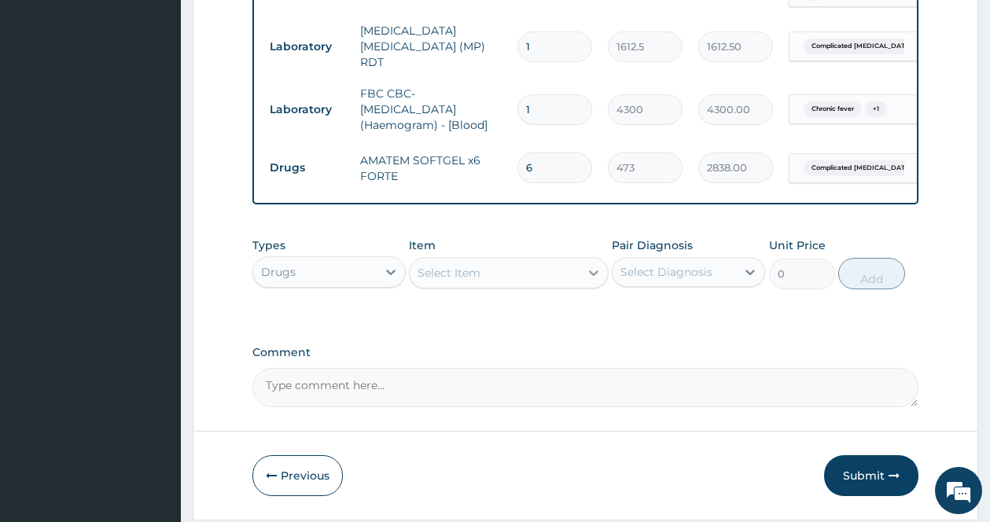
click at [585, 273] on div at bounding box center [593, 273] width 28 height 28
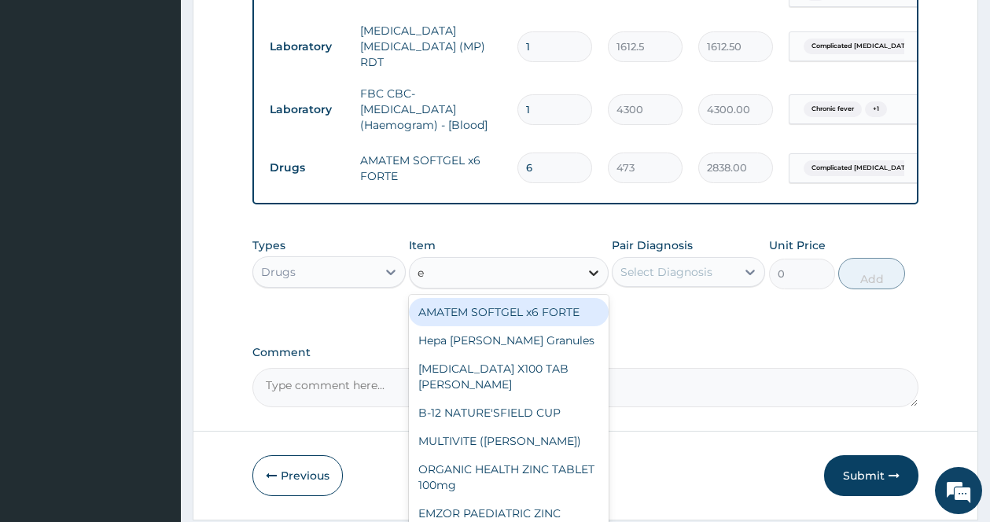
type input "e m"
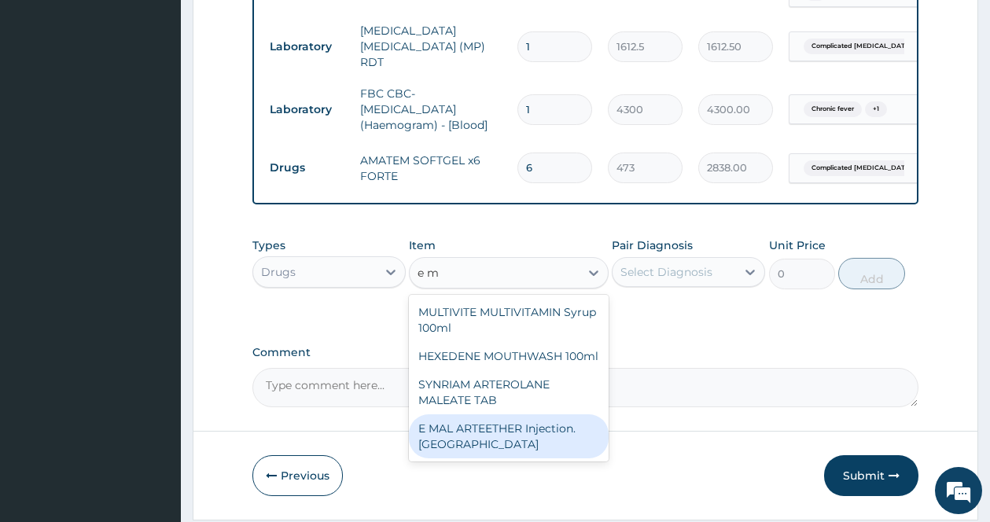
click at [493, 436] on div "E MAL ARTEETHER Injection. [GEOGRAPHIC_DATA]" at bounding box center [509, 436] width 200 height 44
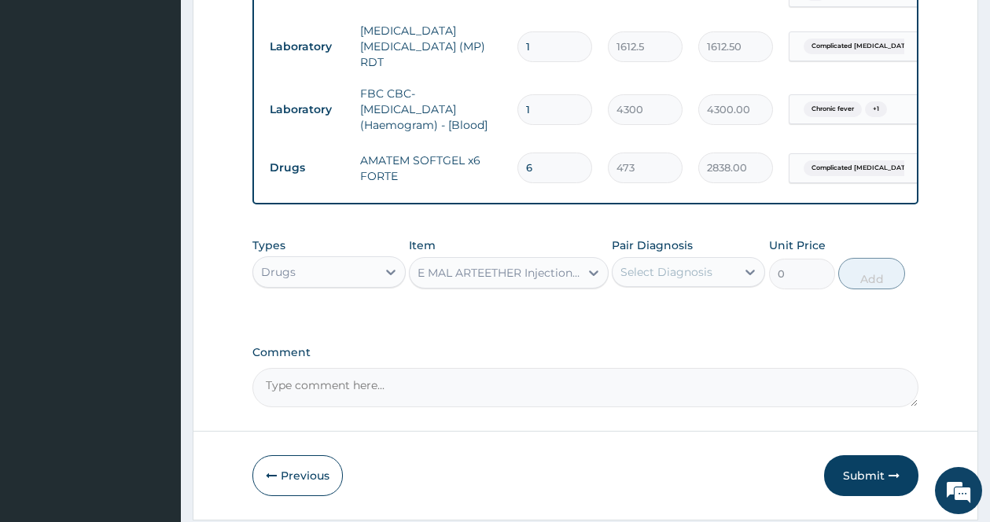
type input "1773.75"
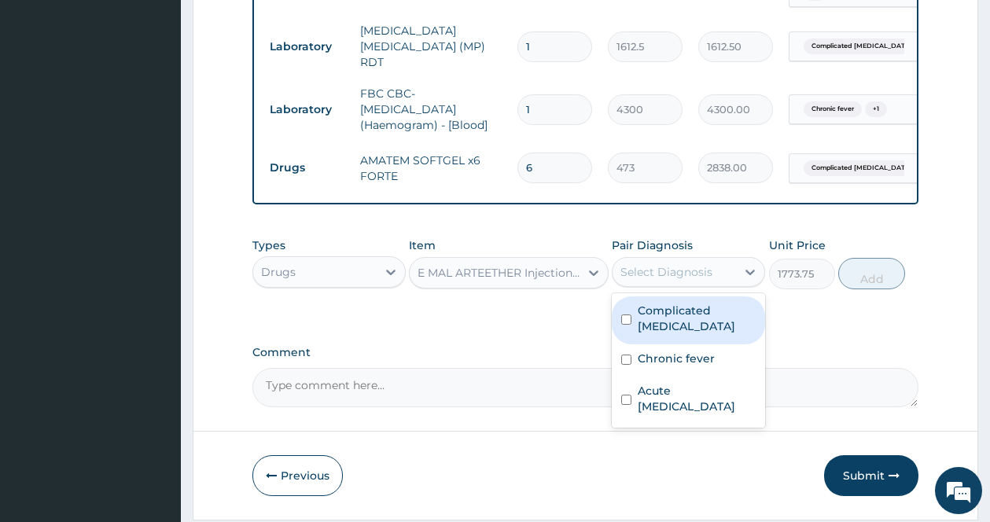
click at [700, 274] on div "Select Diagnosis" at bounding box center [666, 272] width 92 height 16
click at [645, 322] on label "Complicated [MEDICAL_DATA]" at bounding box center [697, 318] width 118 height 31
checkbox input "true"
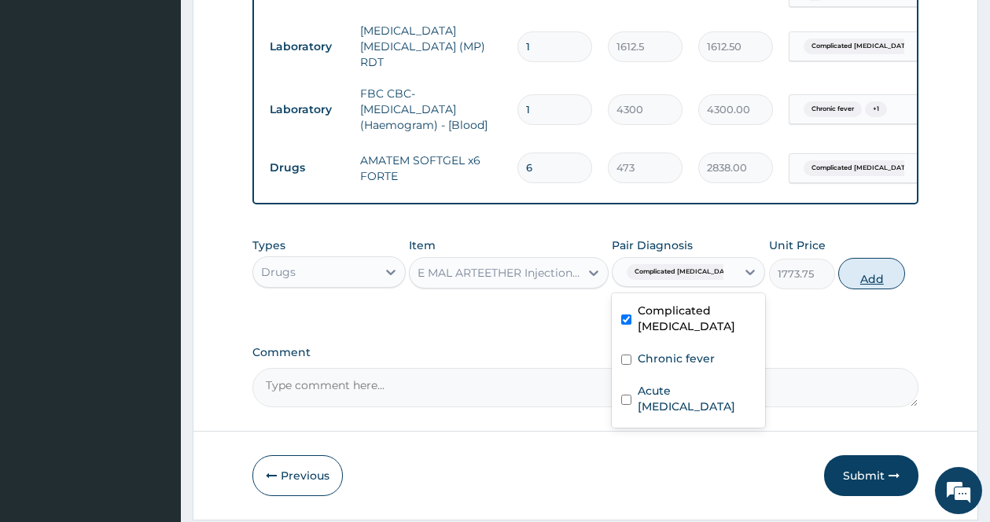
click at [903, 272] on button "Add" at bounding box center [871, 273] width 67 height 31
type input "0"
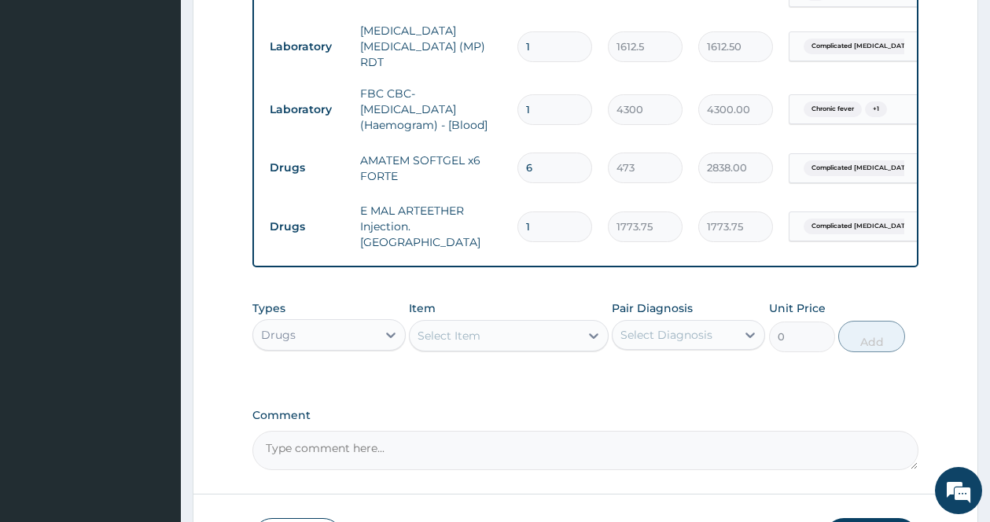
drag, startPoint x: 557, startPoint y: 217, endPoint x: 517, endPoint y: 211, distance: 40.6
click at [520, 211] on input "1" at bounding box center [554, 226] width 75 height 31
type input "3"
type input "5321.25"
type input "3"
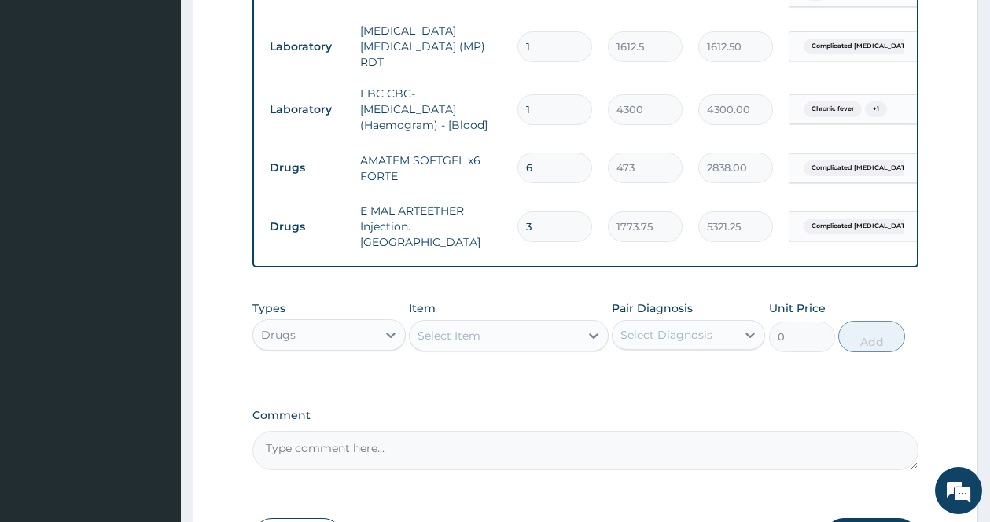
click at [547, 303] on div "Item Select Item" at bounding box center [509, 326] width 200 height 52
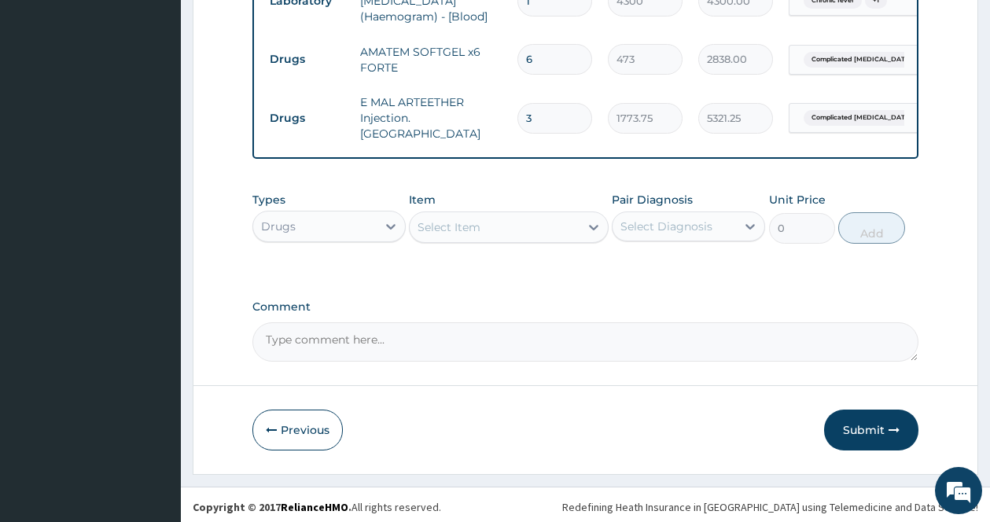
click at [579, 216] on div "Select Item" at bounding box center [495, 227] width 170 height 25
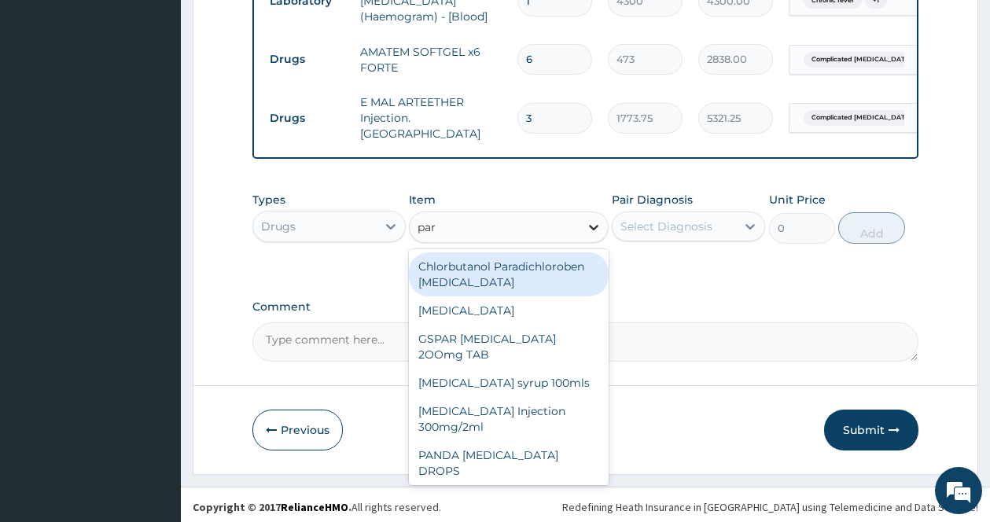
type input "para"
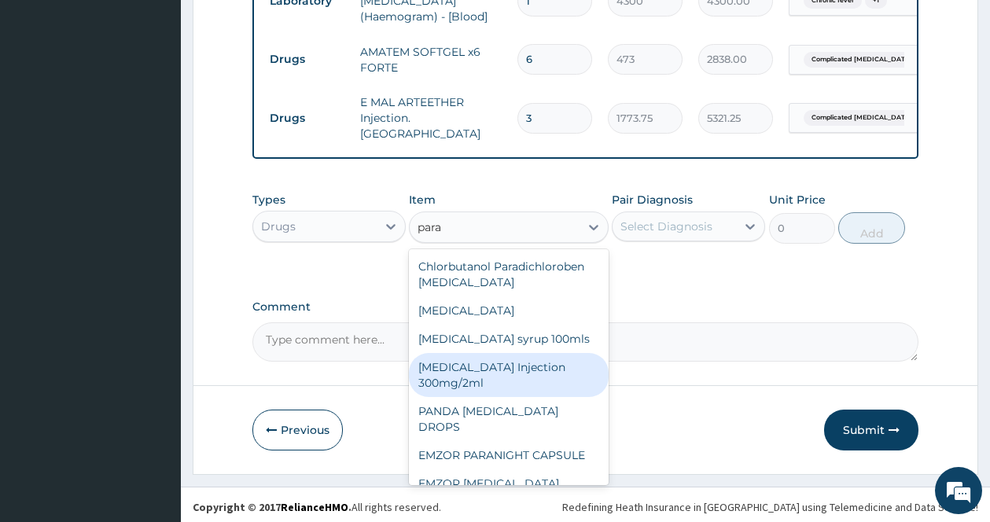
click at [549, 370] on div "[MEDICAL_DATA] Injection 300mg/2ml" at bounding box center [509, 375] width 200 height 44
type input "260.15"
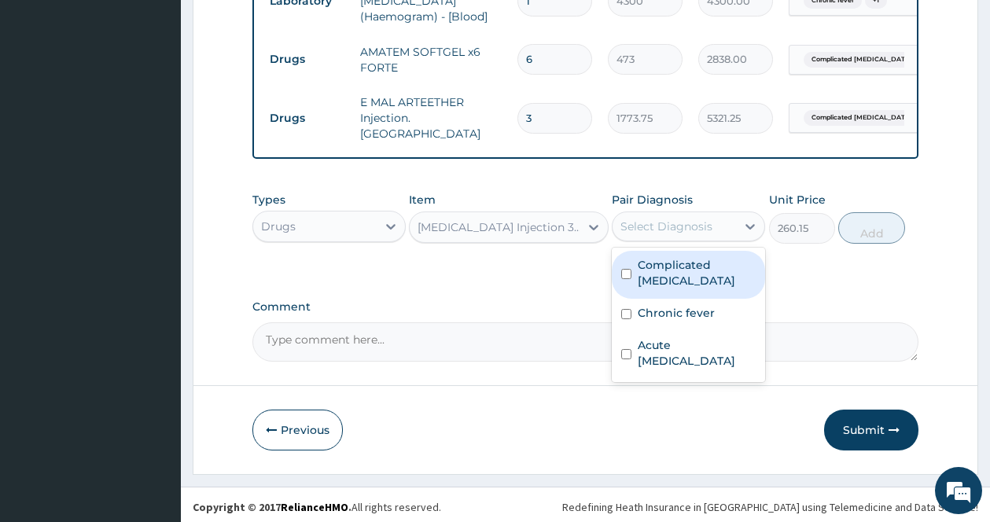
click at [696, 222] on div "Select Diagnosis" at bounding box center [666, 227] width 92 height 16
click at [667, 277] on label "Complicated [MEDICAL_DATA]" at bounding box center [697, 272] width 118 height 31
checkbox input "true"
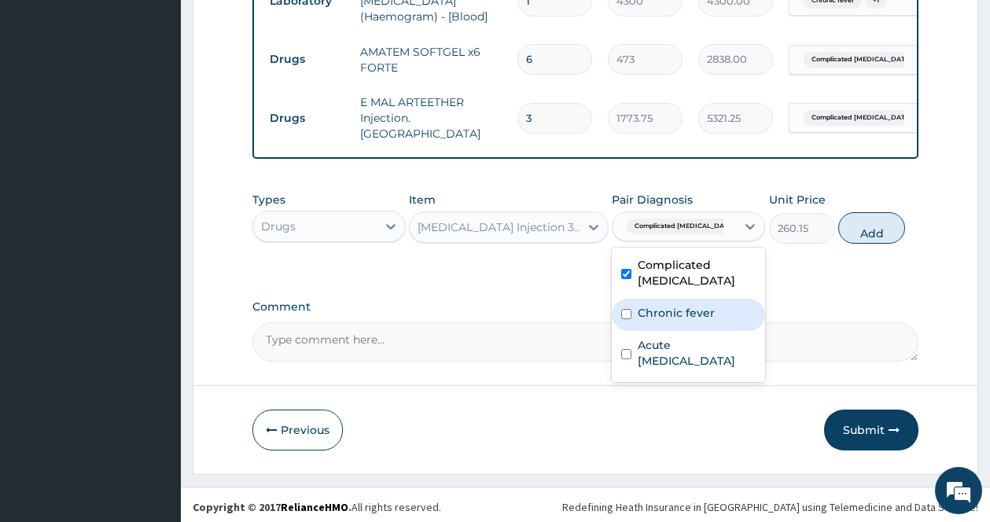
click at [651, 305] on label "Chronic fever" at bounding box center [676, 313] width 77 height 16
checkbox input "true"
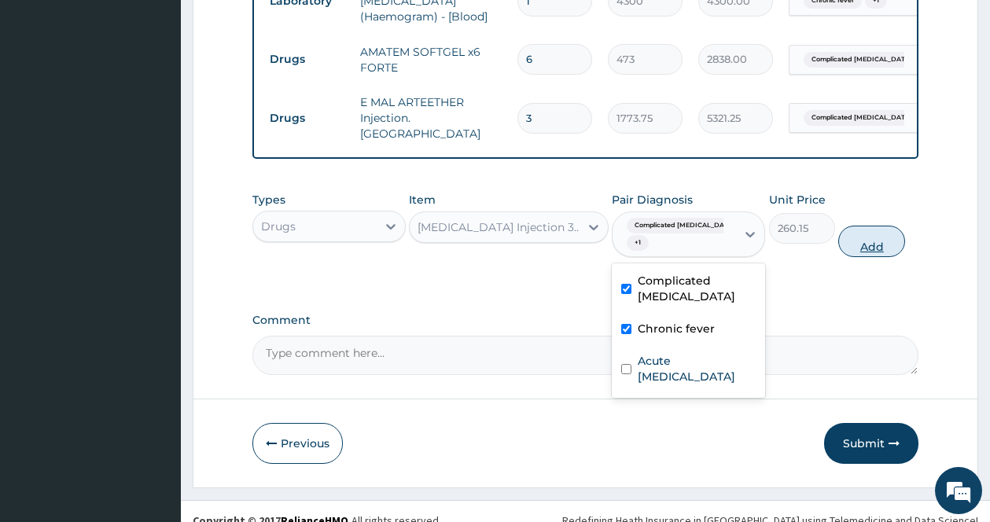
click at [903, 229] on button "Add" at bounding box center [871, 241] width 67 height 31
type input "0"
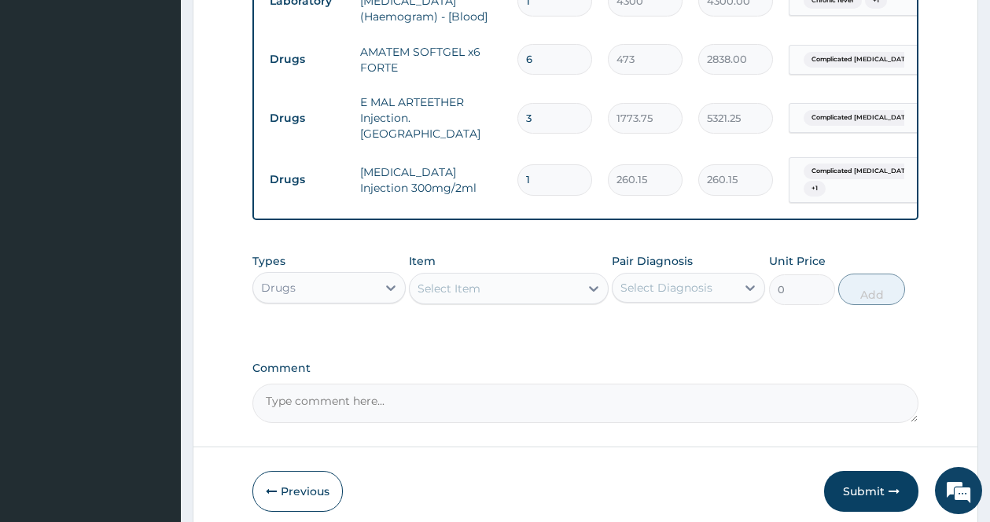
drag, startPoint x: 554, startPoint y: 168, endPoint x: 512, endPoint y: 165, distance: 42.6
click at [512, 165] on td "1" at bounding box center [554, 179] width 90 height 46
type input "2"
type input "520.30"
type input "2"
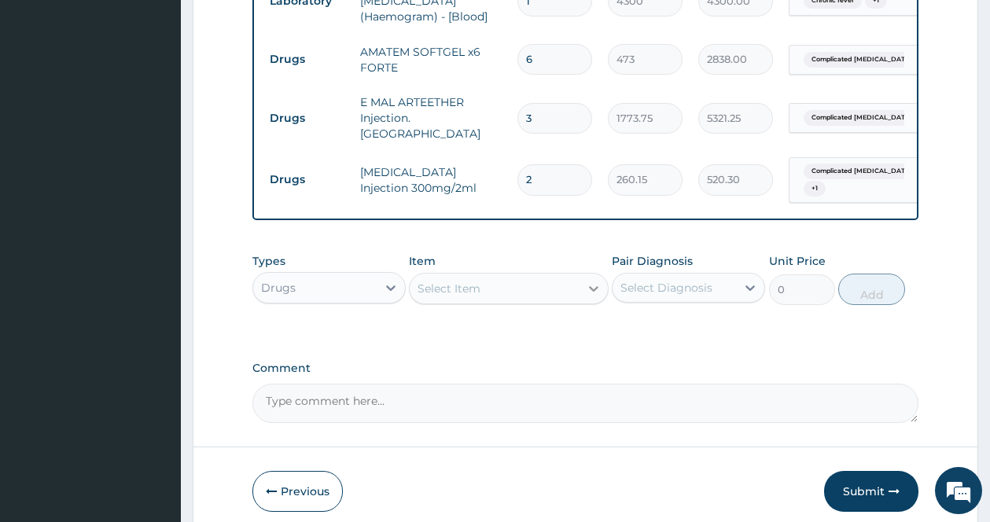
click at [583, 289] on div at bounding box center [593, 288] width 28 height 28
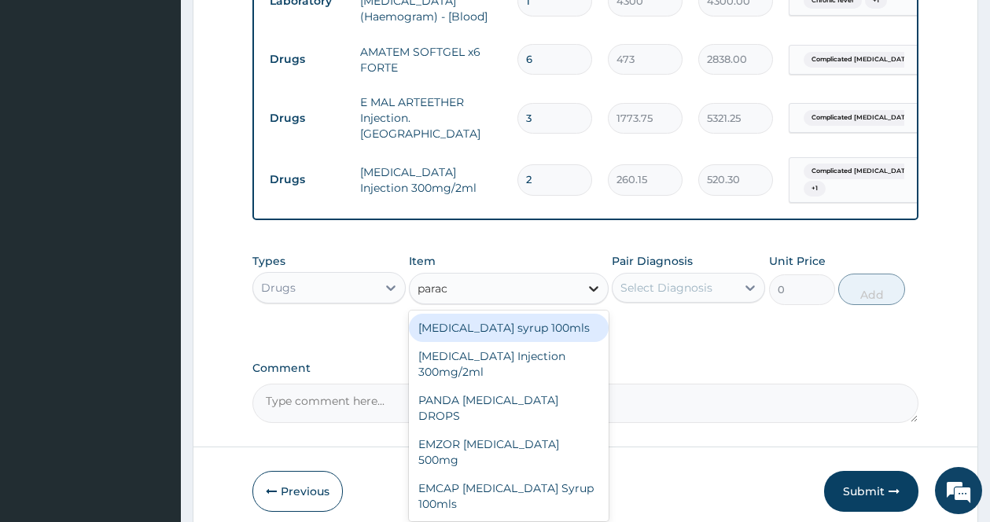
type input "parace"
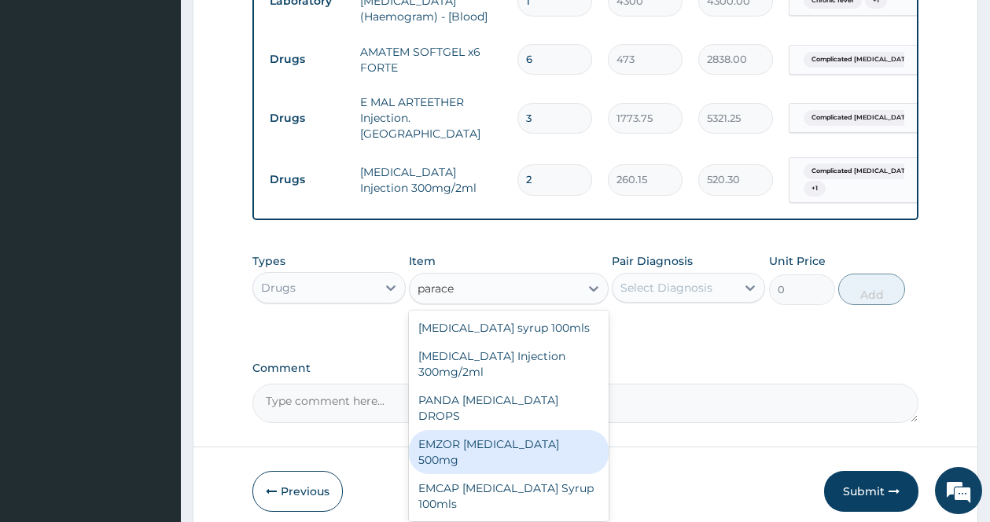
click at [534, 430] on div "EMZOR [MEDICAL_DATA] 500mg" at bounding box center [509, 452] width 200 height 44
type input "23.65"
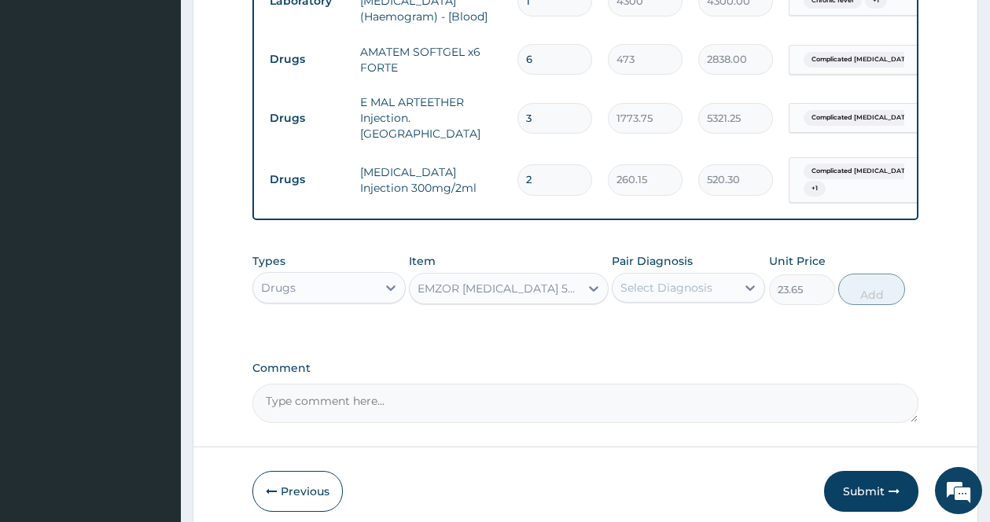
click at [715, 280] on div "Select Diagnosis" at bounding box center [673, 287] width 123 height 25
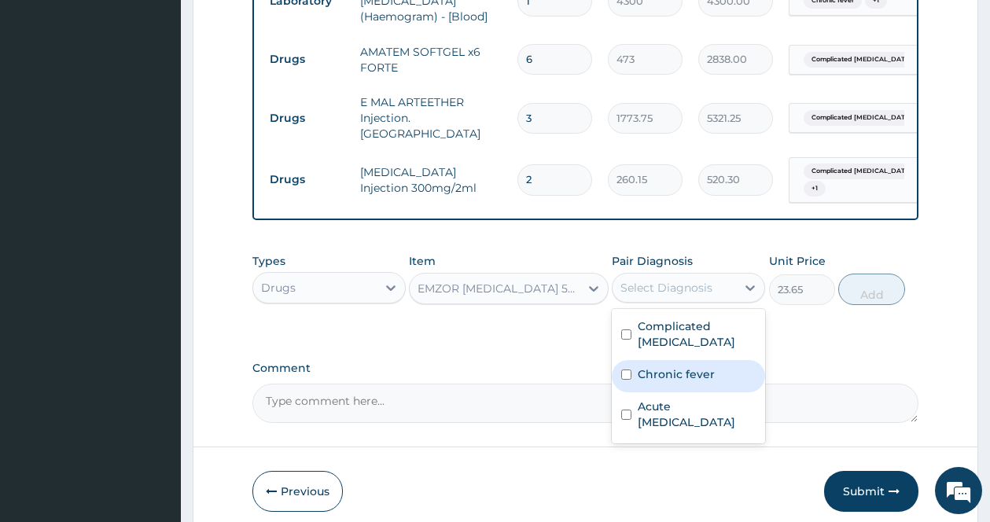
drag, startPoint x: 673, startPoint y: 362, endPoint x: 673, endPoint y: 348, distance: 13.4
click at [673, 360] on div "Chronic fever" at bounding box center [688, 376] width 153 height 32
checkbox input "true"
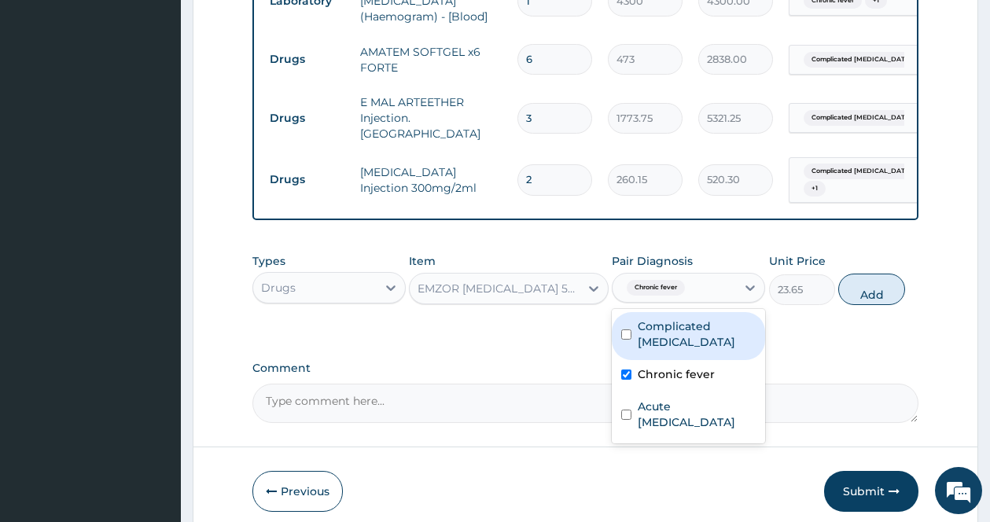
click at [673, 334] on label "Complicated [MEDICAL_DATA]" at bounding box center [697, 333] width 118 height 31
checkbox input "true"
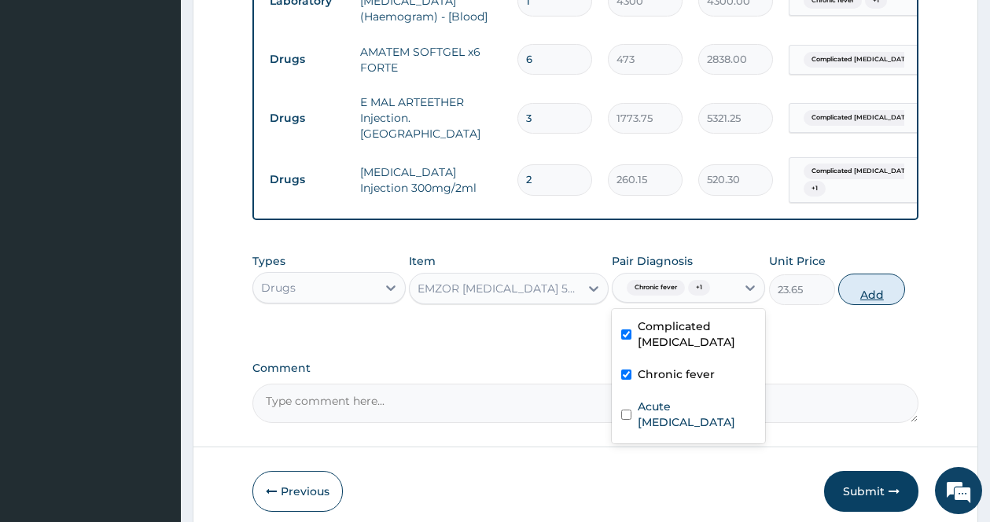
click at [872, 278] on button "Add" at bounding box center [871, 289] width 67 height 31
type input "0"
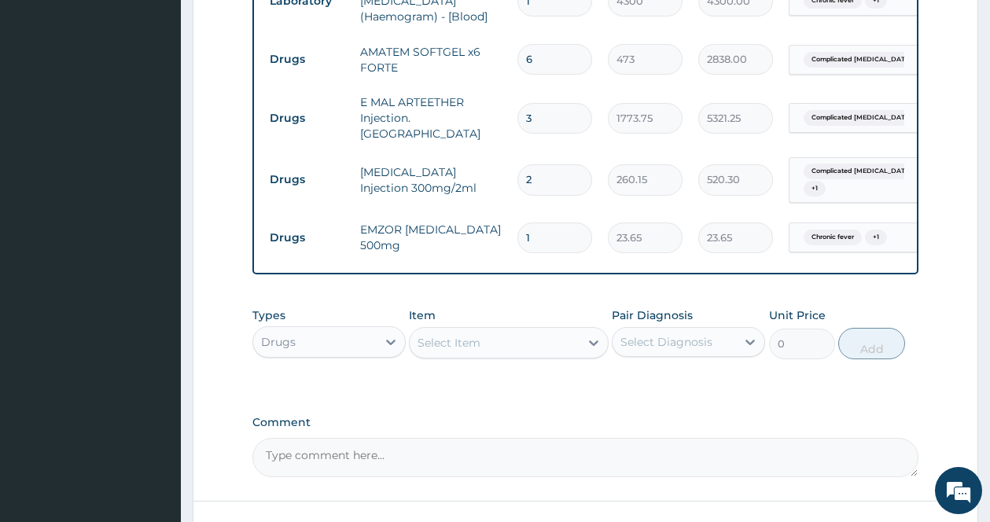
type input "18"
type input "425.70"
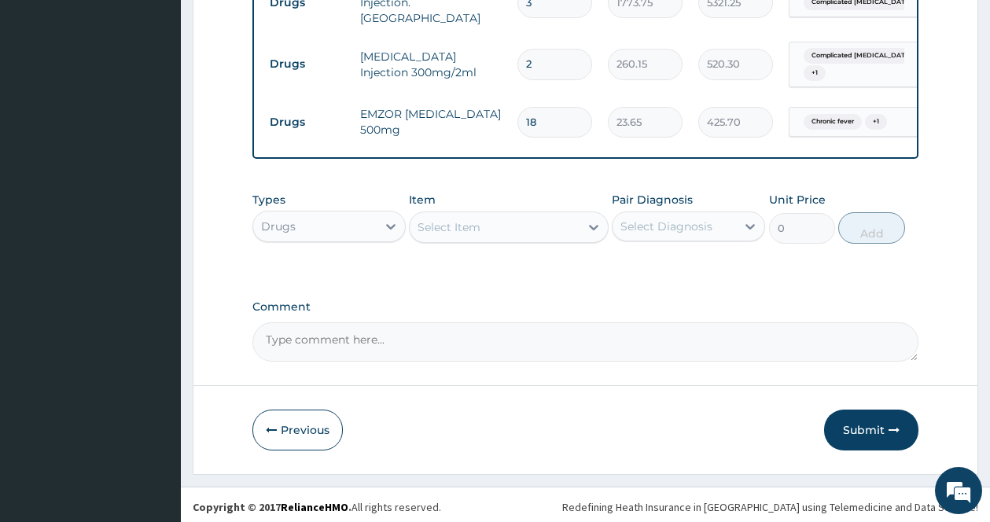
type input "18"
click at [678, 232] on div "Select Diagnosis" at bounding box center [673, 226] width 123 height 25
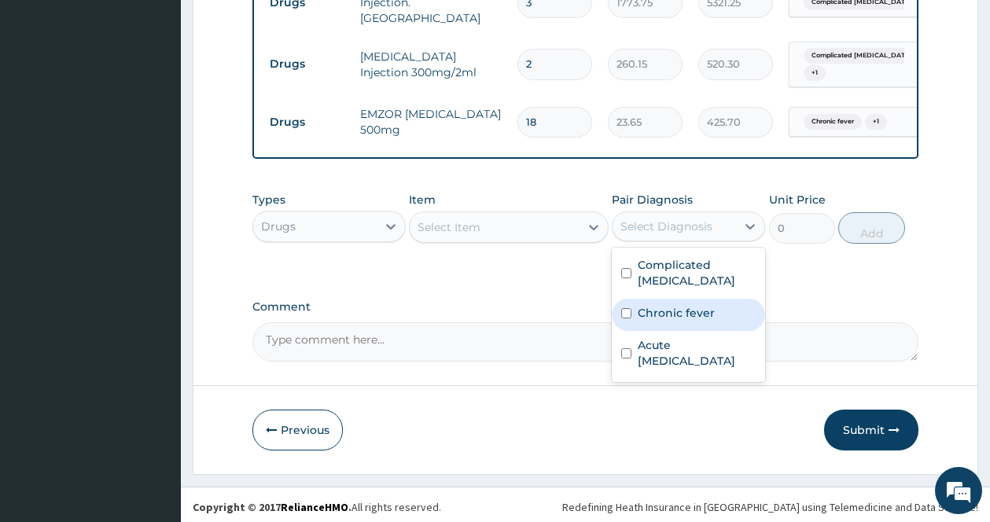
click at [663, 299] on div "Chronic fever" at bounding box center [688, 315] width 153 height 32
checkbox input "true"
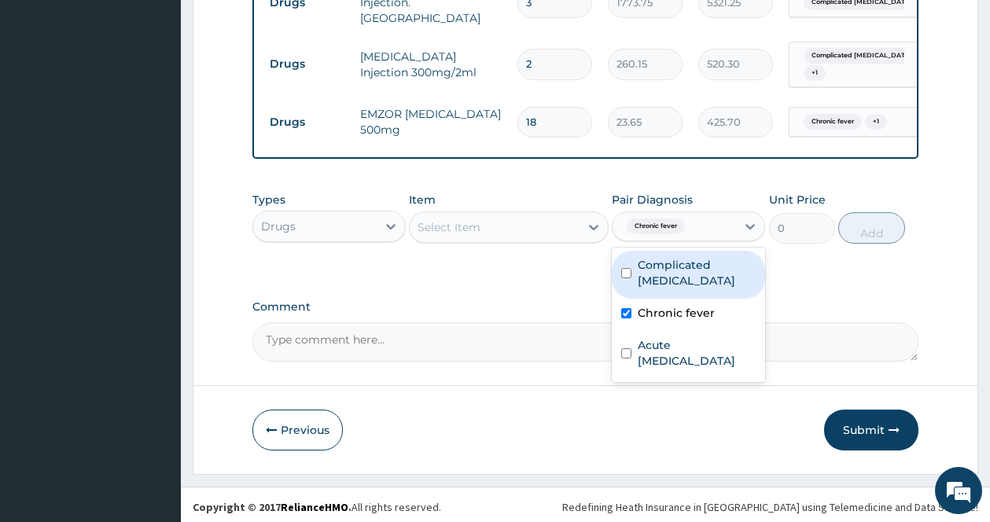
click at [575, 219] on div "Select Item" at bounding box center [495, 227] width 170 height 25
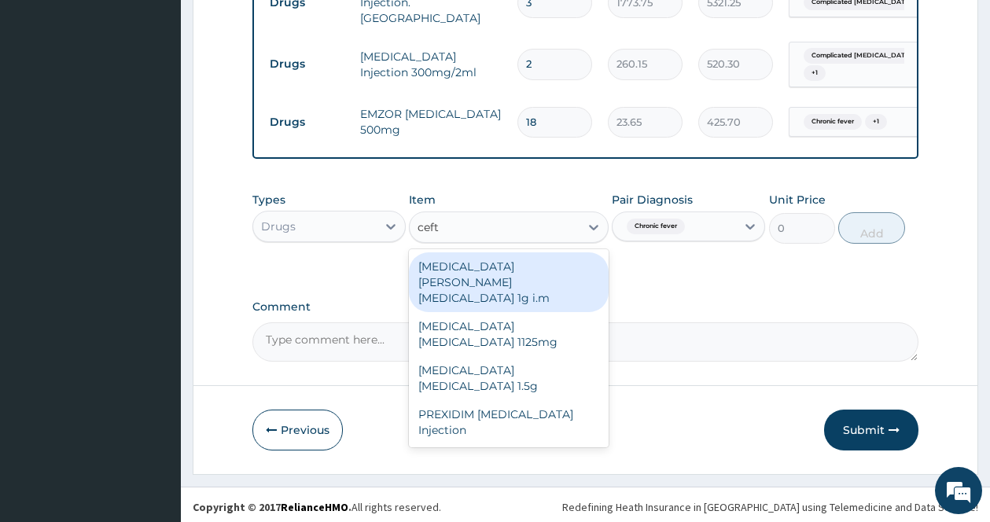
type input "ceftr"
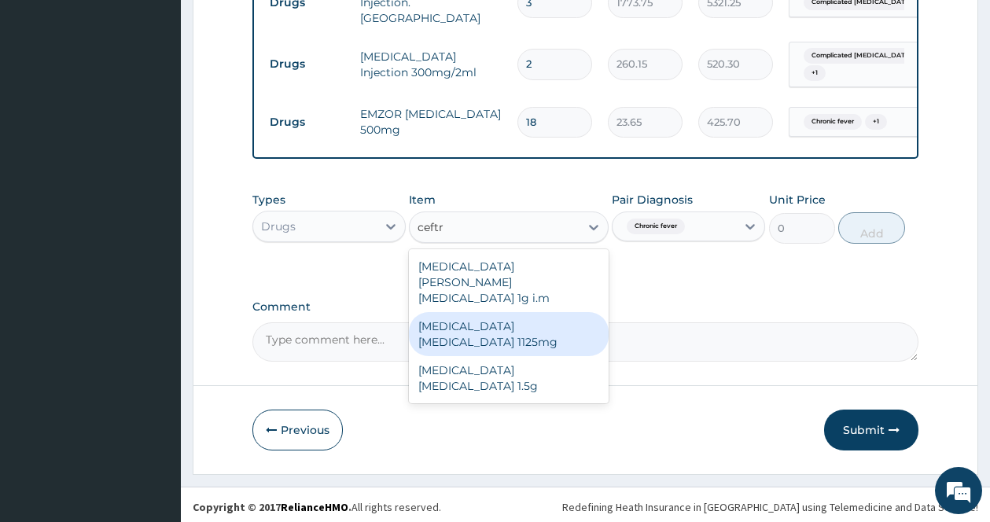
click at [576, 312] on div "[MEDICAL_DATA] [MEDICAL_DATA] 1125mg" at bounding box center [509, 334] width 200 height 44
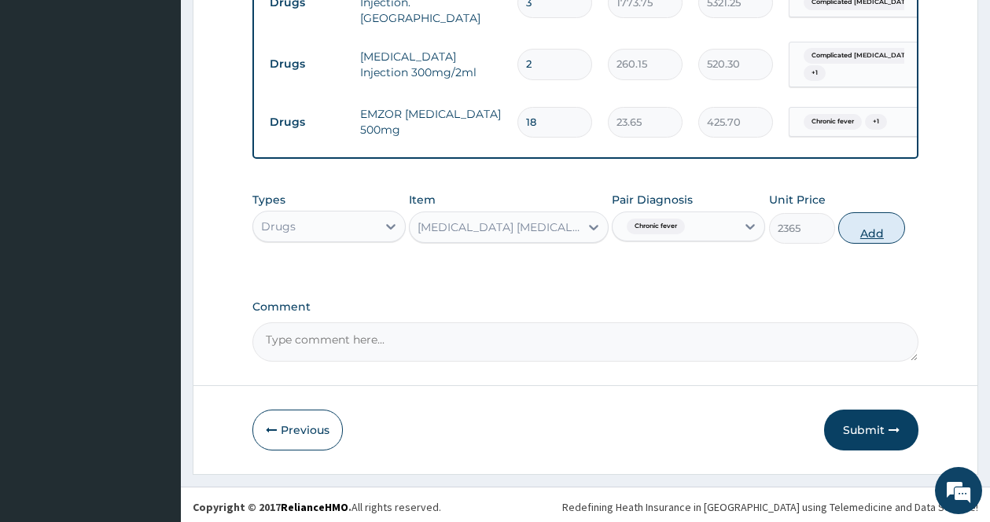
click at [851, 216] on button "Add" at bounding box center [871, 227] width 67 height 31
type input "0"
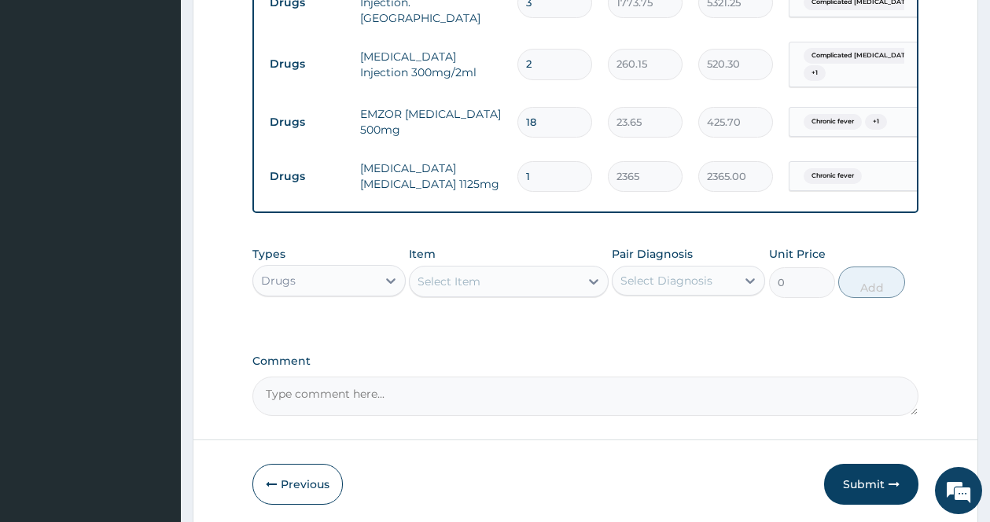
scroll to position [844, 0]
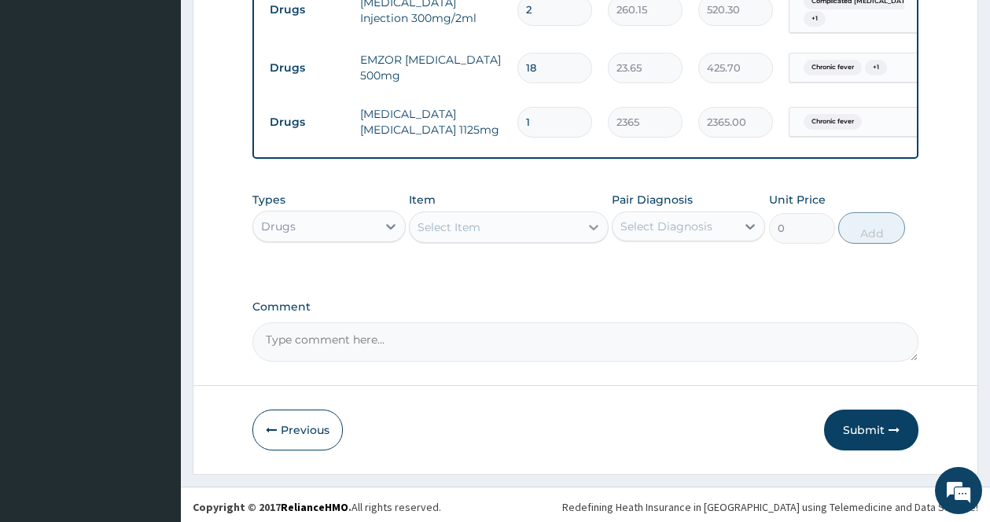
click at [590, 219] on icon at bounding box center [594, 227] width 16 height 16
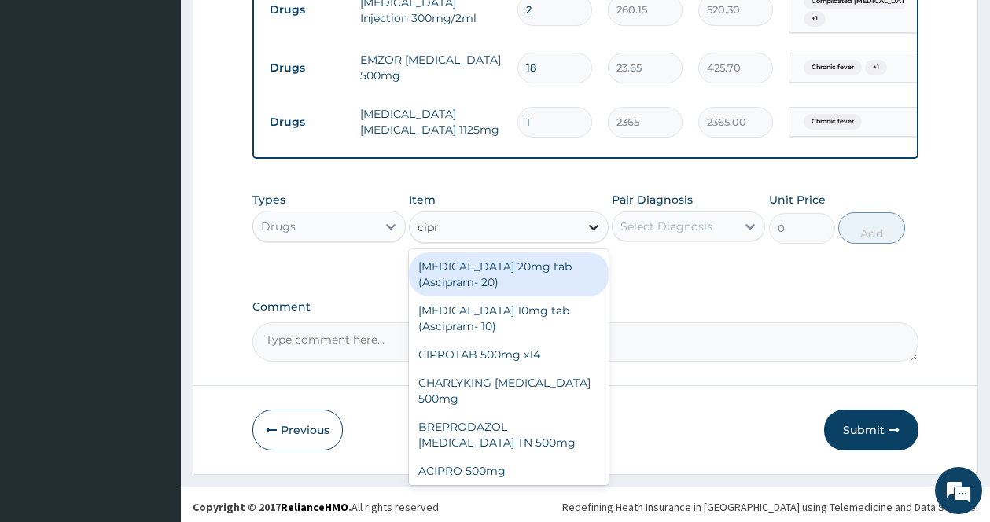
type input "cipro"
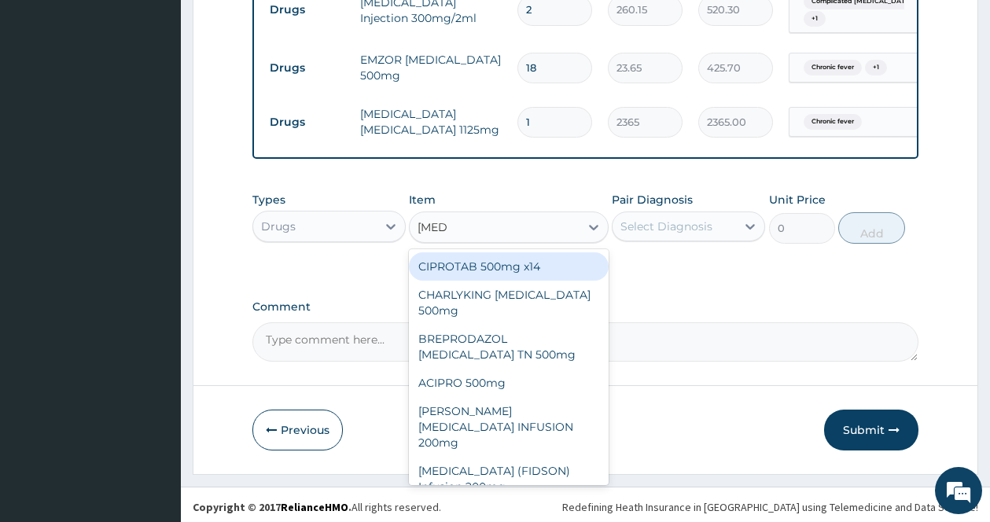
click at [553, 258] on div "CIPROTAB 500mg x14" at bounding box center [509, 266] width 200 height 28
type input "319.275"
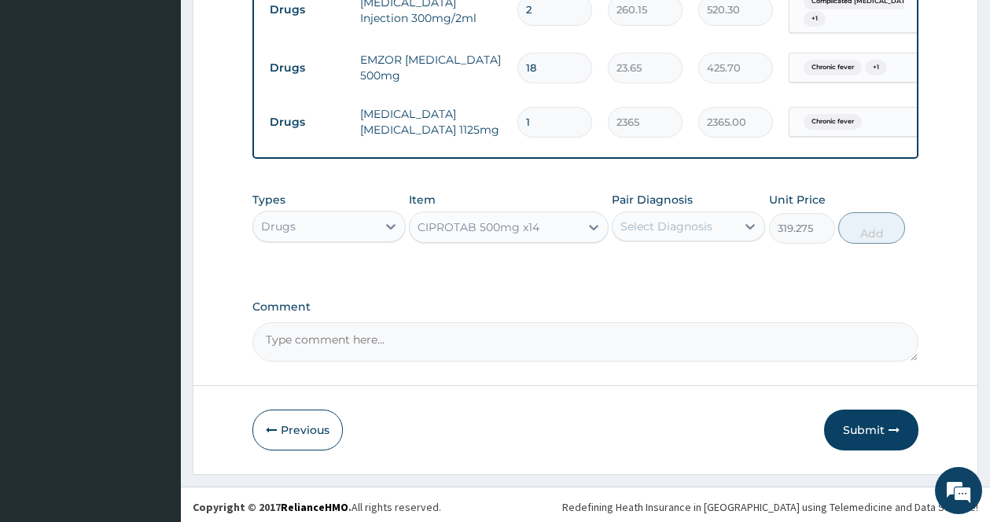
click at [660, 224] on div "Select Diagnosis" at bounding box center [666, 227] width 92 height 16
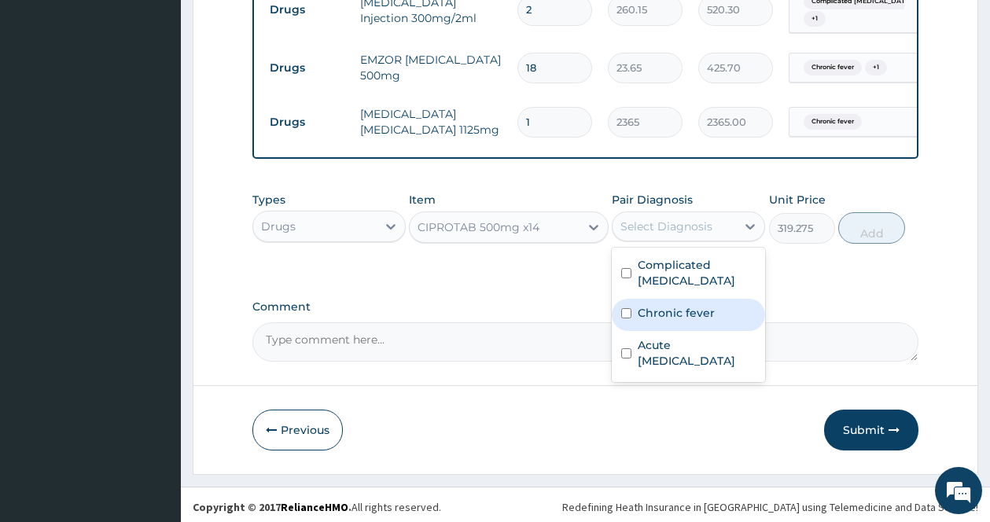
click at [628, 308] on input "checkbox" at bounding box center [626, 313] width 10 height 10
checkbox input "true"
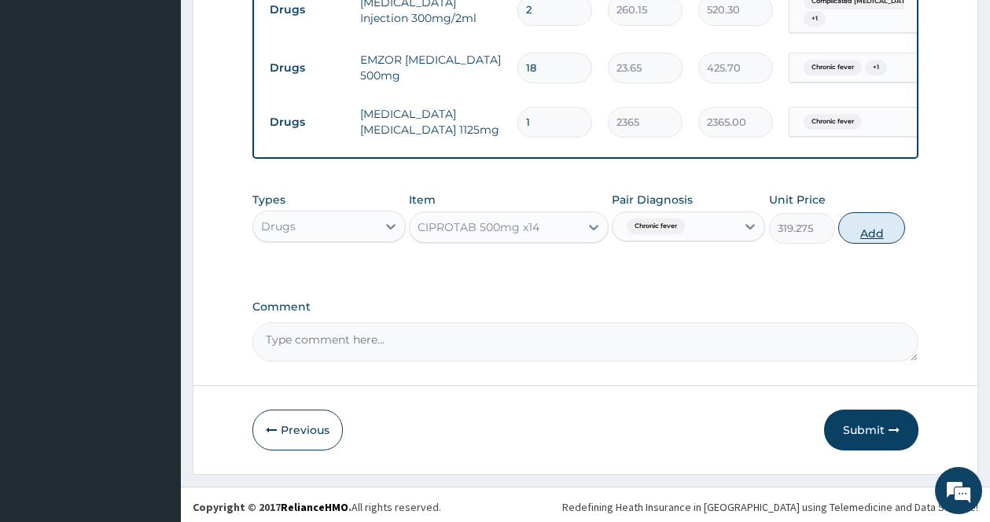
click at [898, 221] on button "Add" at bounding box center [871, 227] width 67 height 31
type input "0"
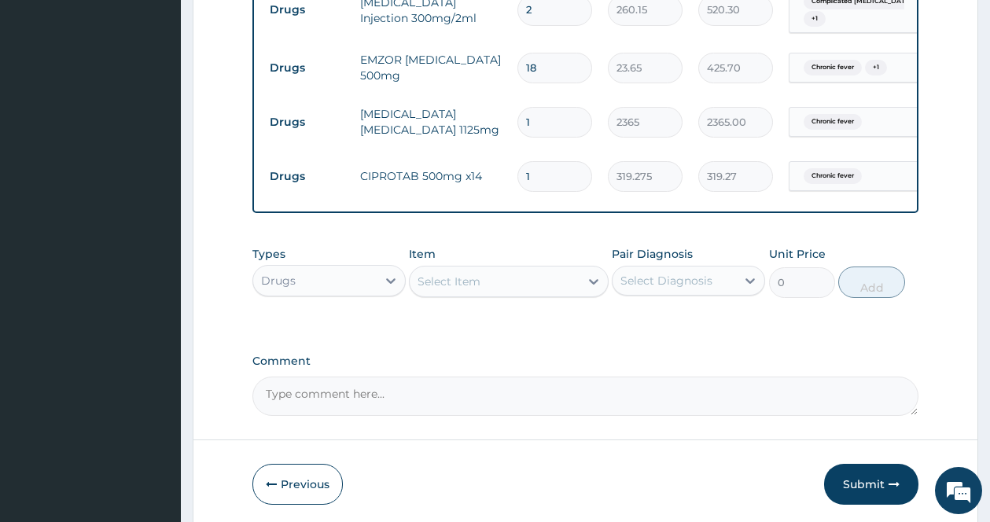
type input "14"
type input "4469.85"
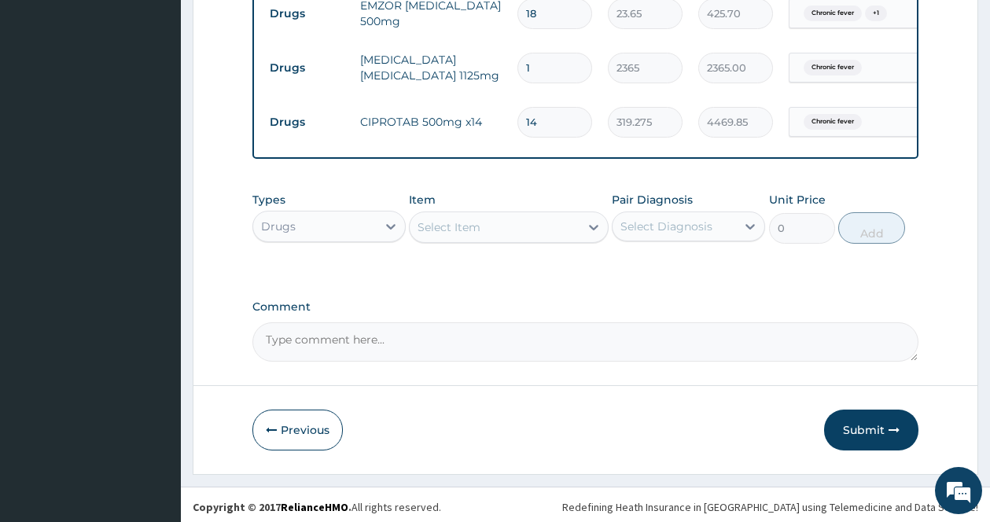
type input "14"
click at [576, 220] on div "Select Item" at bounding box center [495, 227] width 170 height 25
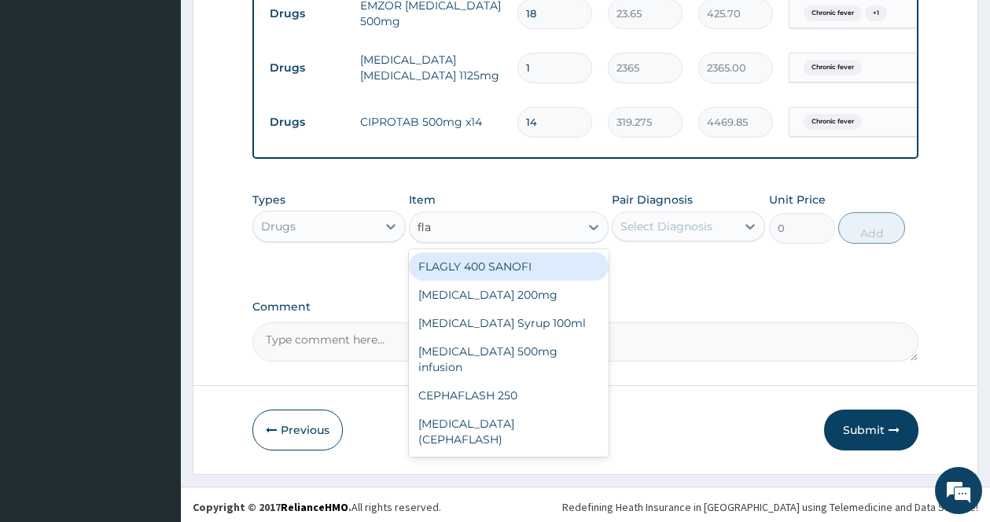
type input "flag"
click at [555, 256] on div "FLAGLY 400 SANOFI" at bounding box center [509, 266] width 200 height 28
type input "70.95"
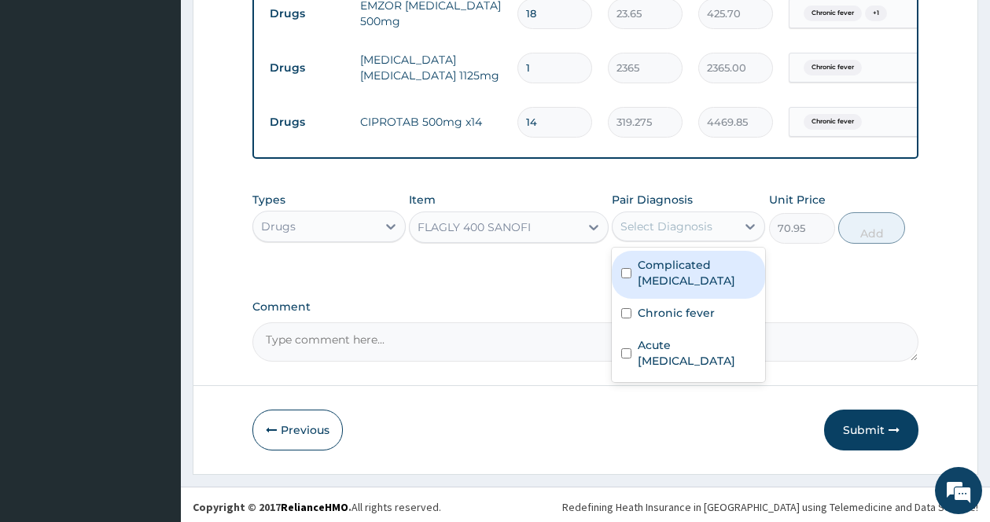
click at [678, 222] on div "Select Diagnosis" at bounding box center [666, 227] width 92 height 16
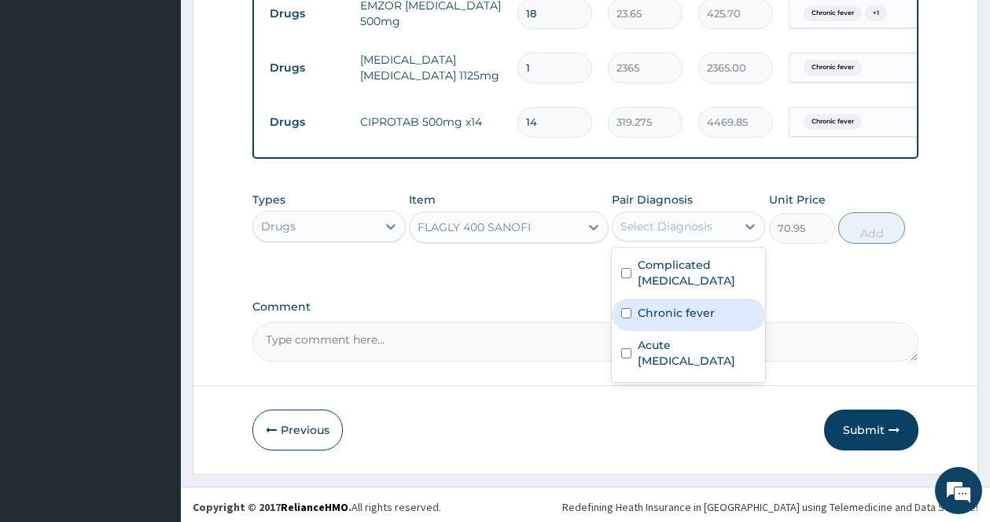
click at [648, 305] on label "Chronic fever" at bounding box center [676, 313] width 77 height 16
checkbox input "true"
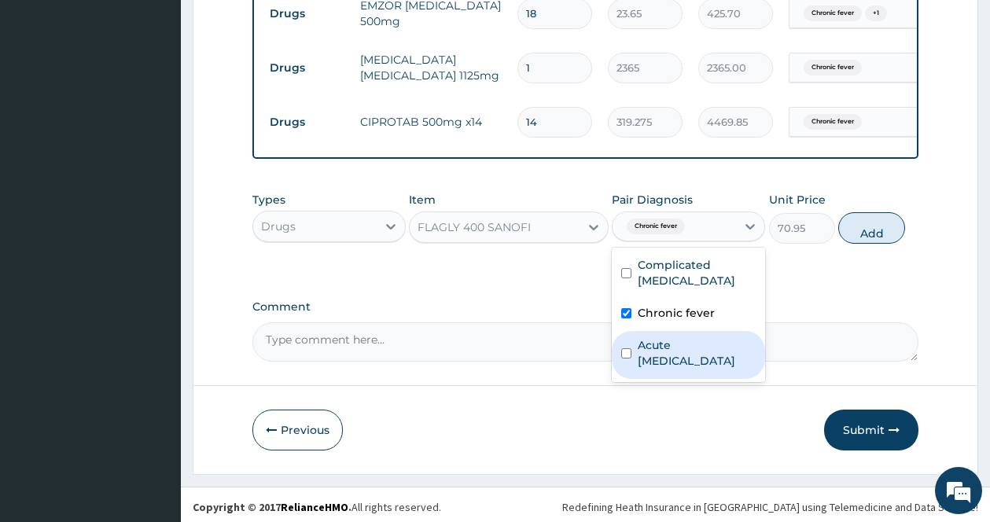
click at [645, 337] on label "Acute upper respiratory infection" at bounding box center [697, 352] width 118 height 31
checkbox input "true"
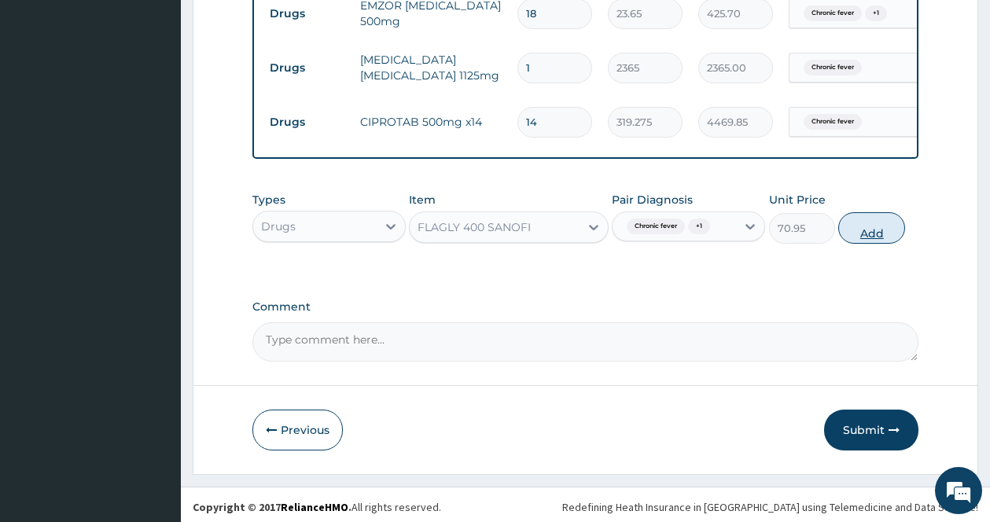
click at [870, 222] on button "Add" at bounding box center [871, 227] width 67 height 31
type input "0"
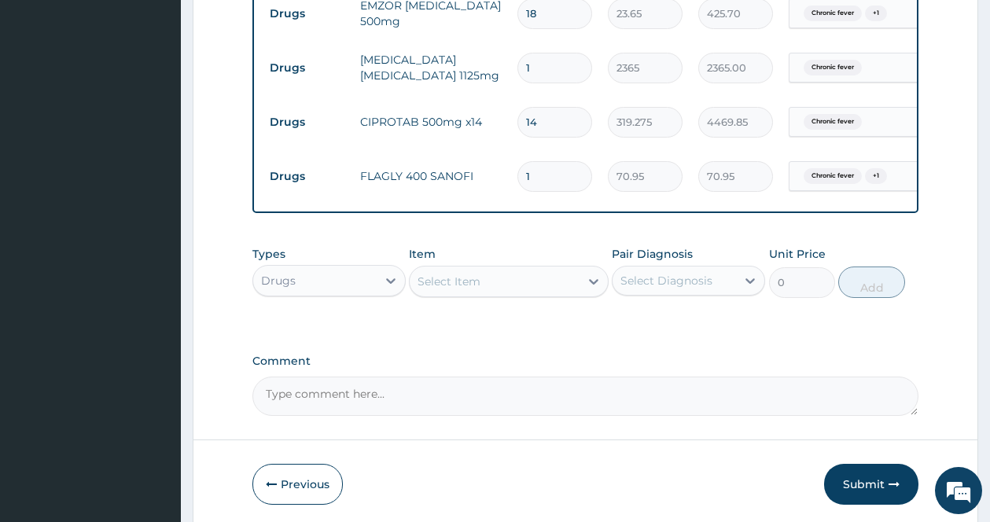
type input "15"
type input "1064.25"
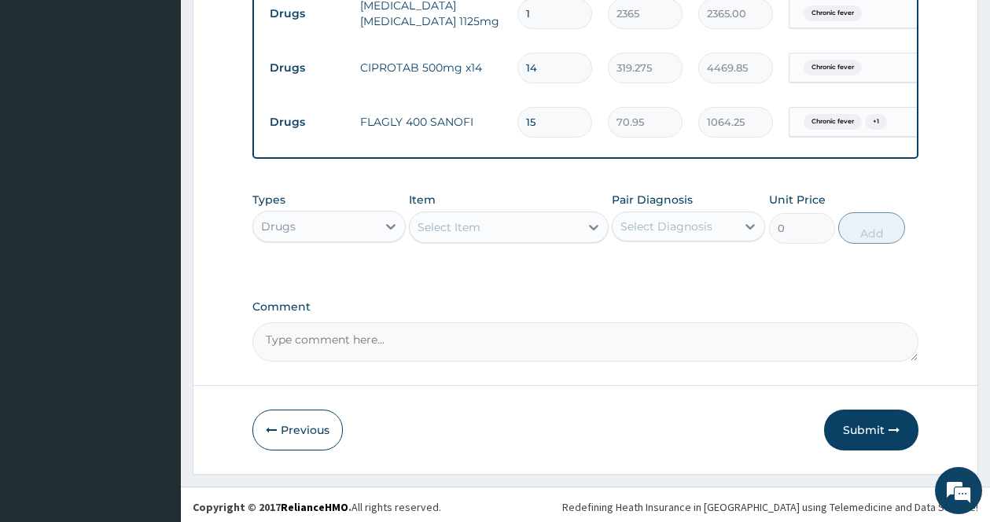
type input "15"
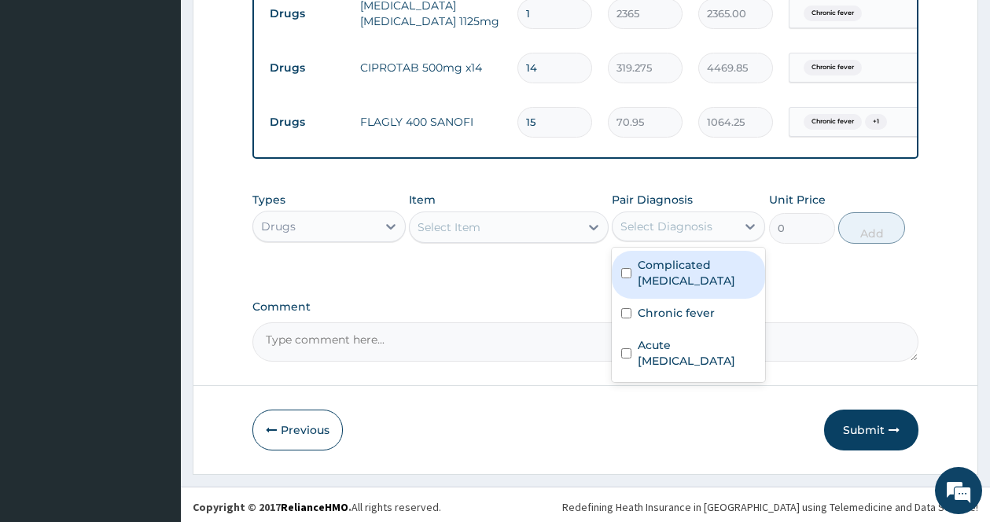
click at [708, 219] on div "Select Diagnosis" at bounding box center [666, 227] width 92 height 16
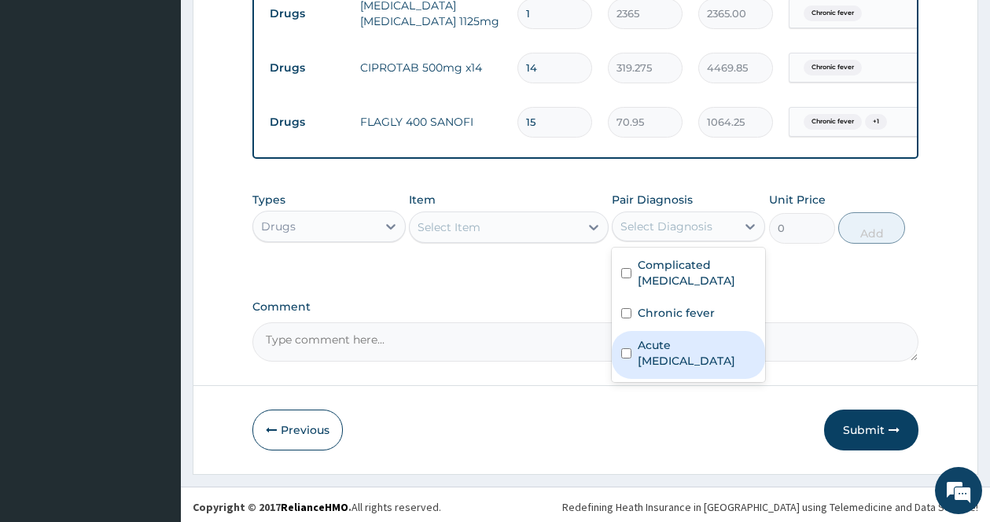
click at [674, 362] on label "Acute upper respiratory infection" at bounding box center [697, 352] width 118 height 31
checkbox input "true"
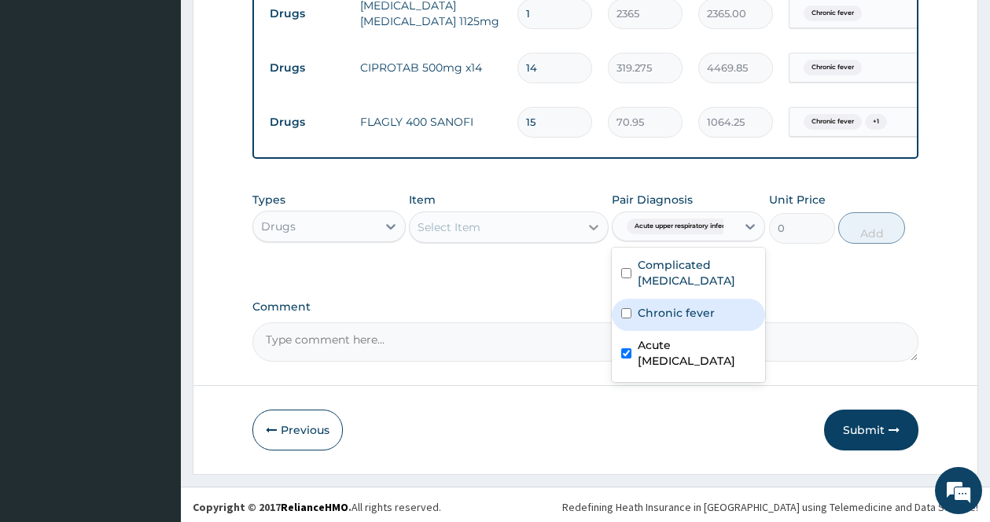
click at [583, 213] on div at bounding box center [593, 227] width 28 height 28
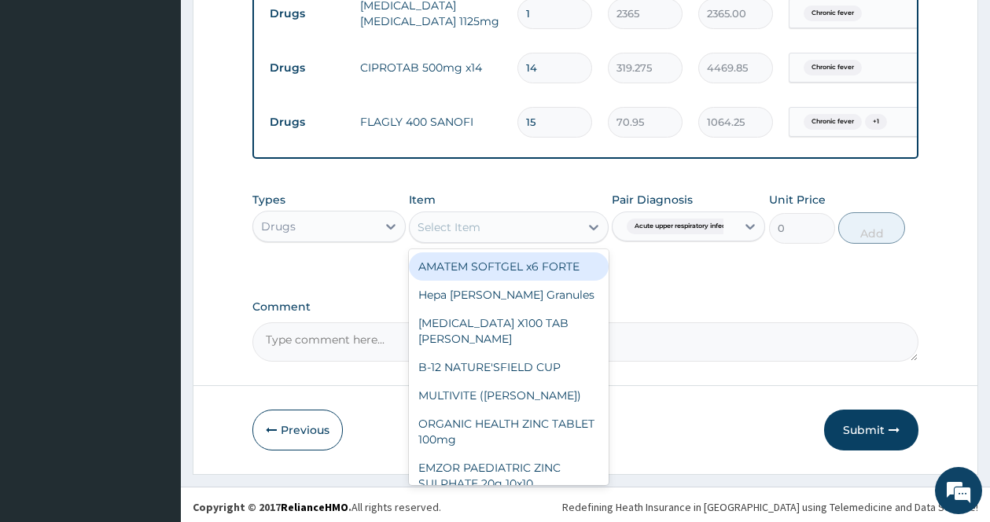
click at [568, 228] on div "Select Item" at bounding box center [495, 227] width 170 height 25
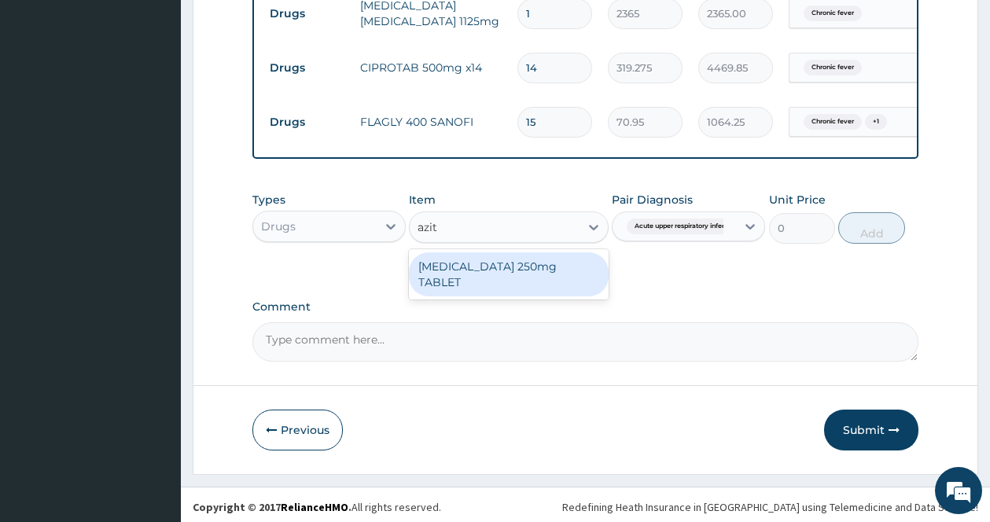
type input "azith"
click at [543, 256] on div "[MEDICAL_DATA] 250mg TABLET" at bounding box center [509, 274] width 200 height 44
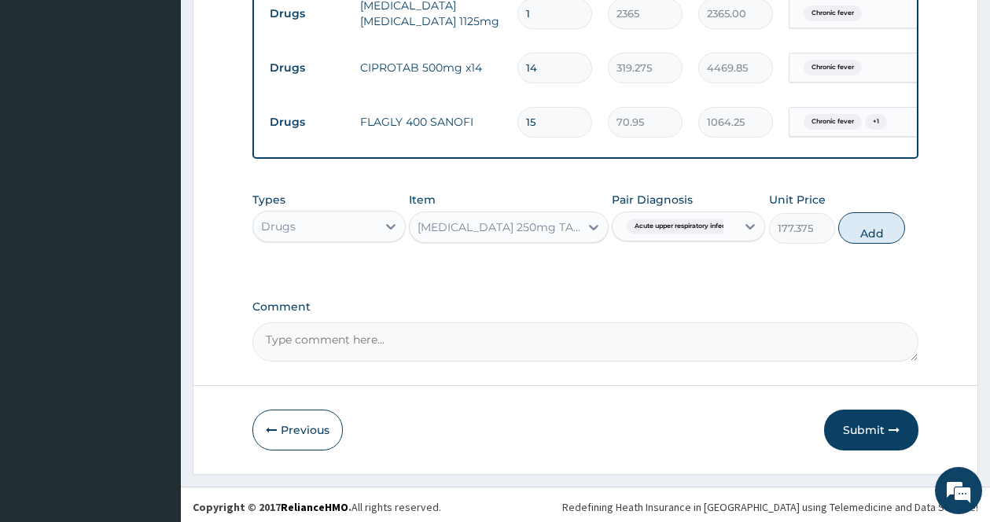
click at [874, 226] on button "Add" at bounding box center [871, 227] width 67 height 31
type input "0"
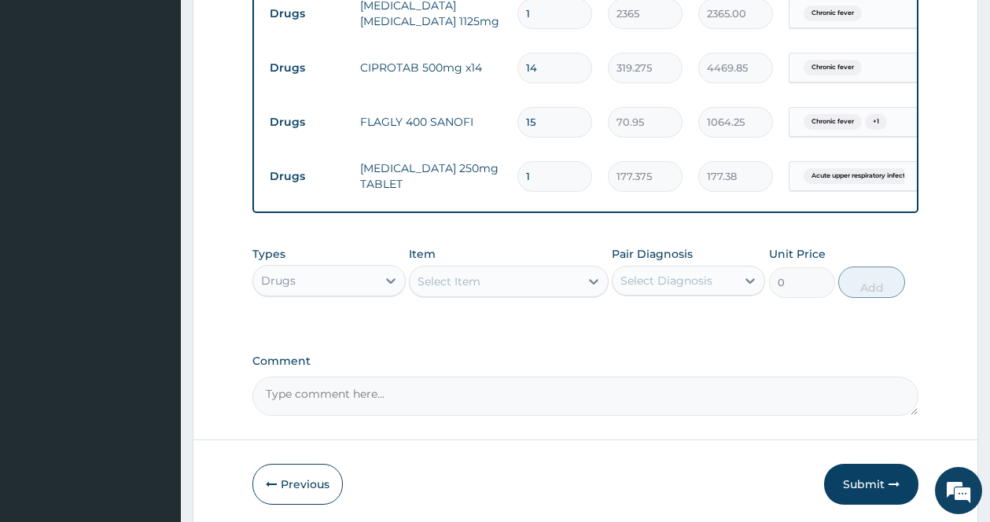
drag, startPoint x: 544, startPoint y: 153, endPoint x: 505, endPoint y: 154, distance: 39.3
click at [505, 154] on tr "Drugs AZITHROMYCIN 250mg TABLET 1 177.375 177.38 Acute upper respiratory infect…" at bounding box center [647, 176] width 770 height 54
type input "2"
type input "354.75"
type input "28"
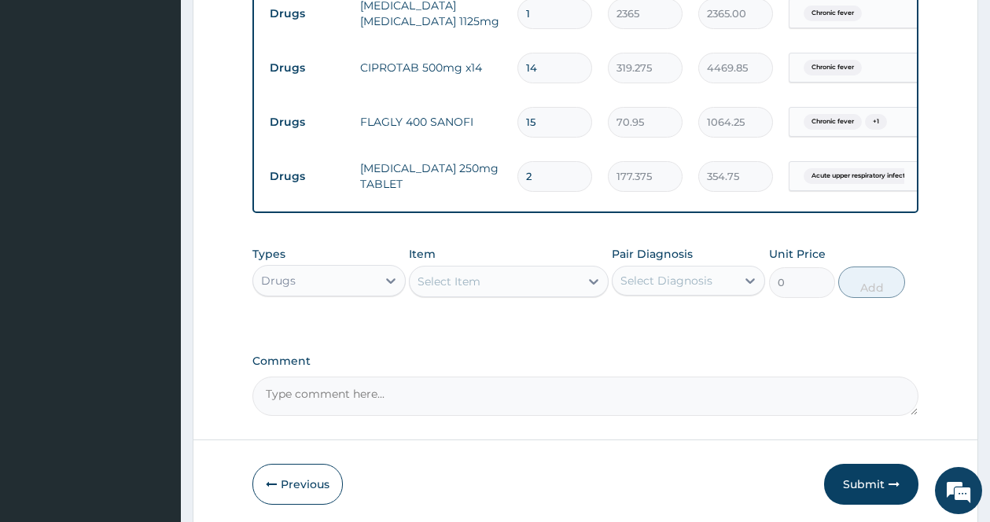
type input "4966.50"
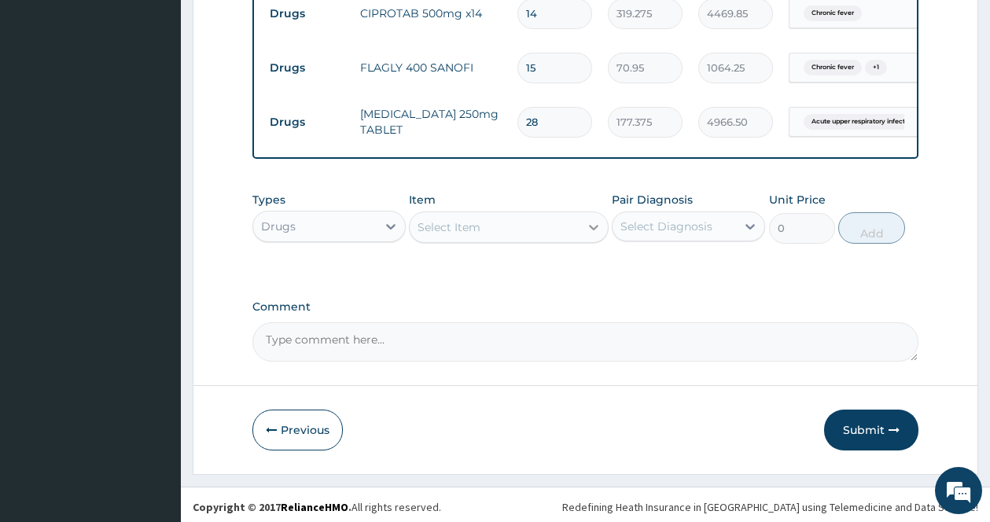
type input "28"
click at [590, 213] on div at bounding box center [593, 227] width 28 height 28
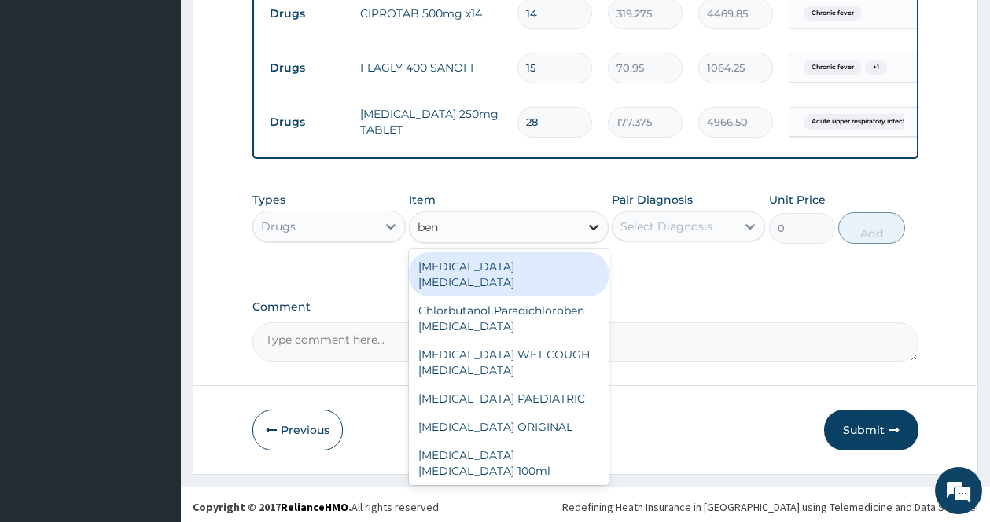
type input "beny"
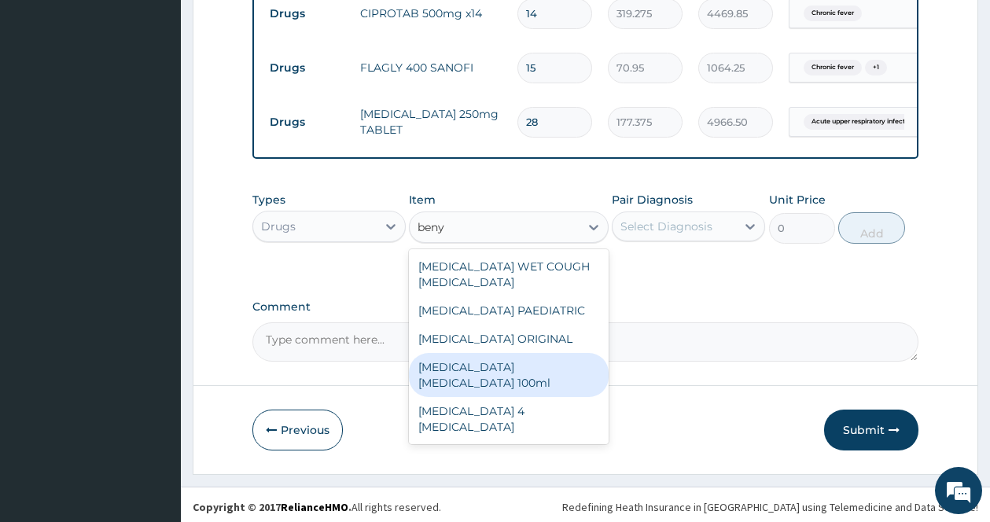
drag, startPoint x: 531, startPoint y: 365, endPoint x: 586, endPoint y: 318, distance: 72.0
click at [531, 363] on div "[MEDICAL_DATA] [MEDICAL_DATA] 100ml" at bounding box center [509, 375] width 200 height 44
type input "1773.75"
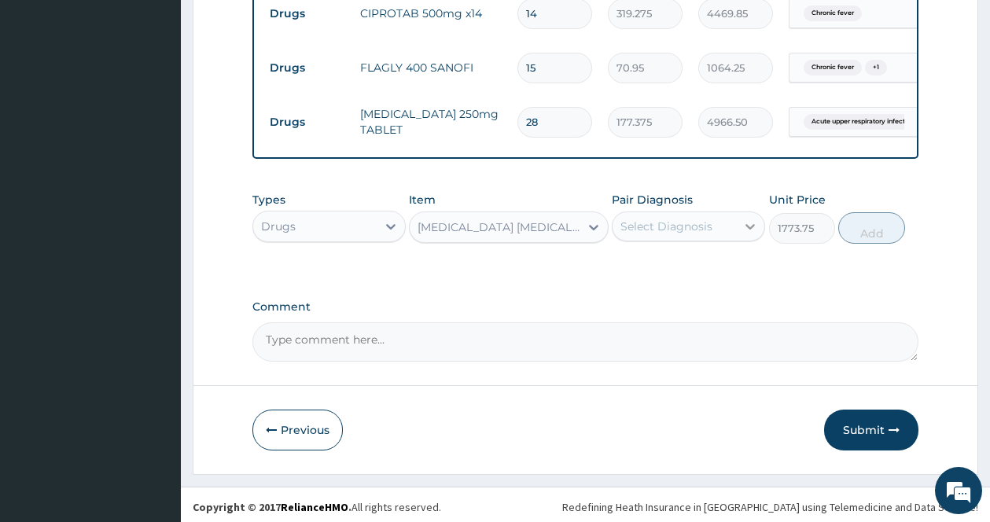
click at [750, 219] on icon at bounding box center [750, 227] width 16 height 16
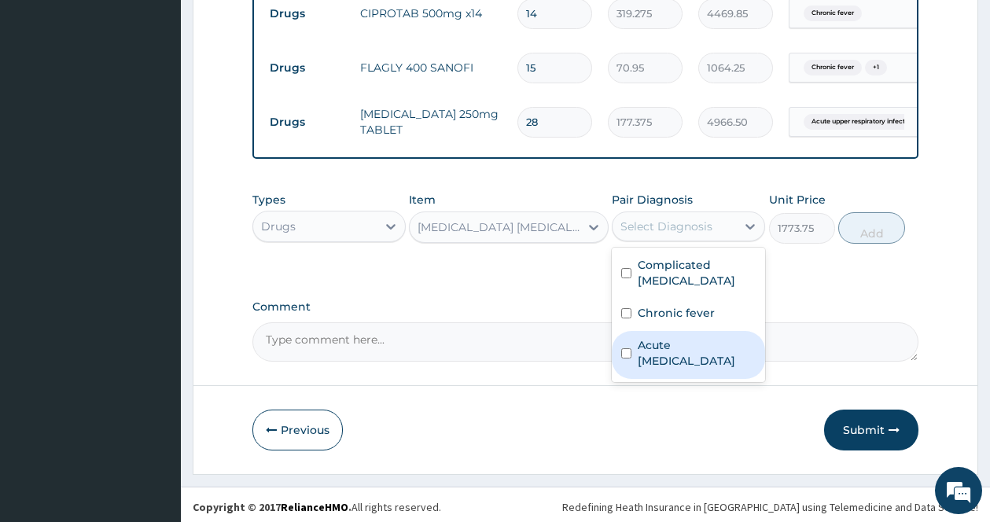
click at [699, 355] on label "Acute upper respiratory infection" at bounding box center [697, 352] width 118 height 31
checkbox input "true"
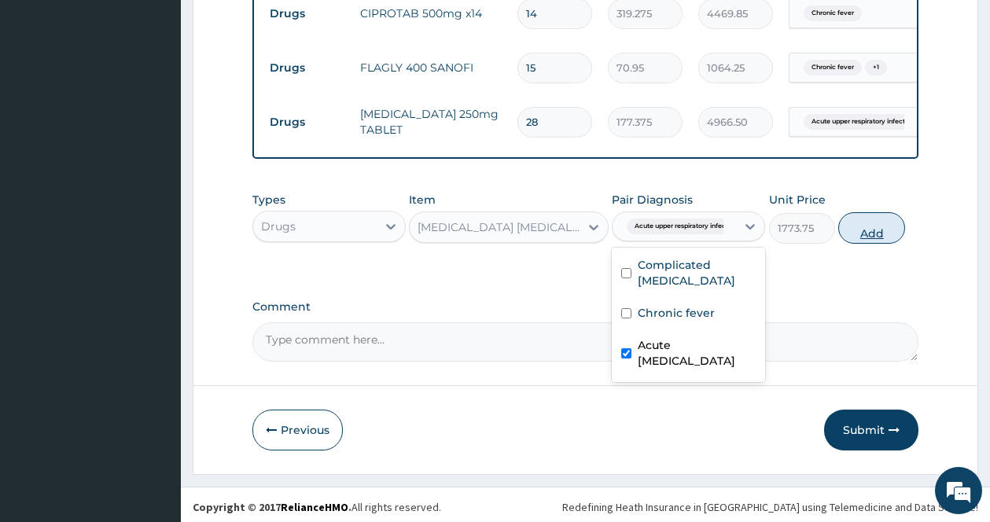
click at [874, 226] on button "Add" at bounding box center [871, 227] width 67 height 31
type input "0"
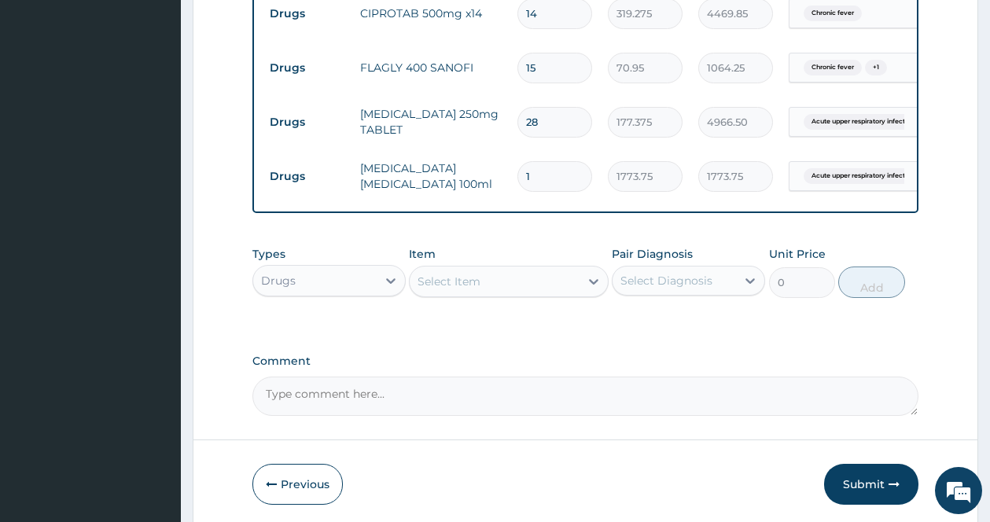
scroll to position [1061, 0]
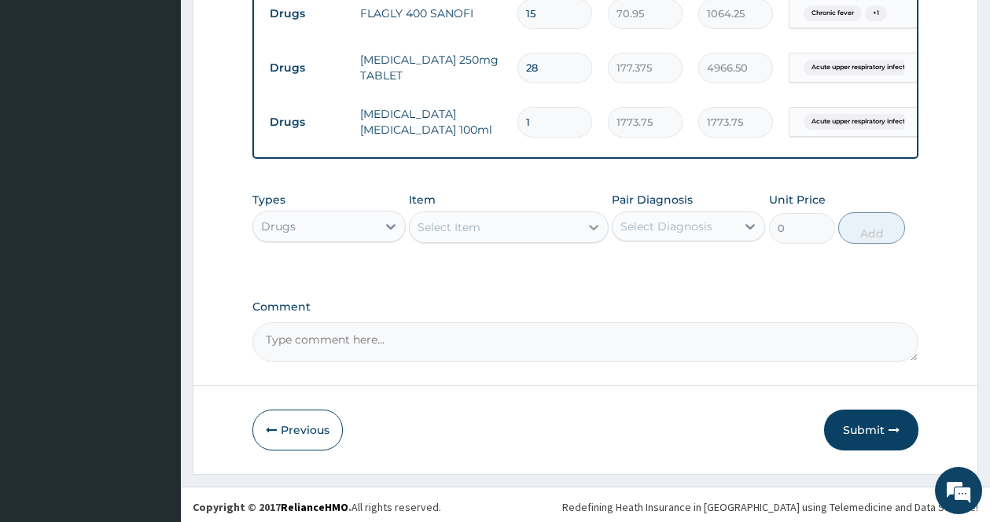
click at [587, 213] on div at bounding box center [593, 227] width 28 height 28
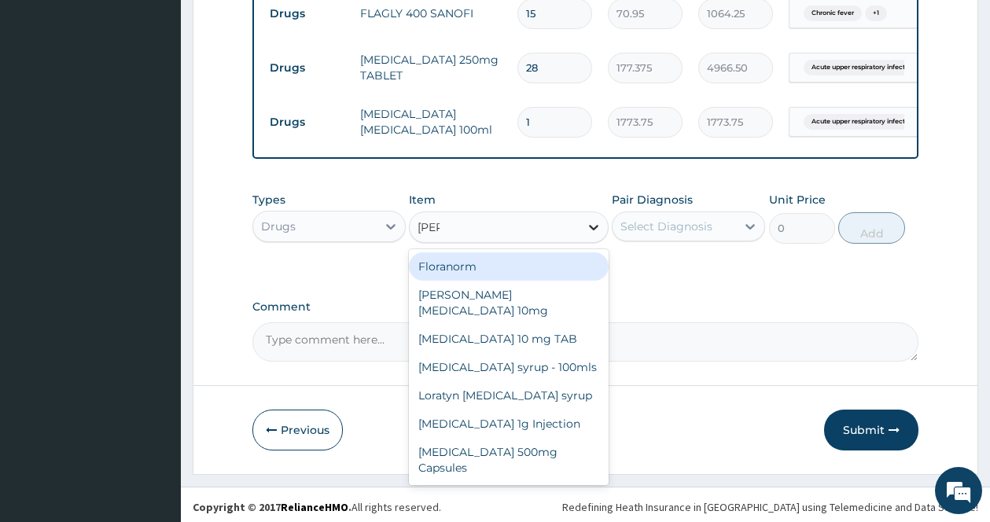
type input "lorat"
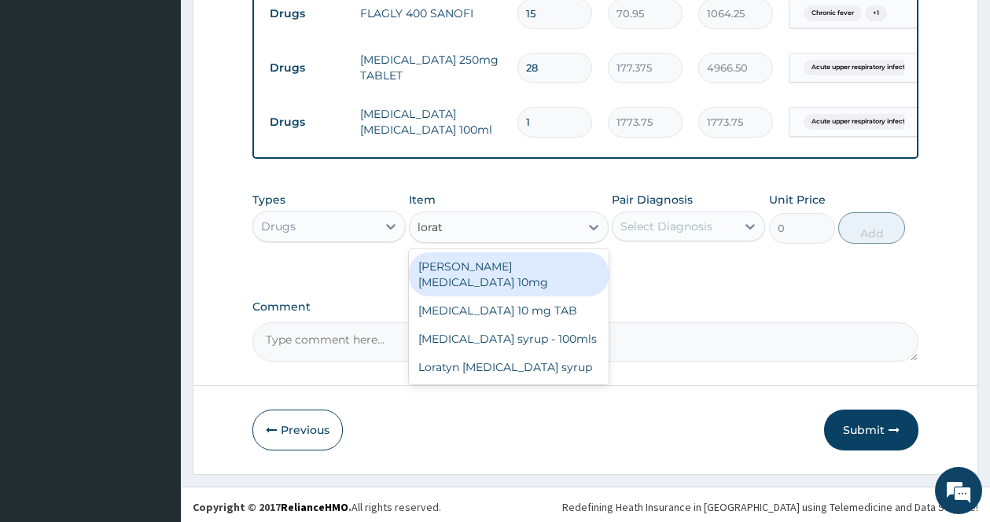
click at [493, 252] on div "[PERSON_NAME][MEDICAL_DATA] 10mg" at bounding box center [509, 274] width 200 height 44
type input "88.6875"
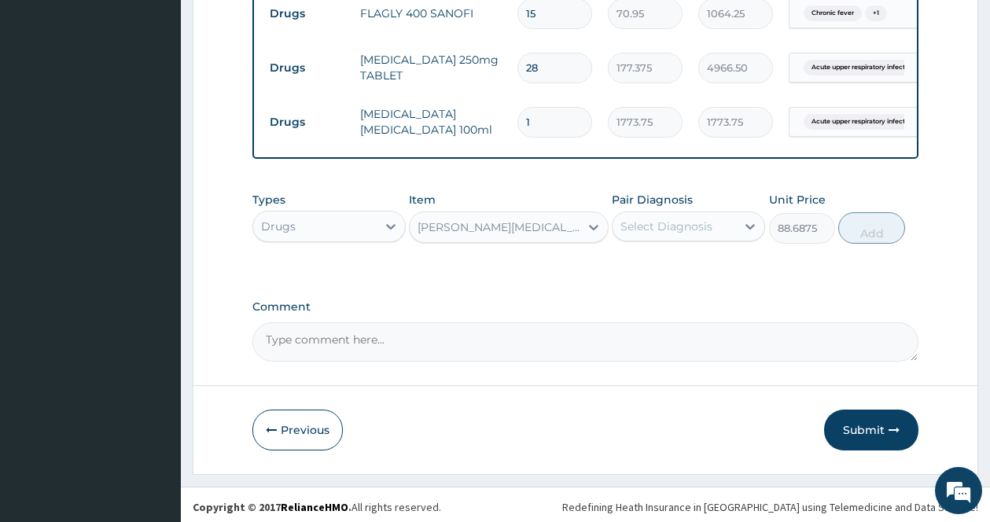
click at [688, 219] on div "Select Diagnosis" at bounding box center [666, 227] width 92 height 16
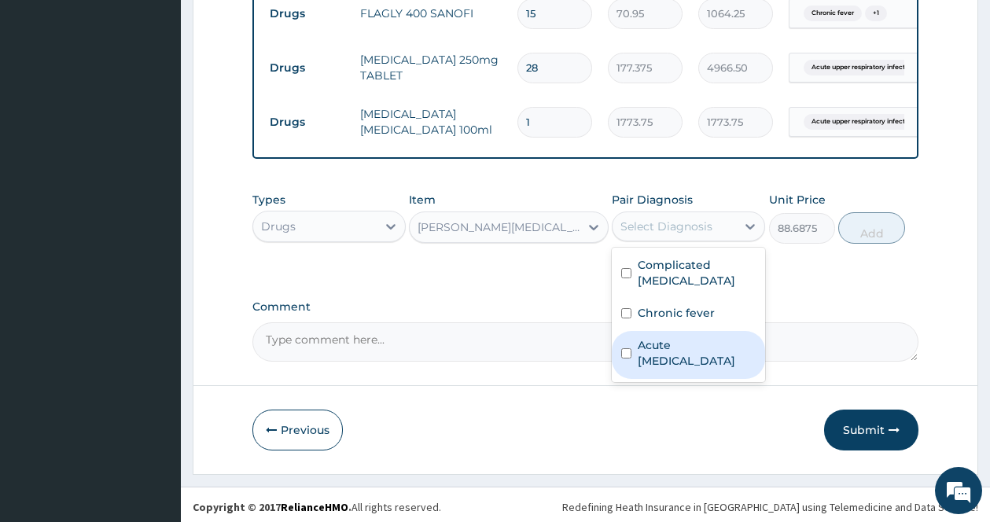
click at [642, 356] on label "Acute upper respiratory infection" at bounding box center [697, 352] width 118 height 31
checkbox input "true"
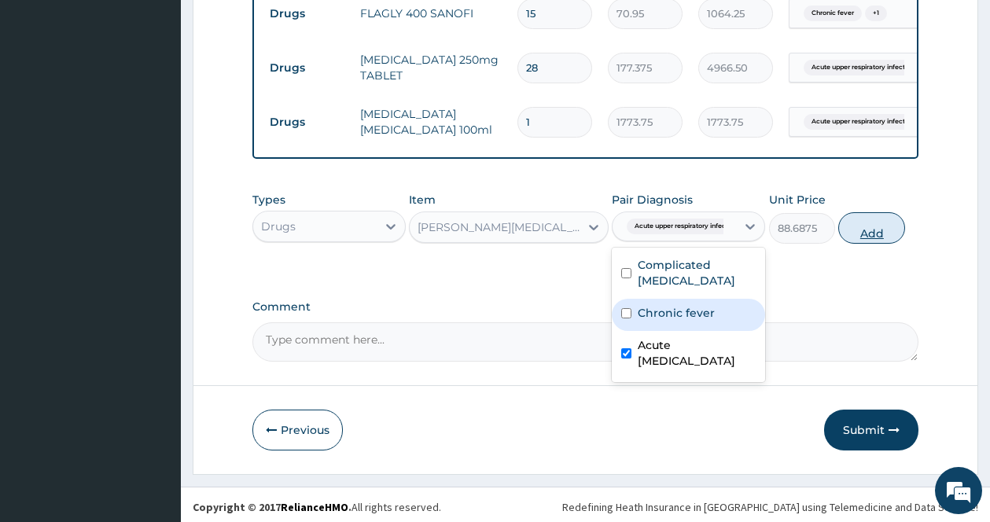
click at [887, 219] on button "Add" at bounding box center [871, 227] width 67 height 31
type input "0"
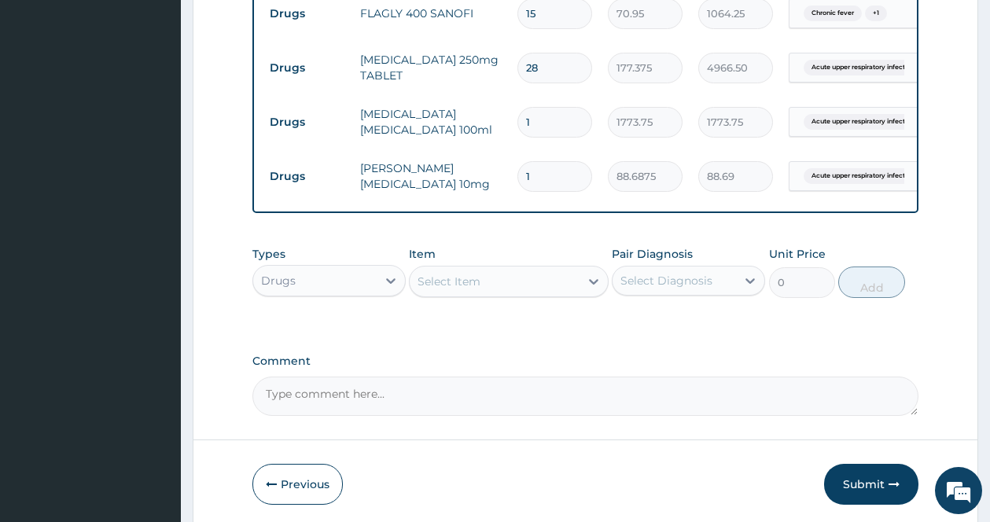
drag, startPoint x: 561, startPoint y: 149, endPoint x: 484, endPoint y: 161, distance: 77.3
click at [486, 160] on tr "Drugs Loratyn Loratadine 10mg 1 88.6875 88.69 Acute upper respiratory infect...…" at bounding box center [647, 176] width 770 height 54
type input "7"
type input "620.81"
type input "7"
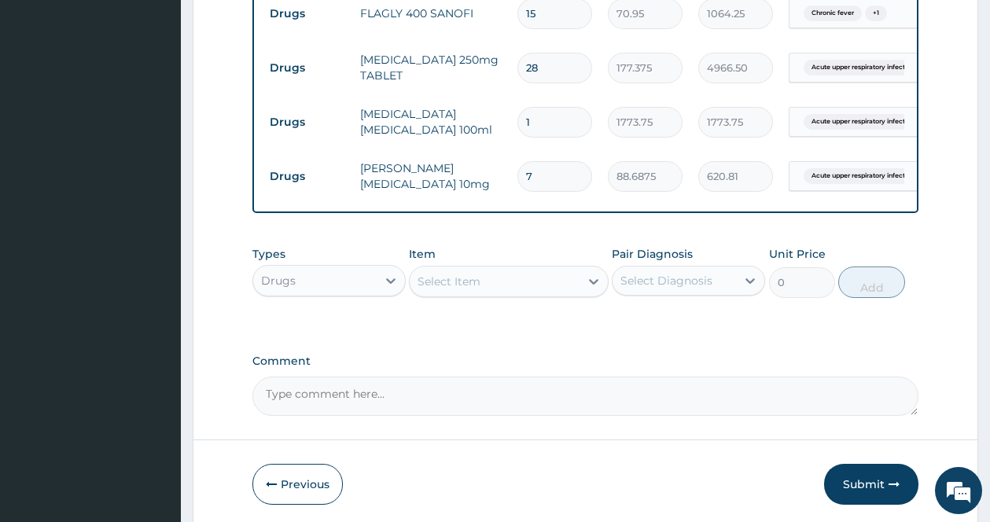
click at [546, 238] on div "Types Drugs Item Select Item Pair Diagnosis Select Diagnosis Unit Price 0 Add" at bounding box center [585, 272] width 666 height 68
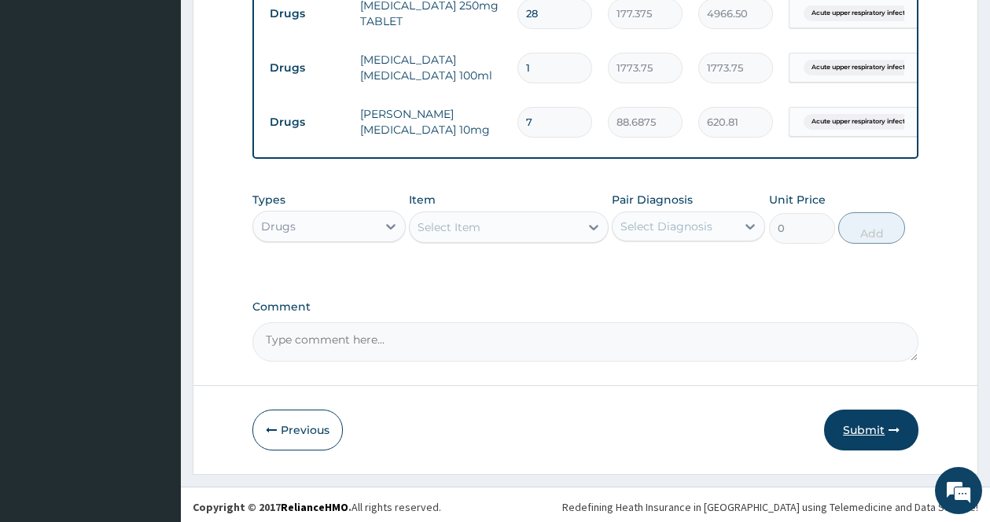
click at [855, 421] on button "Submit" at bounding box center [871, 430] width 94 height 41
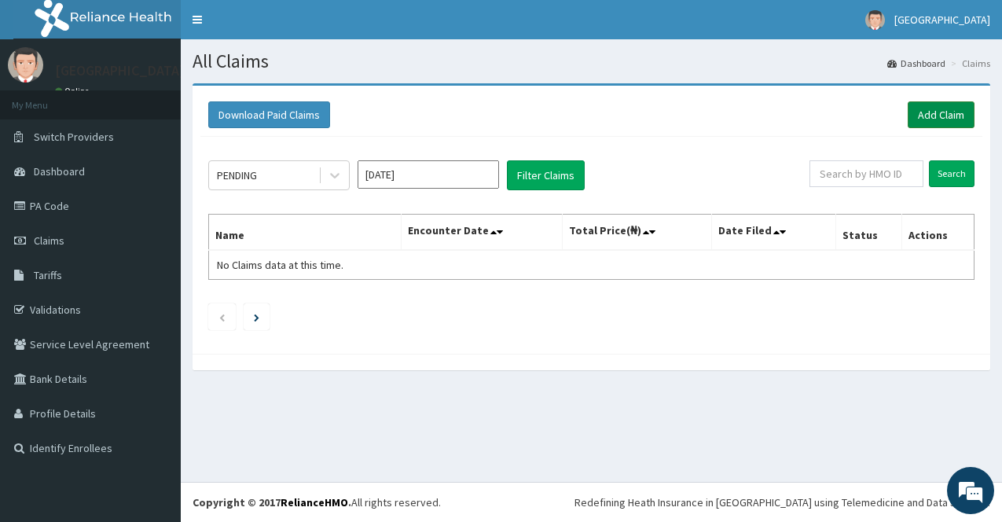
click at [961, 112] on link "Add Claim" at bounding box center [941, 114] width 67 height 27
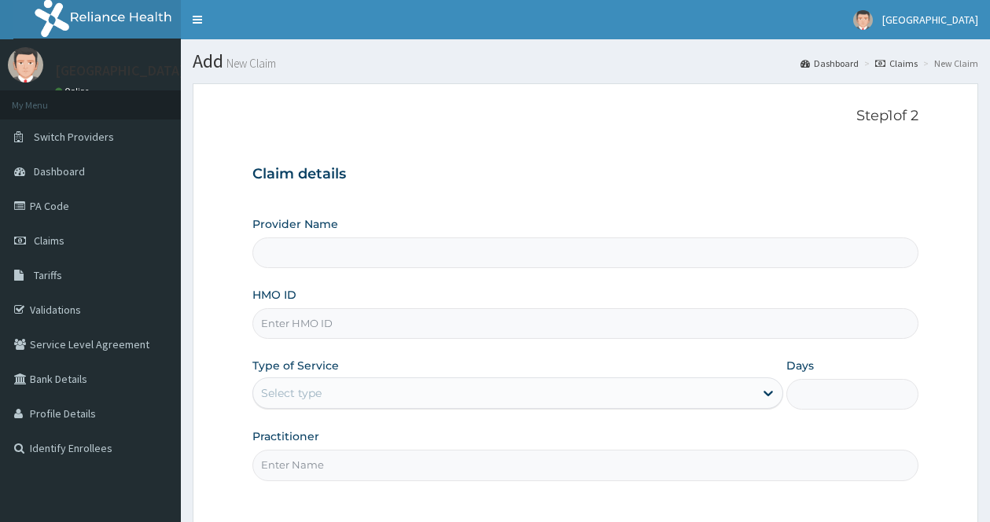
click at [564, 252] on input "Provider Name" at bounding box center [585, 252] width 666 height 31
type input "[GEOGRAPHIC_DATA]"
click at [502, 311] on input "HMO ID" at bounding box center [585, 323] width 666 height 31
click at [498, 312] on input "HMO ID" at bounding box center [585, 323] width 666 height 31
type input "PRW/10028/A"
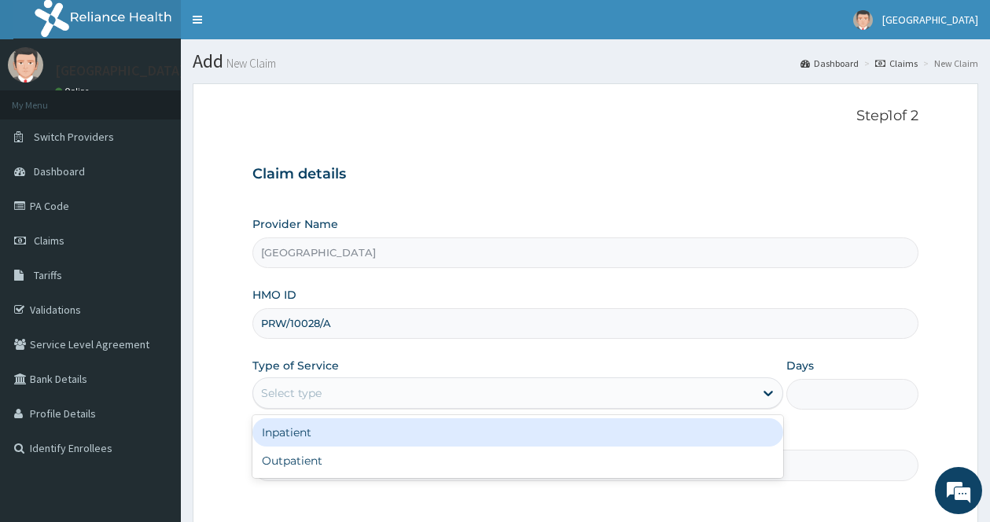
click at [457, 391] on div "Select type" at bounding box center [503, 393] width 501 height 25
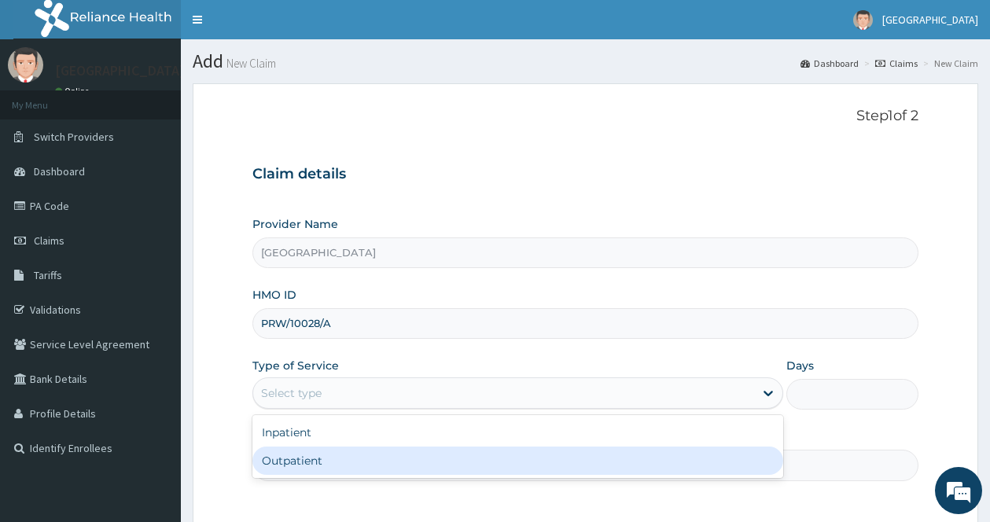
click at [322, 467] on div "Outpatient" at bounding box center [517, 461] width 531 height 28
type input "1"
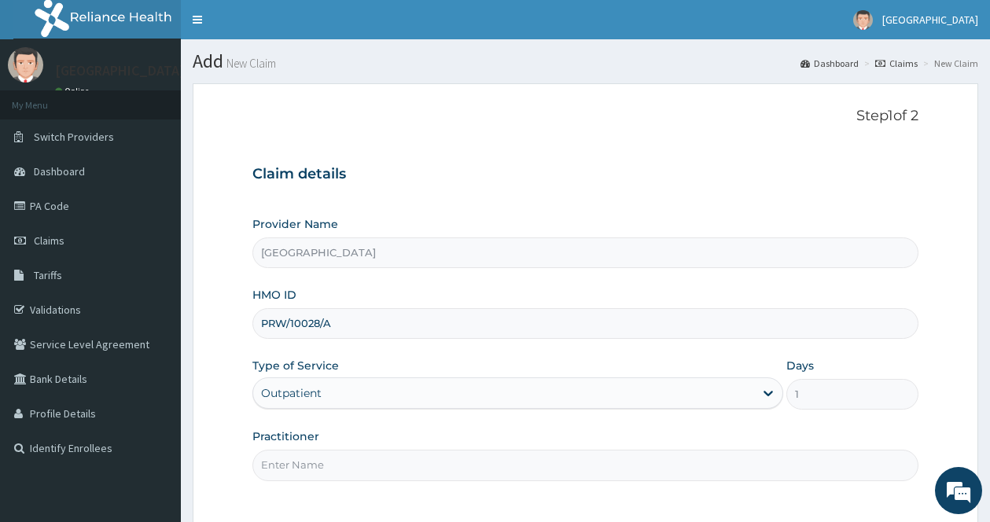
scroll to position [142, 0]
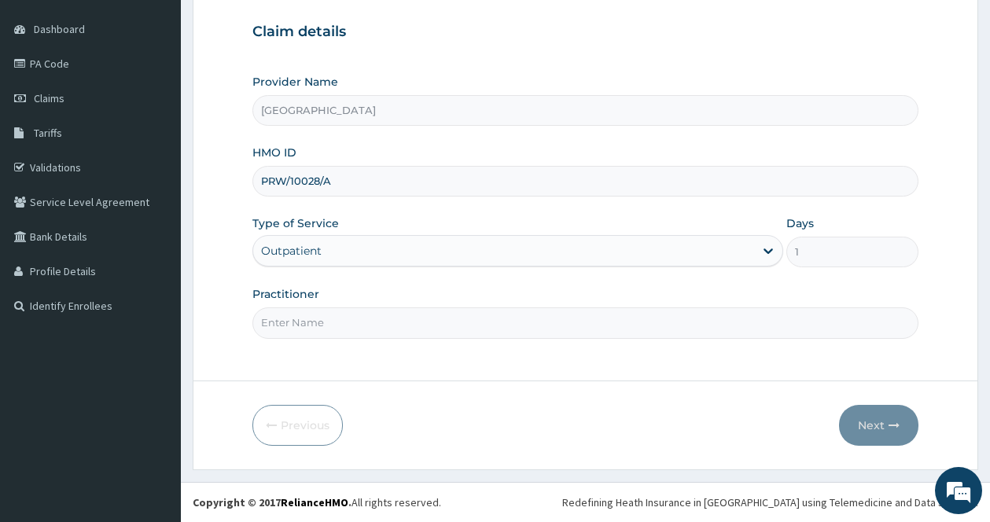
click at [346, 318] on input "Practitioner" at bounding box center [585, 322] width 666 height 31
type input "[PERSON_NAME]"
click at [874, 421] on button "Next" at bounding box center [878, 425] width 79 height 41
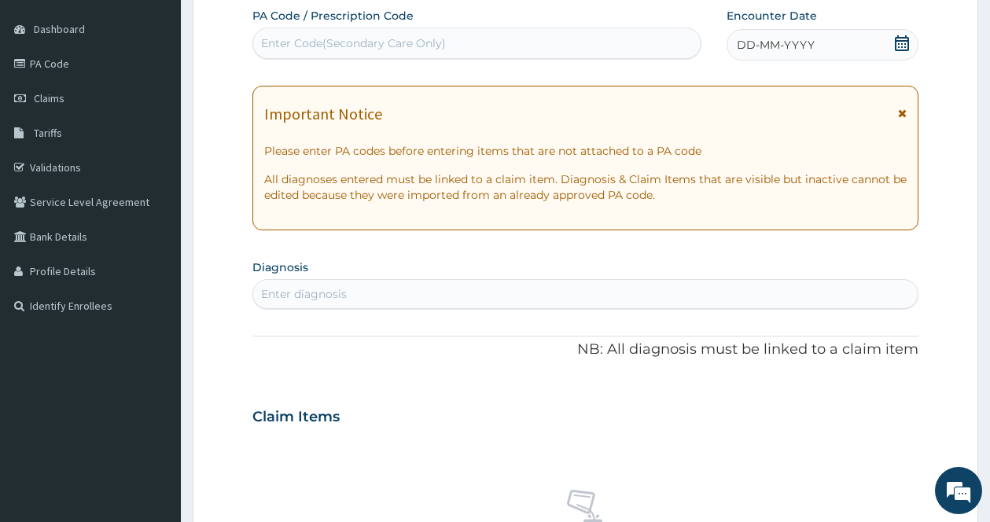
click at [895, 112] on div "Important Notice" at bounding box center [585, 117] width 642 height 25
click at [898, 114] on icon at bounding box center [902, 113] width 9 height 11
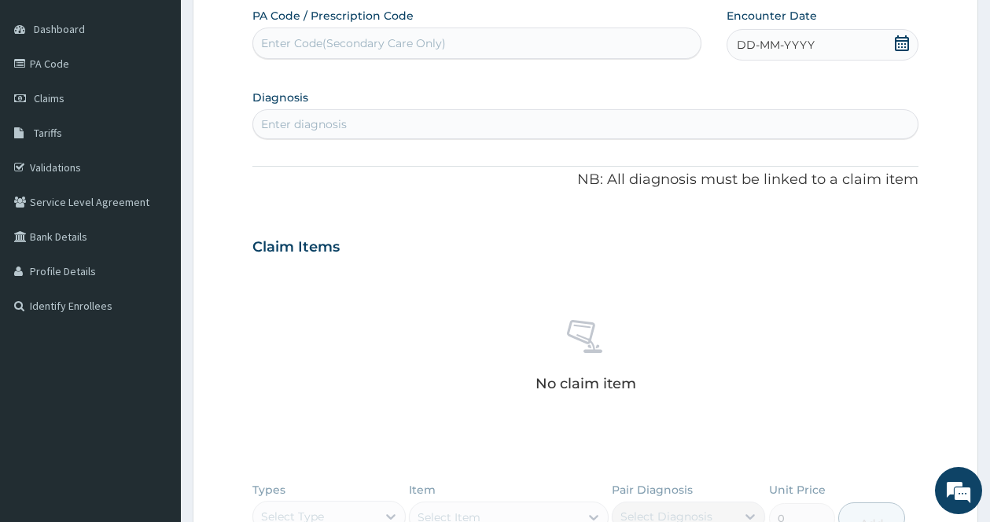
click at [905, 39] on icon at bounding box center [902, 43] width 16 height 16
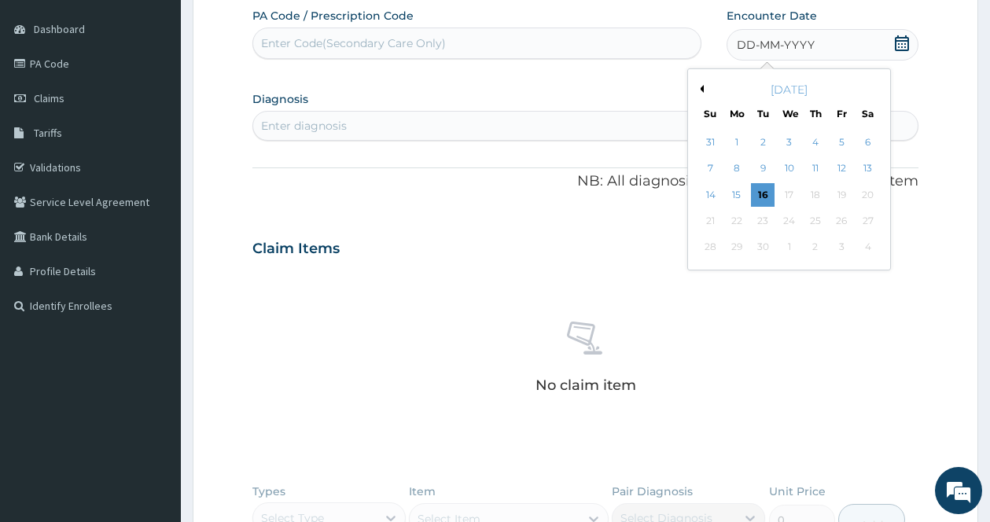
click at [703, 84] on div "[DATE]" at bounding box center [788, 90] width 189 height 16
click at [701, 85] on button "Previous Month" at bounding box center [700, 89] width 8 height 8
click at [697, 94] on div "[DATE]" at bounding box center [788, 90] width 189 height 16
click at [703, 83] on div "[DATE]" at bounding box center [788, 90] width 189 height 16
click at [703, 84] on div "[DATE]" at bounding box center [788, 90] width 189 height 16
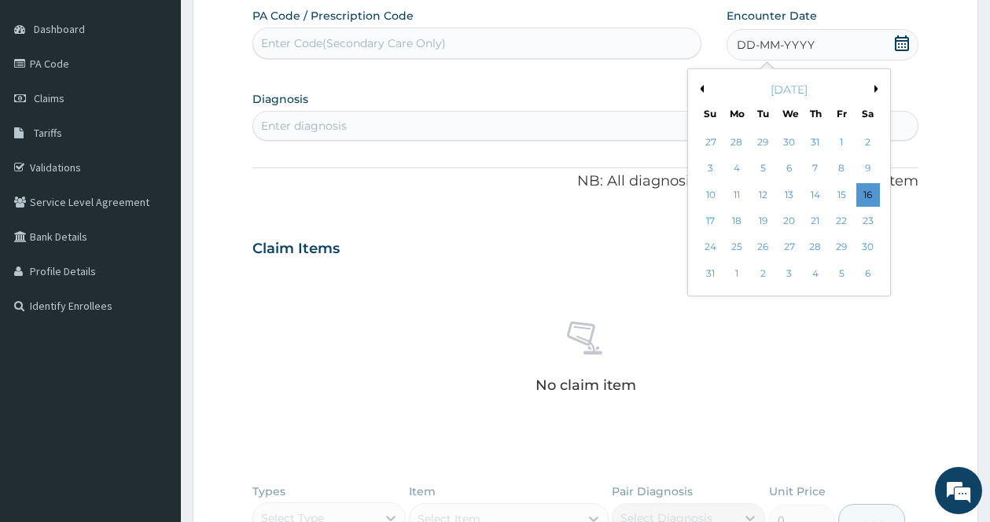
click at [701, 93] on div "[DATE]" at bounding box center [788, 90] width 189 height 16
click at [701, 88] on button "Previous Month" at bounding box center [700, 89] width 8 height 8
click at [733, 245] on div "28" at bounding box center [737, 248] width 24 height 24
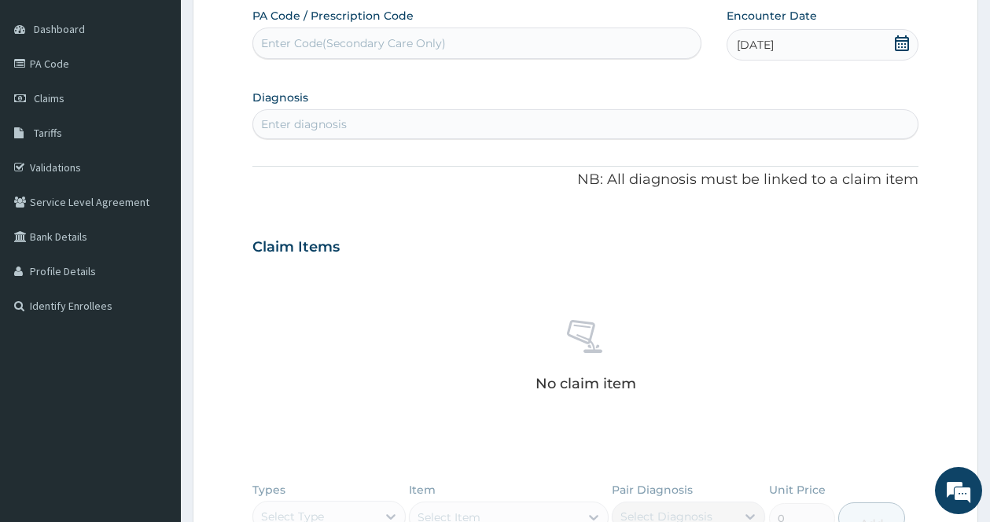
click at [655, 278] on div "No claim item" at bounding box center [585, 358] width 666 height 181
click at [480, 117] on div "Enter diagnosis" at bounding box center [585, 124] width 664 height 25
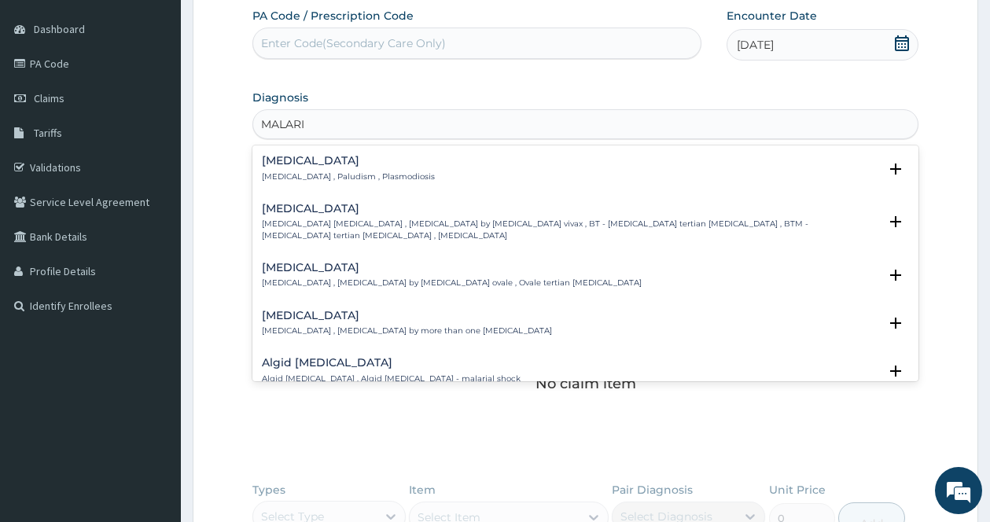
type input "[MEDICAL_DATA]"
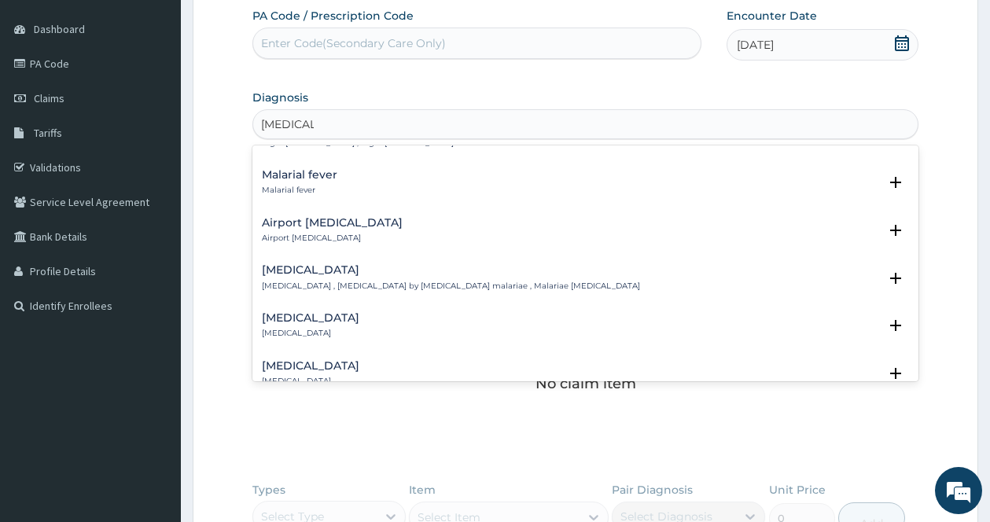
click at [881, 171] on div "Malarial fever Malarial fever" at bounding box center [585, 183] width 647 height 28
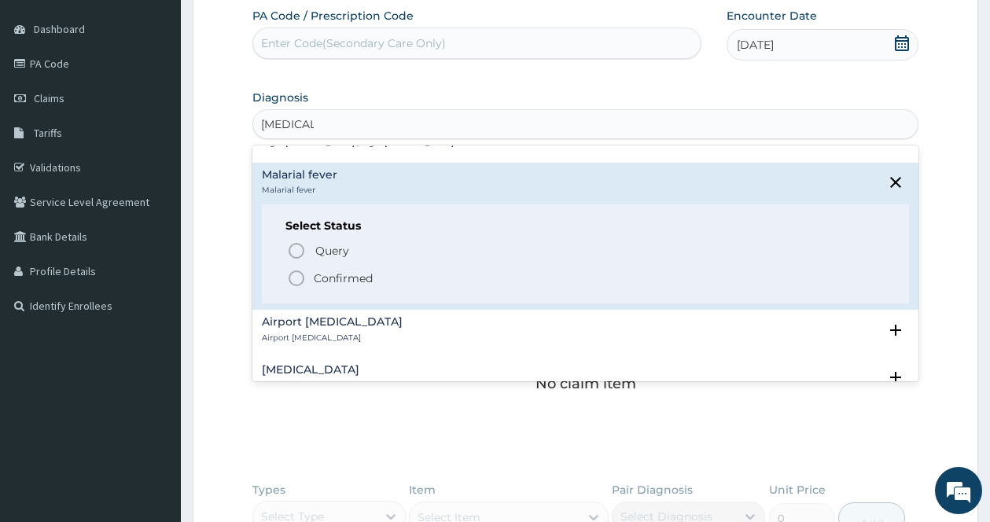
click at [296, 272] on circle "status option filled" at bounding box center [296, 278] width 14 height 14
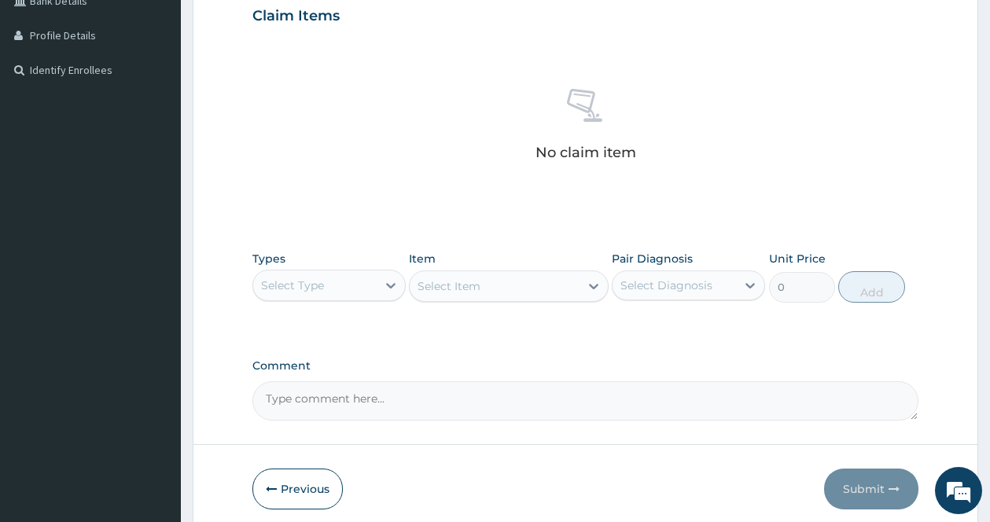
scroll to position [442, 0]
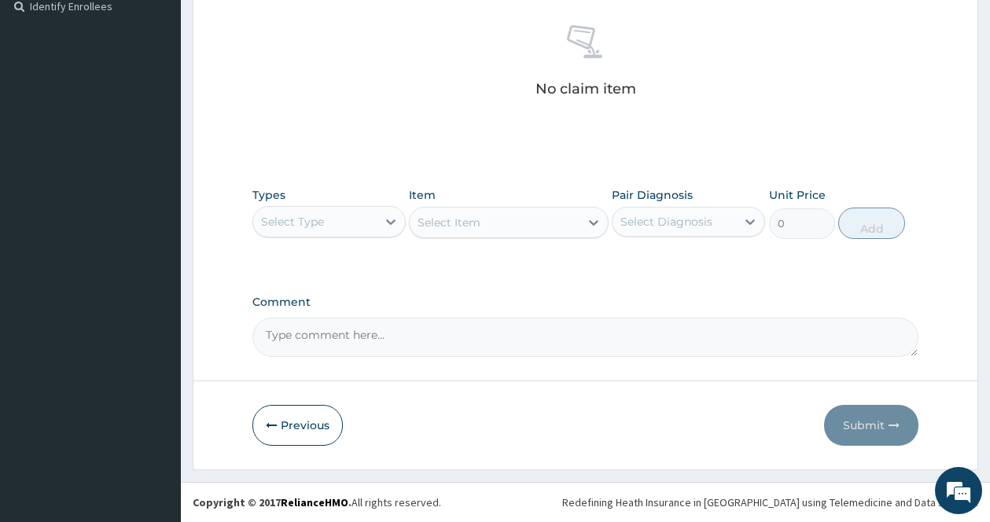
click at [330, 206] on div "Select Type" at bounding box center [328, 221] width 153 height 31
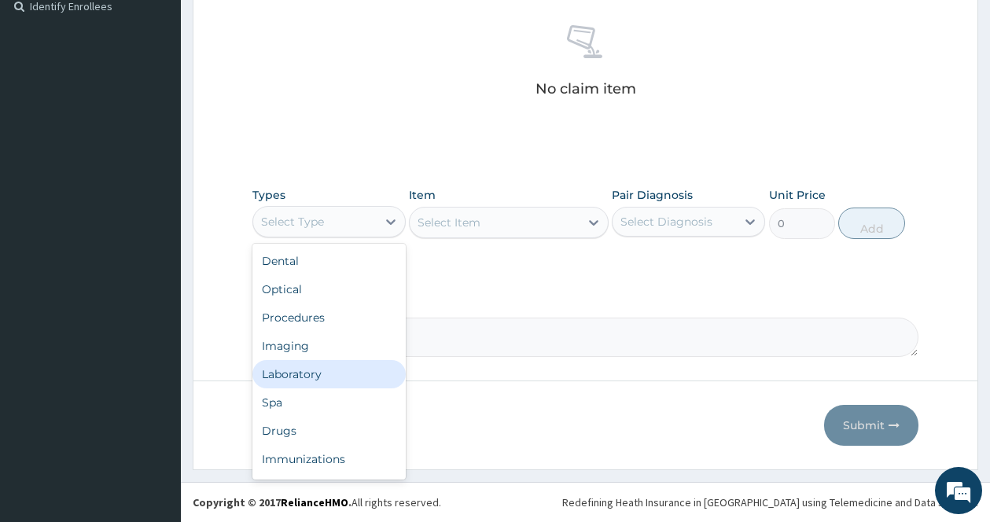
click at [314, 365] on div "Laboratory" at bounding box center [328, 374] width 153 height 28
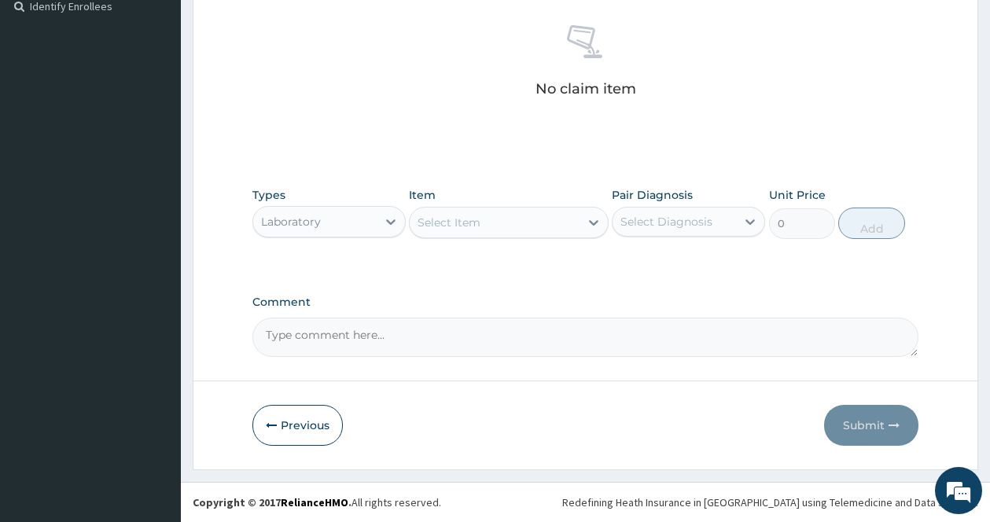
click at [583, 222] on div at bounding box center [593, 222] width 28 height 28
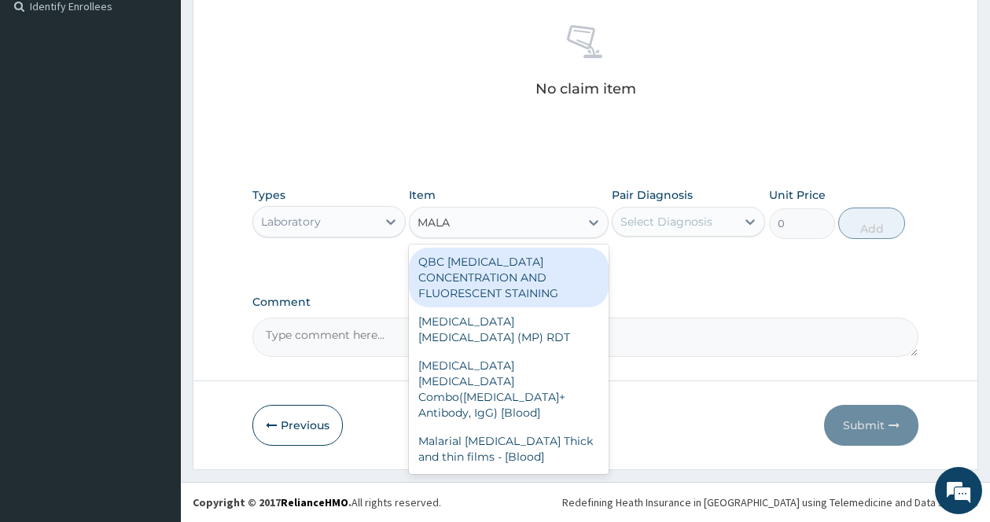
type input "MALAR"
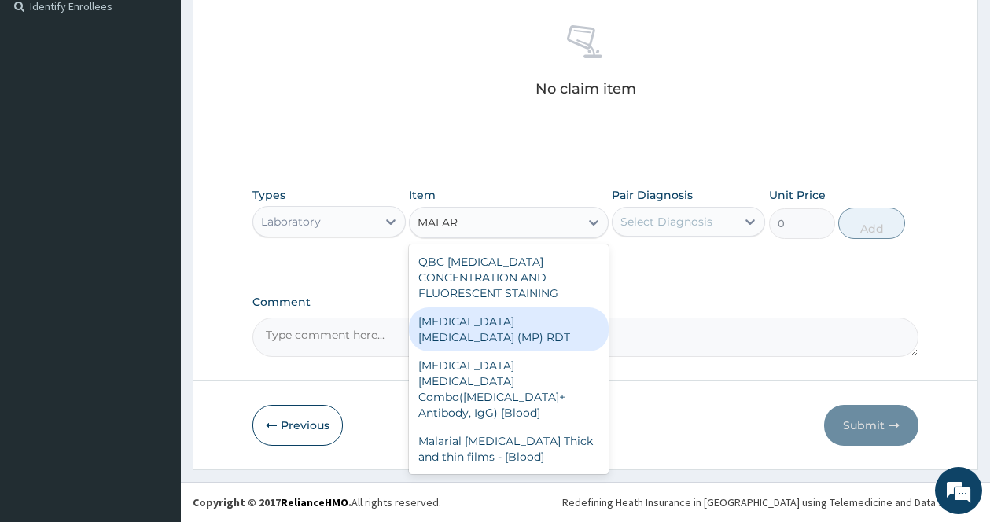
click at [506, 310] on div "[MEDICAL_DATA] [MEDICAL_DATA] (MP) RDT" at bounding box center [509, 329] width 200 height 44
type input "1612.5"
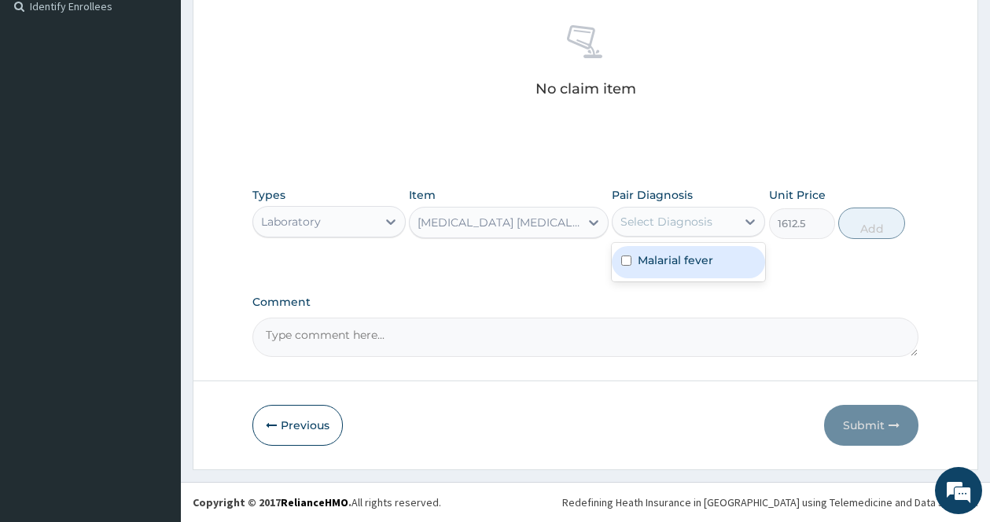
click at [722, 221] on div "Select Diagnosis" at bounding box center [673, 221] width 123 height 25
click at [713, 254] on label "Malarial fever" at bounding box center [675, 260] width 75 height 16
checkbox input "true"
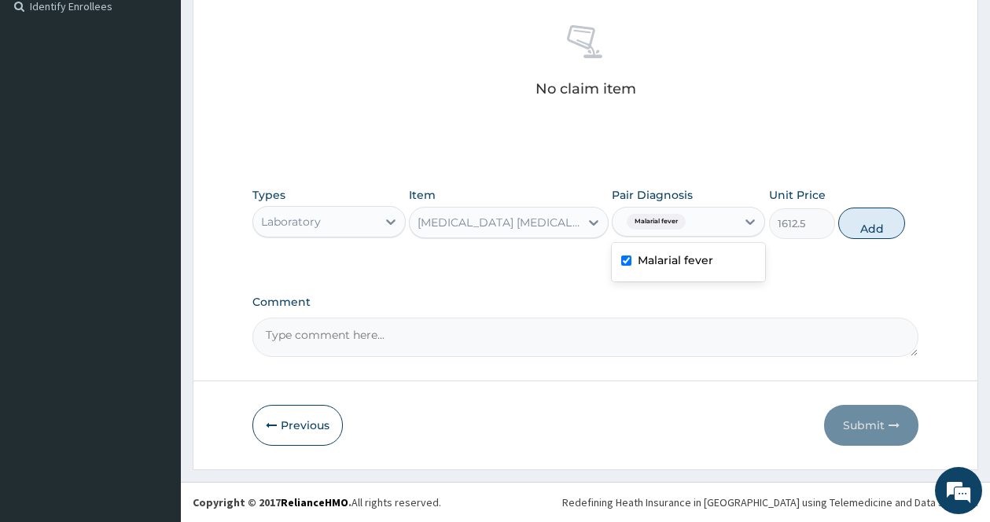
click at [914, 208] on div "Types Laboratory Item [MEDICAL_DATA] [MEDICAL_DATA] (MP) RDT Pair Diagnosis opt…" at bounding box center [585, 213] width 666 height 68
click at [883, 226] on button "Add" at bounding box center [871, 223] width 67 height 31
type input "0"
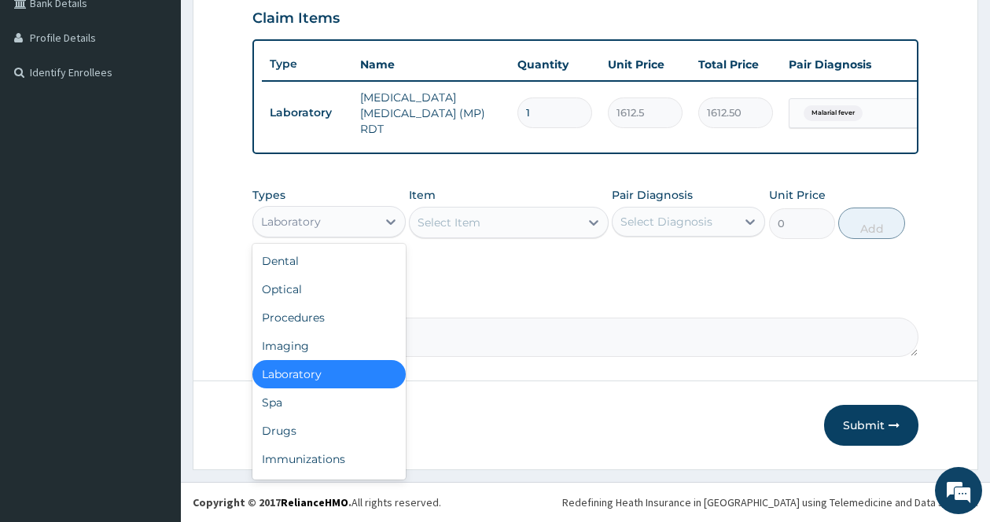
click at [351, 215] on div "Laboratory" at bounding box center [314, 221] width 123 height 25
click at [316, 322] on div "Procedures" at bounding box center [328, 317] width 153 height 28
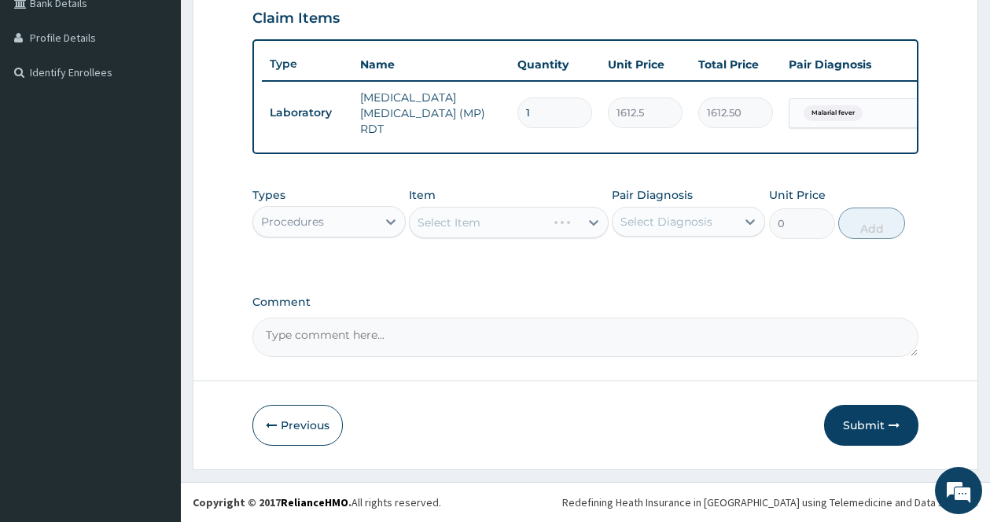
click at [590, 216] on div "Select Item" at bounding box center [509, 222] width 200 height 31
click at [585, 222] on div at bounding box center [593, 222] width 28 height 28
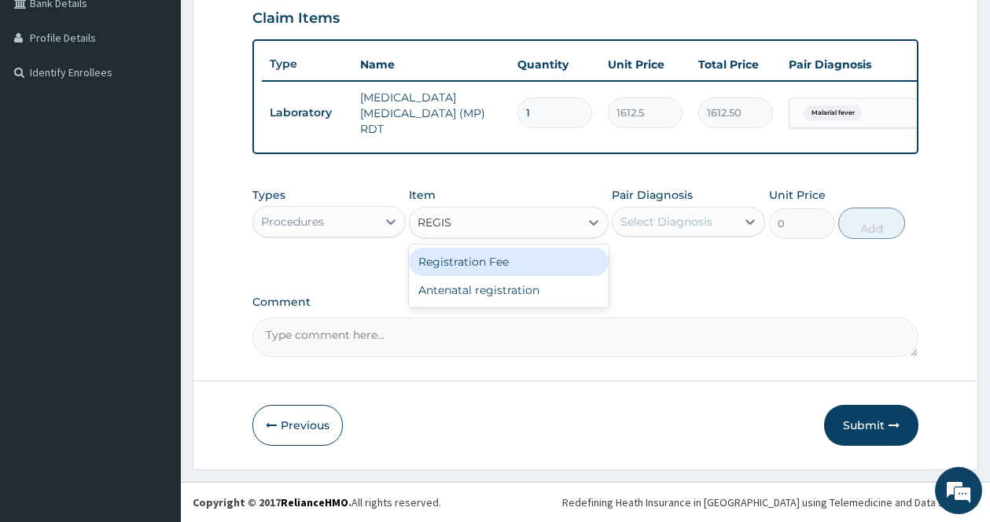
type input "REGIST"
click at [567, 256] on div "Registration Fee" at bounding box center [509, 262] width 200 height 28
type input "2150"
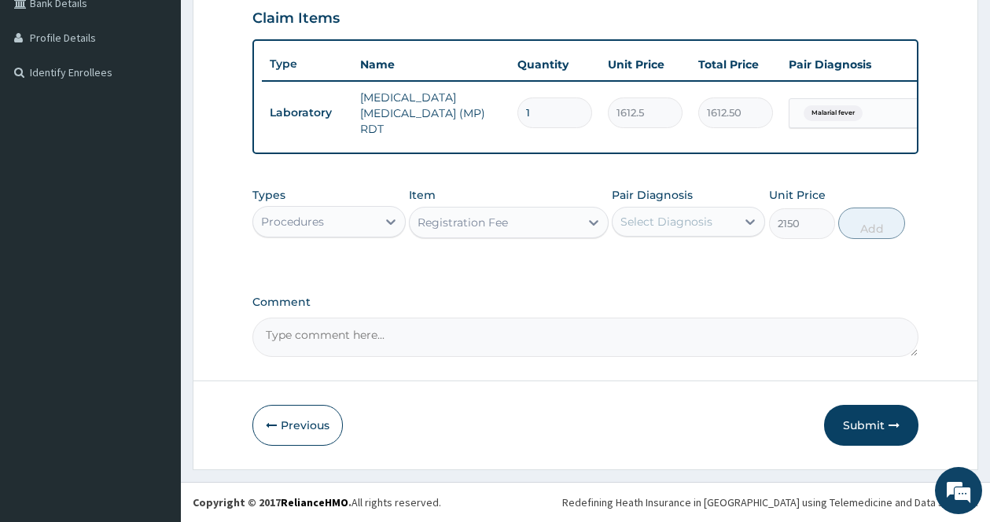
click at [694, 224] on div "Select Diagnosis" at bounding box center [666, 222] width 92 height 16
click at [672, 267] on label "Malarial fever" at bounding box center [675, 260] width 75 height 16
checkbox input "true"
click at [881, 232] on button "Add" at bounding box center [871, 223] width 67 height 31
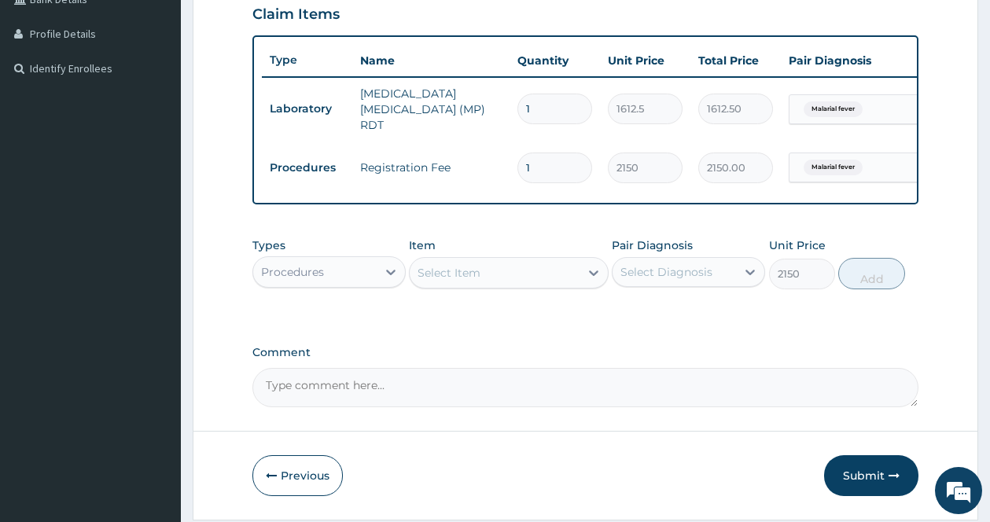
type input "0"
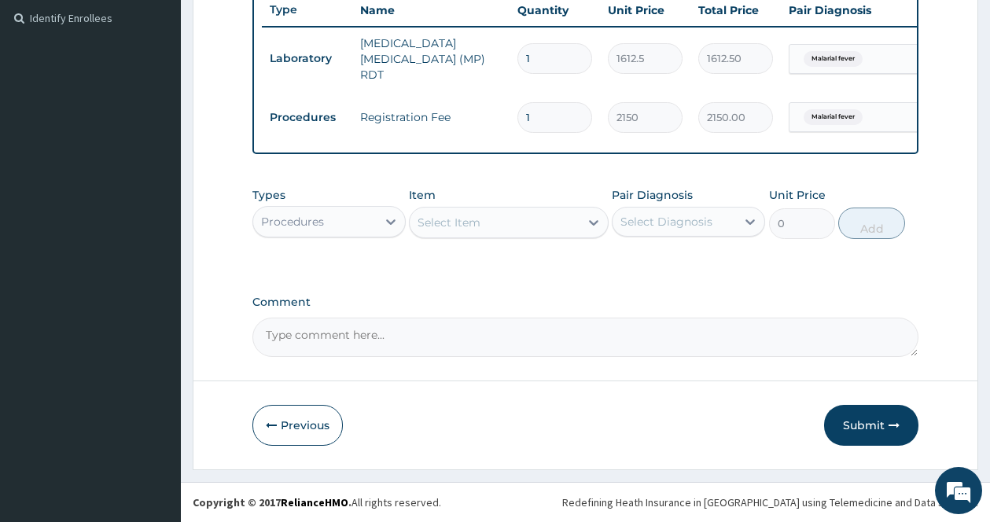
click at [554, 223] on div "Select Item" at bounding box center [495, 222] width 170 height 25
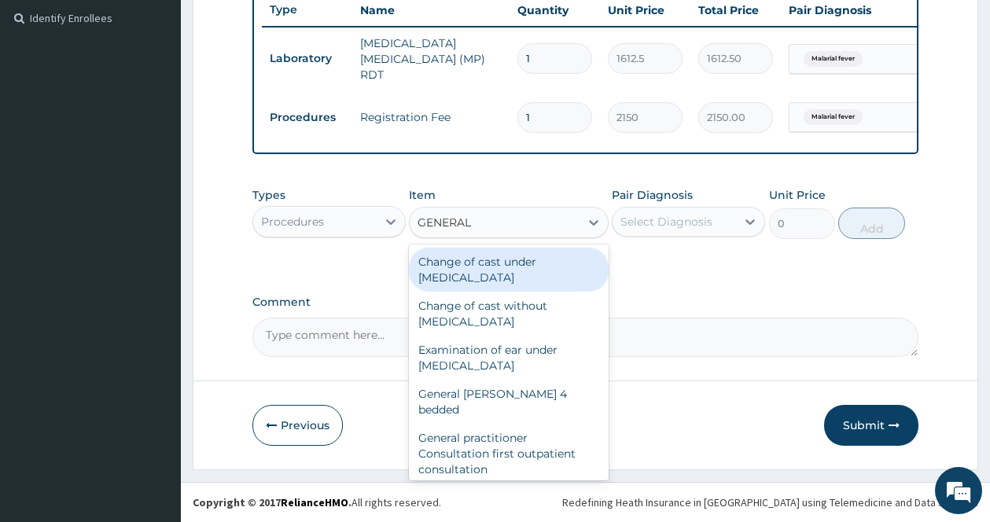
type input "GENERAL P"
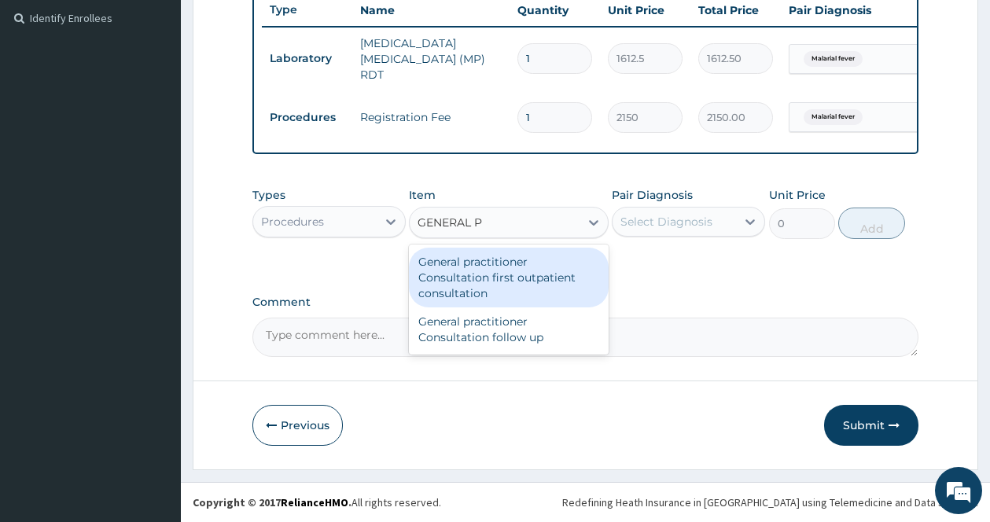
click at [555, 266] on div "General practitioner Consultation first outpatient consultation" at bounding box center [509, 278] width 200 height 60
type input "3547.5"
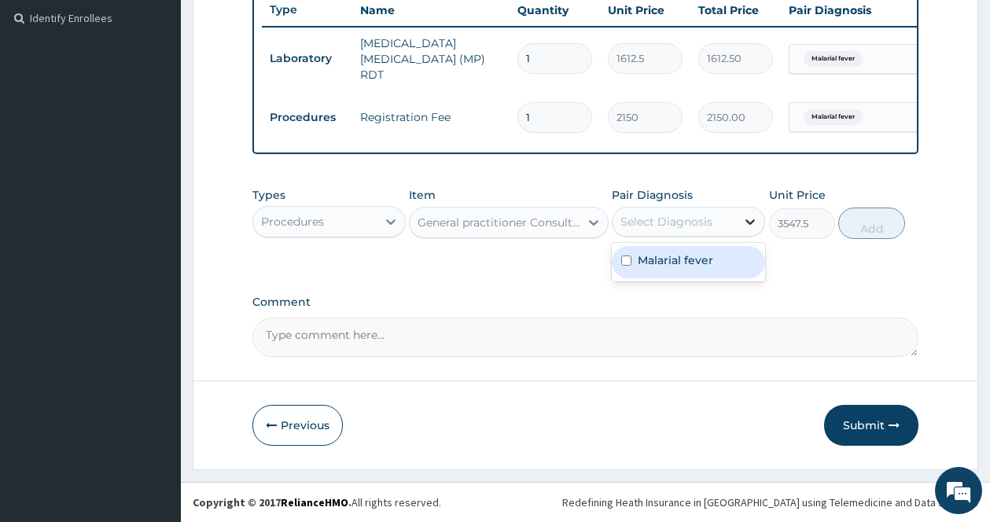
click at [751, 233] on div at bounding box center [750, 222] width 28 height 28
click at [690, 254] on label "Malarial fever" at bounding box center [675, 260] width 75 height 16
checkbox input "true"
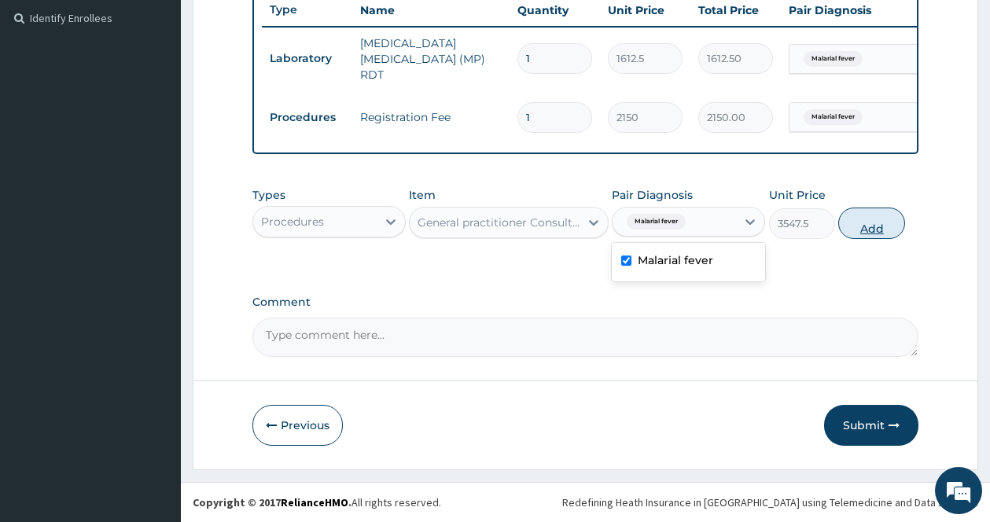
click at [873, 230] on button "Add" at bounding box center [871, 223] width 67 height 31
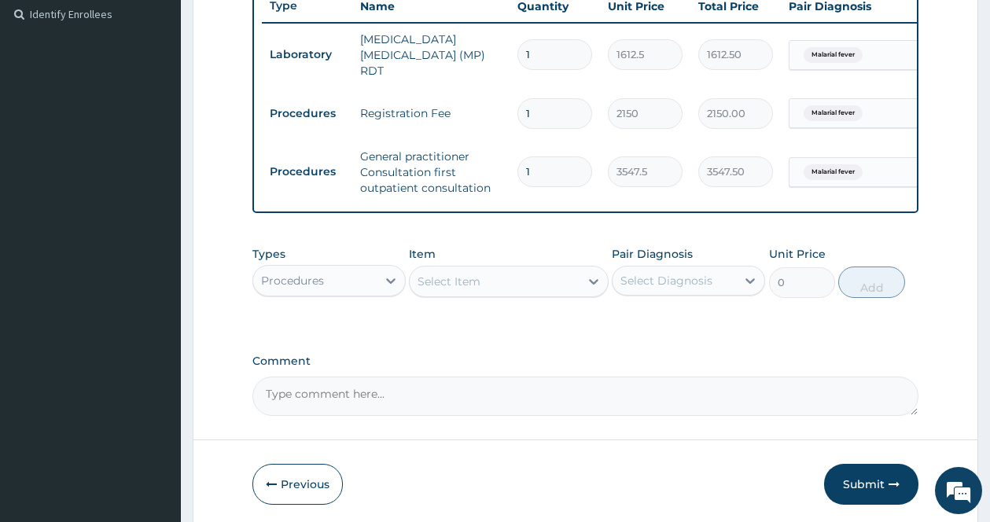
scroll to position [497, 0]
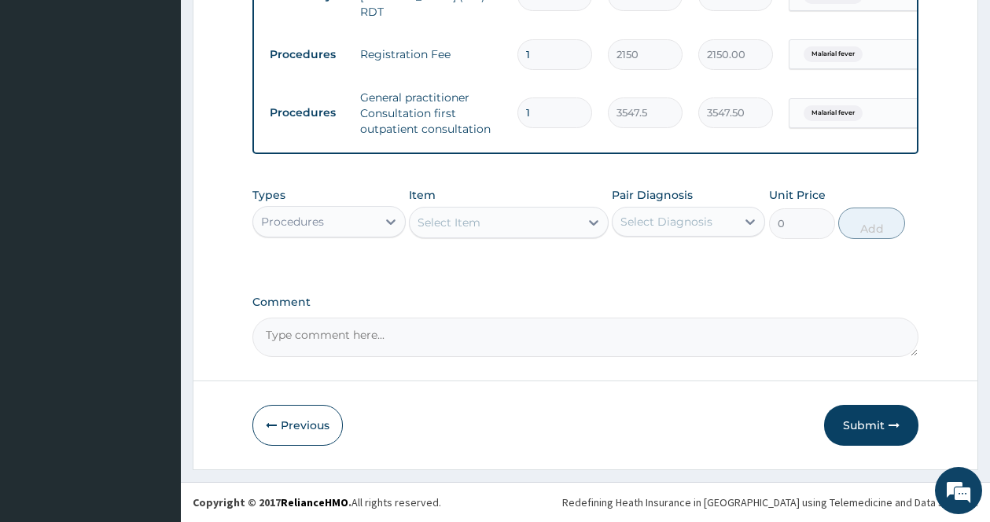
click at [305, 219] on div "Procedures" at bounding box center [292, 222] width 63 height 16
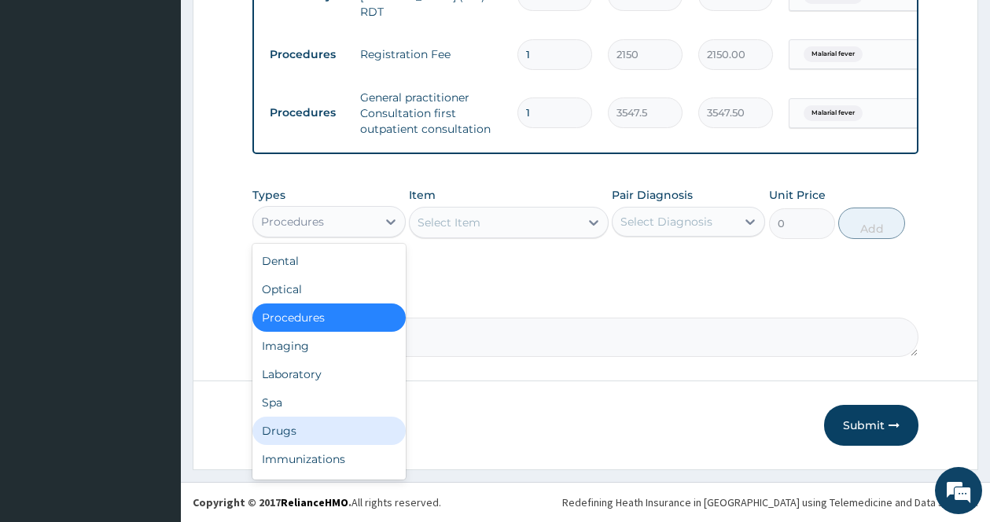
click at [296, 424] on div "Drugs" at bounding box center [328, 431] width 153 height 28
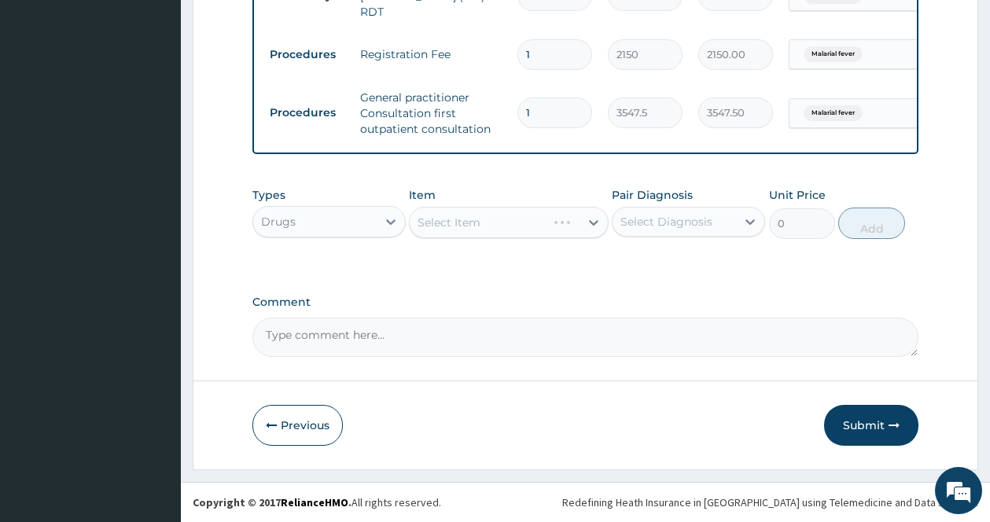
click at [574, 225] on div "Select Item" at bounding box center [509, 222] width 200 height 31
click at [538, 217] on div "Select Item" at bounding box center [495, 222] width 170 height 25
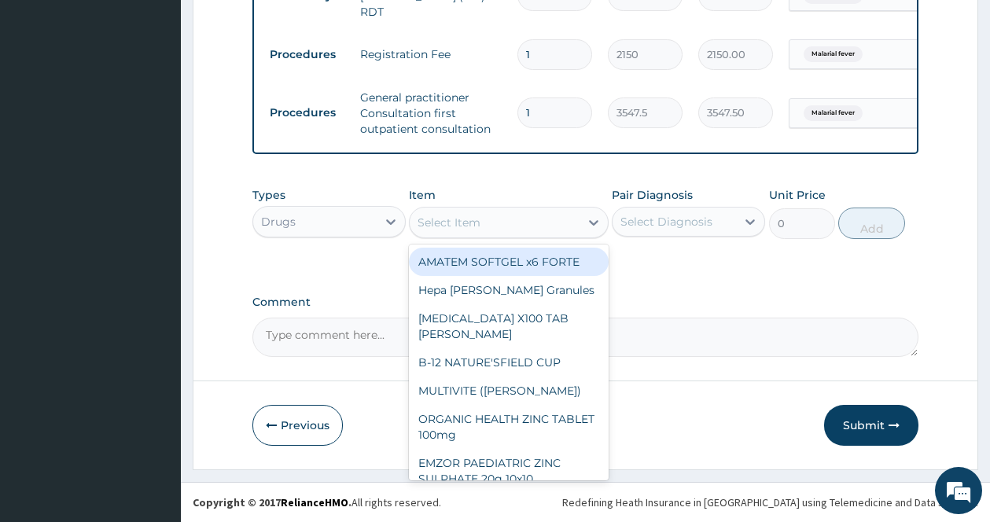
click at [553, 260] on div "AMATEM SOFTGEL x6 FORTE" at bounding box center [509, 262] width 200 height 28
type input "473"
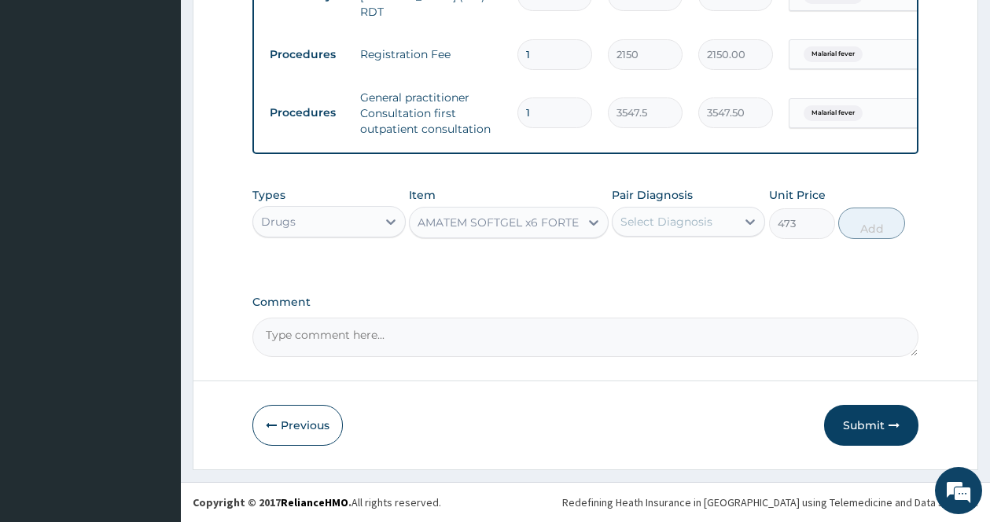
click at [660, 217] on div "Select Diagnosis" at bounding box center [666, 222] width 92 height 16
click at [651, 270] on div "Malarial fever" at bounding box center [688, 262] width 153 height 32
checkbox input "true"
click at [868, 222] on button "Add" at bounding box center [871, 223] width 67 height 31
type input "0"
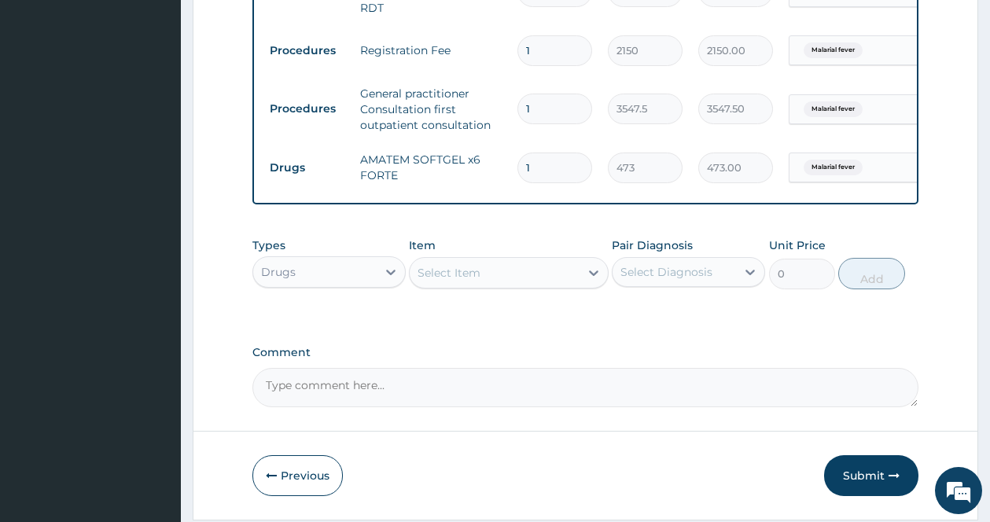
drag, startPoint x: 552, startPoint y: 158, endPoint x: 460, endPoint y: 155, distance: 92.0
click at [461, 156] on tr "Drugs AMATEM SOFTGEL x6 FORTE 1 473 473.00 Malarial fever Delete" at bounding box center [647, 168] width 770 height 54
type input "6"
type input "2838.00"
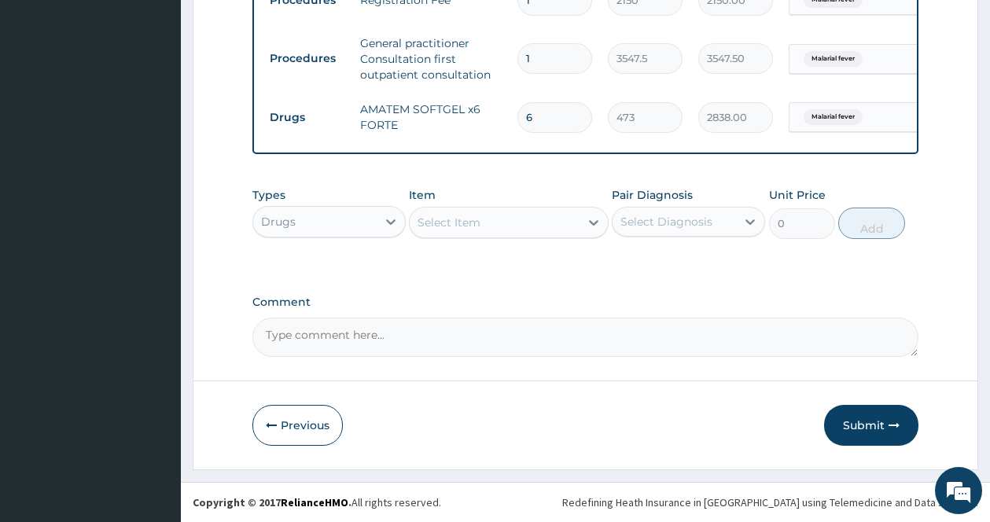
type input "6"
click at [579, 215] on div "Select Item" at bounding box center [495, 222] width 170 height 25
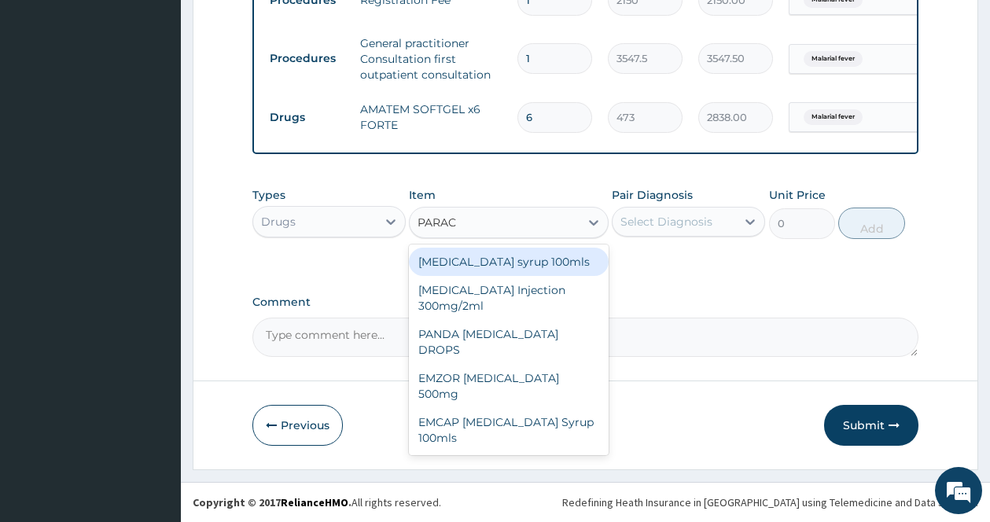
type input "PARACE"
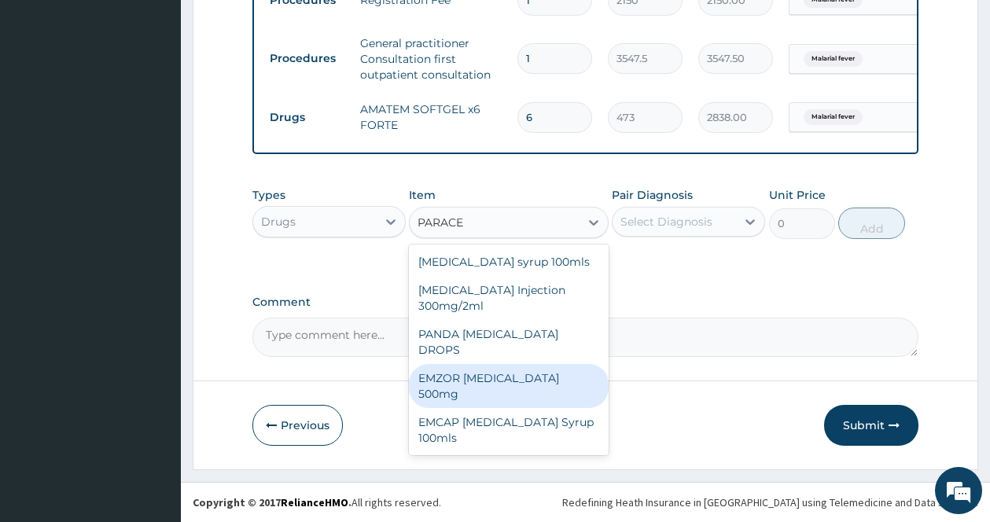
click at [535, 364] on div "EMZOR PARACETAMOL 500mg" at bounding box center [509, 386] width 200 height 44
type input "23.65"
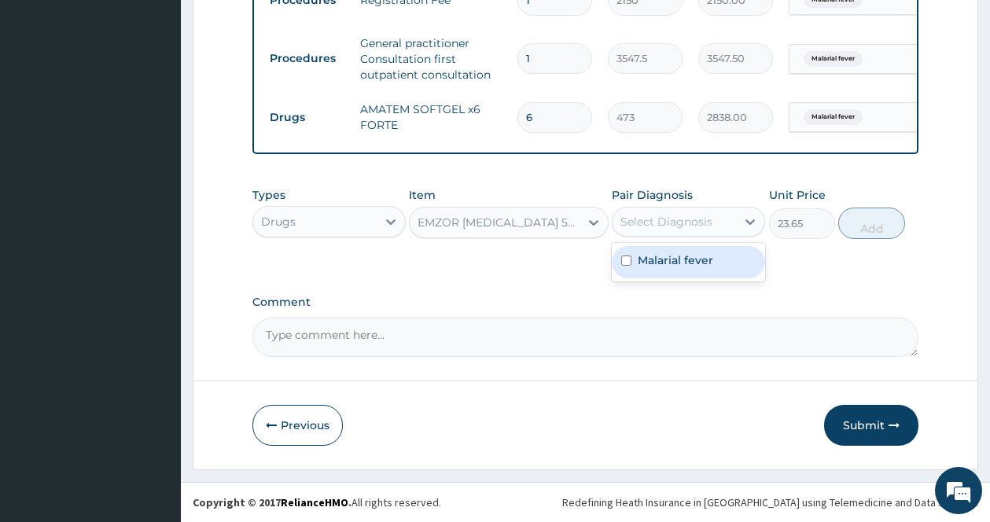
click at [697, 211] on div "Select Diagnosis" at bounding box center [673, 221] width 123 height 25
click at [687, 267] on label "Malarial fever" at bounding box center [675, 260] width 75 height 16
checkbox input "true"
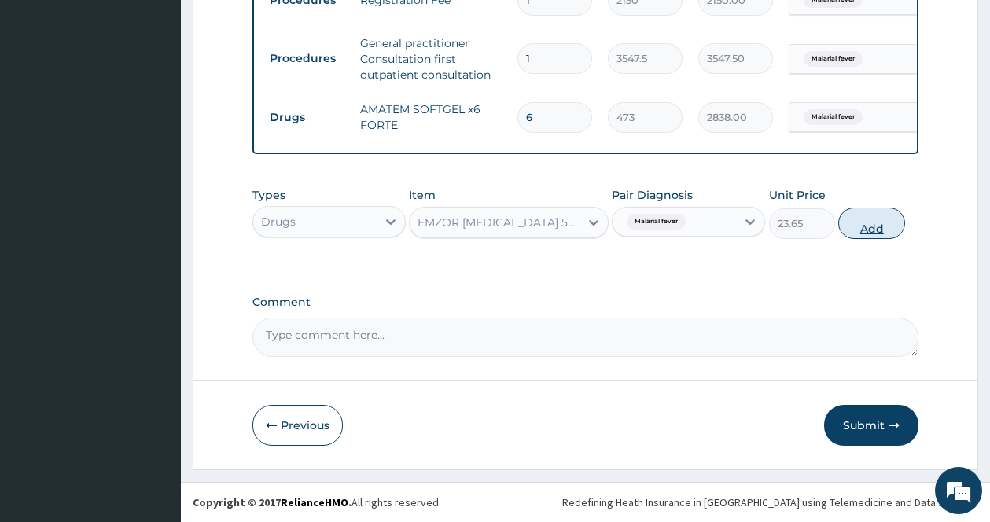
click at [886, 211] on button "Add" at bounding box center [871, 223] width 67 height 31
type input "0"
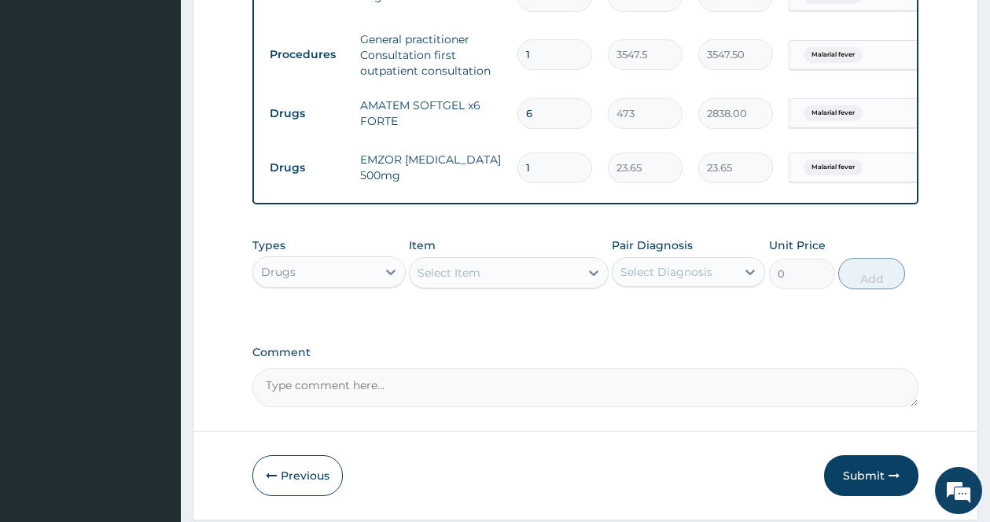
type input "18"
type input "425.70"
type input "18"
click at [778, 331] on div "PA Code / Prescription Code Enter Code(Secondary Care Only) Encounter Date 28-0…" at bounding box center [585, 3] width 666 height 808
click at [868, 480] on button "Submit" at bounding box center [871, 475] width 94 height 41
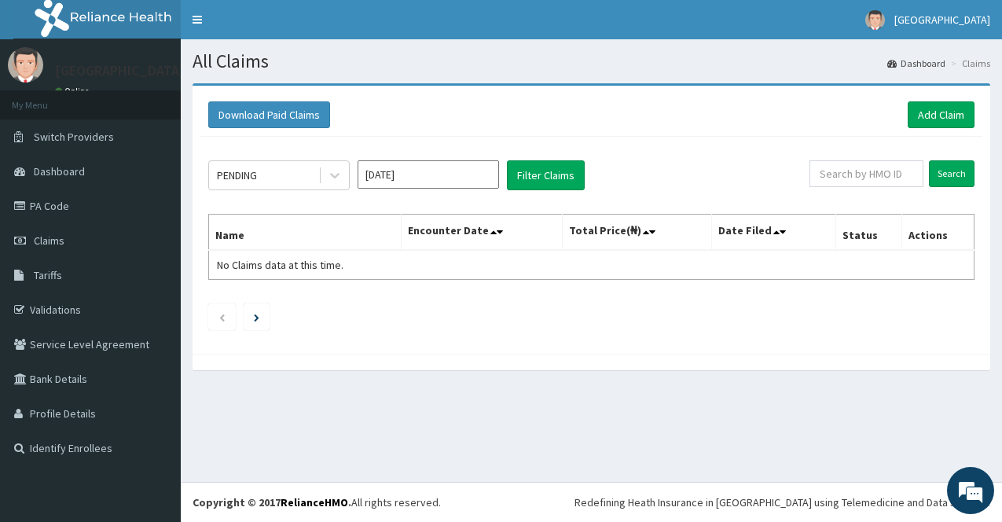
click at [465, 171] on input "[DATE]" at bounding box center [429, 174] width 142 height 28
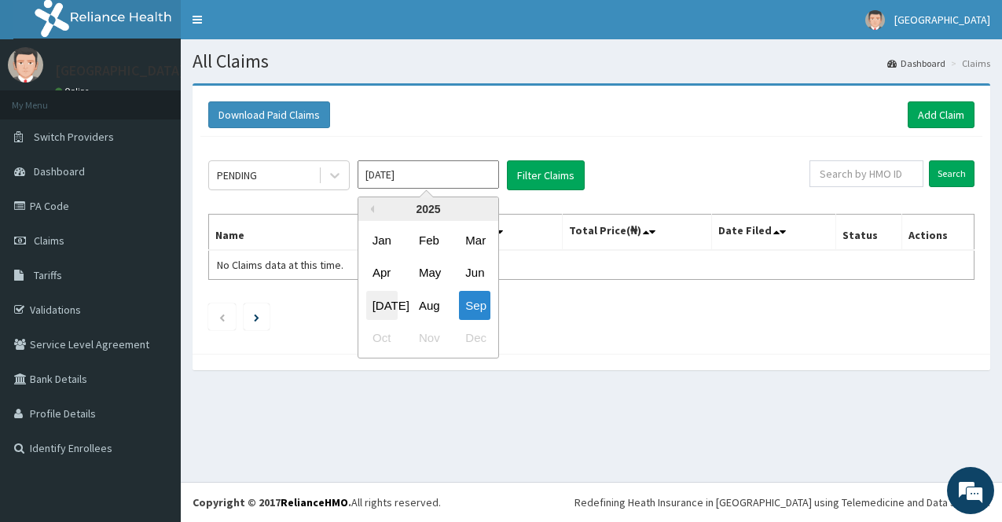
click at [383, 301] on div "[DATE]" at bounding box center [381, 305] width 31 height 29
type input "[DATE]"
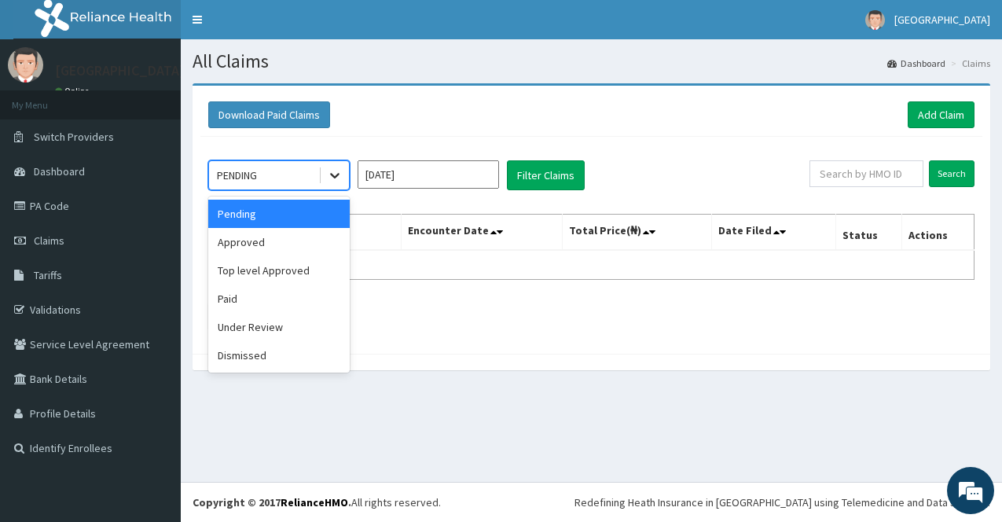
click at [322, 165] on div at bounding box center [335, 175] width 28 height 28
click at [282, 213] on div "Pending" at bounding box center [279, 214] width 142 height 28
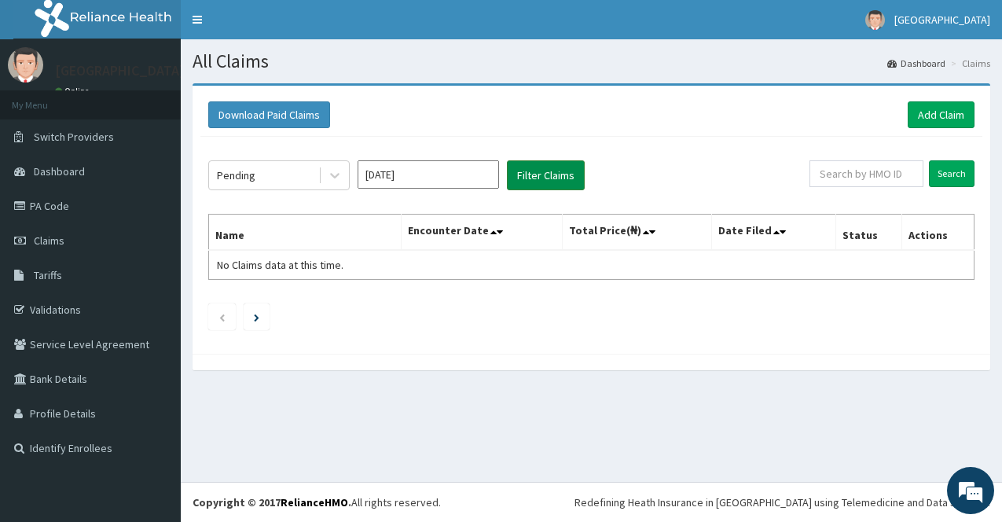
click at [562, 175] on button "Filter Claims" at bounding box center [546, 175] width 78 height 30
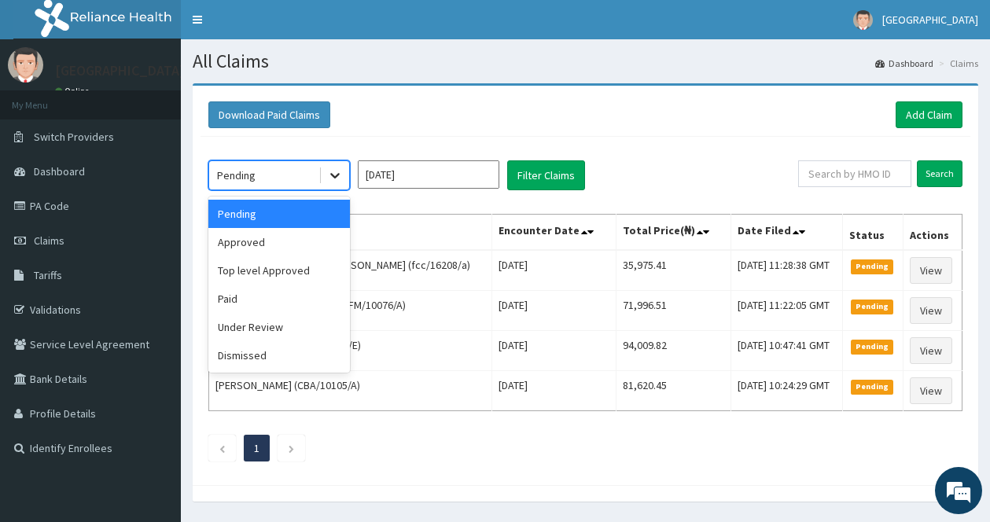
click at [331, 172] on icon at bounding box center [335, 175] width 16 height 16
click at [290, 239] on div "Approved" at bounding box center [279, 242] width 142 height 28
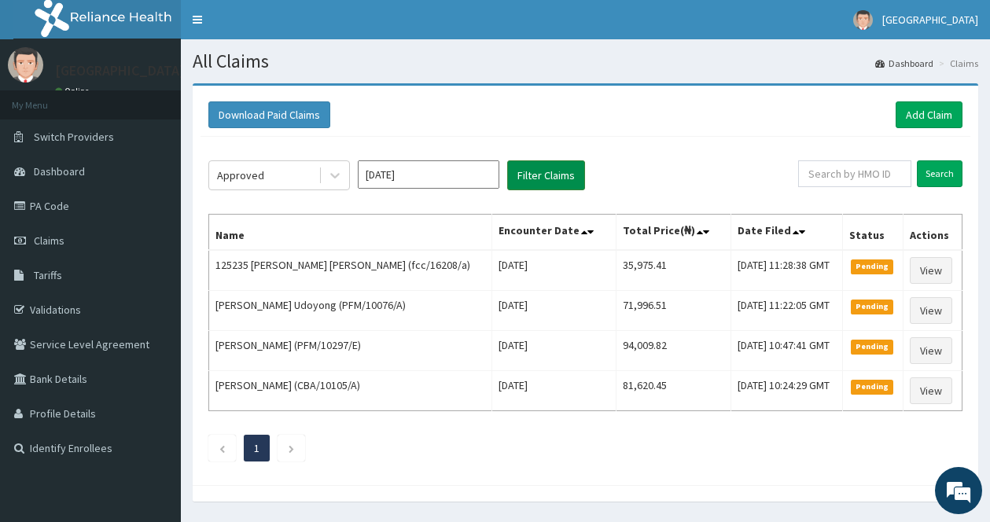
click at [553, 164] on button "Filter Claims" at bounding box center [546, 175] width 78 height 30
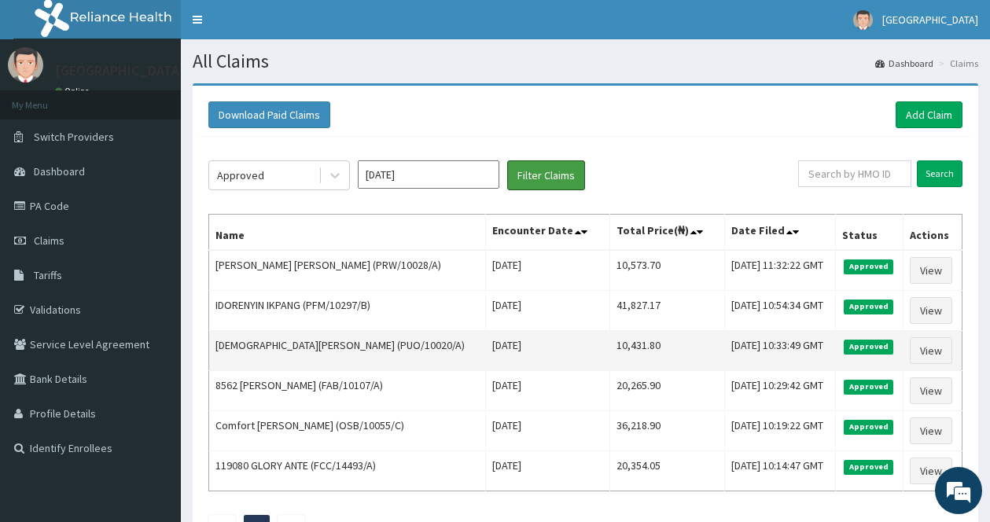
scroll to position [127, 0]
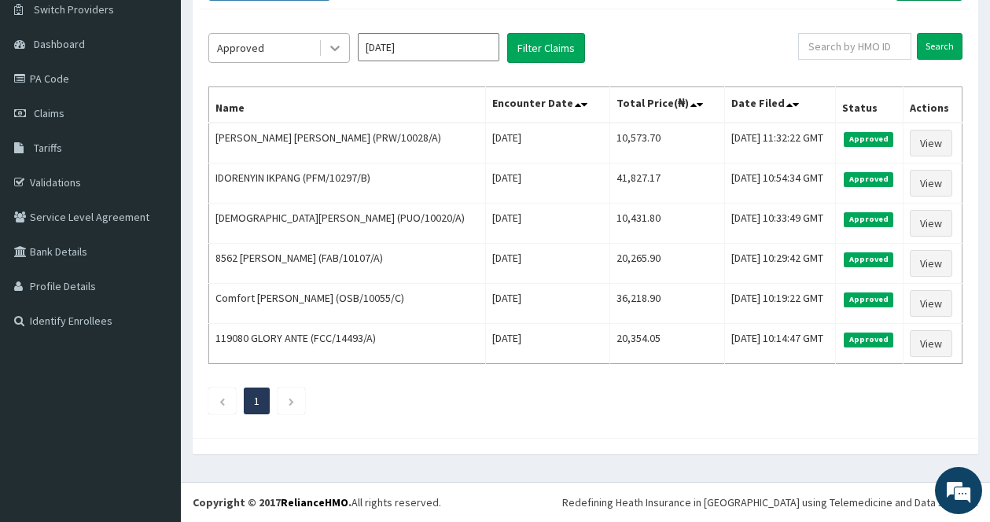
click at [322, 47] on div at bounding box center [335, 48] width 28 height 28
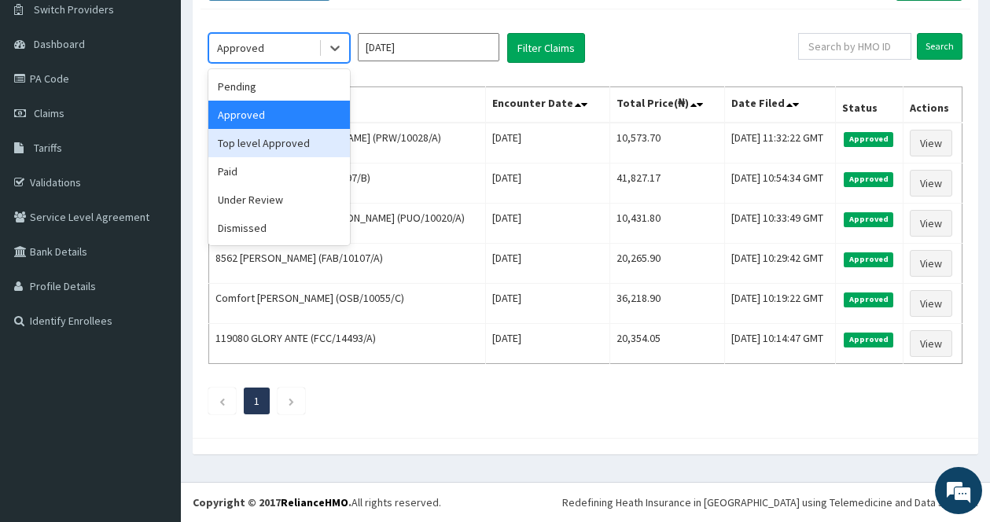
click at [305, 142] on div "Top level Approved" at bounding box center [279, 143] width 142 height 28
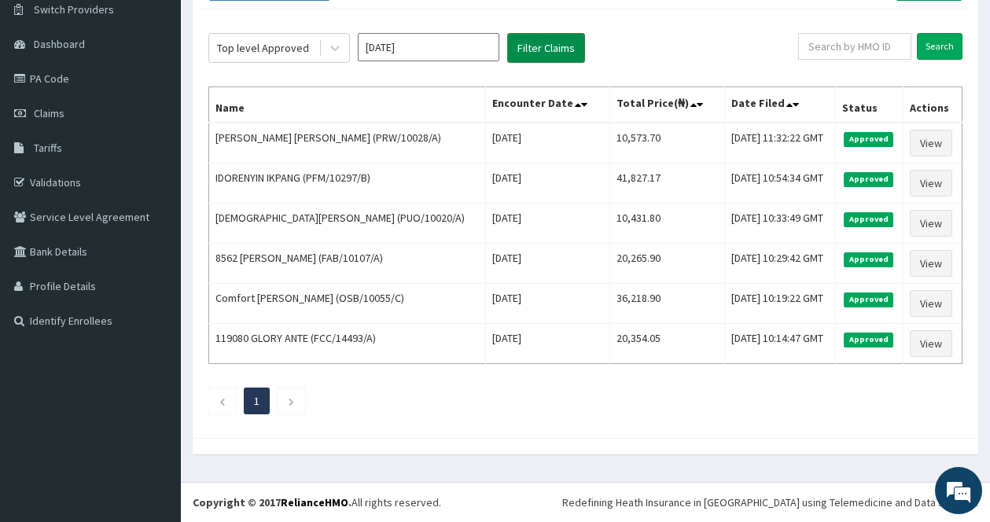
click at [543, 46] on button "Filter Claims" at bounding box center [546, 48] width 78 height 30
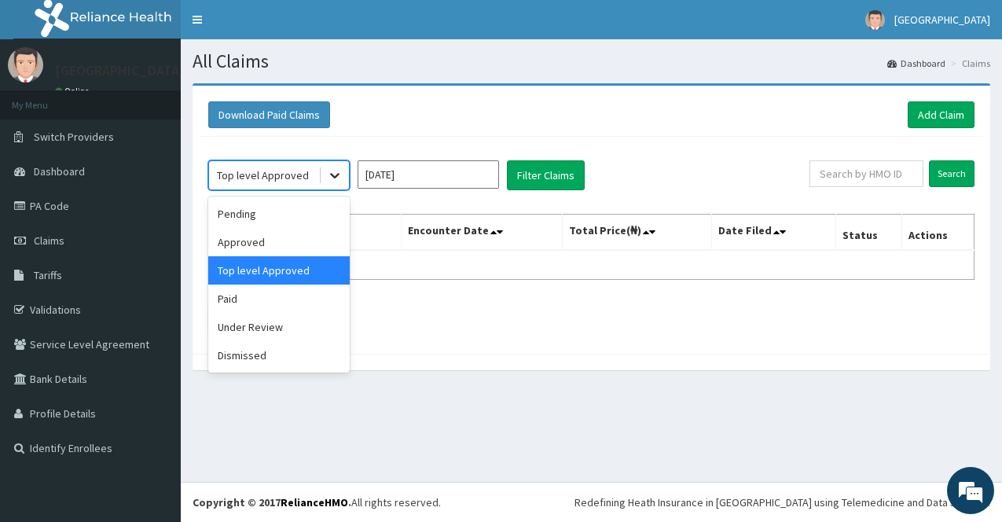
click at [339, 172] on icon at bounding box center [335, 175] width 16 height 16
click at [281, 299] on div "Paid" at bounding box center [279, 299] width 142 height 28
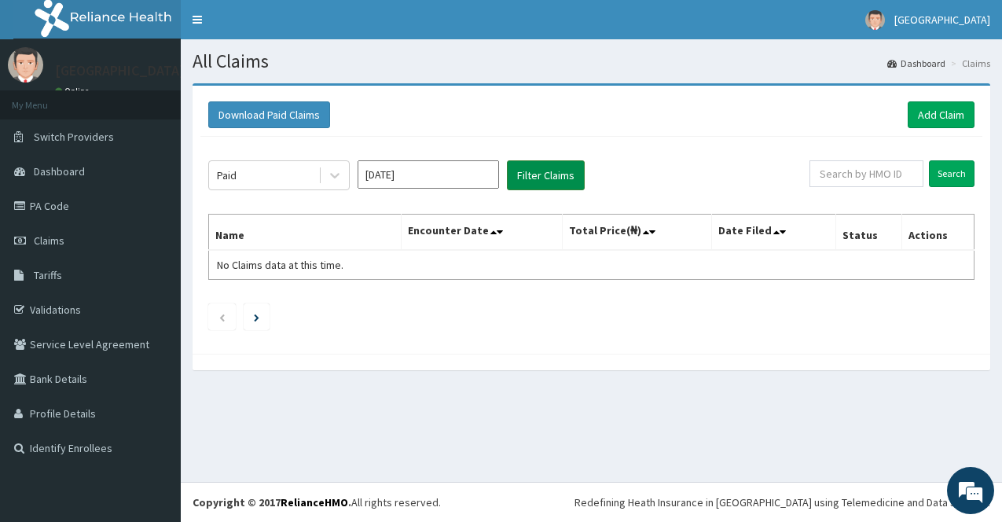
click at [567, 176] on button "Filter Claims" at bounding box center [546, 175] width 78 height 30
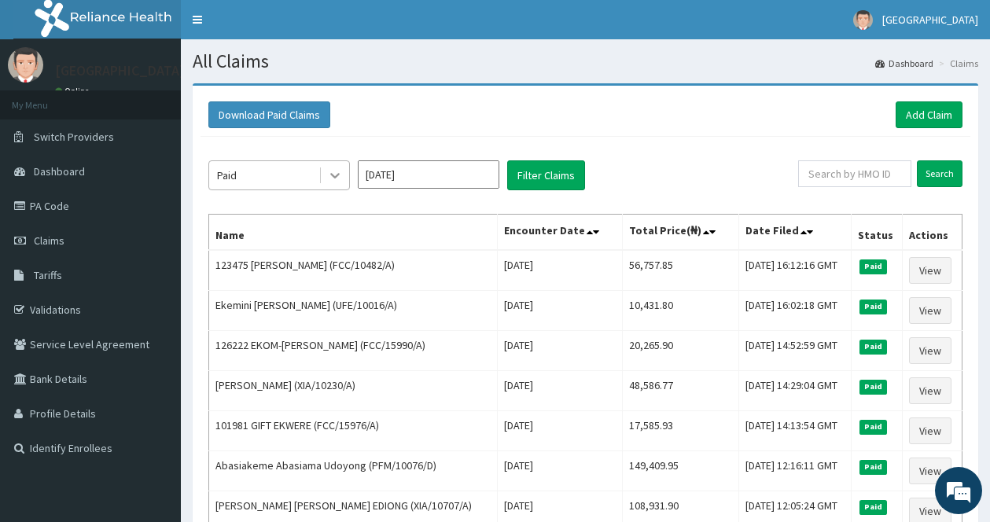
click at [326, 174] on div at bounding box center [335, 175] width 28 height 28
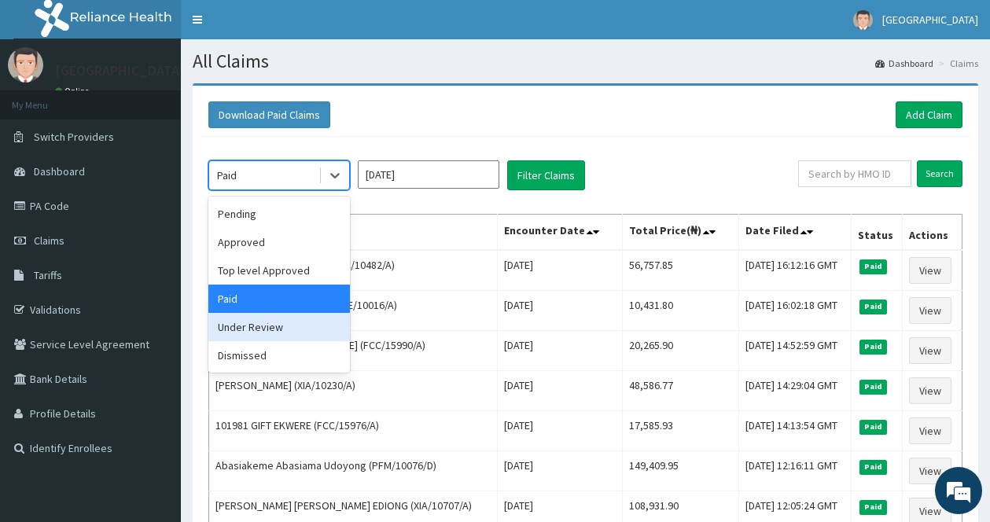
click at [278, 327] on div "Under Review" at bounding box center [279, 327] width 142 height 28
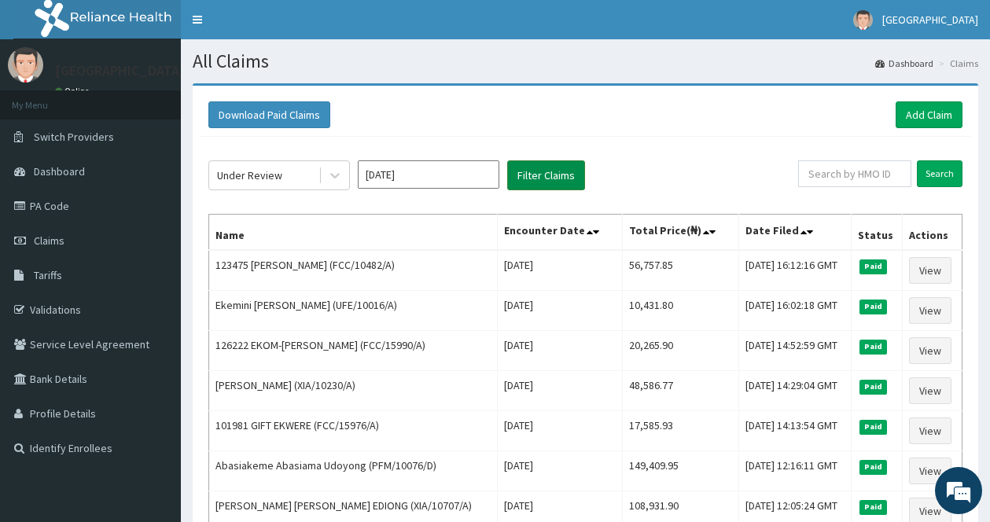
click at [553, 179] on button "Filter Claims" at bounding box center [546, 175] width 78 height 30
